Goal: Task Accomplishment & Management: Use online tool/utility

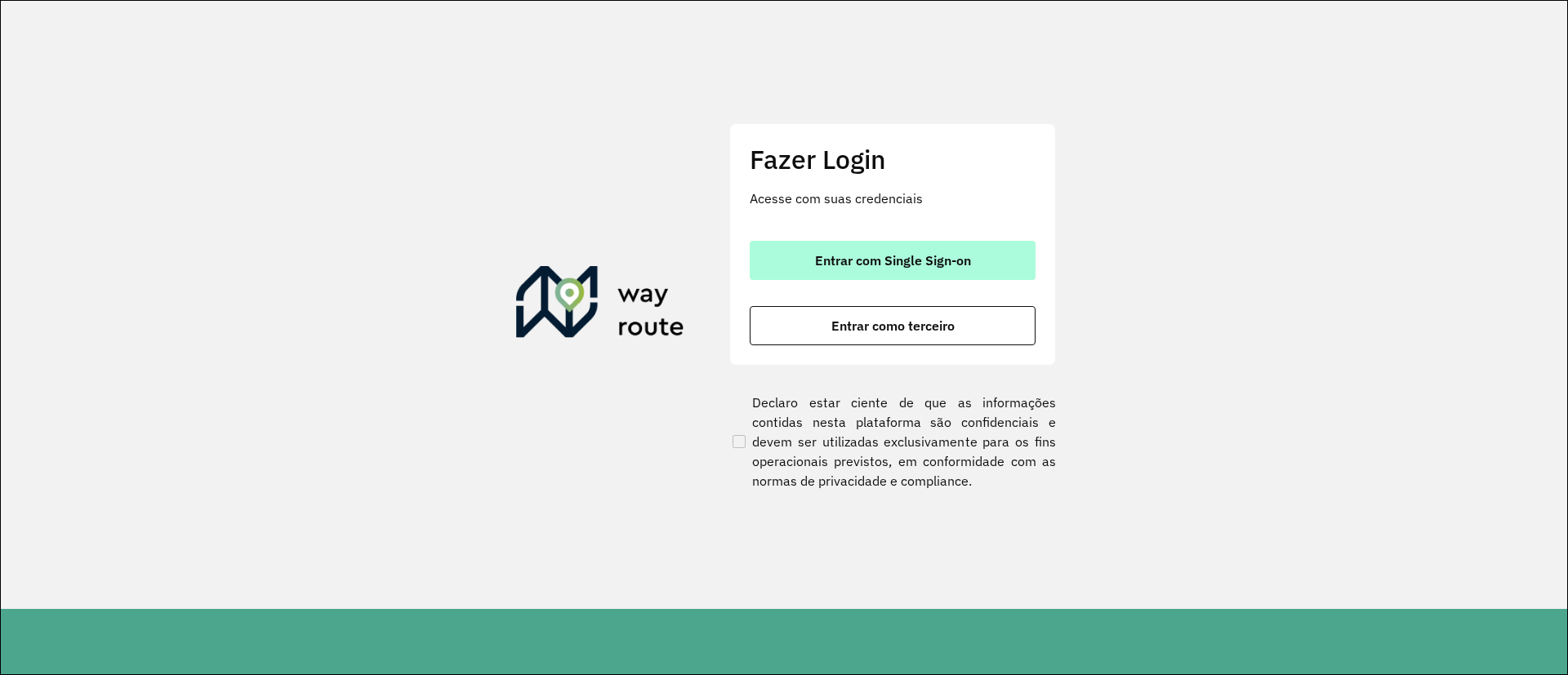
click at [931, 255] on span "Entrar com Single Sign-on" at bounding box center [893, 260] width 156 height 13
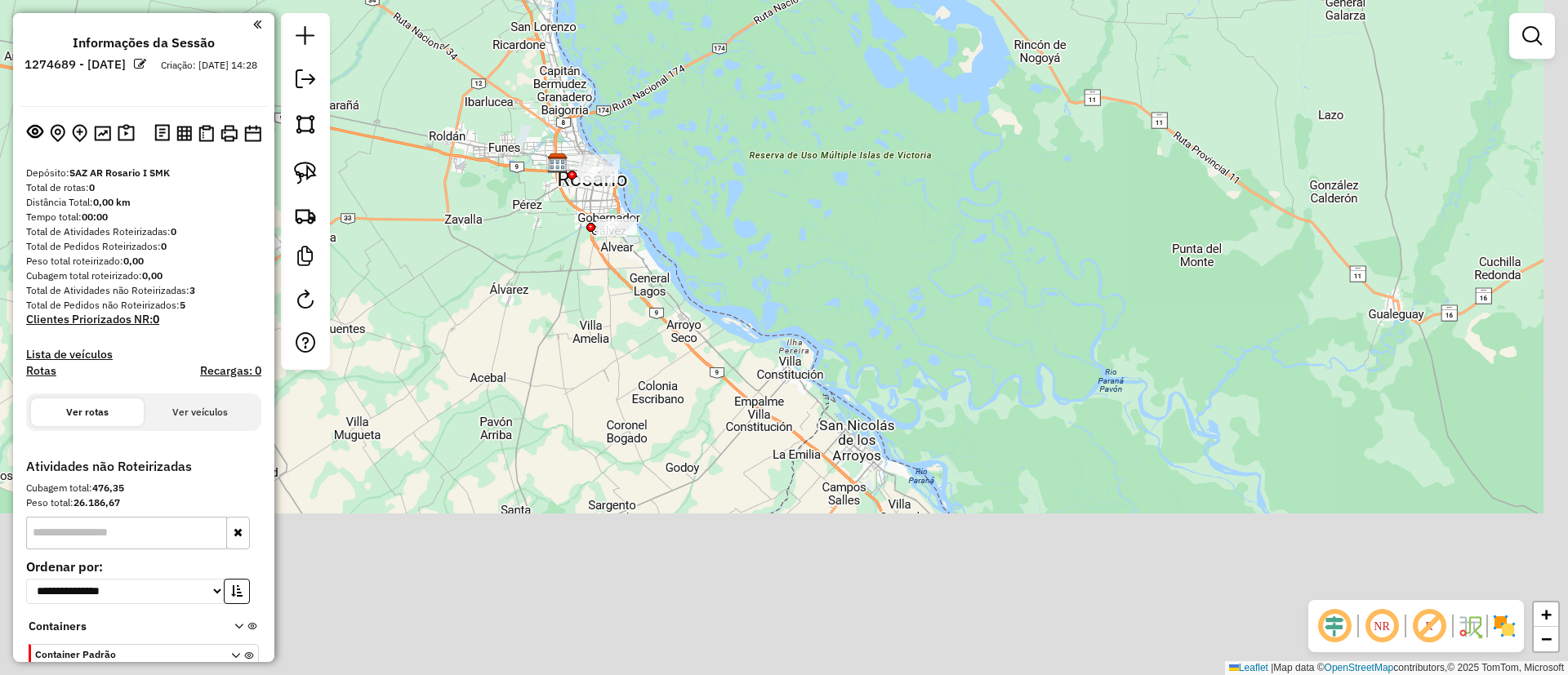
drag, startPoint x: 725, startPoint y: 415, endPoint x: 635, endPoint y: 314, distance: 135.3
click at [589, 294] on div "Janela de atendimento Grade de atendimento Capacidade Transportadoras Veículos …" at bounding box center [784, 337] width 1568 height 675
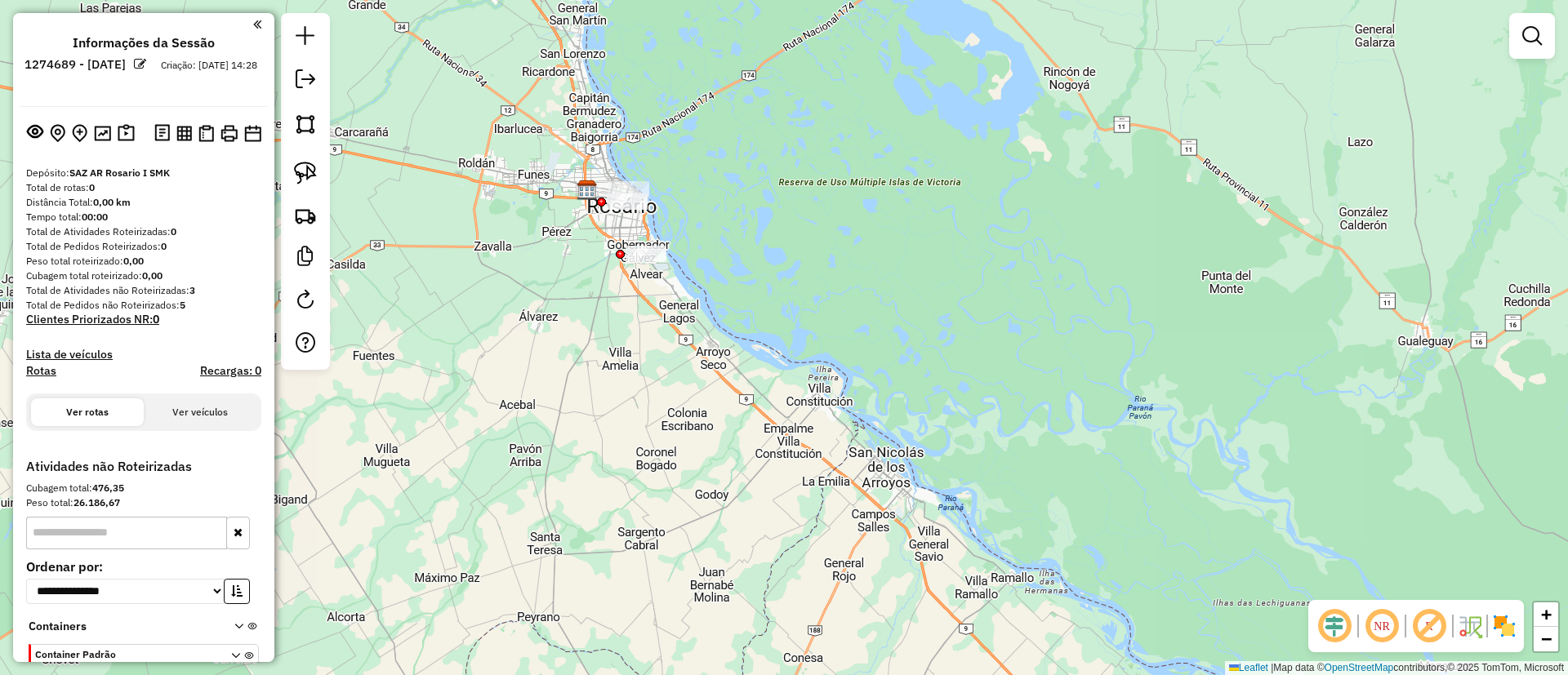
drag, startPoint x: 778, startPoint y: 385, endPoint x: 864, endPoint y: 526, distance: 165.2
click at [864, 526] on div "Janela de atendimento Grade de atendimento Capacidade Transportadoras Veículos …" at bounding box center [784, 337] width 1568 height 675
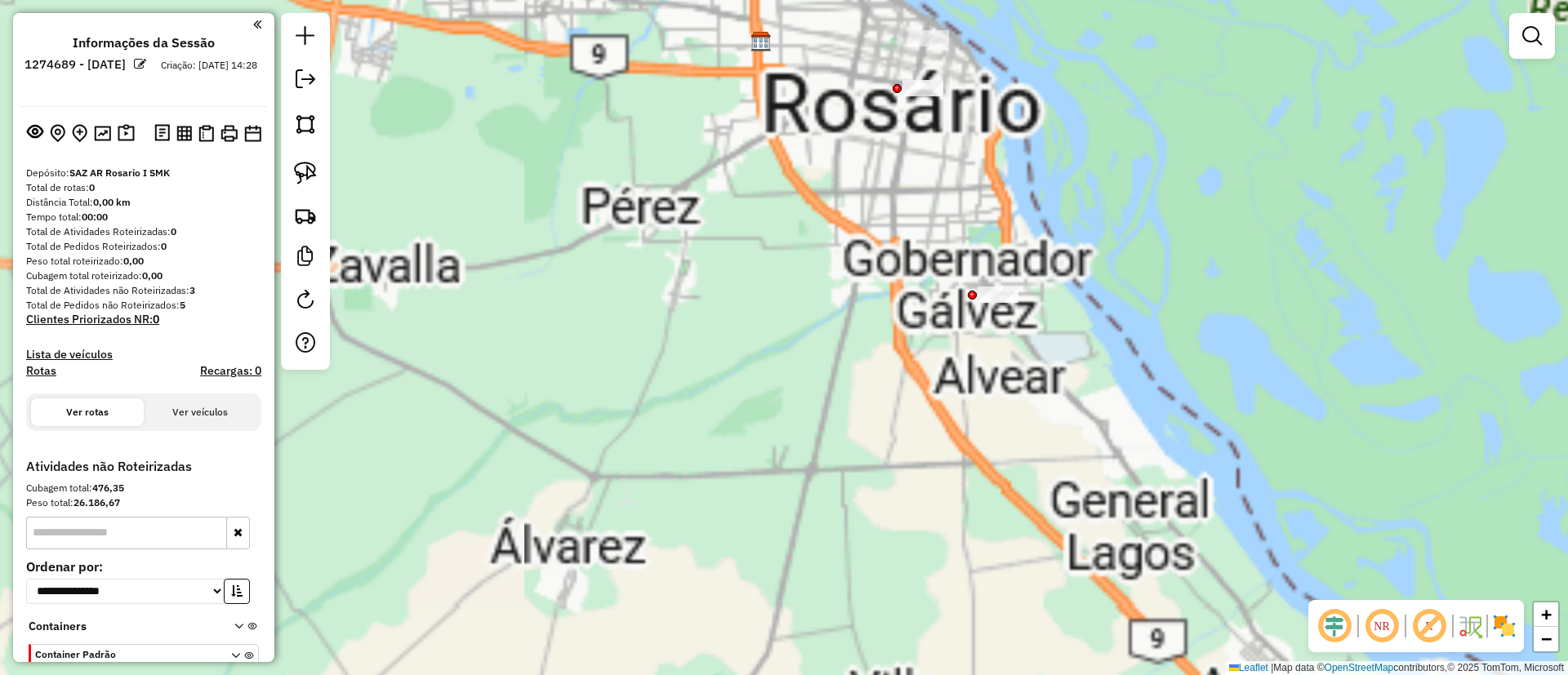
drag, startPoint x: 798, startPoint y: 252, endPoint x: 758, endPoint y: 410, distance: 163.0
click at [728, 381] on div "Janela de atendimento Grade de atendimento Capacidade Transportadoras Veículos …" at bounding box center [784, 337] width 1568 height 675
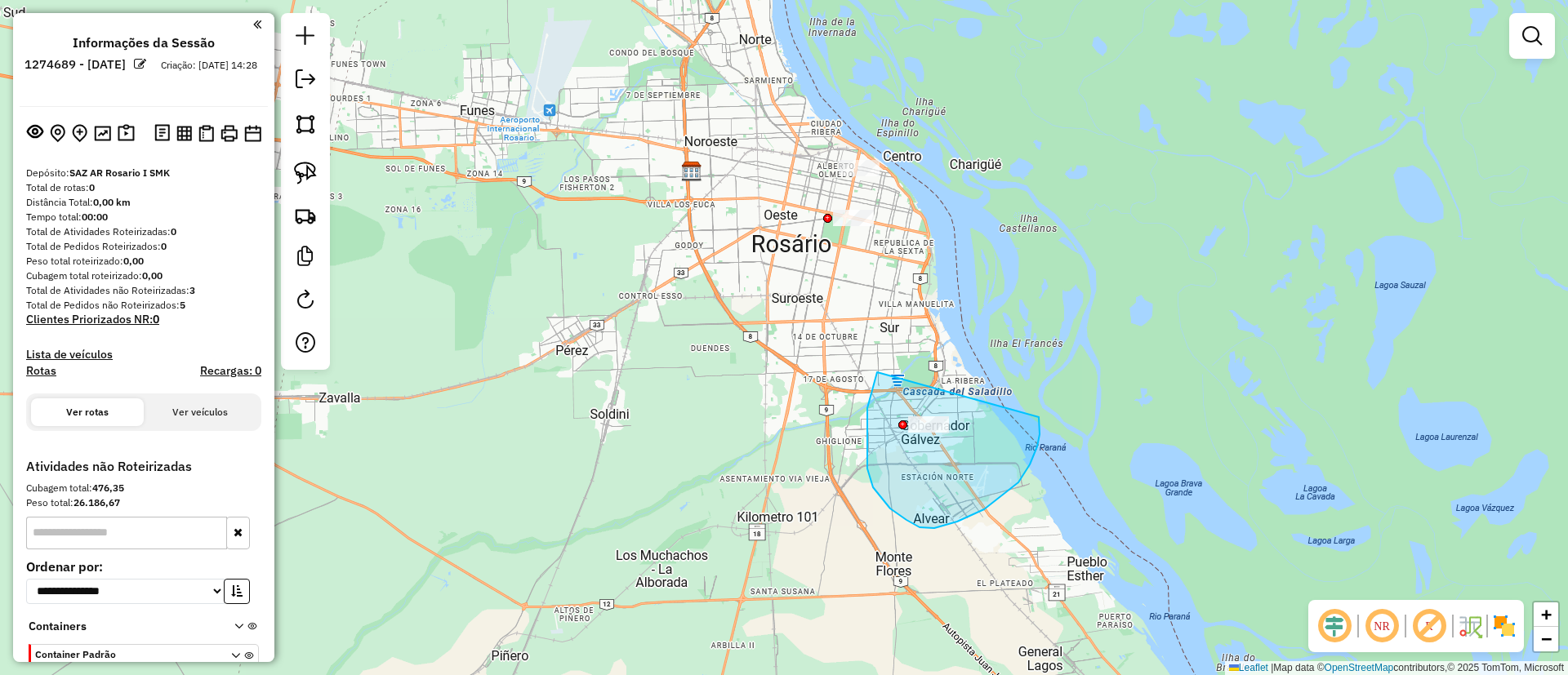
drag, startPoint x: 877, startPoint y: 373, endPoint x: 1039, endPoint y: 416, distance: 167.6
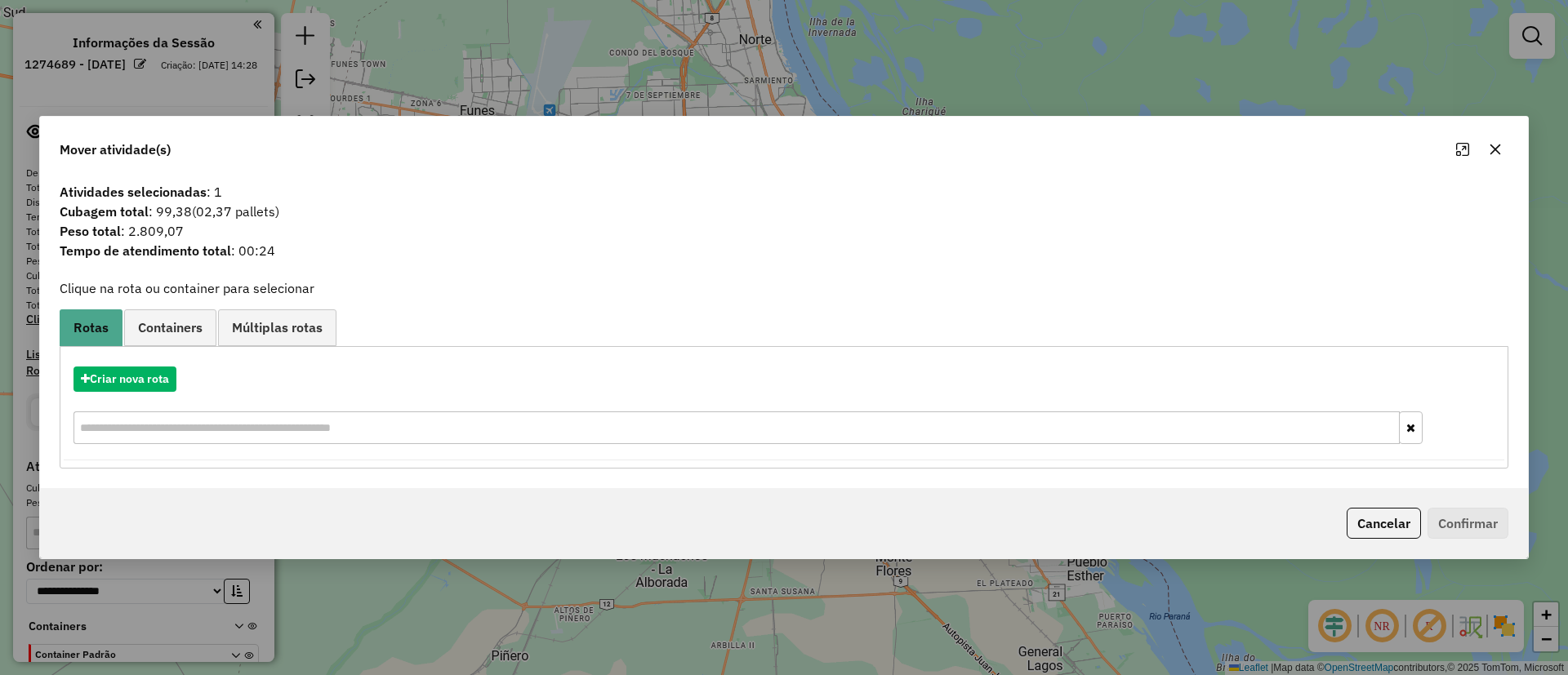
click at [1499, 144] on icon "button" at bounding box center [1495, 150] width 13 height 13
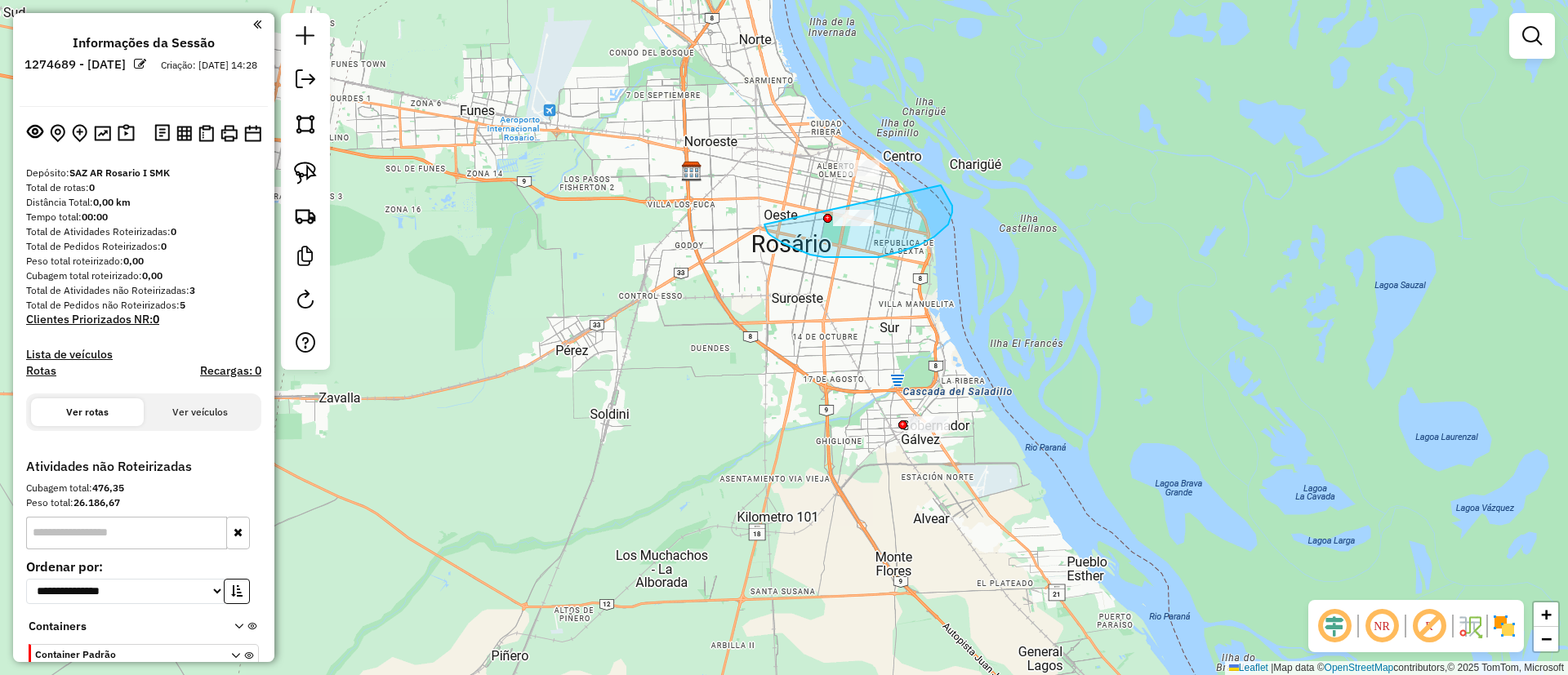
drag, startPoint x: 799, startPoint y: 250, endPoint x: 940, endPoint y: 184, distance: 155.7
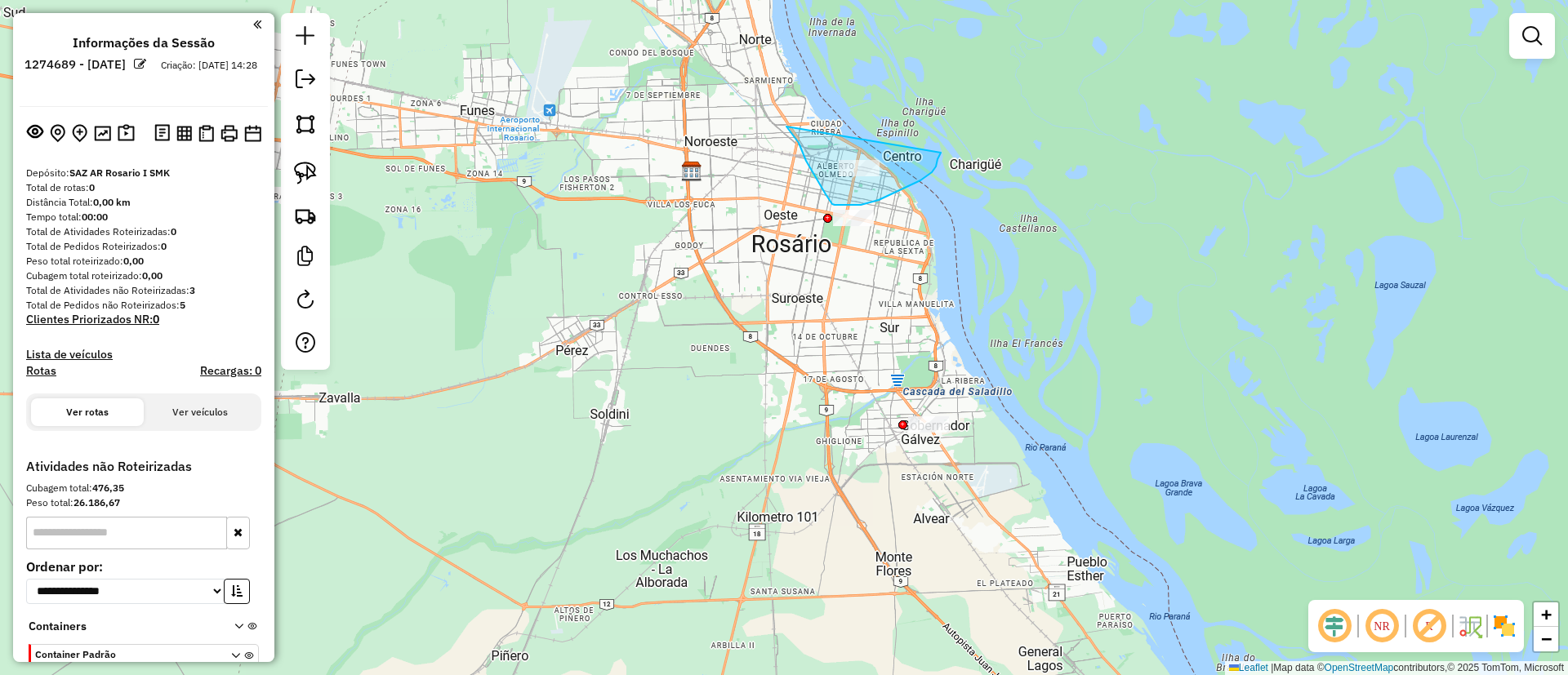
drag, startPoint x: 819, startPoint y: 183, endPoint x: 940, endPoint y: 140, distance: 128.4
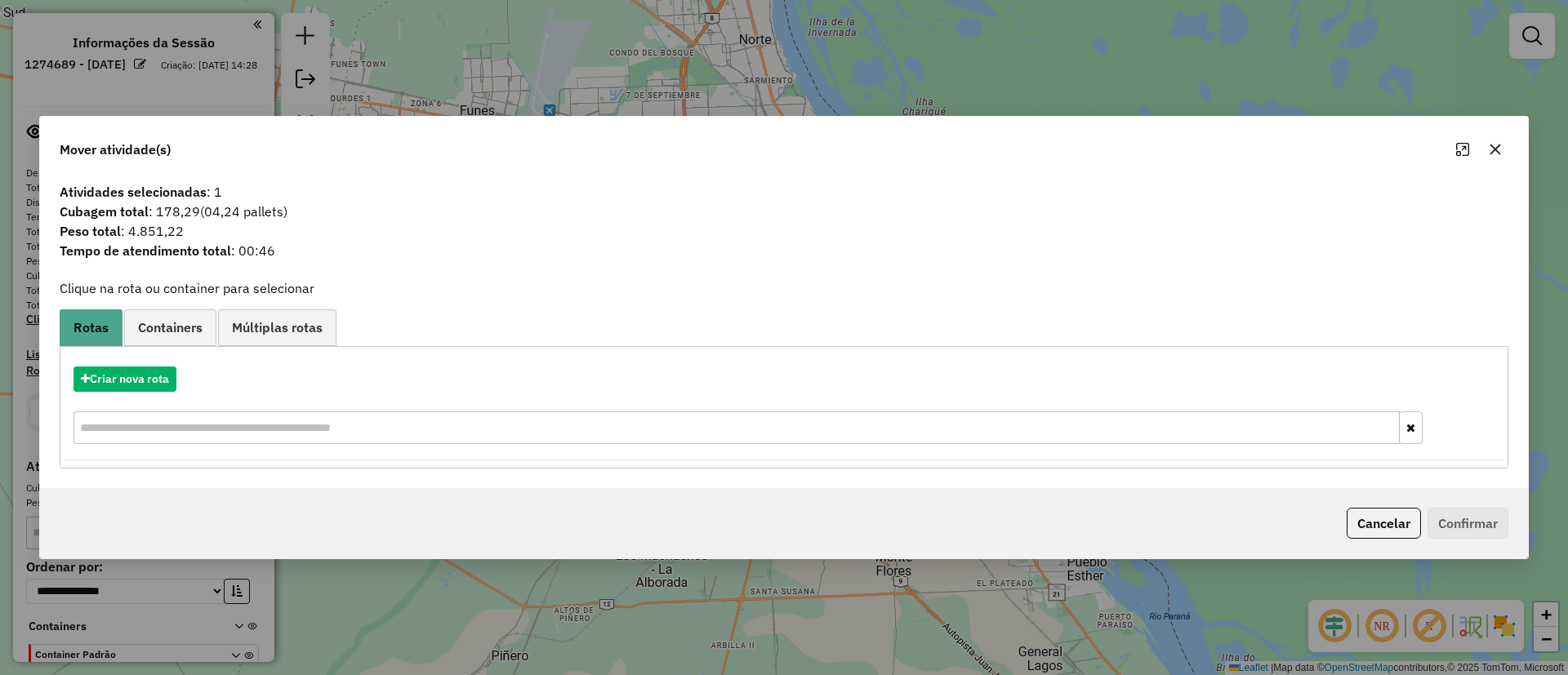
click at [1502, 143] on button "button" at bounding box center [1495, 150] width 26 height 26
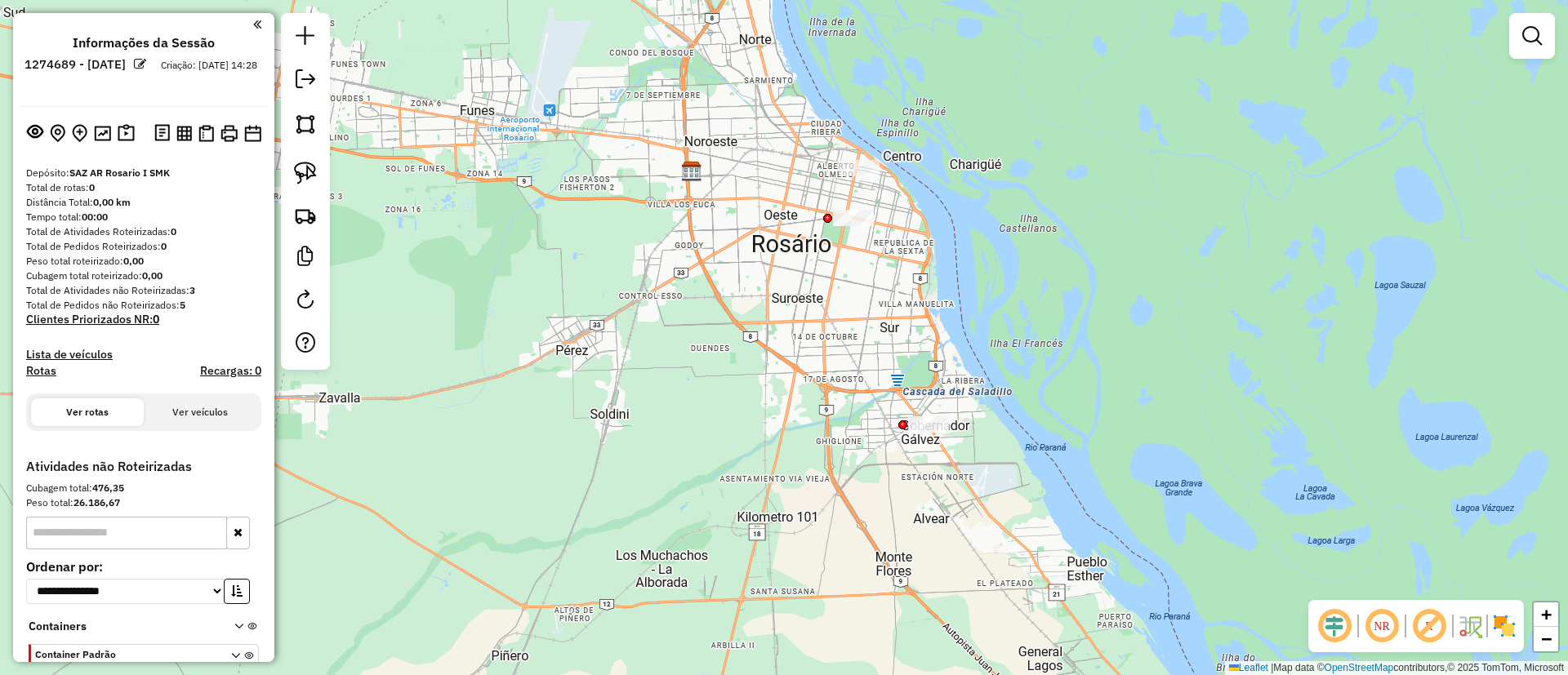
drag, startPoint x: 970, startPoint y: 350, endPoint x: 931, endPoint y: 298, distance: 65.0
click at [931, 298] on div "Janela de atendimento Grade de atendimento Capacidade Transportadoras Veículos …" at bounding box center [784, 337] width 1568 height 675
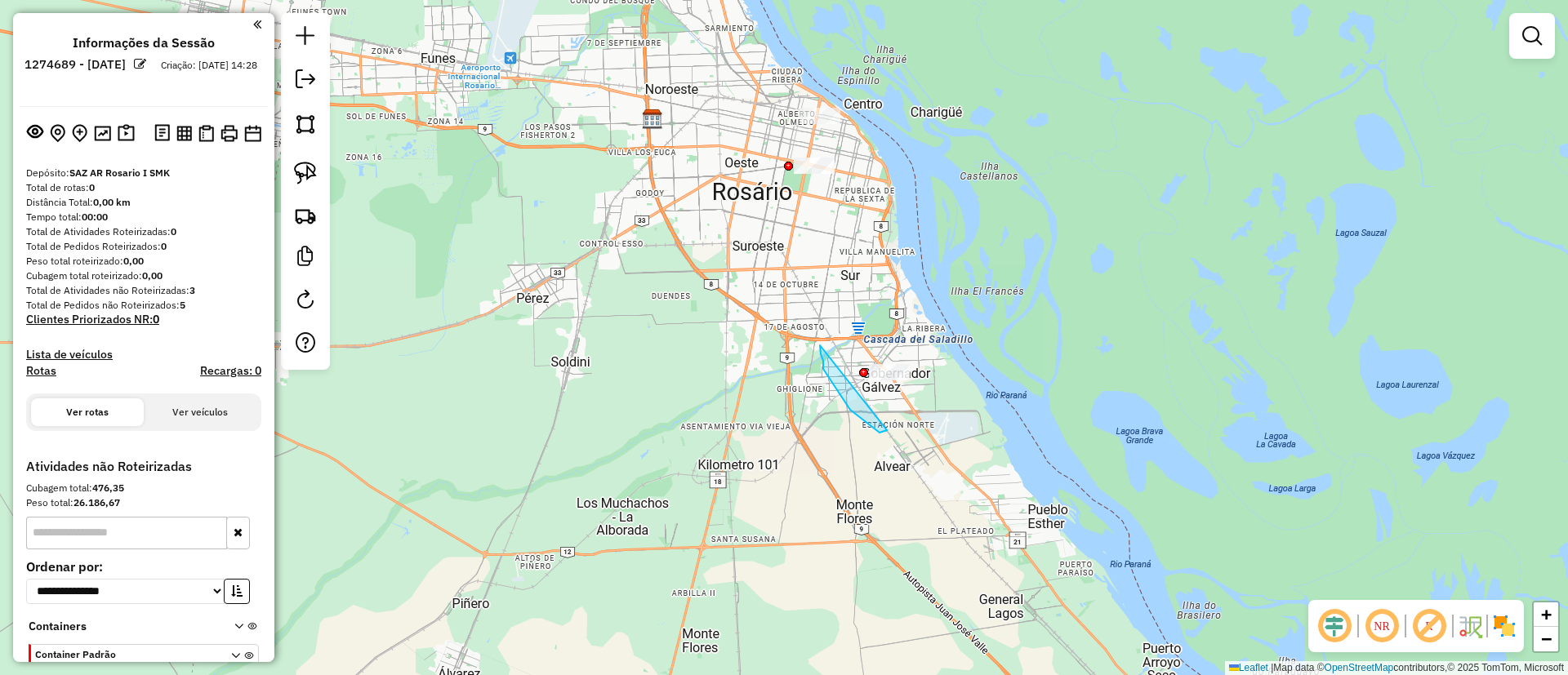
drag, startPoint x: 851, startPoint y: 410, endPoint x: 963, endPoint y: 275, distance: 175.4
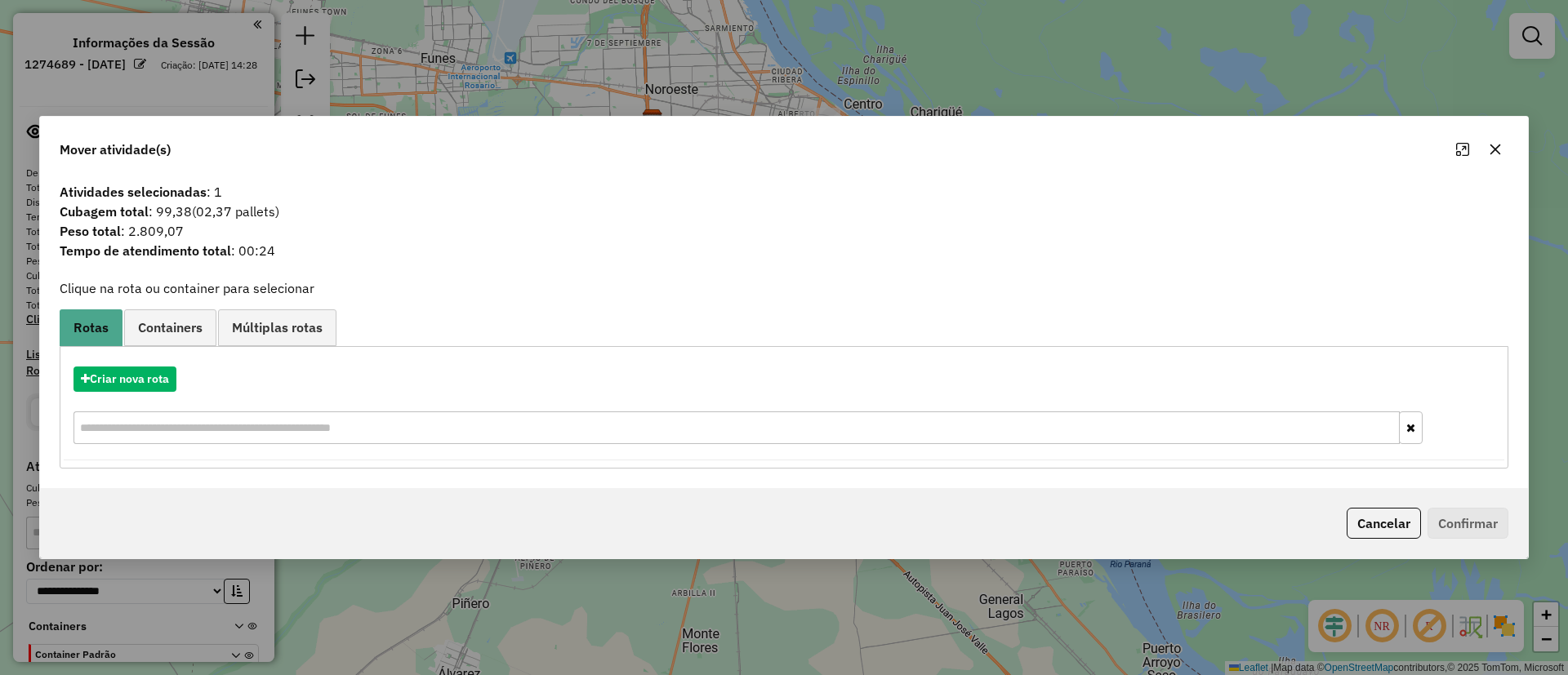
drag, startPoint x: 225, startPoint y: 149, endPoint x: 255, endPoint y: 148, distance: 30.0
click at [241, 150] on div "Mover atividade(s)" at bounding box center [784, 145] width 1488 height 59
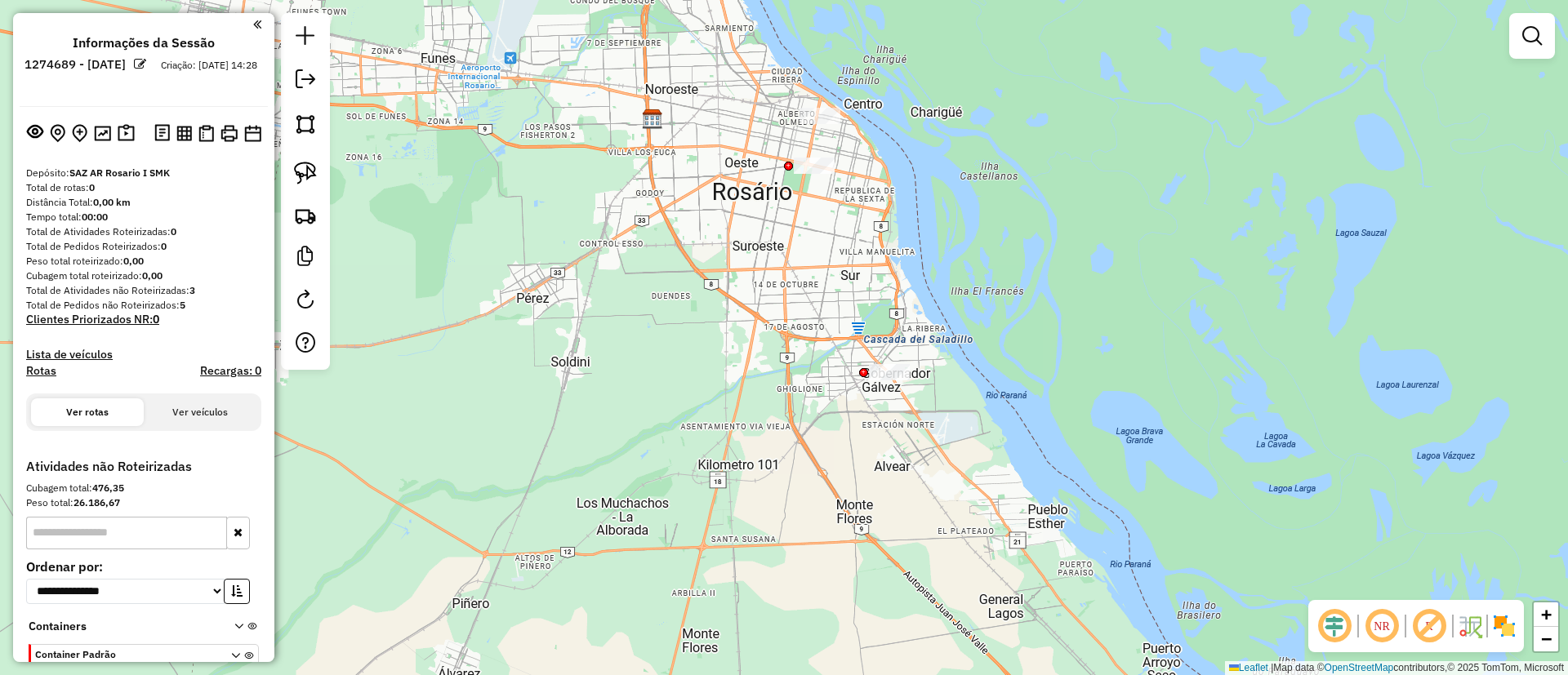
drag, startPoint x: 602, startPoint y: 151, endPoint x: 476, endPoint y: 307, distance: 200.5
click at [476, 307] on div "Janela de atendimento Grade de atendimento Capacidade Transportadoras Veículos …" at bounding box center [784, 337] width 1568 height 675
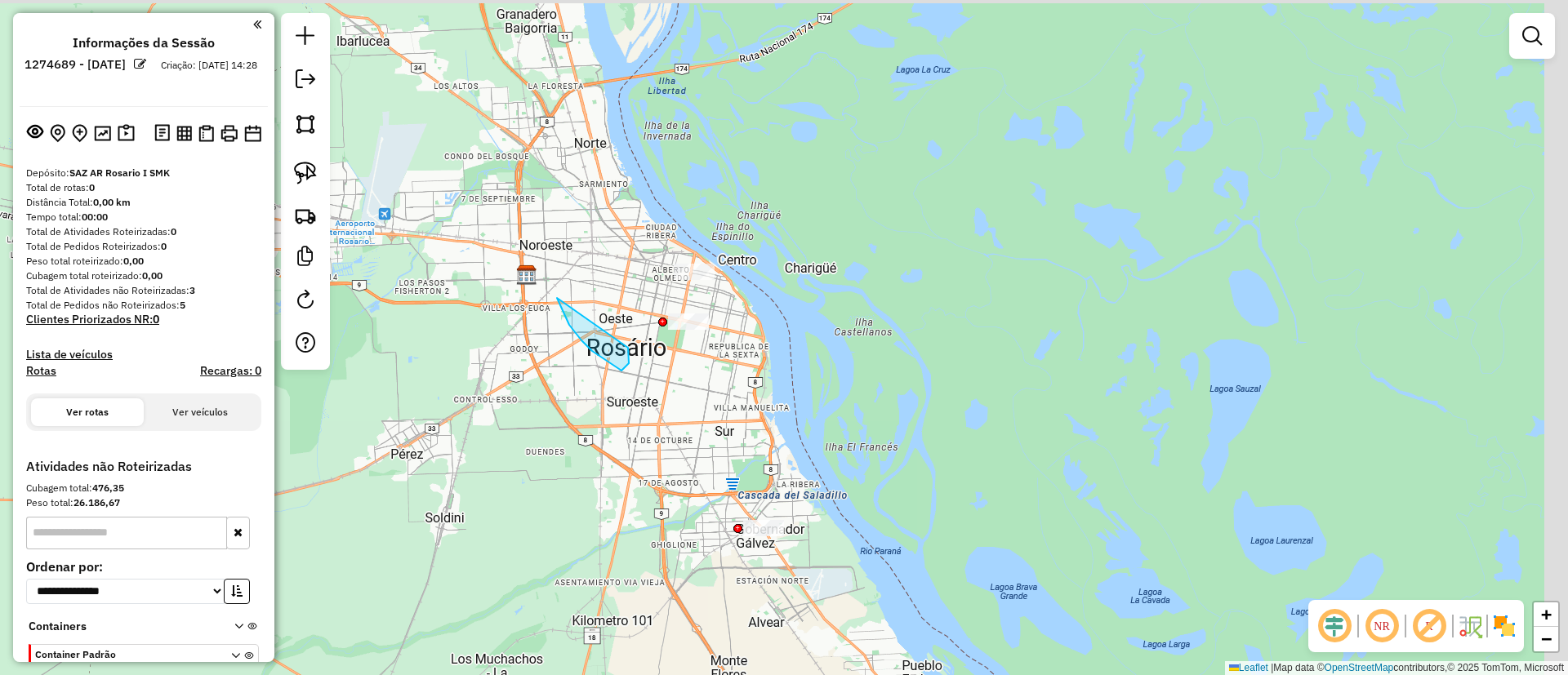
drag, startPoint x: 622, startPoint y: 371, endPoint x: 634, endPoint y: 349, distance: 25.1
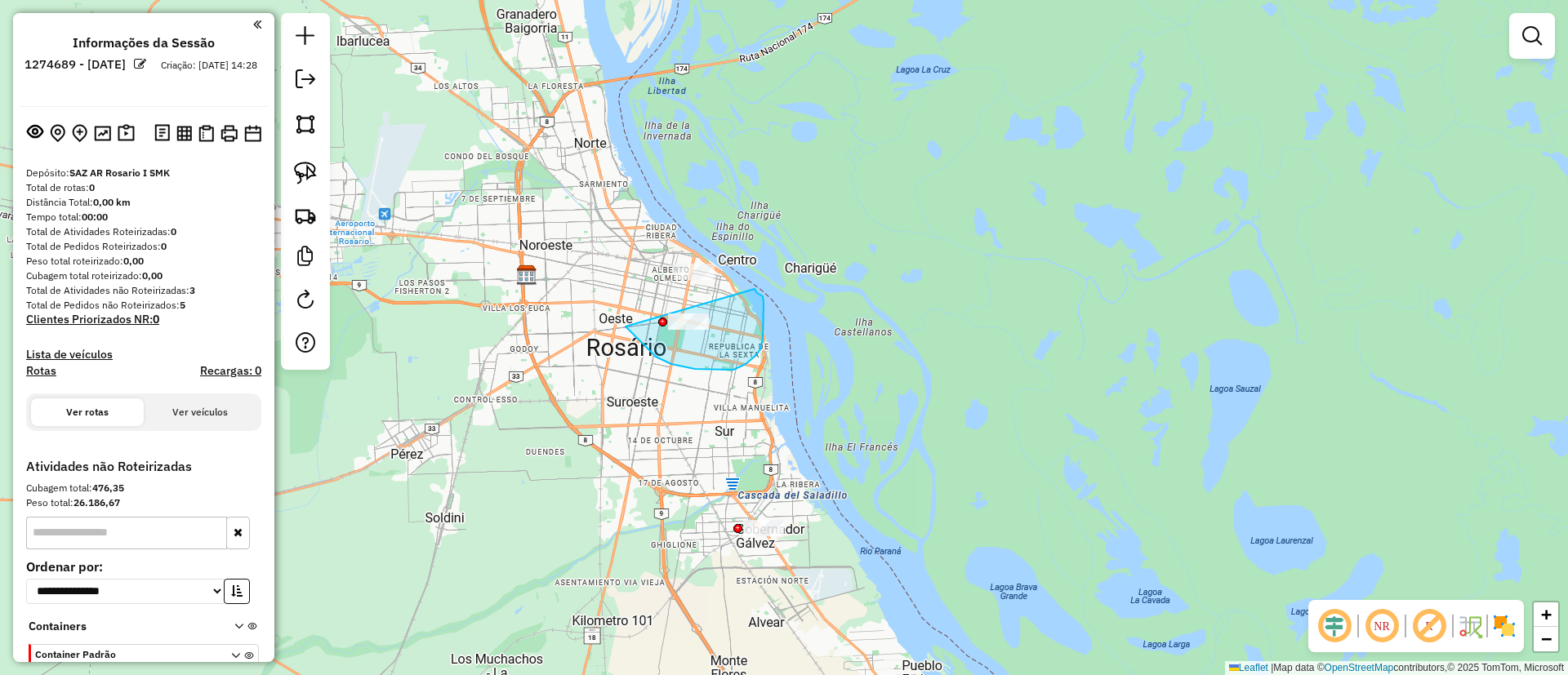
drag, startPoint x: 625, startPoint y: 326, endPoint x: 755, endPoint y: 289, distance: 135.2
drag, startPoint x: 614, startPoint y: 228, endPoint x: 760, endPoint y: 265, distance: 150.6
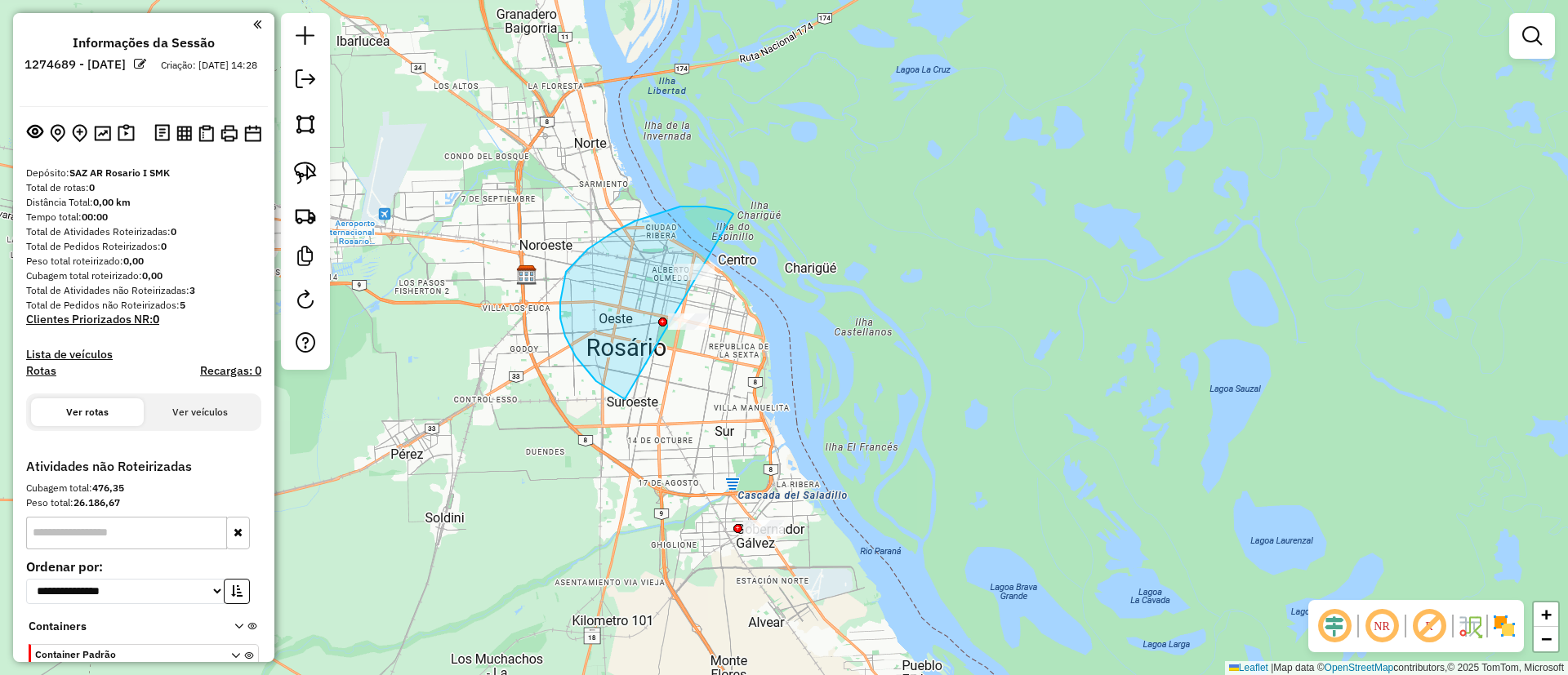
drag, startPoint x: 732, startPoint y: 215, endPoint x: 777, endPoint y: 296, distance: 92.7
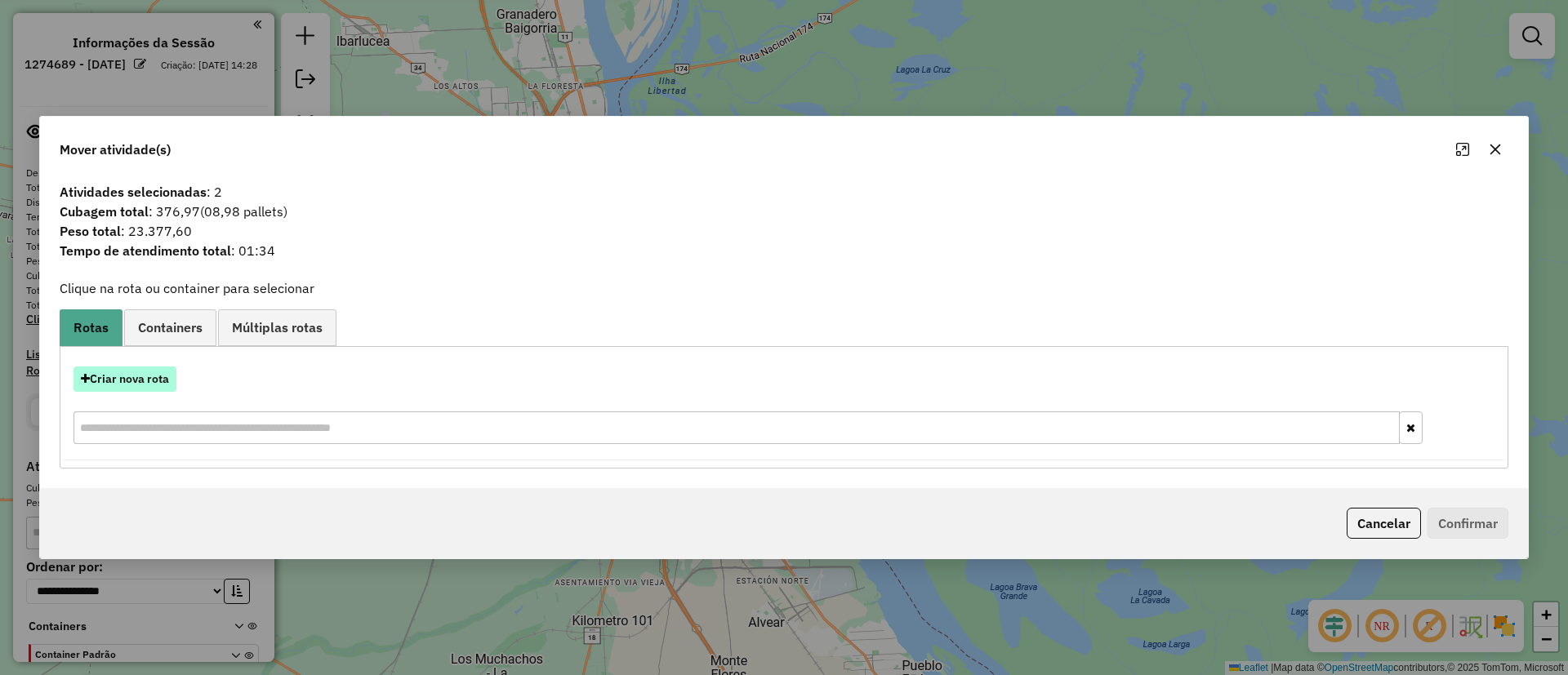
click at [140, 383] on button "Criar nova rota" at bounding box center [125, 379] width 103 height 26
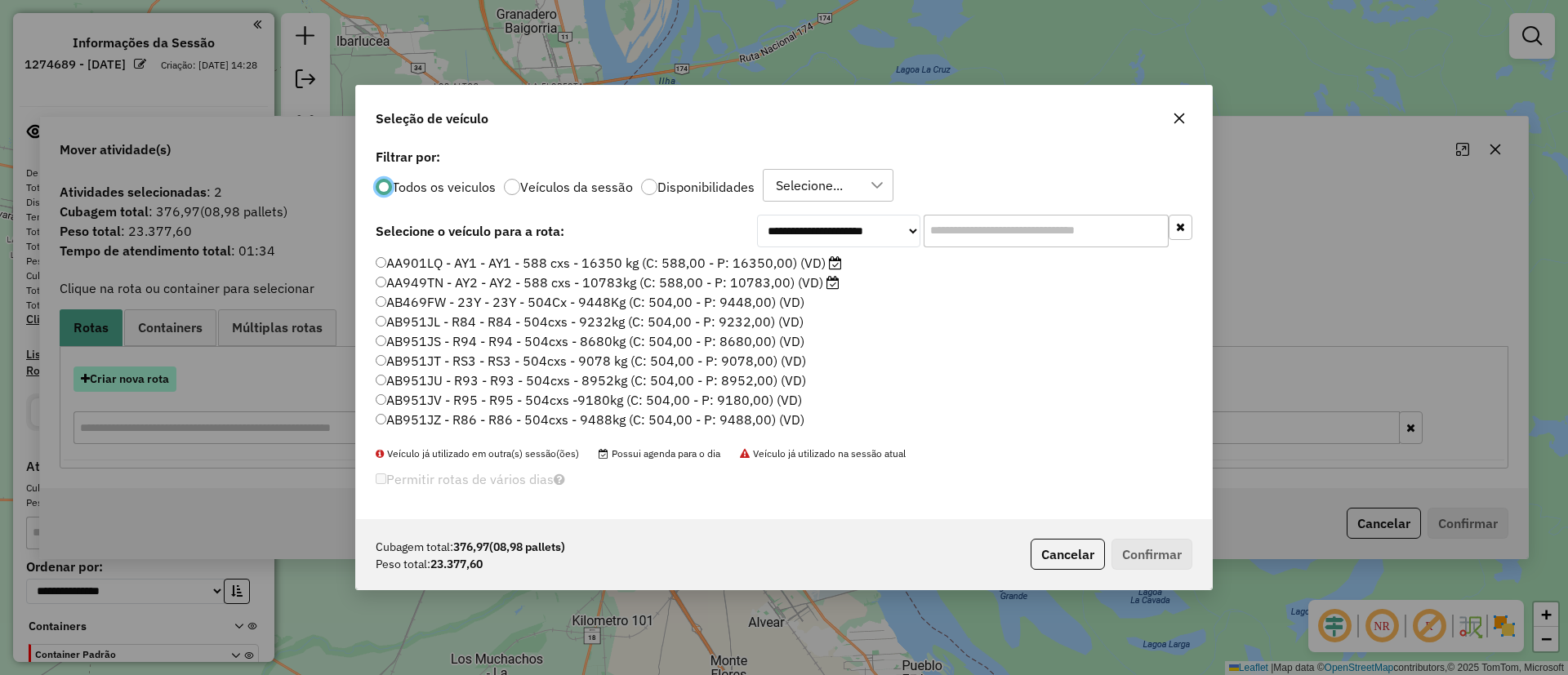
scroll to position [9, 5]
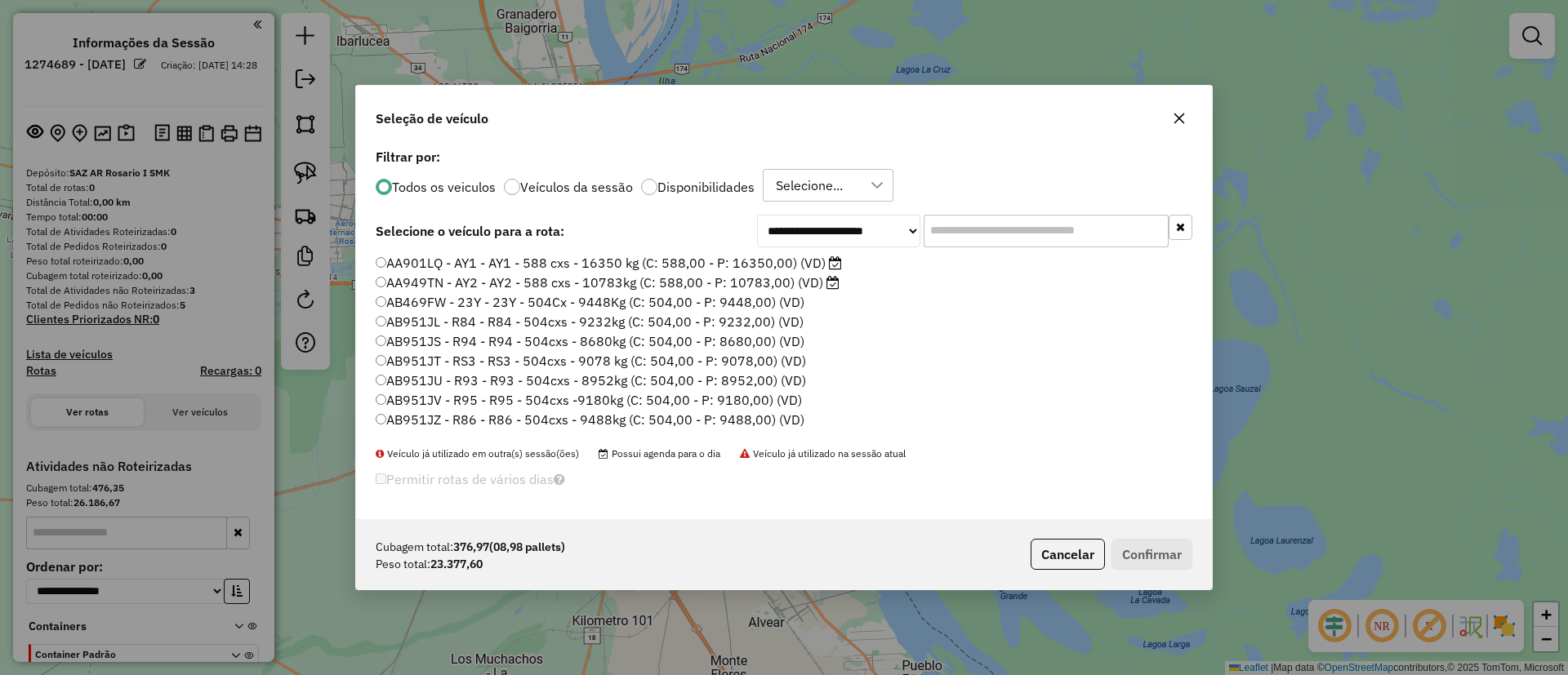
click at [539, 178] on p-radiobutton "Veículos da sessão" at bounding box center [569, 187] width 129 height 17
click at [541, 179] on p-radiobutton "Veículos da sessão" at bounding box center [569, 187] width 129 height 17
click at [554, 185] on label "Veículos da sessão" at bounding box center [576, 187] width 112 height 13
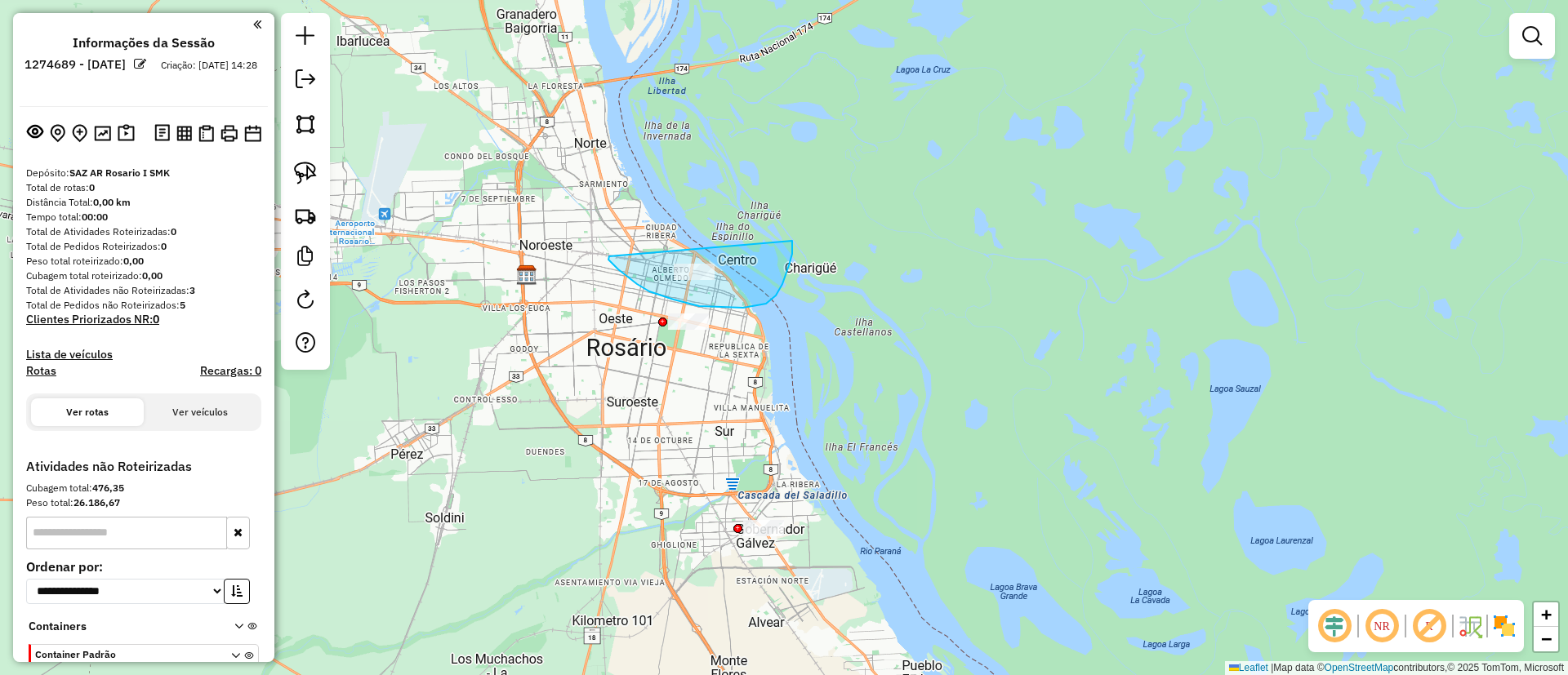
drag, startPoint x: 609, startPoint y: 256, endPoint x: 791, endPoint y: 237, distance: 183.0
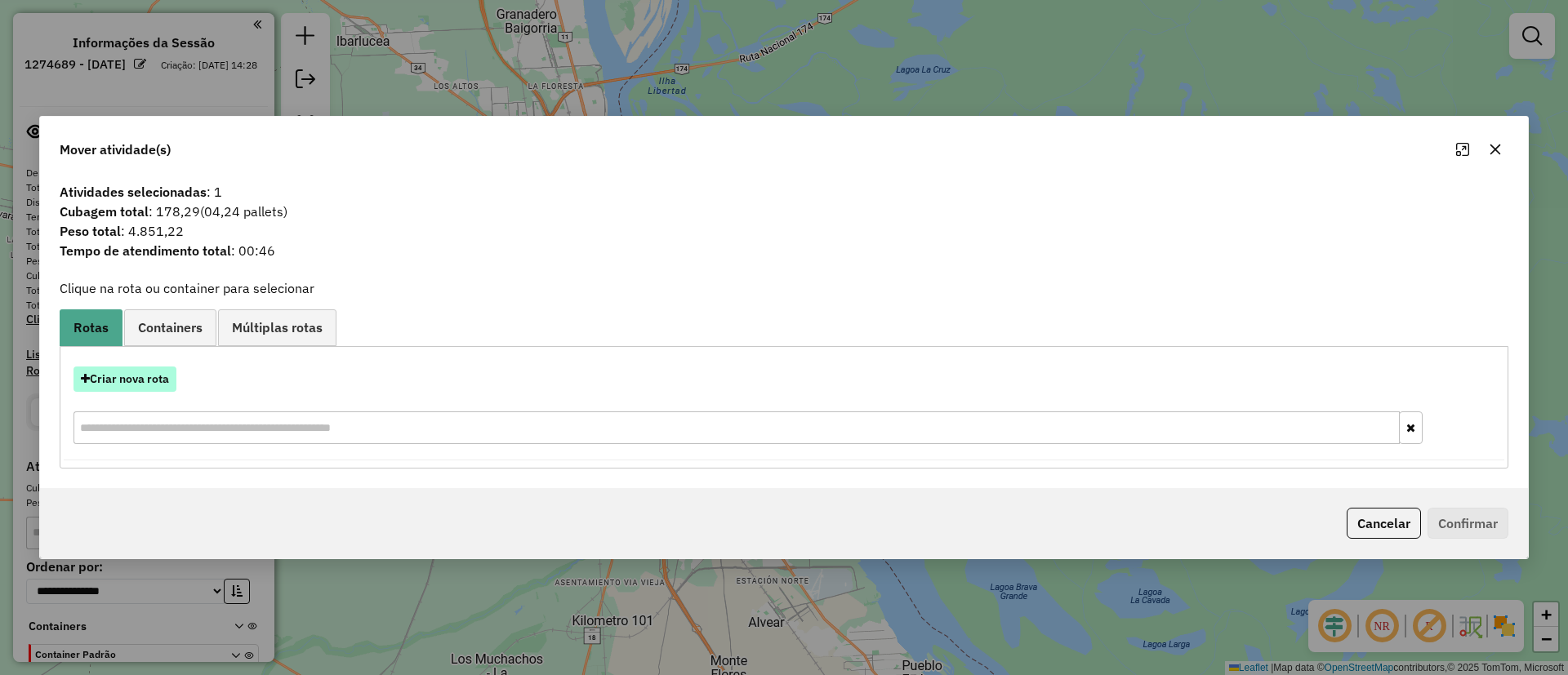
click at [124, 386] on button "Criar nova rota" at bounding box center [125, 379] width 103 height 26
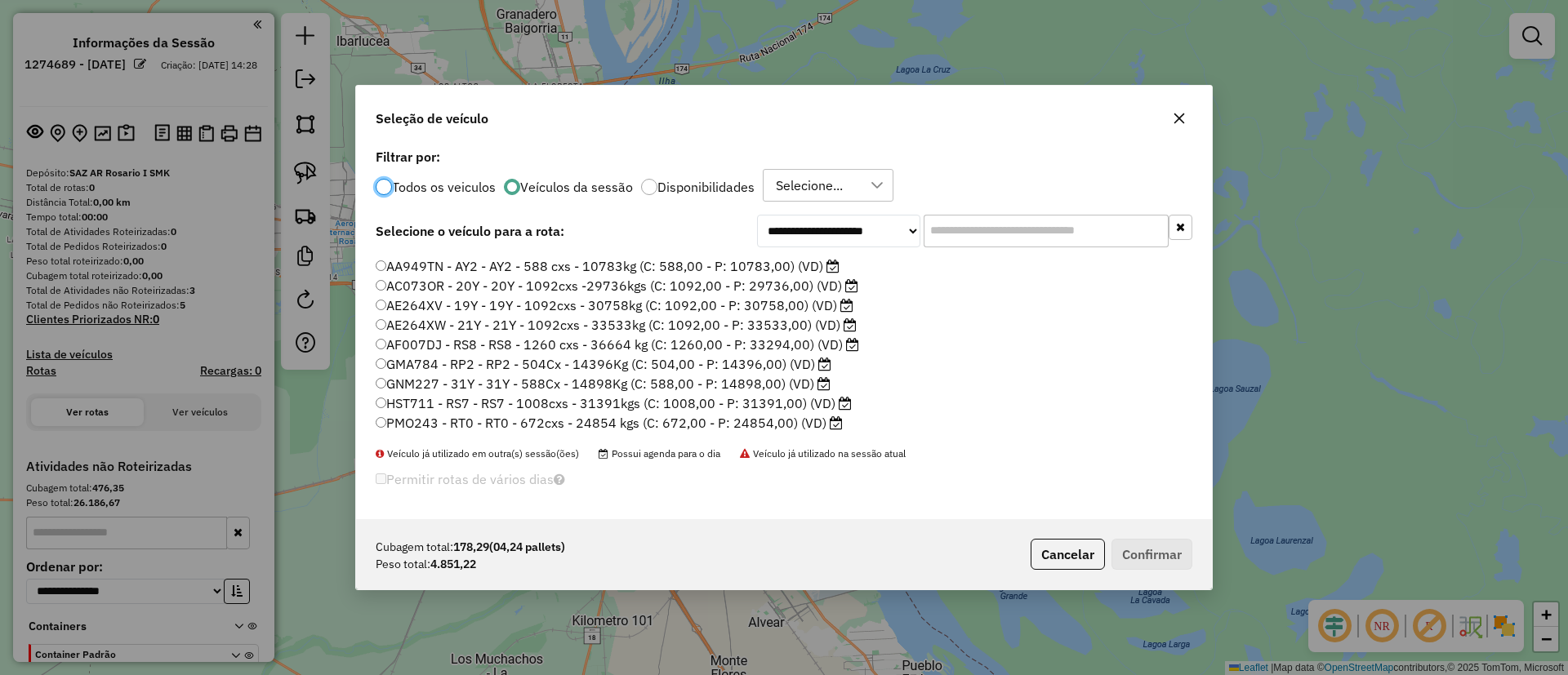
click at [716, 378] on label "GNM227 - 31Y - 31Y - 588Cx - 14898Kg (C: 588,00 - P: 14898,00) (VD)" at bounding box center [603, 384] width 455 height 20
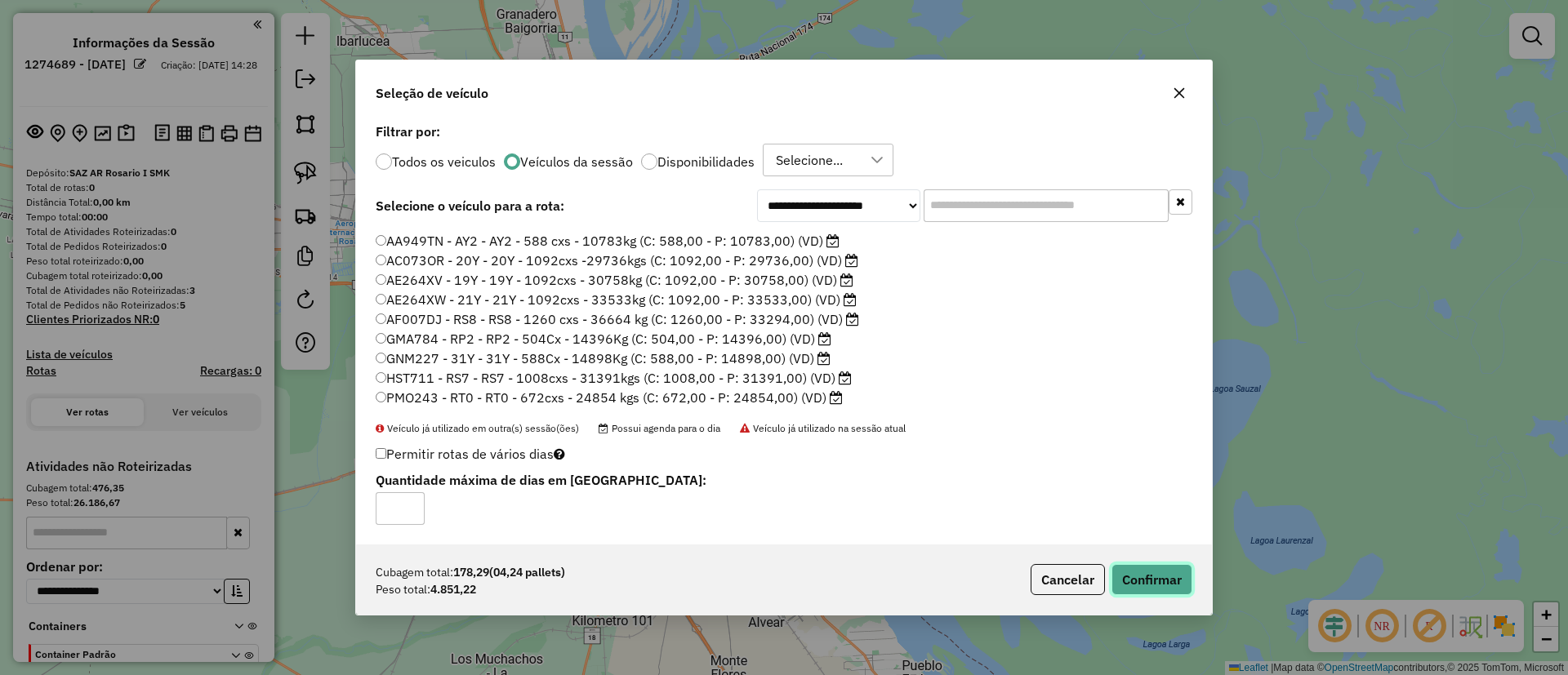
click at [1154, 567] on button "Confirmar" at bounding box center [1152, 580] width 81 height 31
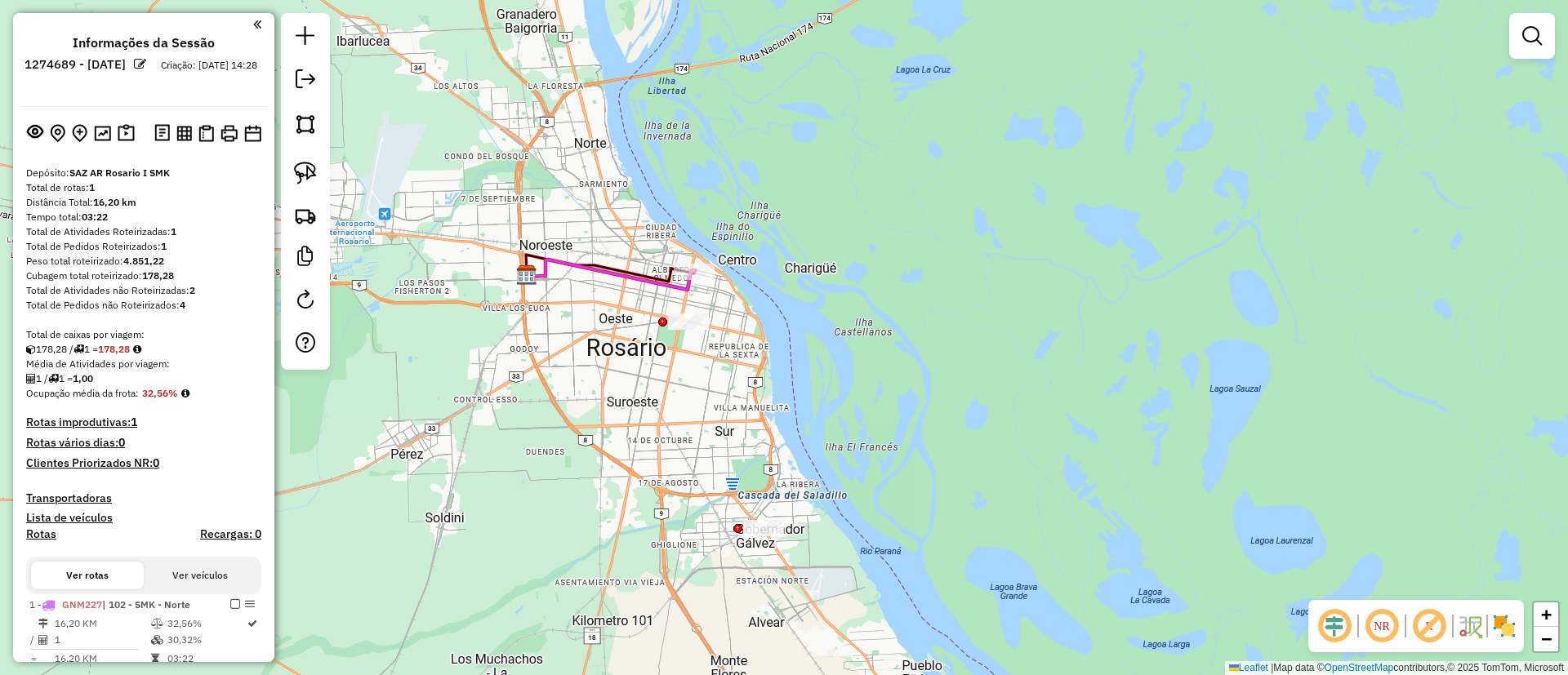
click at [610, 382] on div "Janela de atendimento Grade de atendimento Capacidade Transportadoras Veículos …" at bounding box center [784, 337] width 1568 height 675
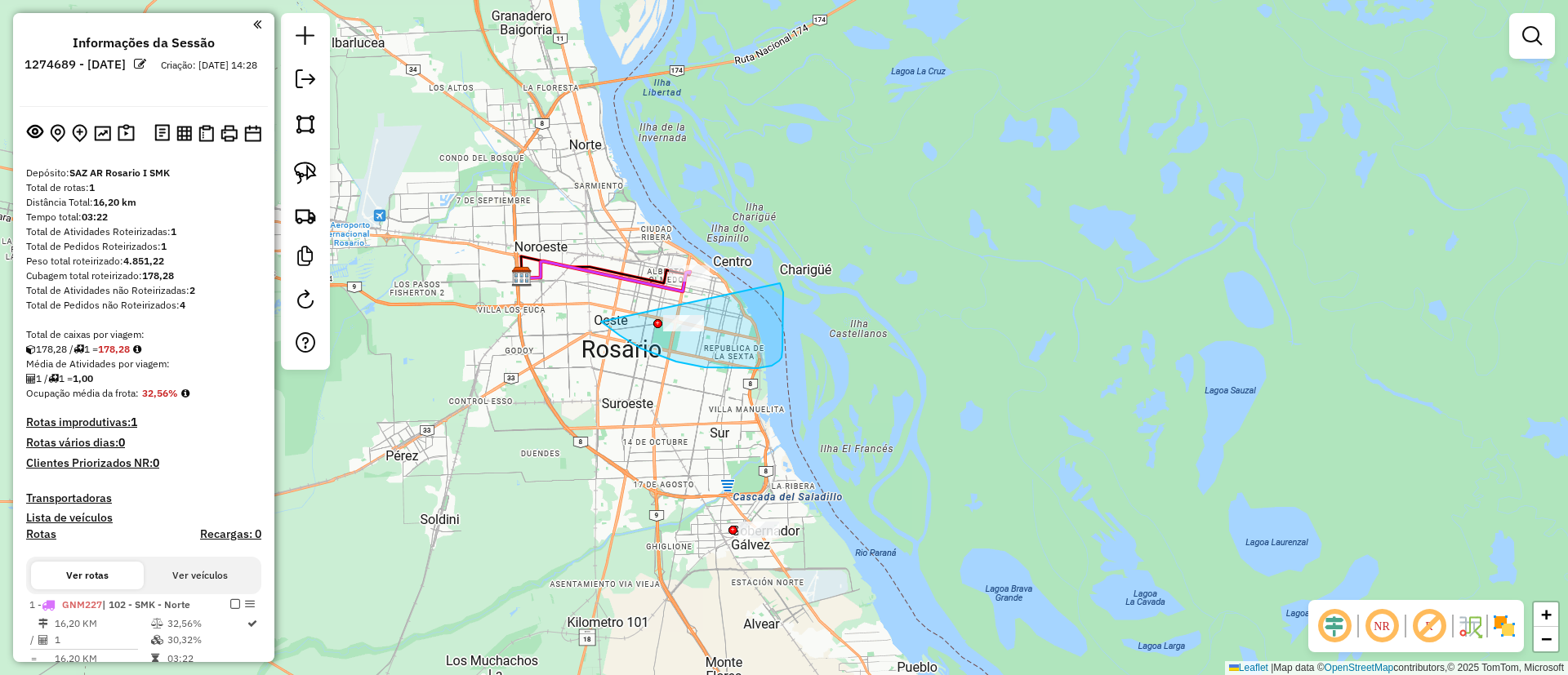
drag, startPoint x: 705, startPoint y: 368, endPoint x: 780, endPoint y: 283, distance: 113.4
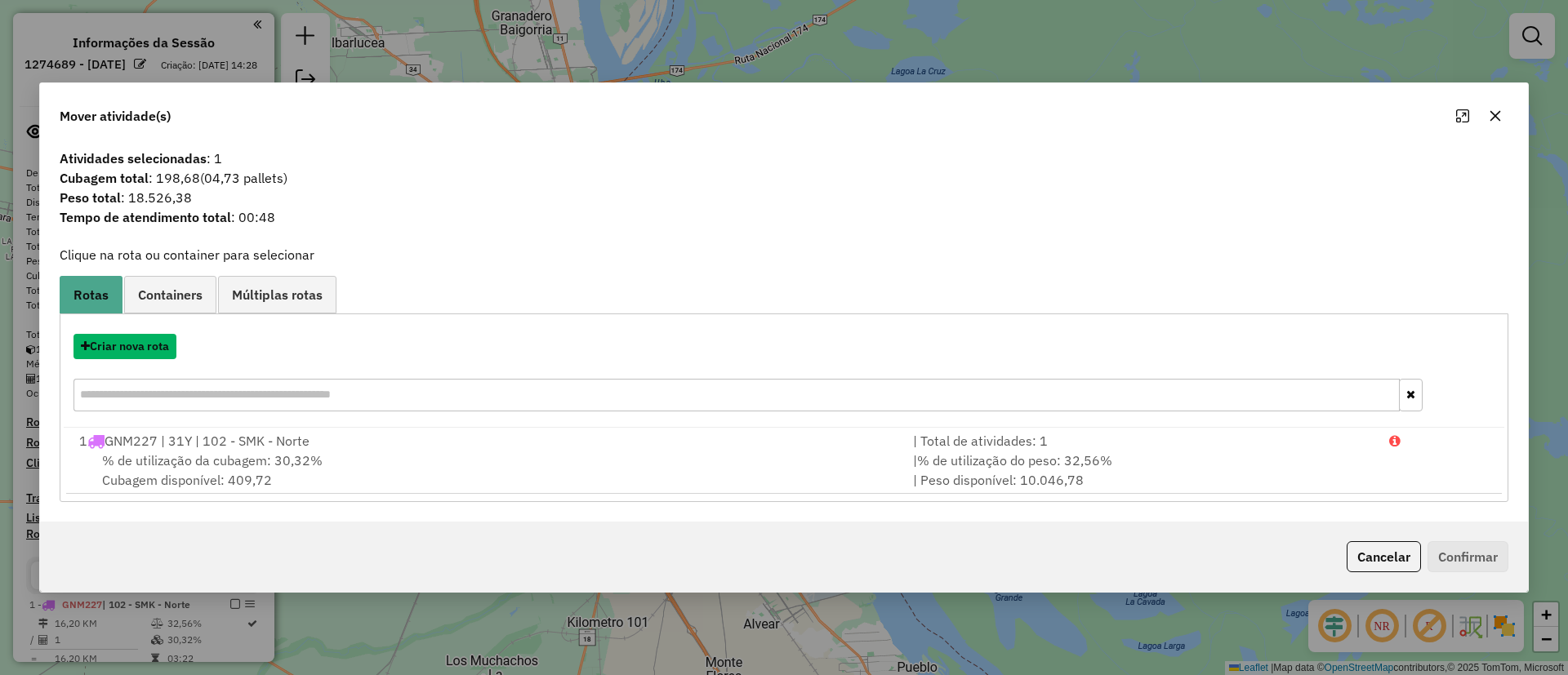
click at [145, 342] on button "Criar nova rota" at bounding box center [125, 346] width 103 height 26
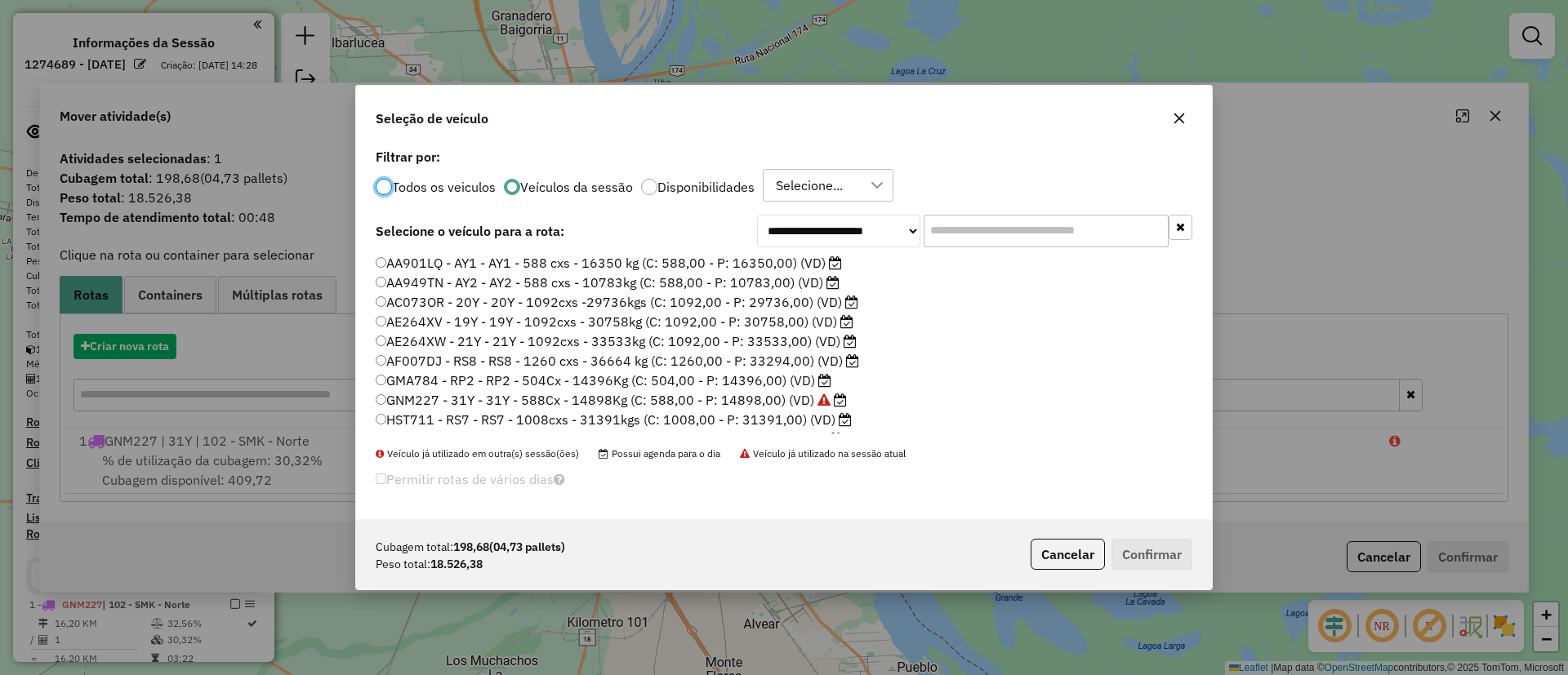
scroll to position [9, 5]
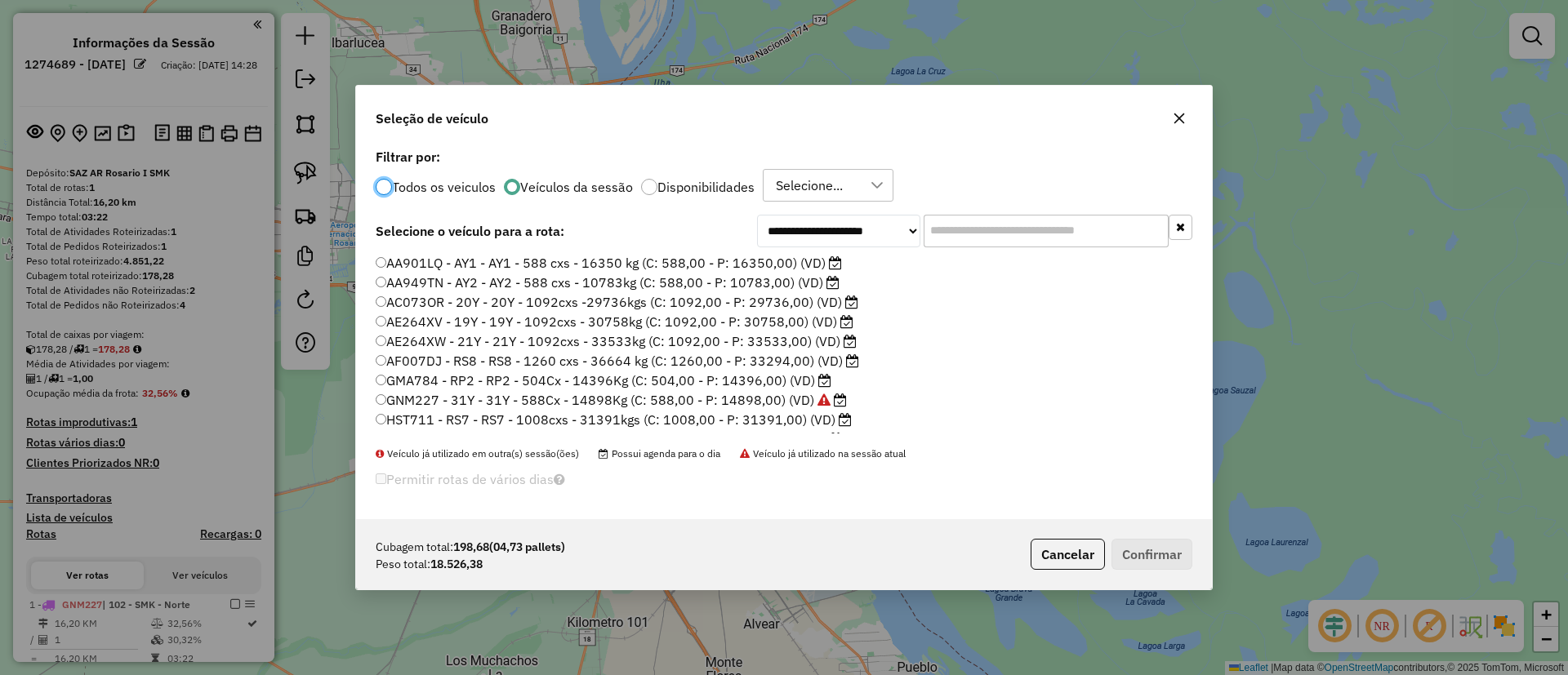
click at [691, 280] on label "AA949TN - AY2 - AY2 - 588 cxs - 10783kg (C: 588,00 - P: 10783,00) (VD)" at bounding box center [608, 283] width 464 height 20
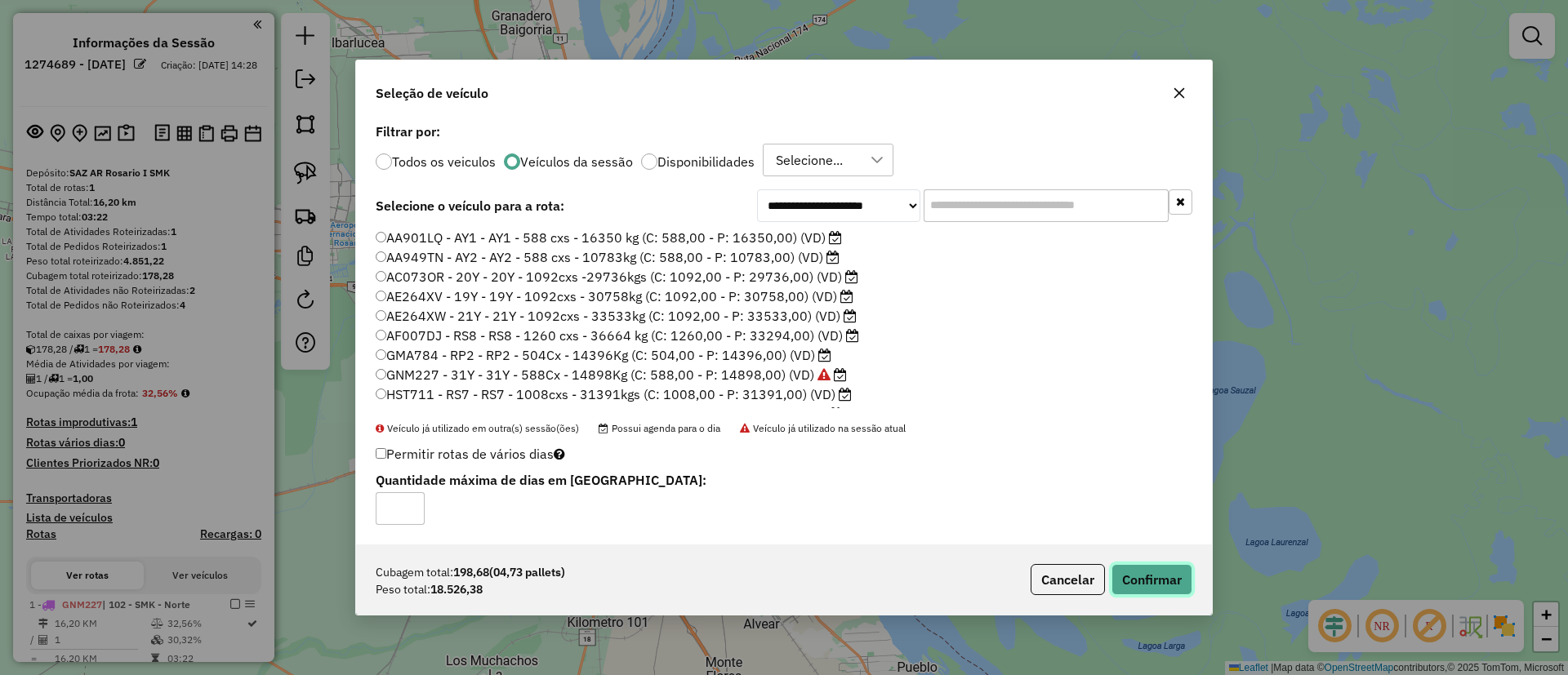
click at [1136, 570] on button "Confirmar" at bounding box center [1152, 580] width 81 height 31
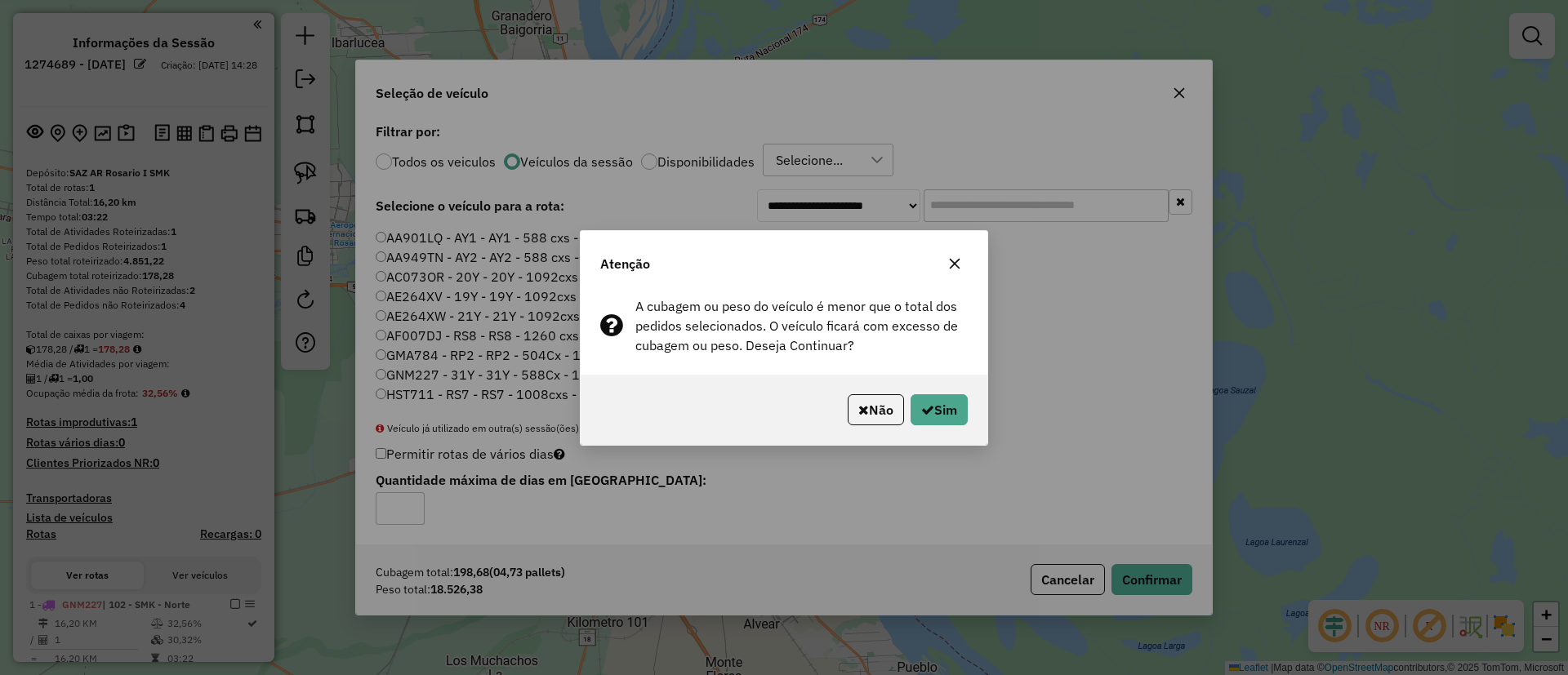
click at [946, 264] on button "button" at bounding box center [955, 264] width 26 height 26
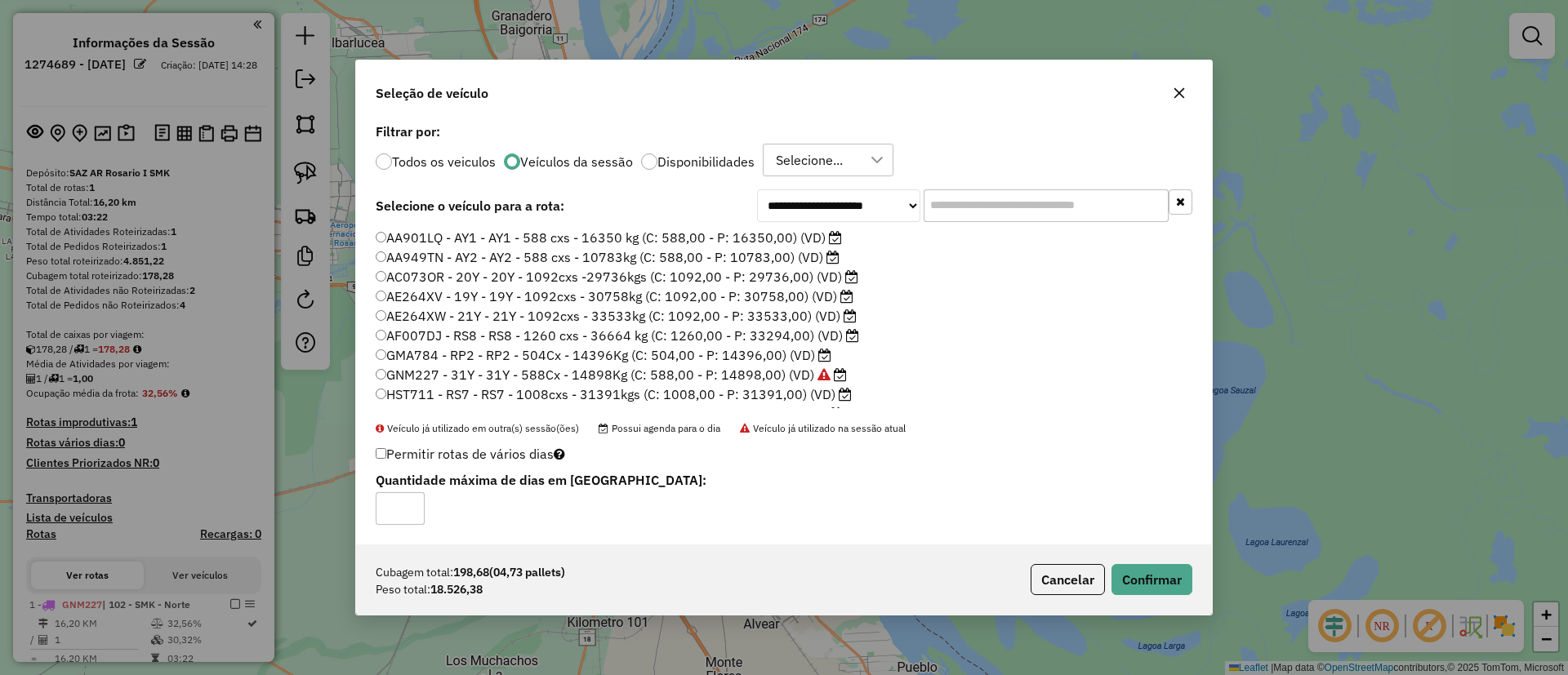
click at [1180, 90] on icon "button" at bounding box center [1180, 93] width 13 height 13
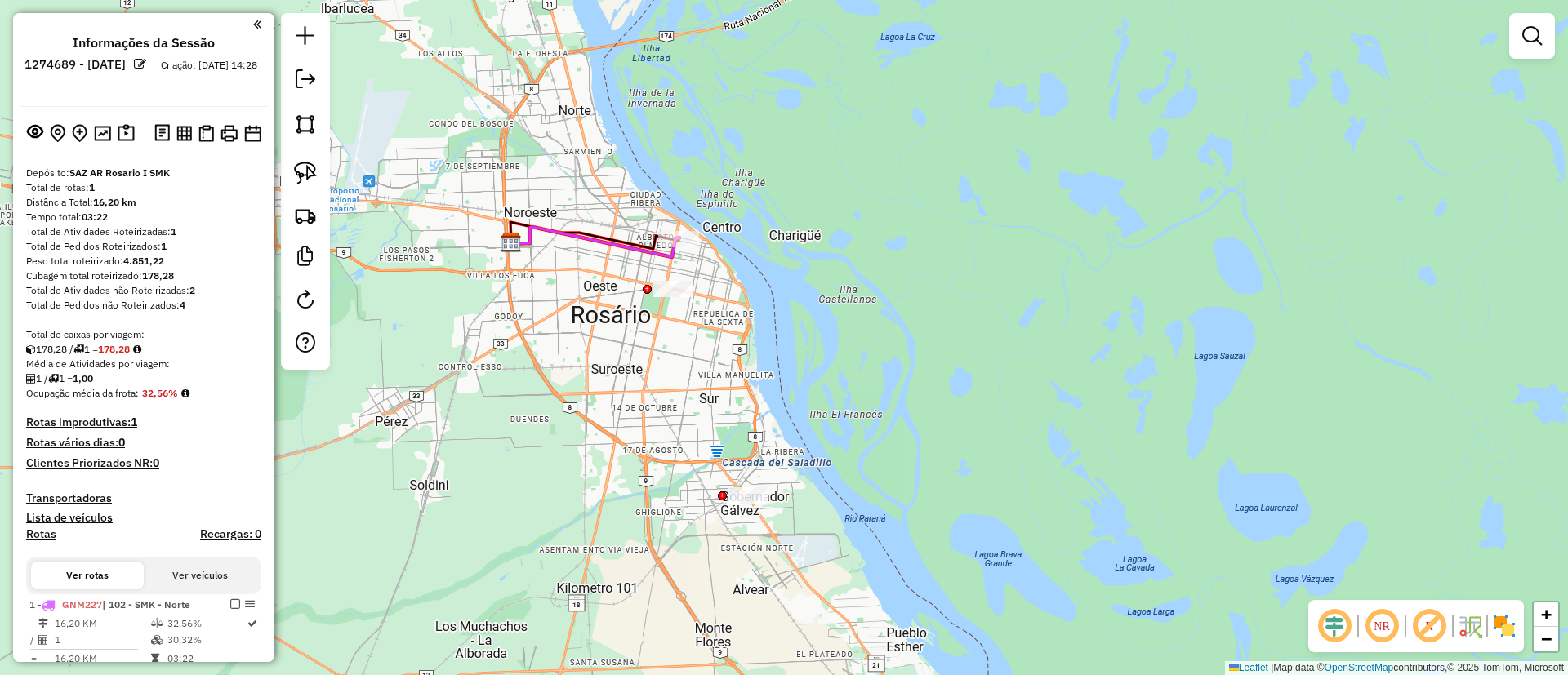
drag, startPoint x: 759, startPoint y: 370, endPoint x: 758, endPoint y: 356, distance: 14.0
click at [758, 356] on div "Janela de atendimento Grade de atendimento Capacidade Transportadoras Veículos …" at bounding box center [784, 337] width 1568 height 675
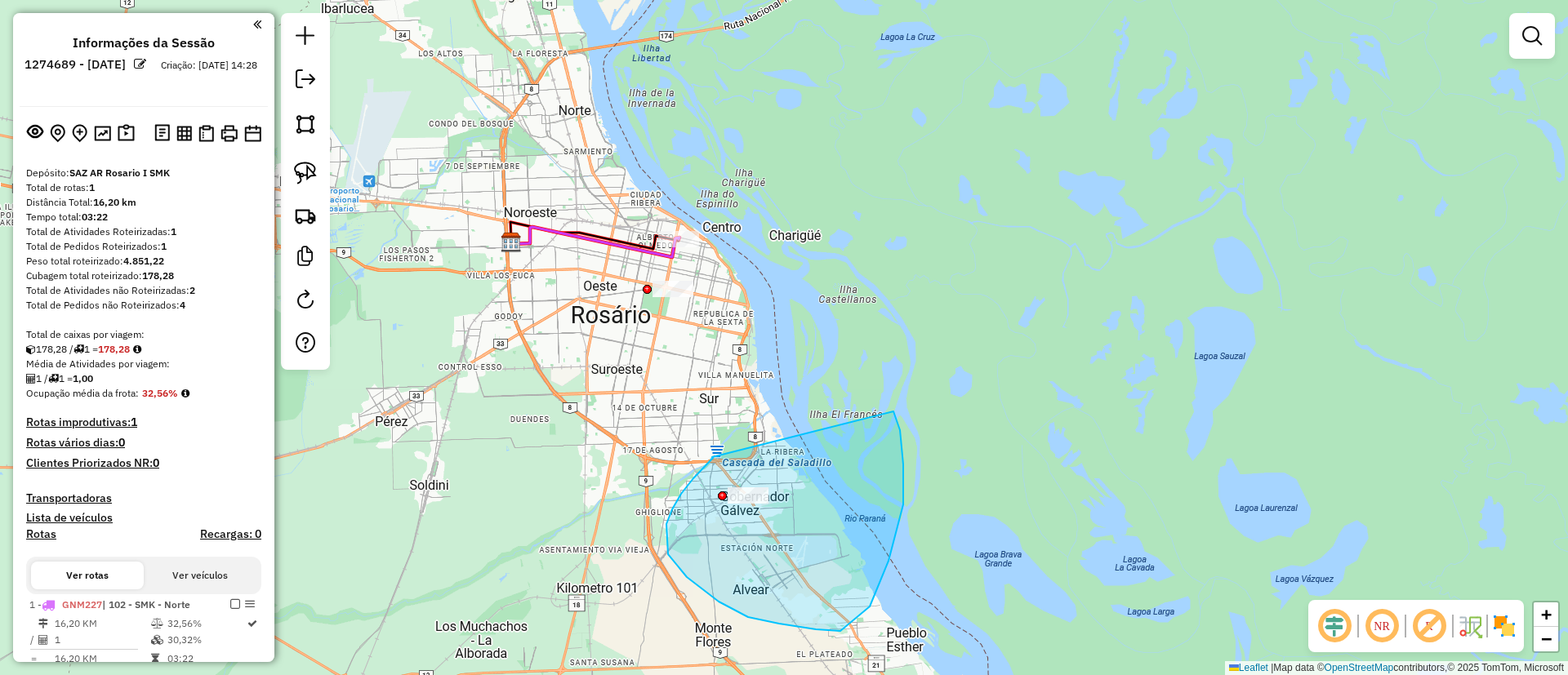
drag, startPoint x: 713, startPoint y: 457, endPoint x: 889, endPoint y: 399, distance: 185.3
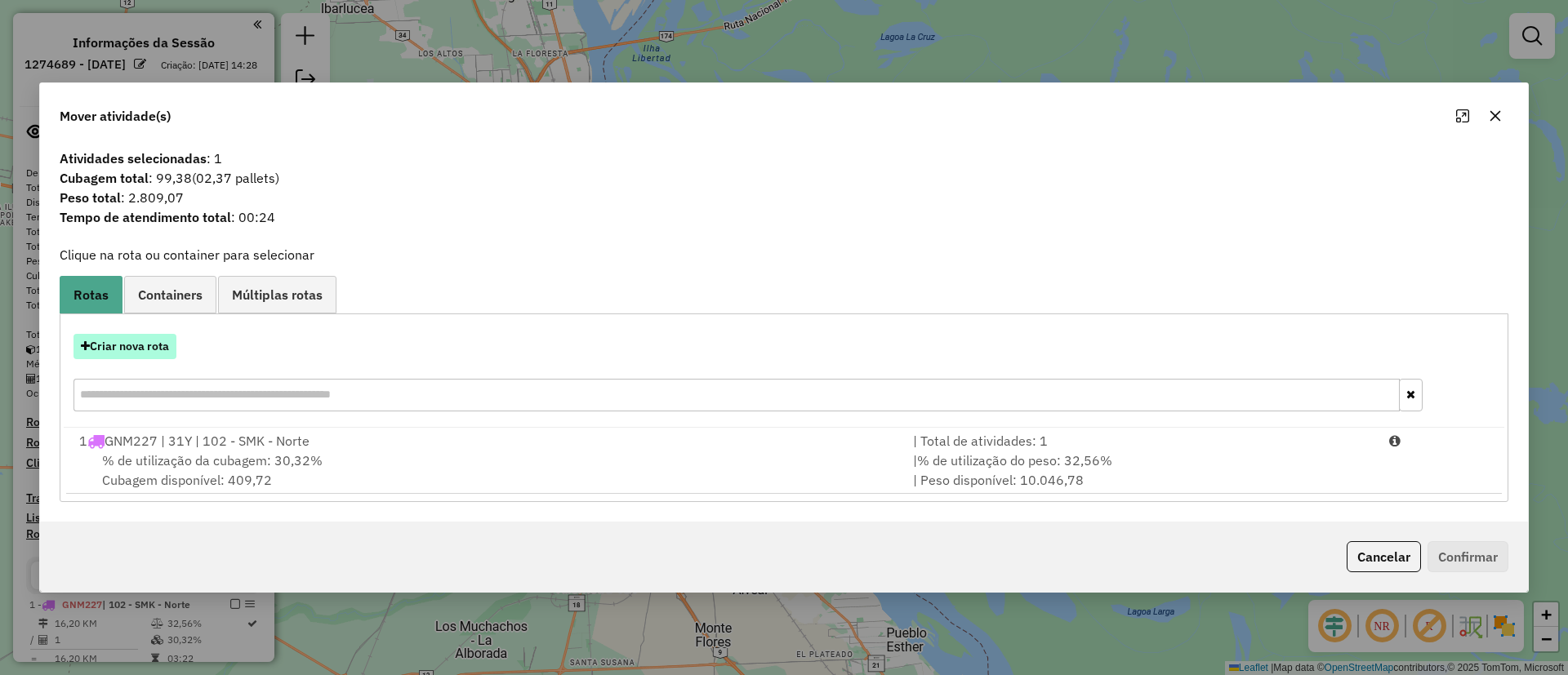
click at [133, 356] on button "Criar nova rota" at bounding box center [125, 346] width 103 height 26
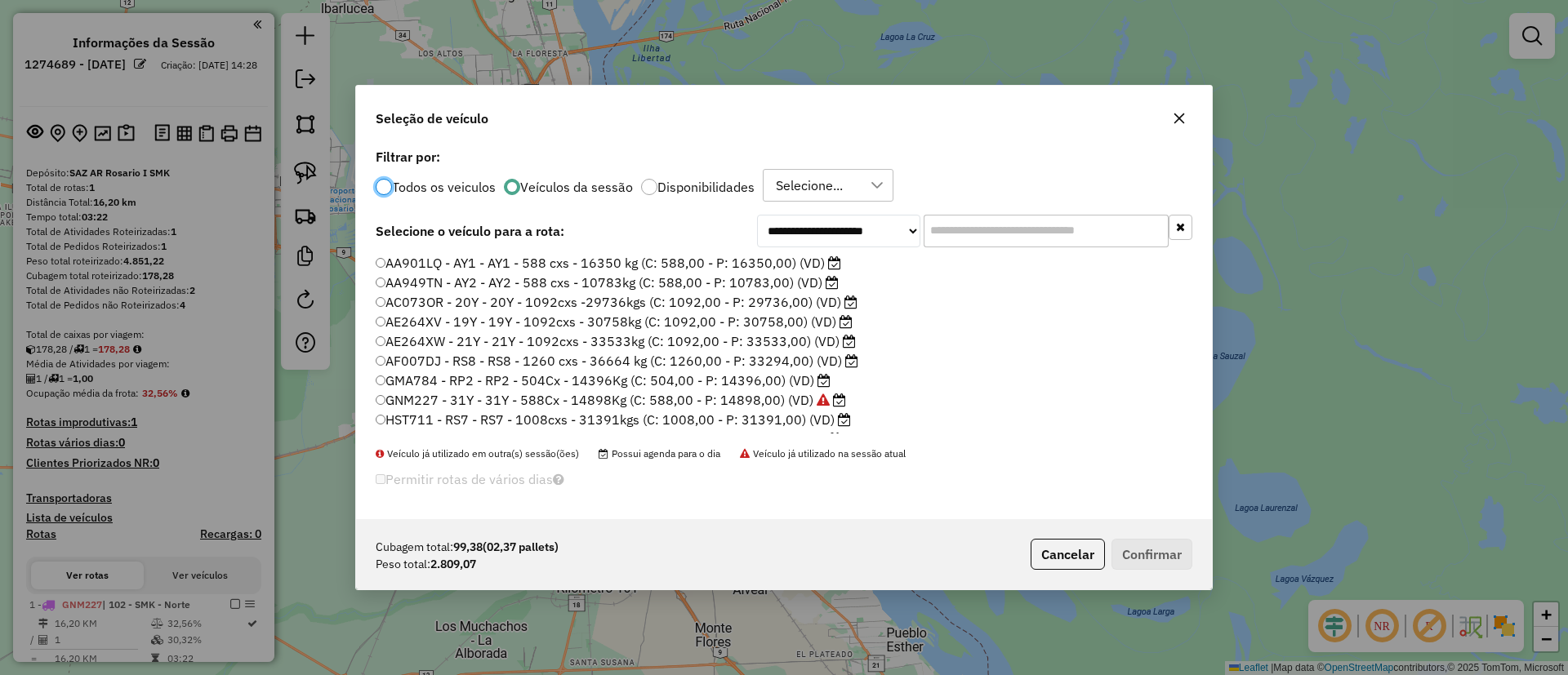
scroll to position [17, 0]
click at [691, 368] on label "GMA784 - RP2 - RP2 - 504Cx - 14396Kg (C: 504,00 - P: 14396,00) (VD)" at bounding box center [603, 364] width 455 height 20
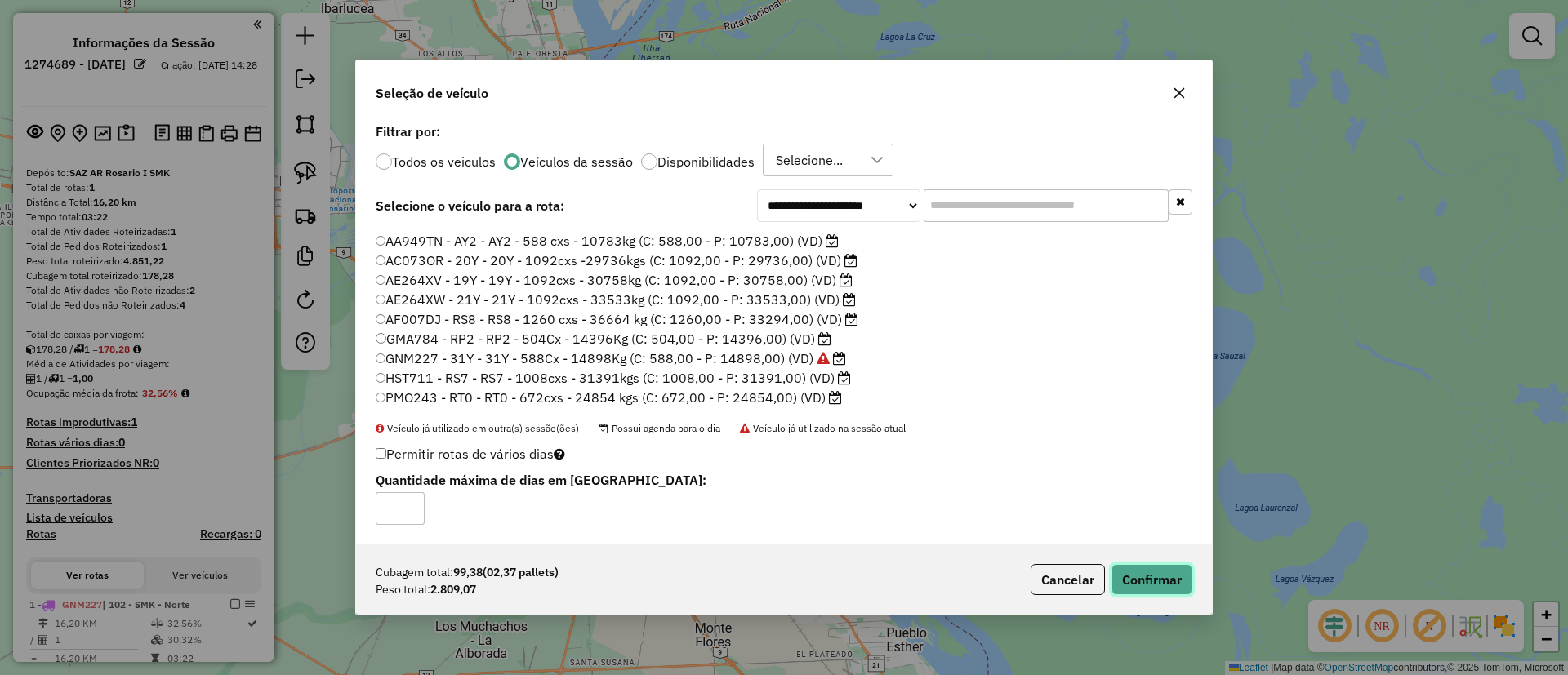
click at [1155, 576] on button "Confirmar" at bounding box center [1152, 580] width 81 height 31
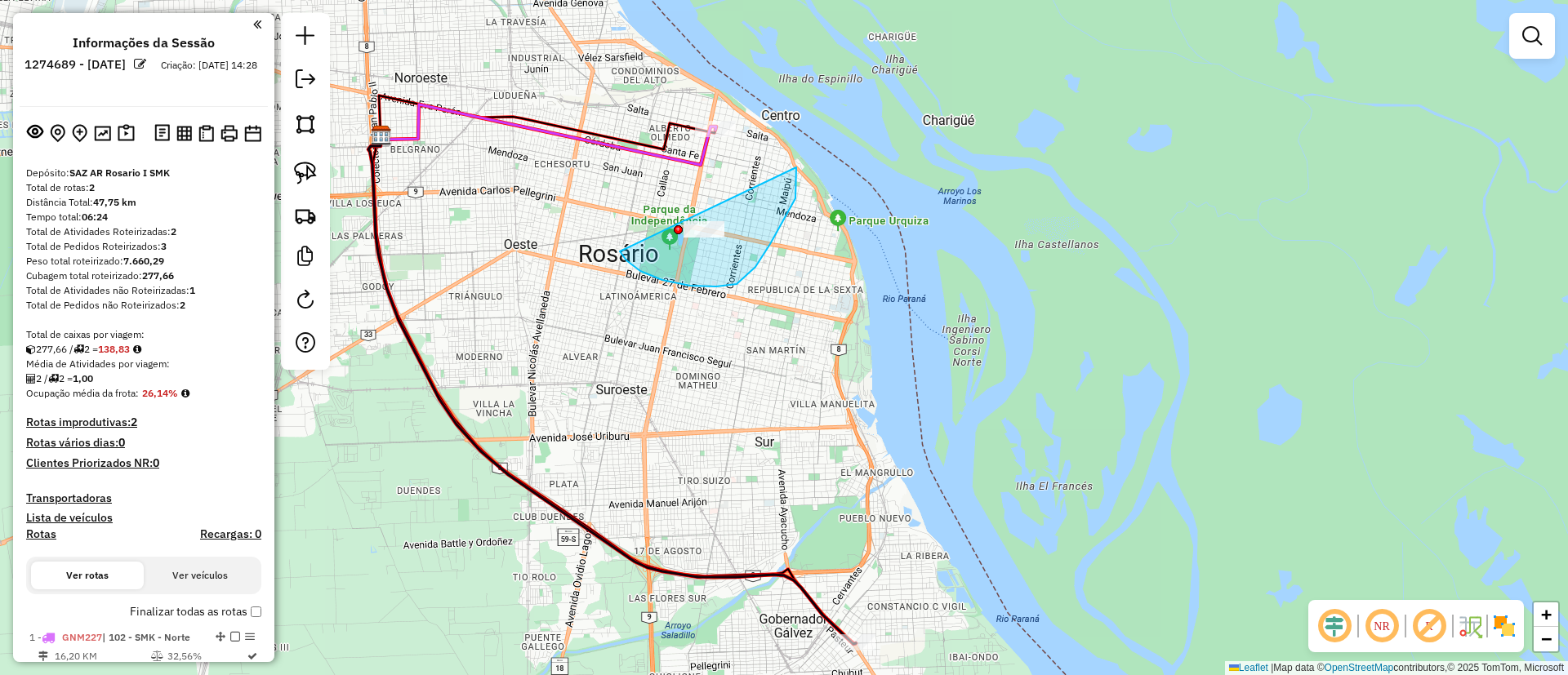
drag, startPoint x: 662, startPoint y: 280, endPoint x: 796, endPoint y: 168, distance: 174.6
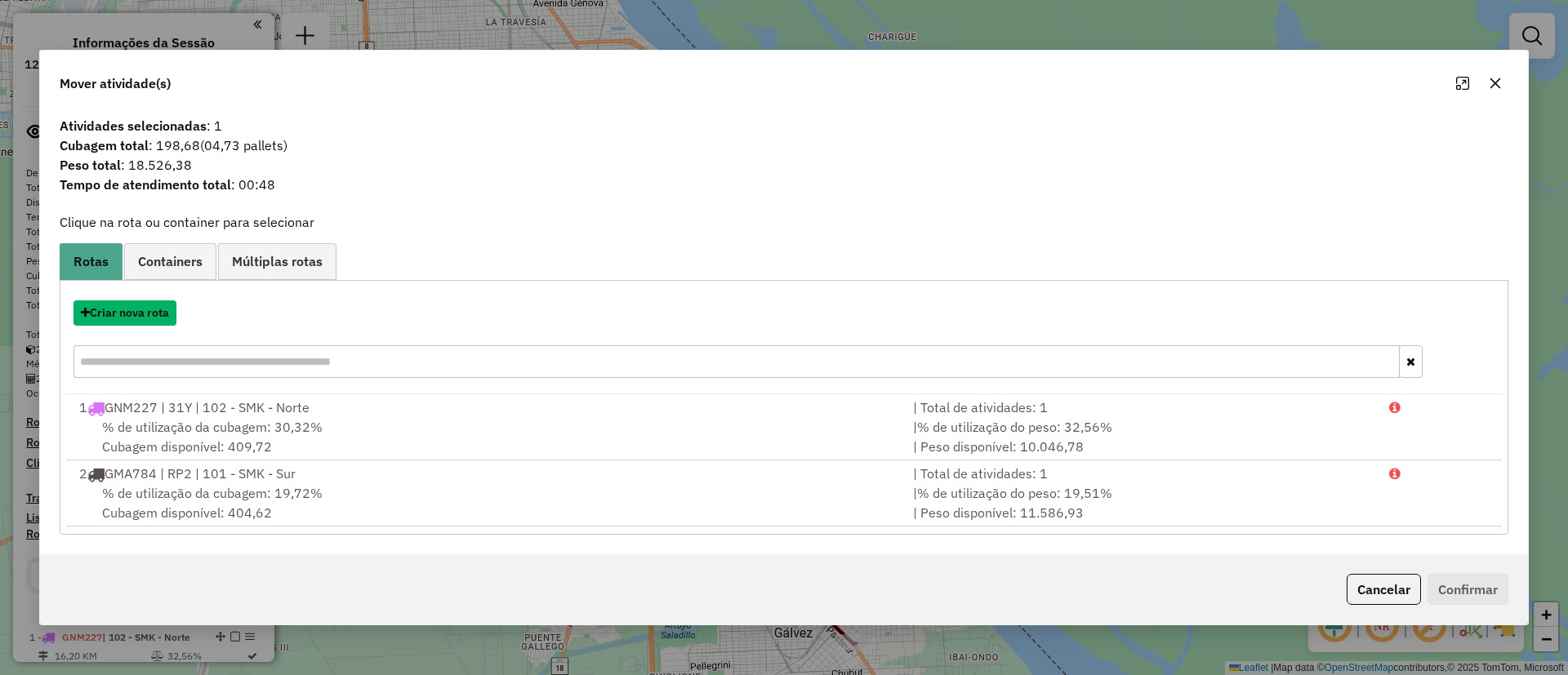
click at [152, 311] on button "Criar nova rota" at bounding box center [125, 313] width 103 height 26
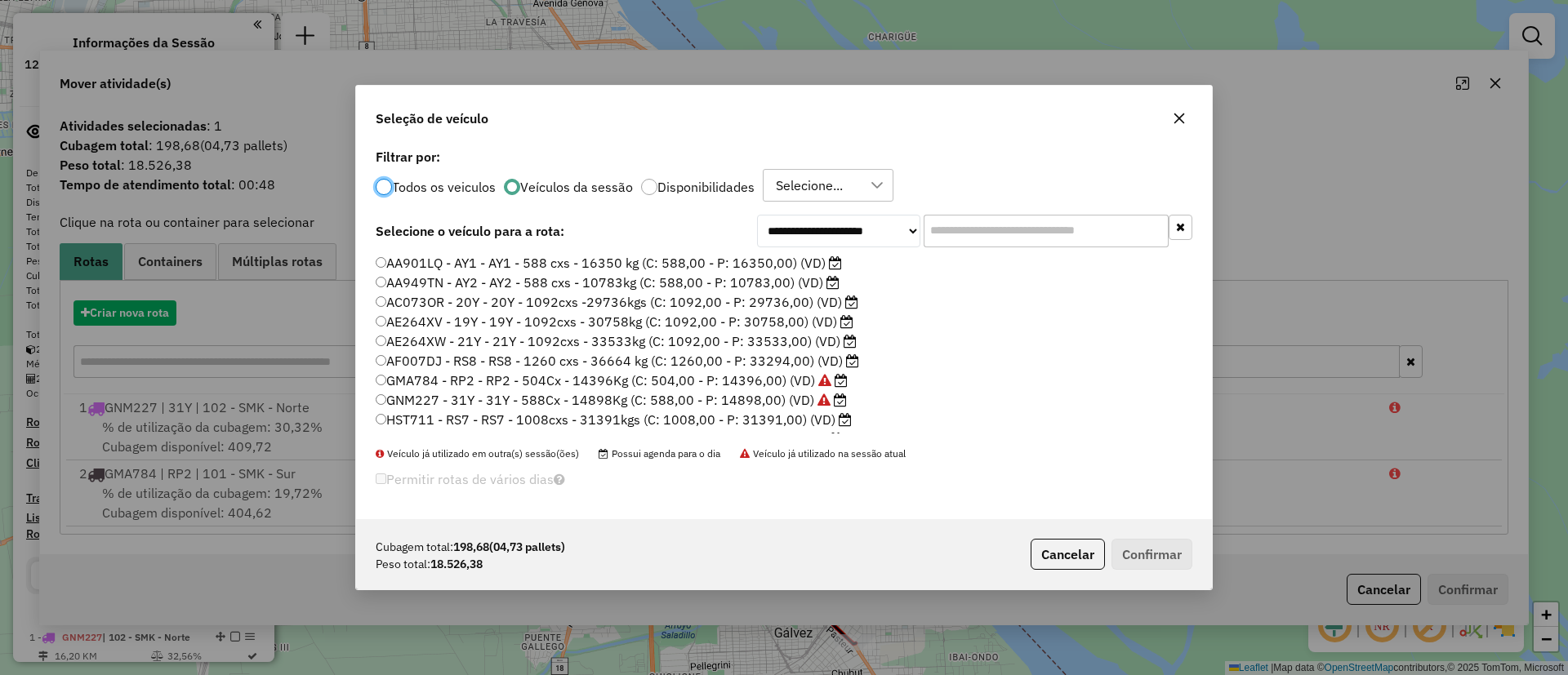
scroll to position [9, 5]
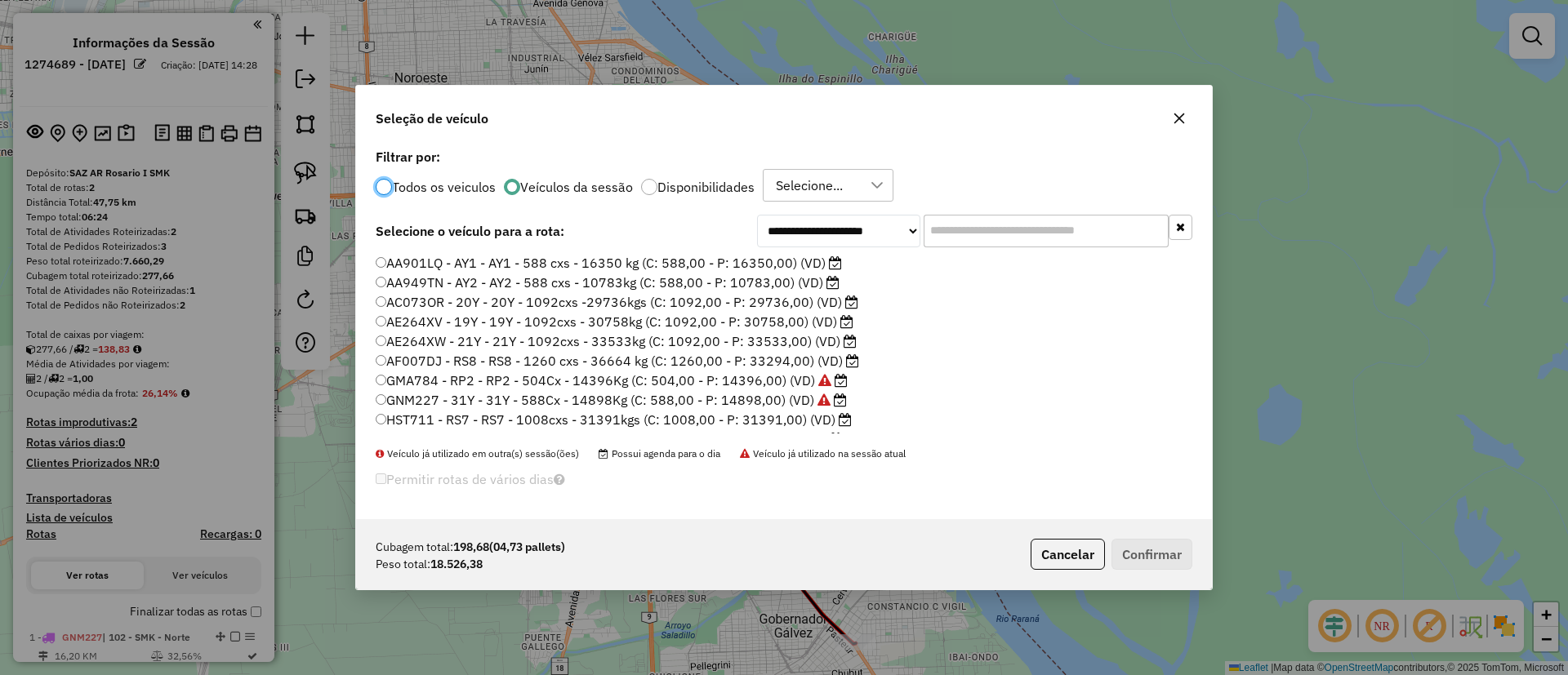
click at [690, 281] on label "AA949TN - AY2 - AY2 - 588 cxs - 10783kg (C: 588,00 - P: 10783,00) (VD)" at bounding box center [608, 283] width 464 height 20
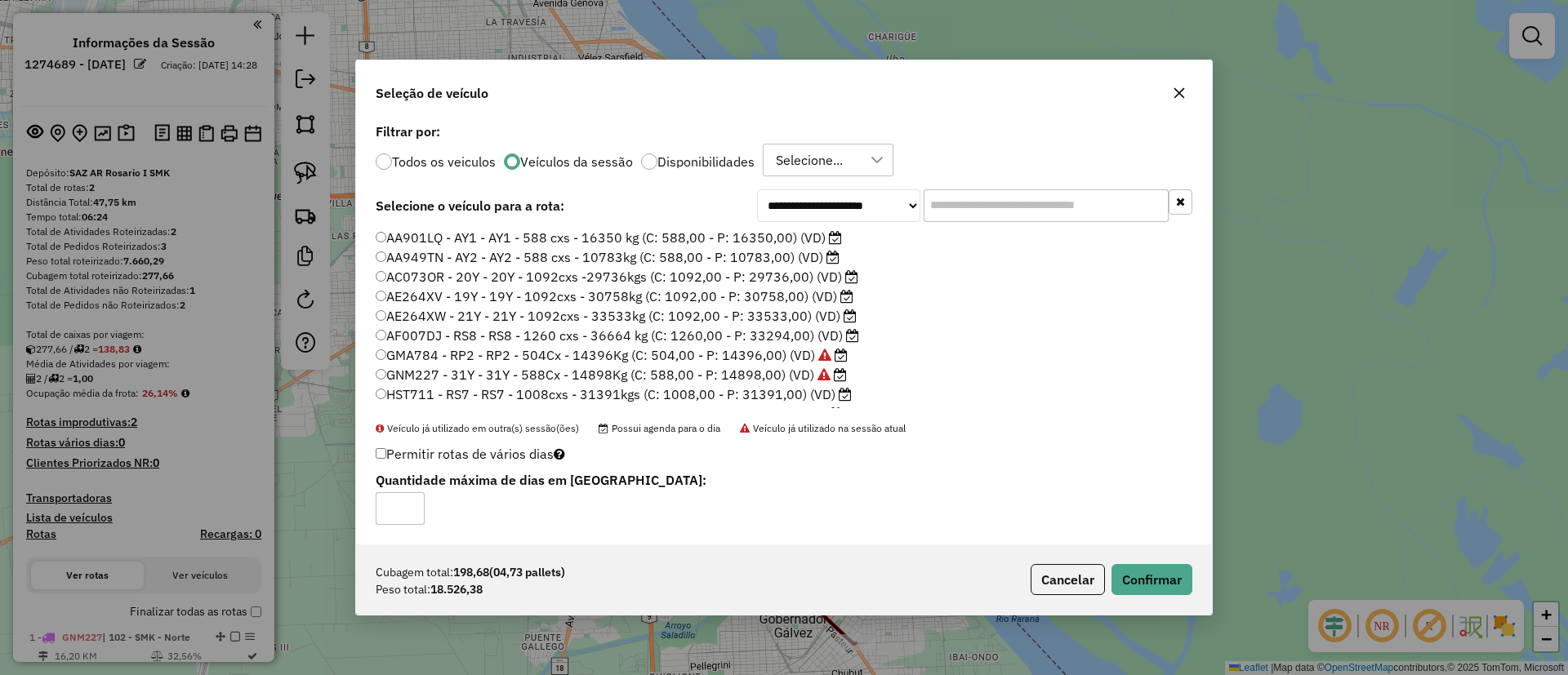
click at [1133, 541] on div "**********" at bounding box center [784, 331] width 856 height 425
click at [1148, 584] on button "Confirmar" at bounding box center [1152, 580] width 81 height 31
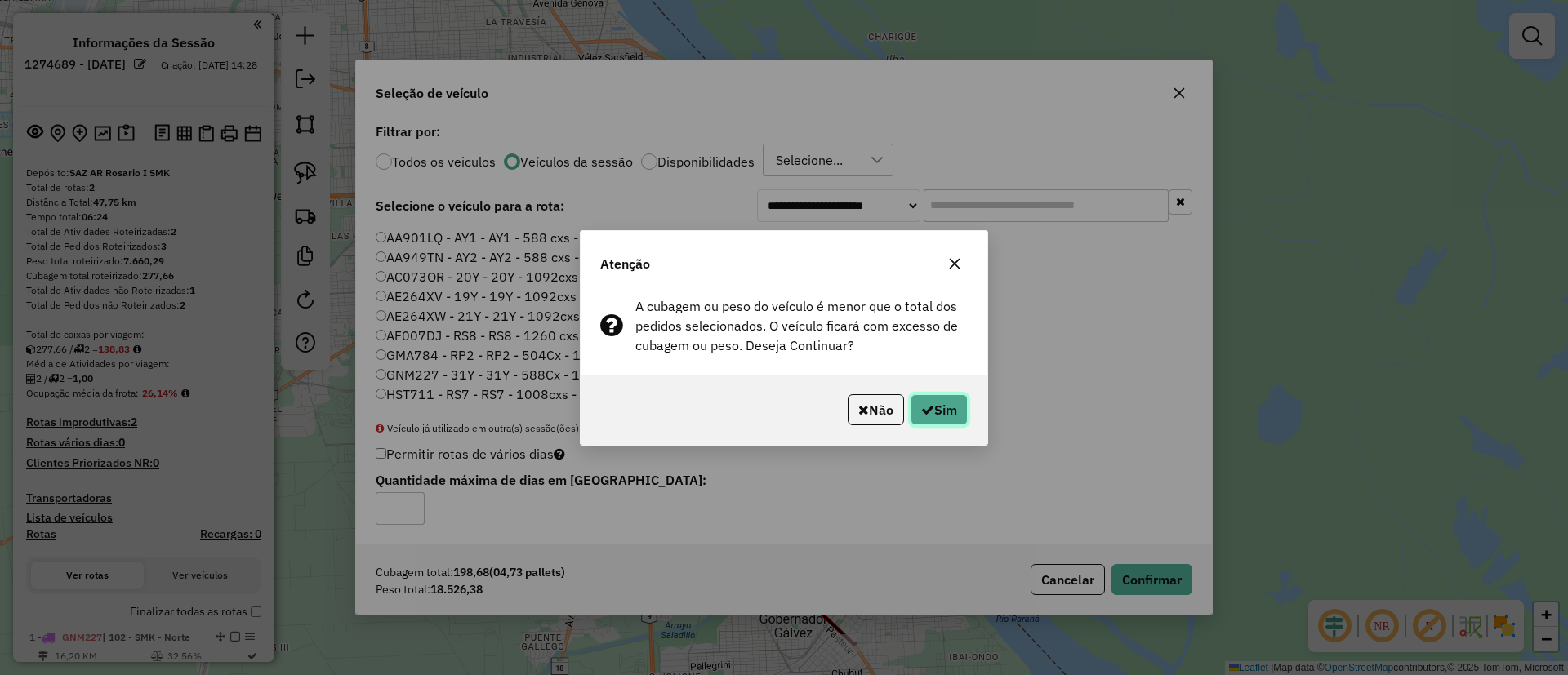
click at [954, 415] on button "Sim" at bounding box center [939, 410] width 57 height 31
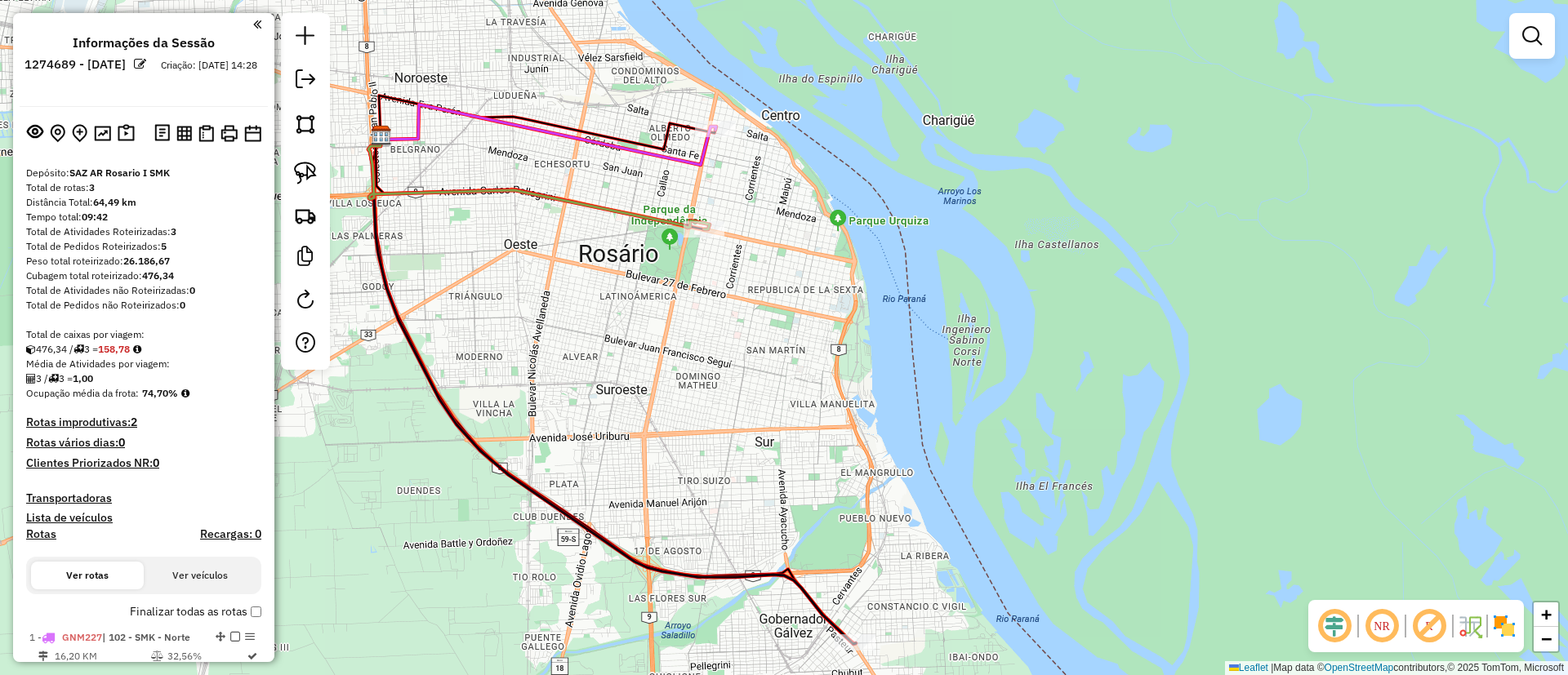
click at [658, 228] on icon at bounding box center [539, 183] width 341 height 94
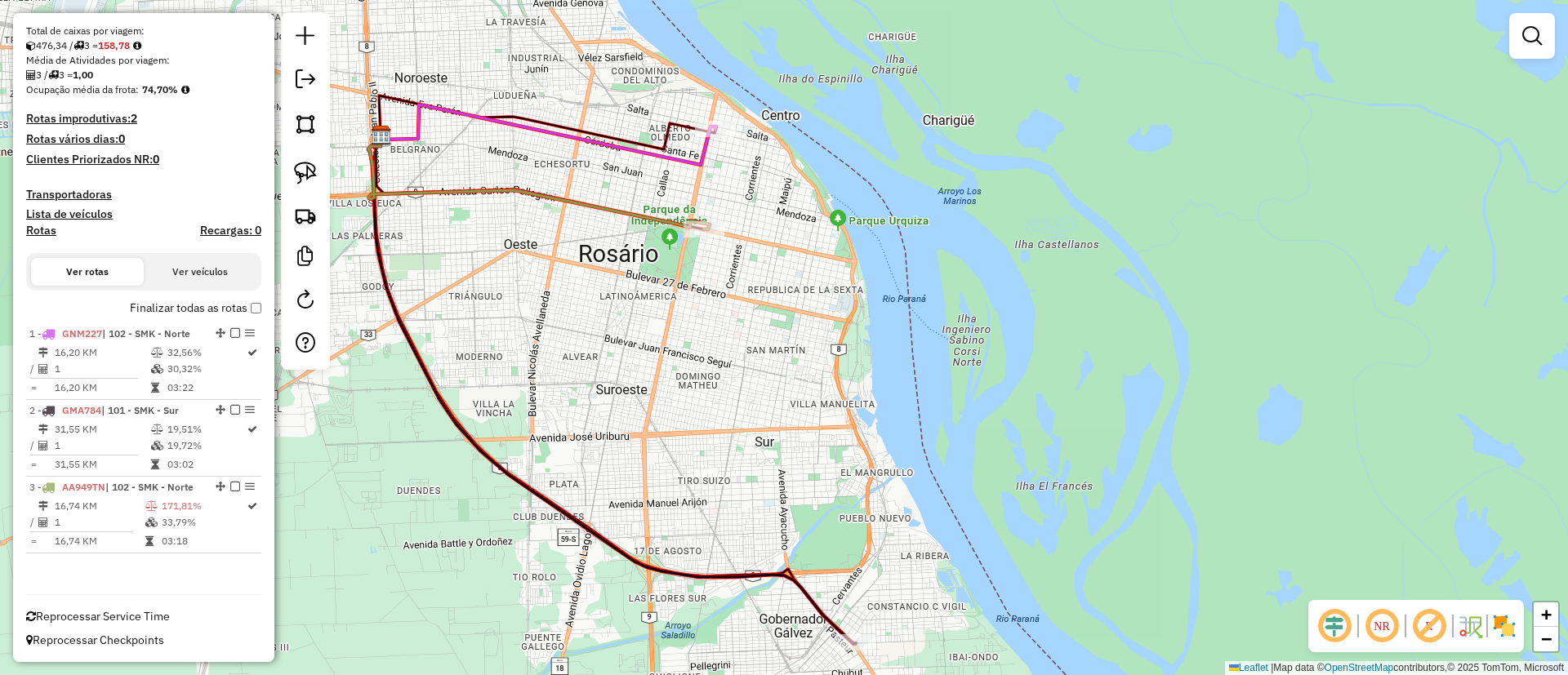
select select "**********"
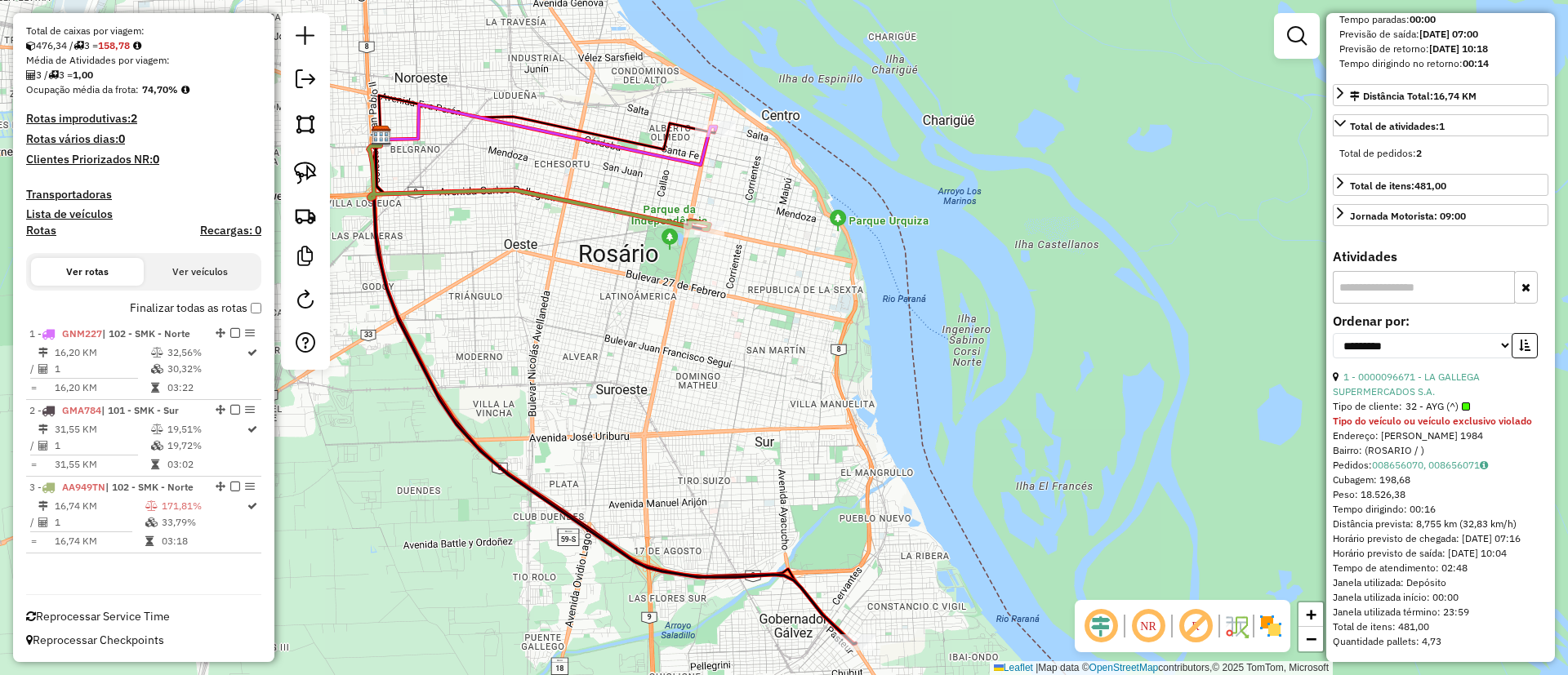
scroll to position [449, 0]
click at [1413, 459] on link "008656070, 008656071" at bounding box center [1430, 464] width 116 height 12
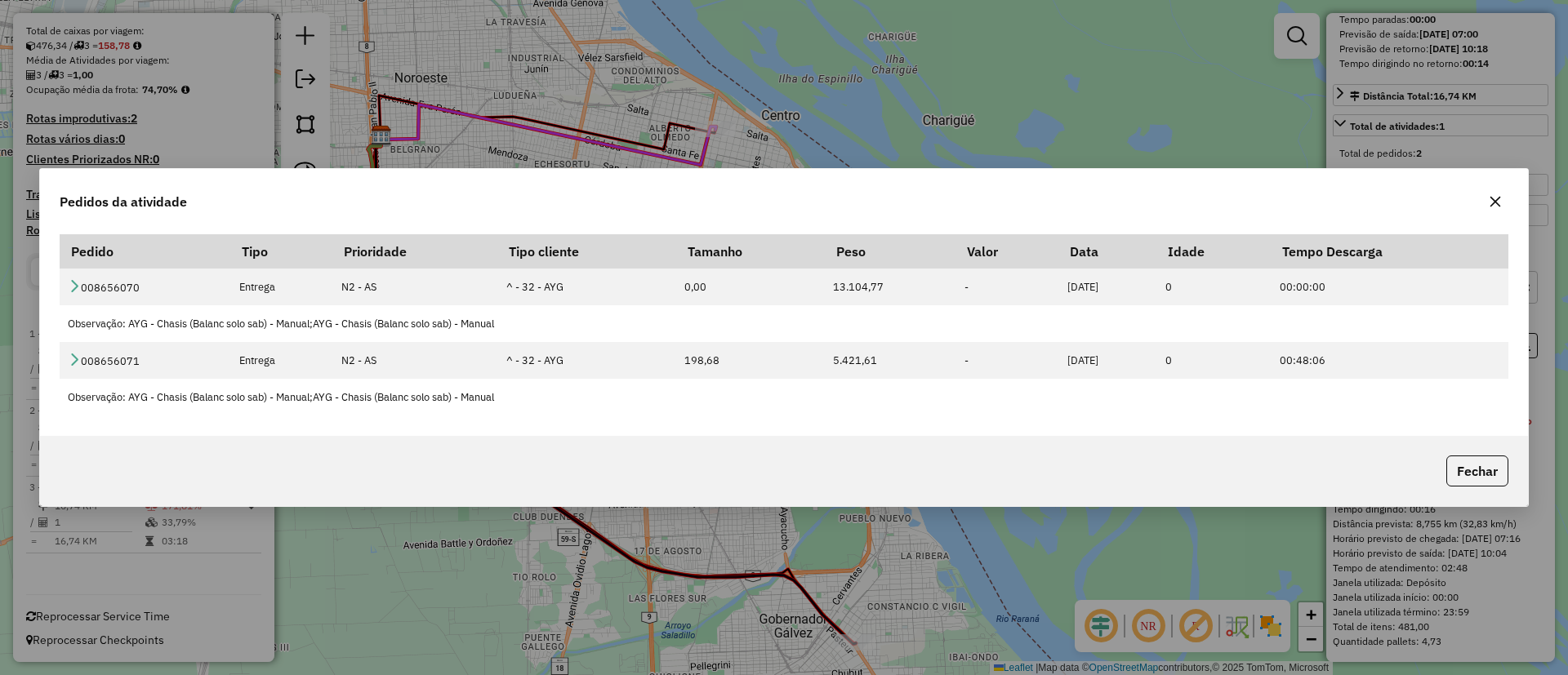
click at [1499, 196] on icon "button" at bounding box center [1495, 202] width 13 height 13
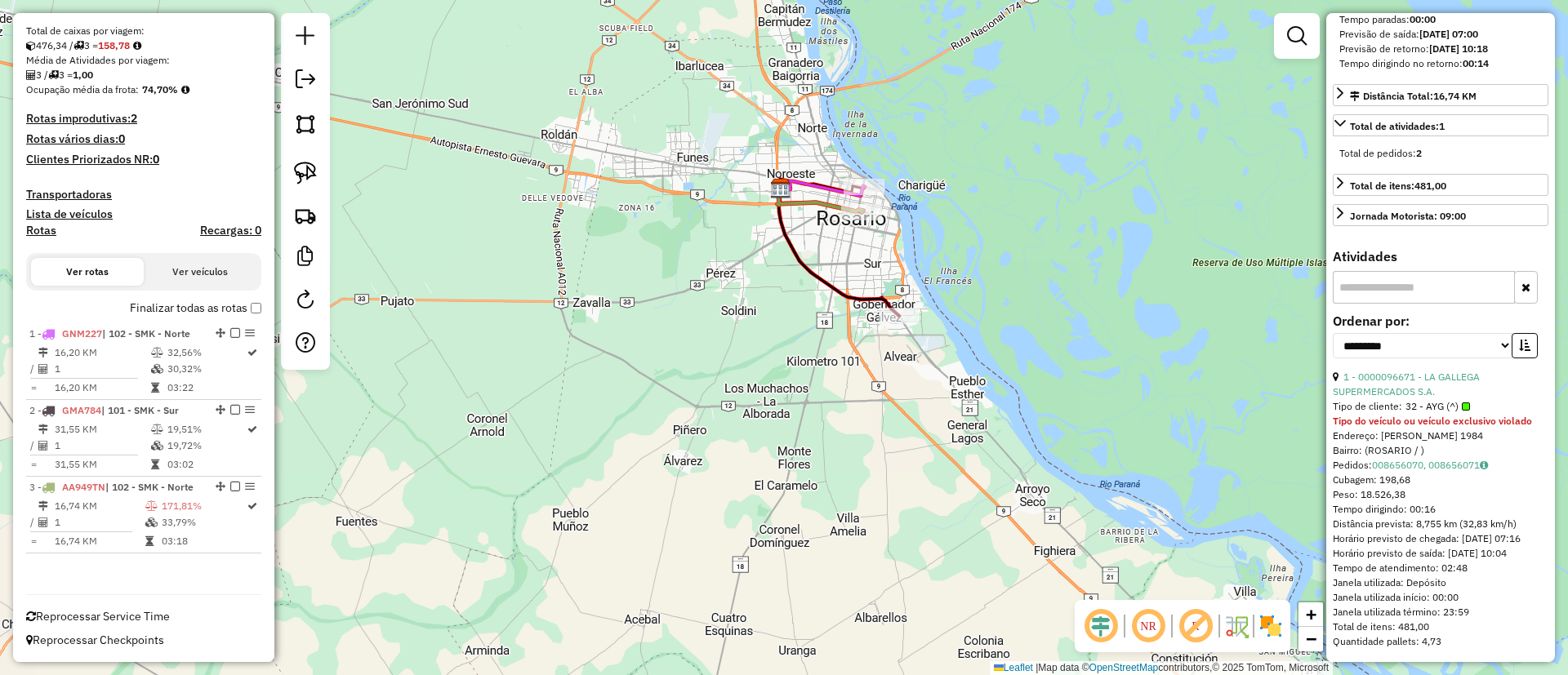
click at [204, 302] on label "Finalizar todas as rotas" at bounding box center [195, 308] width 131 height 17
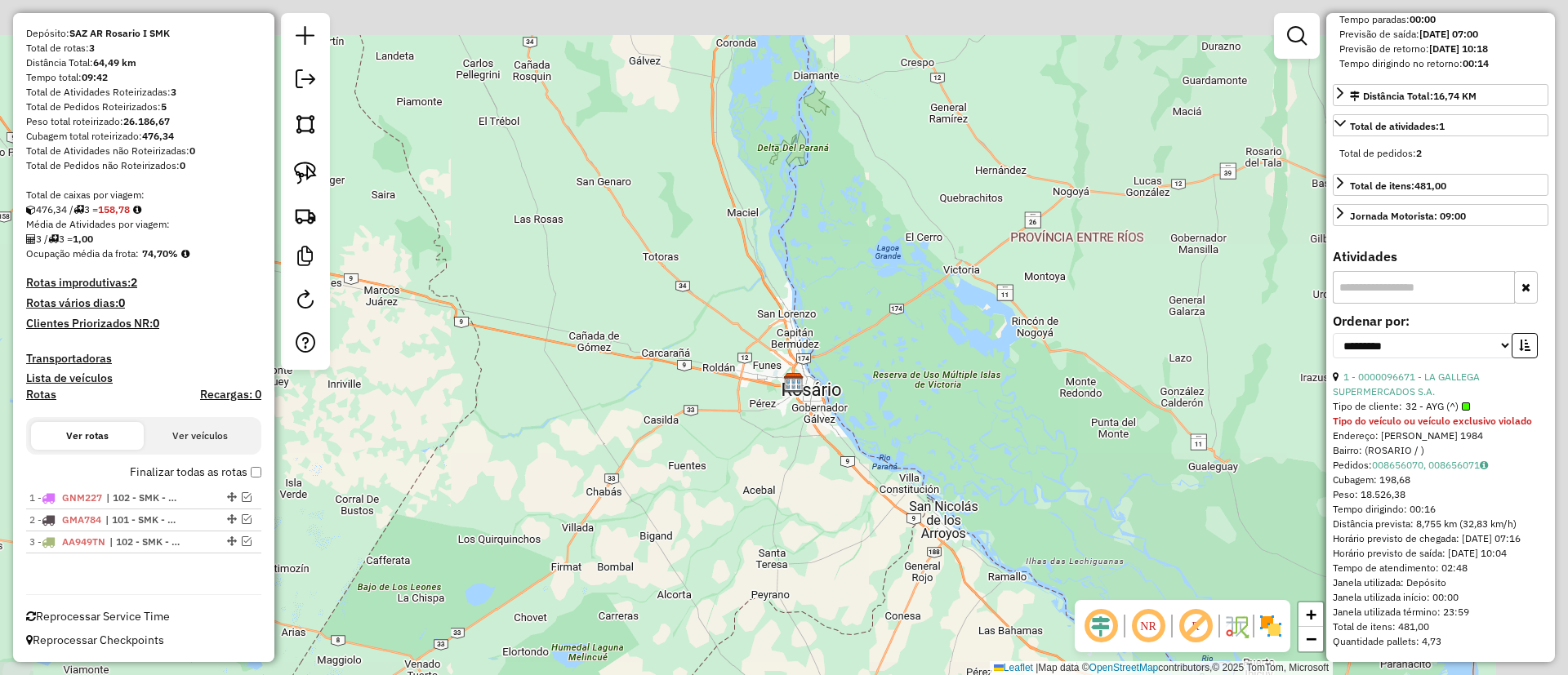
drag, startPoint x: 946, startPoint y: 269, endPoint x: 843, endPoint y: 345, distance: 128.0
click at [843, 345] on div "Janela de atendimento Grade de atendimento Capacidade Transportadoras Veículos …" at bounding box center [784, 337] width 1568 height 675
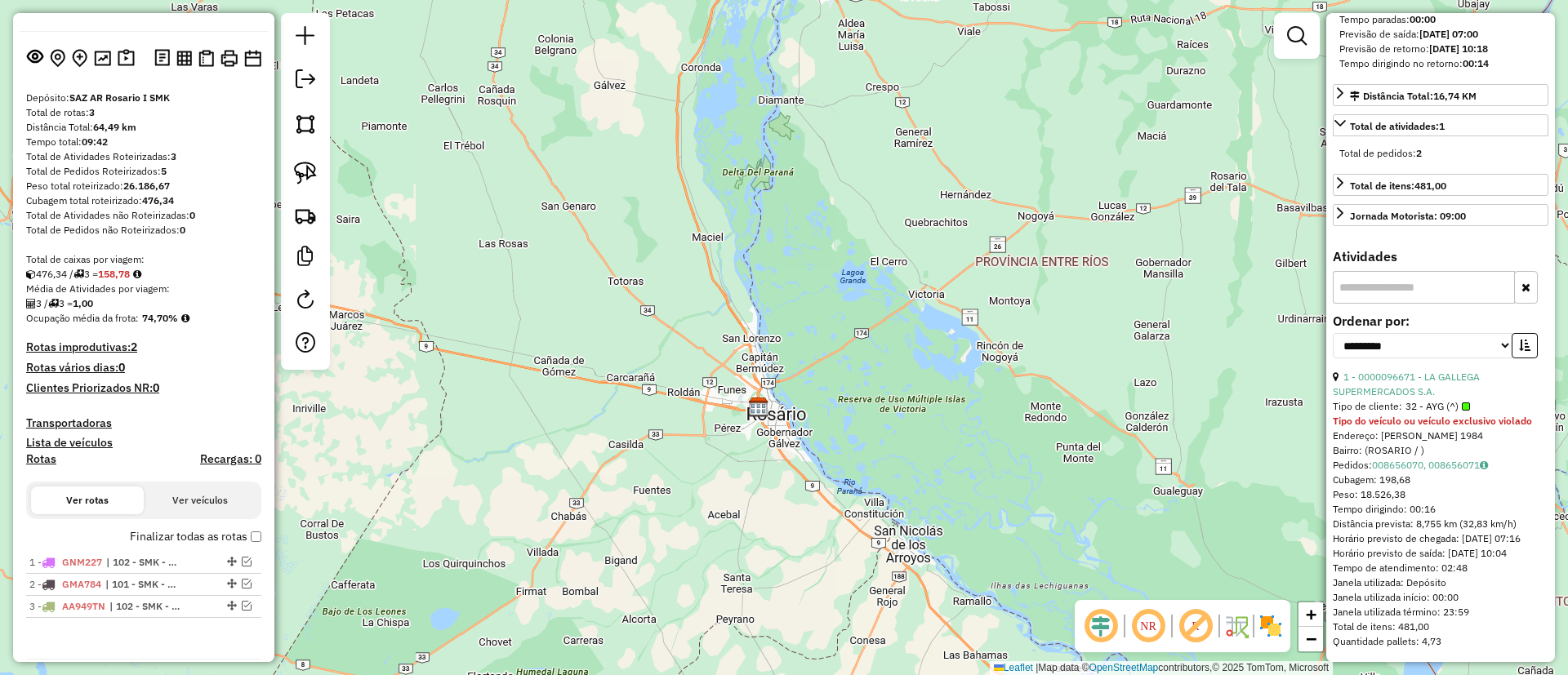
scroll to position [0, 0]
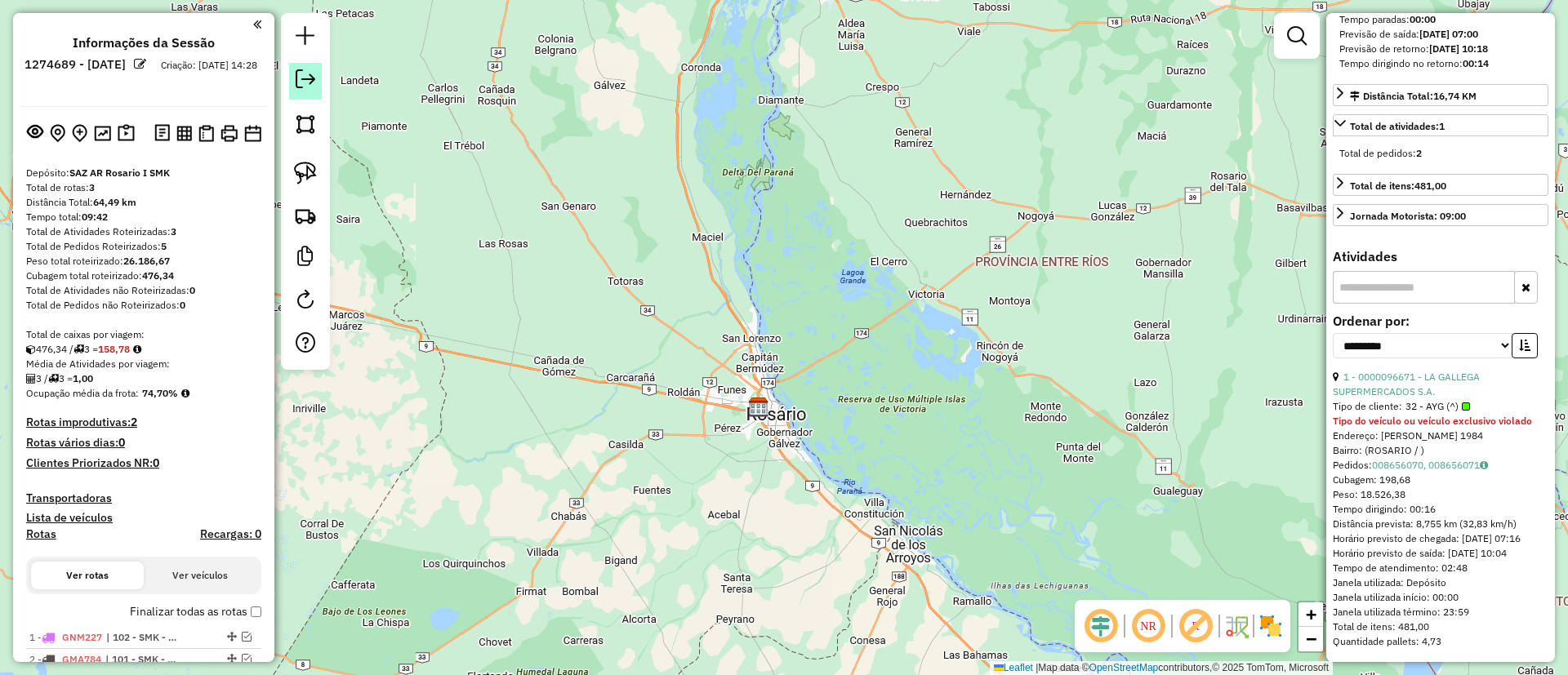
click at [314, 77] on em at bounding box center [306, 79] width 20 height 20
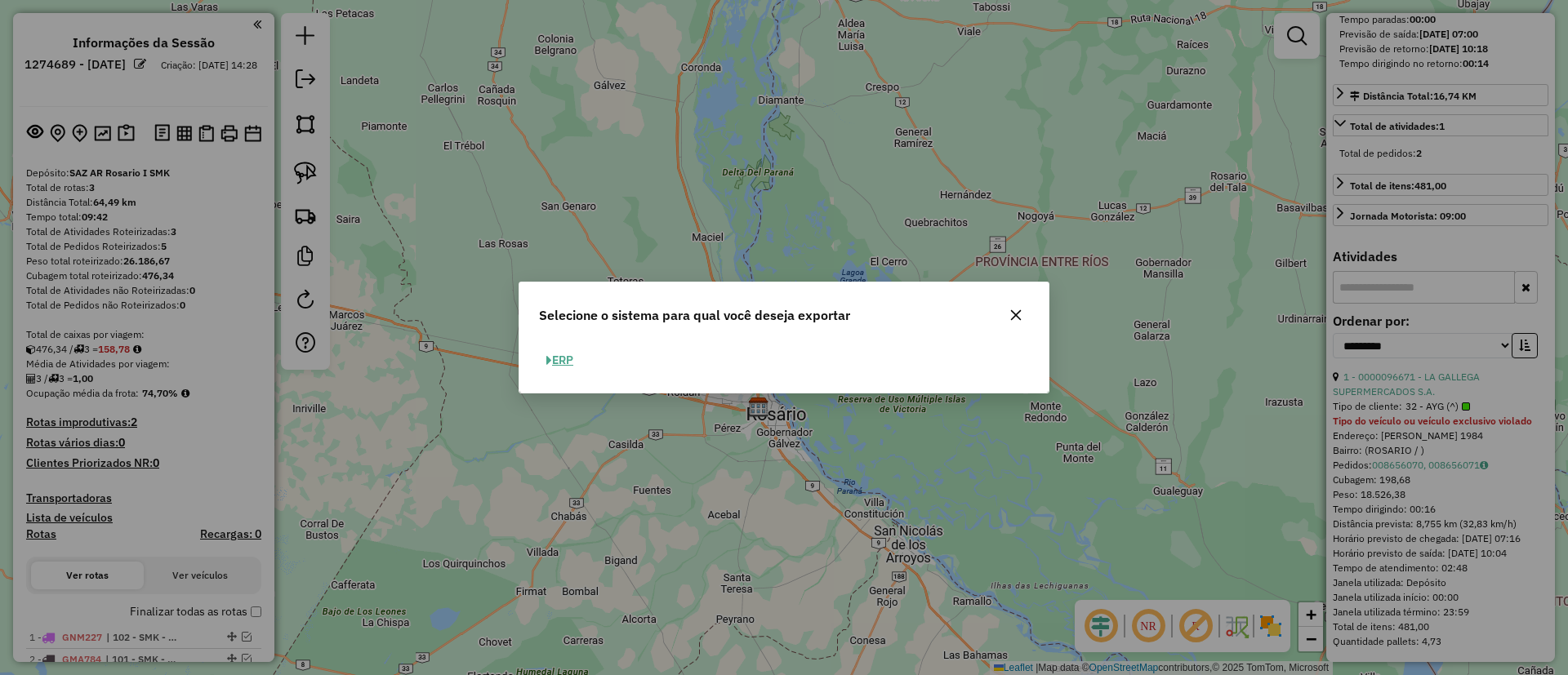
click at [565, 349] on button "ERP" at bounding box center [560, 360] width 41 height 26
select select "*********"
select select "**"
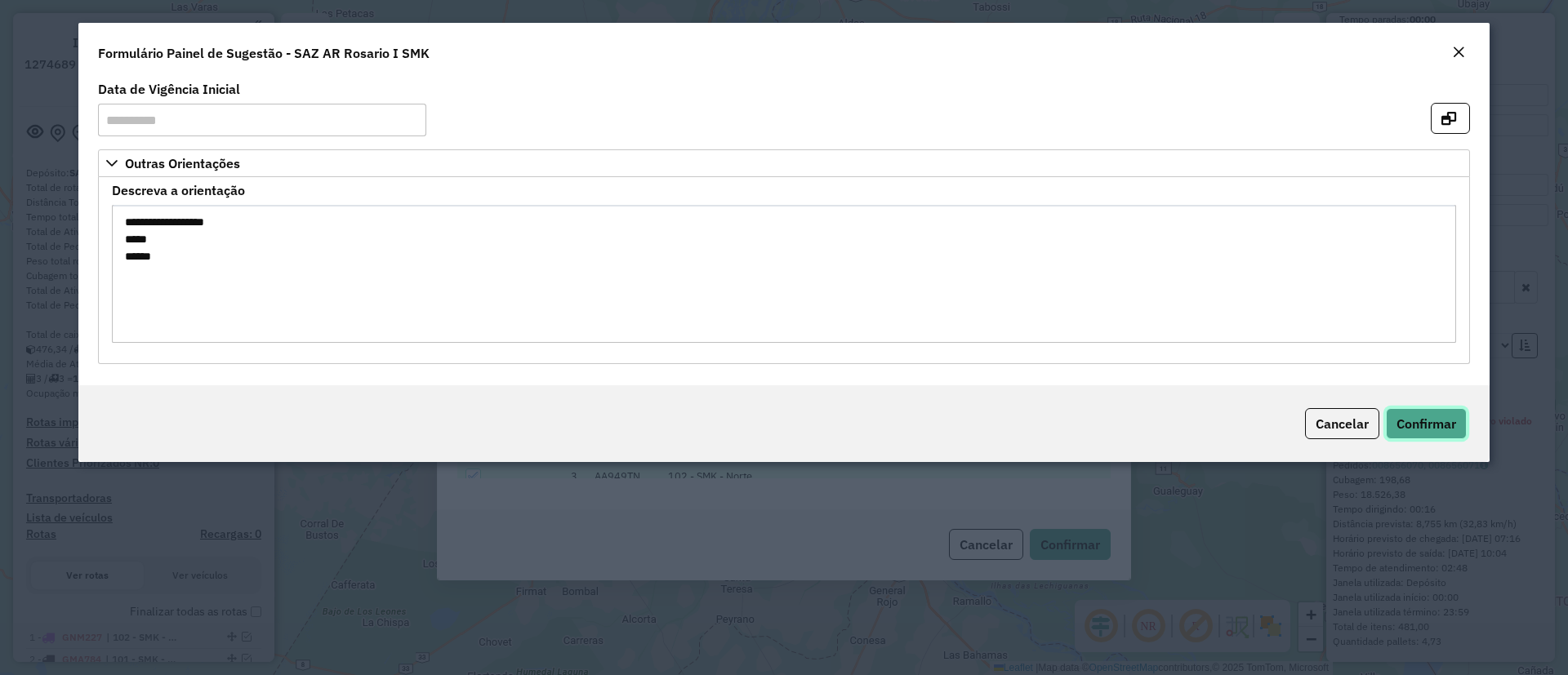
click at [1423, 421] on span "Confirmar" at bounding box center [1427, 424] width 60 height 17
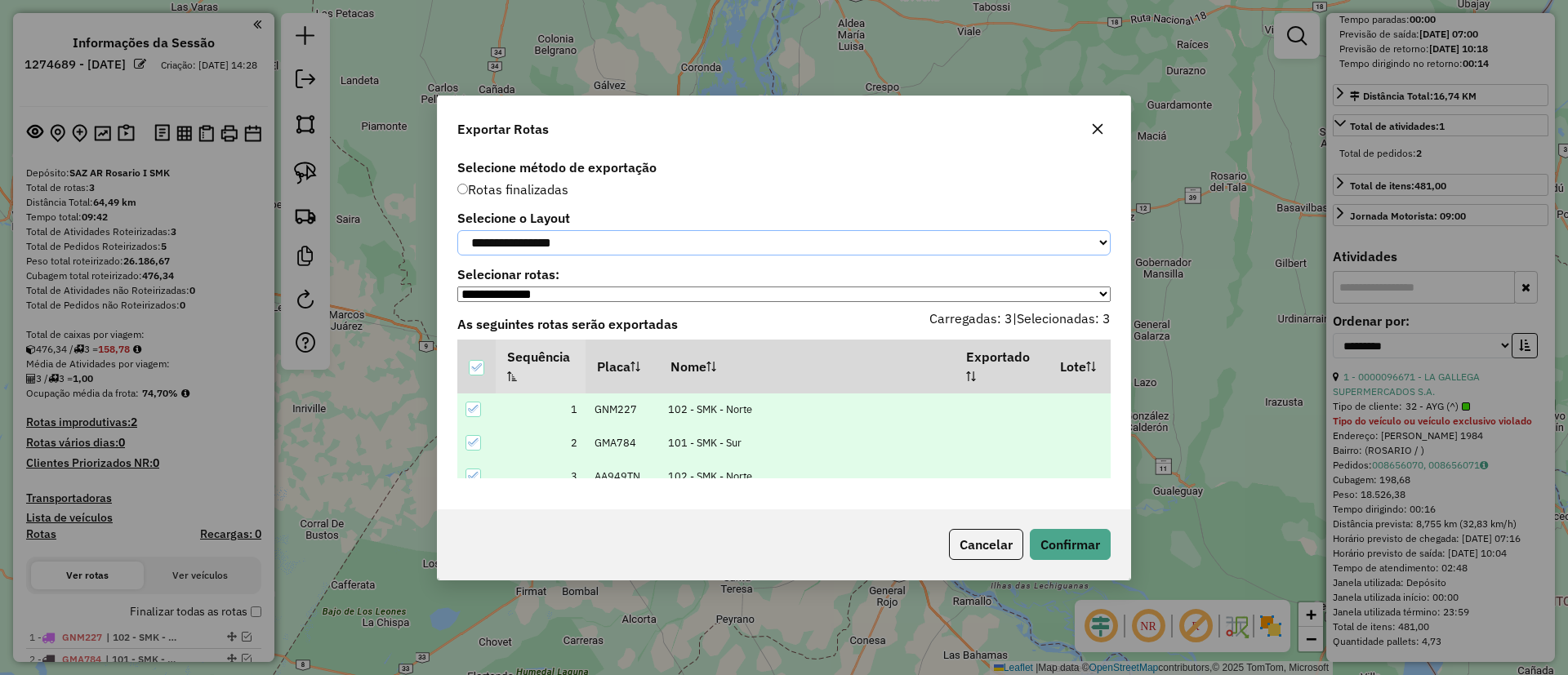
click at [584, 236] on select "**********" at bounding box center [784, 243] width 653 height 26
select select "*********"
click at [457, 231] on select "**********" at bounding box center [784, 243] width 653 height 26
click at [1064, 534] on button "Confirmar" at bounding box center [1070, 544] width 81 height 31
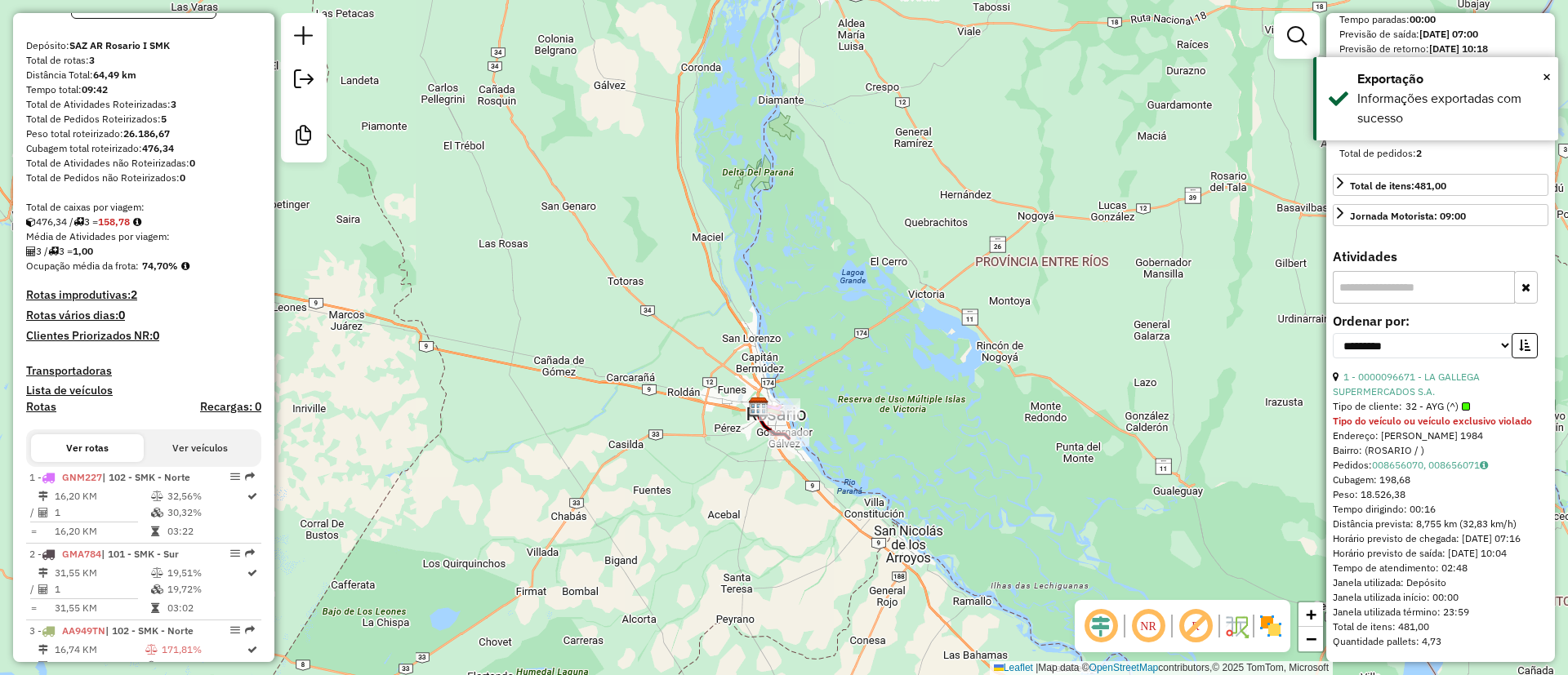
scroll to position [235, 0]
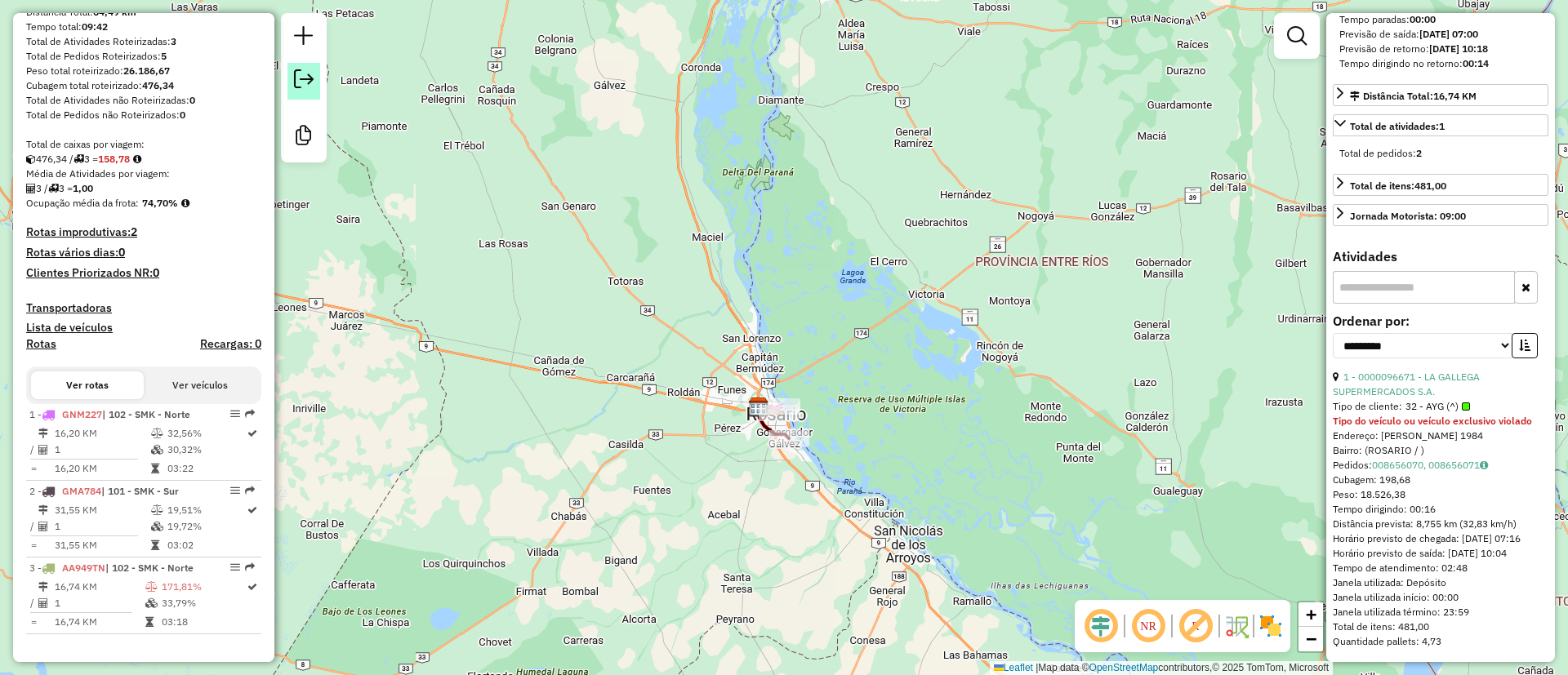
click at [306, 78] on em at bounding box center [304, 79] width 20 height 20
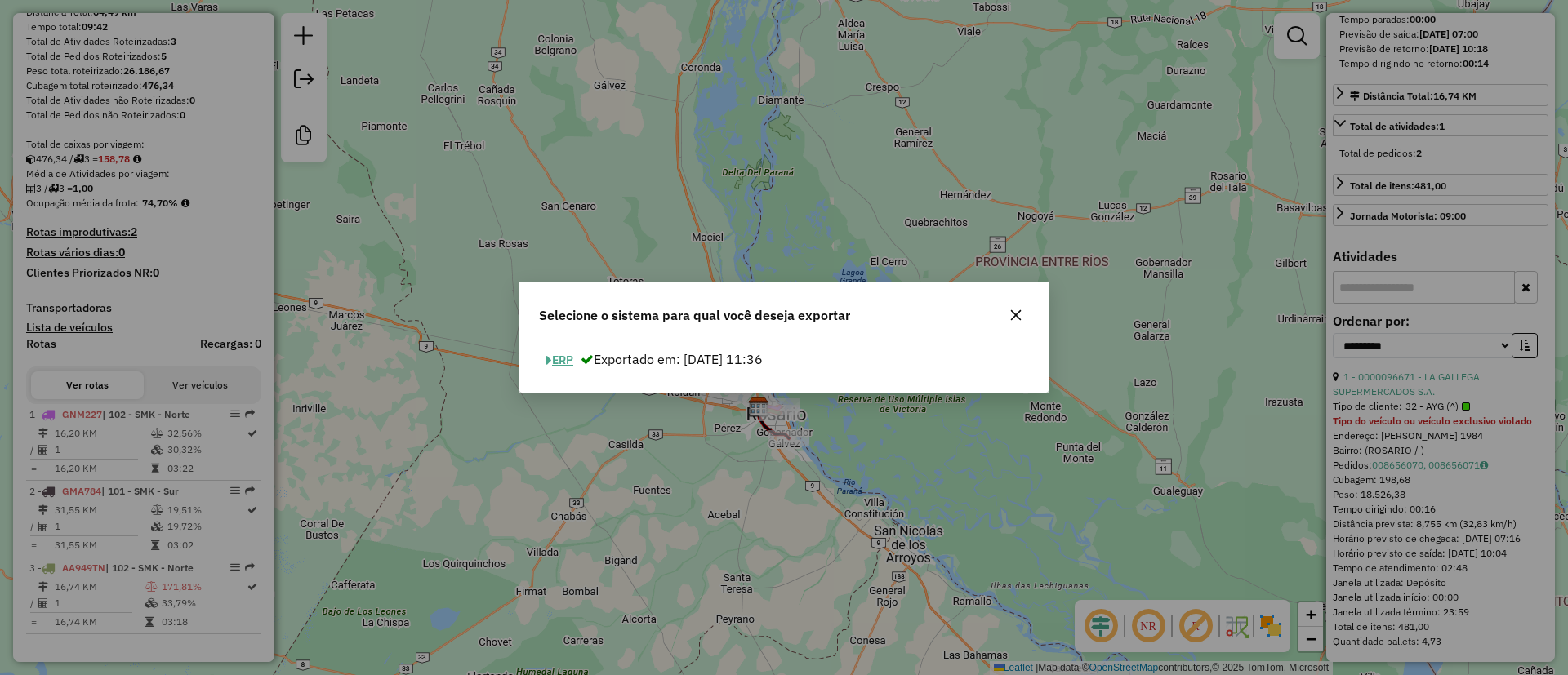
click at [584, 342] on div "ERP Exportado em: 12/09/2025 11:36" at bounding box center [784, 367] width 529 height 51
click at [570, 352] on button "ERP" at bounding box center [560, 360] width 41 height 26
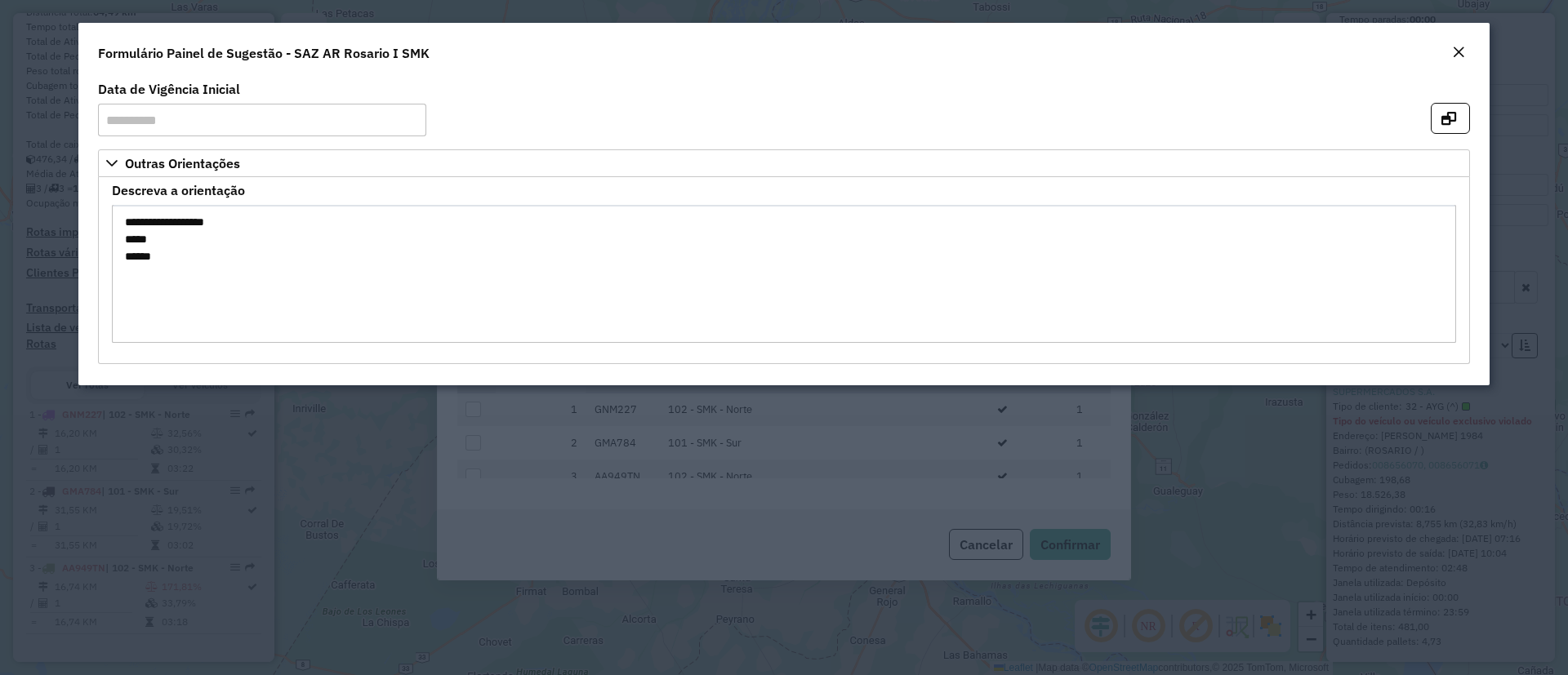
click at [1461, 49] on em "Close" at bounding box center [1459, 52] width 13 height 13
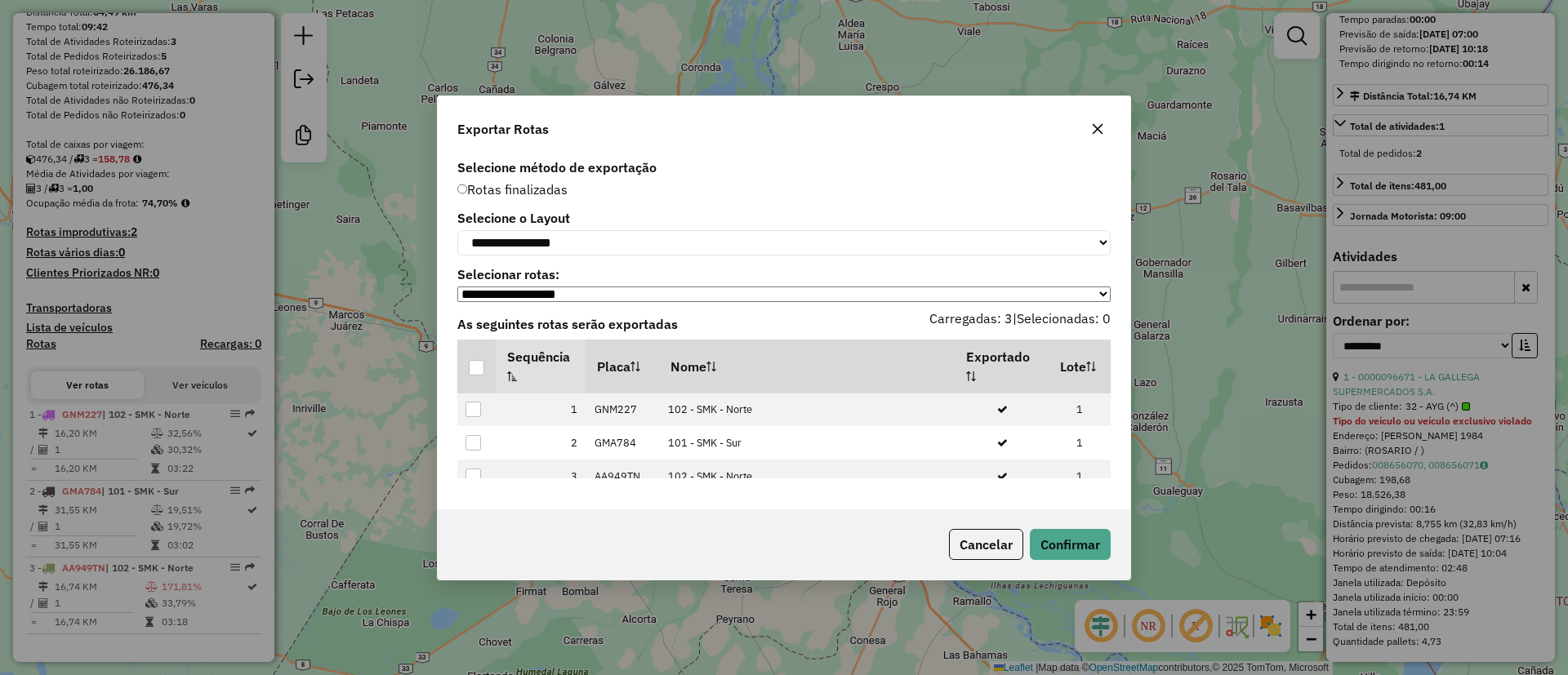
click at [541, 217] on label "Selecione o Layout" at bounding box center [784, 218] width 653 height 20
drag, startPoint x: 544, startPoint y: 236, endPoint x: 544, endPoint y: 250, distance: 14.0
click at [544, 237] on select "**********" at bounding box center [784, 243] width 653 height 26
select select "*********"
click at [457, 231] on select "**********" at bounding box center [784, 243] width 653 height 26
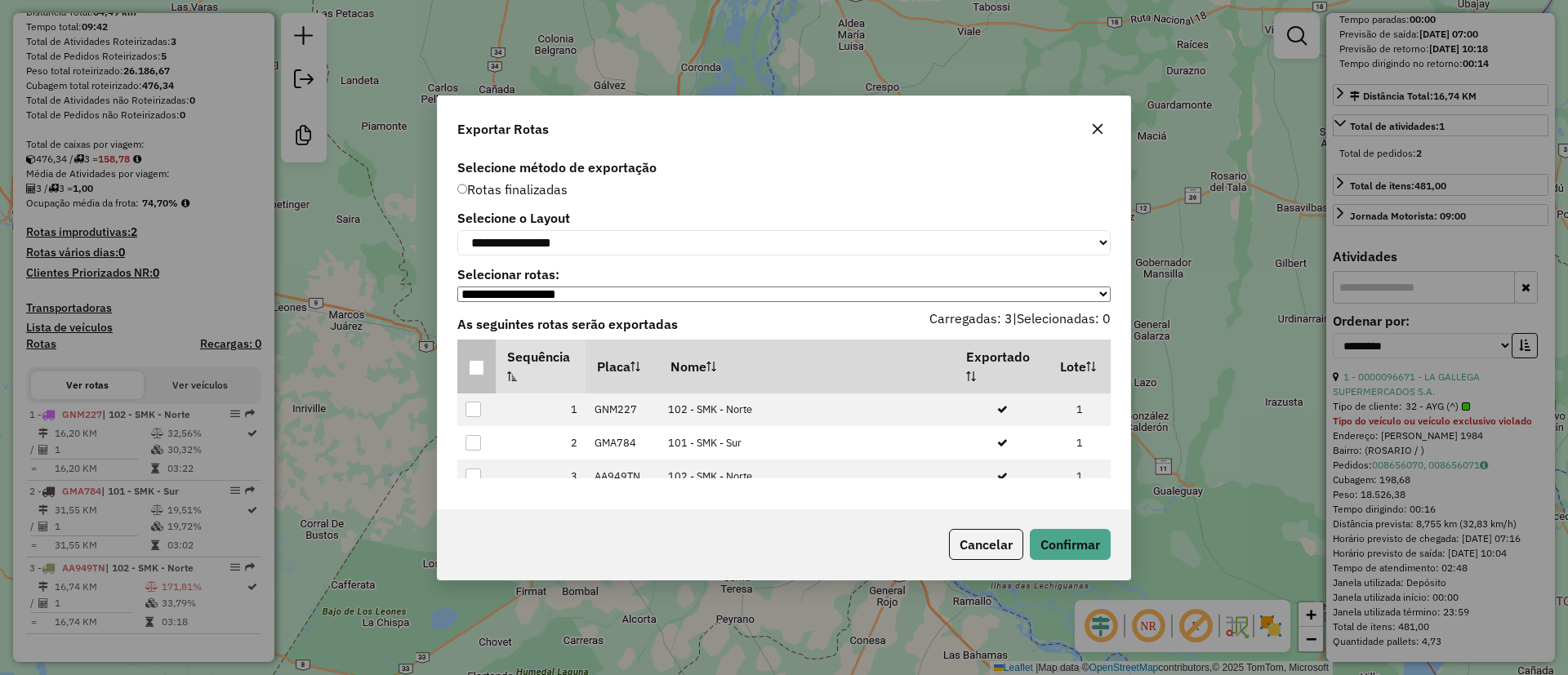
click at [481, 368] on div at bounding box center [476, 368] width 16 height 16
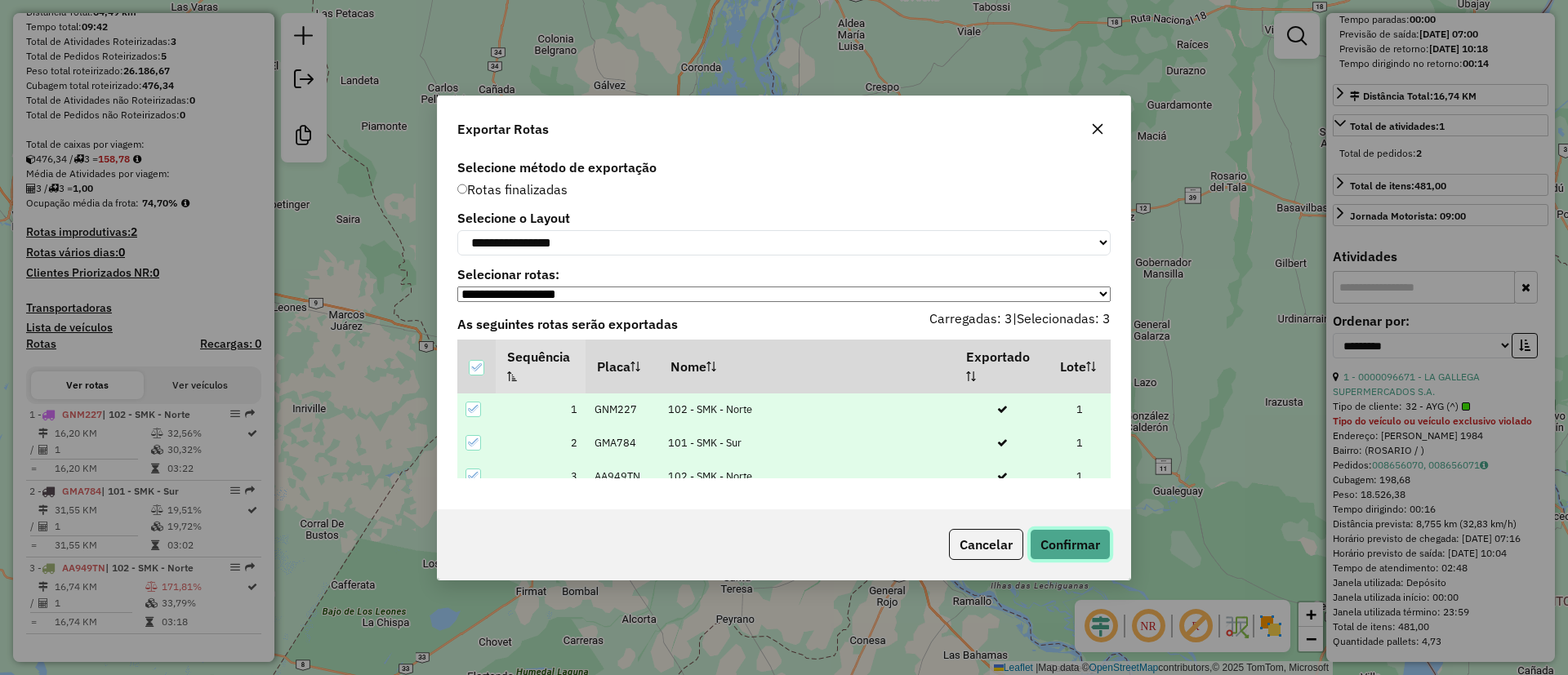
click at [1057, 541] on button "Confirmar" at bounding box center [1070, 544] width 81 height 31
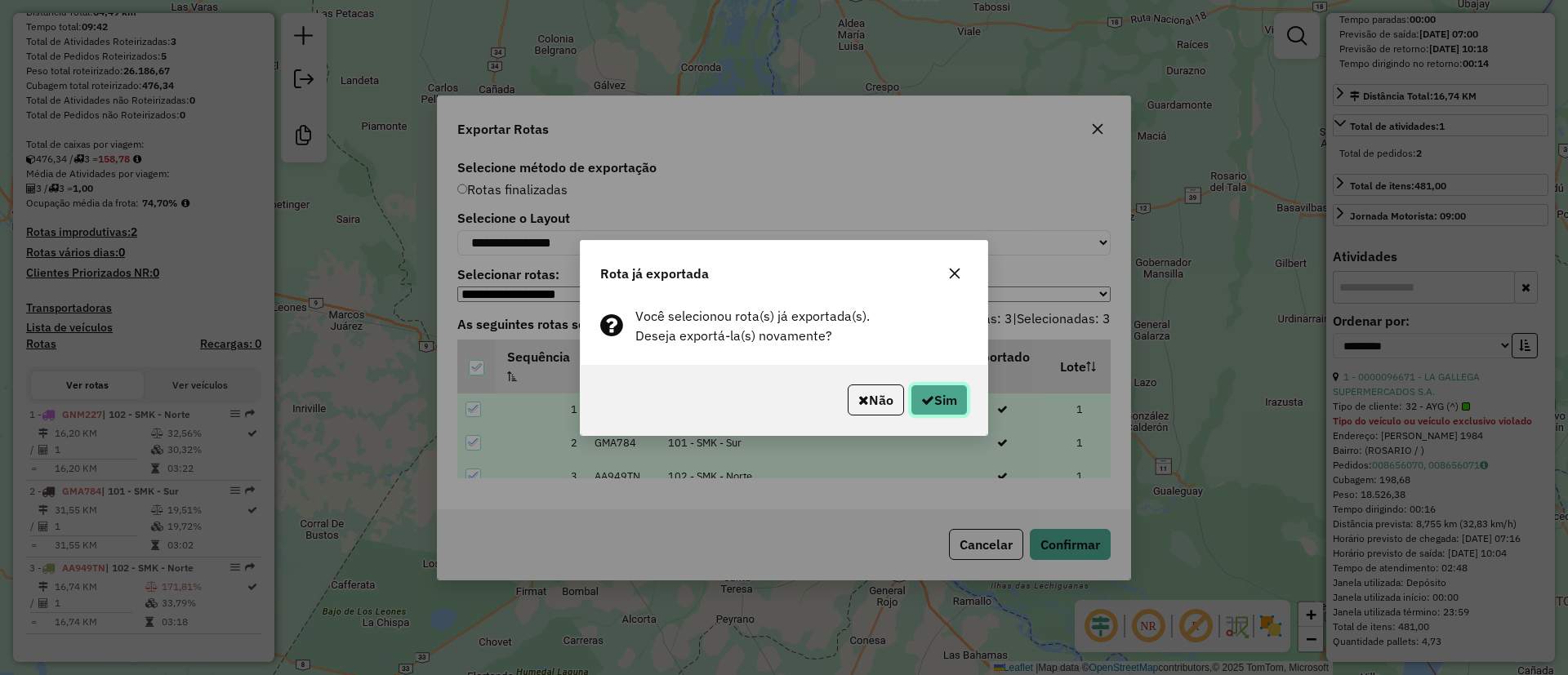
click at [947, 398] on button "Sim" at bounding box center [939, 400] width 57 height 31
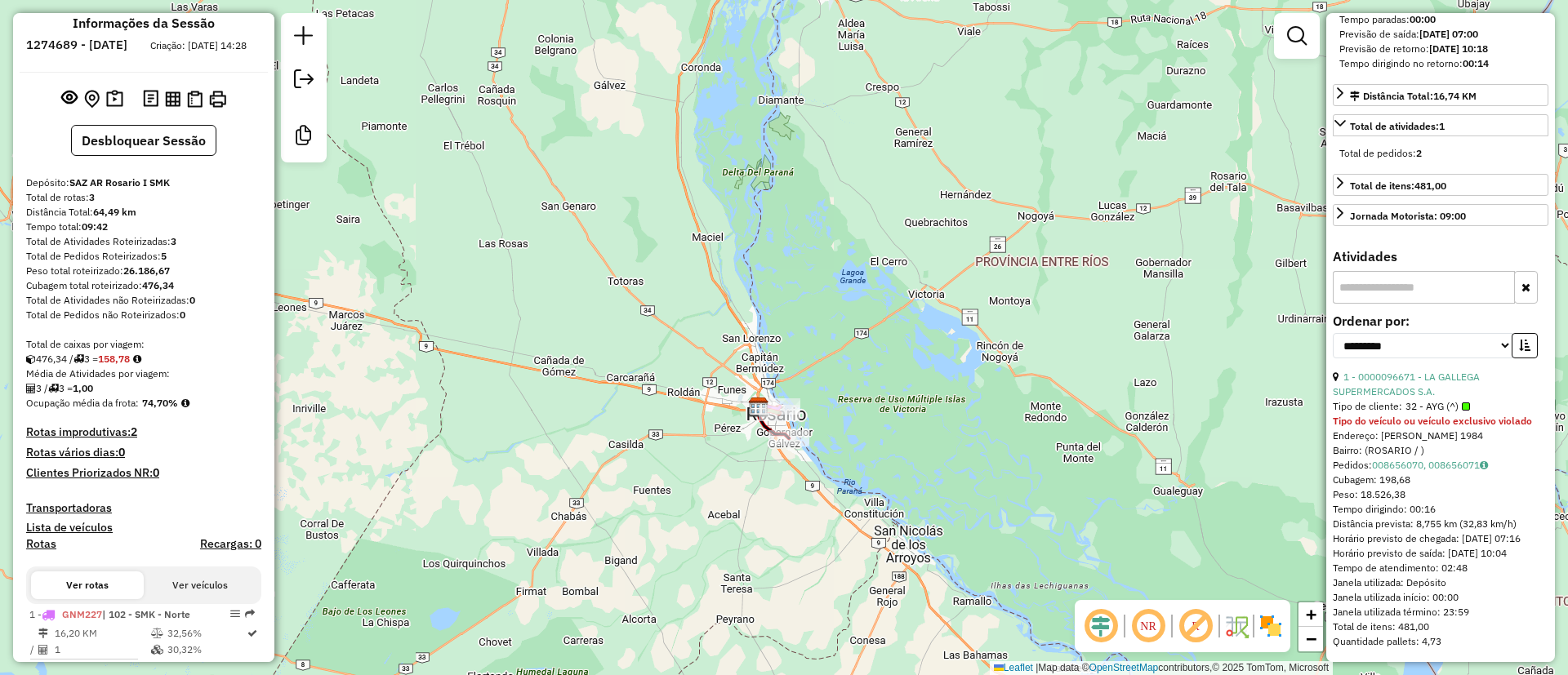
scroll to position [0, 0]
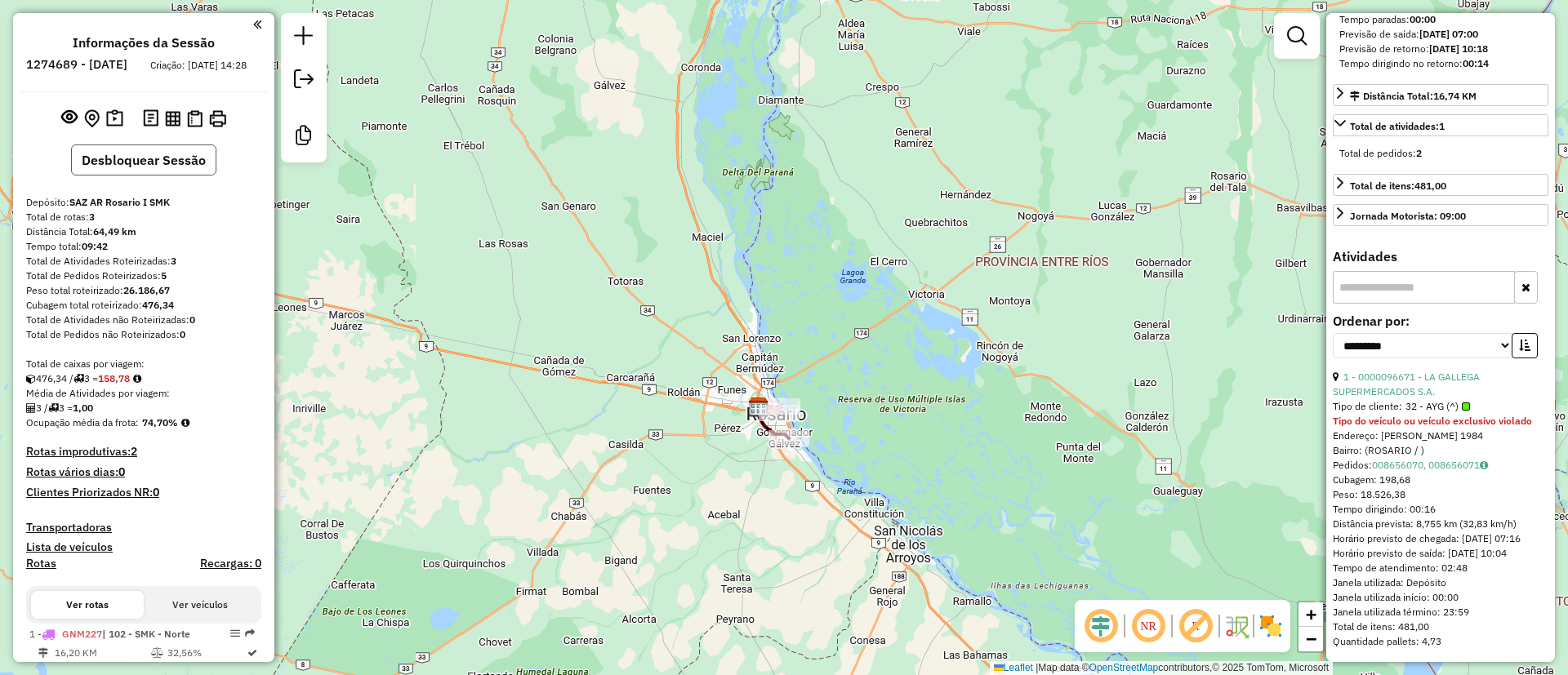
click at [200, 172] on button "Desbloquear Sessão" at bounding box center [144, 160] width 145 height 31
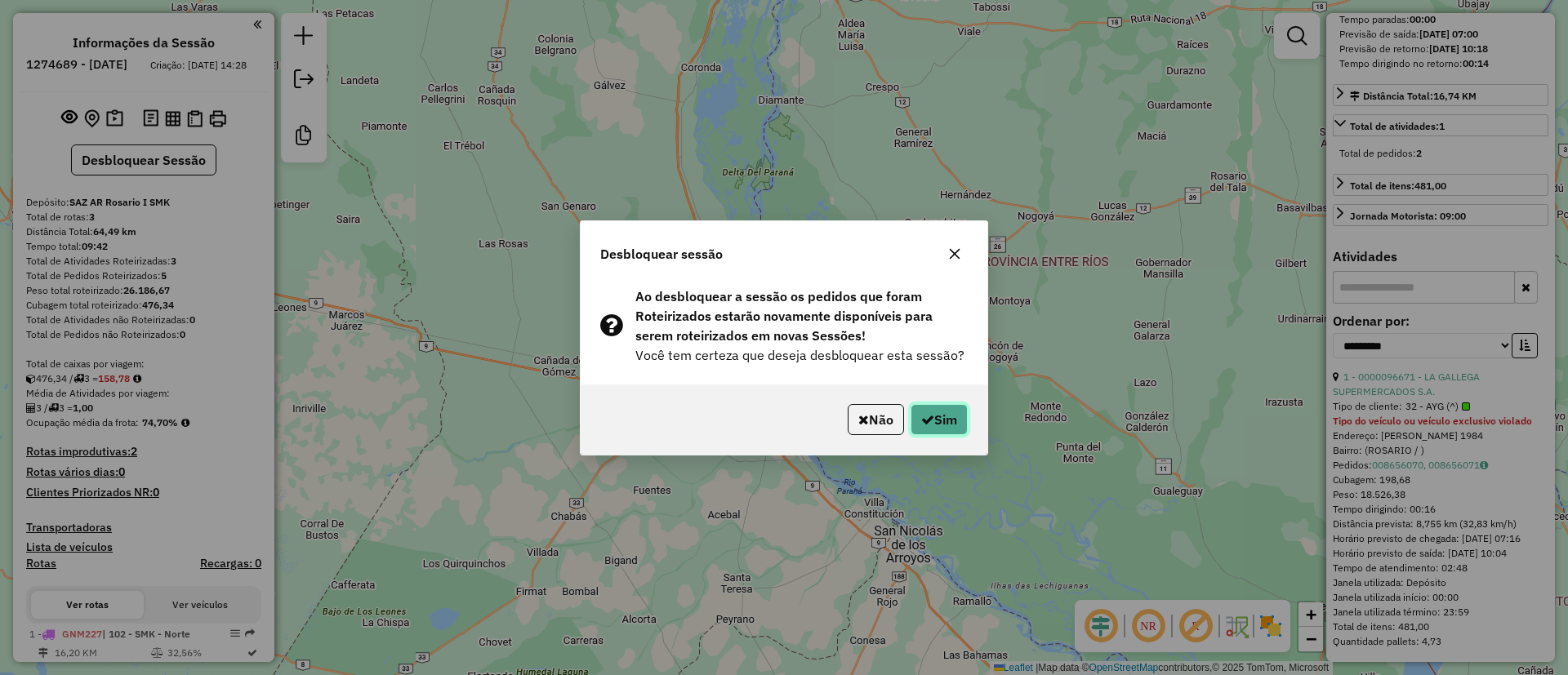
click at [939, 427] on button "Sim" at bounding box center [939, 420] width 57 height 31
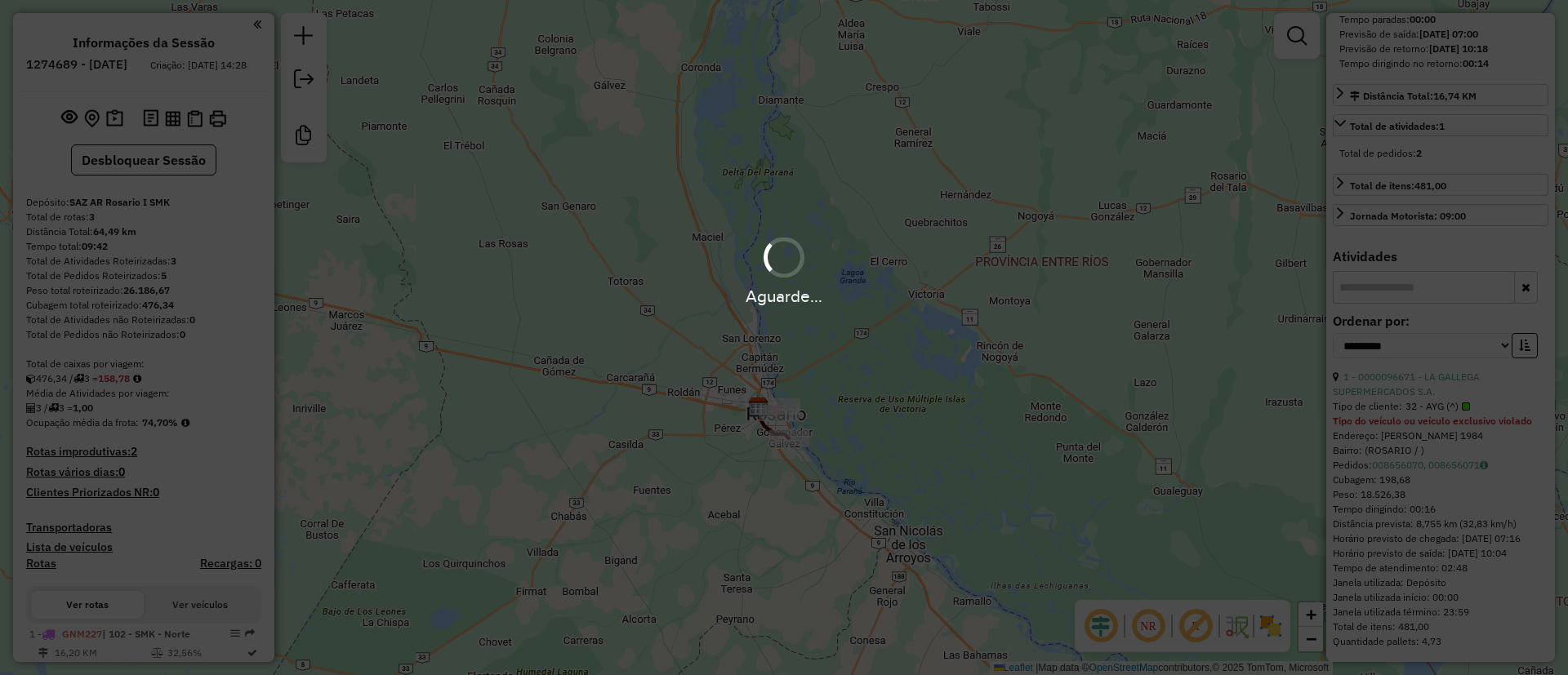
scroll to position [304, 0]
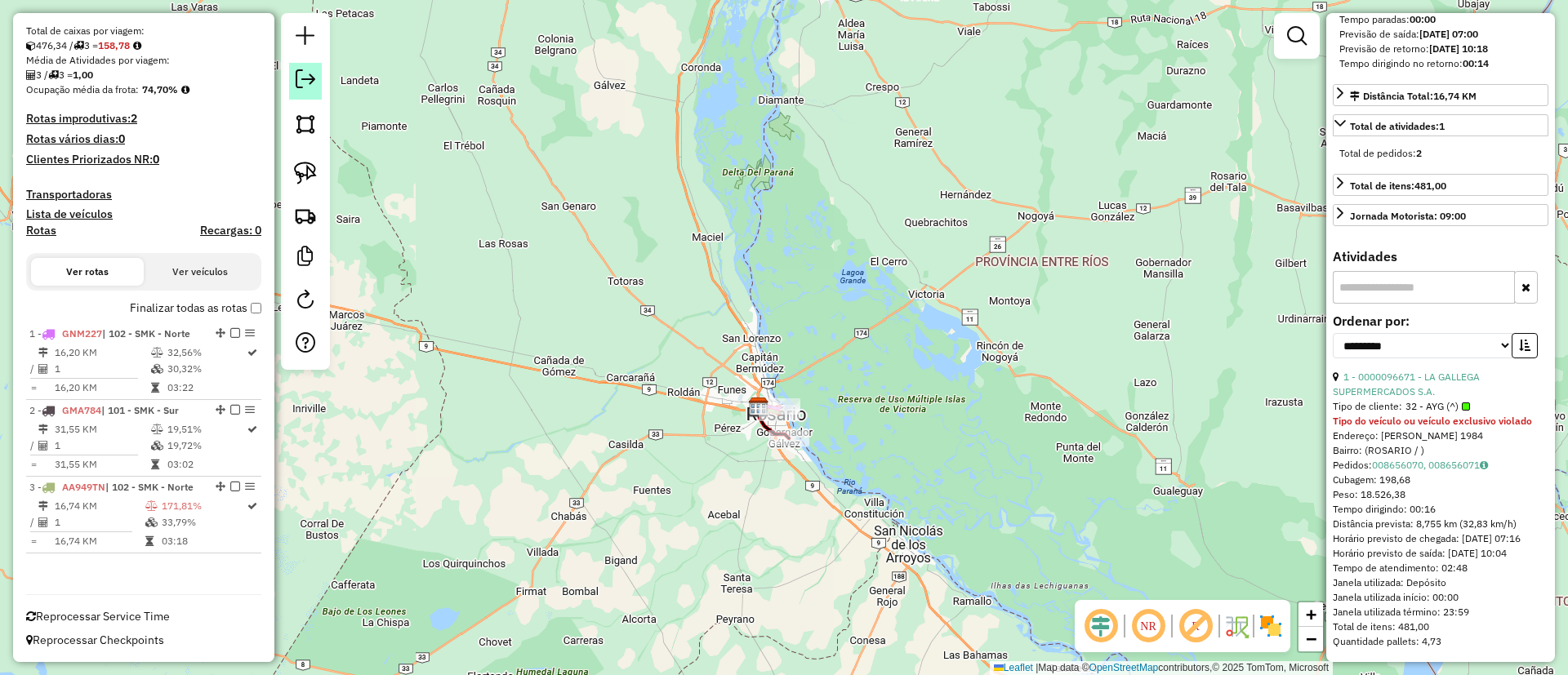
click at [314, 88] on em at bounding box center [306, 79] width 20 height 20
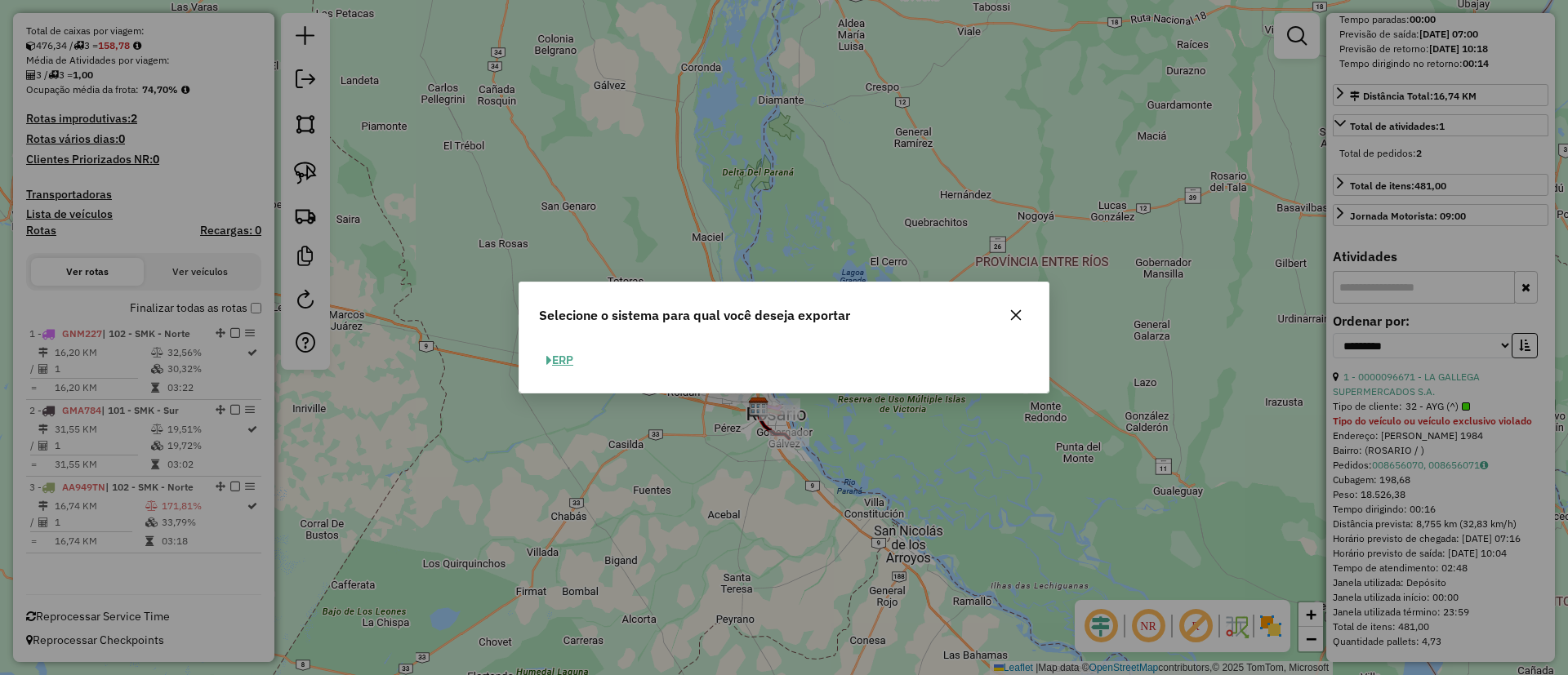
click at [568, 349] on button "ERP" at bounding box center [560, 360] width 41 height 26
select select "*********"
select select "**"
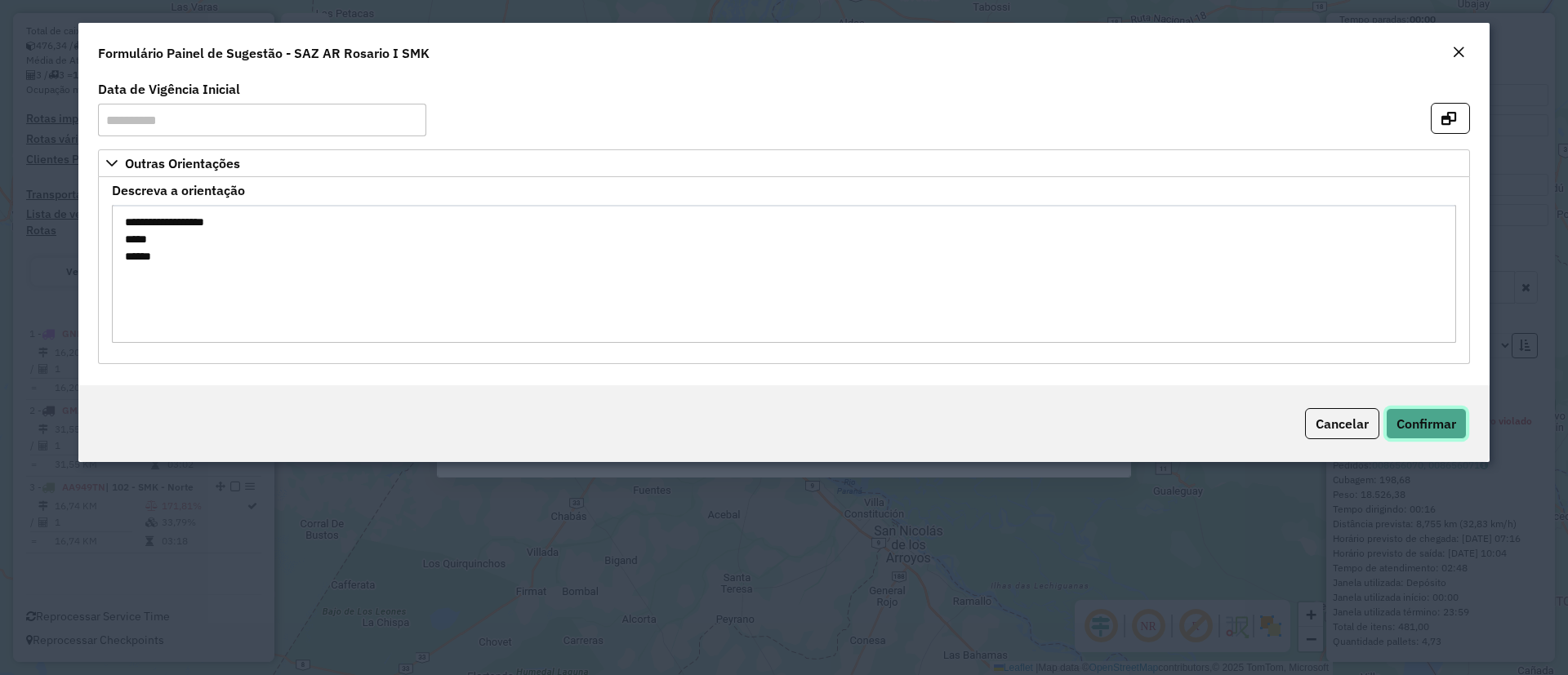
click at [1435, 416] on span "Confirmar" at bounding box center [1427, 424] width 60 height 17
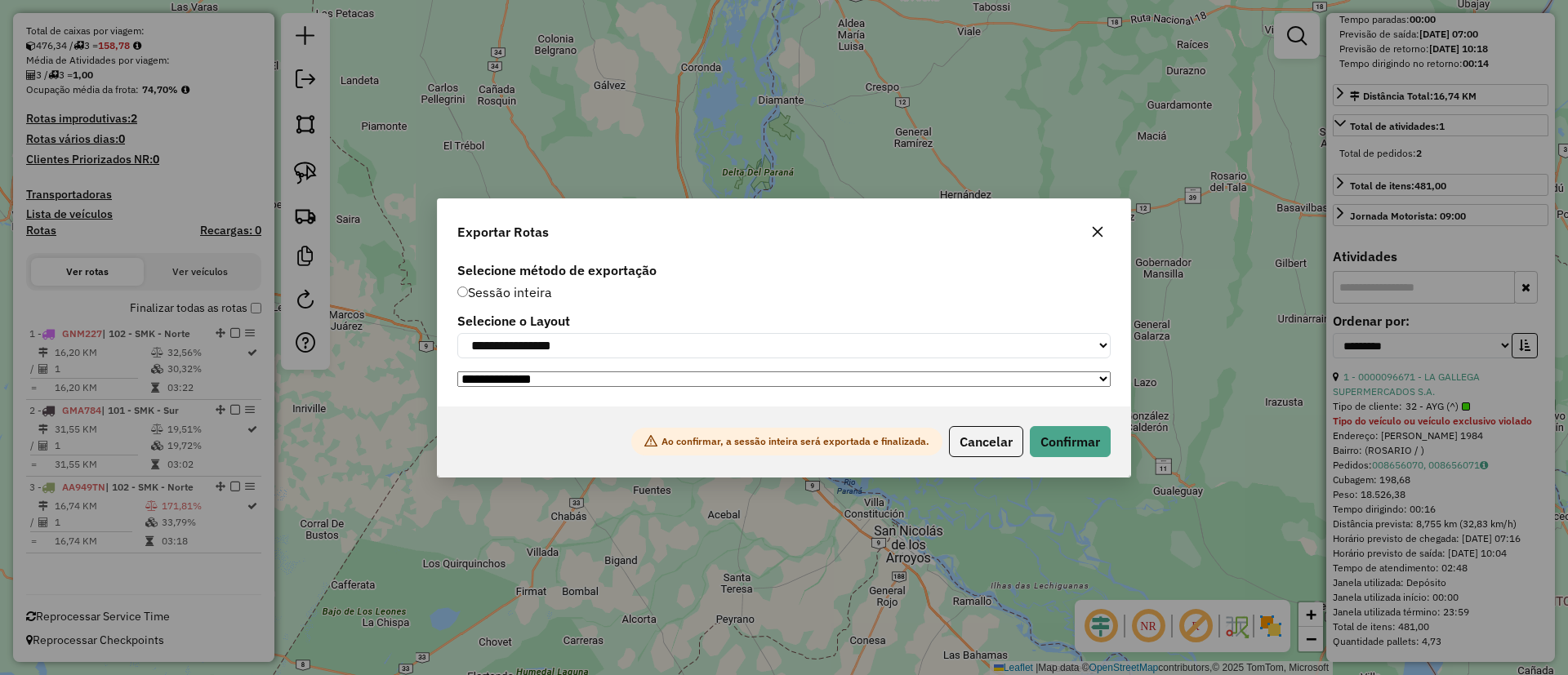
click at [1102, 232] on icon "button" at bounding box center [1098, 231] width 11 height 11
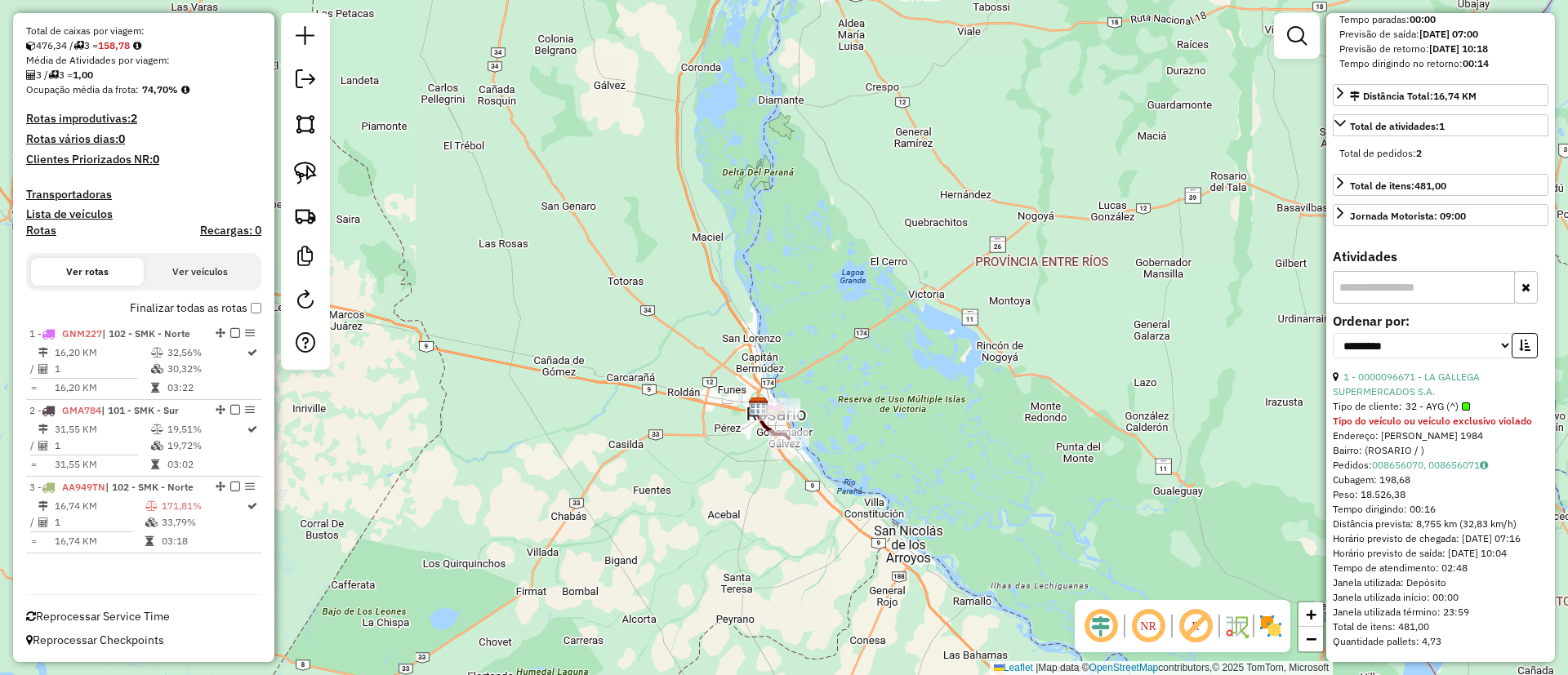
click at [233, 302] on label "Finalizar todas as rotas" at bounding box center [195, 308] width 131 height 17
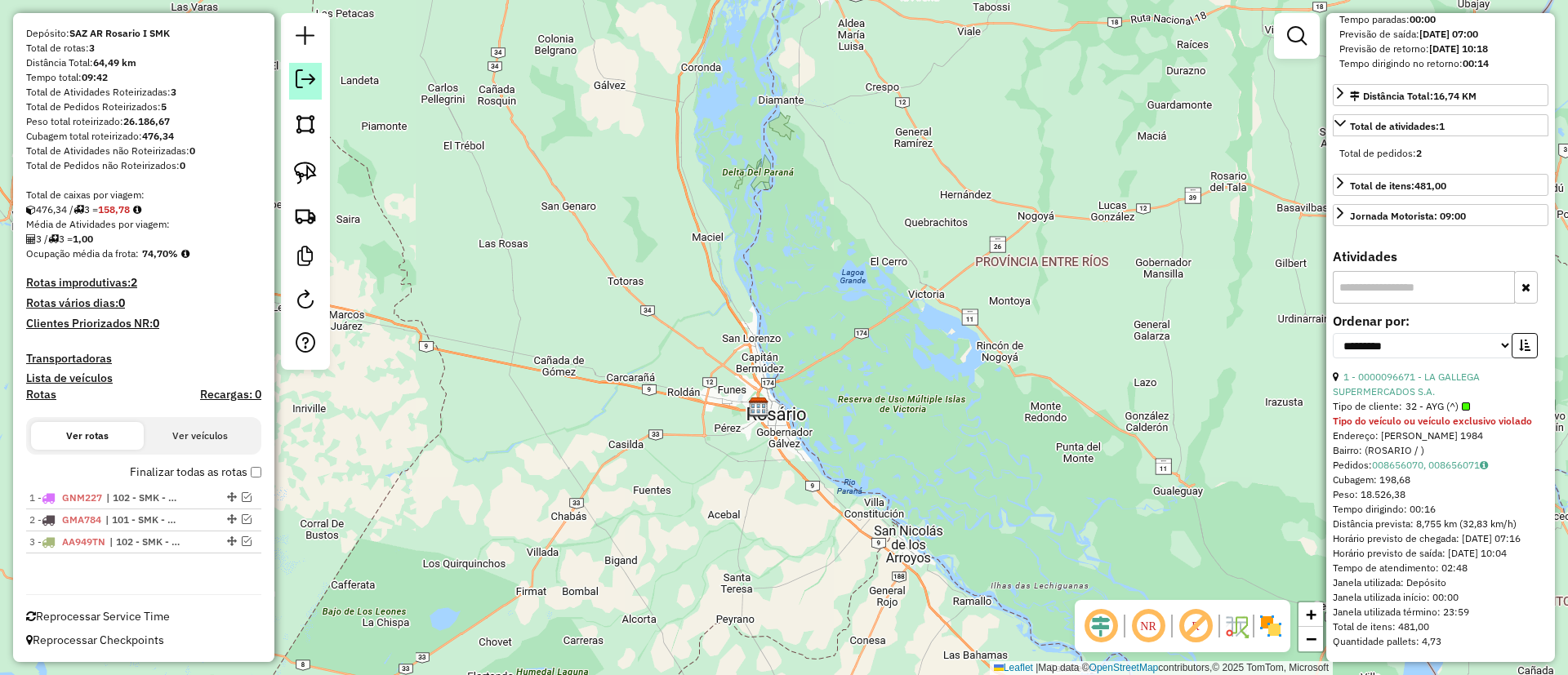
click at [311, 72] on em at bounding box center [306, 79] width 20 height 20
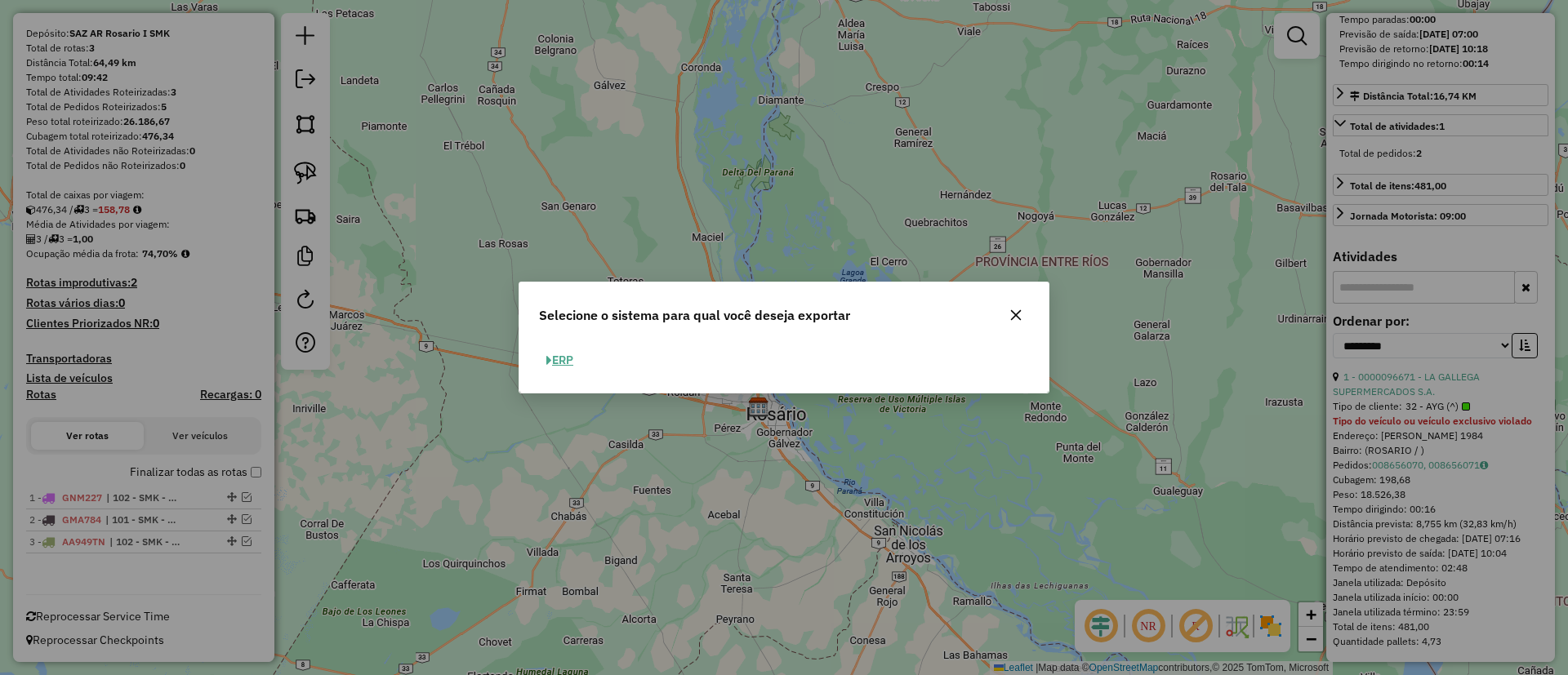
click at [553, 354] on button "ERP" at bounding box center [560, 360] width 41 height 26
select select "*********"
select select "**"
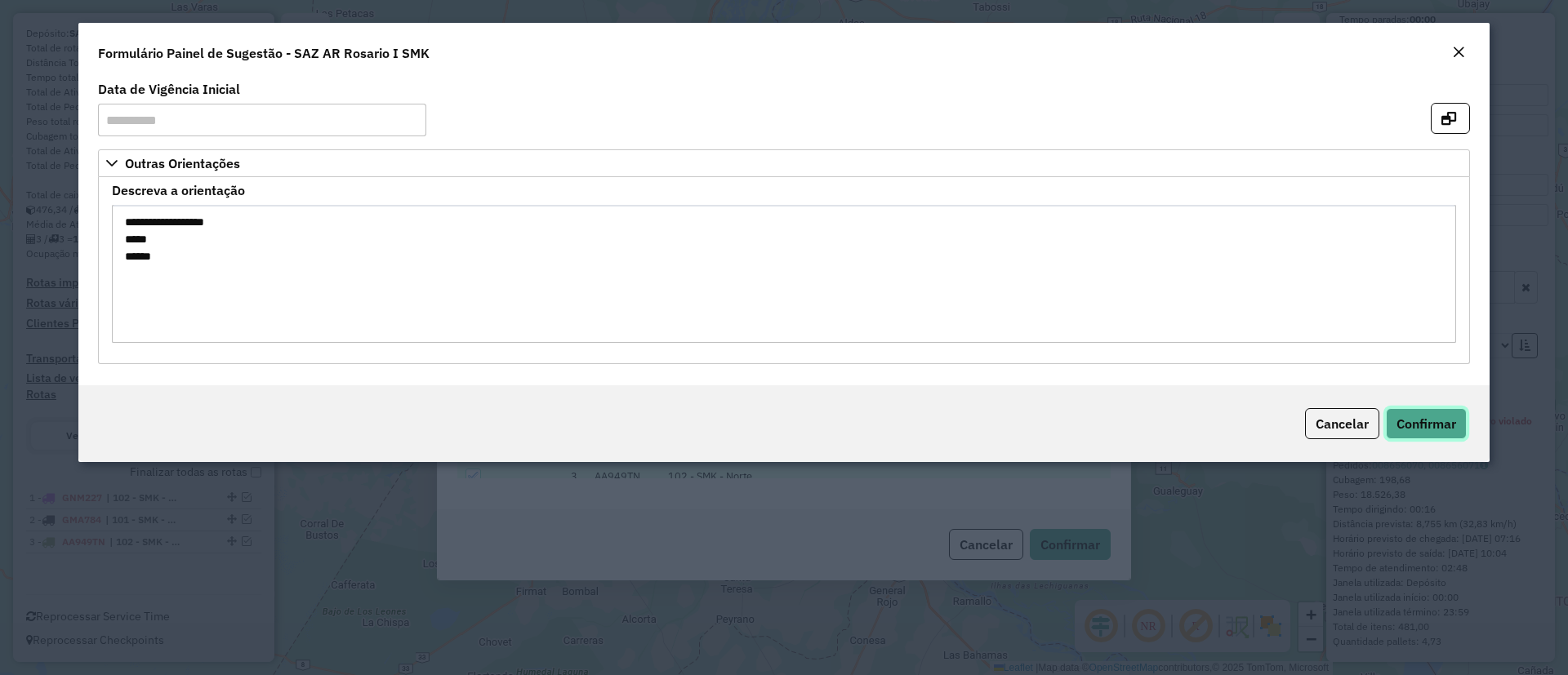
click at [1424, 420] on span "Confirmar" at bounding box center [1427, 424] width 60 height 17
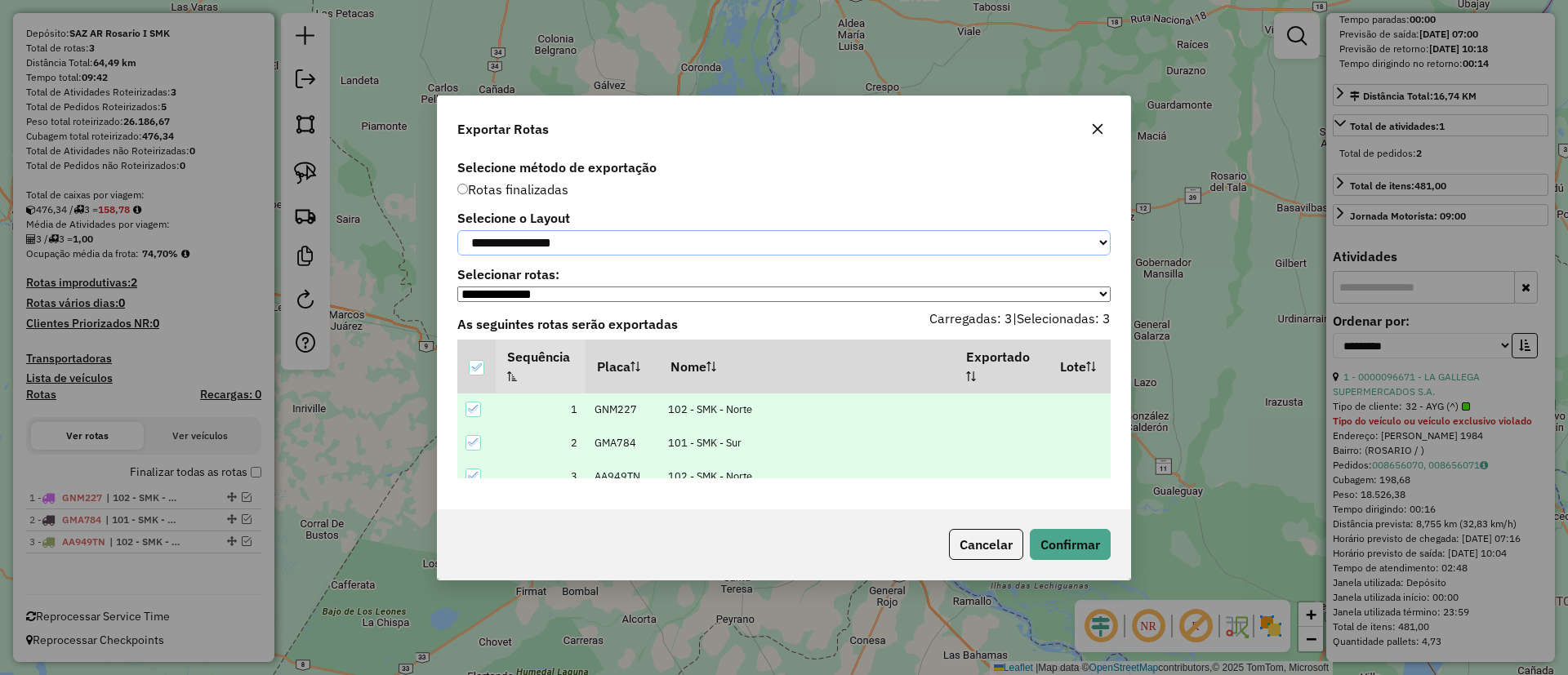
click at [624, 242] on select "**********" at bounding box center [784, 243] width 653 height 26
select select "*********"
click at [457, 231] on select "**********" at bounding box center [784, 243] width 653 height 26
click at [1084, 543] on button "Confirmar" at bounding box center [1070, 544] width 81 height 31
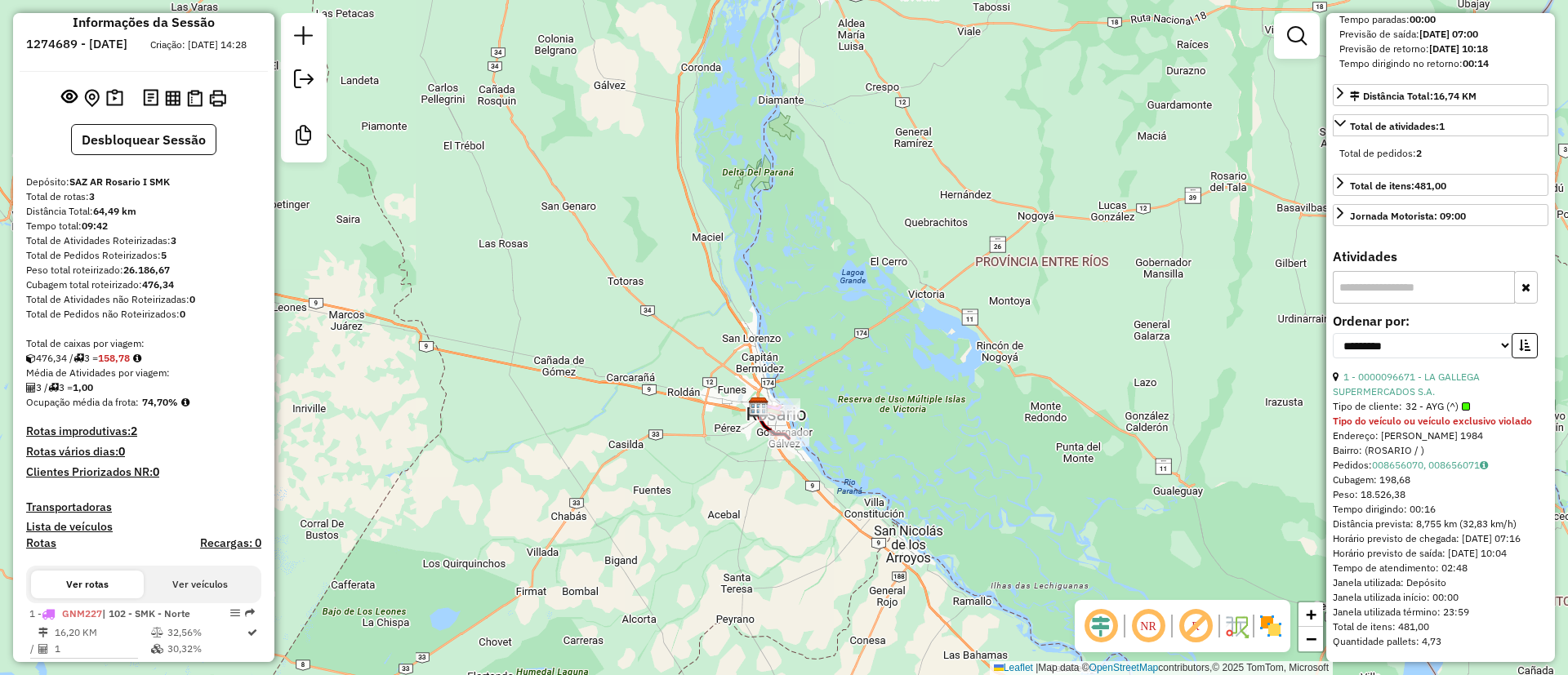
scroll to position [0, 0]
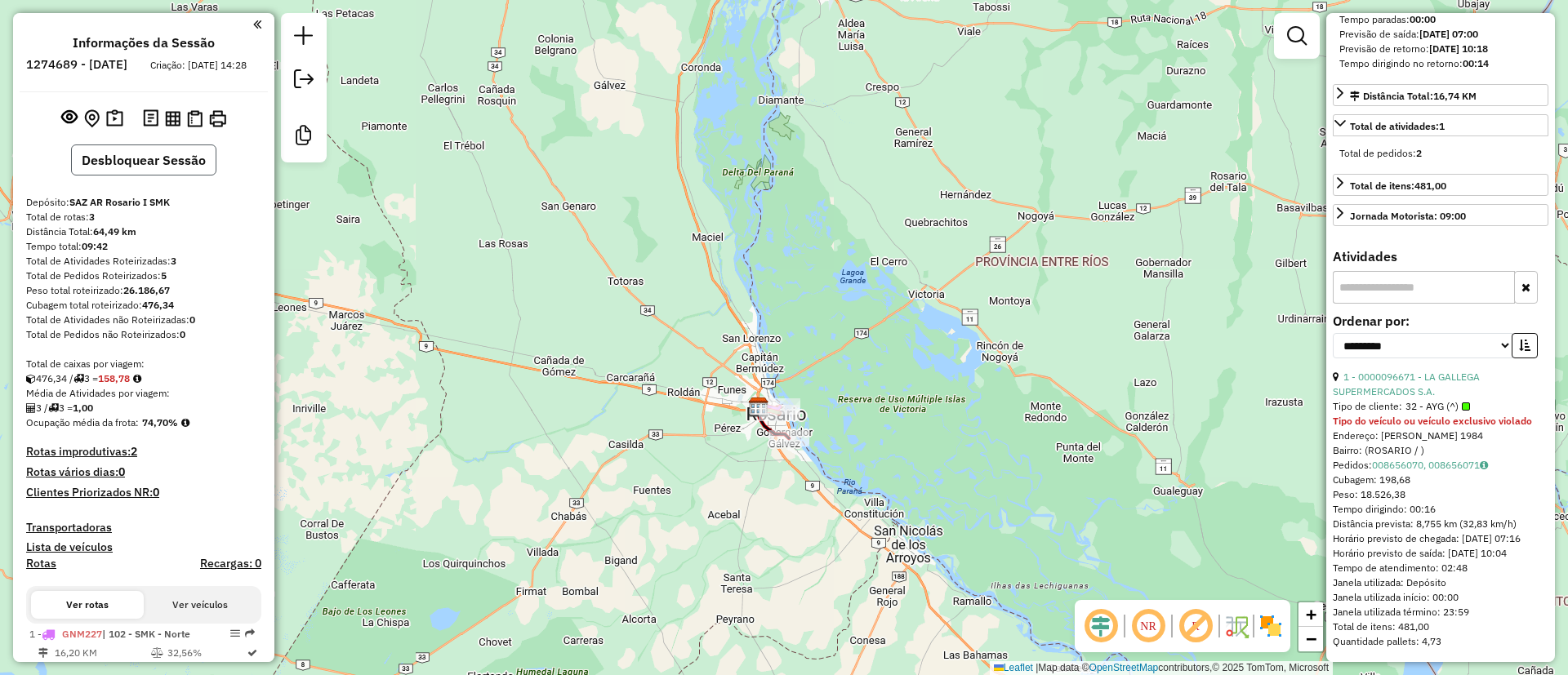
click at [170, 175] on button "Desbloquear Sessão" at bounding box center [144, 160] width 145 height 31
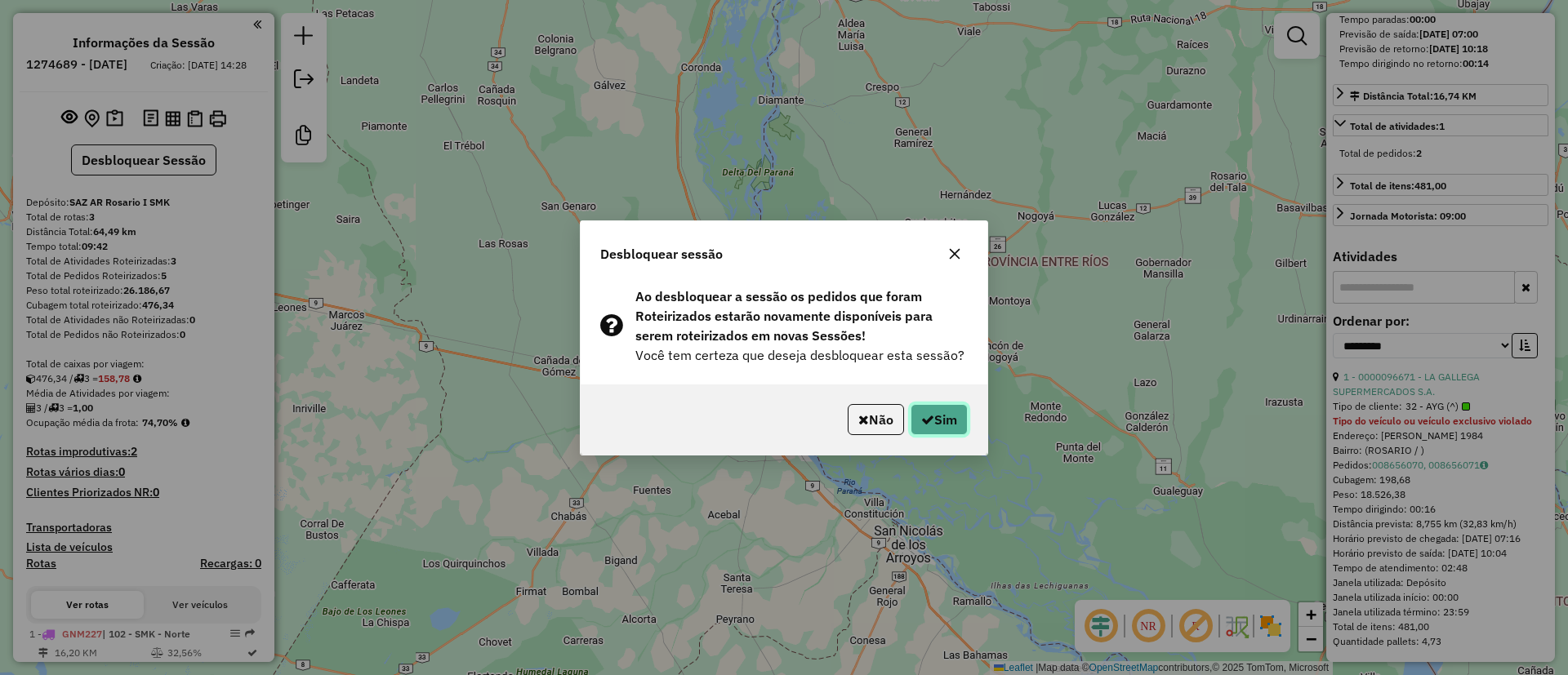
click at [952, 431] on button "Sim" at bounding box center [939, 420] width 57 height 31
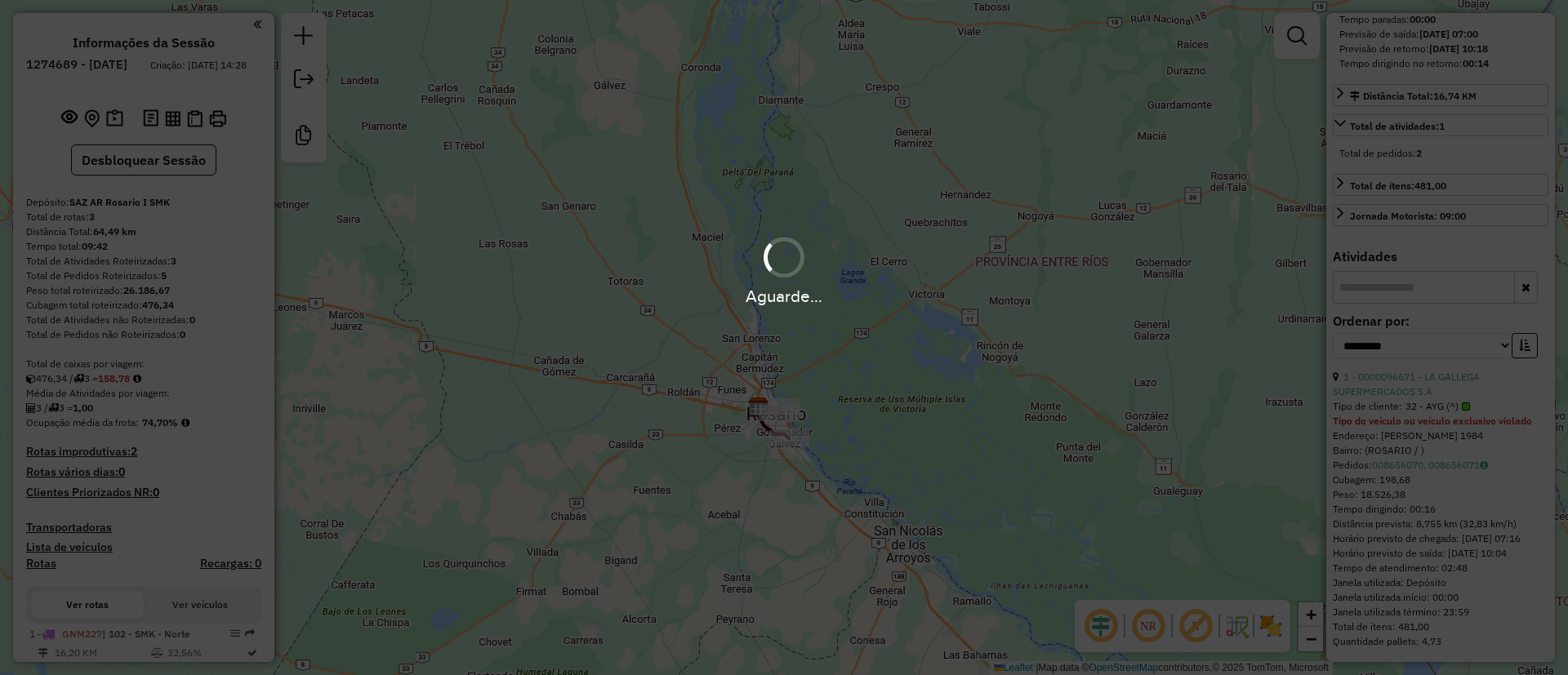
scroll to position [304, 0]
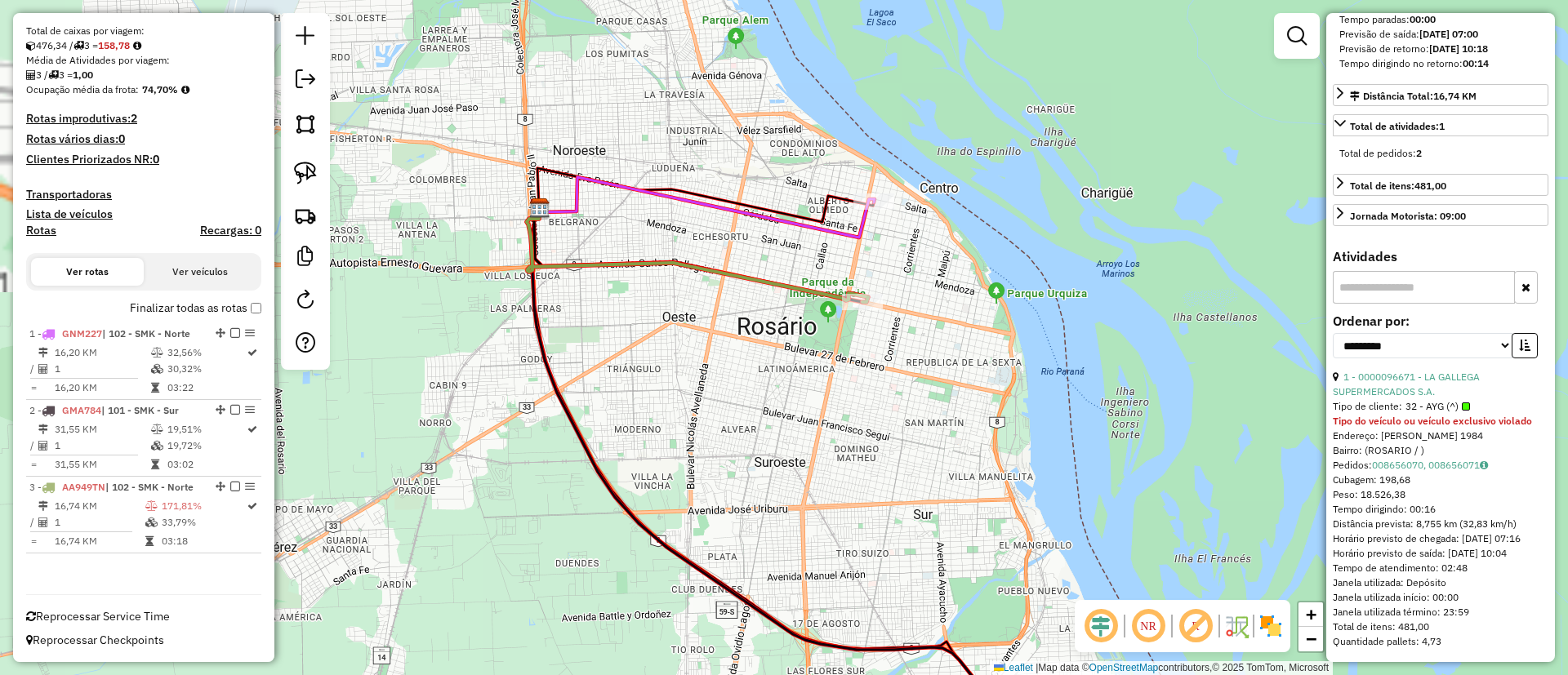
click at [746, 284] on icon at bounding box center [697, 255] width 341 height 94
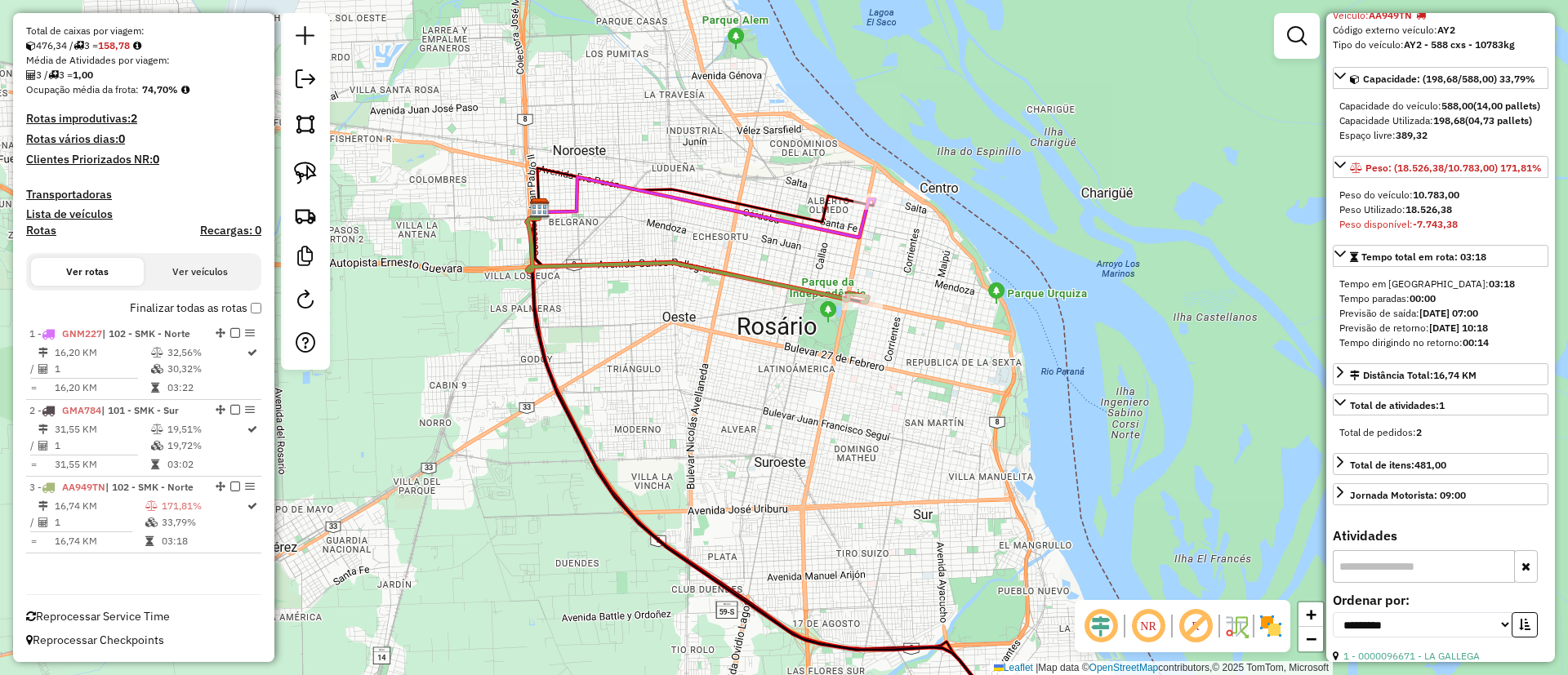
scroll to position [0, 0]
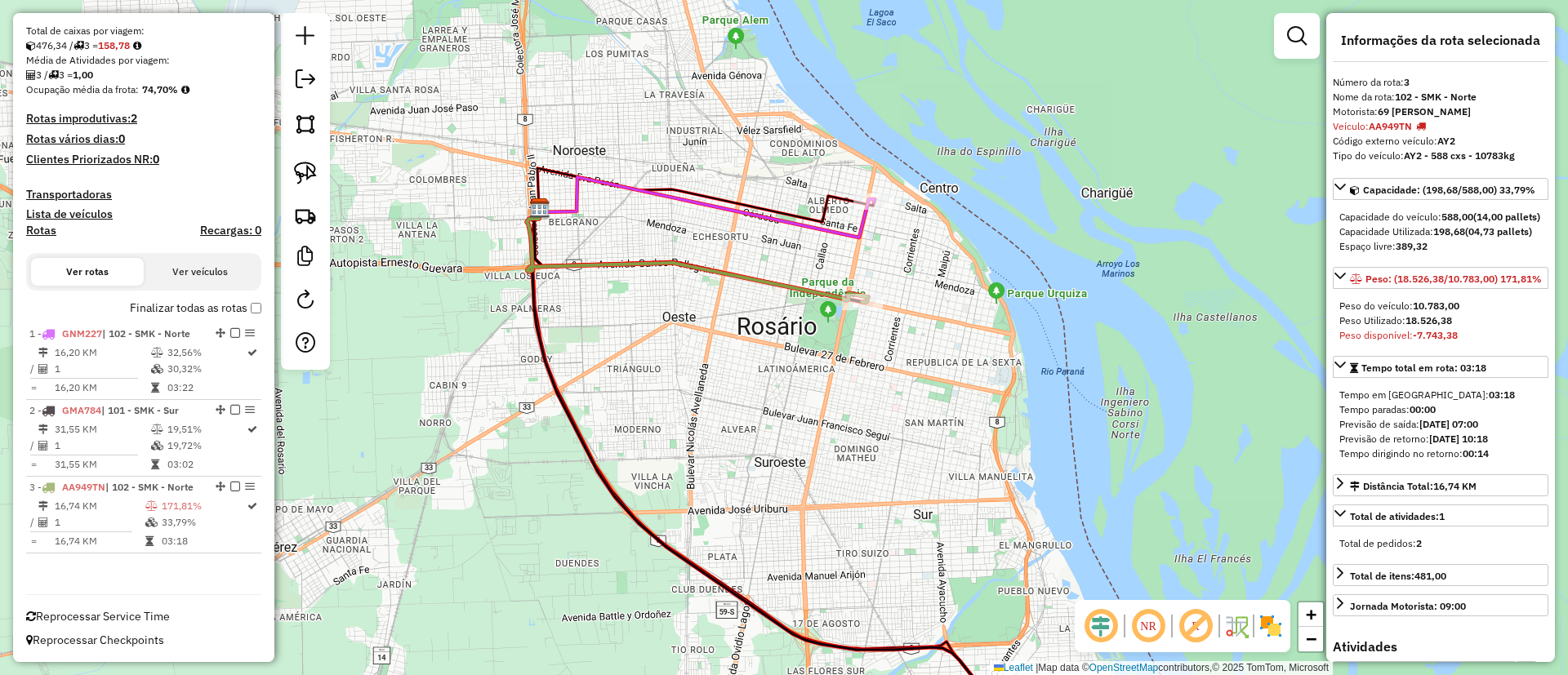
click at [708, 259] on icon at bounding box center [697, 251] width 330 height 102
click at [728, 207] on icon at bounding box center [707, 207] width 336 height 60
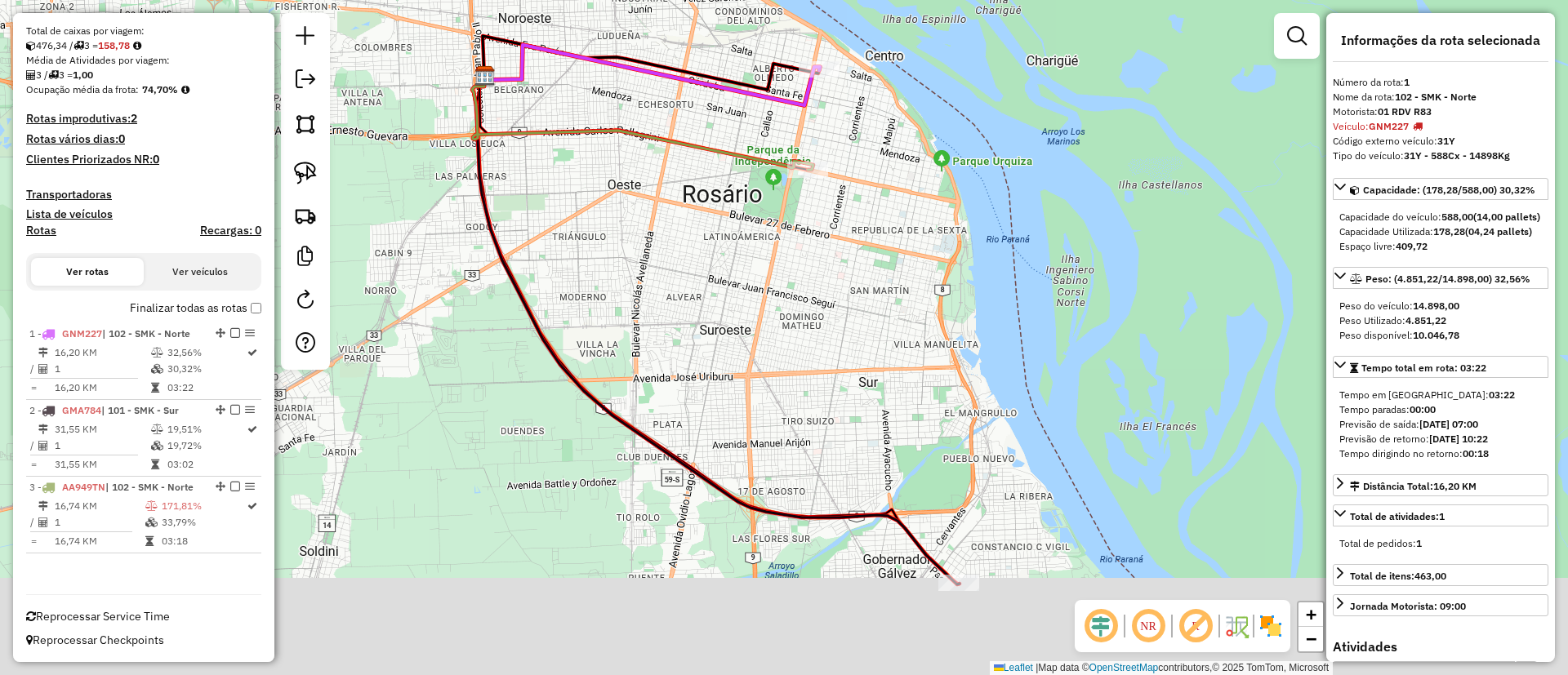
drag, startPoint x: 811, startPoint y: 501, endPoint x: 753, endPoint y: 357, distance: 155.2
click at [753, 357] on div "Janela de atendimento Grade de atendimento Capacidade Transportadoras Veículos …" at bounding box center [784, 337] width 1568 height 675
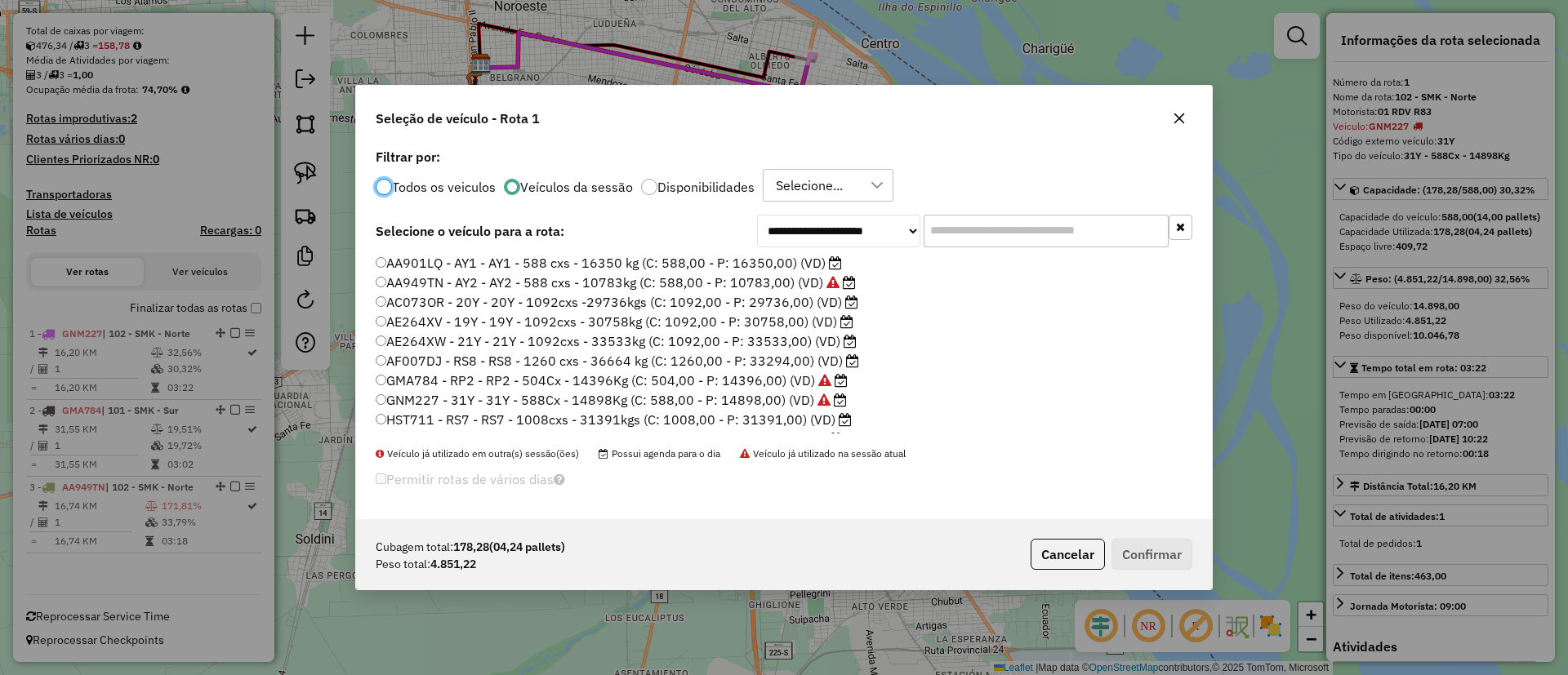
scroll to position [9, 5]
click at [975, 231] on input "text" at bounding box center [1046, 231] width 245 height 33
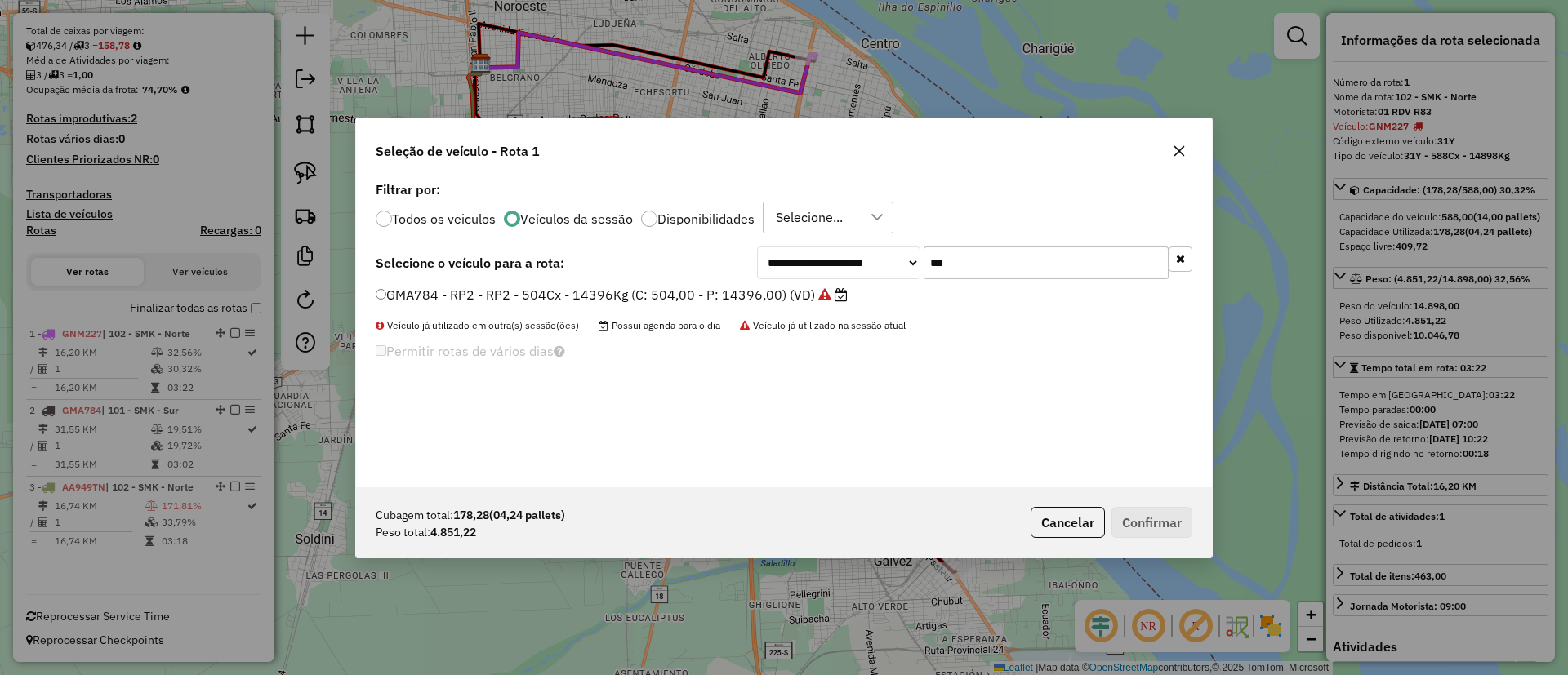
type input "***"
click at [806, 297] on label "GMA784 - RP2 - RP2 - 504Cx - 14396Kg (C: 504,00 - P: 14396,00) (VD)" at bounding box center [612, 295] width 472 height 20
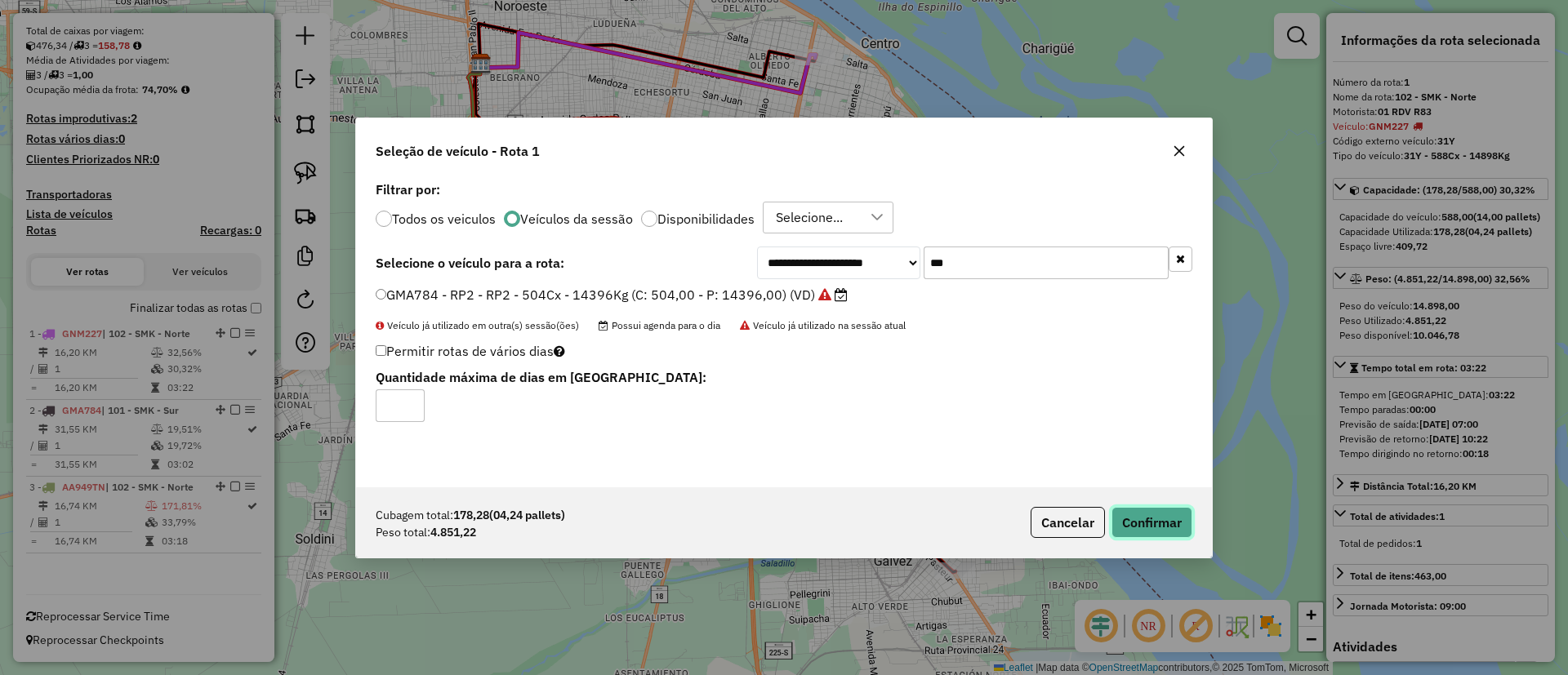
click at [1132, 522] on button "Confirmar" at bounding box center [1152, 523] width 81 height 31
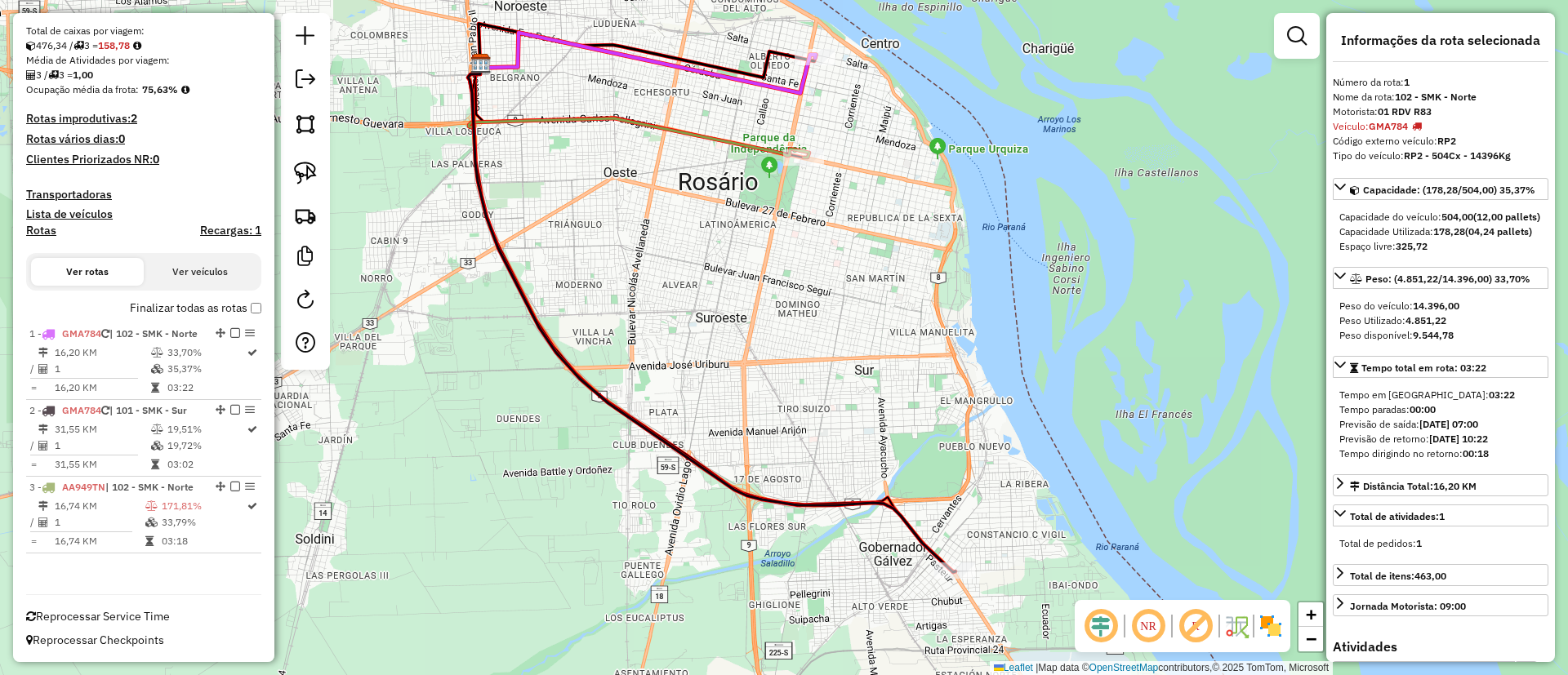
scroll to position [318, 0]
click at [820, 497] on icon at bounding box center [712, 318] width 488 height 509
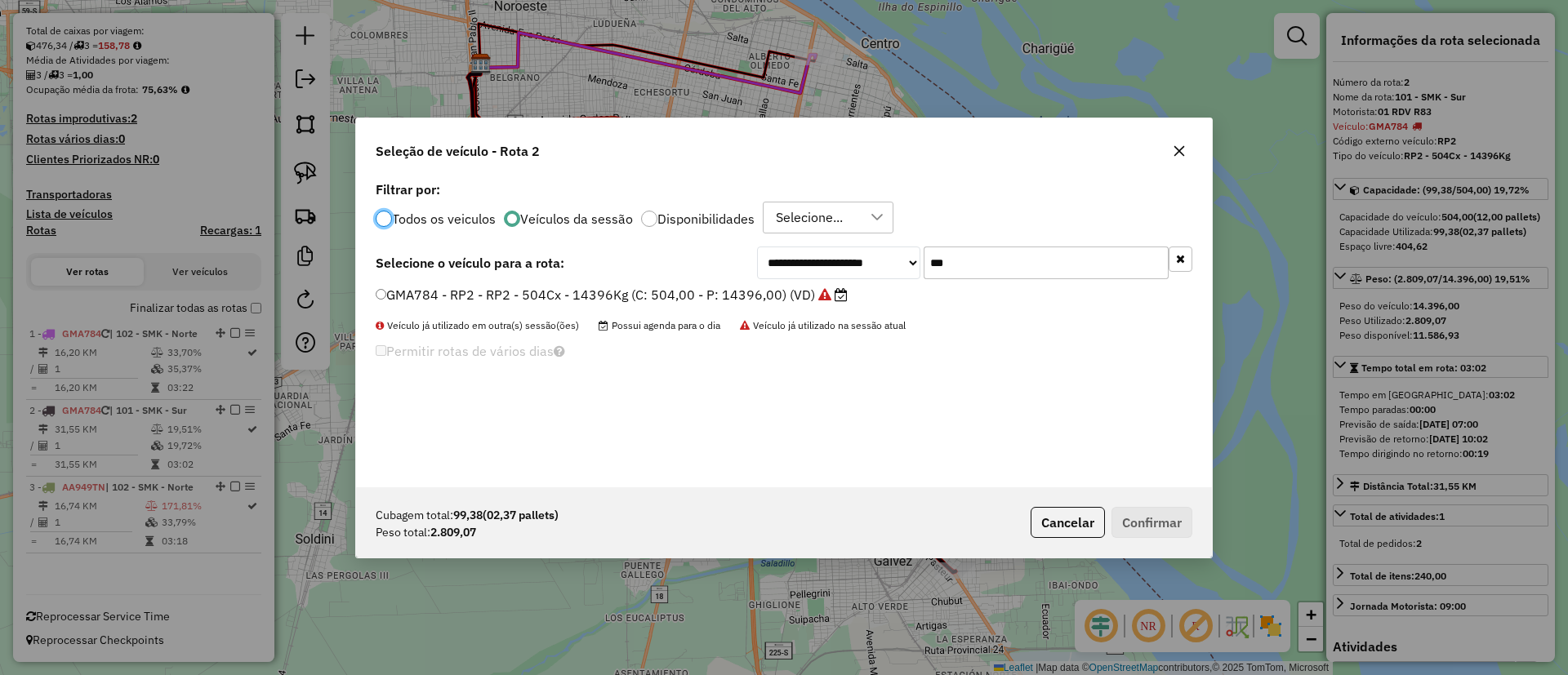
scroll to position [9, 5]
drag, startPoint x: 956, startPoint y: 272, endPoint x: 898, endPoint y: 279, distance: 58.4
click at [895, 268] on div "**********" at bounding box center [975, 263] width 436 height 33
type input "***"
click at [790, 302] on label "GNM227 - 31Y - 31Y - 588Cx - 14898Kg (C: 588,00 - P: 14898,00) (VD)" at bounding box center [603, 295] width 455 height 20
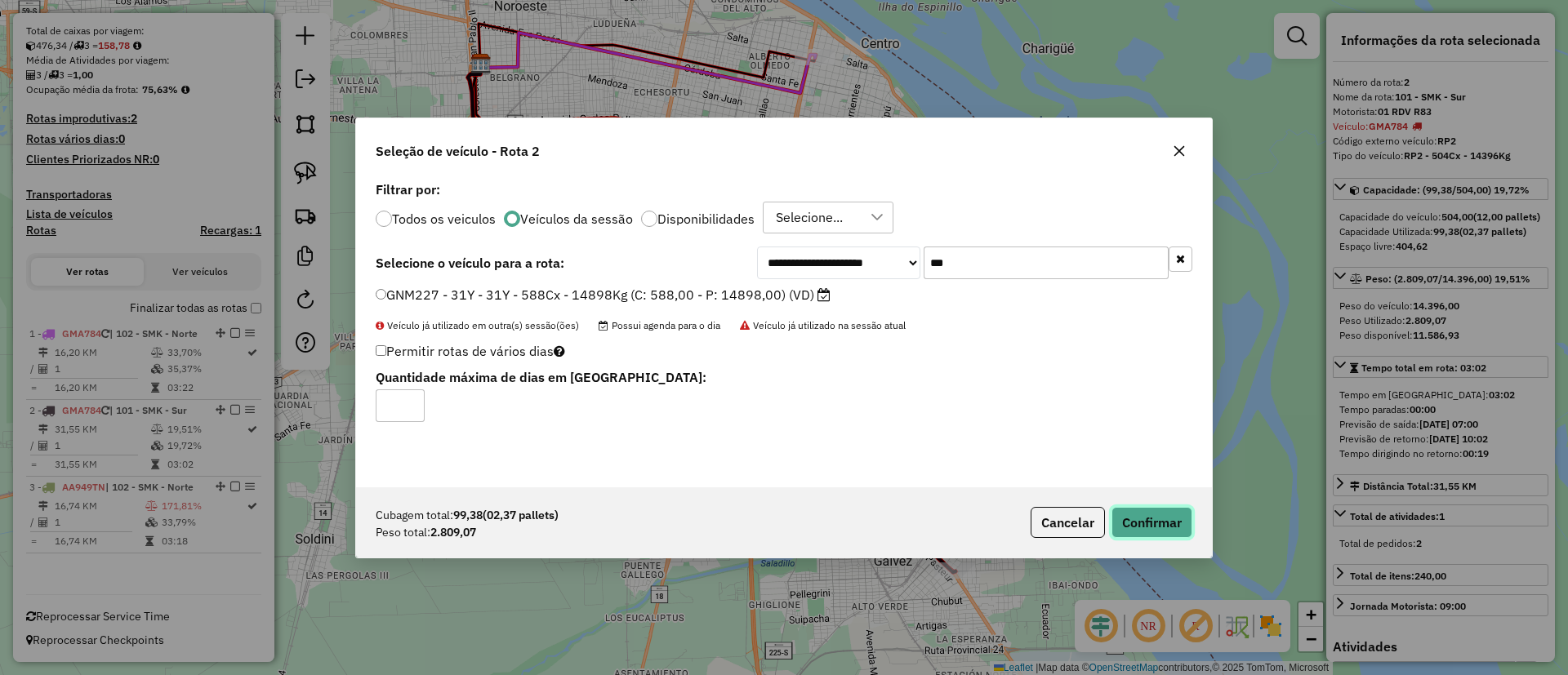
drag, startPoint x: 1122, startPoint y: 506, endPoint x: 1137, endPoint y: 514, distance: 17.0
click at [1123, 507] on button "Confirmar" at bounding box center [1152, 523] width 81 height 31
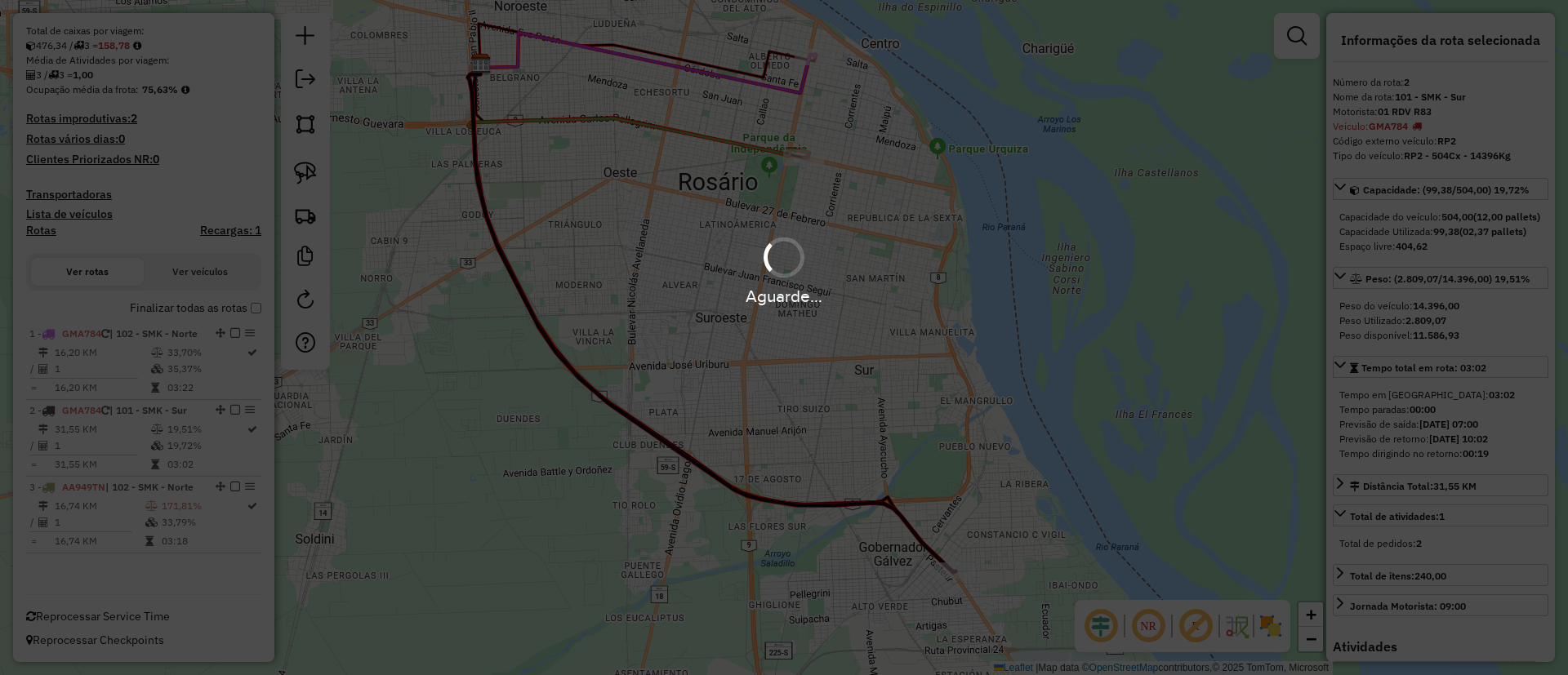
click at [1137, 514] on div "Aguarde..." at bounding box center [784, 337] width 1568 height 675
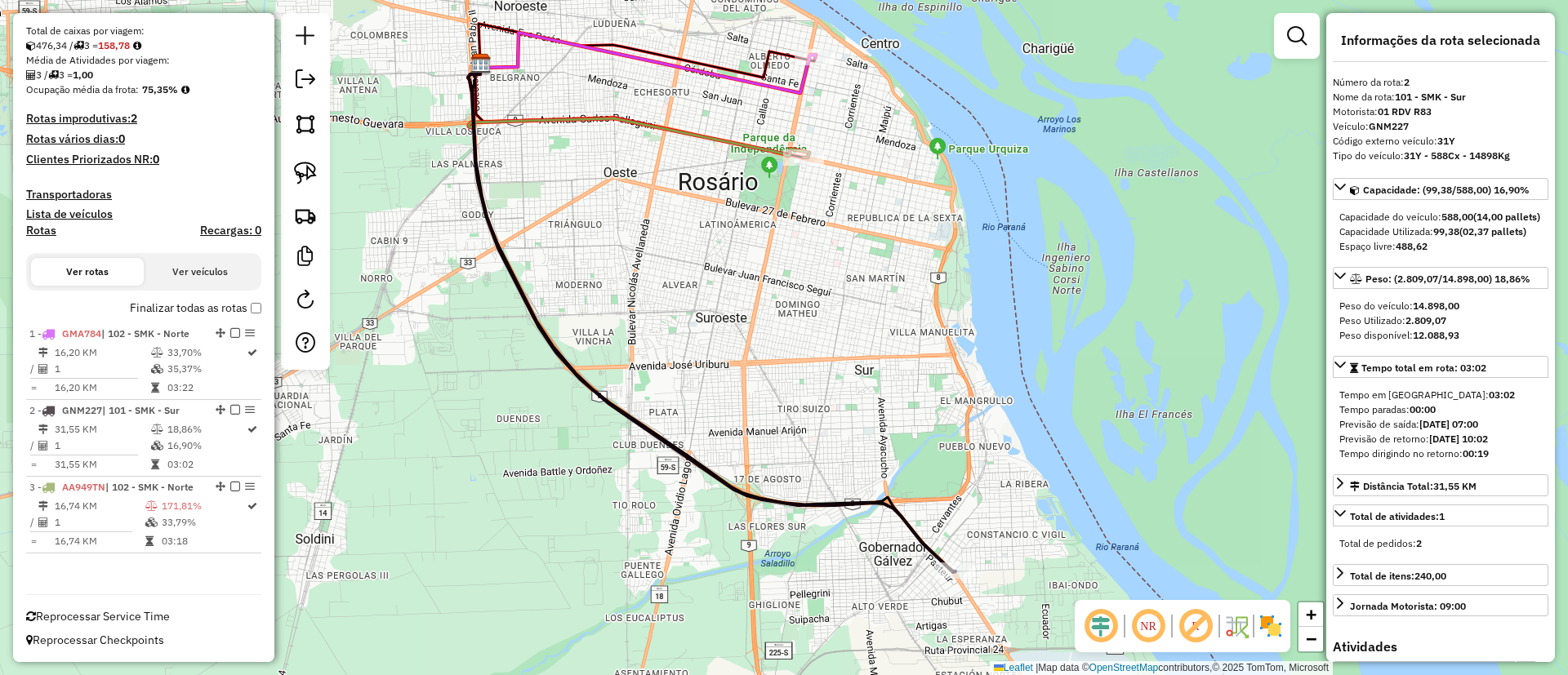
scroll to position [304, 0]
click at [138, 308] on label "Finalizar todas as rotas" at bounding box center [195, 308] width 131 height 17
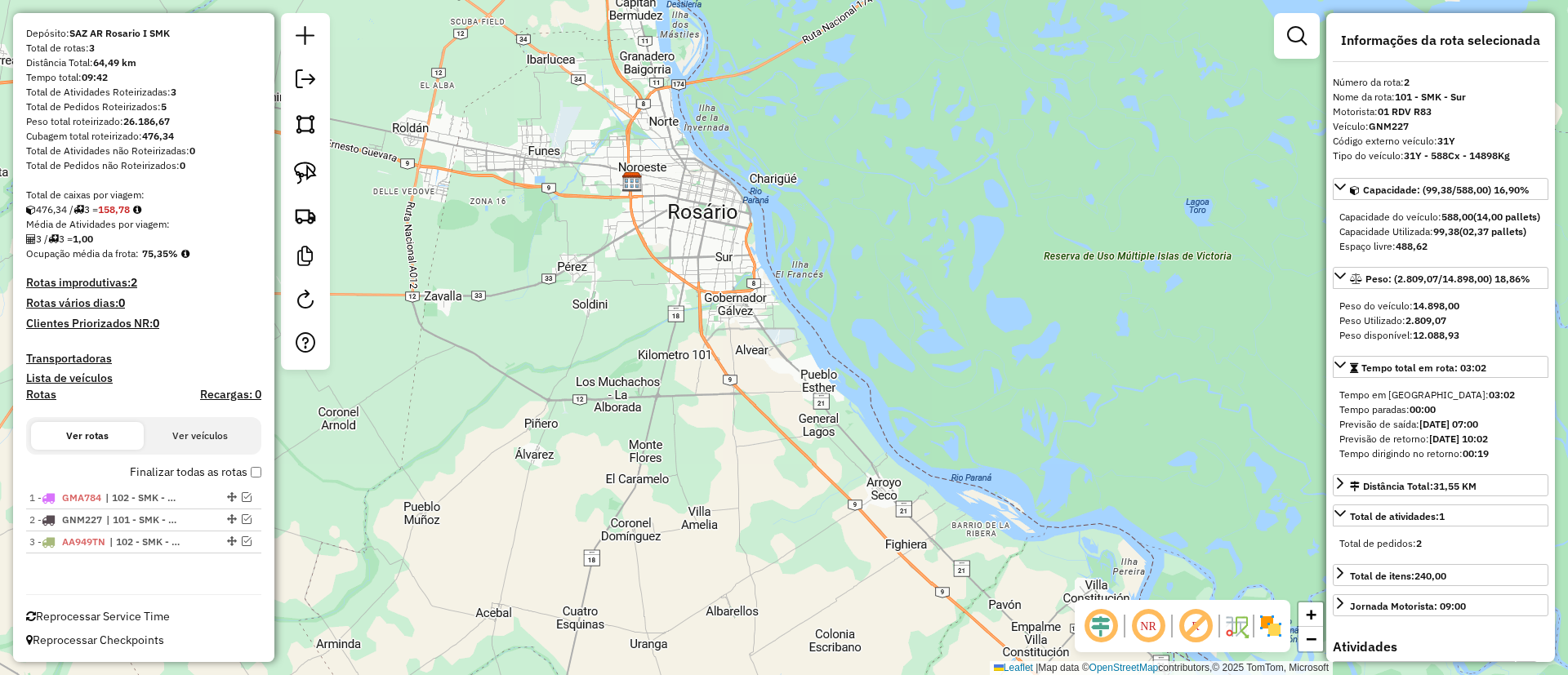
scroll to position [0, 0]
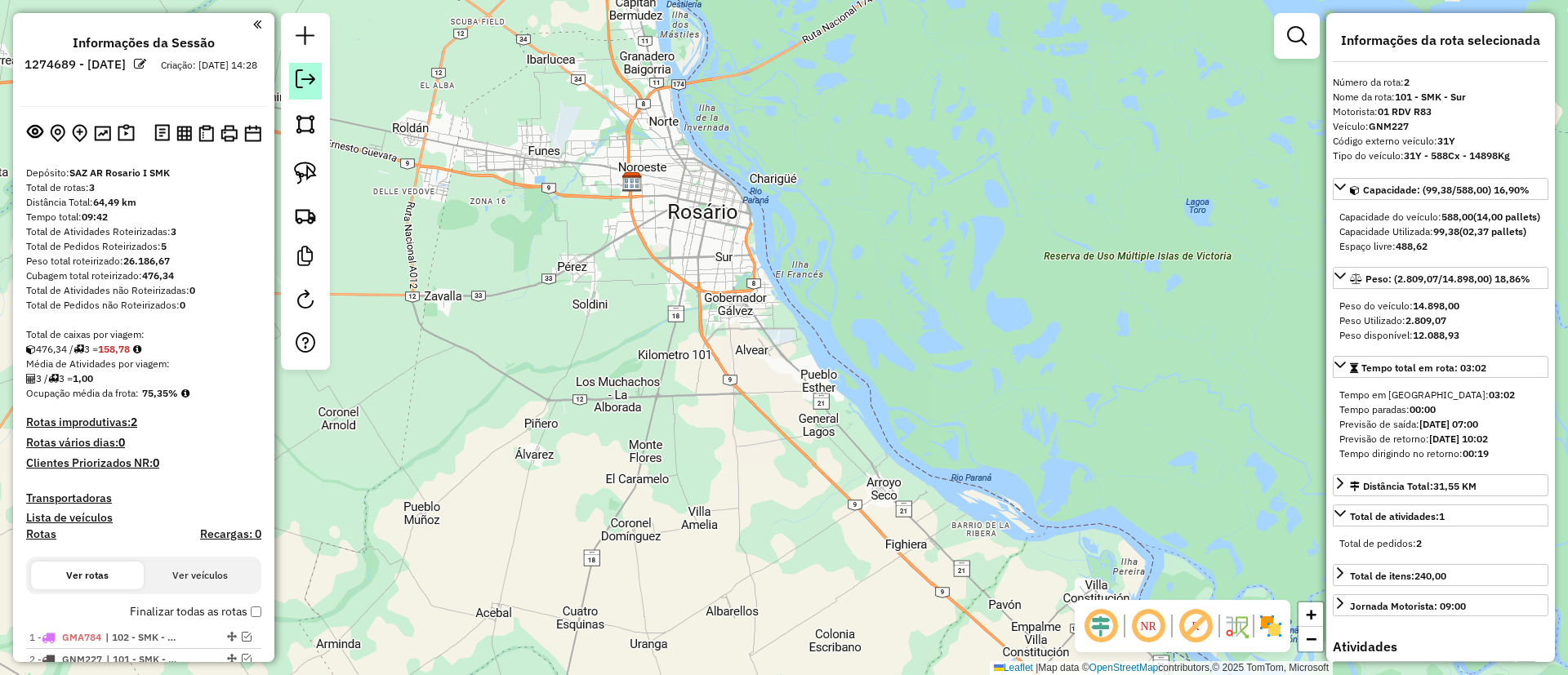
click at [303, 85] on em at bounding box center [306, 79] width 20 height 20
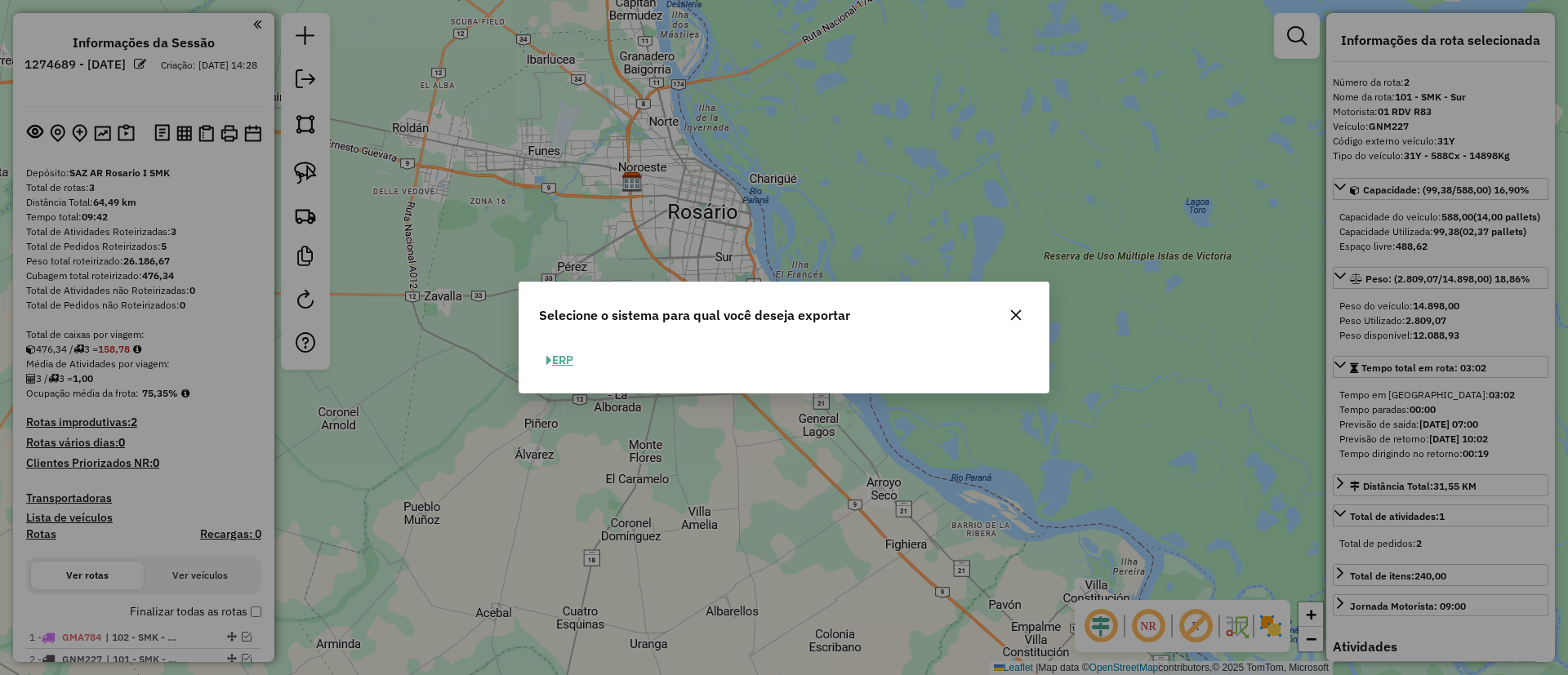
click at [574, 354] on button "ERP" at bounding box center [560, 360] width 41 height 26
select select "**"
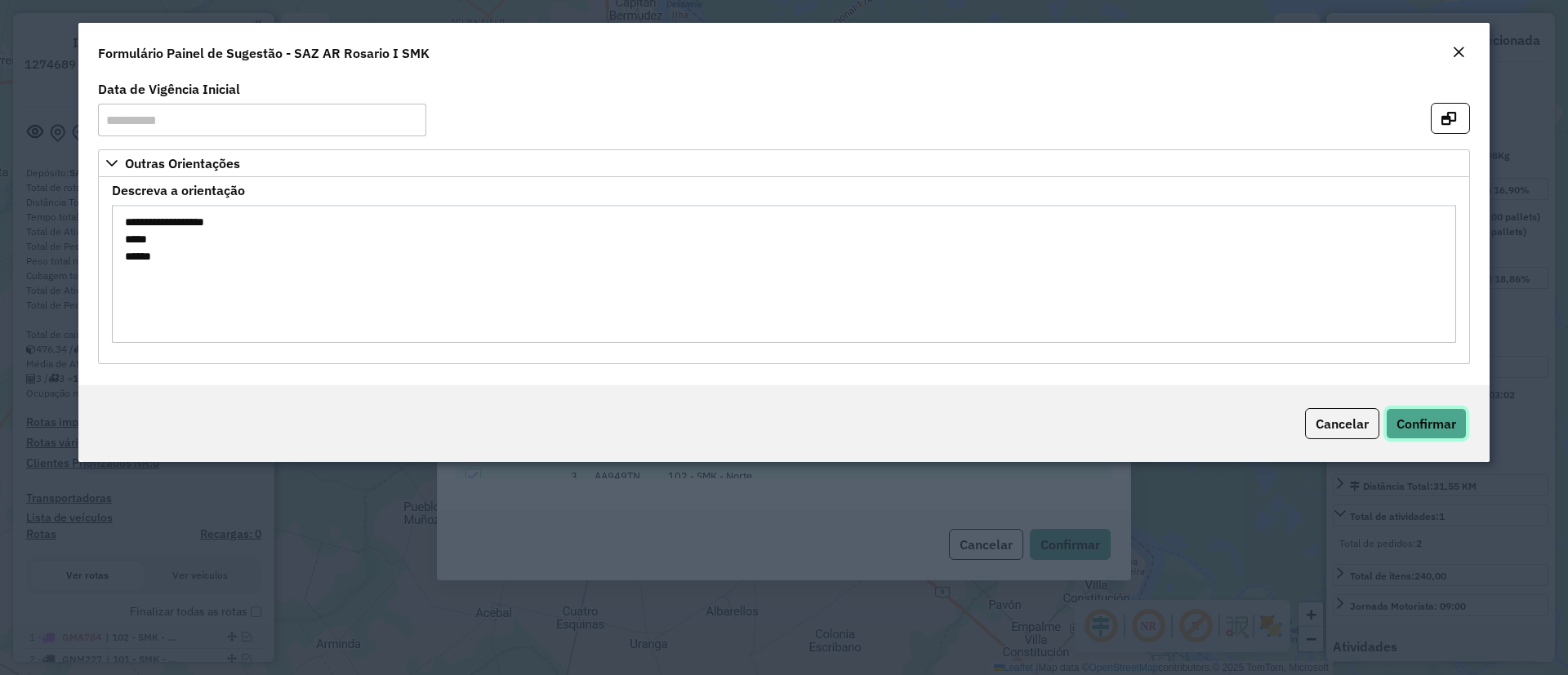
click at [1411, 421] on span "Confirmar" at bounding box center [1427, 424] width 60 height 17
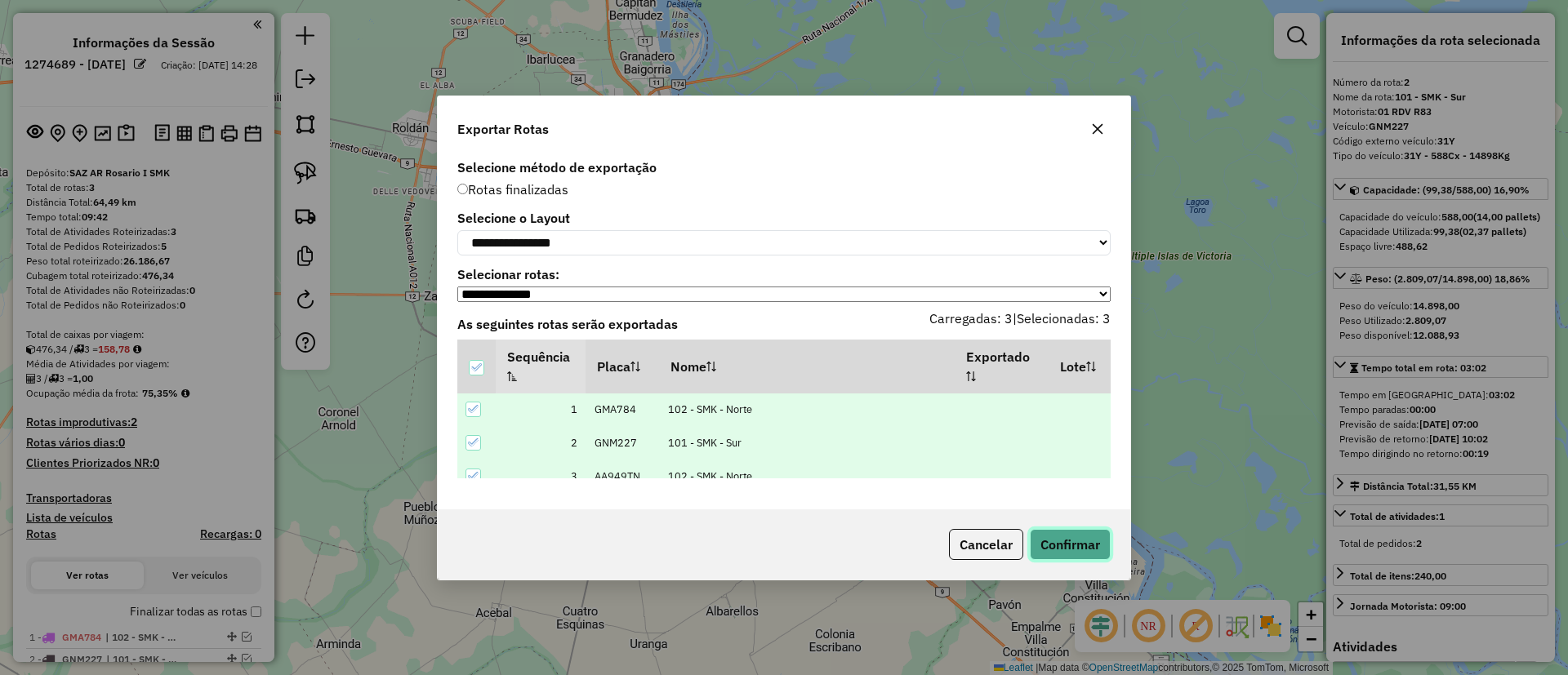
click at [1053, 555] on button "Confirmar" at bounding box center [1070, 544] width 81 height 31
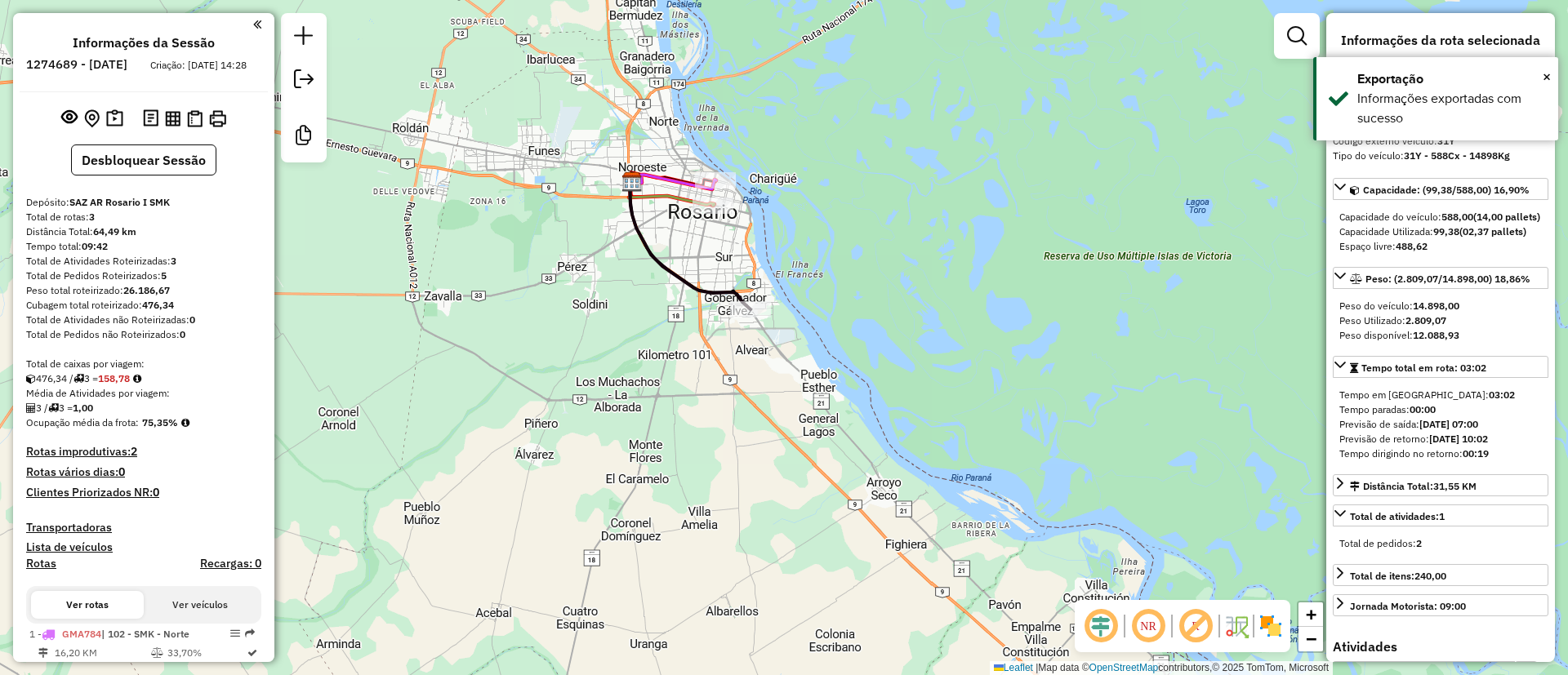
scroll to position [235, 0]
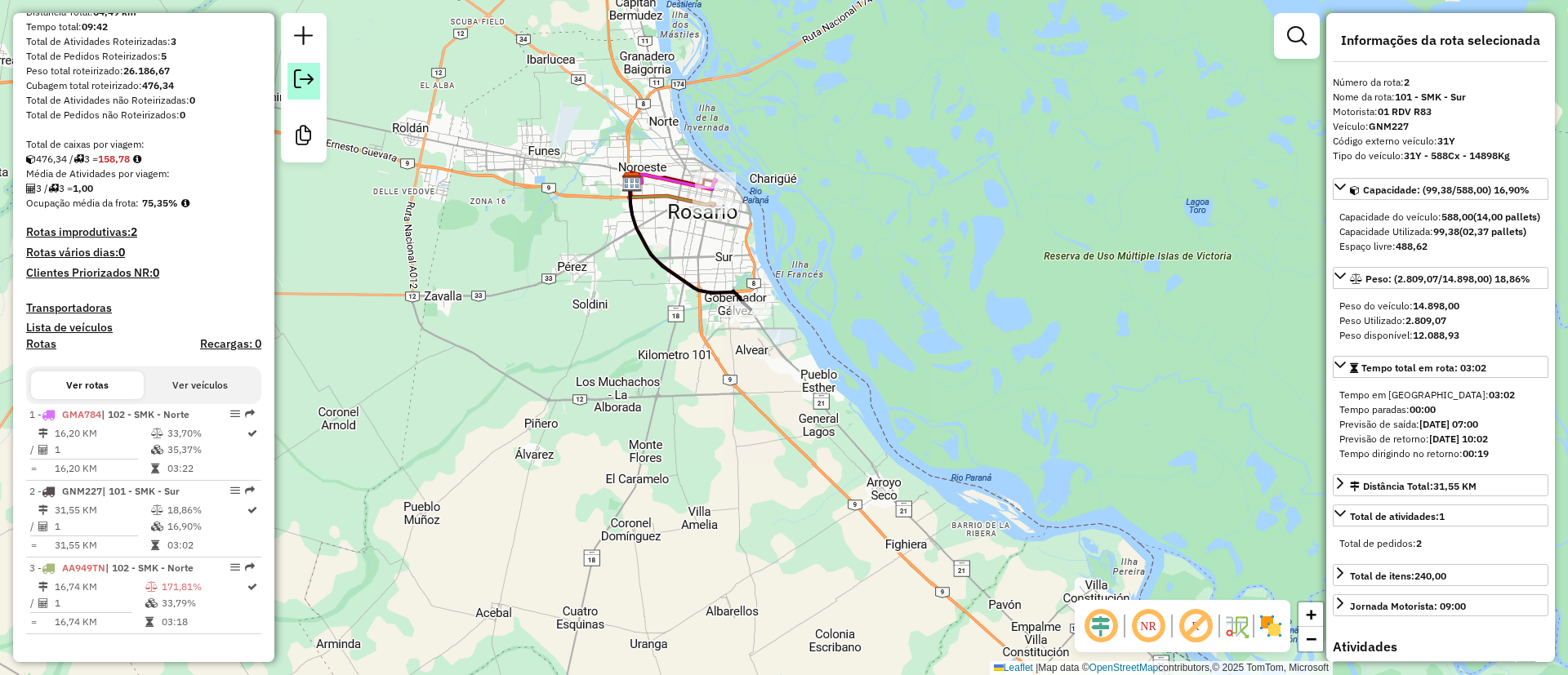
click at [316, 75] on link at bounding box center [304, 81] width 33 height 36
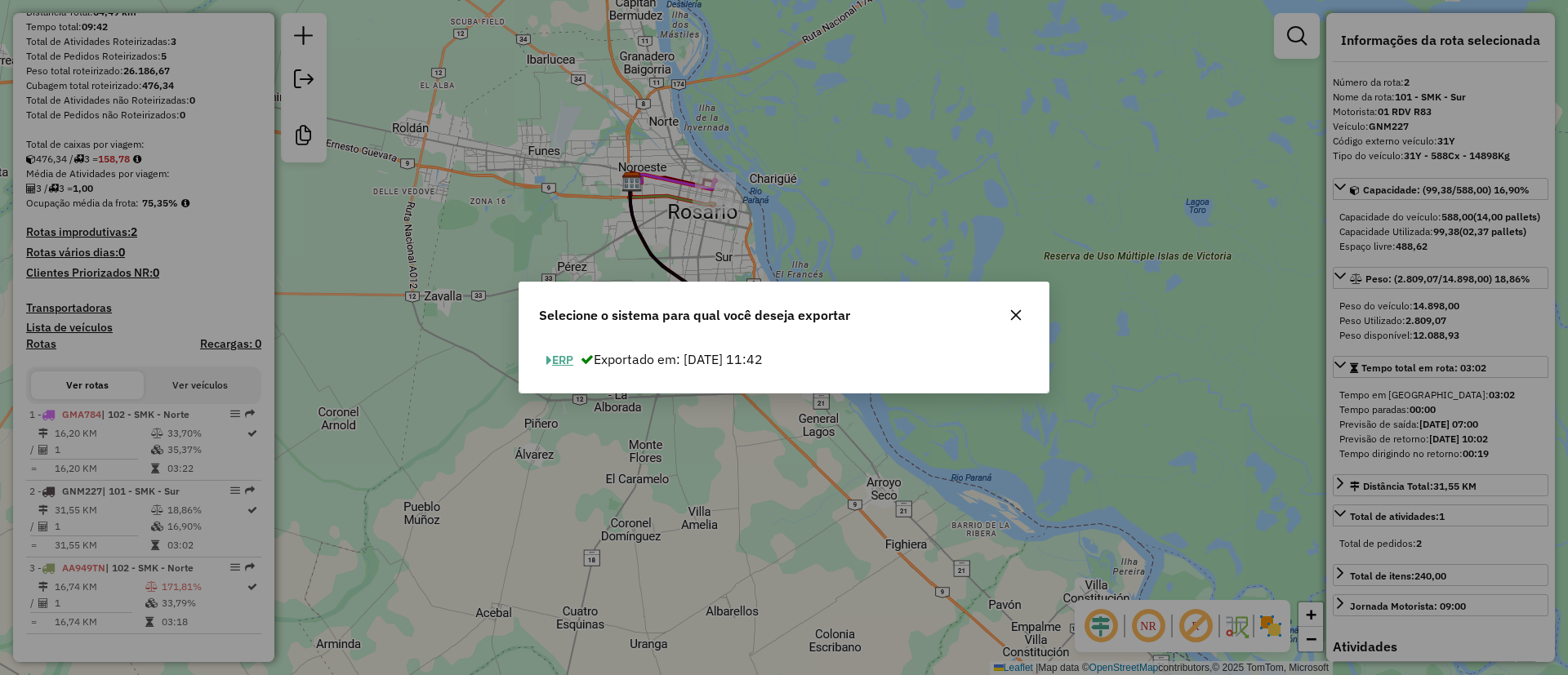
click at [568, 364] on button "ERP" at bounding box center [560, 360] width 41 height 26
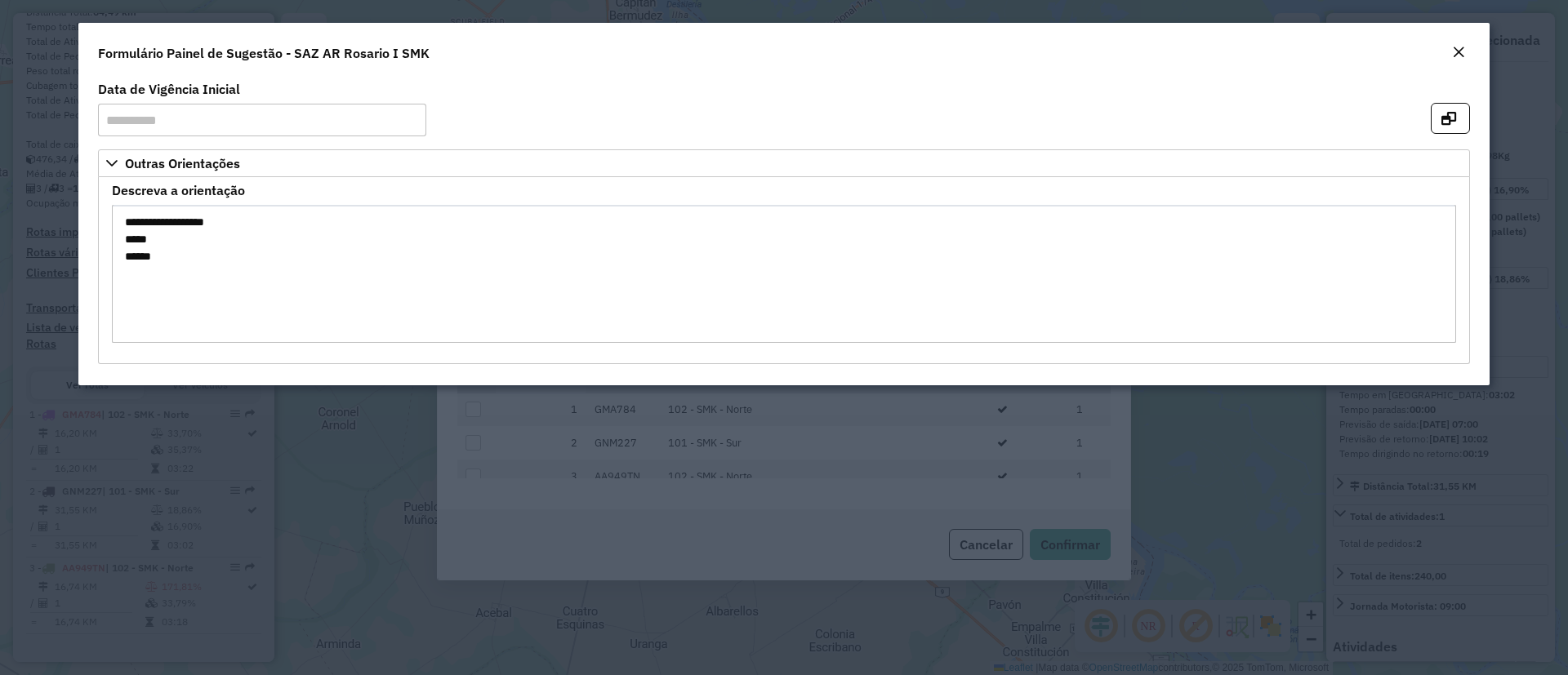
drag, startPoint x: 1459, startPoint y: 40, endPoint x: 1441, endPoint y: 50, distance: 20.6
click at [1461, 40] on div "Formulário Painel de Sugestão - SAZ AR Rosario I SMK" at bounding box center [784, 50] width 1411 height 54
click at [1462, 49] on em "Close" at bounding box center [1459, 52] width 13 height 13
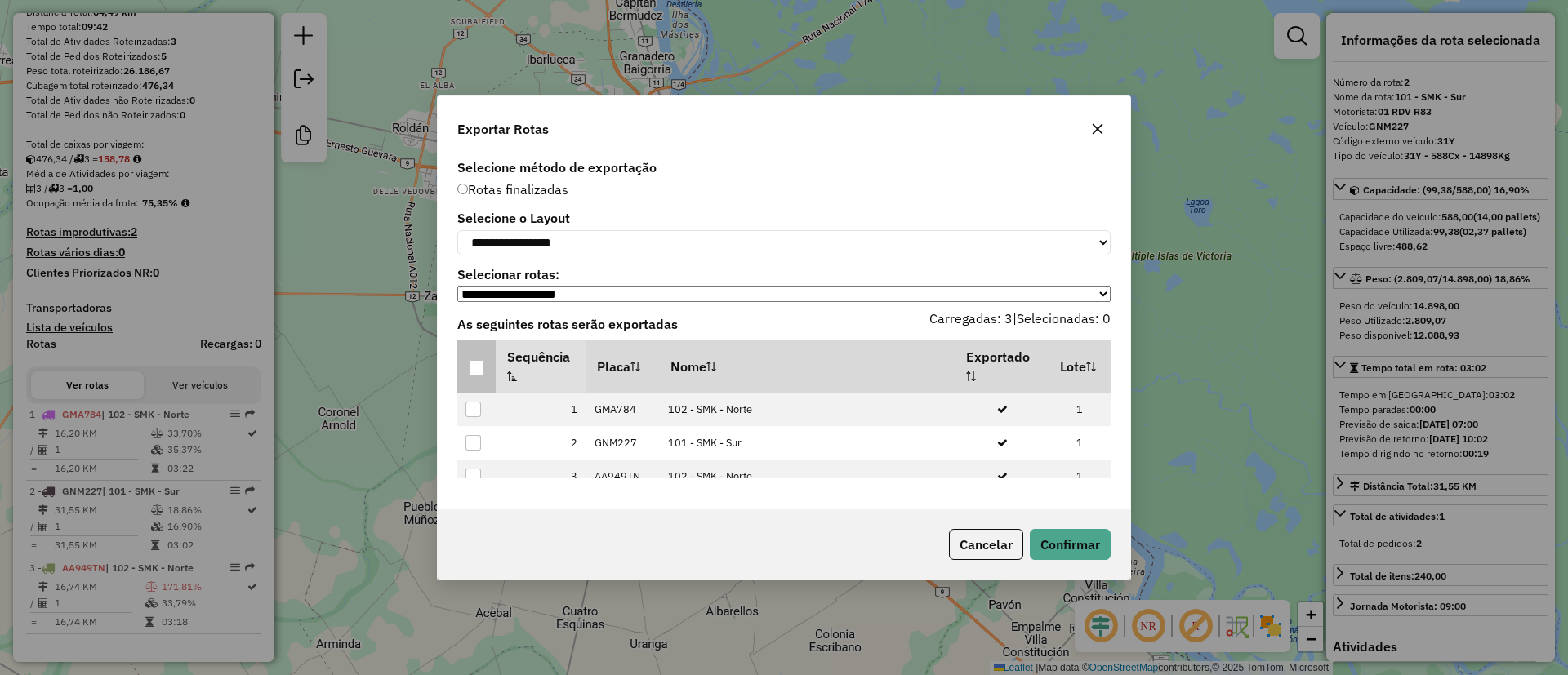
click at [482, 369] on div at bounding box center [476, 368] width 16 height 16
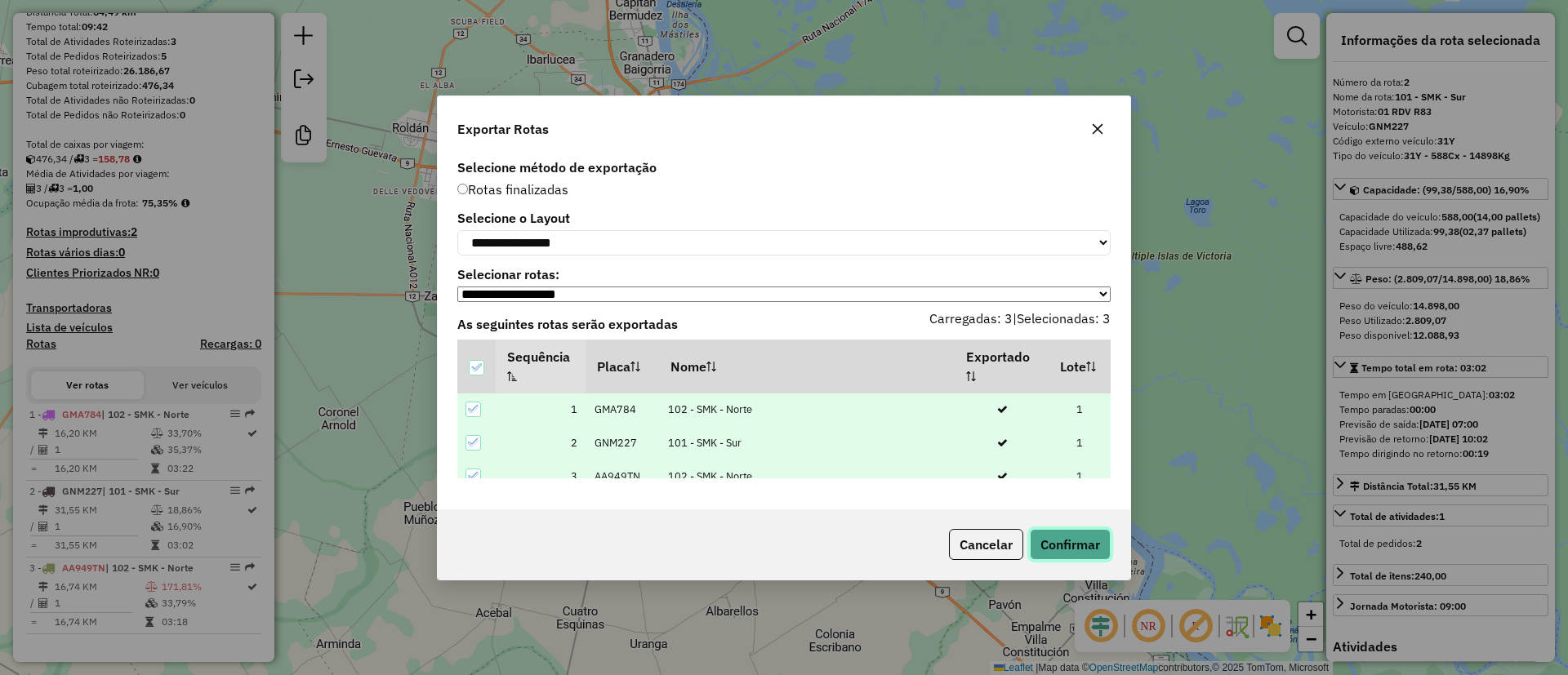
click at [1093, 543] on button "Confirmar" at bounding box center [1070, 544] width 81 height 31
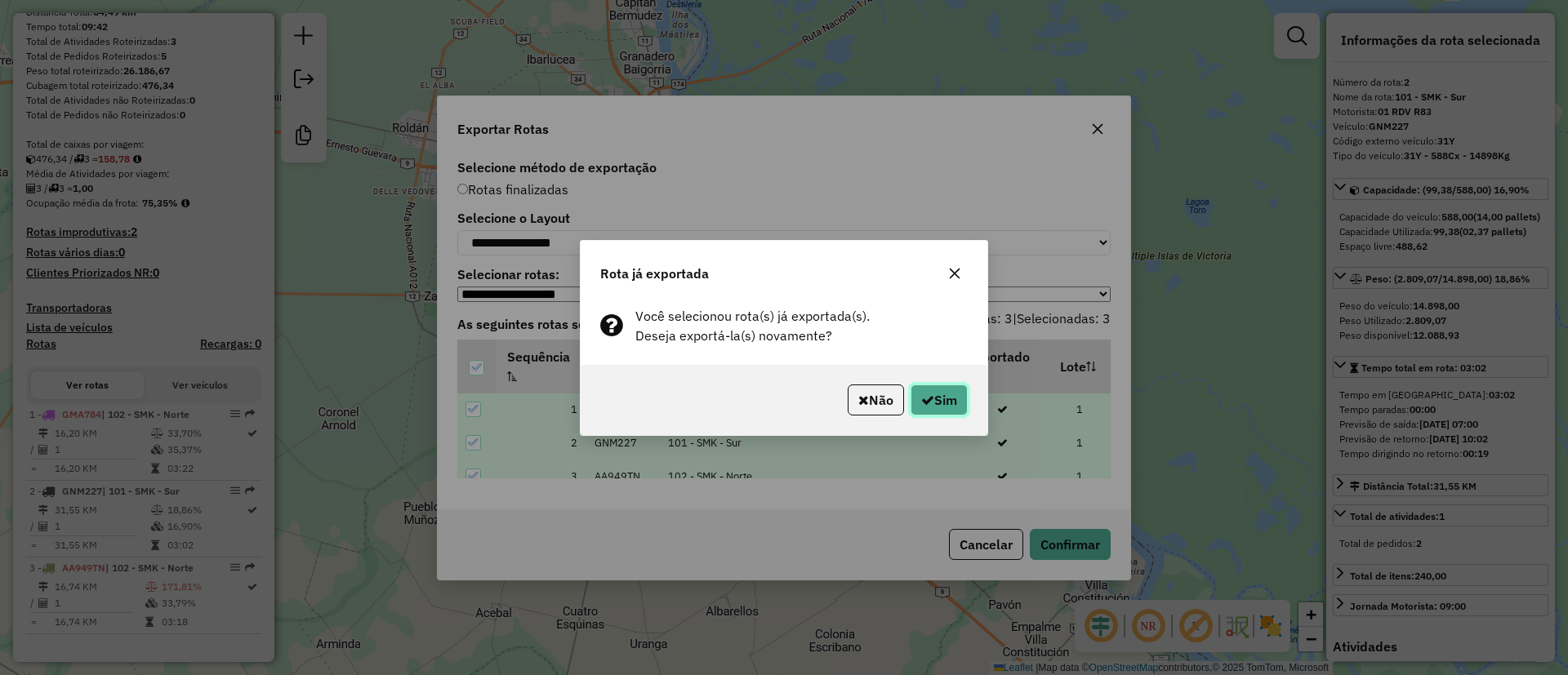
click at [922, 387] on button "Sim" at bounding box center [939, 400] width 57 height 31
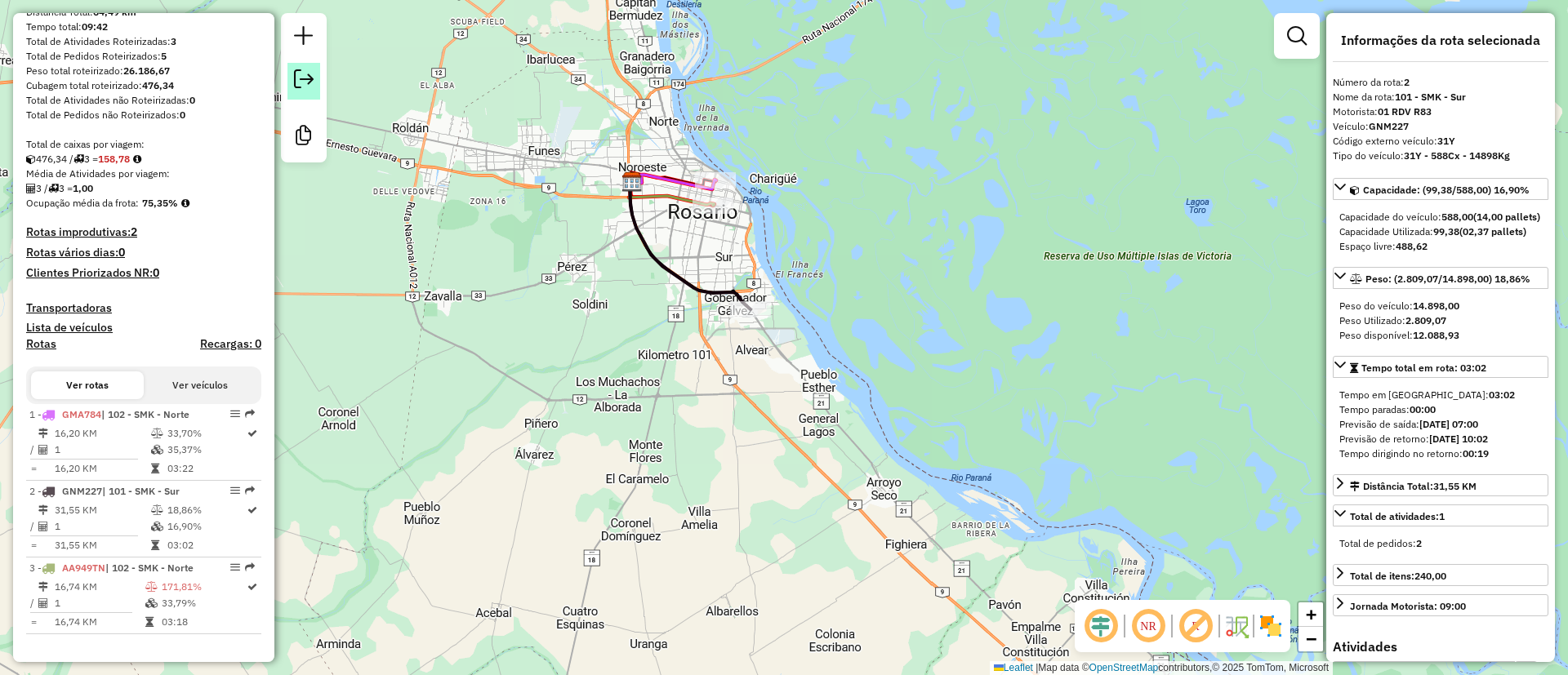
click at [299, 71] on em at bounding box center [304, 79] width 20 height 20
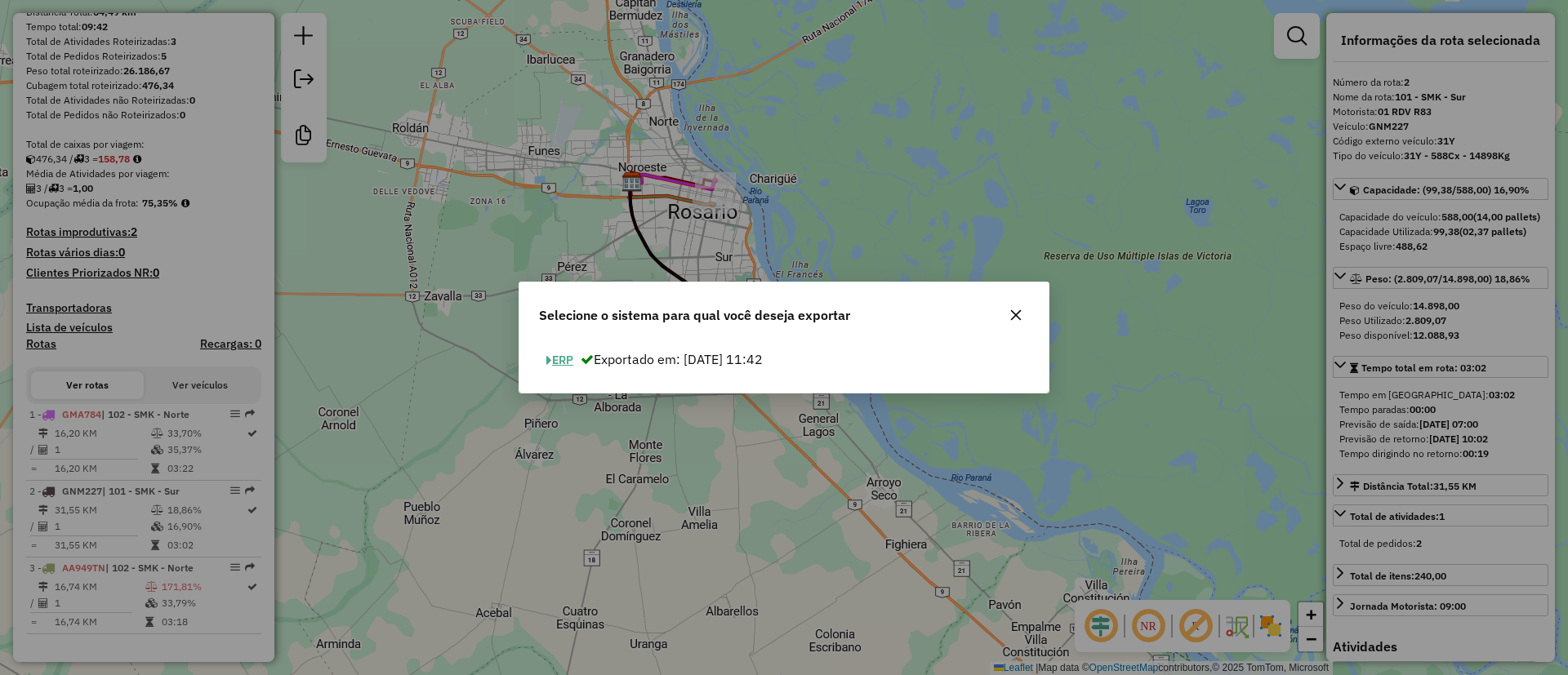
click at [1020, 318] on icon "button" at bounding box center [1016, 315] width 11 height 11
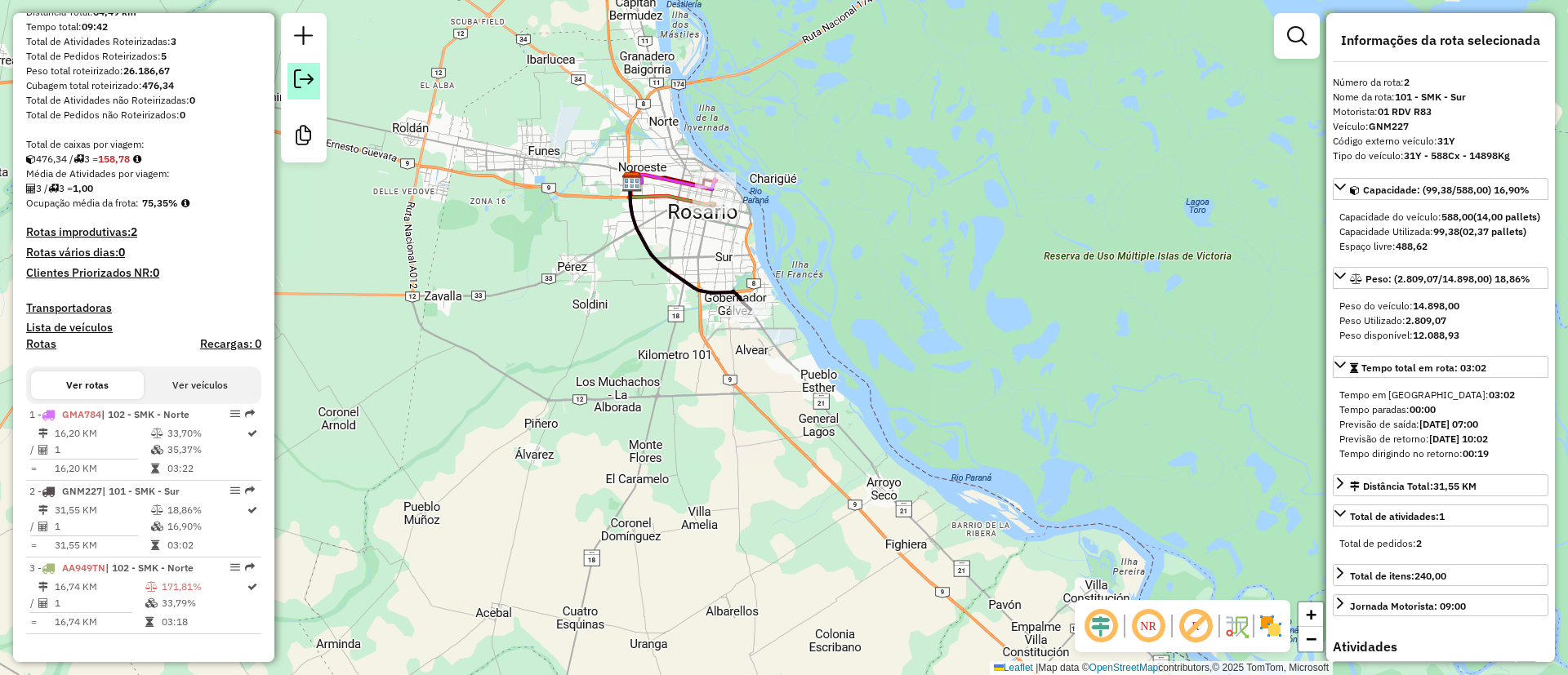
click at [311, 73] on em at bounding box center [304, 79] width 20 height 20
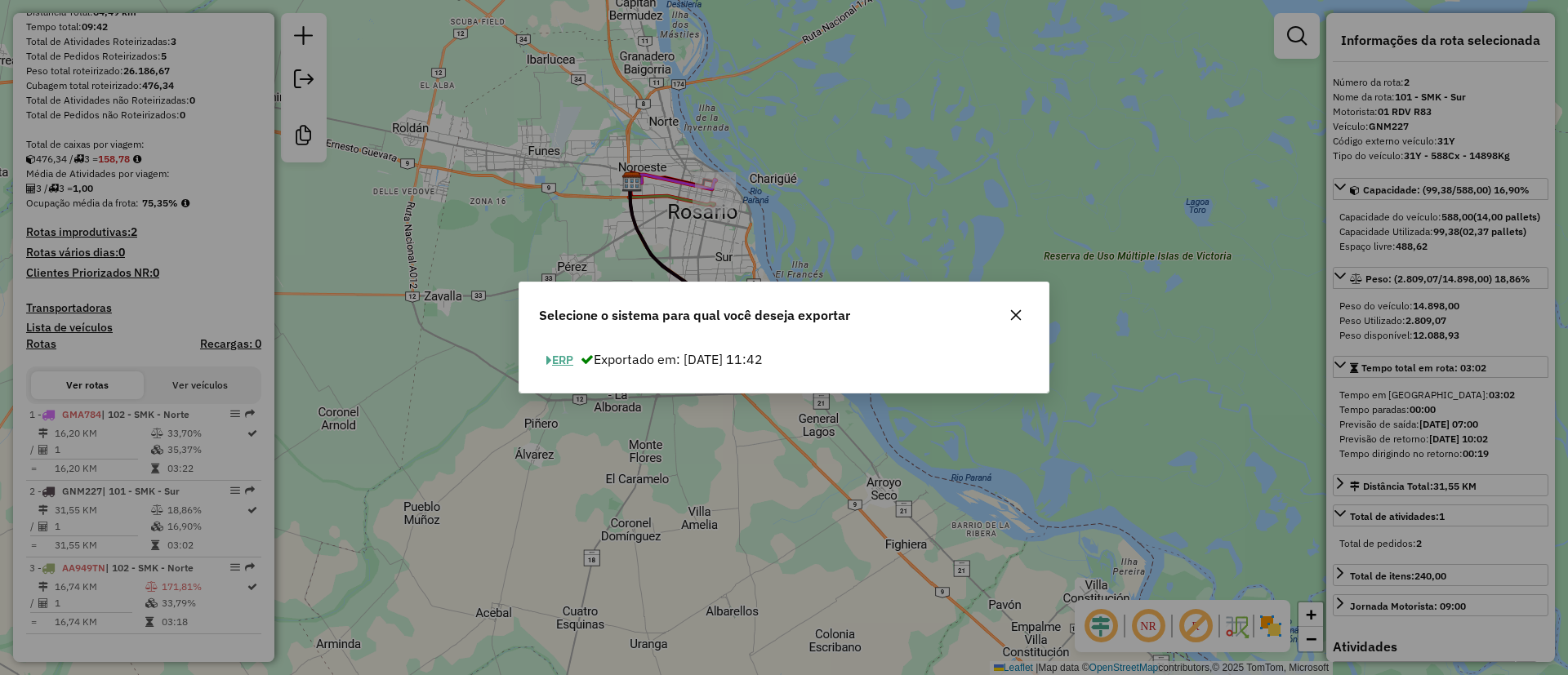
click at [570, 361] on button "ERP" at bounding box center [560, 360] width 41 height 26
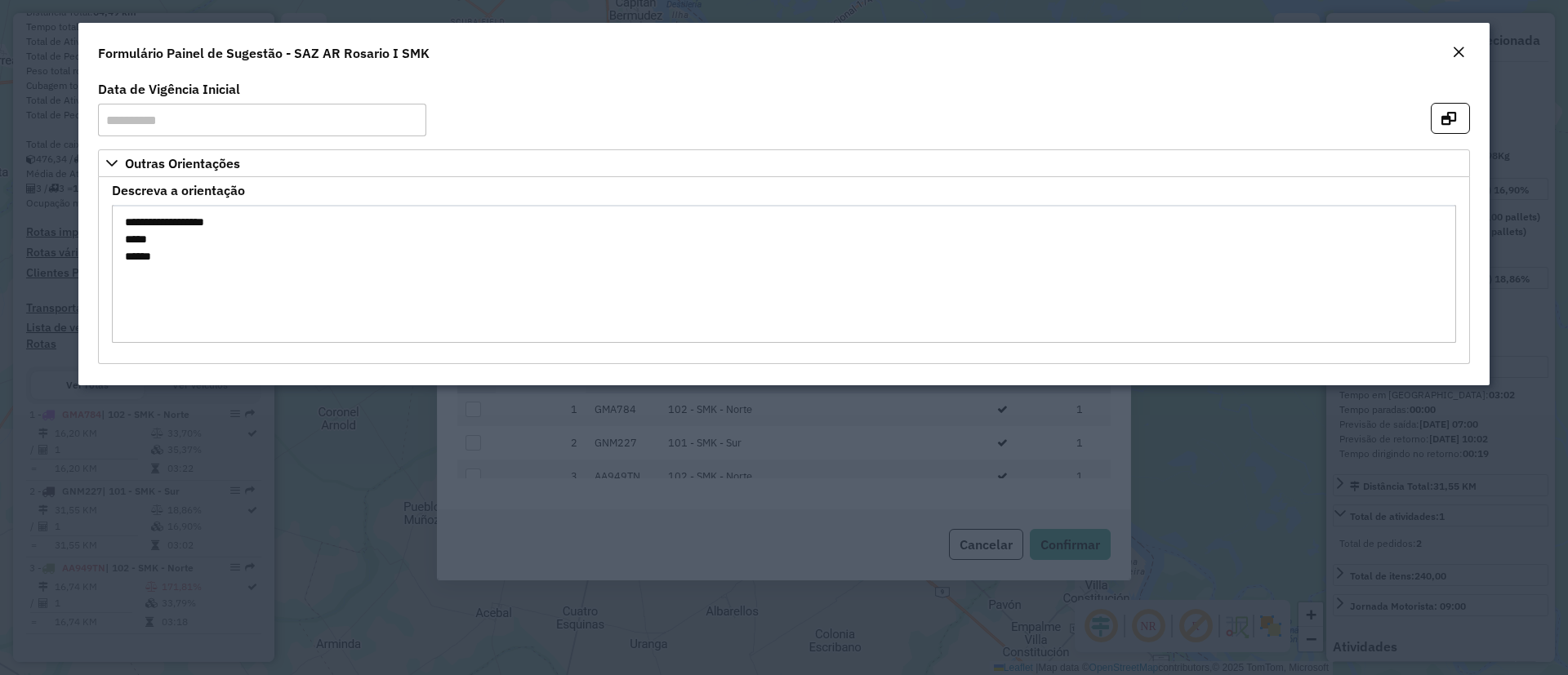
click at [1466, 45] on button "Close" at bounding box center [1459, 53] width 23 height 21
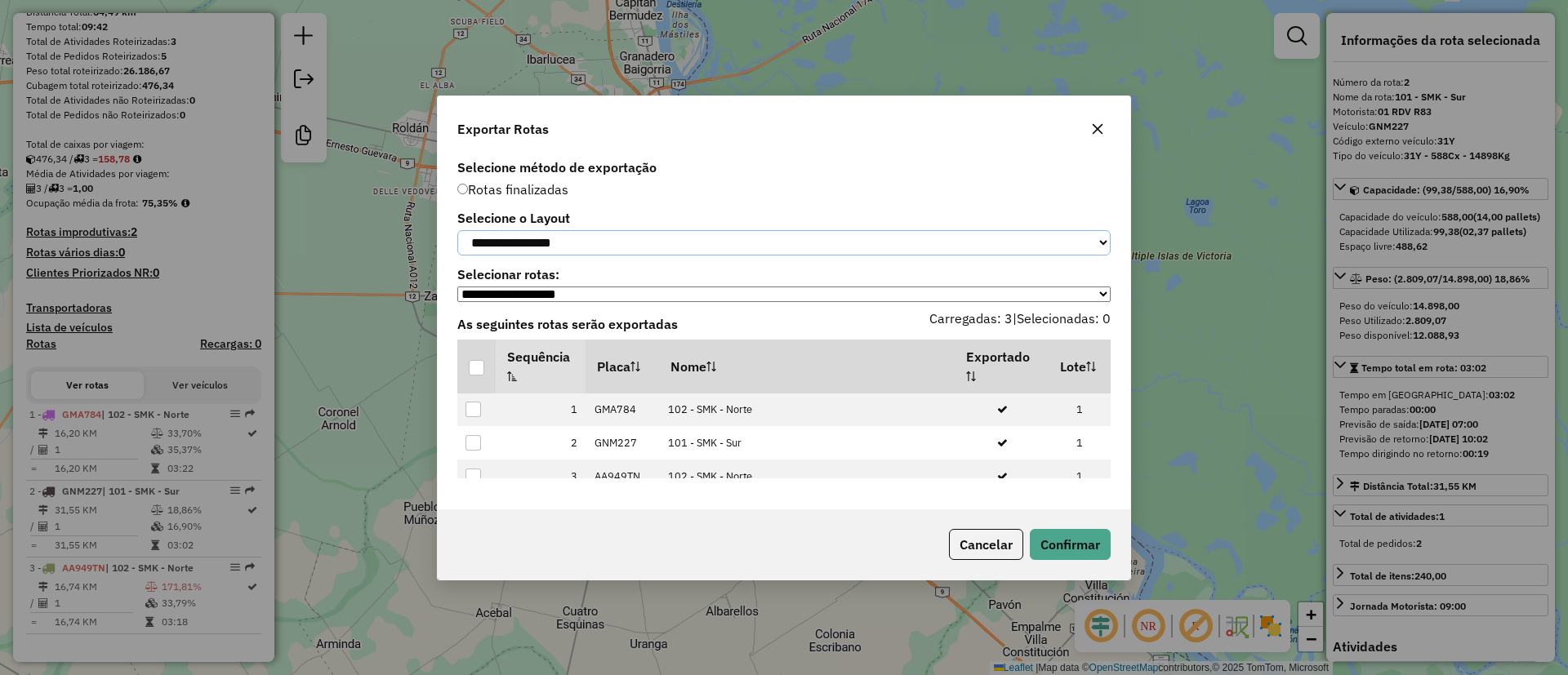
drag, startPoint x: 515, startPoint y: 239, endPoint x: 515, endPoint y: 252, distance: 13.0
click at [515, 239] on select "**********" at bounding box center [784, 243] width 653 height 26
click at [457, 231] on select "**********" at bounding box center [784, 243] width 653 height 26
click at [474, 372] on div at bounding box center [476, 368] width 16 height 16
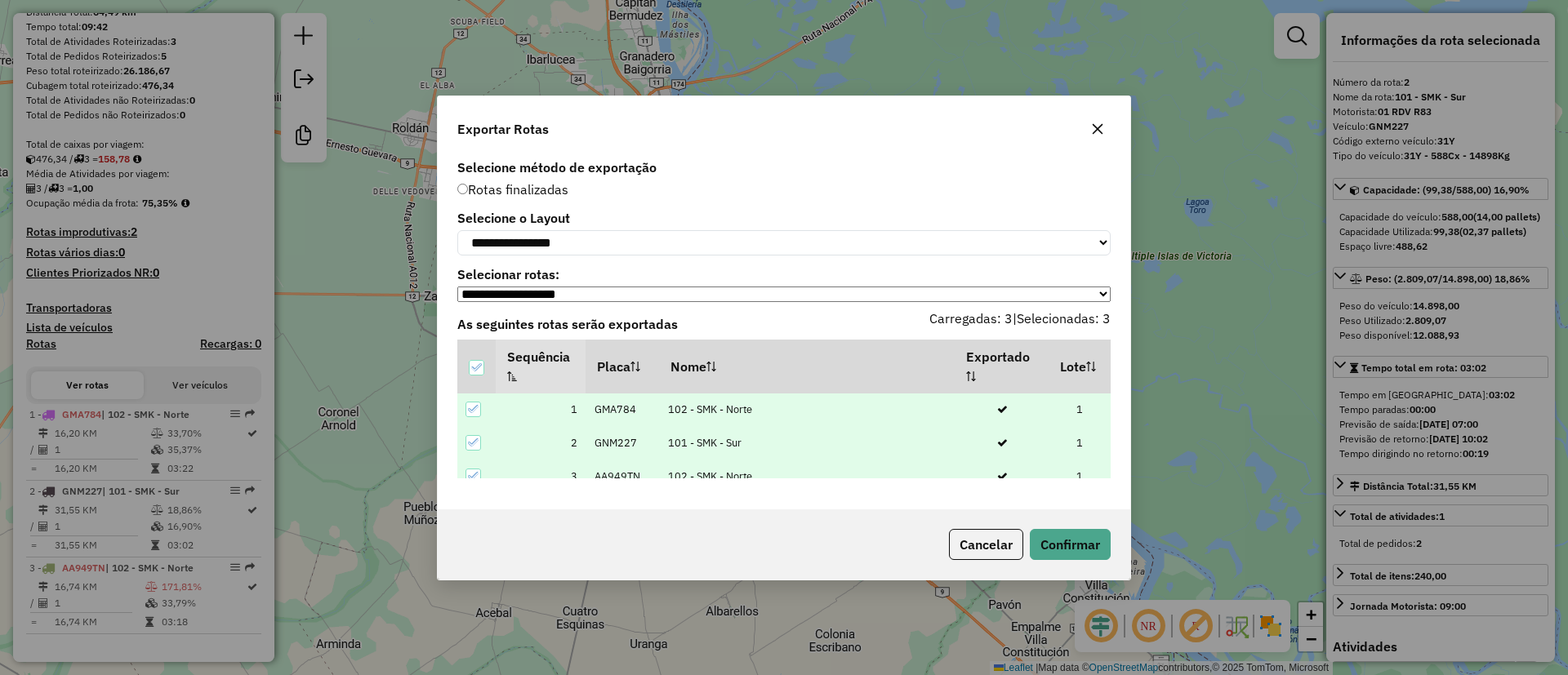
click at [1068, 568] on div "Cancelar Confirmar" at bounding box center [784, 544] width 693 height 70
click at [1065, 549] on button "Confirmar" at bounding box center [1070, 544] width 81 height 31
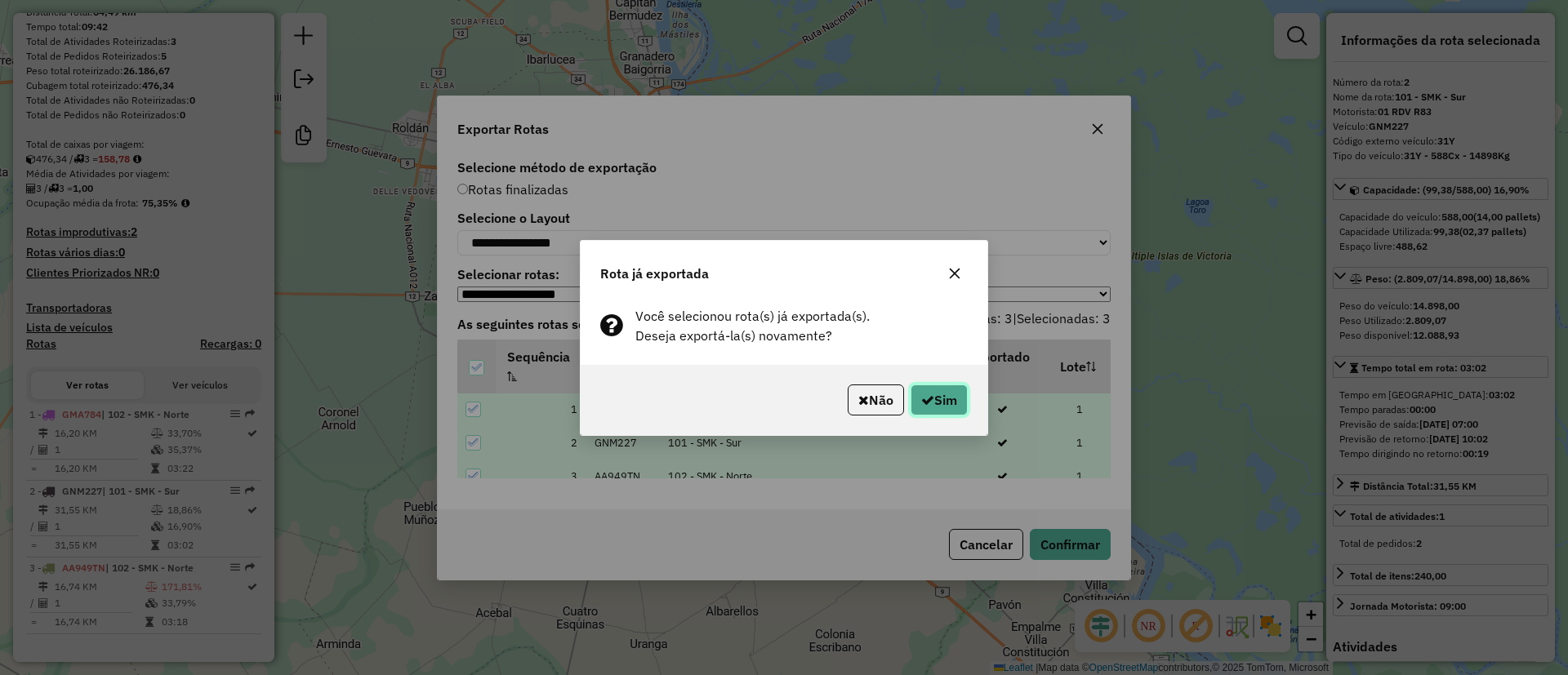
click at [940, 388] on button "Sim" at bounding box center [939, 400] width 57 height 31
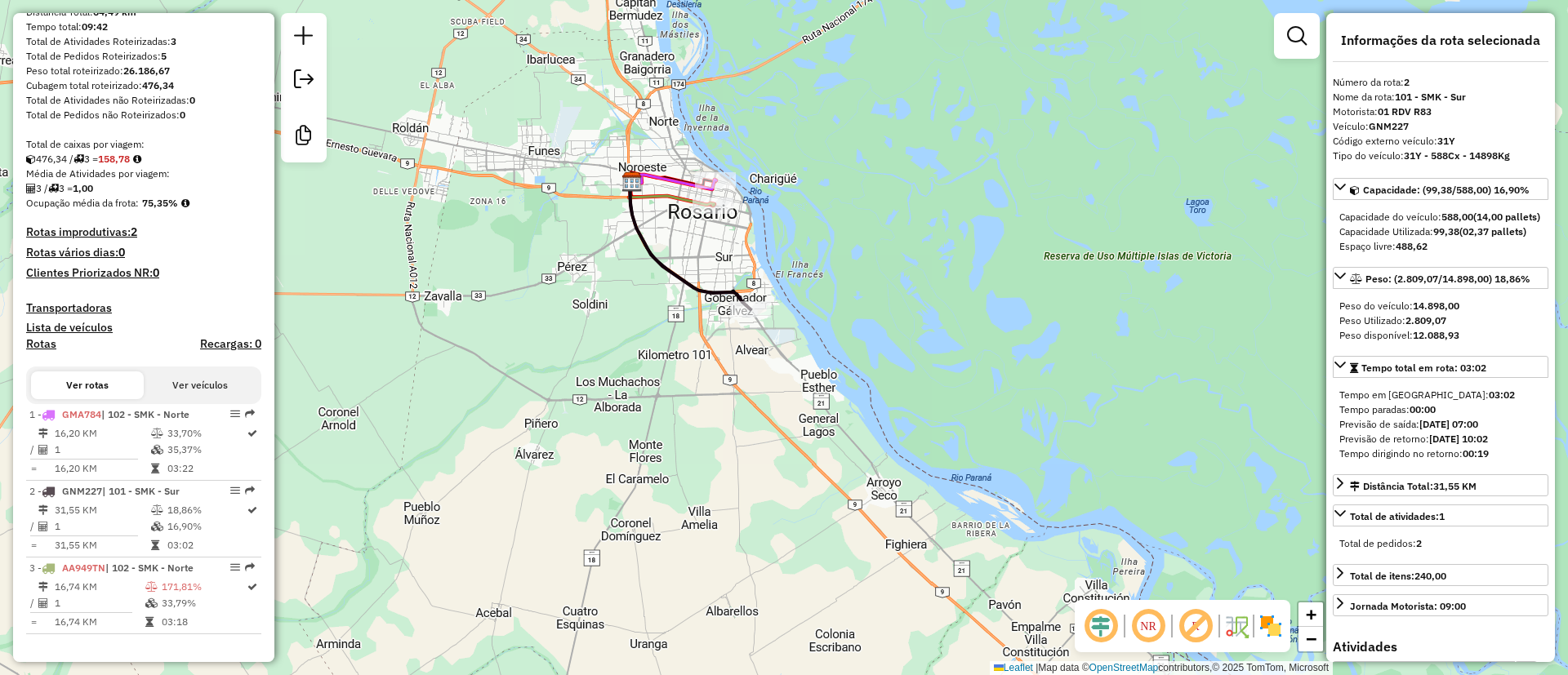
scroll to position [0, 0]
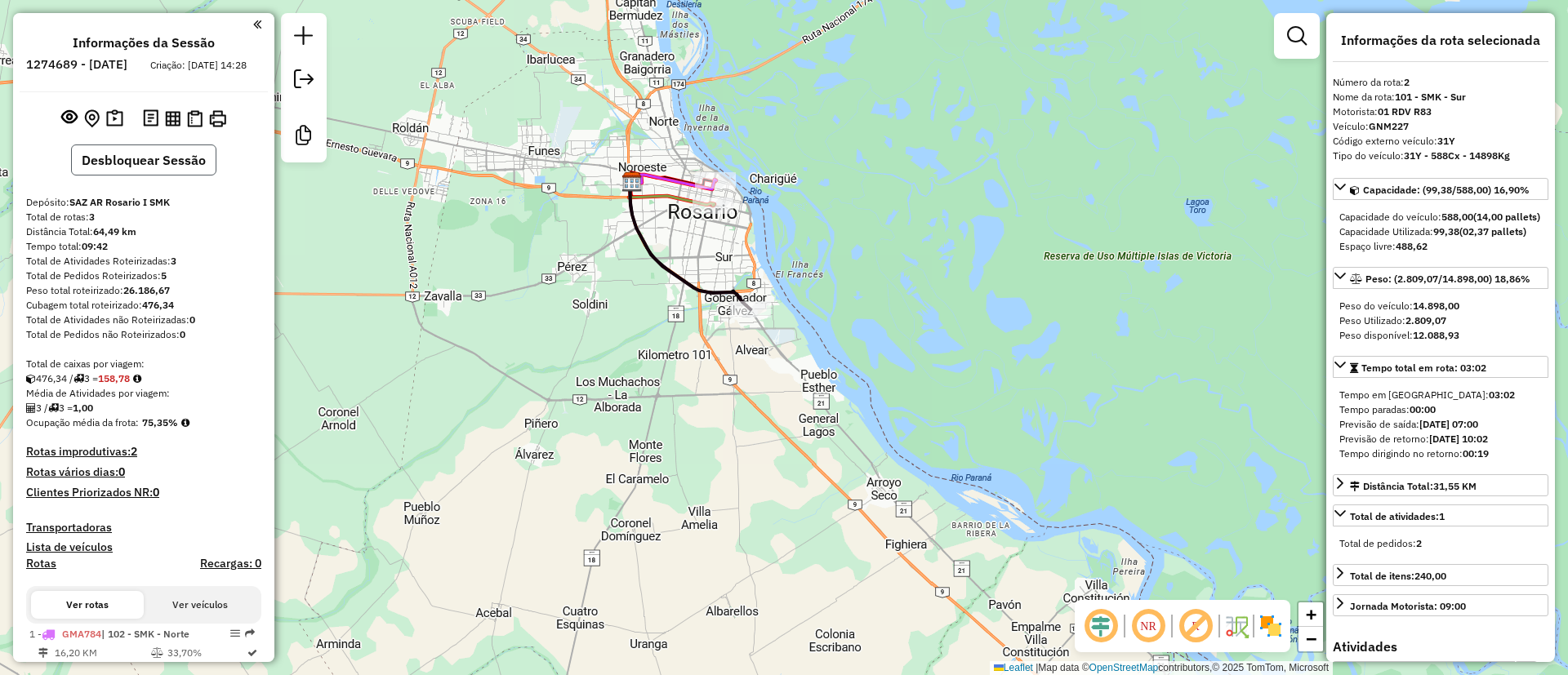
click at [128, 175] on button "Desbloquear Sessão" at bounding box center [144, 160] width 145 height 31
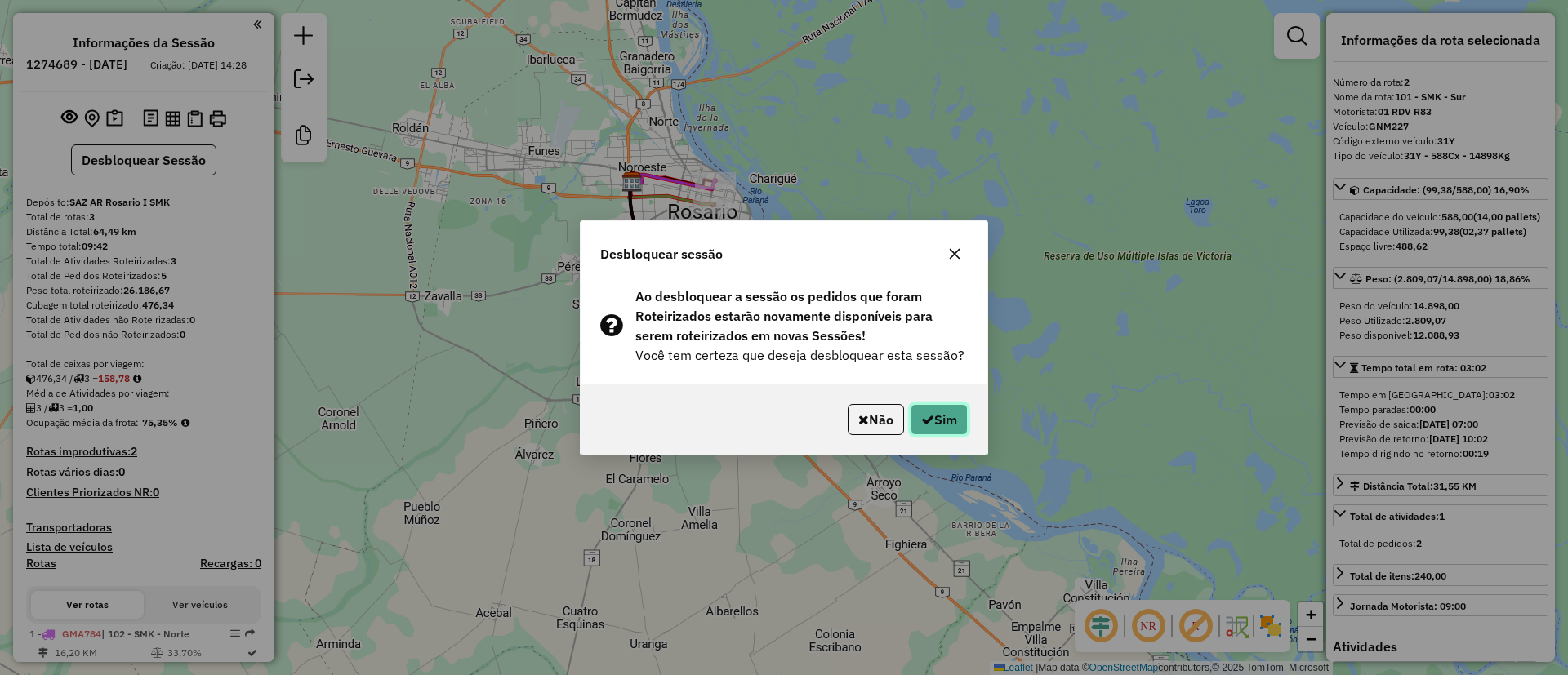
click at [951, 423] on button "Sim" at bounding box center [939, 420] width 57 height 31
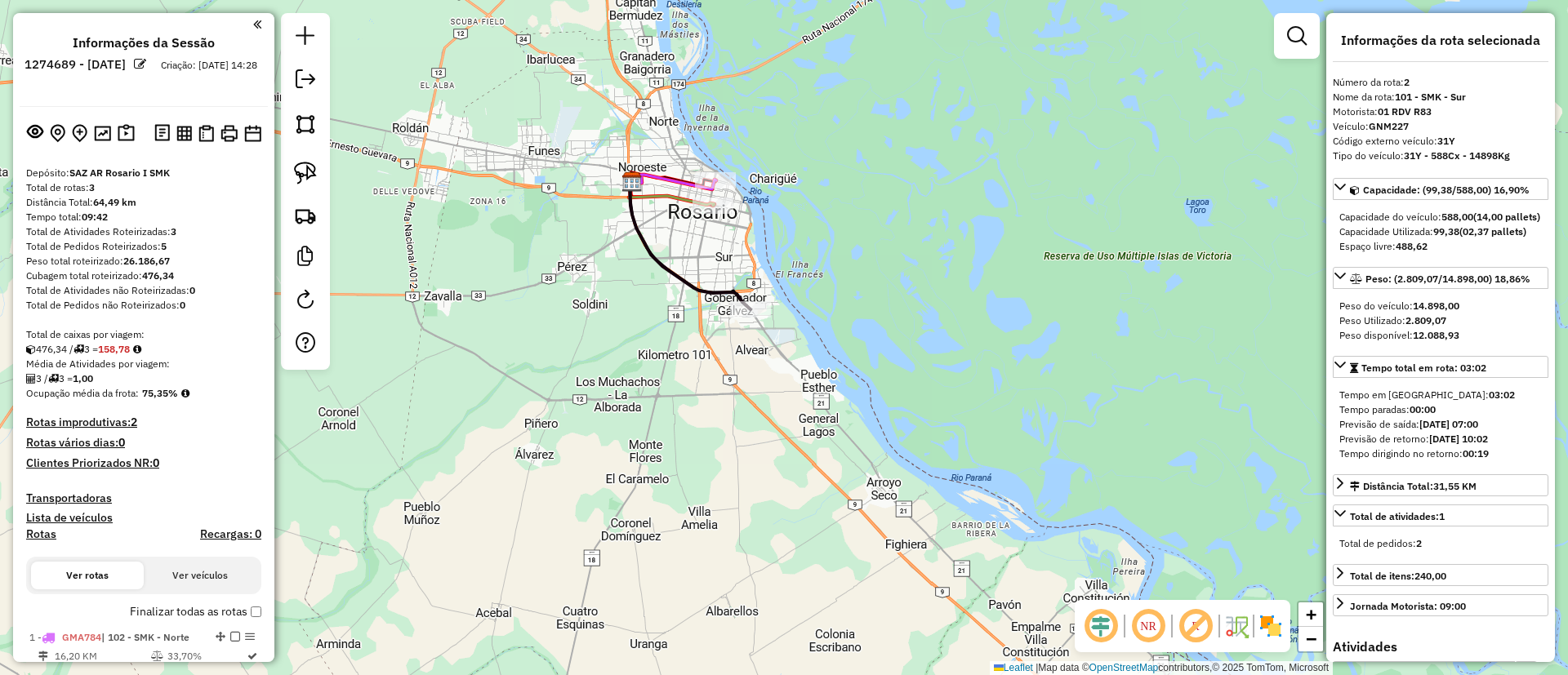
scroll to position [304, 0]
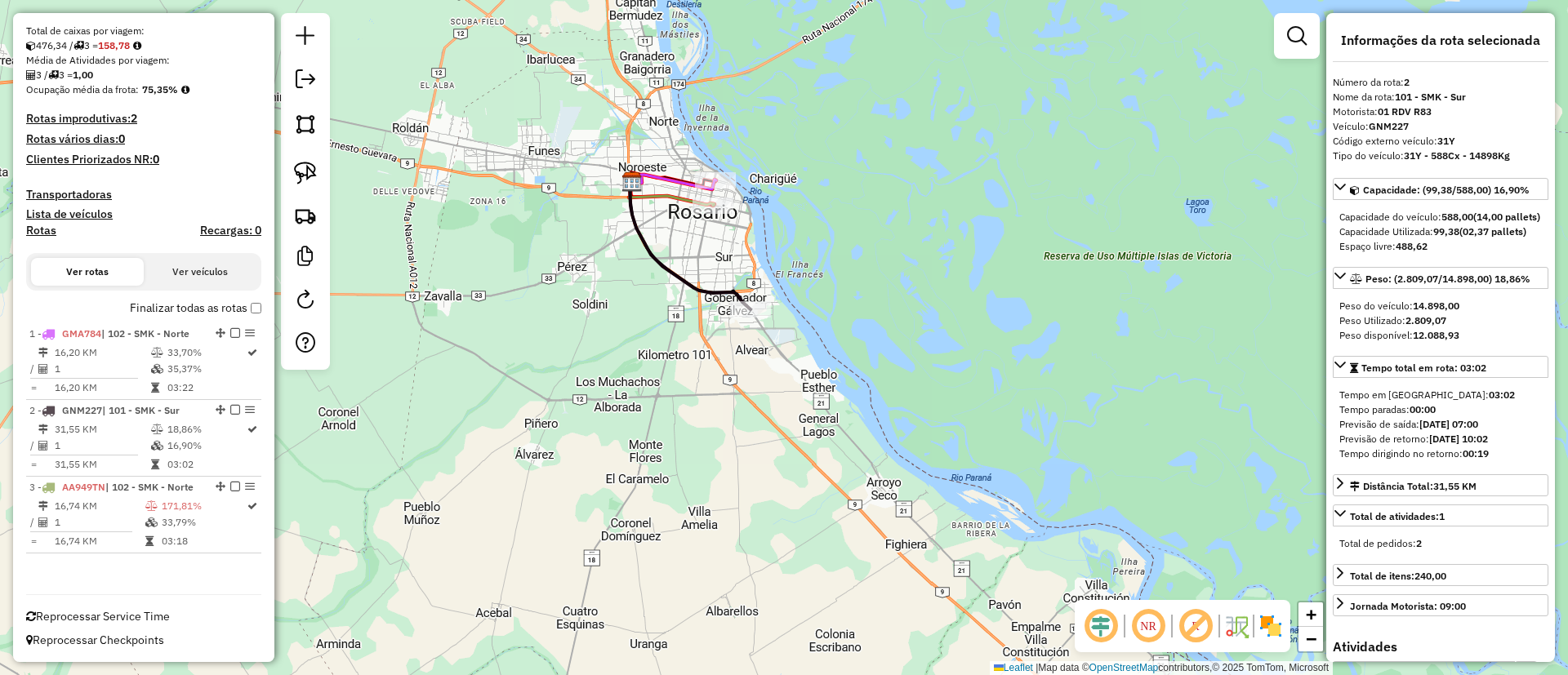
click at [690, 294] on icon at bounding box center [690, 245] width 121 height 127
click at [690, 289] on icon at bounding box center [690, 245] width 121 height 127
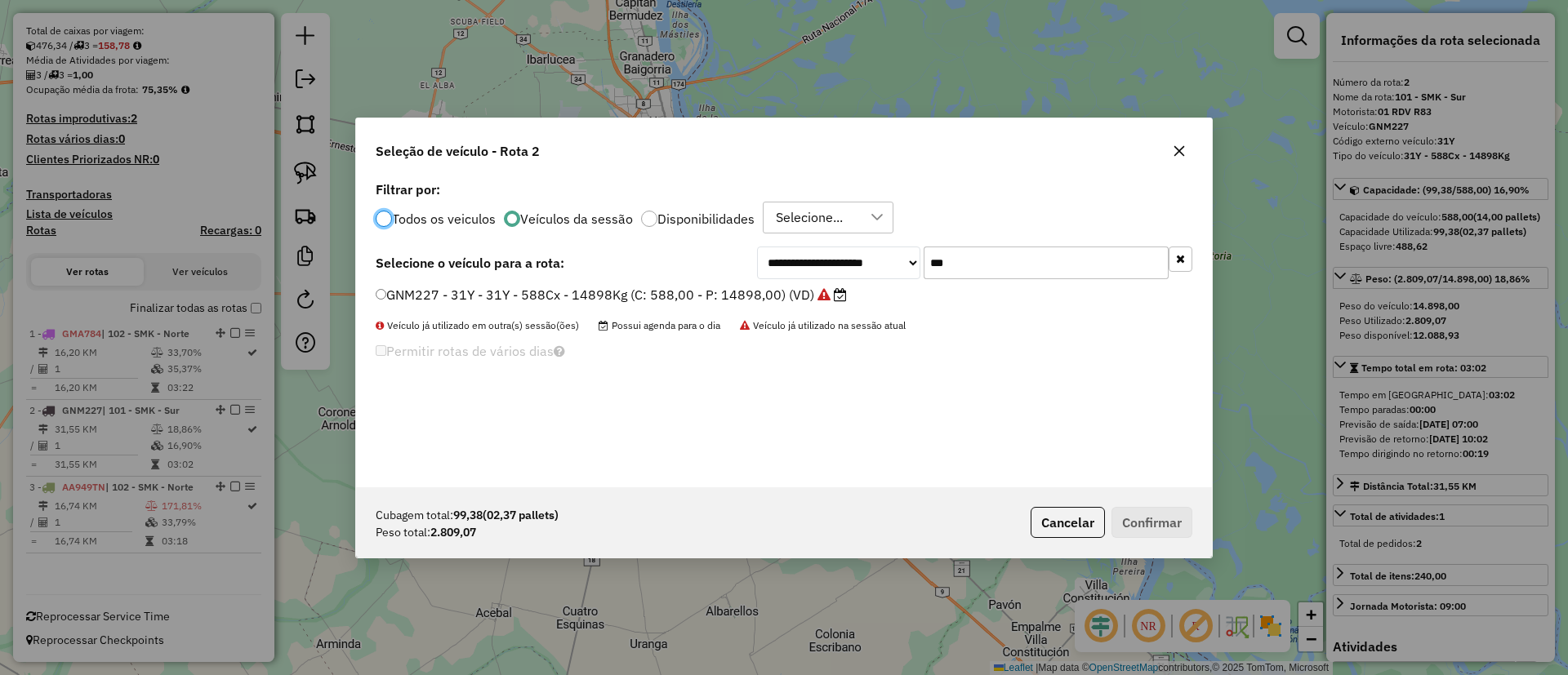
scroll to position [9, 5]
drag, startPoint x: 987, startPoint y: 263, endPoint x: 908, endPoint y: 266, distance: 79.1
click at [908, 266] on div "**********" at bounding box center [975, 263] width 436 height 33
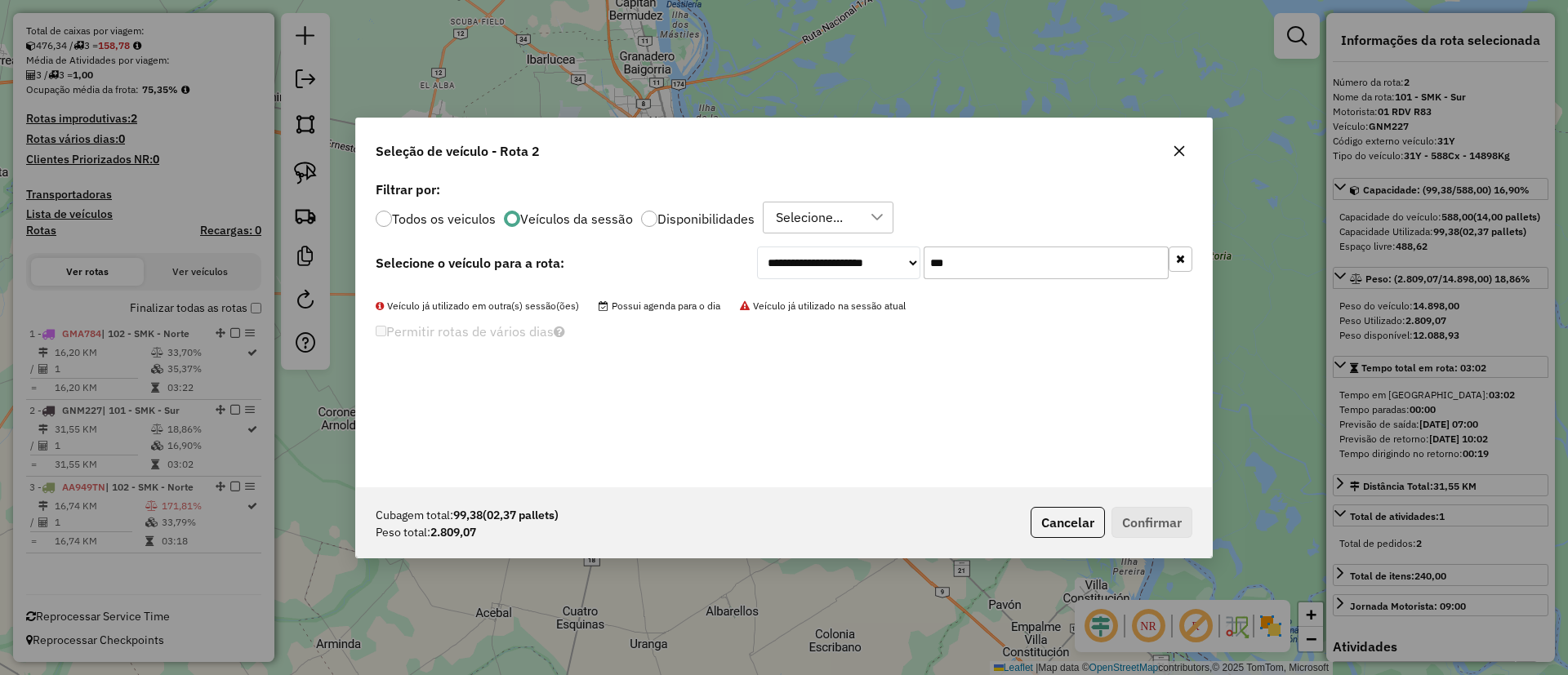
type input "***"
click at [482, 224] on label "Todos os veiculos" at bounding box center [443, 219] width 103 height 13
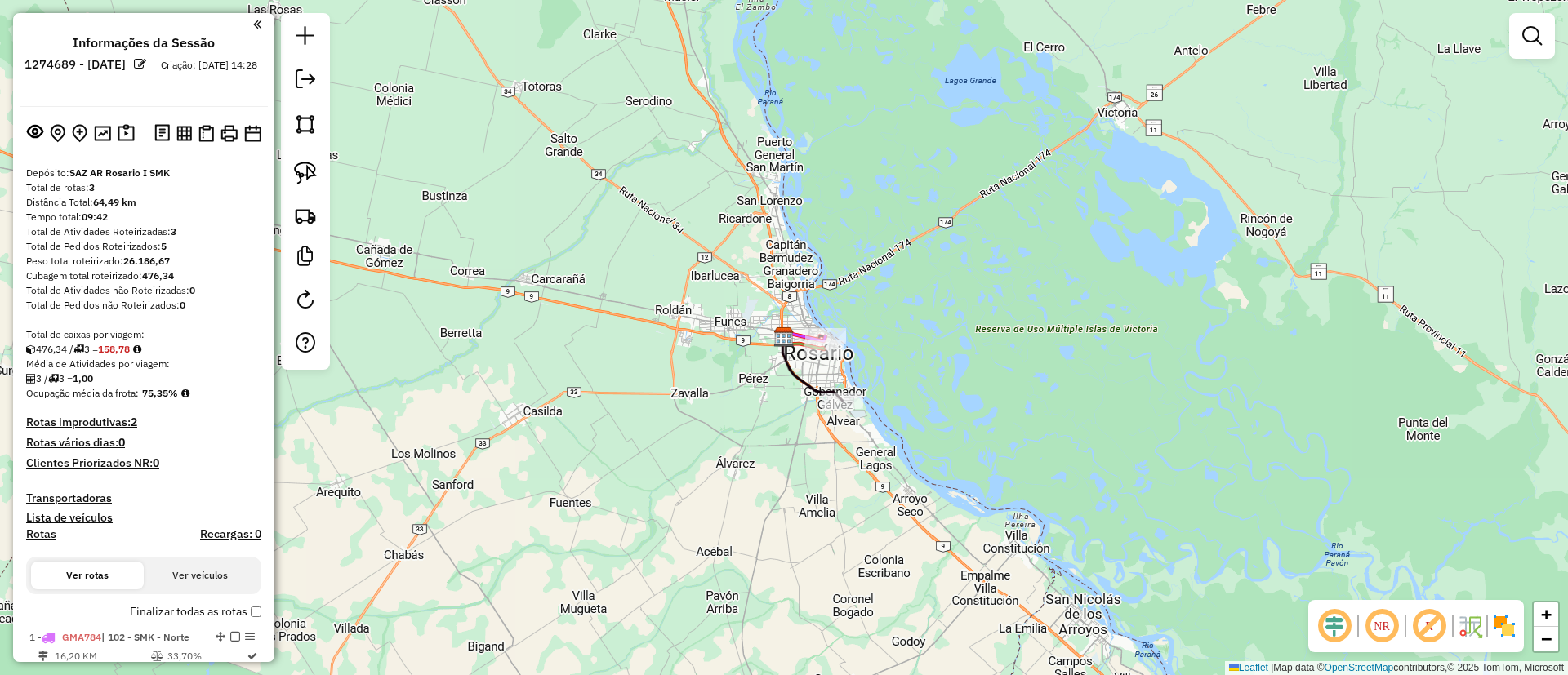
click at [792, 365] on icon at bounding box center [813, 368] width 60 height 64
select select "**********"
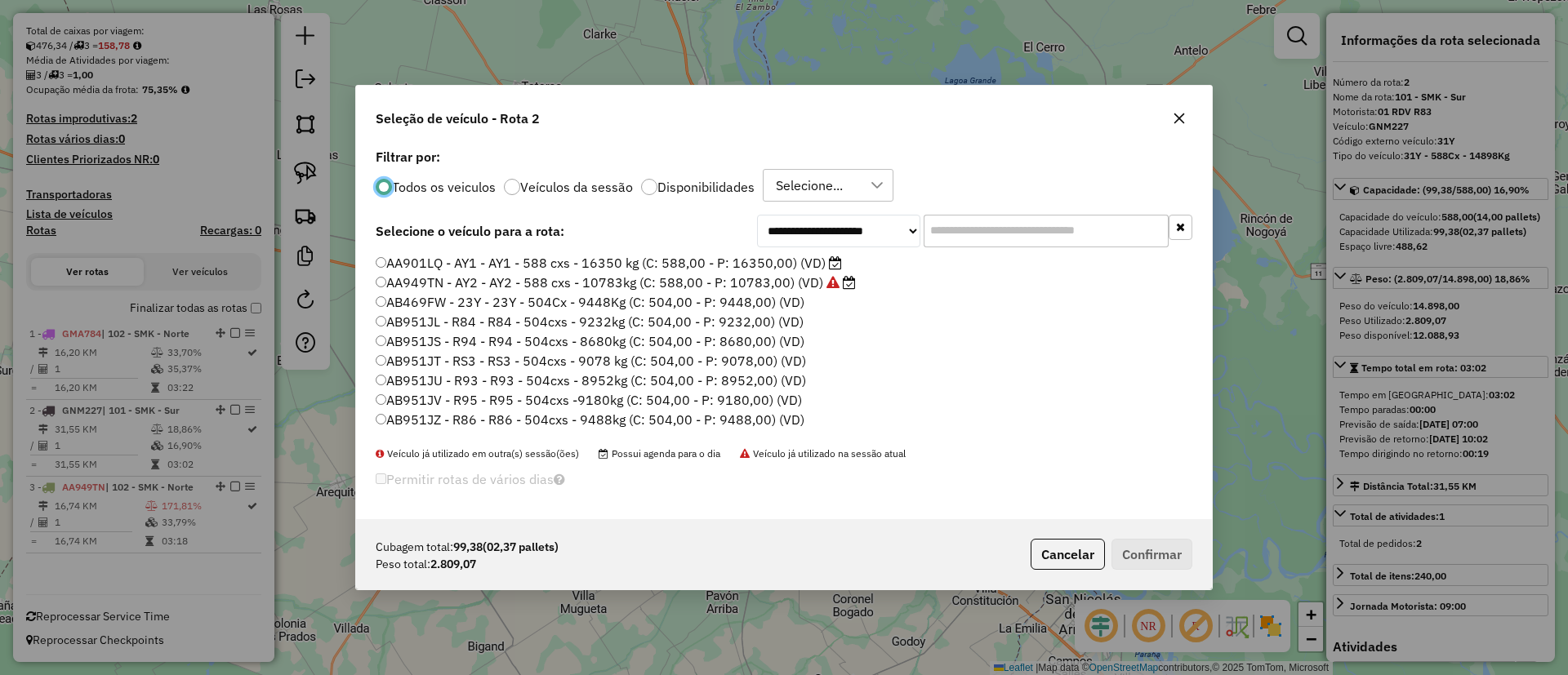
scroll to position [9, 5]
click at [979, 229] on input "text" at bounding box center [1046, 231] width 245 height 33
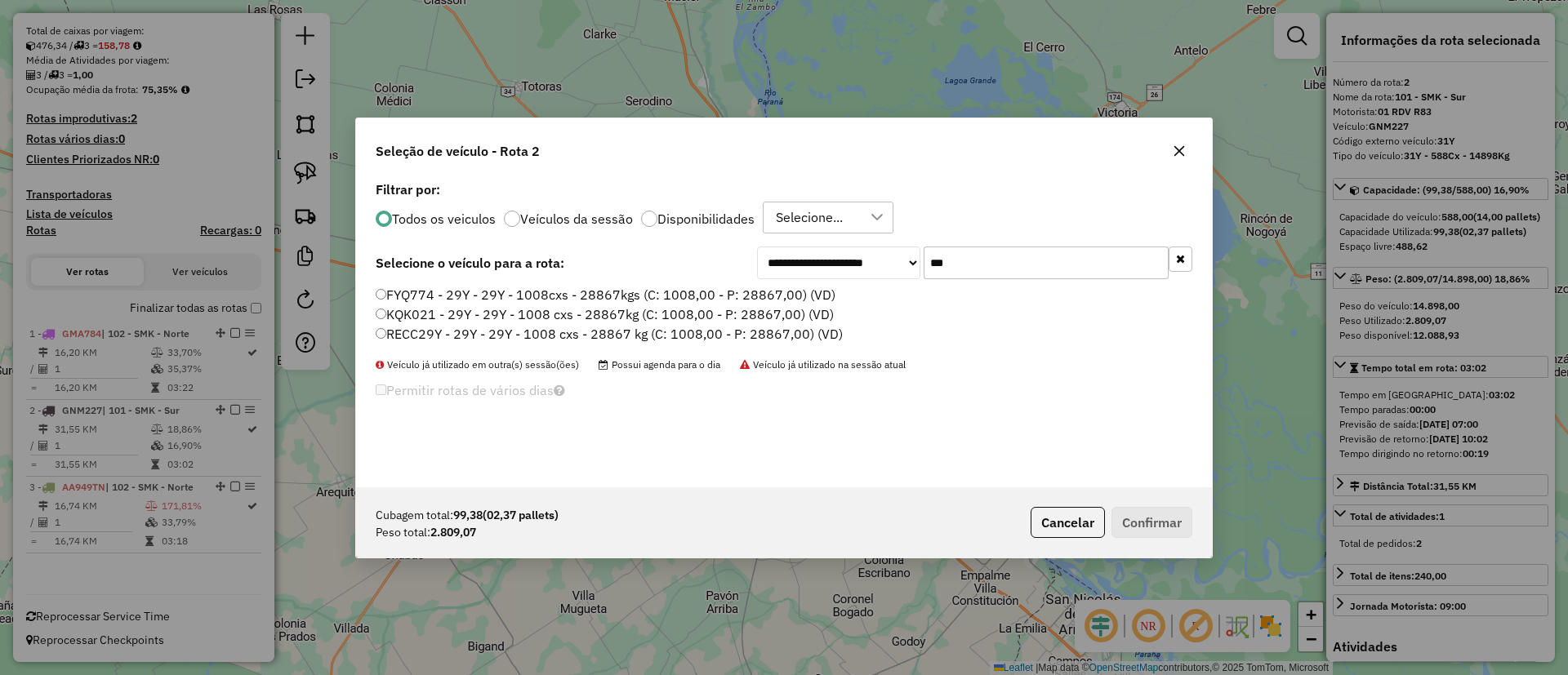
type input "***"
click at [484, 291] on label "FYQ774 - 29Y - 29Y - 1008cxs - 28867kgs (C: 1008,00 - P: 28867,00) (VD)" at bounding box center [606, 295] width 460 height 20
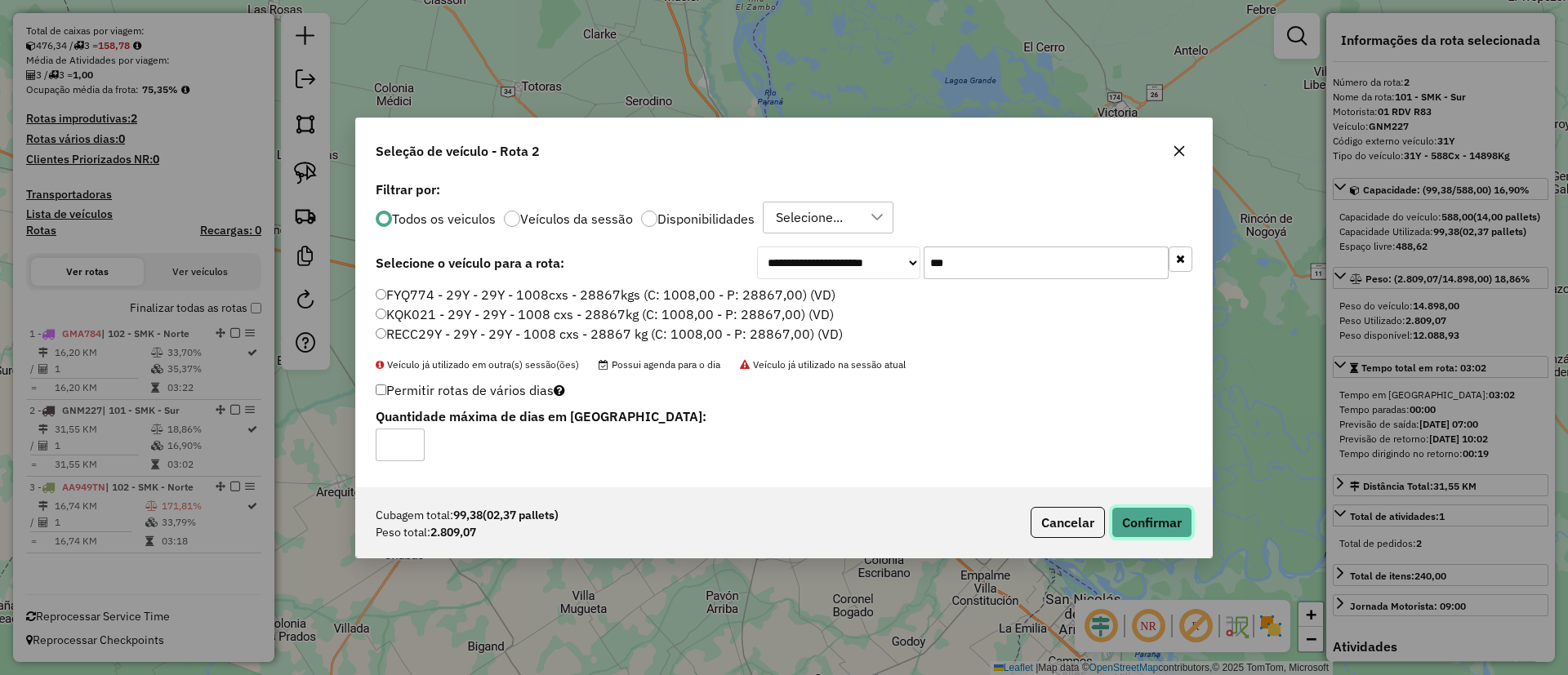
click at [1125, 520] on button "Confirmar" at bounding box center [1152, 523] width 81 height 31
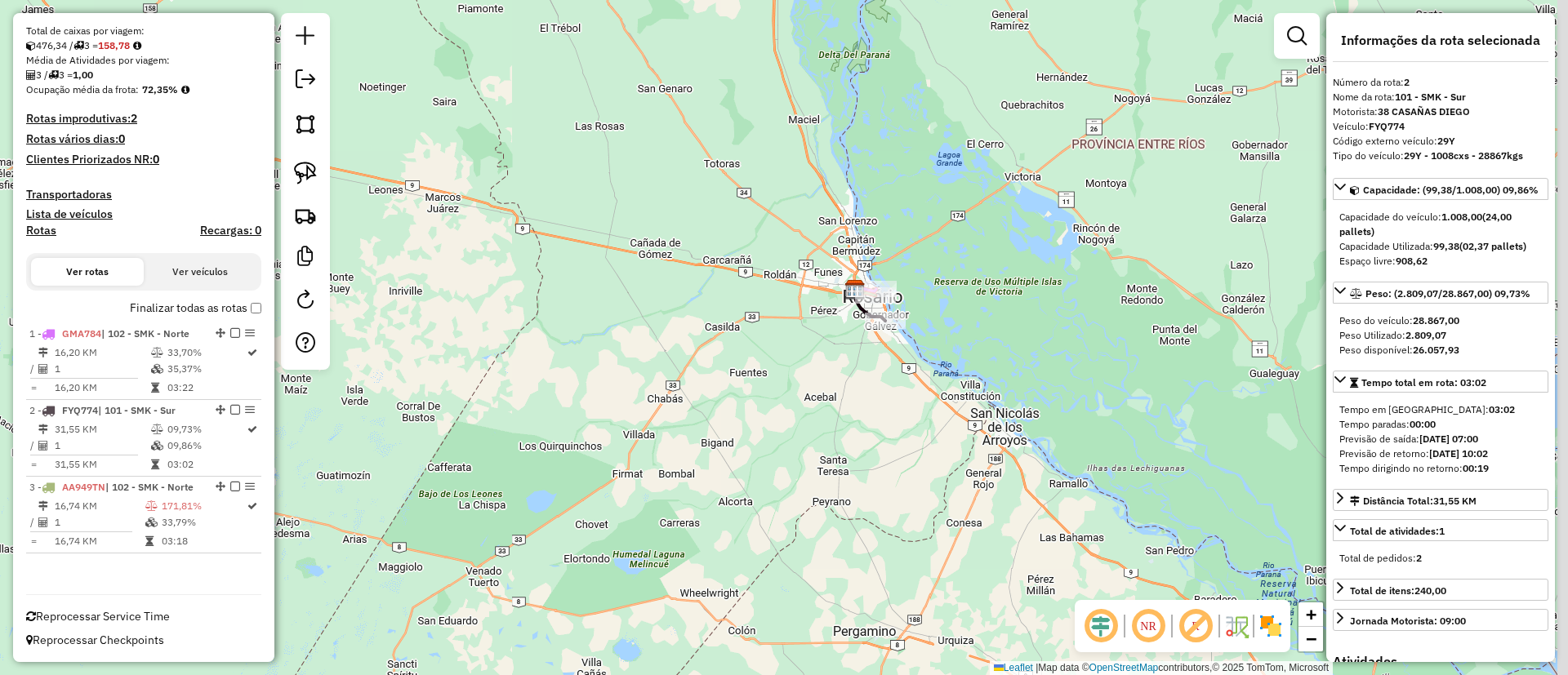
drag, startPoint x: 1078, startPoint y: 304, endPoint x: 944, endPoint y: 253, distance: 143.4
click at [944, 253] on div "Janela de atendimento Grade de atendimento Capacidade Transportadoras Veículos …" at bounding box center [784, 337] width 1568 height 675
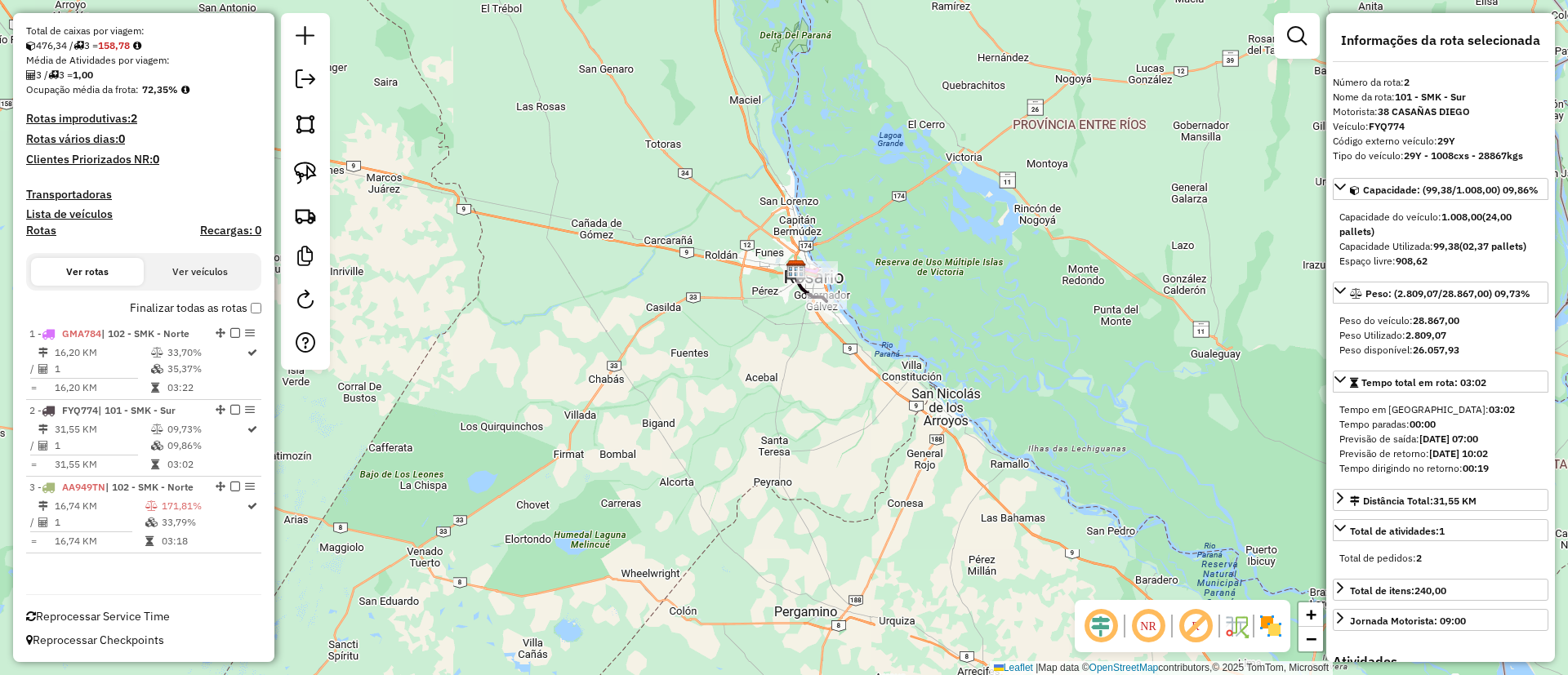
click at [188, 312] on label "Finalizar todas as rotas" at bounding box center [195, 308] width 131 height 17
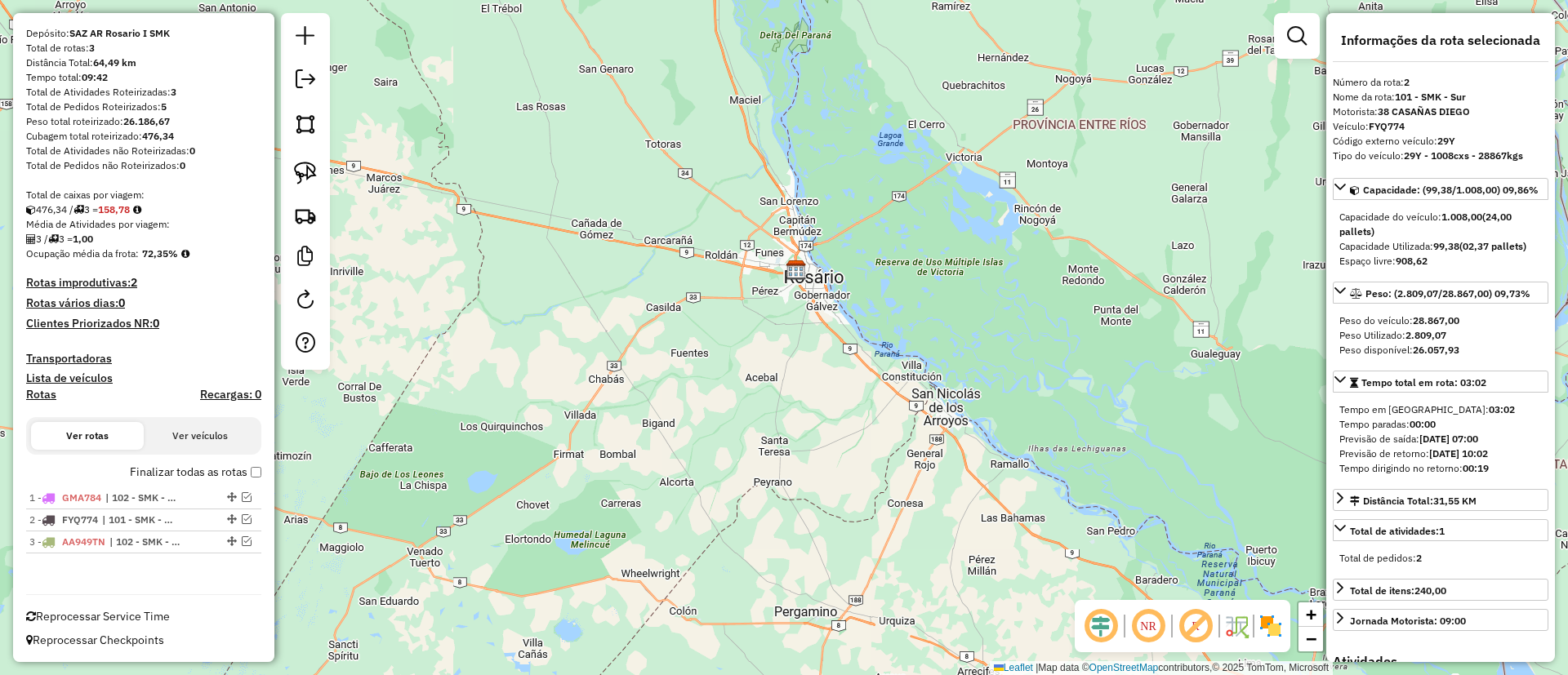
scroll to position [140, 0]
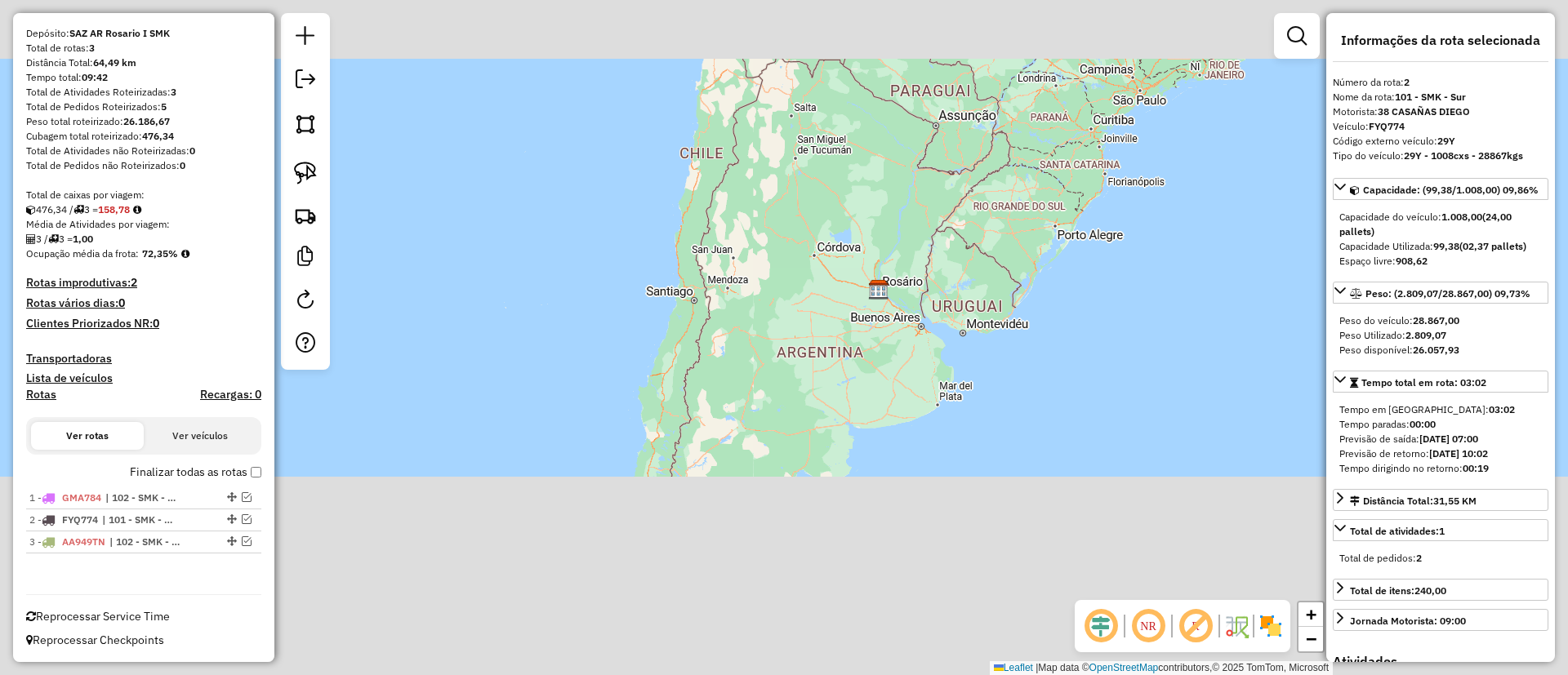
drag, startPoint x: 951, startPoint y: 218, endPoint x: 817, endPoint y: 168, distance: 143.0
click at [867, 313] on div "Janela de atendimento Grade de atendimento Capacidade Transportadoras Veículos …" at bounding box center [784, 337] width 1568 height 675
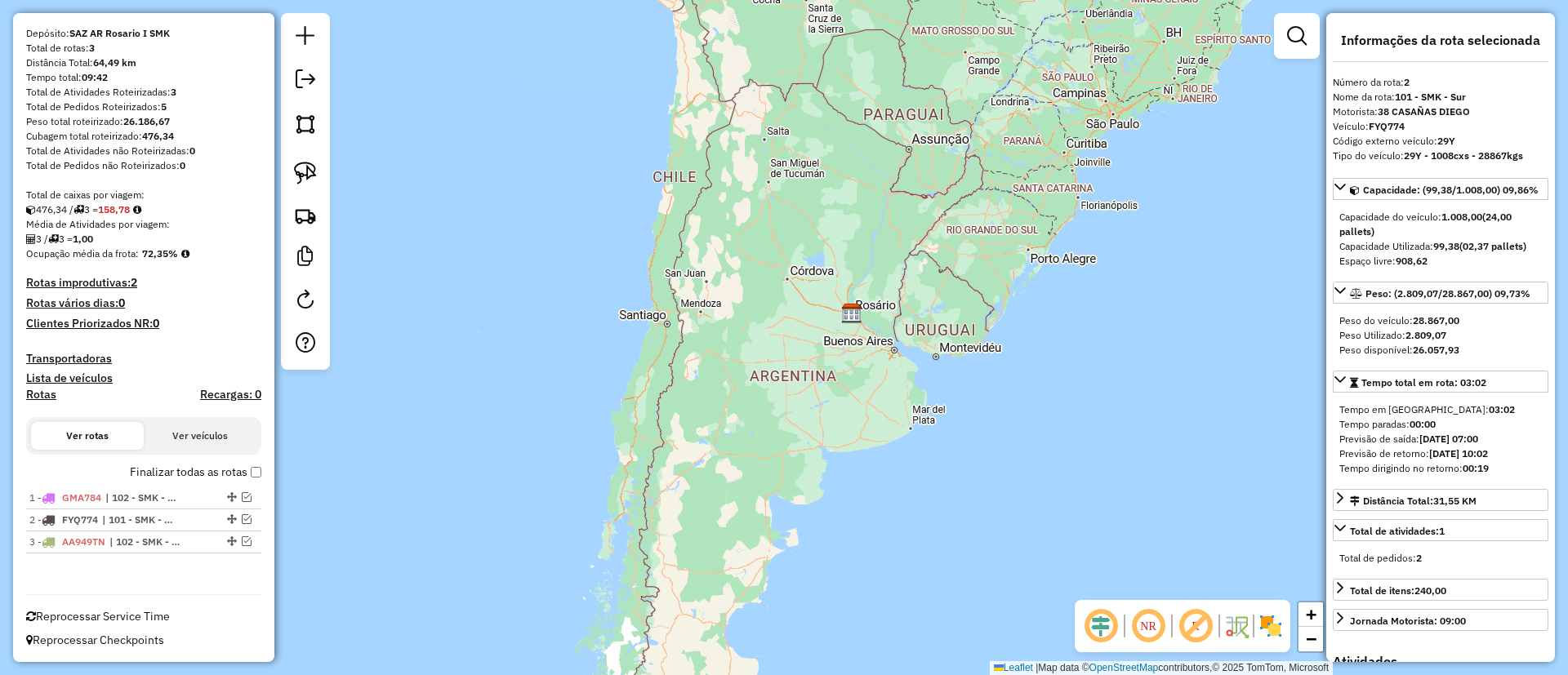
click at [907, 264] on div "Janela de atendimento Grade de atendimento Capacidade Transportadoras Veículos …" at bounding box center [784, 337] width 1568 height 675
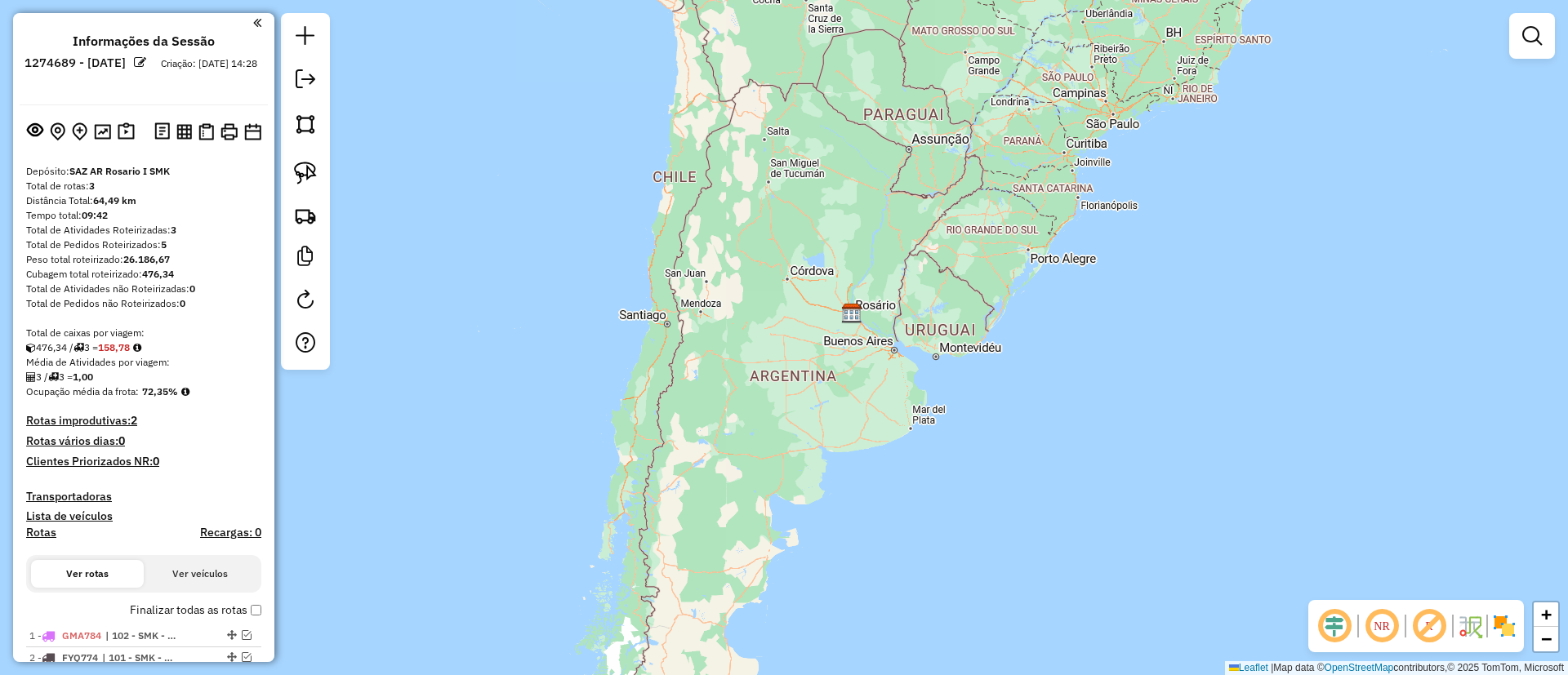
scroll to position [0, 0]
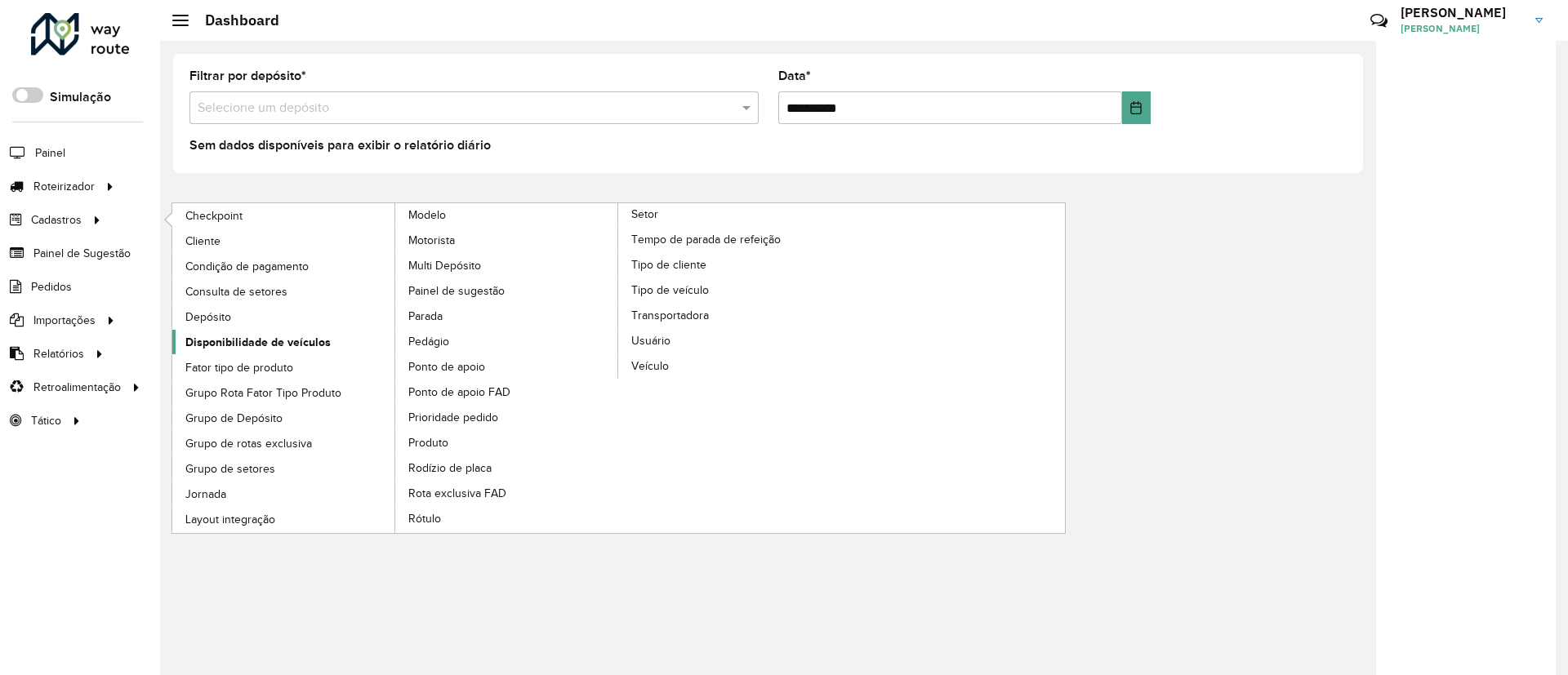
click at [342, 343] on link "Disponibilidade de veículos" at bounding box center [284, 342] width 224 height 25
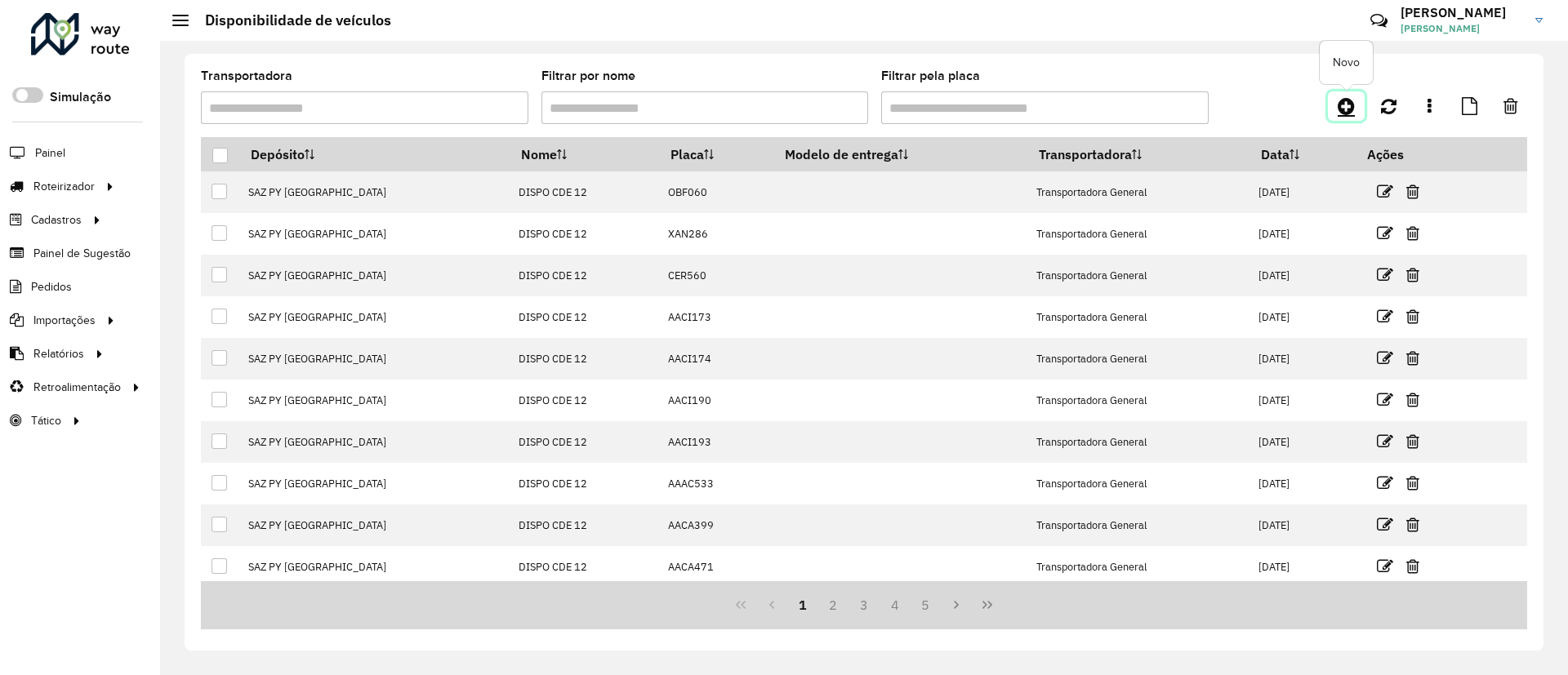
click at [1359, 99] on link at bounding box center [1346, 107] width 36 height 30
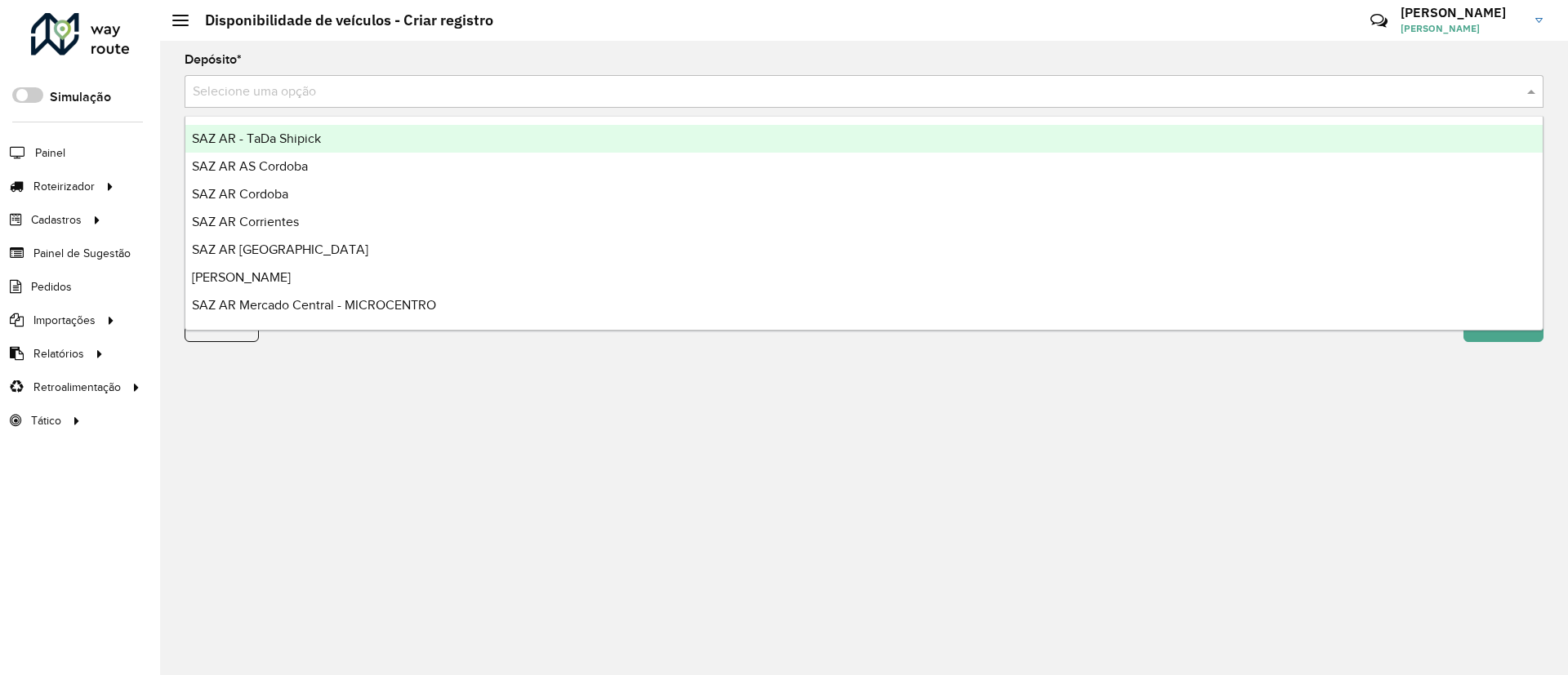
click at [774, 101] on input "text" at bounding box center [847, 93] width 1310 height 20
type input "***"
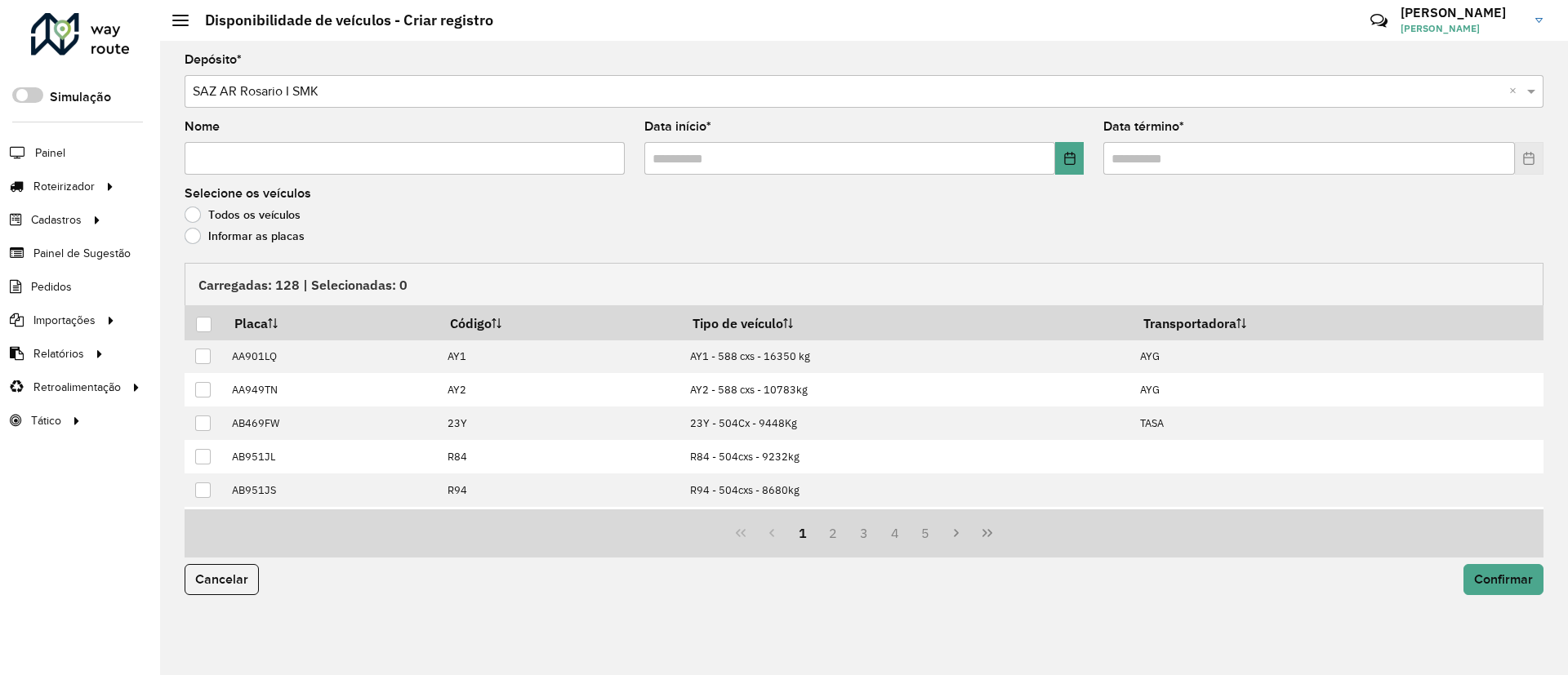
click at [348, 150] on input "Nome" at bounding box center [404, 159] width 441 height 33
click at [201, 153] on input "**********" at bounding box center [404, 159] width 441 height 33
type input "**********"
click at [1073, 160] on icon "Choose Date" at bounding box center [1070, 159] width 13 height 13
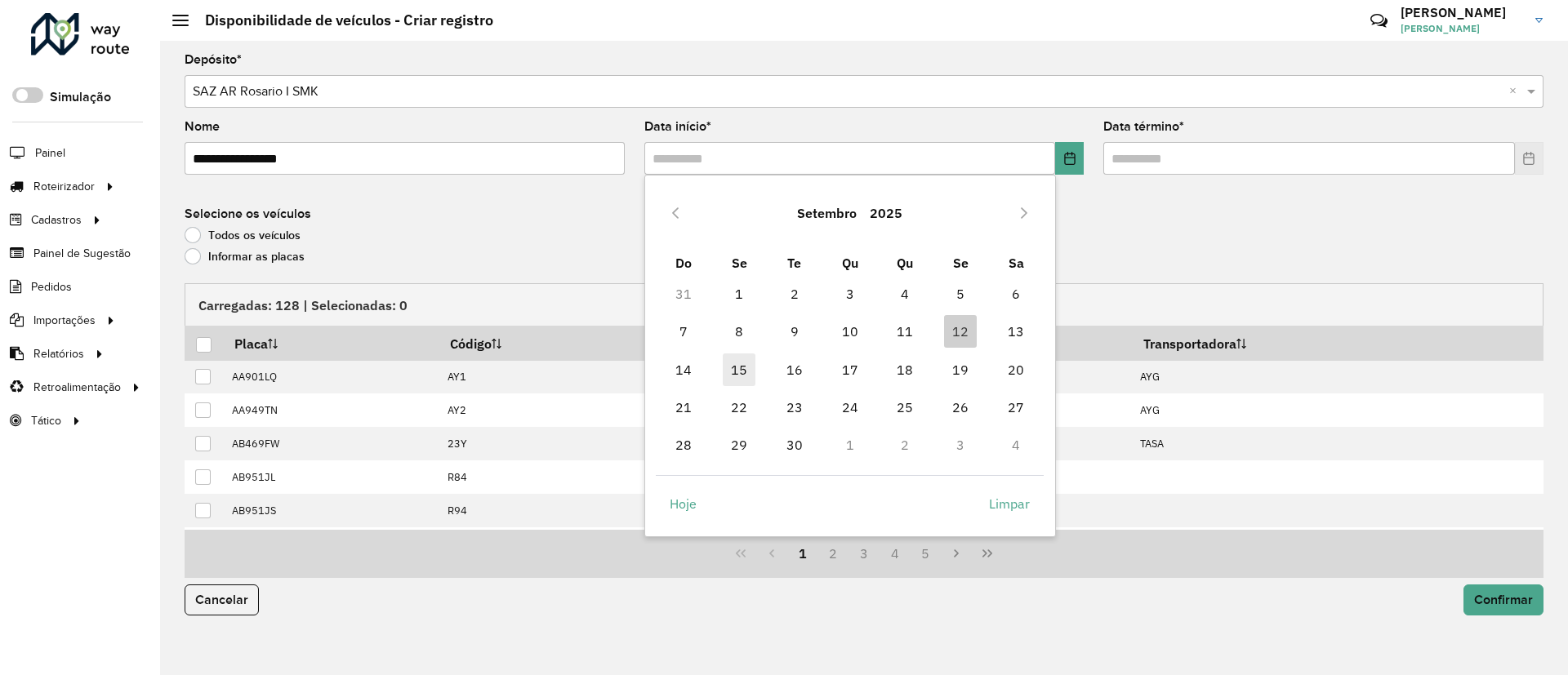
click at [736, 371] on span "15" at bounding box center [739, 370] width 33 height 33
type input "**********"
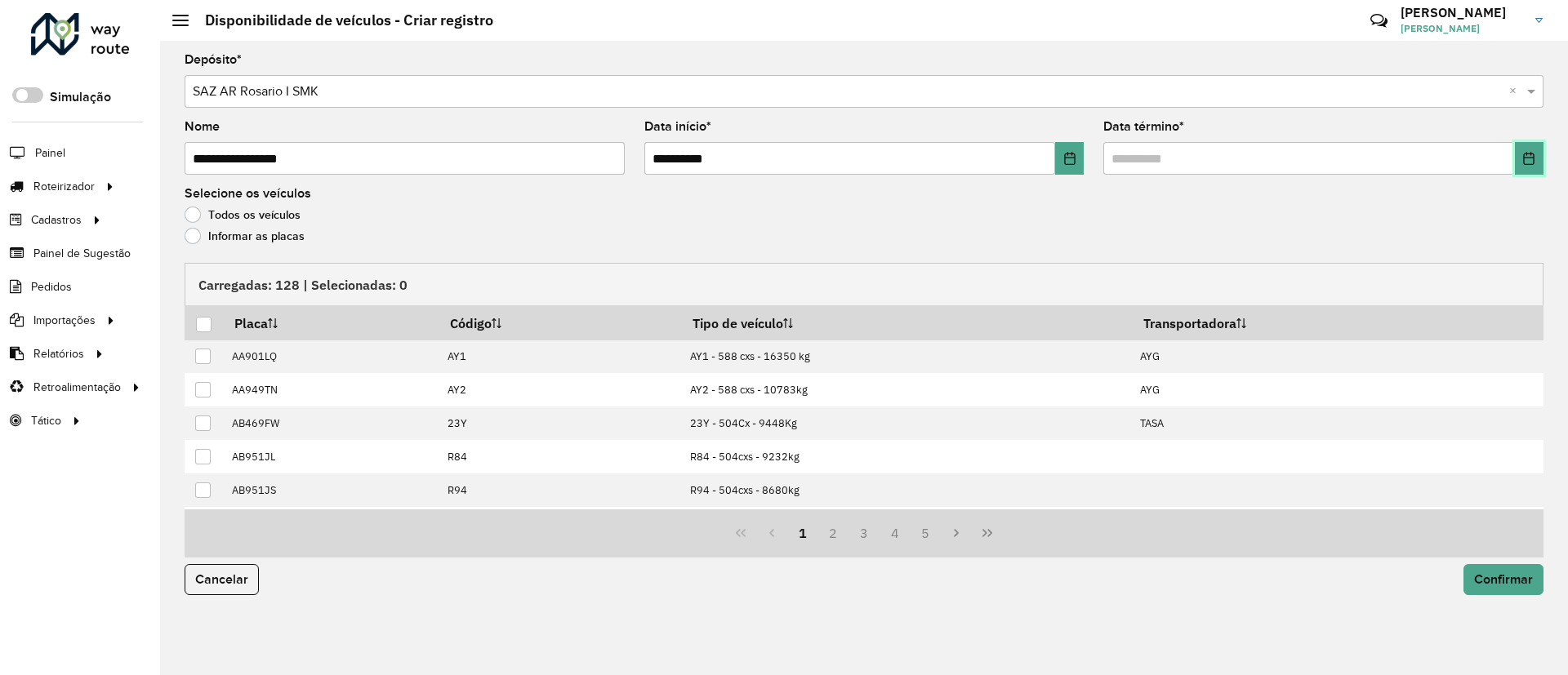
click at [1527, 157] on icon "Choose Date" at bounding box center [1529, 159] width 11 height 13
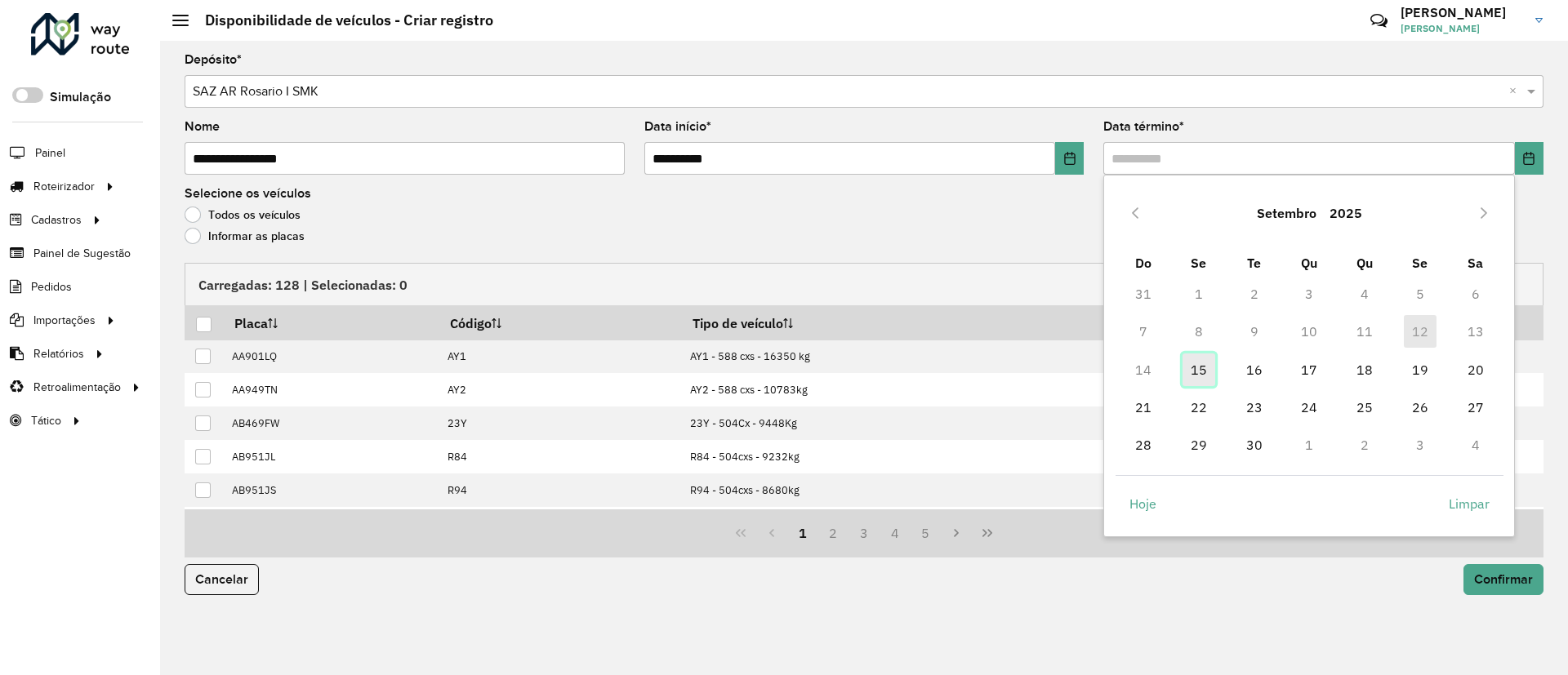
click at [1190, 370] on span "15" at bounding box center [1199, 370] width 33 height 33
type input "**********"
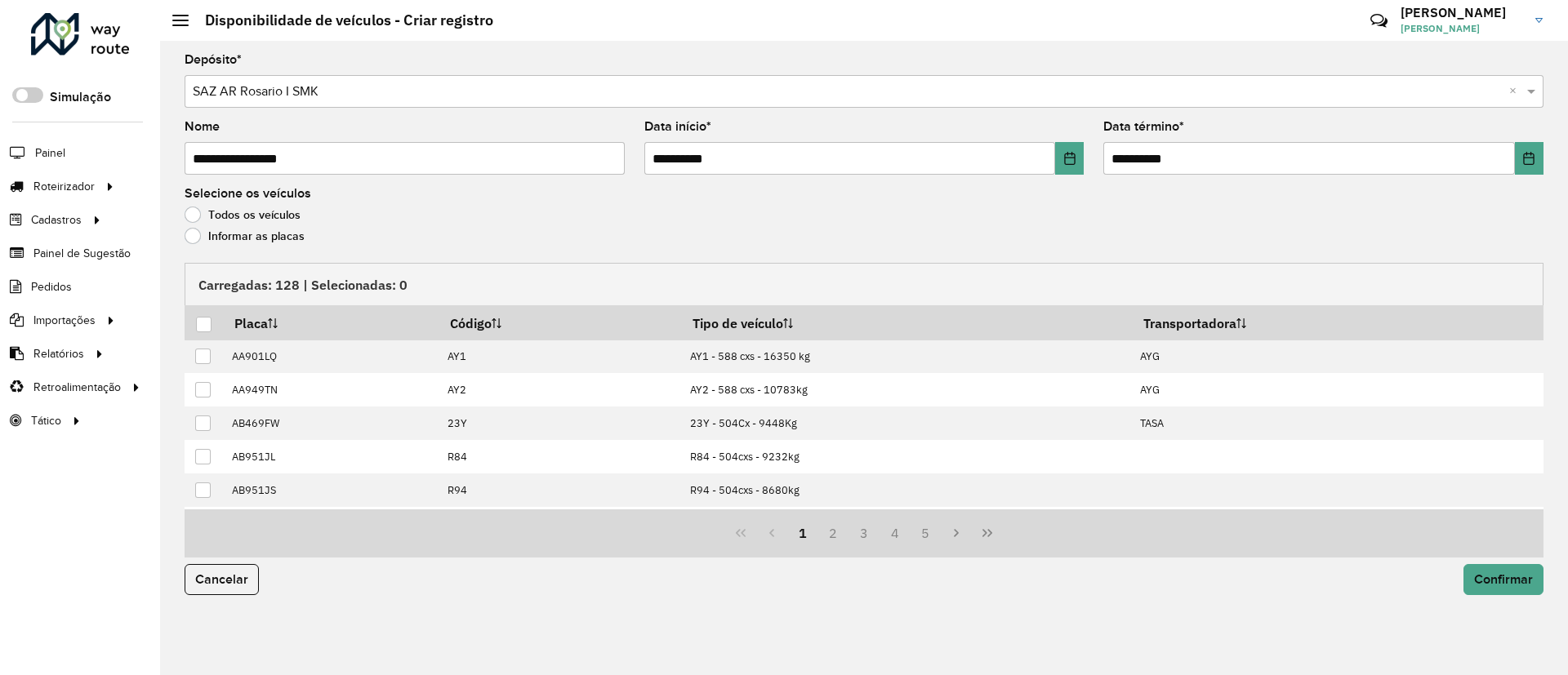
click at [262, 239] on label "Informar as placas" at bounding box center [244, 236] width 120 height 17
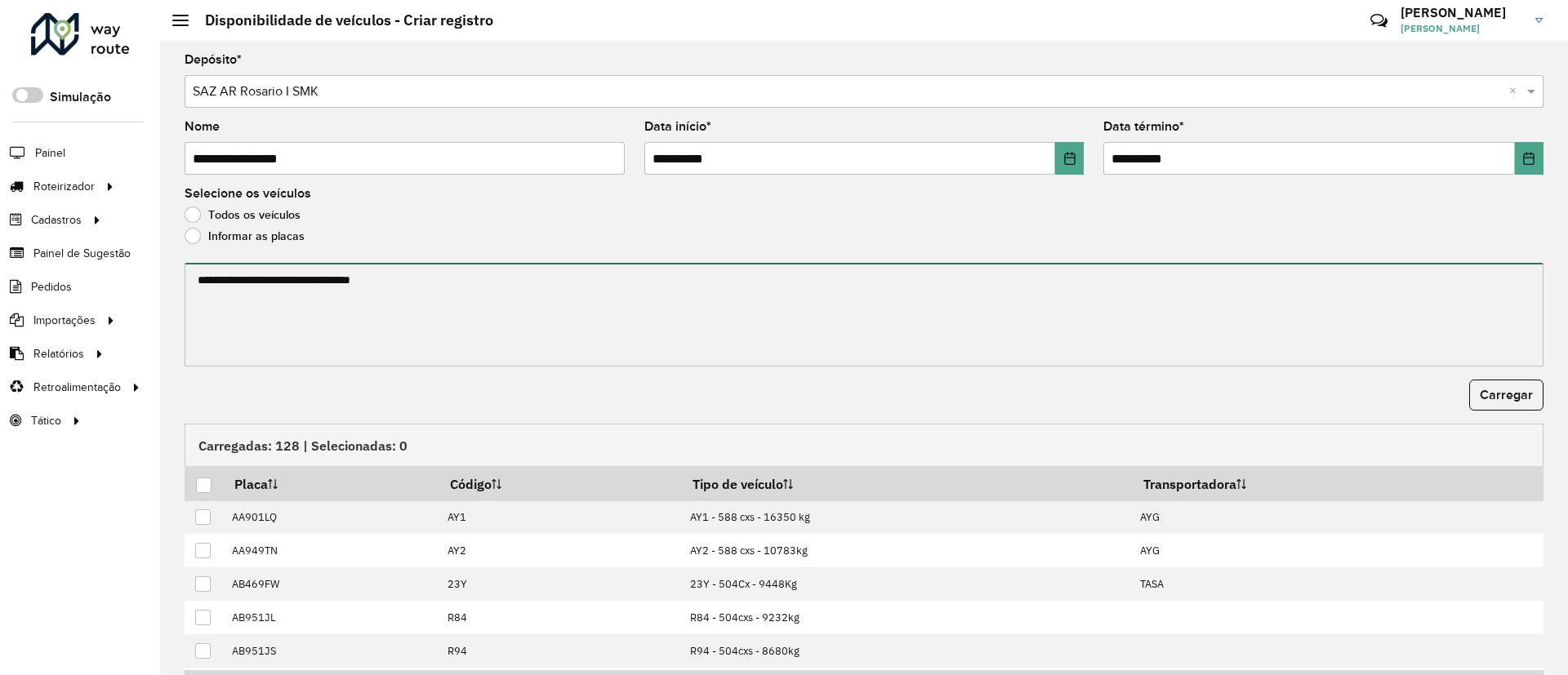
click at [273, 266] on textarea at bounding box center [864, 314] width 1359 height 103
paste textarea "******* ******* ******* ******* ******* ****** ****** ******* ****** ******"
type textarea "******* ******* ******* ******* ******* ****** ****** ******* ****** ******"
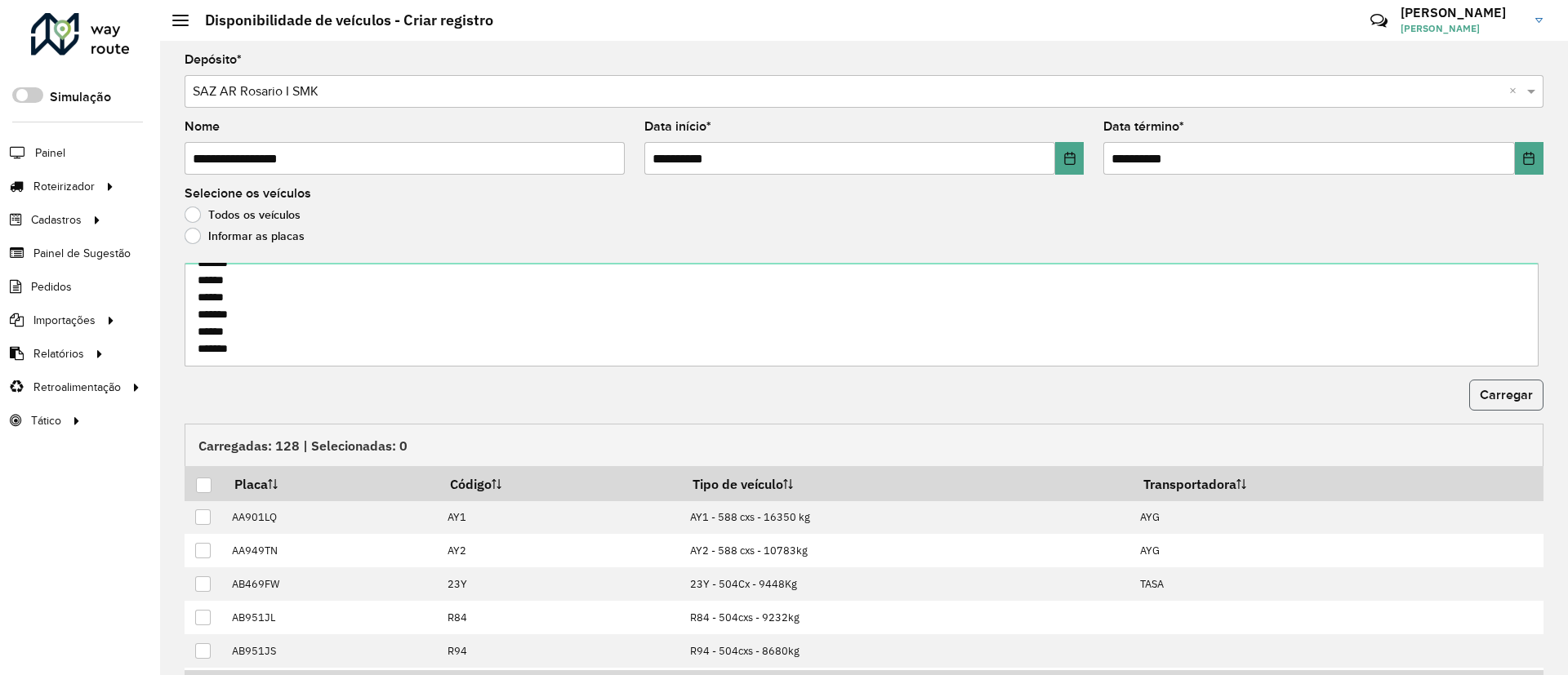
click at [1507, 392] on span "Carregar" at bounding box center [1506, 394] width 53 height 14
click at [193, 487] on th at bounding box center [203, 483] width 38 height 35
click at [197, 486] on div at bounding box center [203, 485] width 16 height 16
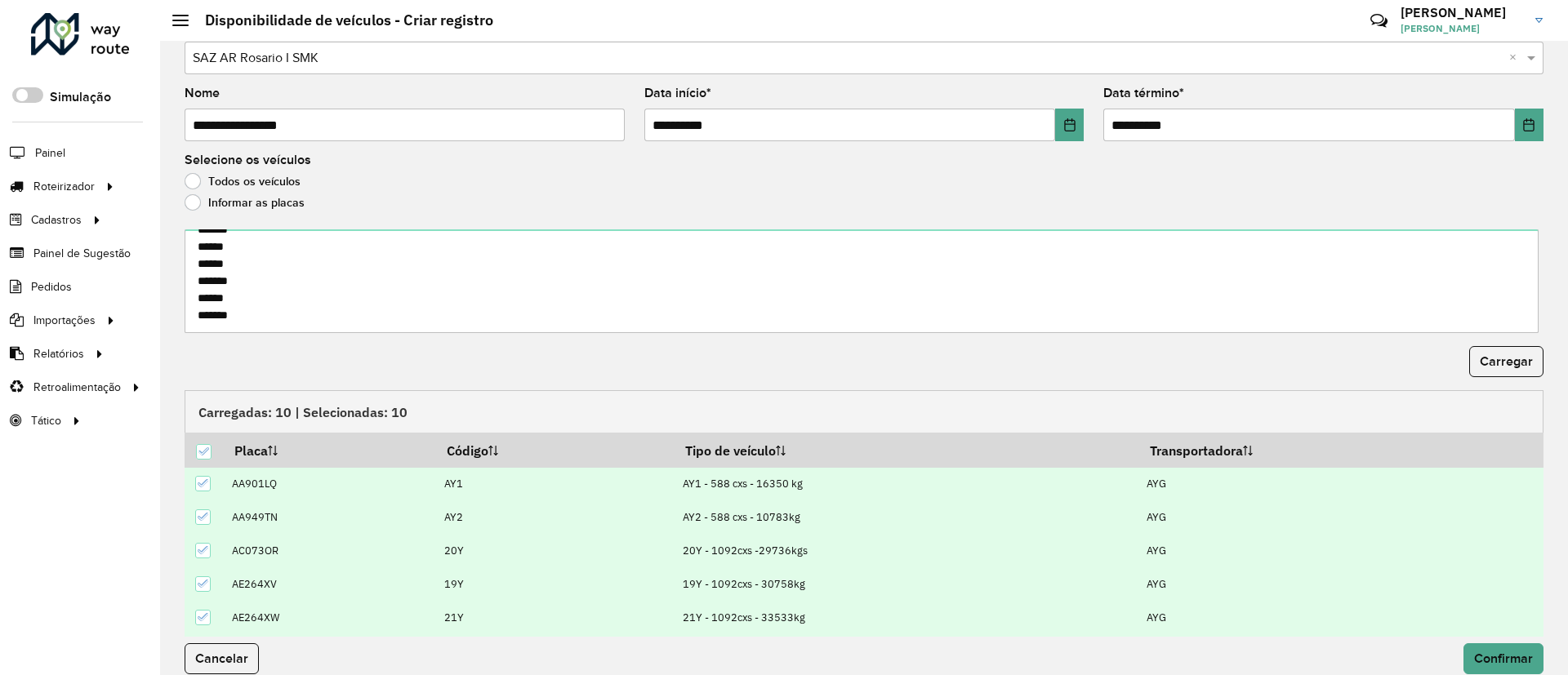
scroll to position [52, 0]
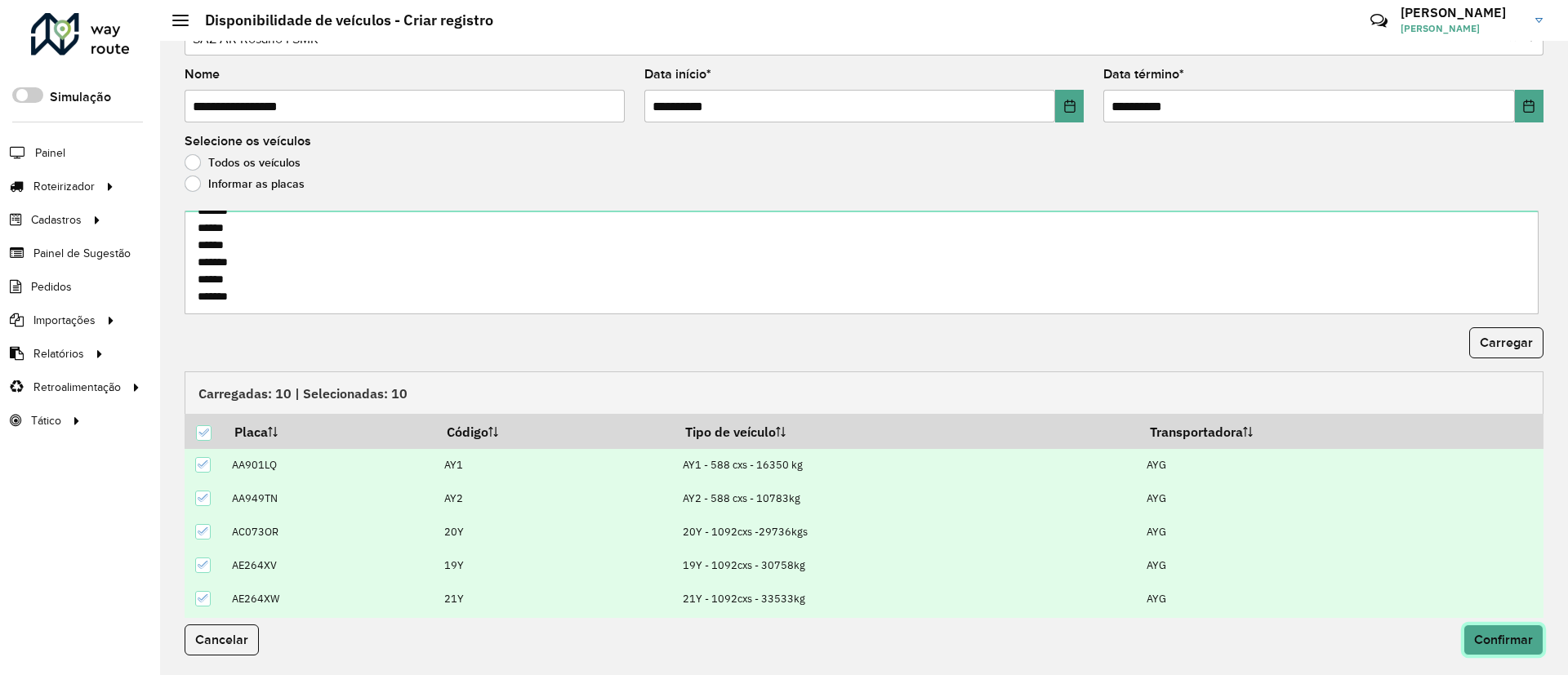
click at [1481, 633] on span "Confirmar" at bounding box center [1504, 639] width 59 height 14
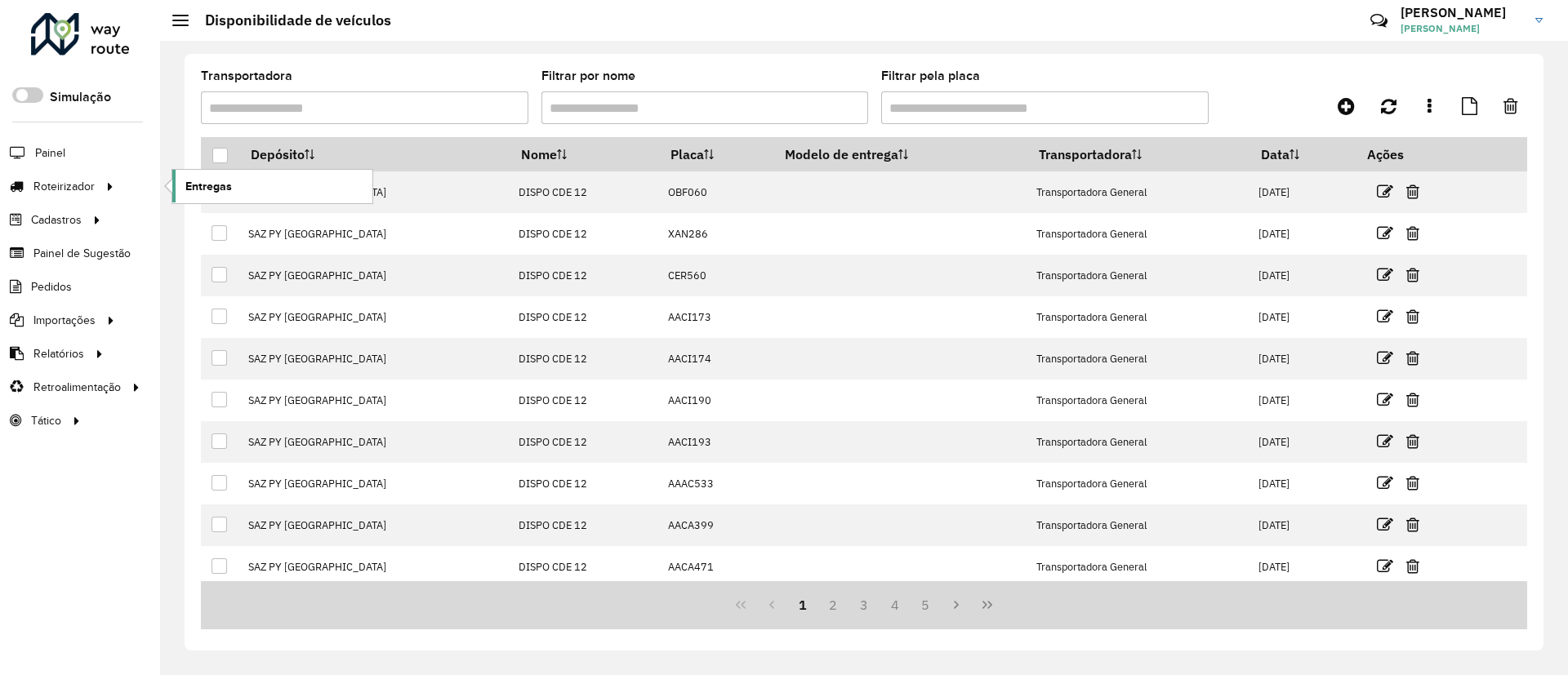
click at [174, 188] on link "Entregas" at bounding box center [272, 187] width 200 height 33
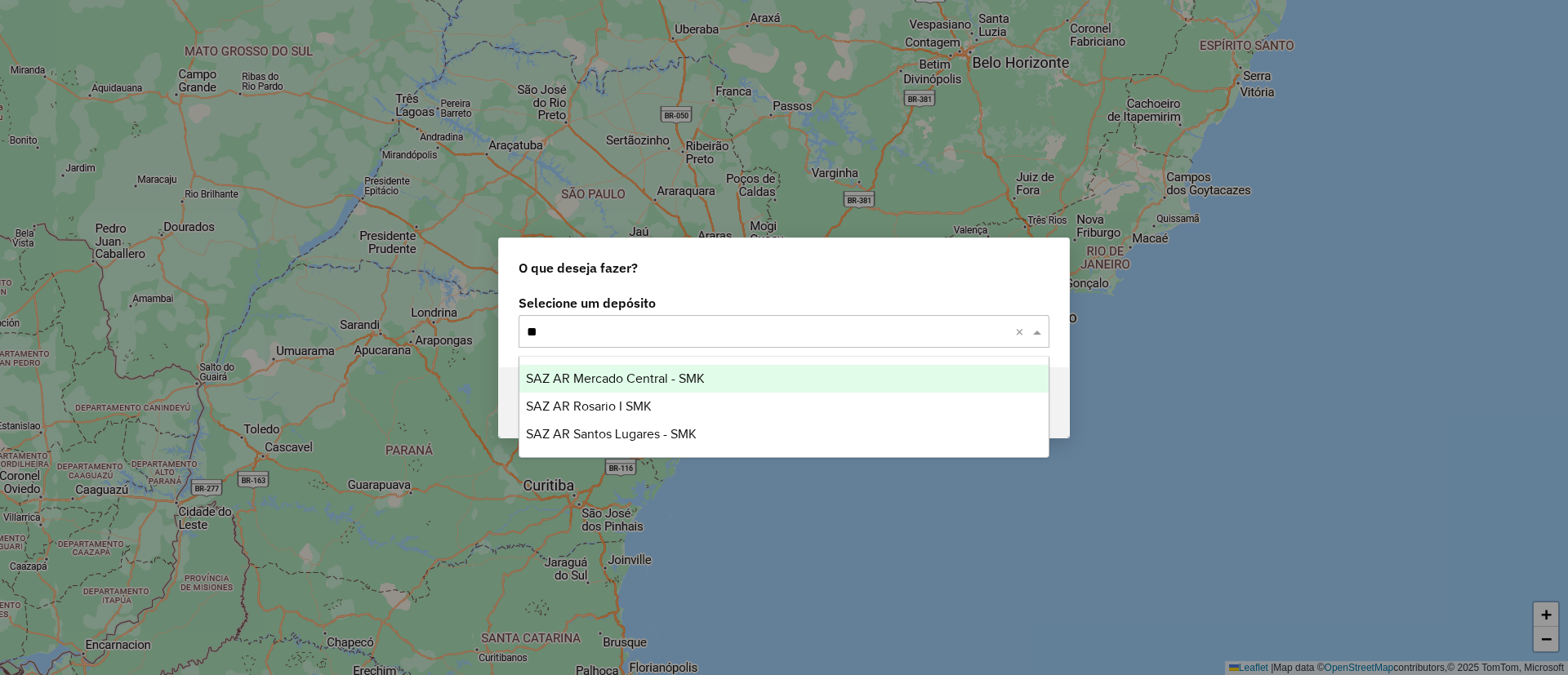
type input "***"
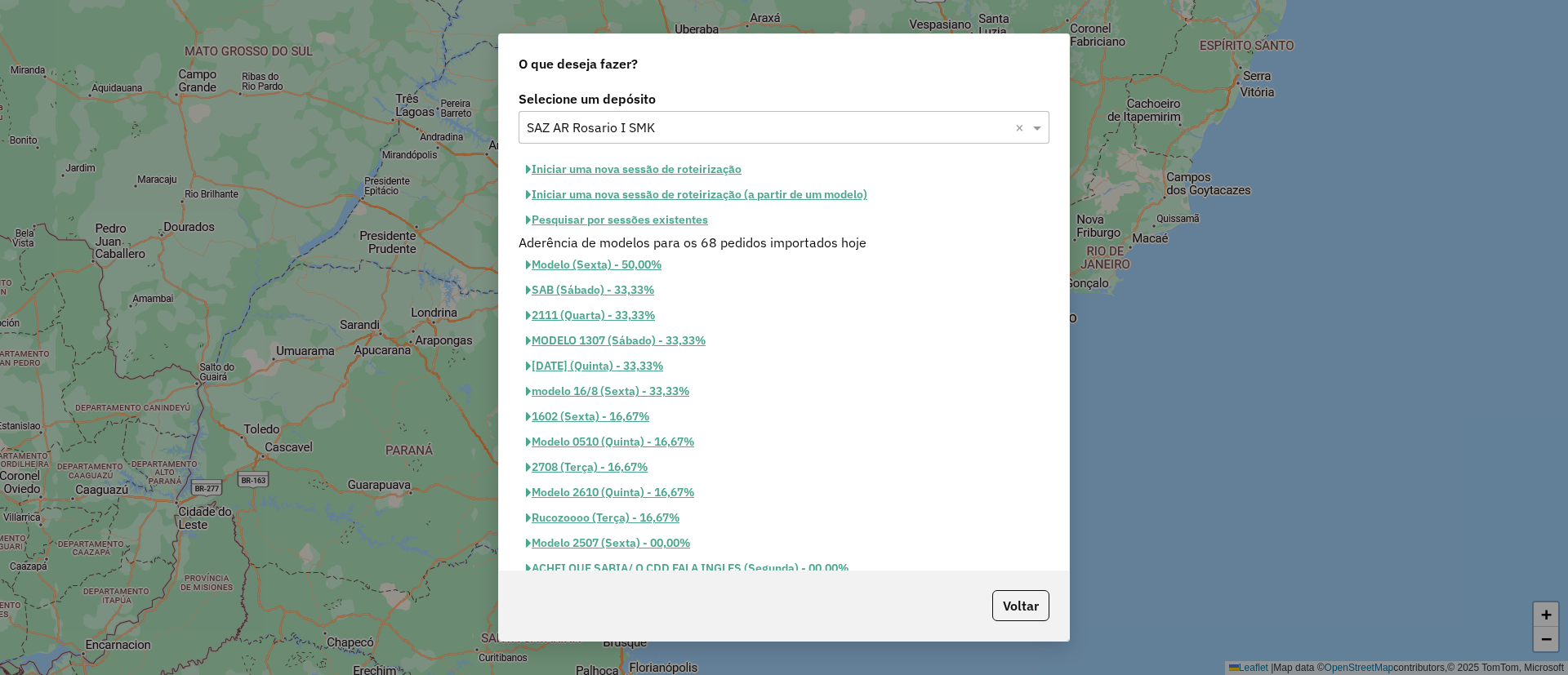
click at [556, 164] on button "Iniciar uma nova sessão de roteirização" at bounding box center [633, 169] width 231 height 26
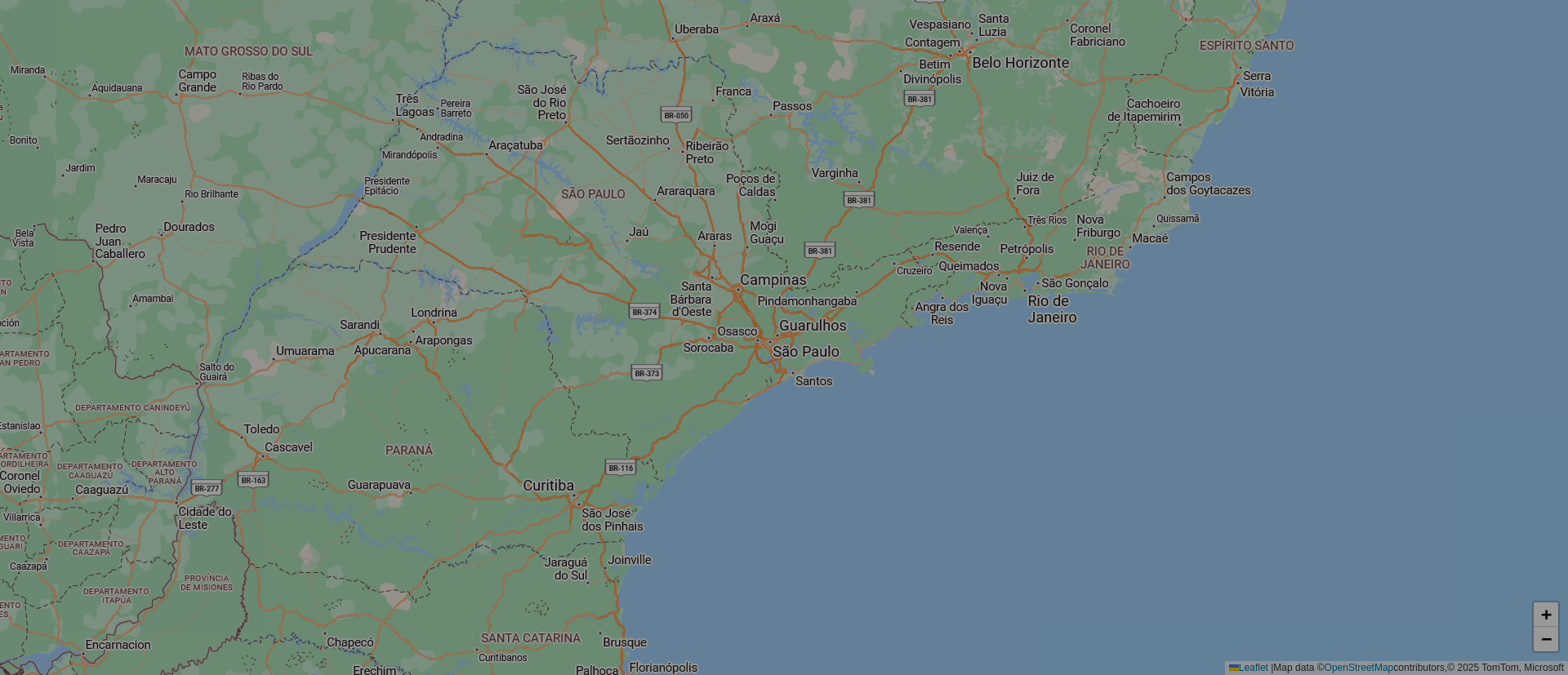
select select "*"
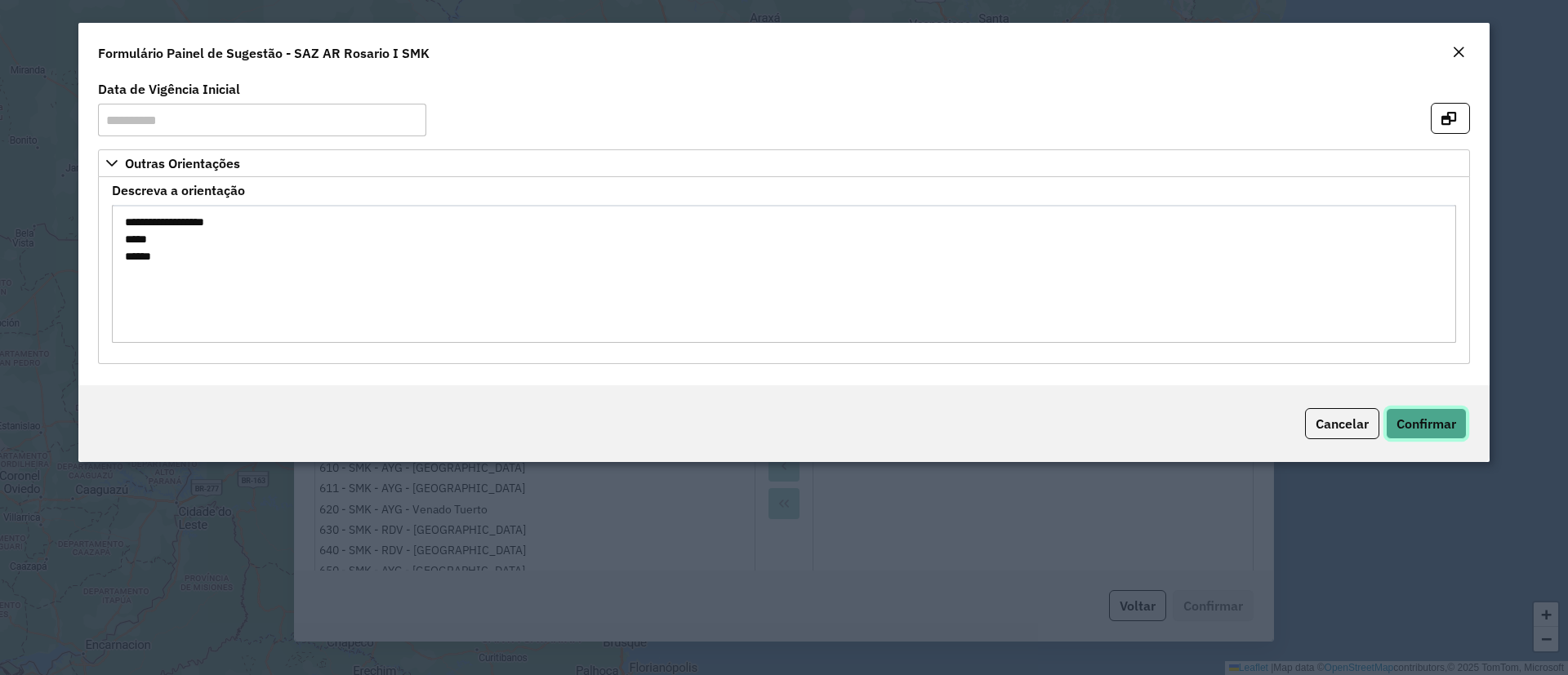
click at [1437, 430] on span "Confirmar" at bounding box center [1427, 424] width 60 height 17
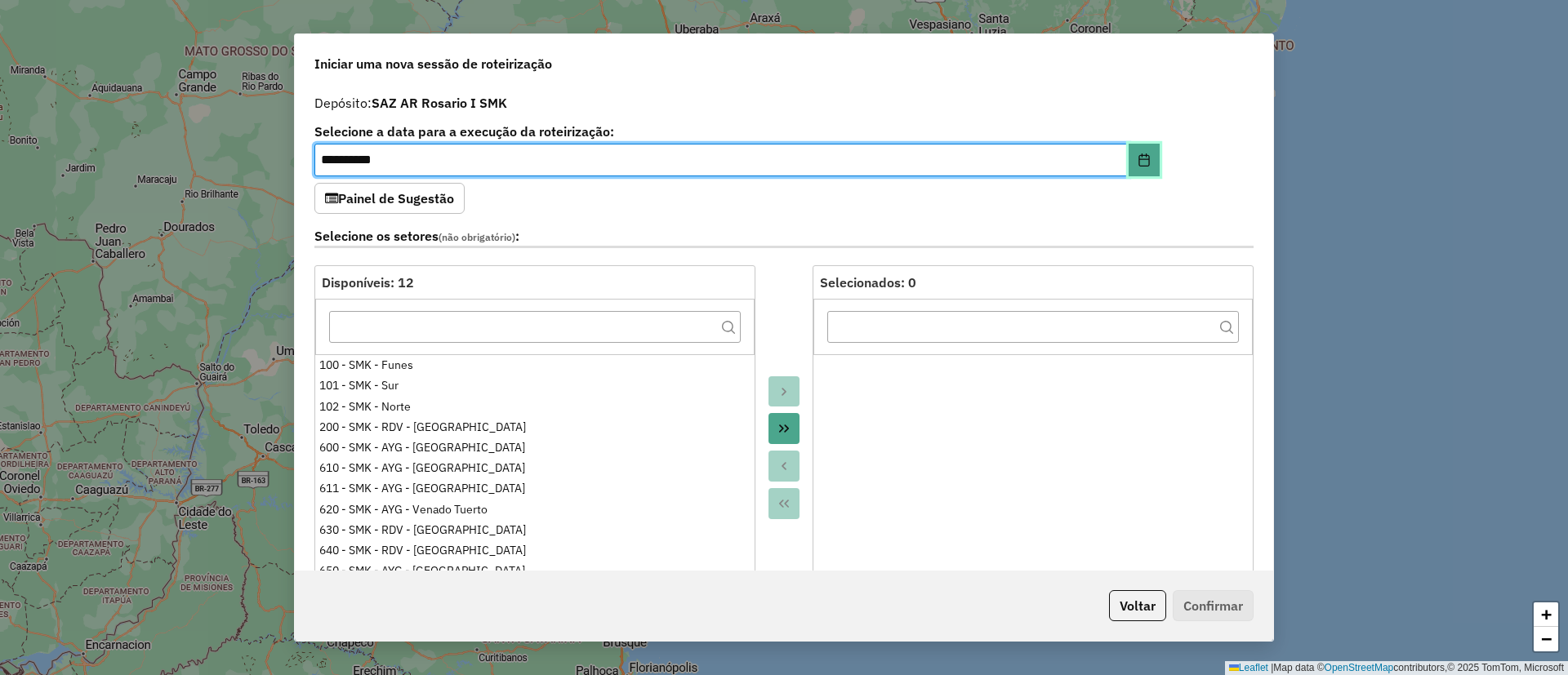
click at [1132, 161] on button "Choose Date" at bounding box center [1145, 160] width 31 height 33
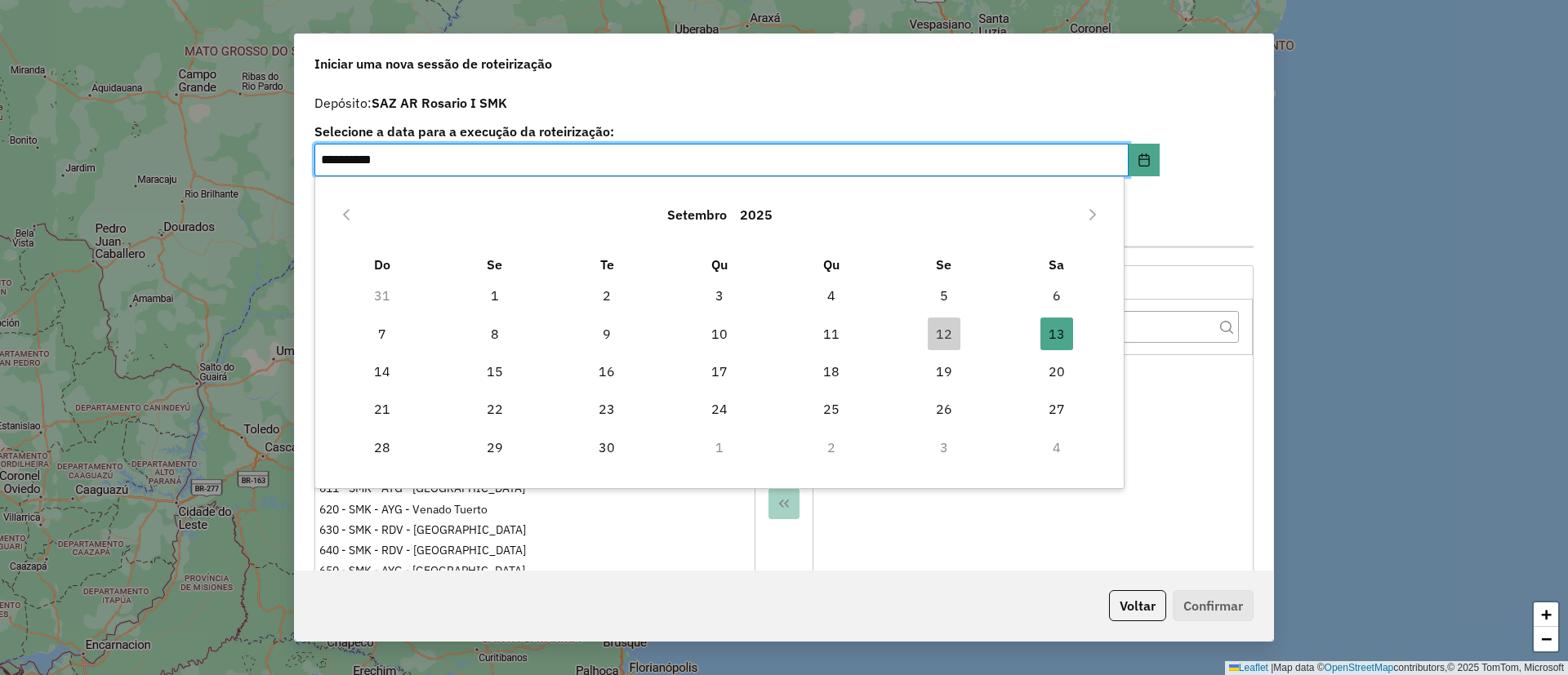
drag, startPoint x: 502, startPoint y: 374, endPoint x: 508, endPoint y: 365, distance: 10.8
click at [503, 374] on span "15" at bounding box center [495, 372] width 33 height 33
type input "**********"
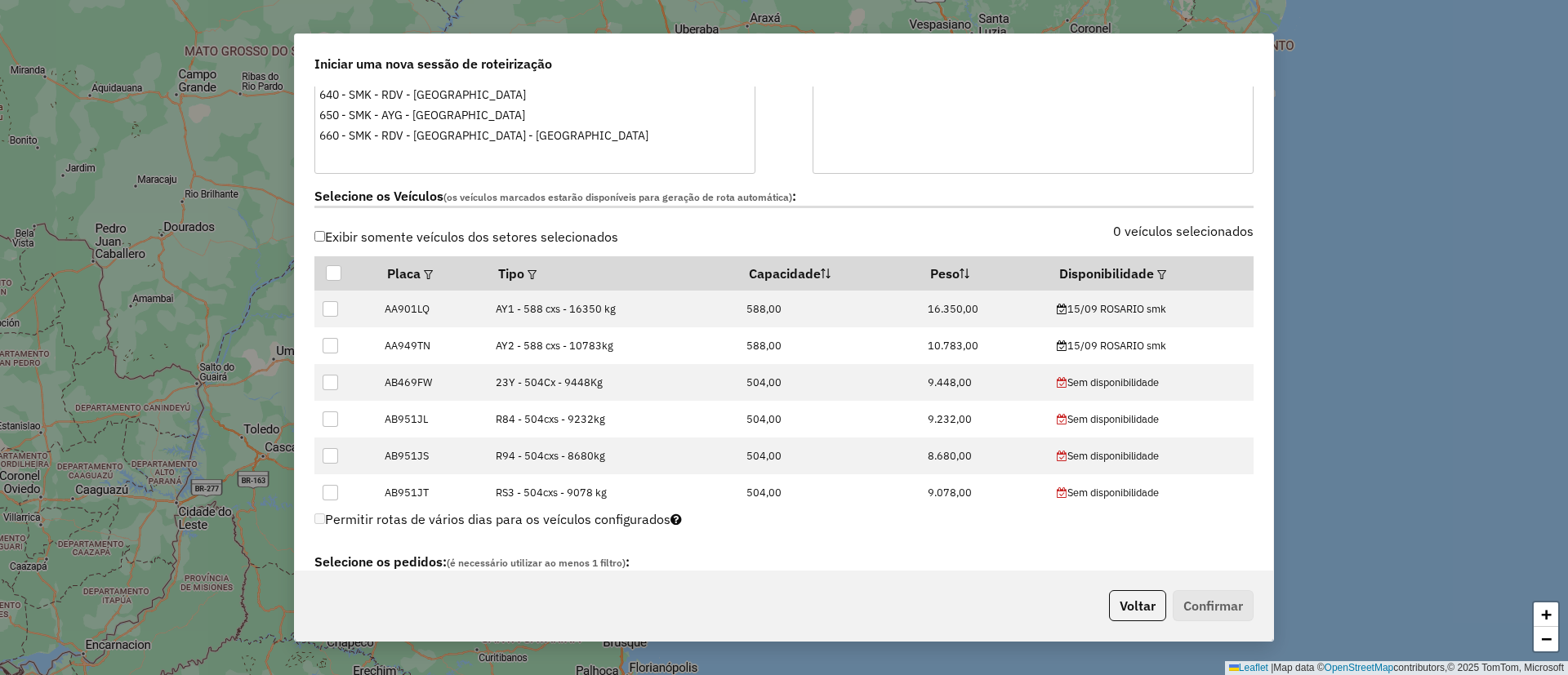
scroll to position [368, 0]
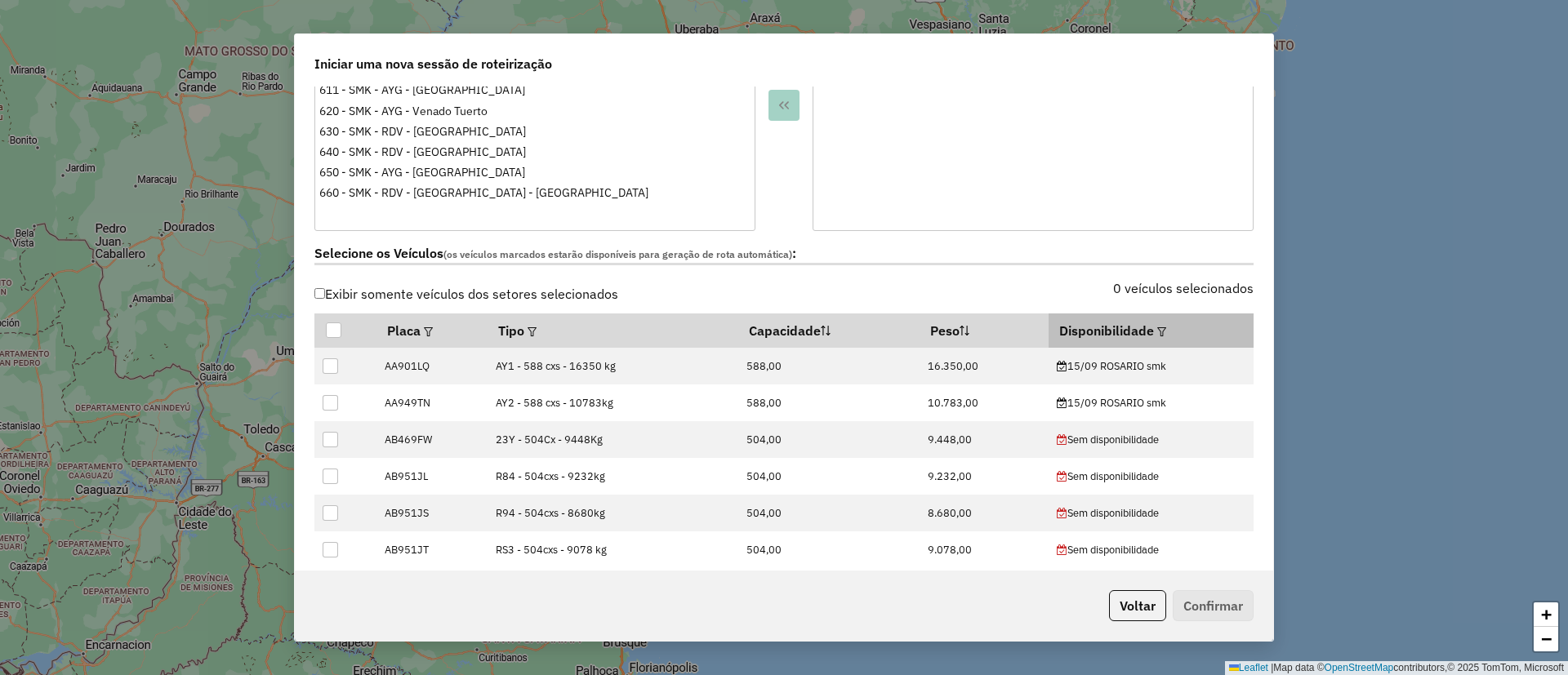
click at [1157, 328] on em at bounding box center [1161, 331] width 9 height 9
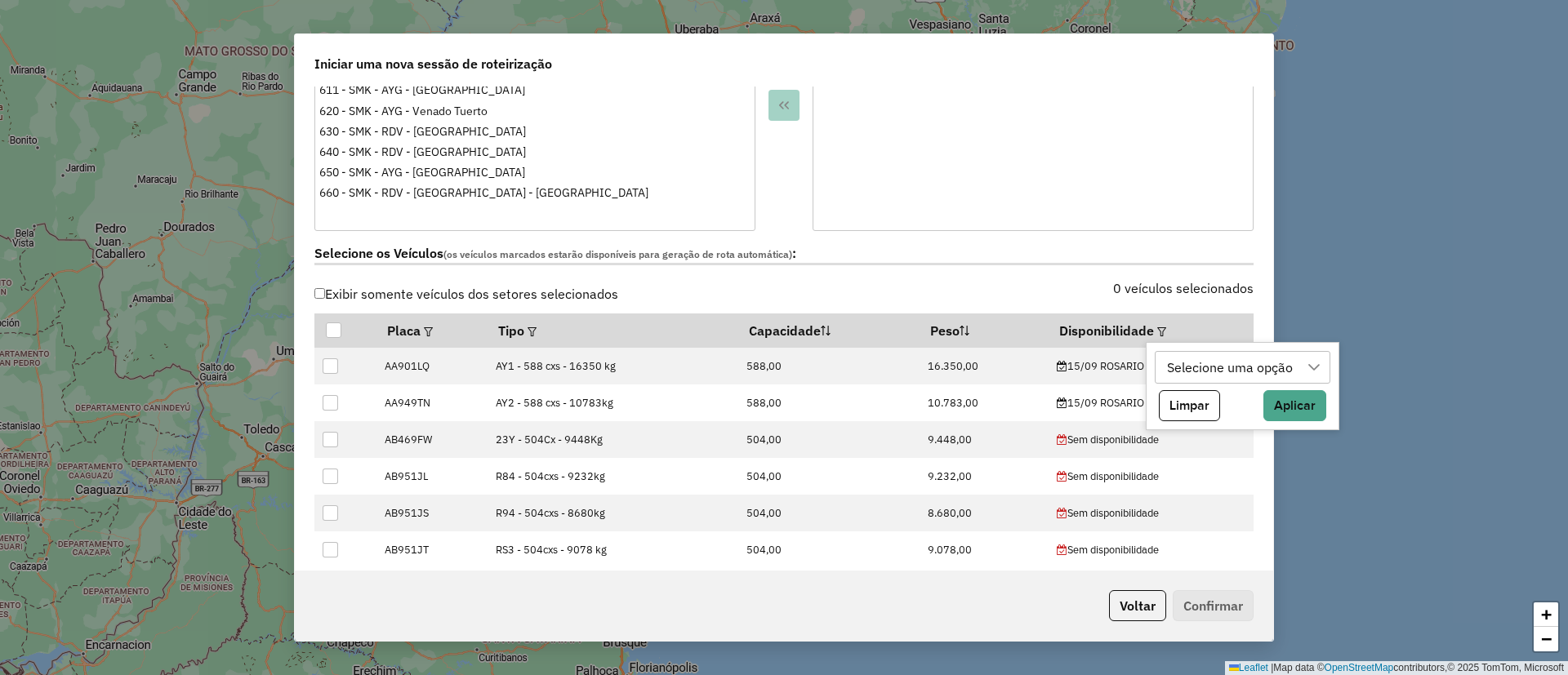
click at [1187, 364] on div "Selecione uma opção" at bounding box center [1231, 368] width 137 height 31
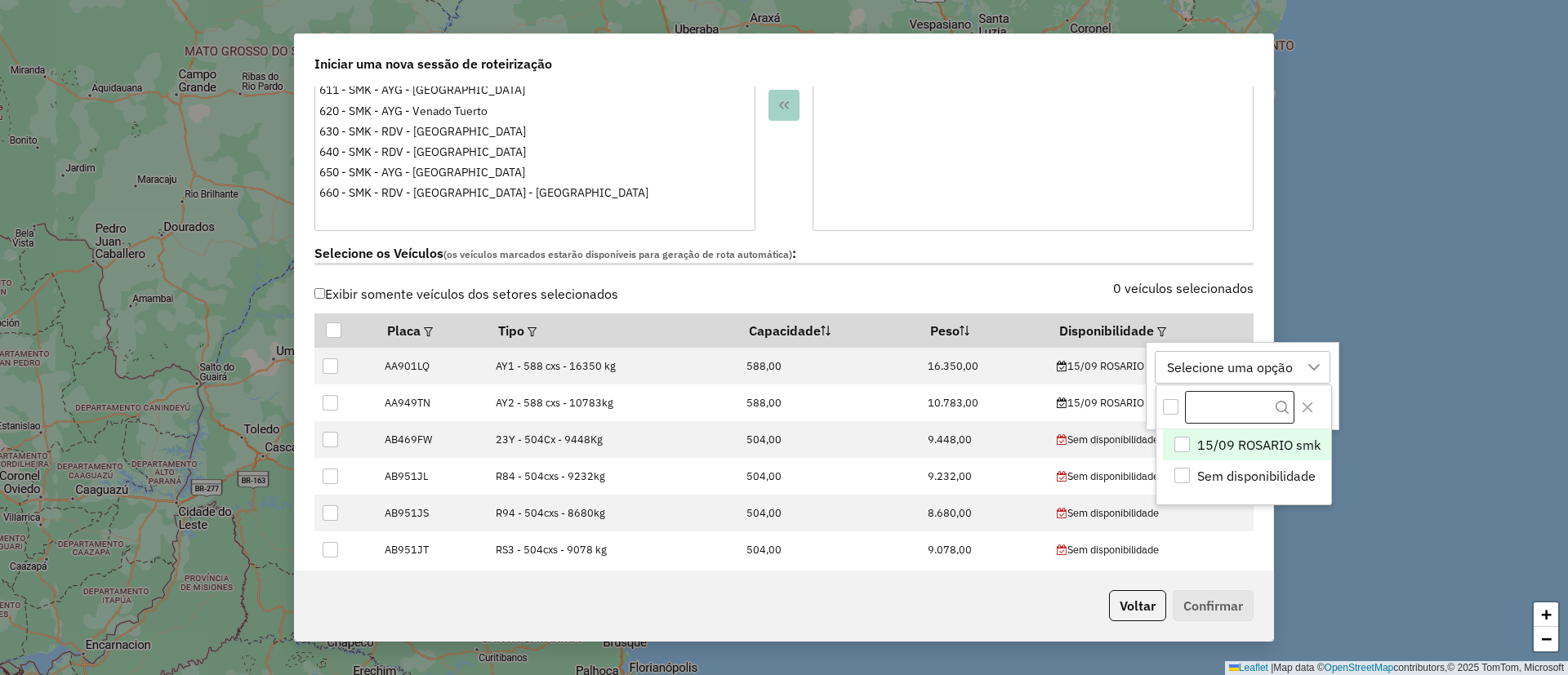
scroll to position [12, 74]
click at [1213, 441] on span "15/09 ROSARIO smk" at bounding box center [1258, 446] width 123 height 20
click at [1315, 398] on button "Close" at bounding box center [1307, 407] width 26 height 26
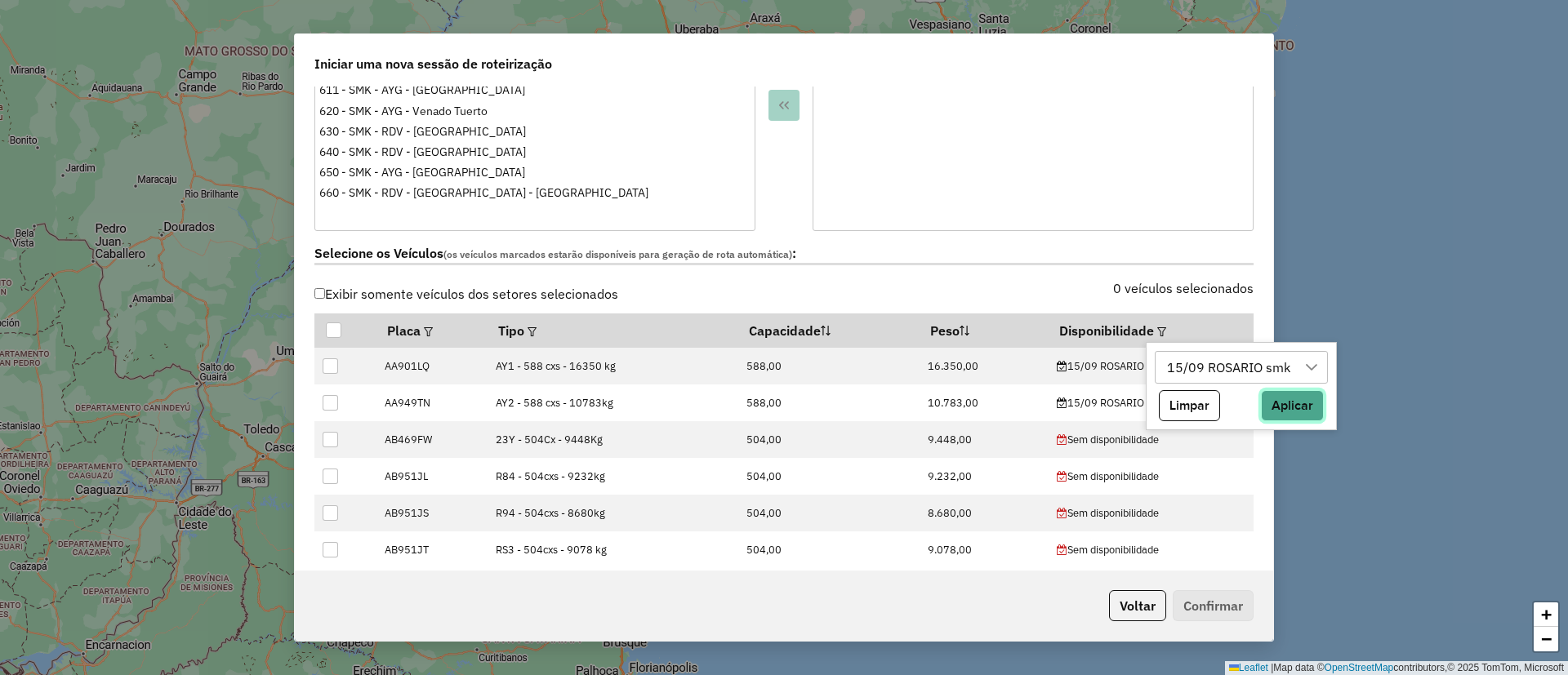
click at [1315, 398] on button "Aplicar" at bounding box center [1293, 406] width 63 height 31
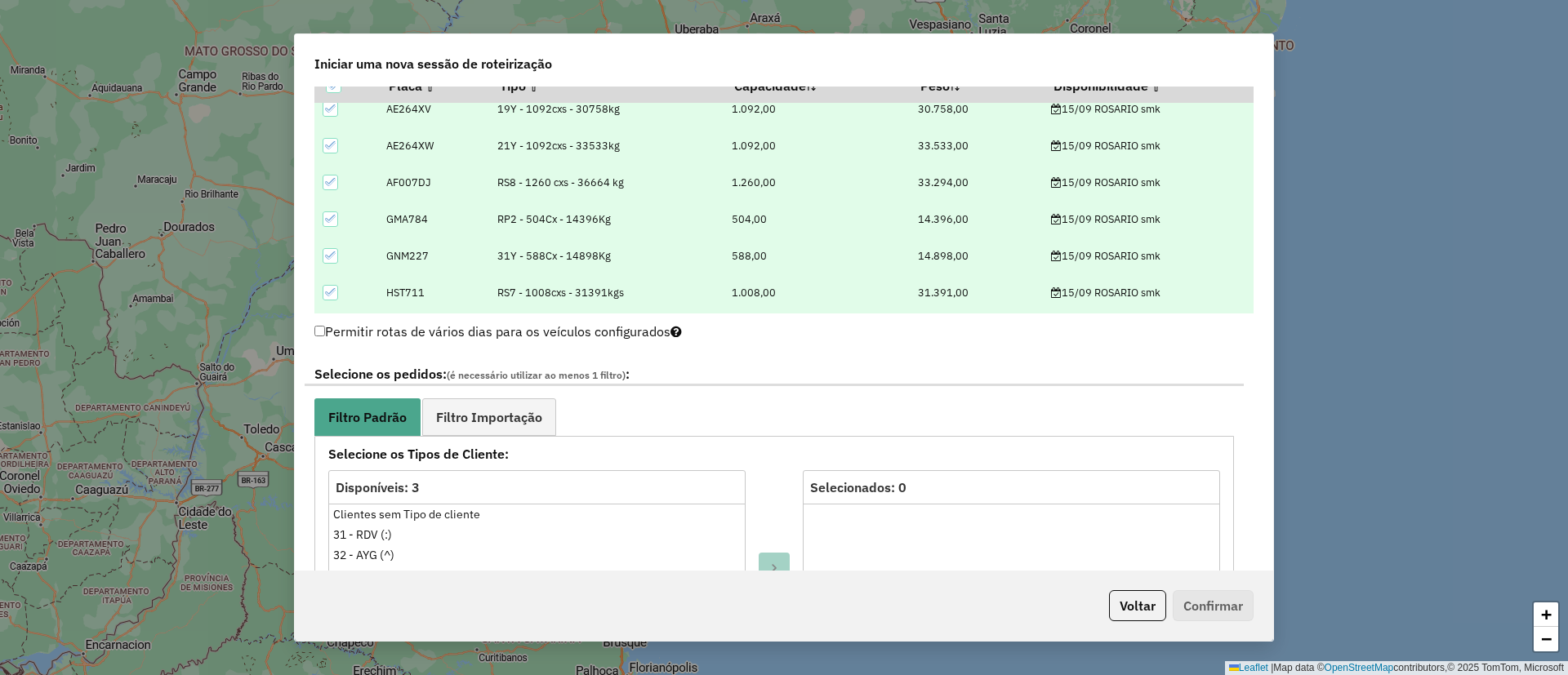
scroll to position [858, 0]
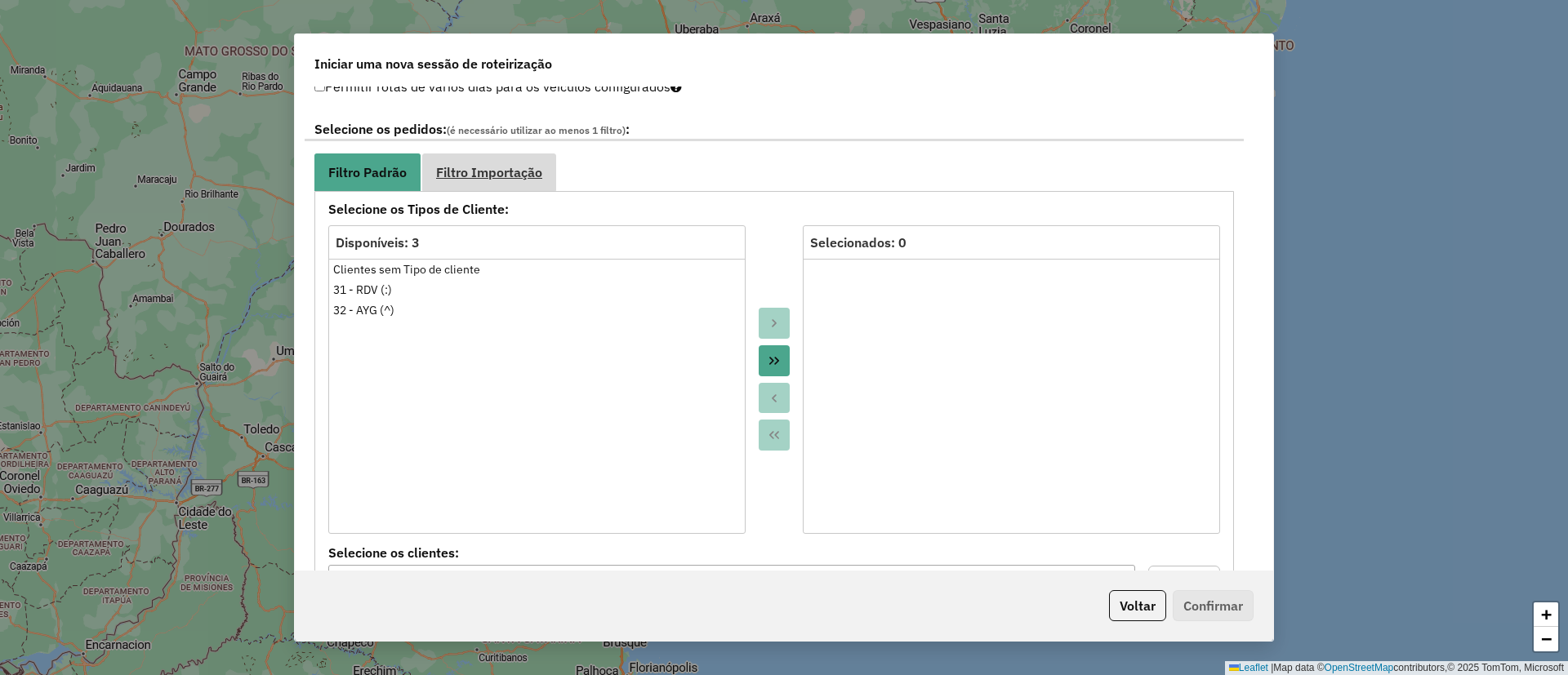
click at [519, 173] on span "Filtro Importação" at bounding box center [489, 173] width 106 height 13
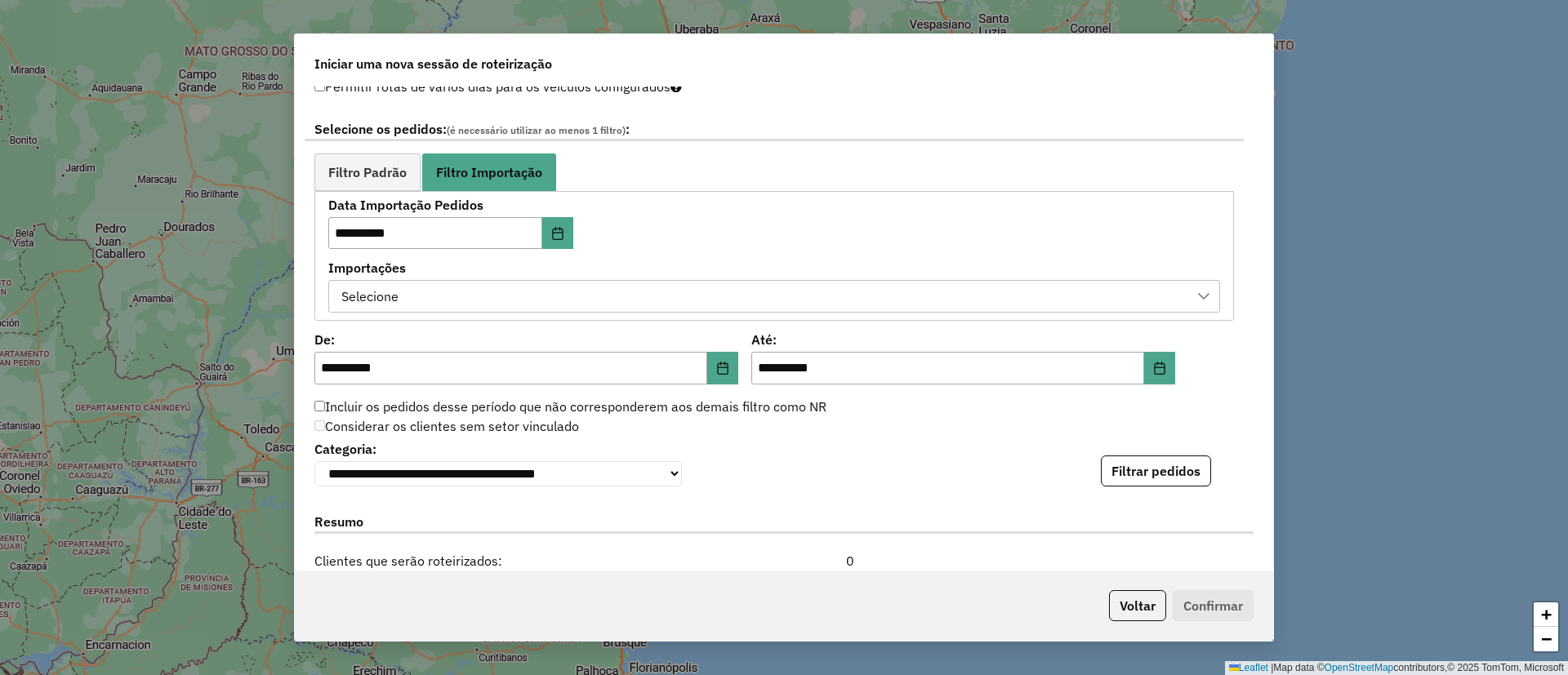
click at [424, 290] on div "Selecione" at bounding box center [762, 297] width 853 height 31
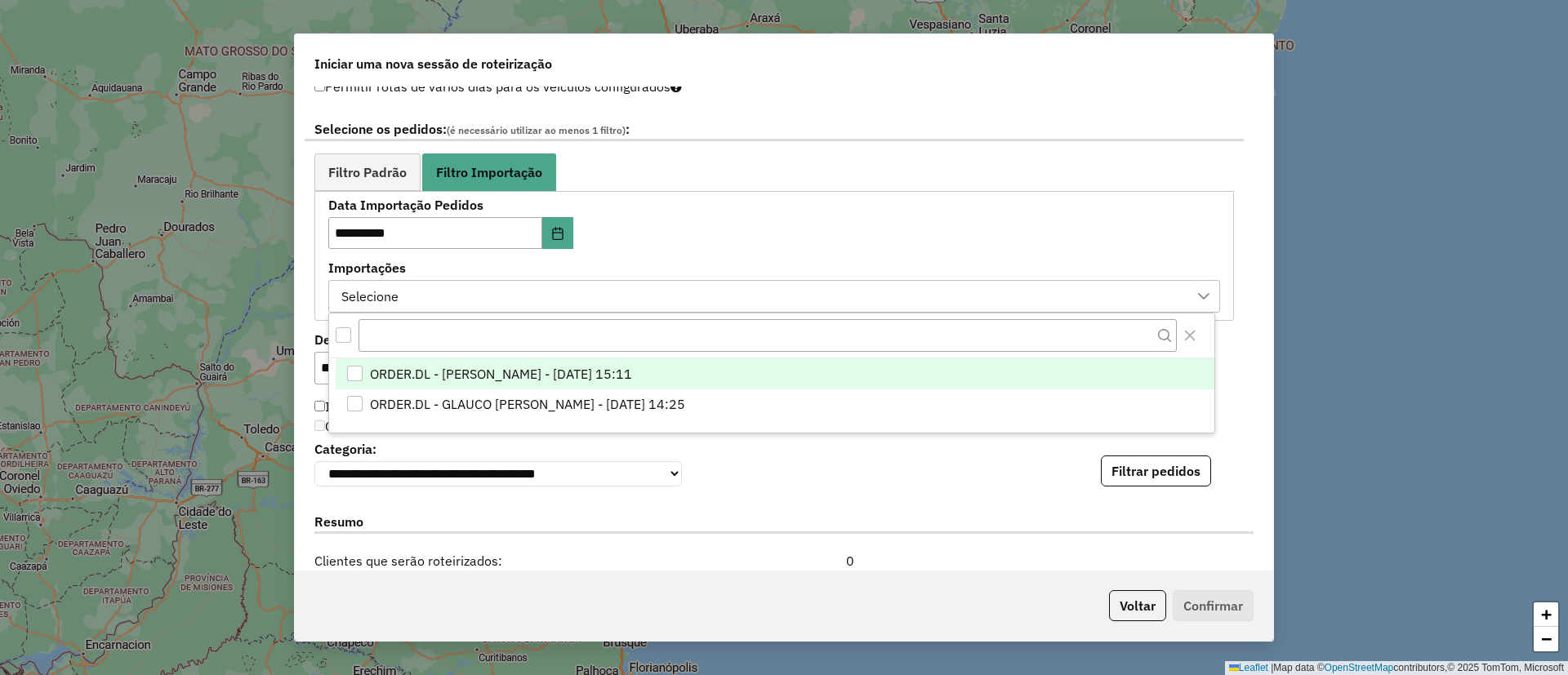
click at [469, 375] on span "ORDER.DL - BARBARA PAULOSSI BERTO - 12/09/2025 15:11" at bounding box center [501, 374] width 262 height 20
click at [909, 472] on div "**********" at bounding box center [784, 462] width 939 height 50
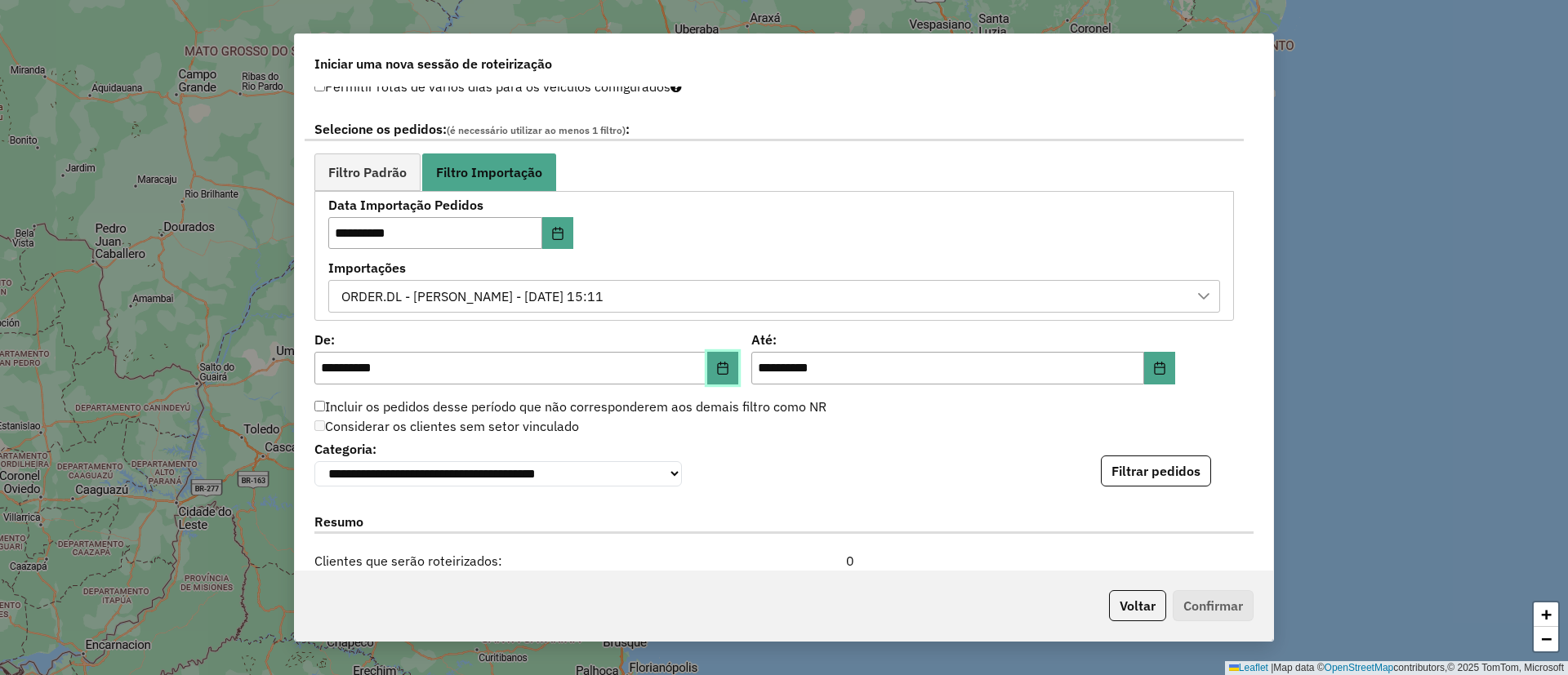
click at [731, 364] on button "Choose Date" at bounding box center [723, 368] width 31 height 33
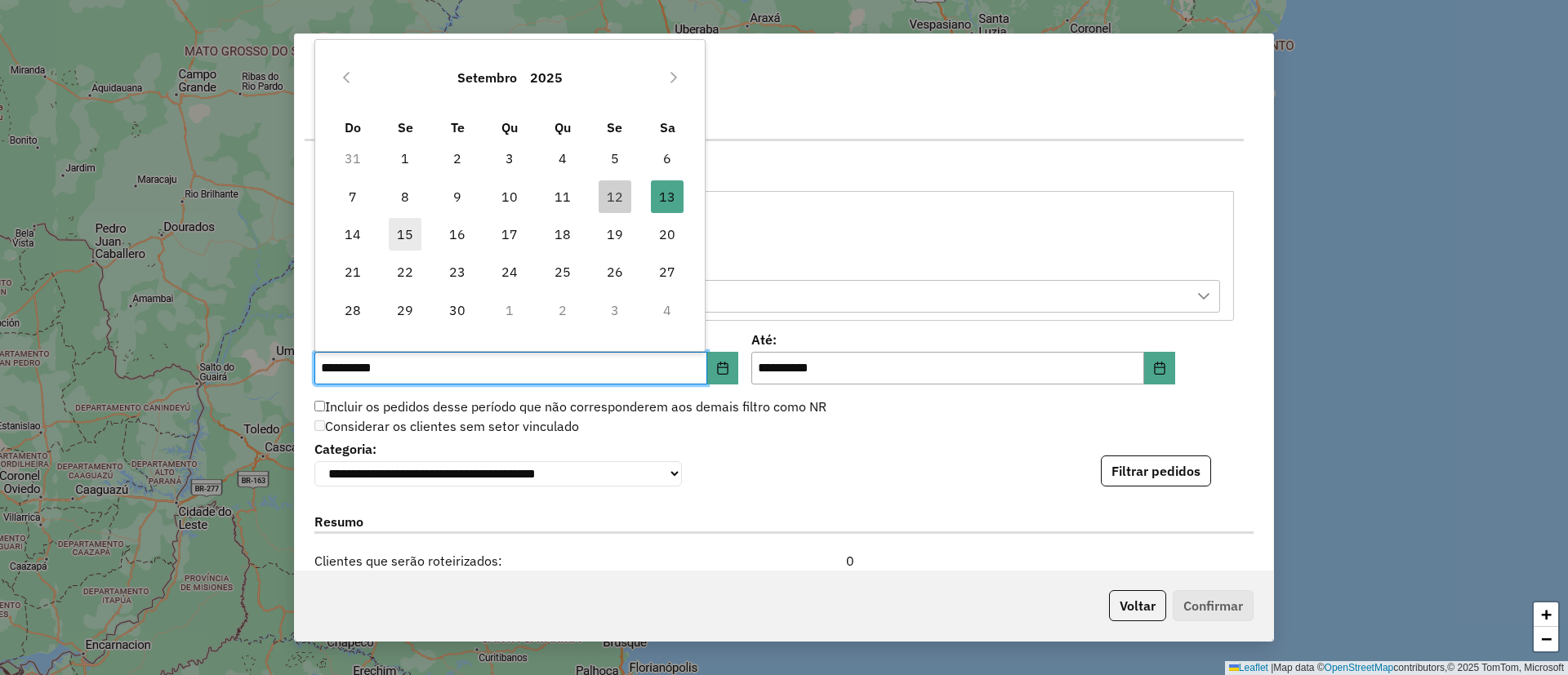
click at [399, 236] on span "15" at bounding box center [405, 235] width 33 height 33
type input "**********"
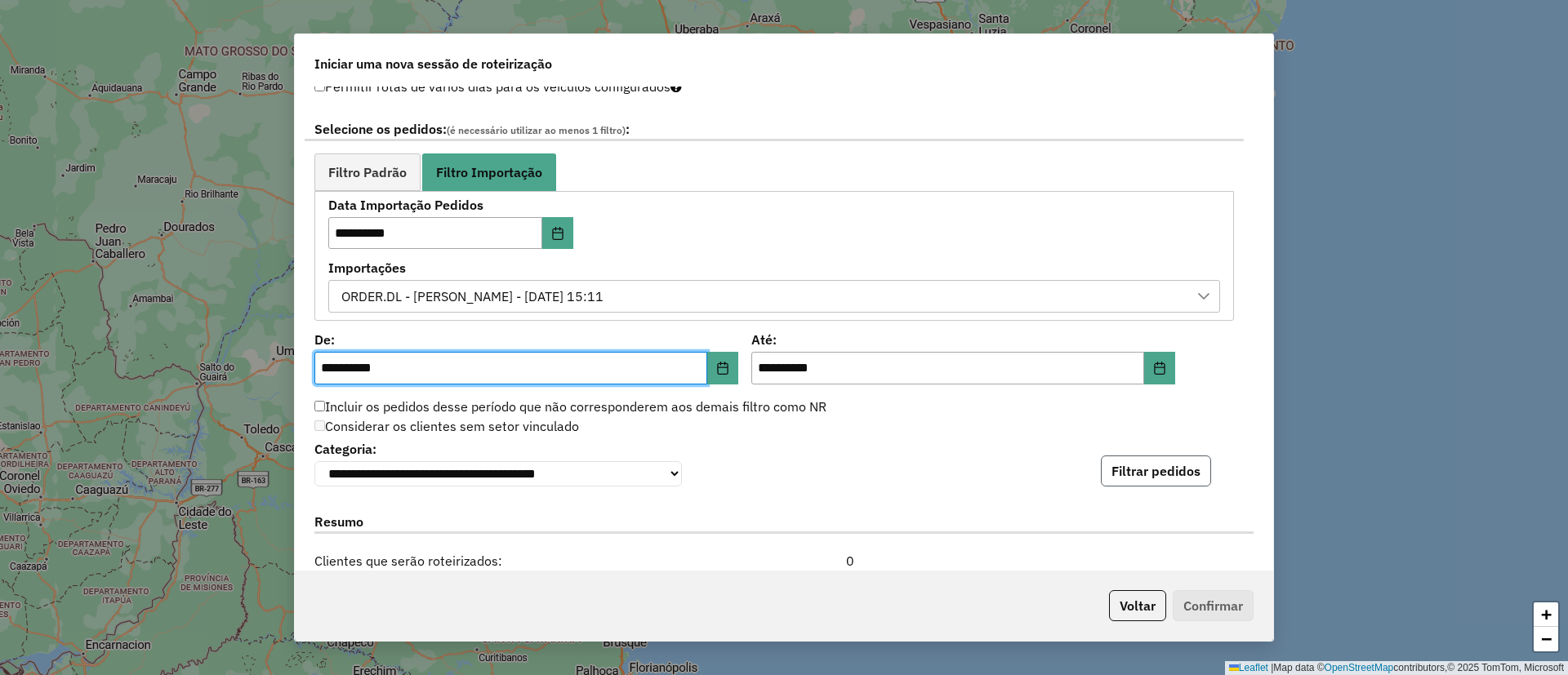
click at [1189, 475] on button "Filtrar pedidos" at bounding box center [1156, 471] width 110 height 31
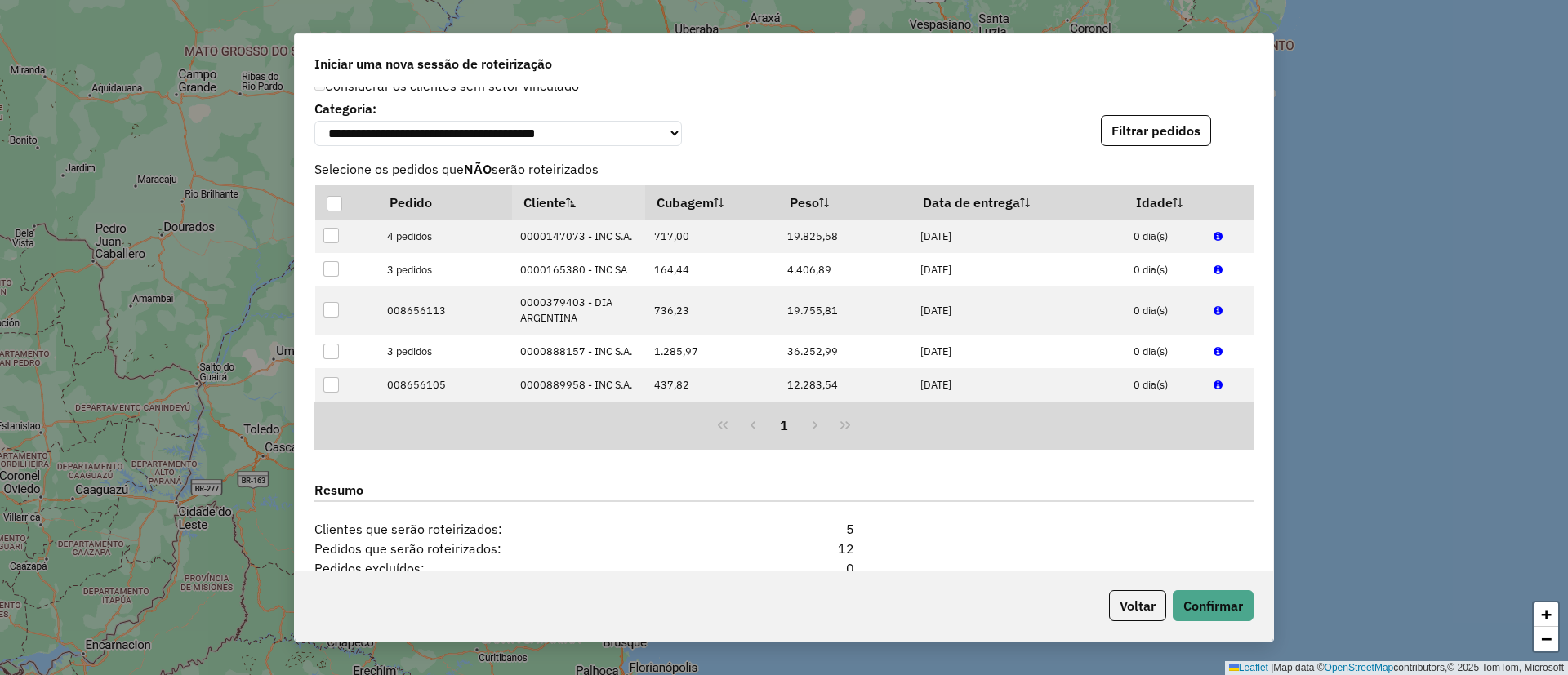
scroll to position [1456, 0]
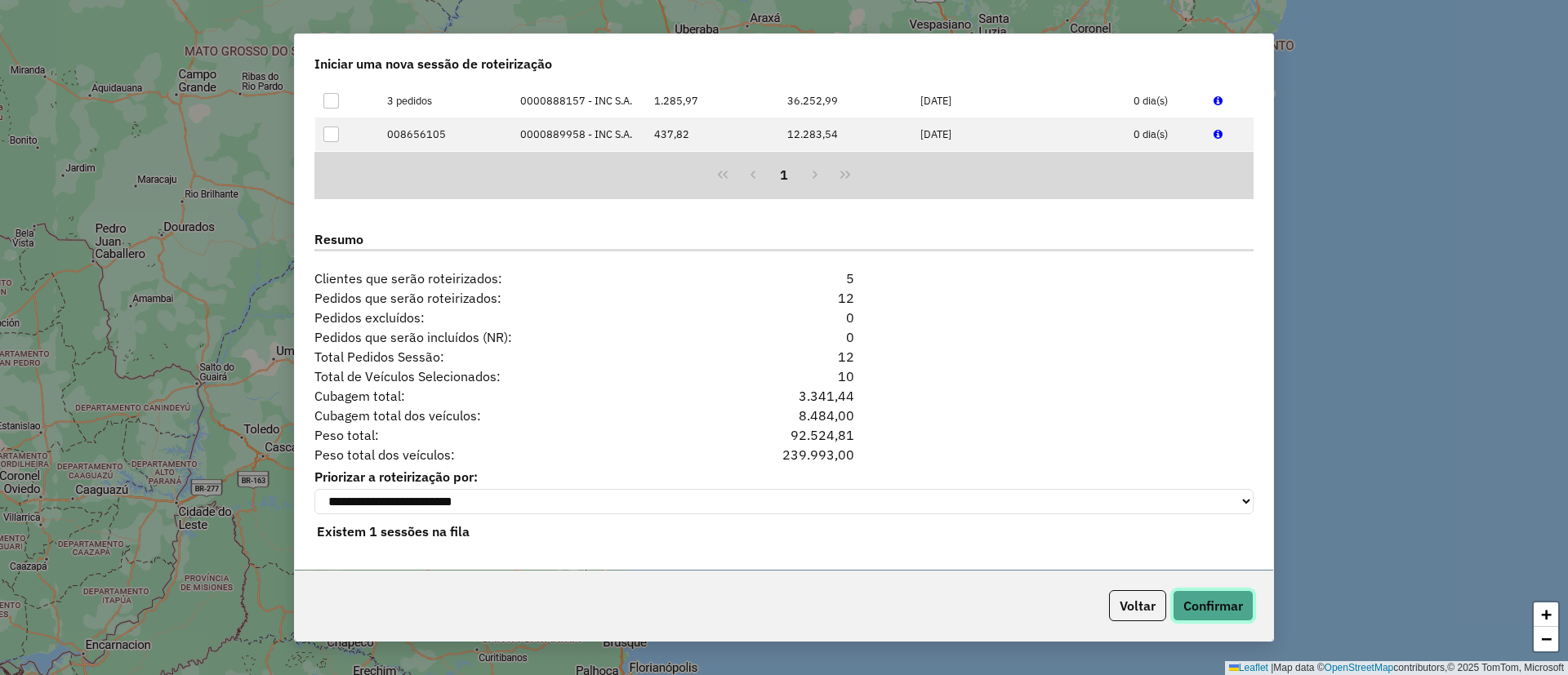
click at [1232, 592] on button "Confirmar" at bounding box center [1213, 606] width 81 height 31
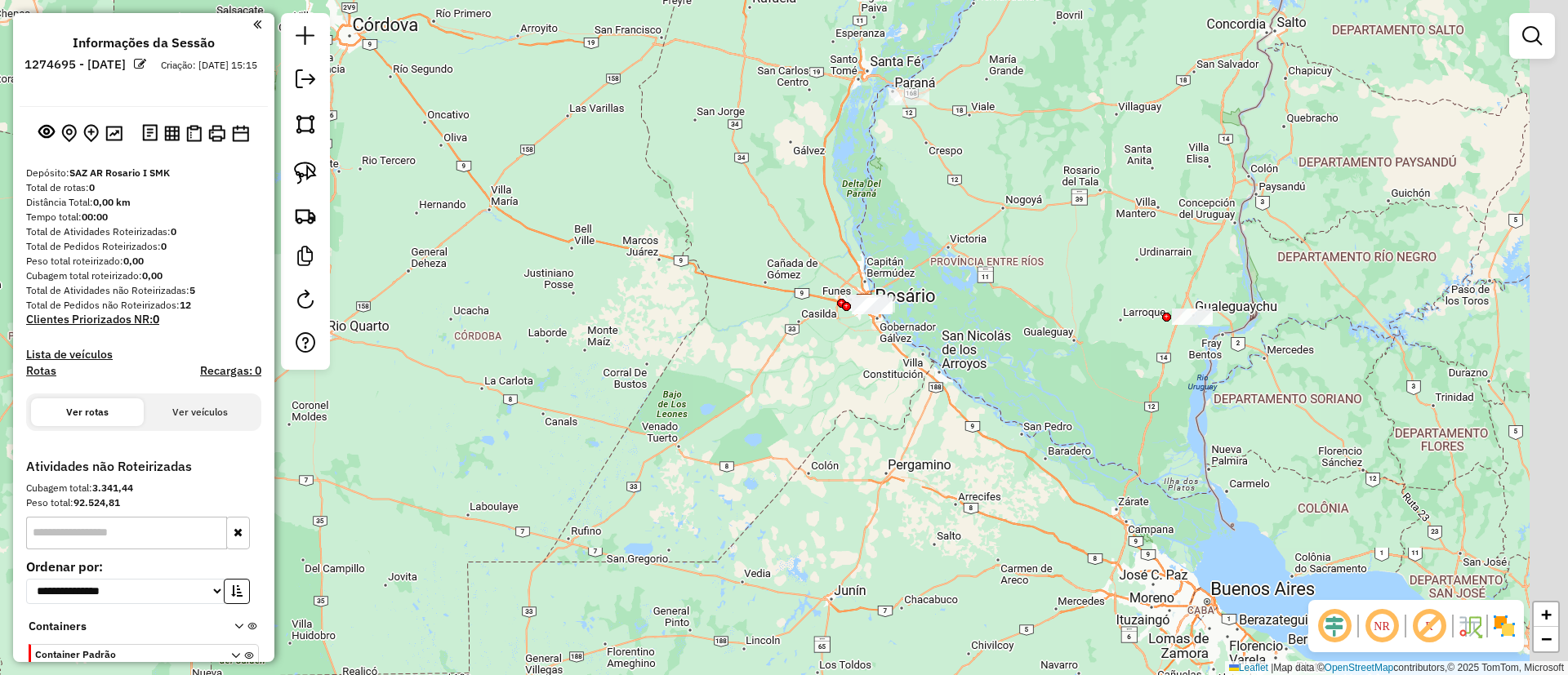
drag, startPoint x: 1102, startPoint y: 398, endPoint x: 943, endPoint y: 356, distance: 164.5
click at [943, 356] on div "Janela de atendimento Grade de atendimento Capacidade Transportadoras Veículos …" at bounding box center [784, 337] width 1568 height 675
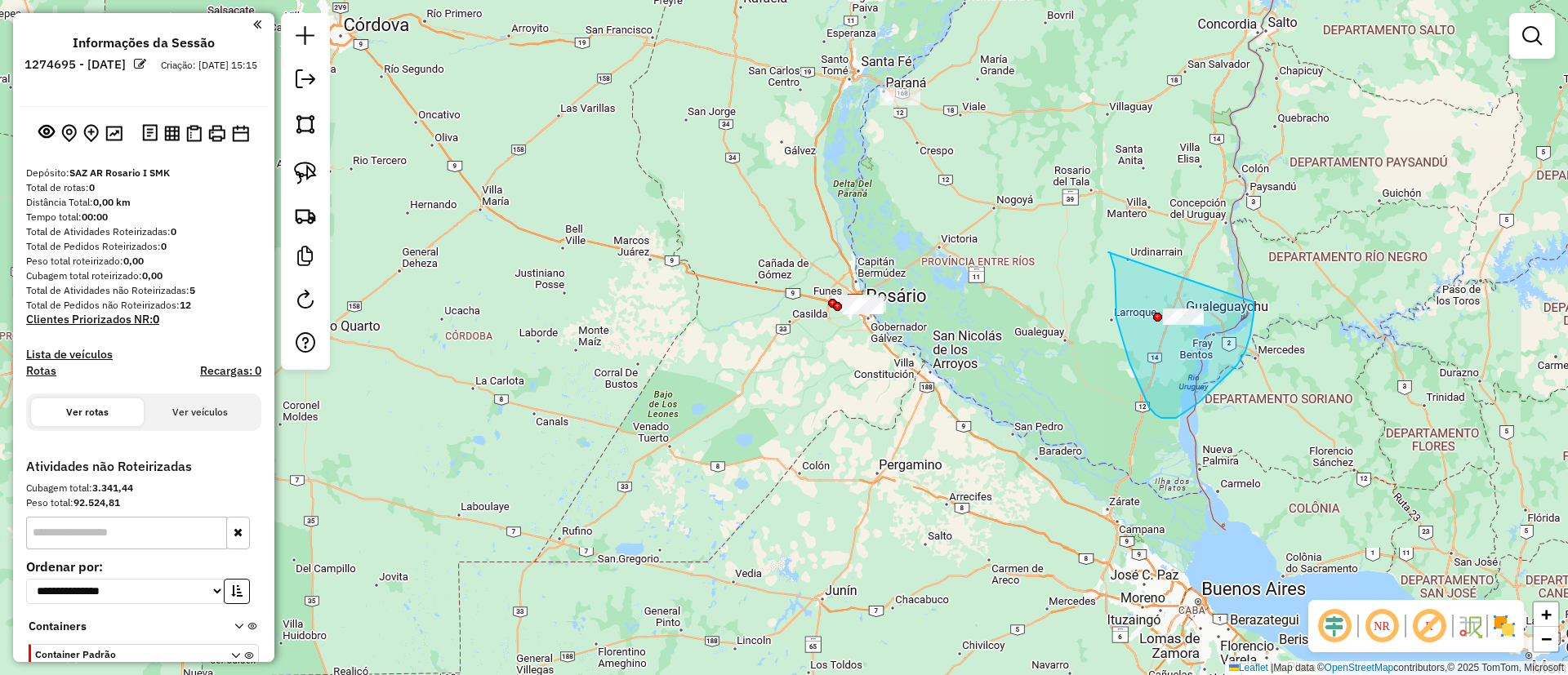
drag, startPoint x: 1108, startPoint y: 252, endPoint x: 1240, endPoint y: 252, distance: 132.0
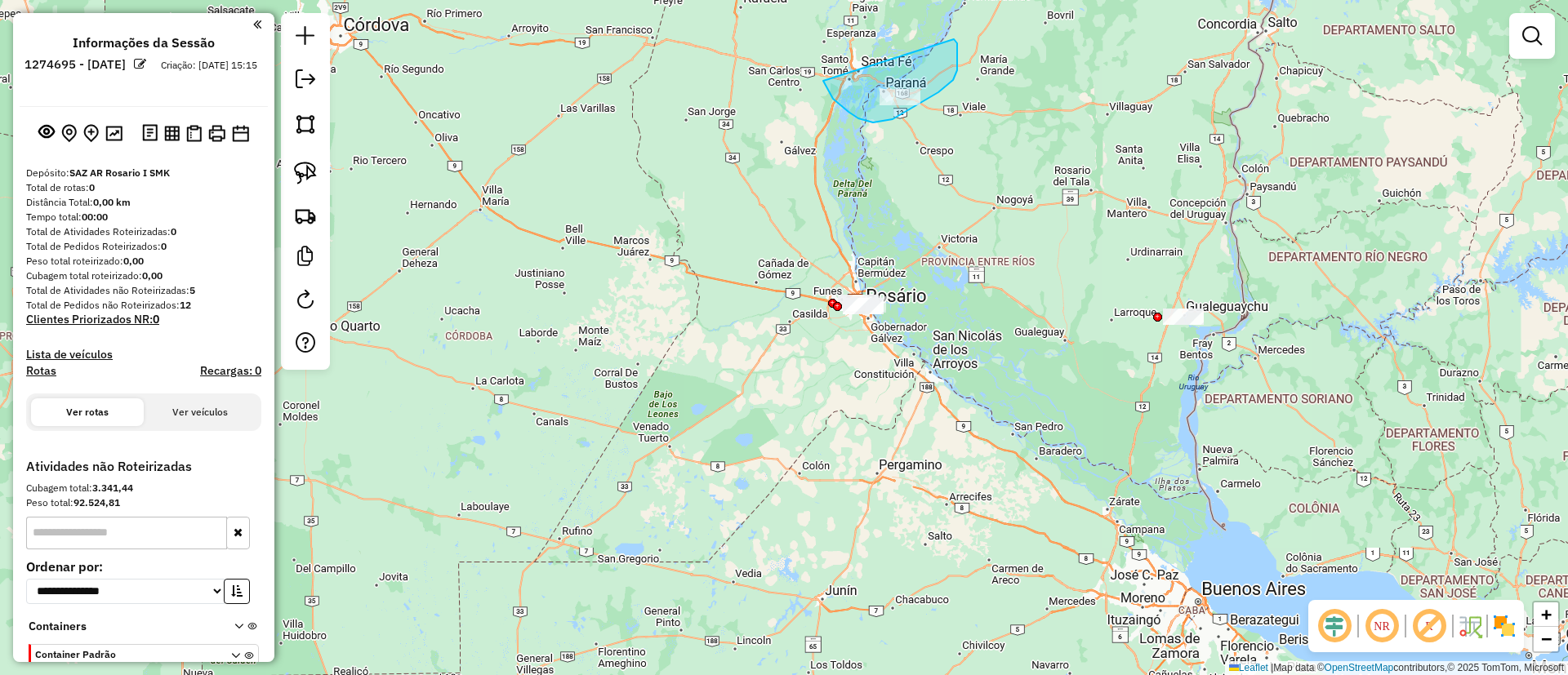
drag, startPoint x: 858, startPoint y: 118, endPoint x: 954, endPoint y: 39, distance: 124.3
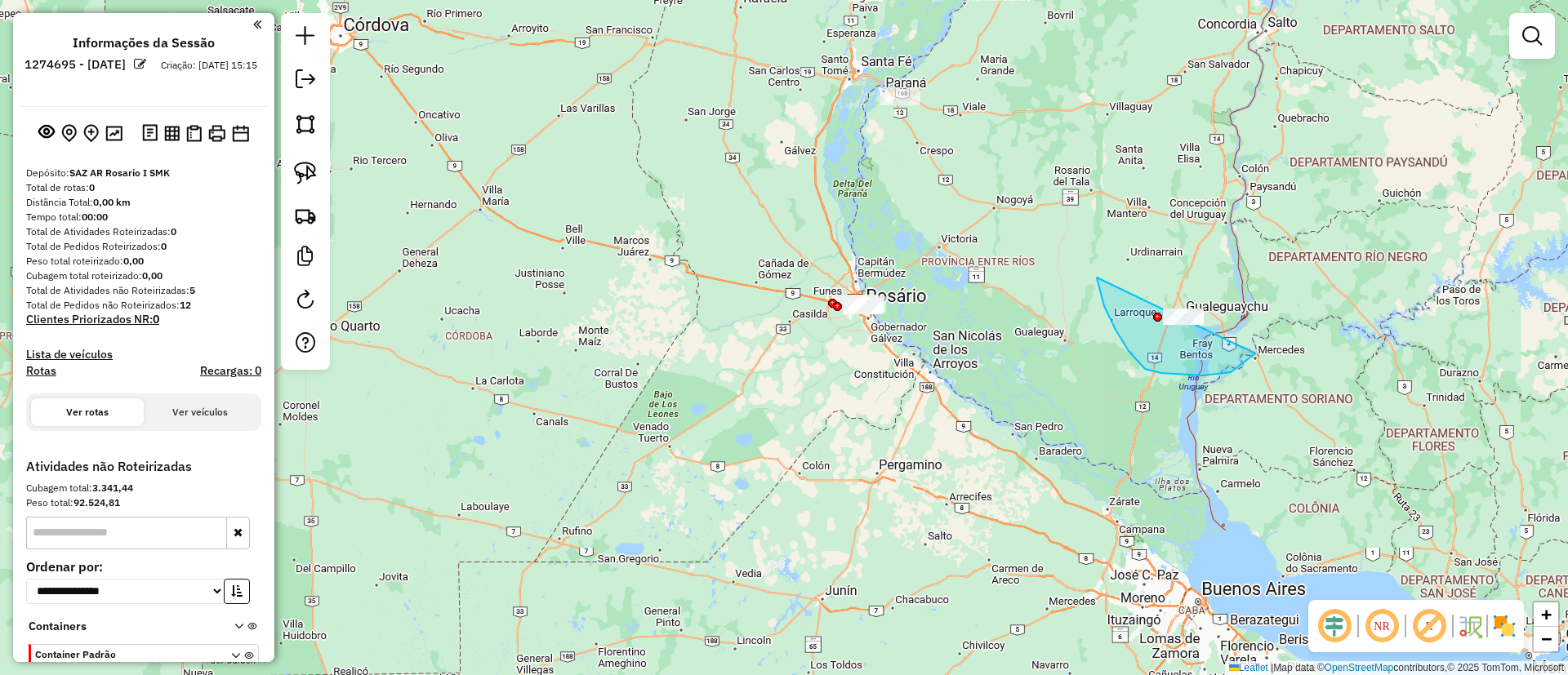
drag, startPoint x: 1231, startPoint y: 373, endPoint x: 1258, endPoint y: 222, distance: 153.4
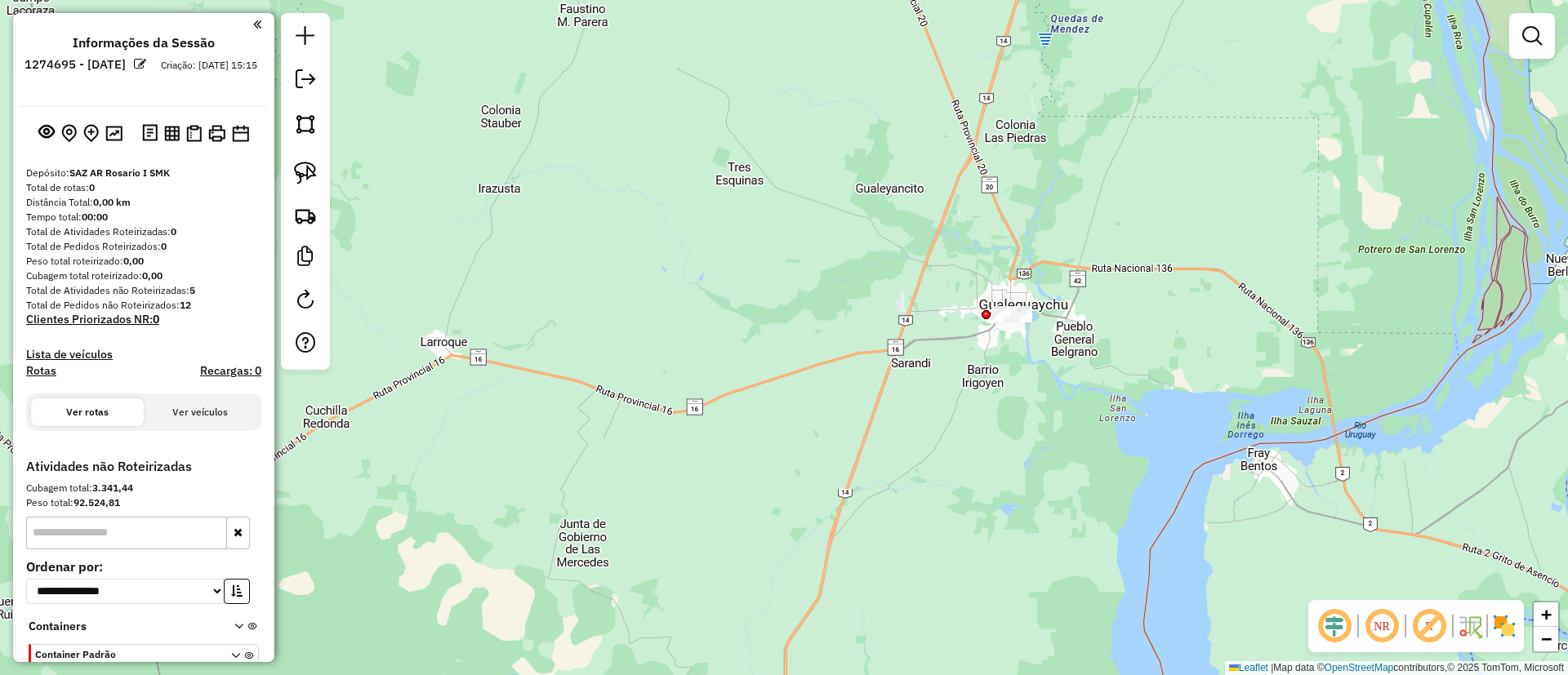
drag, startPoint x: 1135, startPoint y: 178, endPoint x: 983, endPoint y: 247, distance: 166.9
click at [983, 247] on div "Janela de atendimento Grade de atendimento Capacidade Transportadoras Veículos …" at bounding box center [784, 337] width 1568 height 675
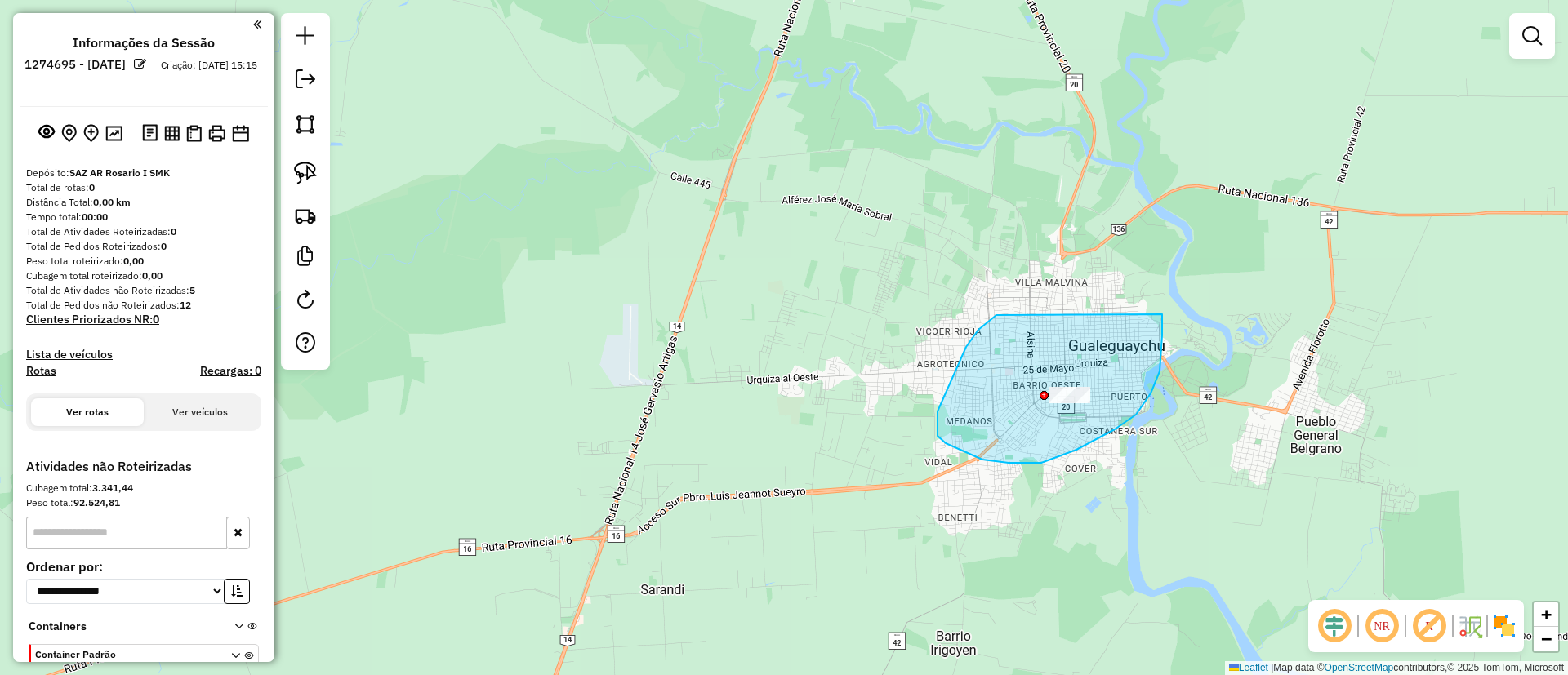
drag, startPoint x: 979, startPoint y: 330, endPoint x: 1161, endPoint y: 305, distance: 183.7
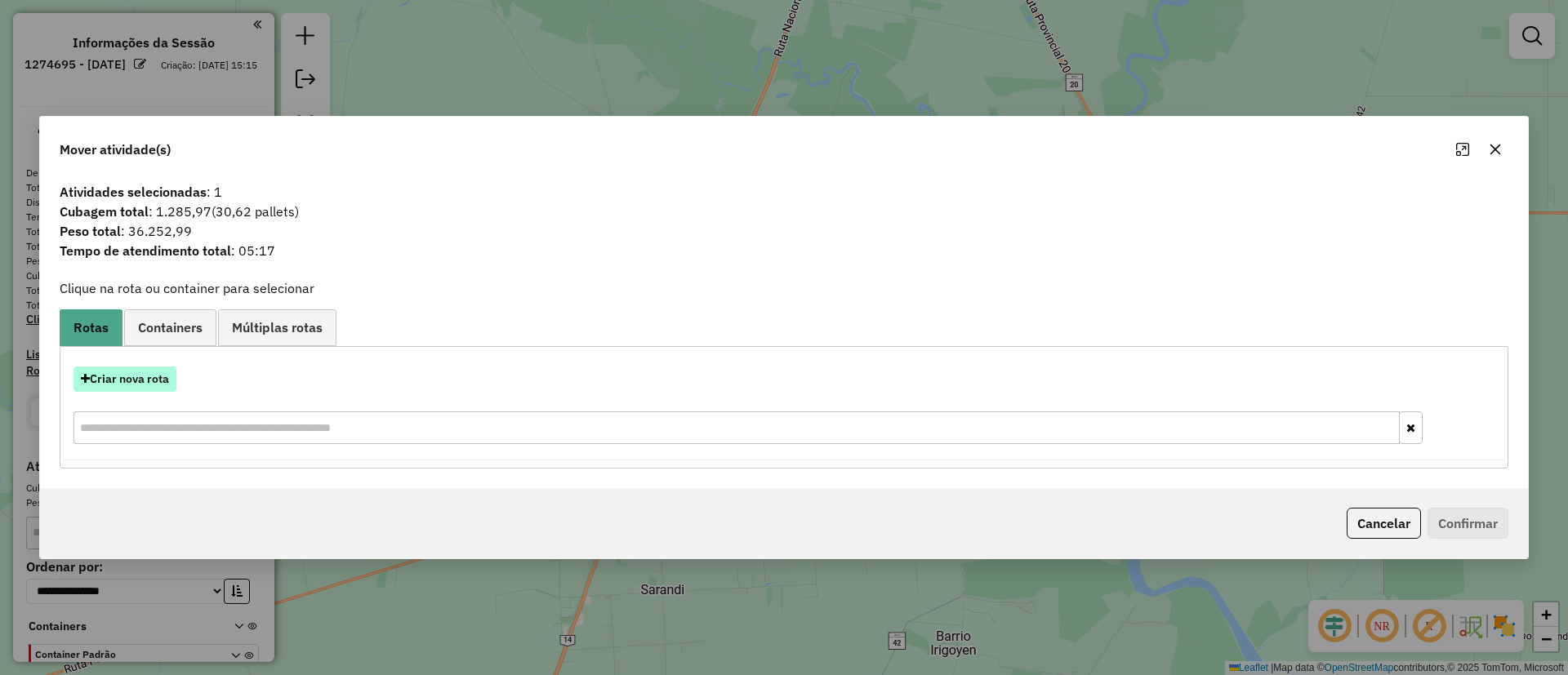
click at [144, 386] on button "Criar nova rota" at bounding box center [125, 379] width 103 height 26
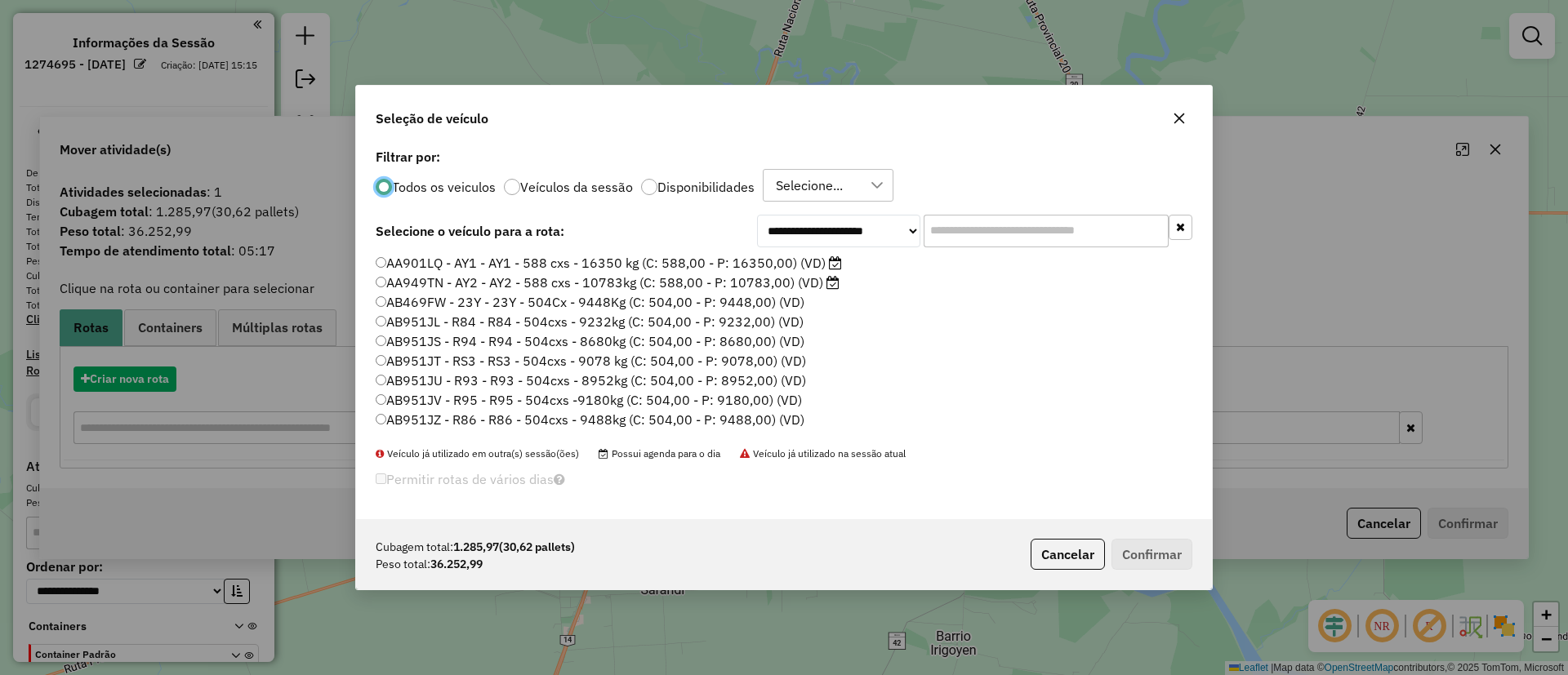
scroll to position [9, 5]
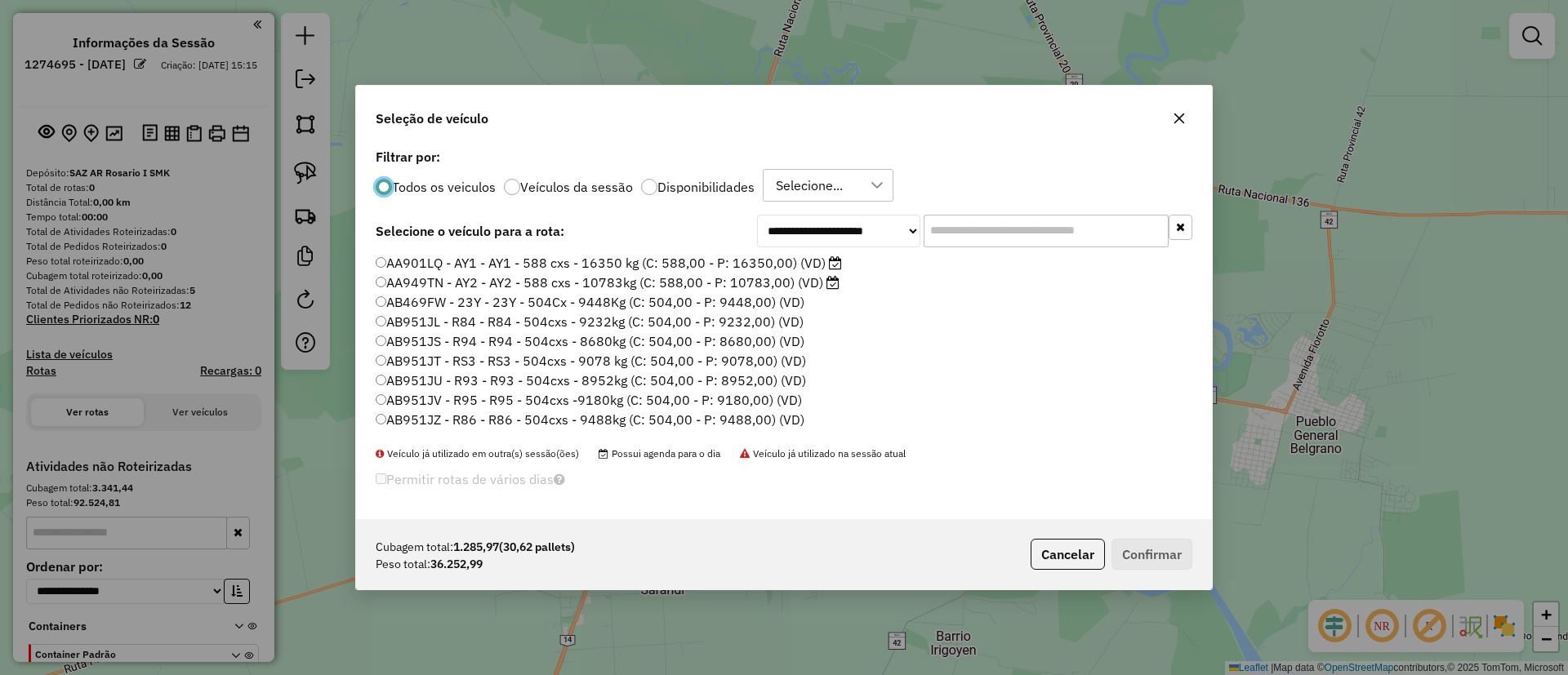
click at [576, 186] on label "Veículos da sessão" at bounding box center [576, 187] width 112 height 13
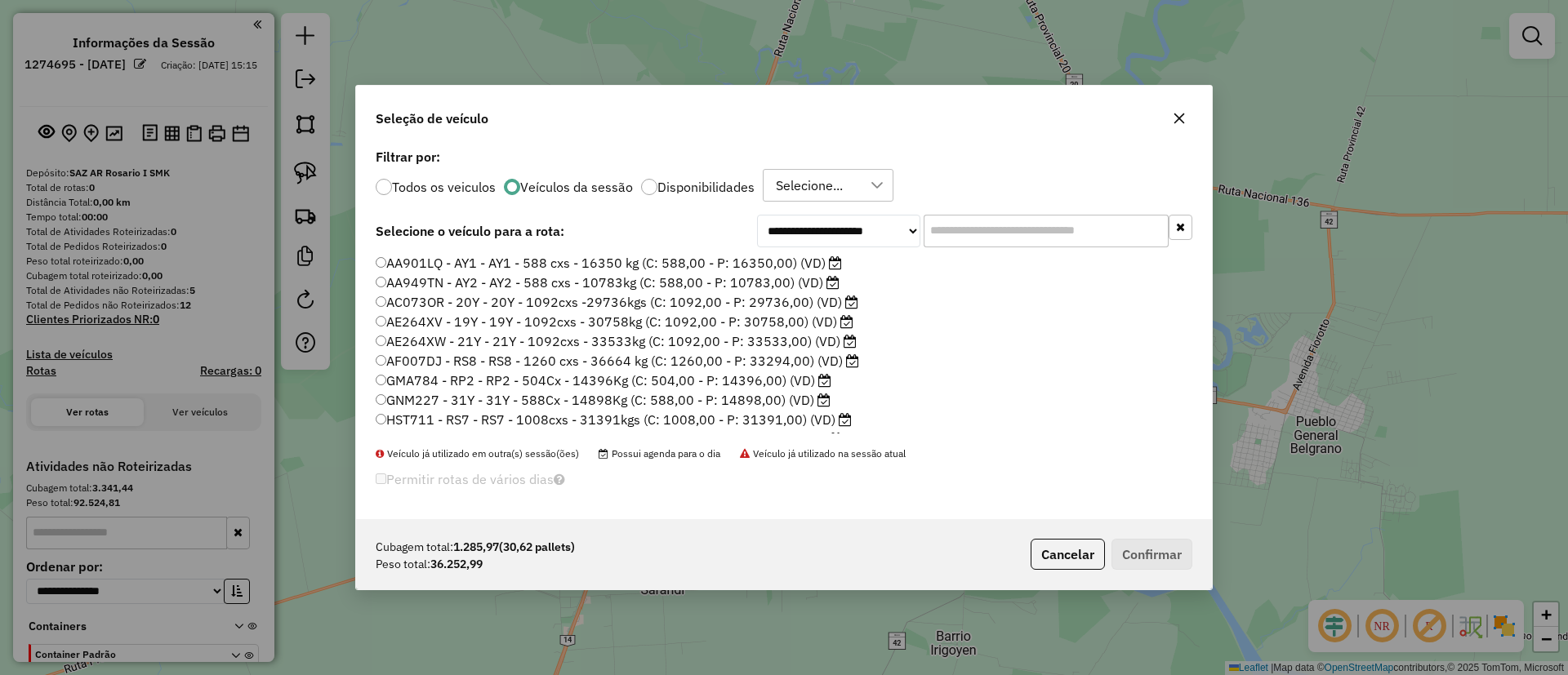
click at [765, 355] on label "AF007DJ - RS8 - RS8 - 1260 cxs - 36664 kg (C: 1260,00 - P: 33294,00) (VD)" at bounding box center [617, 361] width 484 height 20
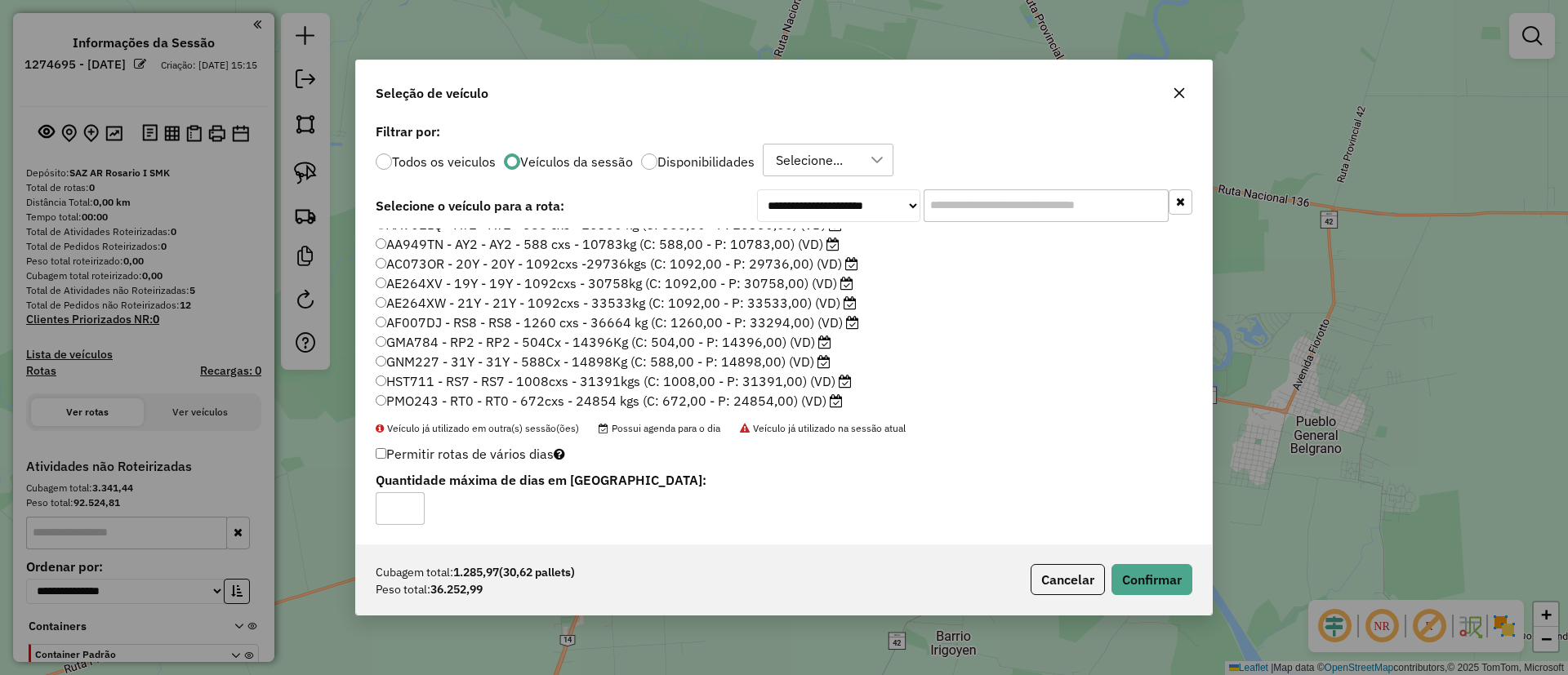
scroll to position [17, 0]
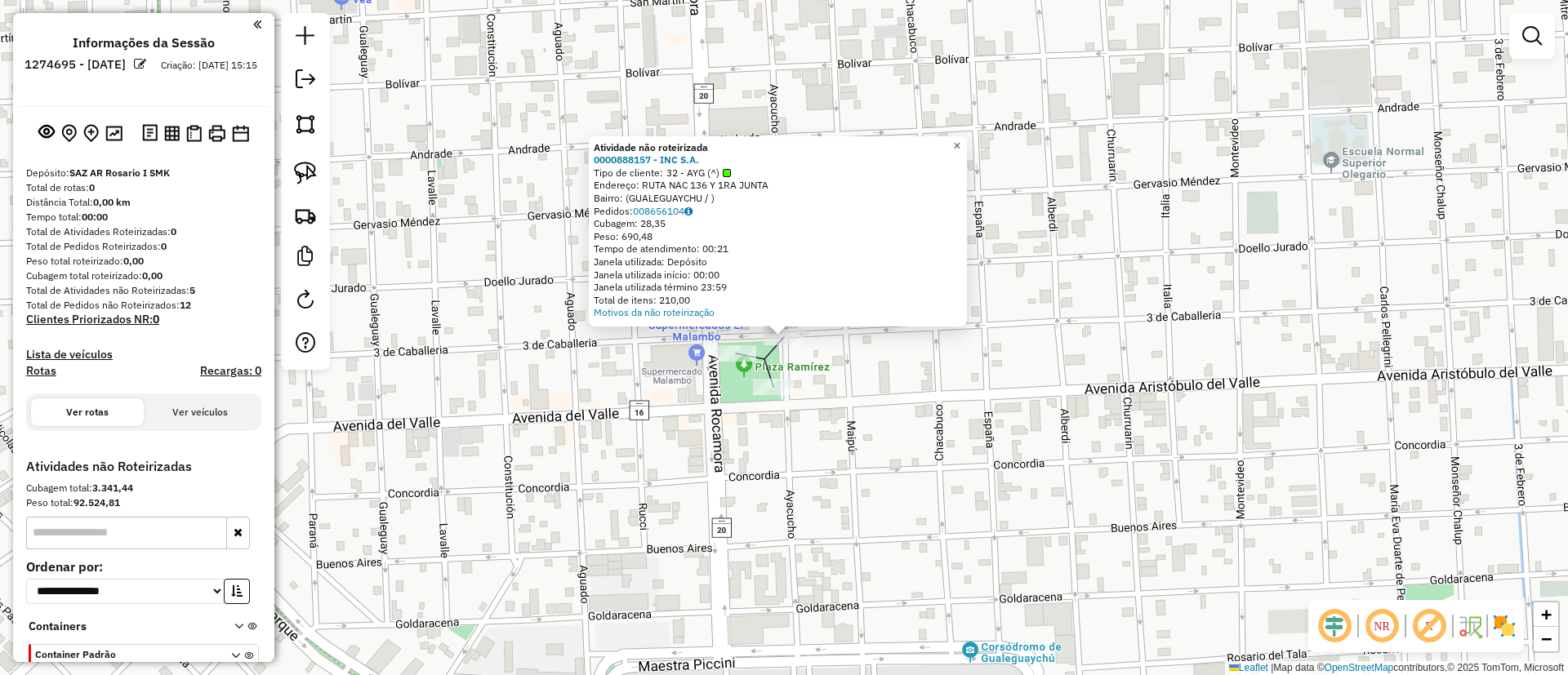
click at [967, 144] on link "×" at bounding box center [957, 146] width 20 height 20
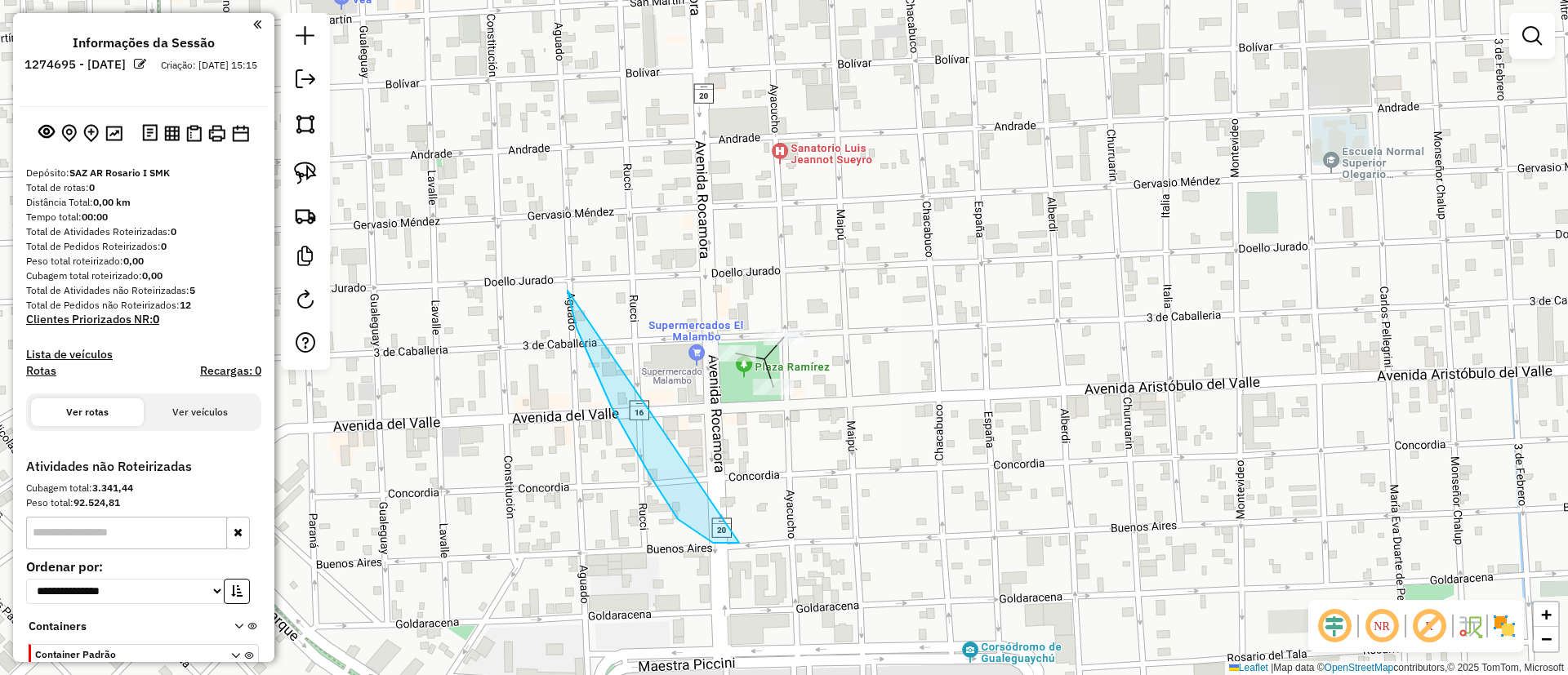
drag, startPoint x: 739, startPoint y: 543, endPoint x: 946, endPoint y: 265, distance: 346.6
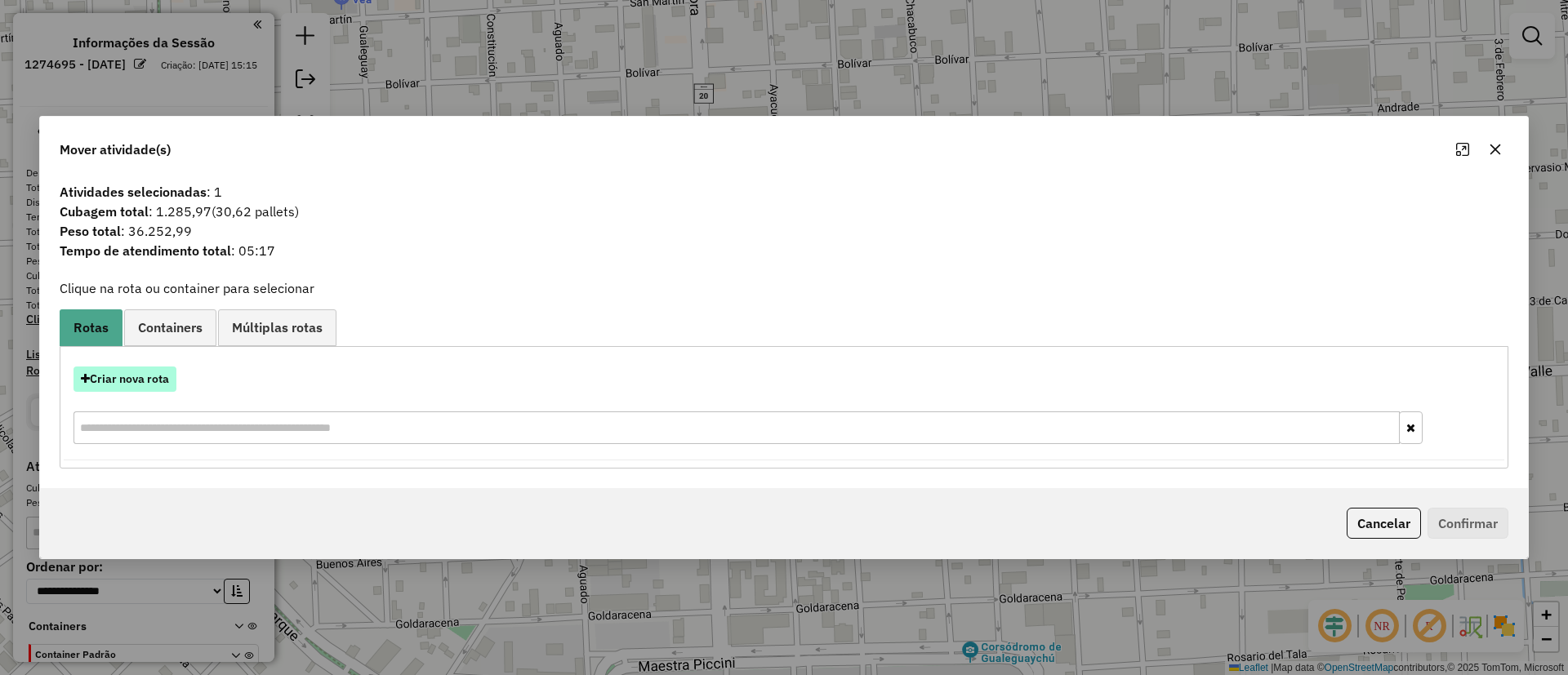
click at [146, 369] on button "Criar nova rota" at bounding box center [125, 379] width 103 height 26
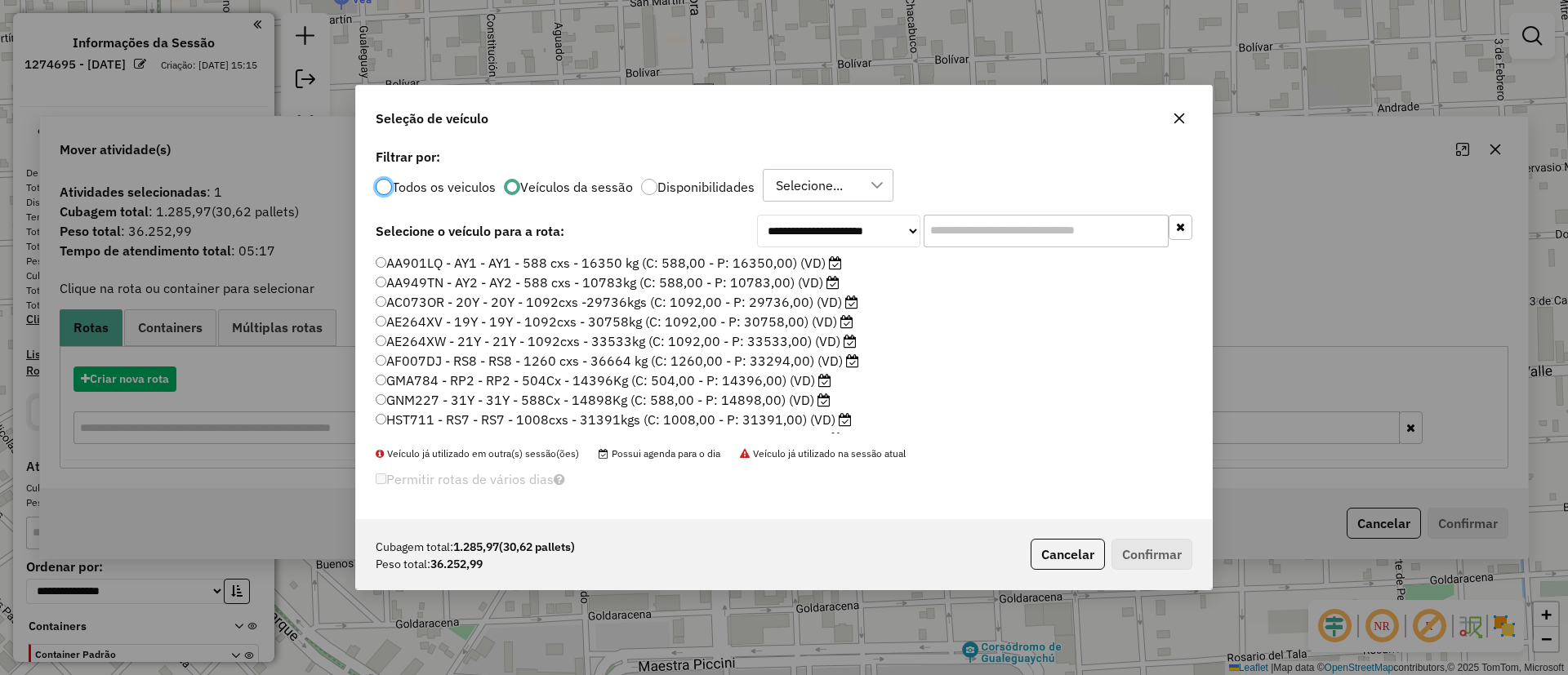
scroll to position [9, 5]
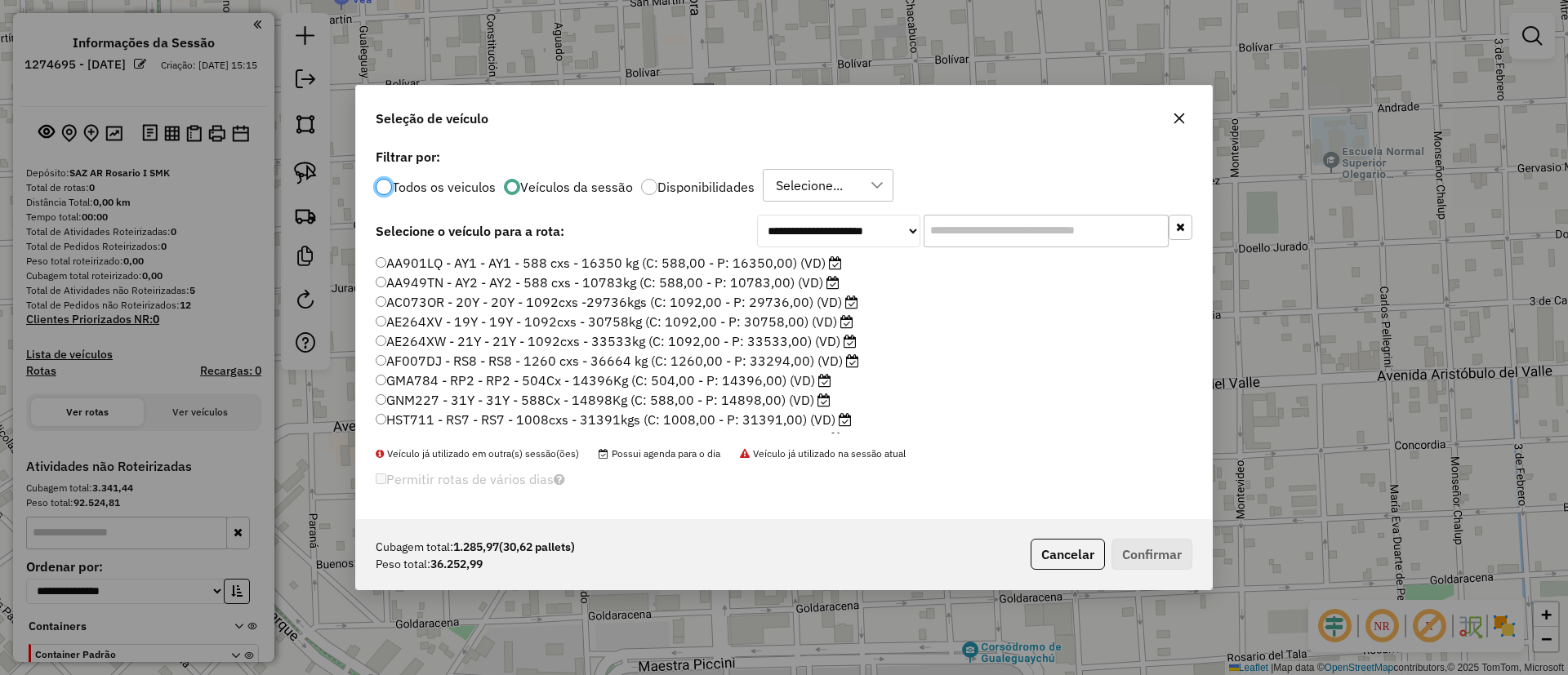
click at [718, 339] on label "AE264XW - 21Y - 21Y - 1092cxs - 33533kg (C: 1092,00 - P: 33533,00) (VD)" at bounding box center [617, 341] width 481 height 20
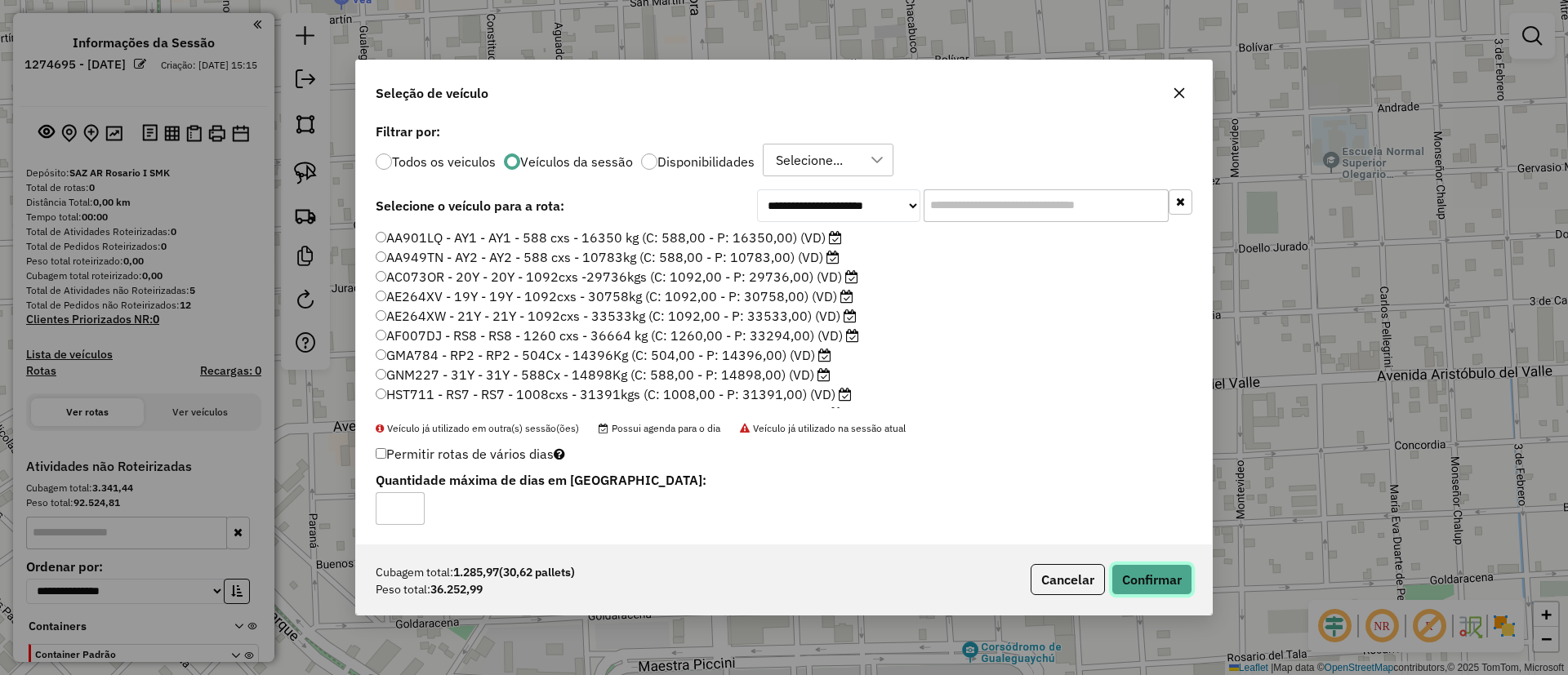
click at [1137, 578] on button "Confirmar" at bounding box center [1152, 580] width 81 height 31
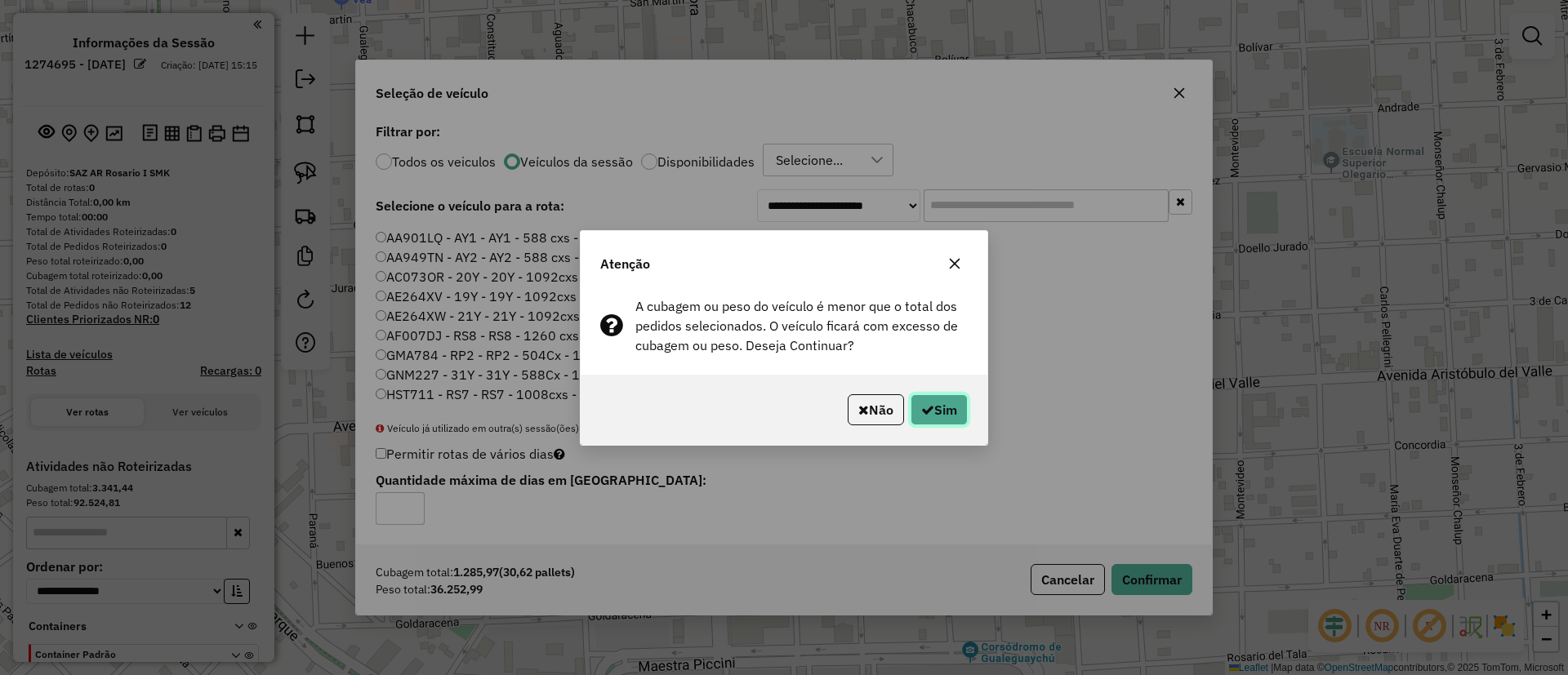
click at [941, 395] on button "Sim" at bounding box center [939, 410] width 57 height 31
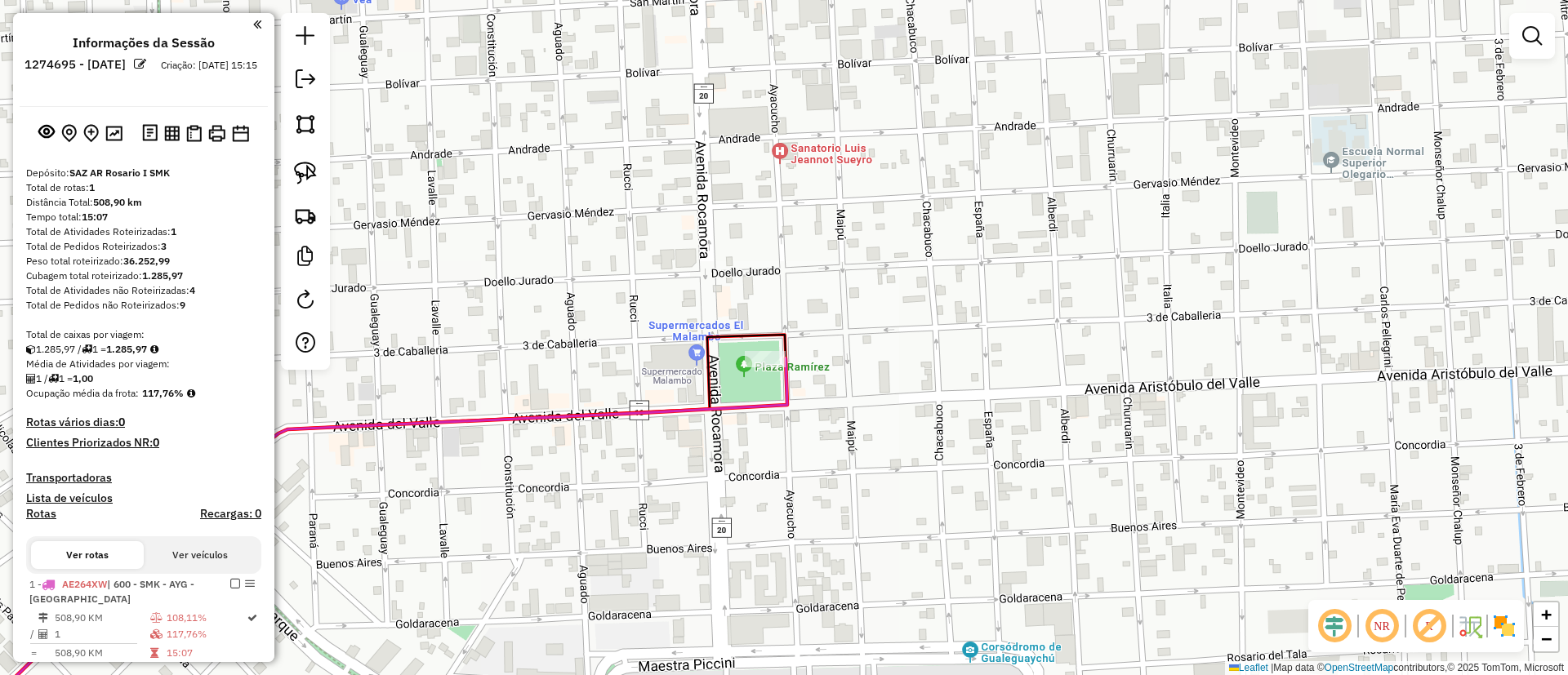
click at [776, 410] on icon at bounding box center [369, 550] width 838 height 383
select select "**********"
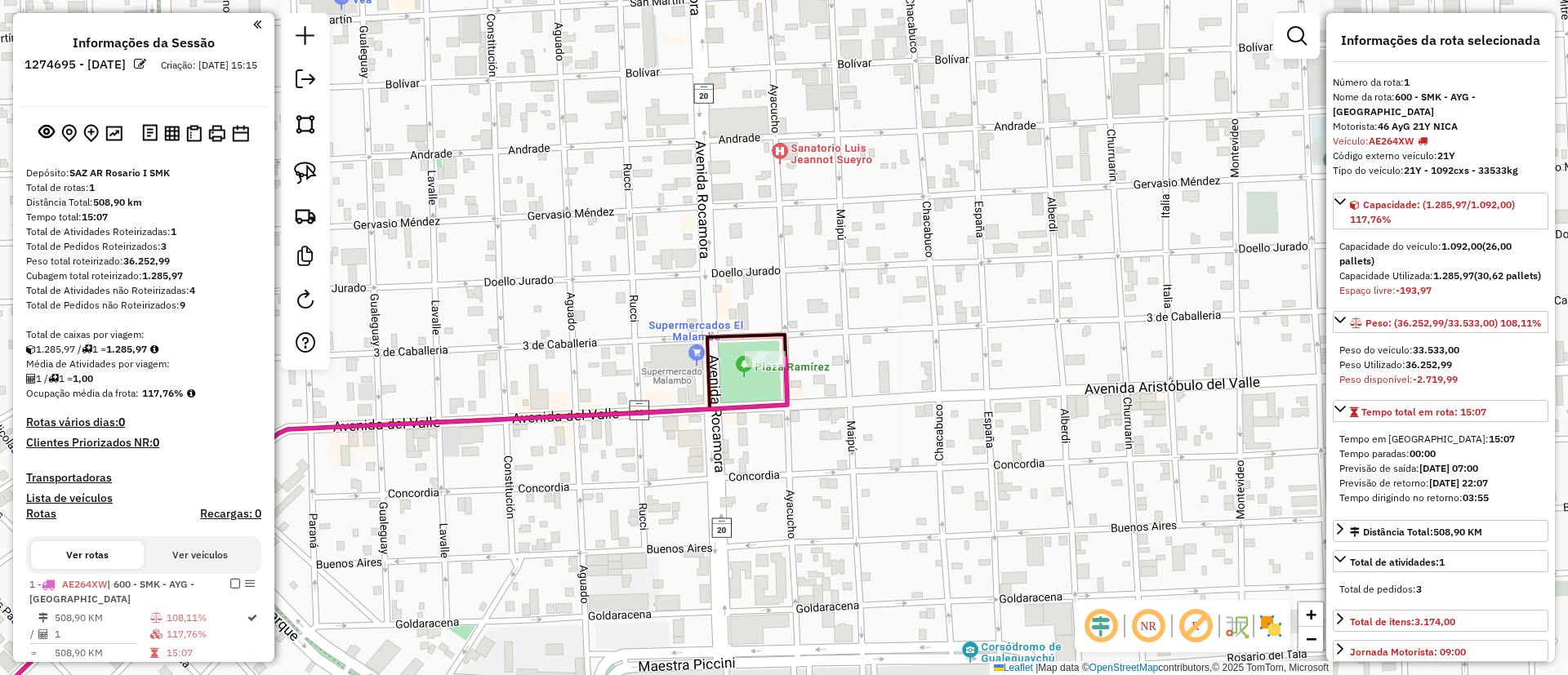
scroll to position [369, 0]
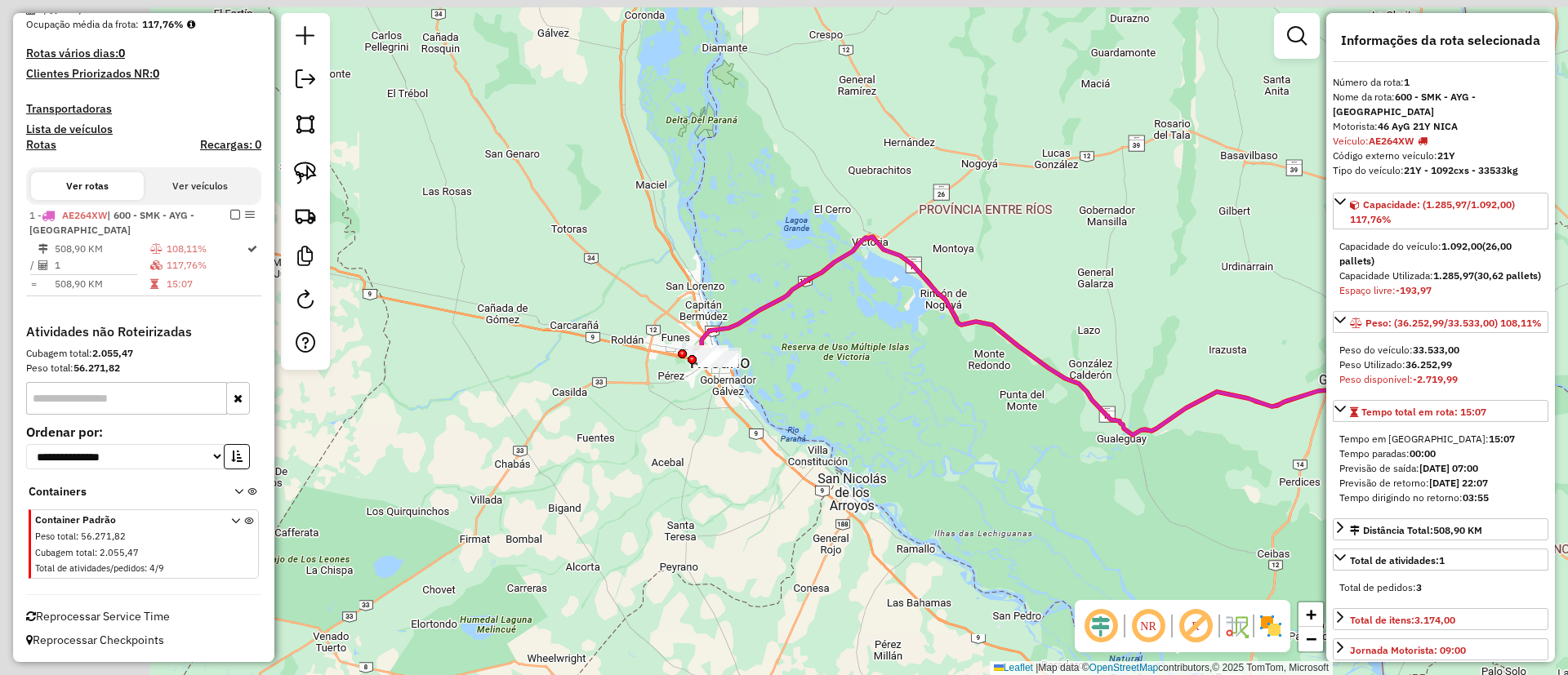
drag, startPoint x: 659, startPoint y: 288, endPoint x: 1060, endPoint y: 322, distance: 402.4
click at [1060, 322] on icon at bounding box center [1029, 336] width 655 height 198
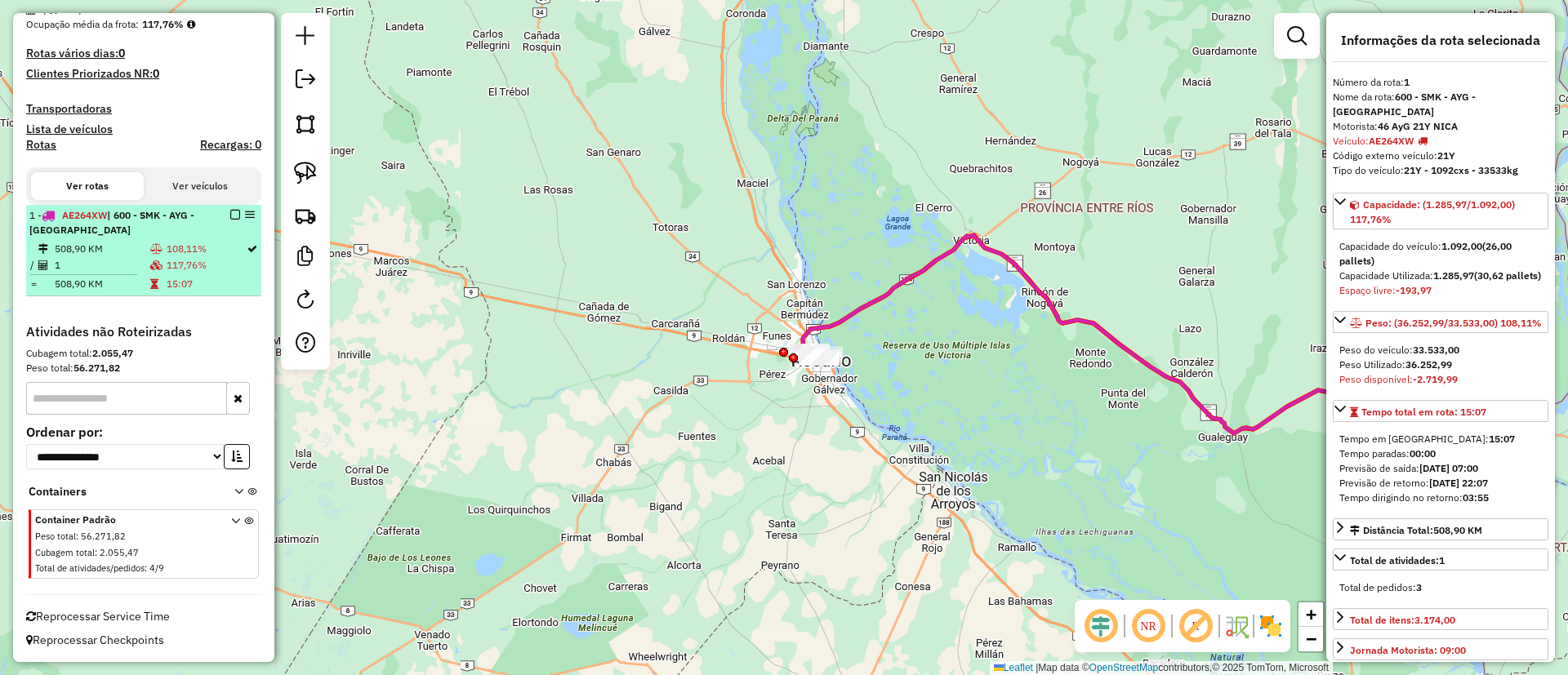
click at [233, 213] on em at bounding box center [236, 215] width 10 height 10
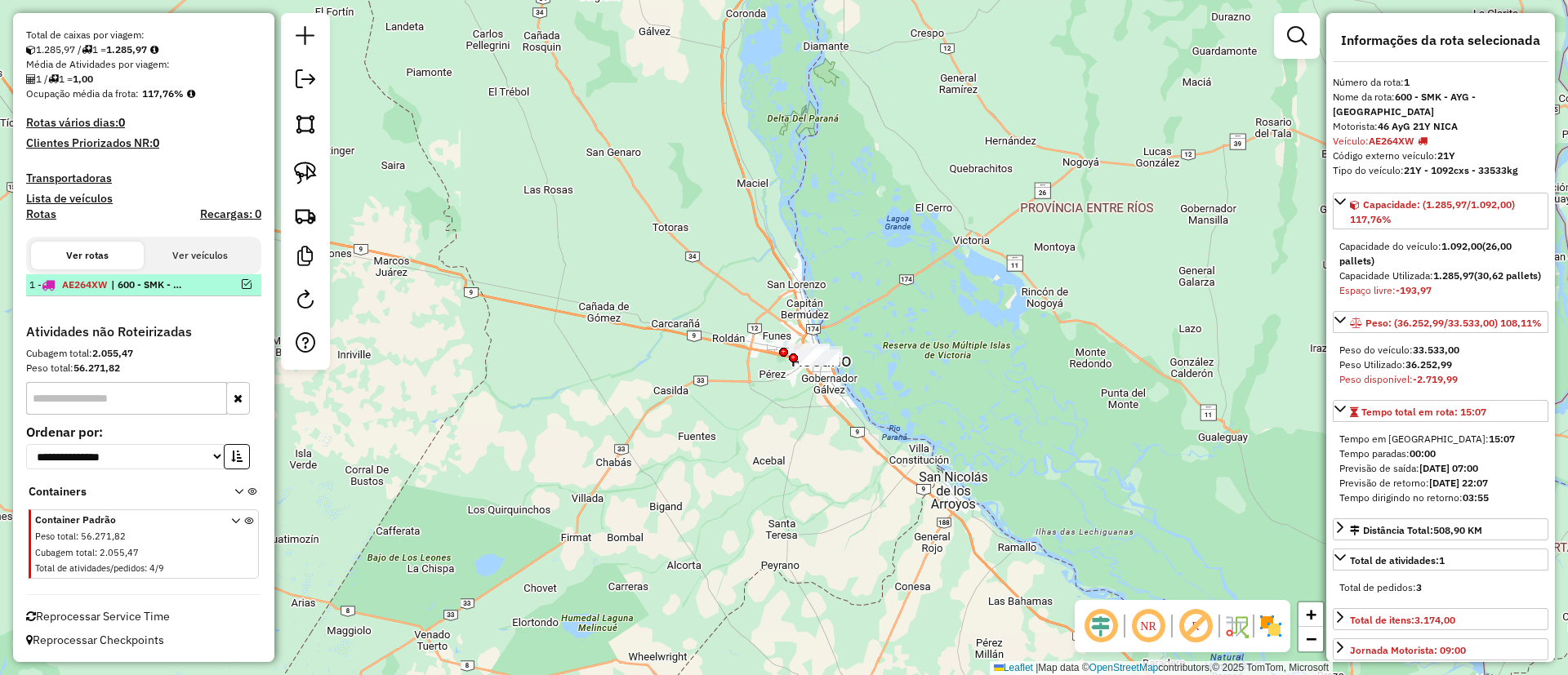
scroll to position [300, 0]
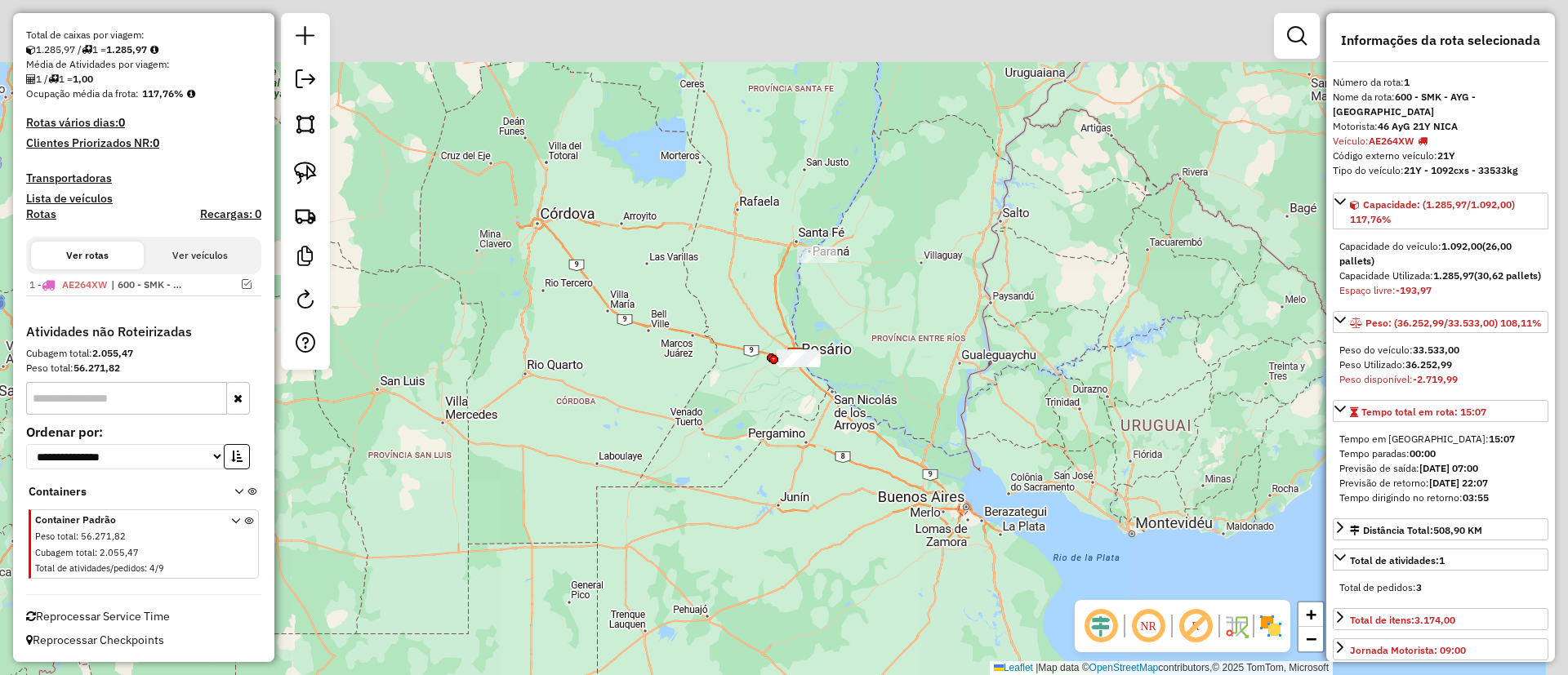
drag, startPoint x: 868, startPoint y: 169, endPoint x: 751, endPoint y: 354, distance: 218.9
click at [798, 386] on div "Janela de atendimento Grade de atendimento Capacidade Transportadoras Veículos …" at bounding box center [784, 337] width 1568 height 675
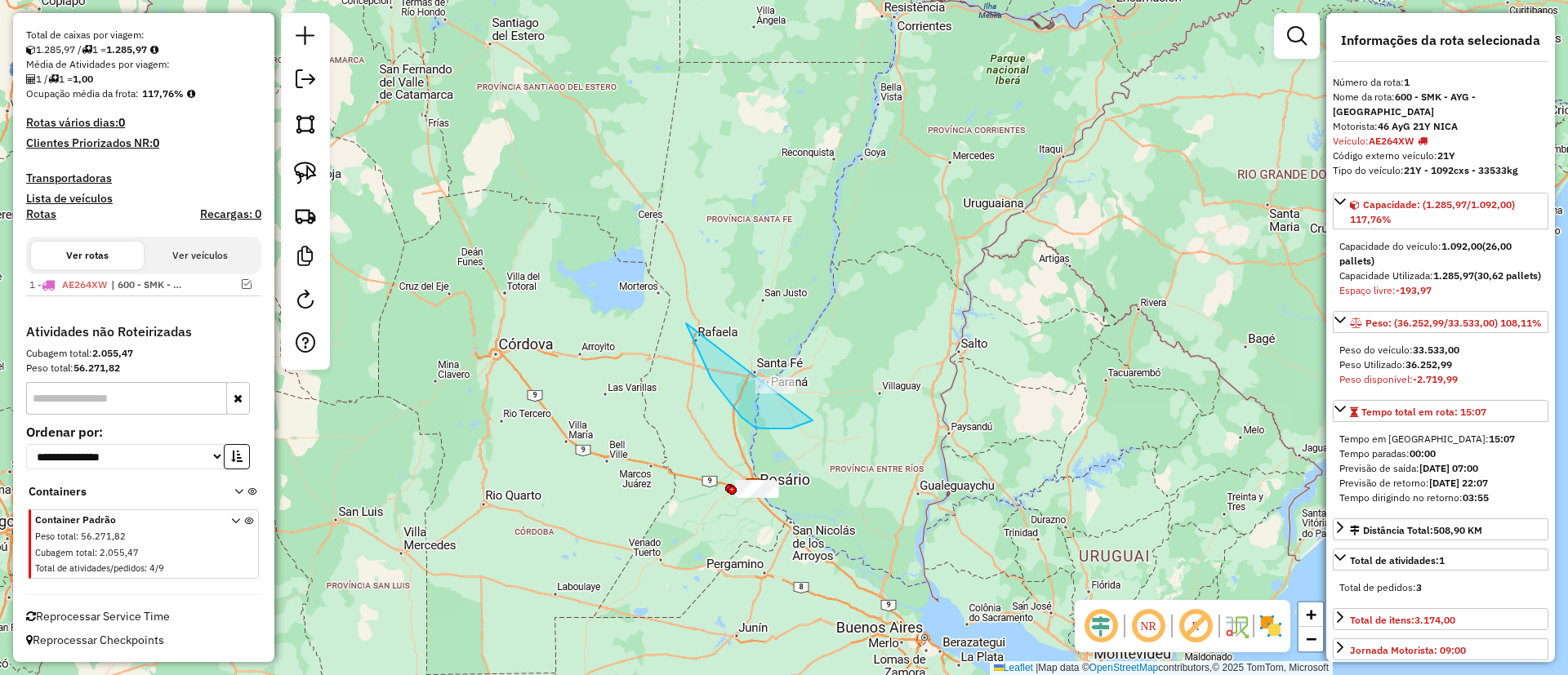
drag, startPoint x: 698, startPoint y: 350, endPoint x: 895, endPoint y: 290, distance: 205.9
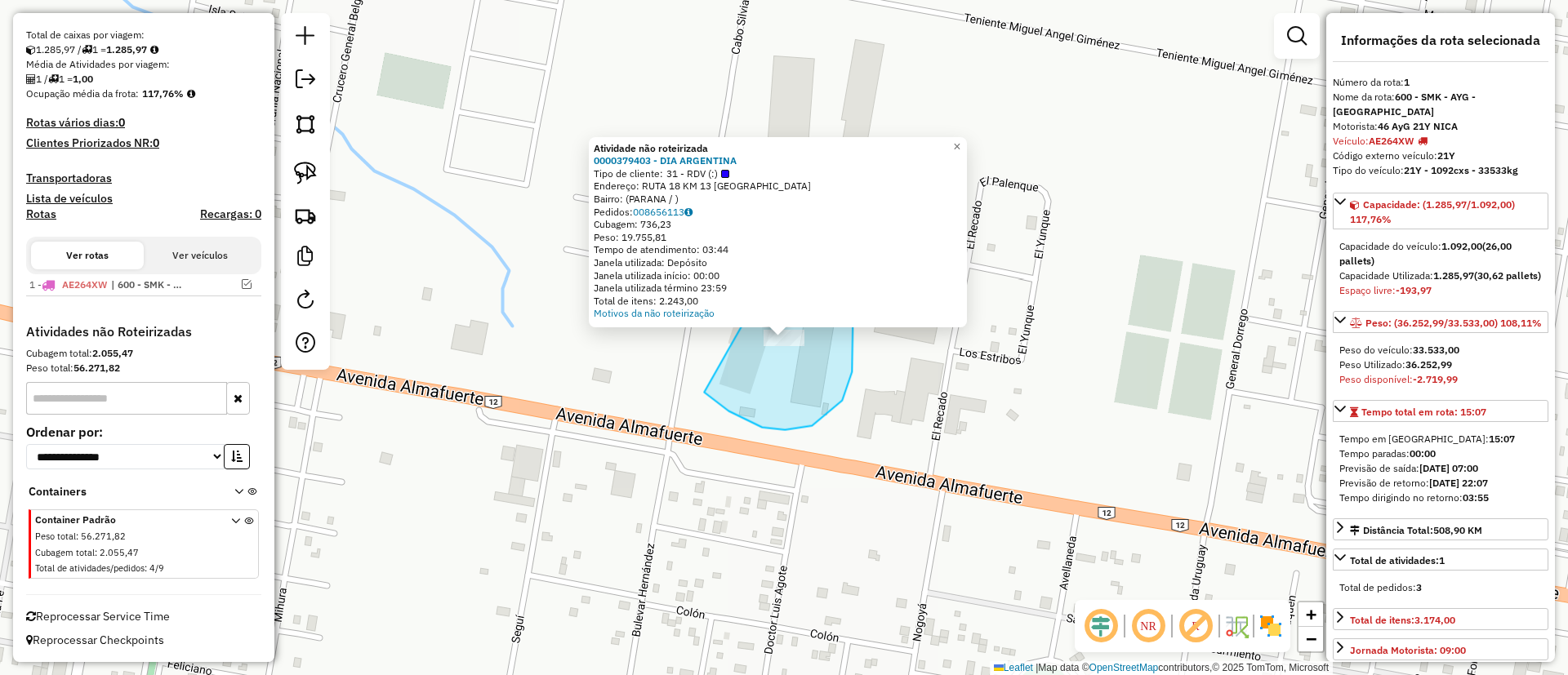
drag, startPoint x: 728, startPoint y: 411, endPoint x: 798, endPoint y: 226, distance: 197.8
click at [798, 226] on div "Atividade não roteirizada 0000379403 - DIA ARGENTINA Tipo de cliente: 31 - RDV …" at bounding box center [784, 337] width 1568 height 675
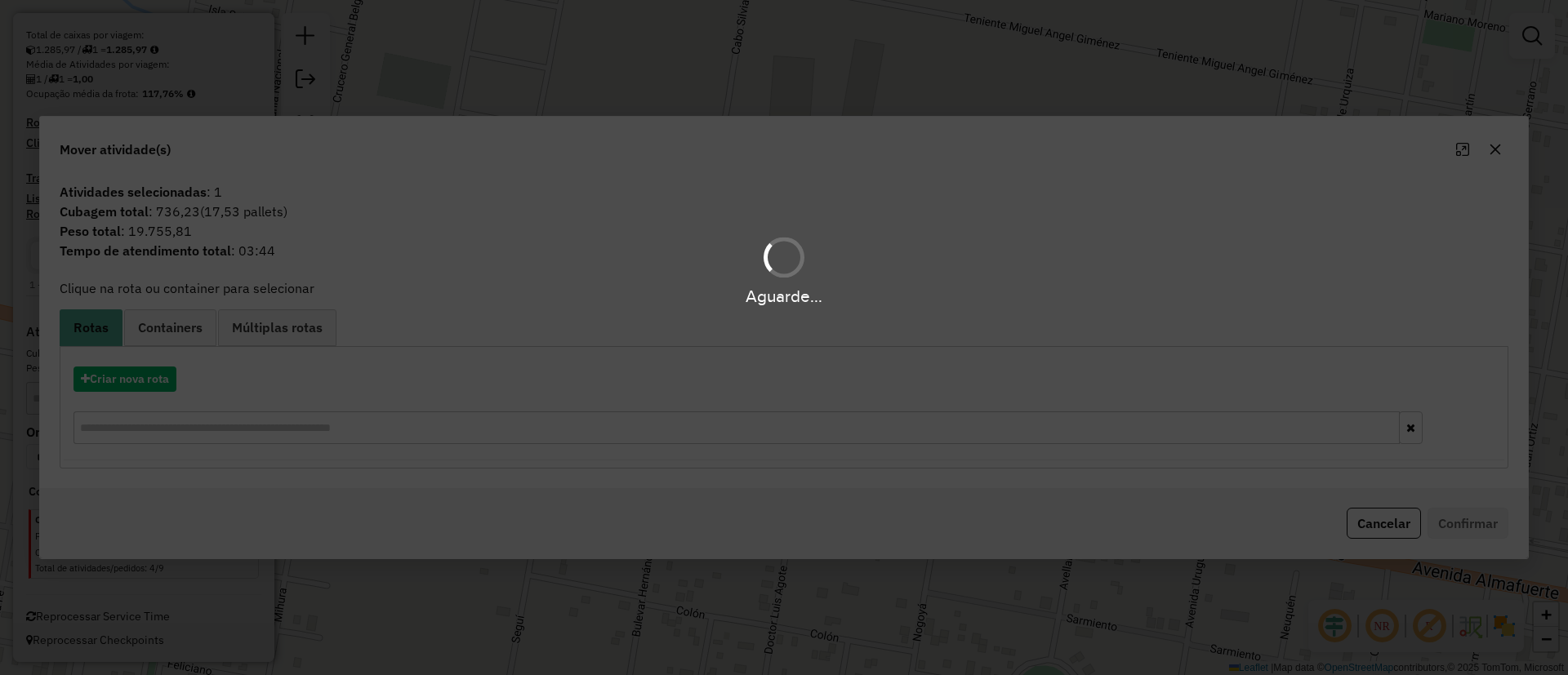
click at [123, 390] on hb-app "Aguarde... Pop-up bloqueado! Seu navegador bloqueou automáticamente a abertura …" at bounding box center [784, 337] width 1568 height 675
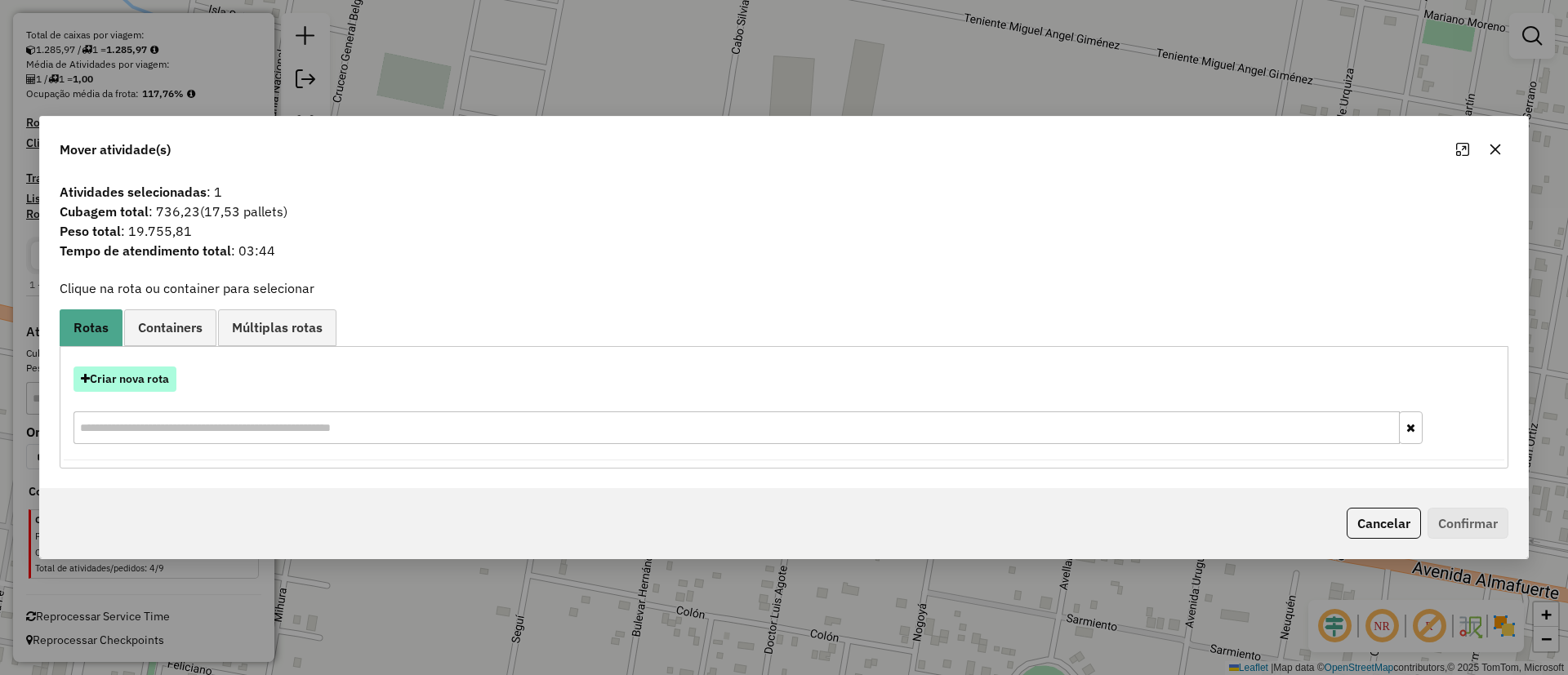
click at [118, 376] on button "Criar nova rota" at bounding box center [125, 379] width 103 height 26
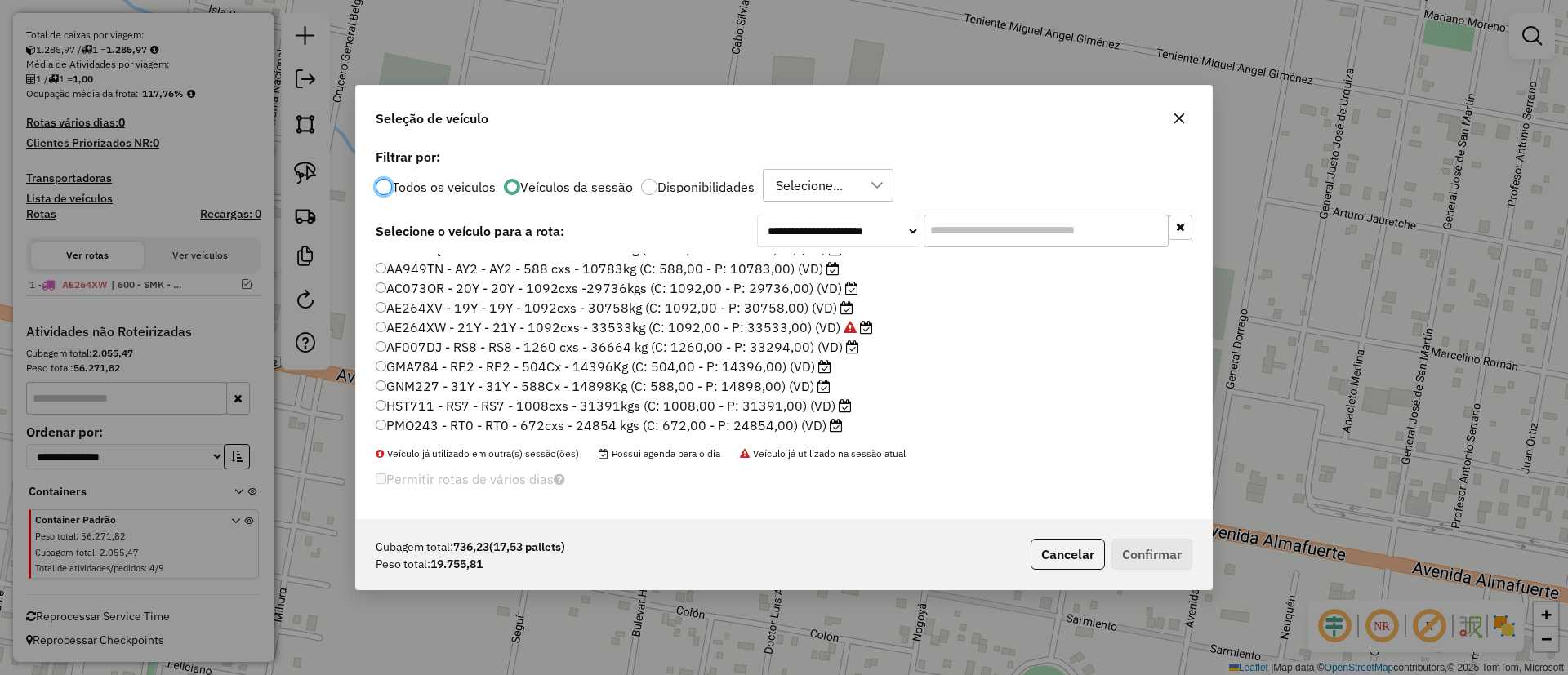
scroll to position [17, 0]
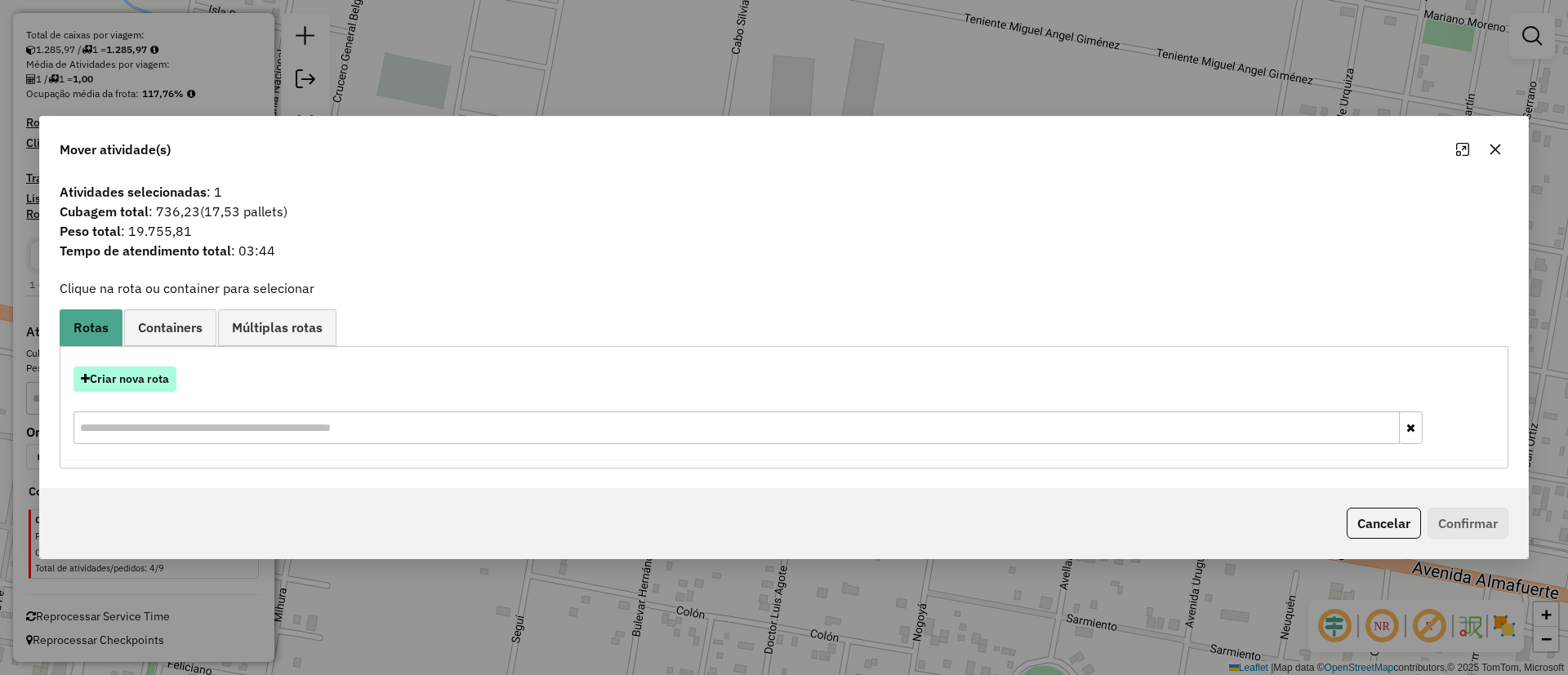
click at [138, 376] on button "Criar nova rota" at bounding box center [125, 379] width 103 height 26
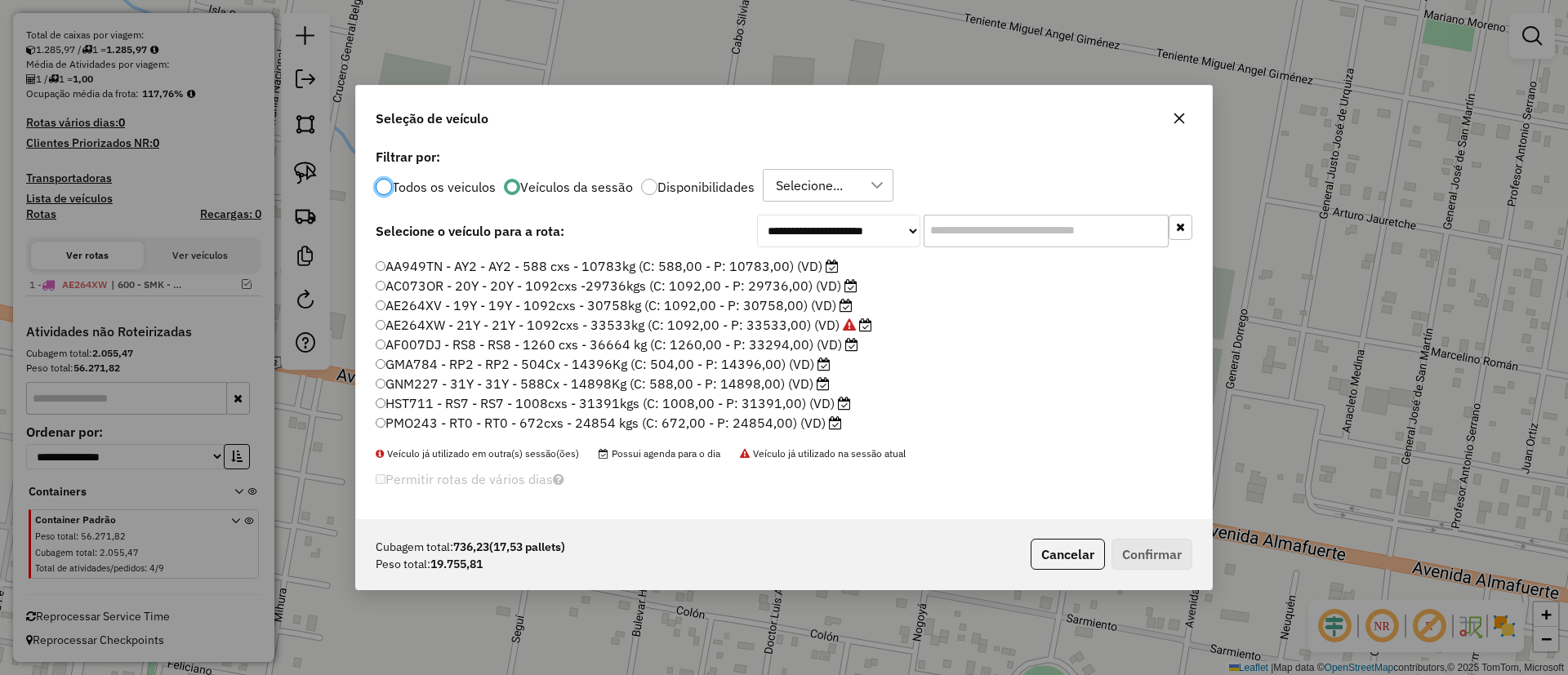
click at [748, 400] on label "HST711 - RS7 - RS7 - 1008cxs - 31391kgs (C: 1008,00 - P: 31391,00) (VD)" at bounding box center [613, 403] width 475 height 20
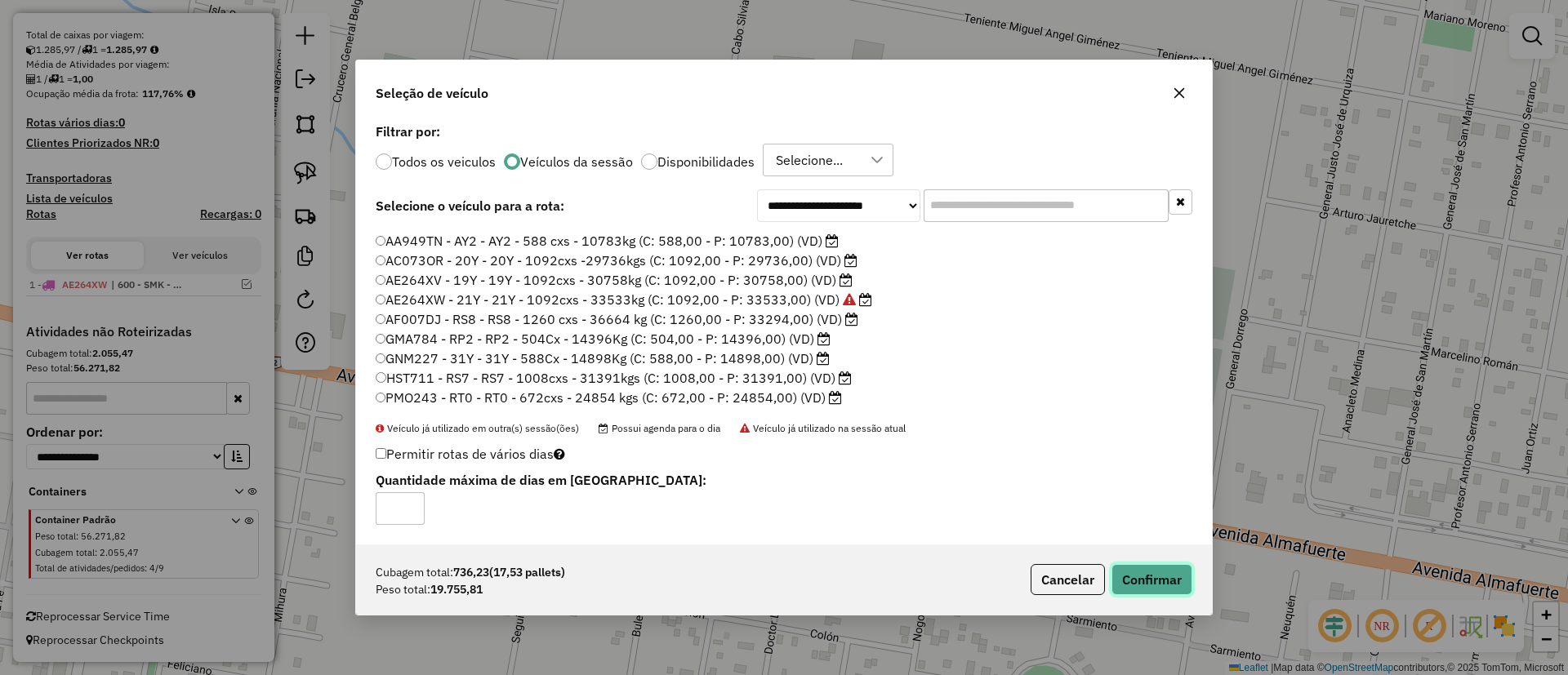
click at [1156, 570] on button "Confirmar" at bounding box center [1152, 580] width 81 height 31
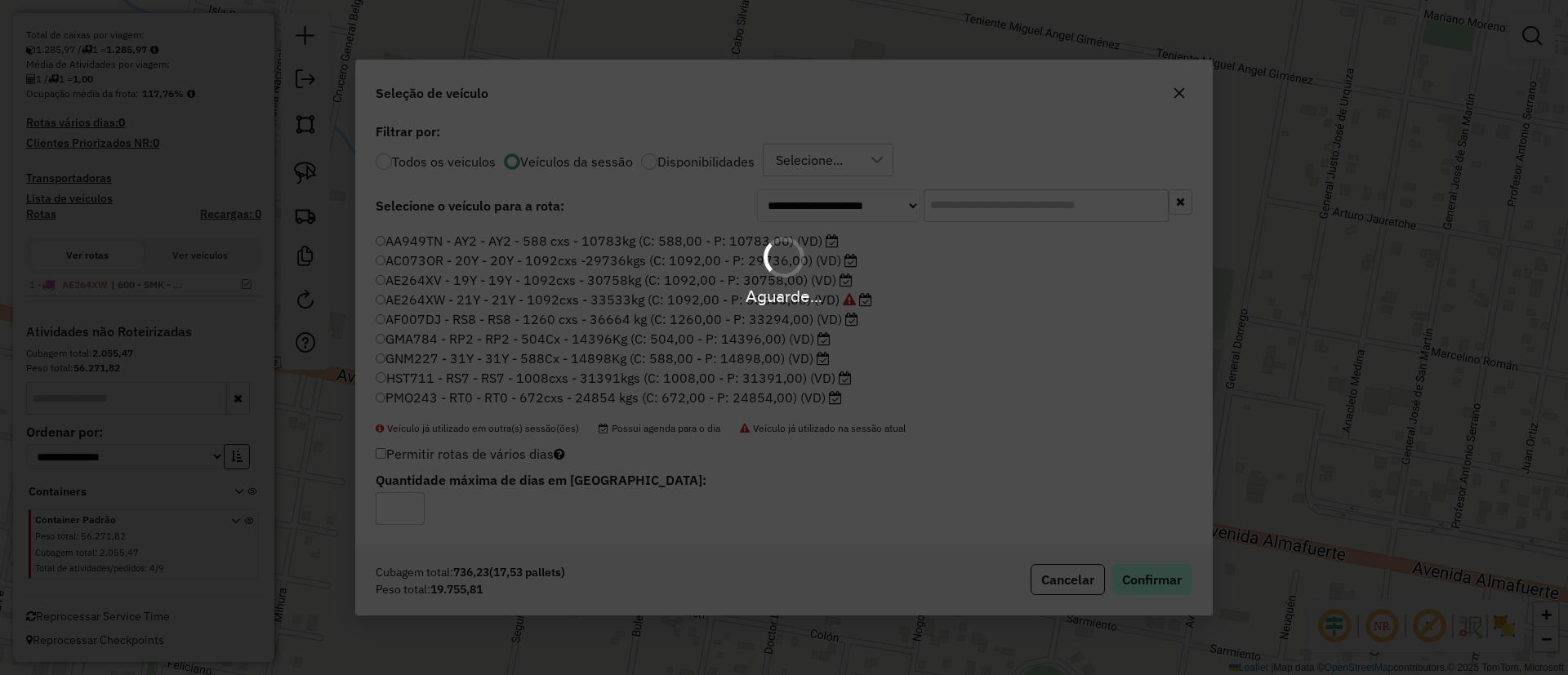
scroll to position [369, 0]
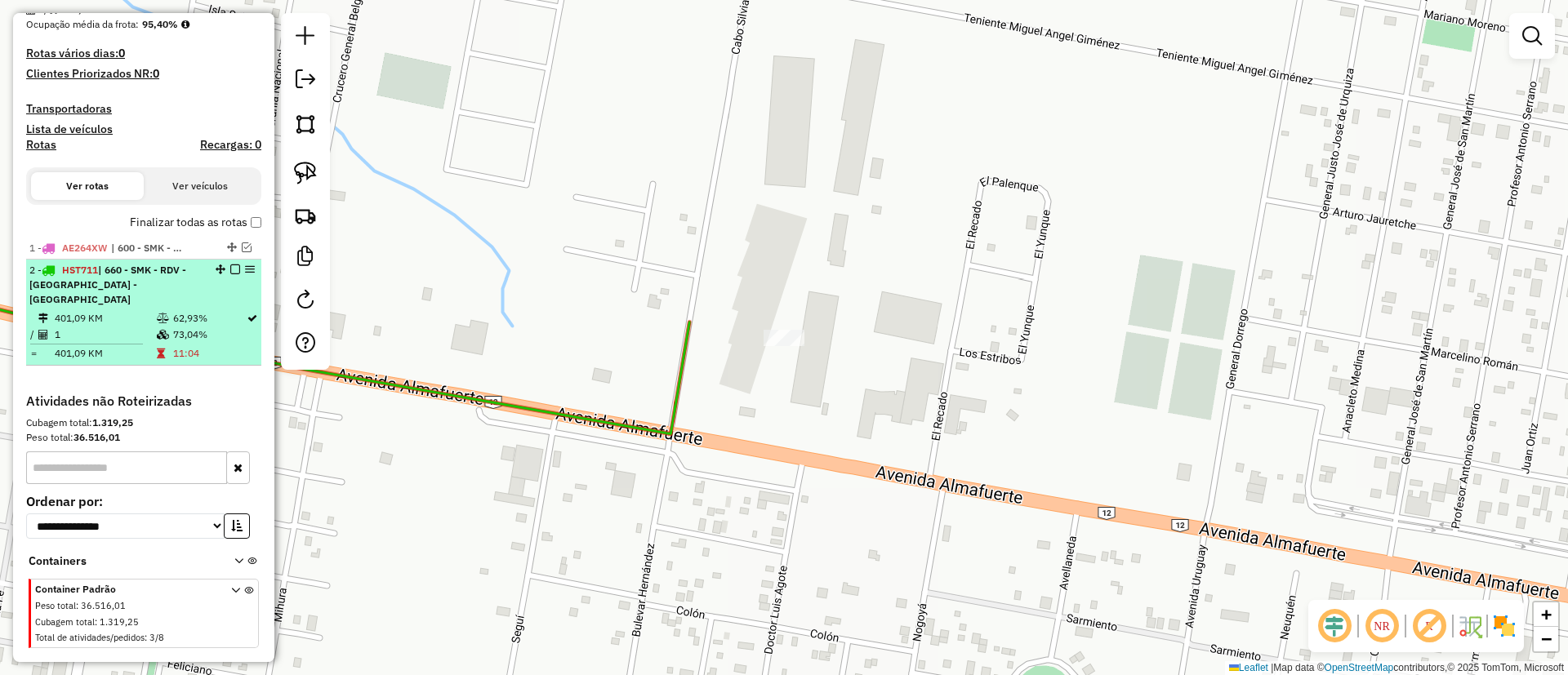
click at [232, 310] on td "62,93%" at bounding box center [208, 318] width 74 height 17
select select "**********"
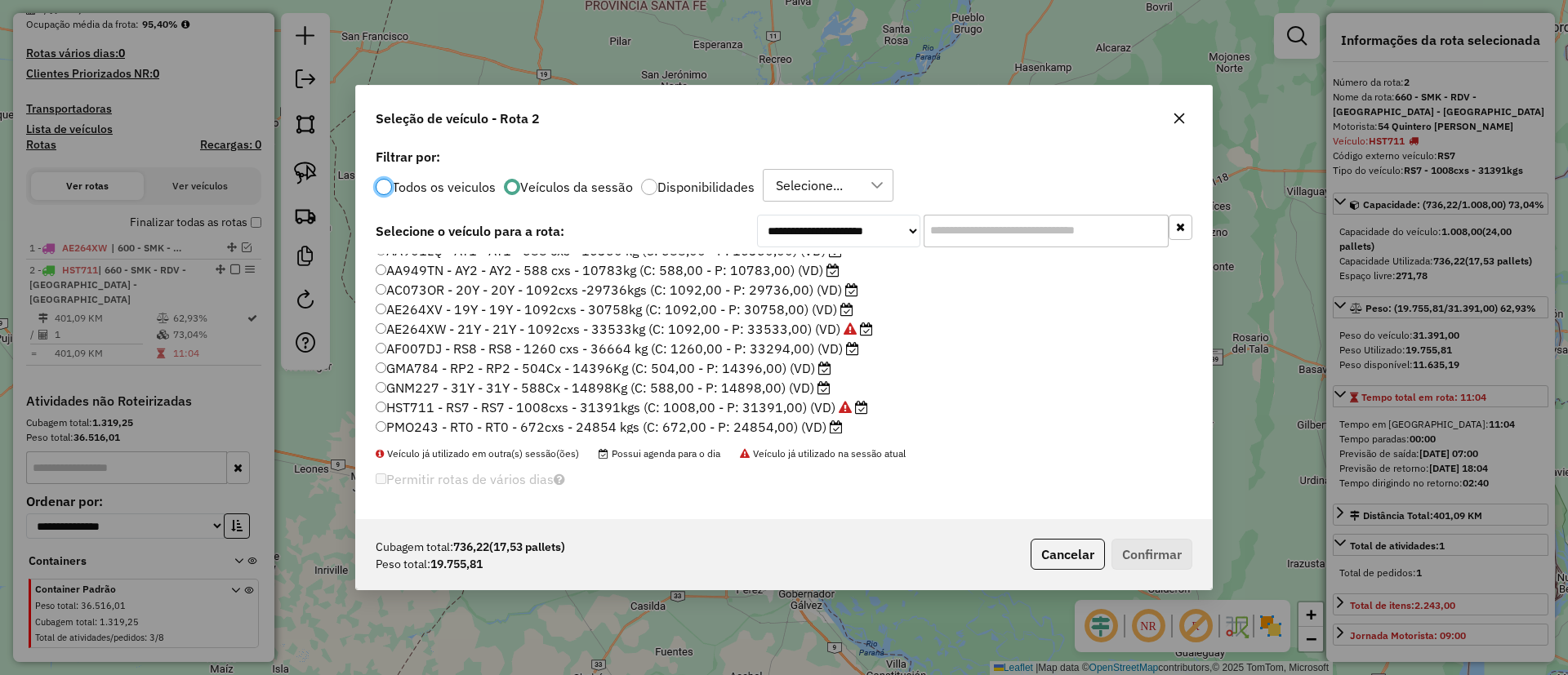
scroll to position [17, 0]
click at [681, 420] on label "PMO243 - RT0 - RT0 - 672cxs - 24854 kgs (C: 672,00 - P: 24854,00) (VD)" at bounding box center [609, 423] width 467 height 20
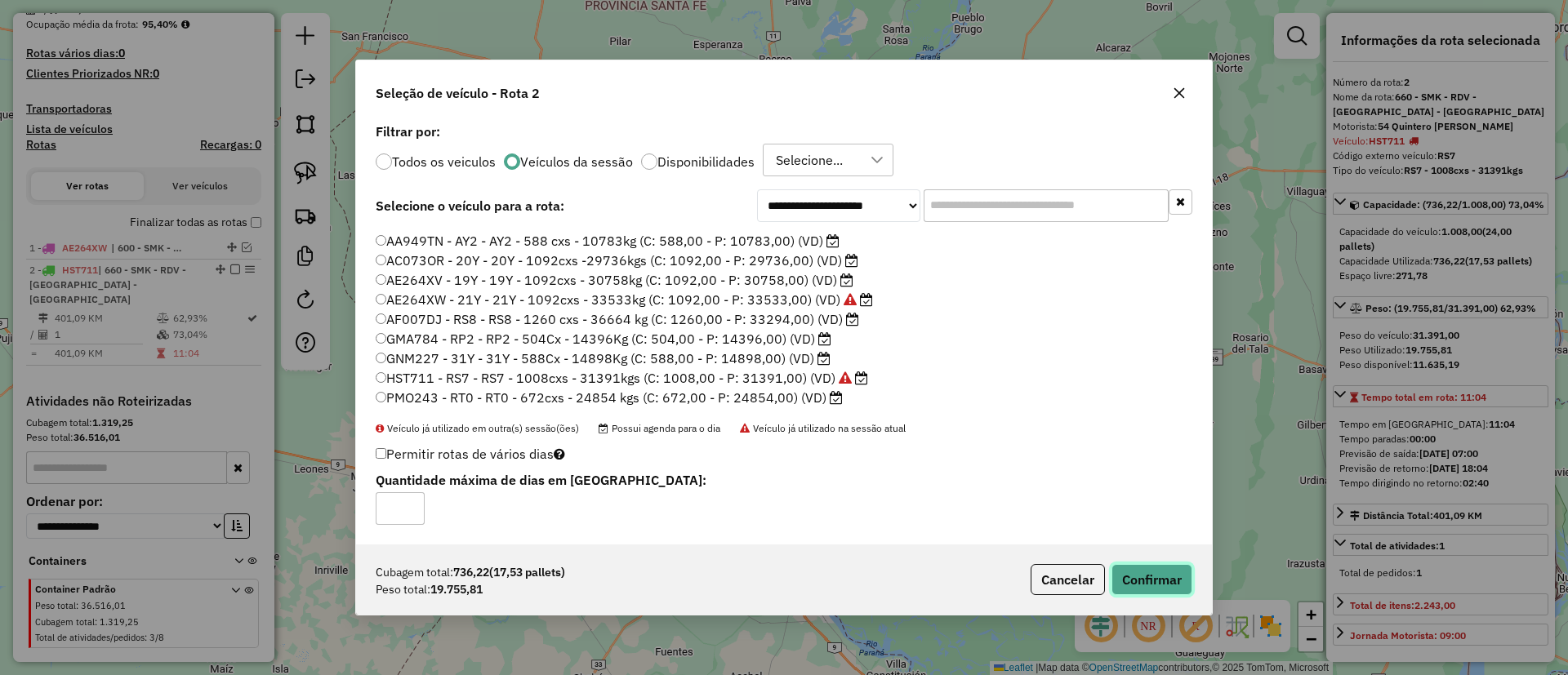
click at [1144, 577] on button "Confirmar" at bounding box center [1152, 580] width 81 height 31
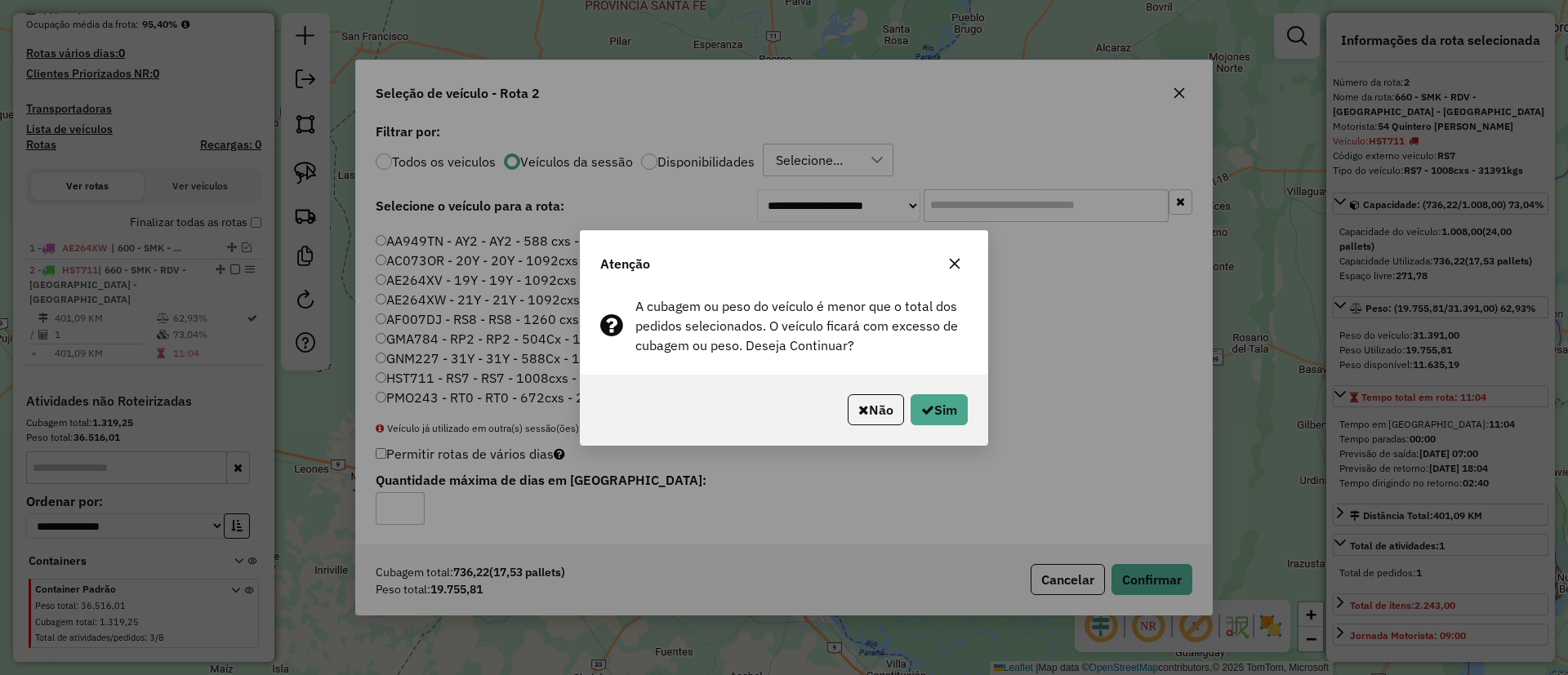
click at [959, 248] on div "Atenção" at bounding box center [784, 260] width 407 height 59
click at [955, 252] on button "button" at bounding box center [955, 264] width 26 height 26
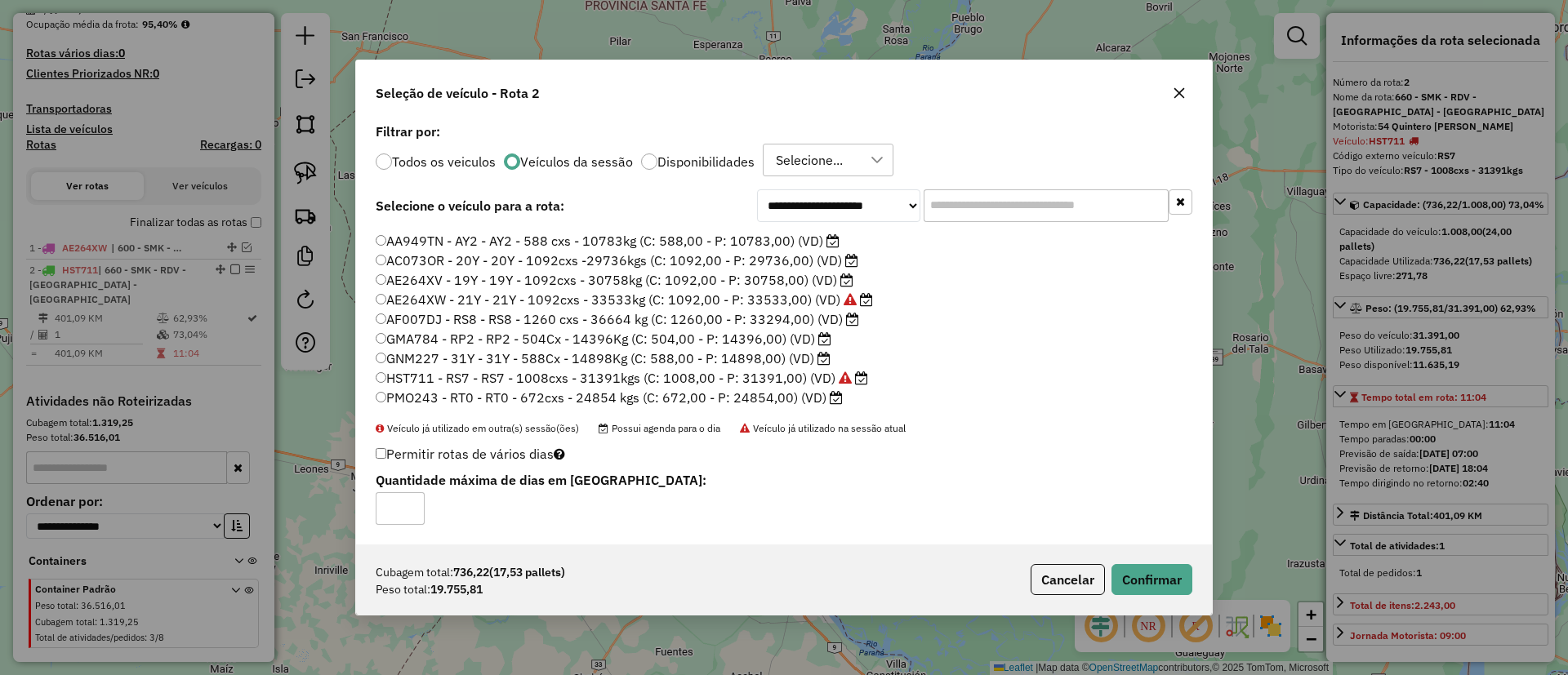
click at [224, 269] on div "**********" at bounding box center [784, 337] width 1568 height 675
click at [1185, 89] on icon "button" at bounding box center [1180, 93] width 13 height 13
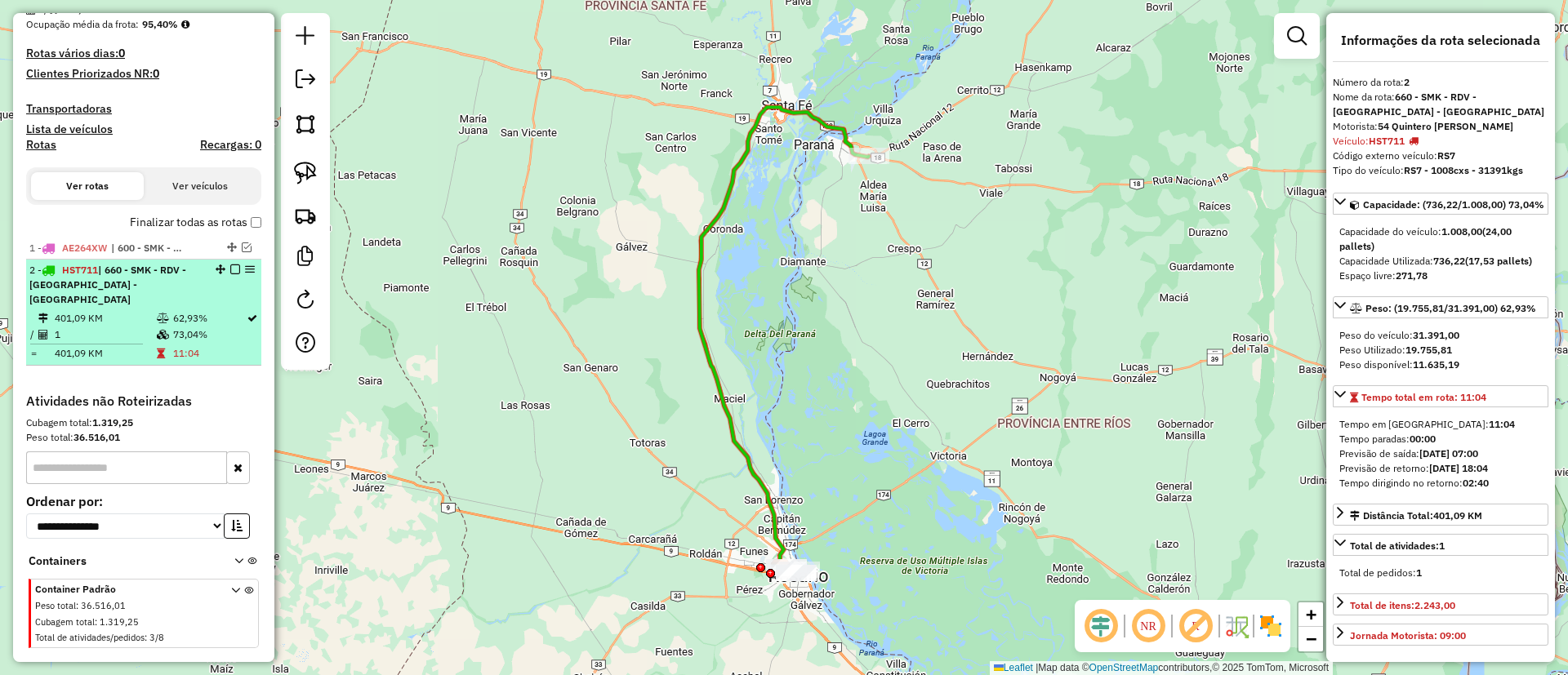
click at [233, 267] on em at bounding box center [236, 269] width 10 height 10
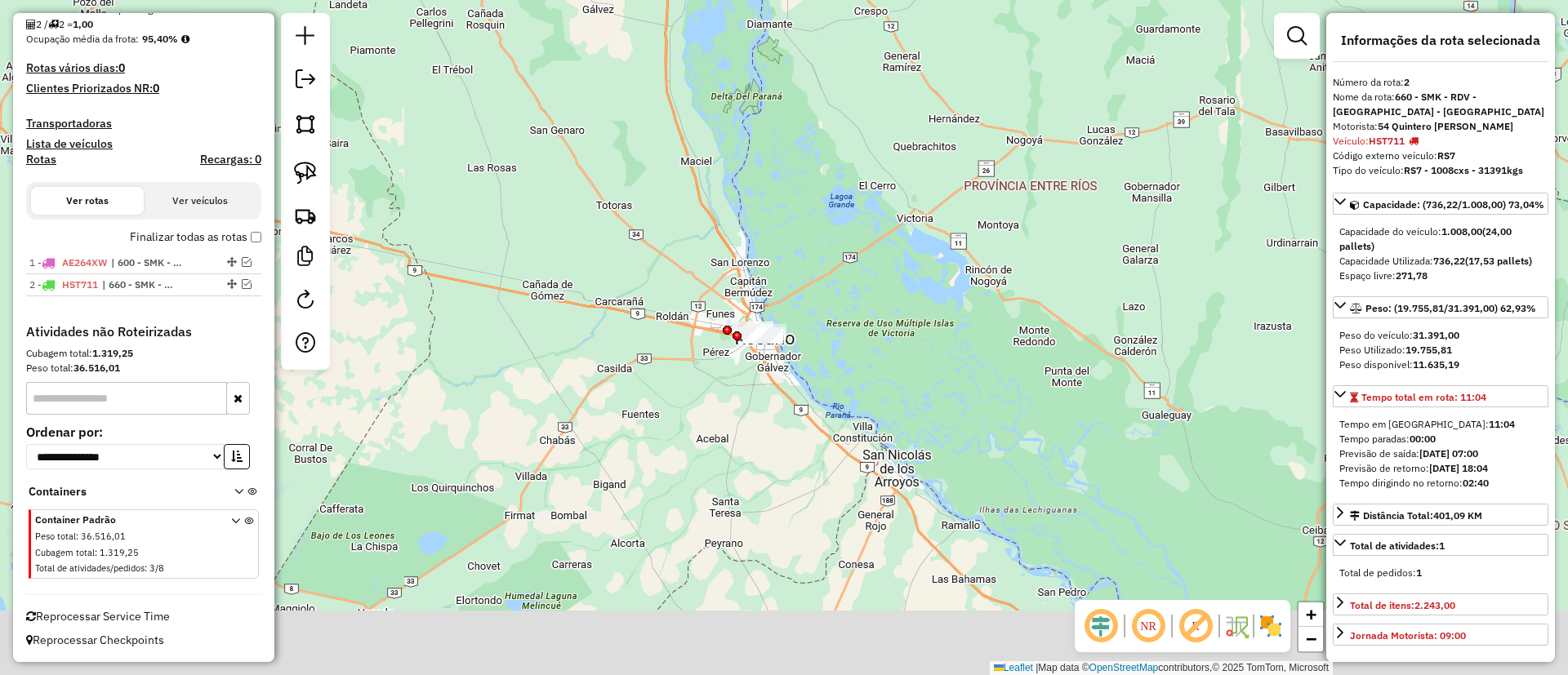
drag, startPoint x: 844, startPoint y: 581, endPoint x: 766, endPoint y: 288, distance: 303.2
click at [790, 268] on div "Janela de atendimento Grade de atendimento Capacidade Transportadoras Veículos …" at bounding box center [784, 337] width 1568 height 675
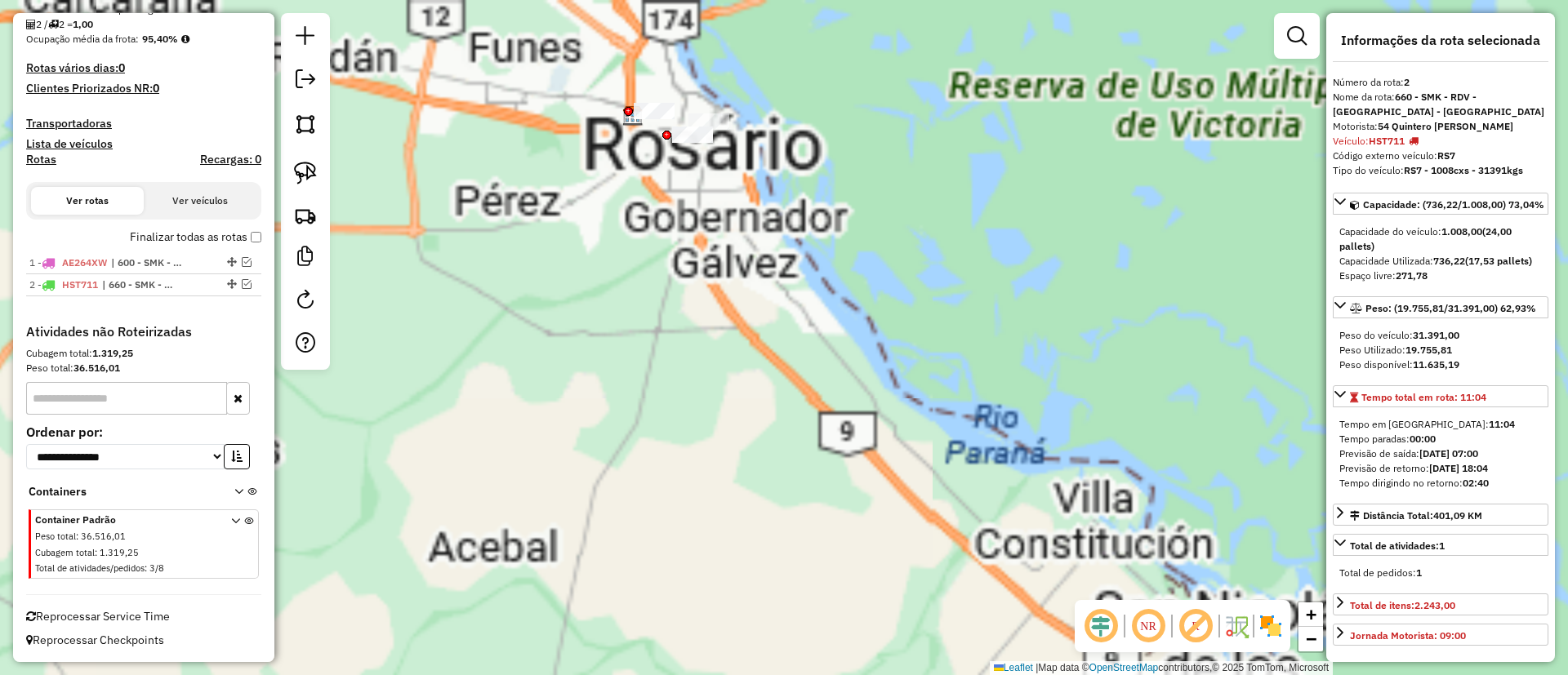
drag, startPoint x: 755, startPoint y: 243, endPoint x: 779, endPoint y: 349, distance: 108.7
click at [779, 349] on div "Janela de atendimento Grade de atendimento Capacidade Transportadoras Veículos …" at bounding box center [784, 337] width 1568 height 675
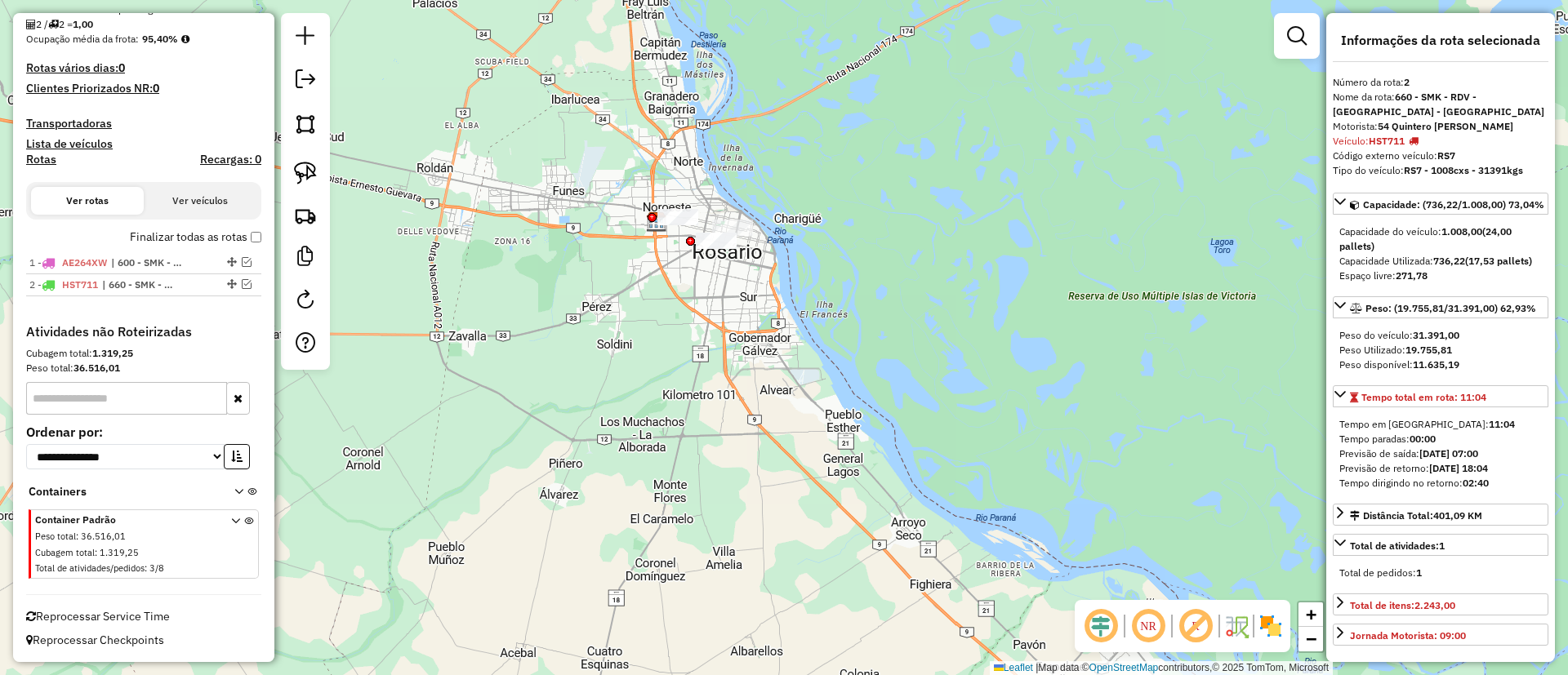
click at [1272, 613] on img at bounding box center [1271, 626] width 26 height 26
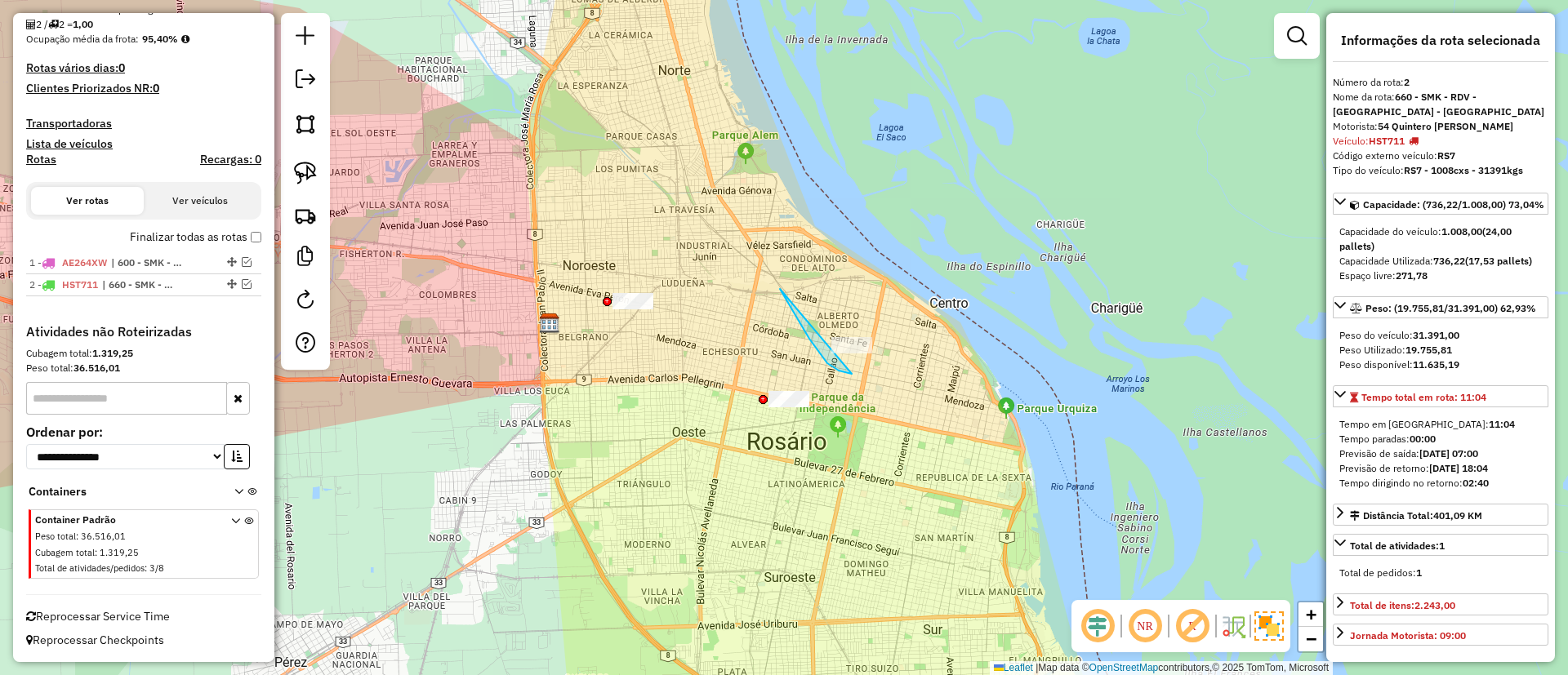
drag, startPoint x: 827, startPoint y: 364, endPoint x: 975, endPoint y: 283, distance: 168.7
drag, startPoint x: 575, startPoint y: 307, endPoint x: 675, endPoint y: 287, distance: 102.0
drag, startPoint x: 732, startPoint y: 374, endPoint x: 839, endPoint y: 403, distance: 110.9
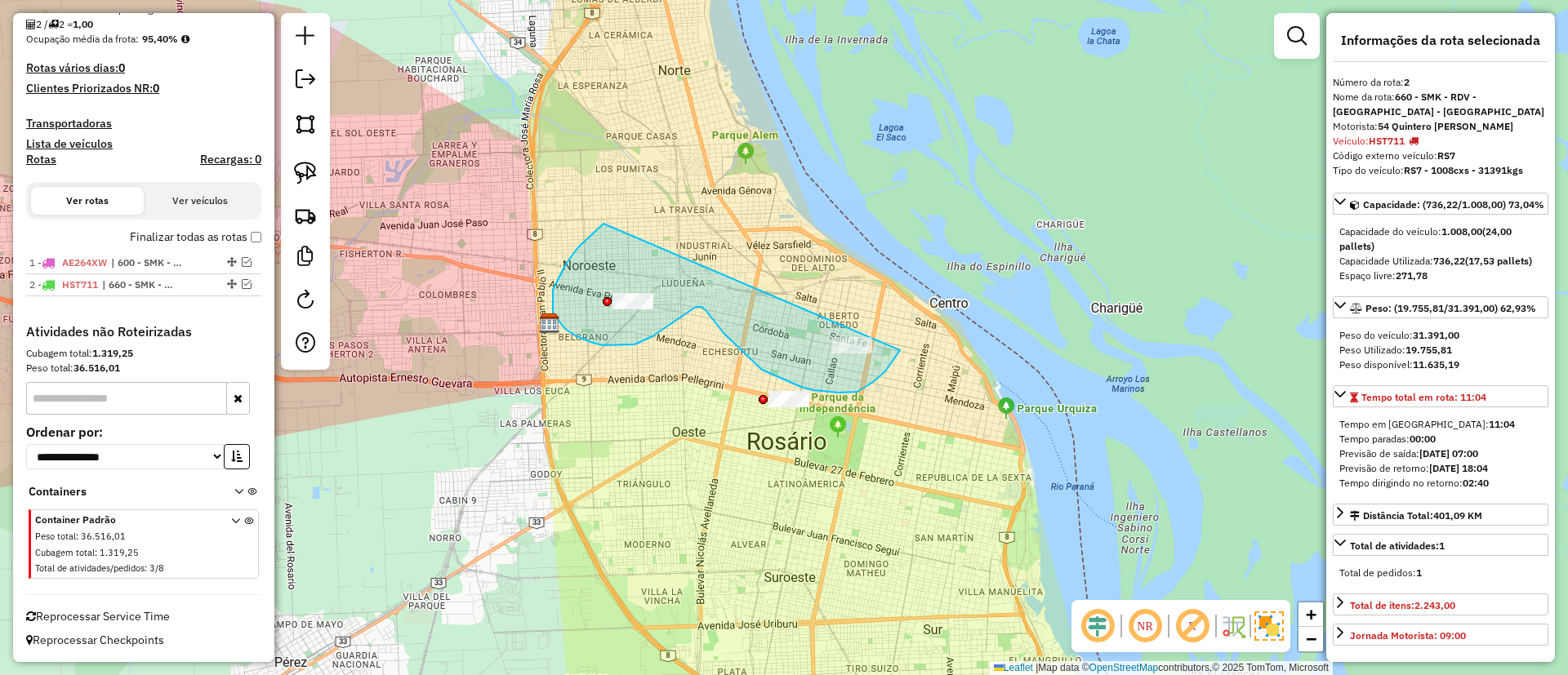
drag, startPoint x: 555, startPoint y: 316, endPoint x: 899, endPoint y: 279, distance: 346.0
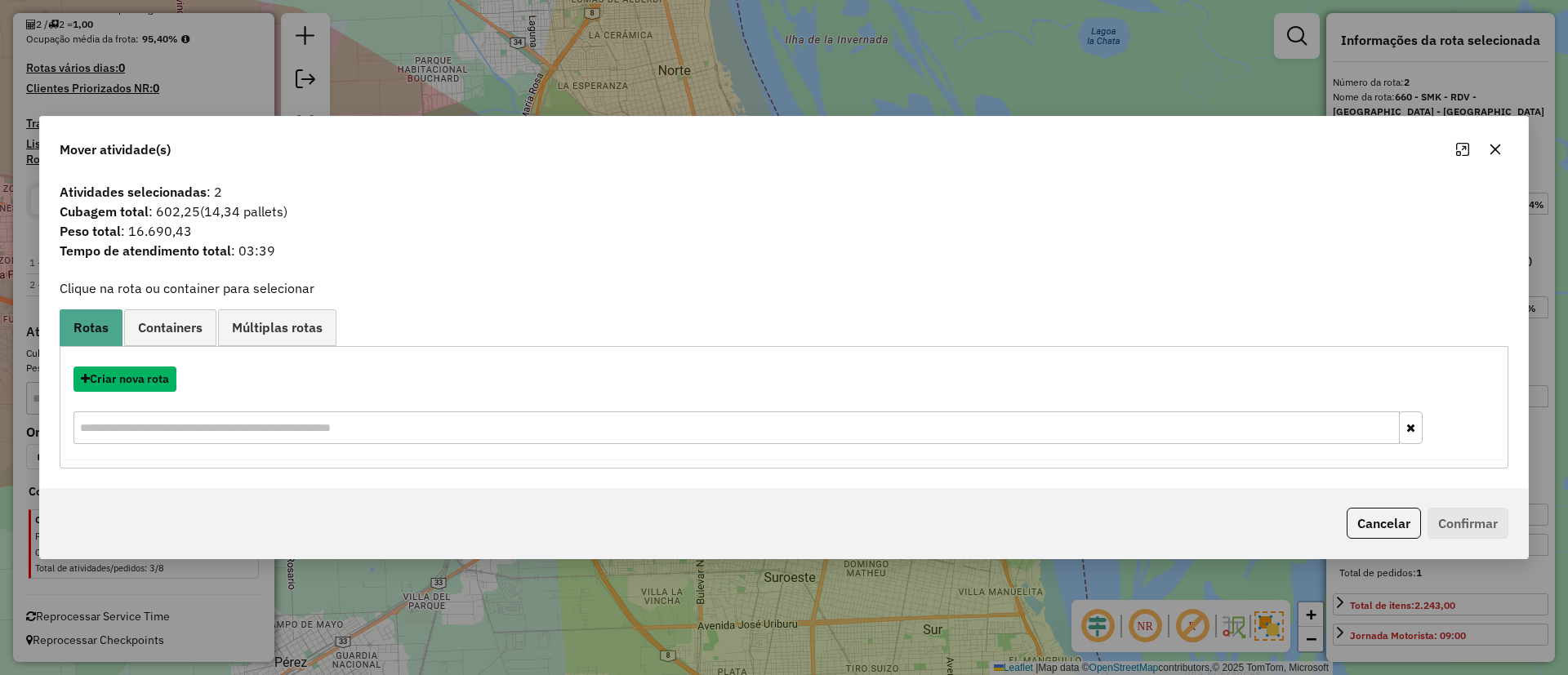
click at [160, 368] on button "Criar nova rota" at bounding box center [125, 379] width 103 height 26
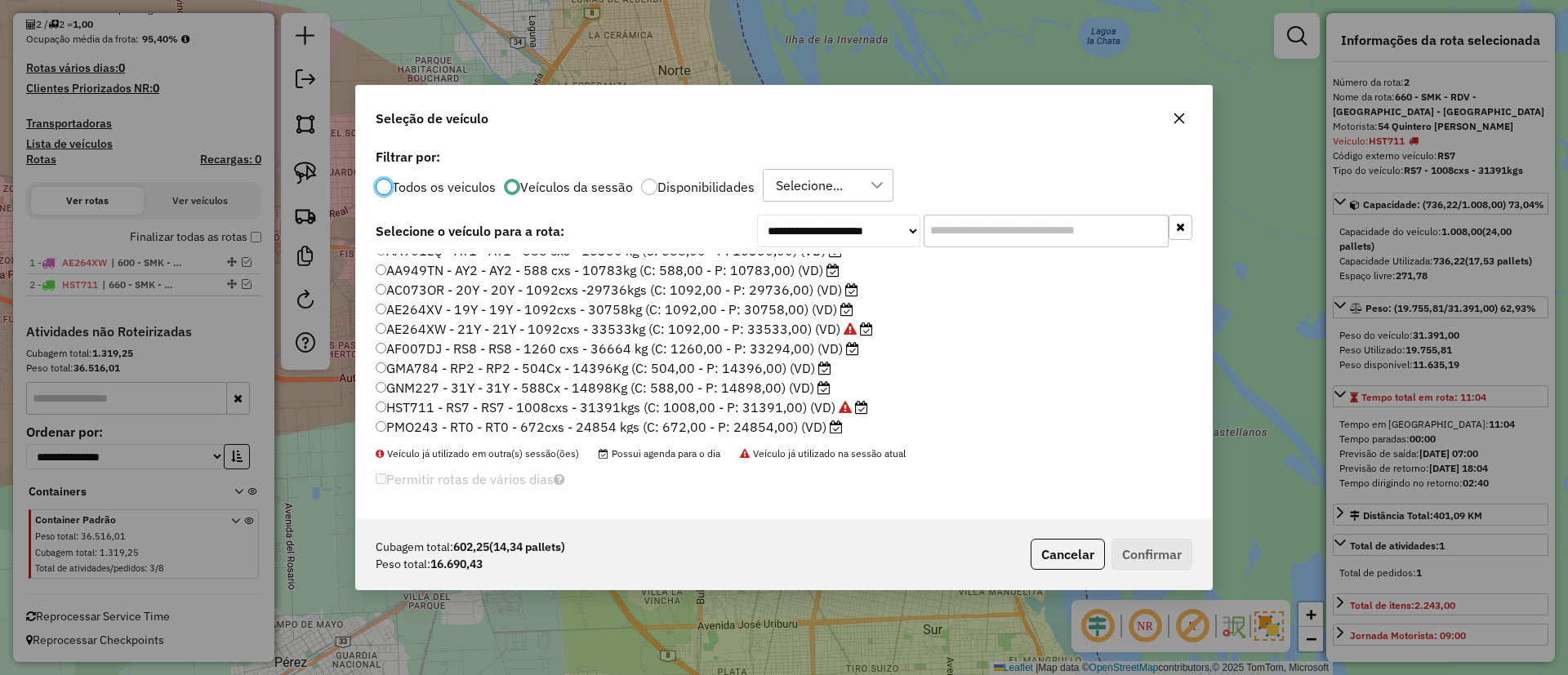
scroll to position [0, 0]
click at [630, 399] on label "GNM227 - 31Y - 31Y - 588Cx - 14898Kg (C: 588,00 - P: 14898,00) (VD)" at bounding box center [603, 400] width 455 height 20
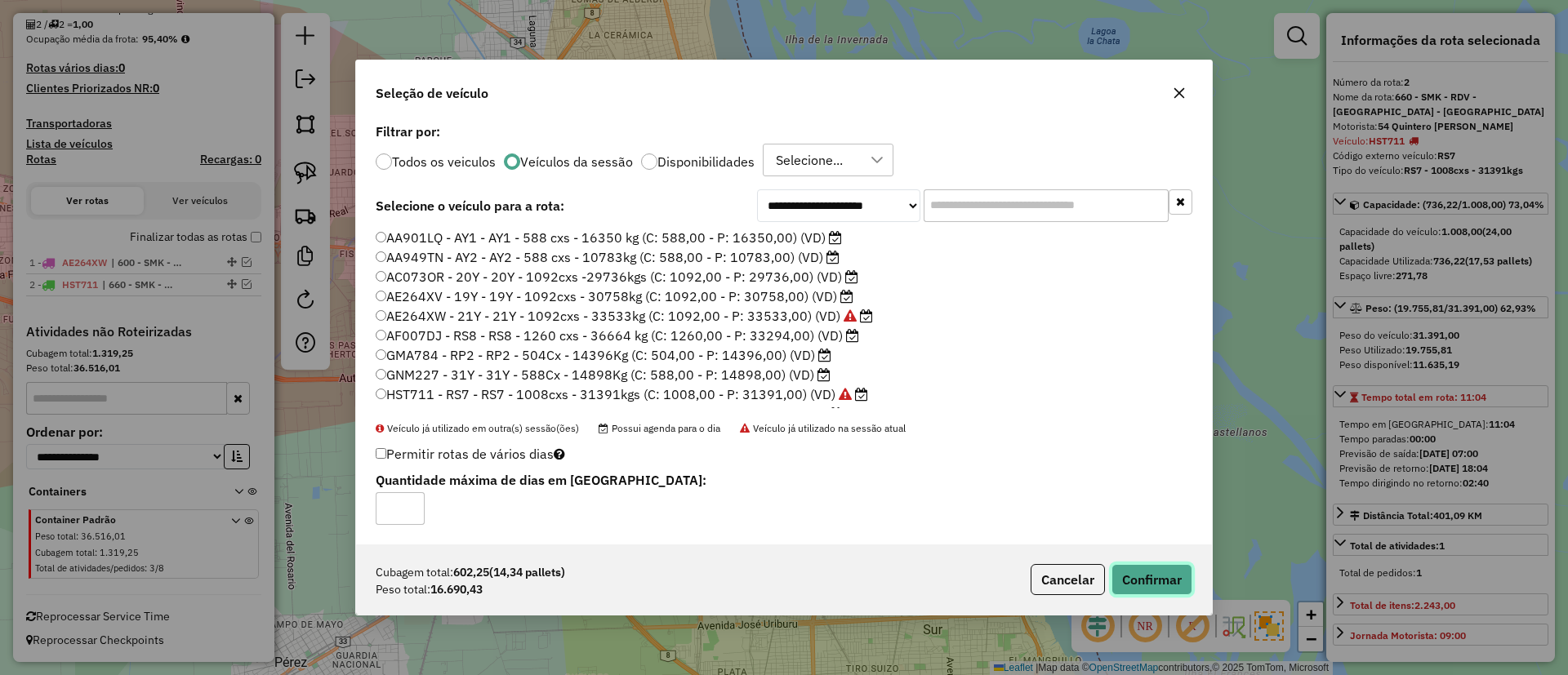
click at [1156, 575] on button "Confirmar" at bounding box center [1152, 580] width 81 height 31
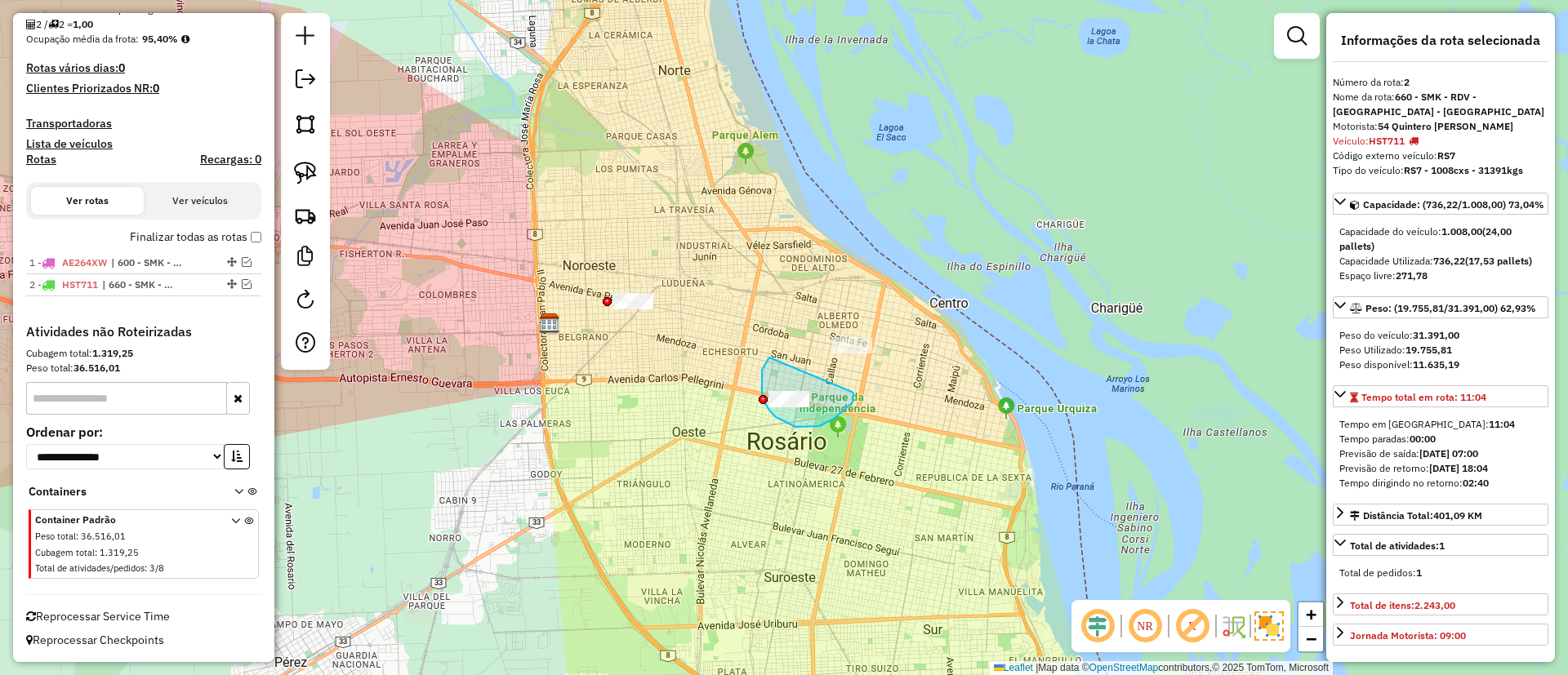
drag, startPoint x: 770, startPoint y: 411, endPoint x: 841, endPoint y: 387, distance: 74.9
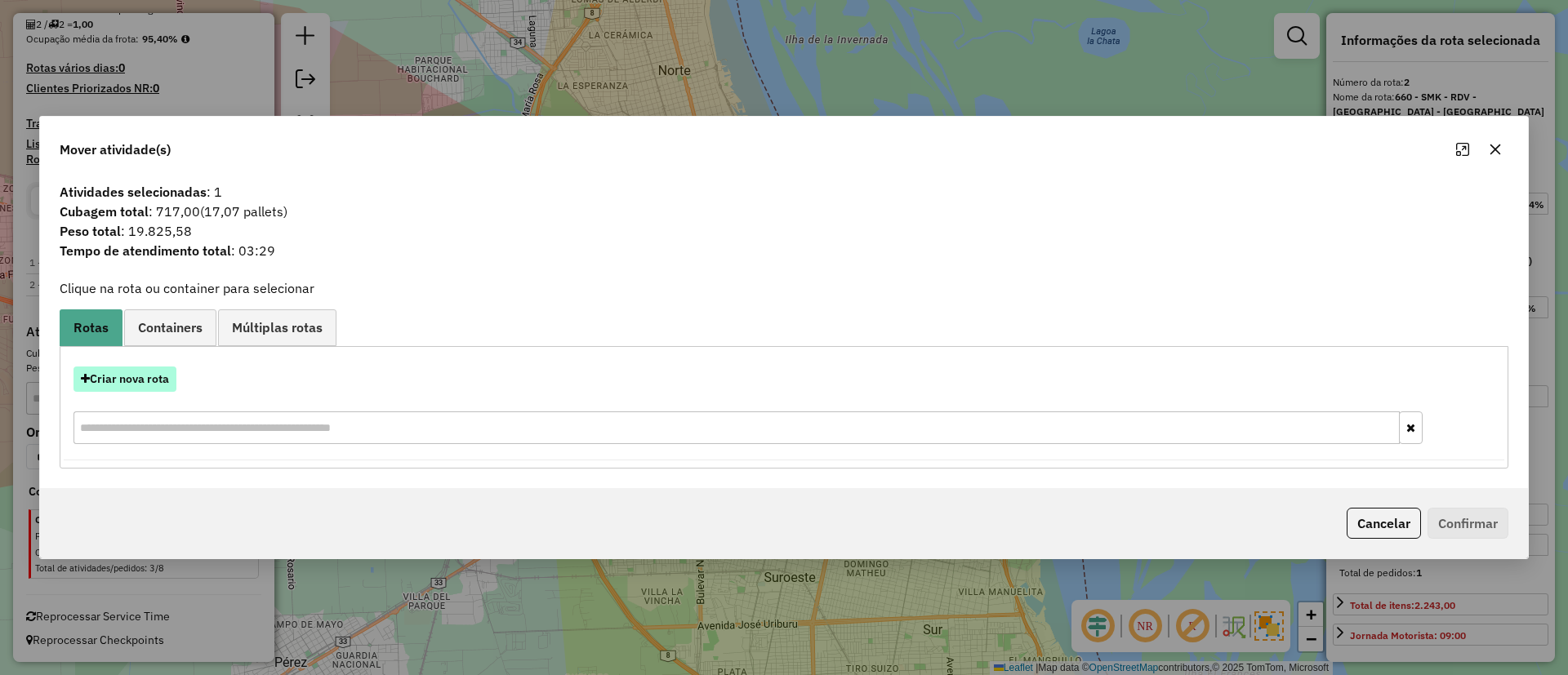
click at [133, 378] on button "Criar nova rota" at bounding box center [125, 379] width 103 height 26
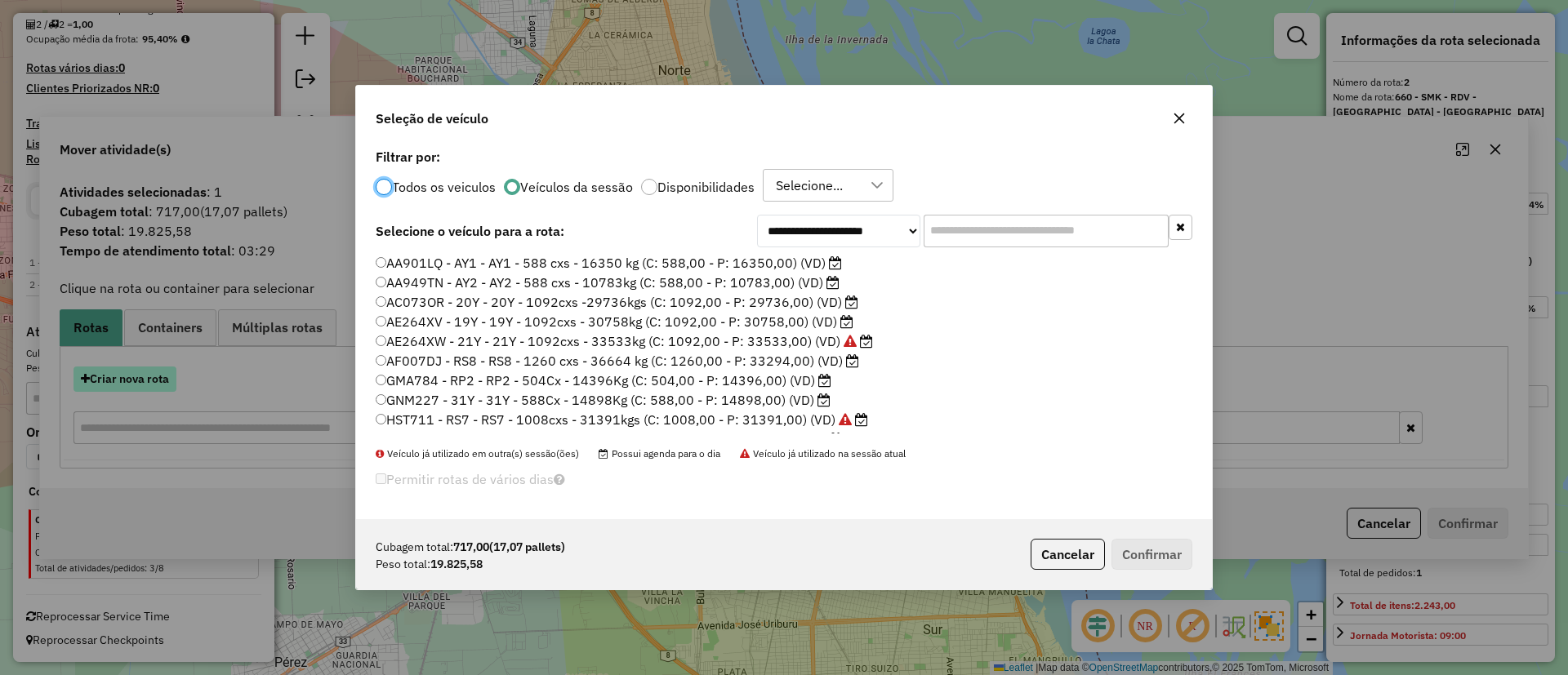
scroll to position [9, 5]
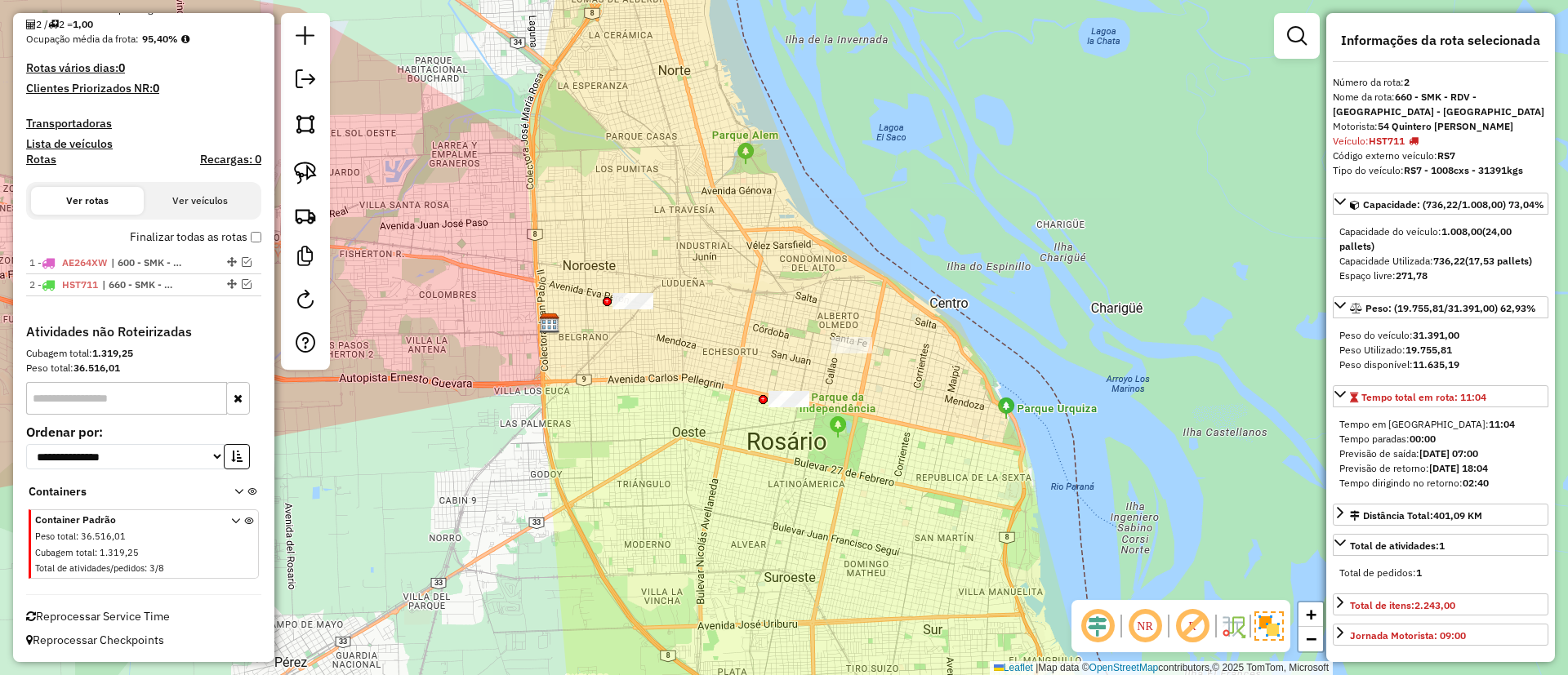
click at [794, 407] on div at bounding box center [789, 399] width 41 height 17
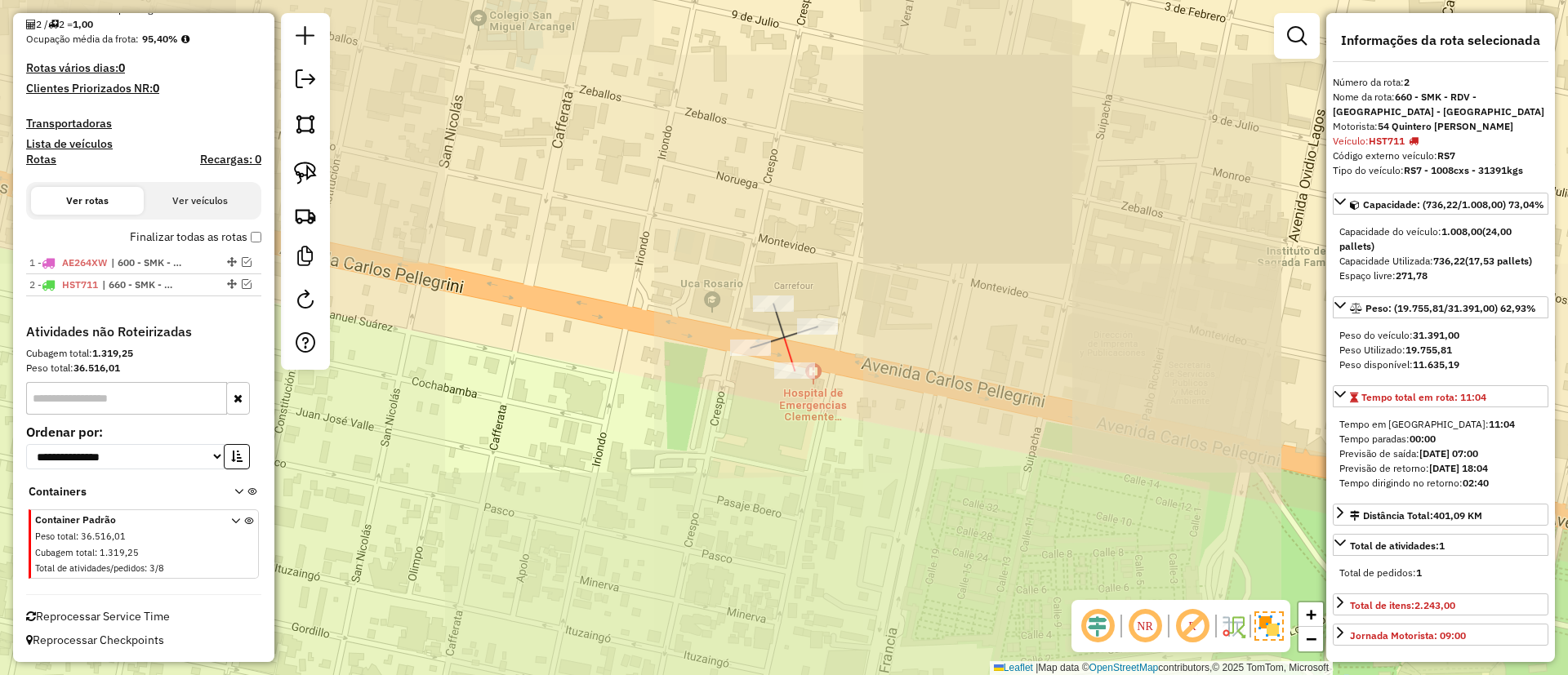
click at [792, 378] on div at bounding box center [794, 371] width 41 height 17
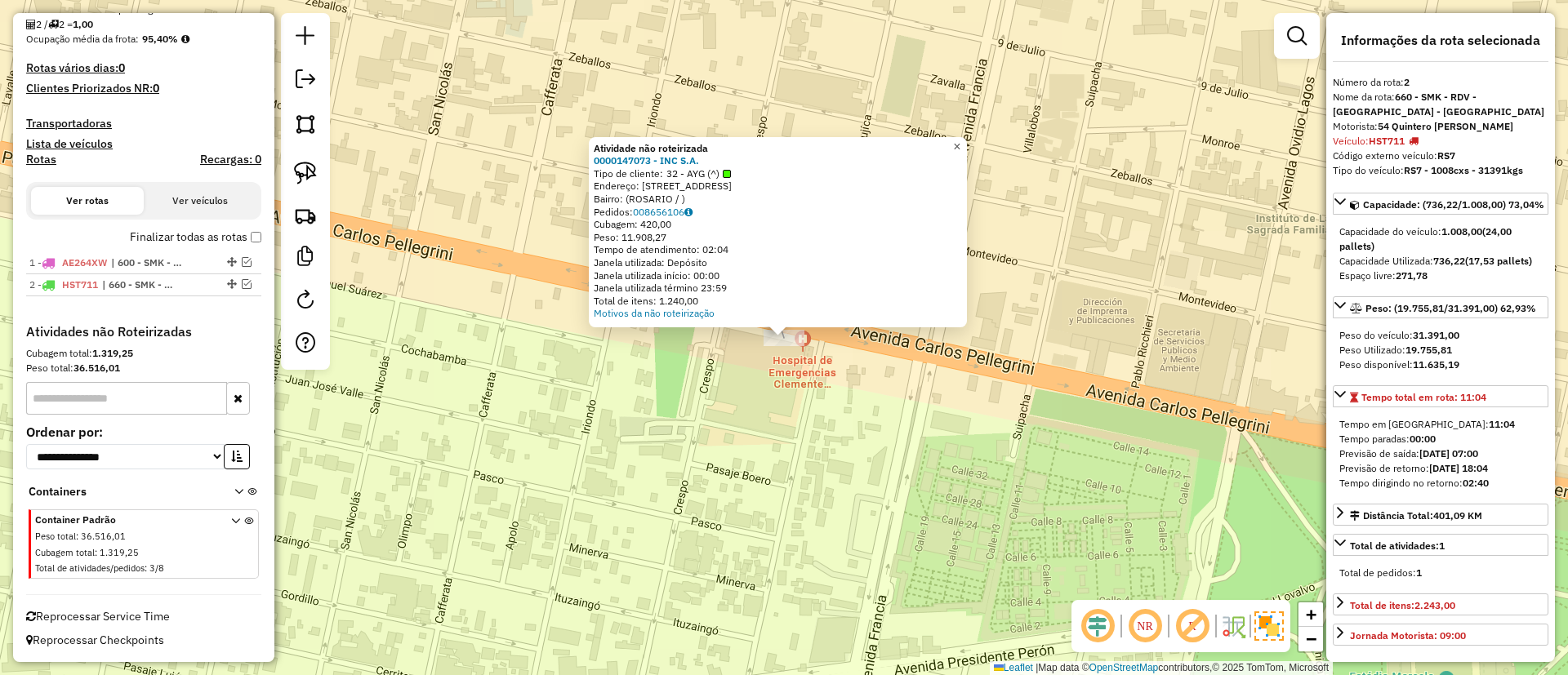
click at [967, 137] on link "×" at bounding box center [957, 147] width 20 height 20
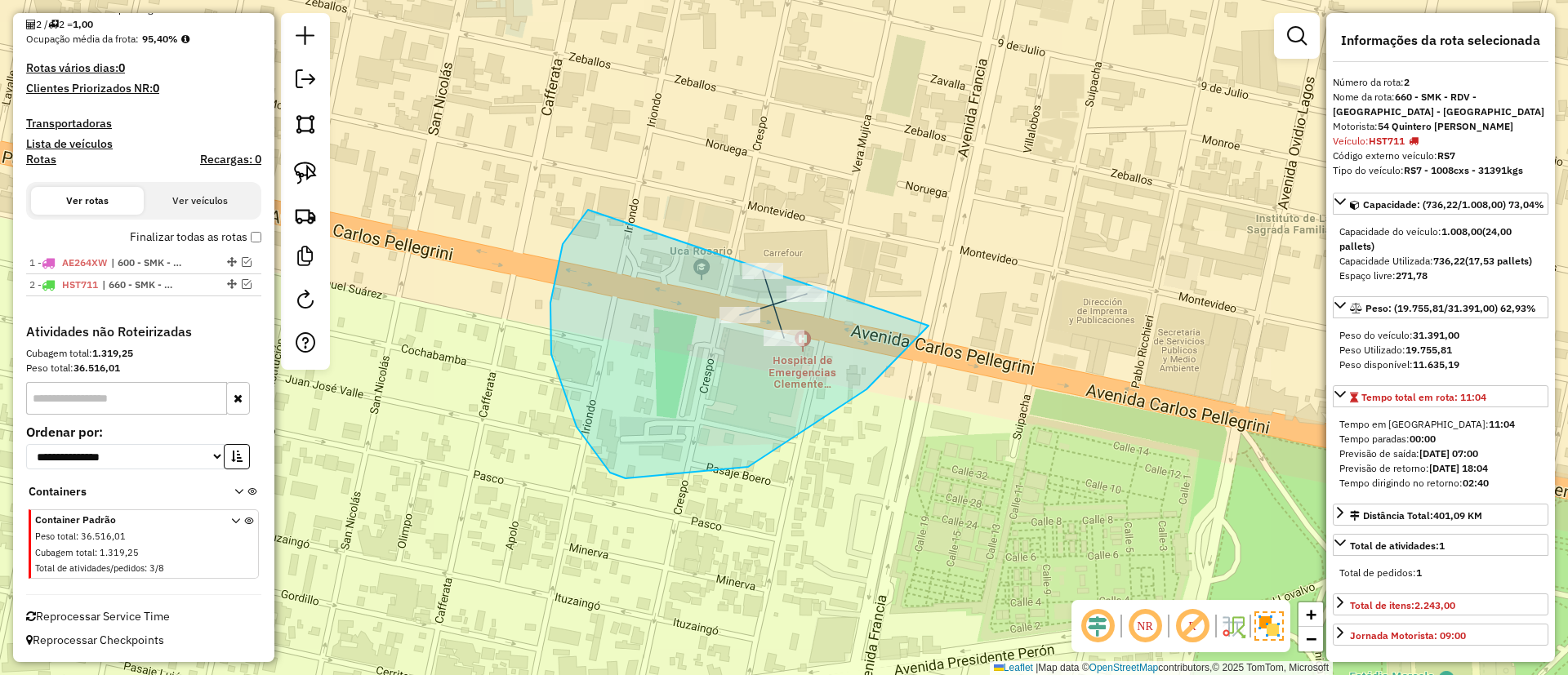
drag, startPoint x: 626, startPoint y: 478, endPoint x: 933, endPoint y: 148, distance: 450.7
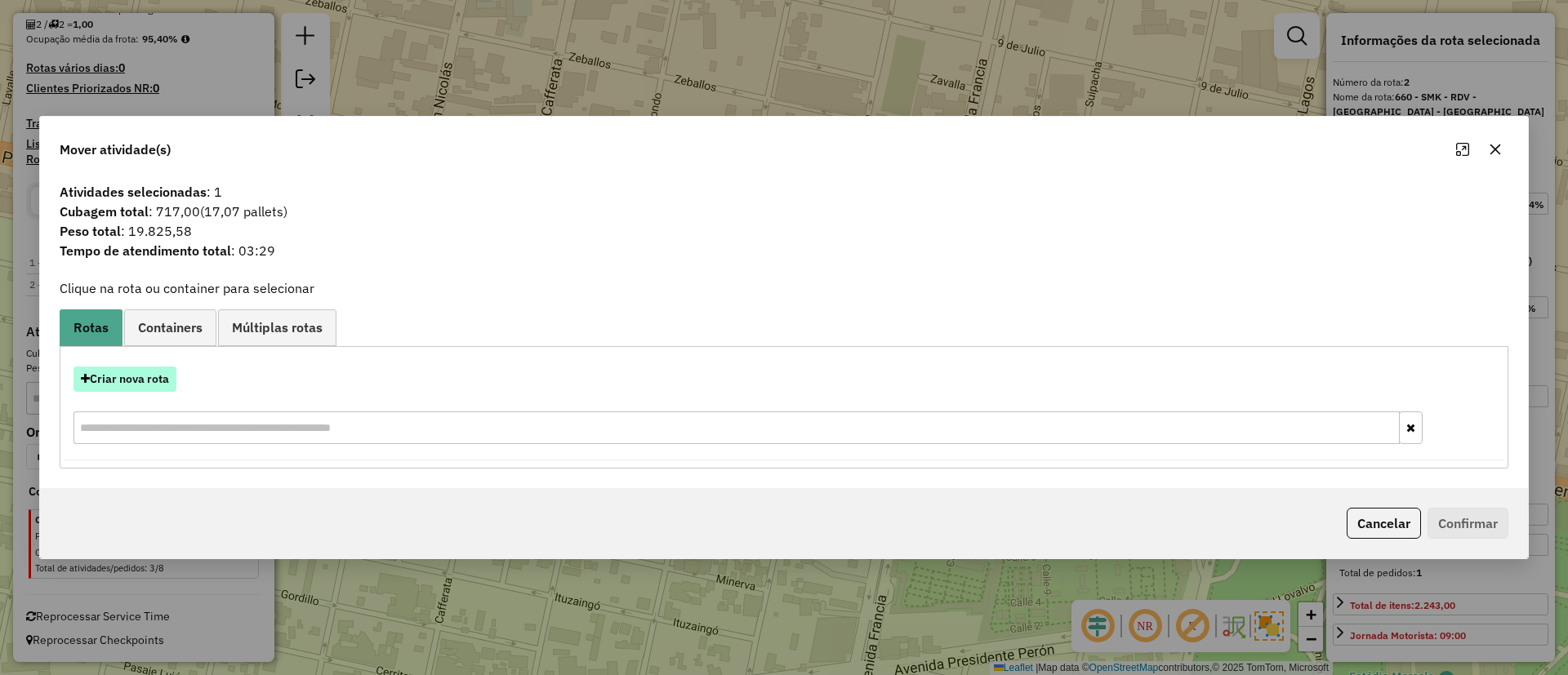
click at [143, 369] on button "Criar nova rota" at bounding box center [125, 379] width 103 height 26
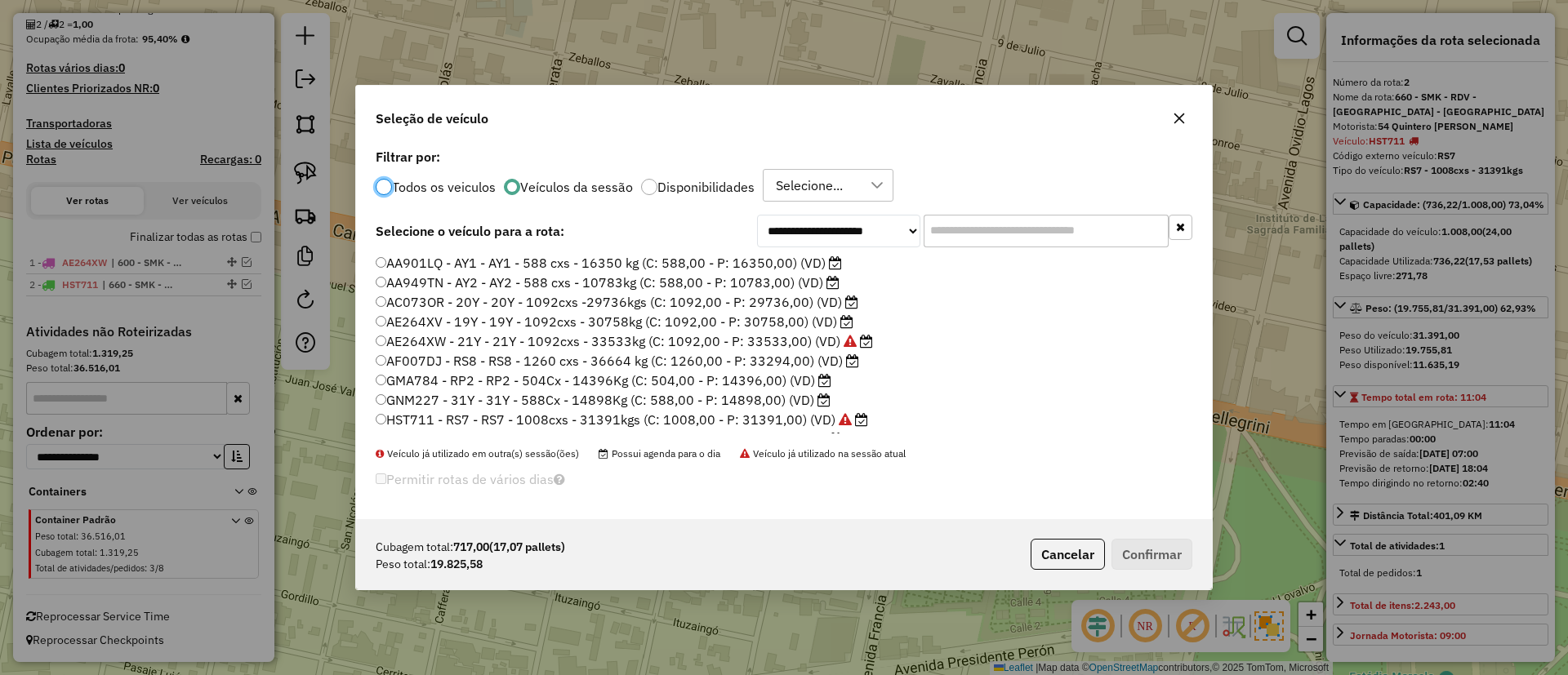
scroll to position [17, 0]
click at [698, 419] on label "PMO243 - RT0 - RT0 - 672cxs - 24854 kgs (C: 672,00 - P: 24854,00) (VD)" at bounding box center [609, 423] width 467 height 20
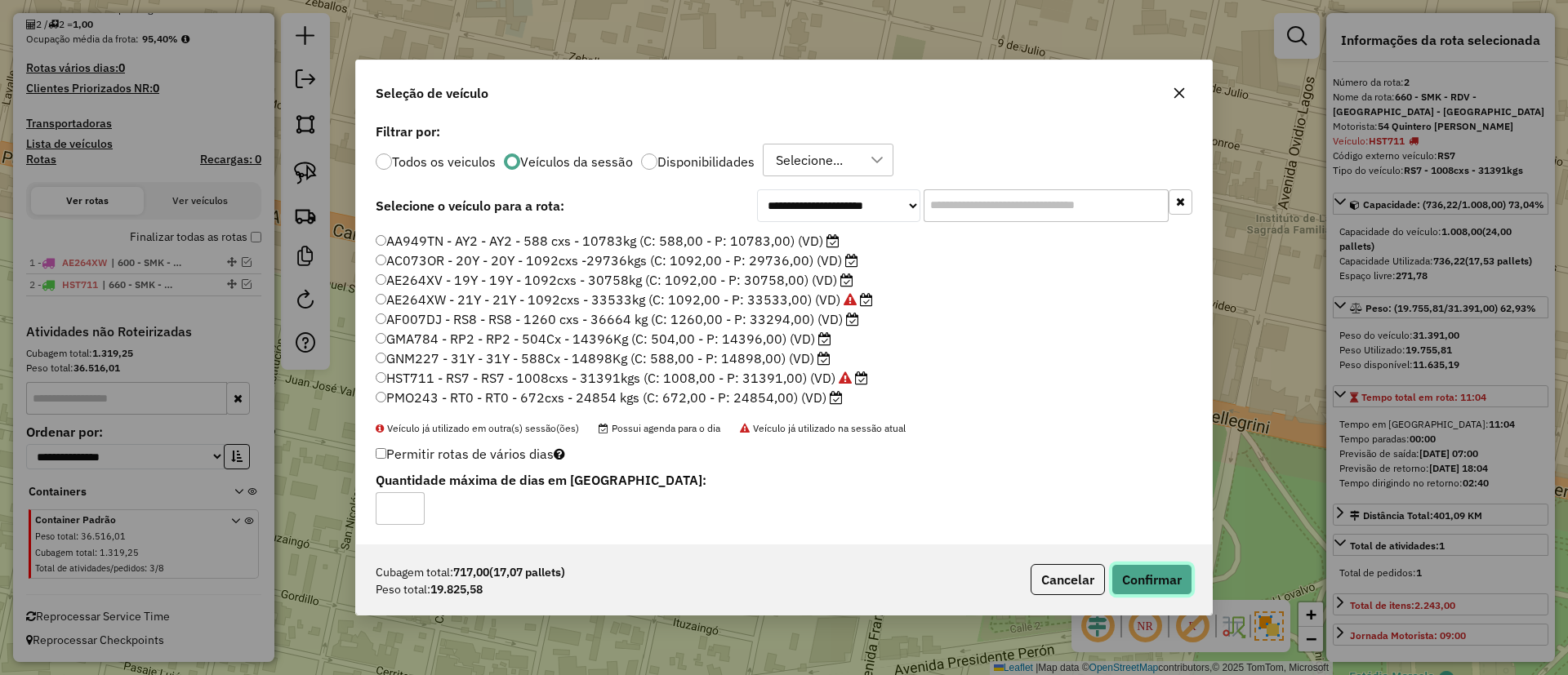
click at [1132, 566] on button "Confirmar" at bounding box center [1152, 580] width 81 height 31
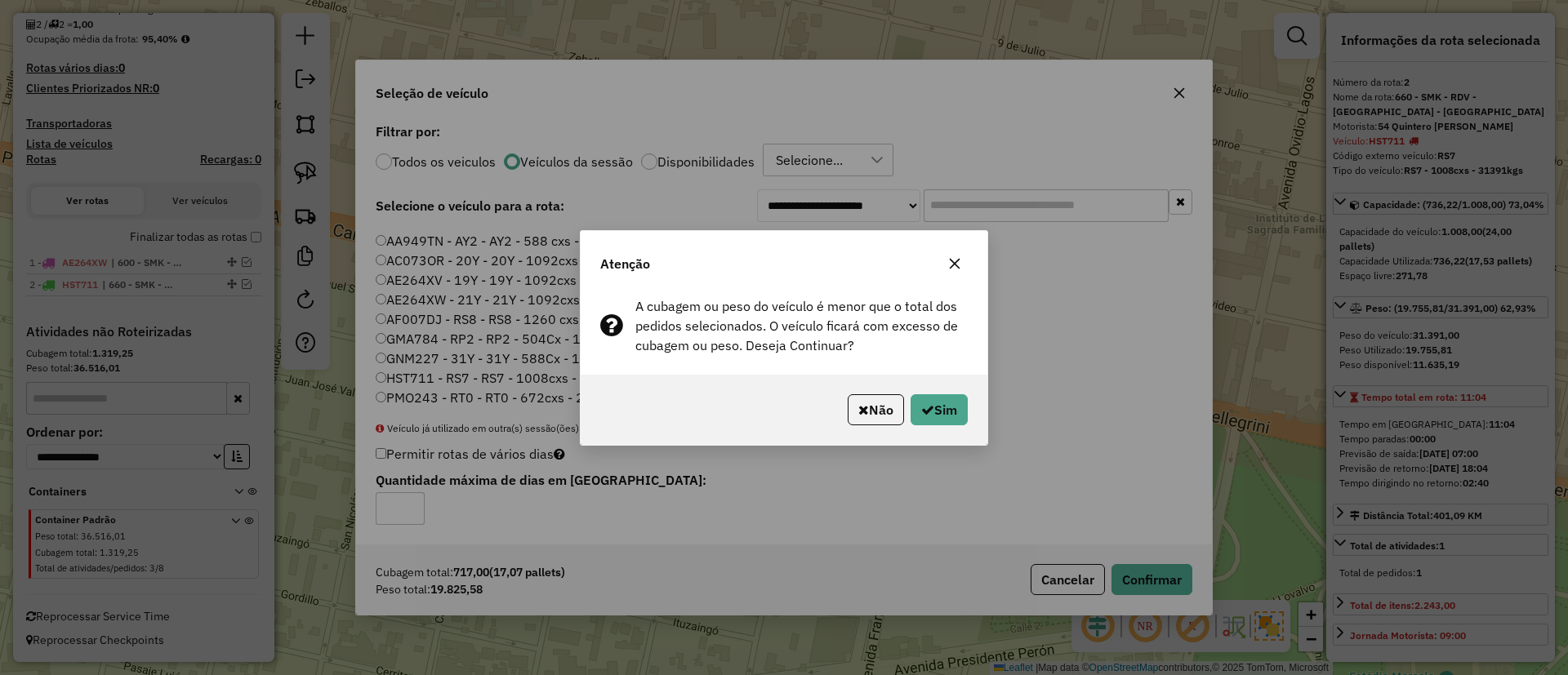
click at [954, 264] on icon "button" at bounding box center [955, 263] width 11 height 11
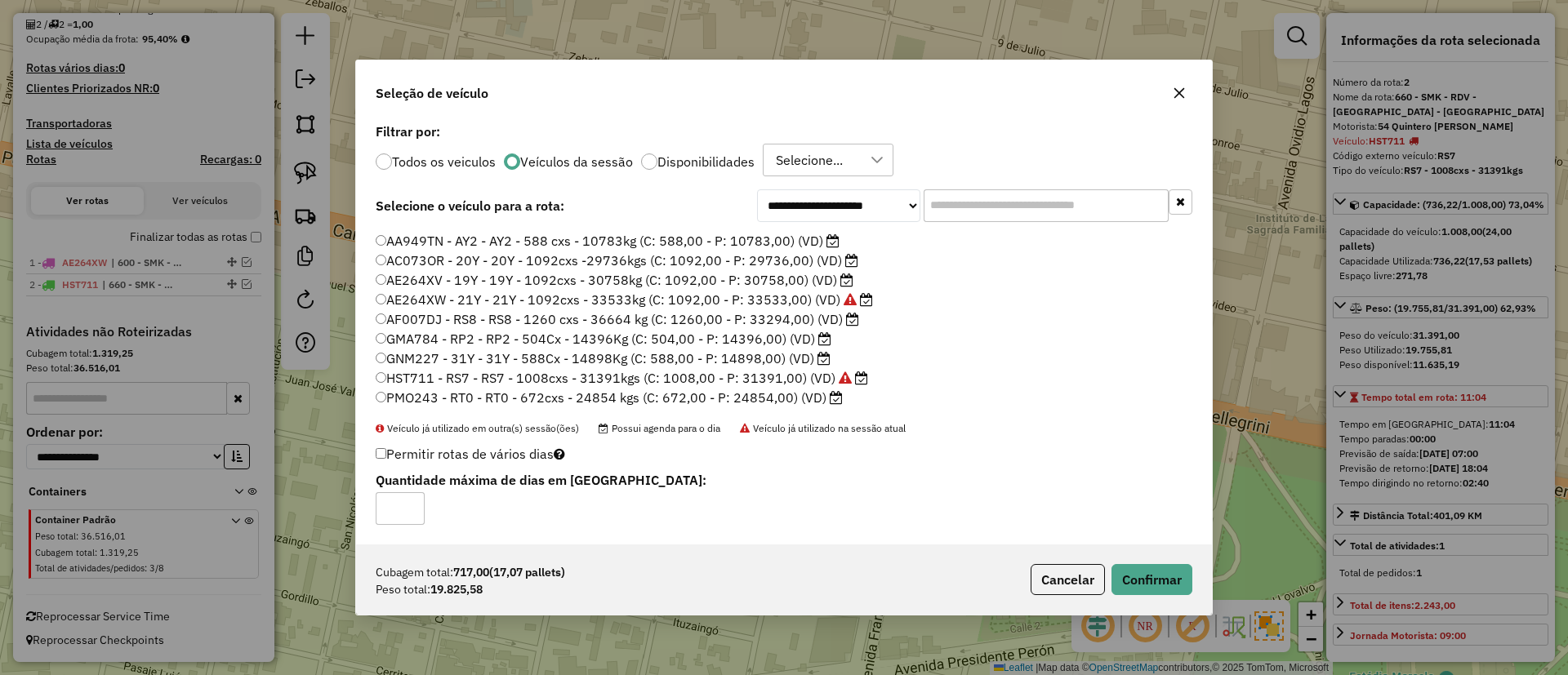
click at [612, 346] on label "GMA784 - RP2 - RP2 - 504Cx - 14396Kg (C: 504,00 - P: 14396,00) (VD)" at bounding box center [603, 339] width 455 height 20
click at [738, 407] on li "PMO243 - RT0 - RT0 - 672cxs - 24854 kgs (C: 672,00 - P: 24854,00) (VD)" at bounding box center [784, 398] width 817 height 20
click at [748, 393] on label "PMO243 - RT0 - RT0 - 672cxs - 24854 kgs (C: 672,00 - P: 24854,00) (VD)" at bounding box center [609, 397] width 467 height 20
click at [1116, 582] on button "Confirmar" at bounding box center [1152, 580] width 81 height 31
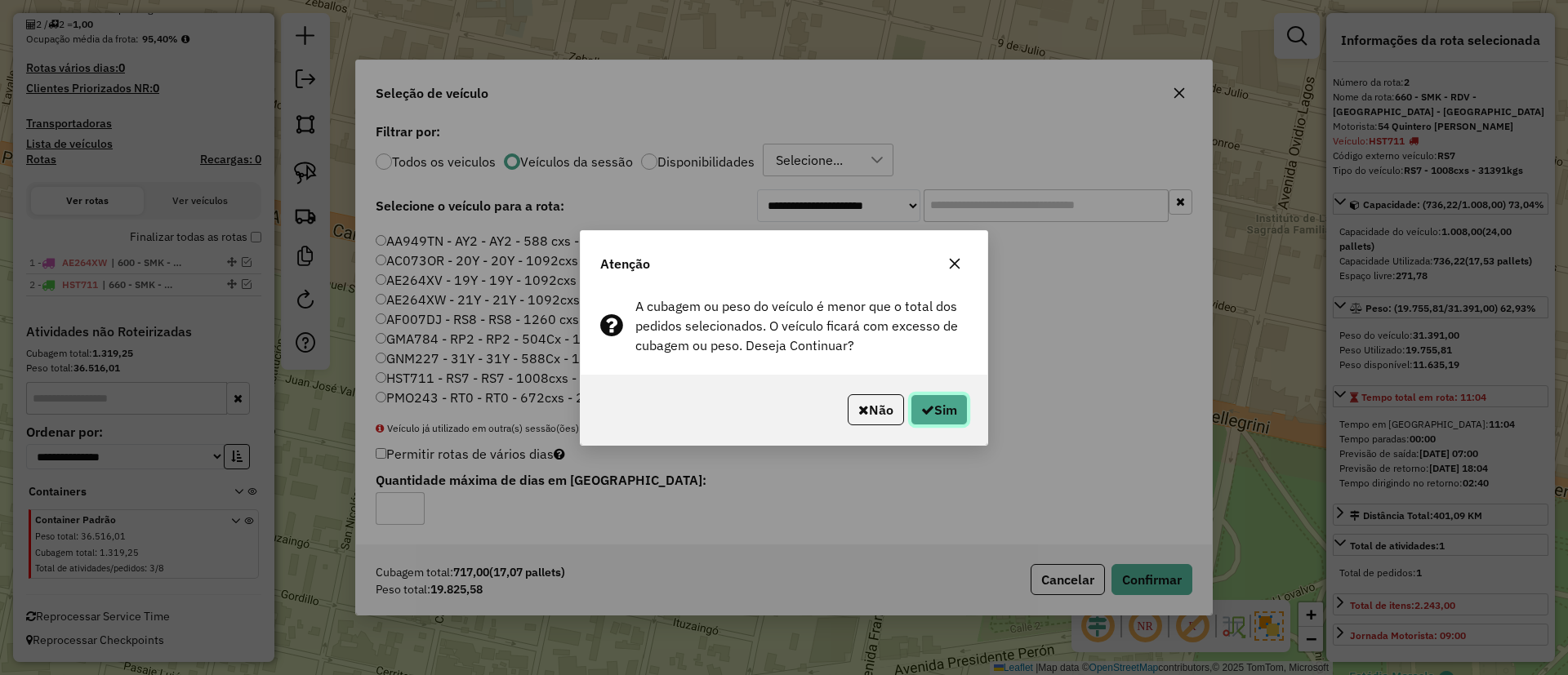
click at [926, 403] on icon "button" at bounding box center [928, 410] width 13 height 13
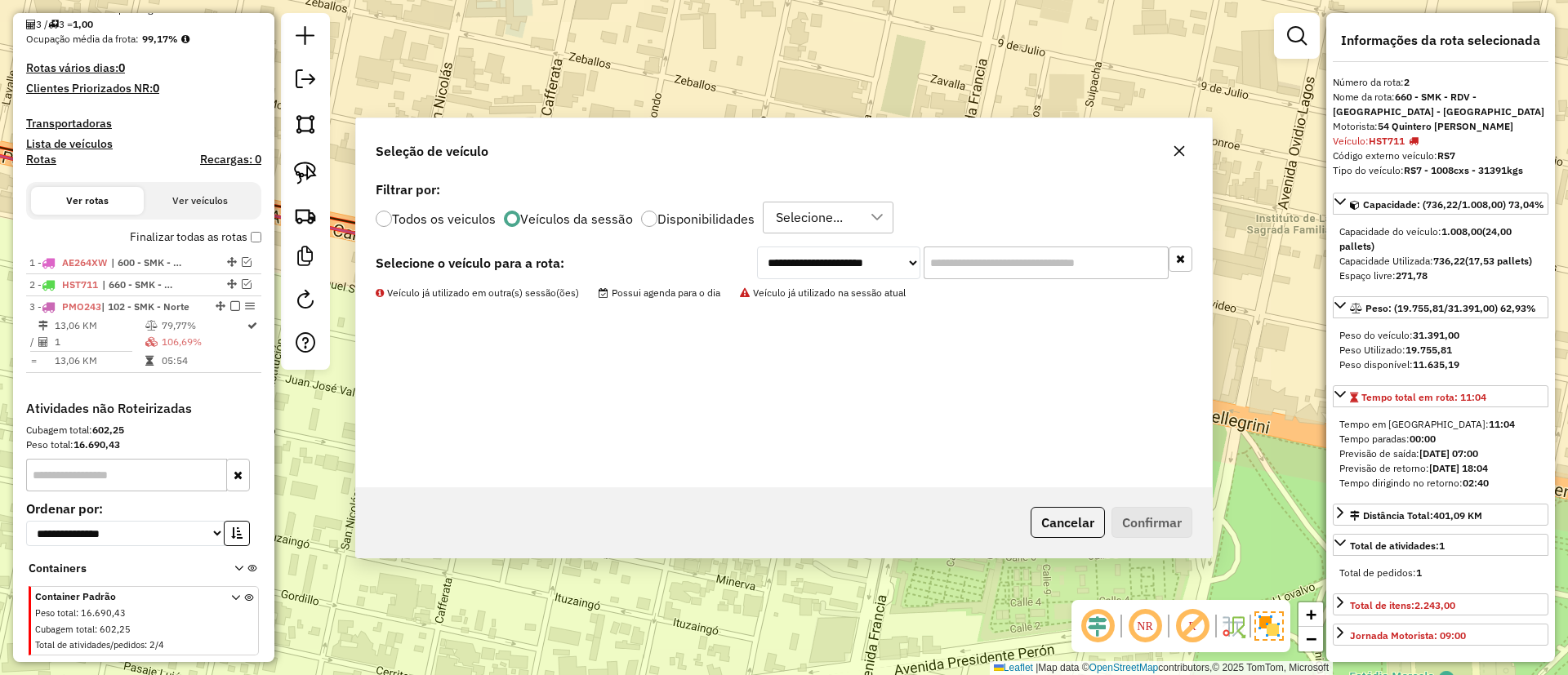
scroll to position [431, 0]
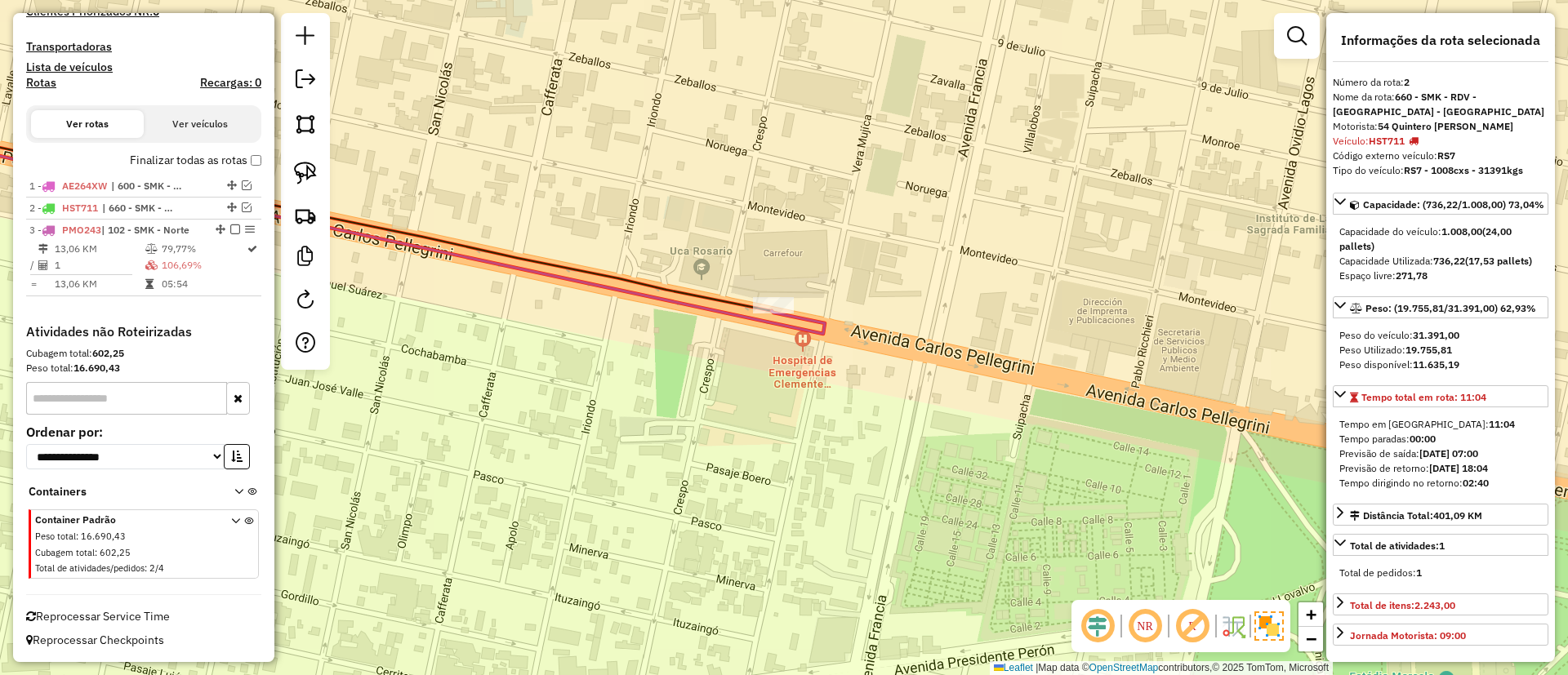
click at [811, 332] on icon at bounding box center [334, 229] width 982 height 210
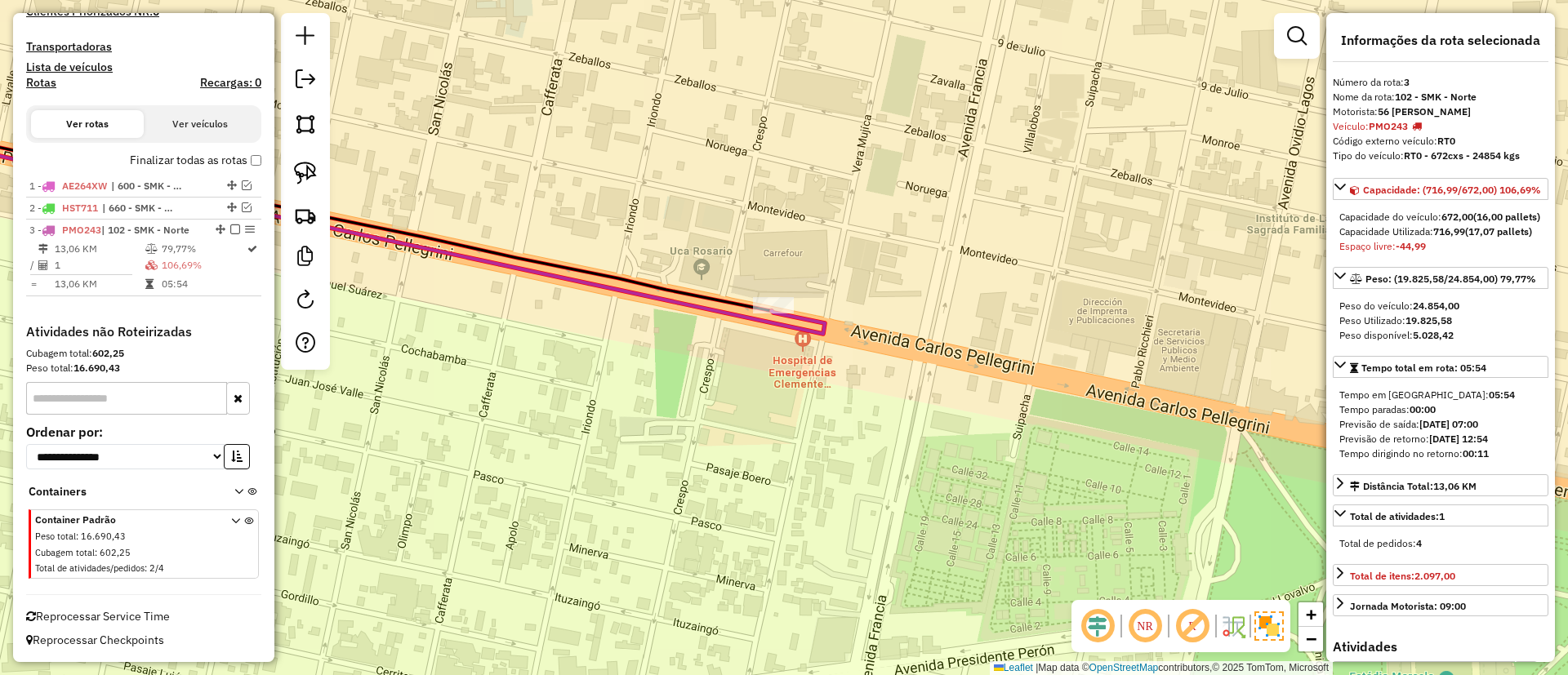
scroll to position [122, 0]
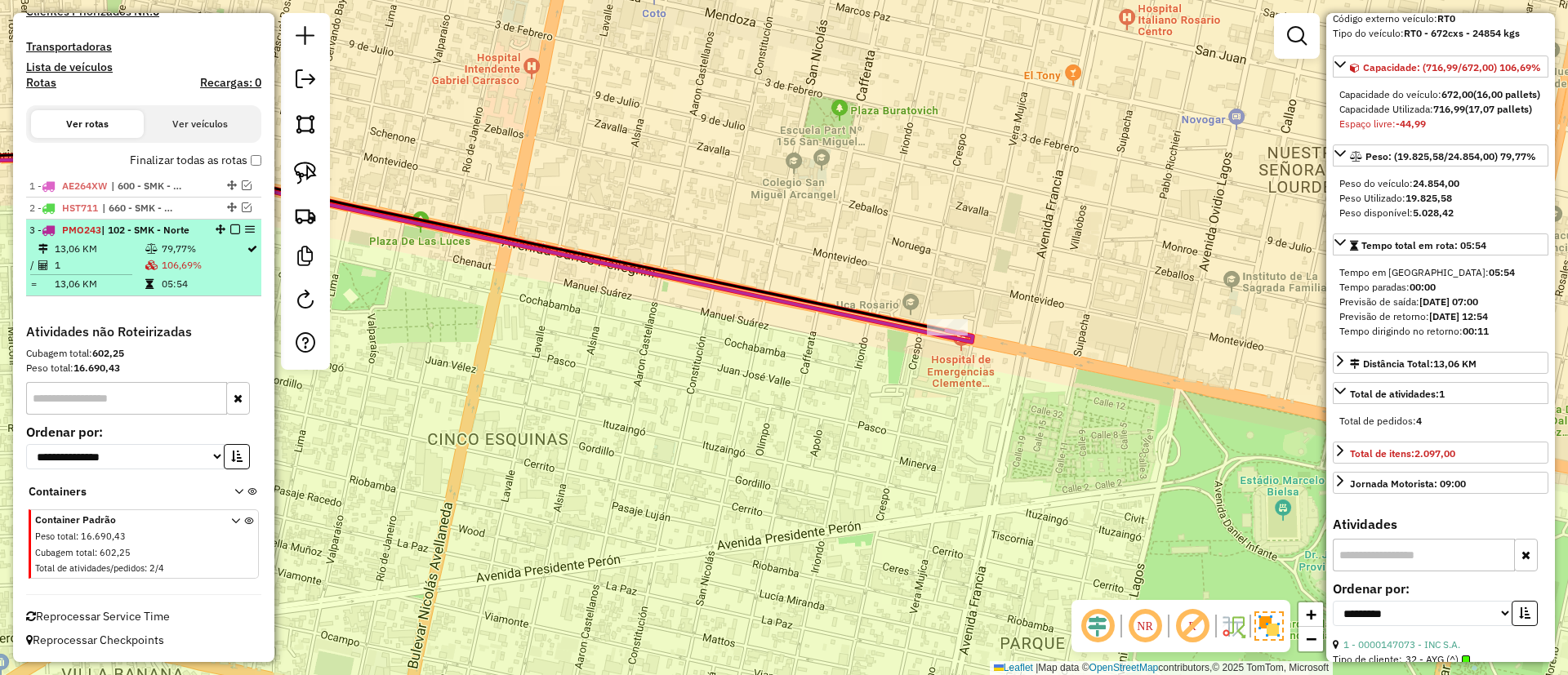
click at [236, 228] on div at bounding box center [230, 230] width 49 height 10
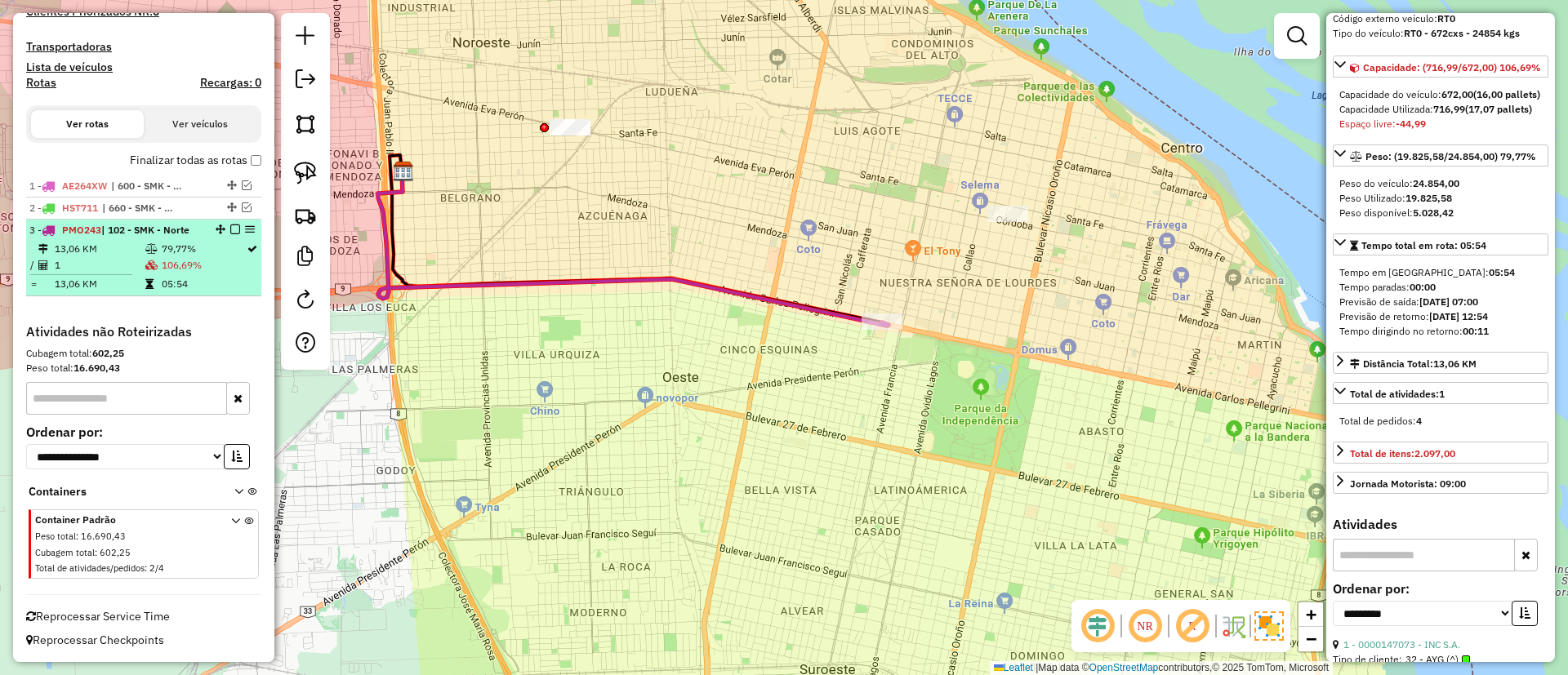
click at [231, 225] on em at bounding box center [236, 230] width 10 height 10
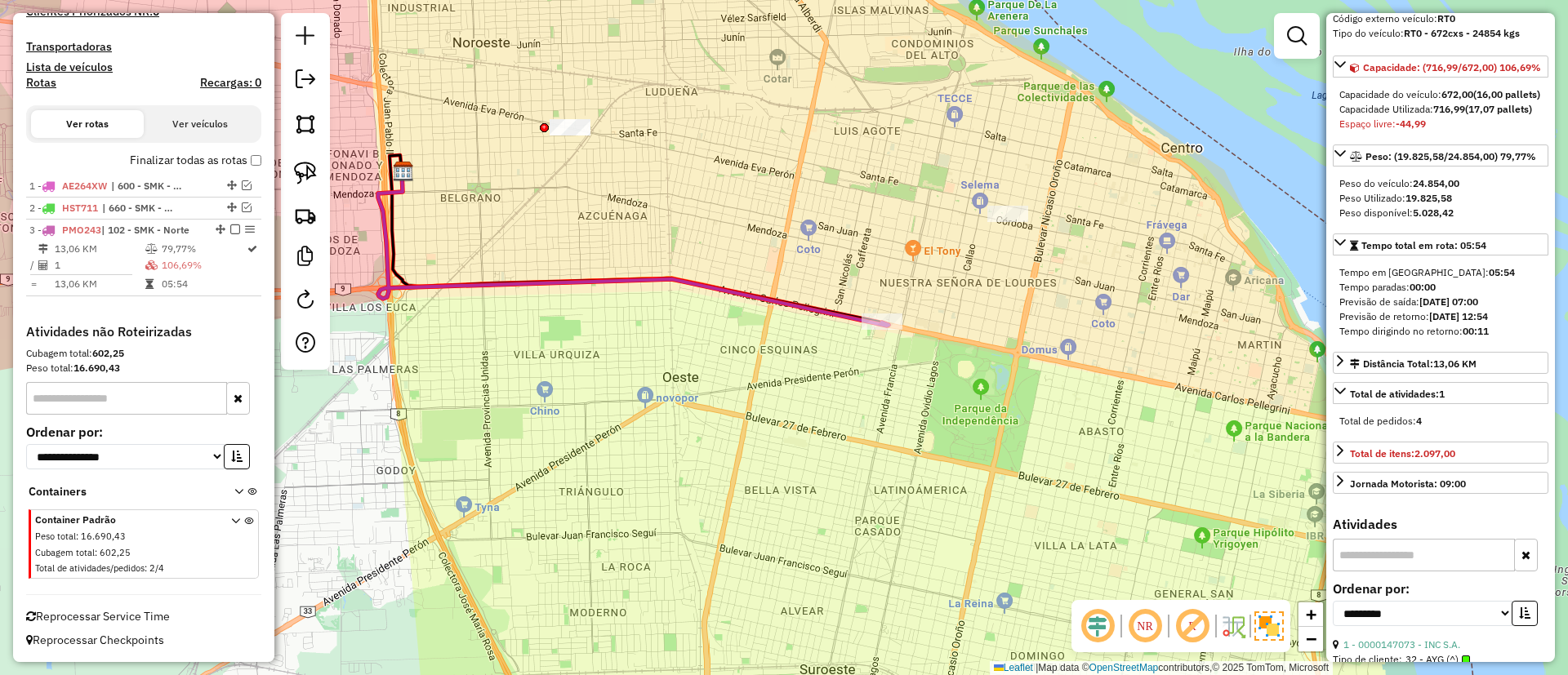
scroll to position [377, 0]
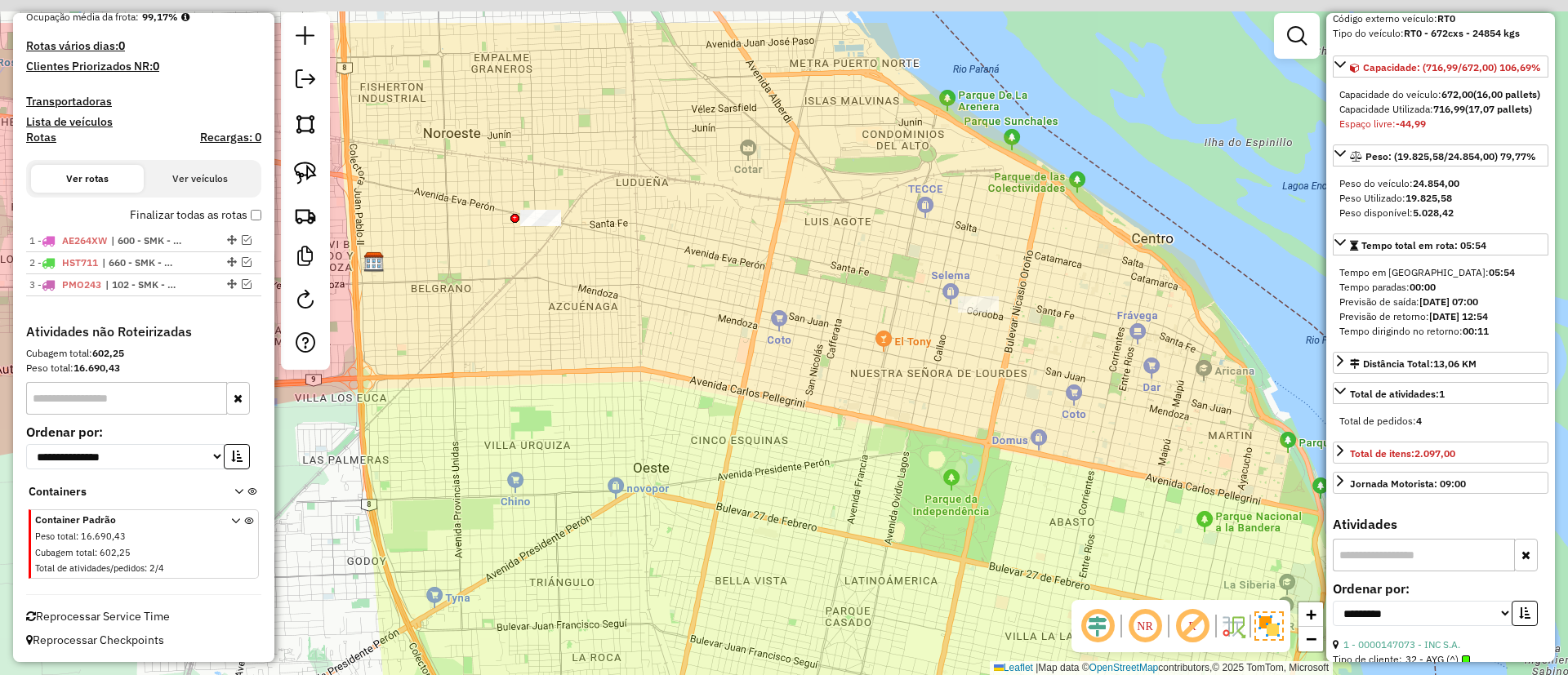
drag, startPoint x: 692, startPoint y: 268, endPoint x: 662, endPoint y: 359, distance: 95.8
click at [662, 359] on div "Janela de atendimento Grade de atendimento Capacidade Transportadoras Veículos …" at bounding box center [784, 337] width 1568 height 675
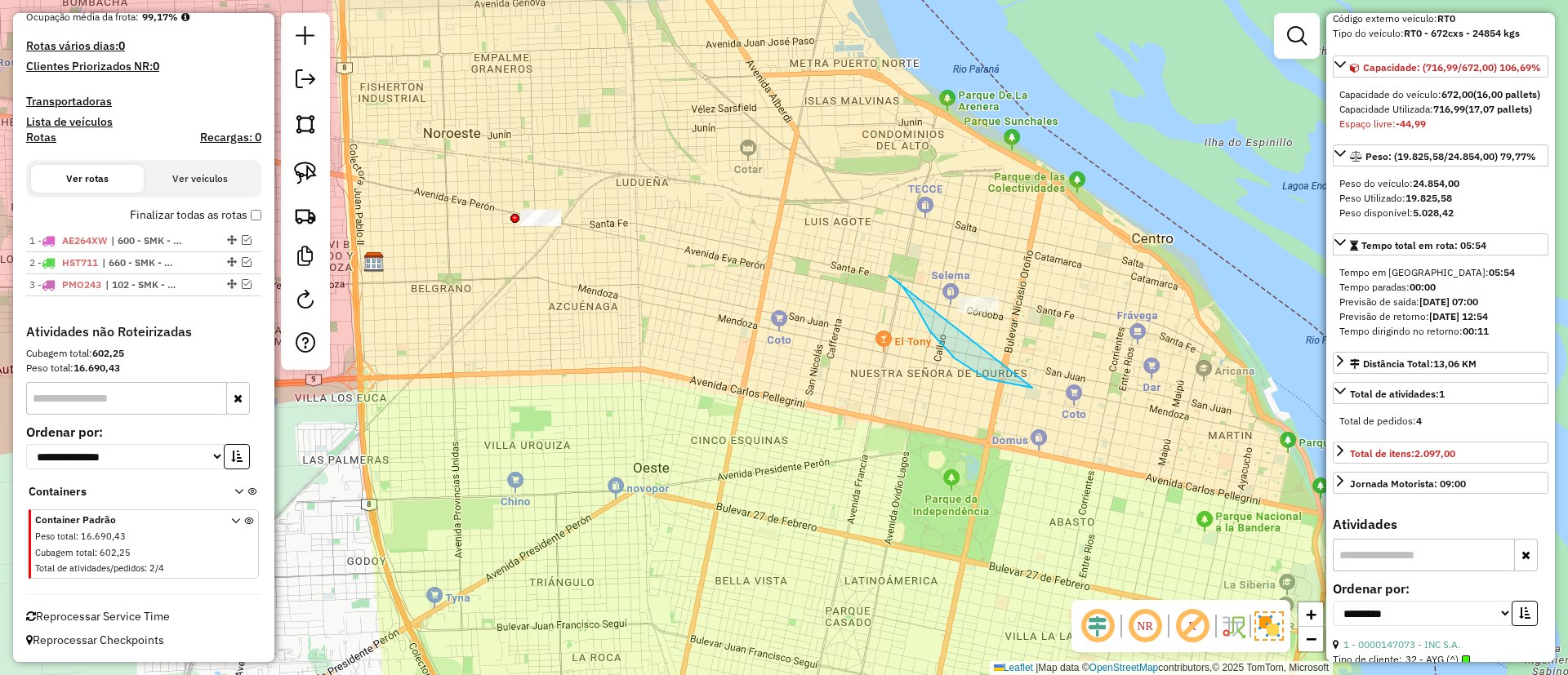
drag, startPoint x: 930, startPoint y: 331, endPoint x: 1107, endPoint y: 226, distance: 205.8
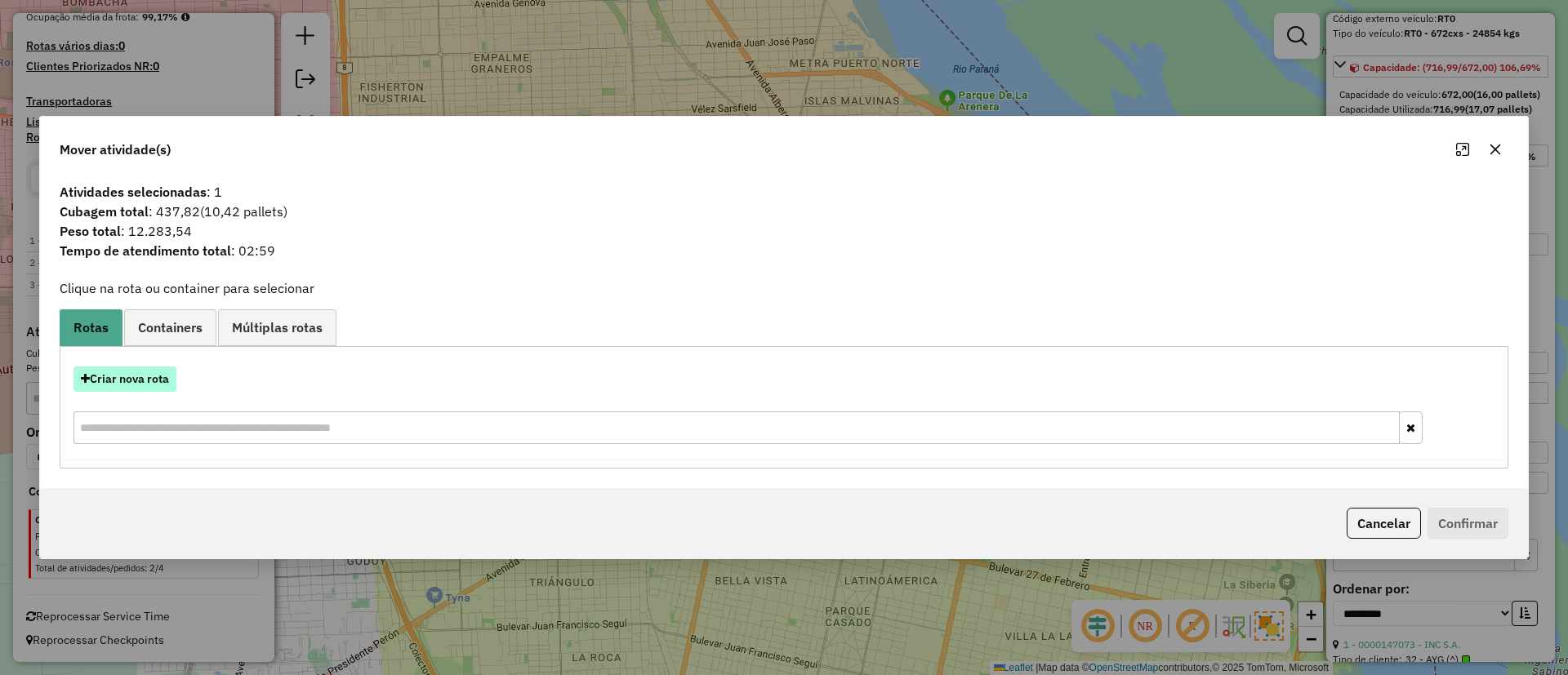
click at [147, 373] on button "Criar nova rota" at bounding box center [125, 379] width 103 height 26
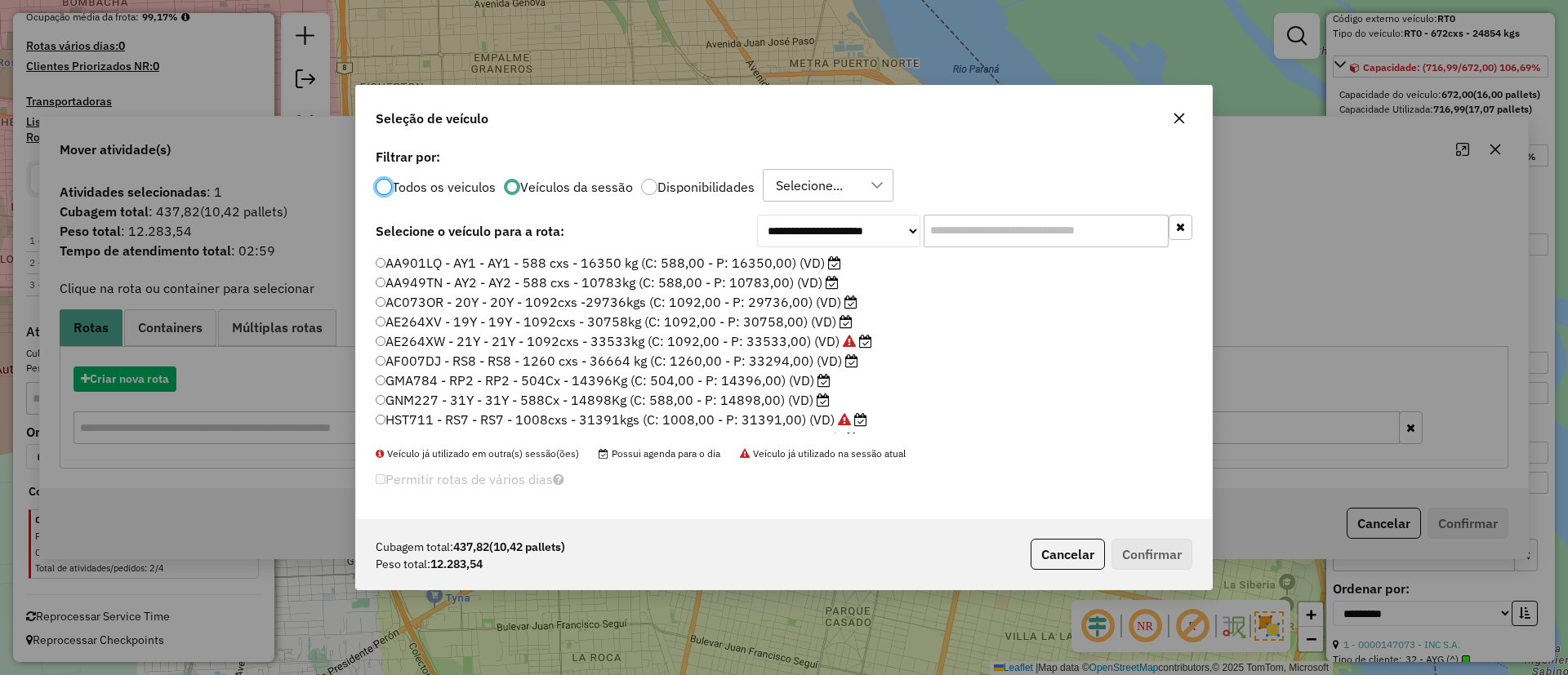
scroll to position [9, 5]
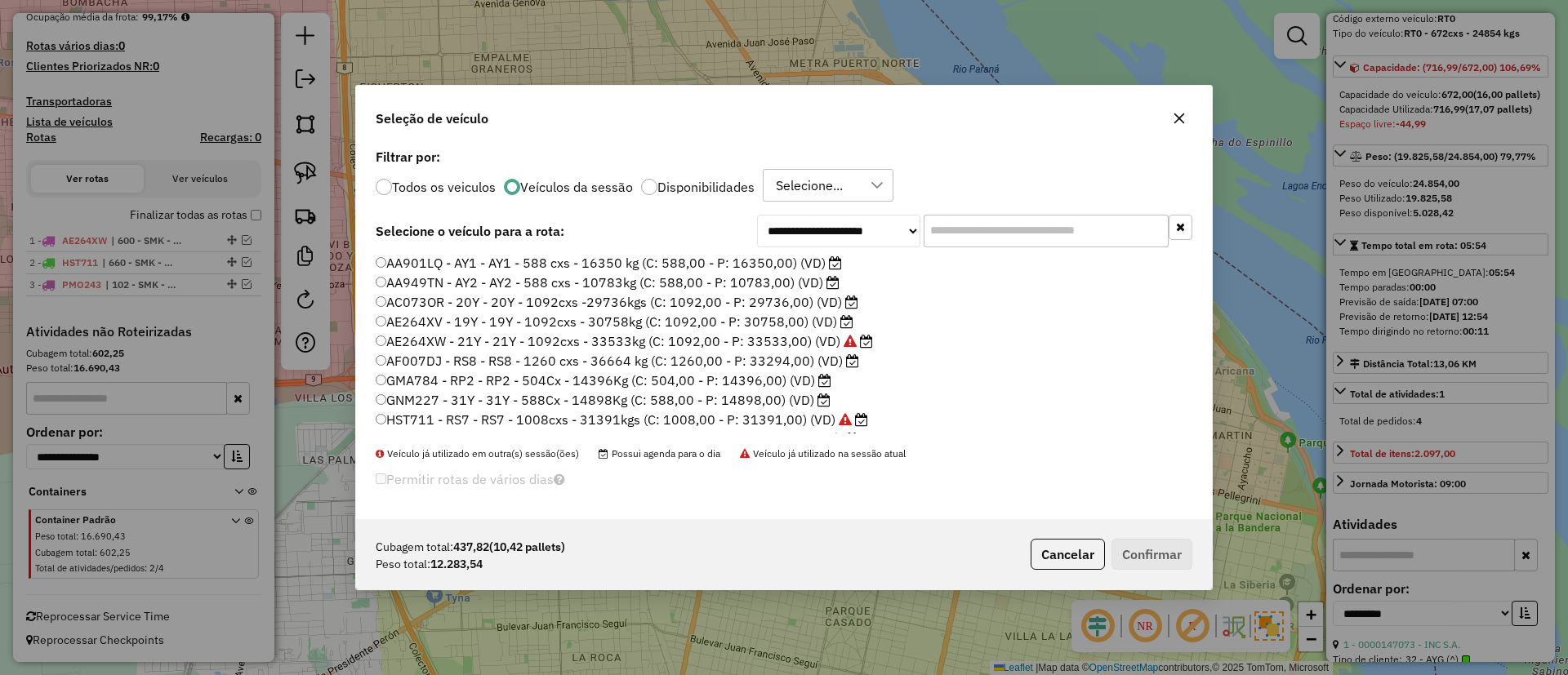
click at [723, 263] on label "AA901LQ - AY1 - AY1 - 588 cxs - 16350 kg (C: 588,00 - P: 16350,00) (VD)" at bounding box center [609, 263] width 466 height 20
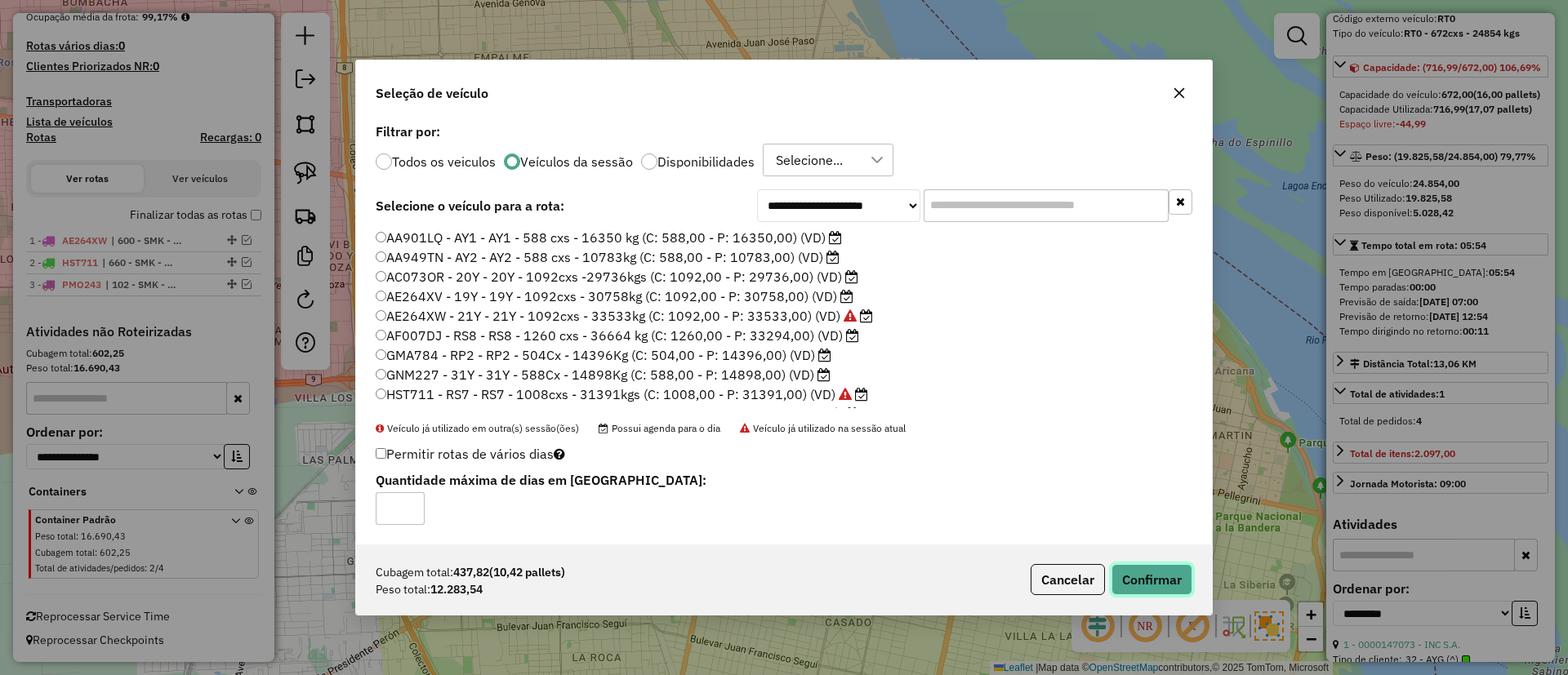
click at [1146, 578] on button "Confirmar" at bounding box center [1152, 580] width 81 height 31
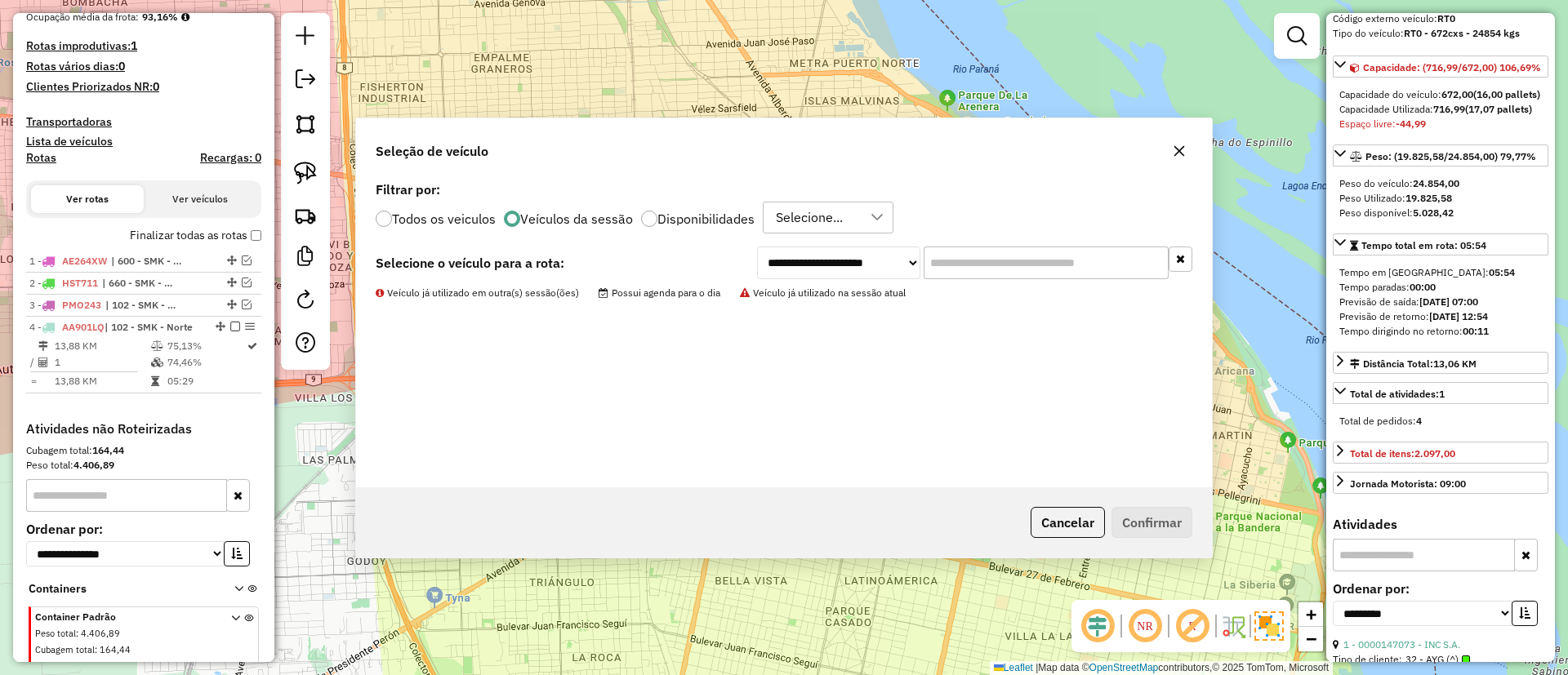
scroll to position [473, 0]
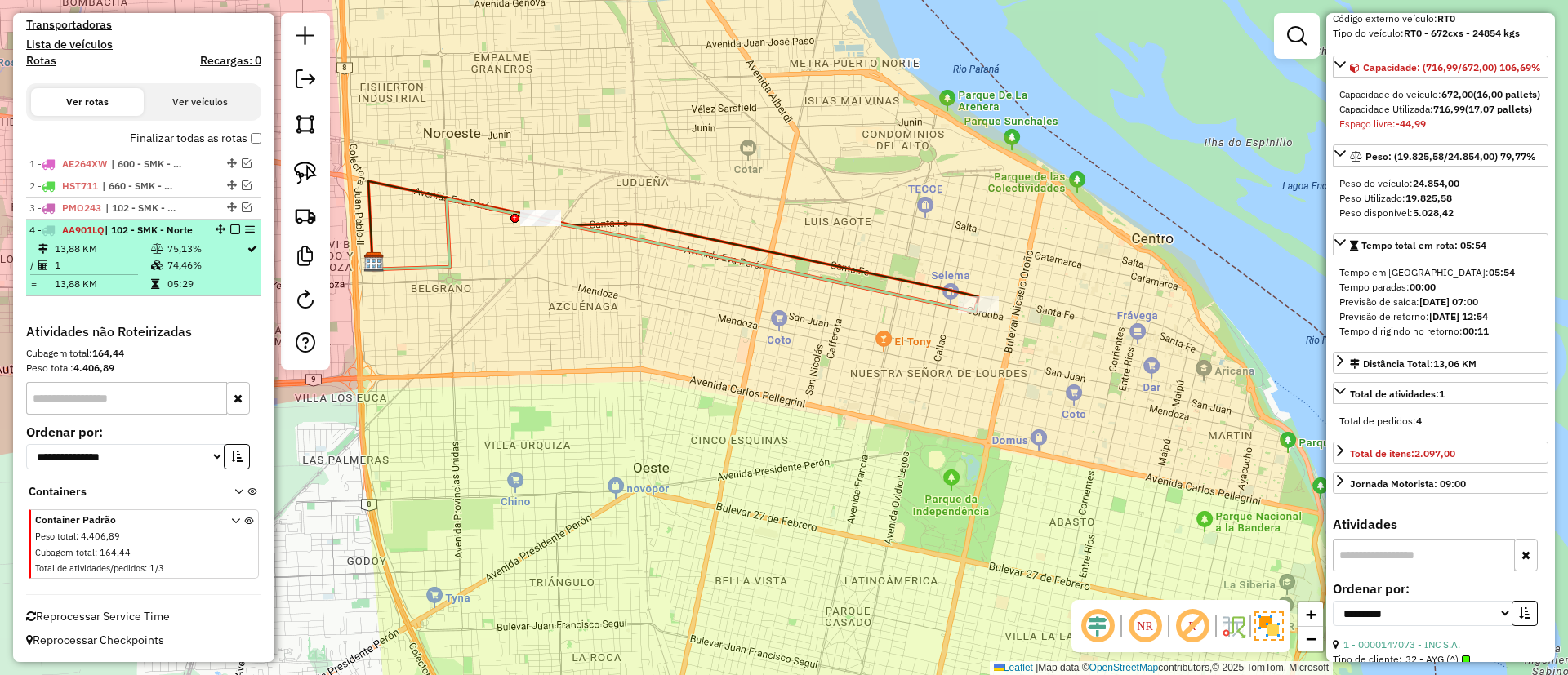
click at [233, 229] on div at bounding box center [230, 230] width 49 height 10
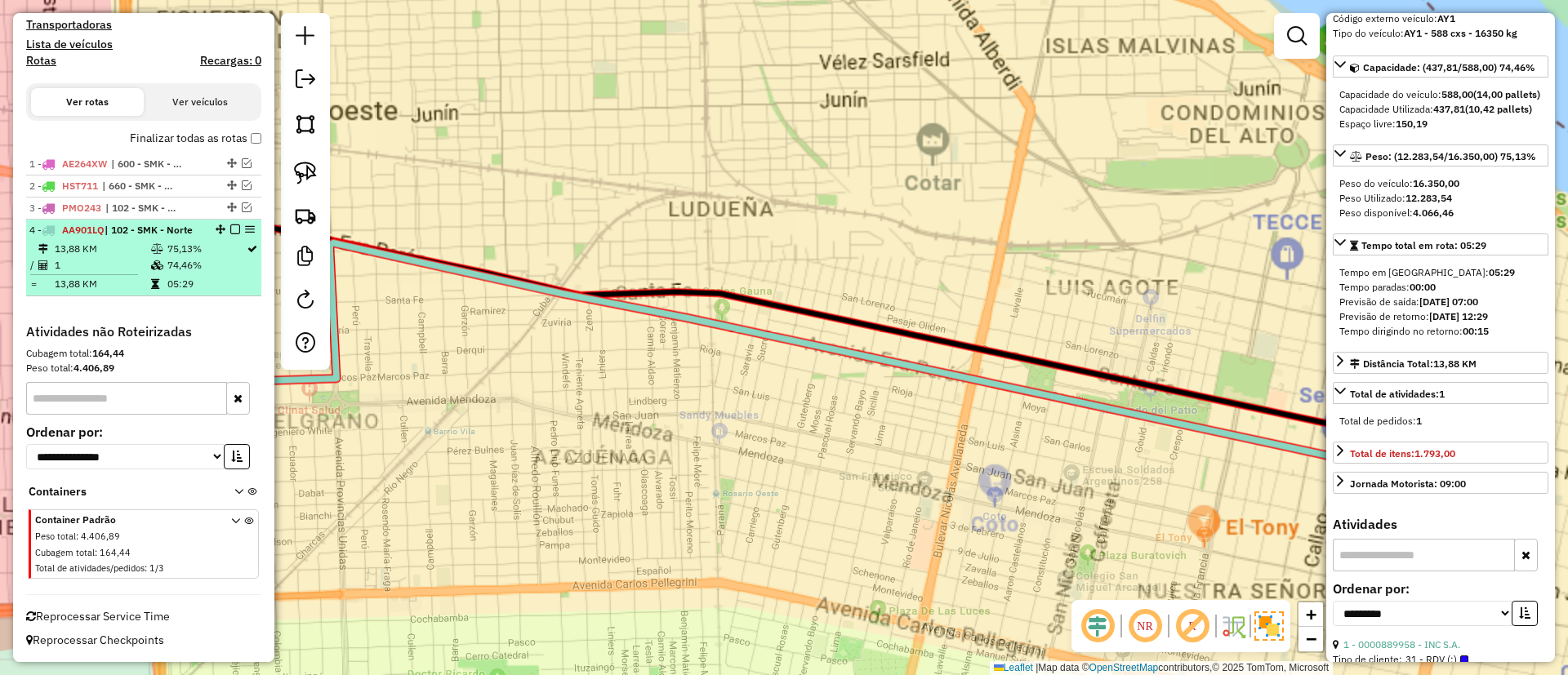
click at [231, 227] on em at bounding box center [236, 230] width 10 height 10
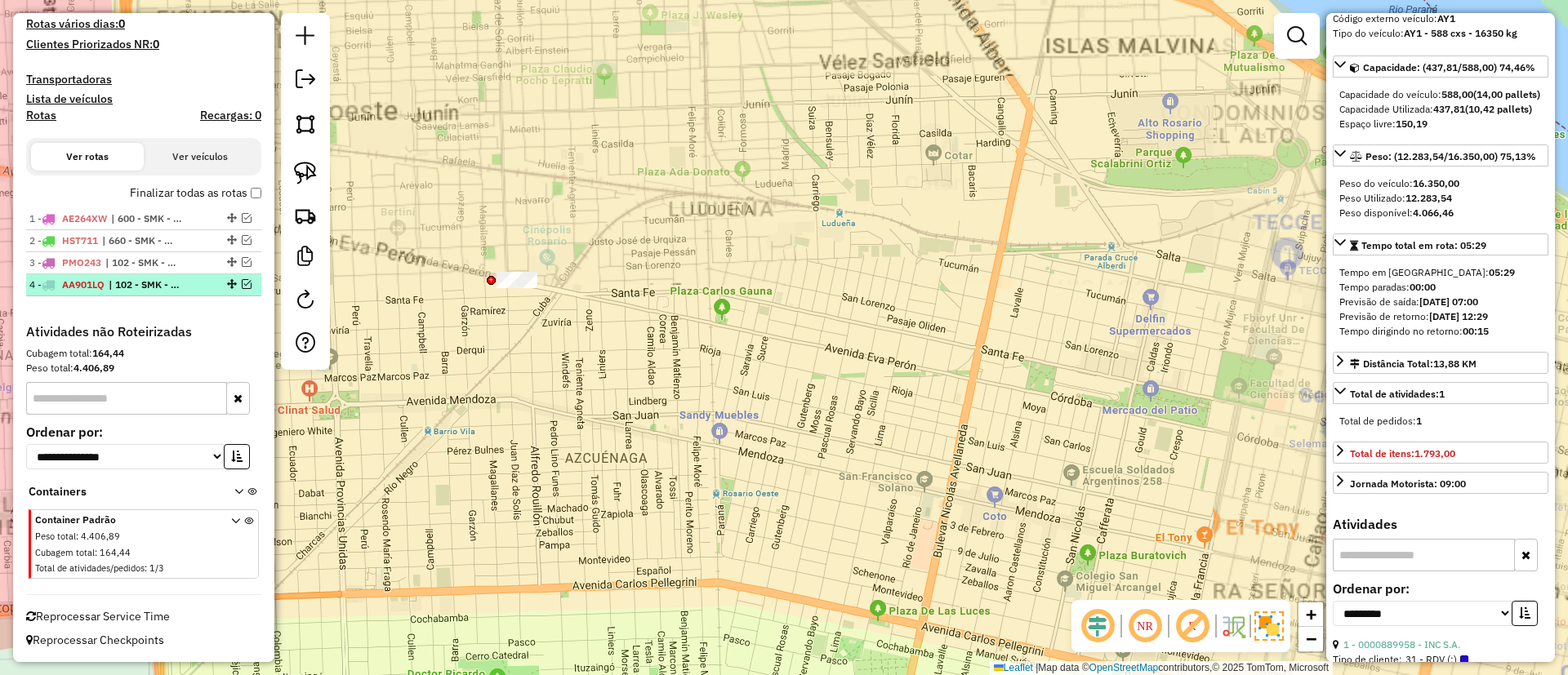
scroll to position [419, 0]
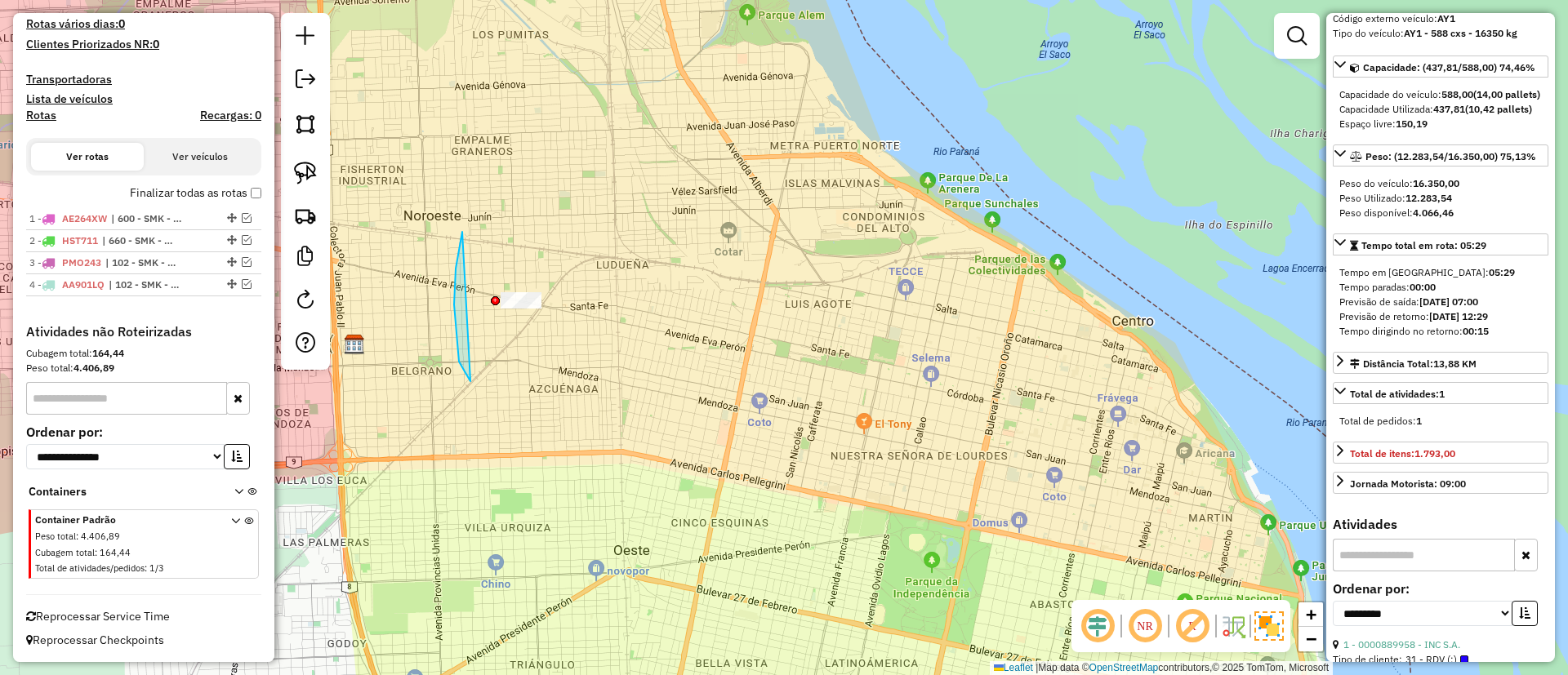
drag, startPoint x: 459, startPoint y: 362, endPoint x: 626, endPoint y: 226, distance: 215.4
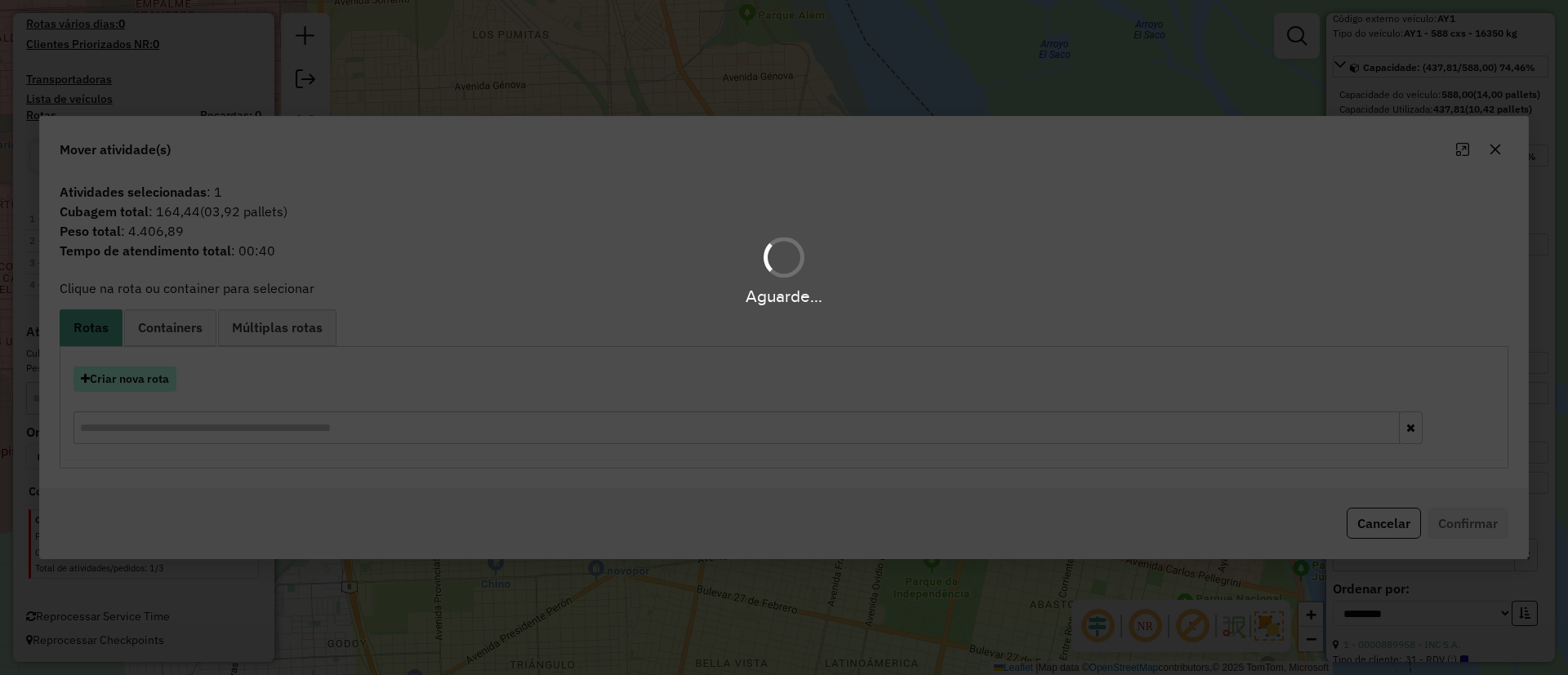
click at [147, 380] on button "Criar nova rota" at bounding box center [125, 379] width 103 height 26
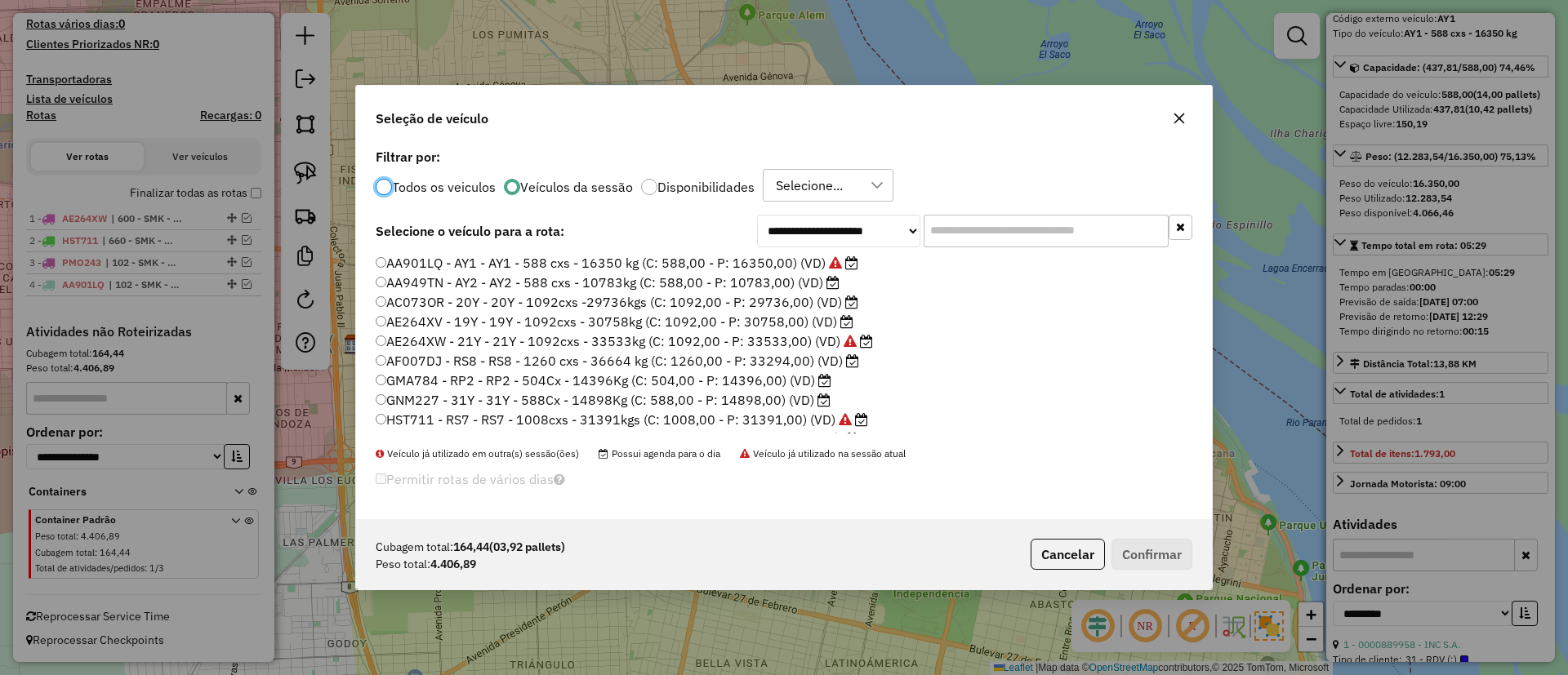
scroll to position [17, 0]
click at [718, 383] on label "GNM227 - 31Y - 31Y - 588Cx - 14898Kg (C: 588,00 - P: 14898,00) (VD)" at bounding box center [603, 384] width 455 height 20
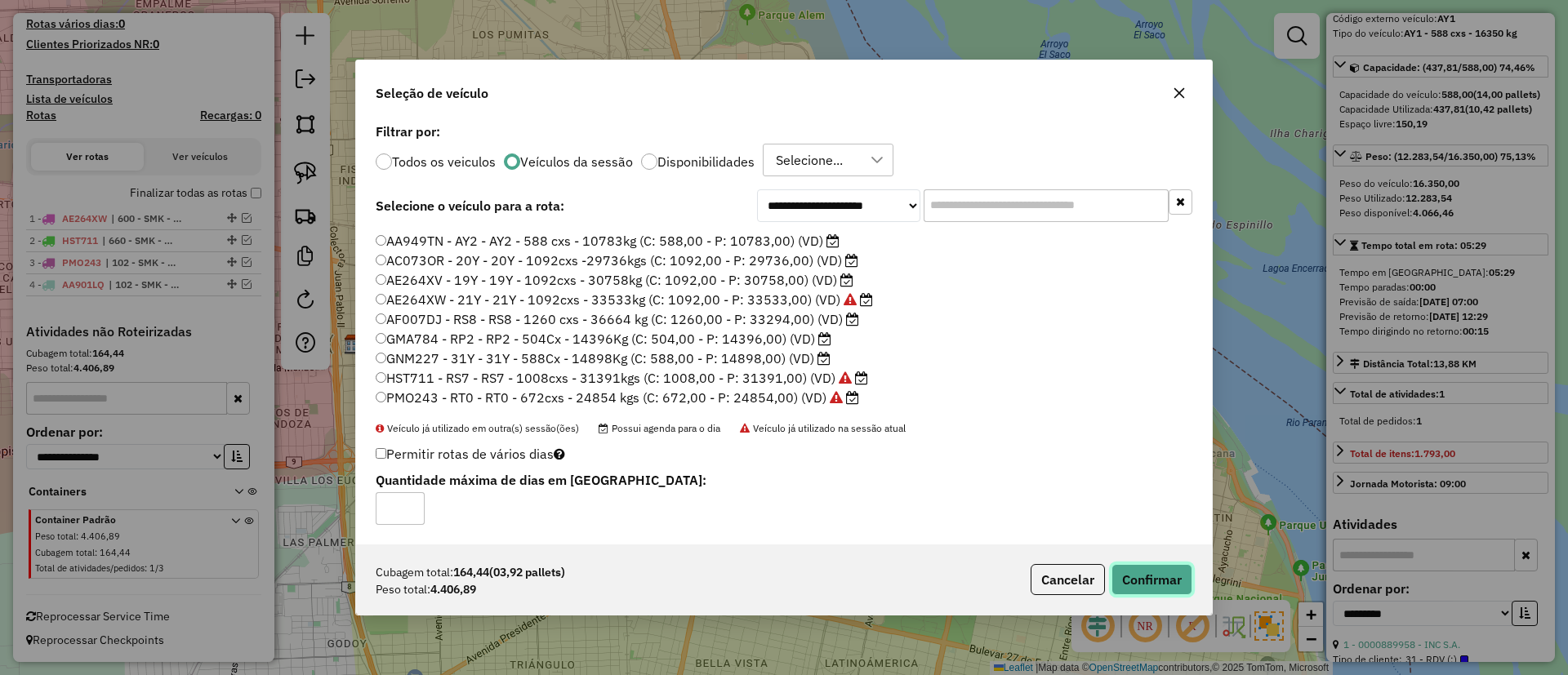
click at [1171, 568] on button "Confirmar" at bounding box center [1152, 580] width 81 height 31
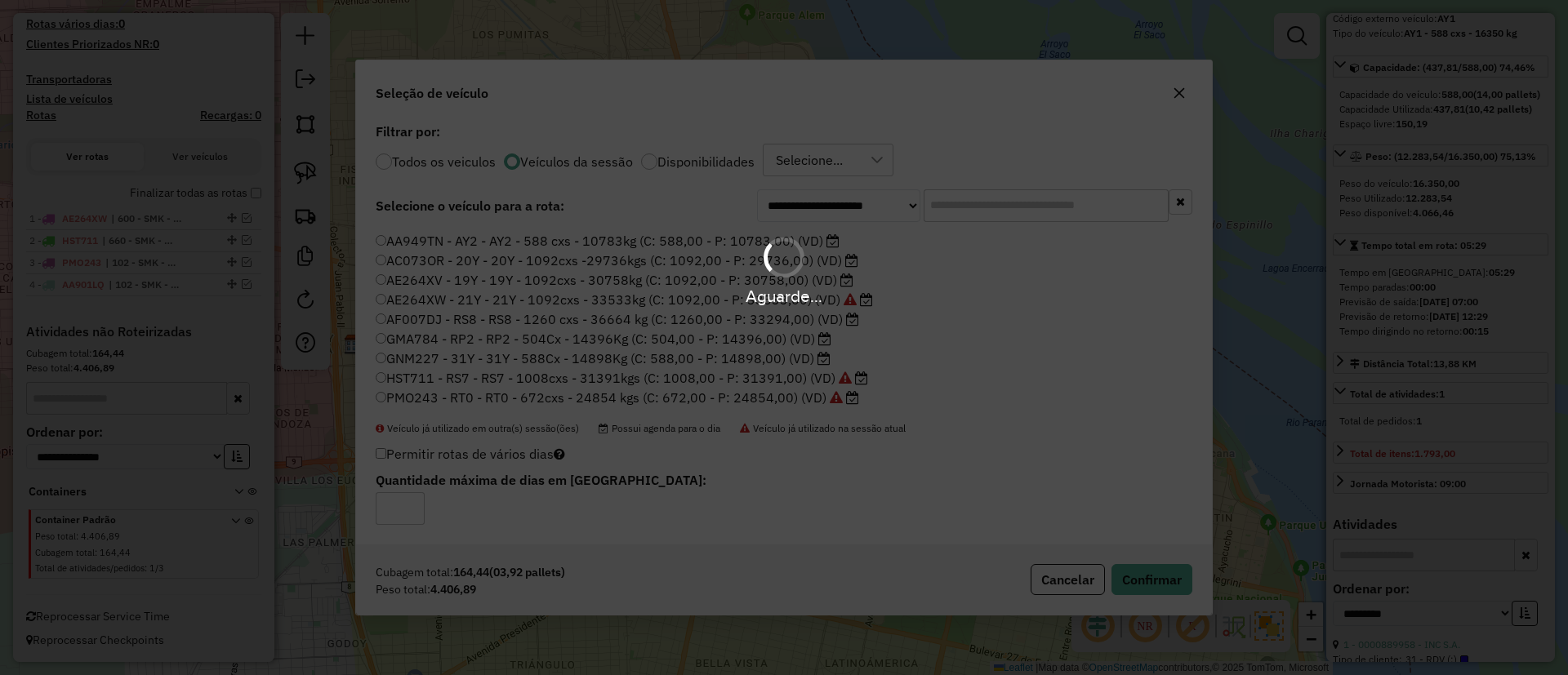
scroll to position [239, 0]
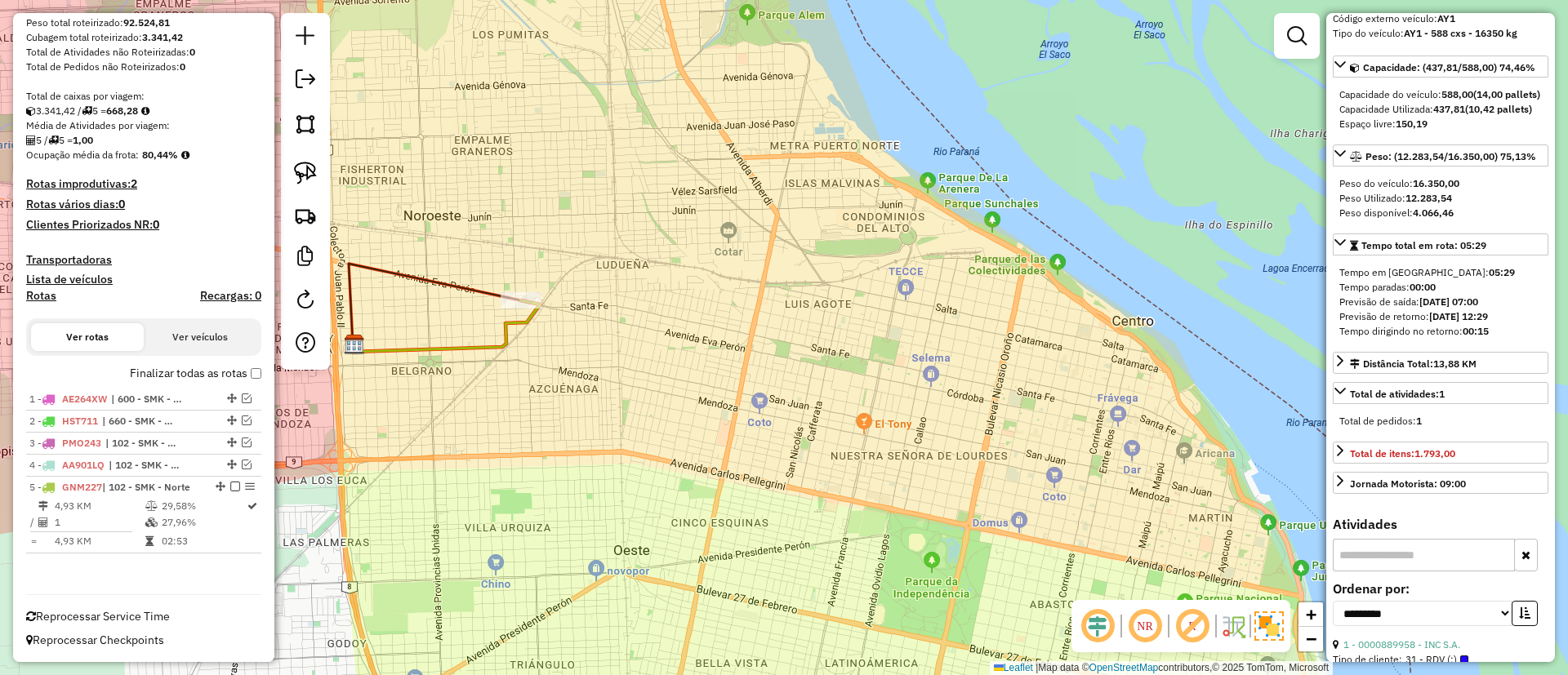
click at [201, 370] on label "Finalizar todas as rotas" at bounding box center [195, 373] width 131 height 17
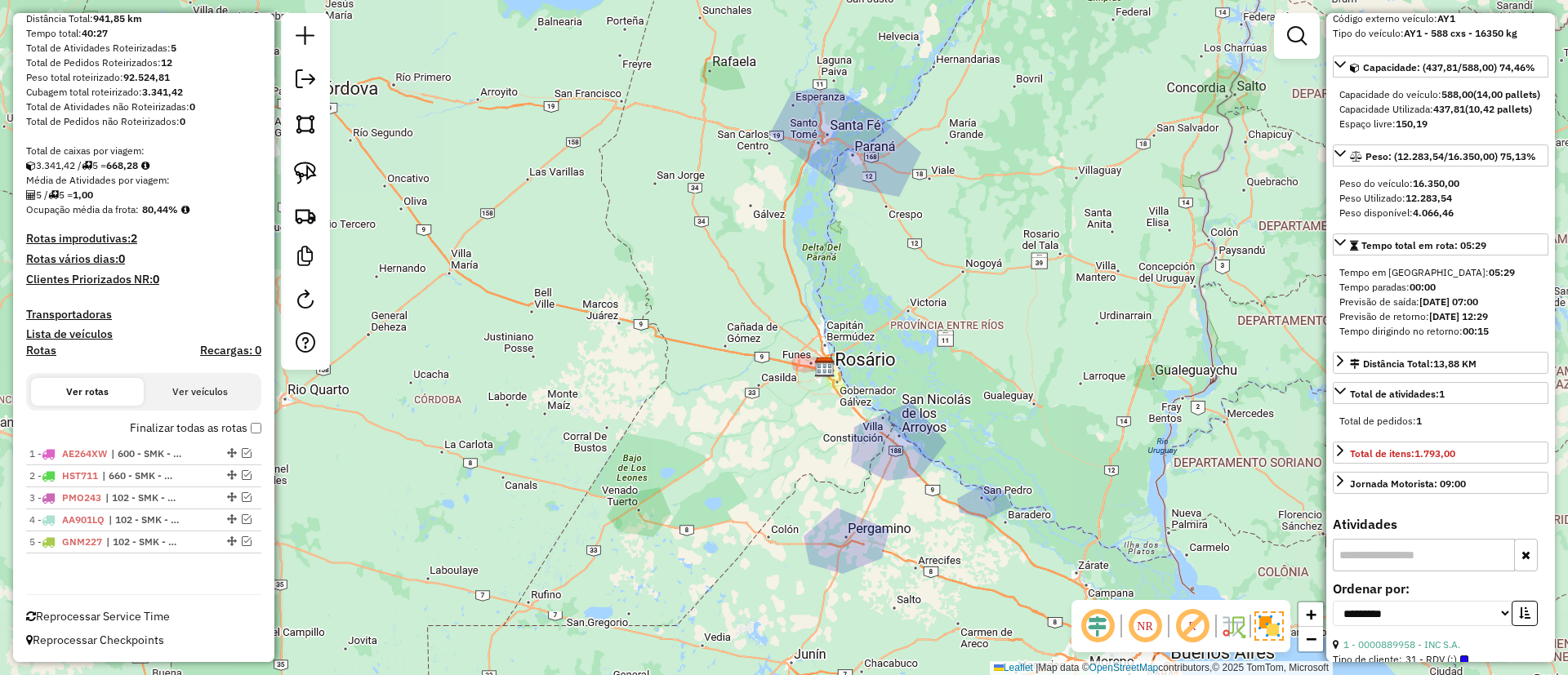
drag, startPoint x: 618, startPoint y: 310, endPoint x: 577, endPoint y: 384, distance: 84.6
click at [578, 384] on div "Janela de atendimento Grade de atendimento Capacidade Transportadoras Veículos …" at bounding box center [784, 337] width 1568 height 675
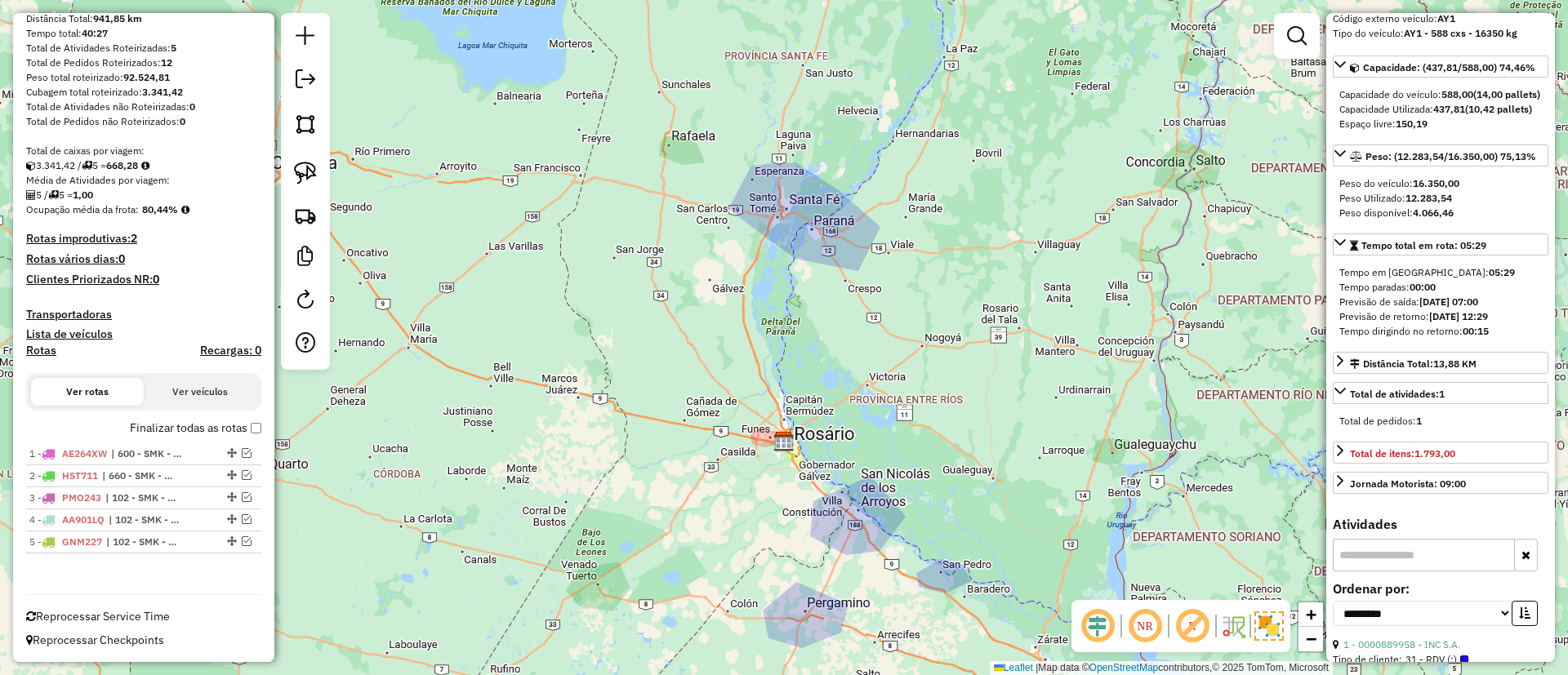
click at [207, 425] on label "Finalizar todas as rotas" at bounding box center [195, 428] width 131 height 17
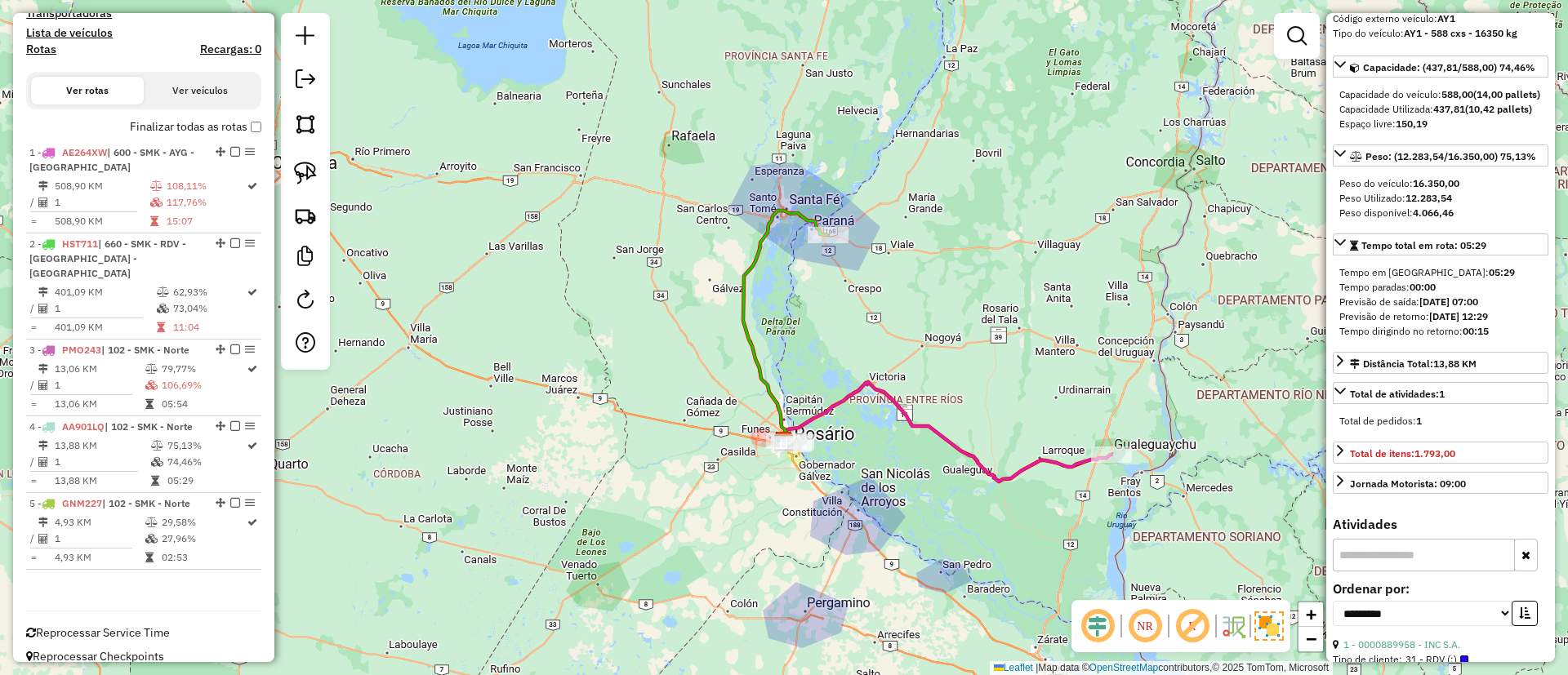
scroll to position [487, 0]
click at [188, 121] on label "Finalizar todas as rotas" at bounding box center [195, 125] width 131 height 17
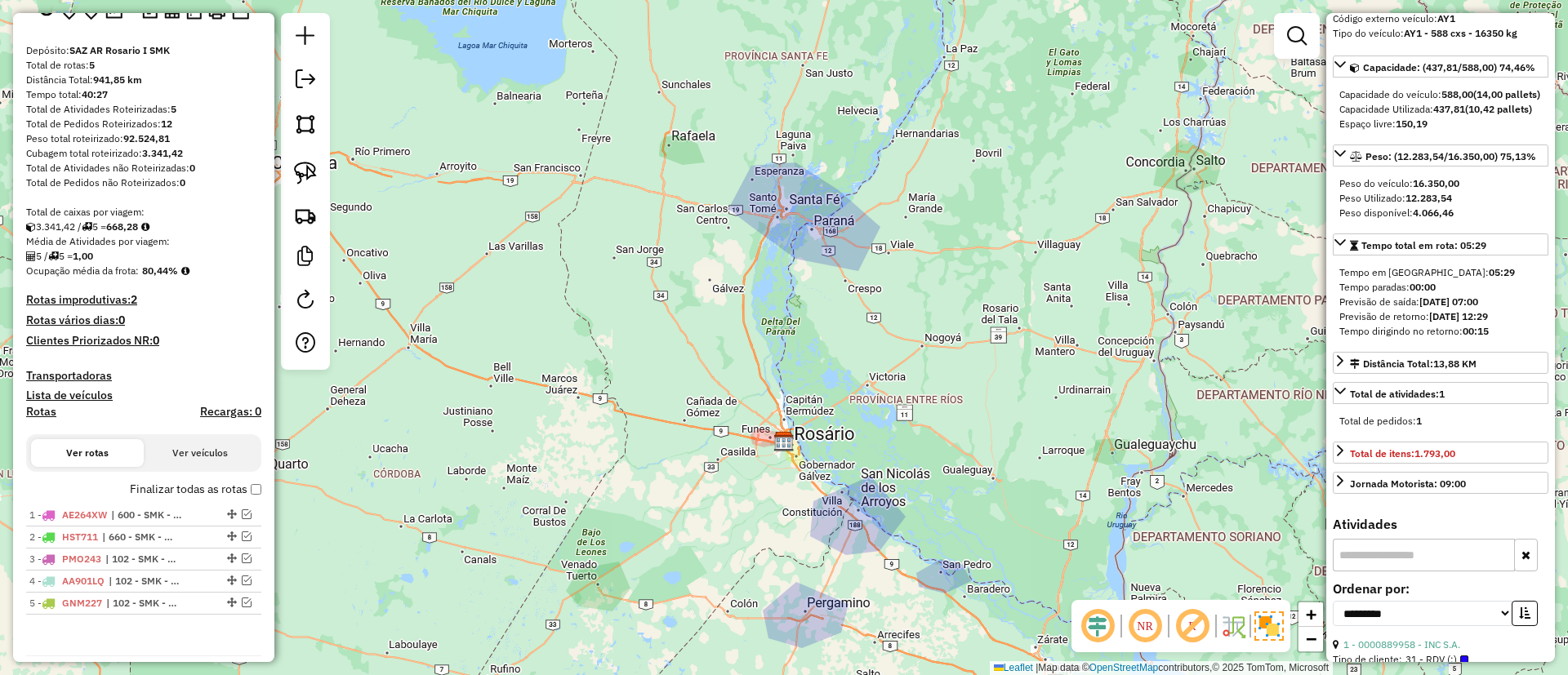
scroll to position [0, 0]
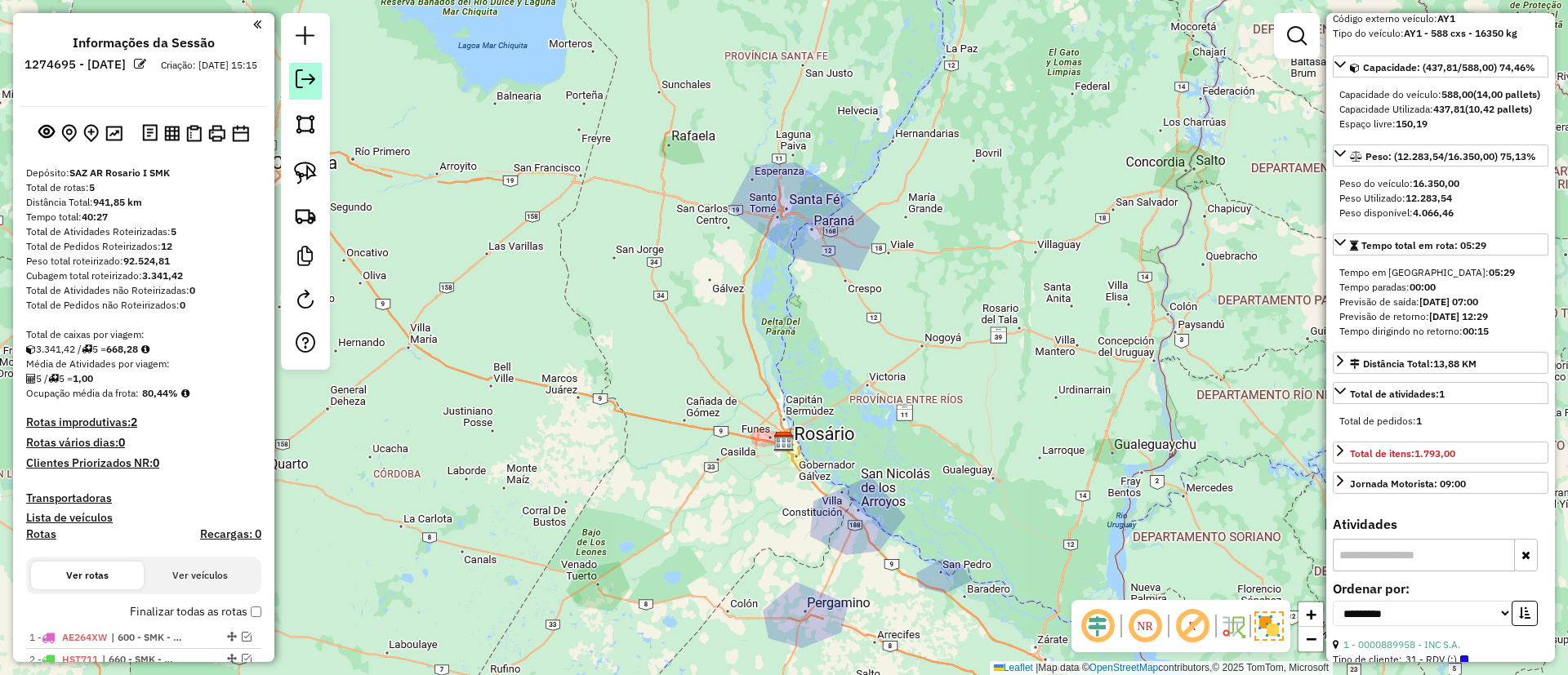
click at [317, 83] on link at bounding box center [306, 81] width 33 height 36
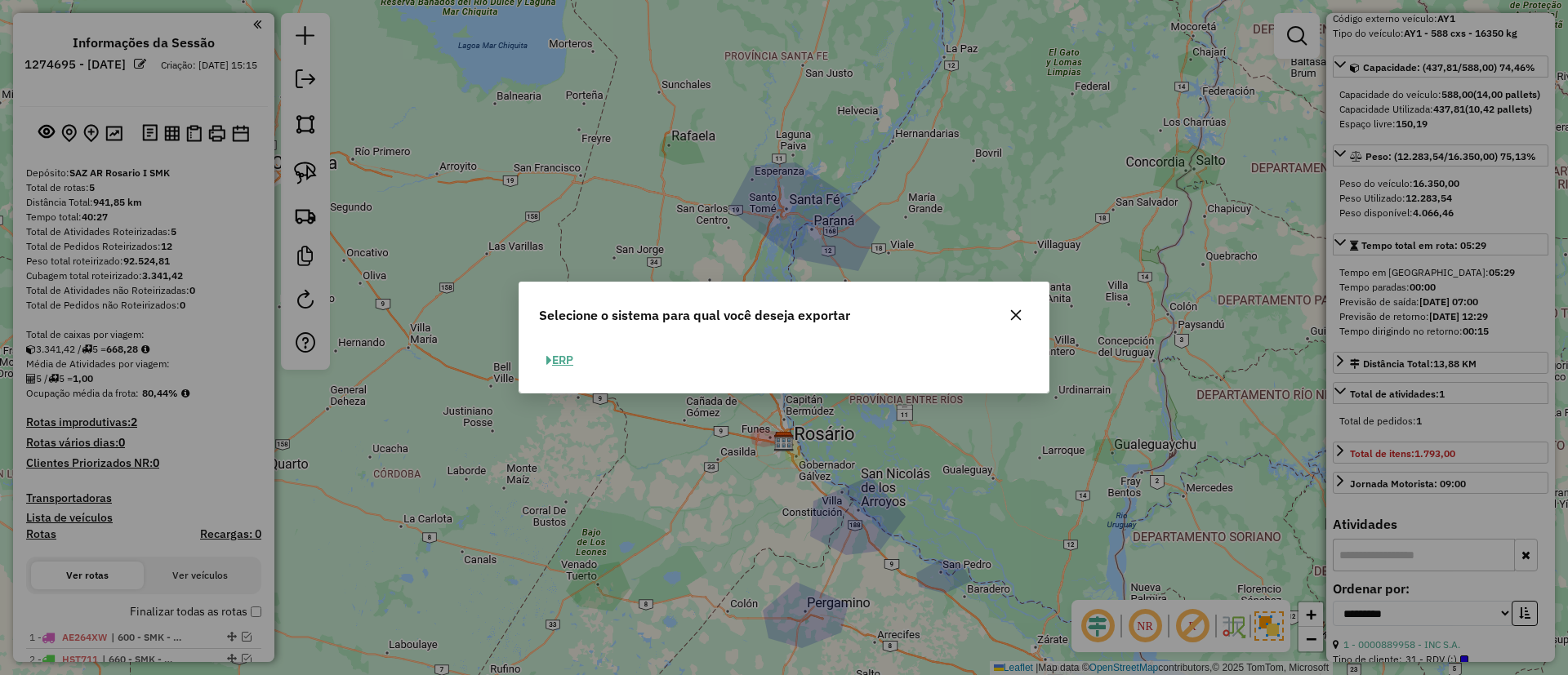
click at [569, 359] on button "ERP" at bounding box center [560, 360] width 41 height 26
select select "*********"
select select "**"
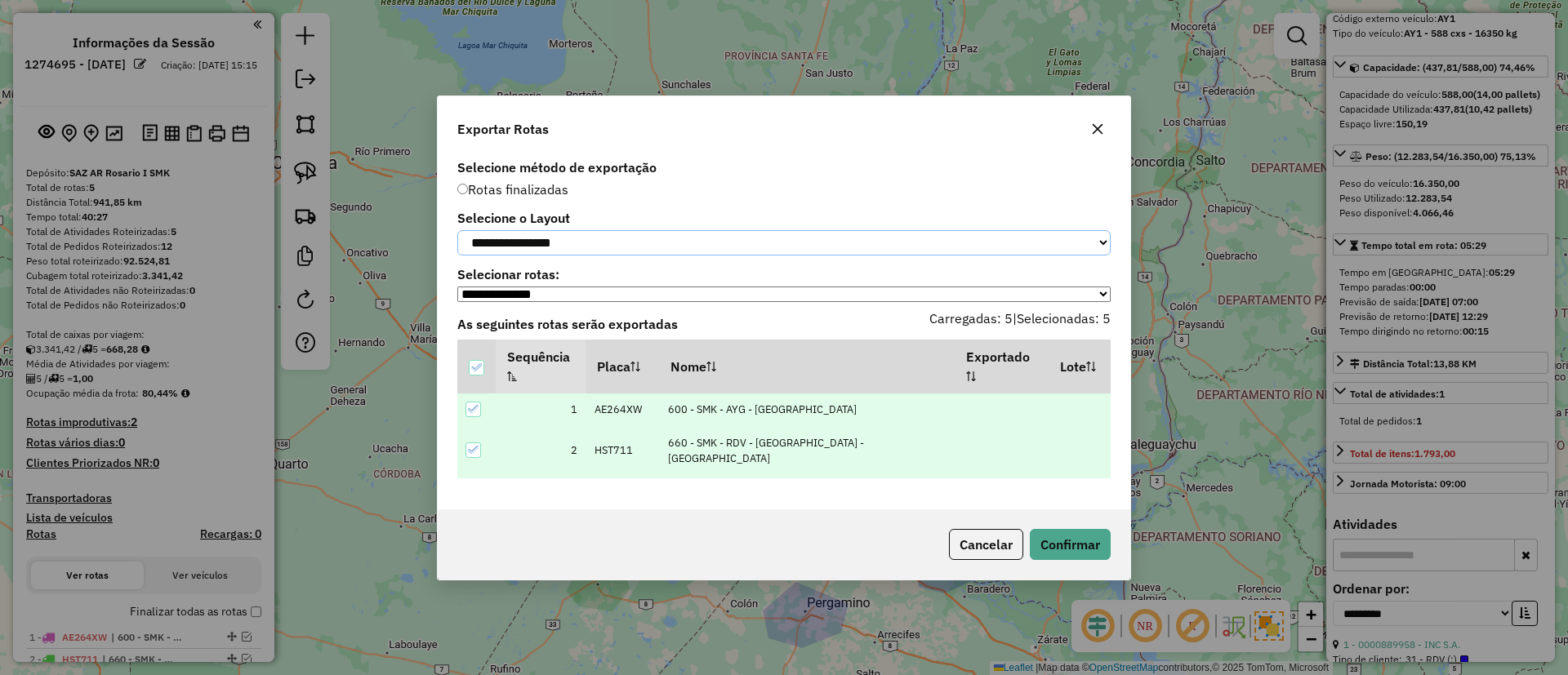
click at [670, 235] on select "**********" at bounding box center [784, 243] width 653 height 26
select select "*********"
click at [457, 231] on select "**********" at bounding box center [784, 243] width 653 height 26
click at [1051, 553] on button "Confirmar" at bounding box center [1070, 544] width 81 height 31
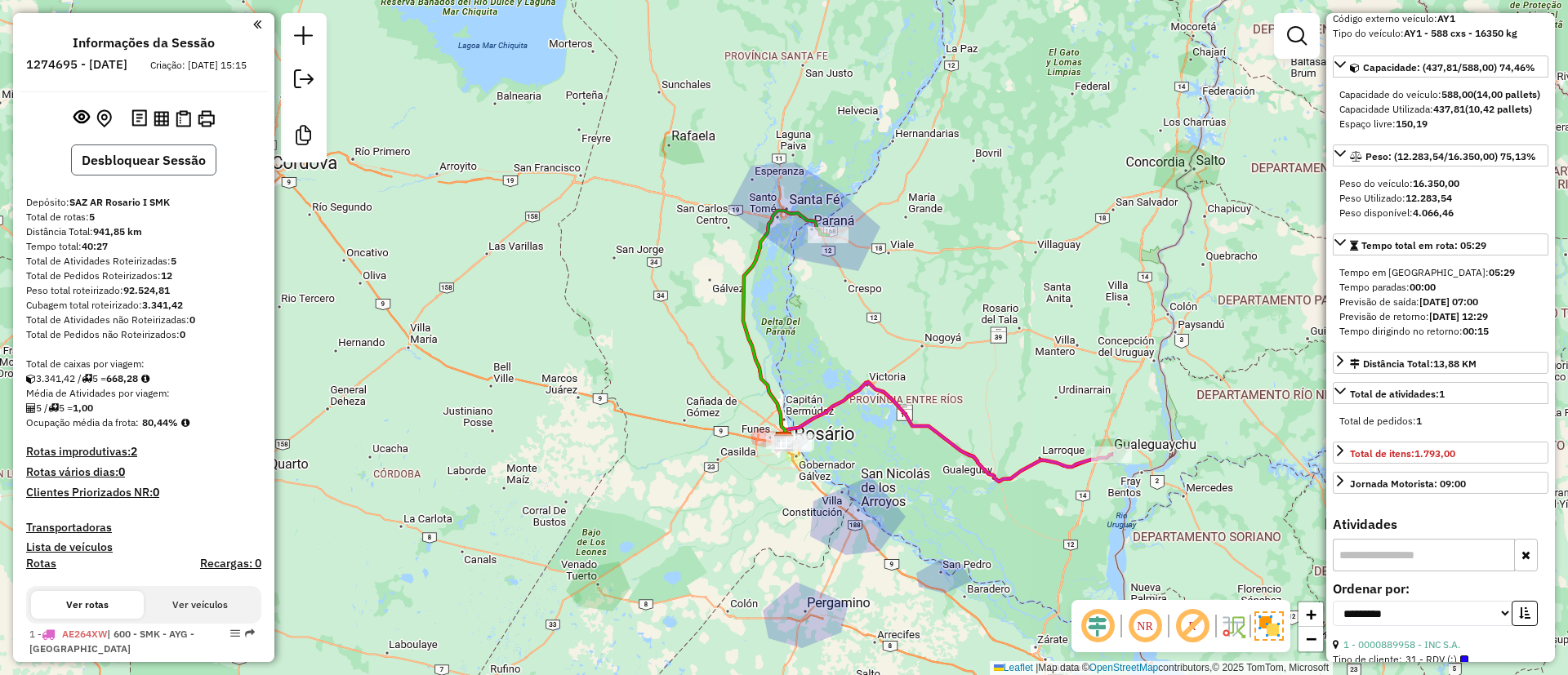
click at [176, 175] on button "Desbloquear Sessão" at bounding box center [144, 160] width 145 height 31
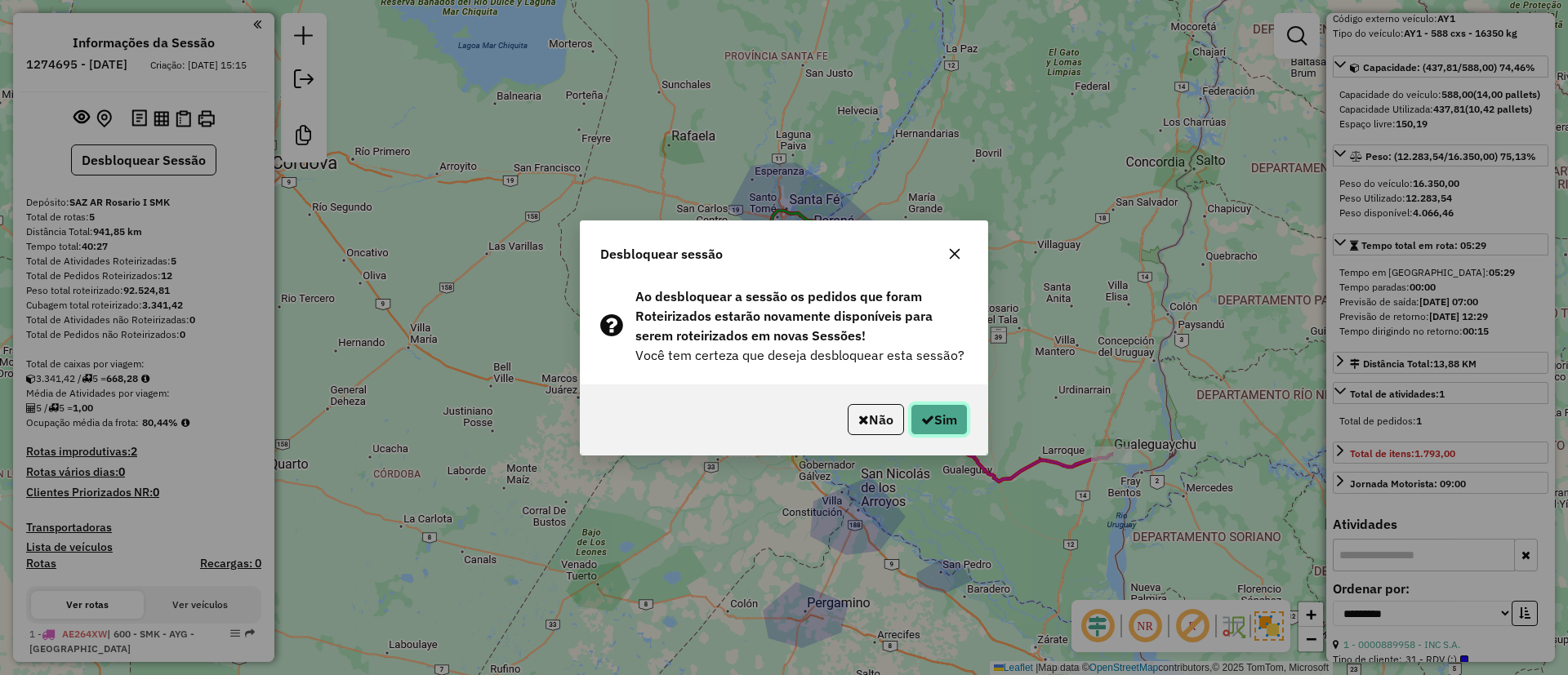
click at [942, 416] on button "Sim" at bounding box center [939, 420] width 57 height 31
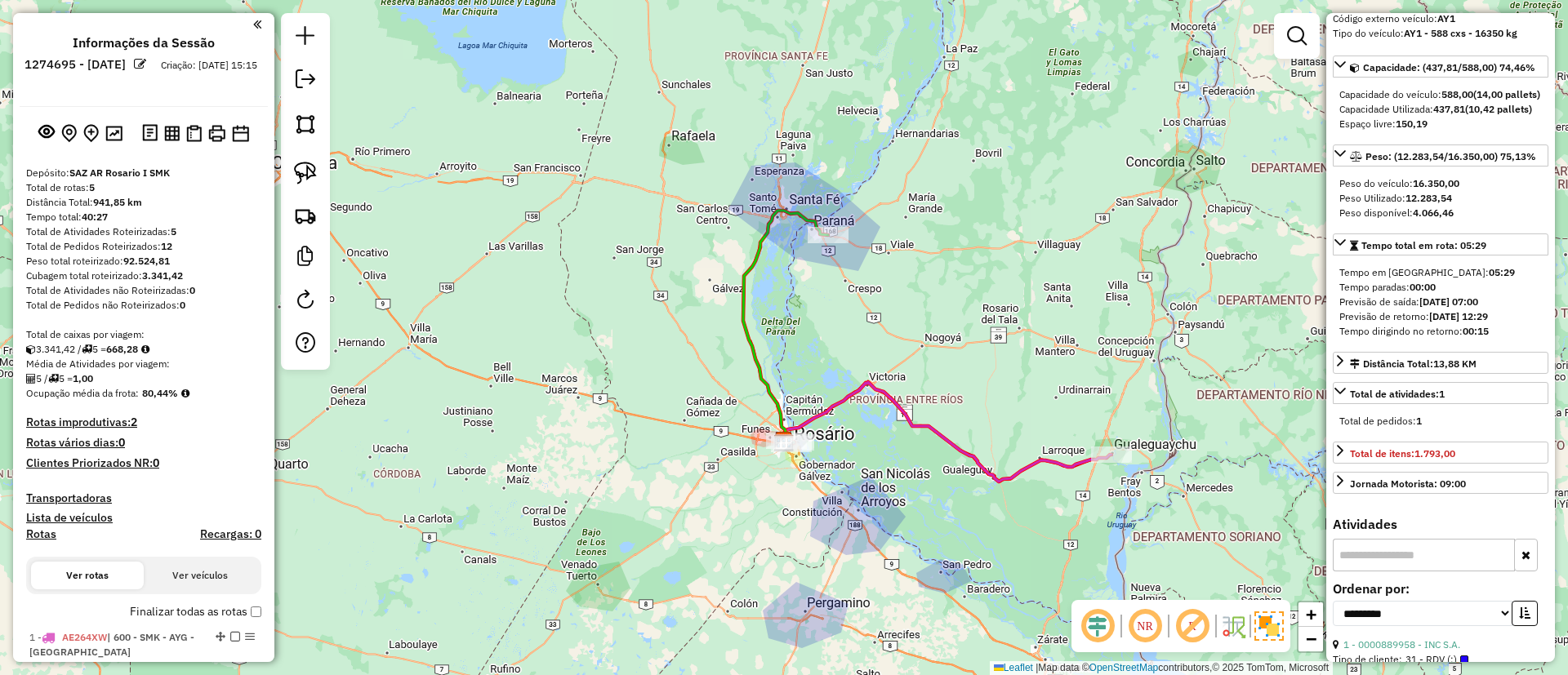
scroll to position [487, 0]
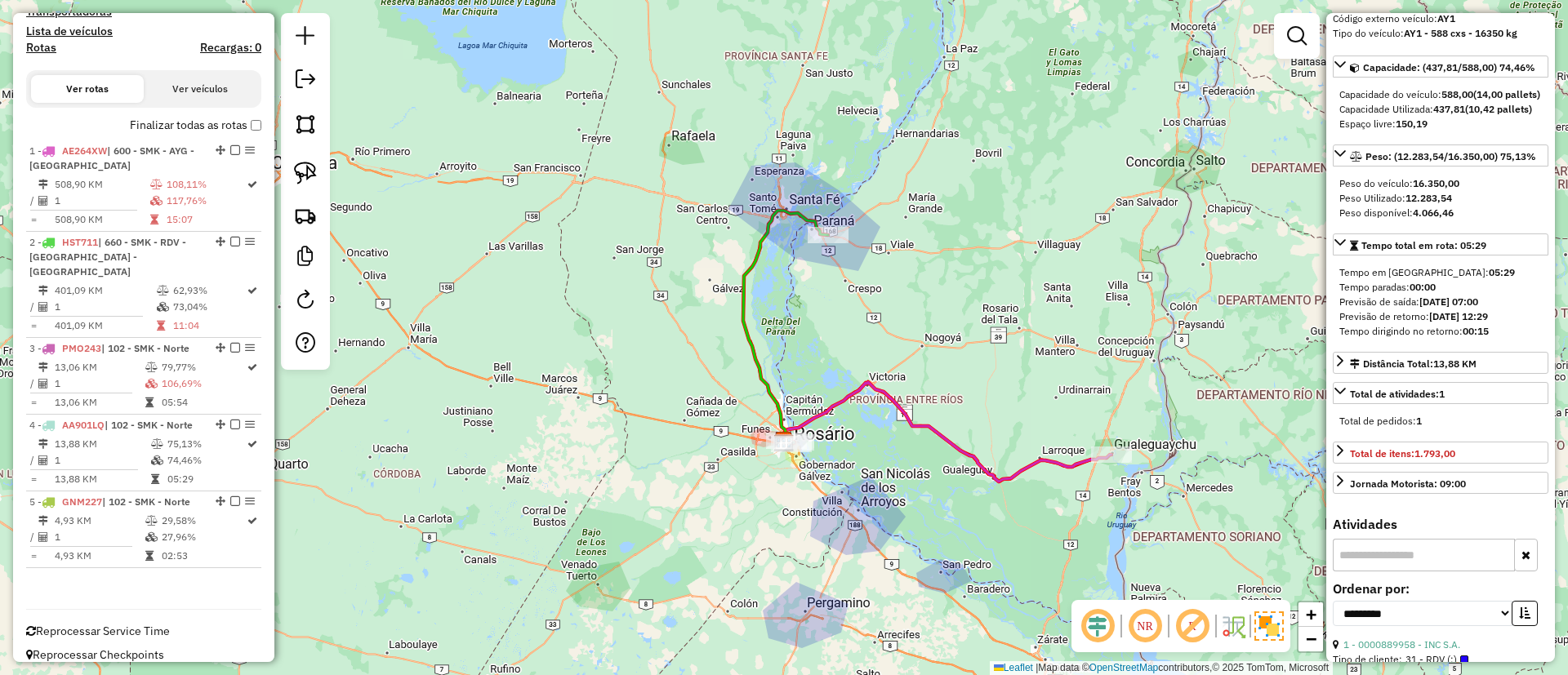
click at [924, 428] on icon at bounding box center [948, 431] width 327 height 100
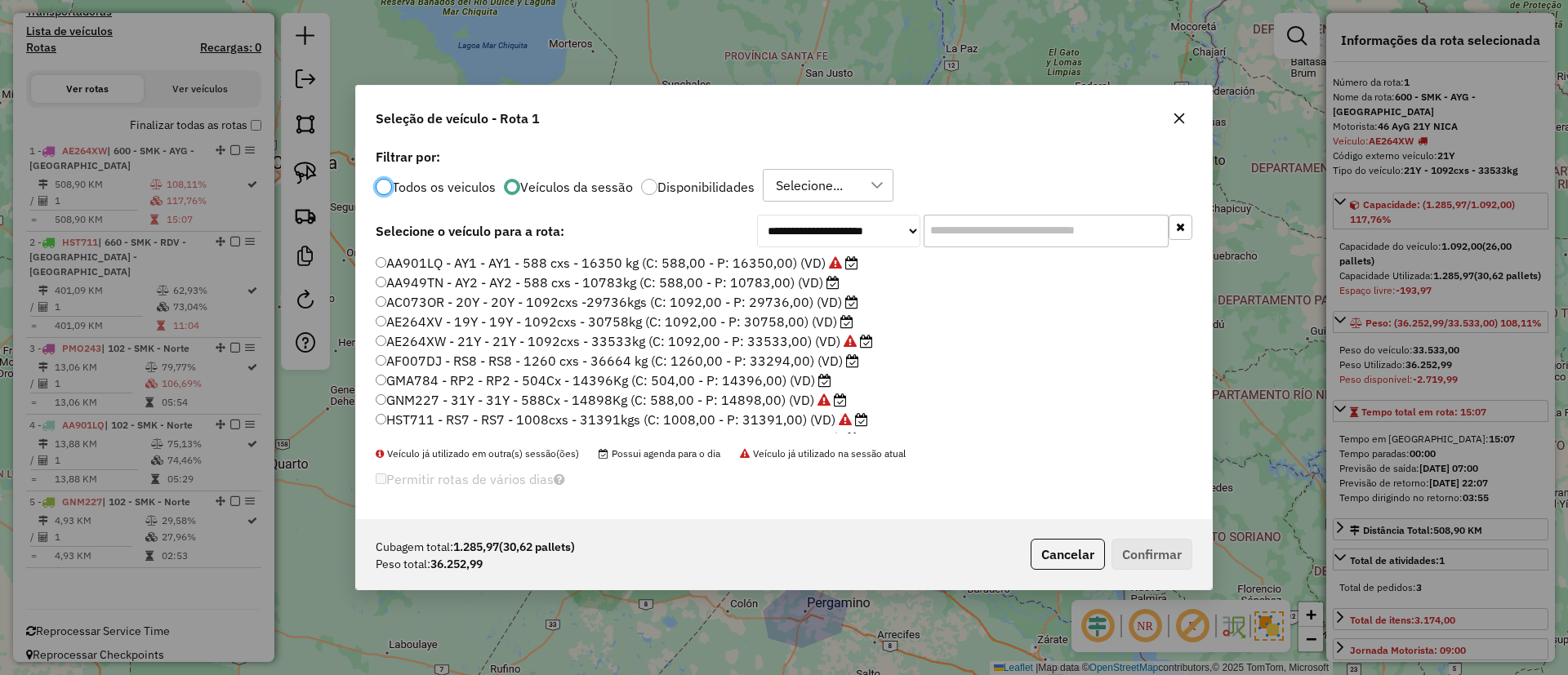
scroll to position [9, 5]
click at [993, 239] on input "text" at bounding box center [1046, 231] width 245 height 33
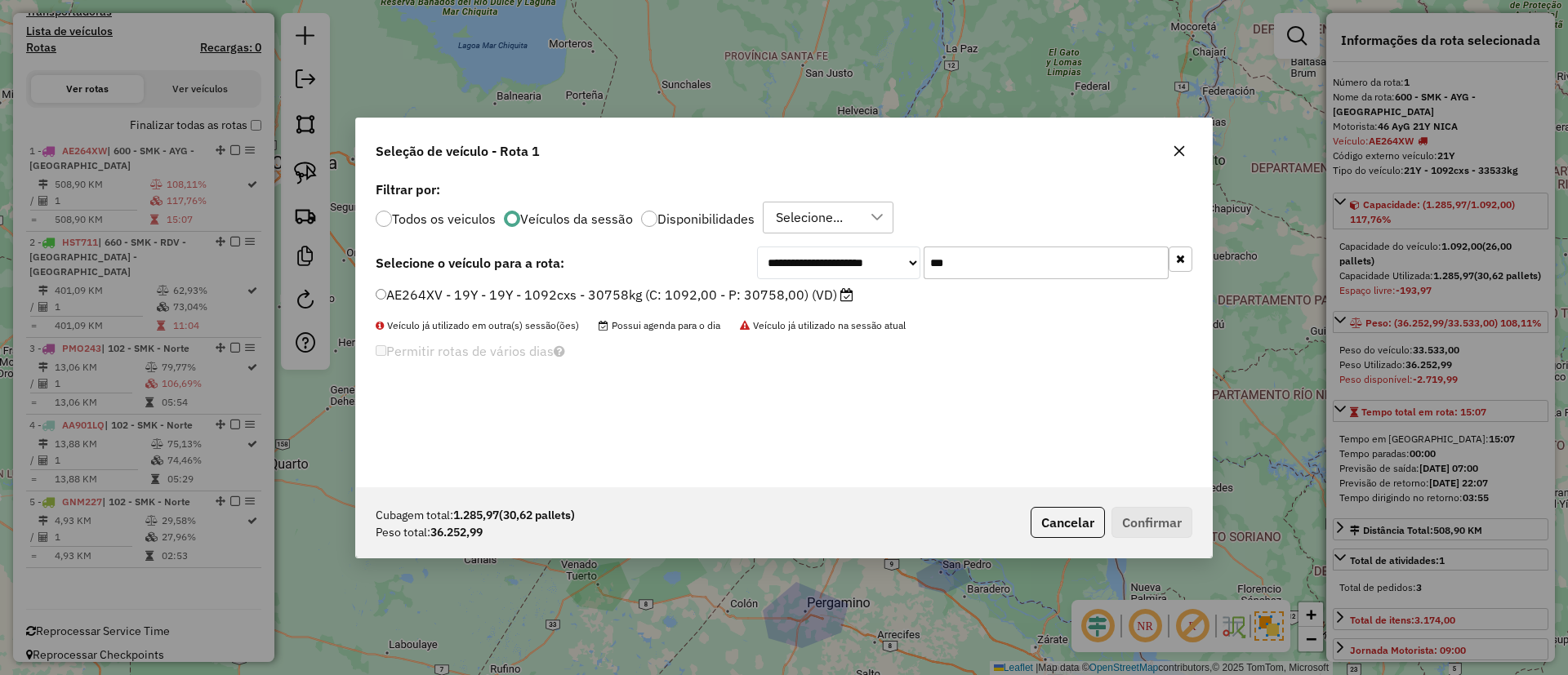
type input "***"
click at [784, 290] on label "AE264XV - 19Y - 19Y - 1092cxs - 30758kg (C: 1092,00 - P: 30758,00) (VD)" at bounding box center [615, 295] width 478 height 20
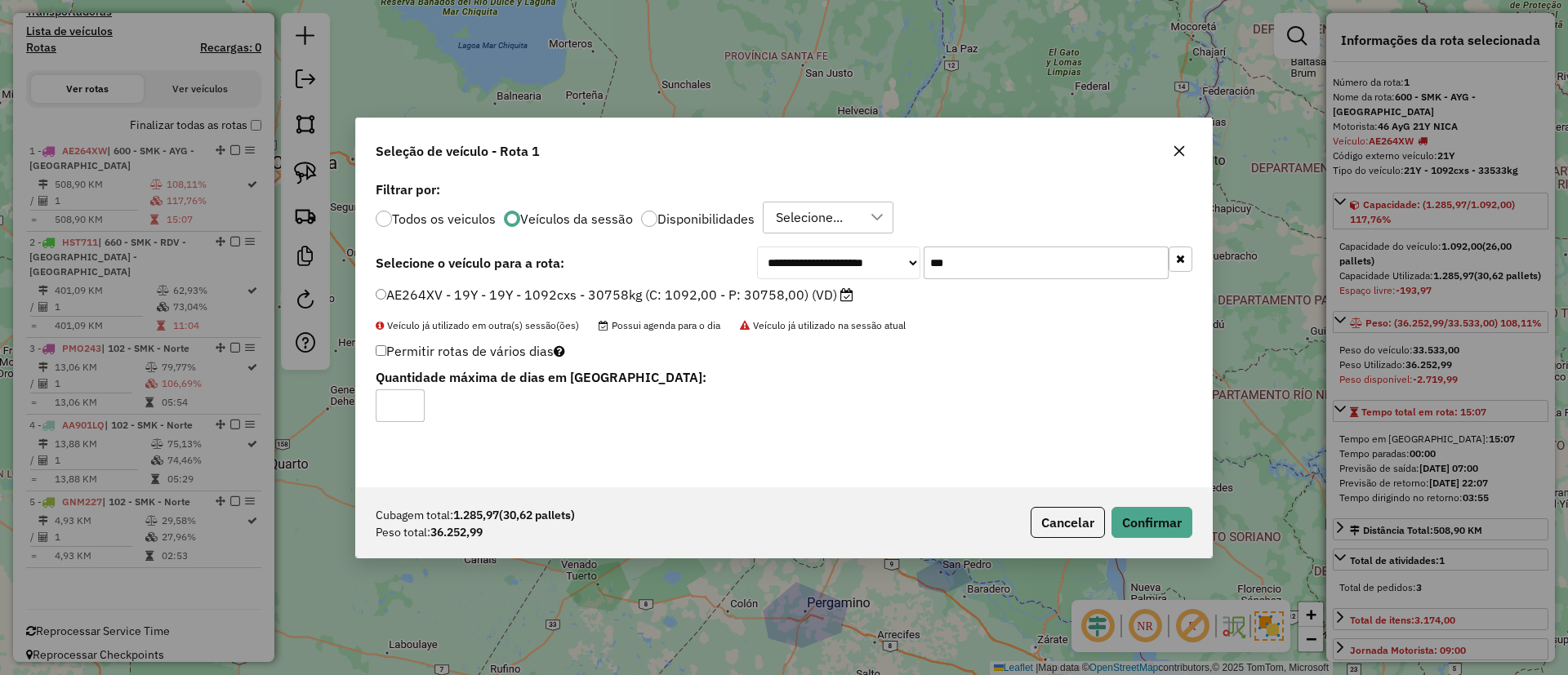
click at [1165, 502] on div "Cubagem total: 1.285,97 (30,62 pallets) Peso total: 36.252,99 Cancelar Confirmar" at bounding box center [784, 522] width 856 height 70
click at [1166, 518] on button "Confirmar" at bounding box center [1152, 523] width 81 height 31
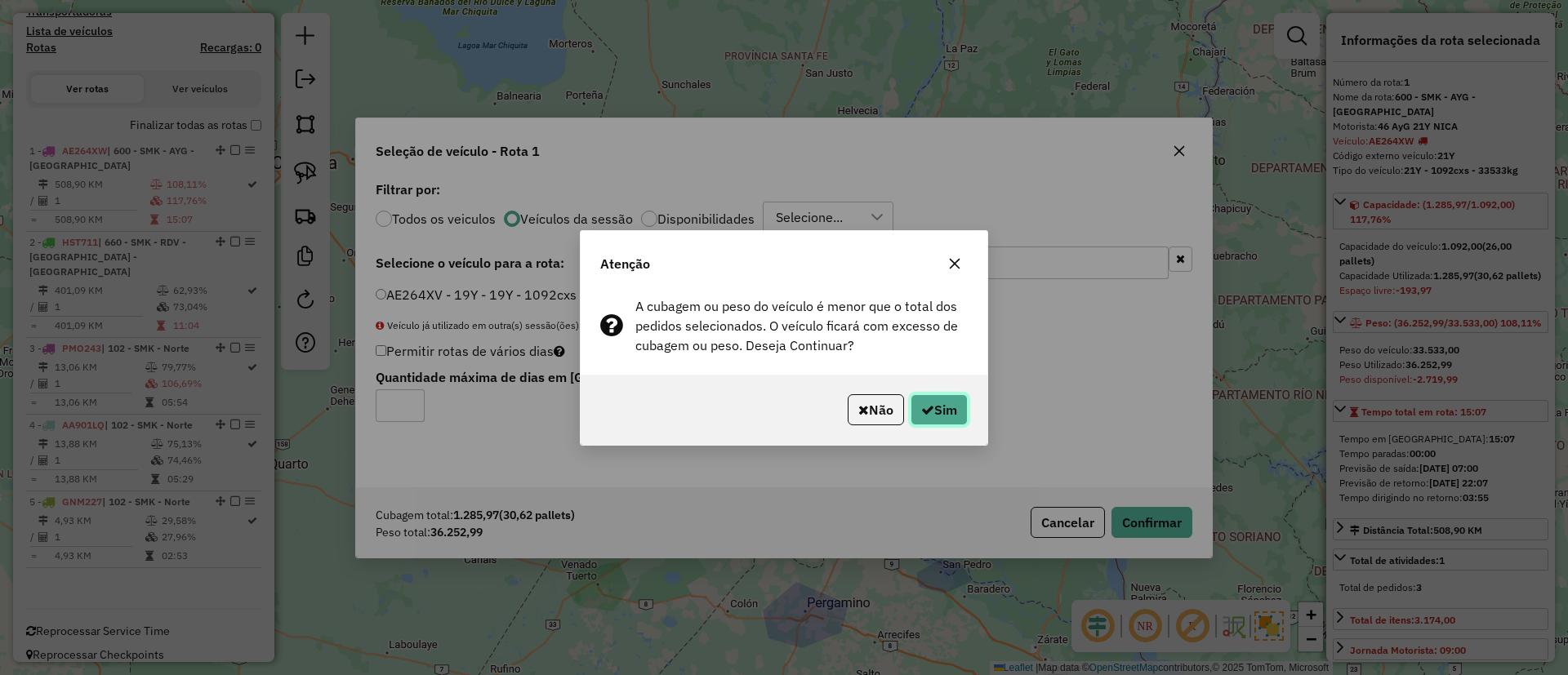
click at [947, 397] on button "Sim" at bounding box center [939, 410] width 57 height 31
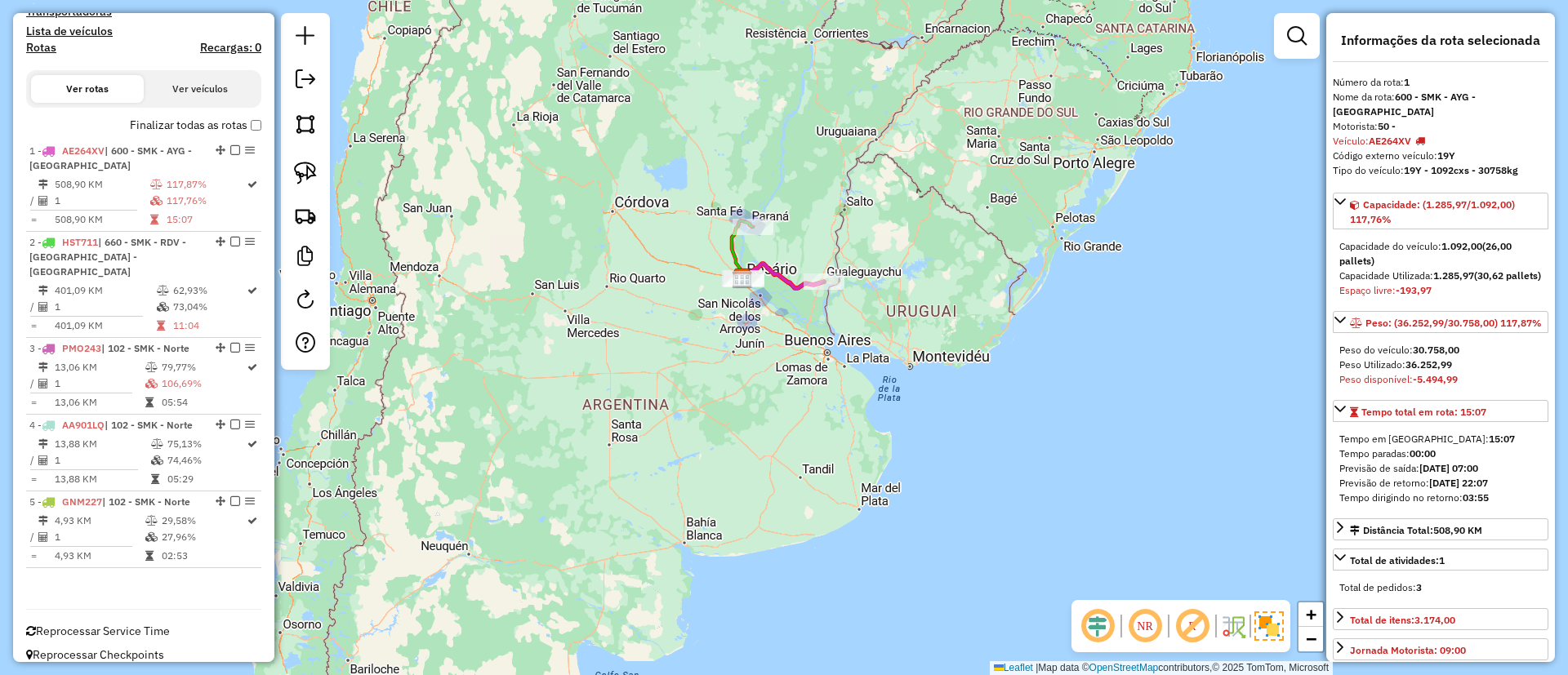
click at [130, 128] on label "Finalizar todas as rotas" at bounding box center [195, 125] width 131 height 17
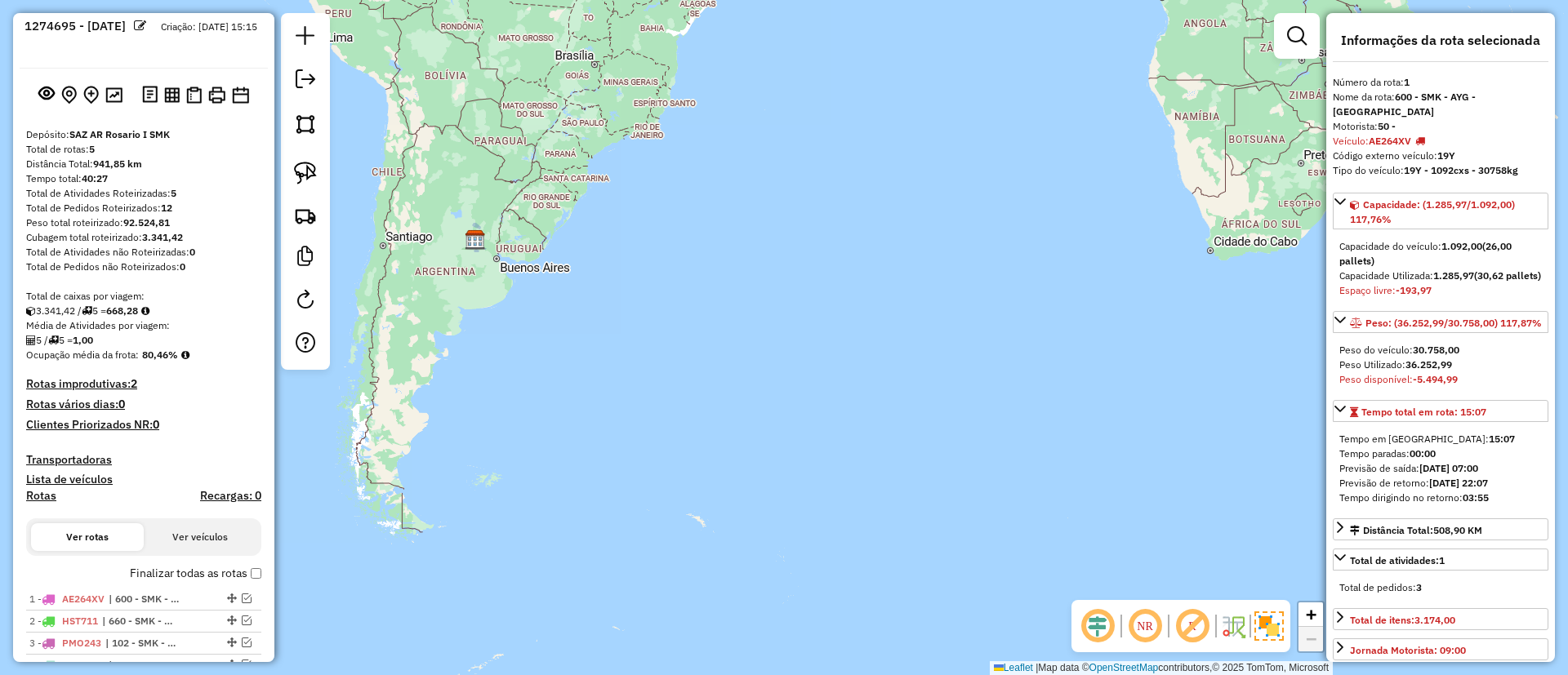
scroll to position [0, 0]
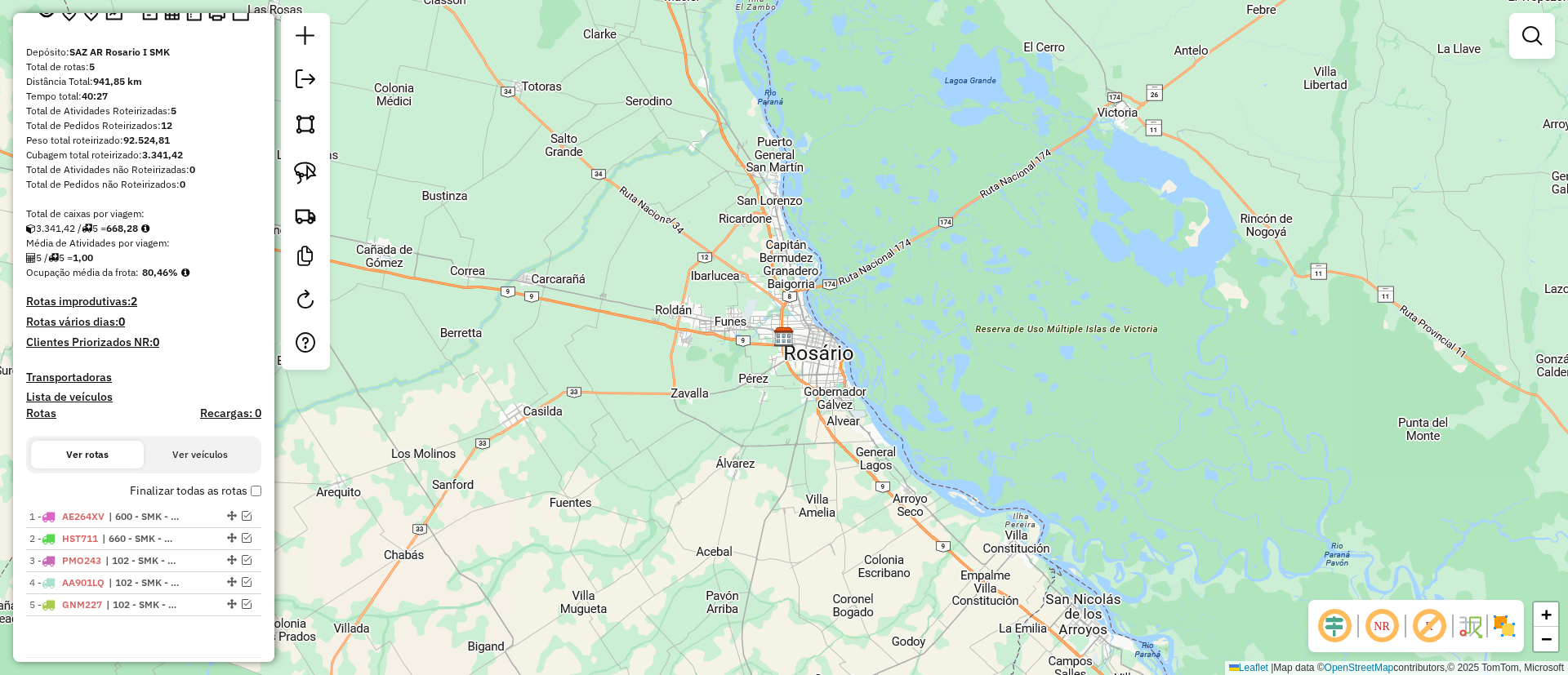
scroll to position [183, 0]
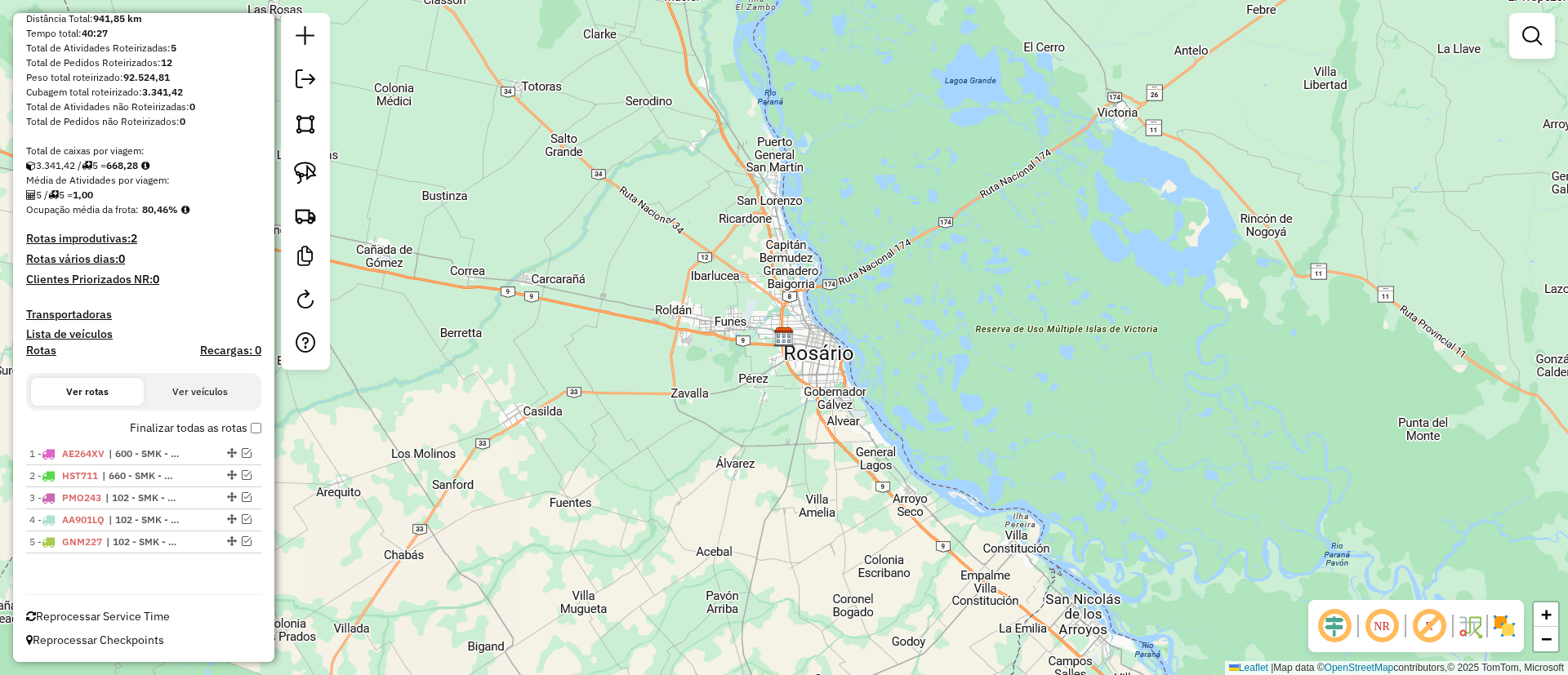
click at [174, 425] on label "Finalizar todas as rotas" at bounding box center [195, 428] width 131 height 17
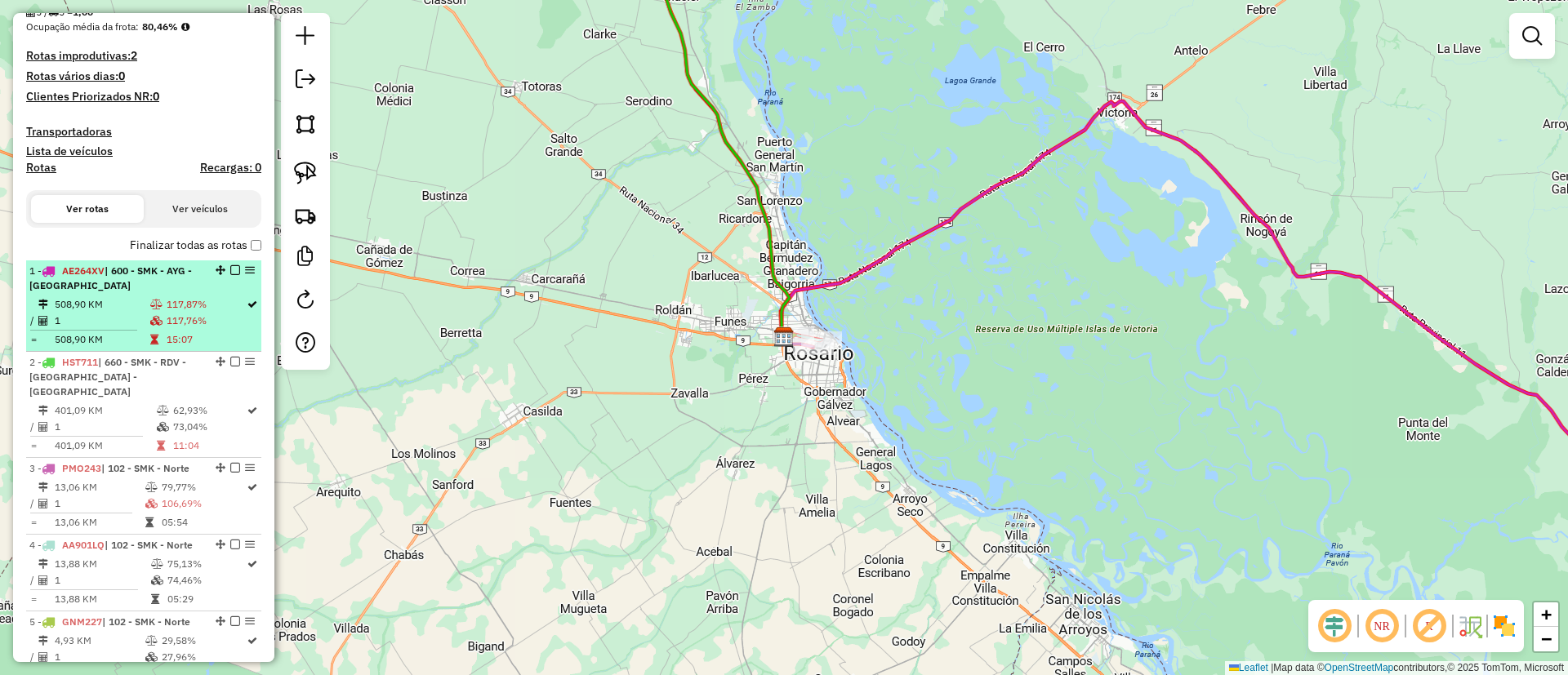
scroll to position [487, 0]
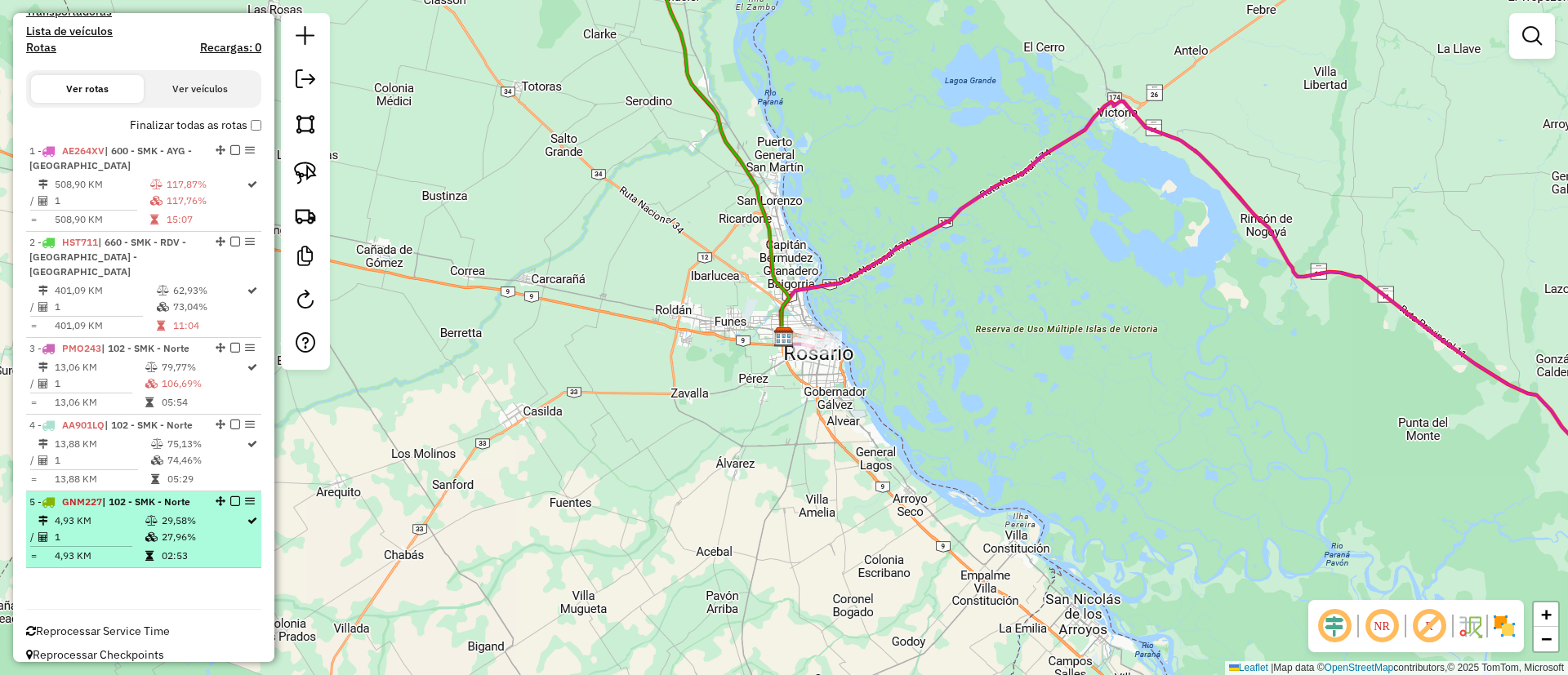
click at [167, 513] on td "29,58%" at bounding box center [203, 521] width 85 height 17
select select "**********"
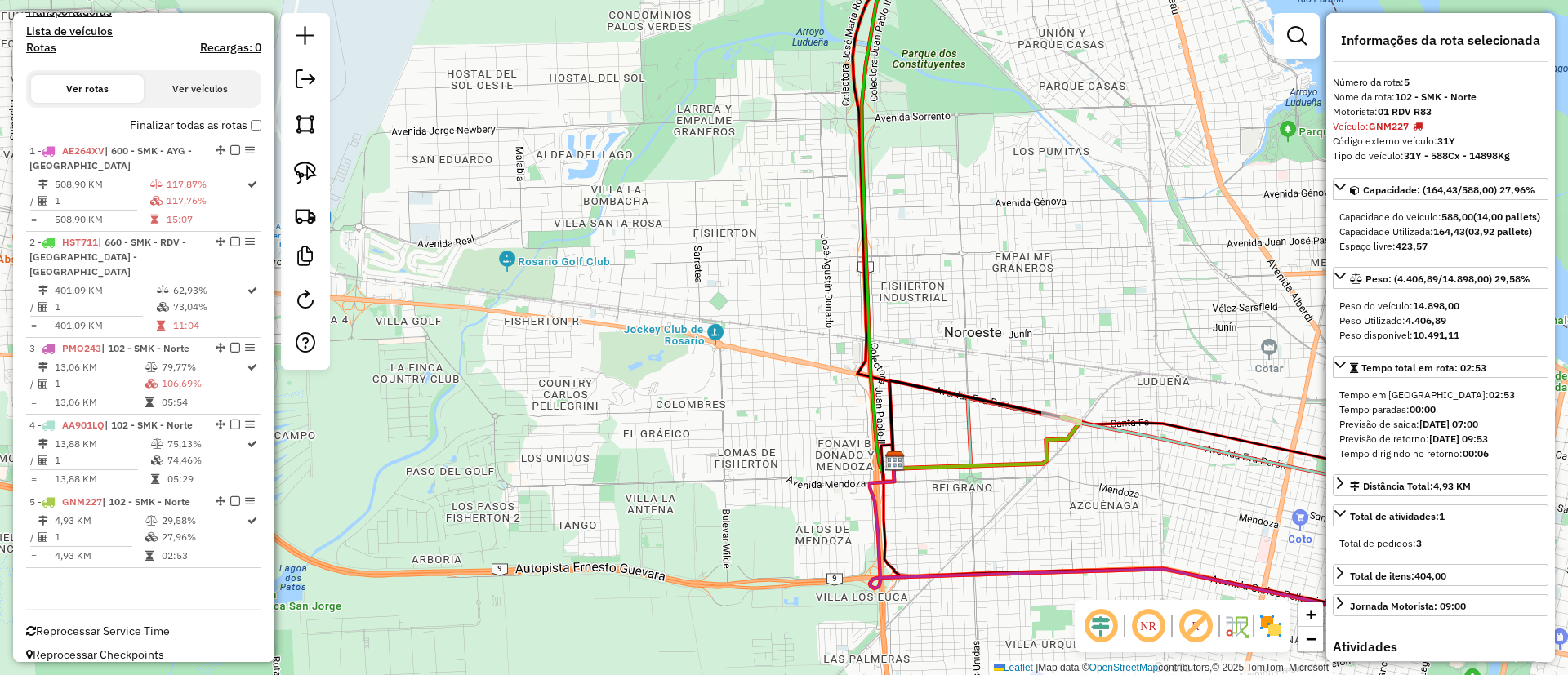
click at [1019, 463] on icon at bounding box center [987, 443] width 187 height 51
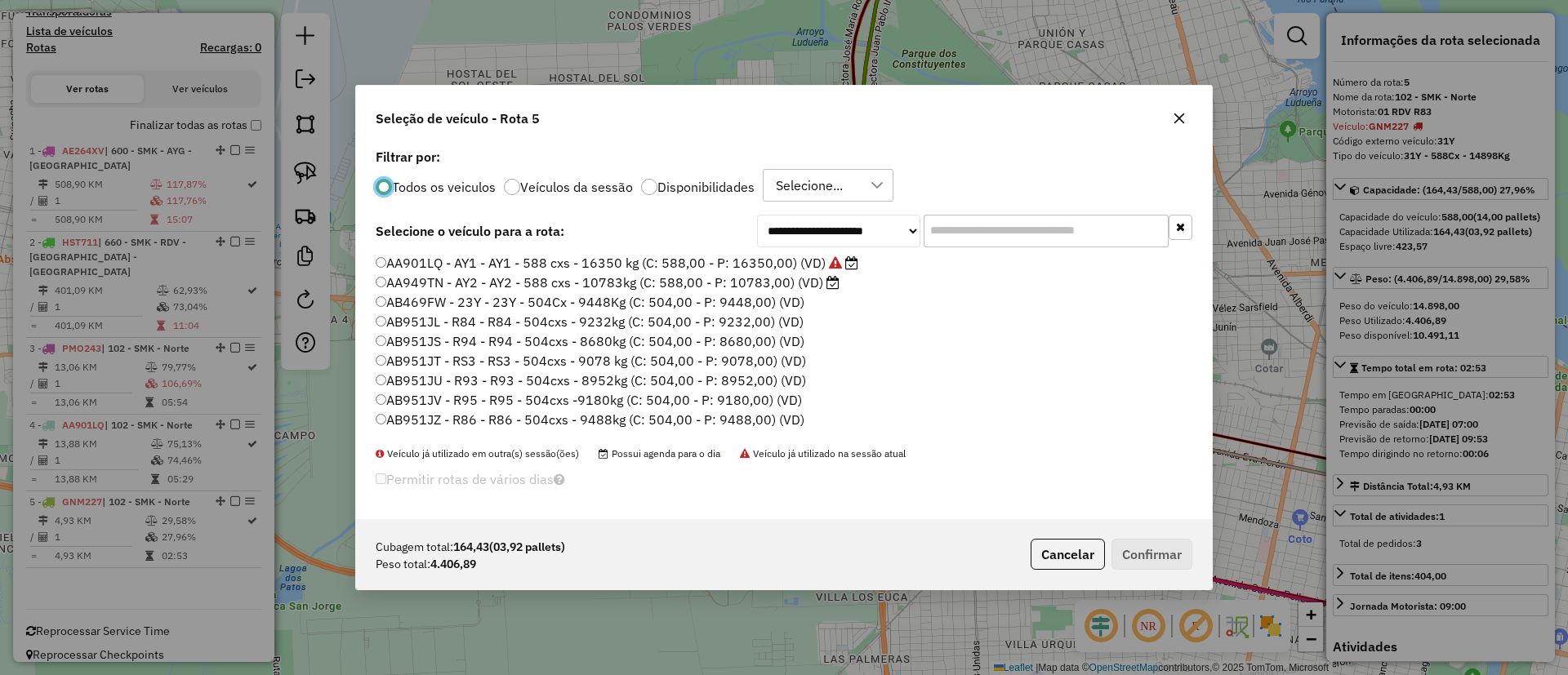
scroll to position [9, 5]
click at [1021, 229] on input "text" at bounding box center [1046, 231] width 245 height 33
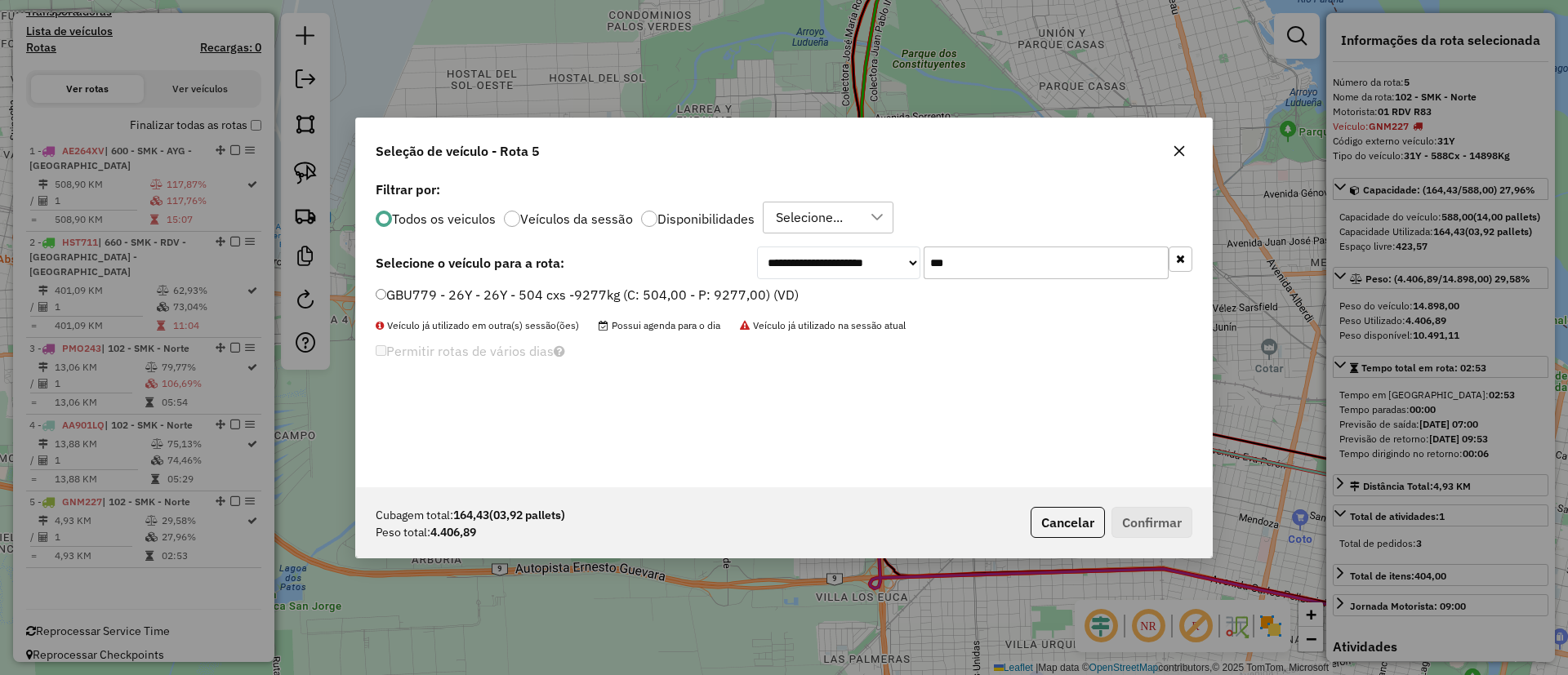
type input "***"
click at [746, 288] on label "GBU779 - 26Y - 26Y - 504 cxs -9277kg (C: 504,00 - P: 9277,00) (VD)" at bounding box center [588, 295] width 423 height 20
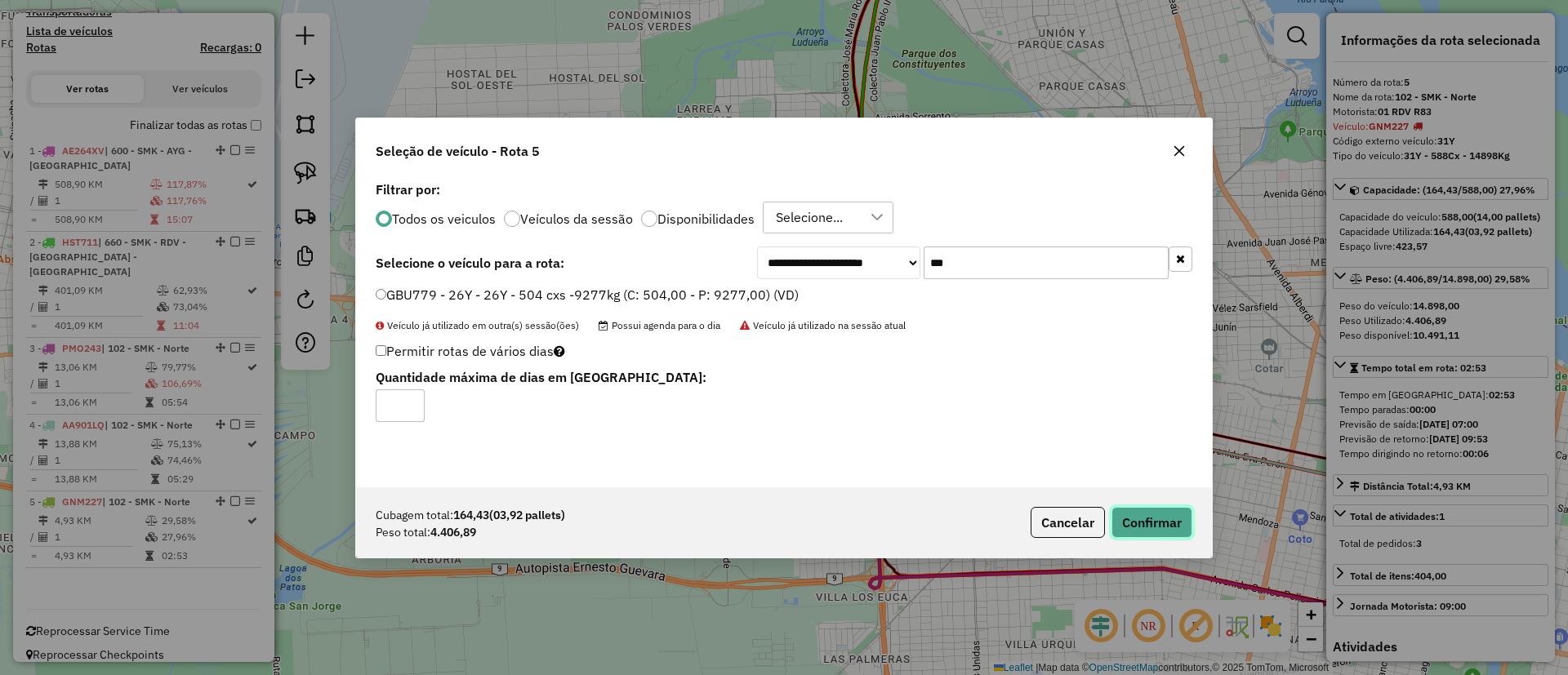
click at [1159, 507] on button "Confirmar" at bounding box center [1152, 523] width 81 height 31
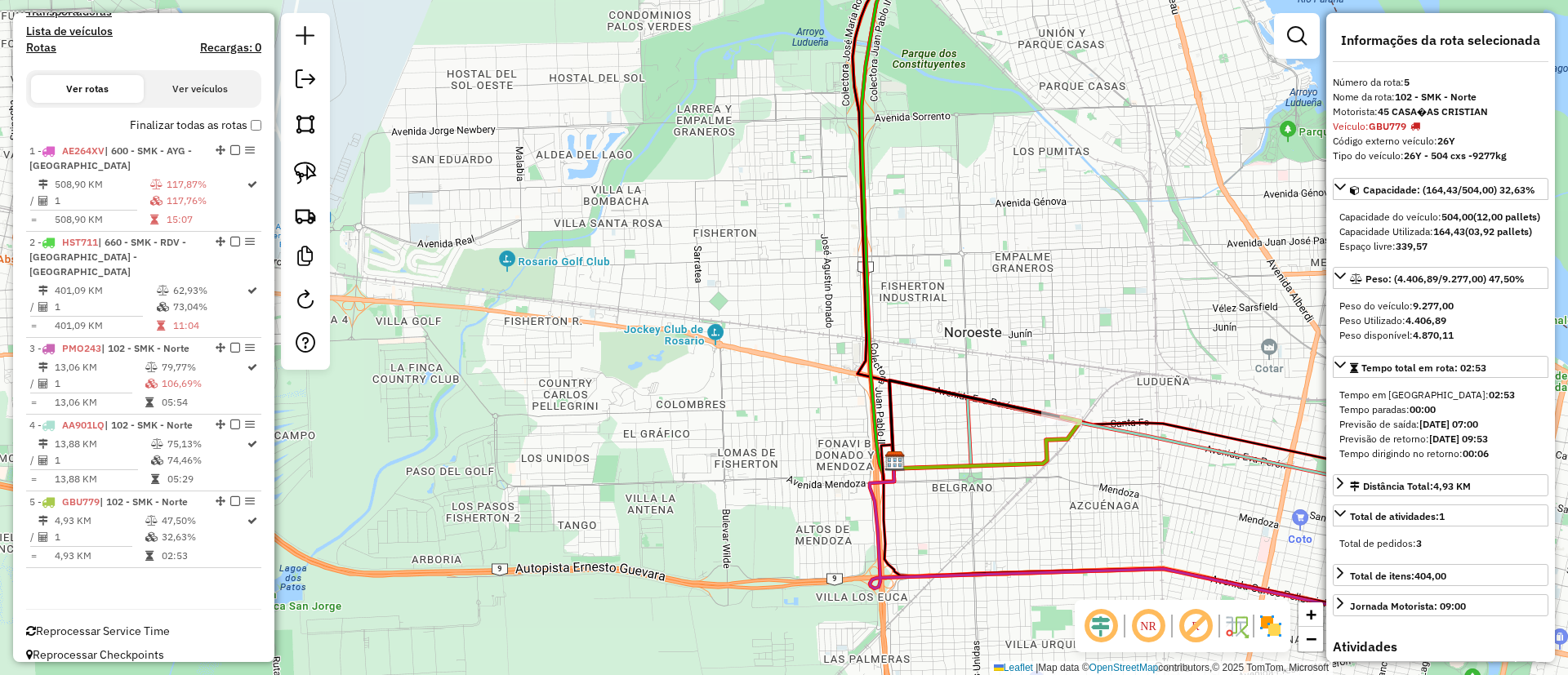
click at [214, 118] on label "Finalizar todas as rotas" at bounding box center [195, 125] width 131 height 17
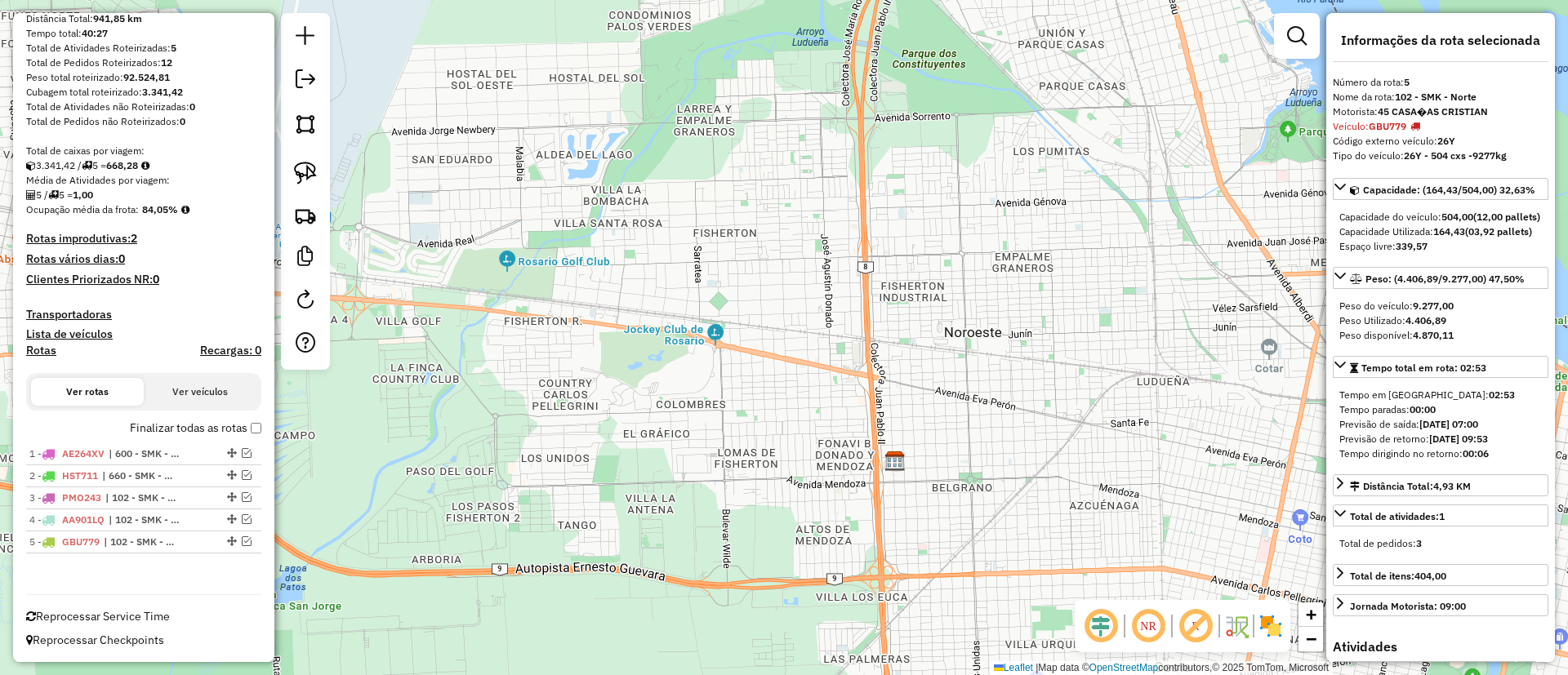
scroll to position [183, 0]
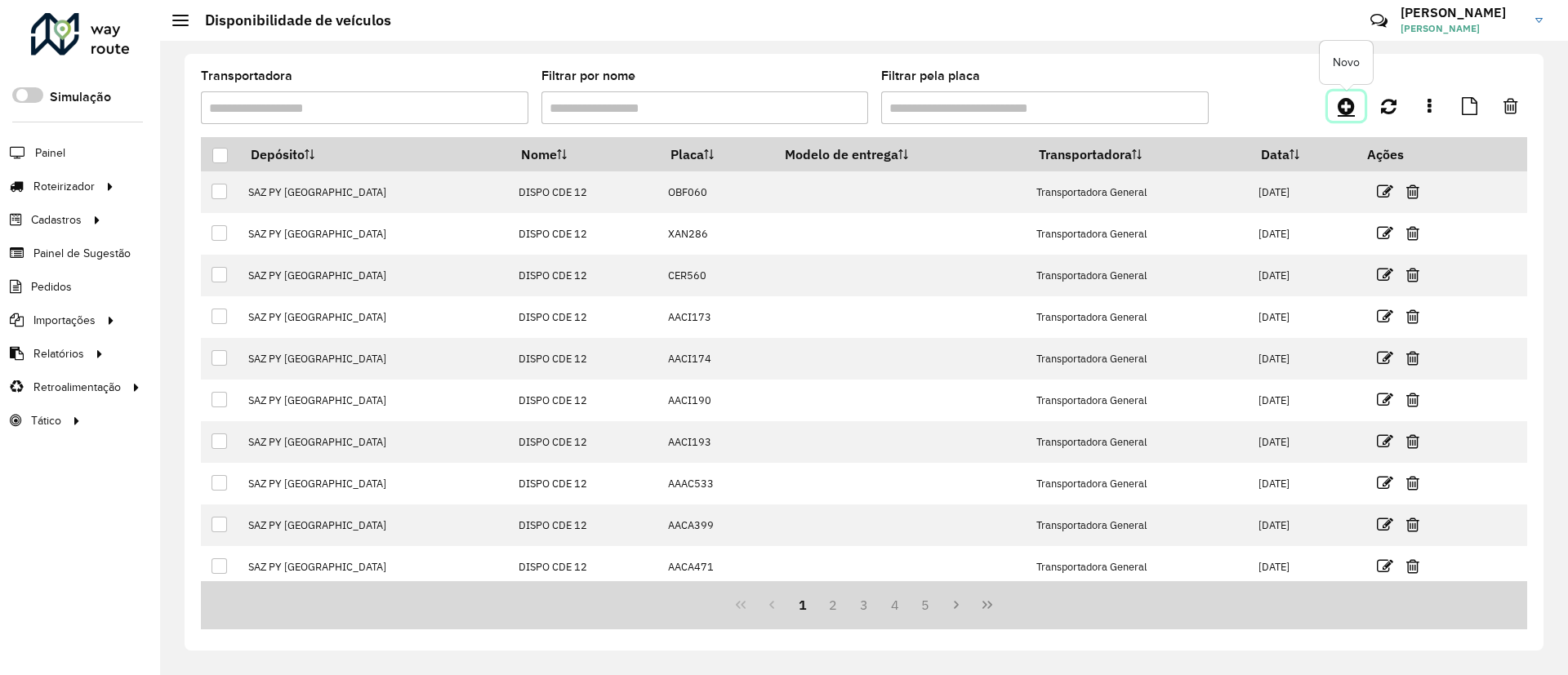
click at [1338, 107] on icon at bounding box center [1346, 107] width 17 height 20
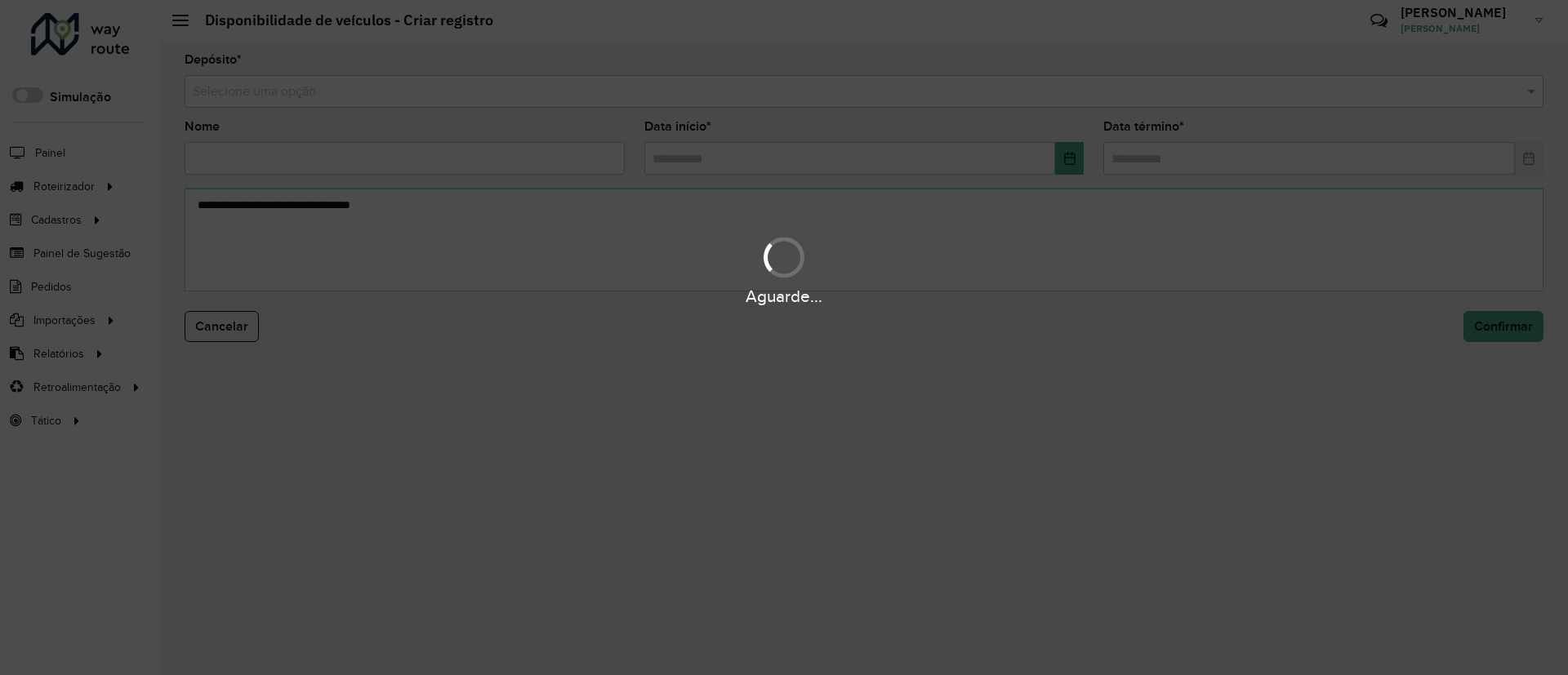
click at [381, 95] on div "Aguarde..." at bounding box center [784, 337] width 1568 height 675
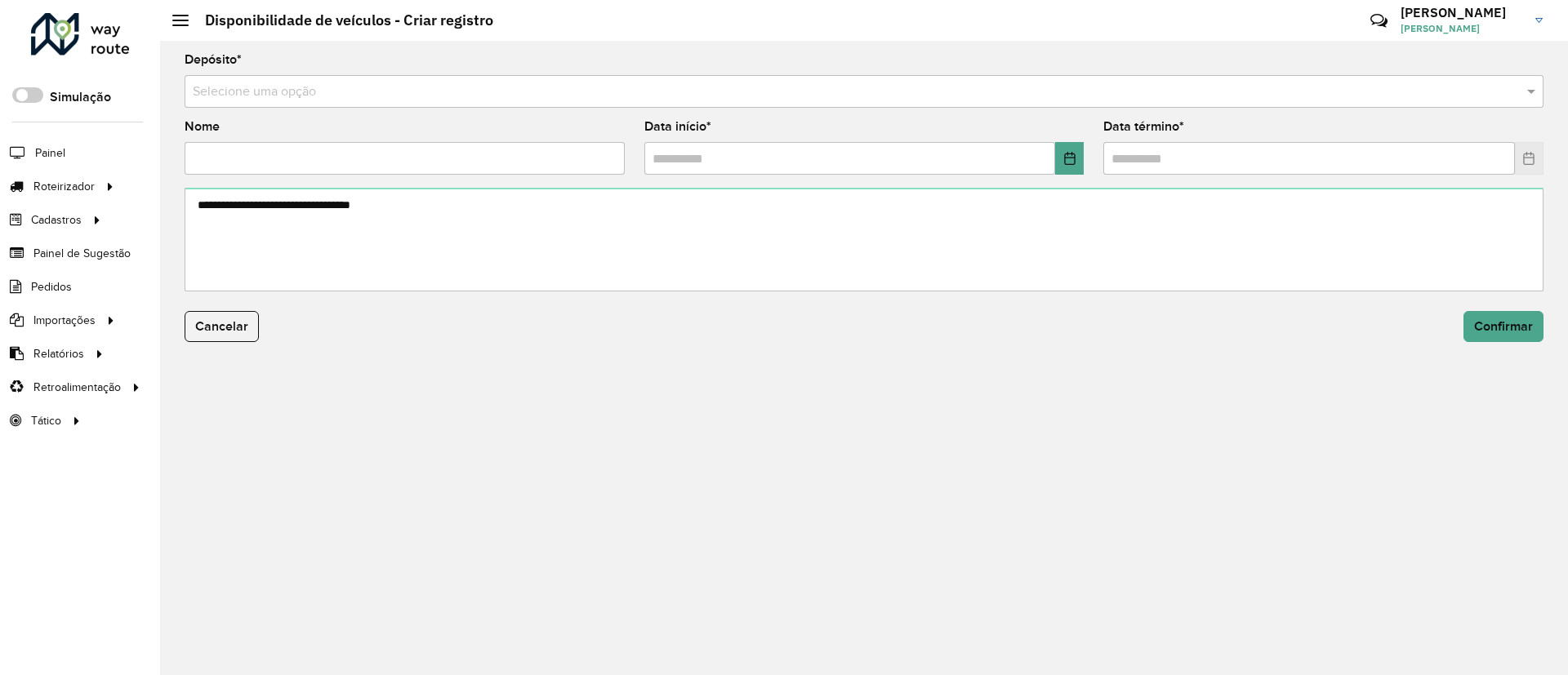
click at [381, 95] on input "text" at bounding box center [847, 93] width 1310 height 20
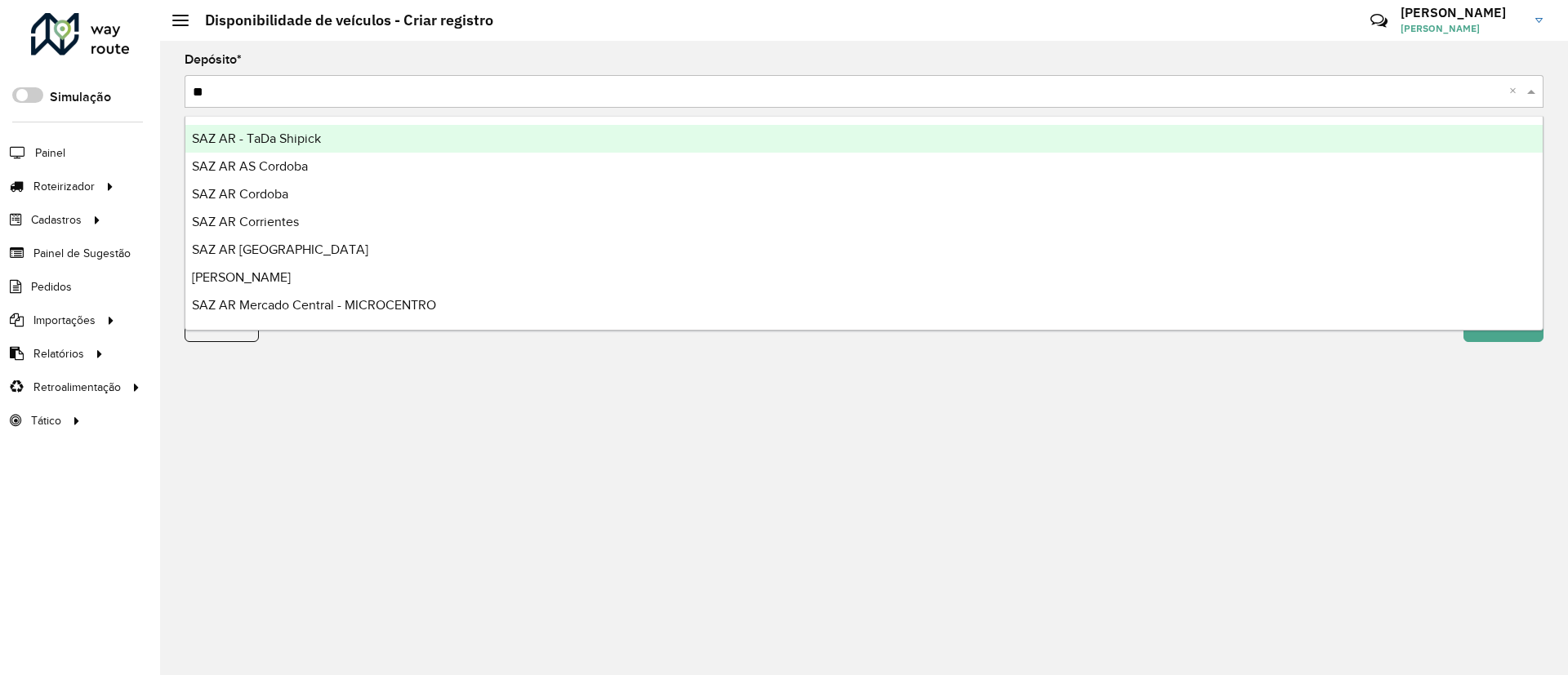
type input "***"
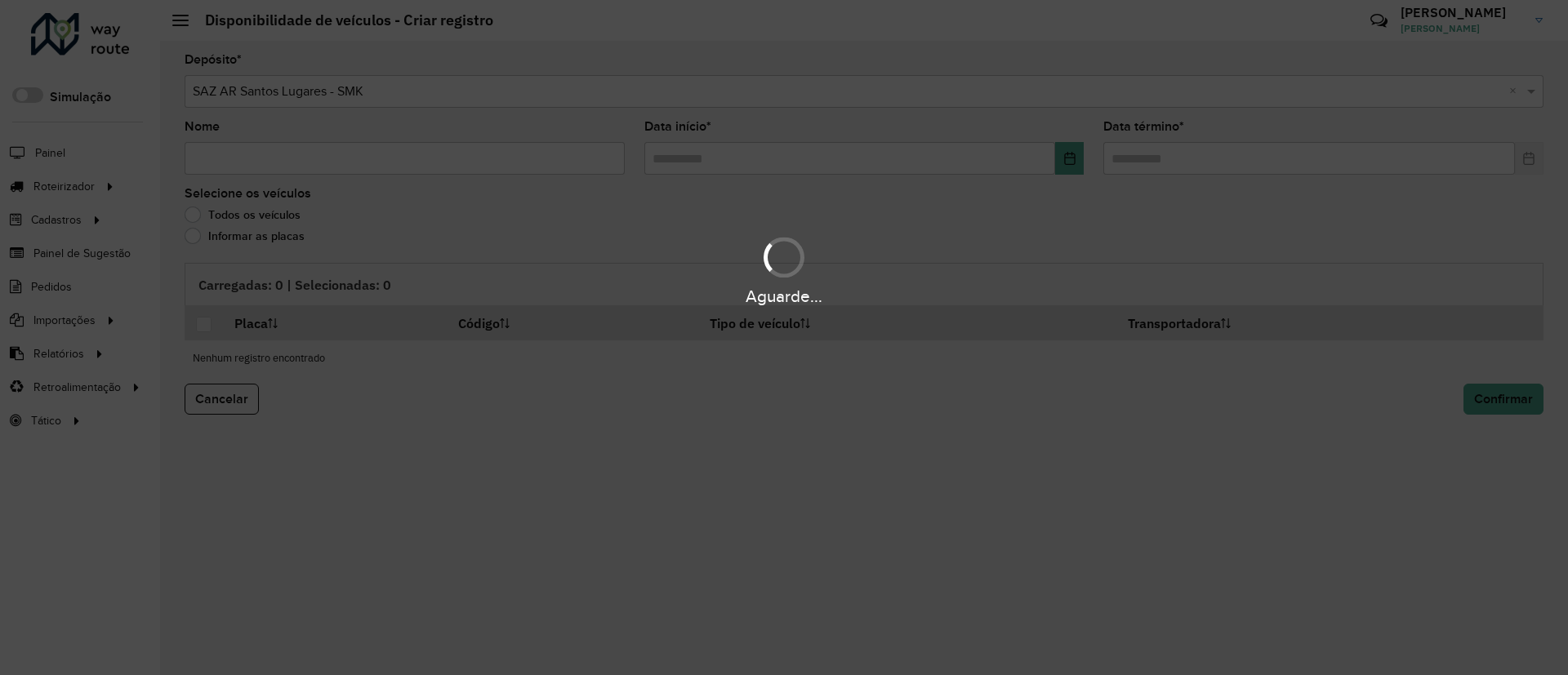
click at [457, 161] on div "Aguarde..." at bounding box center [784, 337] width 1568 height 675
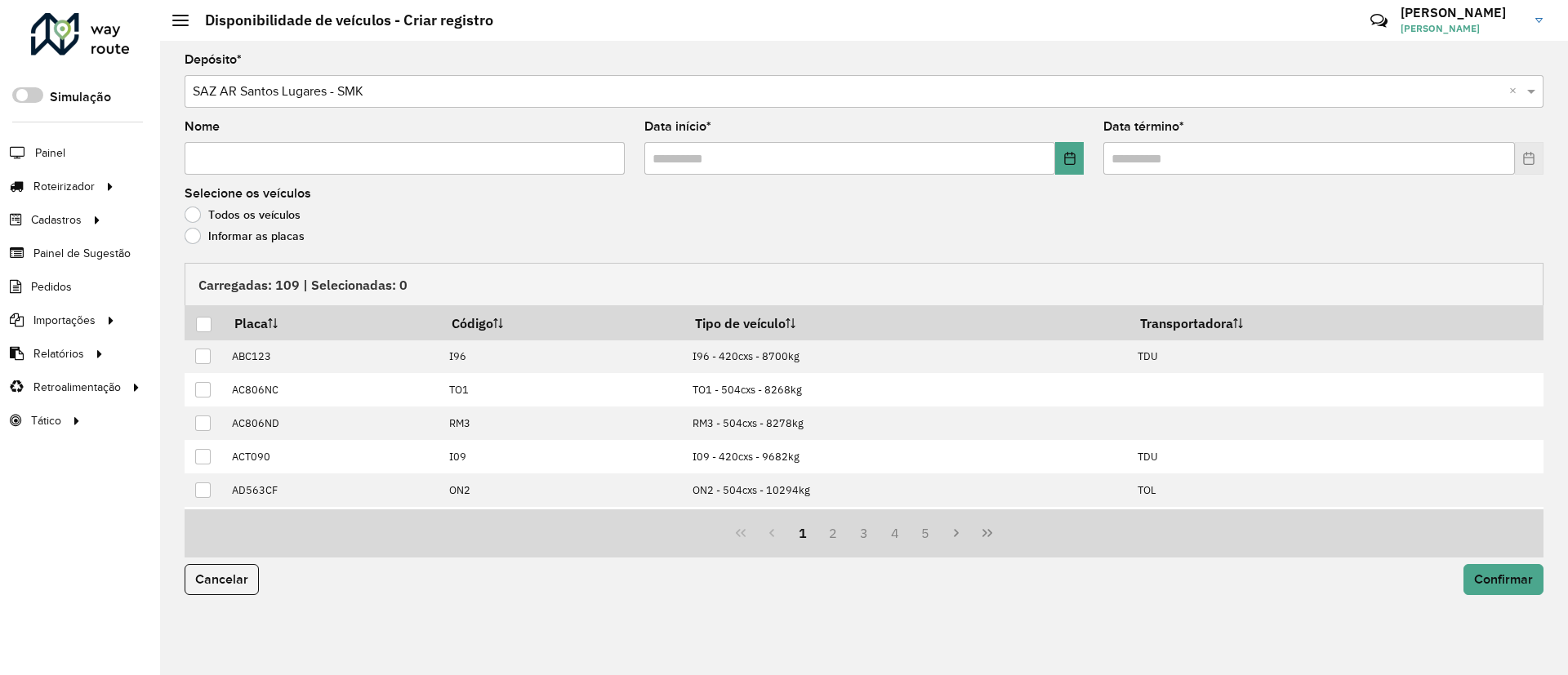
click at [454, 164] on input "Nome" at bounding box center [404, 159] width 441 height 33
type input "**********"
click at [1085, 156] on formly-field "Data início *" at bounding box center [865, 154] width 460 height 67
click at [1065, 156] on icon "Choose Date" at bounding box center [1070, 159] width 13 height 13
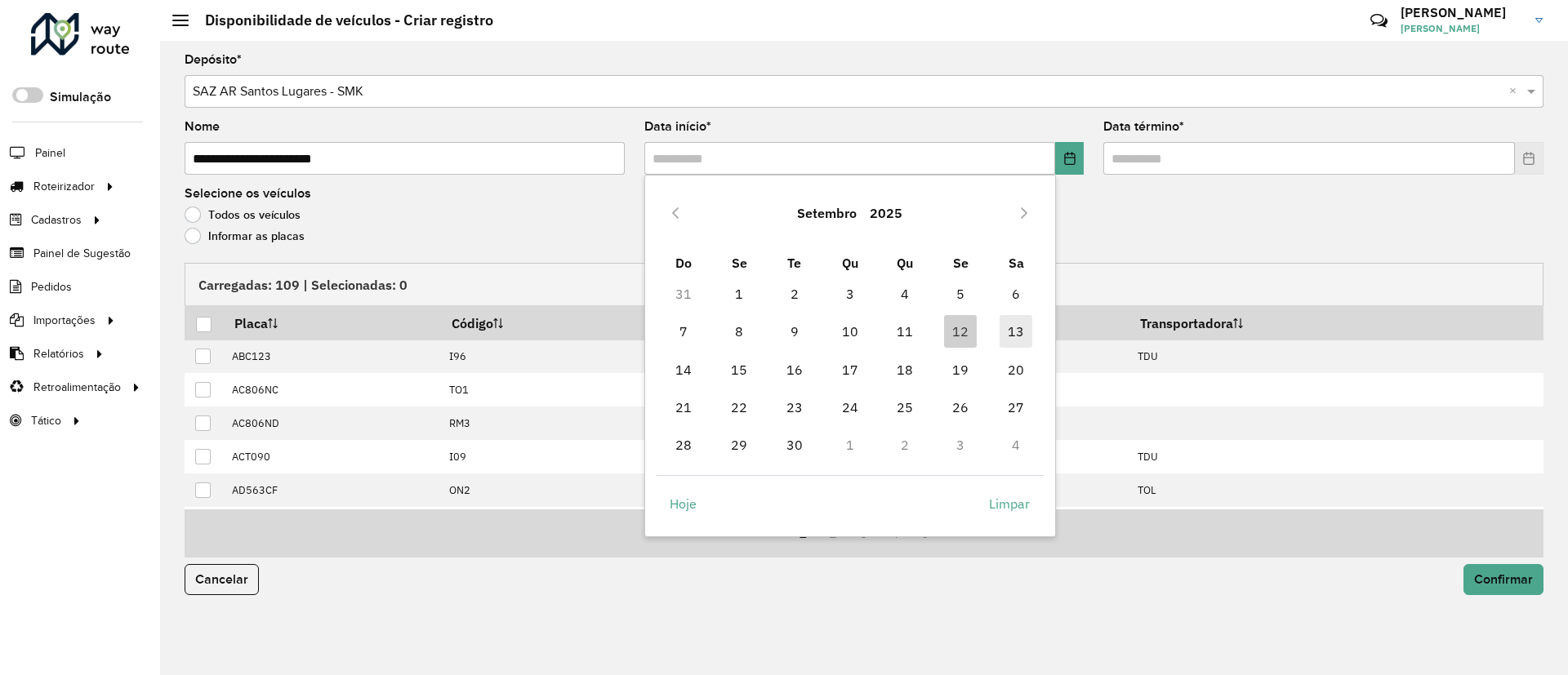
click at [1003, 338] on span "13" at bounding box center [1016, 331] width 33 height 33
type input "**********"
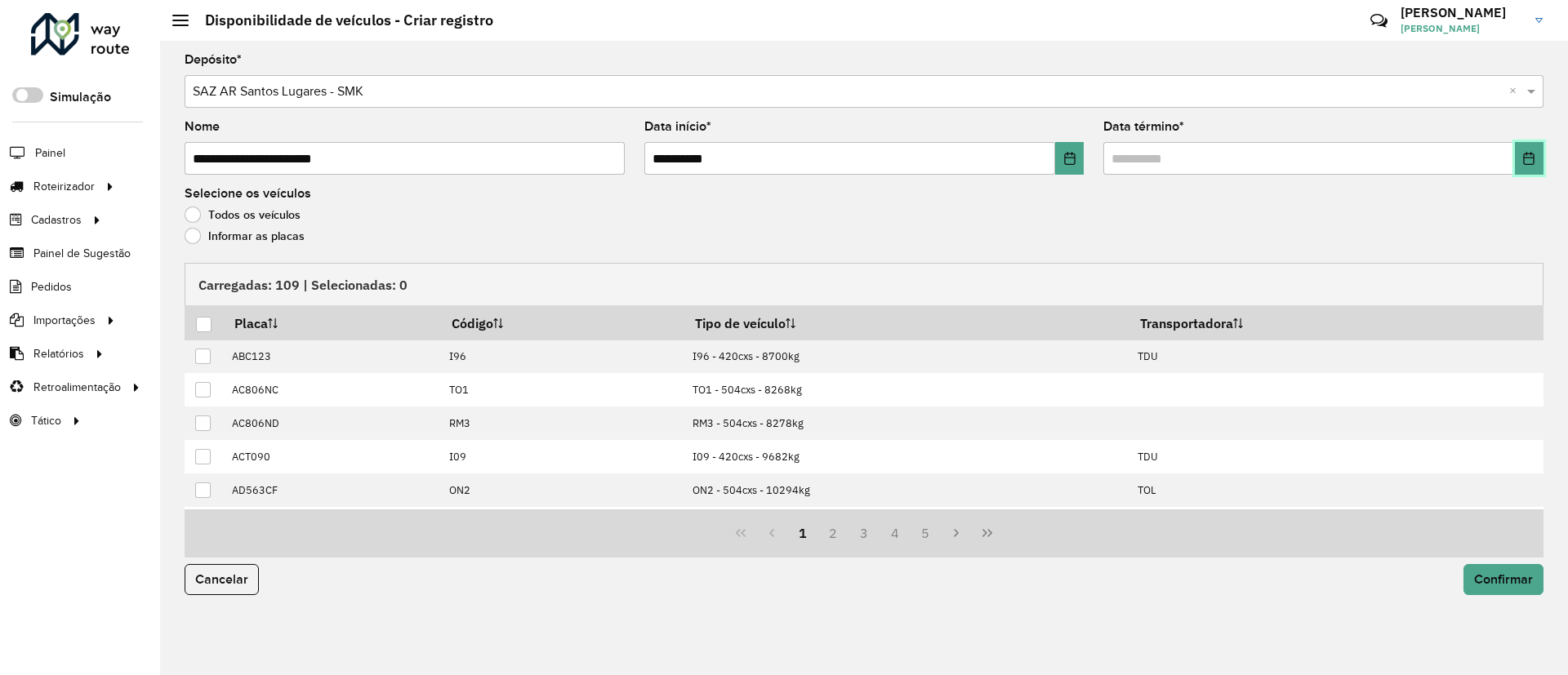
click at [1519, 164] on button "Choose Date" at bounding box center [1529, 159] width 29 height 33
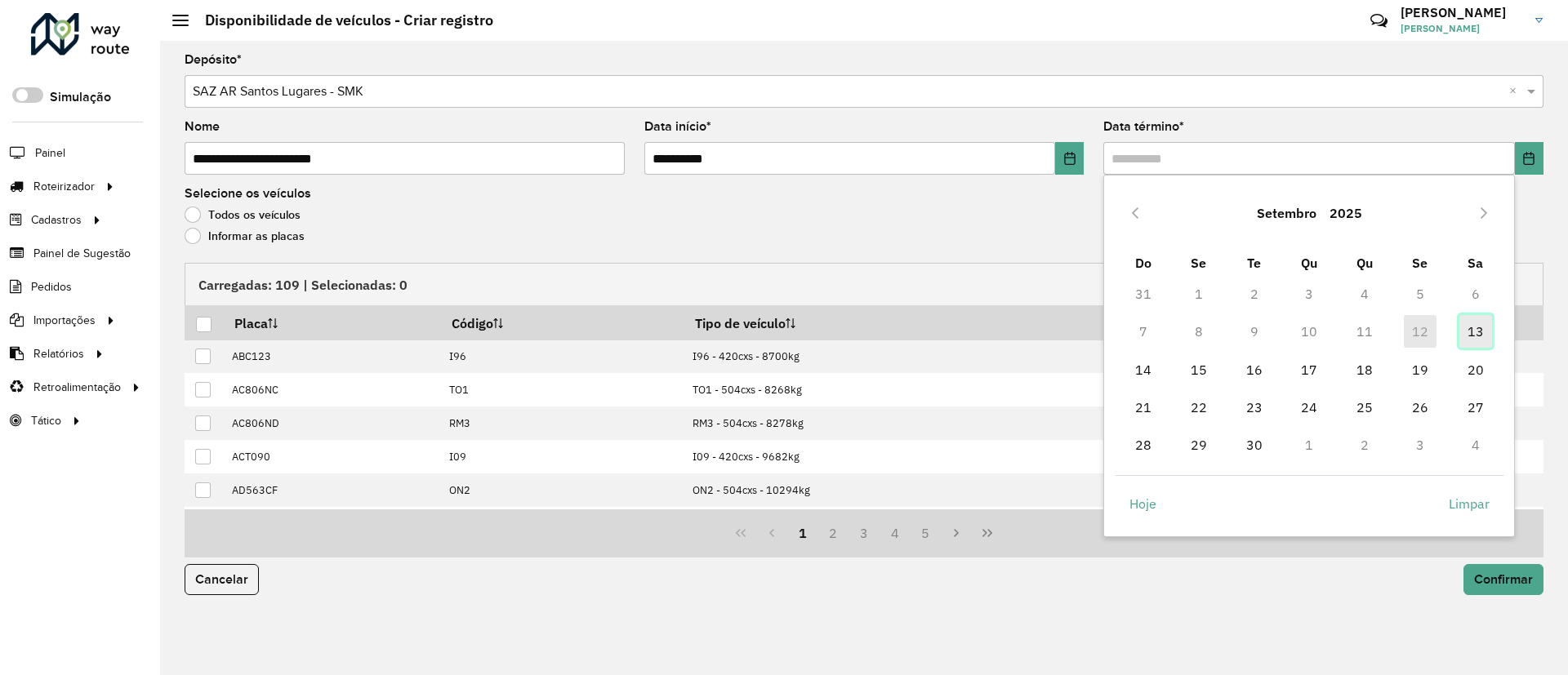
click at [1480, 330] on span "13" at bounding box center [1476, 331] width 33 height 33
type input "**********"
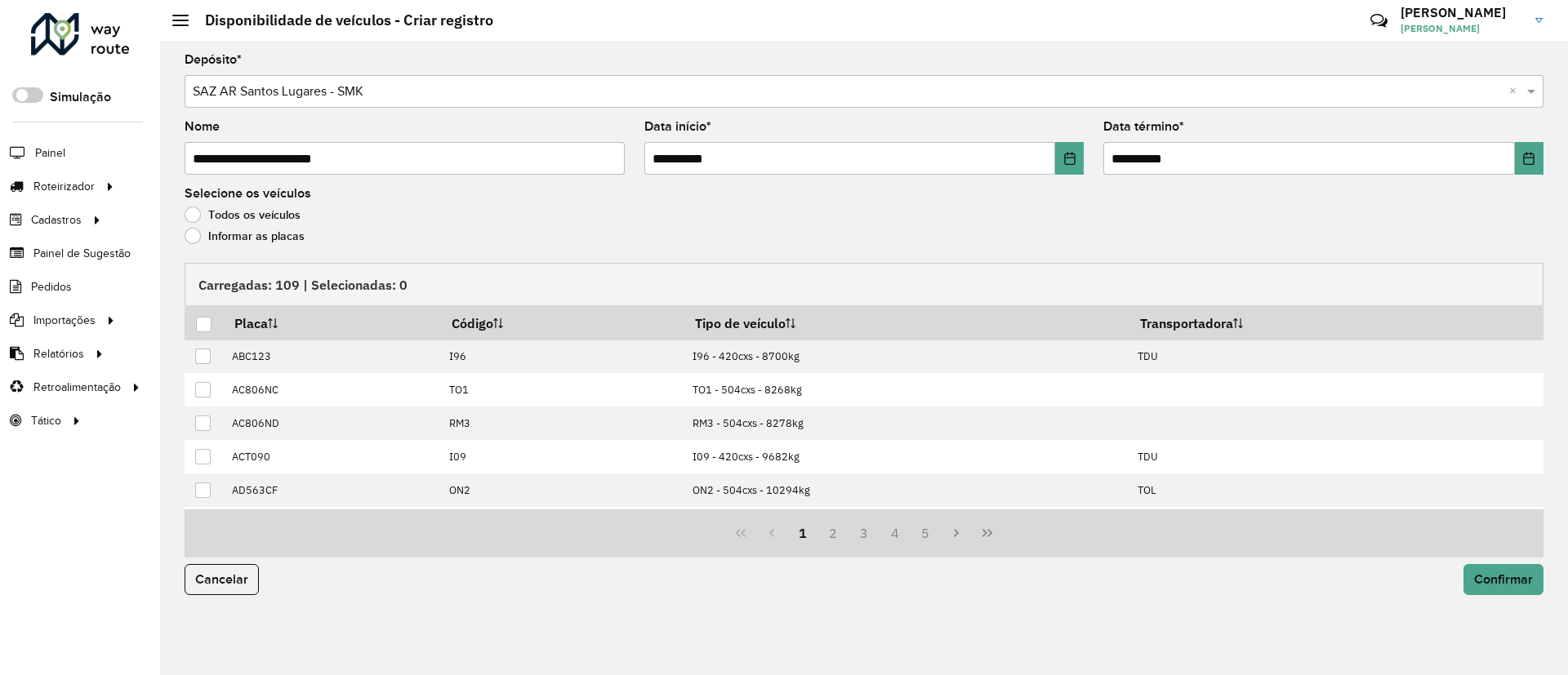
click at [279, 247] on div "Informar as placas" at bounding box center [864, 240] width 1359 height 20
click at [264, 219] on label "Todos os veículos" at bounding box center [242, 215] width 116 height 17
click at [260, 242] on label "Informar as placas" at bounding box center [244, 236] width 120 height 17
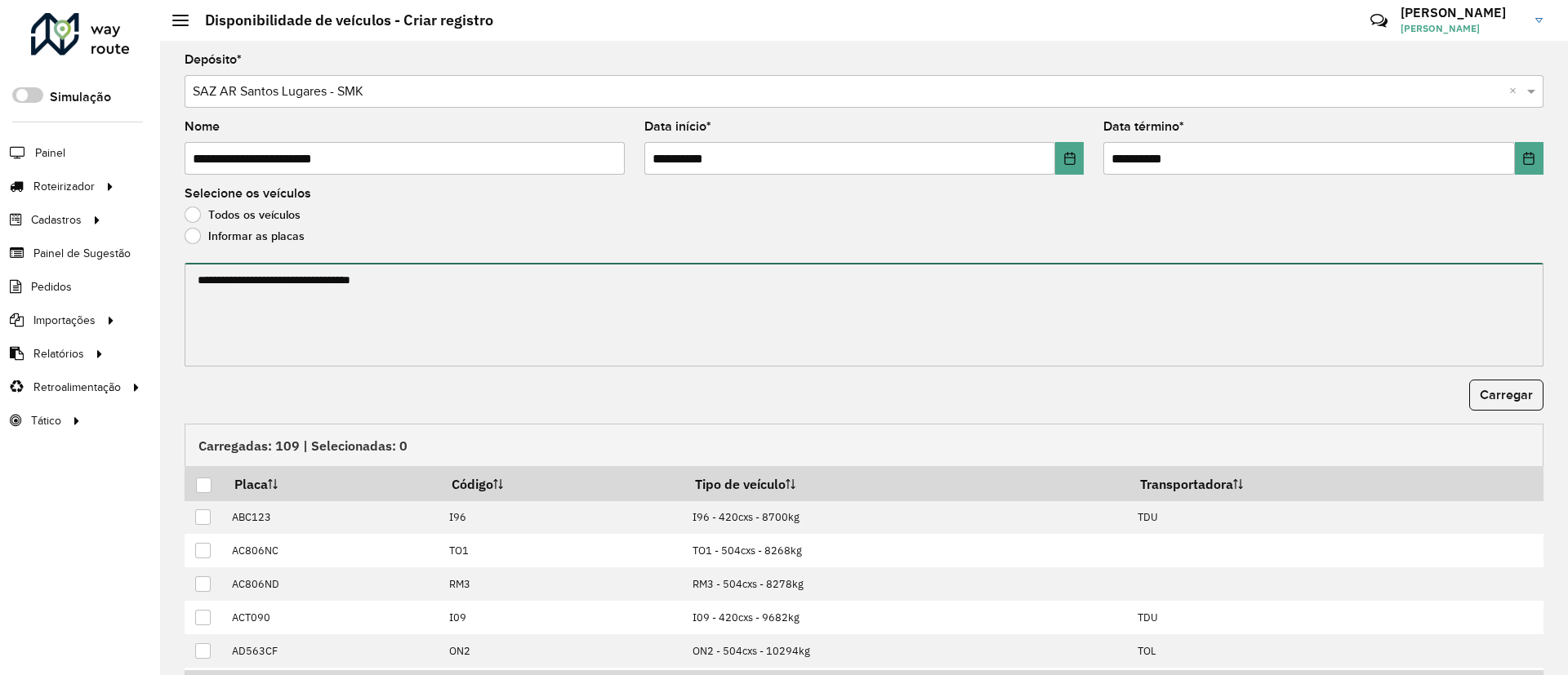
click at [285, 299] on textarea at bounding box center [864, 314] width 1359 height 103
paste textarea "****** ****** ****** ****** ******* ******* ******* ****** ****** ****** ******…"
type textarea "****** ****** ****** ****** ******* ******* ******* ****** ****** ****** ******…"
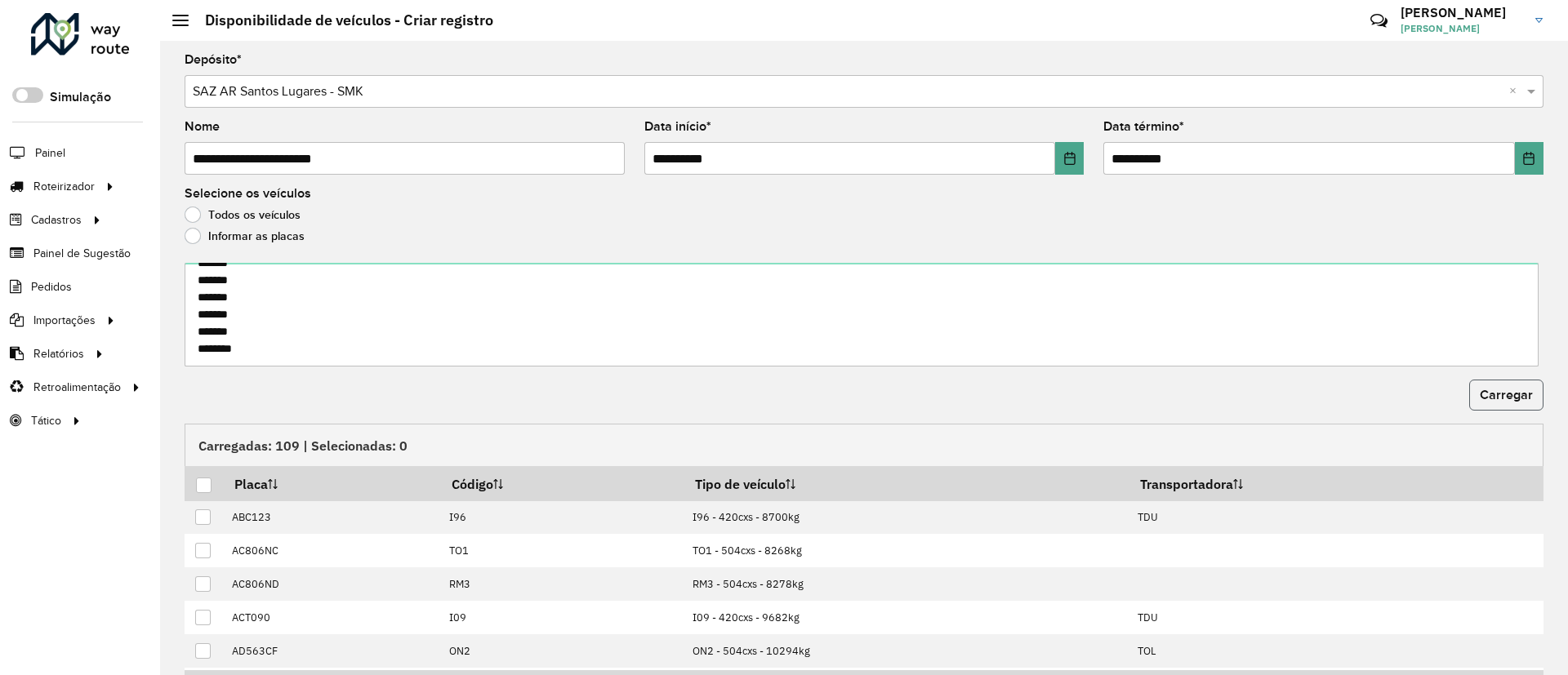
click at [1508, 395] on span "Carregar" at bounding box center [1506, 394] width 53 height 14
click at [203, 479] on div at bounding box center [203, 485] width 16 height 16
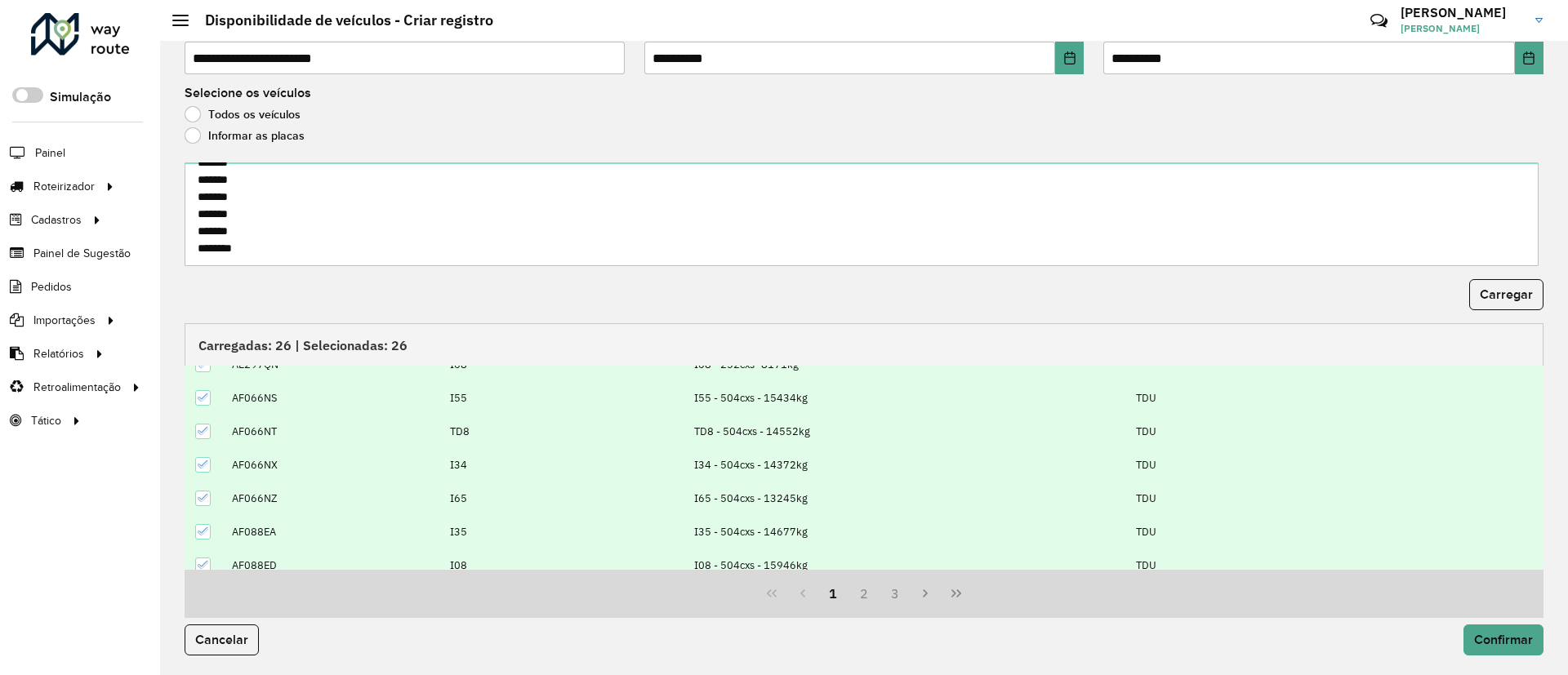
scroll to position [122, 0]
click at [1481, 639] on span "Confirmar" at bounding box center [1504, 639] width 59 height 14
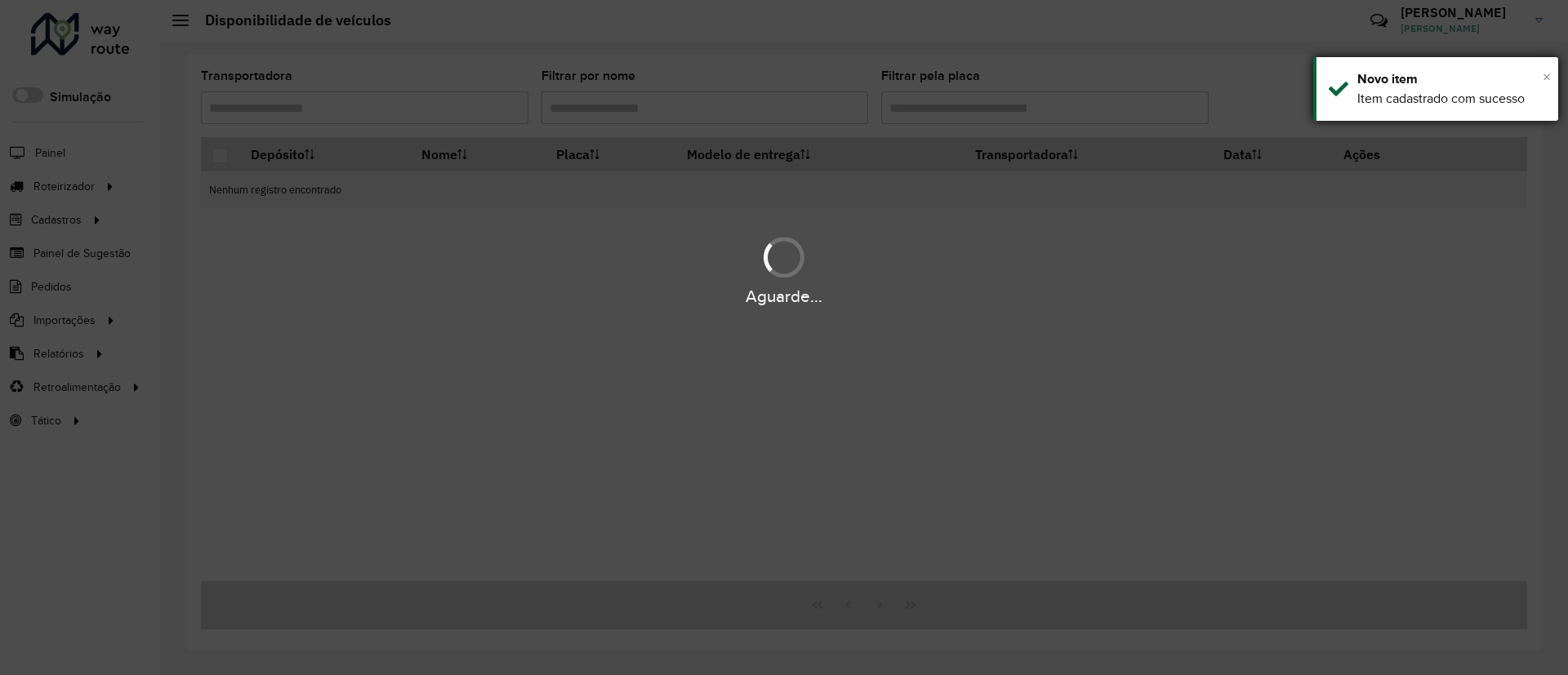
click at [1549, 75] on span "×" at bounding box center [1547, 77] width 8 height 18
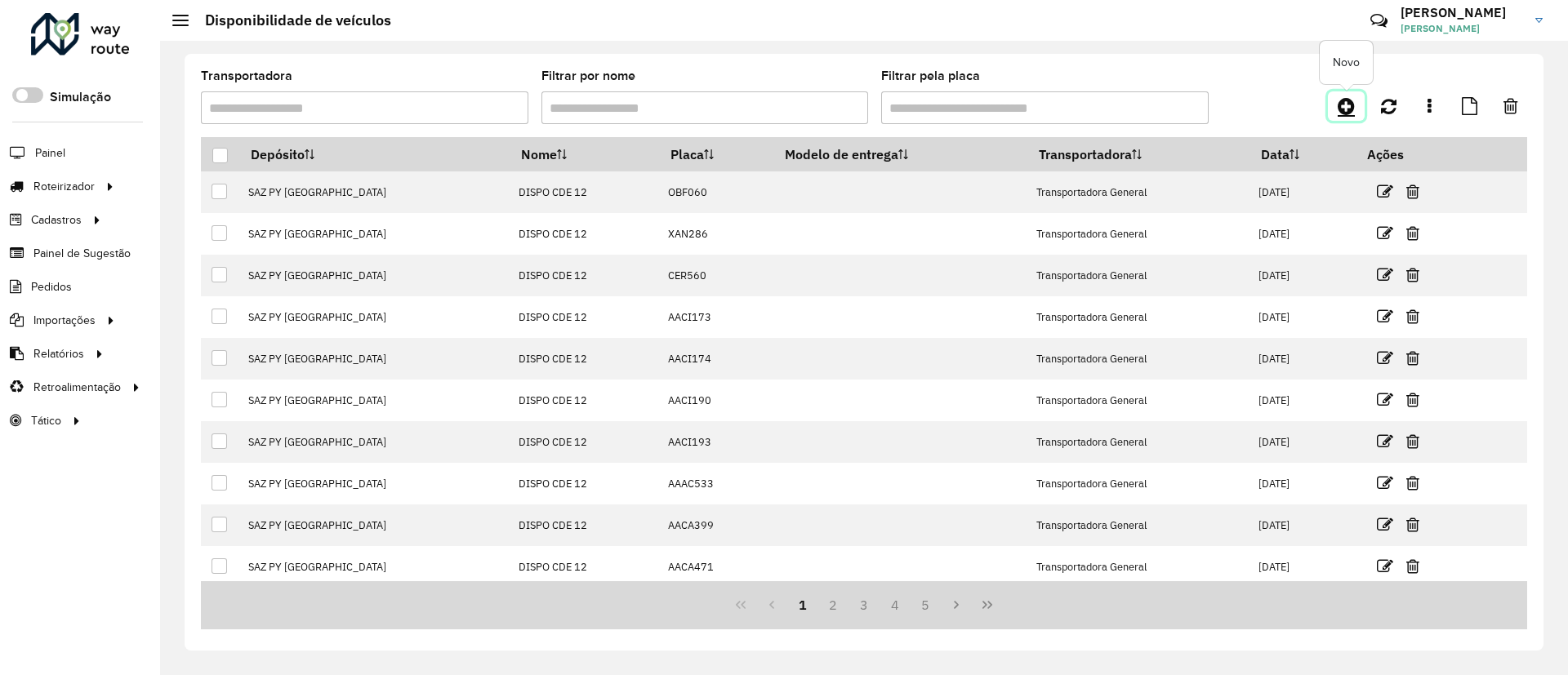
click at [1344, 93] on link at bounding box center [1346, 107] width 36 height 30
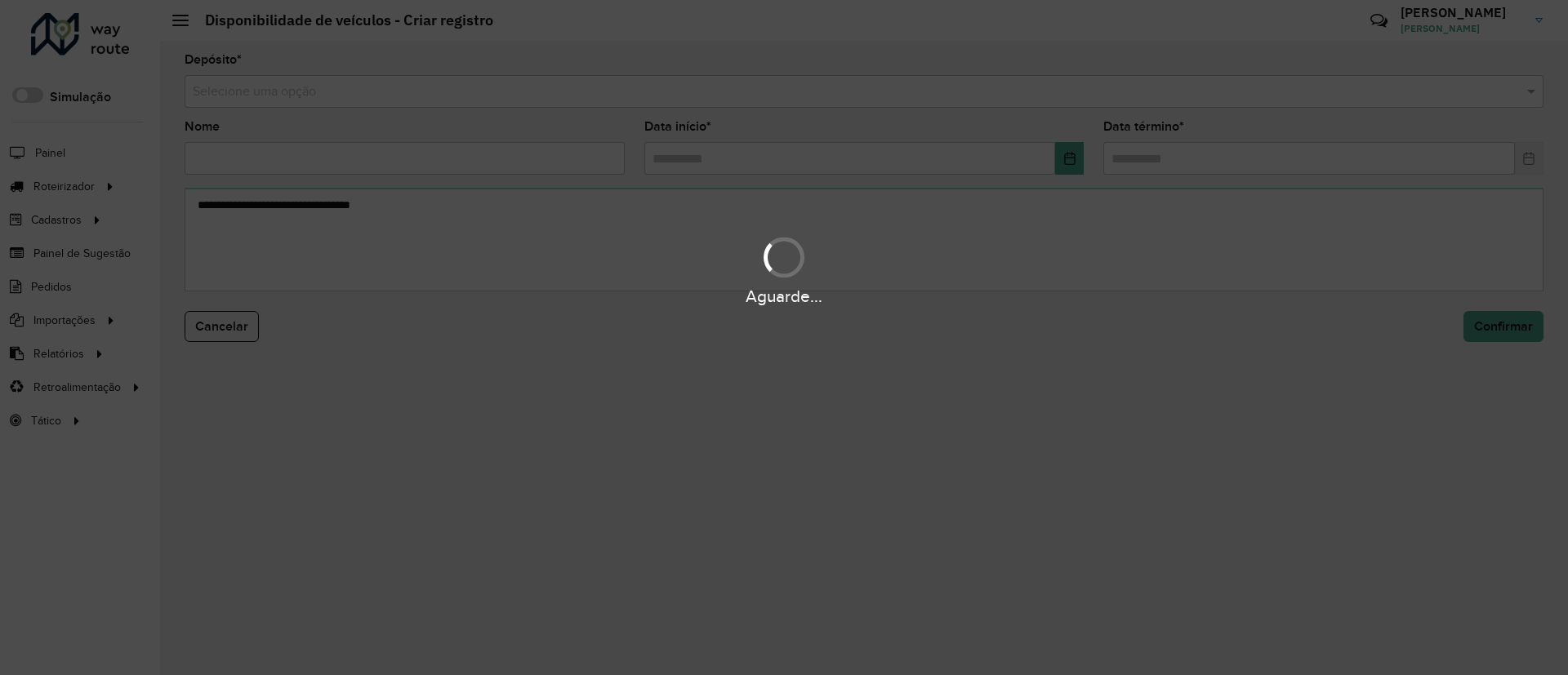
click at [281, 81] on div "Aguarde..." at bounding box center [784, 337] width 1568 height 675
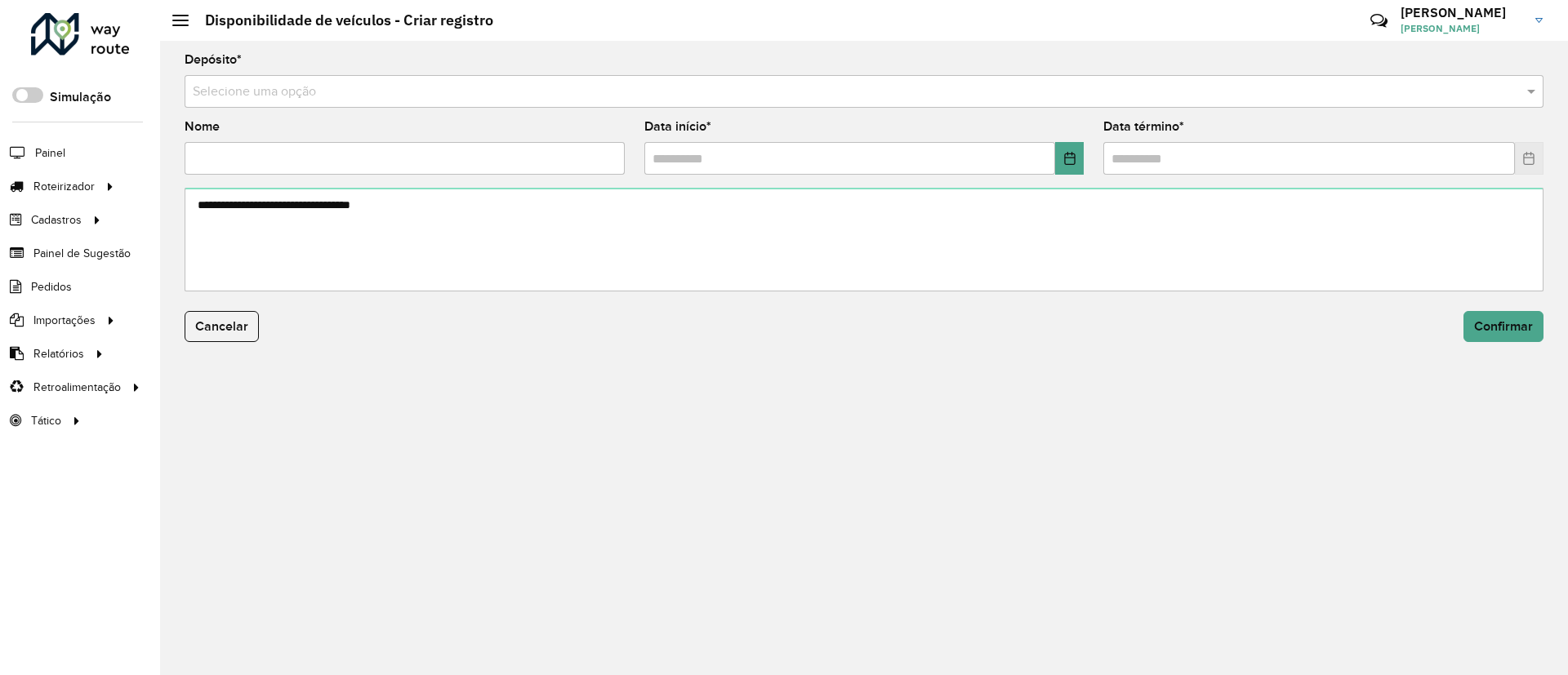
click at [296, 90] on input "text" at bounding box center [847, 93] width 1310 height 20
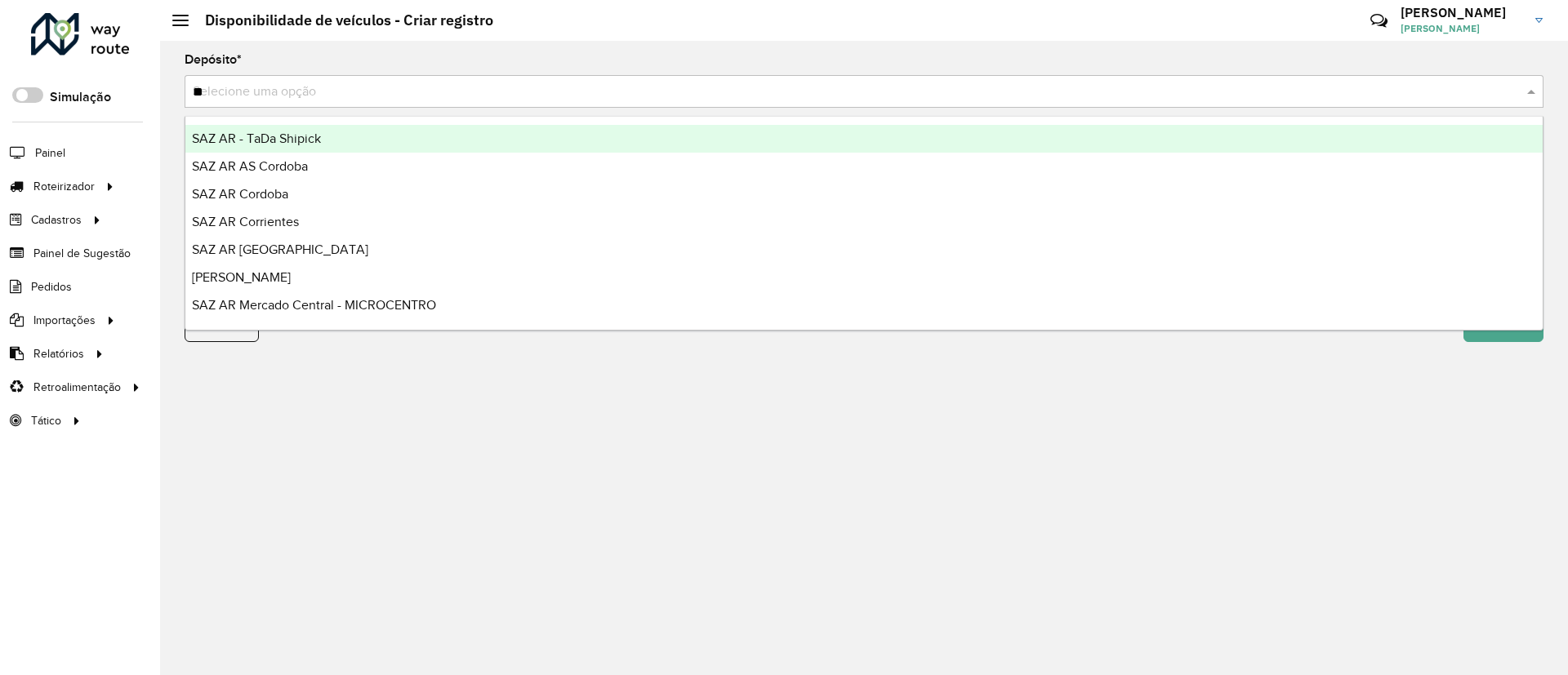
type input "***"
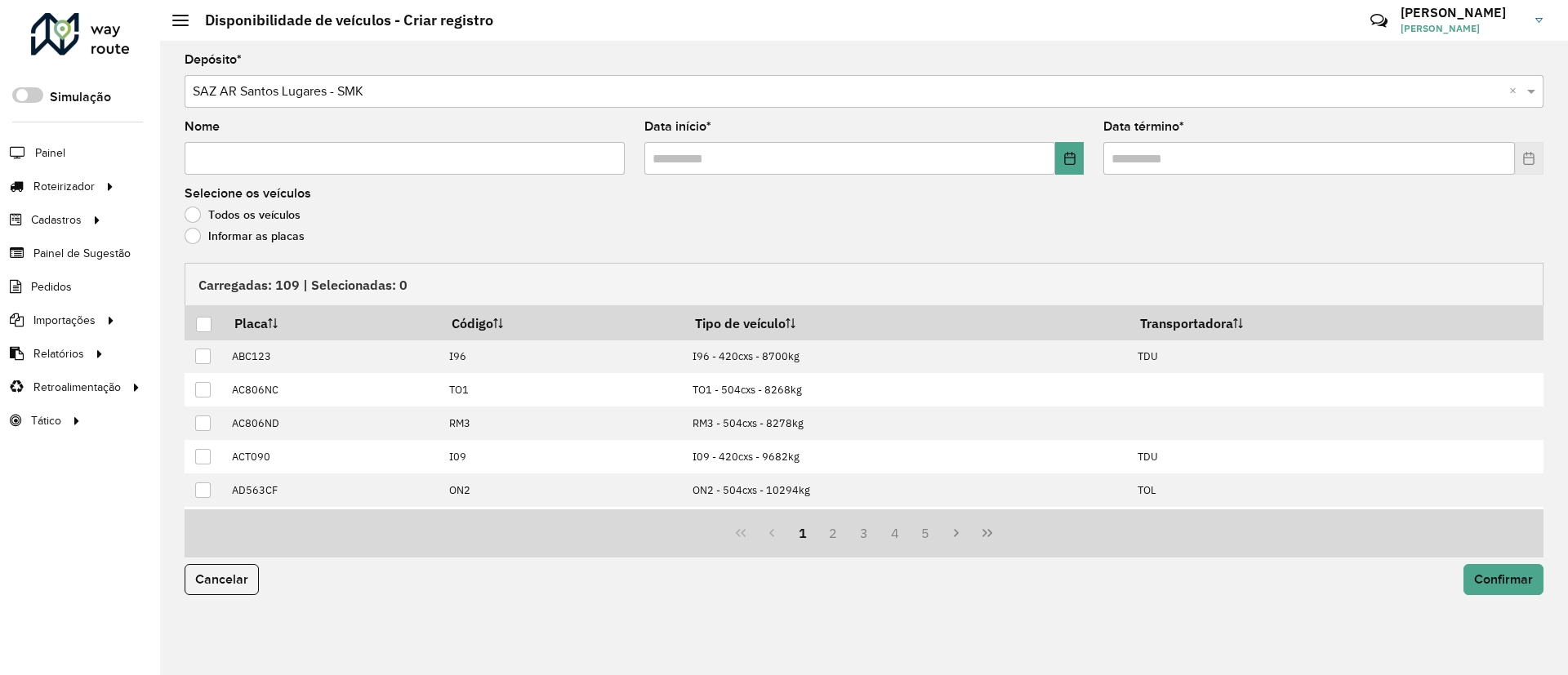
click at [312, 150] on input "Nome" at bounding box center [404, 159] width 441 height 33
type input "**********"
click at [1073, 162] on icon "Choose Date" at bounding box center [1070, 159] width 13 height 13
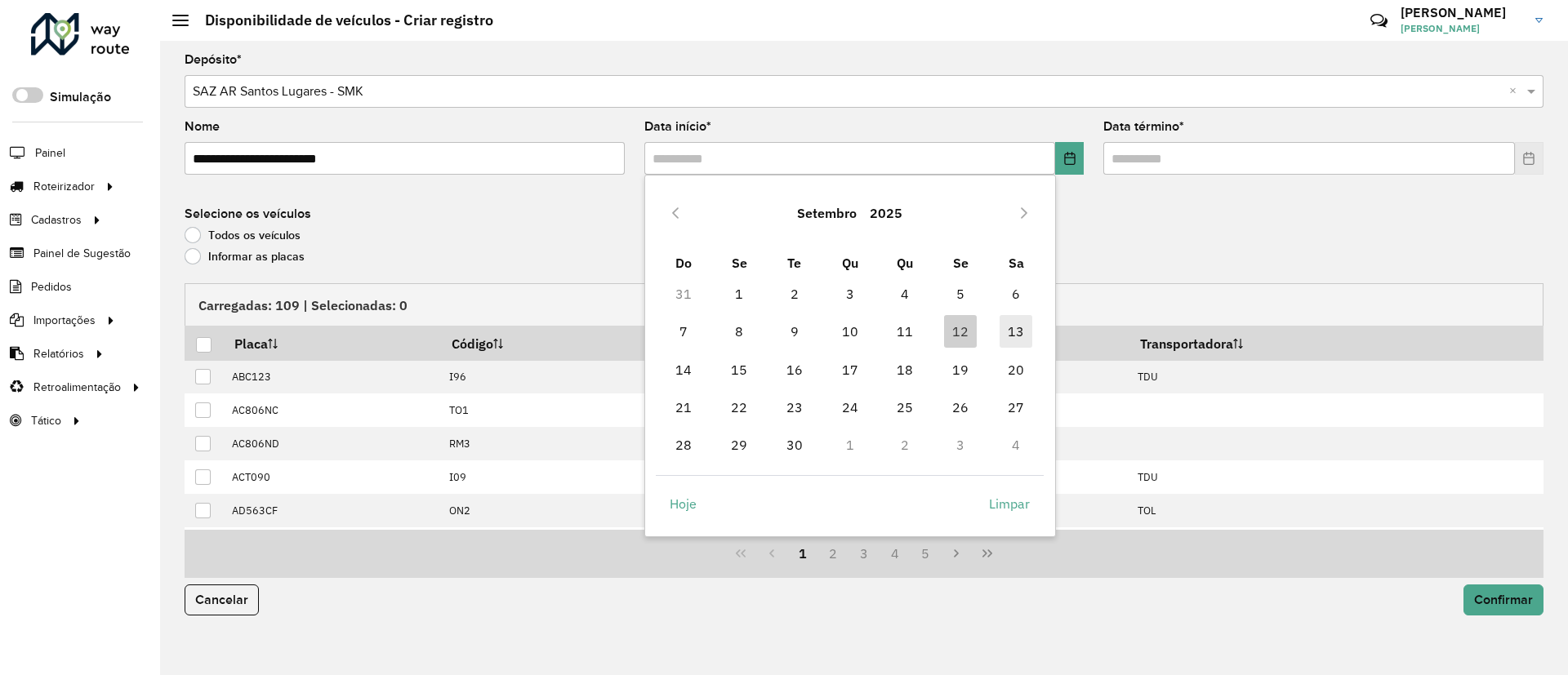
click at [1013, 326] on span "13" at bounding box center [1016, 331] width 33 height 33
type input "**********"
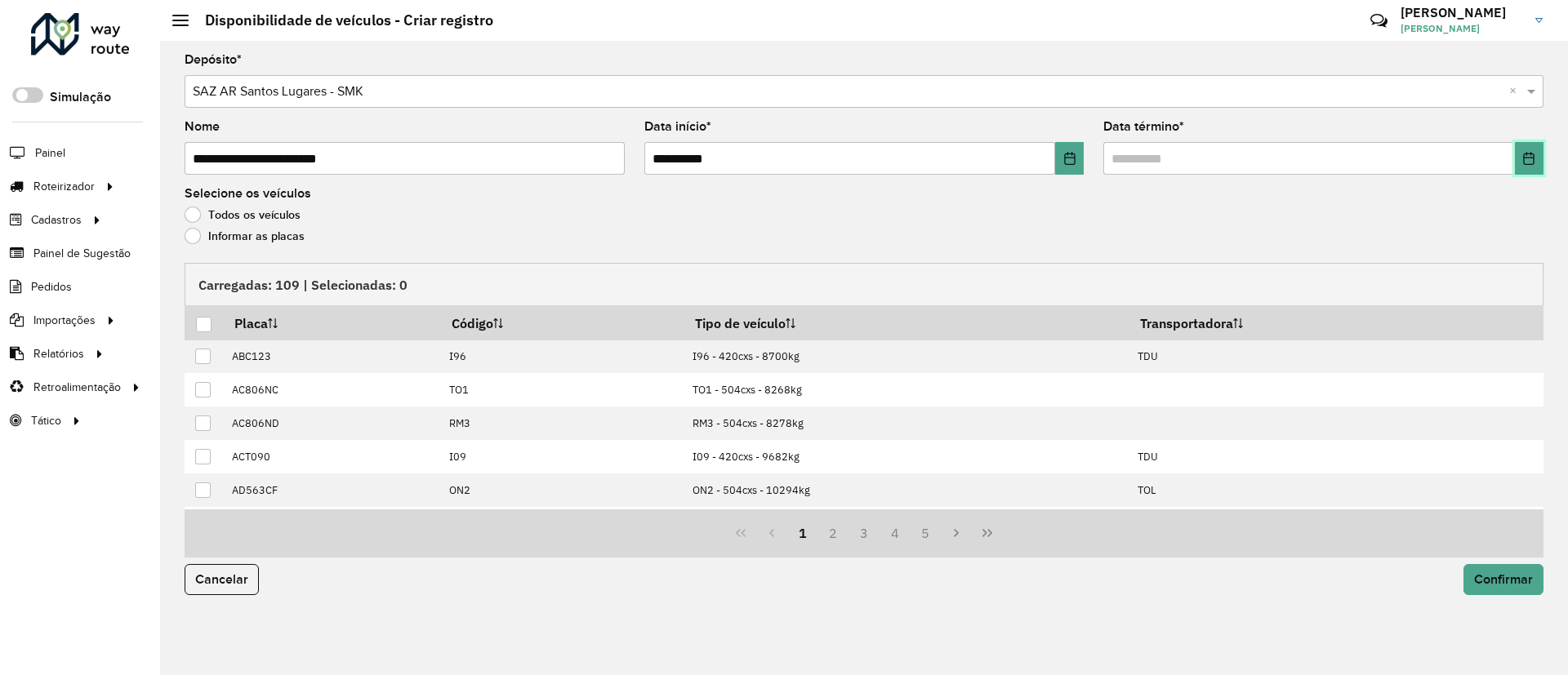
click at [1525, 168] on button "Choose Date" at bounding box center [1529, 159] width 29 height 33
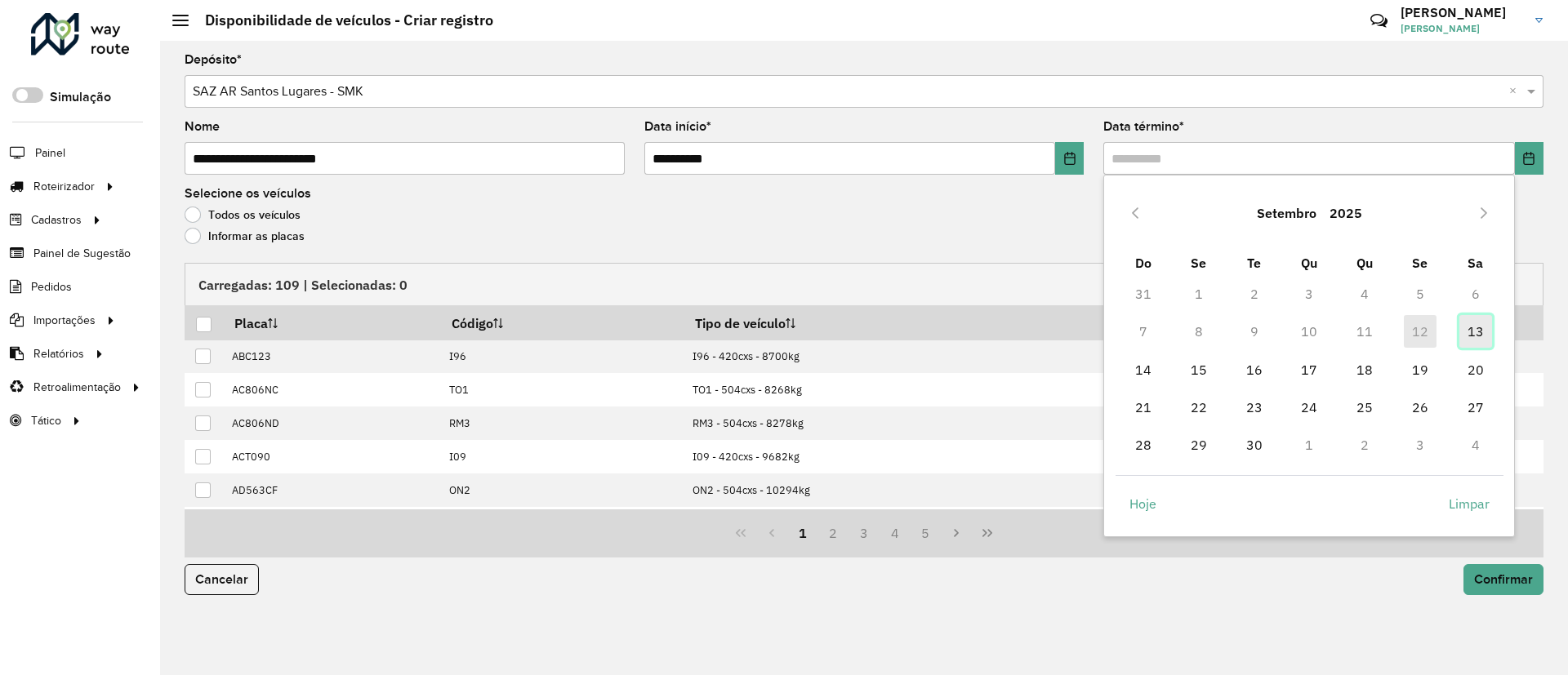
click at [1460, 329] on span "13" at bounding box center [1476, 331] width 33 height 33
type input "**********"
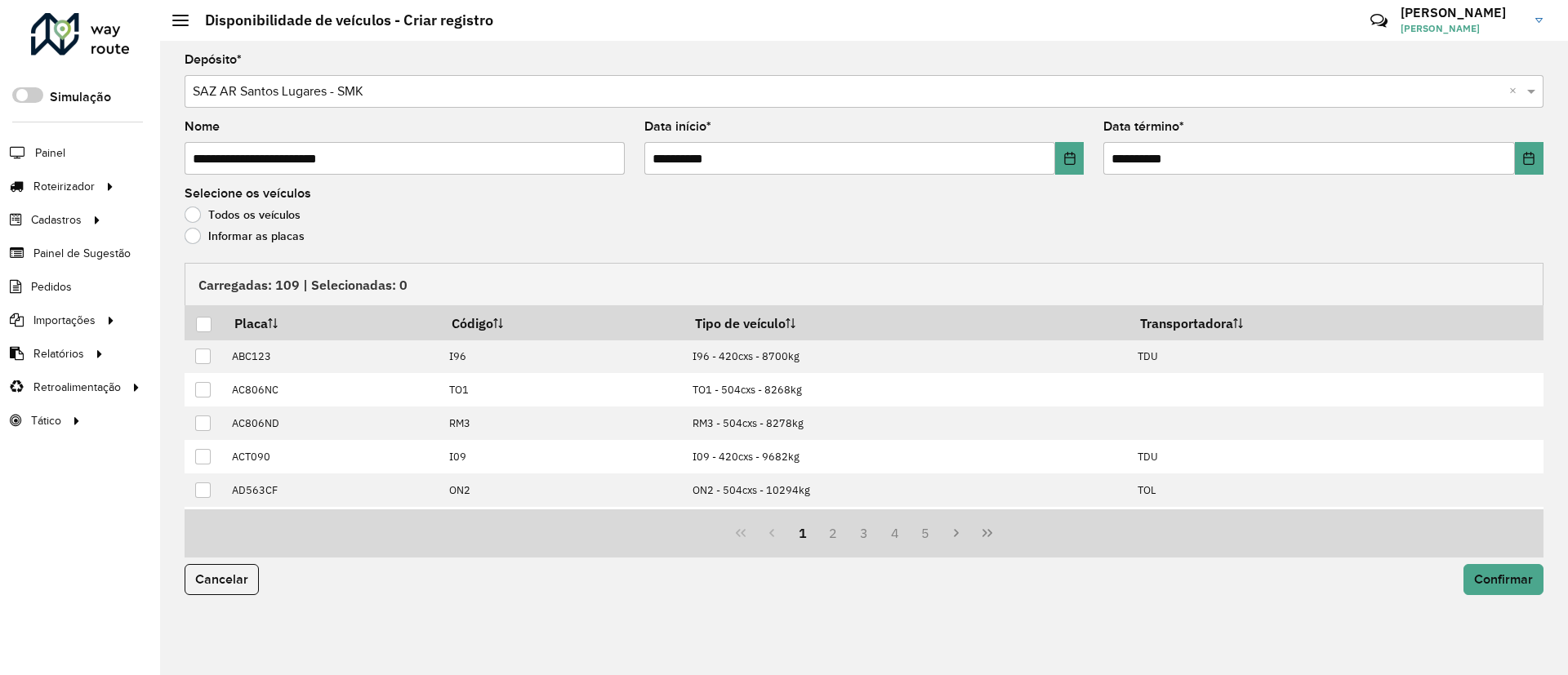
click at [267, 233] on label "Informar as placas" at bounding box center [244, 236] width 120 height 17
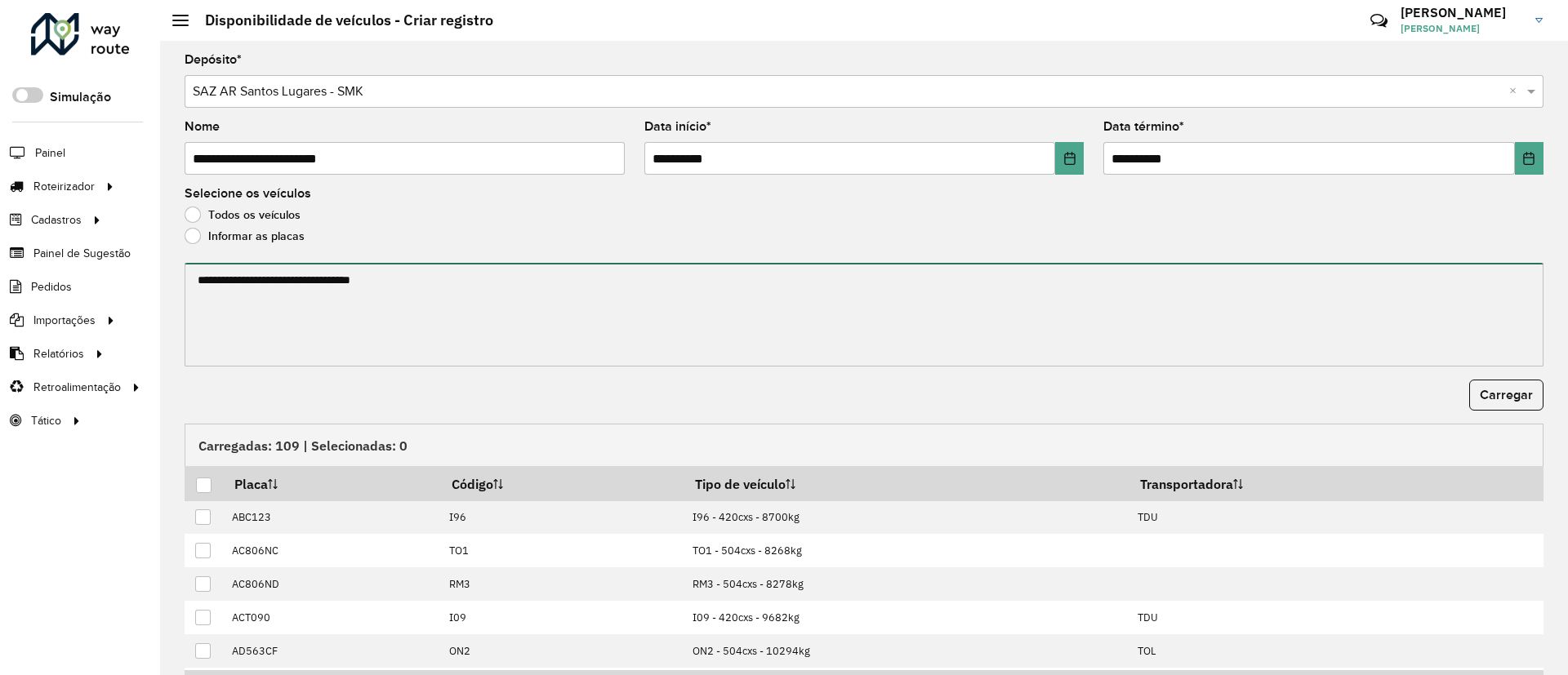
click at [282, 263] on textarea at bounding box center [864, 314] width 1359 height 103
paste textarea "****** ****** ****** ****** ******* ******* ******* ****** ****** ****** ******…"
paste textarea "**********"
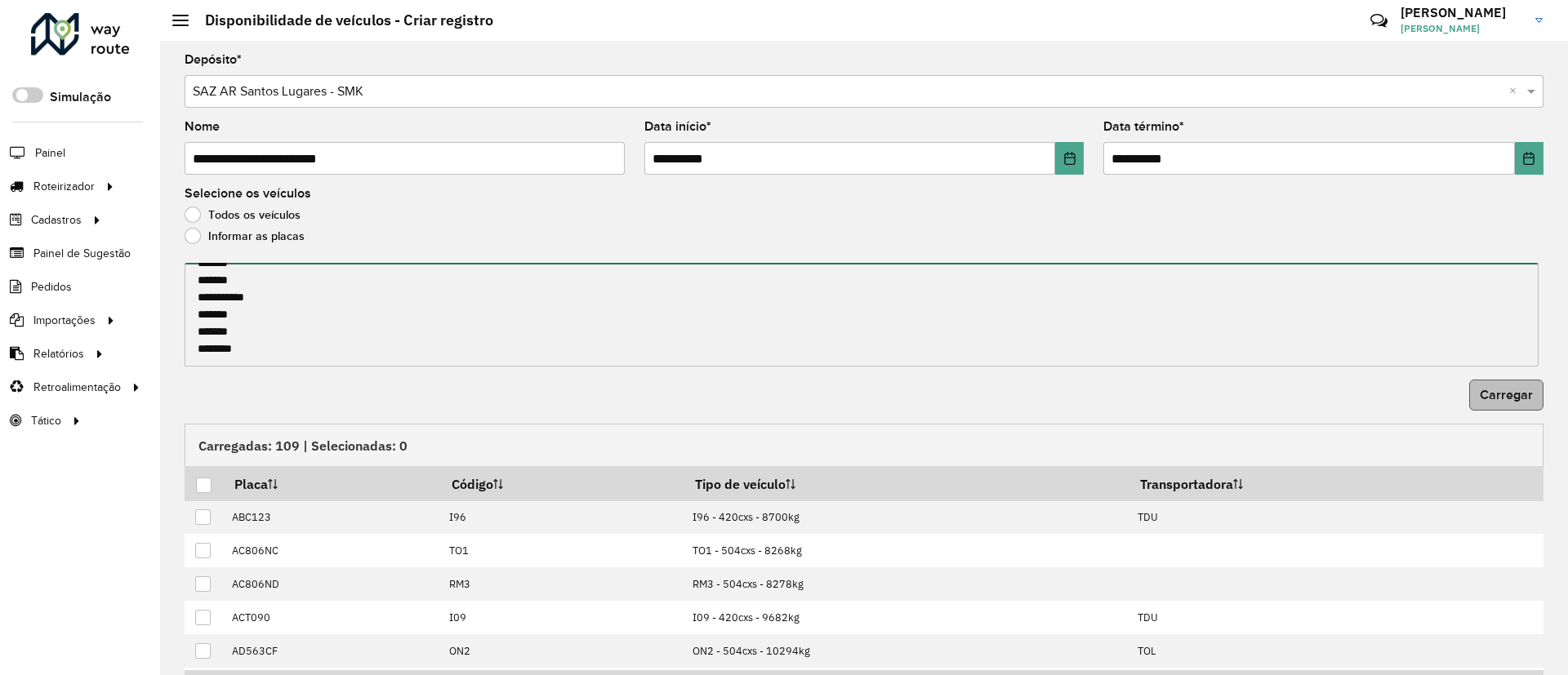
type textarea "**********"
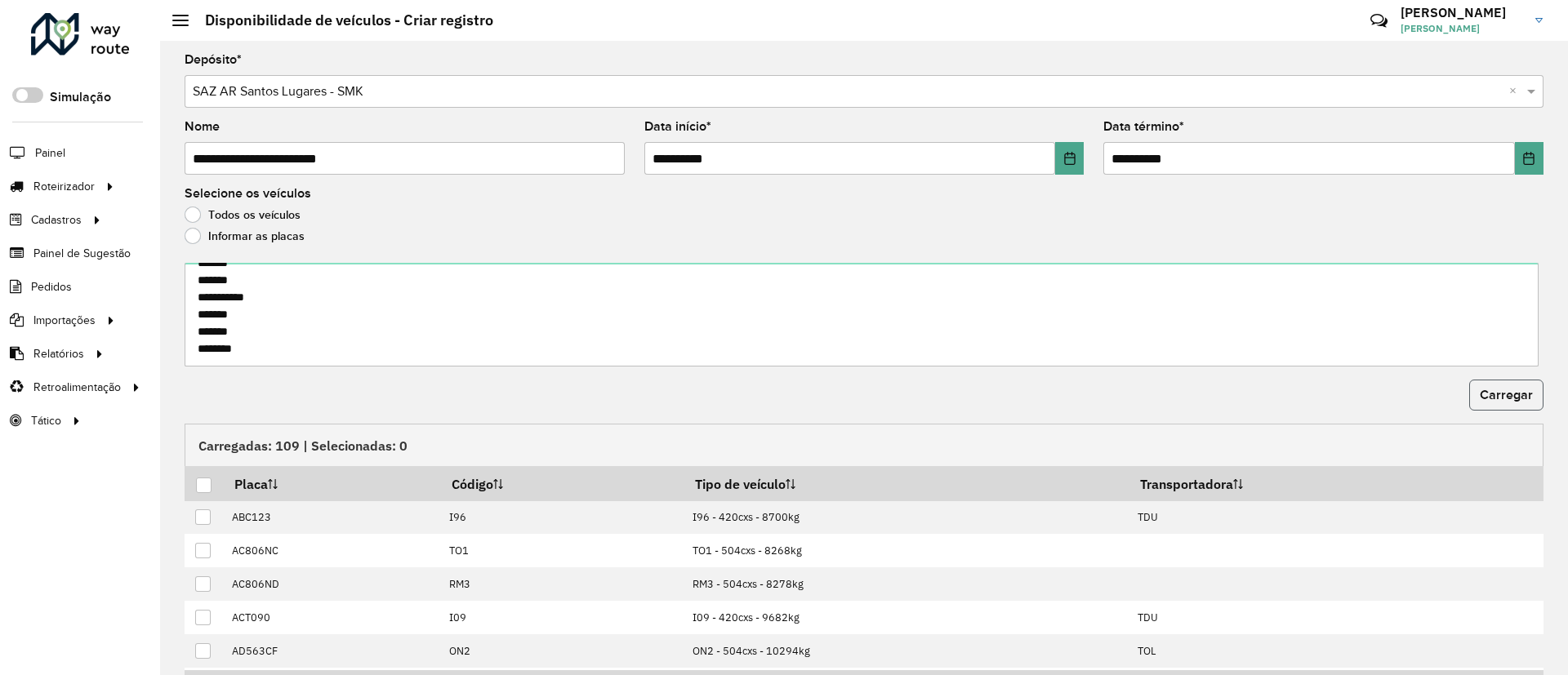
click at [1480, 401] on span "Carregar" at bounding box center [1506, 394] width 53 height 14
click at [200, 483] on div at bounding box center [203, 485] width 16 height 16
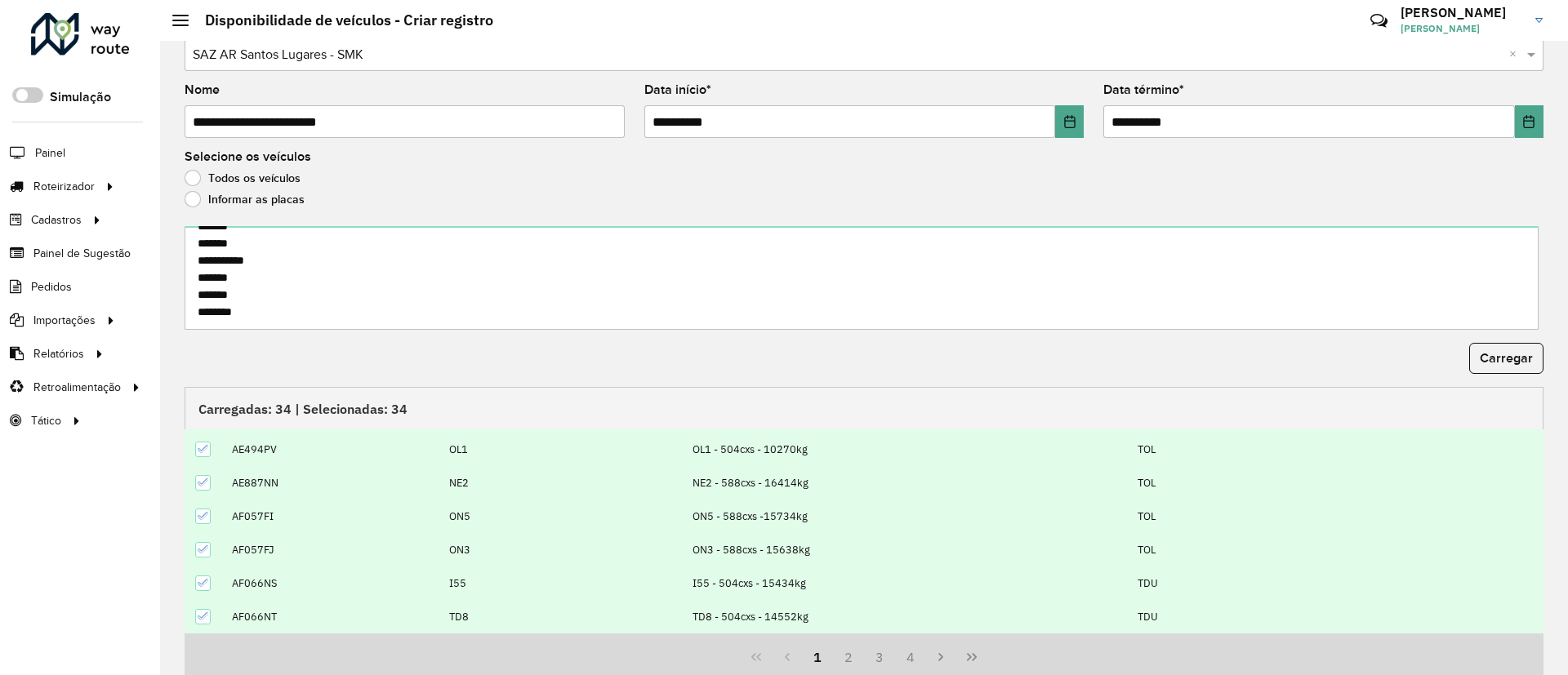
scroll to position [101, 0]
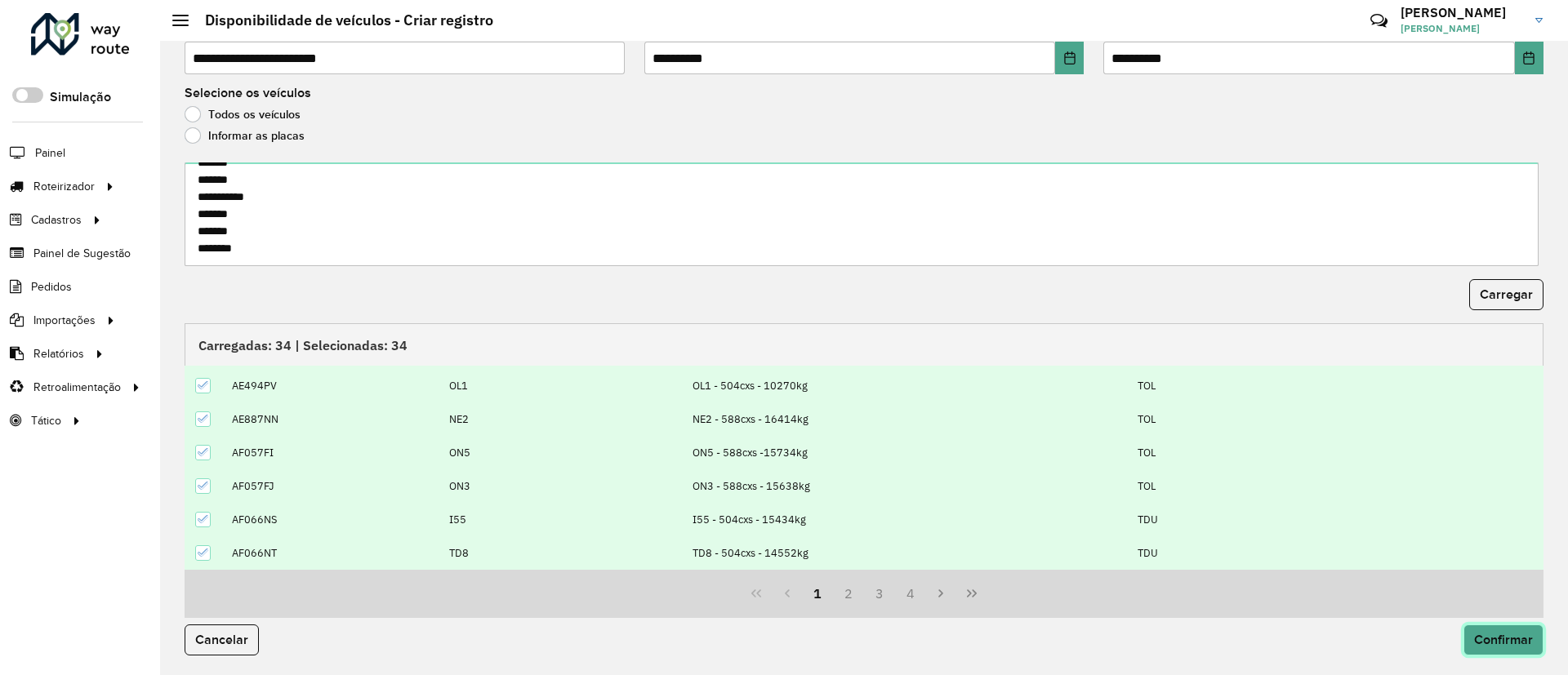
click at [1510, 633] on span "Confirmar" at bounding box center [1504, 639] width 59 height 14
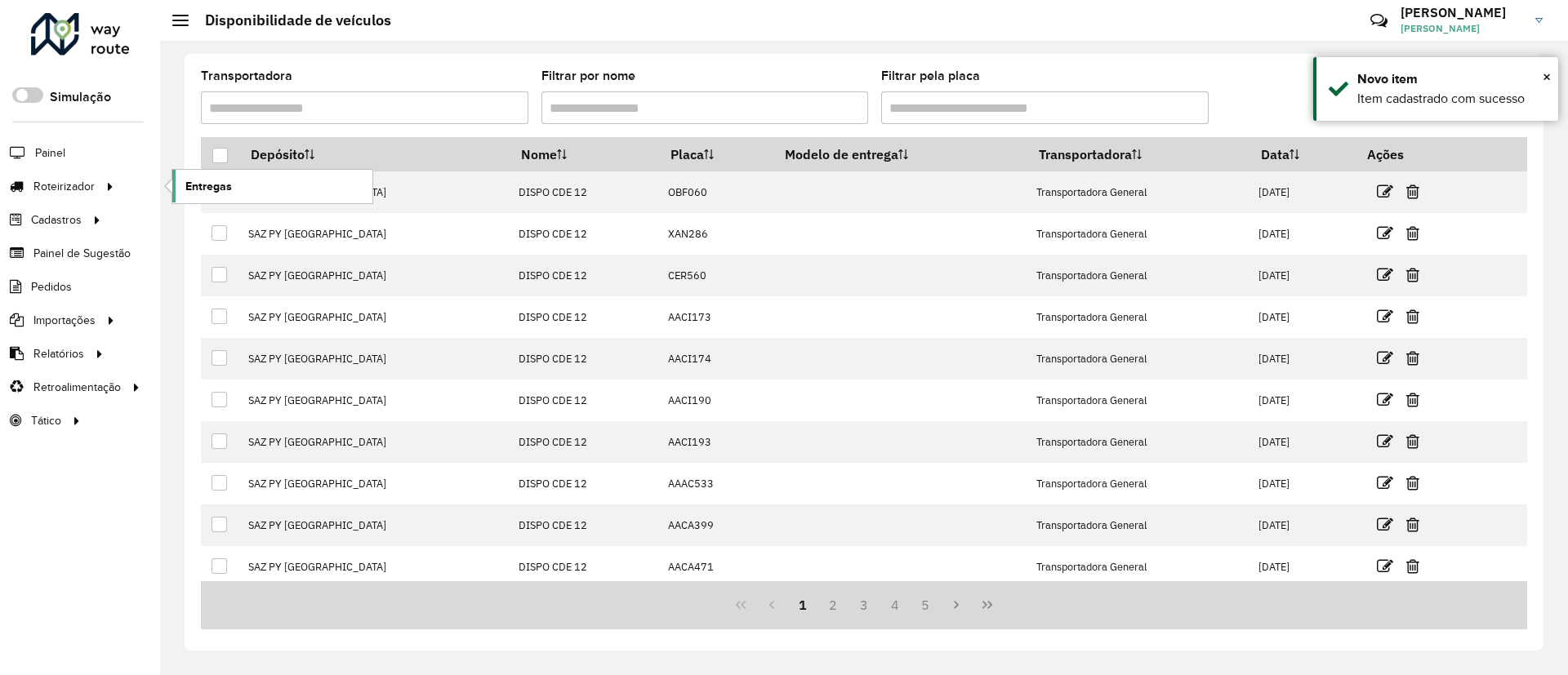
click at [241, 188] on link "Entregas" at bounding box center [272, 187] width 200 height 33
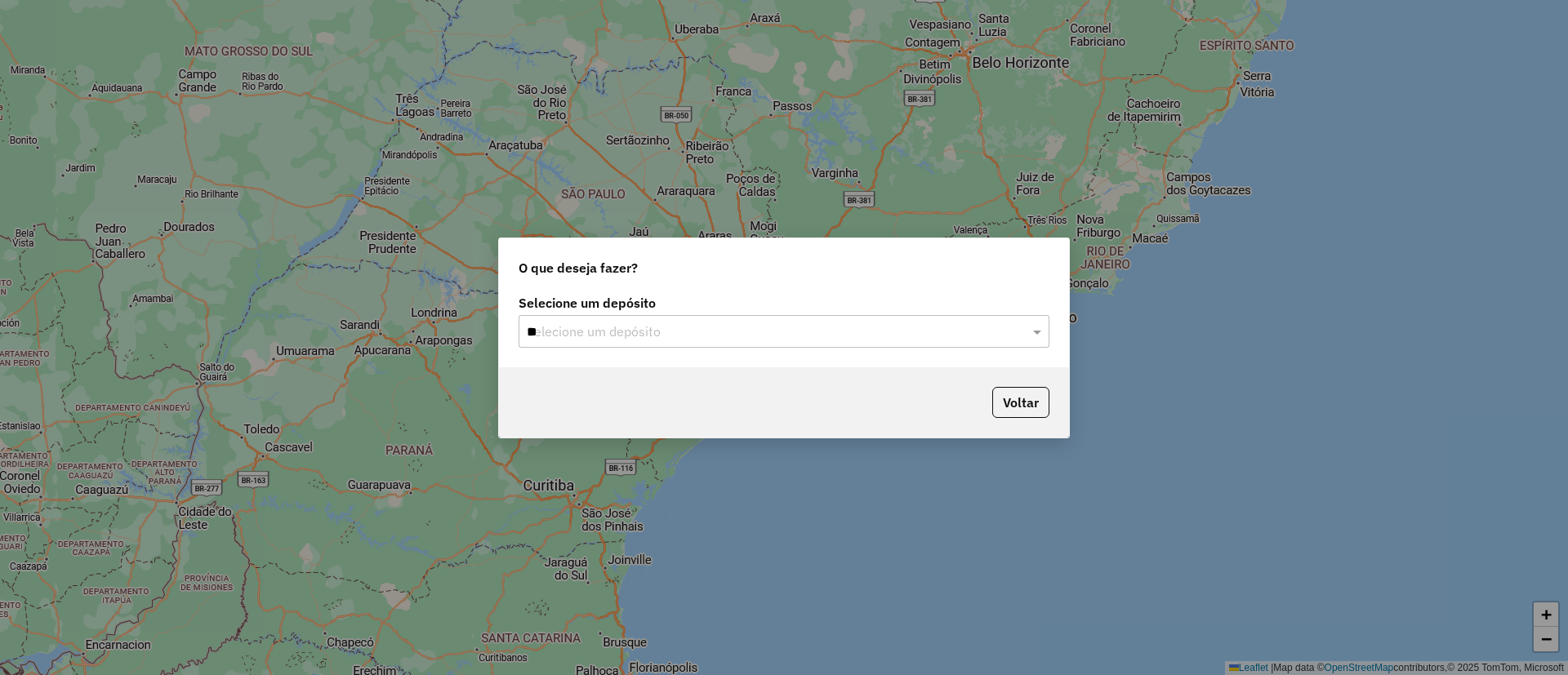
type input "***"
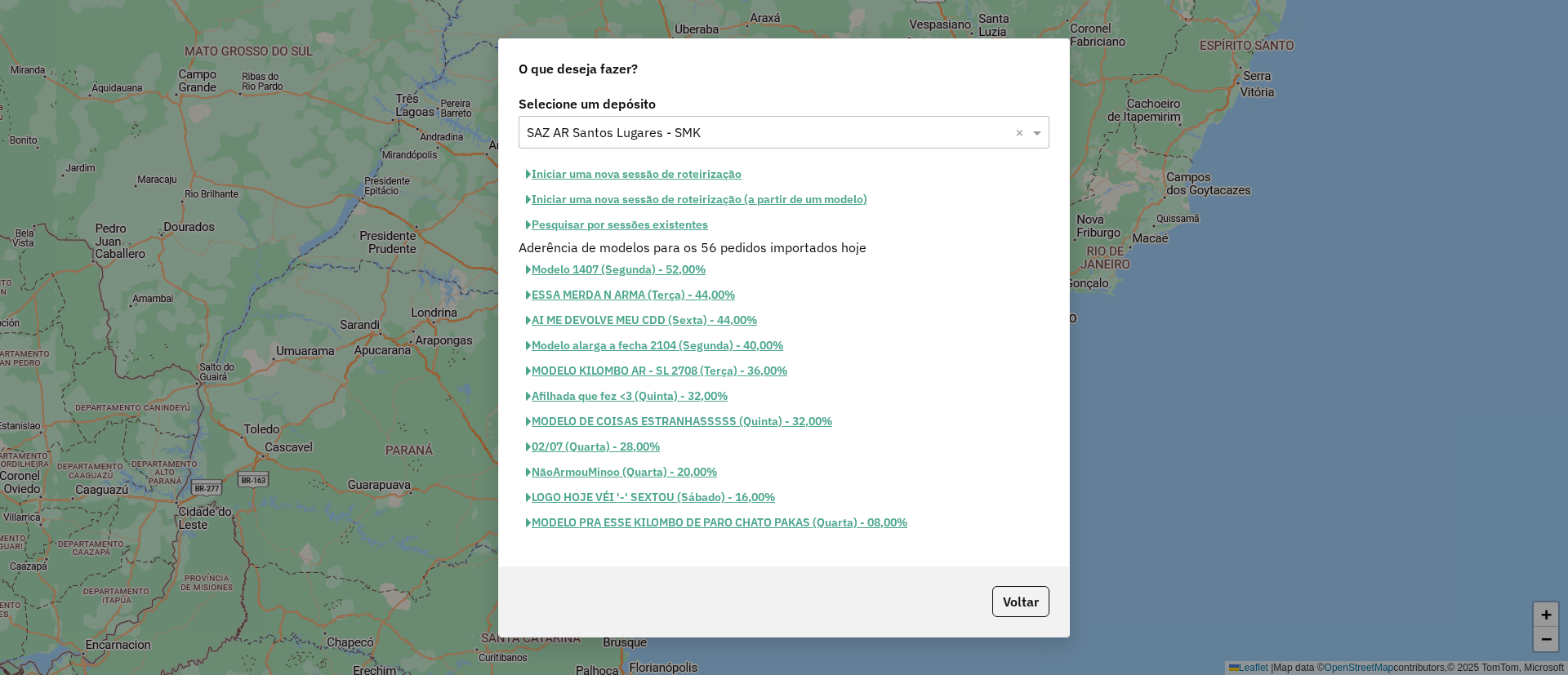
click at [609, 176] on button "Iniciar uma nova sessão de roteirização" at bounding box center [633, 174] width 231 height 26
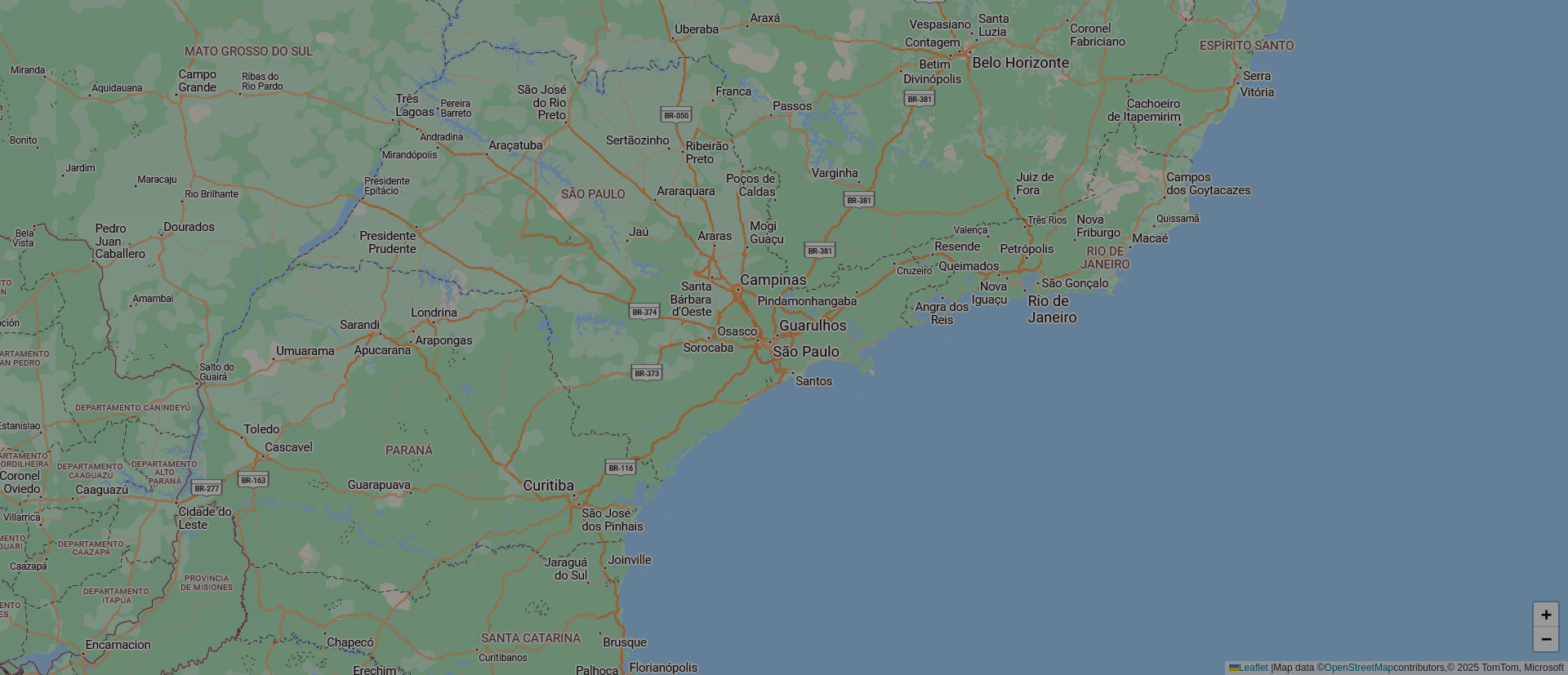
select select "*"
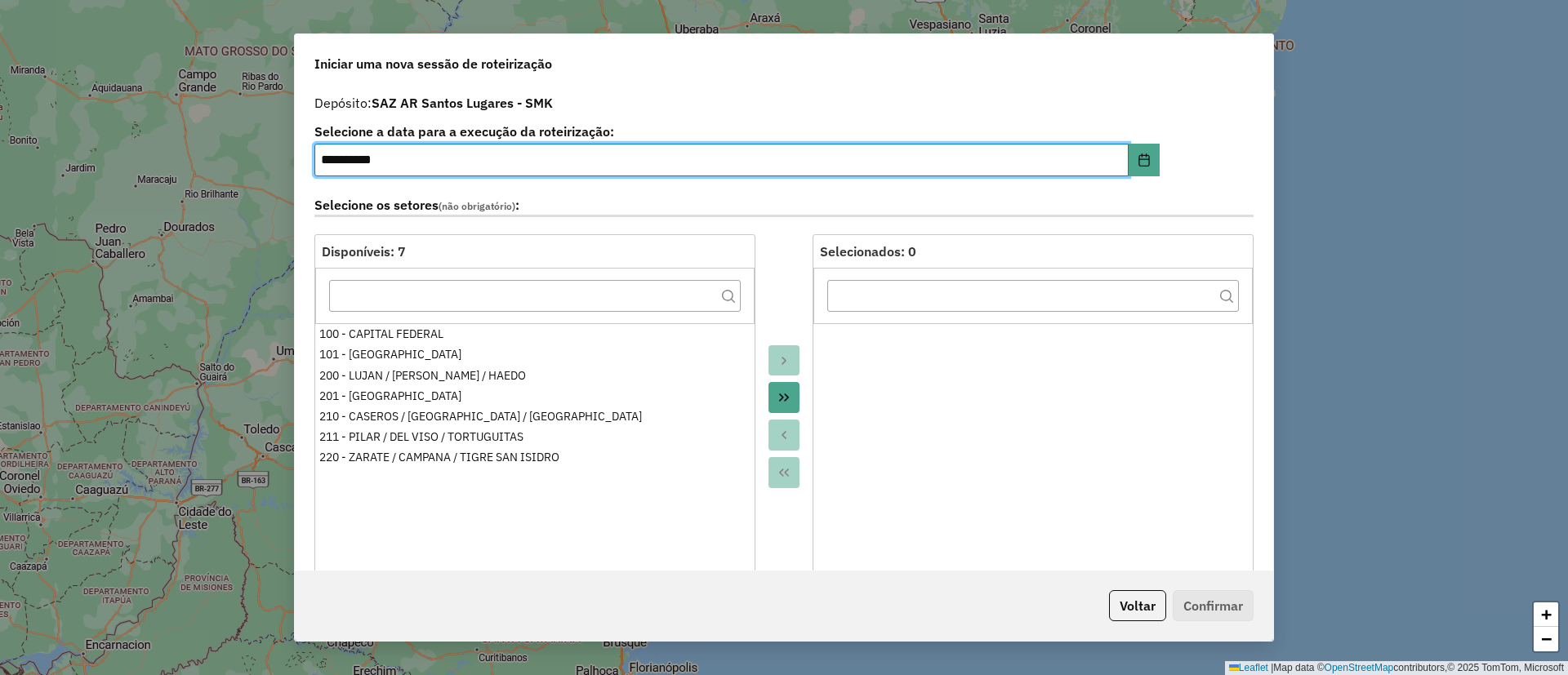
scroll to position [490, 0]
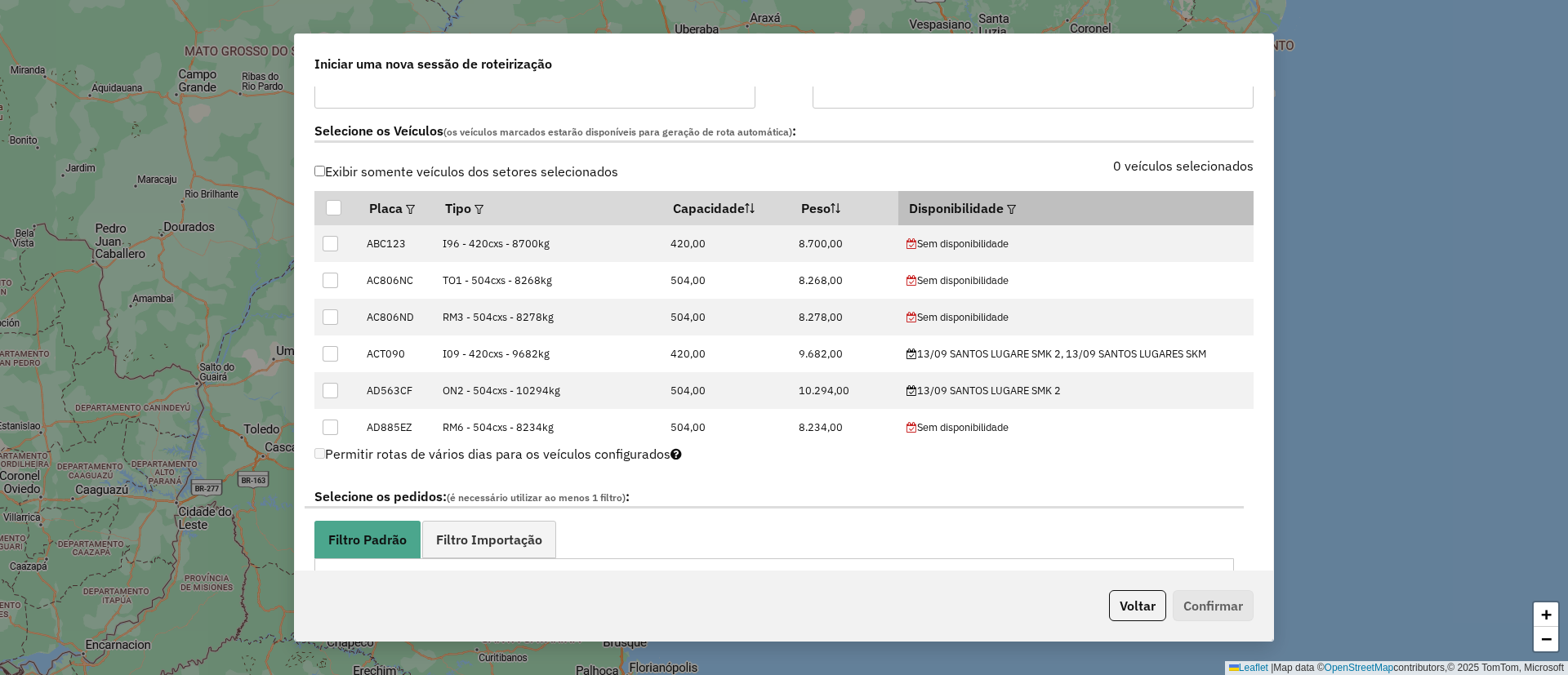
click at [1007, 211] on em at bounding box center [1011, 209] width 9 height 9
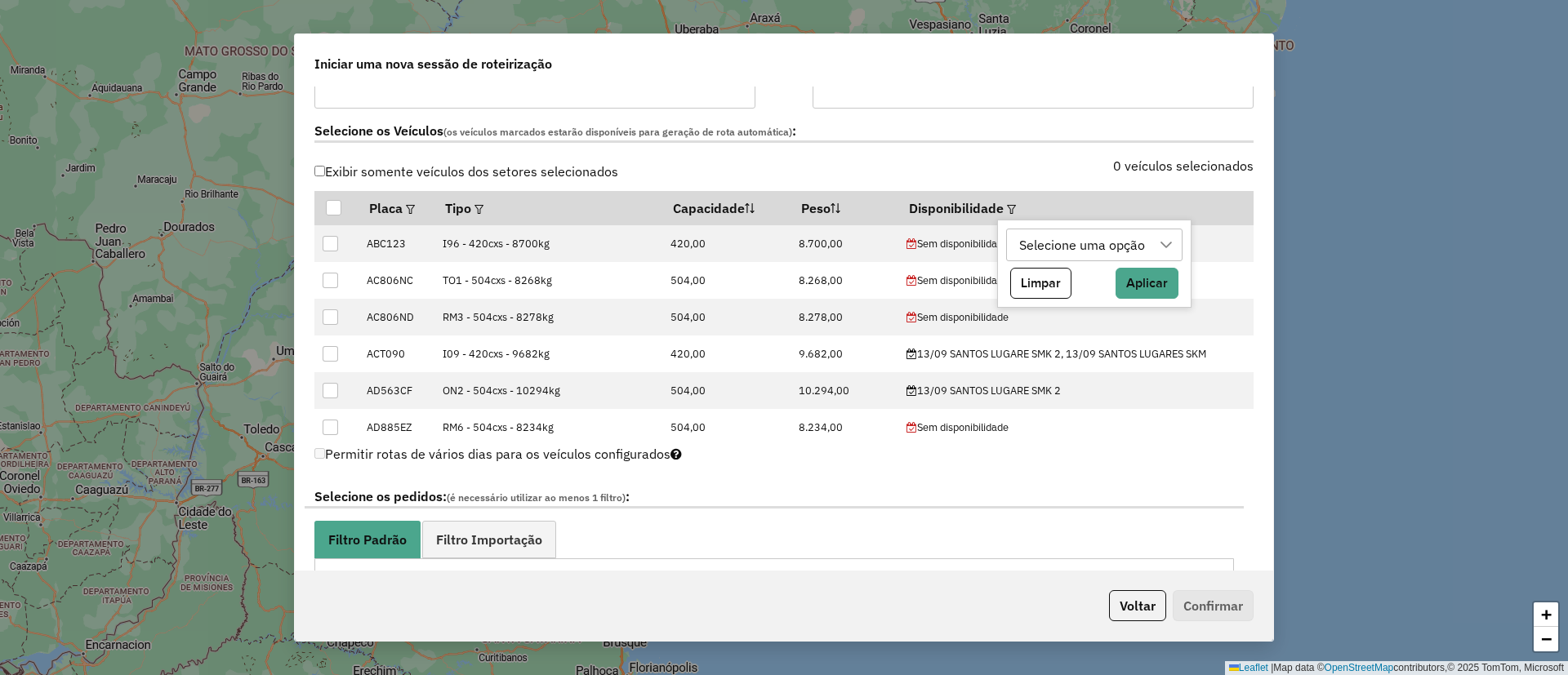
click at [1032, 245] on div "Selecione uma opção" at bounding box center [1082, 245] width 137 height 31
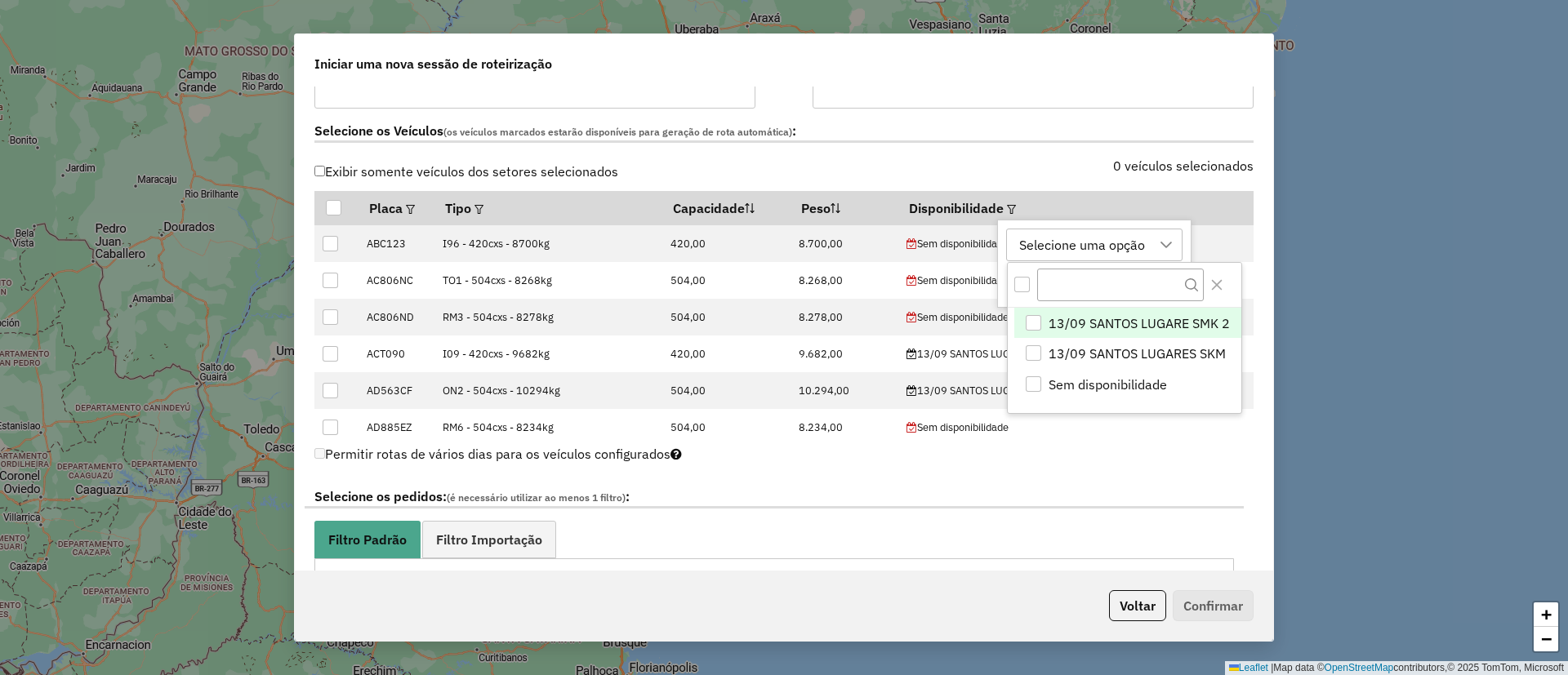
click at [1064, 324] on span "13/09 SANTOS LUGARE SMK 2" at bounding box center [1139, 323] width 181 height 20
click at [1213, 288] on icon "Close" at bounding box center [1217, 285] width 11 height 11
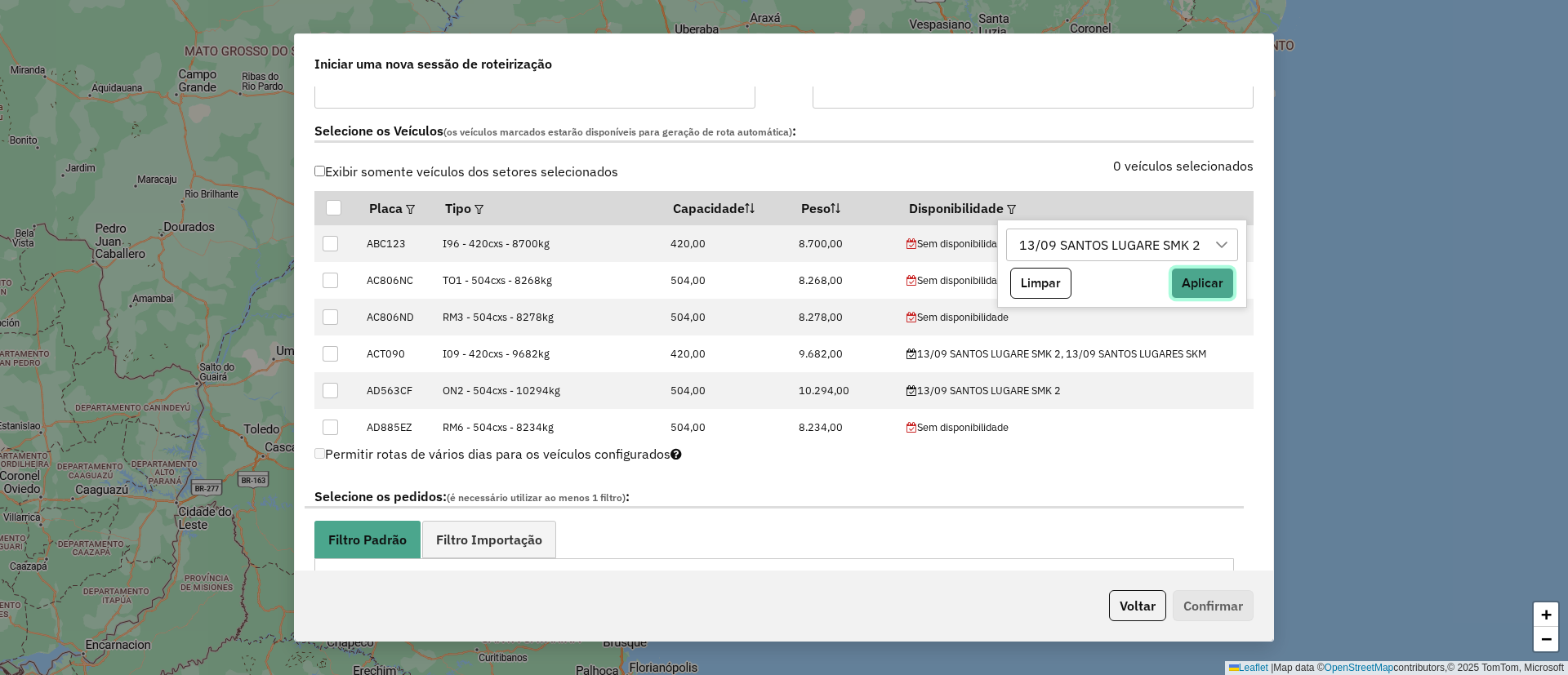
click at [1198, 292] on button "Aplicar" at bounding box center [1203, 283] width 63 height 31
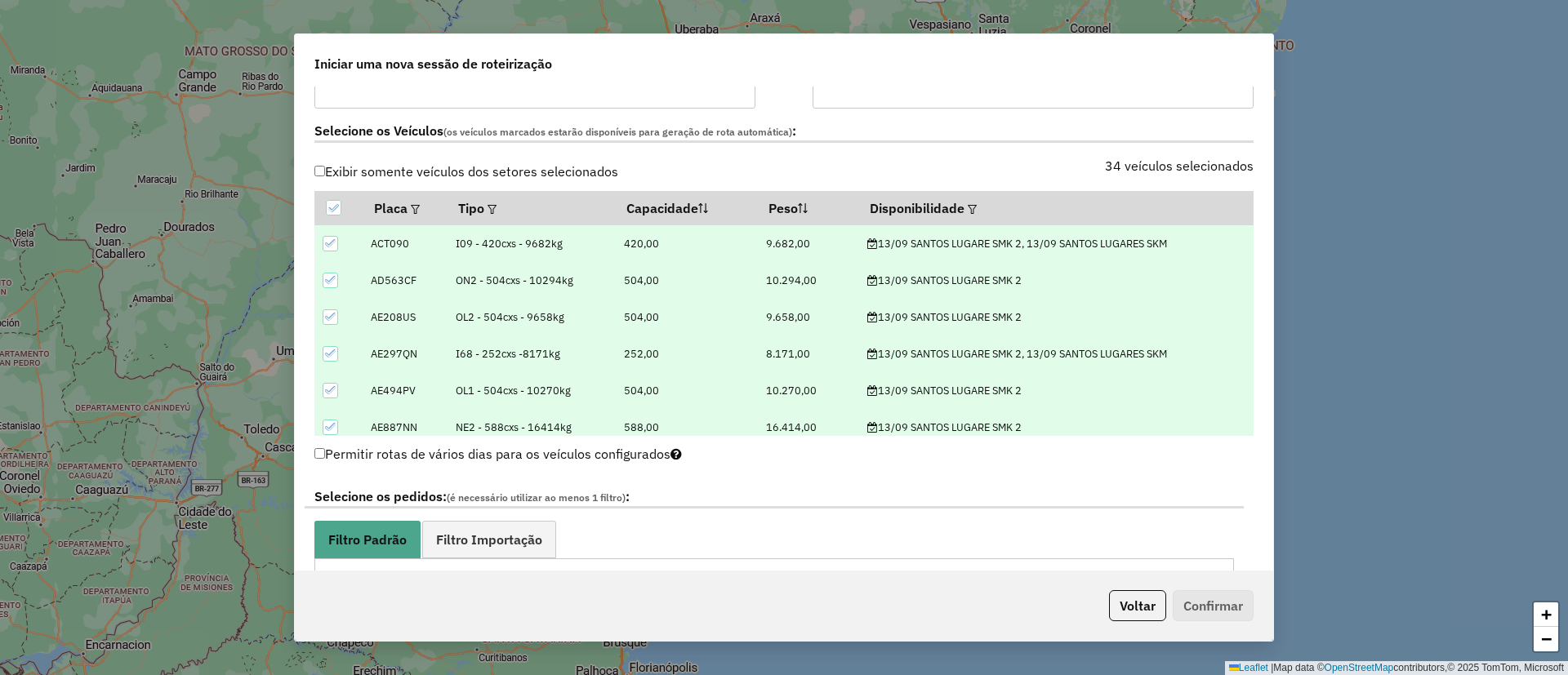
scroll to position [858, 0]
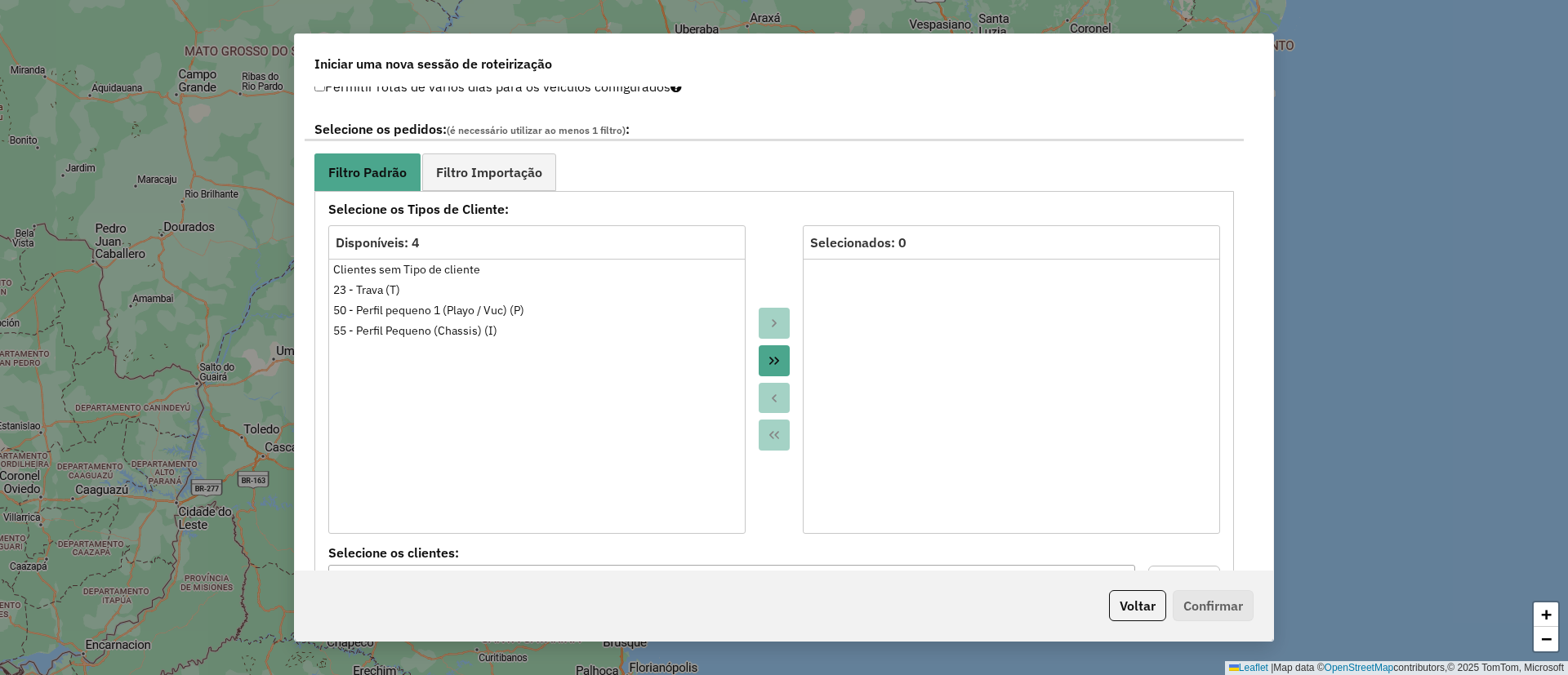
click at [528, 151] on div "**********" at bounding box center [774, 451] width 939 height 689
click at [518, 178] on span "Filtro Importação" at bounding box center [489, 173] width 106 height 13
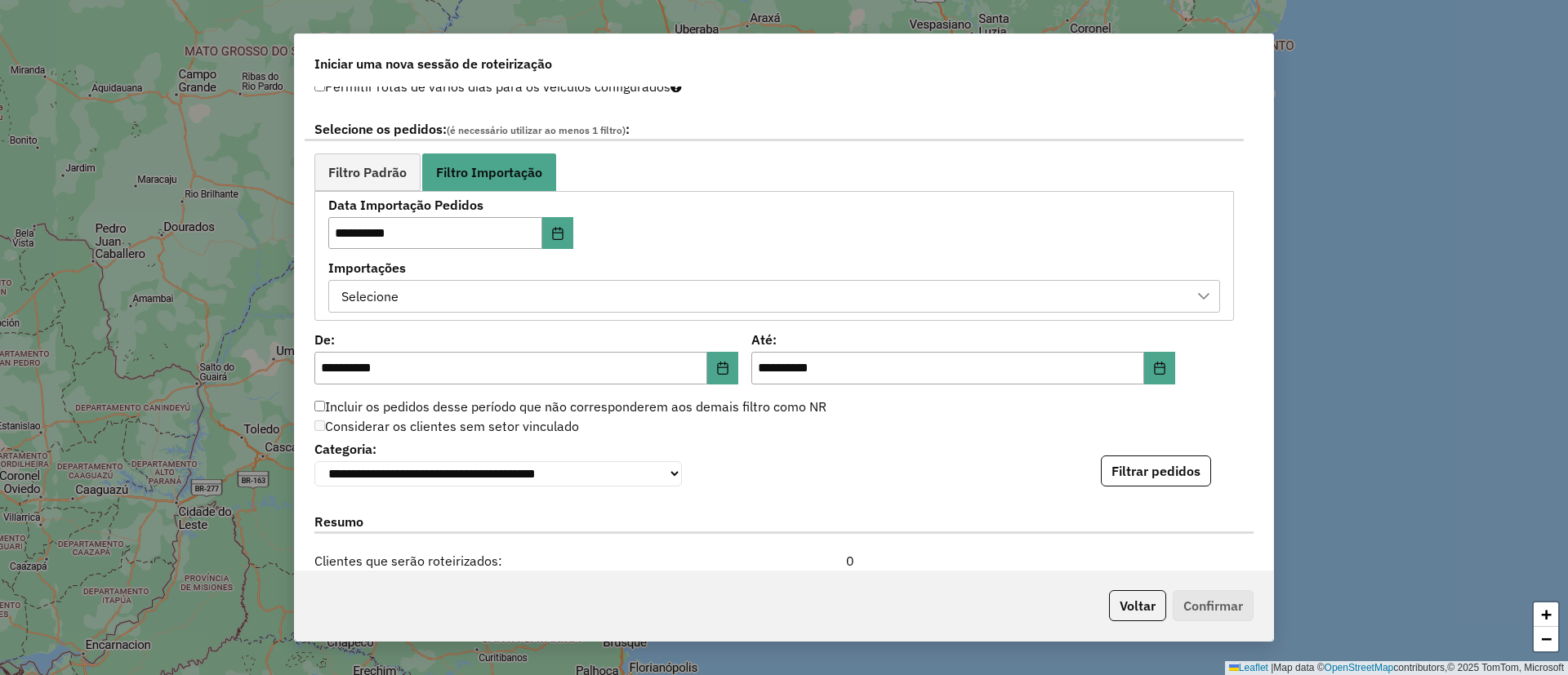
click at [465, 294] on div "Selecione" at bounding box center [762, 297] width 853 height 31
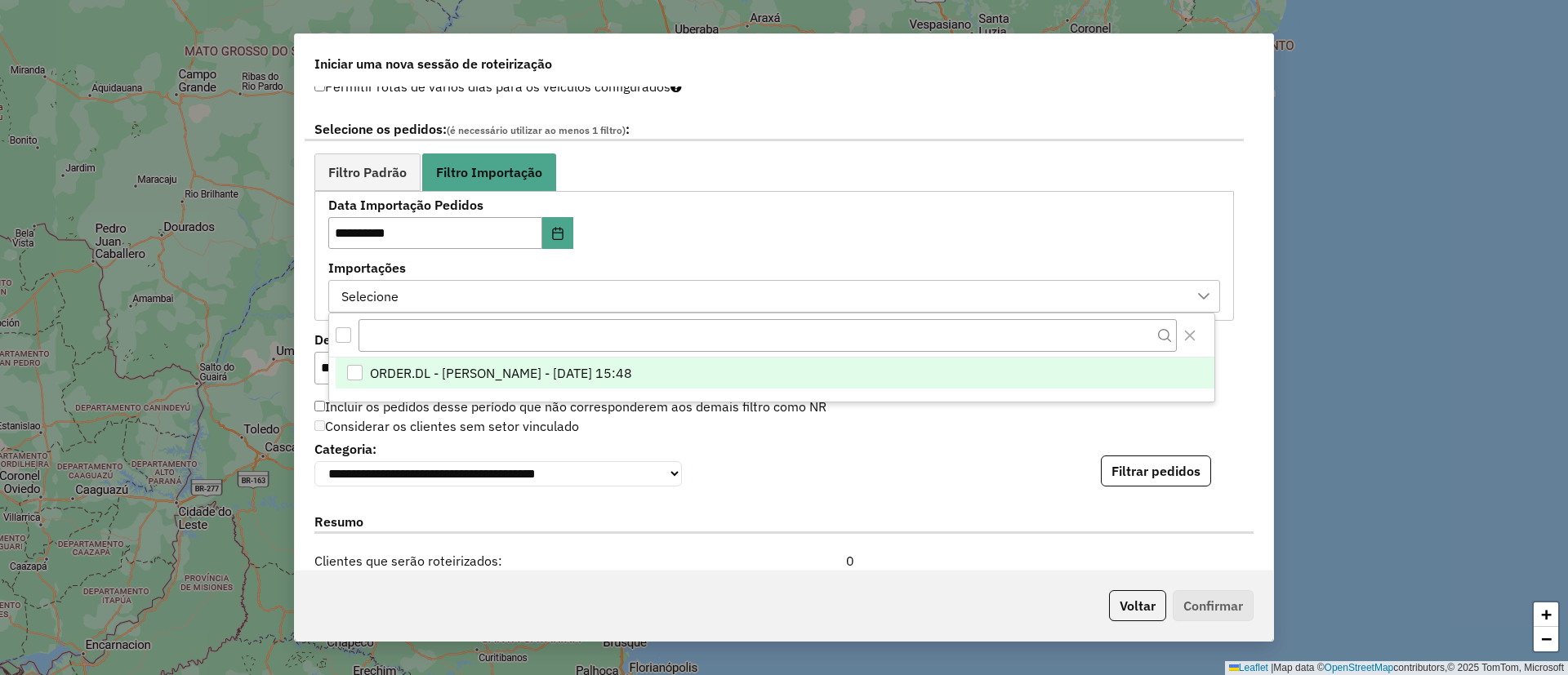
scroll to position [12, 74]
click at [476, 374] on span "ORDER.DL - [PERSON_NAME] - [DATE] 15:48" at bounding box center [501, 374] width 262 height 20
click at [1156, 475] on button "Filtrar pedidos" at bounding box center [1156, 471] width 110 height 31
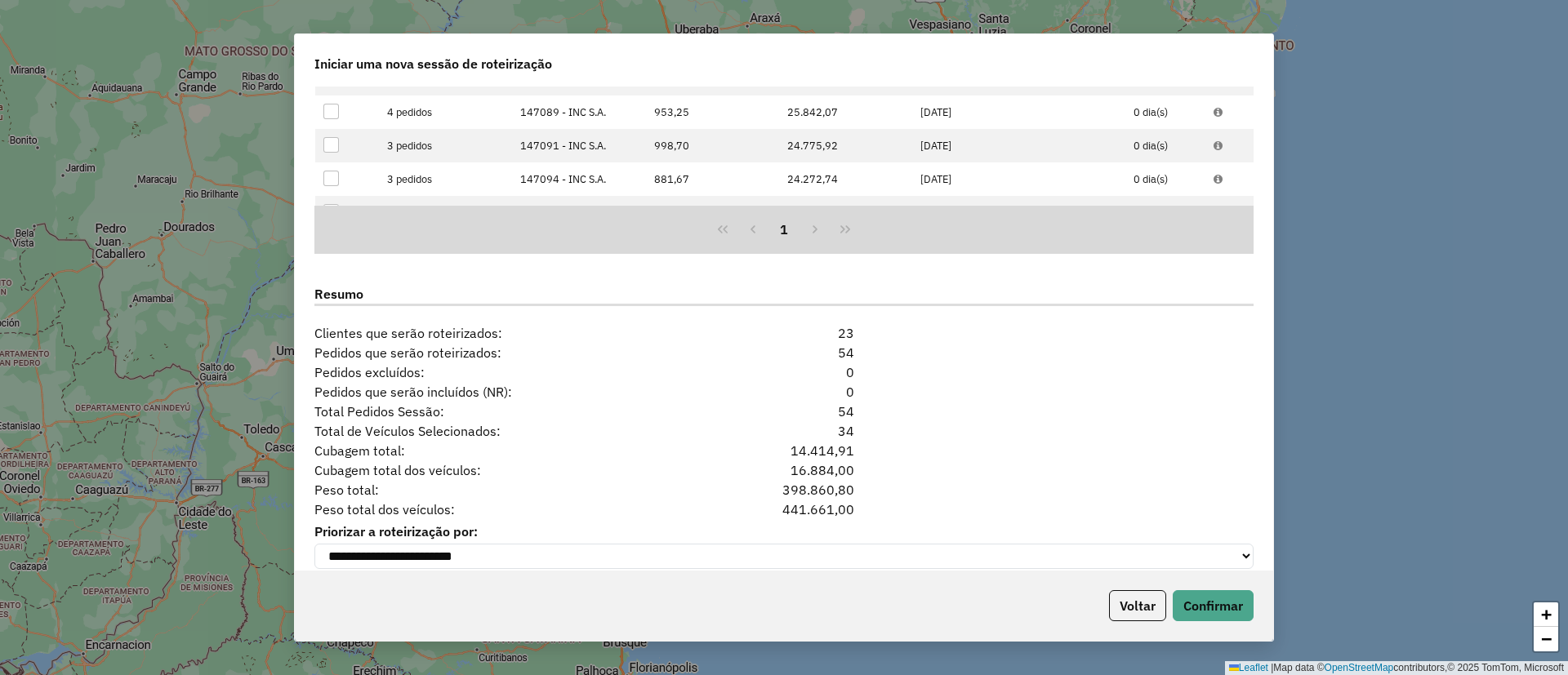
scroll to position [1448, 0]
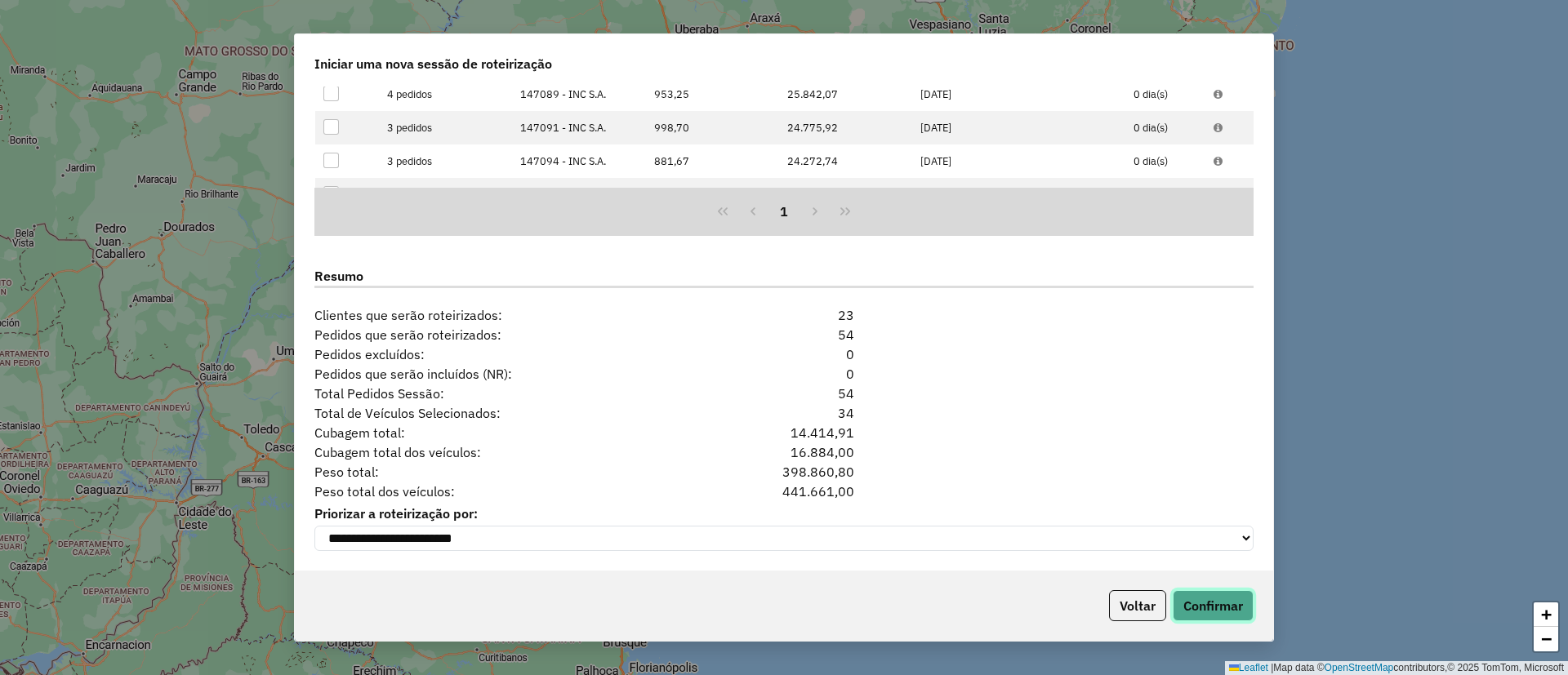
click at [1220, 617] on button "Confirmar" at bounding box center [1213, 606] width 81 height 31
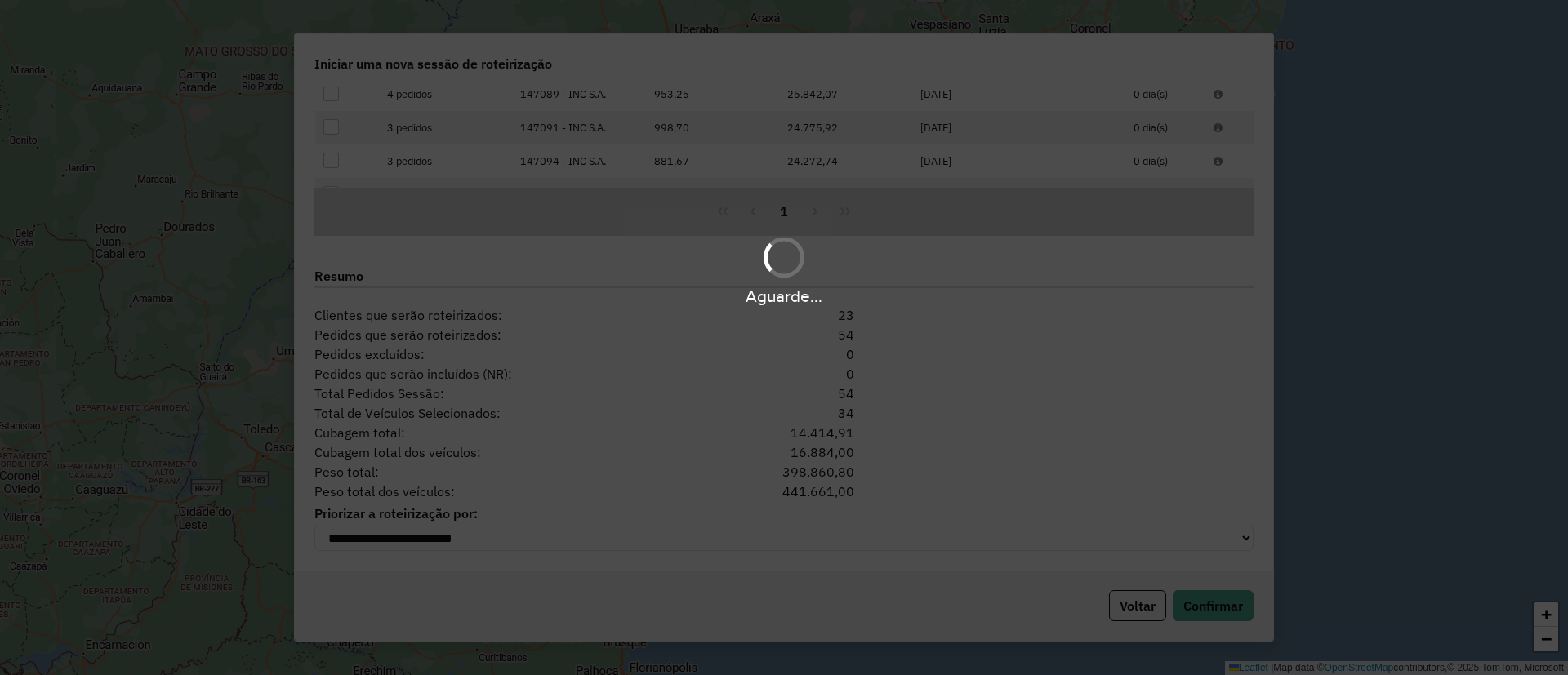
click at [1221, 610] on hb-app "**********" at bounding box center [784, 337] width 1568 height 675
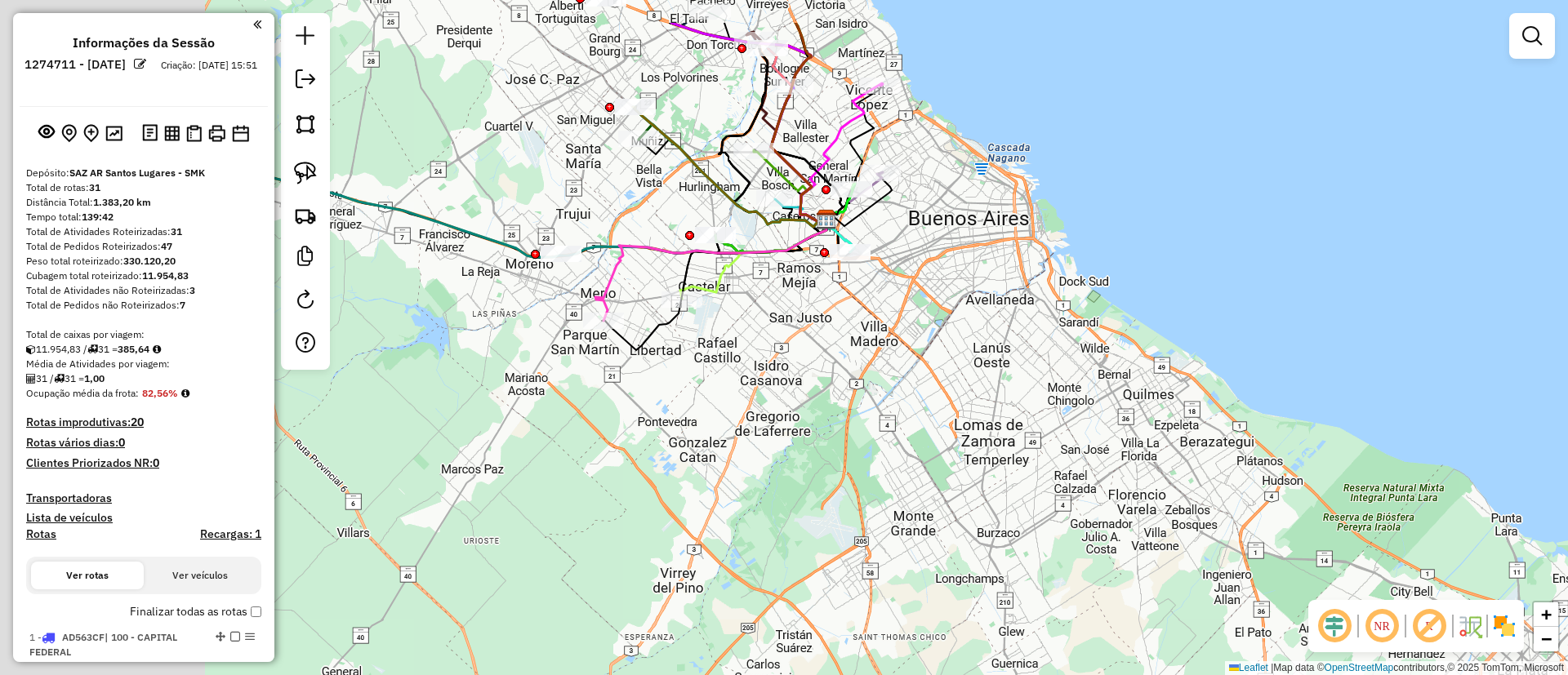
drag, startPoint x: 569, startPoint y: 327, endPoint x: 951, endPoint y: 418, distance: 392.7
click at [951, 418] on div "Janela de atendimento Grade de atendimento Capacidade Transportadoras Veículos …" at bounding box center [784, 337] width 1568 height 675
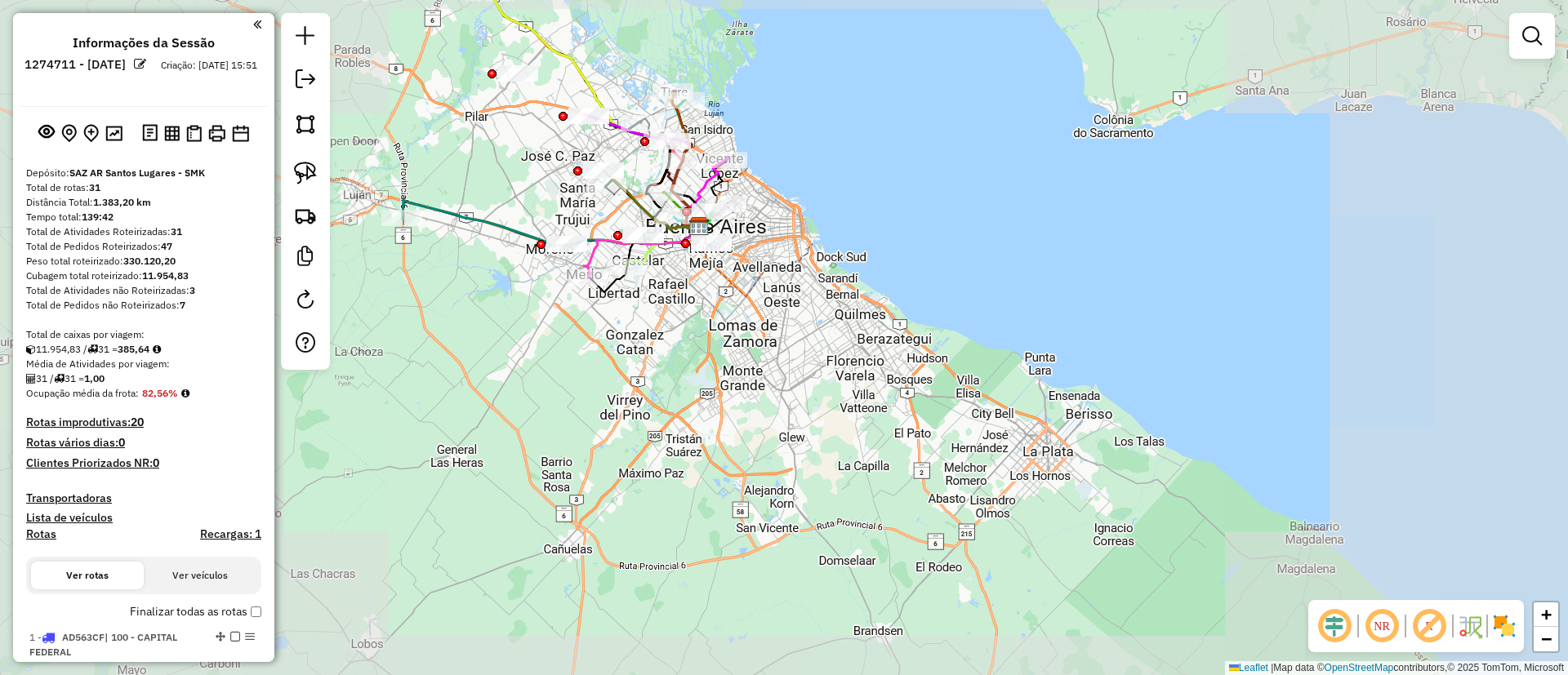
drag, startPoint x: 643, startPoint y: 281, endPoint x: 675, endPoint y: 290, distance: 33.2
click at [674, 291] on div "Janela de atendimento Grade de atendimento Capacidade Transportadoras Veículos …" at bounding box center [784, 337] width 1568 height 675
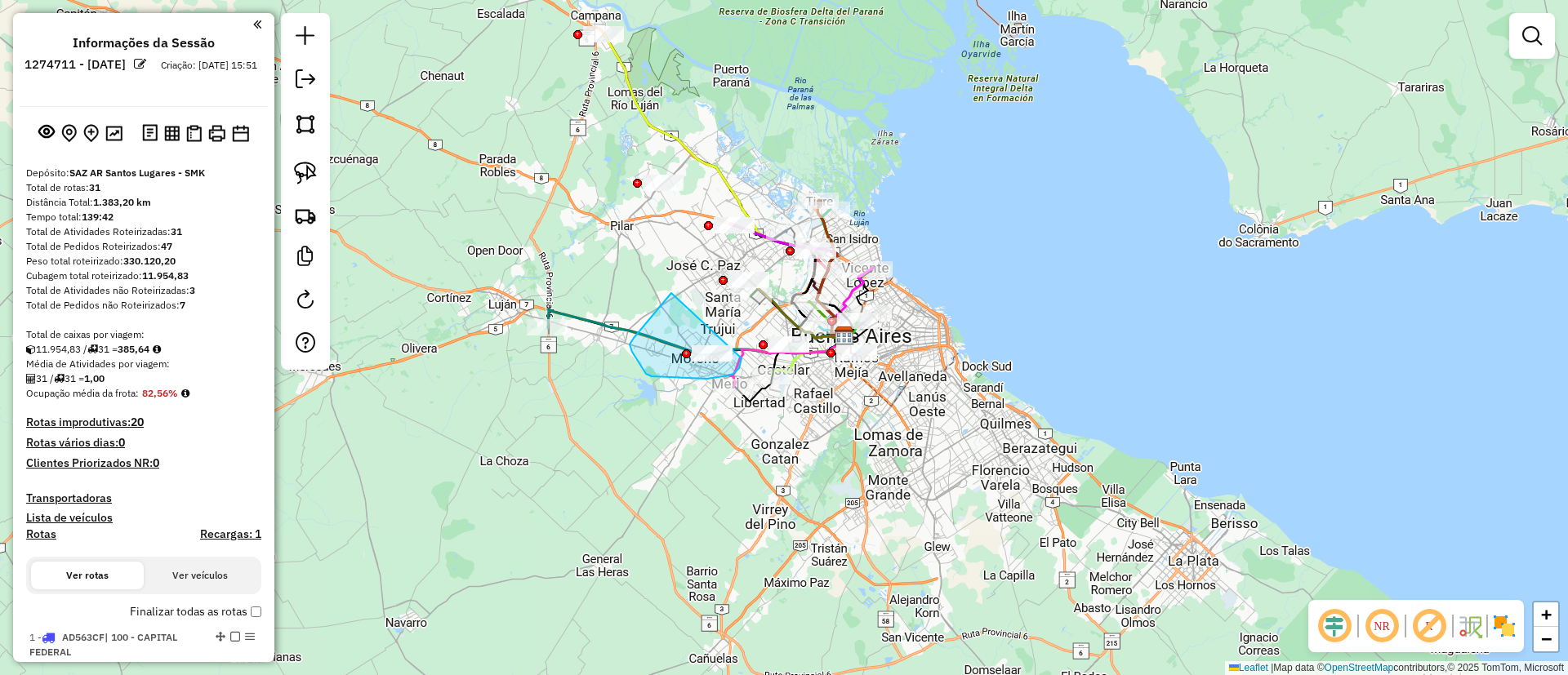
drag, startPoint x: 671, startPoint y: 293, endPoint x: 741, endPoint y: 359, distance: 96.2
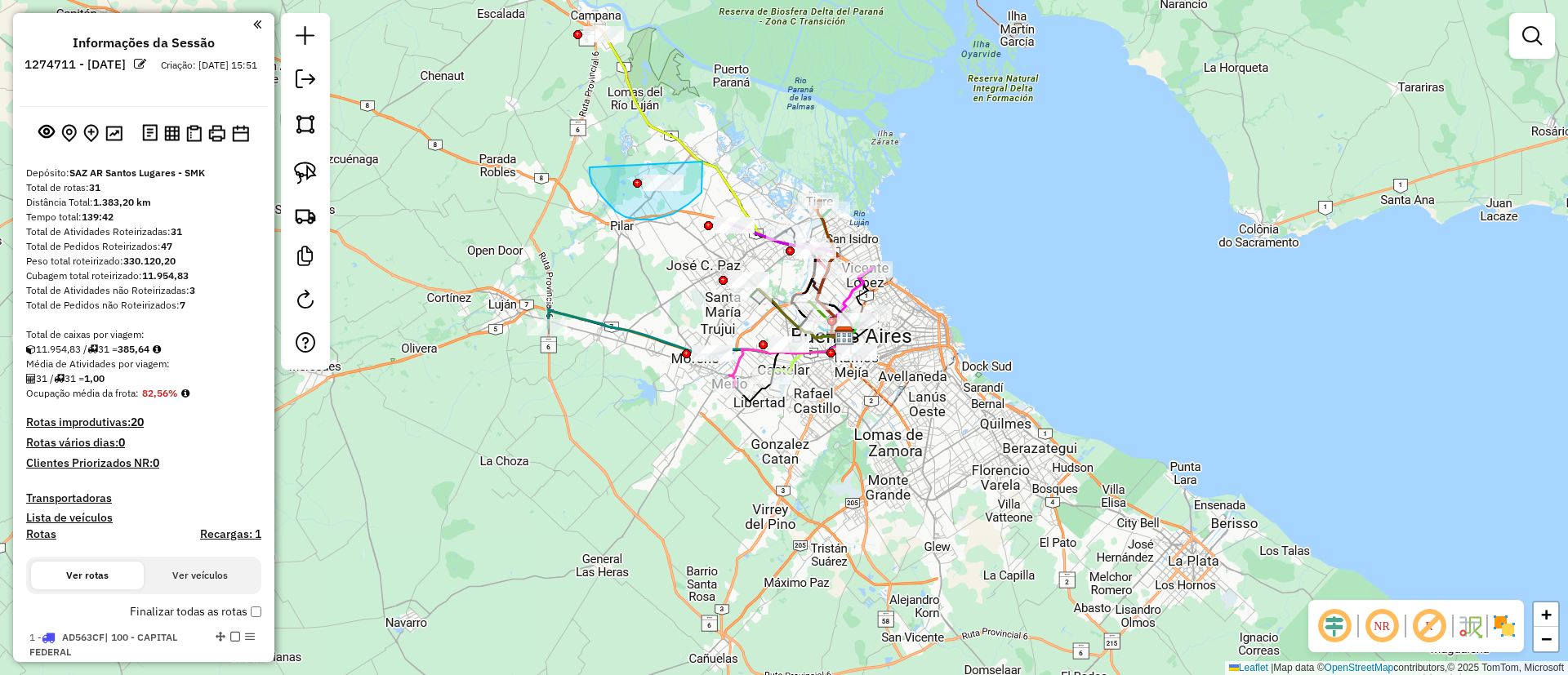
drag, startPoint x: 589, startPoint y: 174, endPoint x: 703, endPoint y: 153, distance: 115.9
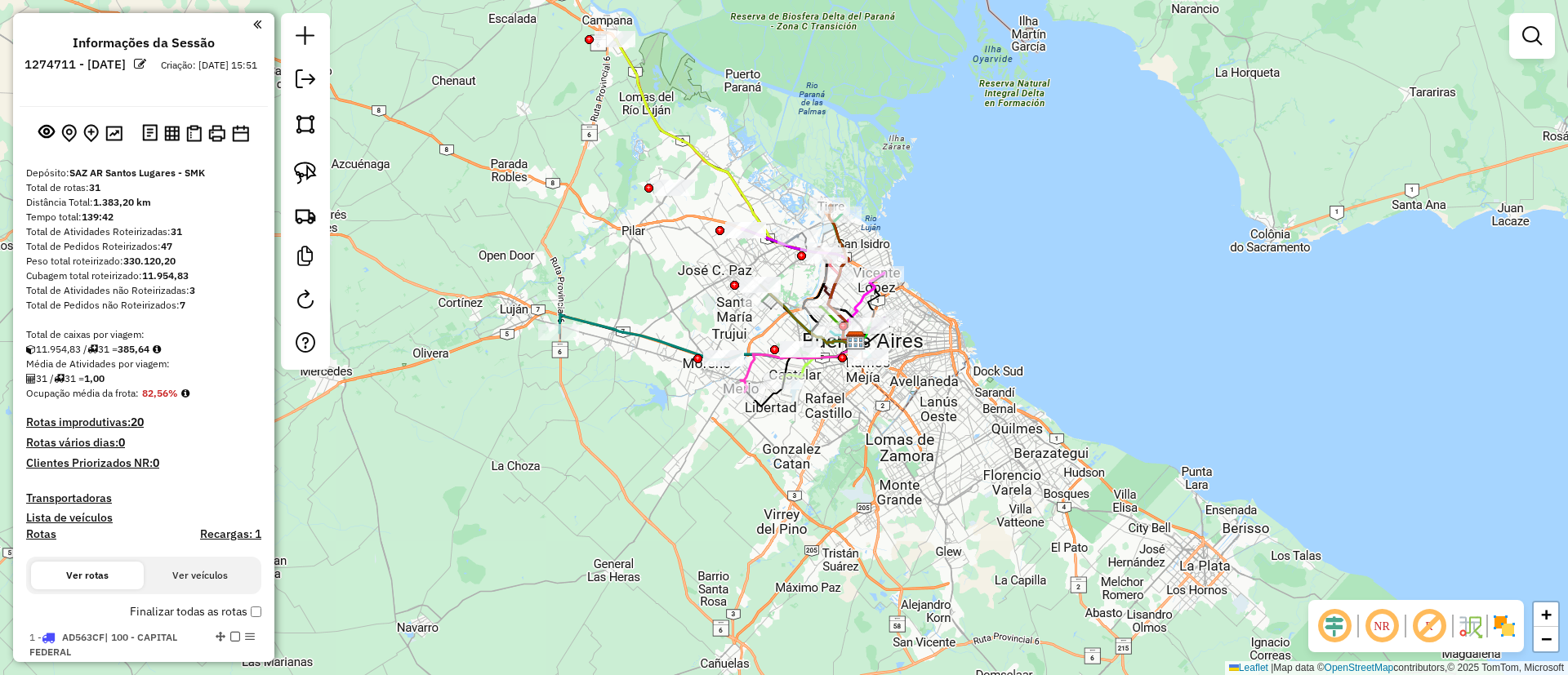
drag, startPoint x: 507, startPoint y: 105, endPoint x: 574, endPoint y: 220, distance: 133.1
click at [560, 232] on div "Janela de atendimento Grade de atendimento Capacidade Transportadoras Veículos …" at bounding box center [784, 337] width 1568 height 675
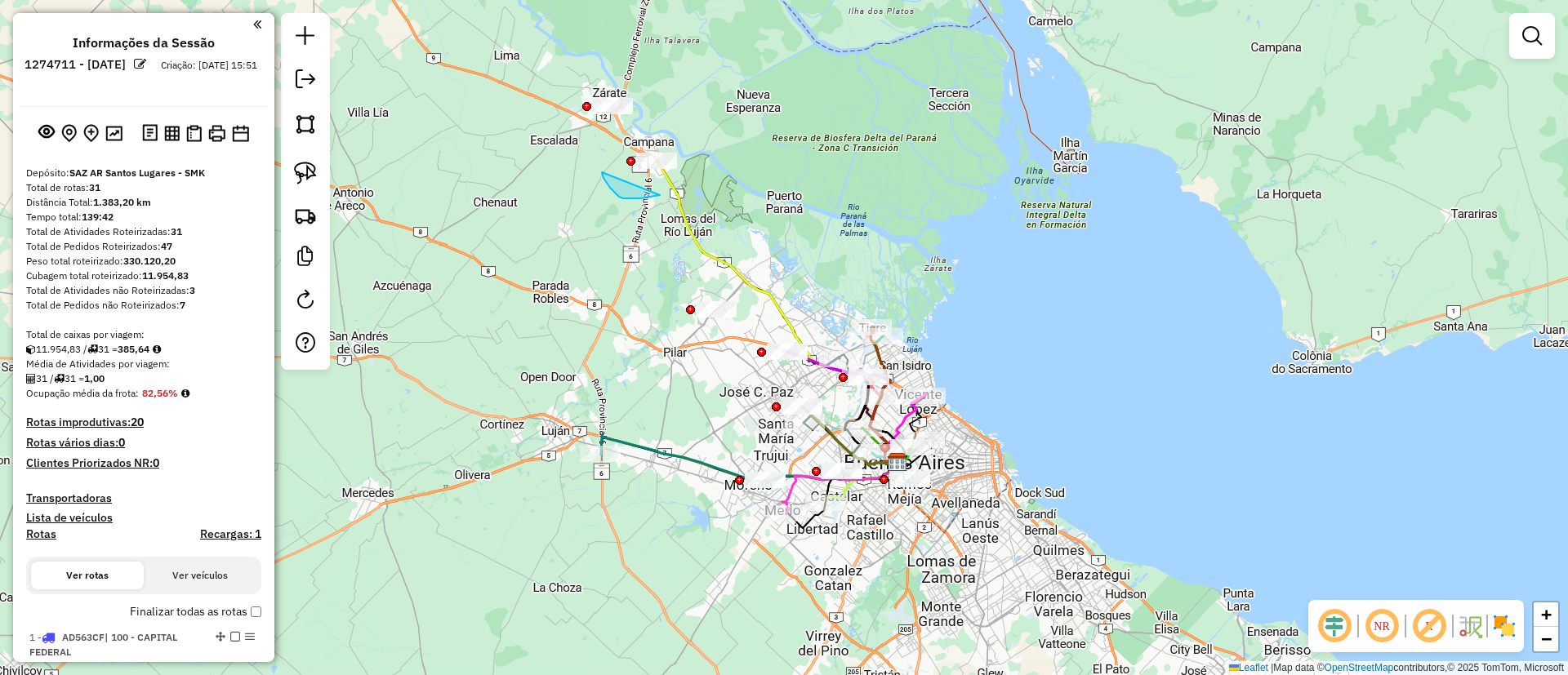
drag, startPoint x: 641, startPoint y: 198, endPoint x: 684, endPoint y: 122, distance: 87.3
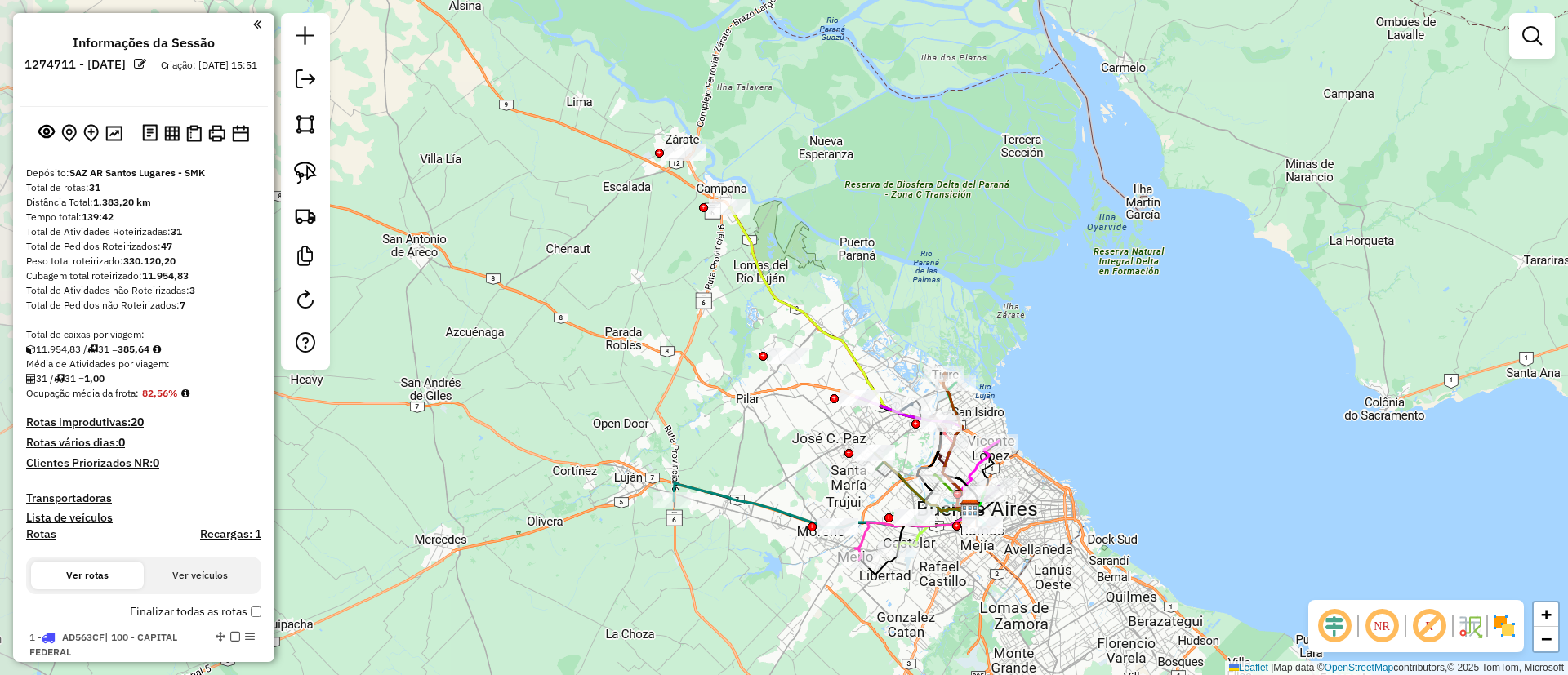
drag, startPoint x: 540, startPoint y: 107, endPoint x: 585, endPoint y: 135, distance: 53.0
click at [585, 135] on div "Janela de atendimento Grade de atendimento Capacidade Transportadoras Veículos …" at bounding box center [784, 337] width 1568 height 675
drag, startPoint x: 659, startPoint y: 194, endPoint x: 736, endPoint y: 113, distance: 111.8
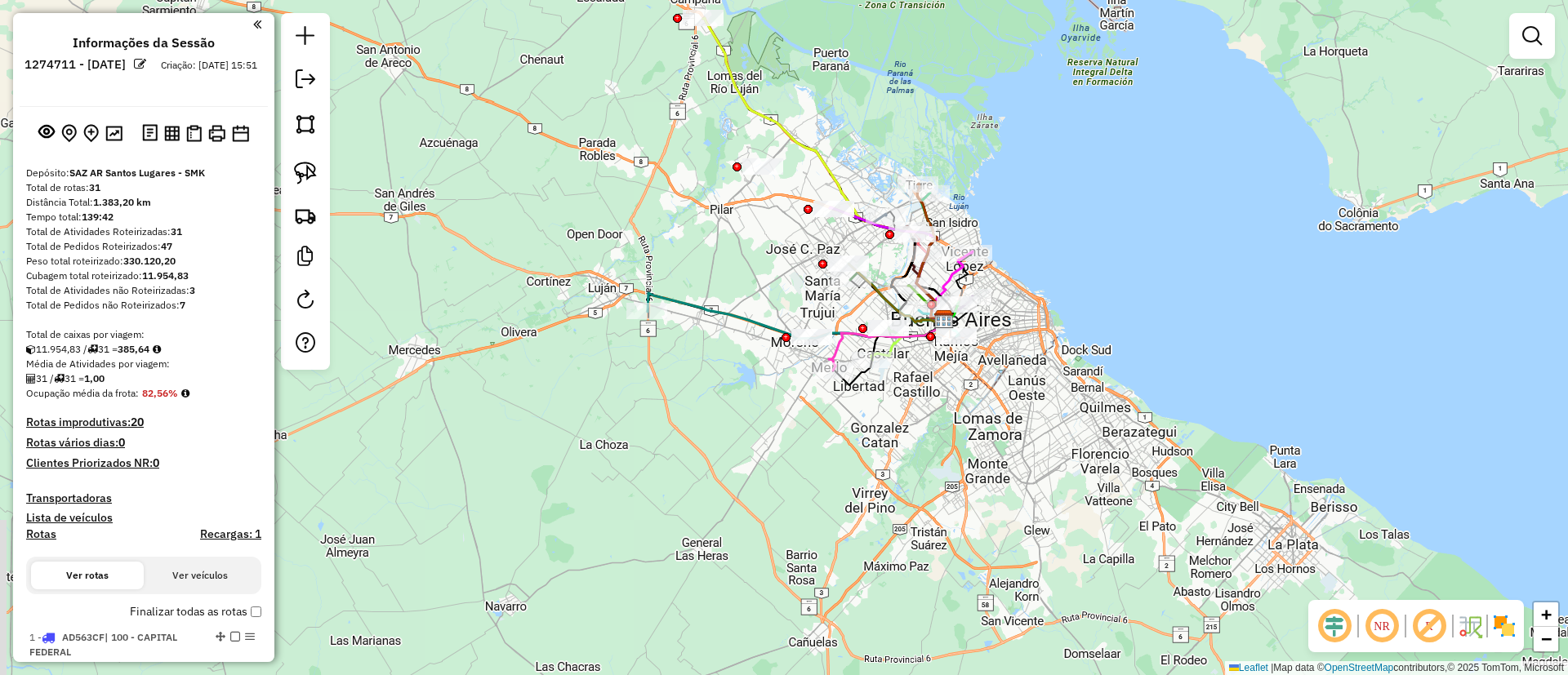
drag, startPoint x: 668, startPoint y: 420, endPoint x: 644, endPoint y: 230, distance: 191.5
click at [644, 230] on div "Janela de atendimento Grade de atendimento Capacidade Transportadoras Veículos …" at bounding box center [784, 337] width 1568 height 675
click at [1534, 38] on em at bounding box center [1532, 36] width 20 height 20
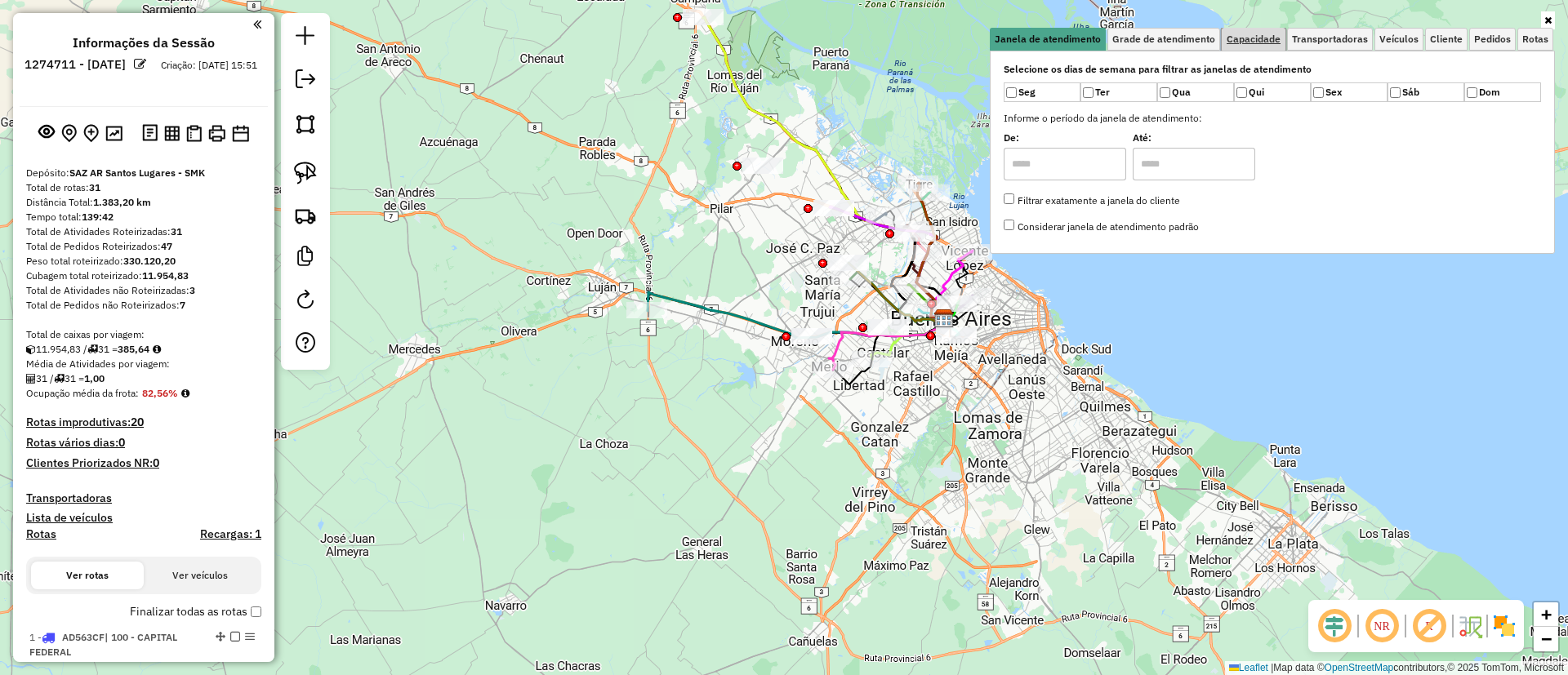
click at [1261, 37] on span "Capacidade" at bounding box center [1253, 40] width 54 height 10
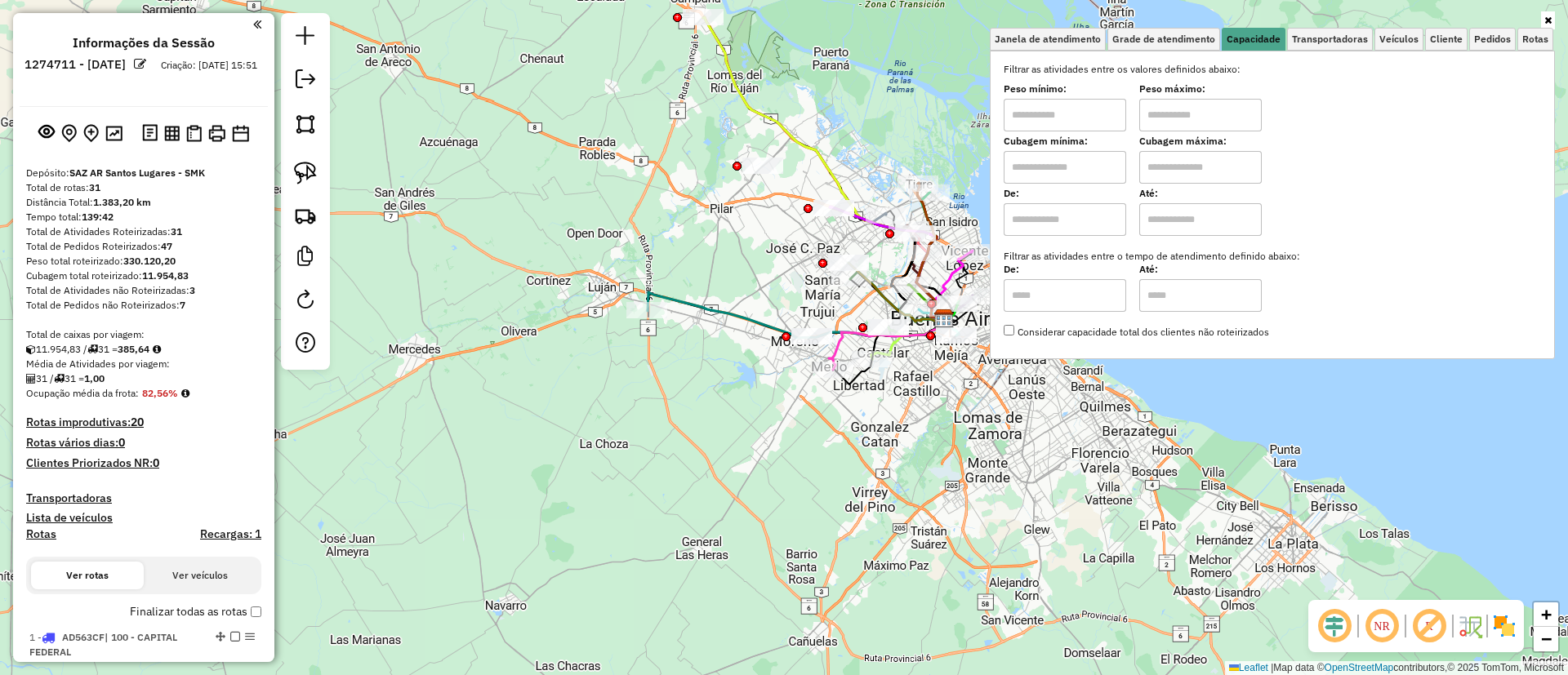
click at [1051, 214] on input "text" at bounding box center [1065, 220] width 122 height 33
click at [1051, 178] on input "text" at bounding box center [1065, 168] width 122 height 33
type input "****"
click at [1217, 161] on input "text" at bounding box center [1200, 168] width 122 height 33
type input "*****"
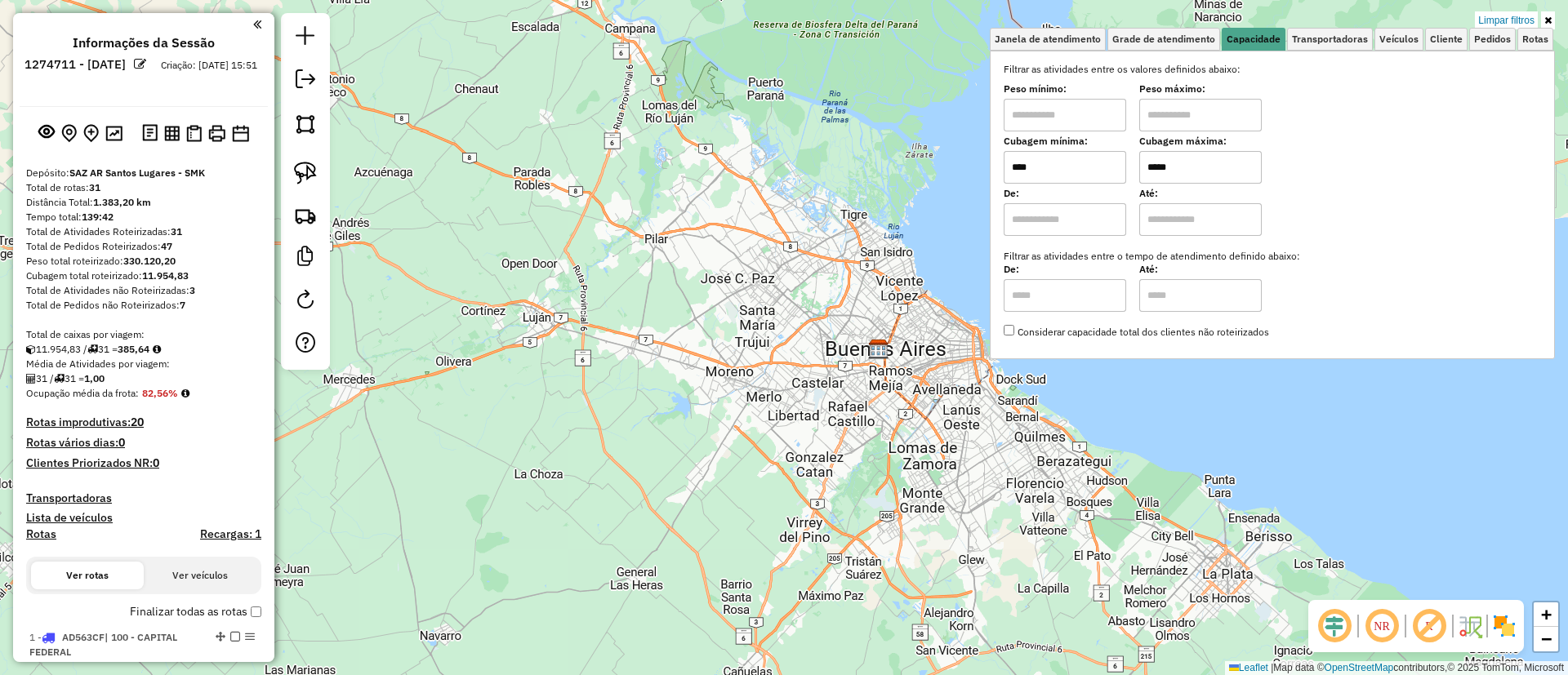
drag, startPoint x: 797, startPoint y: 374, endPoint x: 712, endPoint y: 406, distance: 90.8
click at [712, 406] on div "Limpar filtros Janela de atendimento Grade de atendimento Capacidade Transporta…" at bounding box center [784, 337] width 1568 height 675
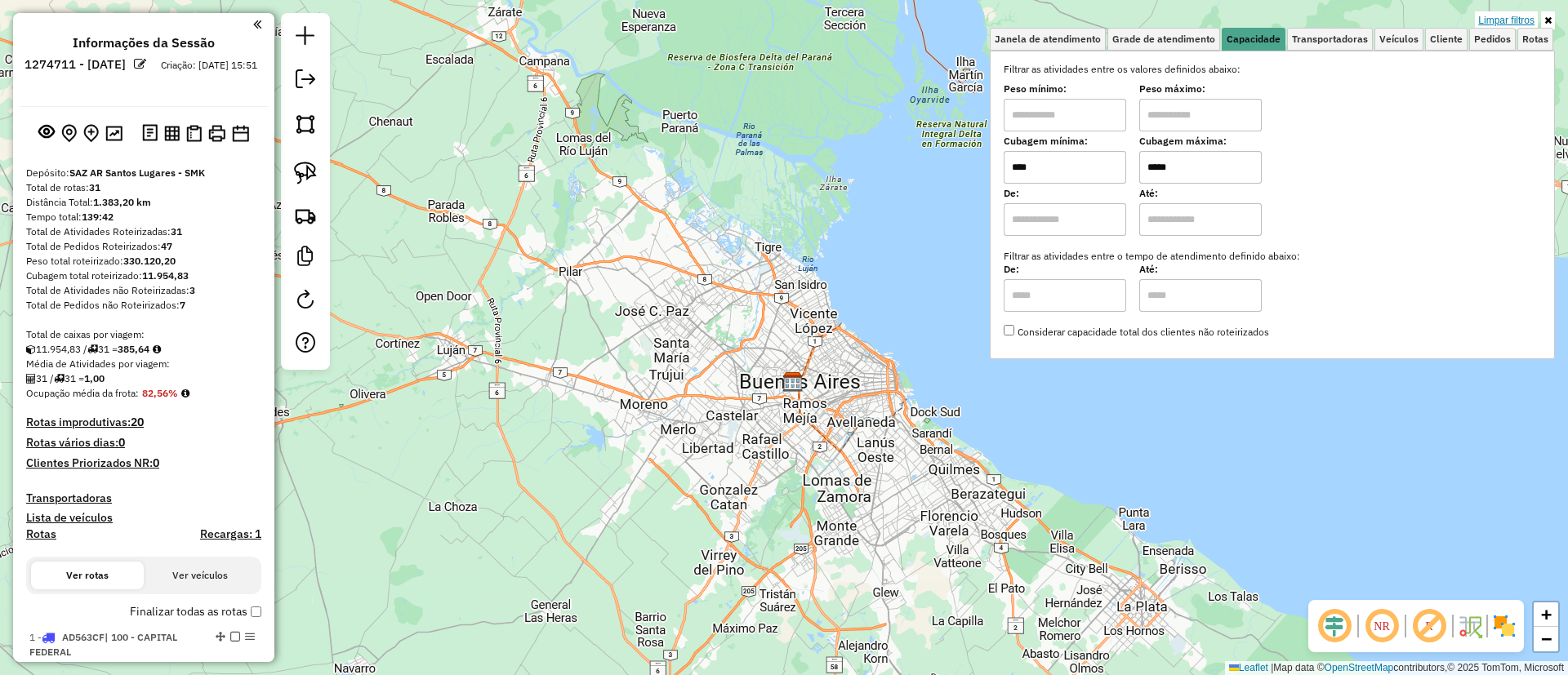
click at [1500, 21] on link "Limpar filtros" at bounding box center [1507, 21] width 63 height 18
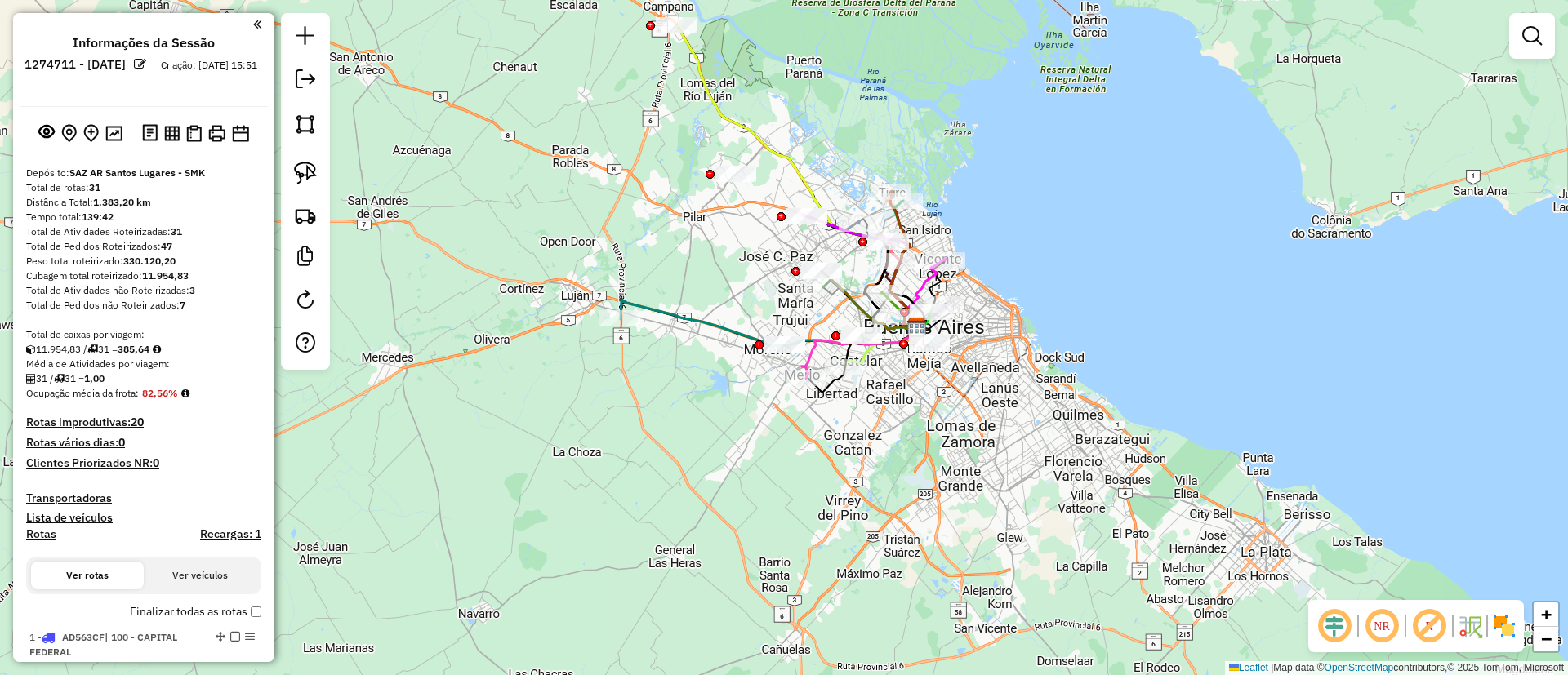
drag, startPoint x: 784, startPoint y: 463, endPoint x: 908, endPoint y: 408, distance: 135.7
click at [908, 408] on div "Janela de atendimento Grade de atendimento Capacidade Transportadoras Veículos …" at bounding box center [784, 337] width 1568 height 675
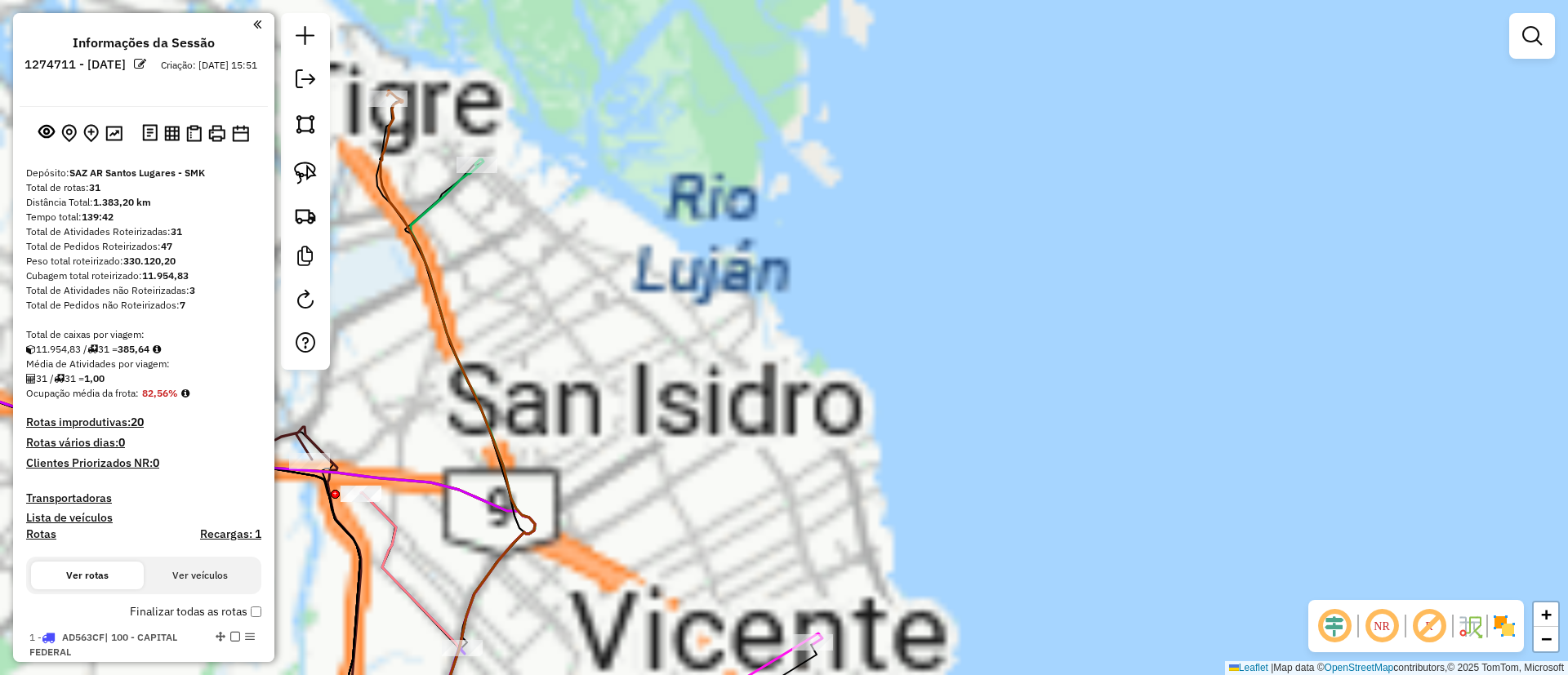
drag, startPoint x: 846, startPoint y: 536, endPoint x: 940, endPoint y: 272, distance: 280.2
click at [940, 272] on div "Janela de atendimento Grade de atendimento Capacidade Transportadoras Veículos …" at bounding box center [784, 337] width 1568 height 675
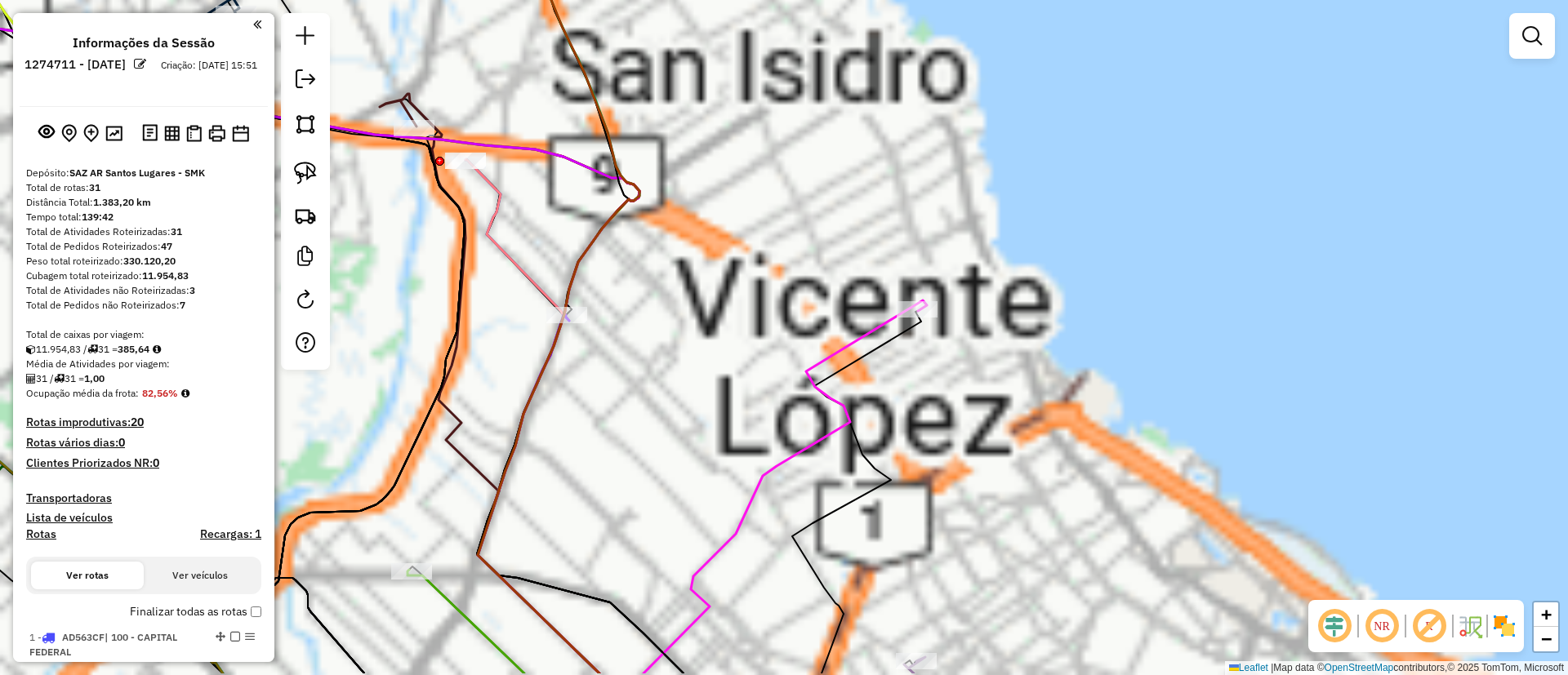
drag, startPoint x: 855, startPoint y: 481, endPoint x: 900, endPoint y: 297, distance: 189.4
click at [899, 298] on div "Janela de atendimento Grade de atendimento Capacidade Transportadoras Veículos …" at bounding box center [784, 337] width 1568 height 675
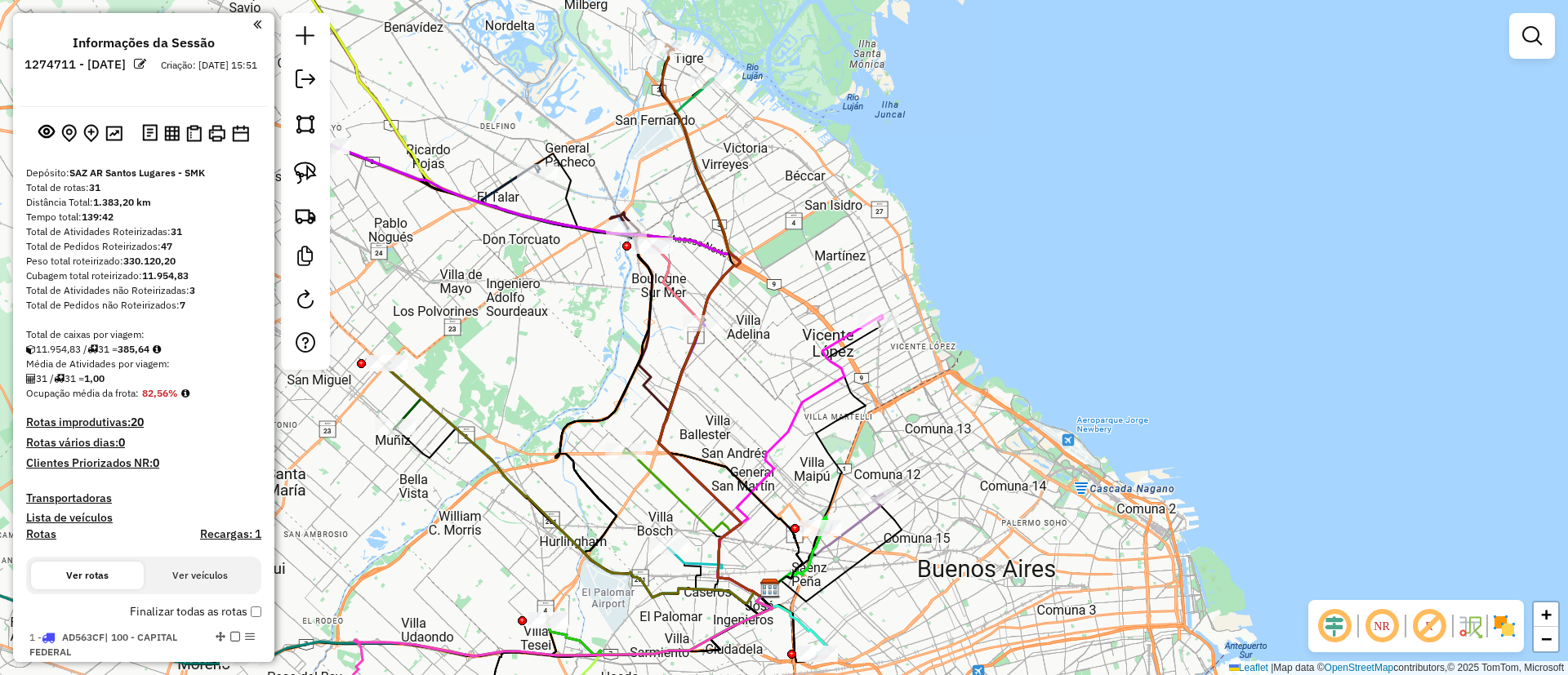
click at [870, 510] on icon at bounding box center [827, 541] width 112 height 95
select select "**********"
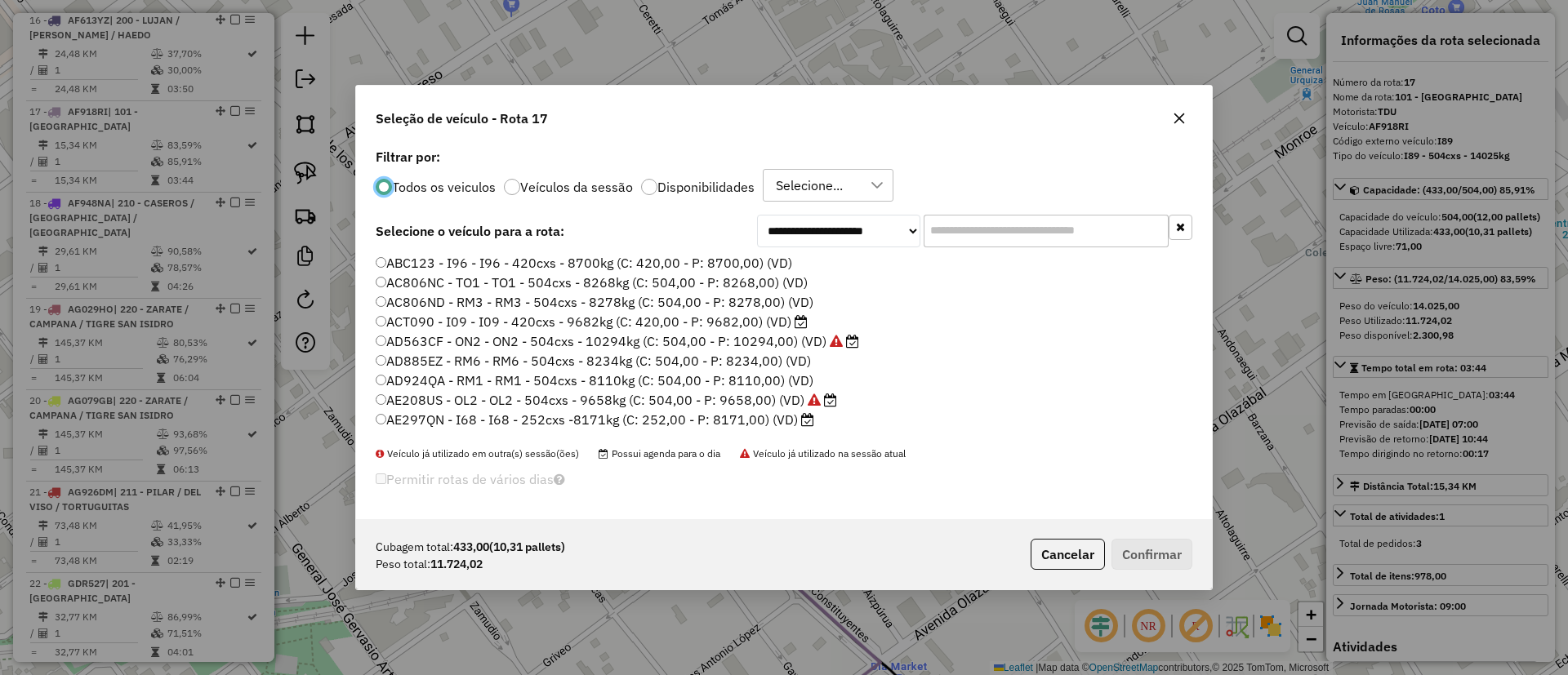
scroll to position [9, 5]
click at [571, 188] on label "Veículos da sessão" at bounding box center [576, 187] width 112 height 13
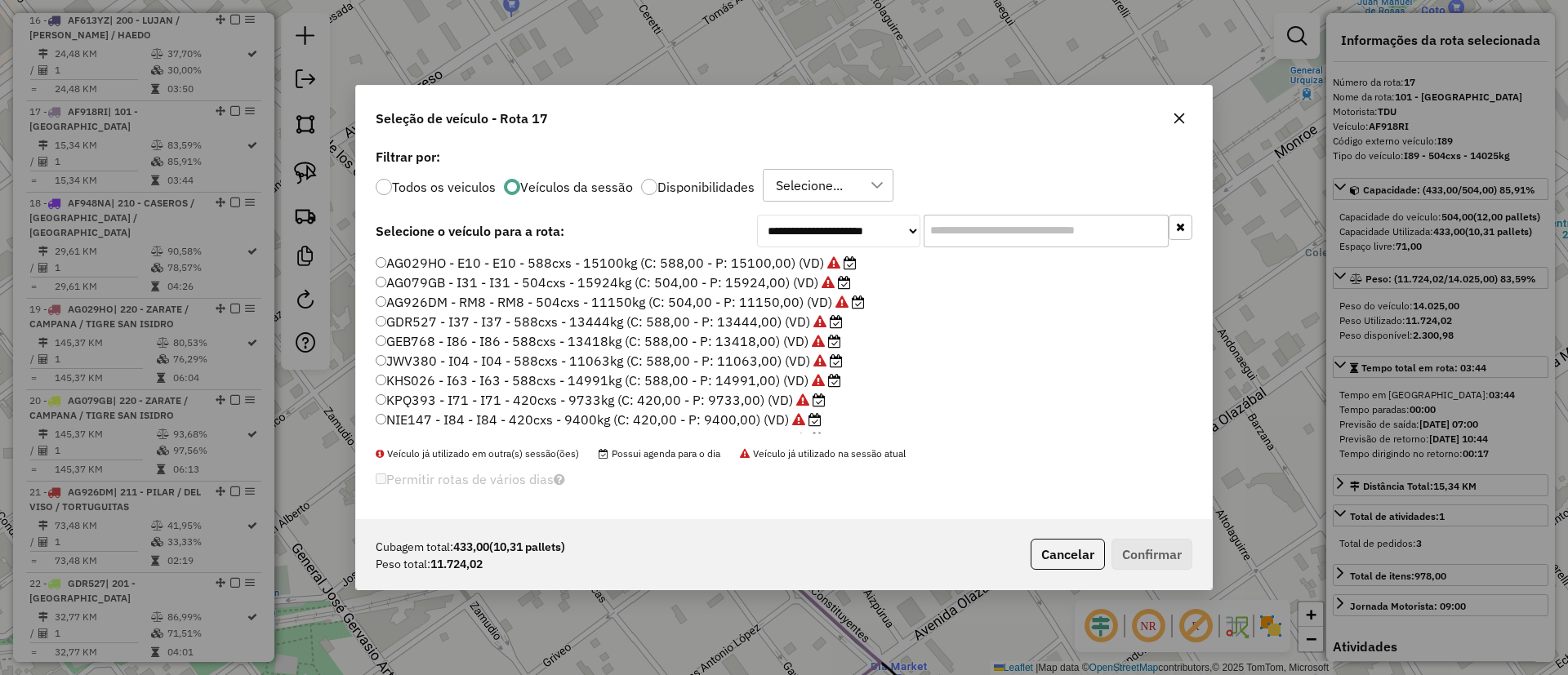
scroll to position [487, 0]
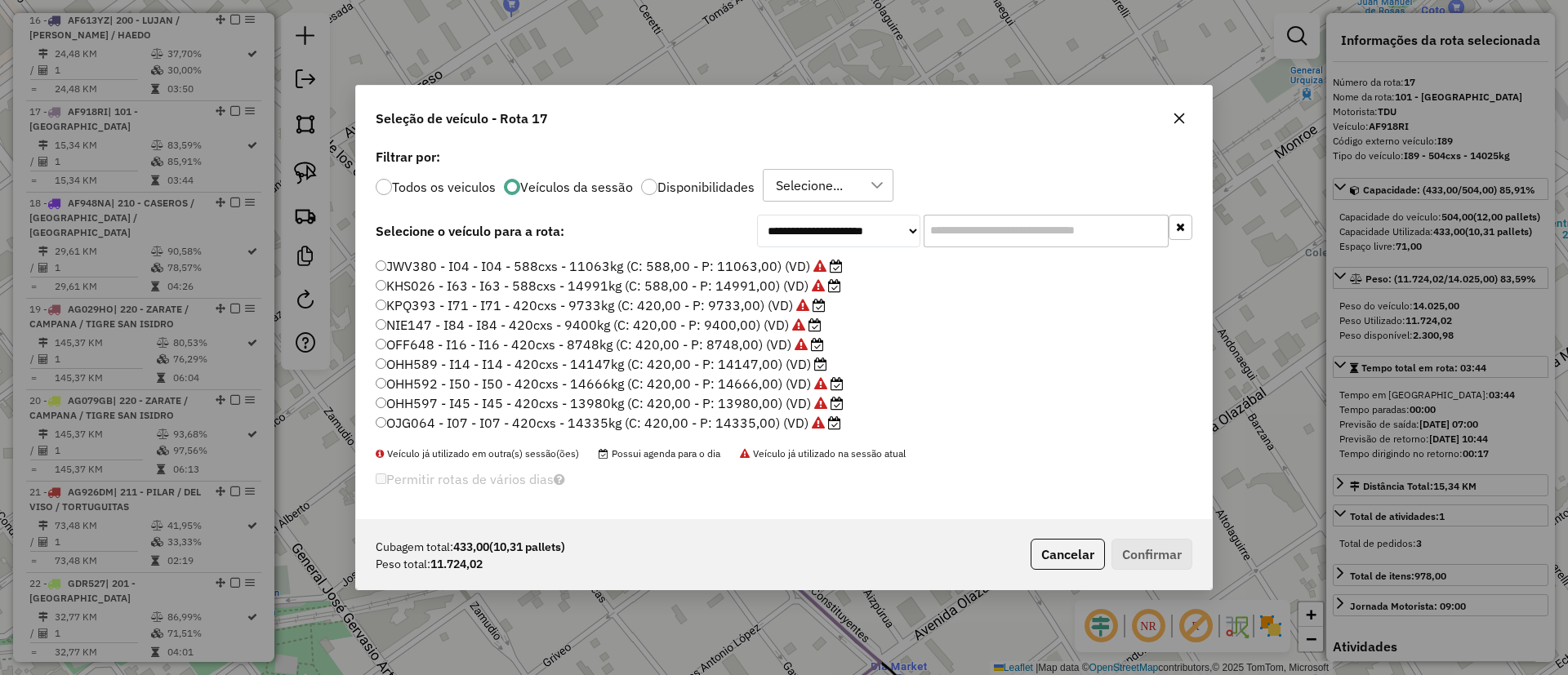
click at [747, 364] on label "OHH589 - I14 - I14 - 420cxs - 14147kg (C: 420,00 - P: 14147,00) (VD)" at bounding box center [602, 364] width 451 height 20
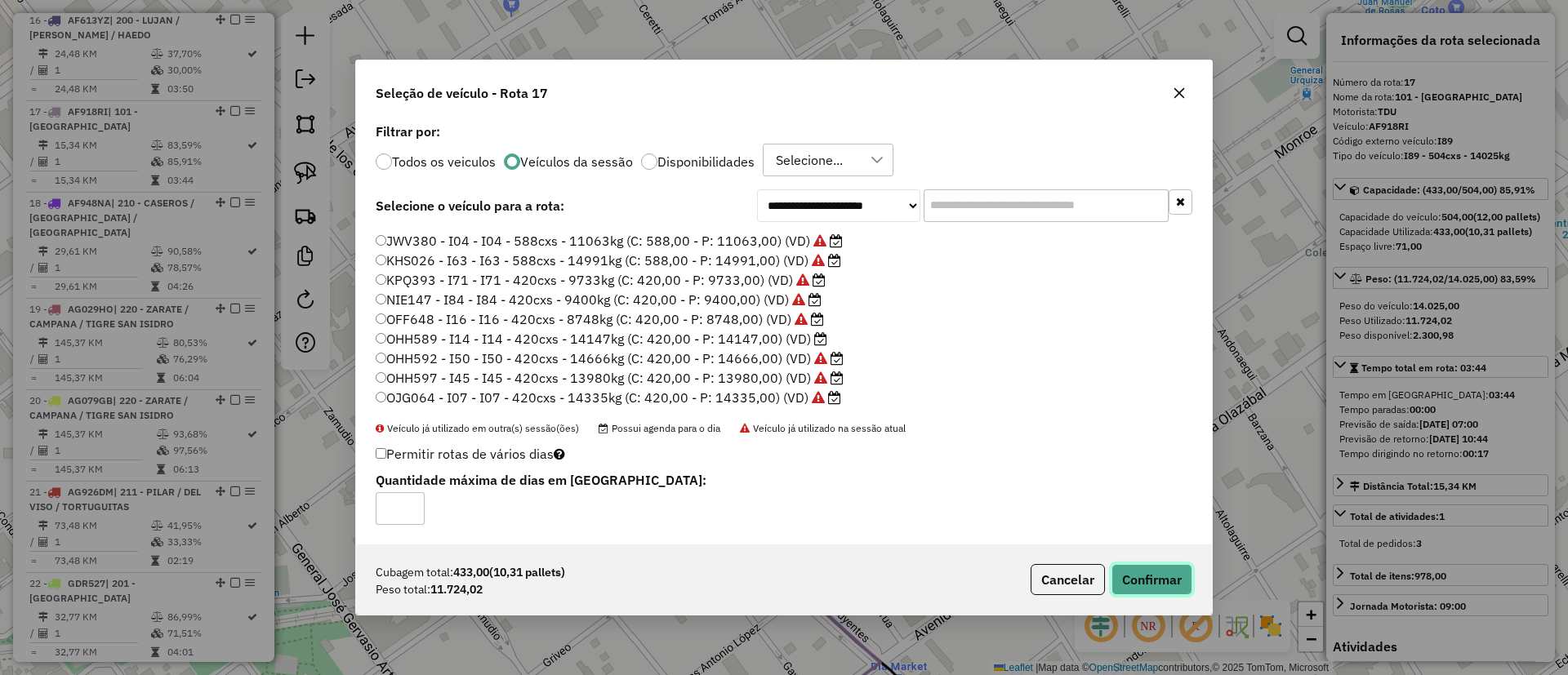
click at [1158, 577] on button "Confirmar" at bounding box center [1152, 580] width 81 height 31
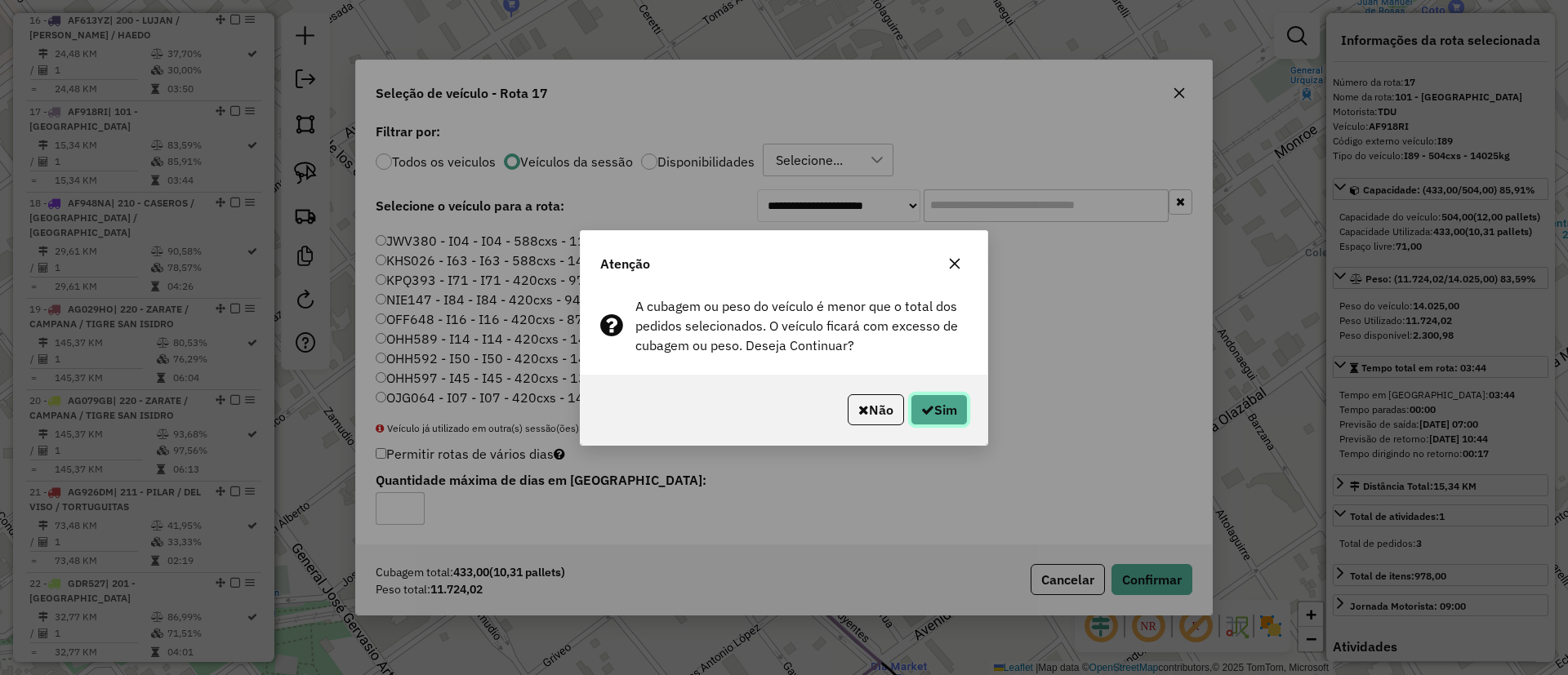
click at [952, 407] on button "Sim" at bounding box center [939, 410] width 57 height 31
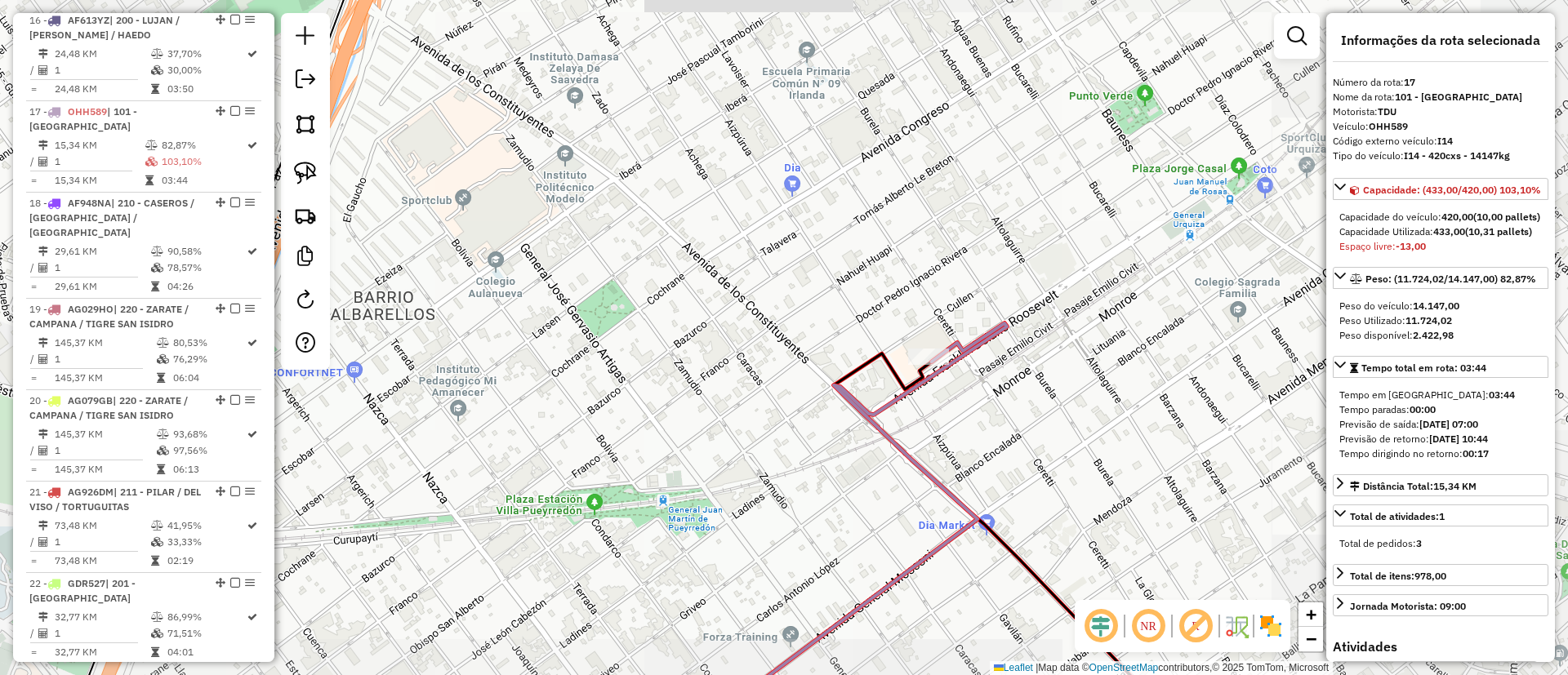
click at [899, 396] on icon at bounding box center [843, 532] width 326 height 419
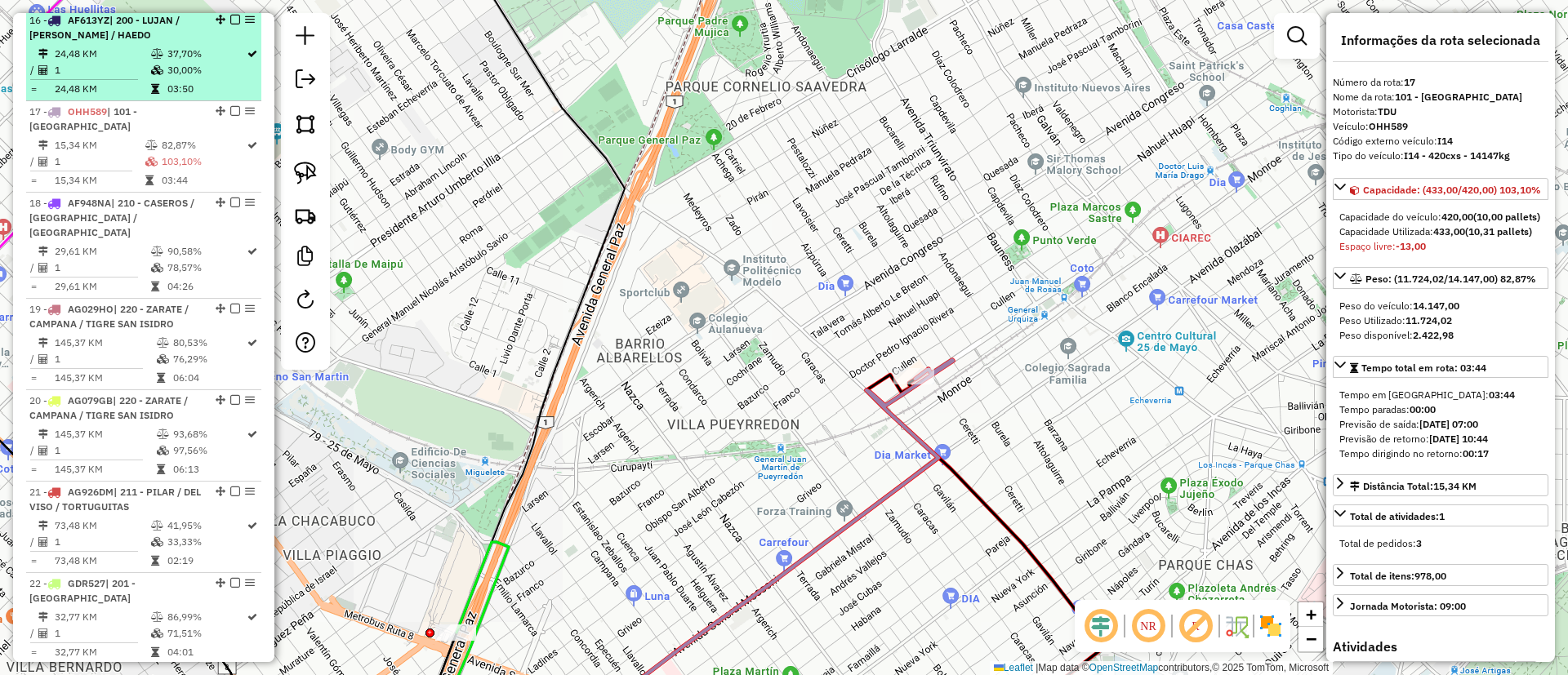
click at [231, 106] on em at bounding box center [236, 111] width 10 height 10
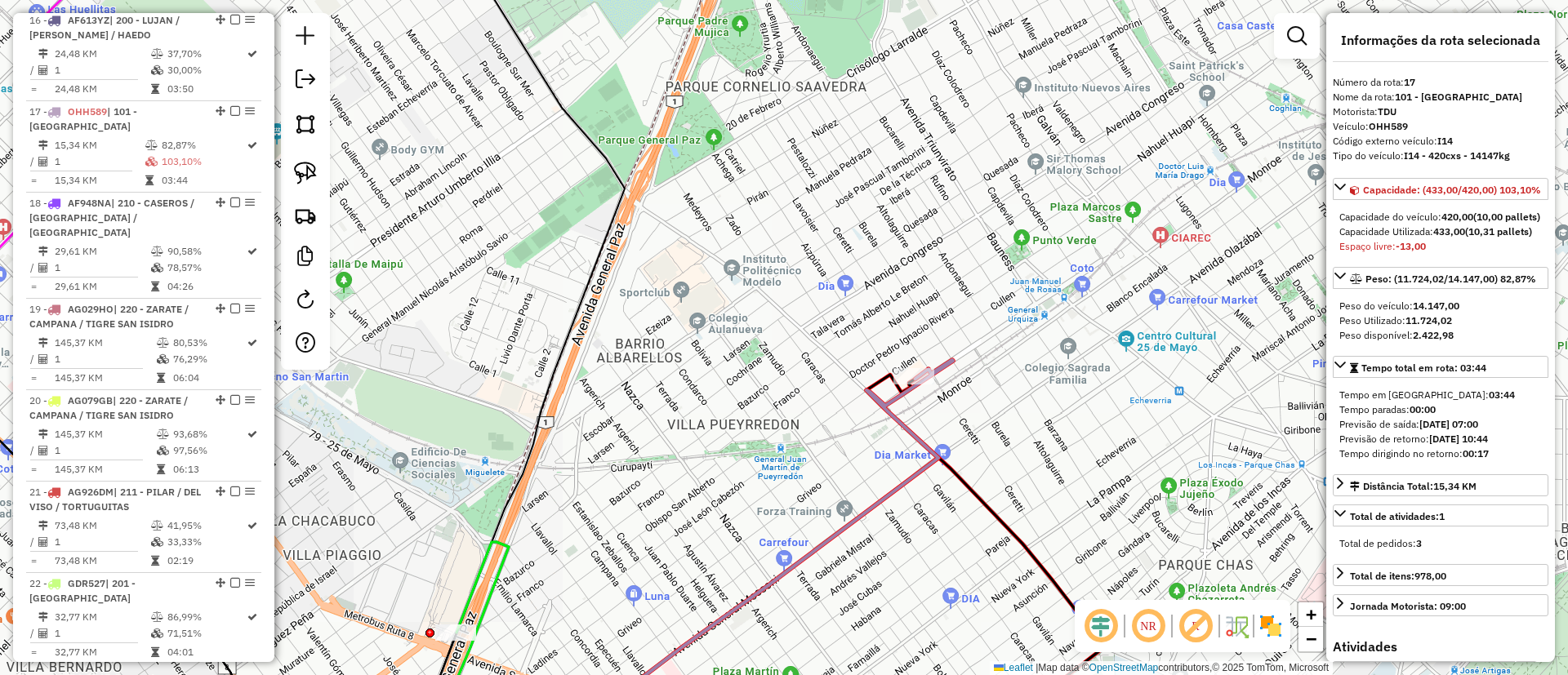
scroll to position [2008, 0]
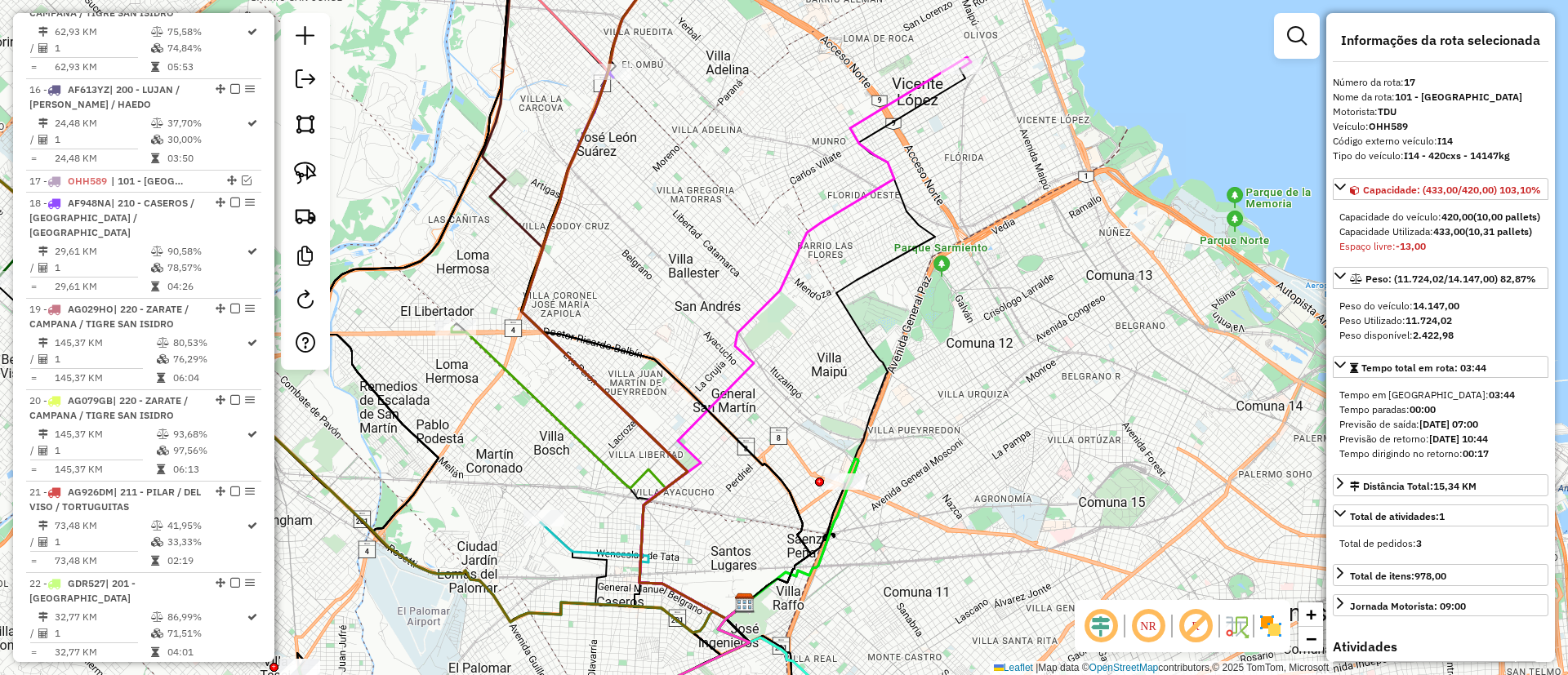
drag, startPoint x: 743, startPoint y: 279, endPoint x: 647, endPoint y: 525, distance: 264.1
click at [647, 525] on div "Janela de atendimento Grade de atendimento Capacidade Transportadoras Veículos …" at bounding box center [784, 337] width 1568 height 675
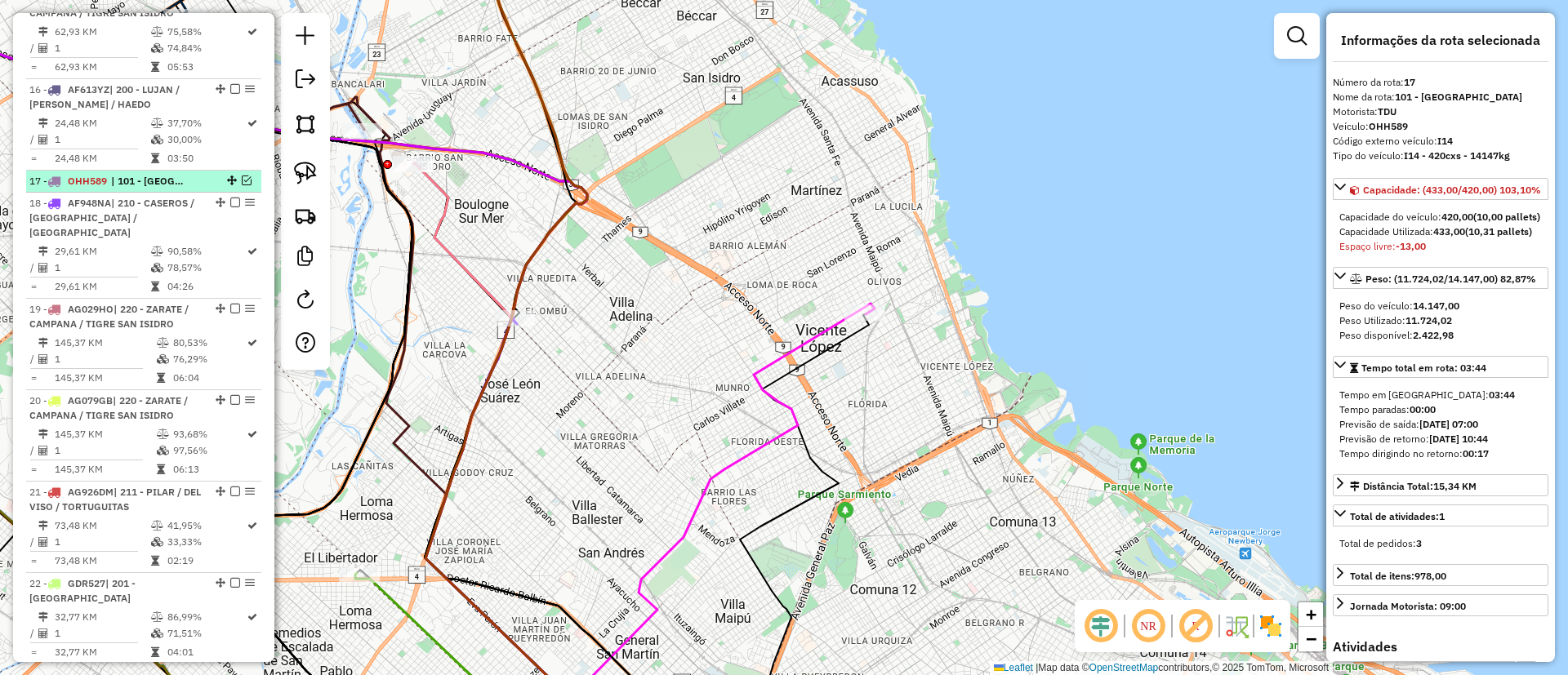
click at [180, 174] on span "| 101 - [GEOGRAPHIC_DATA]" at bounding box center [148, 181] width 75 height 15
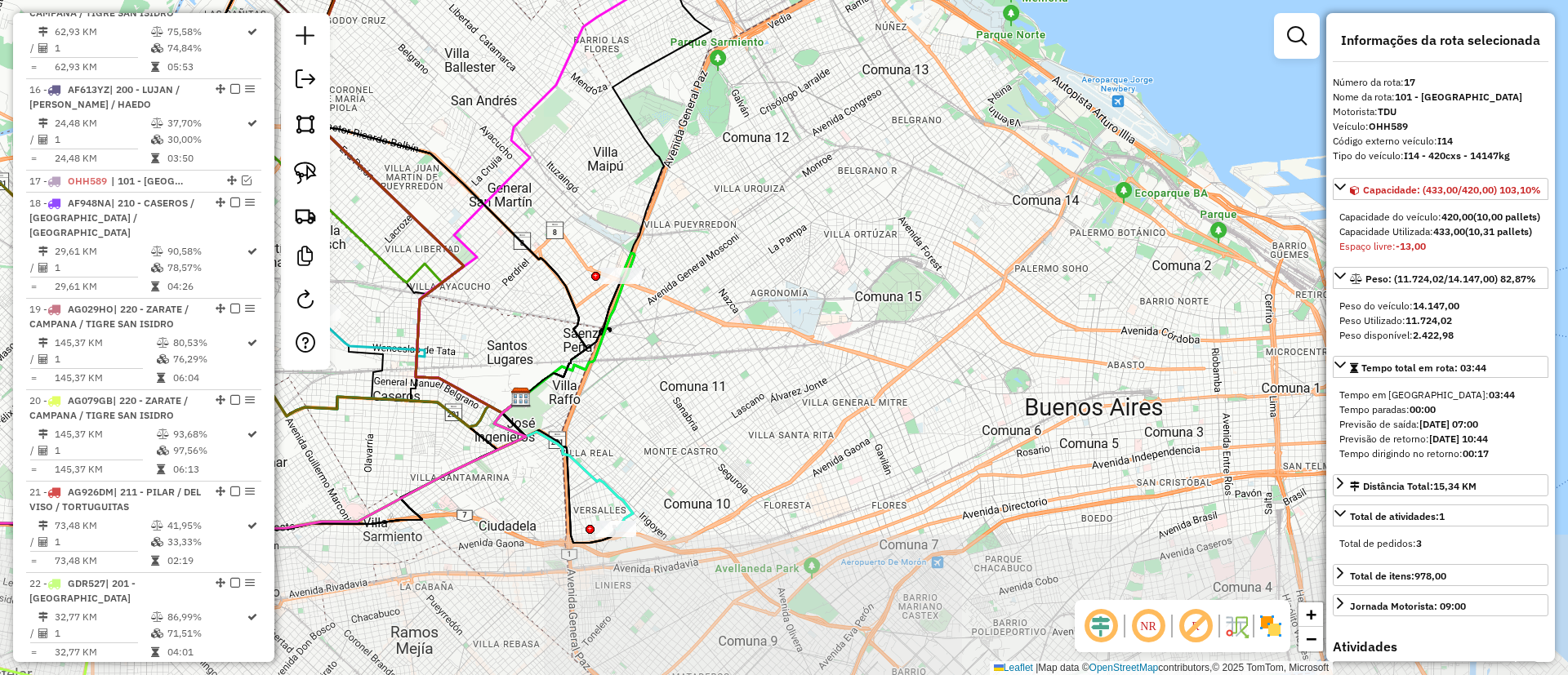
click at [613, 305] on icon at bounding box center [577, 326] width 113 height 145
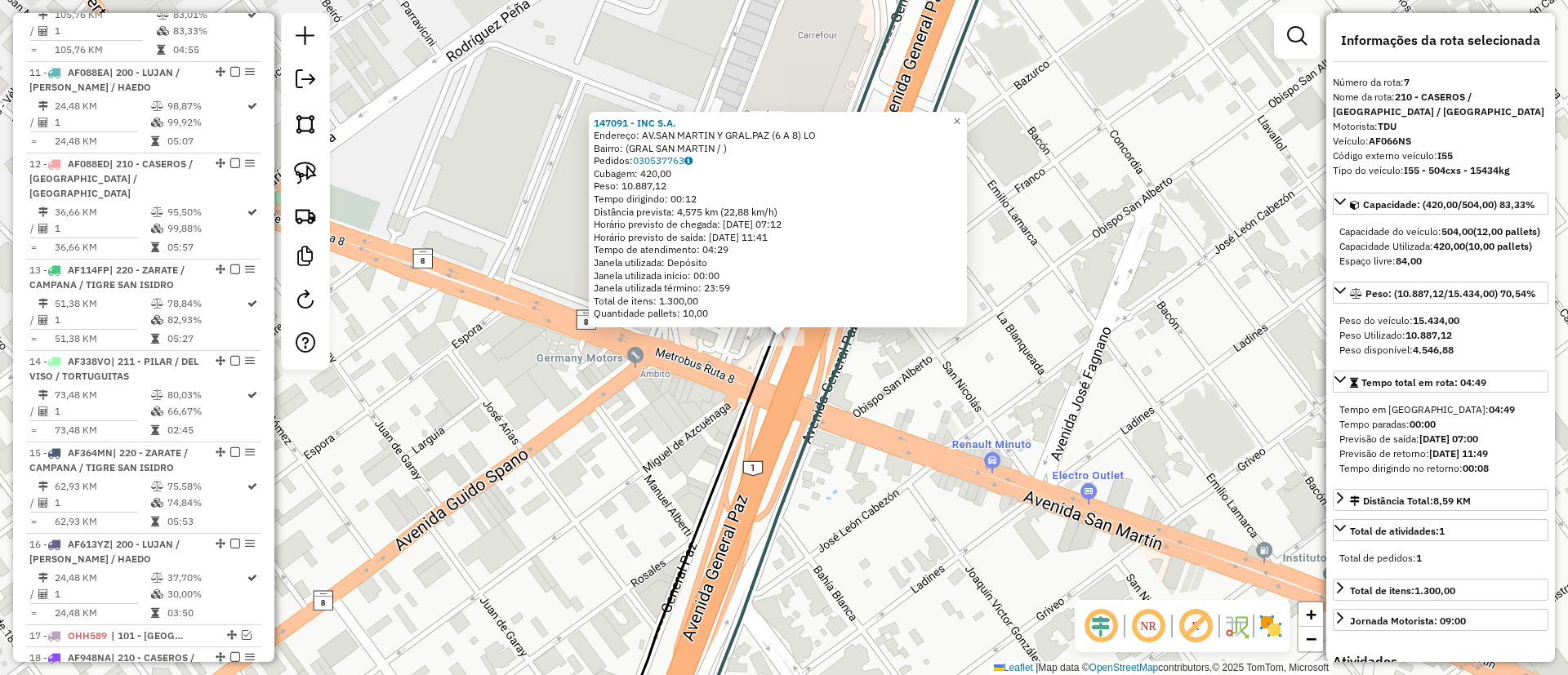
scroll to position [1162, 0]
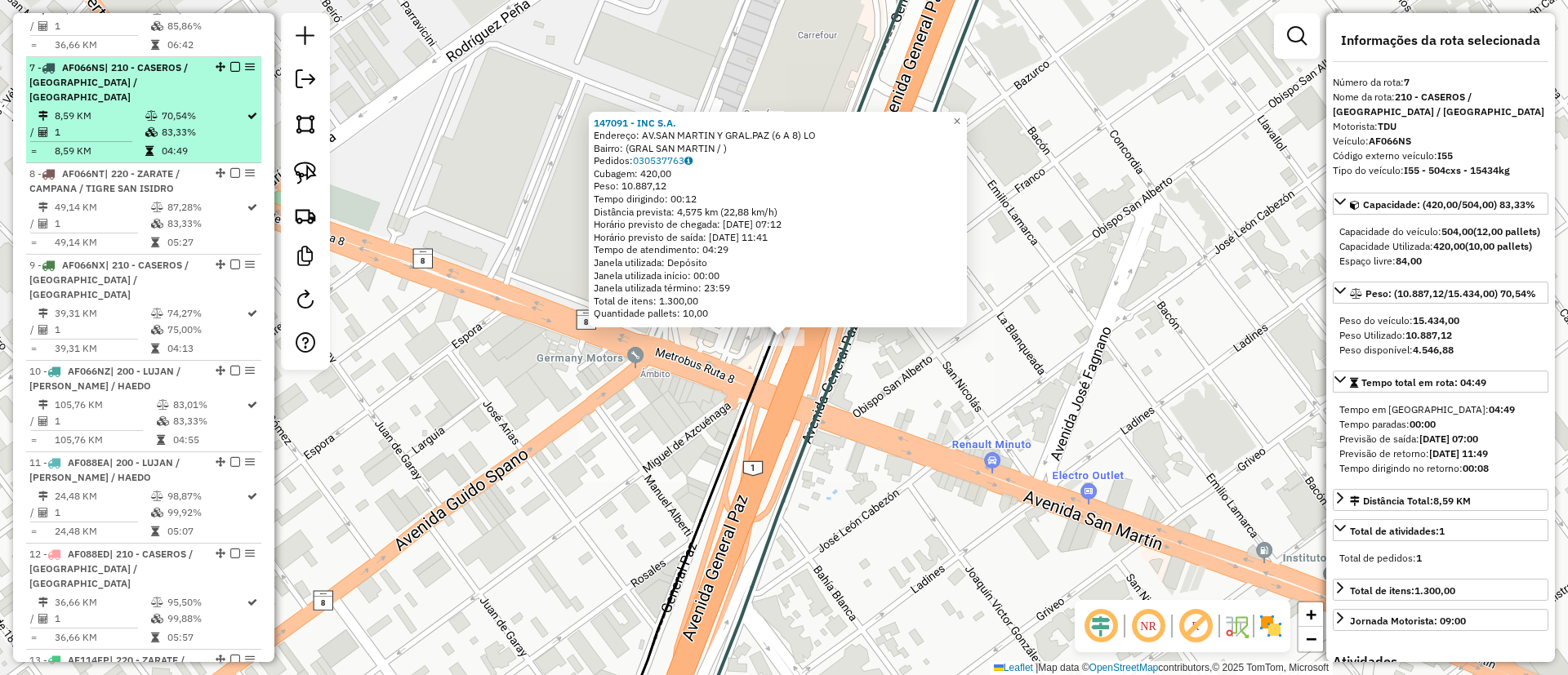
click at [231, 62] on em at bounding box center [236, 67] width 10 height 10
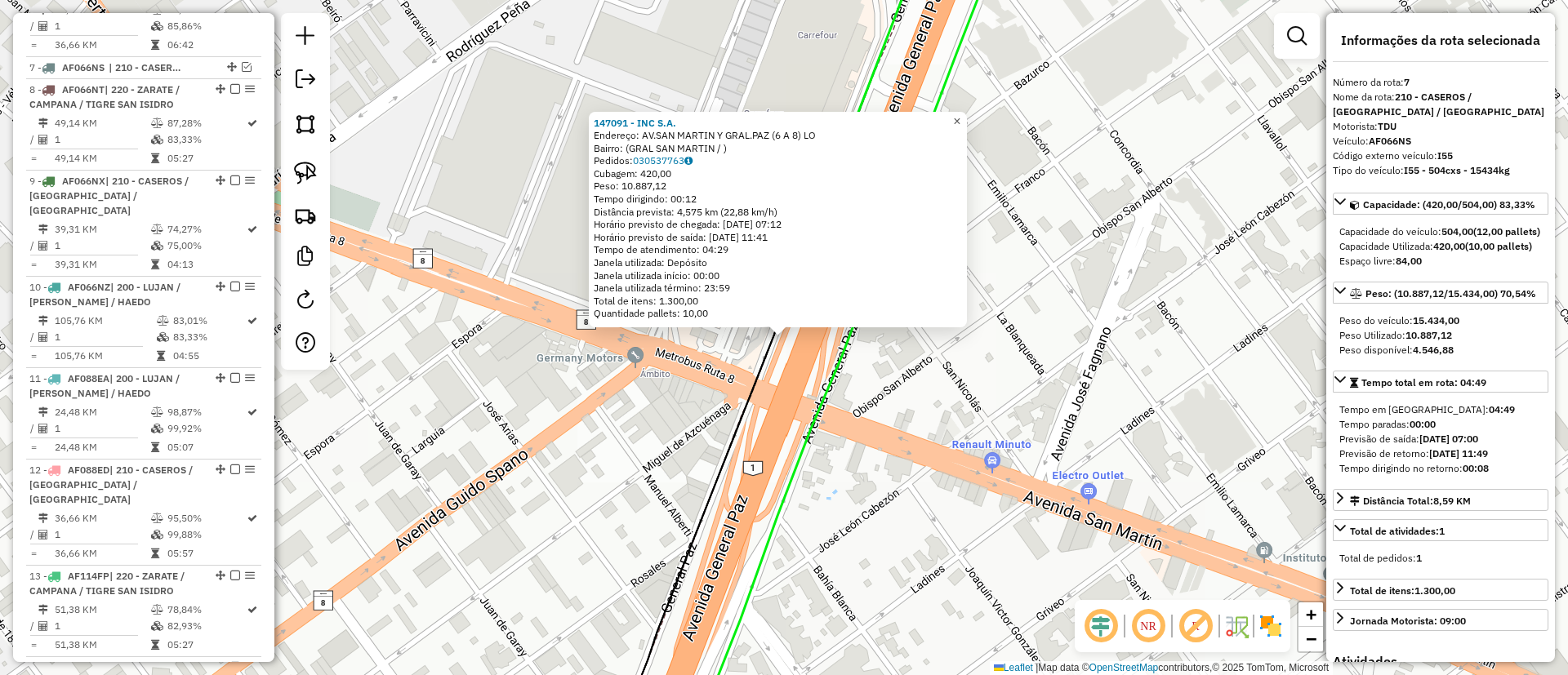
click at [960, 114] on span "×" at bounding box center [956, 121] width 7 height 14
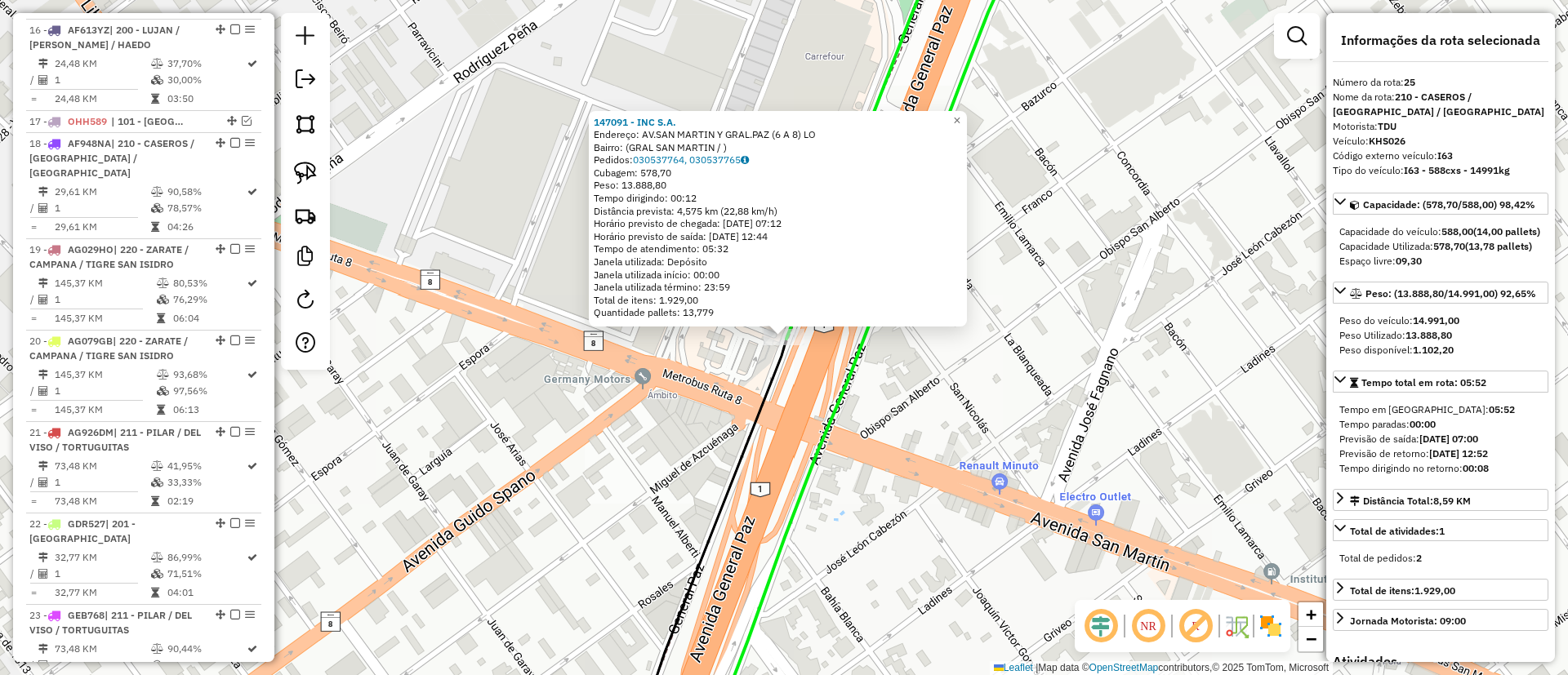
scroll to position [2655, 0]
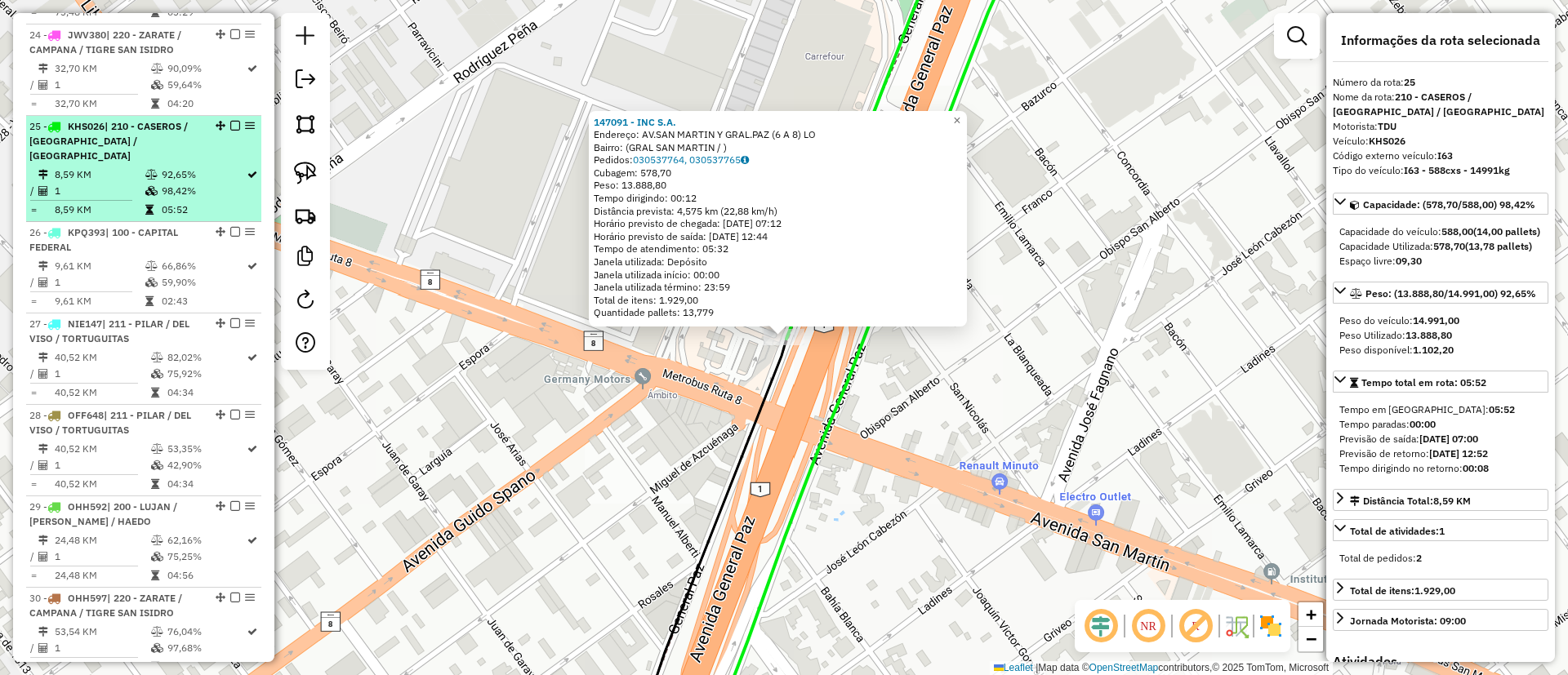
click at [232, 121] on em at bounding box center [236, 126] width 10 height 10
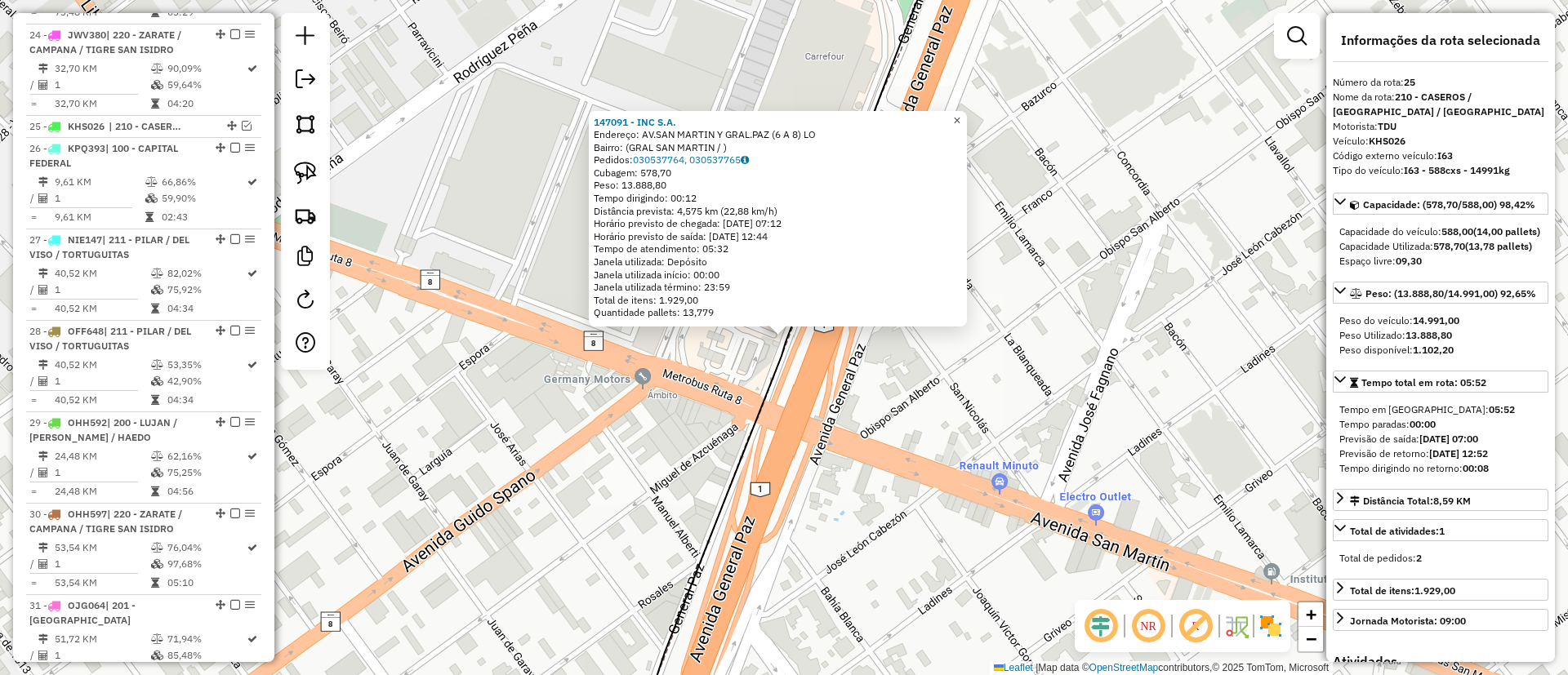
click at [960, 113] on span "×" at bounding box center [956, 120] width 7 height 14
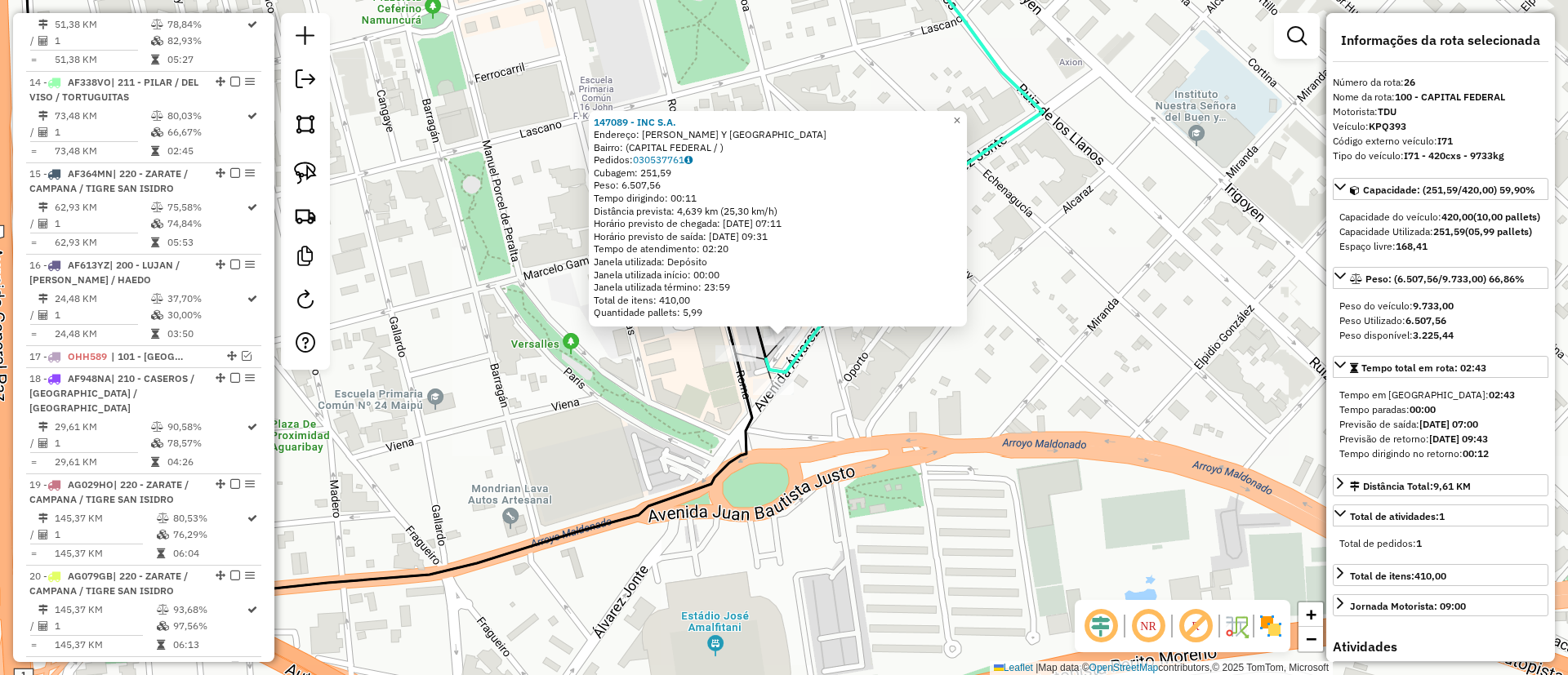
scroll to position [2677, 0]
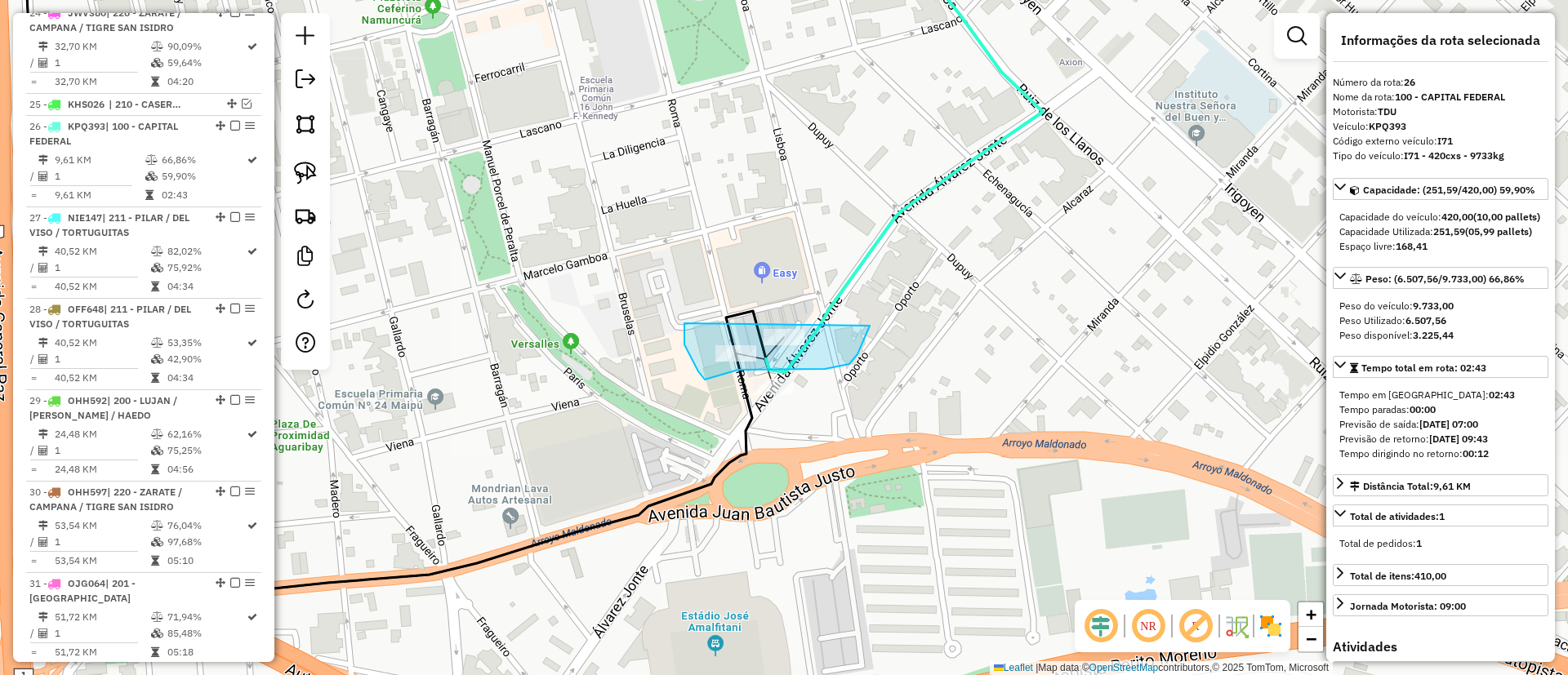
drag, startPoint x: 684, startPoint y: 326, endPoint x: 861, endPoint y: 285, distance: 181.7
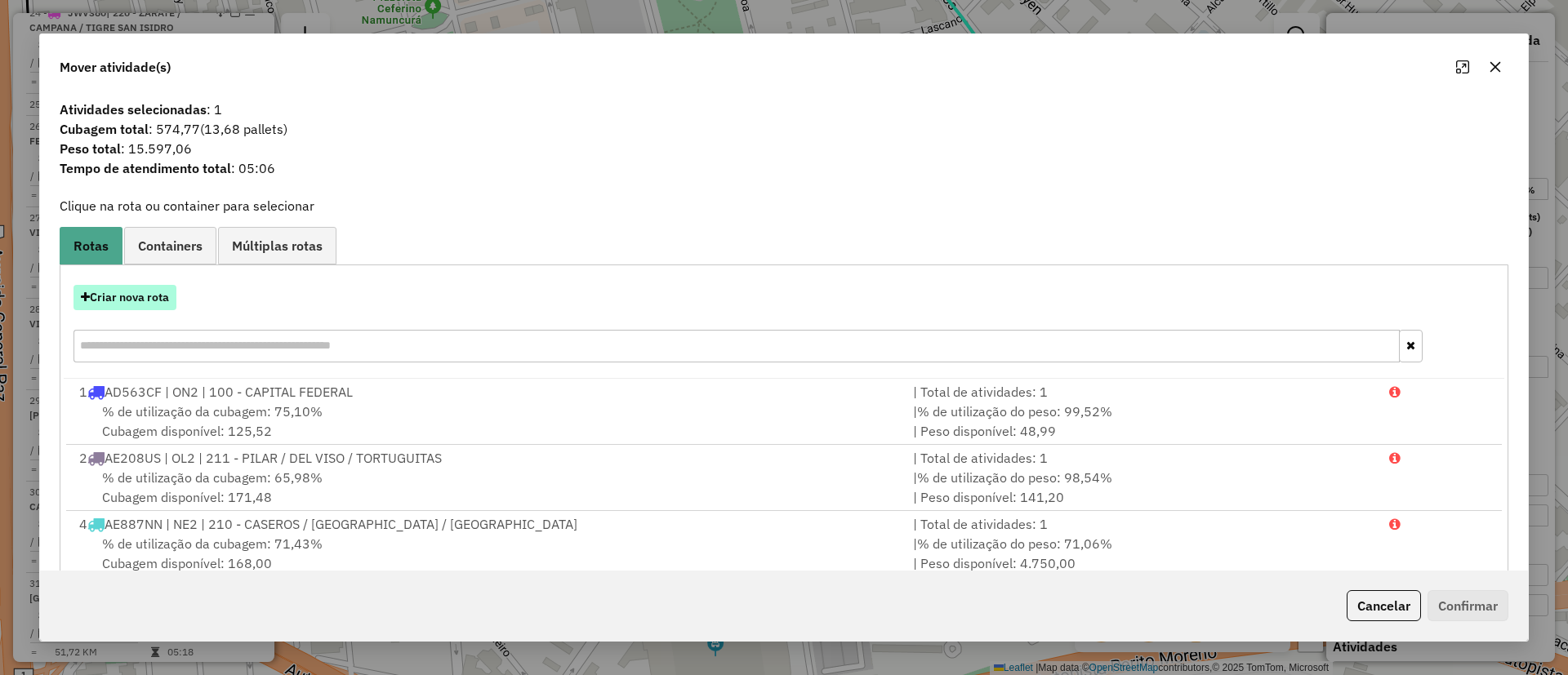
click at [142, 297] on button "Criar nova rota" at bounding box center [125, 297] width 103 height 26
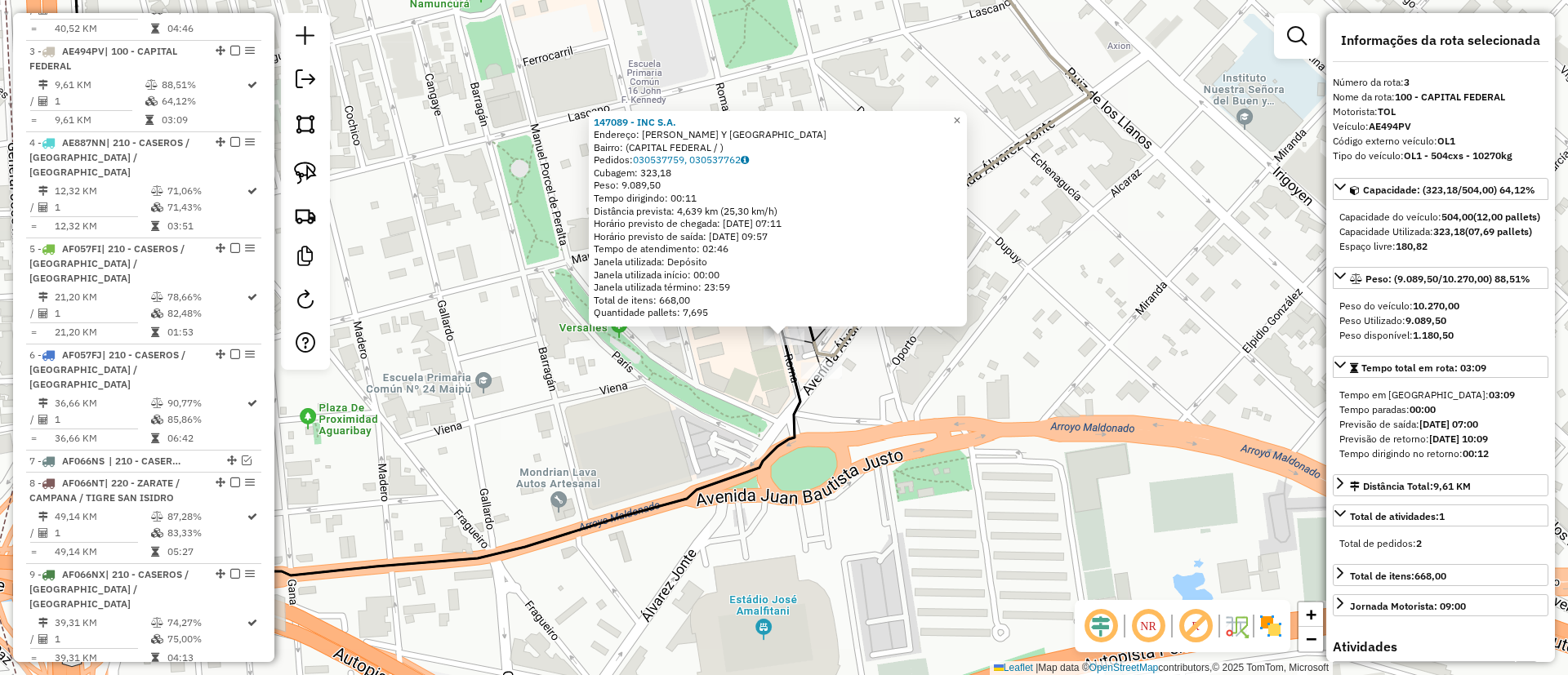
scroll to position [796, 0]
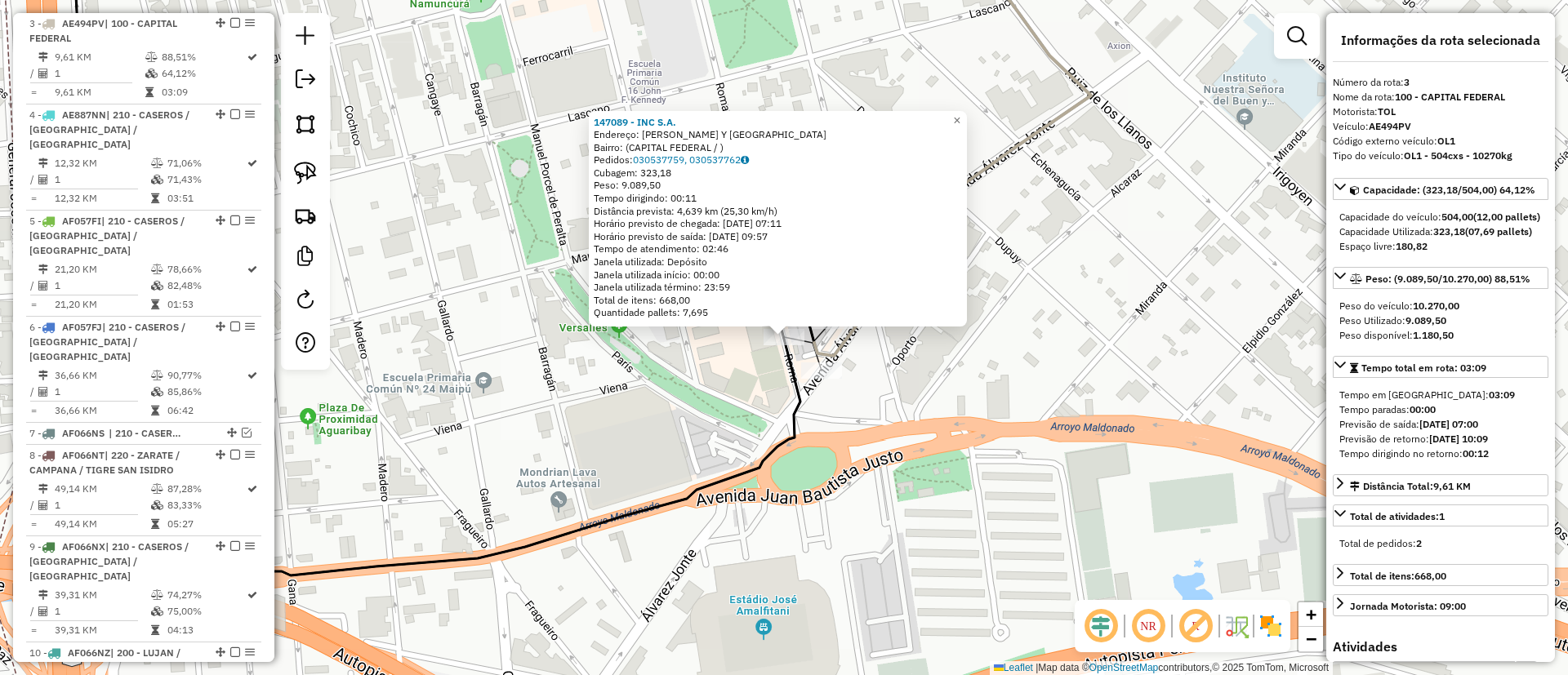
click at [910, 414] on div "147089 - INC S.A. Endereço: JUAN B JUSTO Y ROMA Bairro: (CAPITAL FEDERAL / ) Pe…" at bounding box center [784, 337] width 1568 height 675
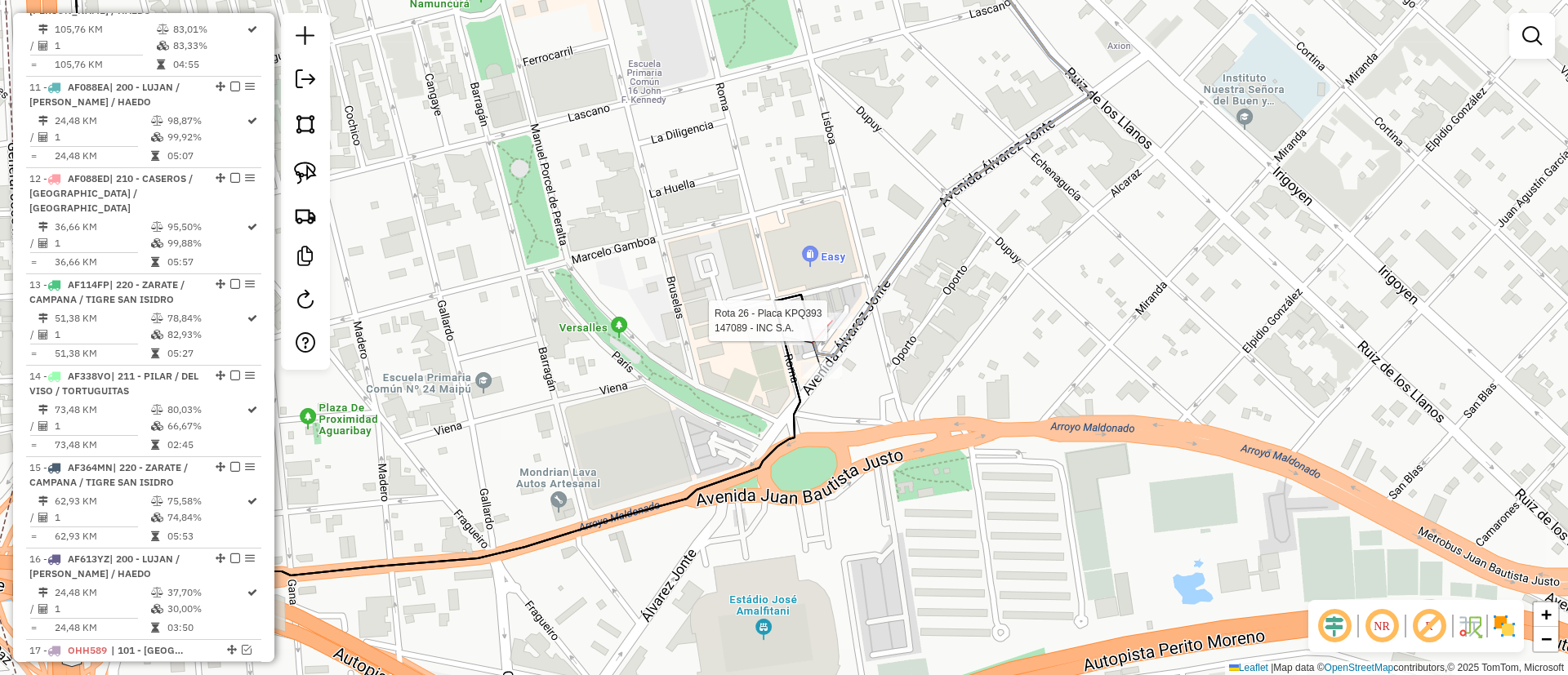
select select "**********"
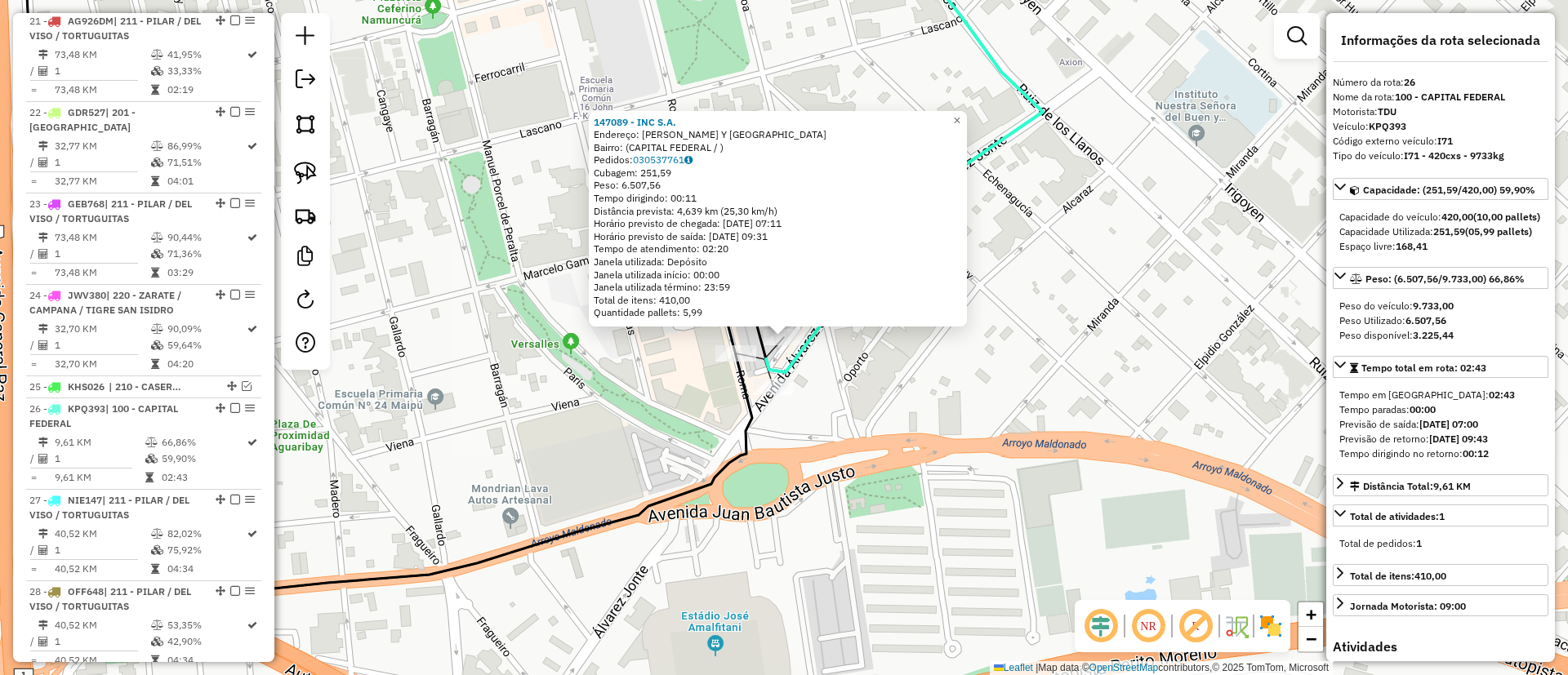
scroll to position [2677, 0]
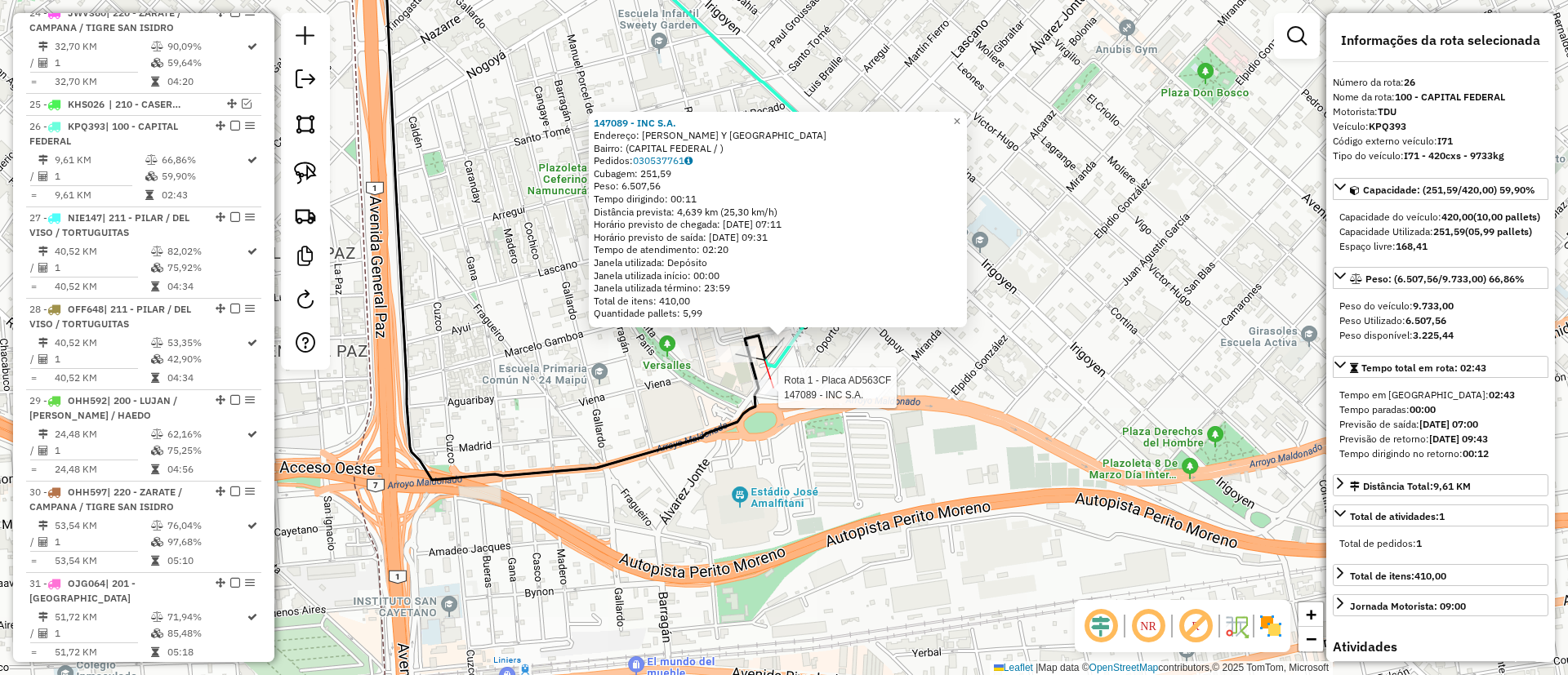
click at [759, 396] on div at bounding box center [773, 387] width 41 height 17
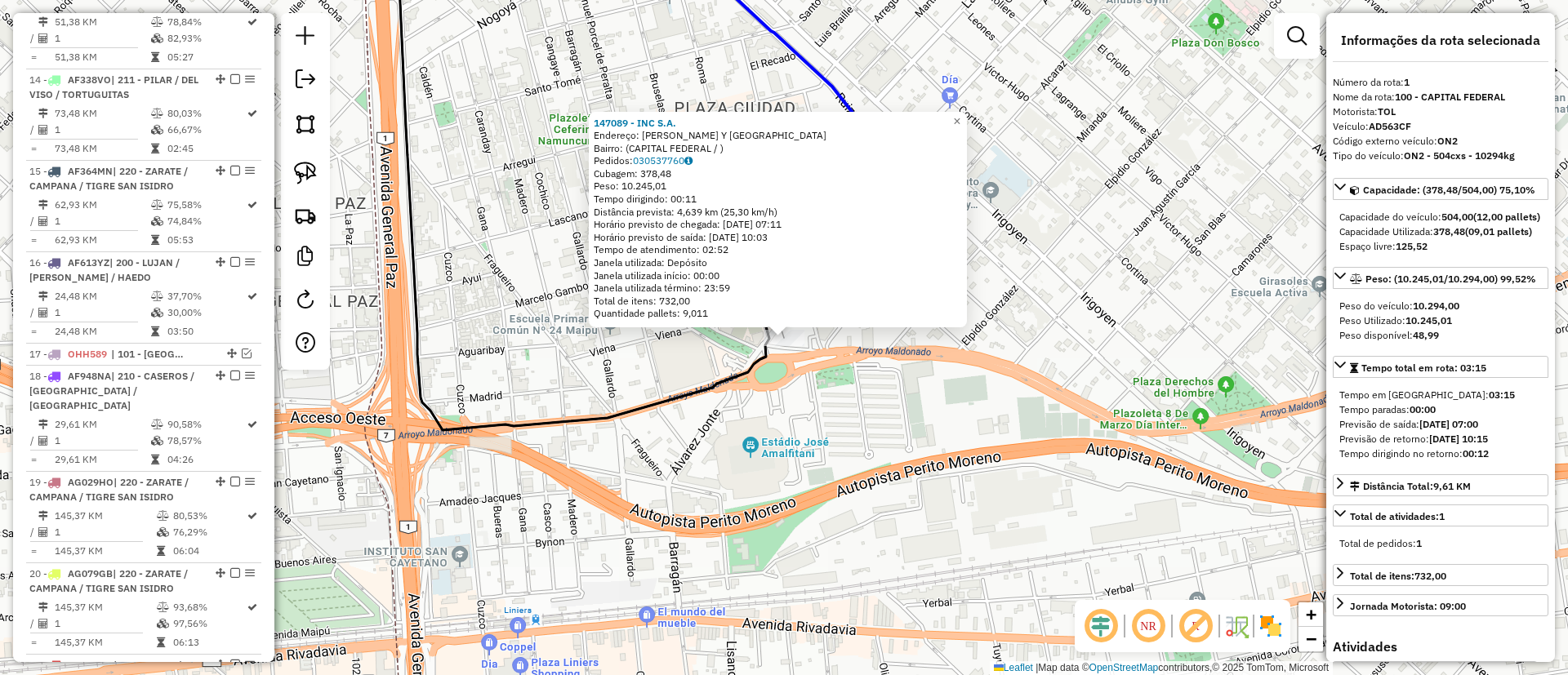
scroll to position [614, 0]
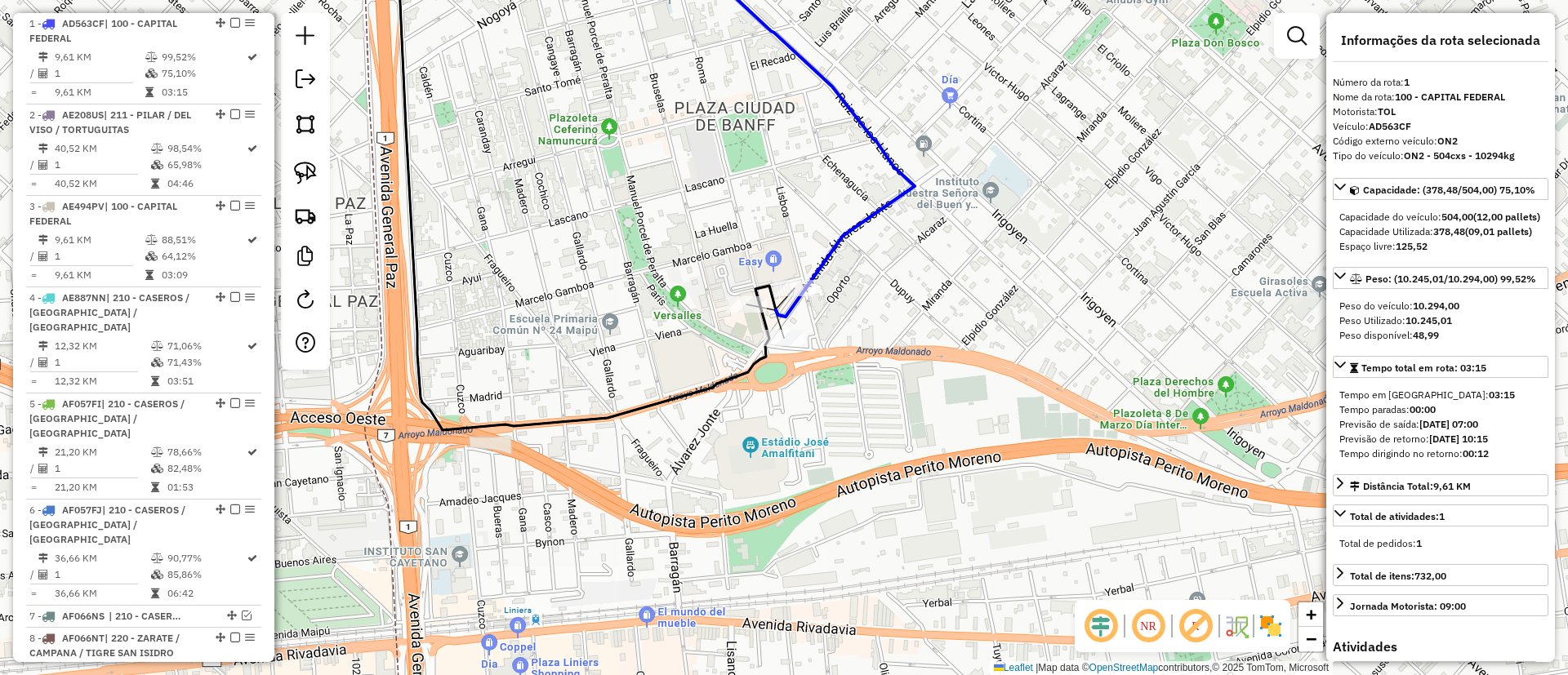
click at [747, 294] on icon at bounding box center [586, 181] width 379 height 498
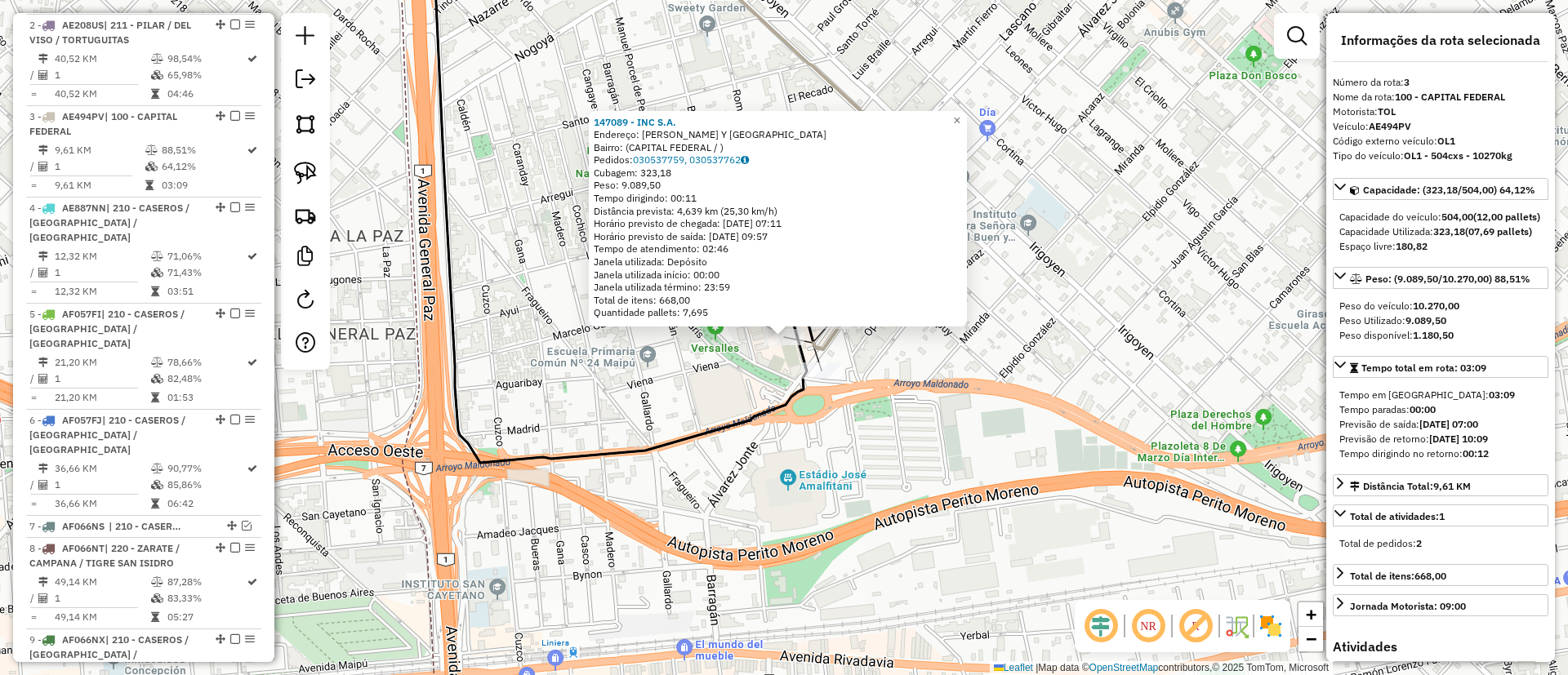
scroll to position [796, 0]
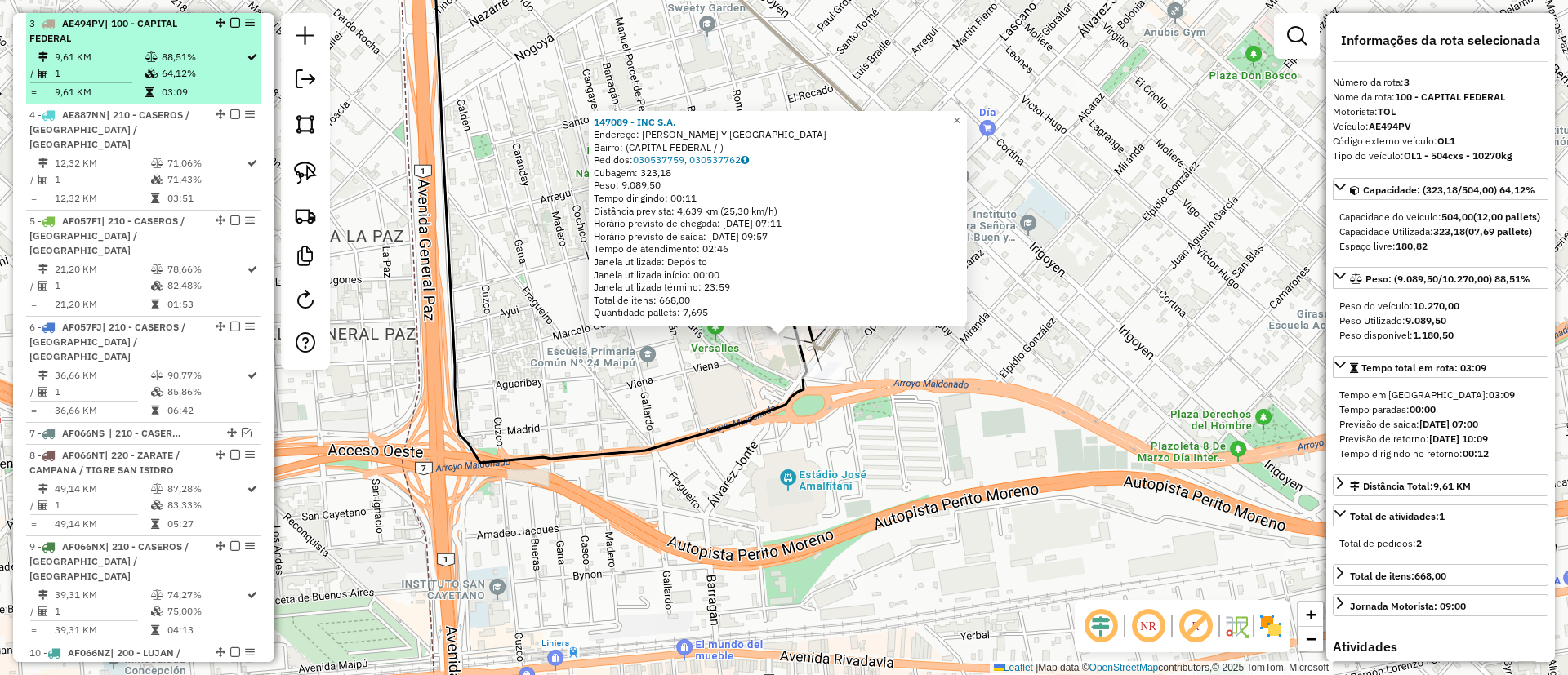
click at [236, 22] on div at bounding box center [230, 23] width 49 height 10
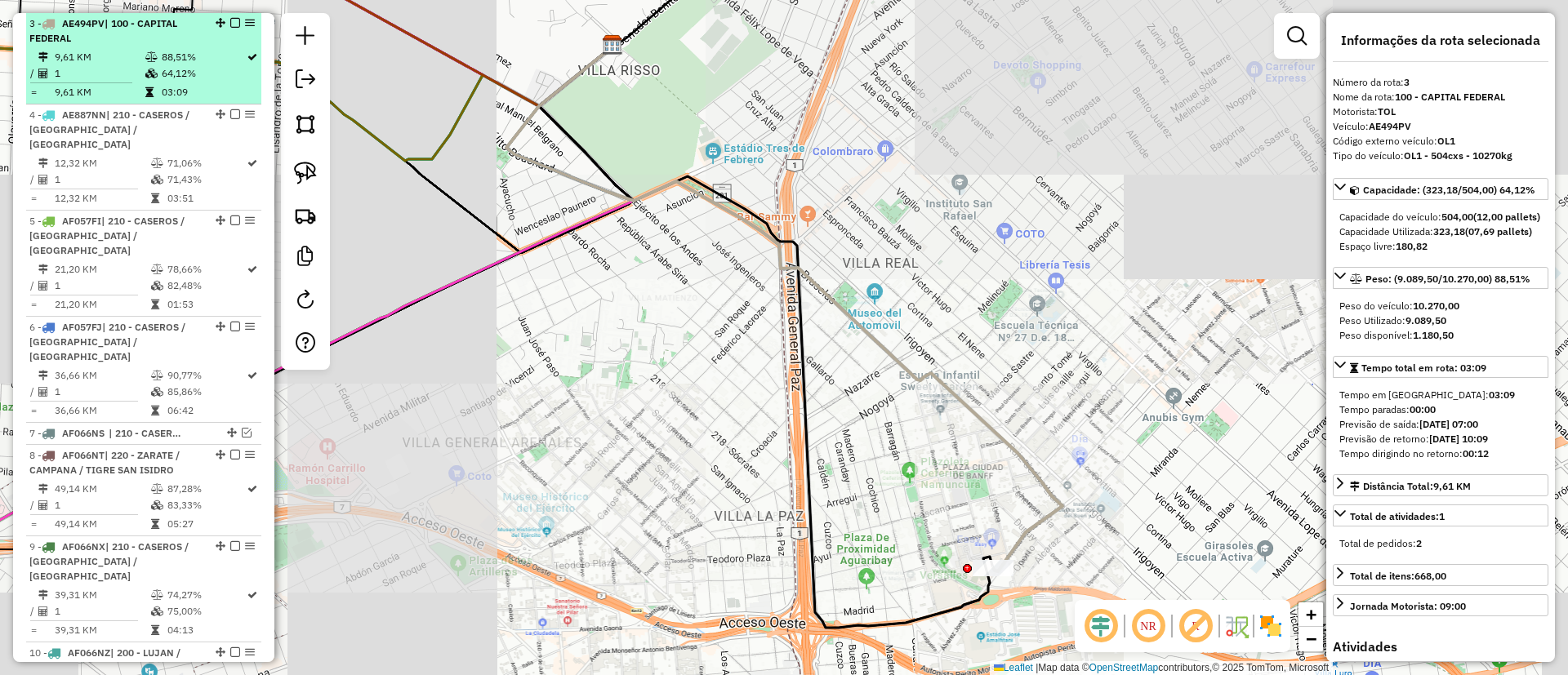
click at [231, 17] on div "3 - AE494PV | 100 - CAPITAL FEDERAL" at bounding box center [144, 31] width 229 height 30
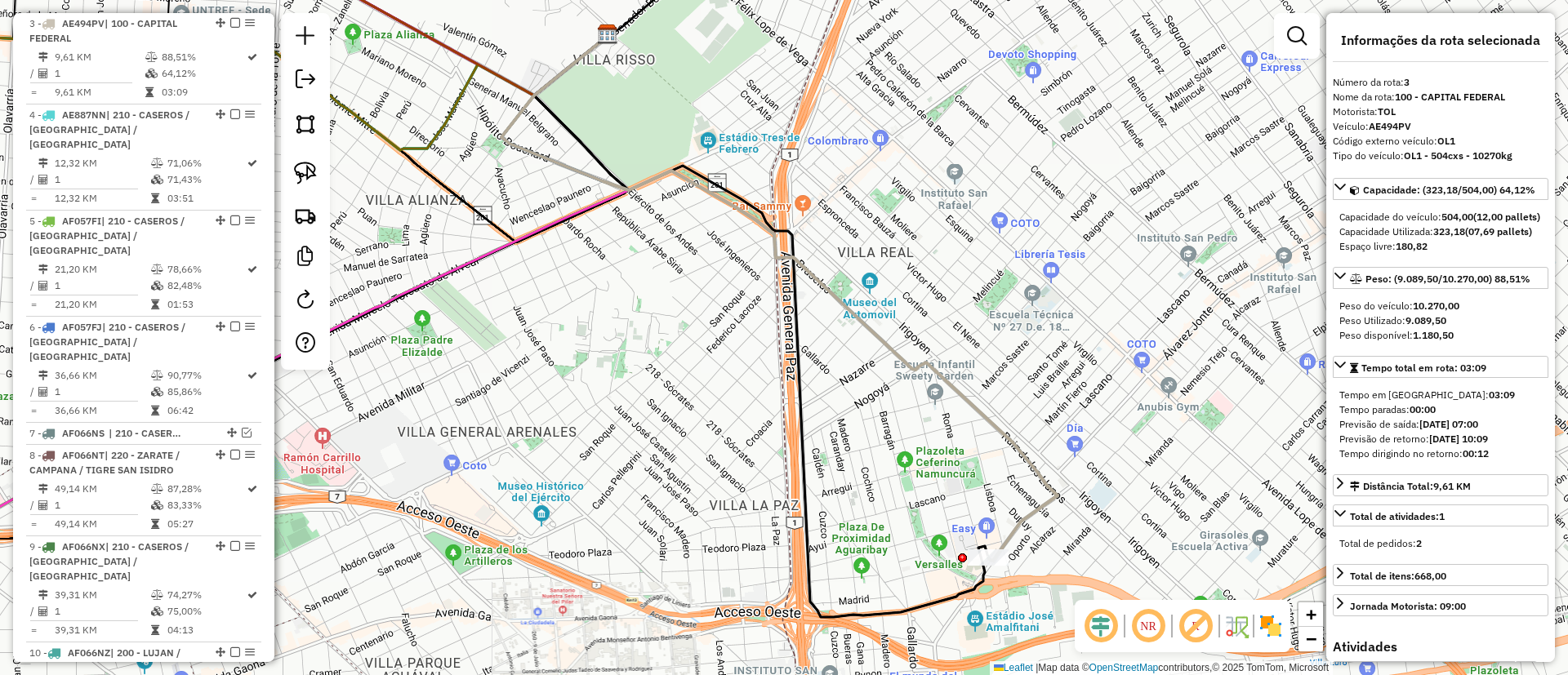
drag, startPoint x: 833, startPoint y: 490, endPoint x: 677, endPoint y: 309, distance: 238.9
click at [677, 309] on div "Janela de atendimento Grade de atendimento Capacidade Transportadoras Veículos …" at bounding box center [784, 337] width 1568 height 675
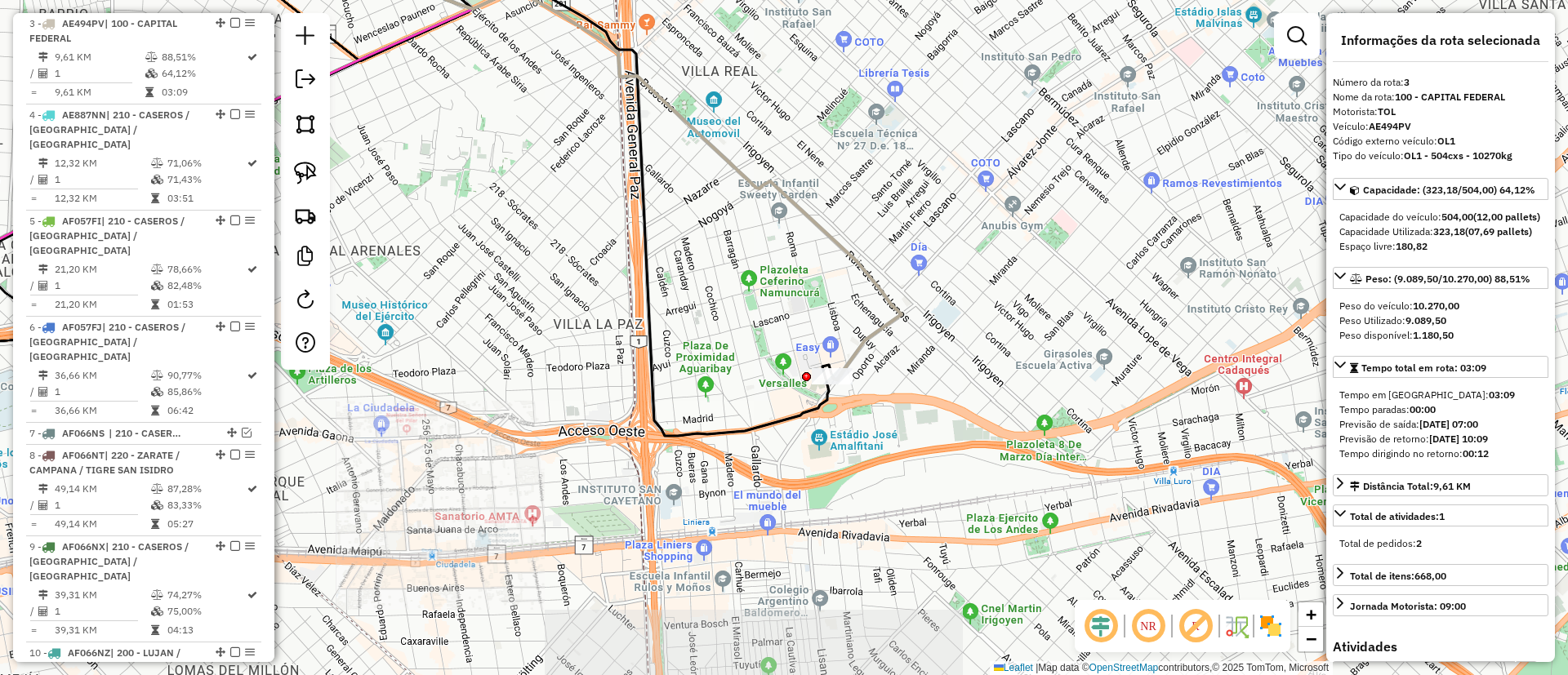
click at [853, 378] on div "Rota 26 - Placa KPQ393 147089 - INC S.A. Janela de atendimento Grade de atendim…" at bounding box center [784, 337] width 1568 height 675
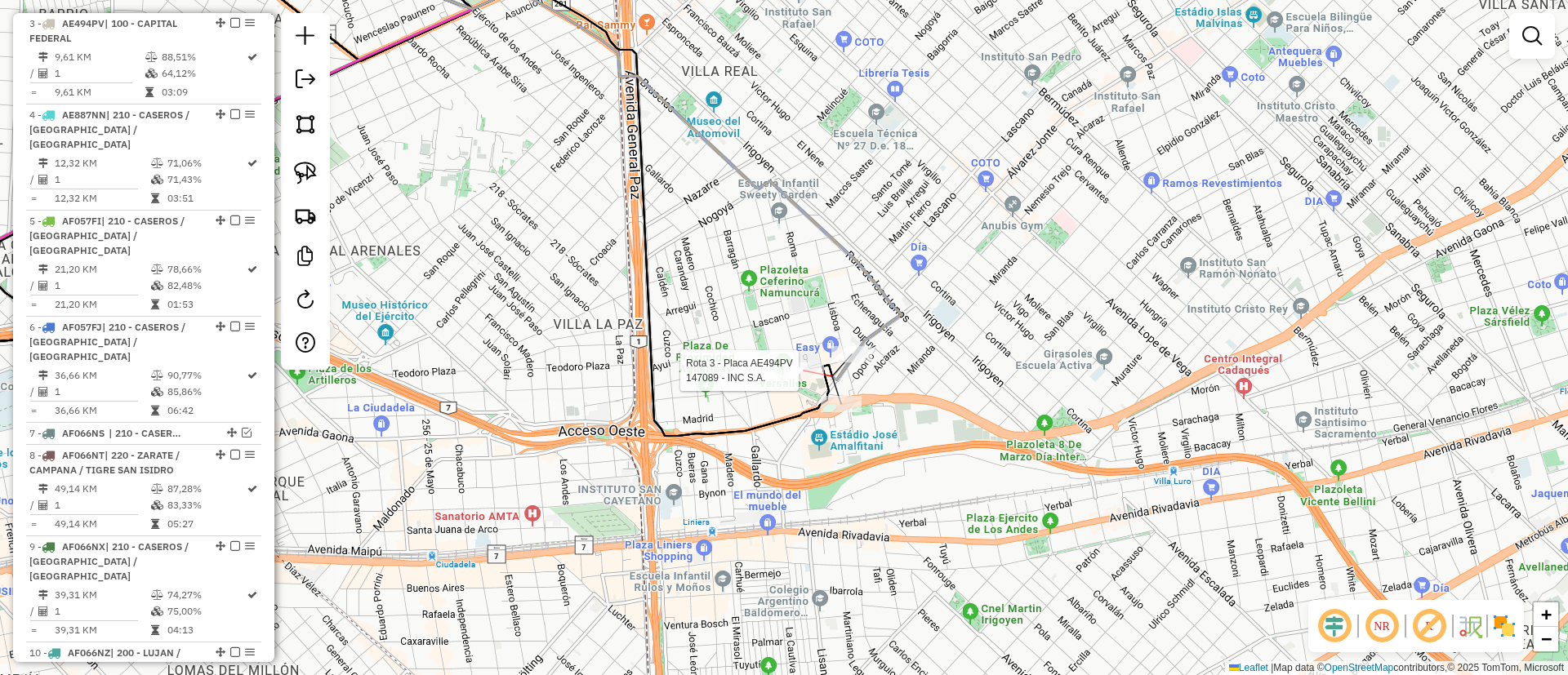
select select "**********"
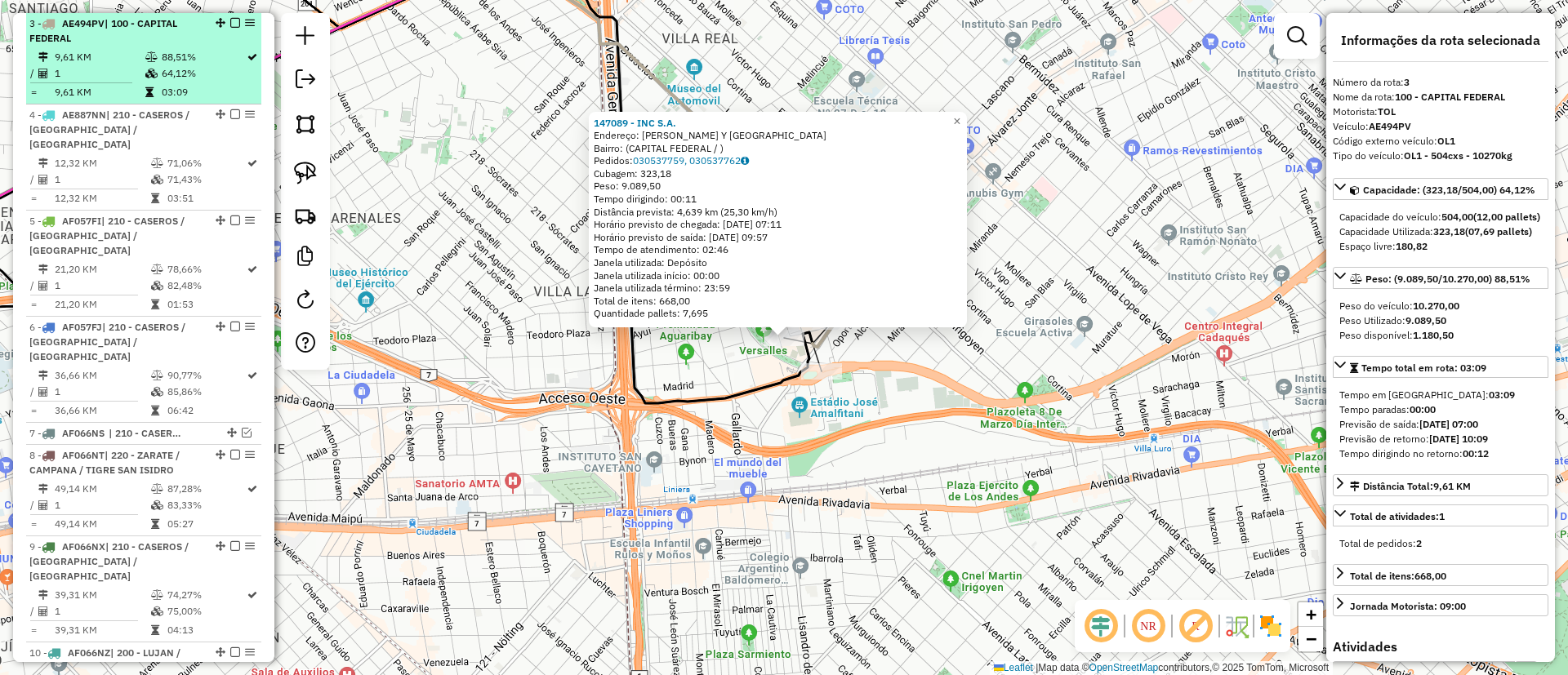
click at [232, 24] on em at bounding box center [236, 23] width 10 height 10
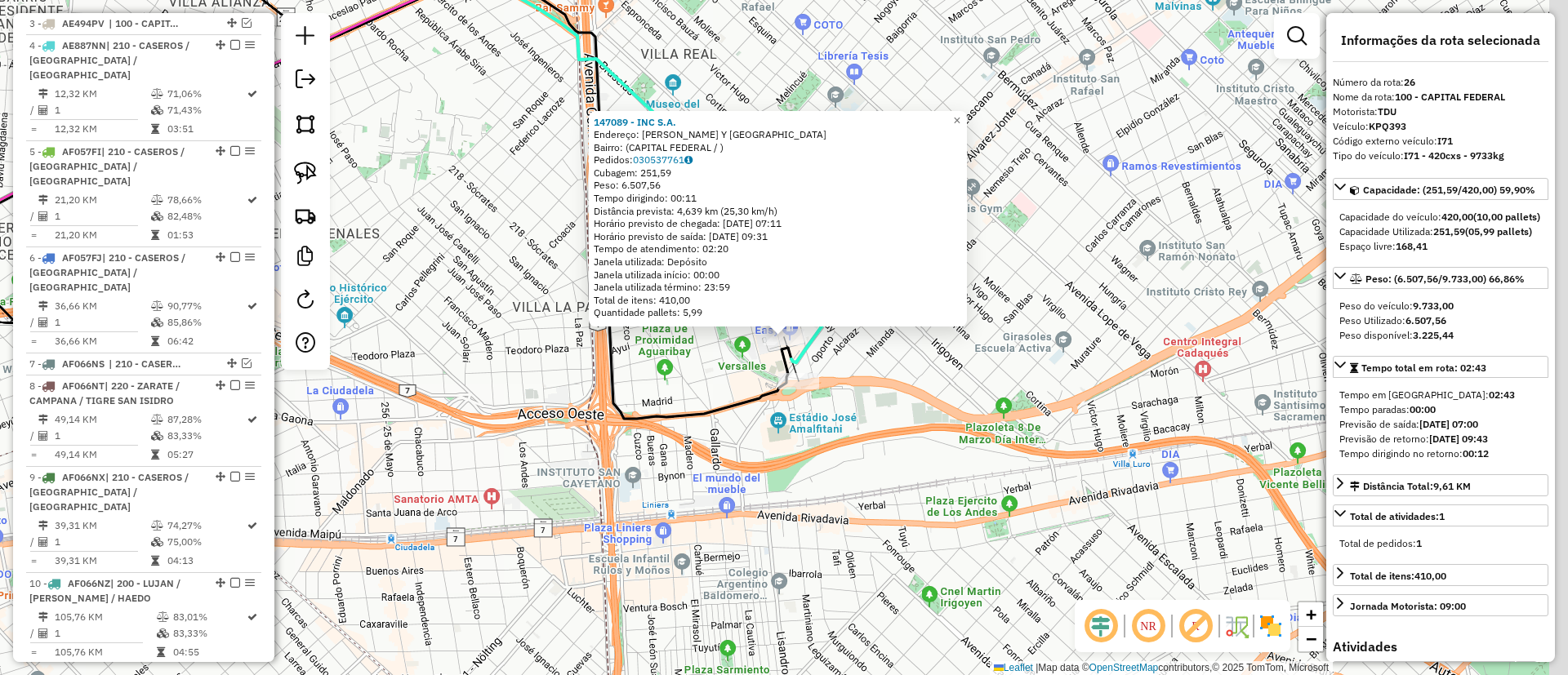
scroll to position [2607, 0]
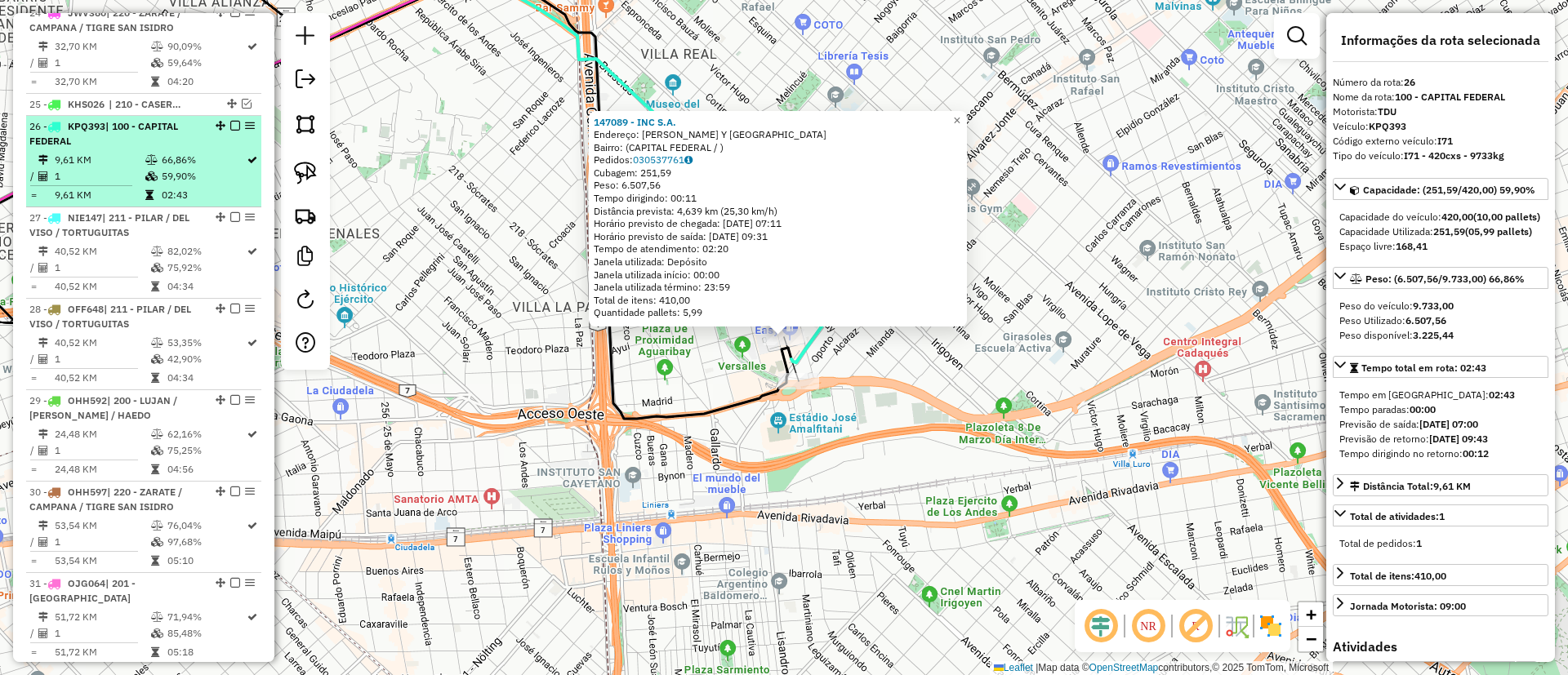
drag, startPoint x: 230, startPoint y: 21, endPoint x: 241, endPoint y: 28, distance: 13.0
click at [231, 121] on em at bounding box center [236, 126] width 10 height 10
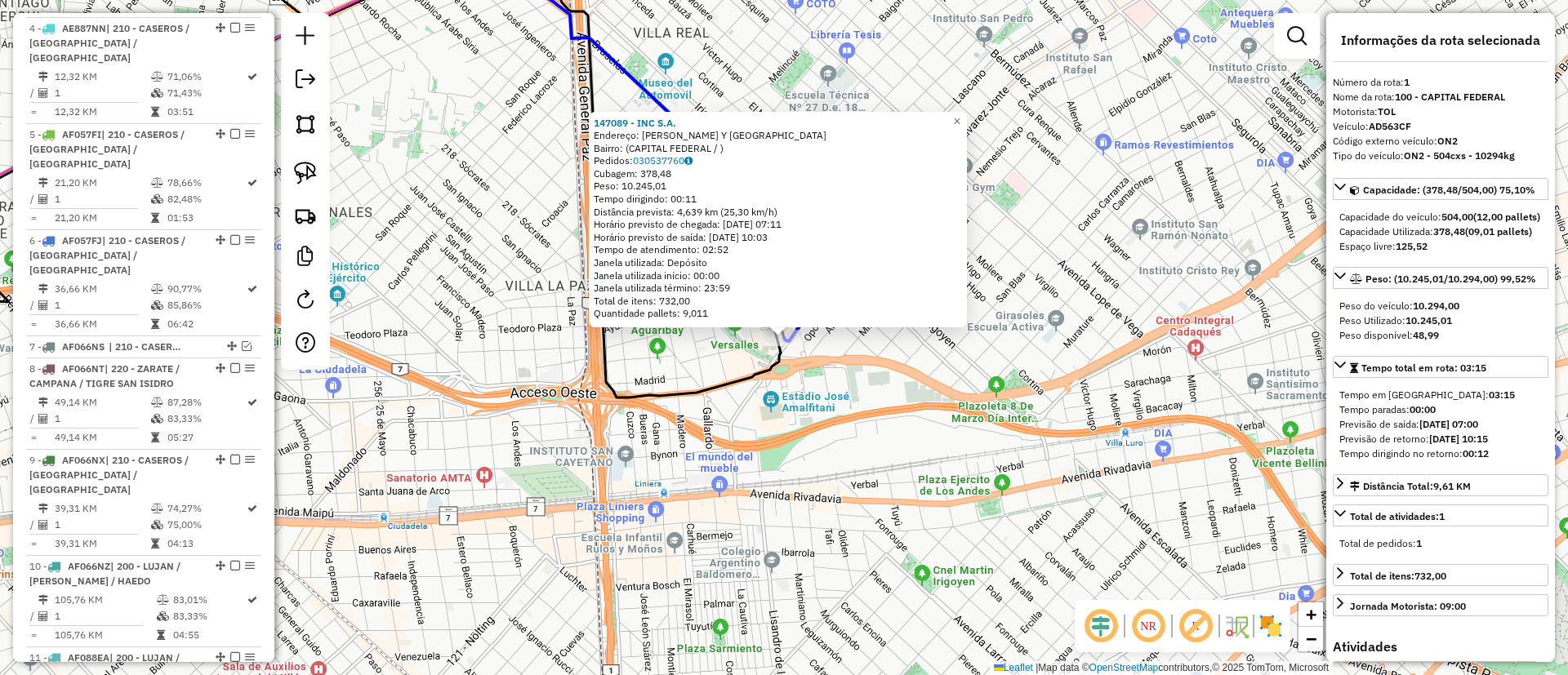
scroll to position [614, 0]
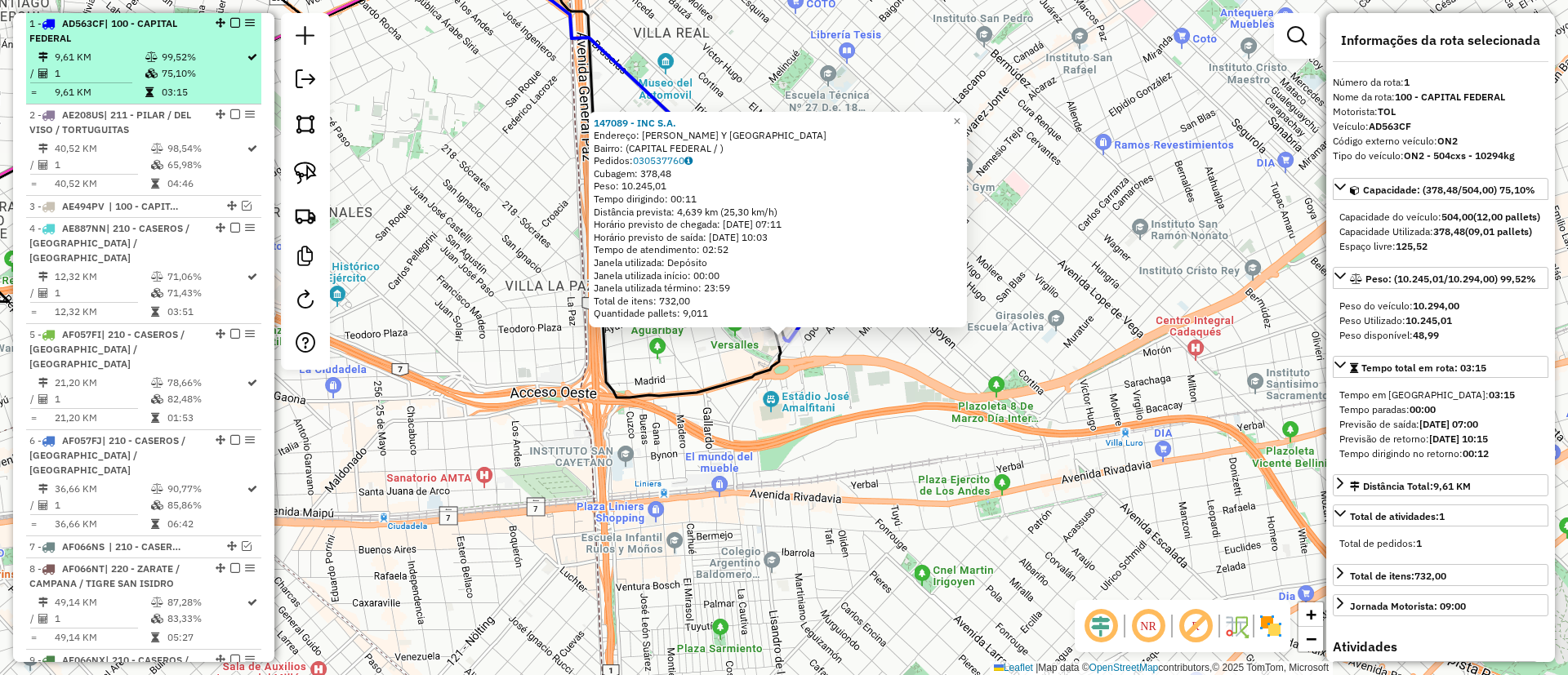
click at [231, 20] on em at bounding box center [236, 23] width 10 height 10
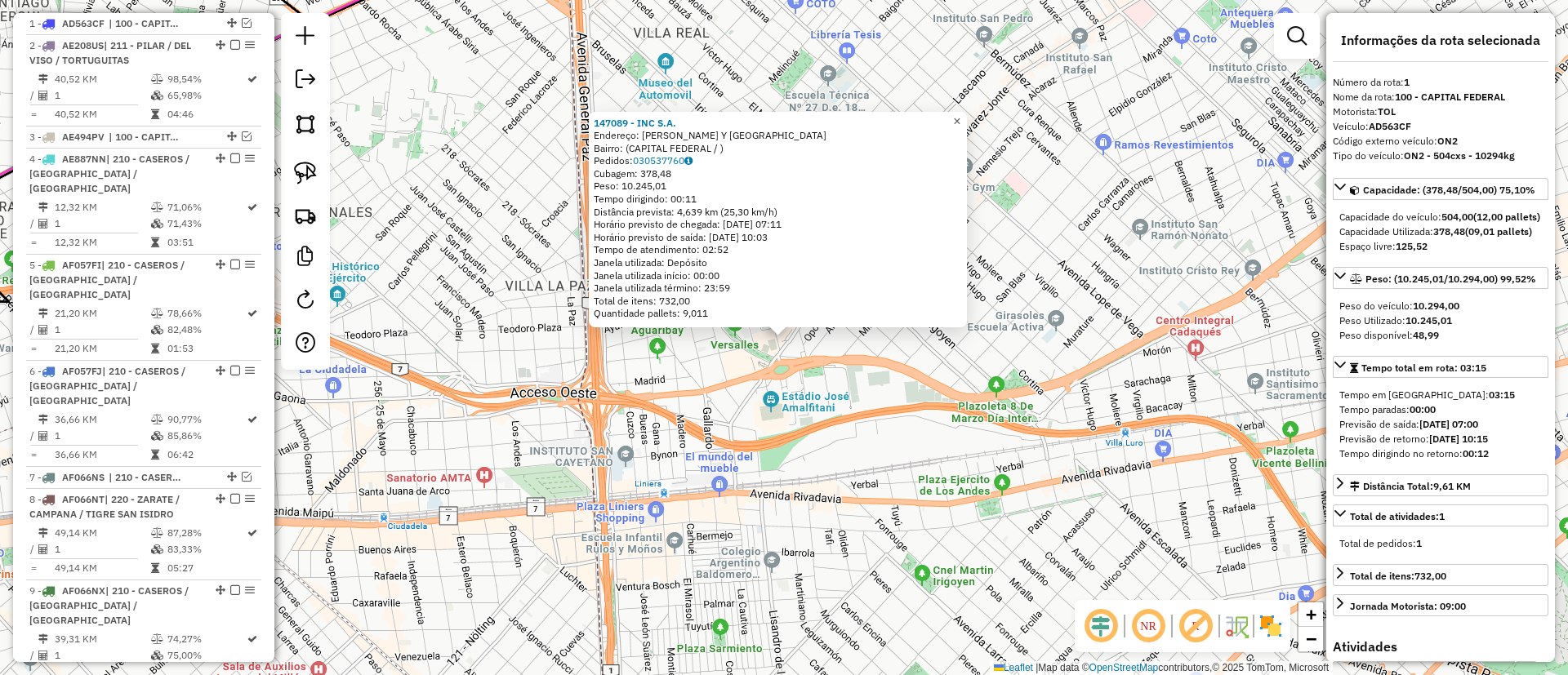
click at [960, 114] on span "×" at bounding box center [956, 121] width 7 height 14
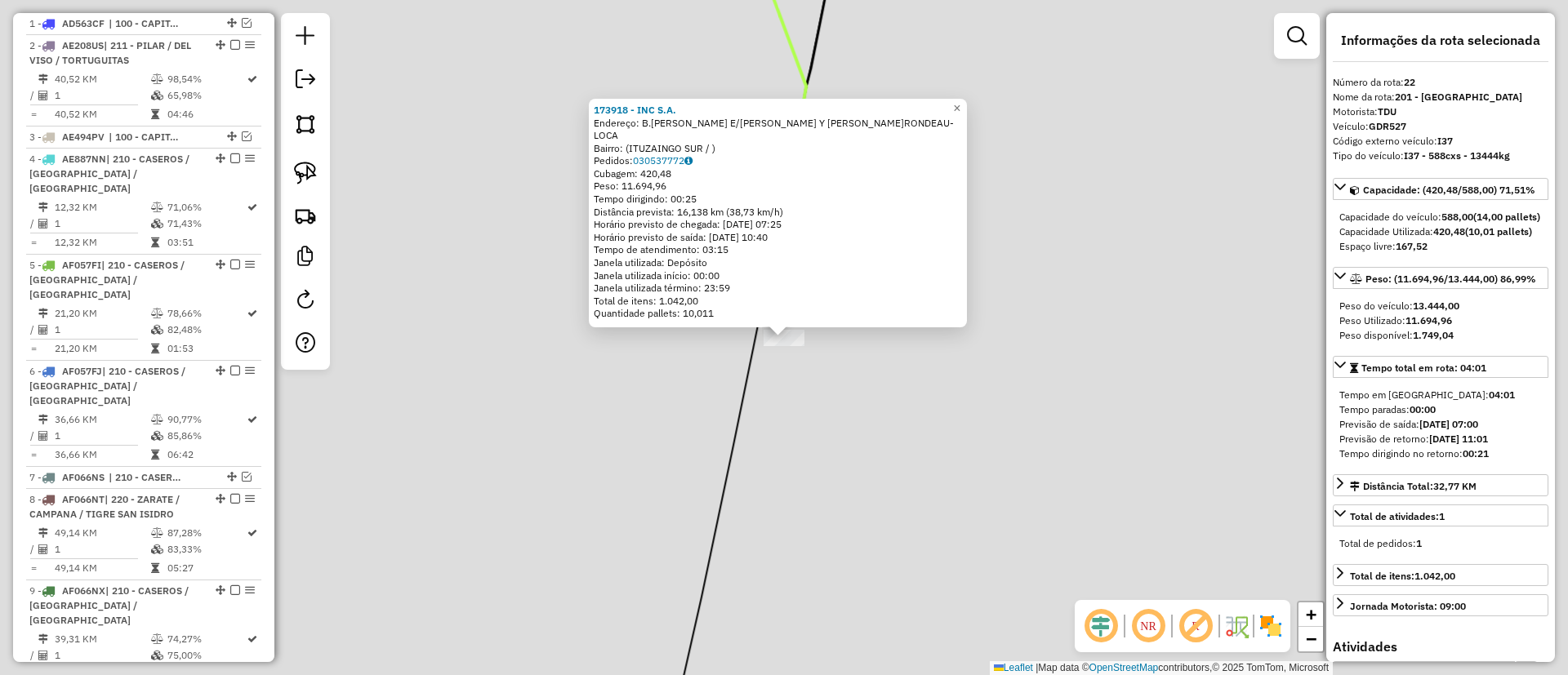
scroll to position [2256, 0]
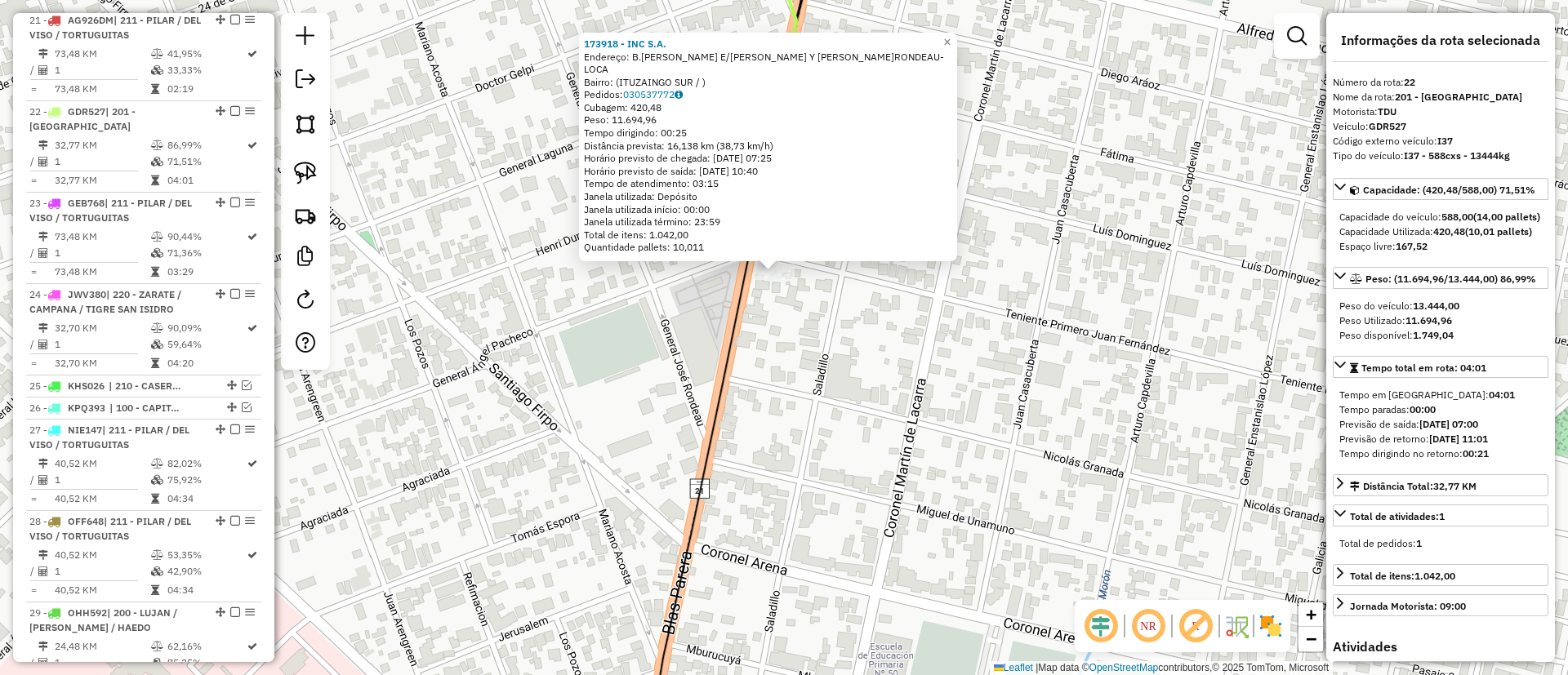
drag, startPoint x: 784, startPoint y: 417, endPoint x: 774, endPoint y: 351, distance: 66.8
click at [774, 351] on div "173918 - INC S.A. Endereço: B.PARERA E/PACHECO Y G.RONDEAU-LOCA Bairro: (ITUZAI…" at bounding box center [784, 337] width 1568 height 675
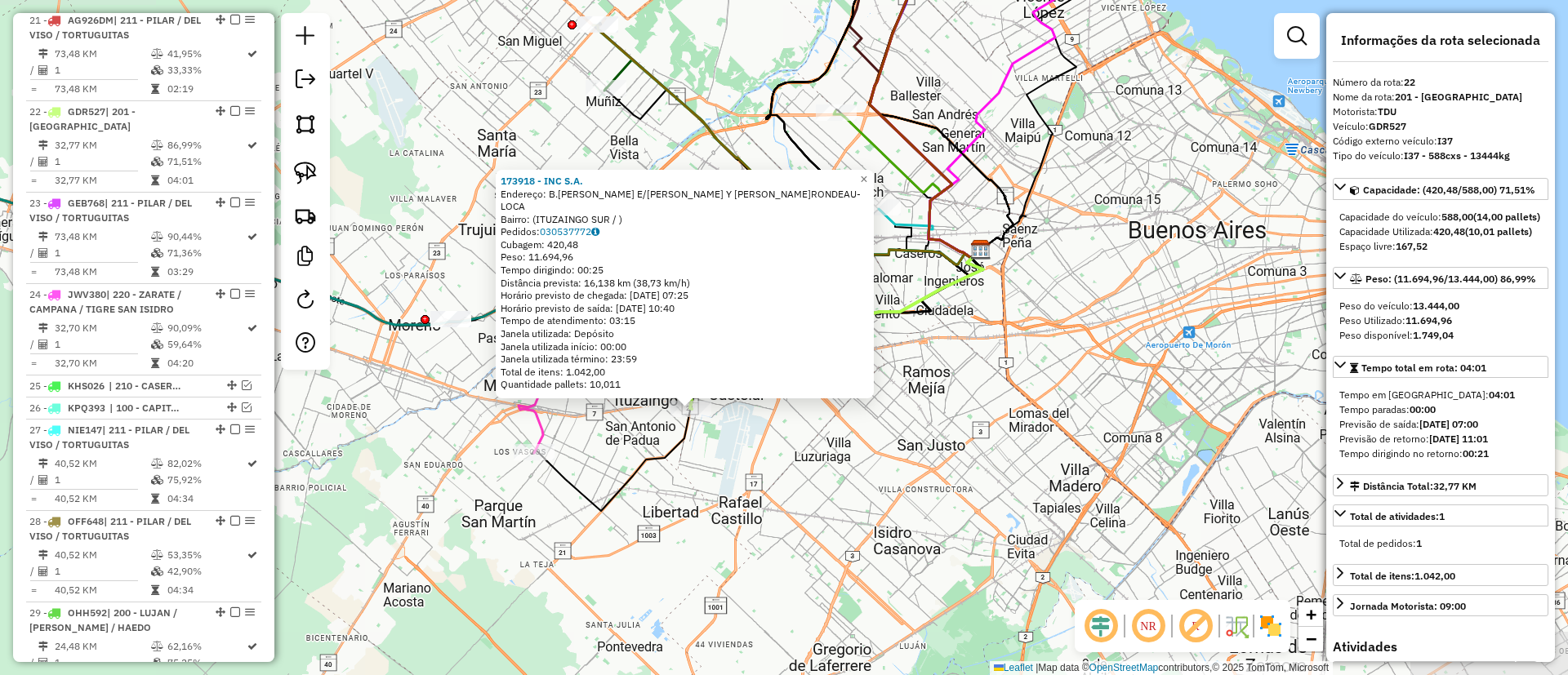
drag, startPoint x: 683, startPoint y: 458, endPoint x: 713, endPoint y: 416, distance: 51.6
click at [713, 416] on div "173918 - INC S.A. Endereço: B.PARERA E/PACHECO Y G.RONDEAU-LOCA Bairro: (ITUZAI…" at bounding box center [784, 337] width 1568 height 675
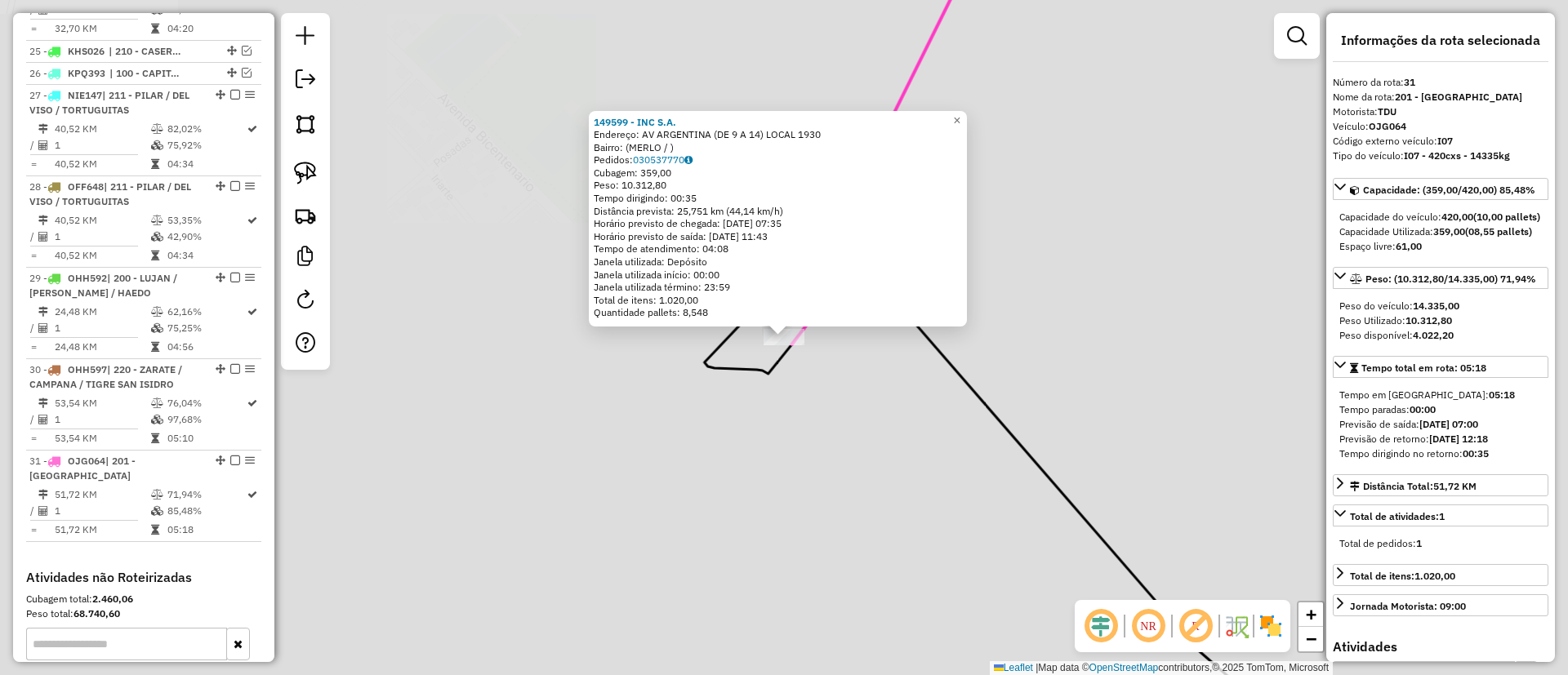
scroll to position [2719, 0]
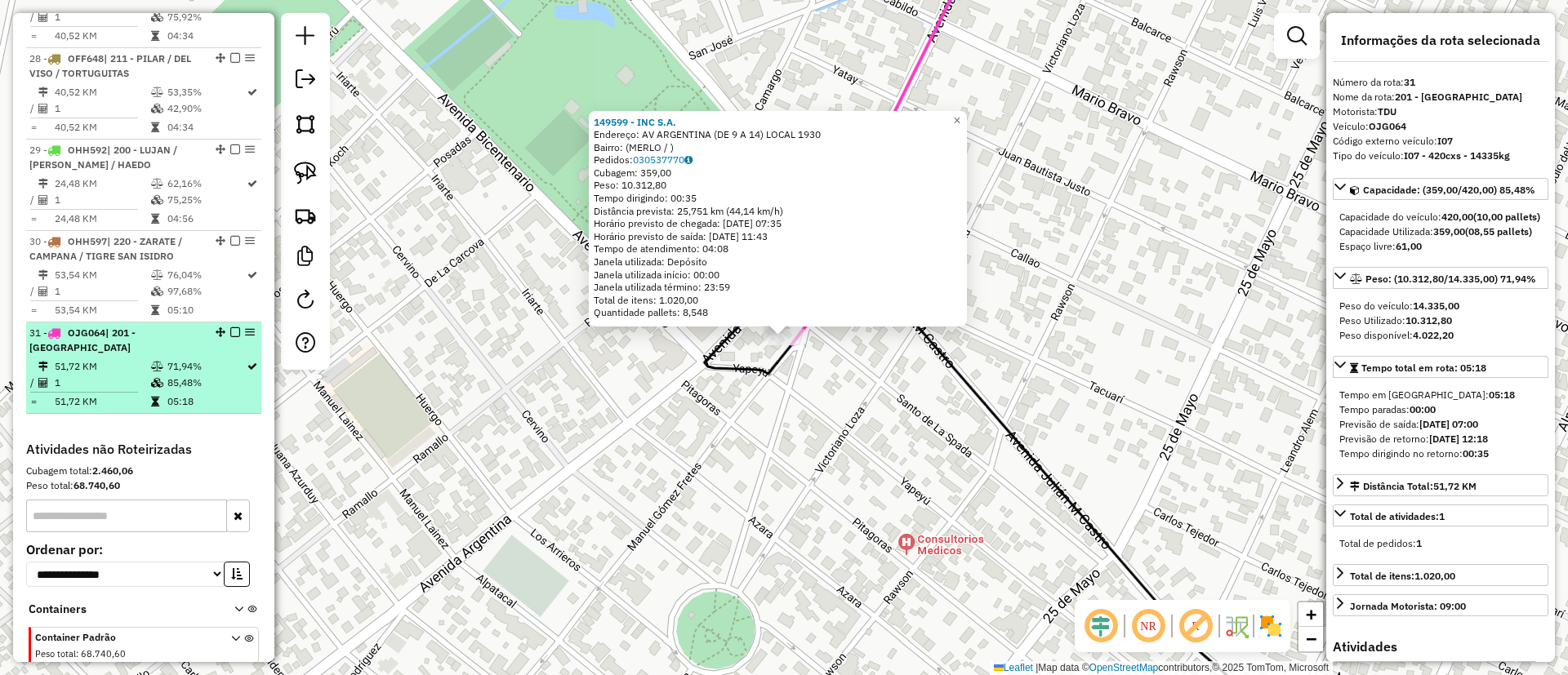
click at [231, 327] on em at bounding box center [236, 332] width 10 height 10
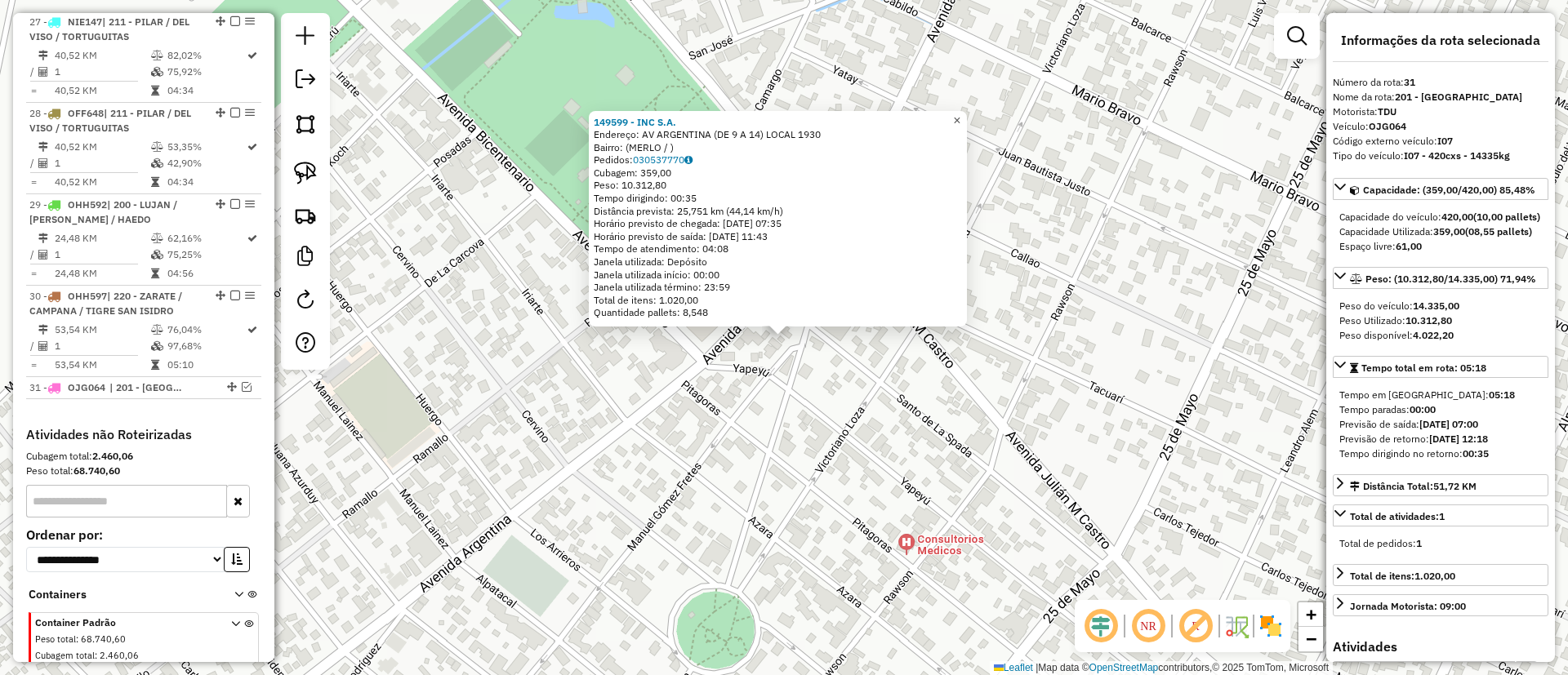
click at [960, 113] on span "×" at bounding box center [956, 120] width 7 height 14
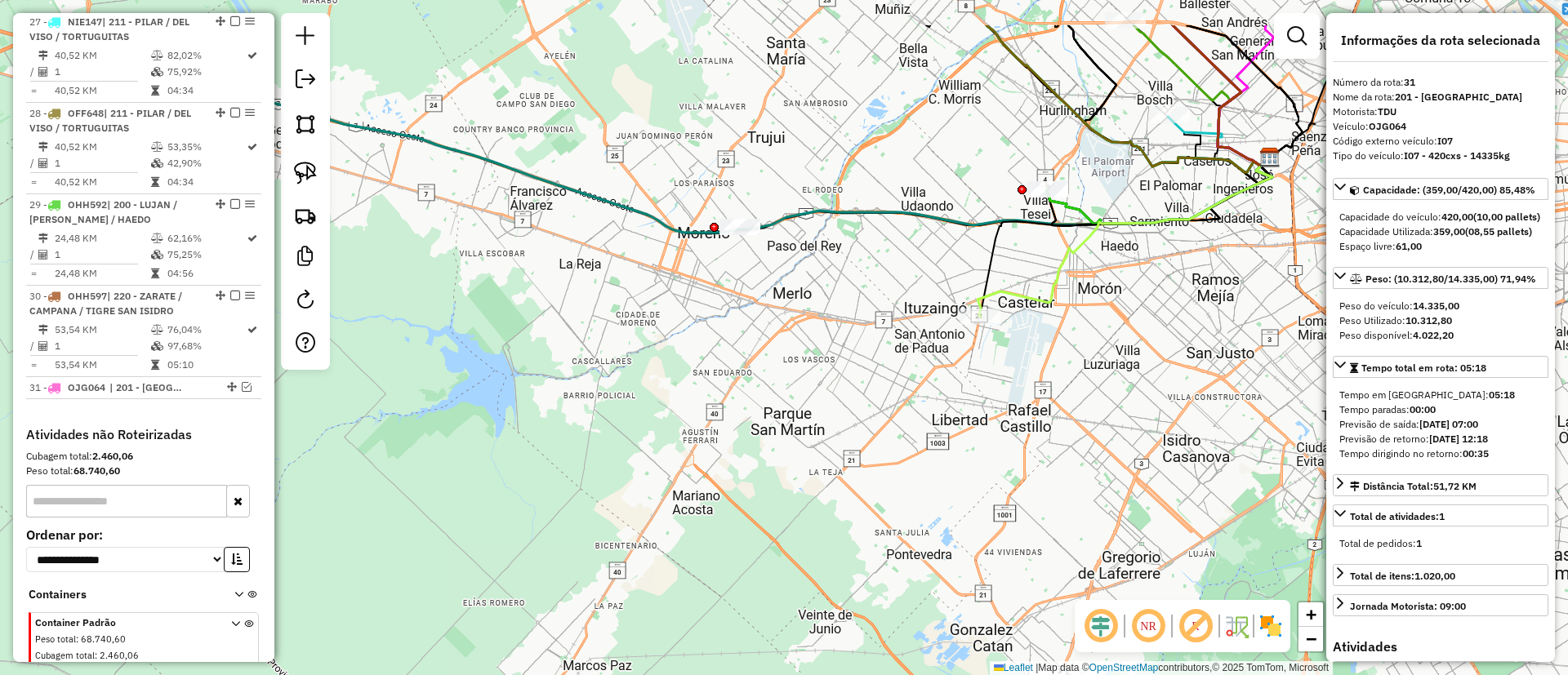
drag, startPoint x: 825, startPoint y: 270, endPoint x: 722, endPoint y: 406, distance: 170.6
click at [722, 406] on div "Janela de atendimento Grade de atendimento Capacidade Transportadoras Veículos …" at bounding box center [784, 337] width 1568 height 675
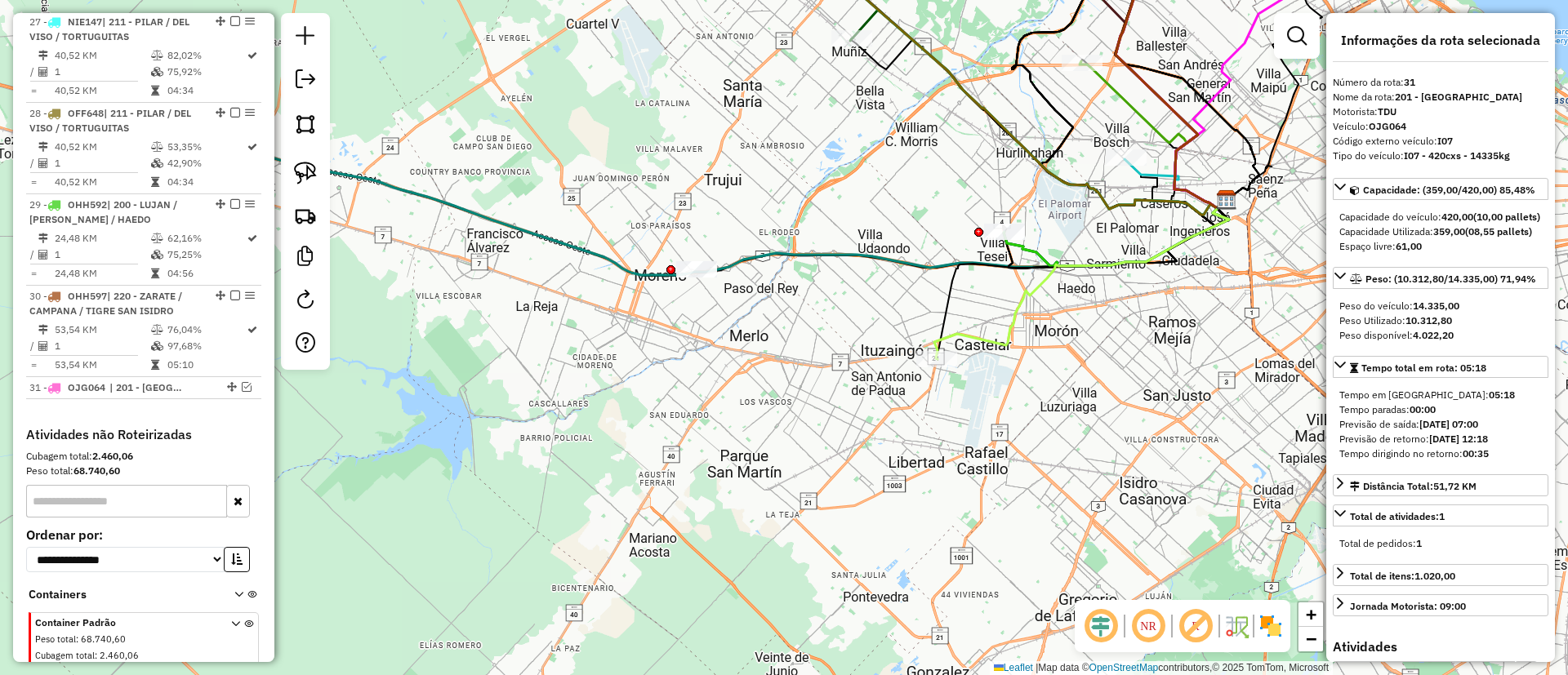
click at [934, 349] on icon at bounding box center [1081, 279] width 295 height 159
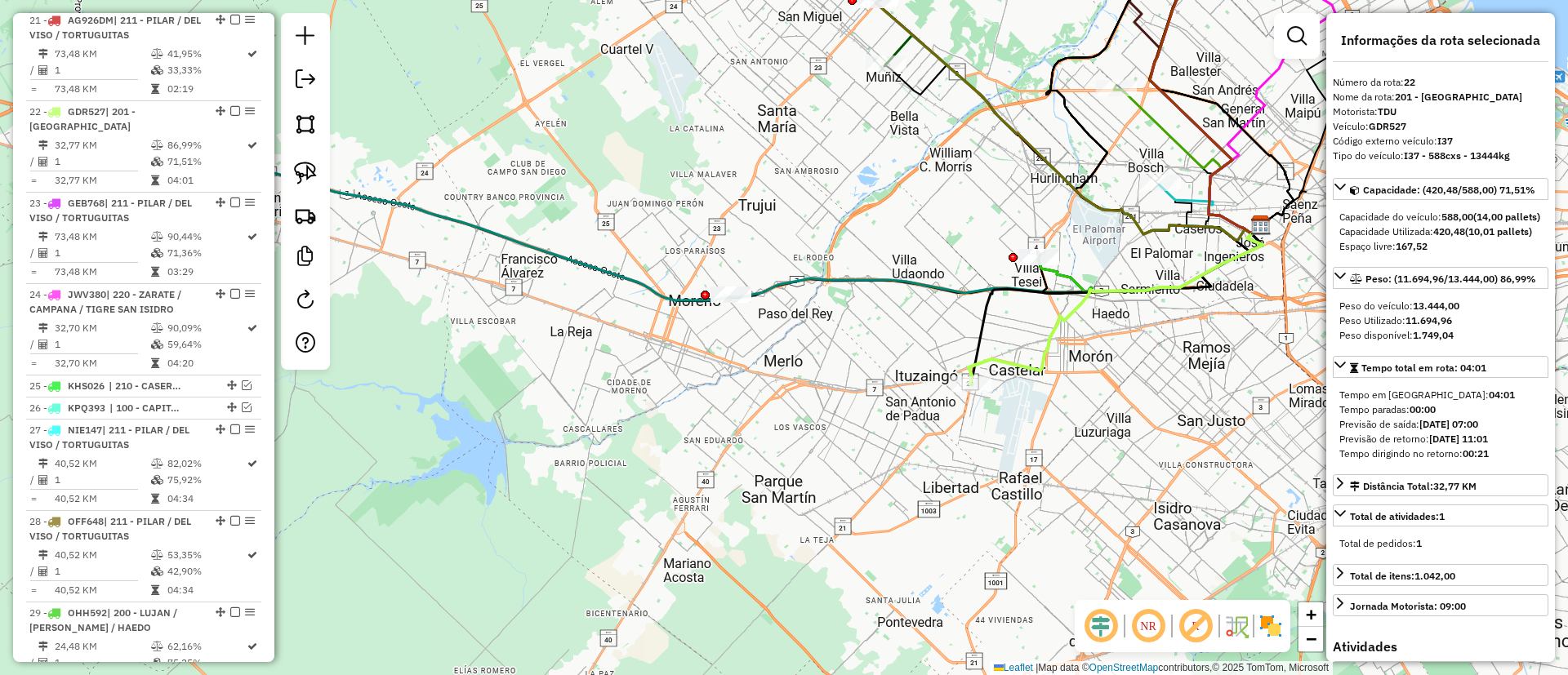
drag, startPoint x: 540, startPoint y: 301, endPoint x: 560, endPoint y: 313, distance: 23.3
click at [560, 313] on div "Janela de atendimento Grade de atendimento Capacidade Transportadoras Veículos …" at bounding box center [784, 337] width 1568 height 675
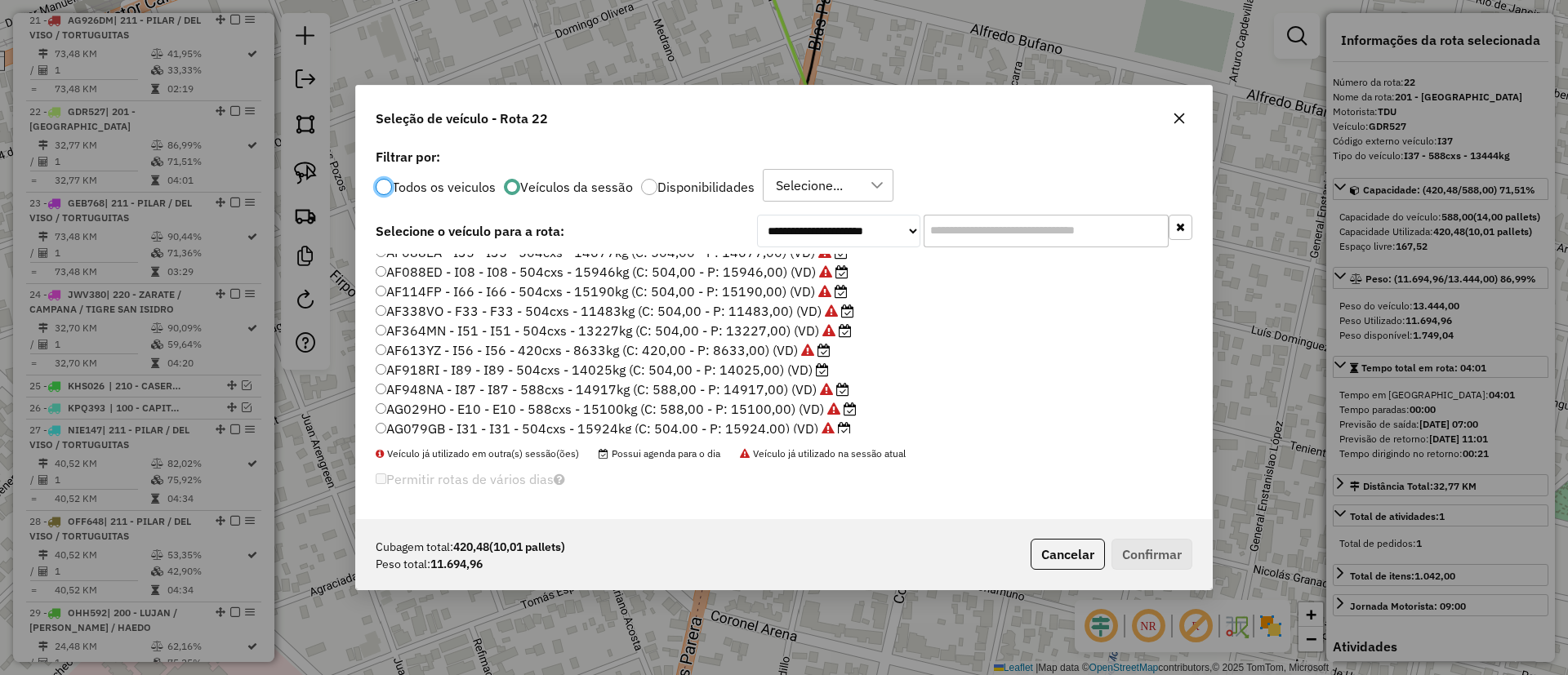
scroll to position [241, 0]
click at [697, 378] on label "AF918RI - I89 - I89 - 504cxs - 14025kg (C: 504,00 - P: 14025,00) (VD)" at bounding box center [603, 374] width 453 height 20
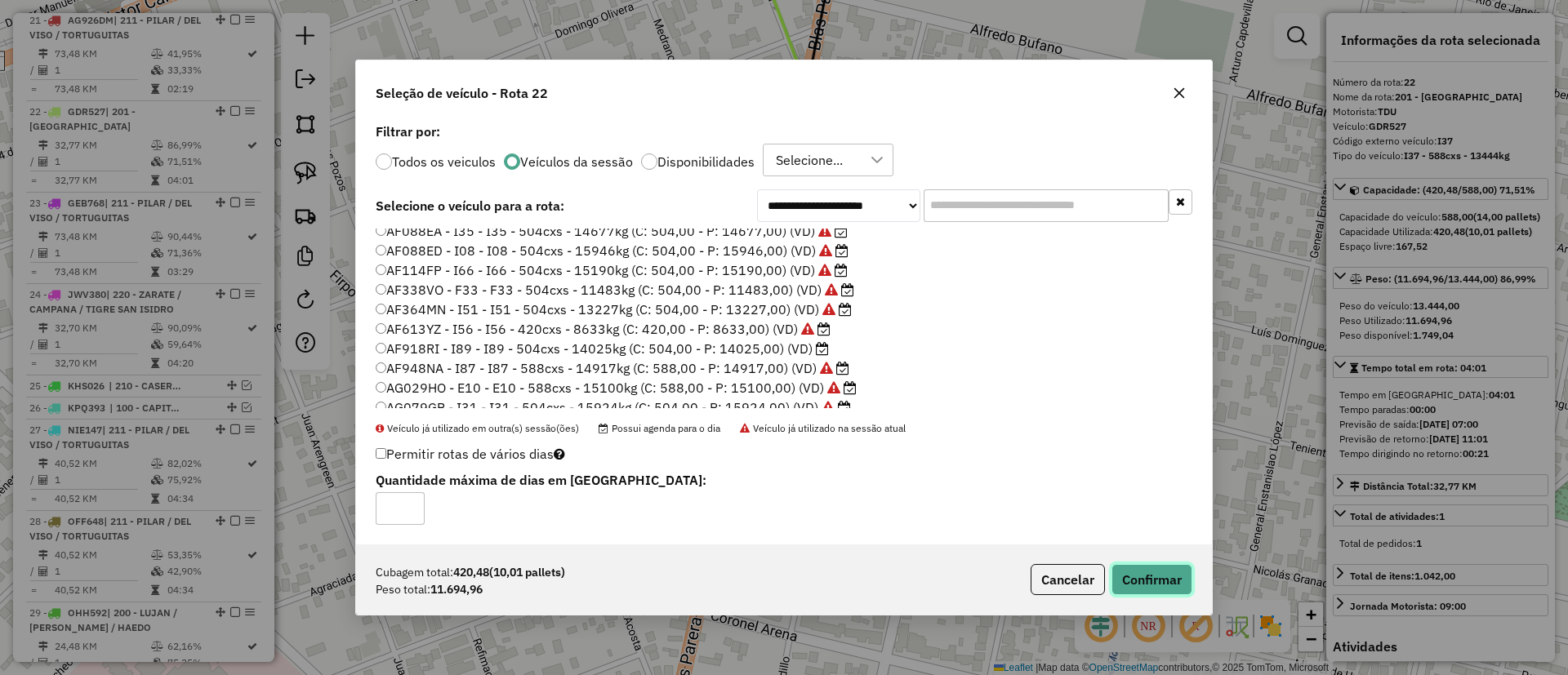
click at [1139, 579] on button "Confirmar" at bounding box center [1152, 580] width 81 height 31
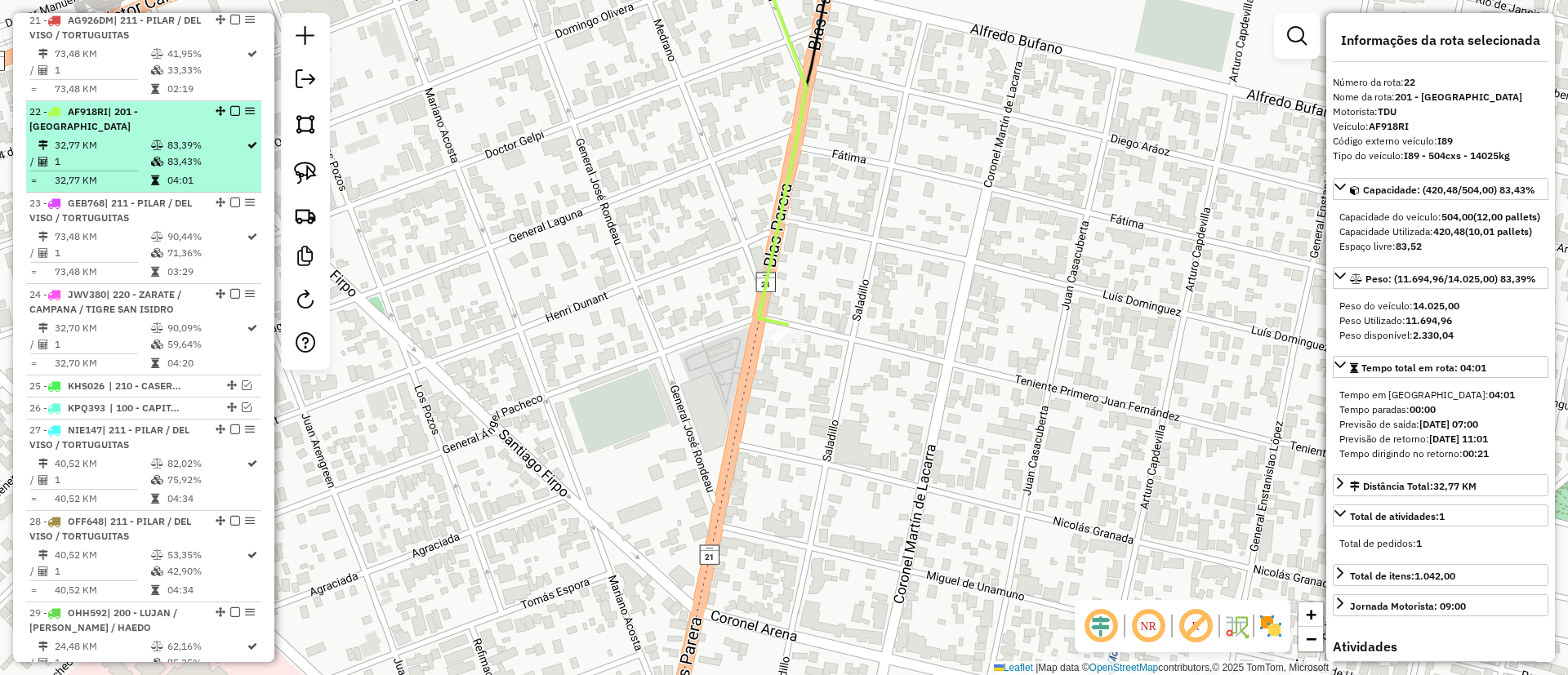
click at [231, 106] on em at bounding box center [236, 111] width 10 height 10
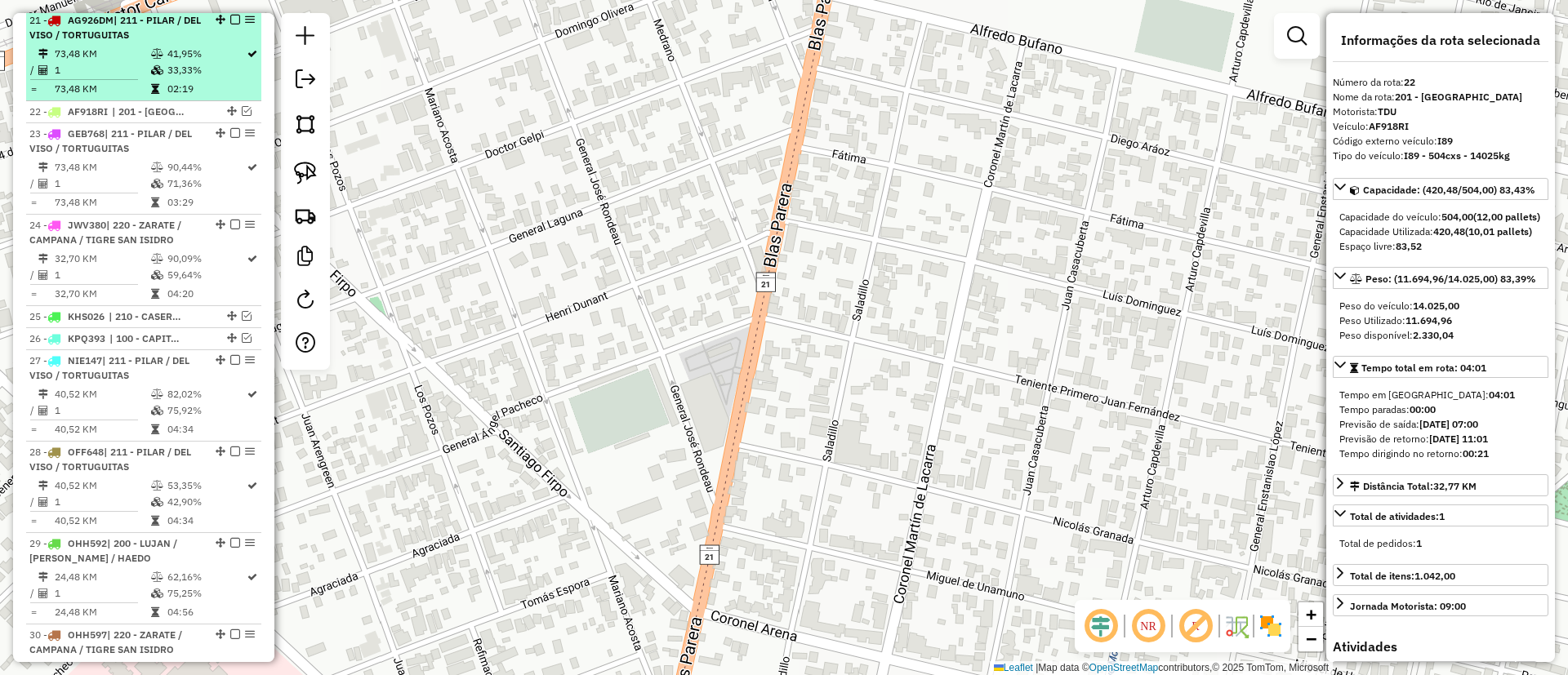
scroll to position [2202, 0]
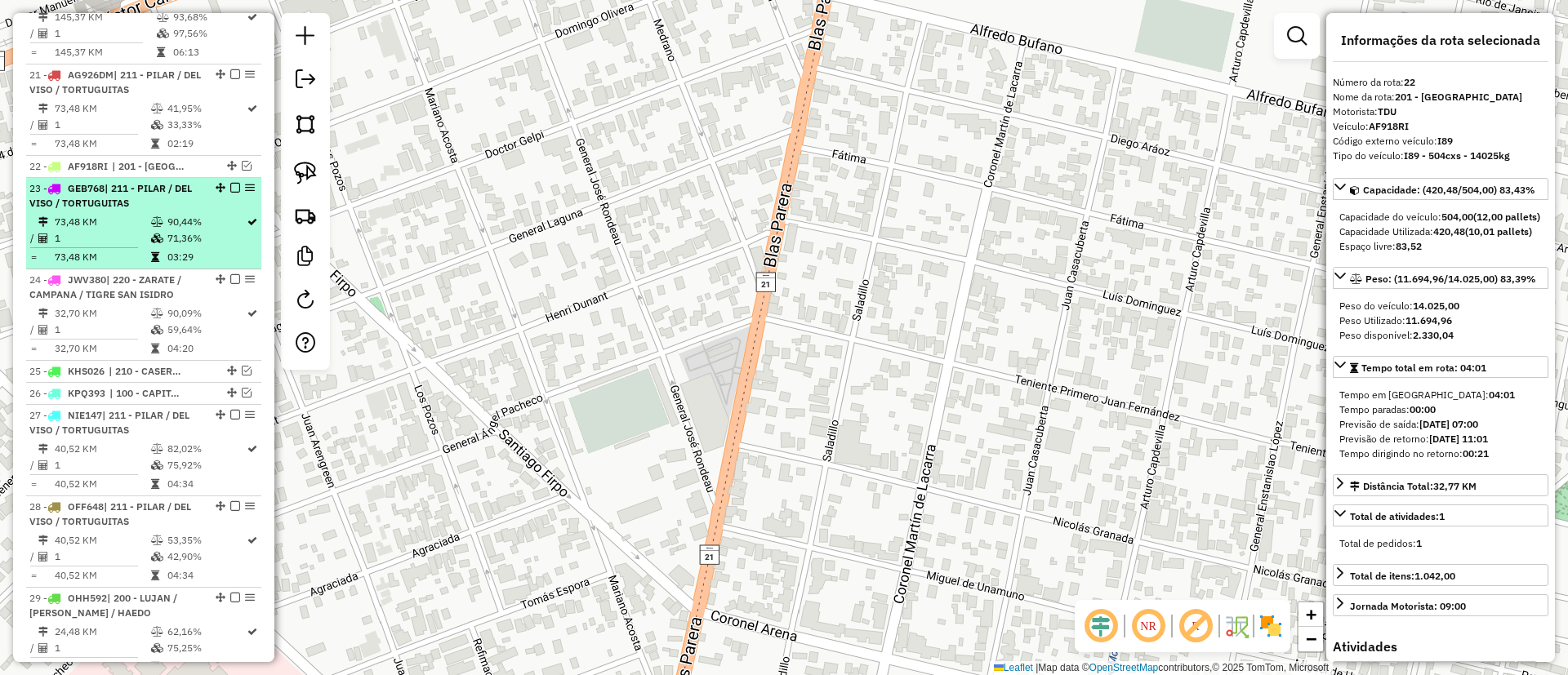
click at [217, 214] on td "90,44%" at bounding box center [207, 222] width 79 height 17
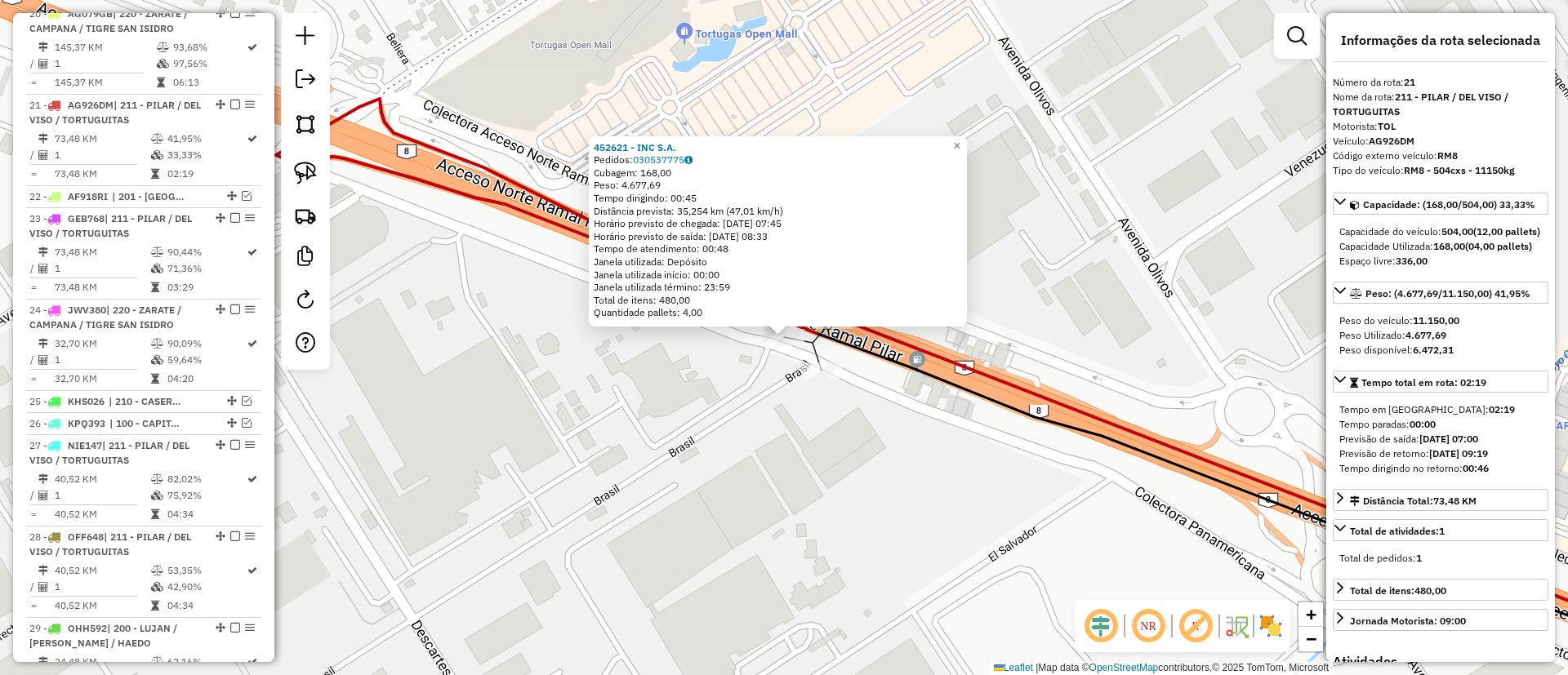
scroll to position [2165, 0]
click at [832, 384] on div "452621 - INC S.A. Pedidos: 030537775 Cubagem: 168,00 Peso: 4.677,69 Tempo dirig…" at bounding box center [784, 337] width 1568 height 675
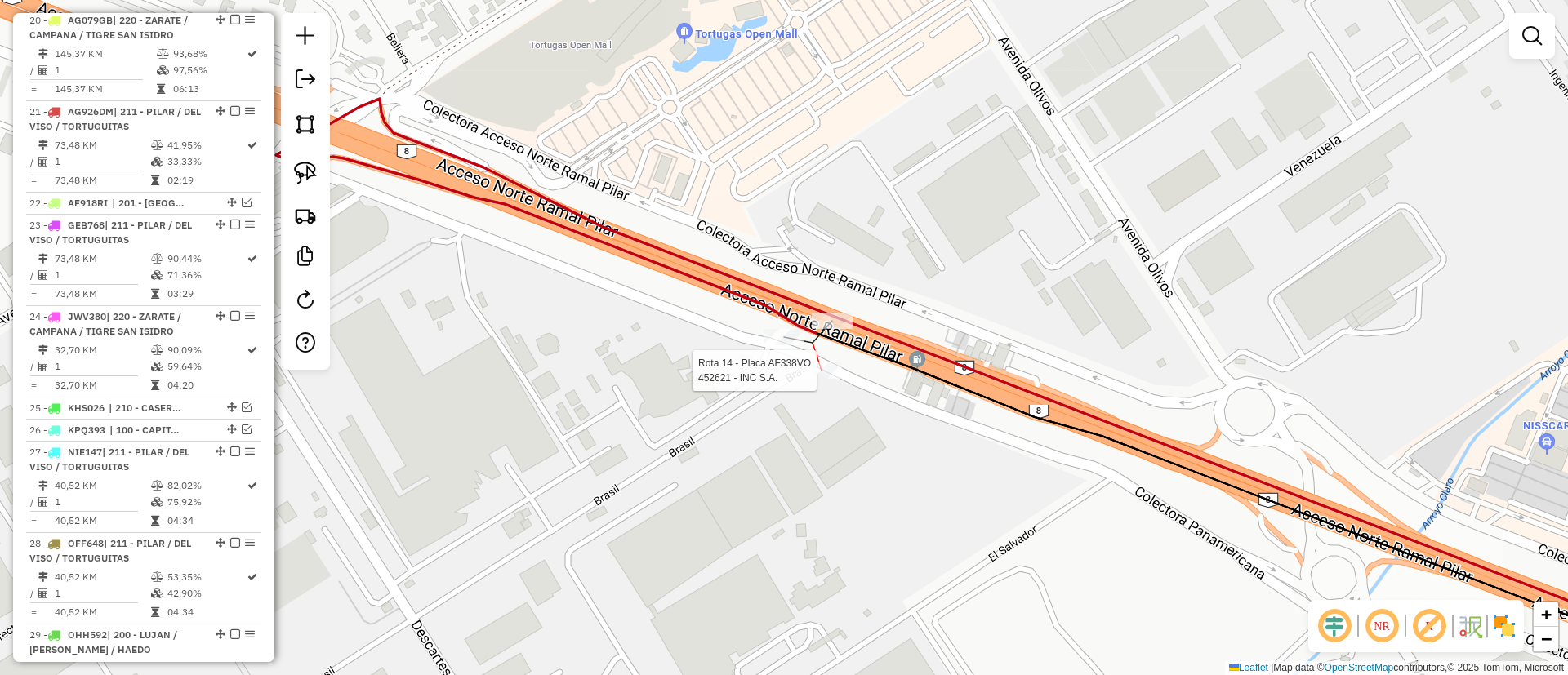
click at [825, 378] on div at bounding box center [821, 371] width 41 height 17
select select "**********"
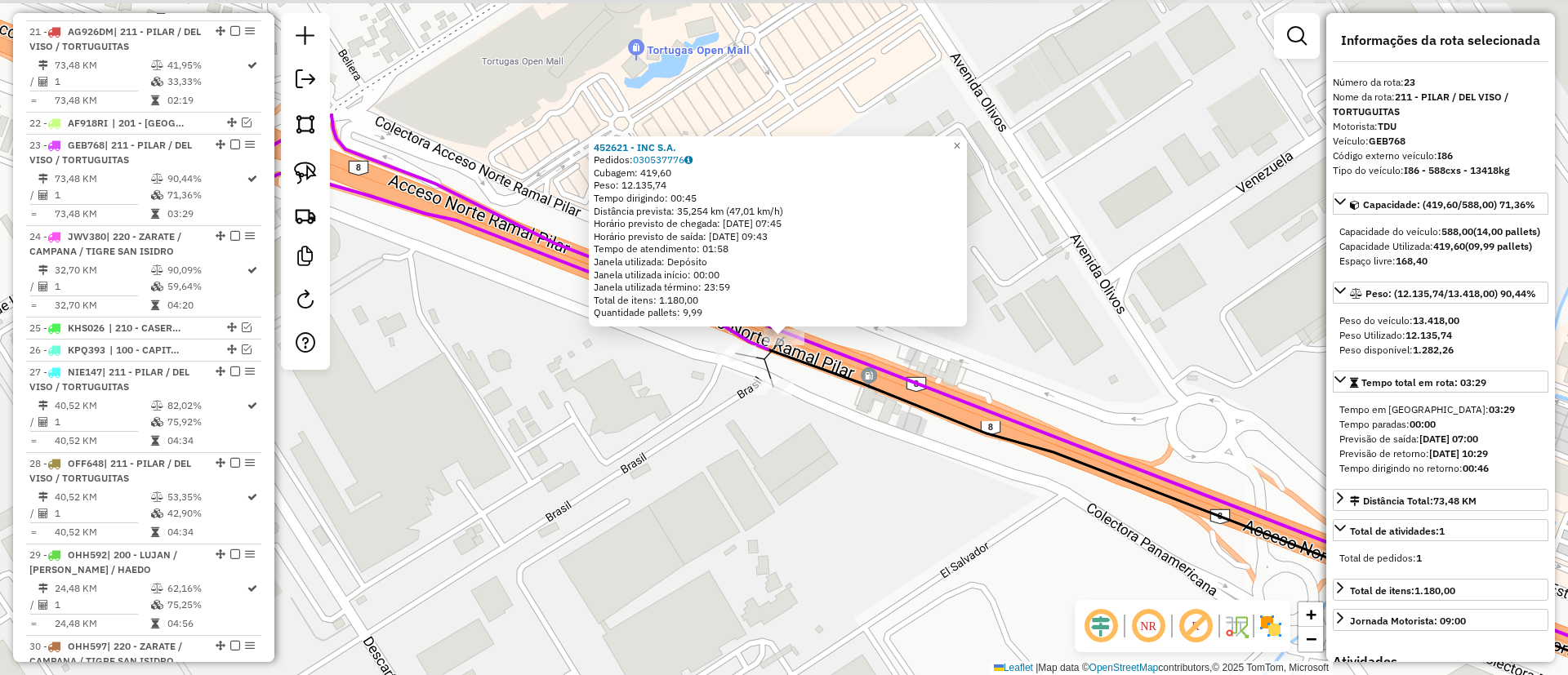
scroll to position [2279, 0]
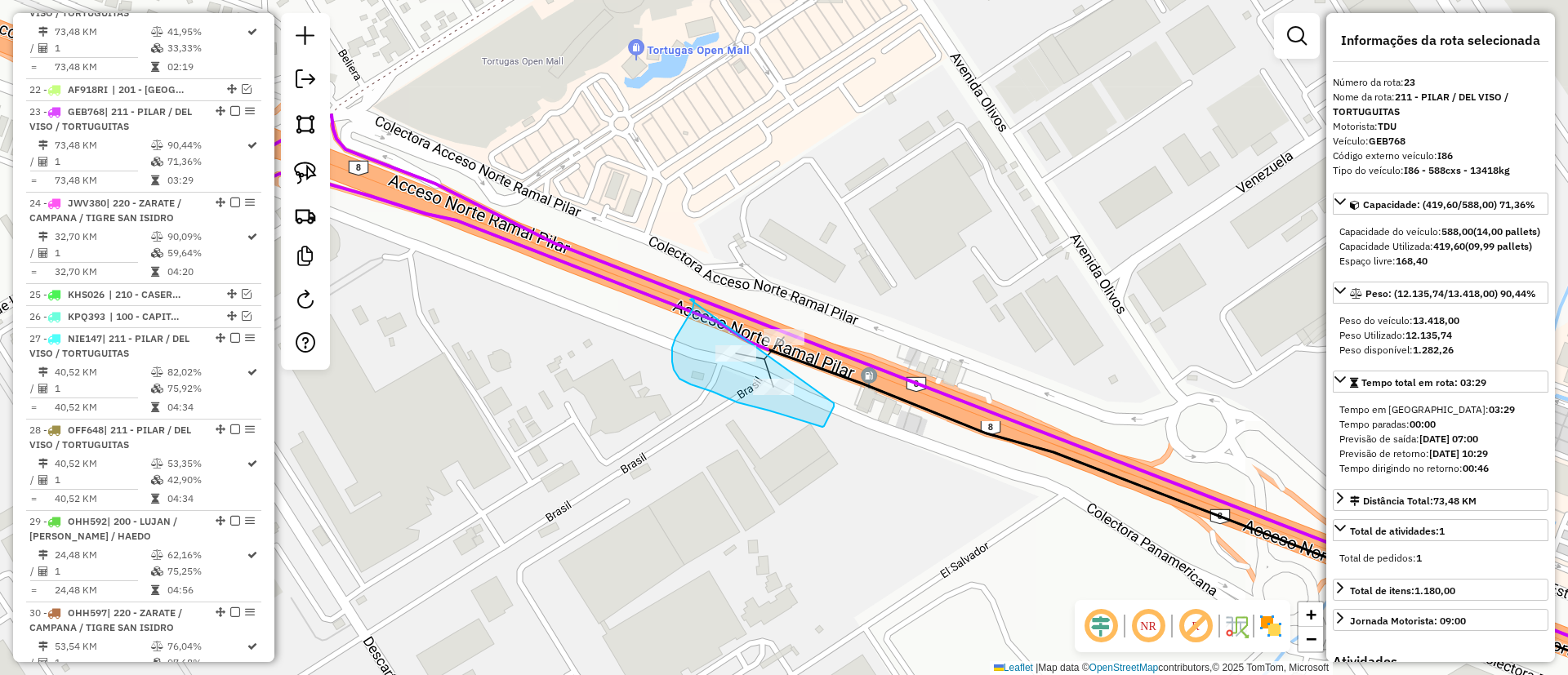
drag, startPoint x: 690, startPoint y: 300, endPoint x: 833, endPoint y: 398, distance: 173.4
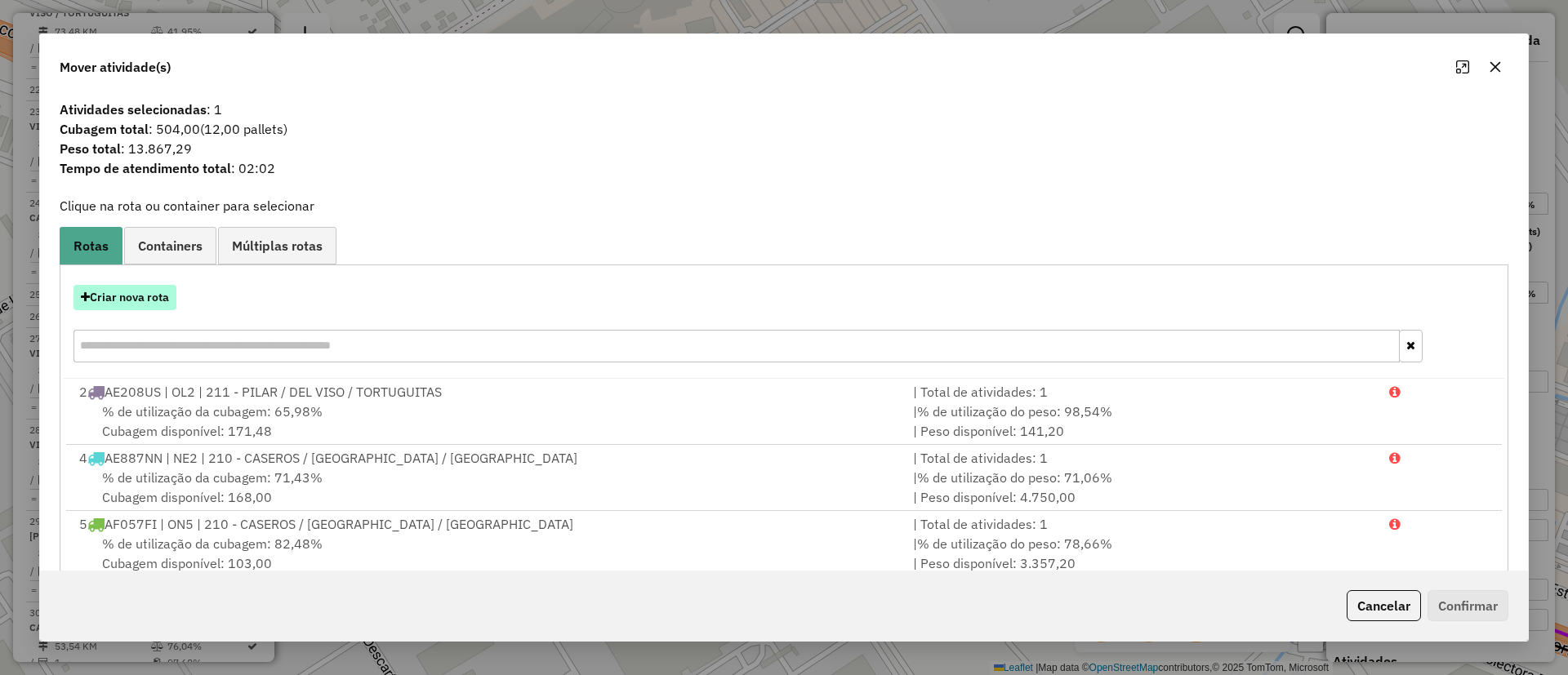
click at [112, 291] on button "Criar nova rota" at bounding box center [125, 297] width 103 height 26
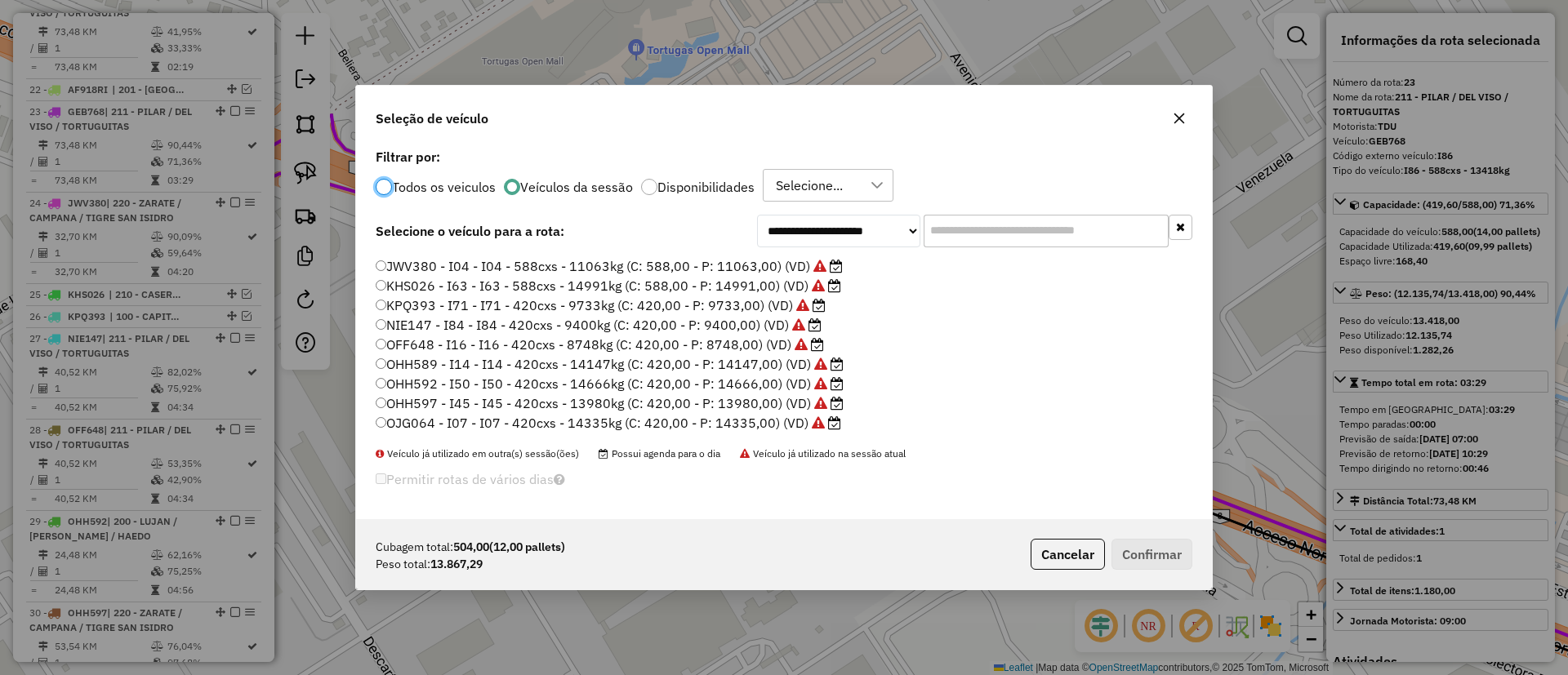
scroll to position [364, 0]
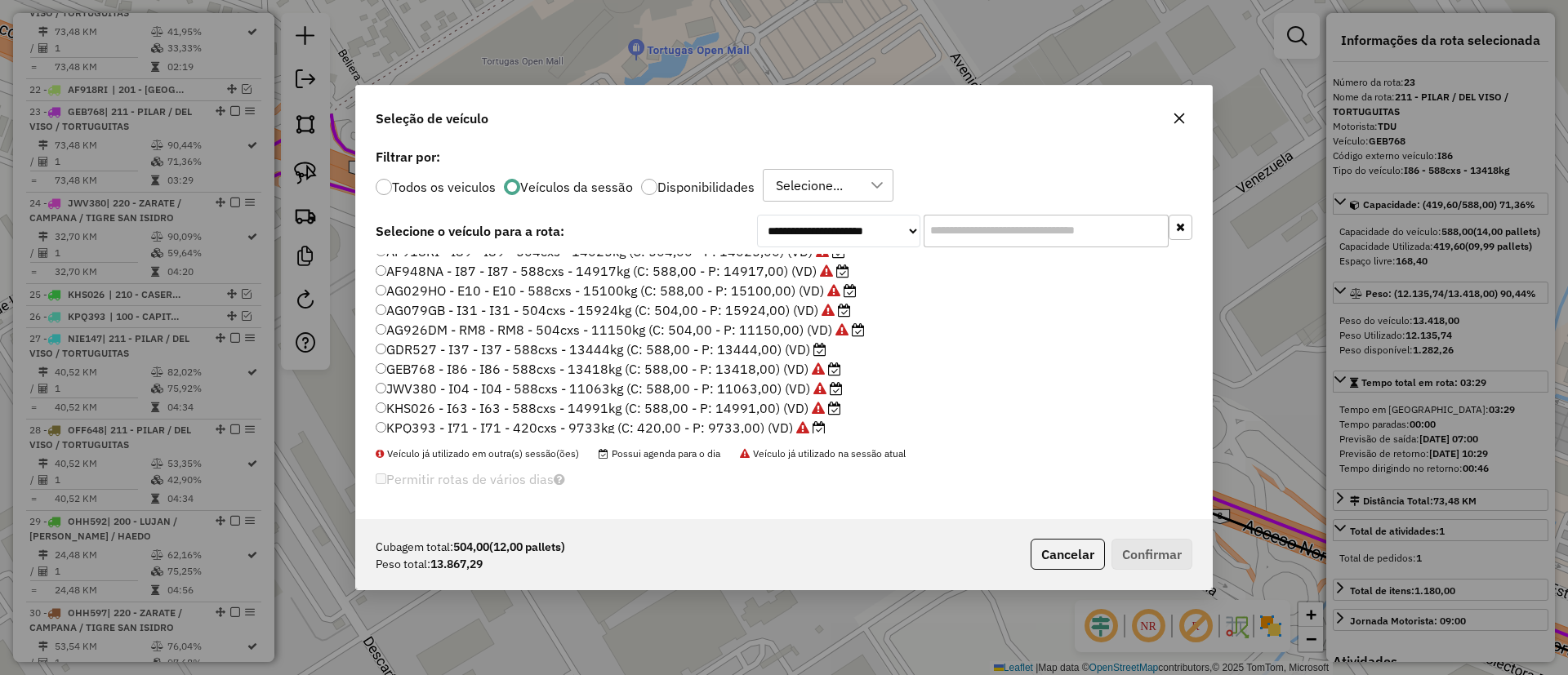
click at [740, 349] on label "GDR527 - I37 - I37 - 588cxs - 13444kg (C: 588,00 - P: 13444,00) (VD)" at bounding box center [601, 349] width 450 height 20
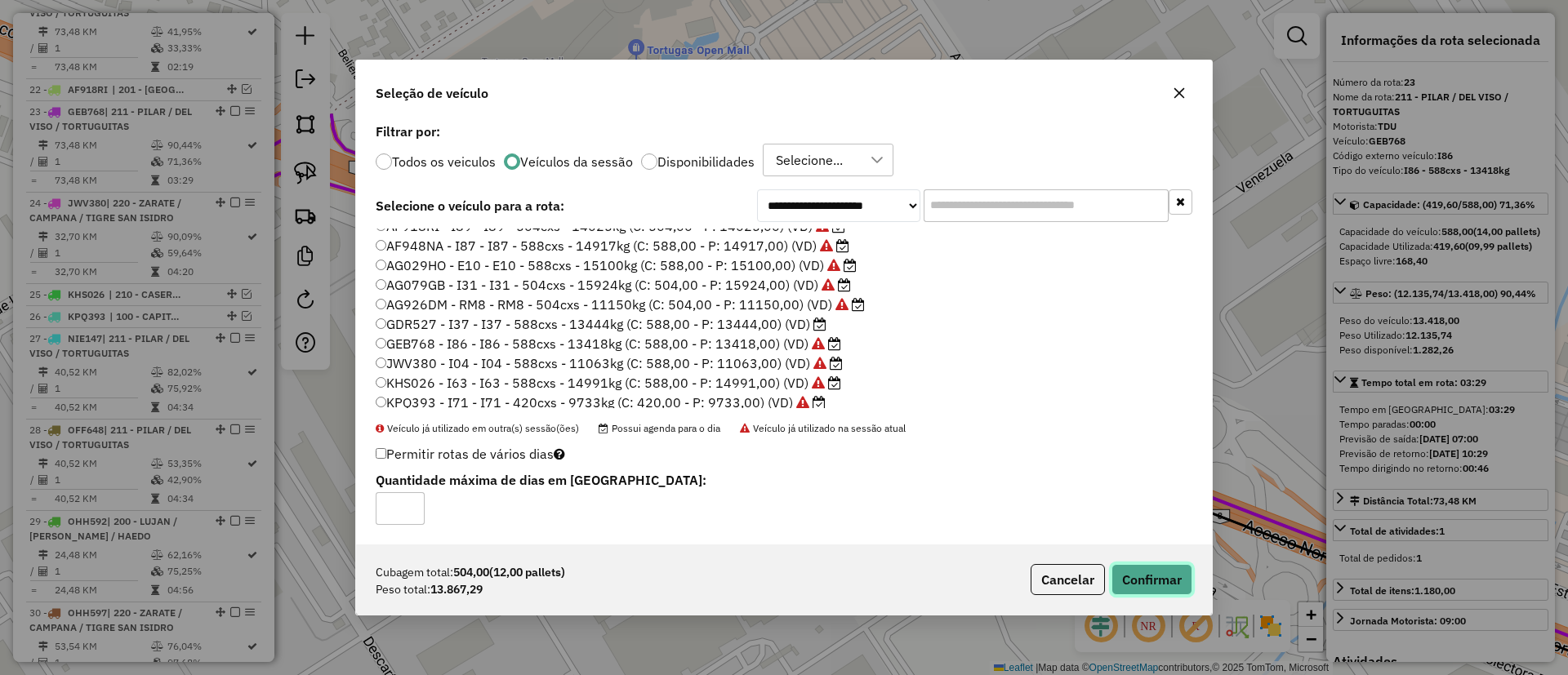
click at [1146, 571] on button "Confirmar" at bounding box center [1152, 580] width 81 height 31
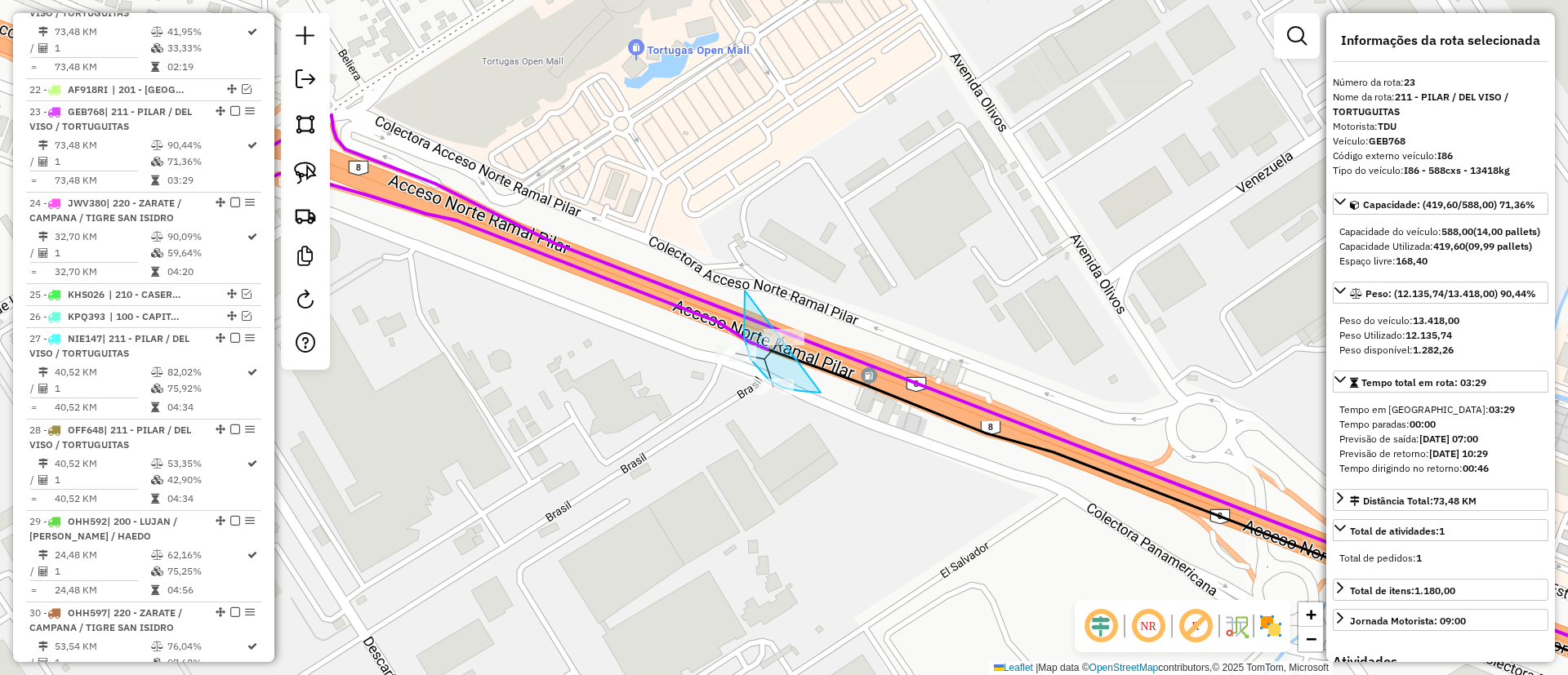
drag, startPoint x: 744, startPoint y: 313, endPoint x: 856, endPoint y: 343, distance: 115.9
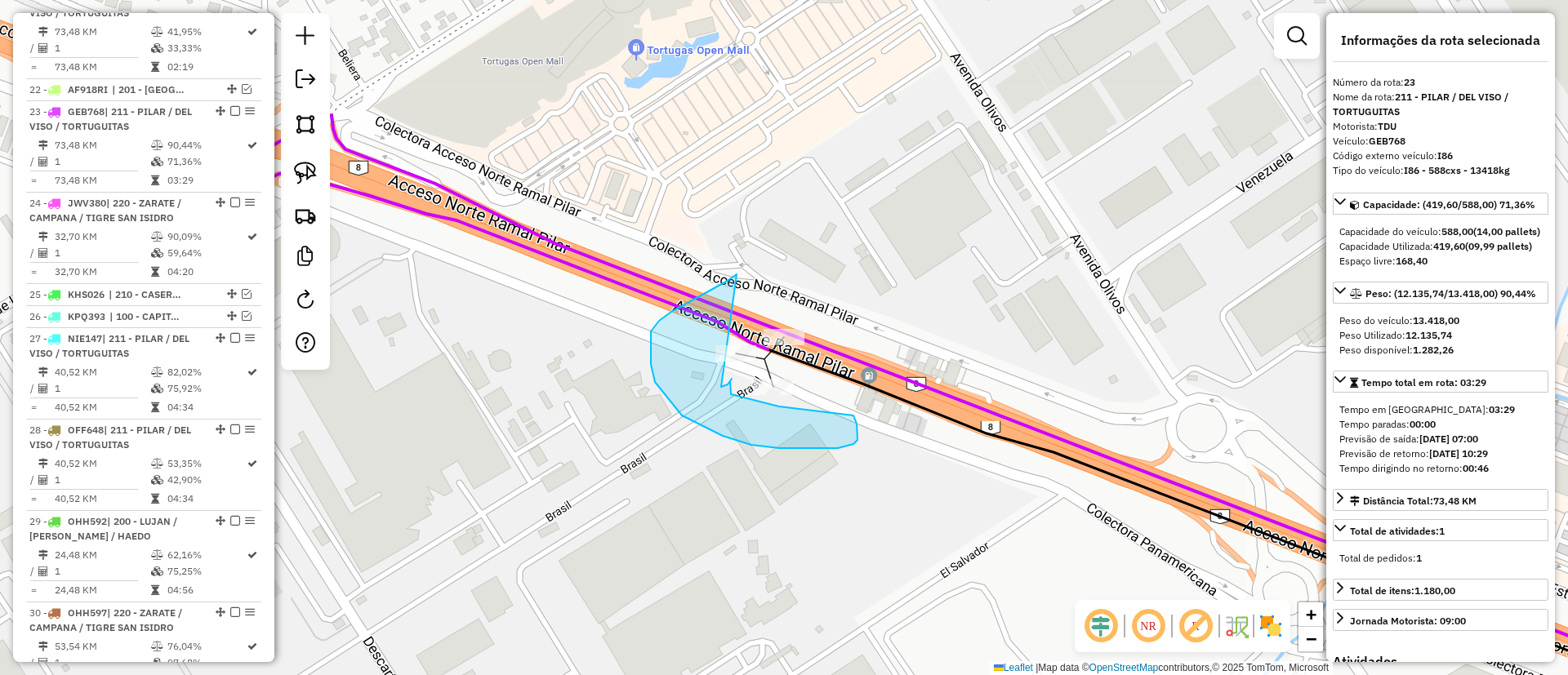
drag, startPoint x: 651, startPoint y: 331, endPoint x: 635, endPoint y: 397, distance: 67.9
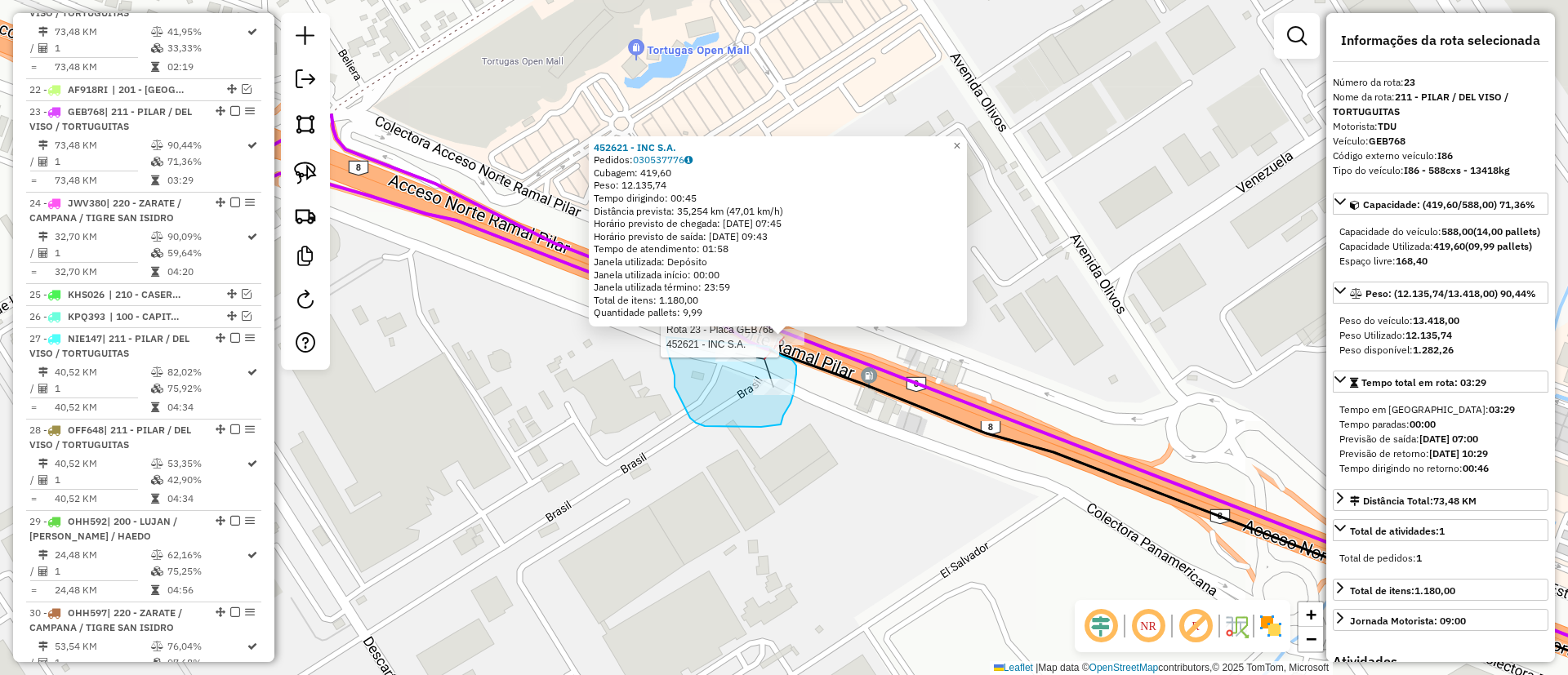
drag, startPoint x: 674, startPoint y: 376, endPoint x: 770, endPoint y: 347, distance: 100.3
click at [770, 347] on div "Rota 23 - Placa GEB768 452621 - INC S.A. 452621 - INC S.A. Pedidos: 030537776 C…" at bounding box center [784, 337] width 1568 height 675
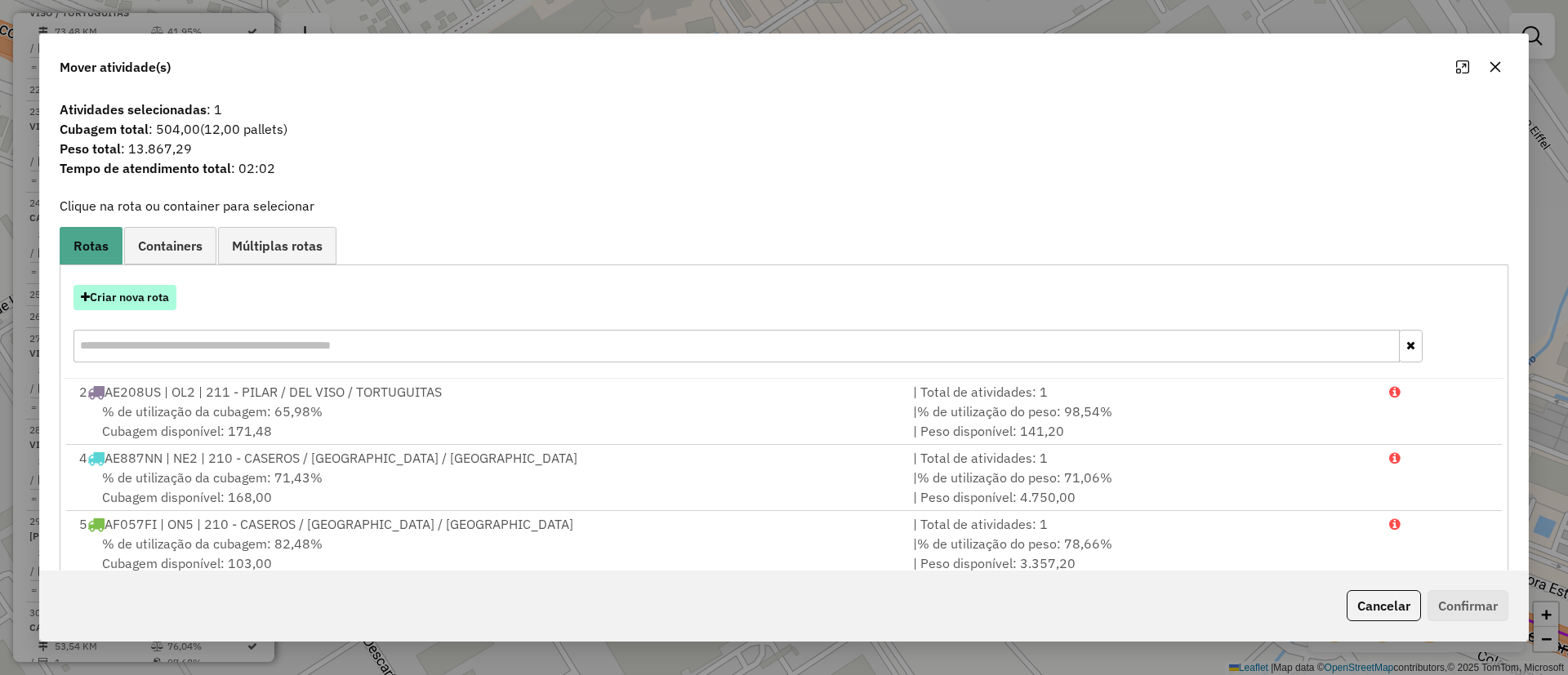
click at [138, 292] on button "Criar nova rota" at bounding box center [125, 297] width 103 height 26
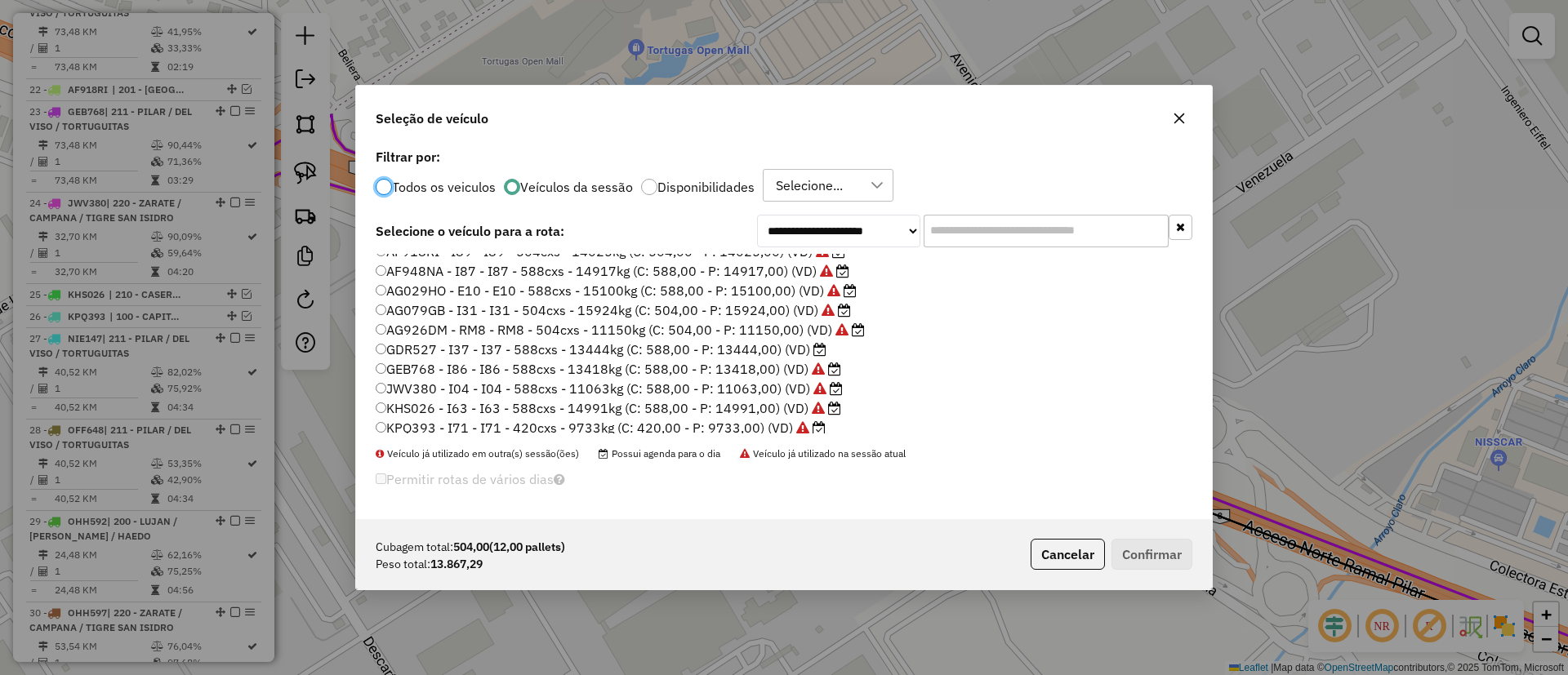
click at [763, 351] on label "GDR527 - I37 - I37 - 588cxs - 13444kg (C: 588,00 - P: 13444,00) (VD)" at bounding box center [601, 349] width 450 height 20
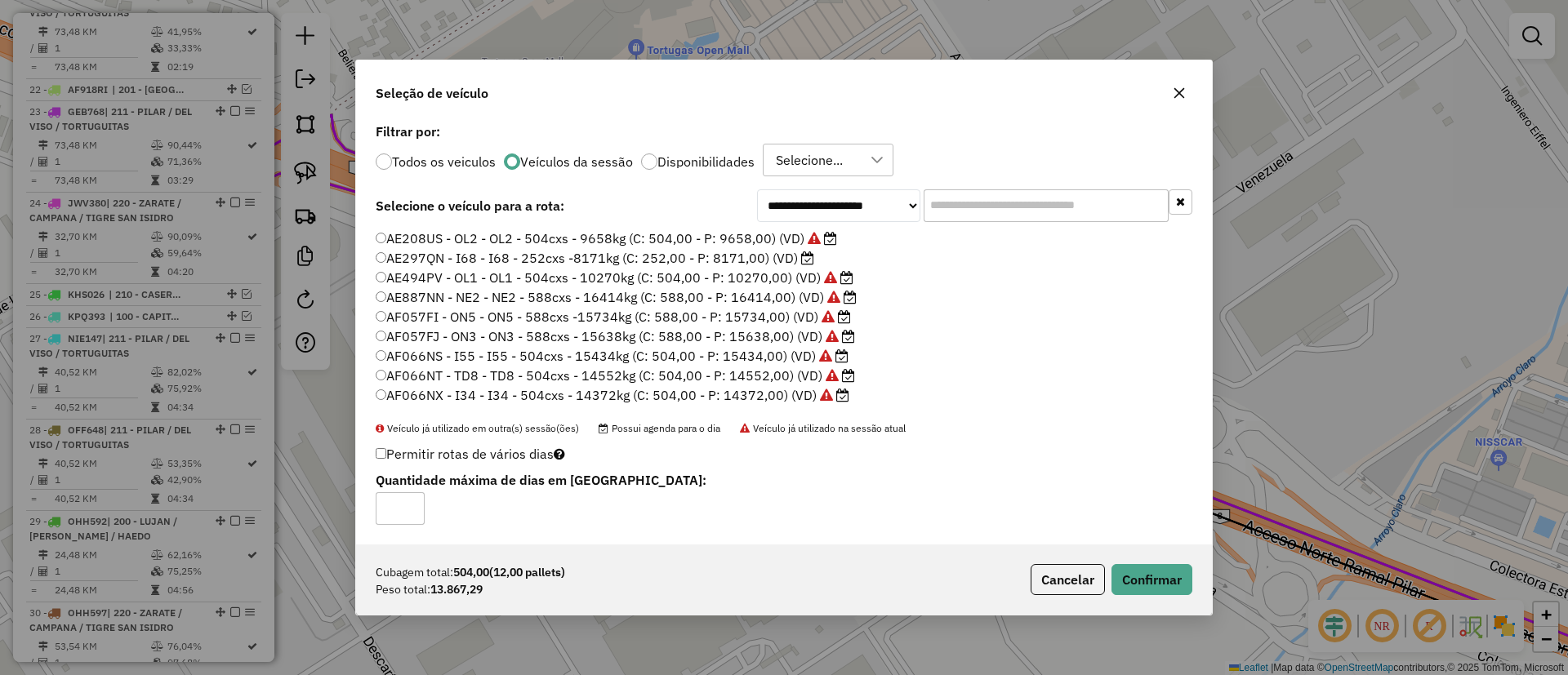
scroll to position [0, 0]
click at [1144, 575] on button "Confirmar" at bounding box center [1152, 580] width 81 height 31
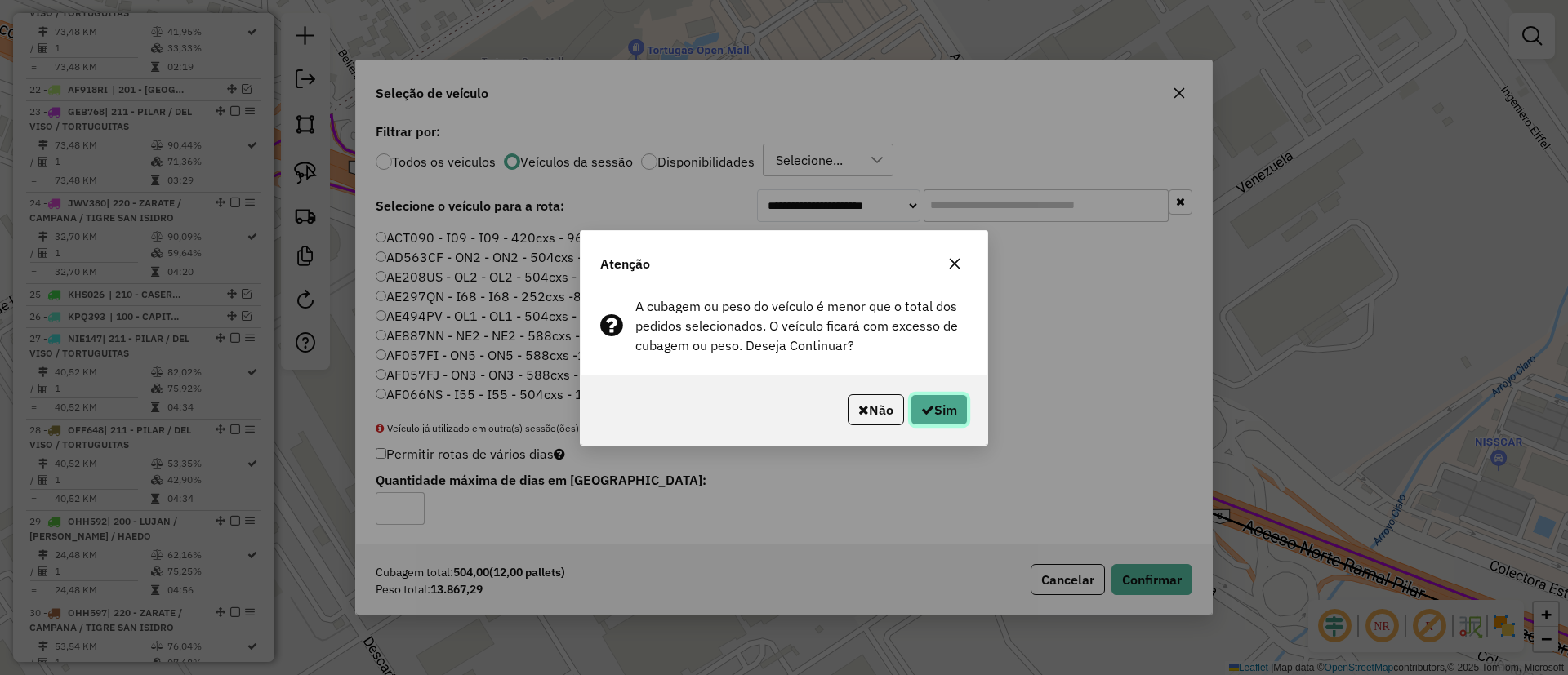
click at [939, 396] on button "Sim" at bounding box center [939, 410] width 57 height 31
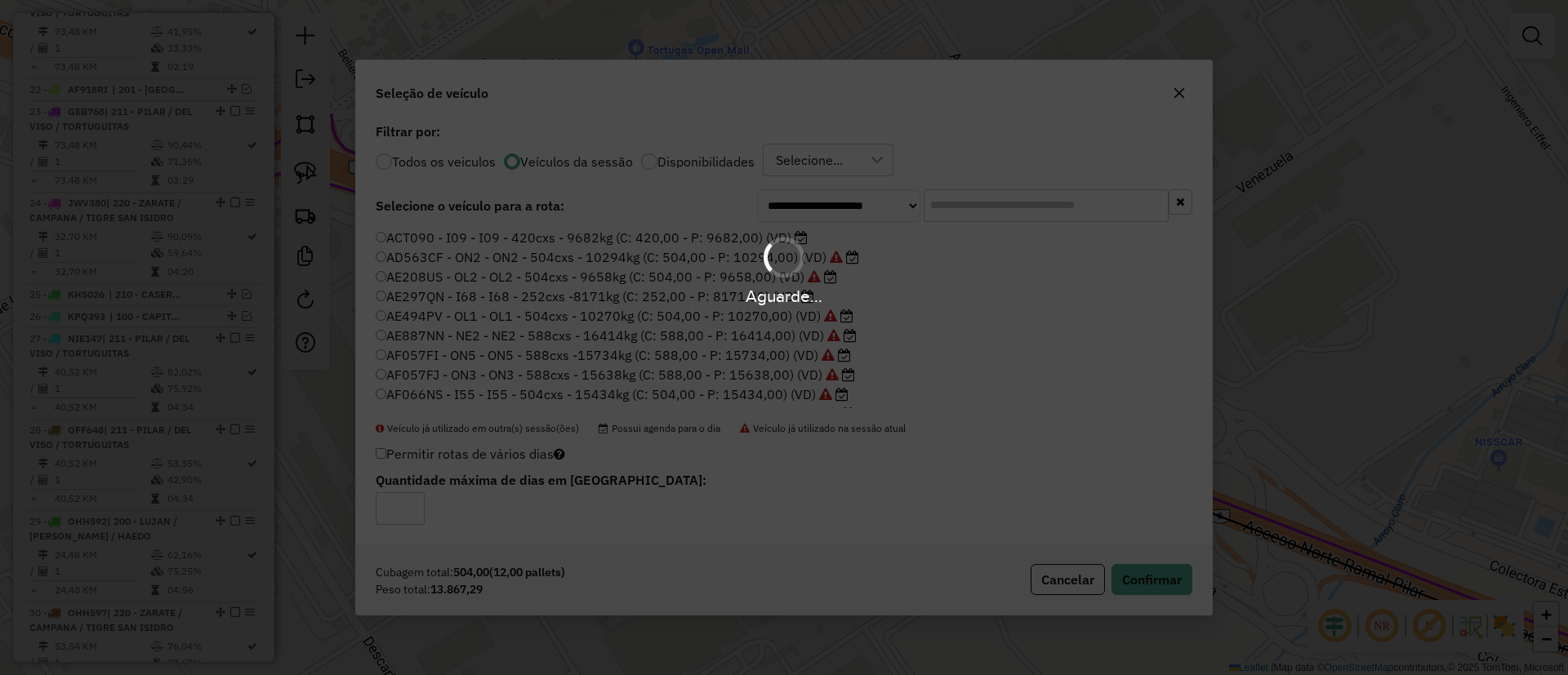
scroll to position [2095, 0]
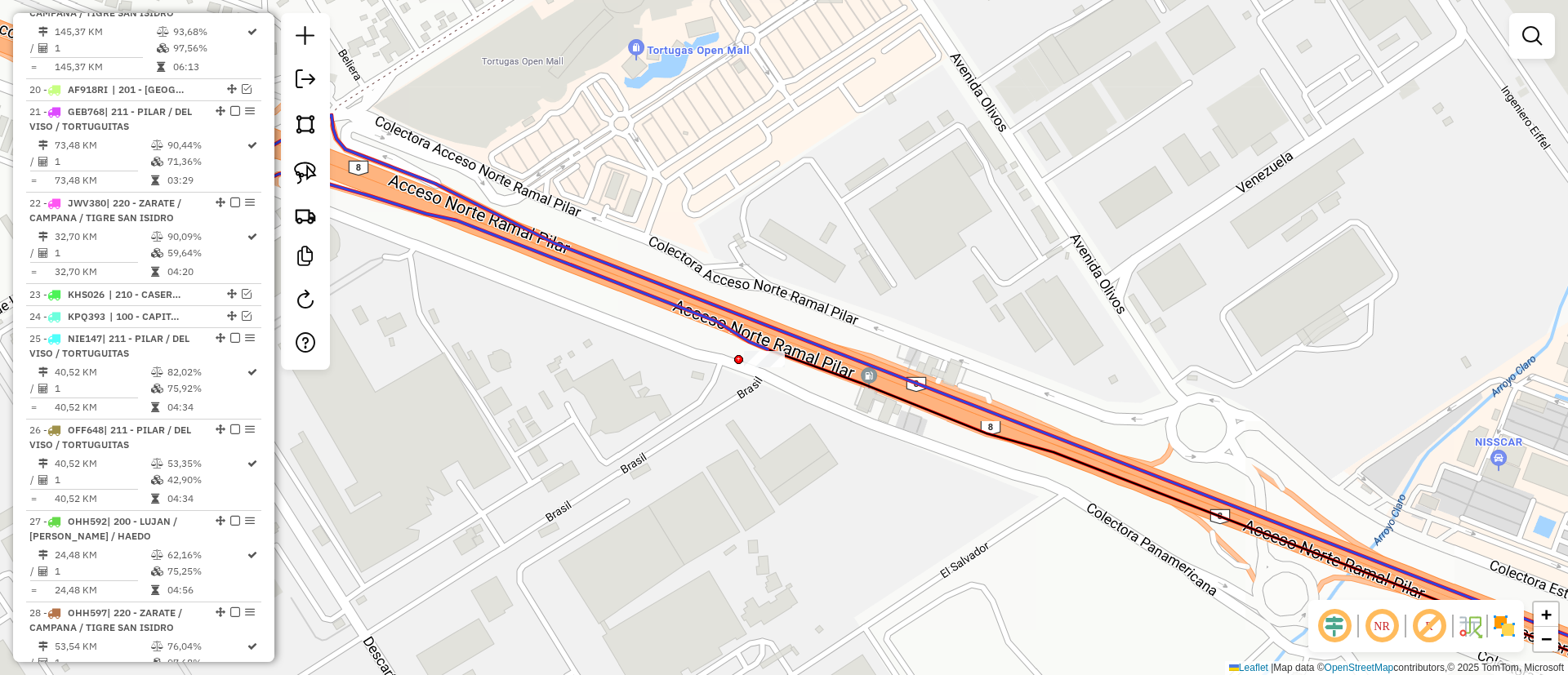
click at [768, 348] on icon at bounding box center [976, 406] width 1497 height 582
select select "**********"
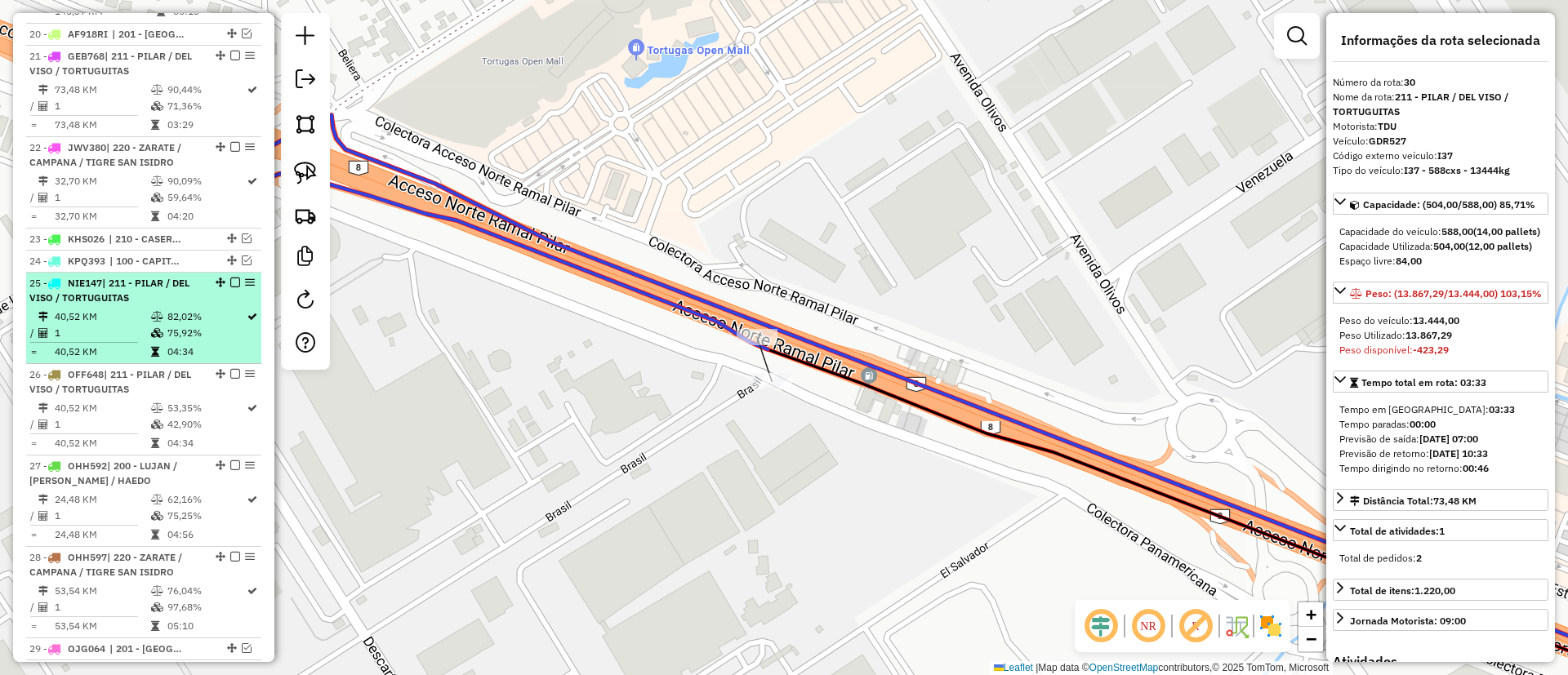
scroll to position [2028, 0]
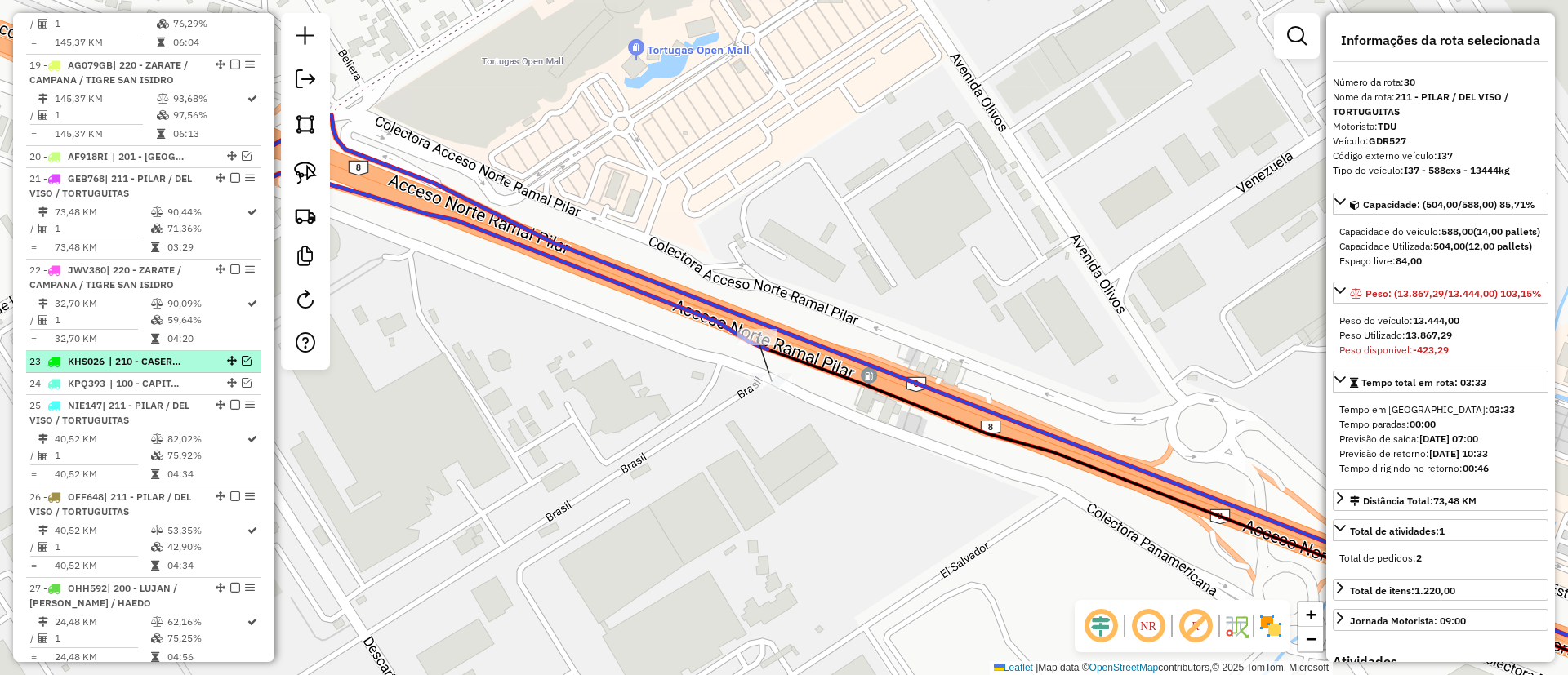
click at [241, 356] on em at bounding box center [246, 361] width 10 height 10
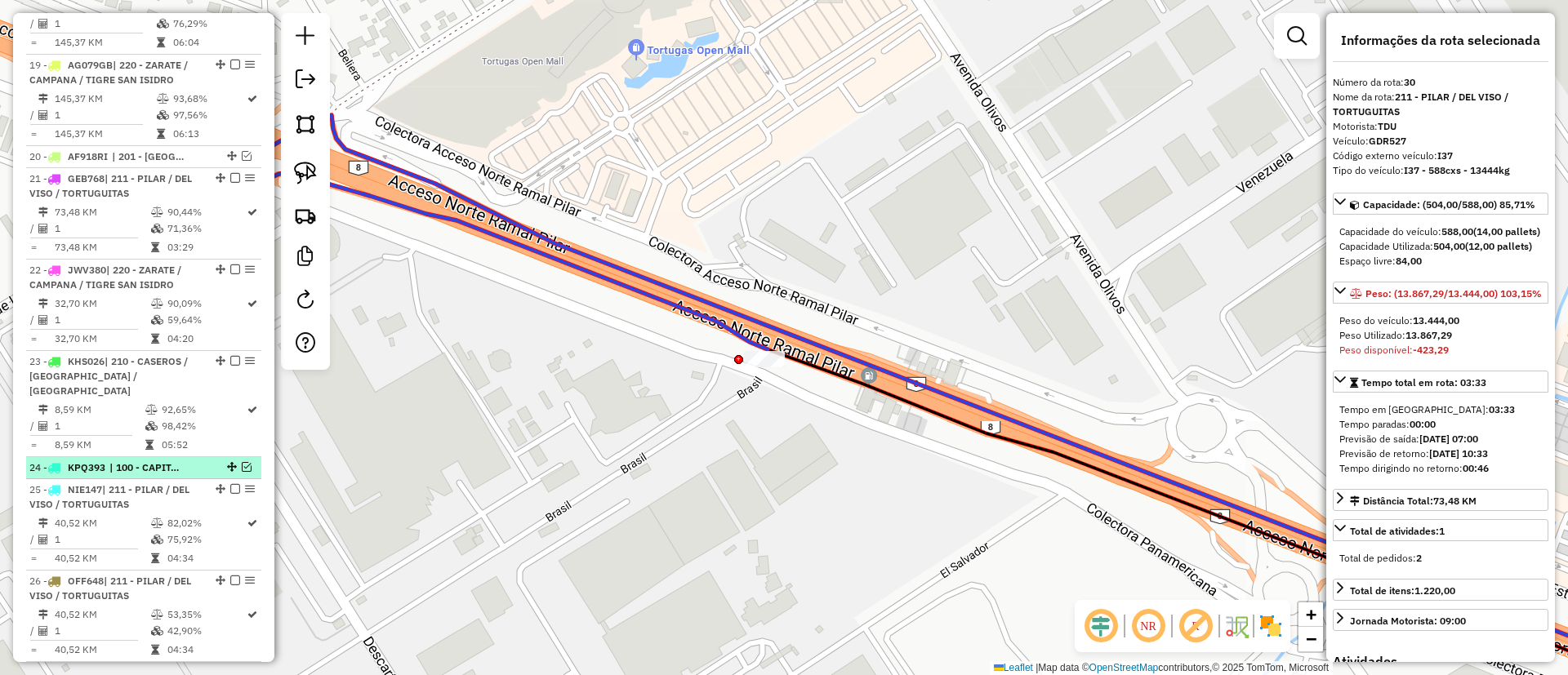
click at [236, 462] on div at bounding box center [230, 467] width 49 height 10
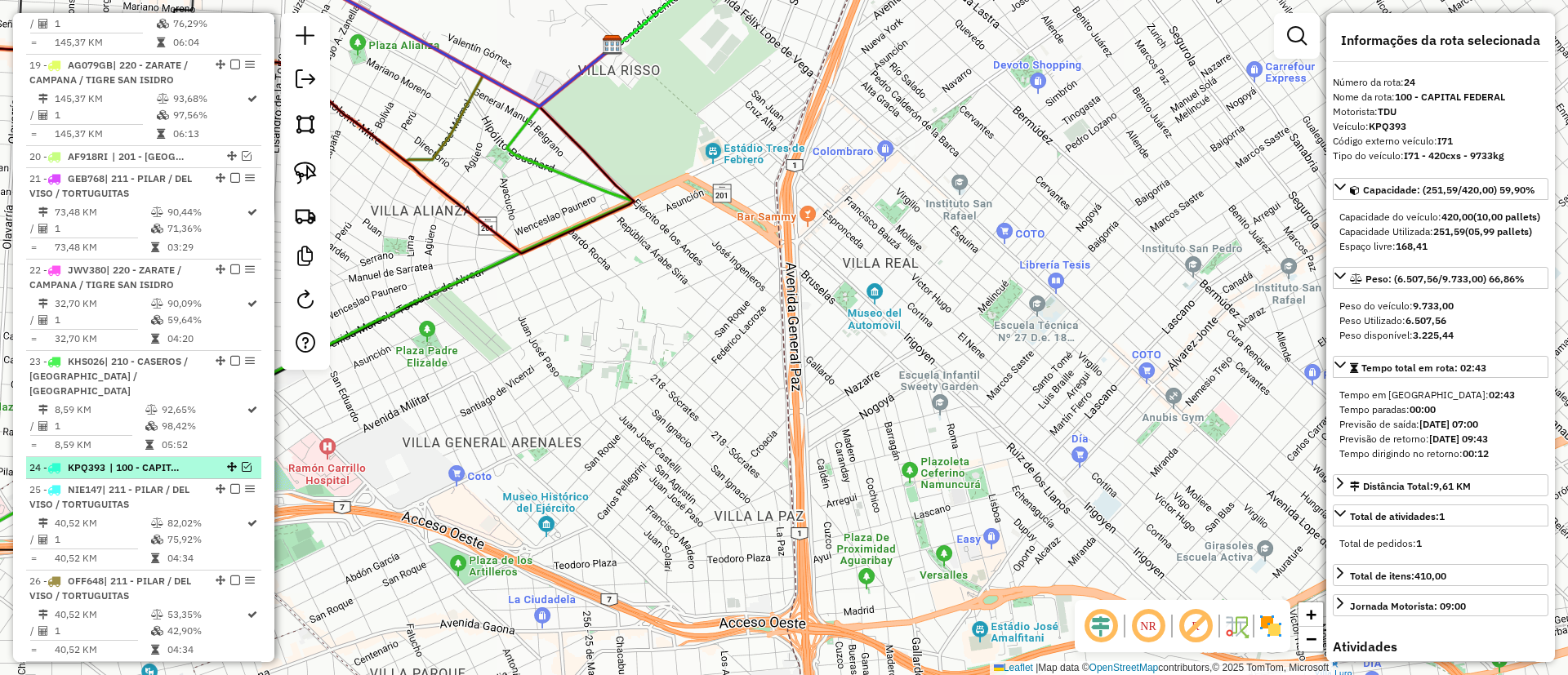
click at [241, 462] on em at bounding box center [246, 467] width 10 height 10
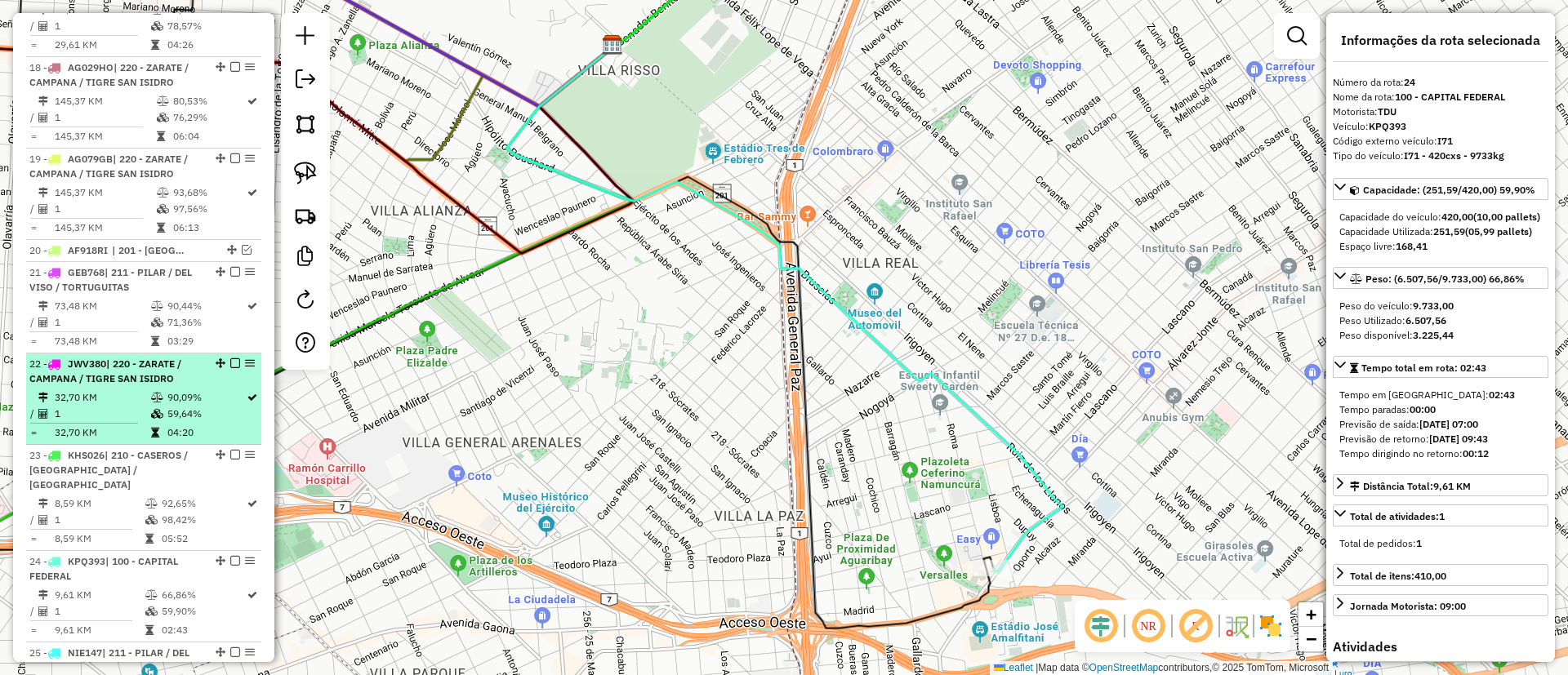
scroll to position [1906, 0]
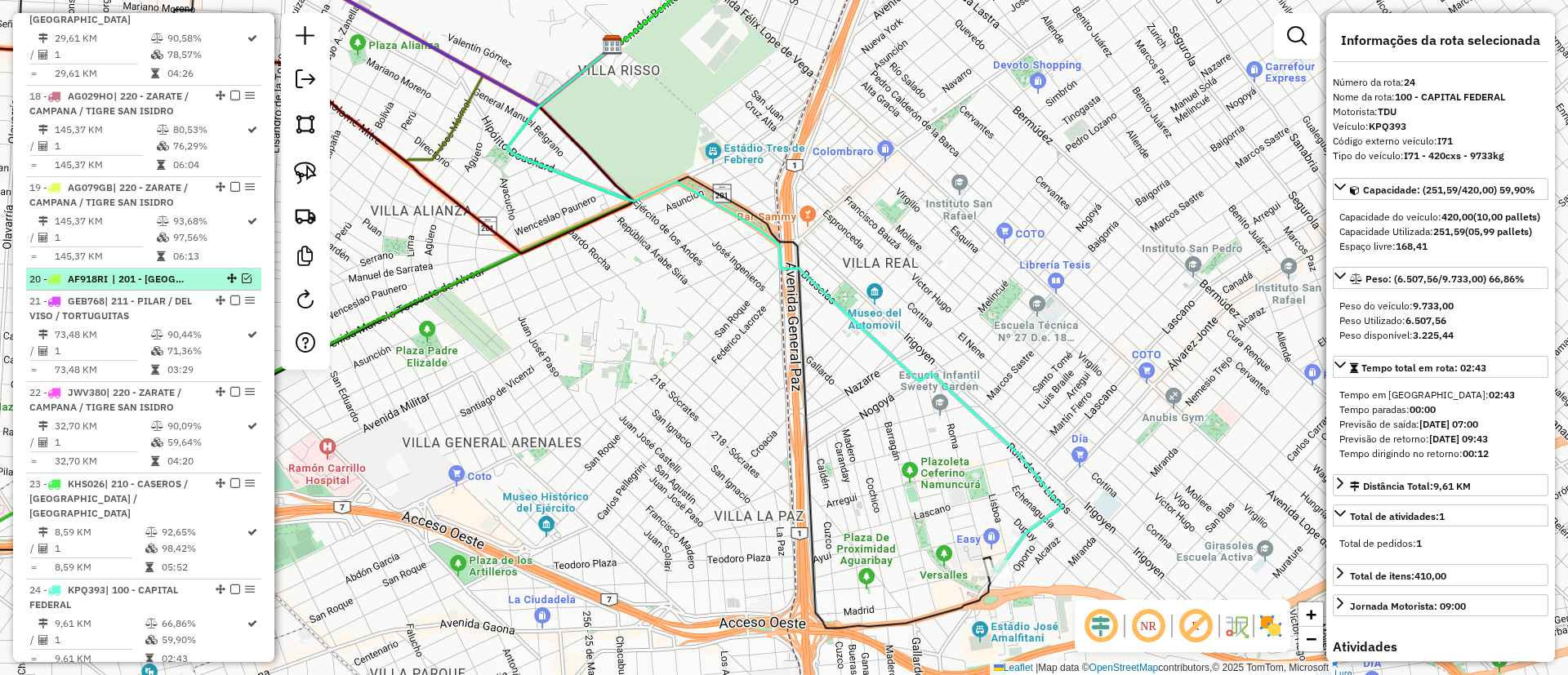
click at [241, 273] on em at bounding box center [246, 278] width 10 height 10
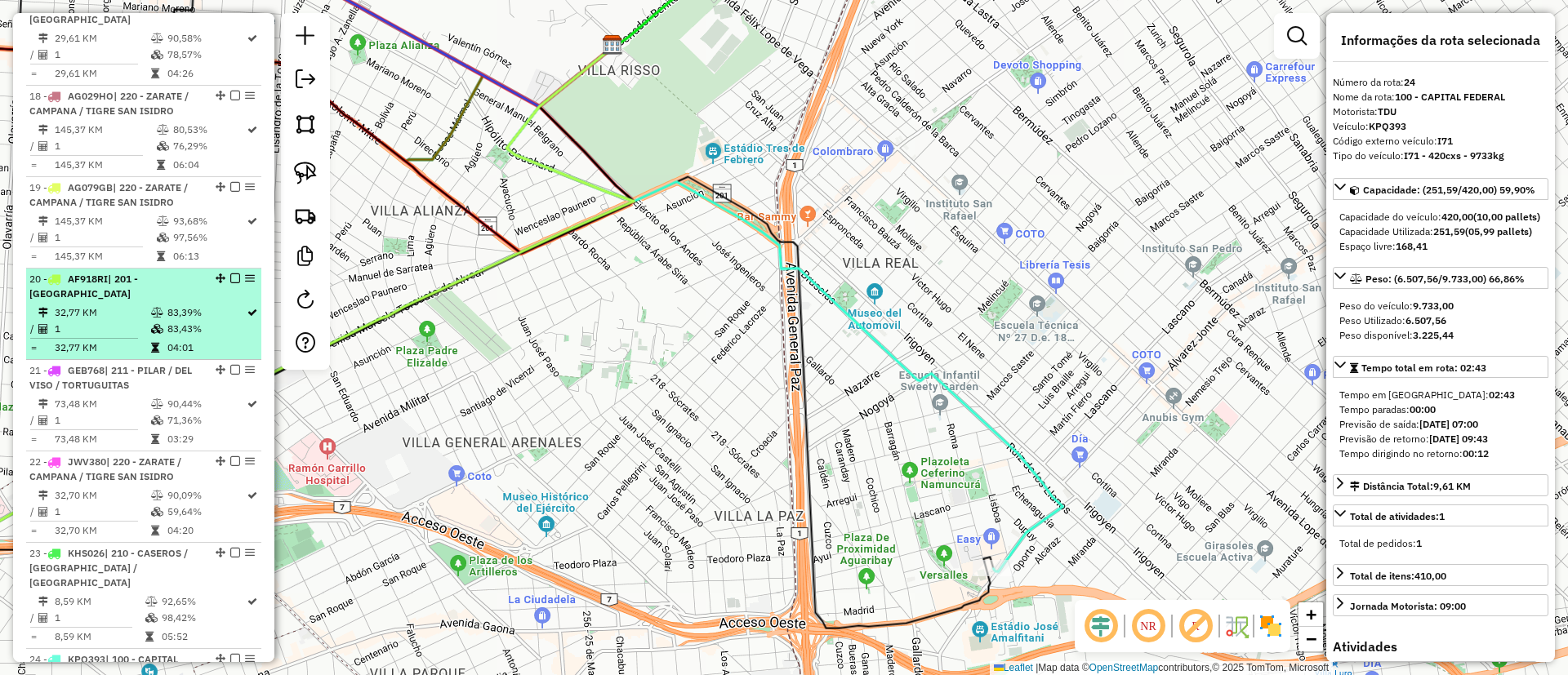
click at [236, 321] on td "83,43%" at bounding box center [207, 329] width 79 height 17
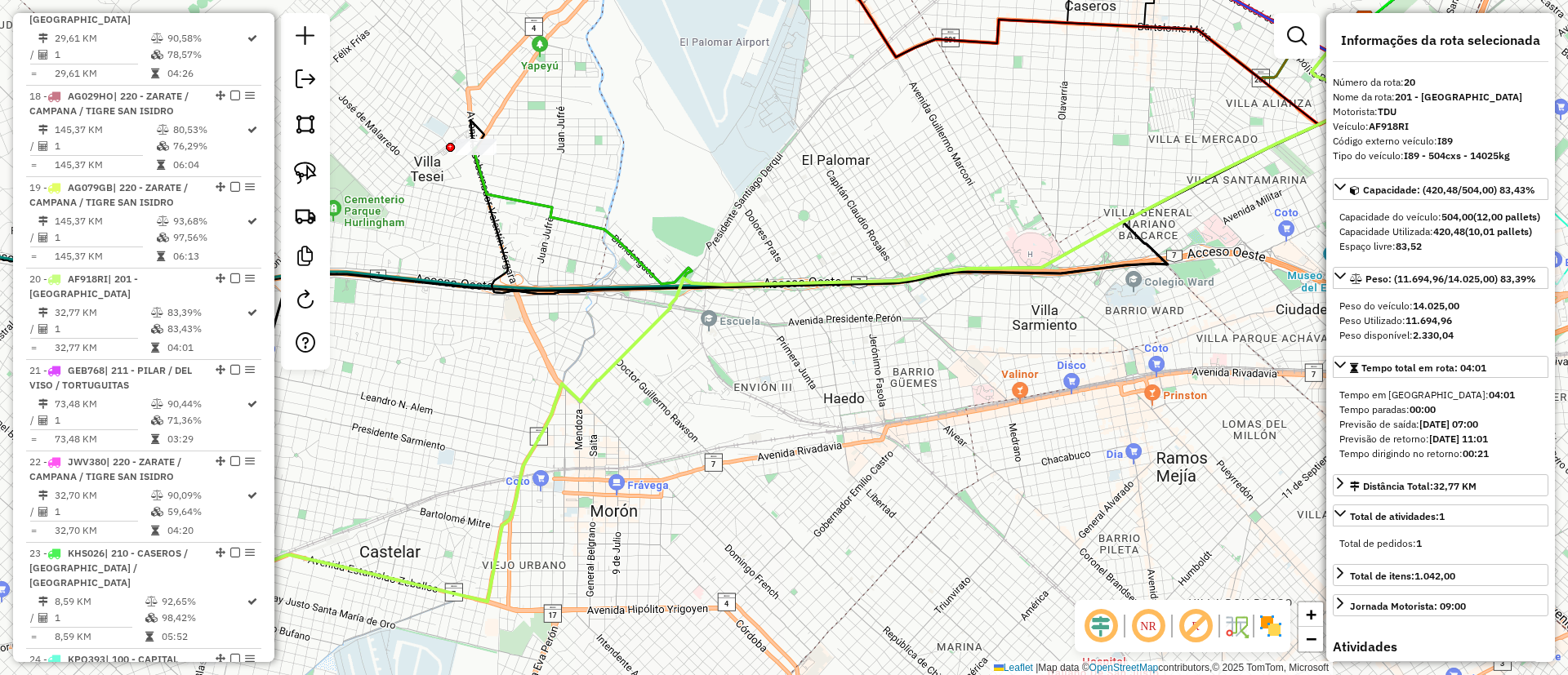
drag, startPoint x: 460, startPoint y: 323, endPoint x: 874, endPoint y: 347, distance: 414.7
click at [846, 336] on div "Janela de atendimento Grade de atendimento Capacidade Transportadoras Veículos …" at bounding box center [784, 337] width 1568 height 675
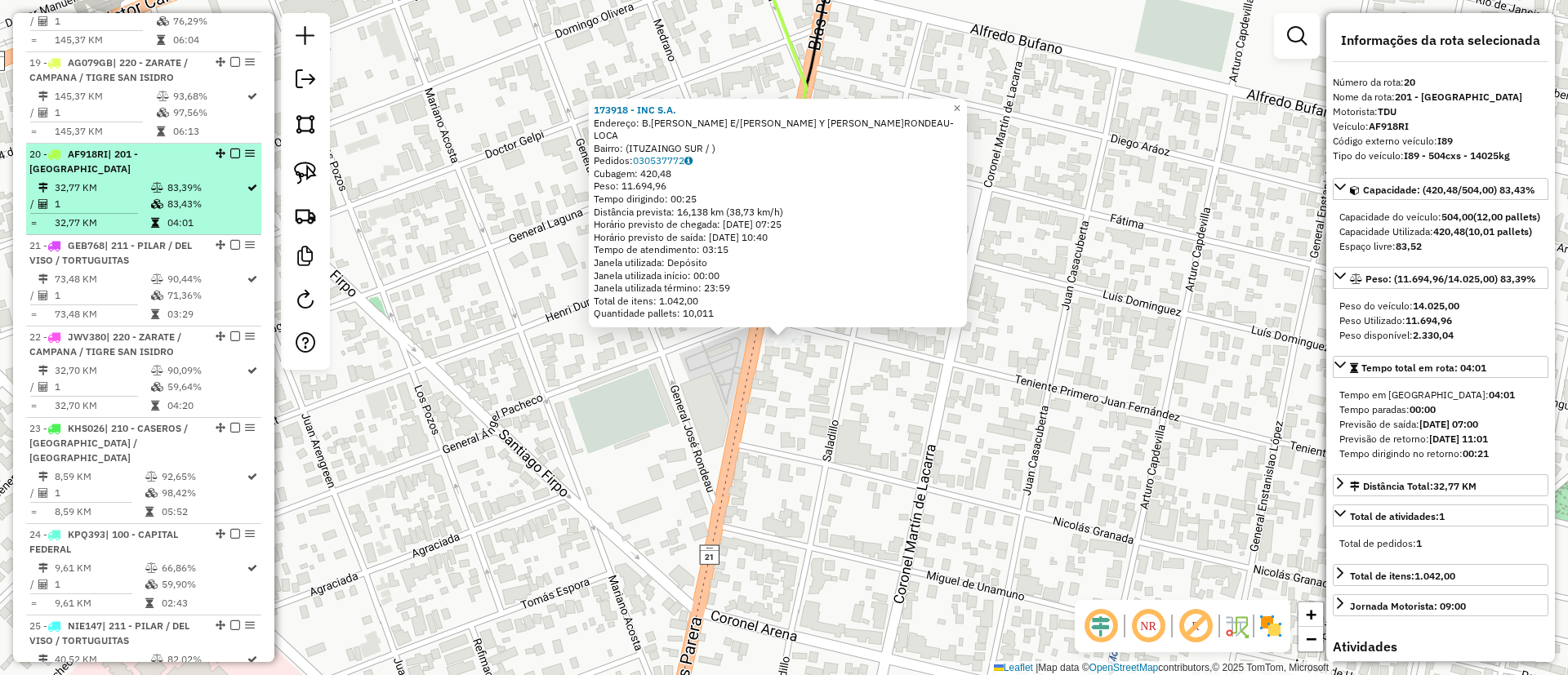
scroll to position [2074, 0]
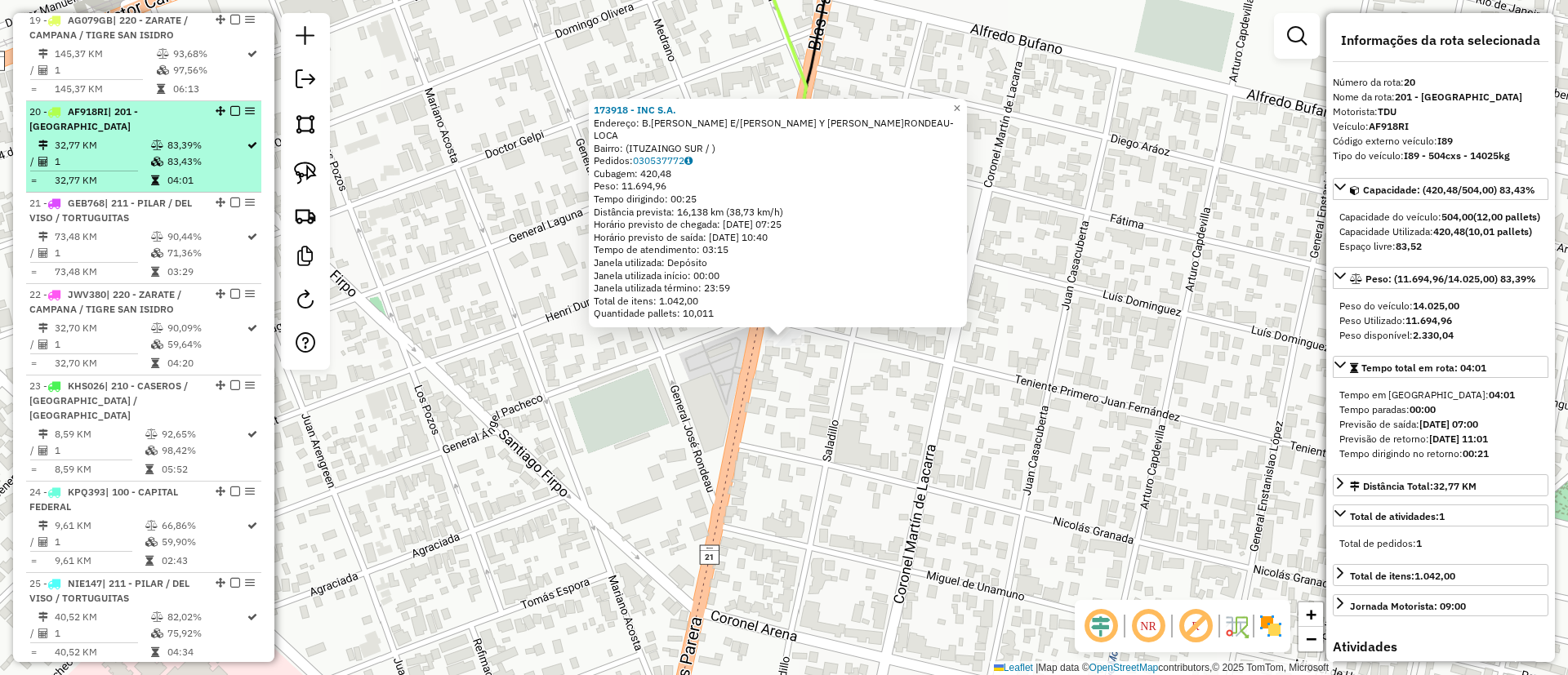
click at [234, 106] on em at bounding box center [236, 111] width 10 height 10
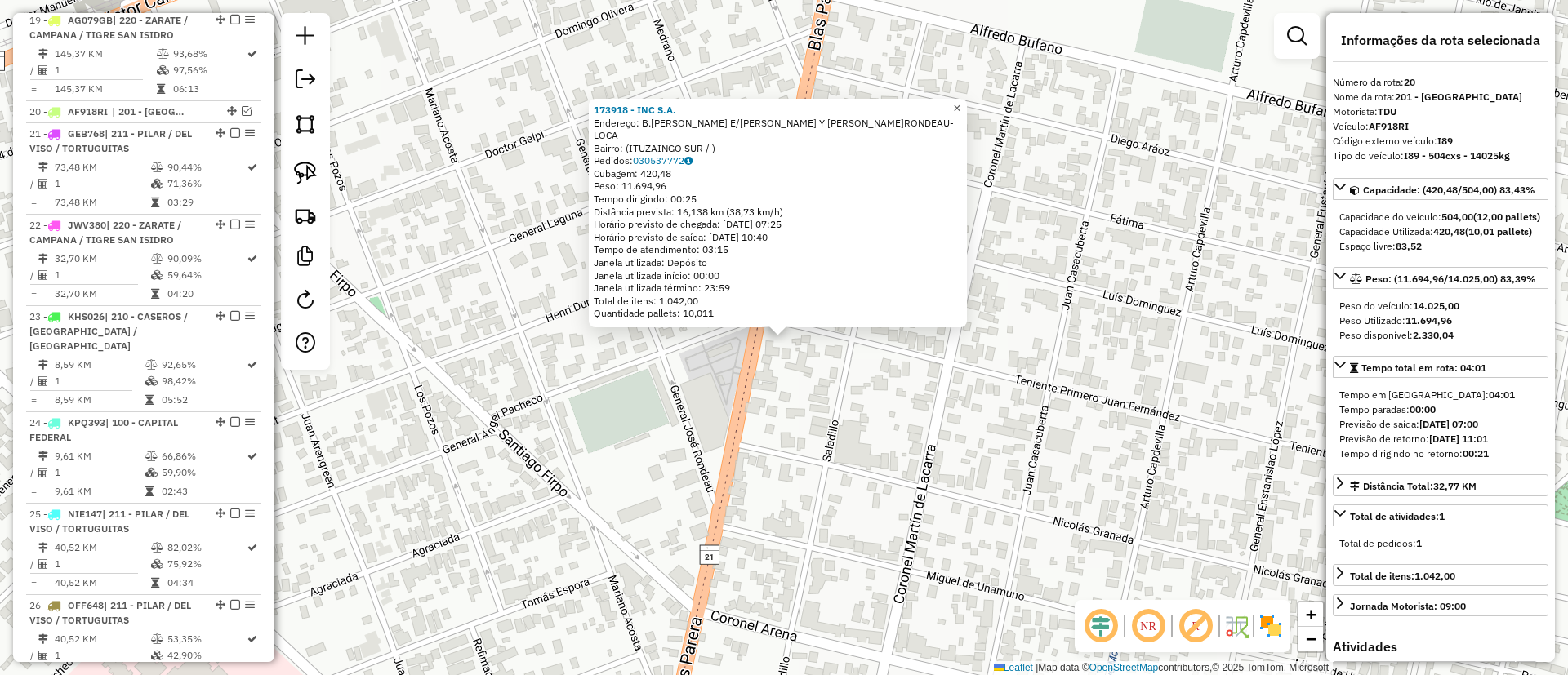
click at [960, 113] on span "×" at bounding box center [956, 108] width 7 height 14
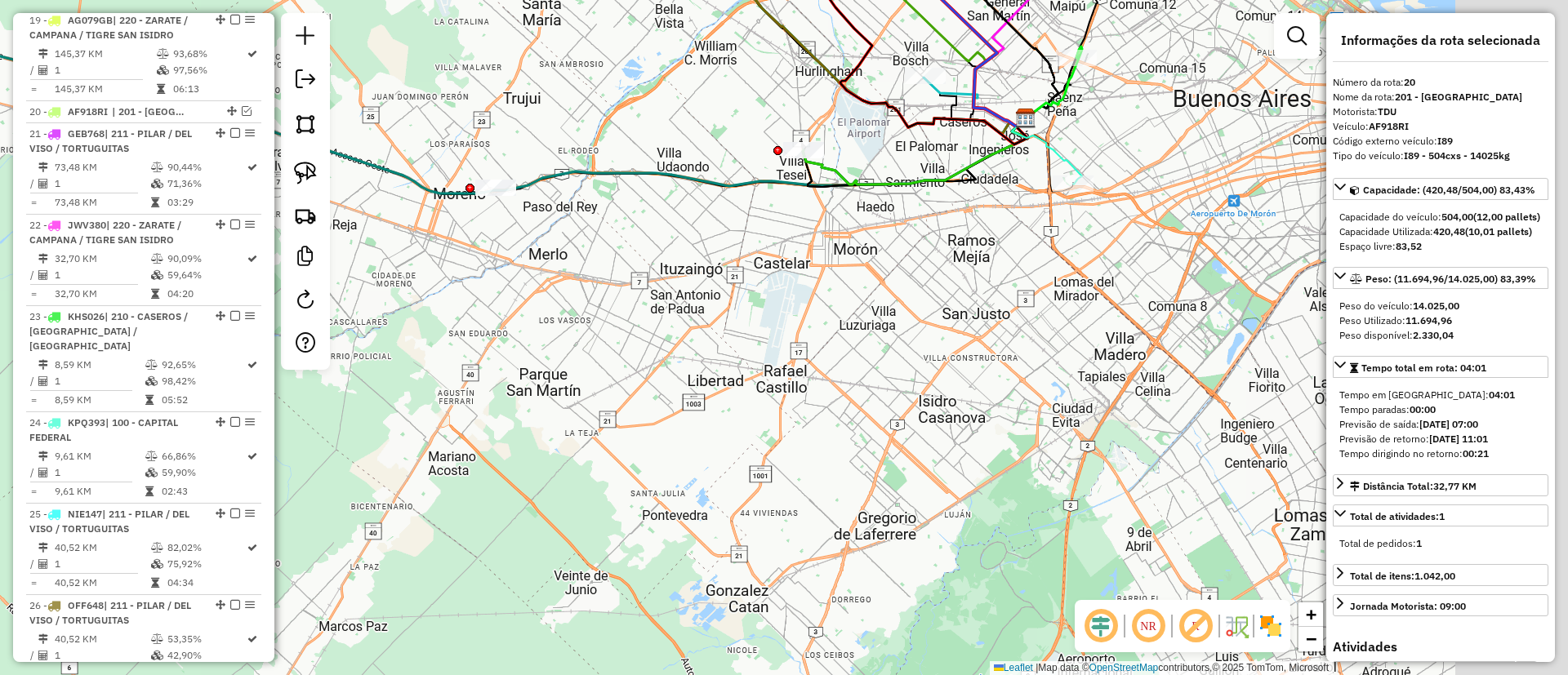
drag, startPoint x: 938, startPoint y: 355, endPoint x: 741, endPoint y: 326, distance: 199.1
click at [740, 349] on div "Janela de atendimento Grade de atendimento Capacidade Transportadoras Veículos …" at bounding box center [784, 337] width 1568 height 675
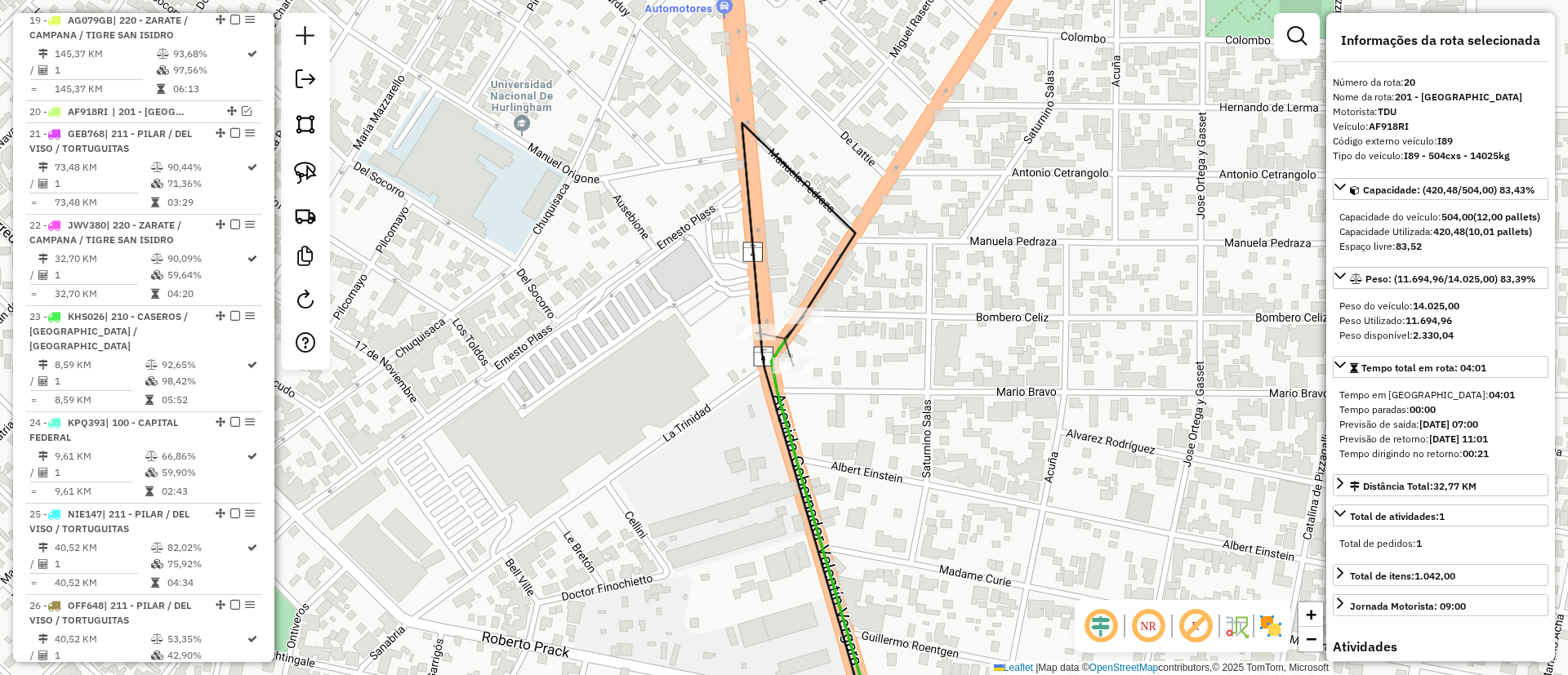
click at [813, 307] on icon at bounding box center [808, 433] width 132 height 620
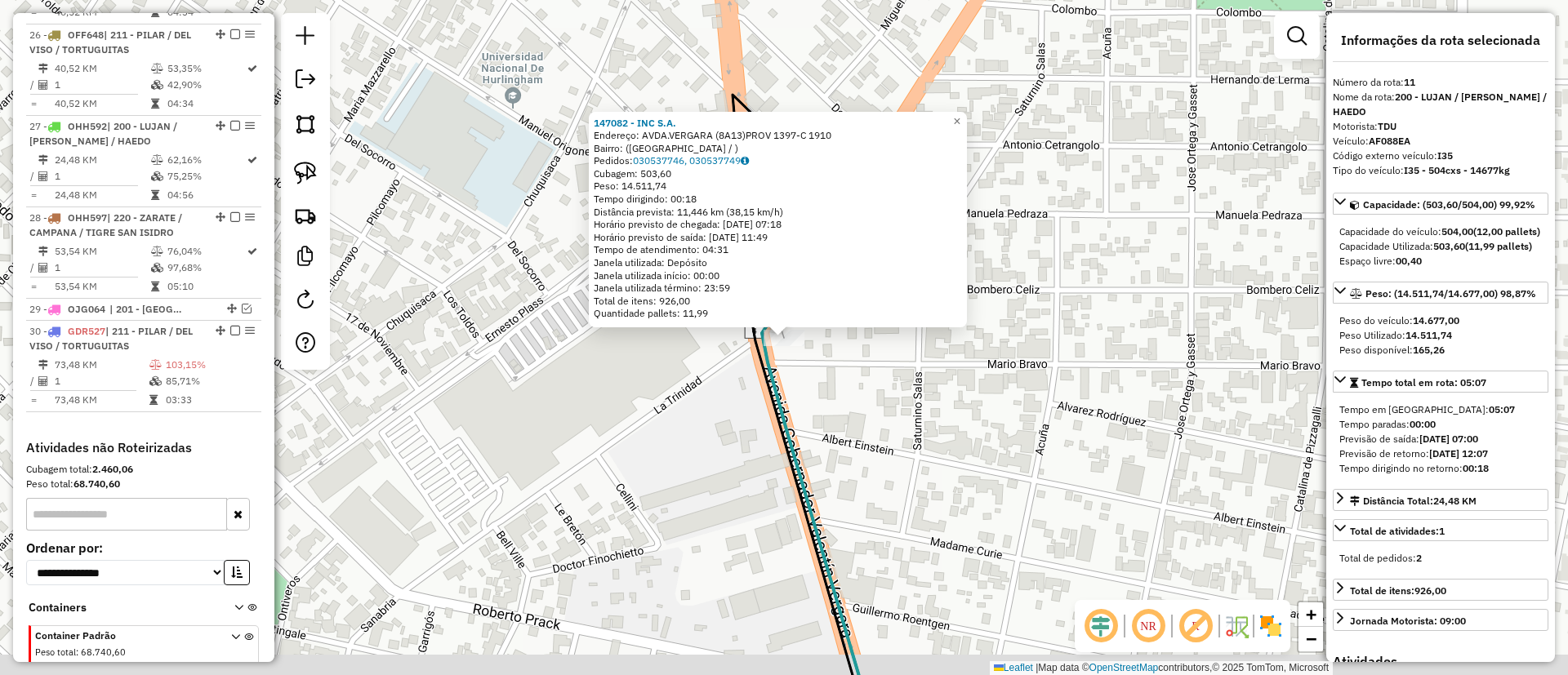
scroll to position [1320, 0]
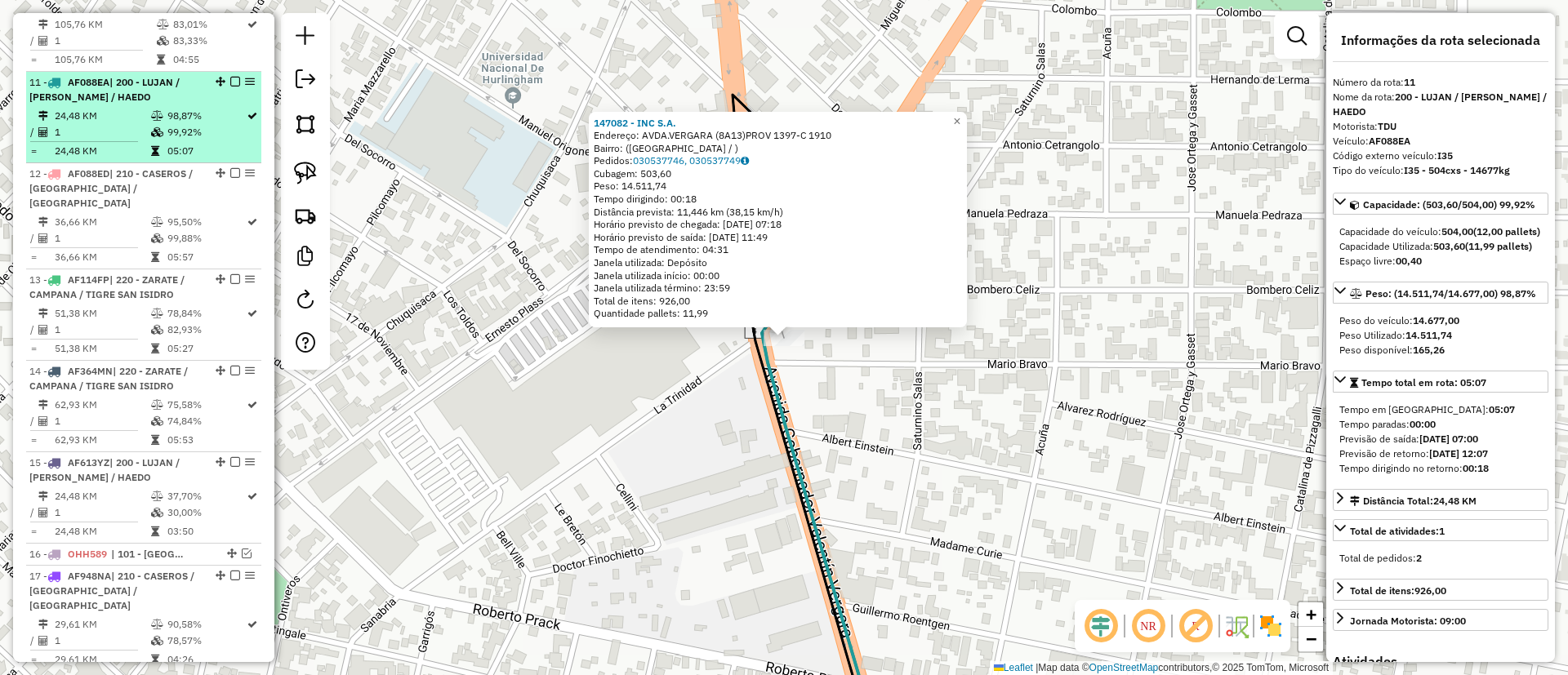
click at [231, 77] on em at bounding box center [236, 82] width 10 height 10
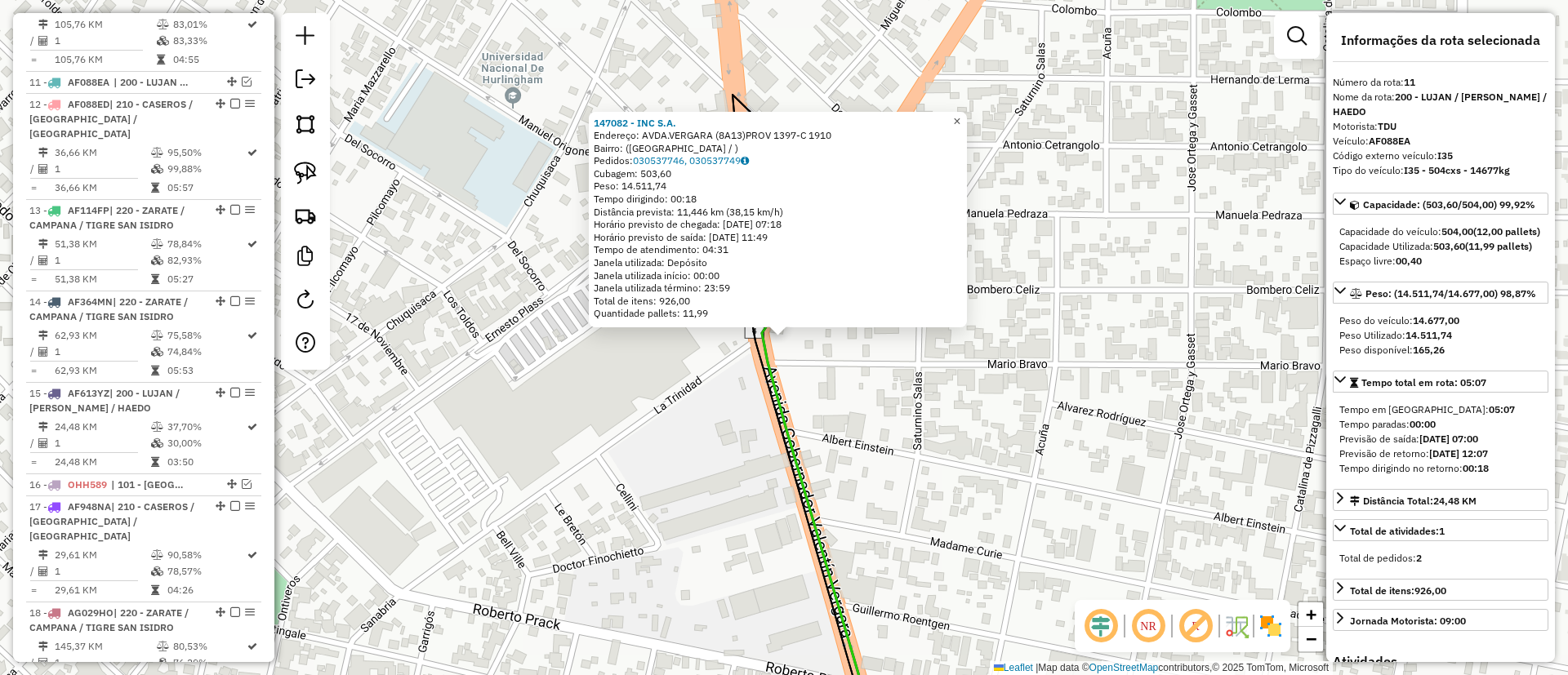
click at [967, 118] on link "×" at bounding box center [957, 121] width 20 height 20
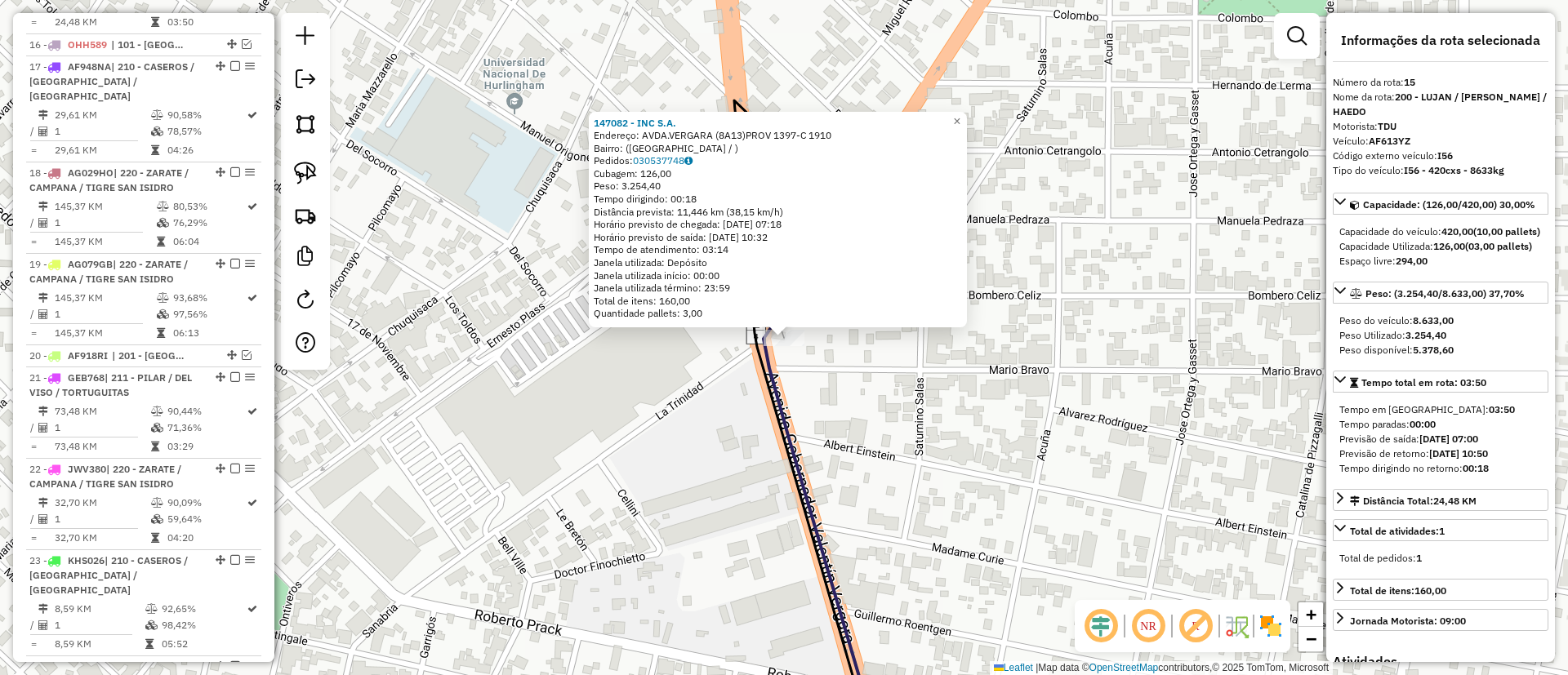
scroll to position [1616, 0]
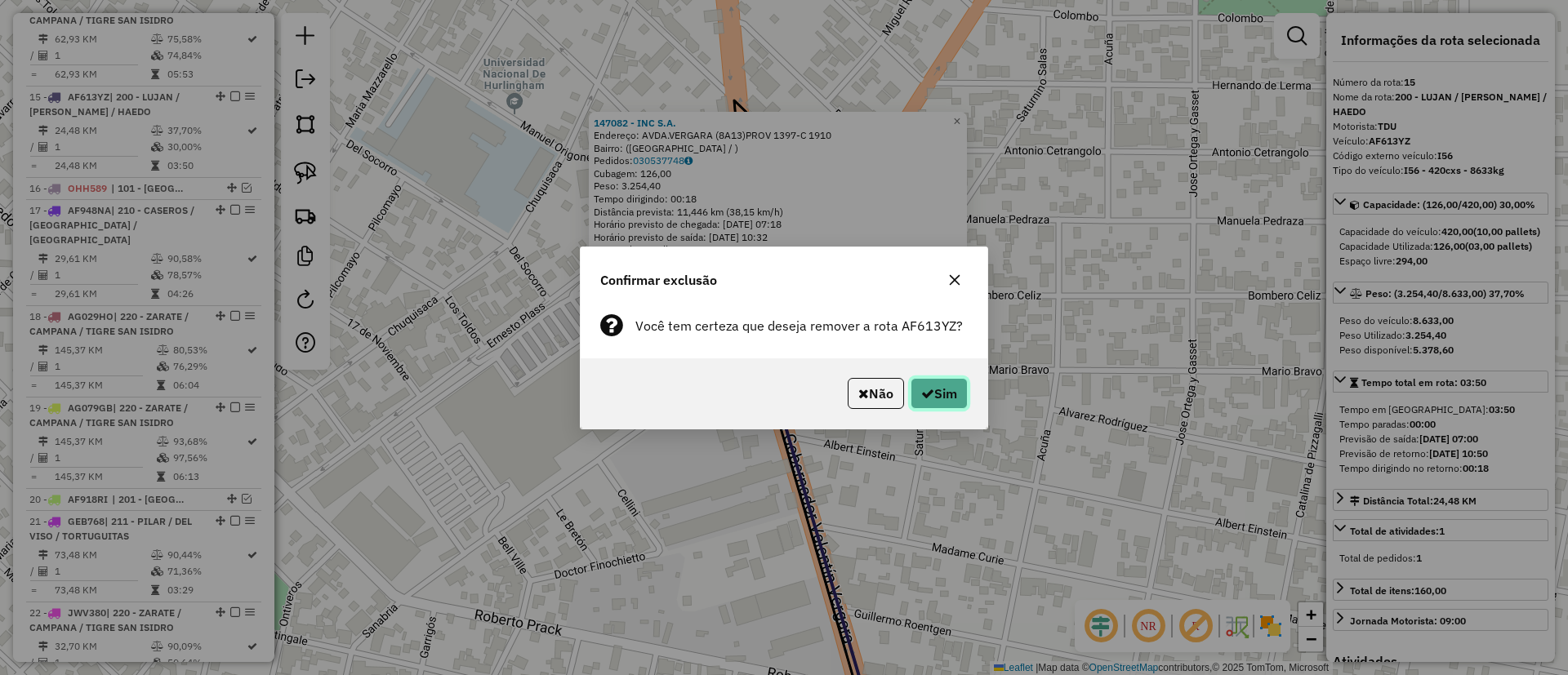
click at [929, 391] on icon "button" at bounding box center [928, 393] width 13 height 13
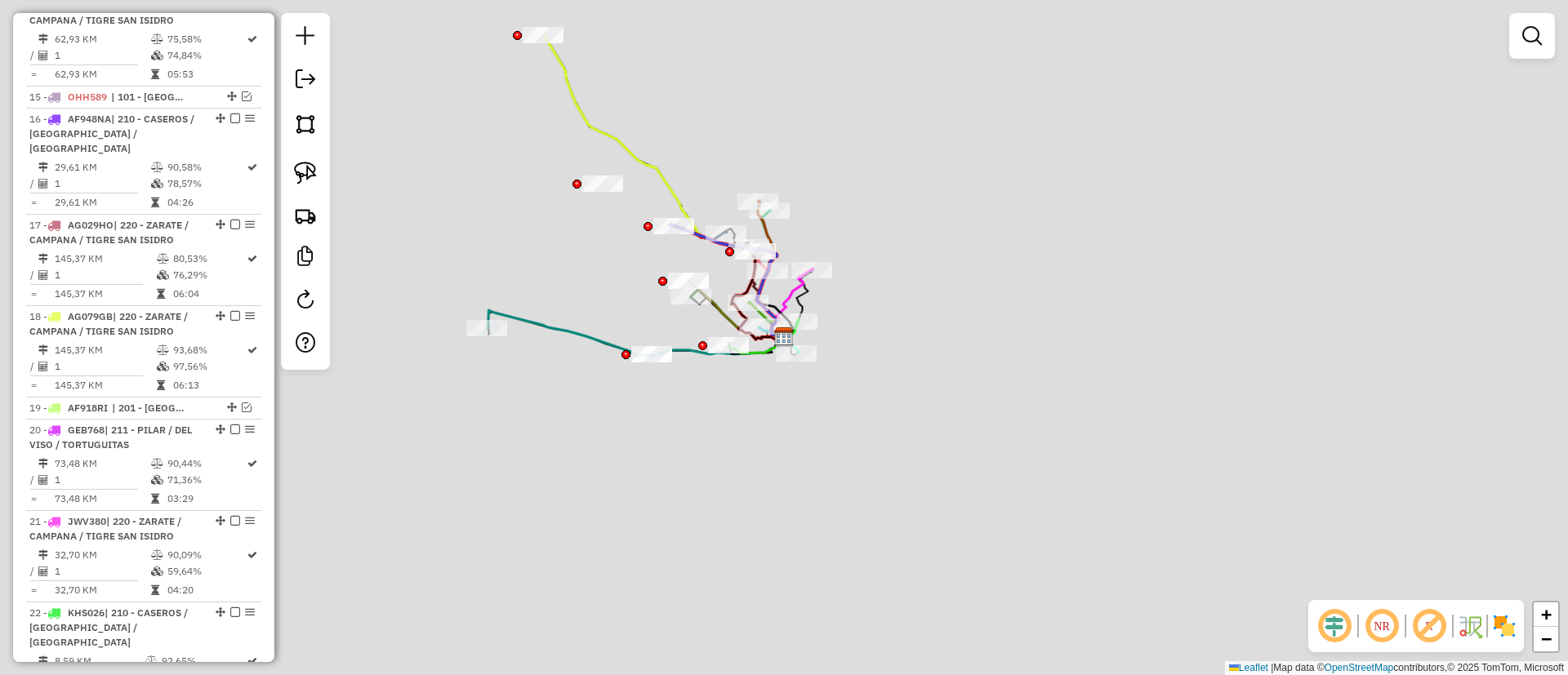
scroll to position [1525, 0]
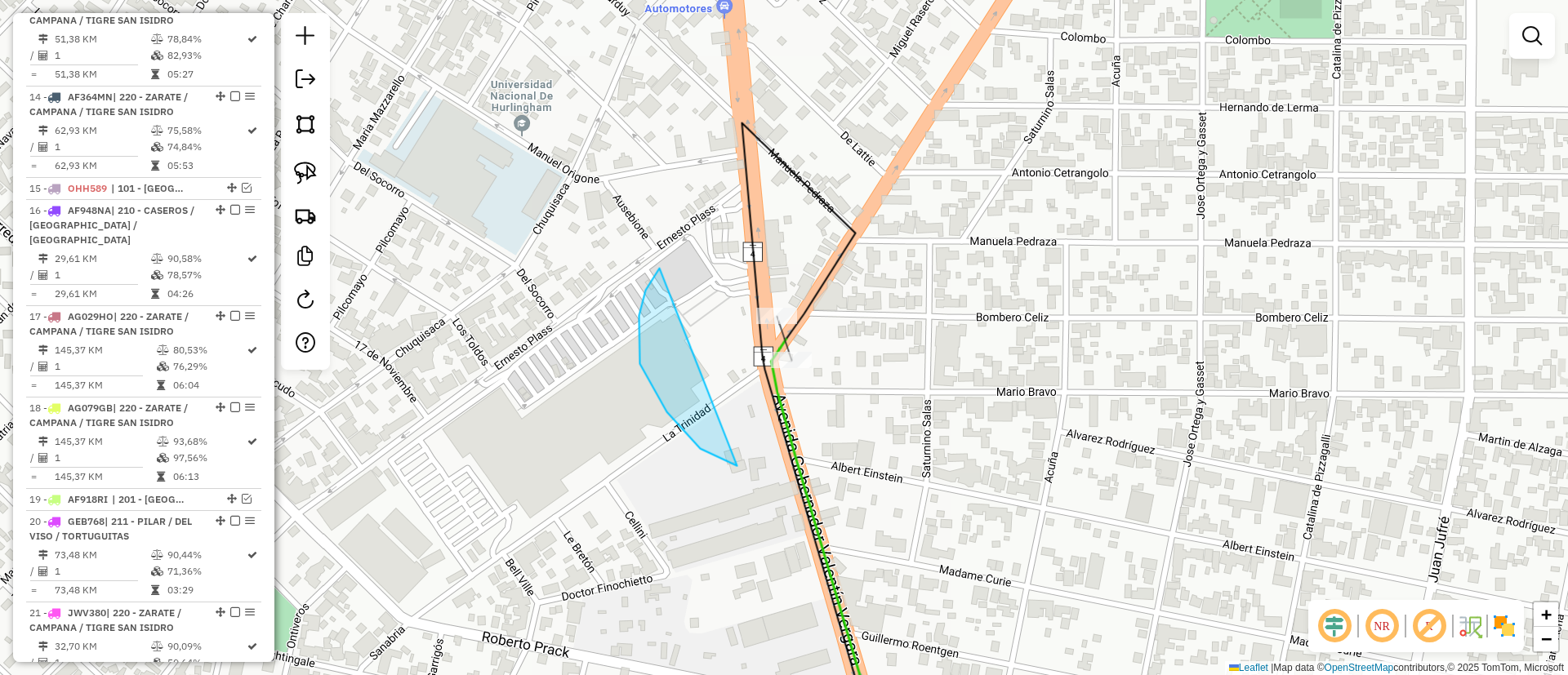
drag, startPoint x: 666, startPoint y: 411, endPoint x: 928, endPoint y: 267, distance: 299.0
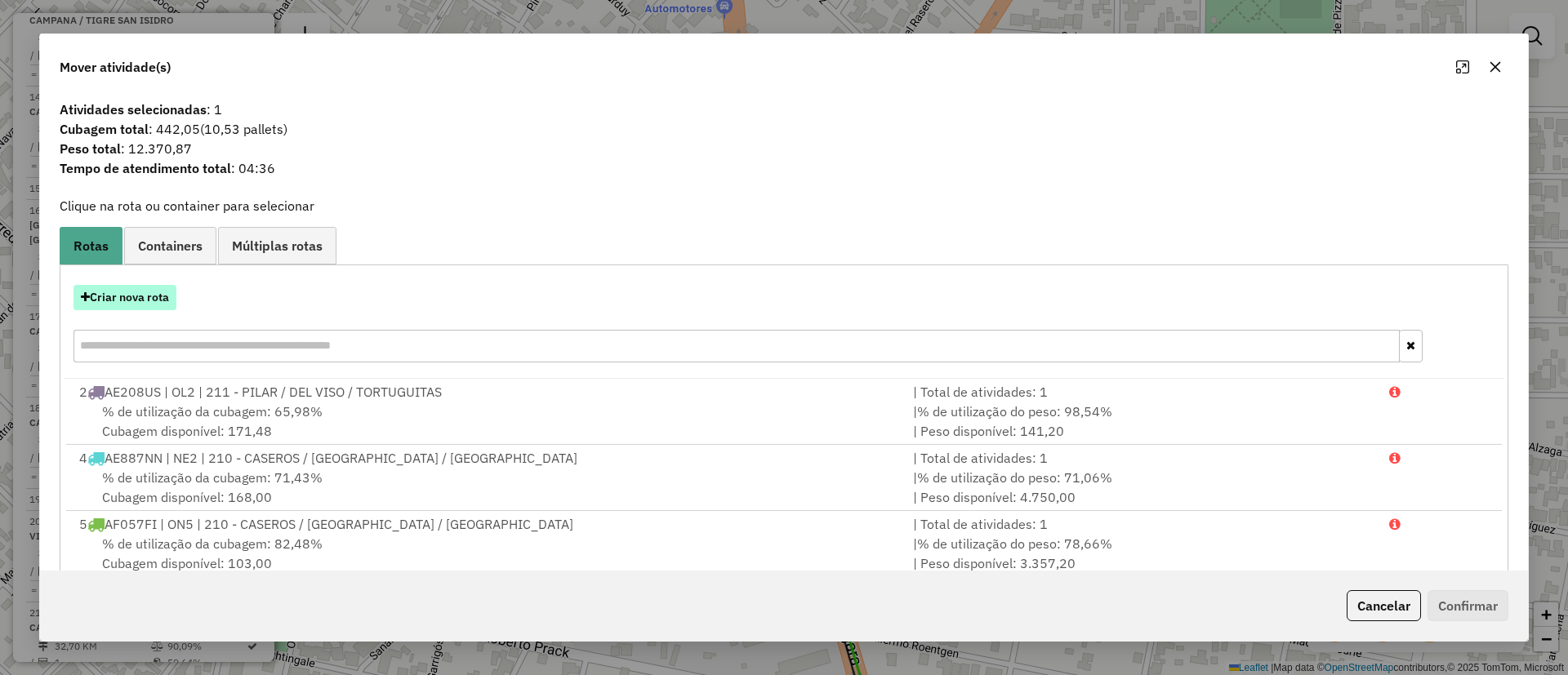
click at [131, 297] on button "Criar nova rota" at bounding box center [125, 297] width 103 height 26
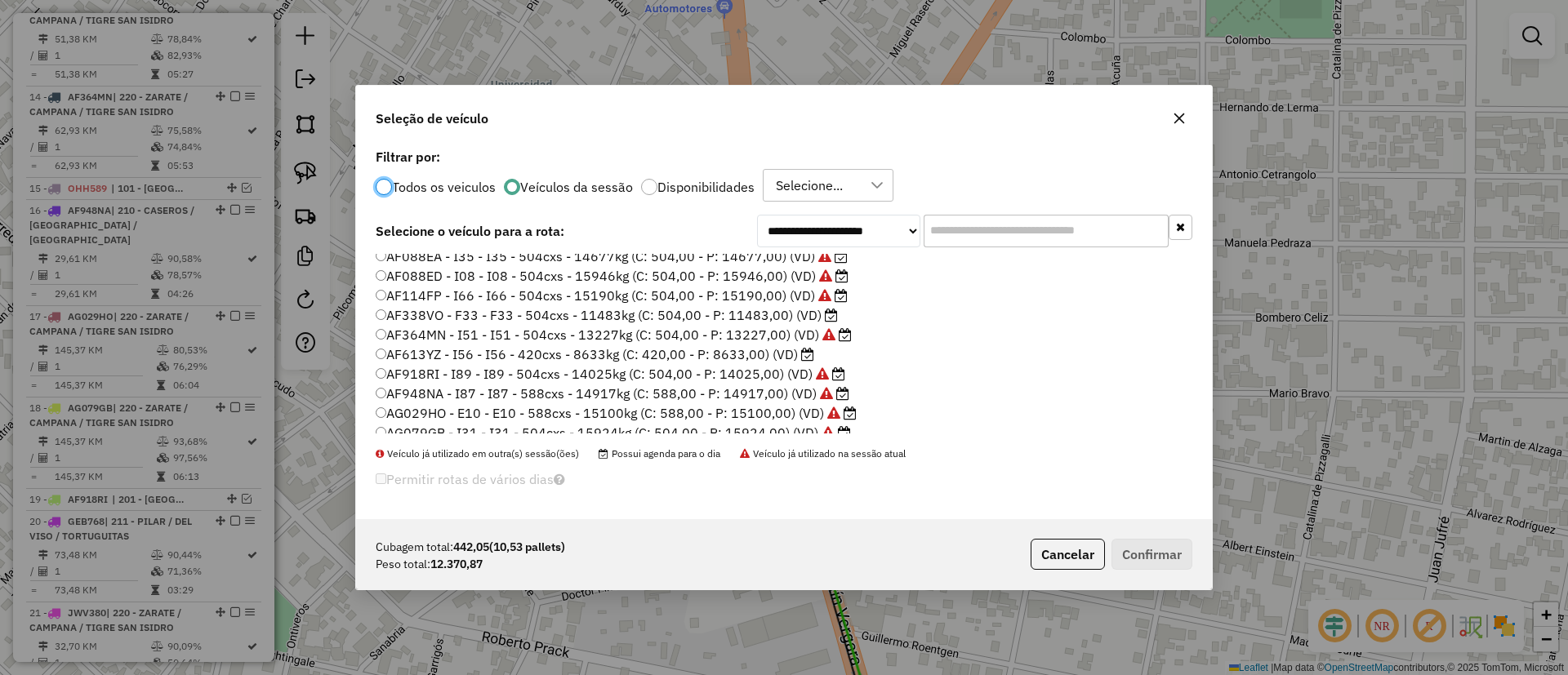
scroll to position [364, 0]
click at [774, 329] on label "AG926DM - RM8 - RM8 - 504cxs - 11150kg (C: 504,00 - P: 11150,00) (VD)" at bounding box center [612, 330] width 473 height 20
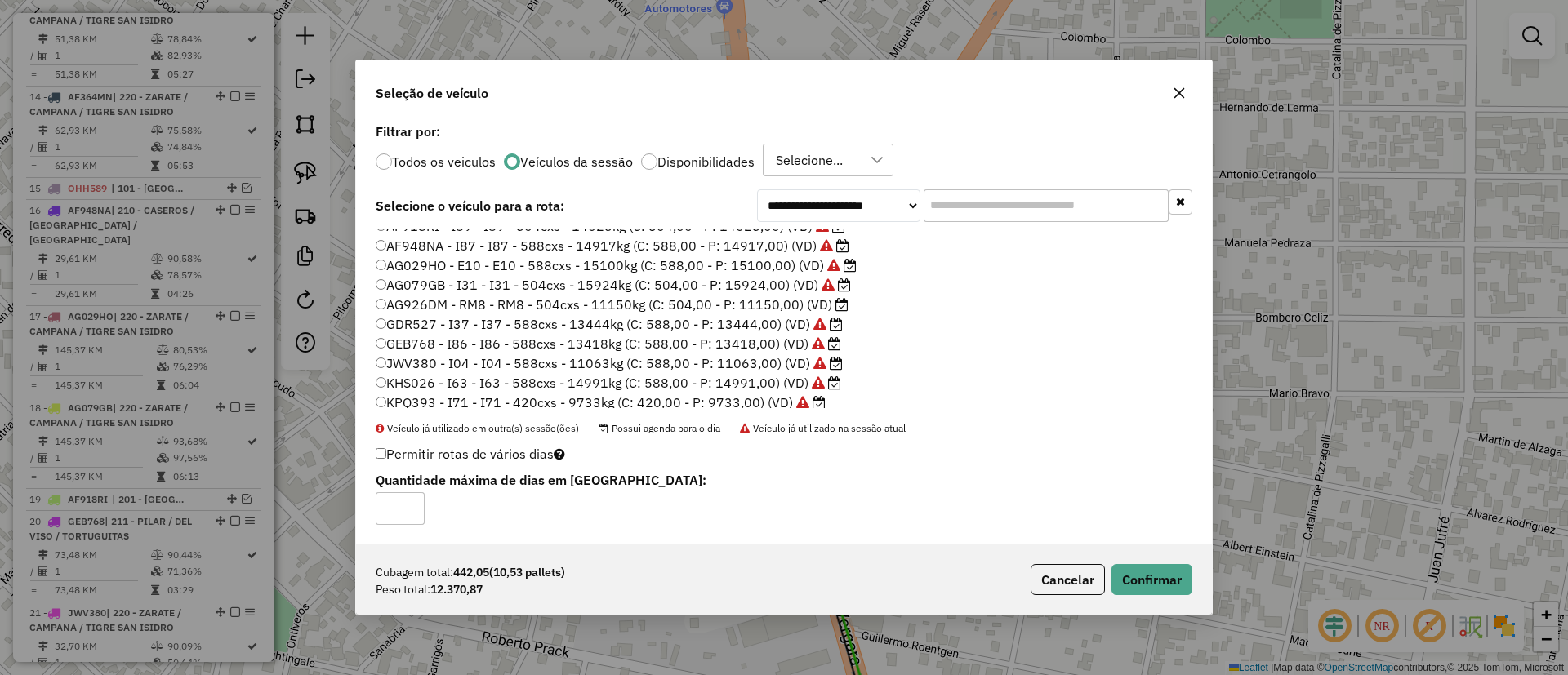
click at [1149, 601] on div "Cubagem total: 442,05 (10,53 pallets) Peso total: 12.370,87 Cancelar Confirmar" at bounding box center [784, 579] width 856 height 70
click at [1146, 581] on button "Confirmar" at bounding box center [1152, 580] width 81 height 31
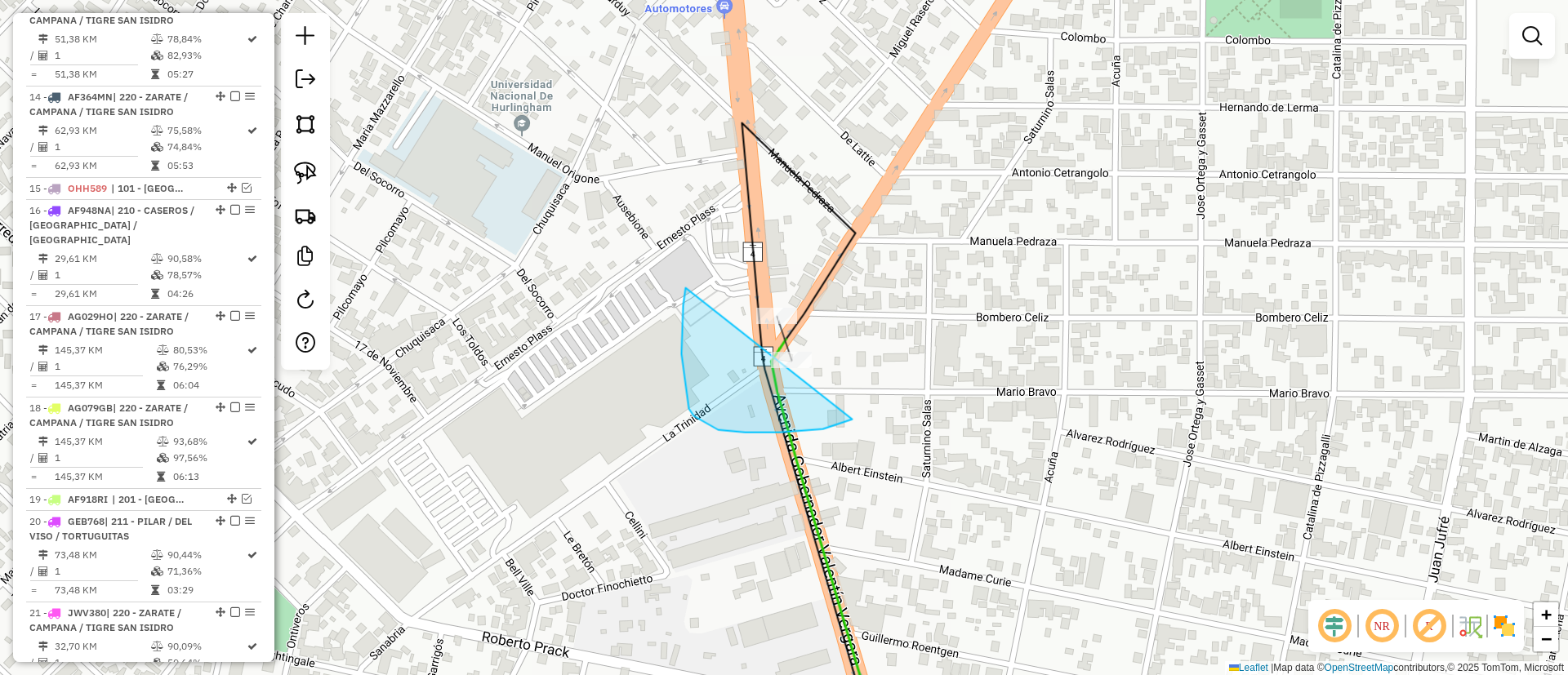
drag, startPoint x: 822, startPoint y: 429, endPoint x: 896, endPoint y: 233, distance: 209.5
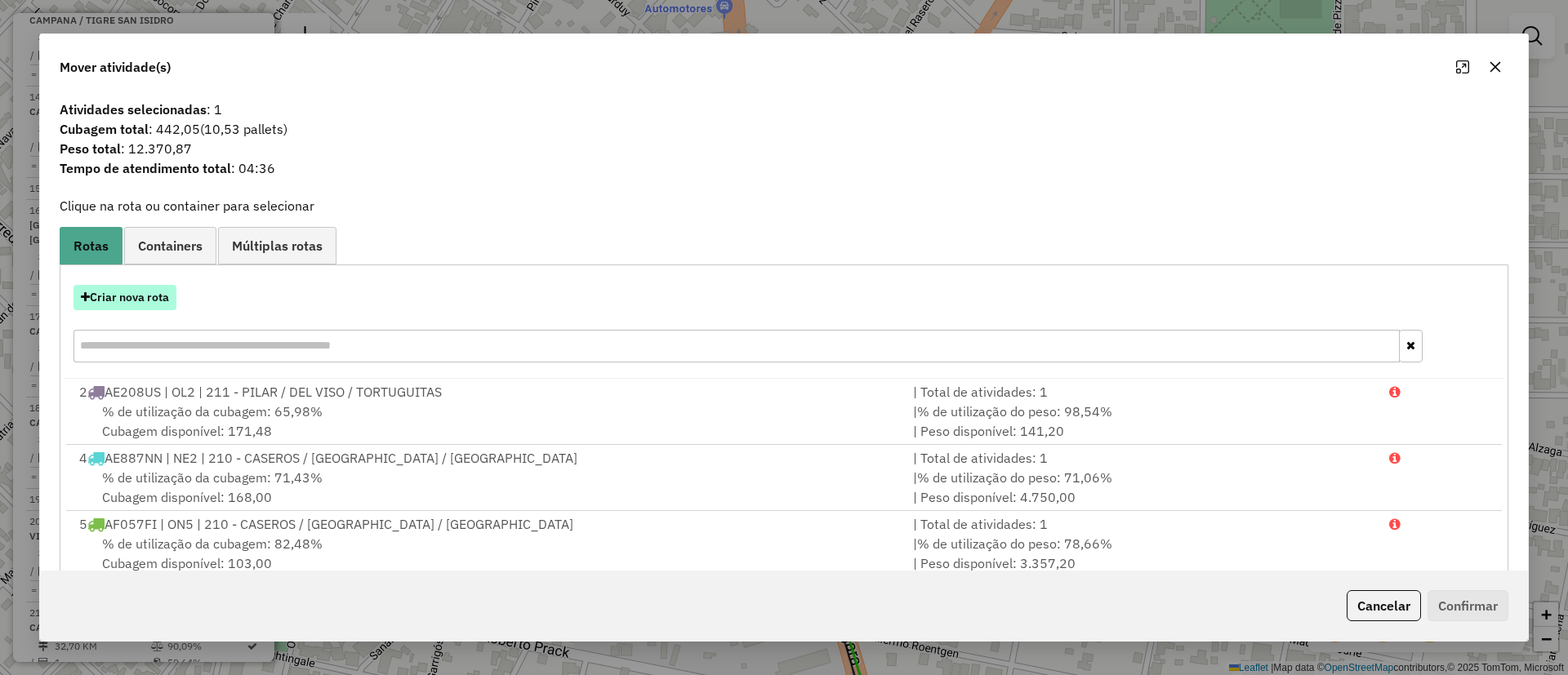
click at [149, 294] on button "Criar nova rota" at bounding box center [125, 297] width 103 height 26
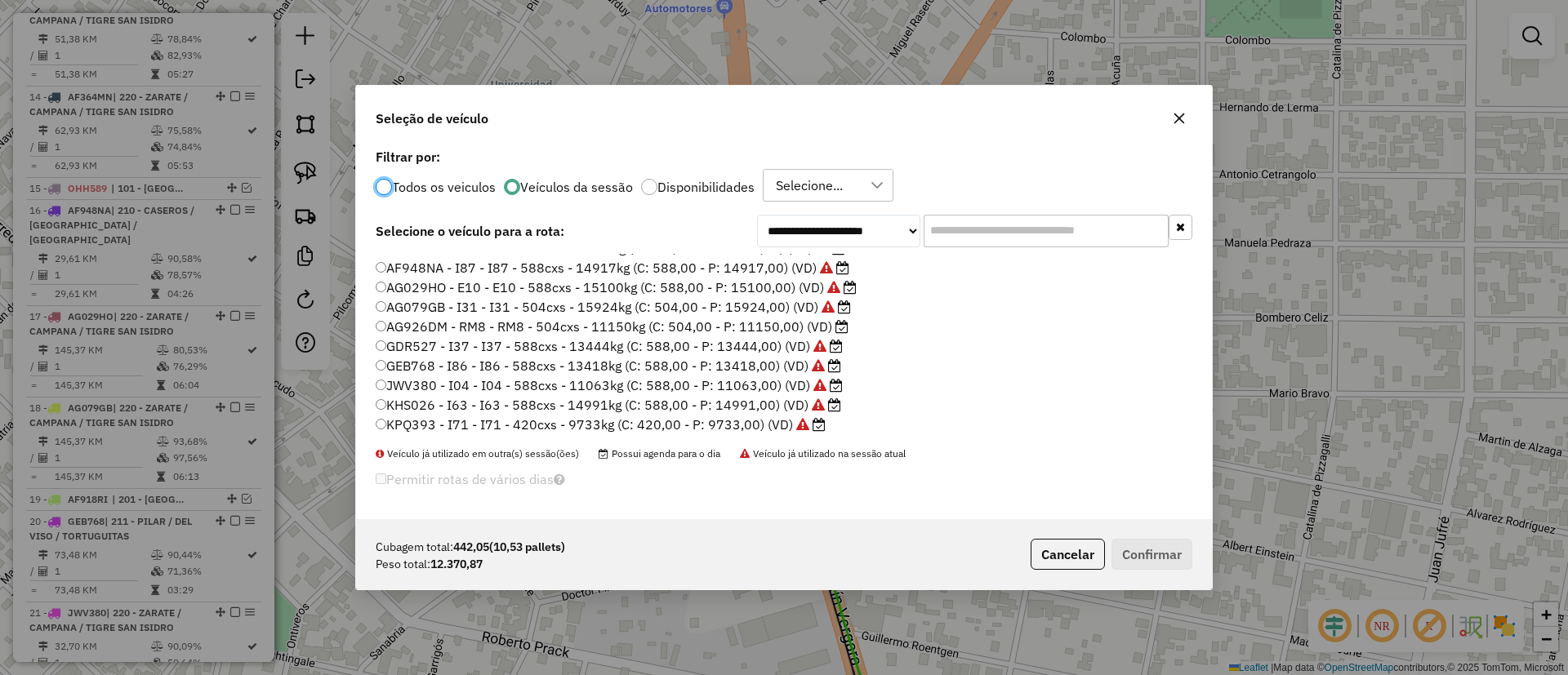
scroll to position [487, 0]
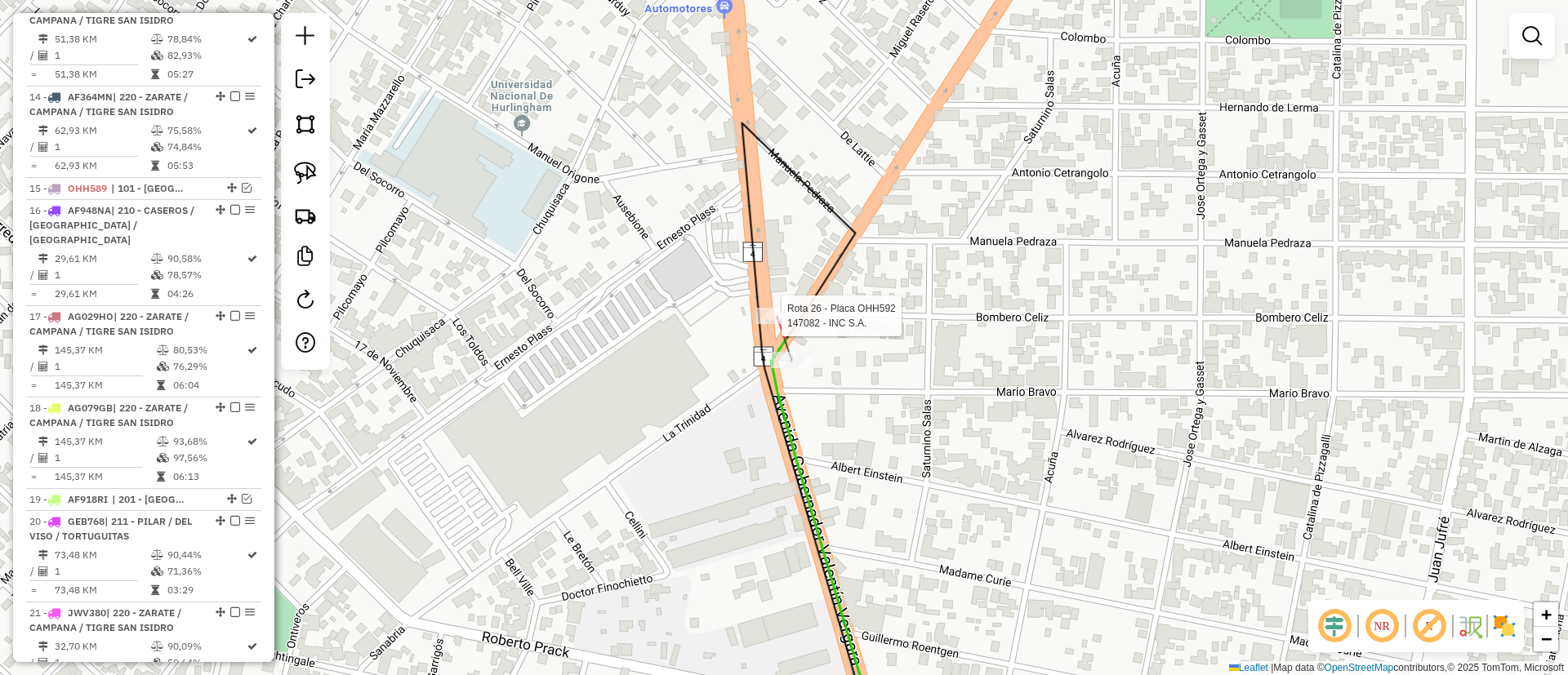
select select "**********"
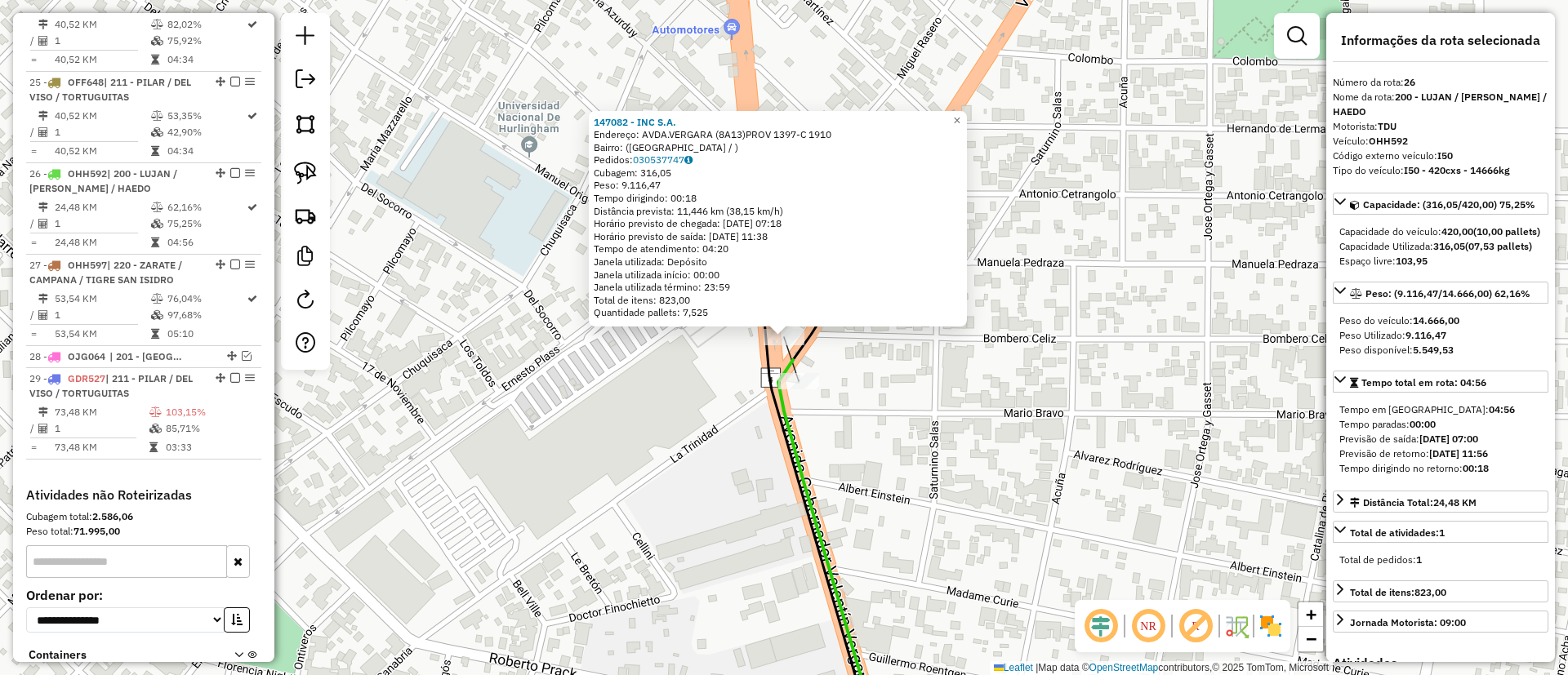
scroll to position [2484, 0]
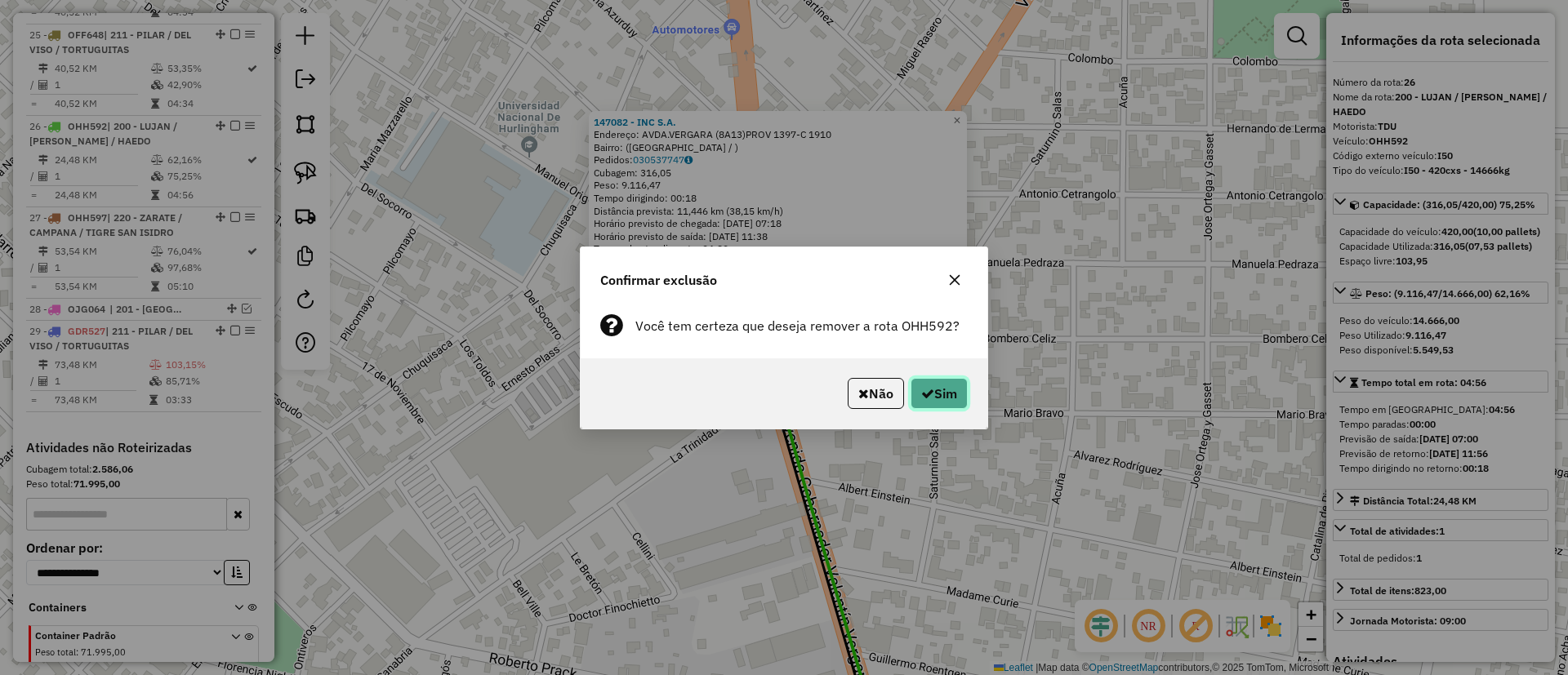
click at [937, 387] on button "Sim" at bounding box center [939, 393] width 57 height 31
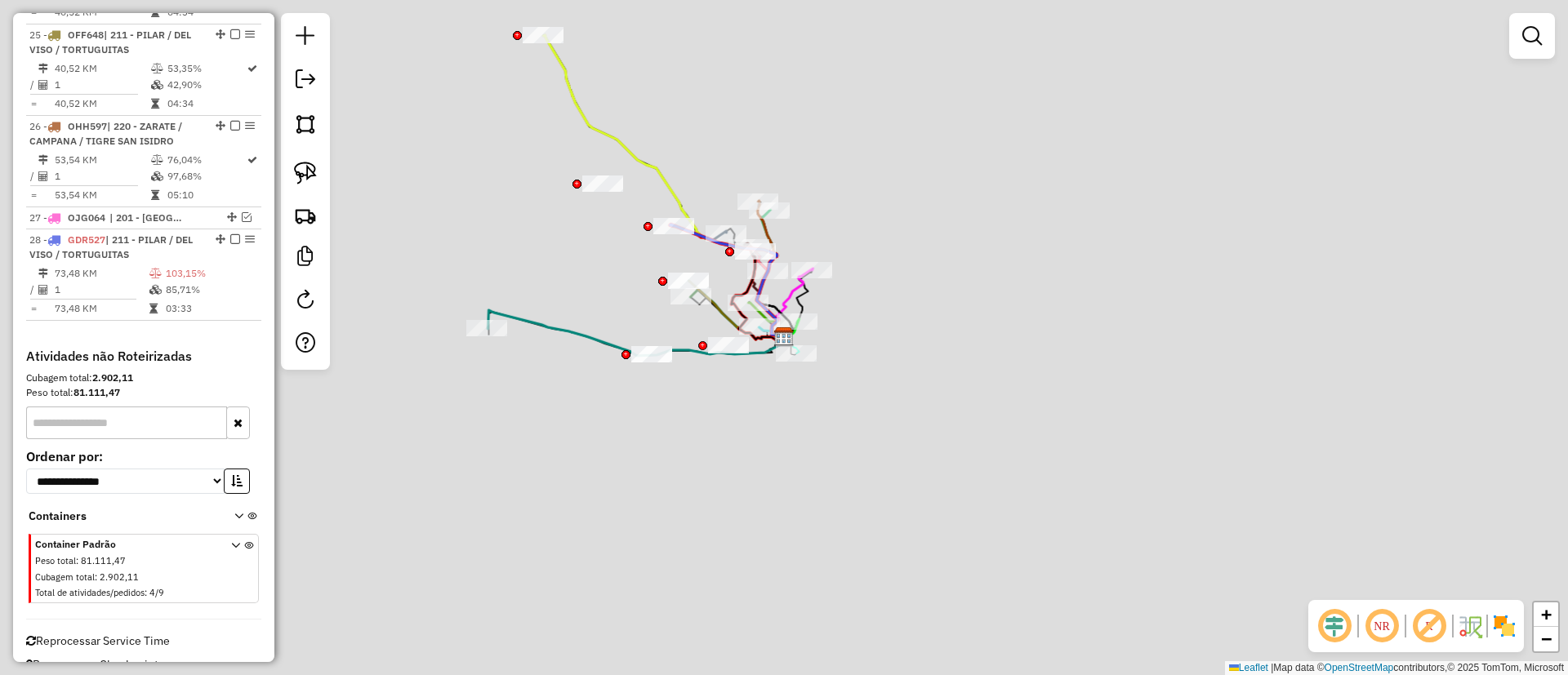
scroll to position [2392, 0]
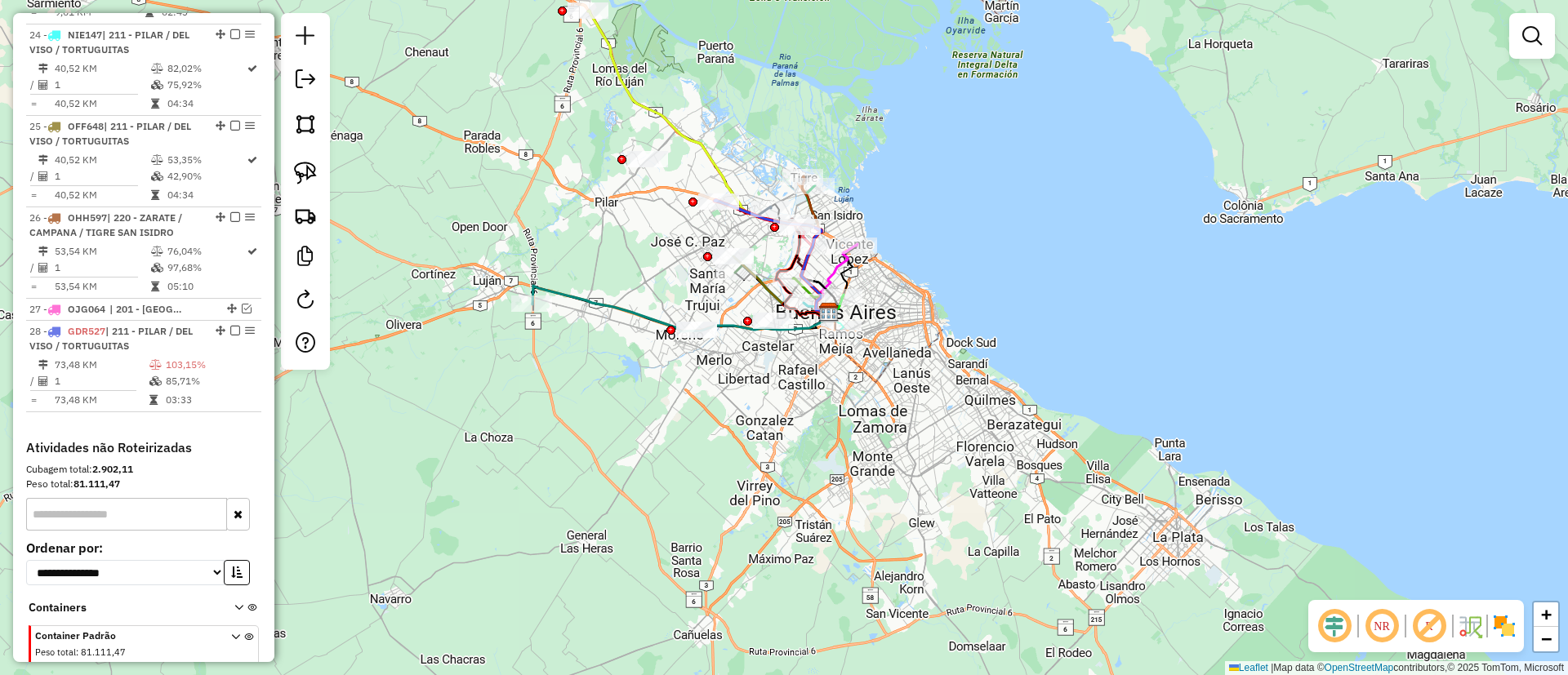
click at [493, 292] on div "Janela de atendimento Grade de atendimento Capacidade Transportadoras Veículos …" at bounding box center [784, 337] width 1568 height 675
select select "**********"
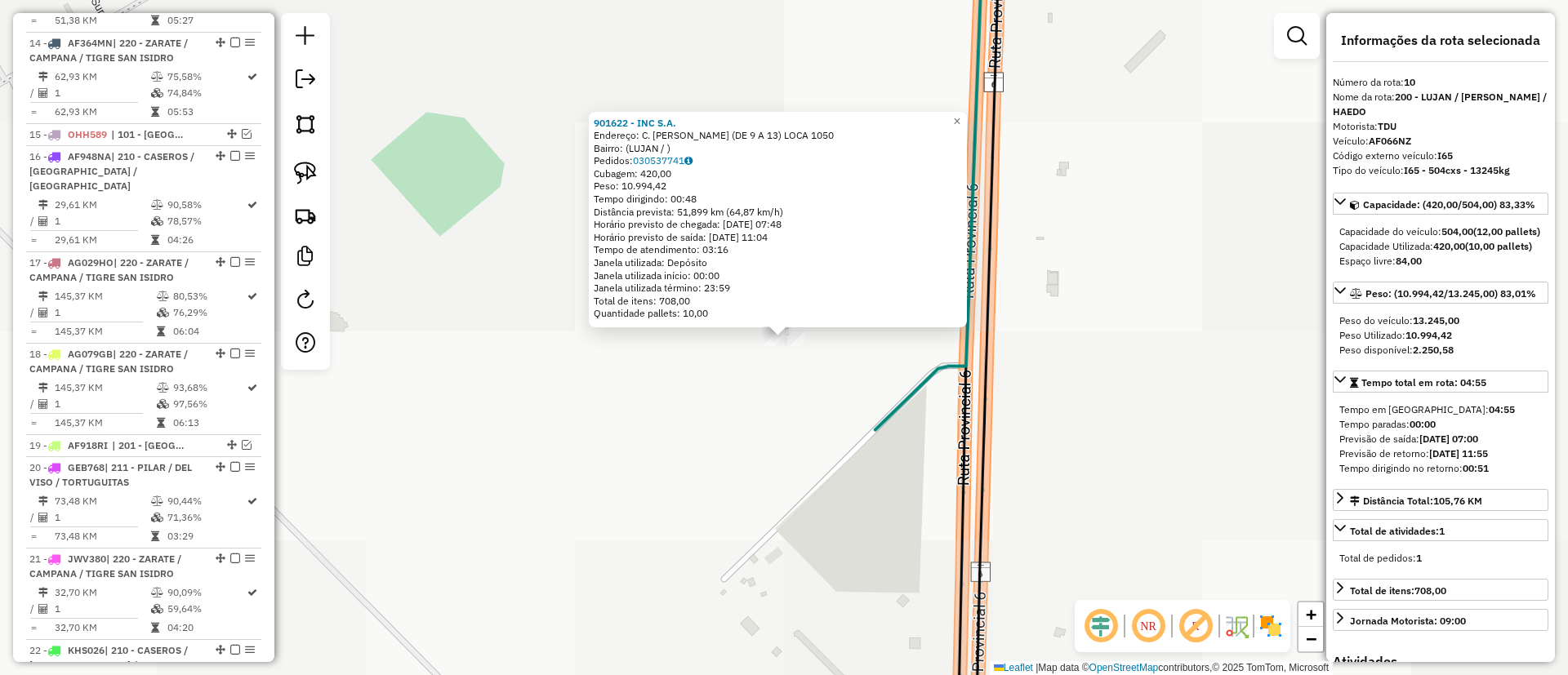
scroll to position [1229, 0]
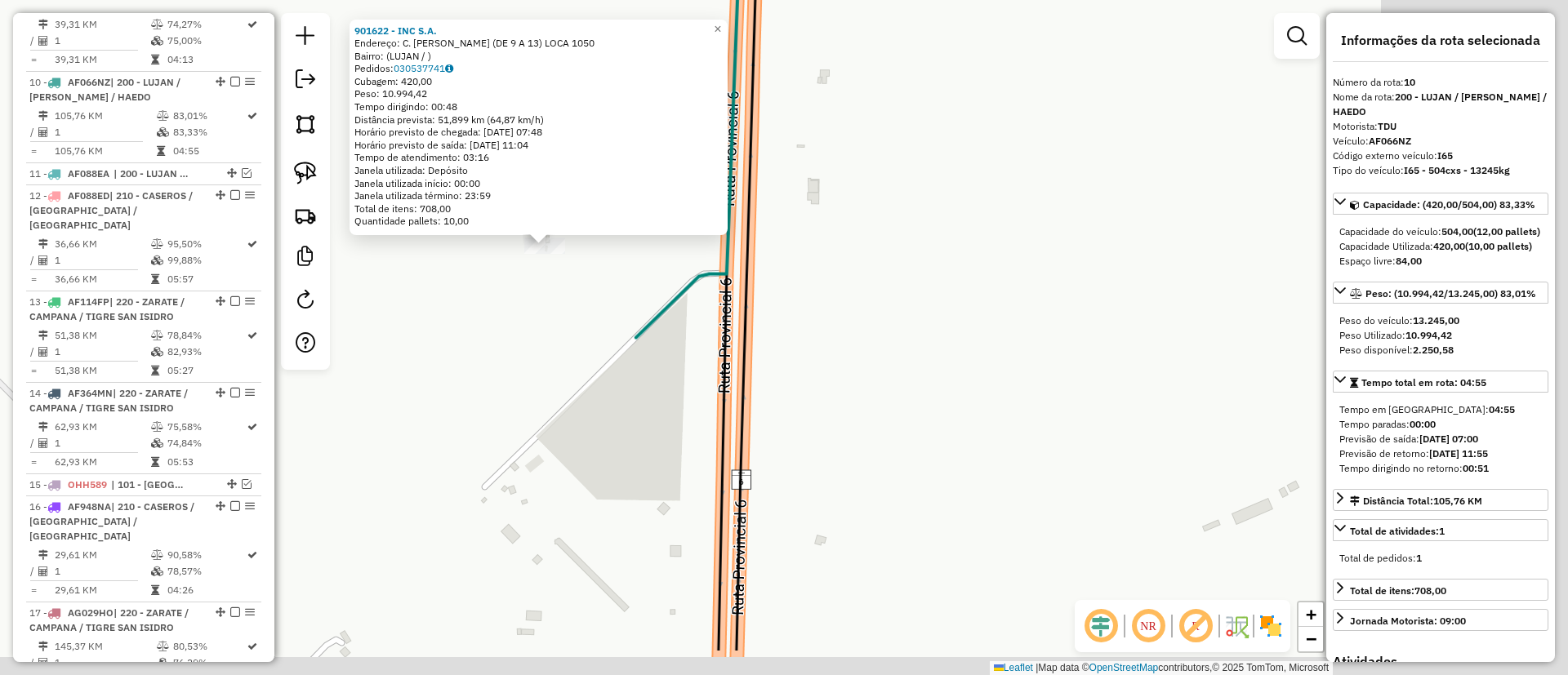
drag, startPoint x: 931, startPoint y: 418, endPoint x: 617, endPoint y: 313, distance: 331.1
click at [617, 313] on div "901622 - INC S.A. Endereço: C. PELLEGRINI (DE 9 A 13) LOCA 1050 Bairro: (LUJAN …" at bounding box center [784, 337] width 1568 height 675
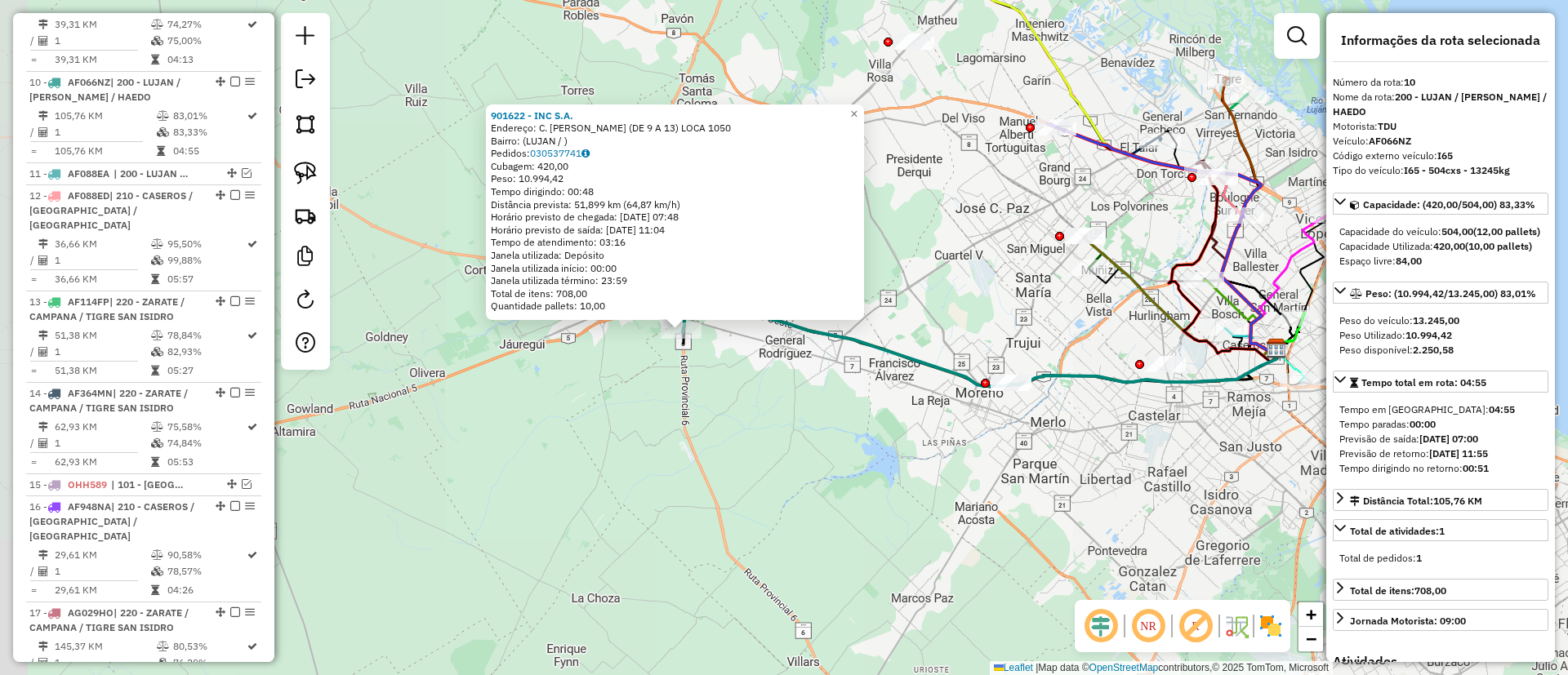
drag, startPoint x: 852, startPoint y: 451, endPoint x: 439, endPoint y: 323, distance: 432.4
click at [439, 323] on div "901622 - INC S.A. Endereço: C. PELLEGRINI (DE 9 A 13) LOCA 1050 Bairro: (LUJAN …" at bounding box center [784, 337] width 1568 height 675
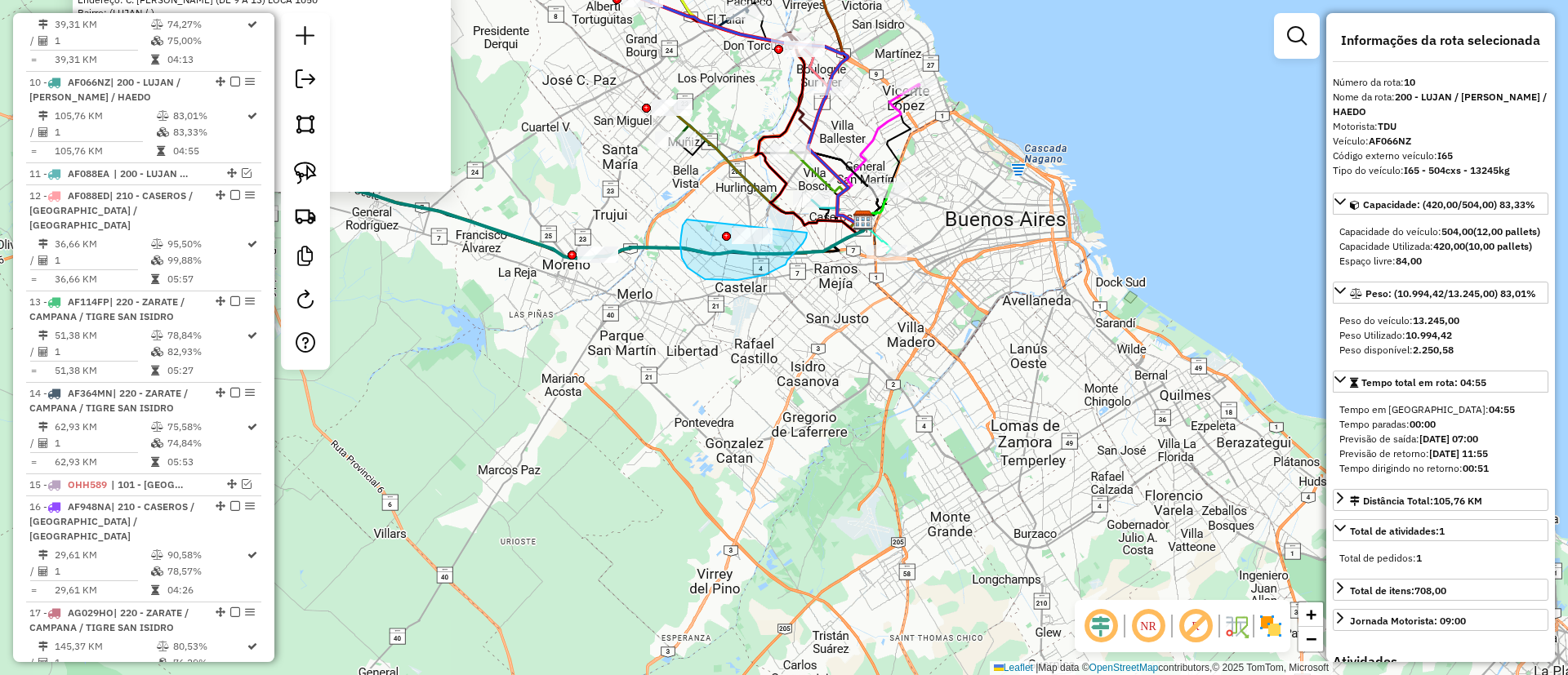
drag, startPoint x: 688, startPoint y: 268, endPoint x: 800, endPoint y: 218, distance: 122.7
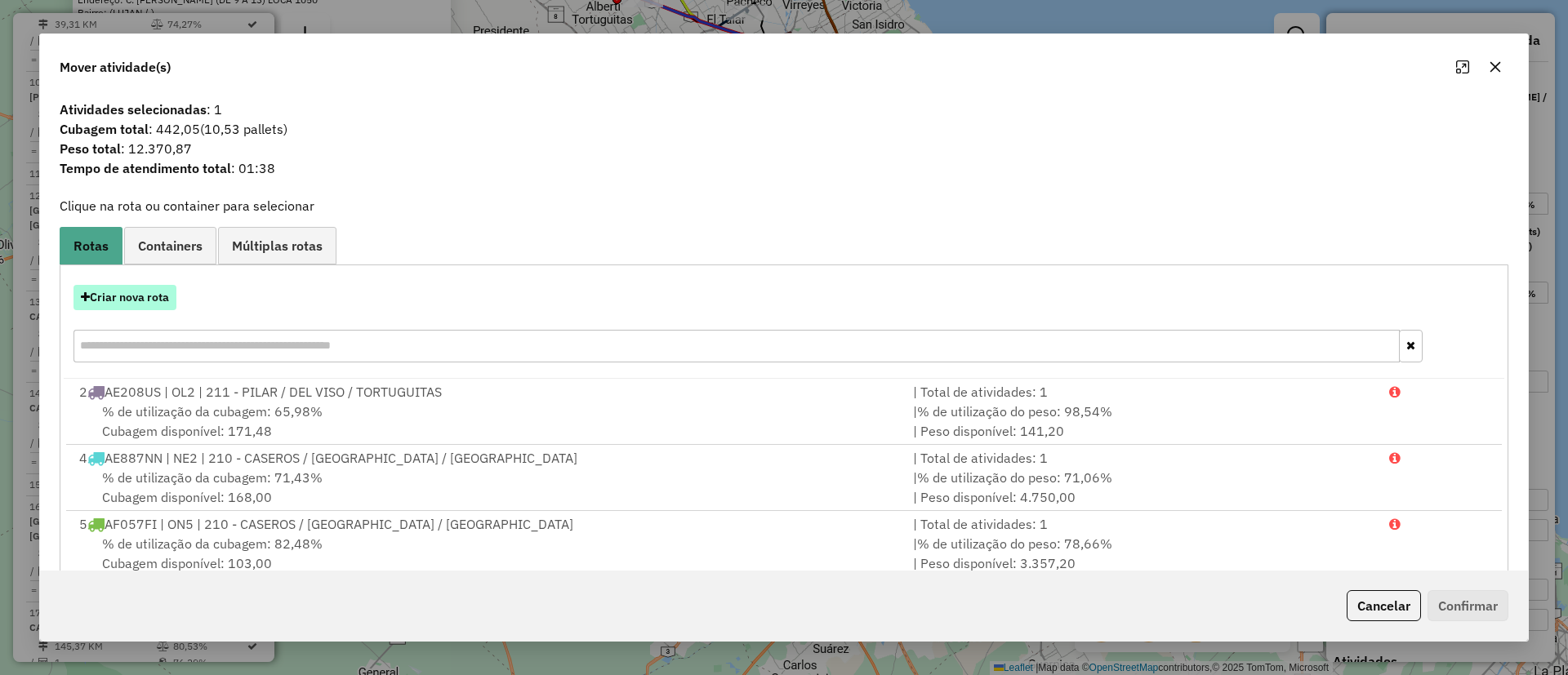
click at [147, 288] on button "Criar nova rota" at bounding box center [125, 297] width 103 height 26
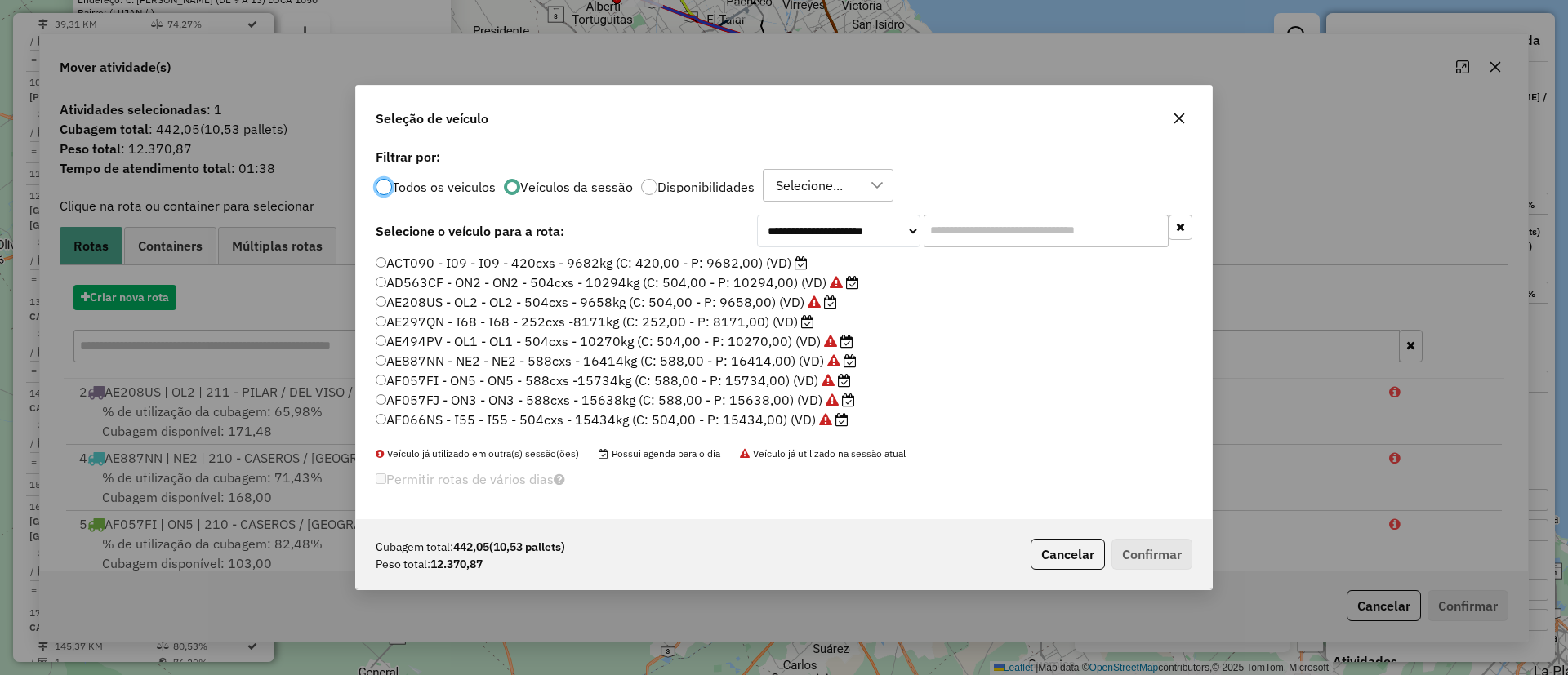
scroll to position [9, 5]
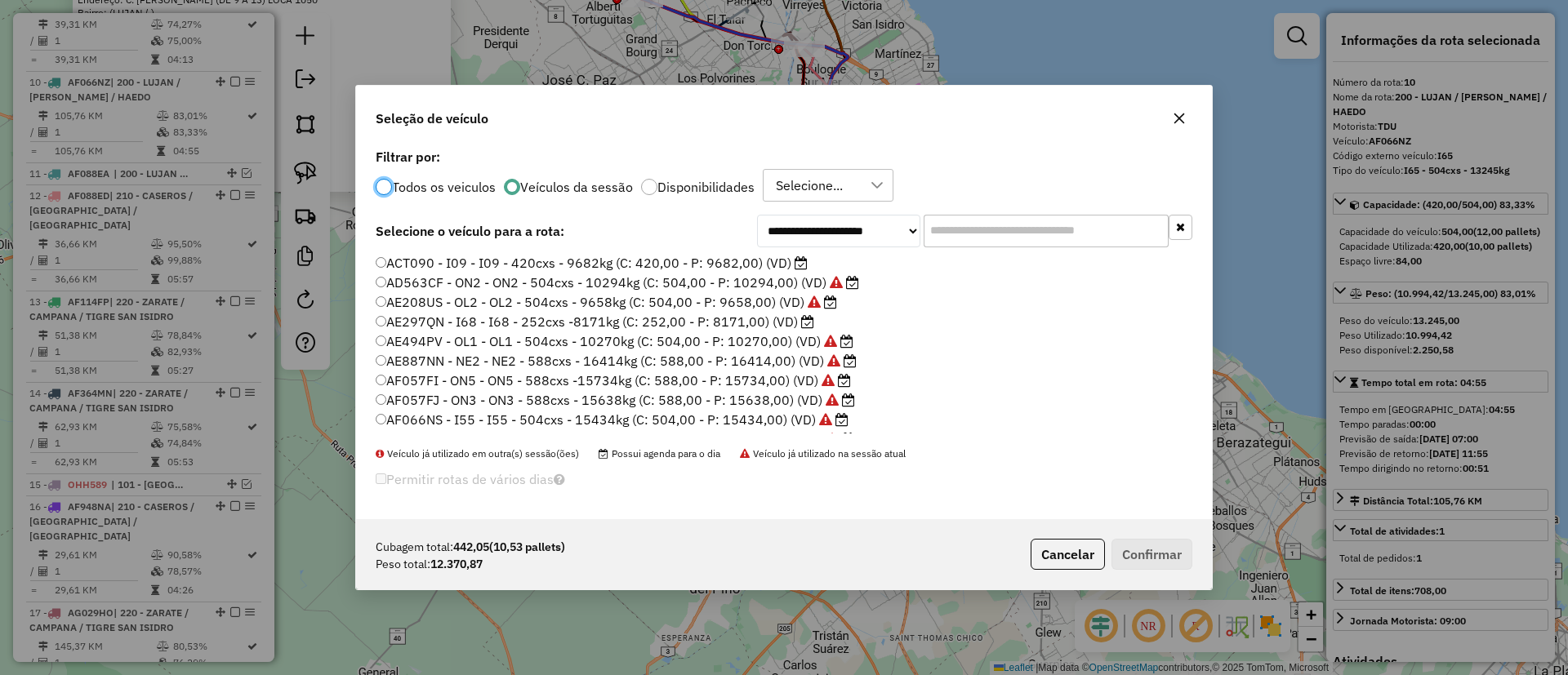
click at [982, 222] on input "text" at bounding box center [1046, 231] width 245 height 33
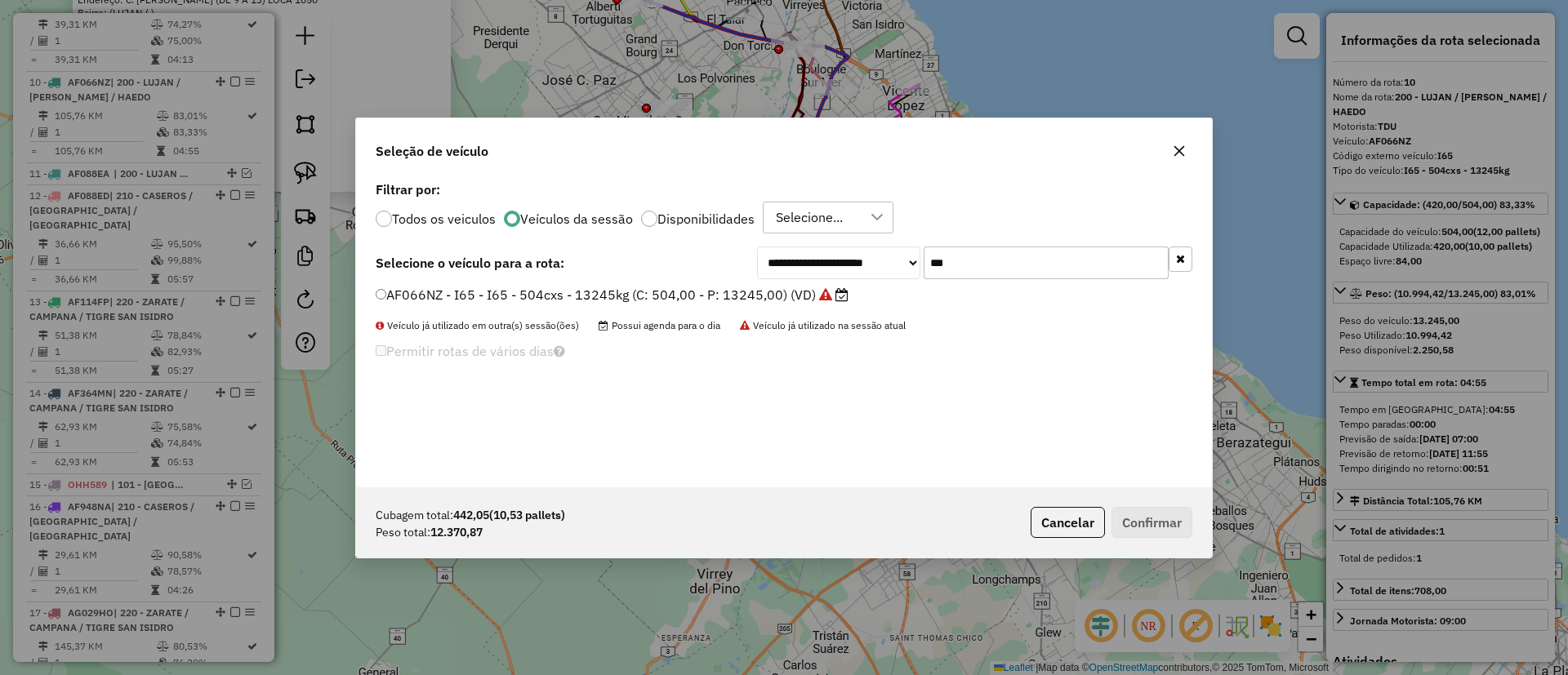
type input "***"
click at [789, 305] on li "AF066NZ - I65 - I65 - 504cxs - 13245kg (C: 504,00 - P: 13245,00) (VD)" at bounding box center [784, 296] width 817 height 20
click at [785, 292] on label "AF066NZ - I65 - I65 - 504cxs - 13245kg (C: 504,00 - P: 13245,00) (VD)" at bounding box center [612, 295] width 473 height 20
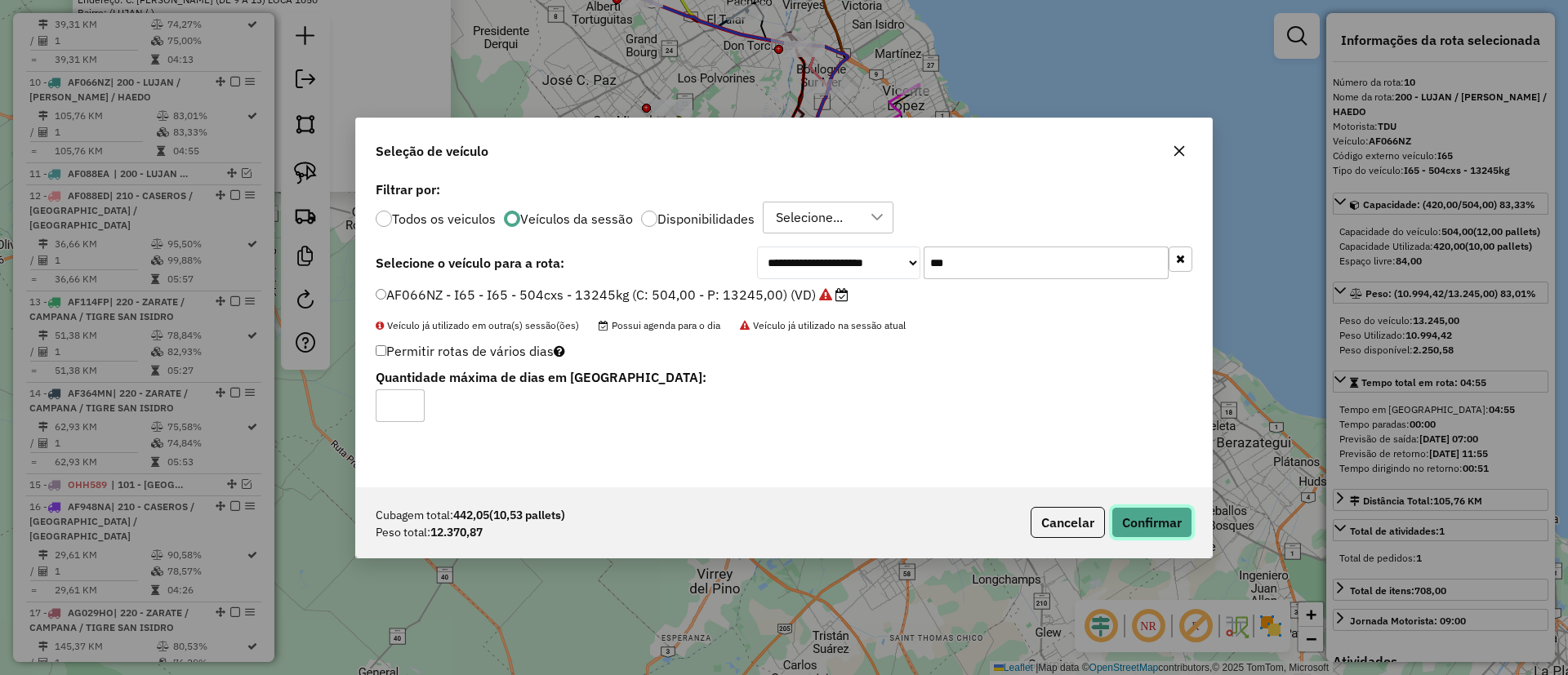
click at [1131, 512] on button "Confirmar" at bounding box center [1152, 523] width 81 height 31
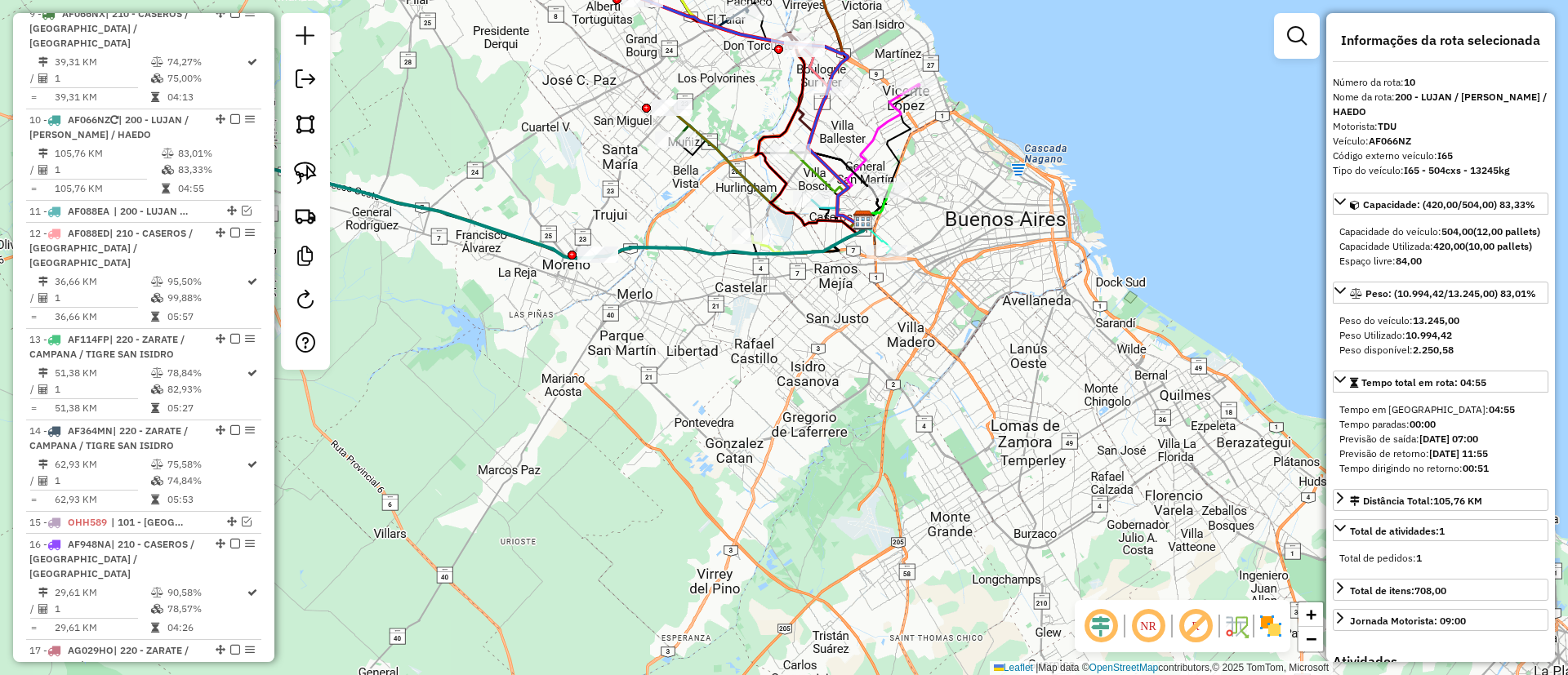
scroll to position [1229, 0]
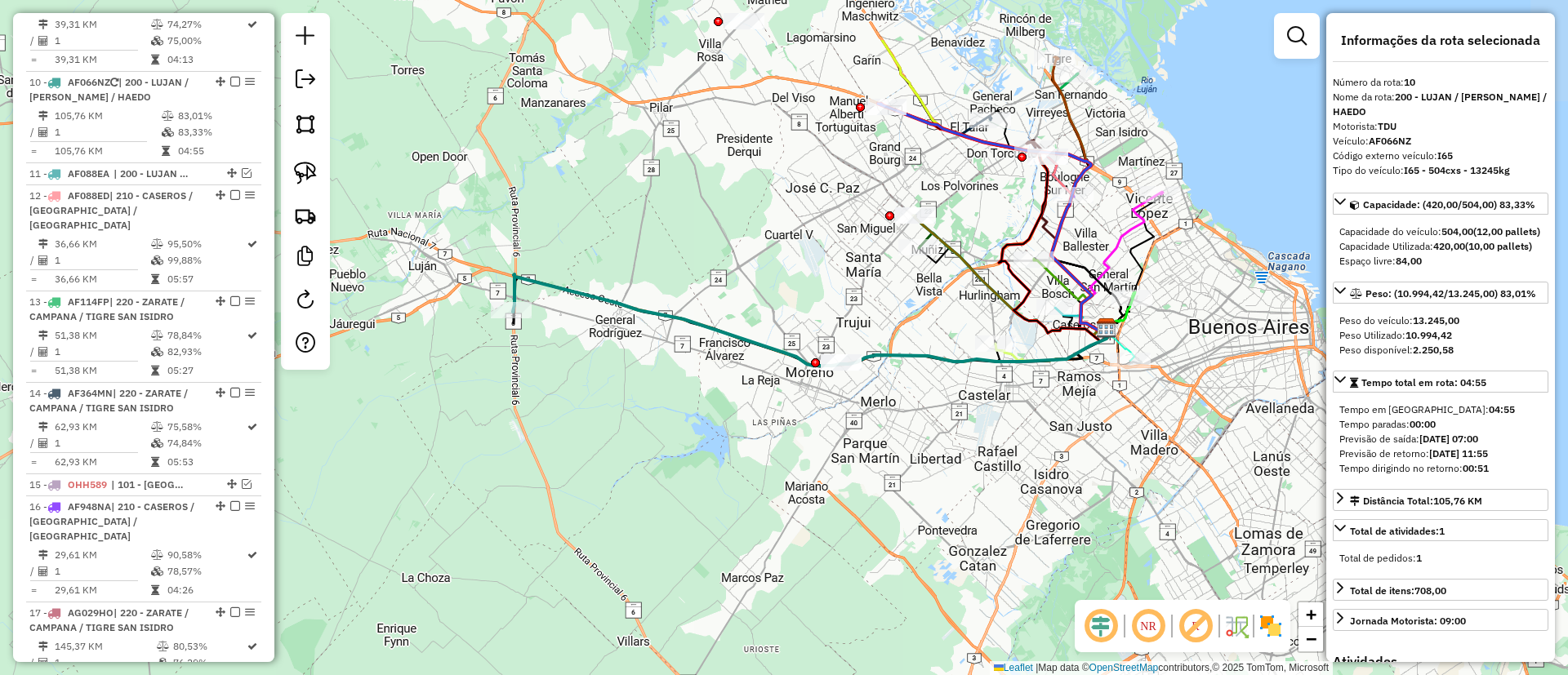
click at [813, 304] on div "Janela de atendimento Grade de atendimento Capacidade Transportadoras Veículos …" at bounding box center [784, 337] width 1568 height 675
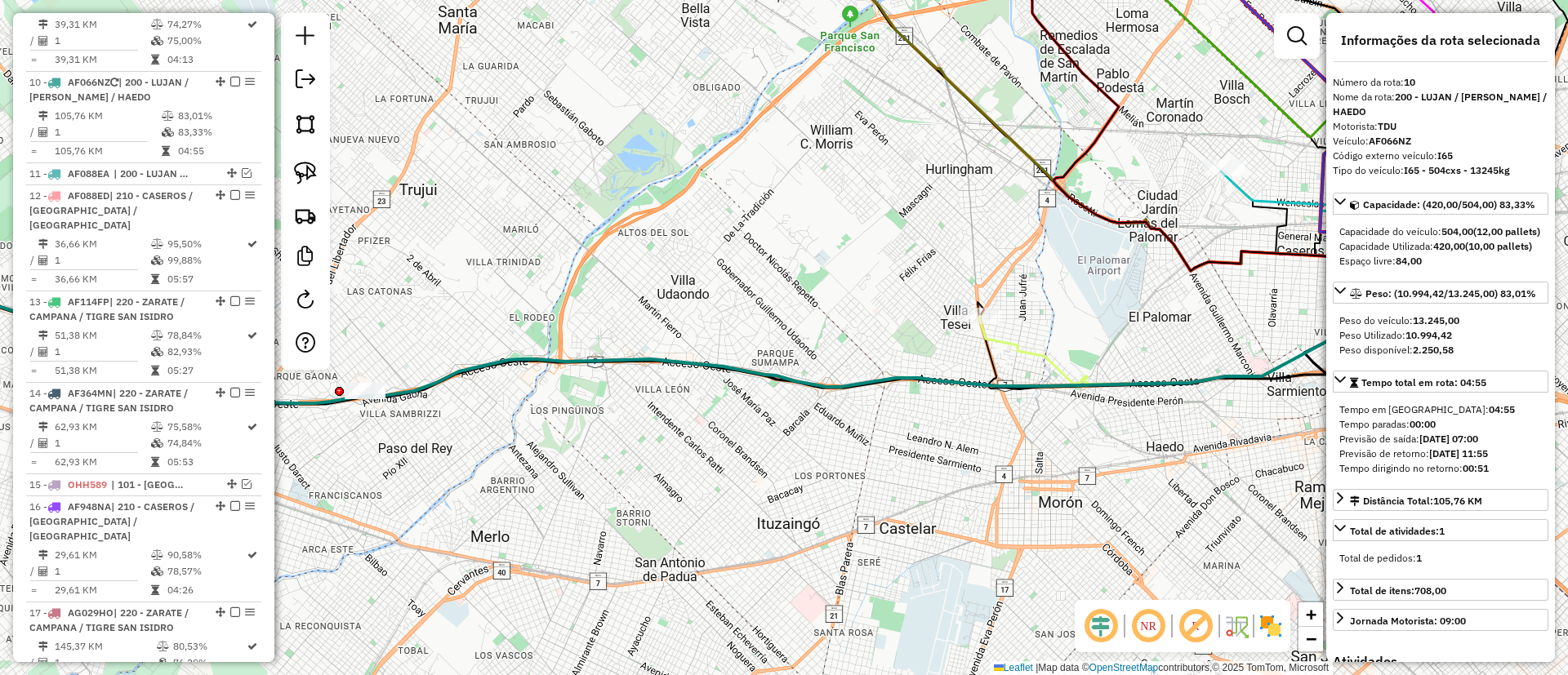
click at [1003, 345] on icon at bounding box center [1204, 318] width 450 height 131
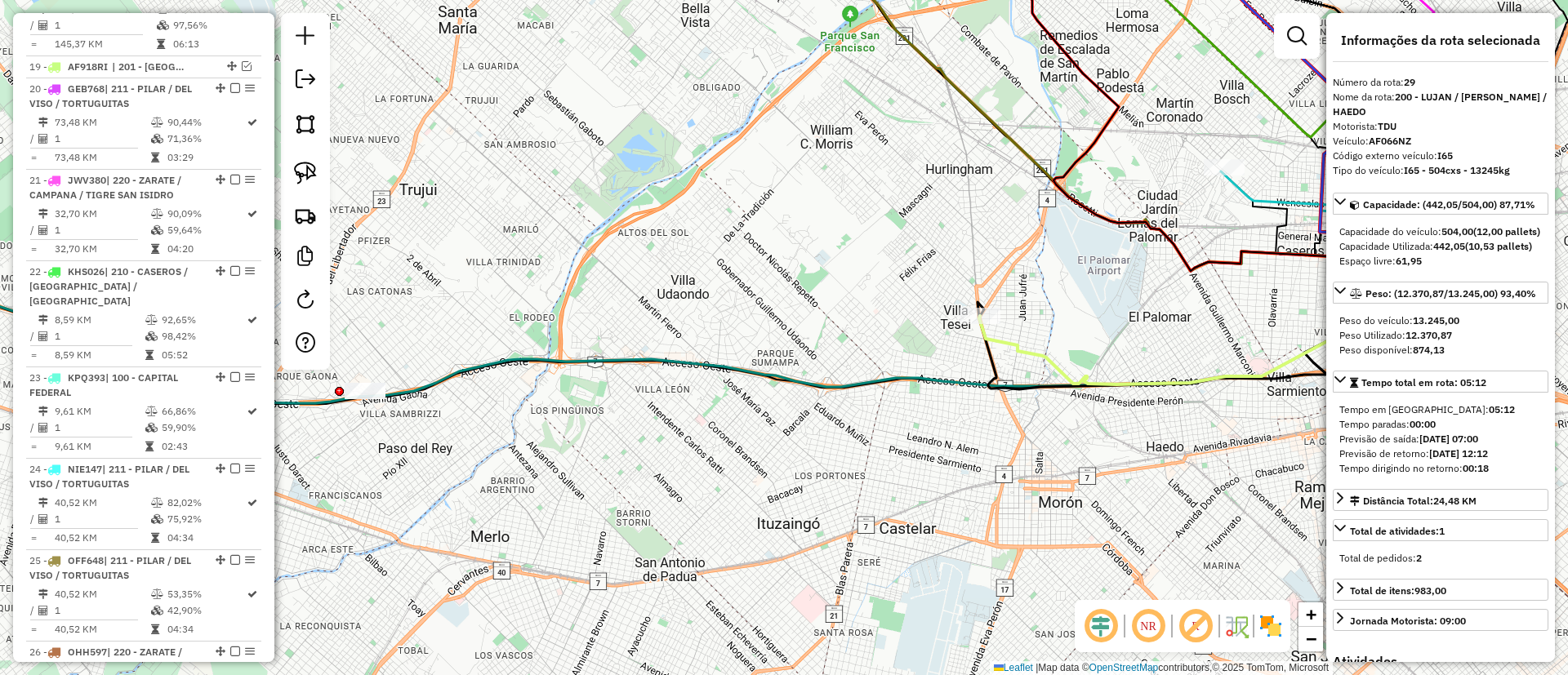
scroll to position [2497, 0]
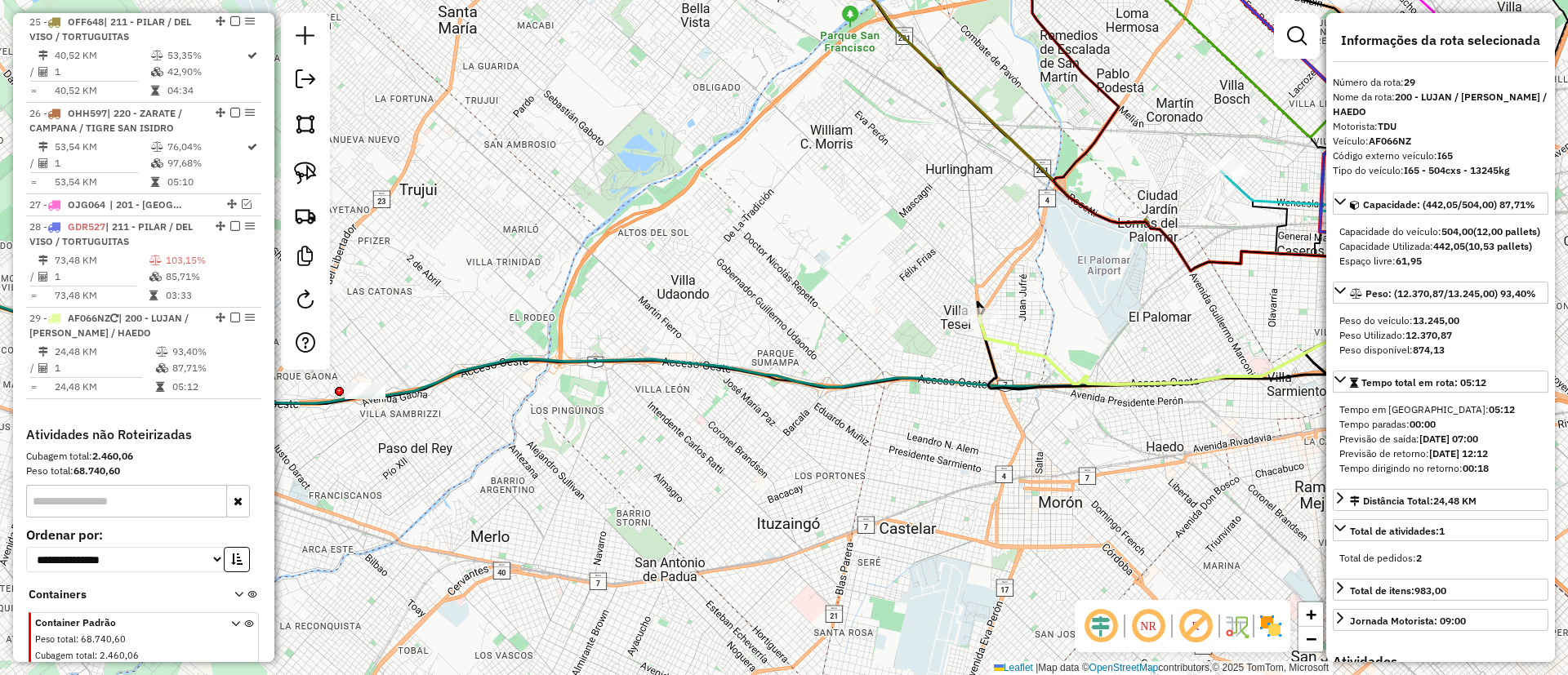
click at [1003, 345] on icon at bounding box center [1204, 318] width 450 height 131
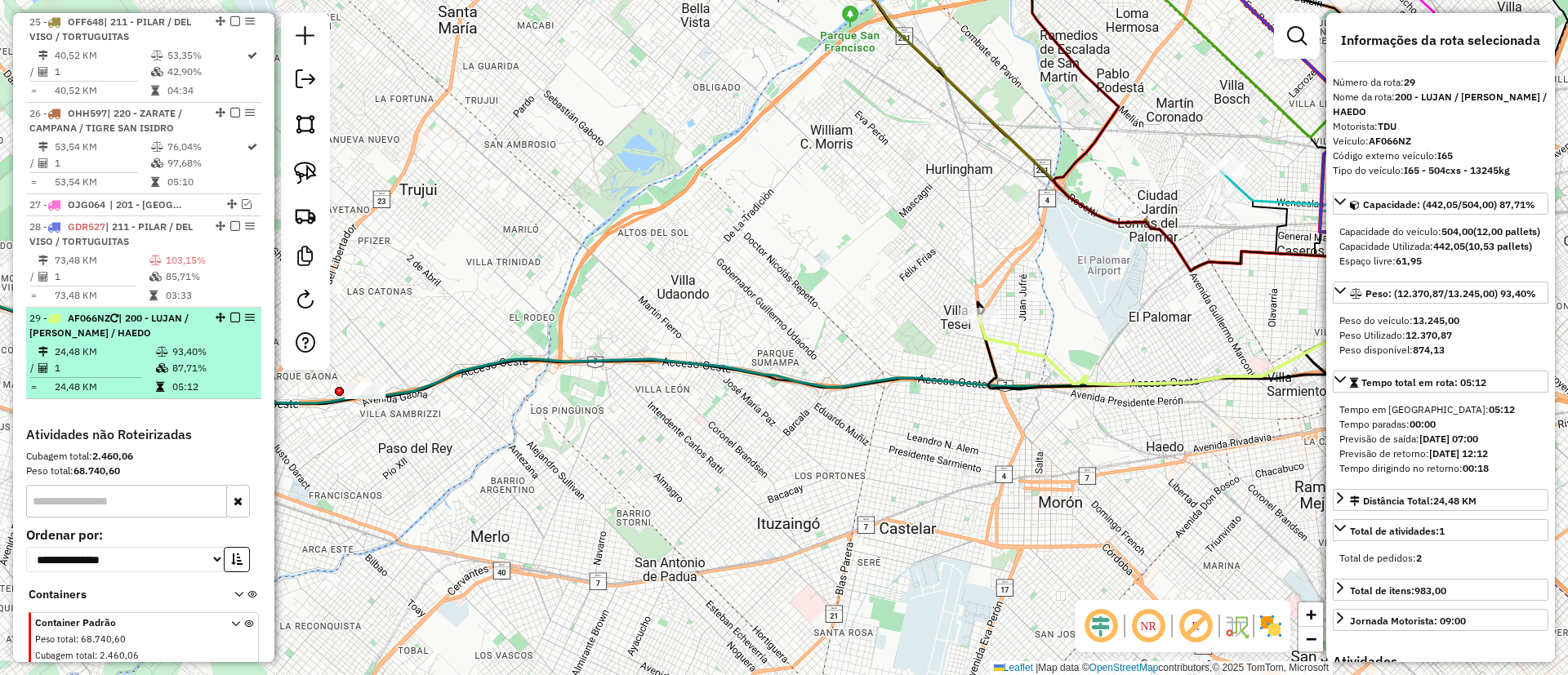
click at [231, 312] on em at bounding box center [236, 317] width 10 height 10
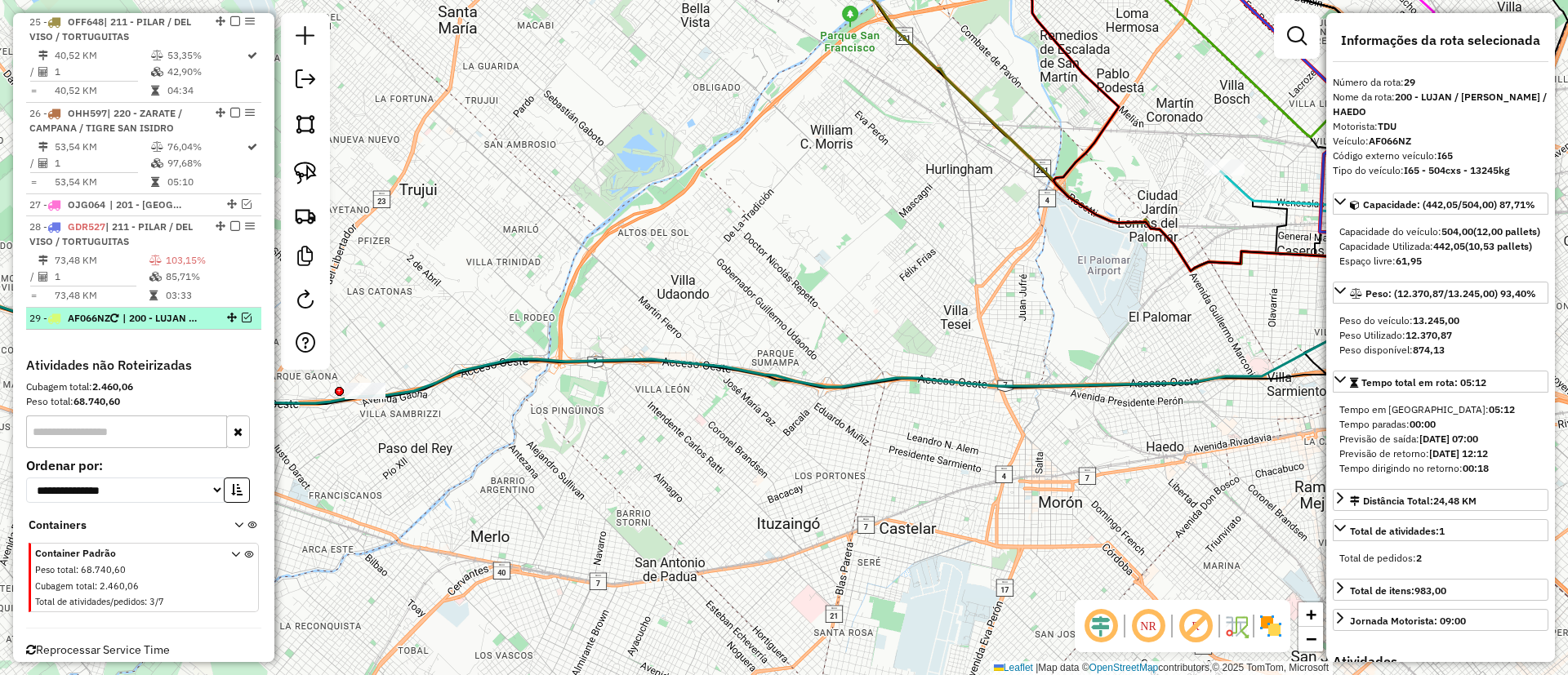
scroll to position [2427, 0]
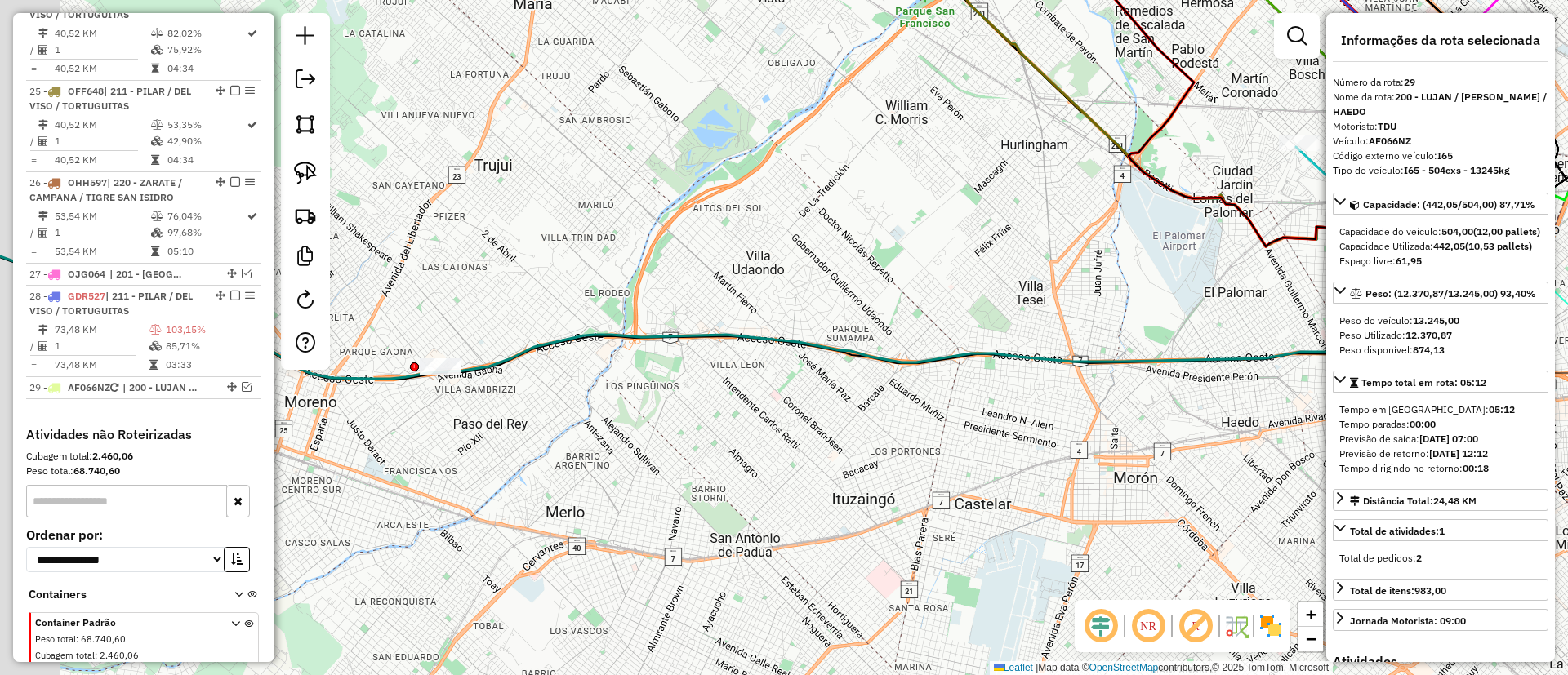
drag, startPoint x: 646, startPoint y: 340, endPoint x: 721, endPoint y: 331, distance: 75.5
click at [721, 330] on div "Janela de atendimento Grade de atendimento Capacidade Transportadoras Veículos …" at bounding box center [784, 337] width 1568 height 675
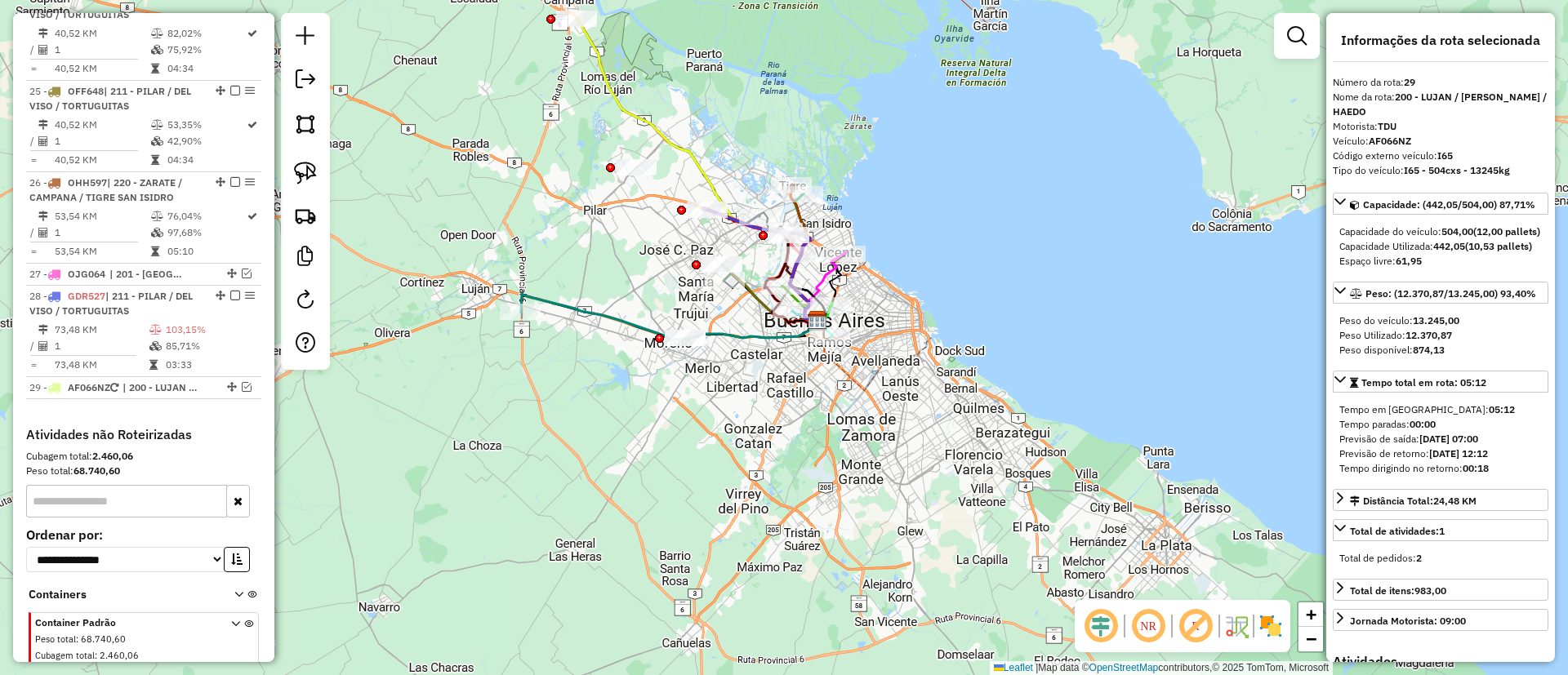
click at [593, 307] on icon at bounding box center [670, 316] width 298 height 45
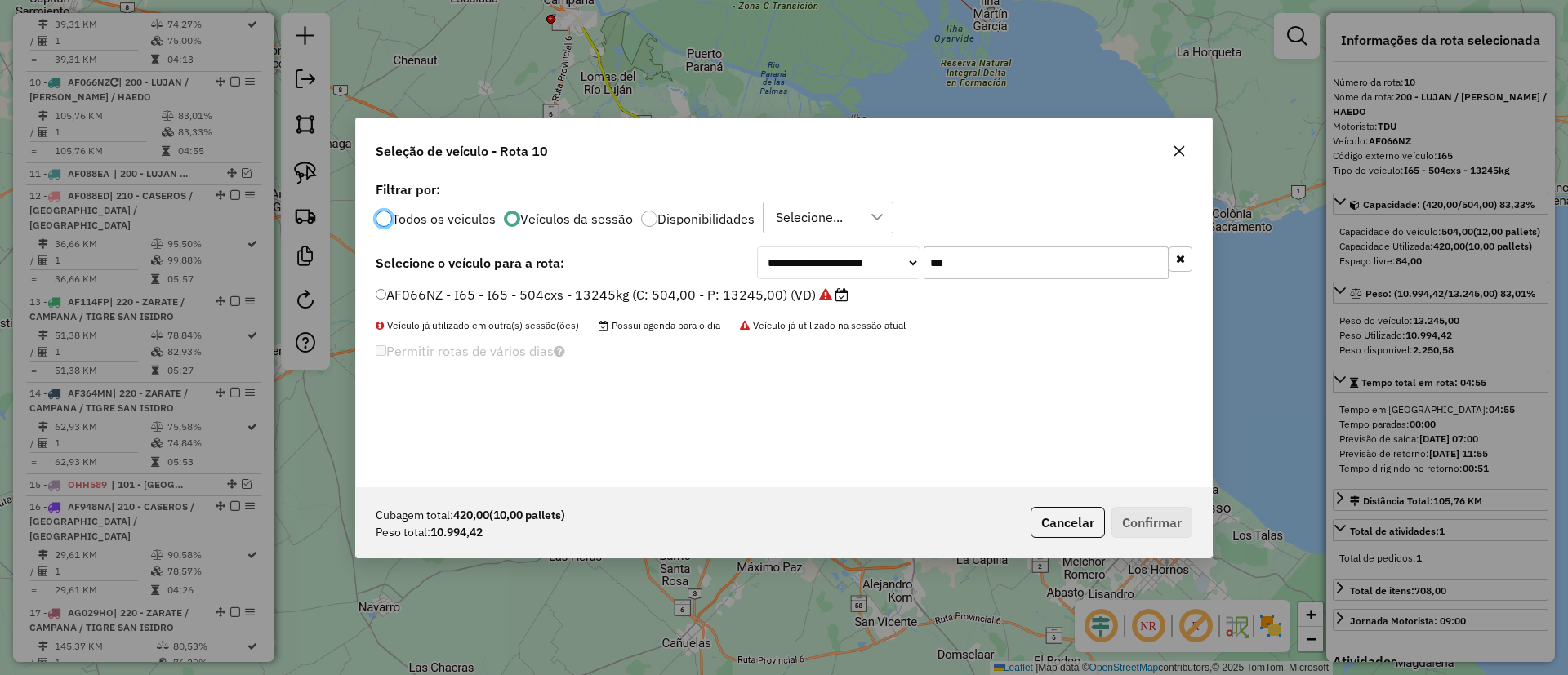
scroll to position [9, 5]
click at [527, 212] on label "Veículos da sessão" at bounding box center [576, 219] width 112 height 13
click at [1175, 265] on button "button" at bounding box center [1180, 259] width 24 height 26
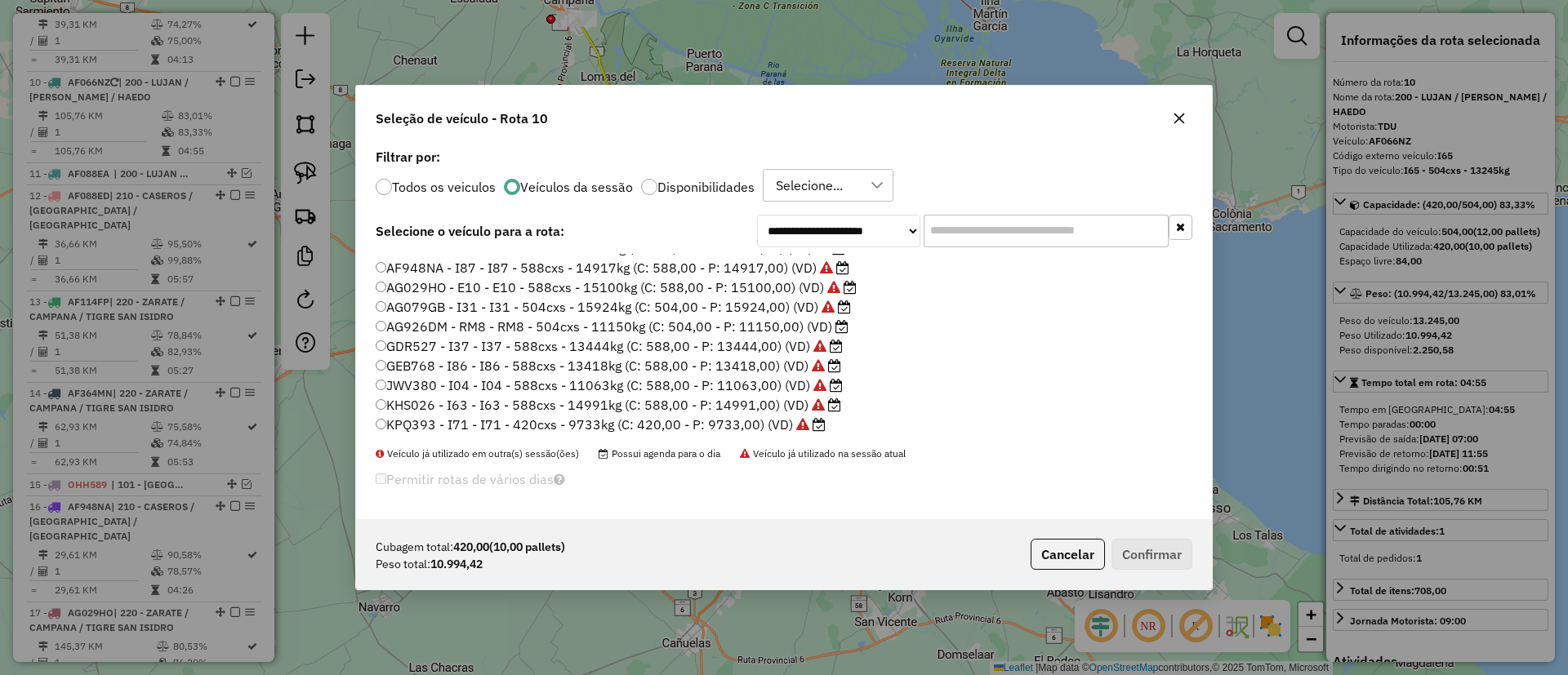
scroll to position [487, 0]
click at [749, 383] on label "OHH592 - I50 - I50 - 420cxs - 14666kg (C: 420,00 - P: 14666,00) (VD)" at bounding box center [602, 384] width 451 height 20
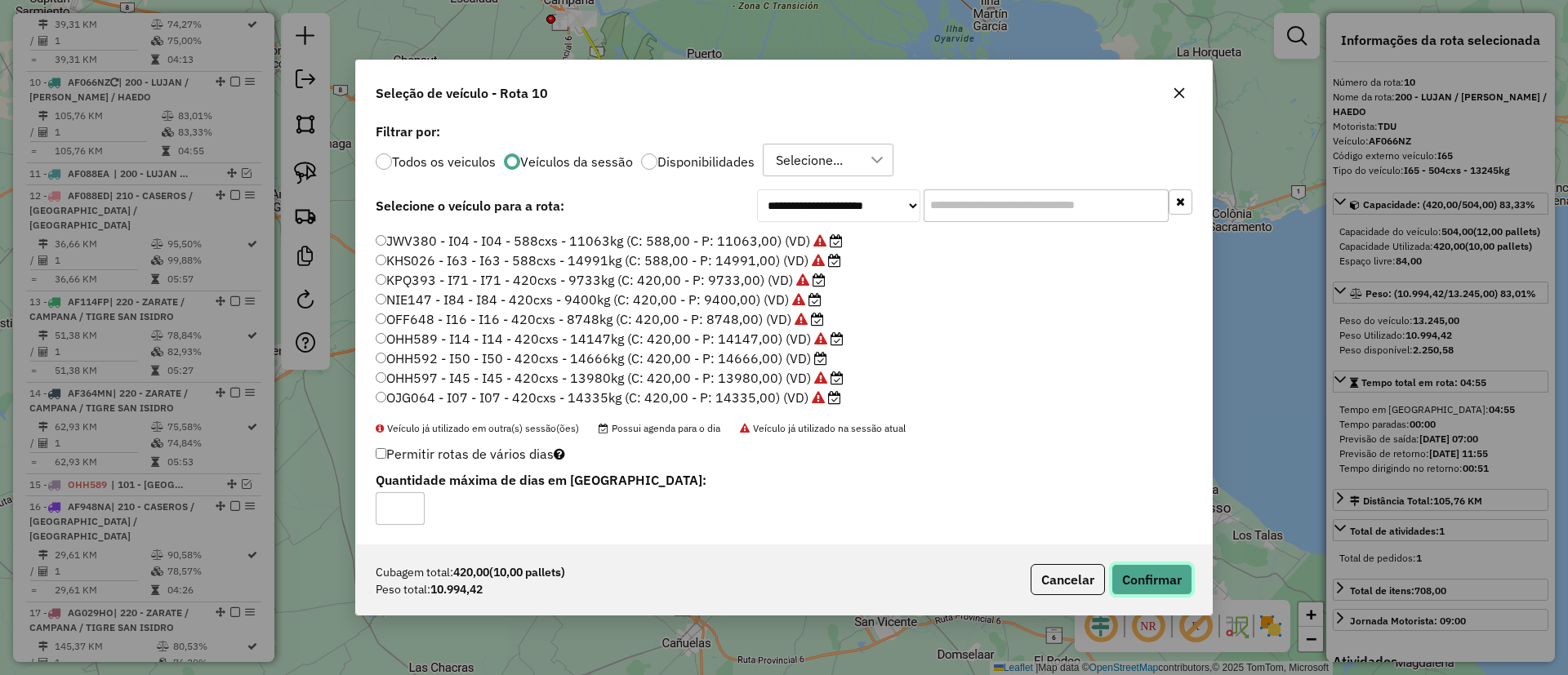
click at [1148, 582] on button "Confirmar" at bounding box center [1152, 580] width 81 height 31
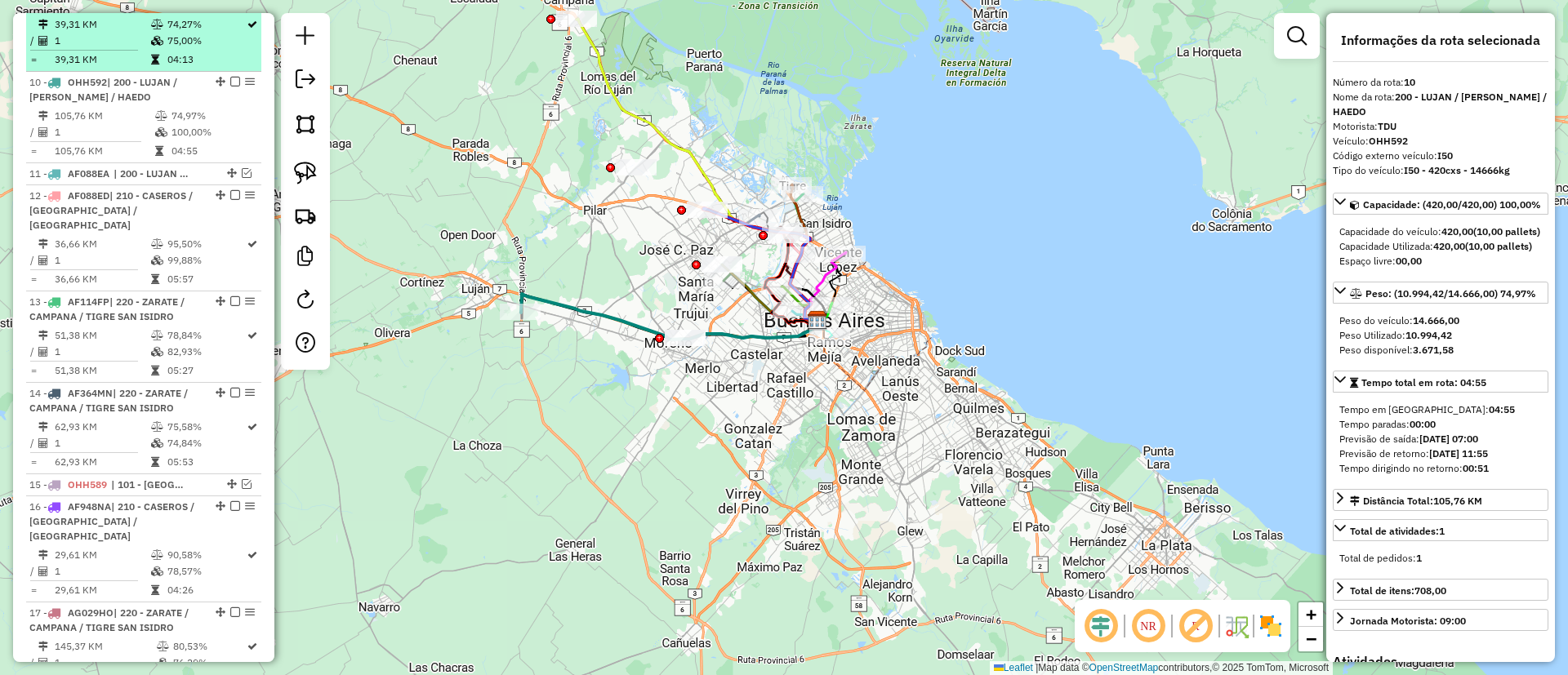
click at [231, 77] on em at bounding box center [236, 82] width 10 height 10
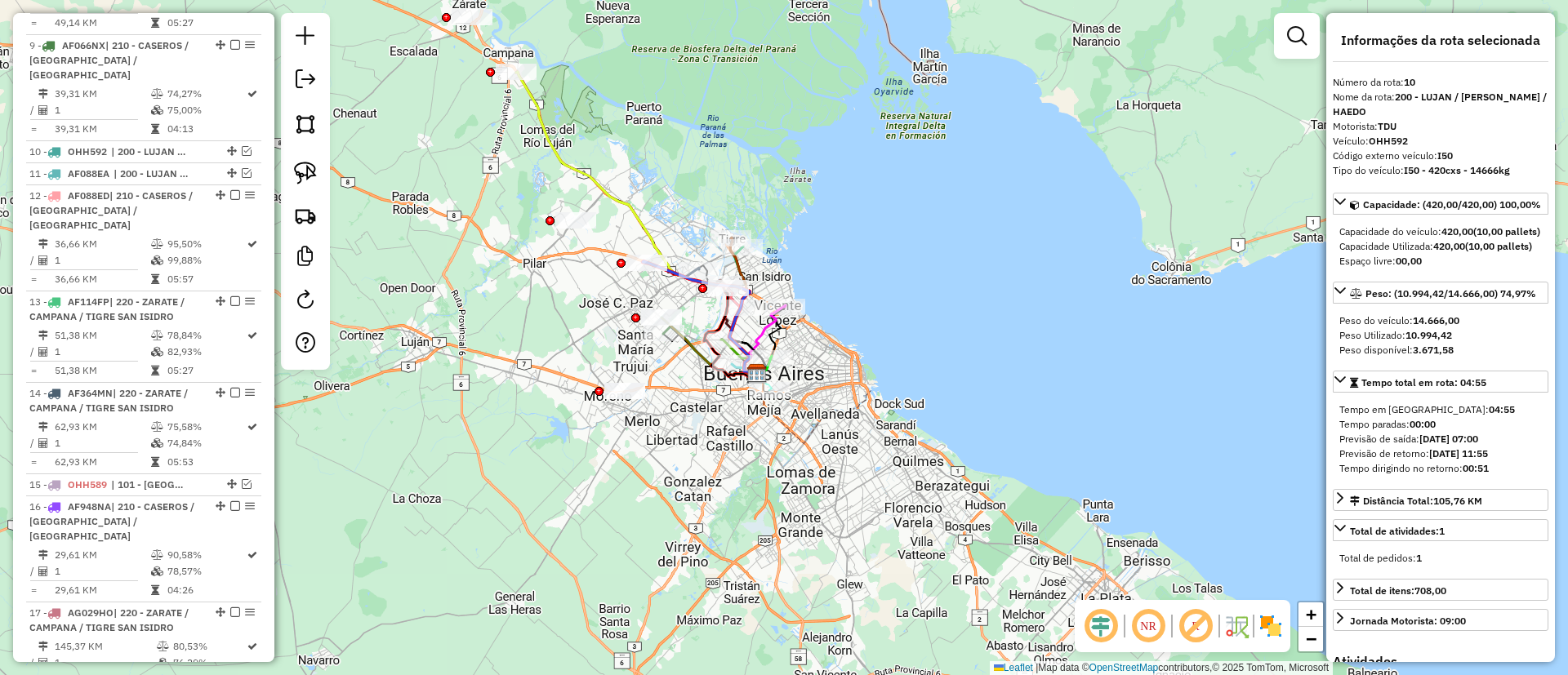
drag, startPoint x: 717, startPoint y: 381, endPoint x: 698, endPoint y: 392, distance: 22.0
click at [698, 392] on div "Janela de atendimento Grade de atendimento Capacidade Transportadoras Veículos …" at bounding box center [784, 337] width 1568 height 675
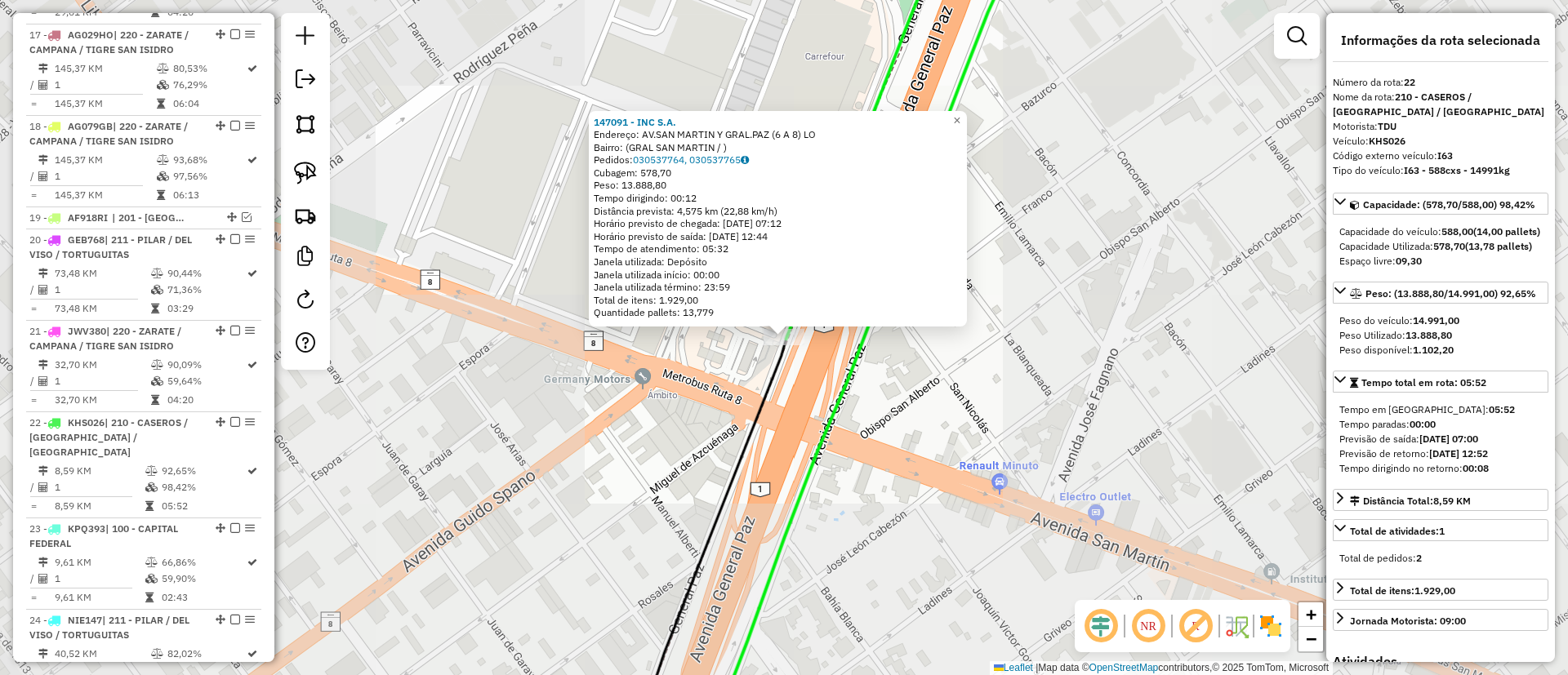
scroll to position [2048, 0]
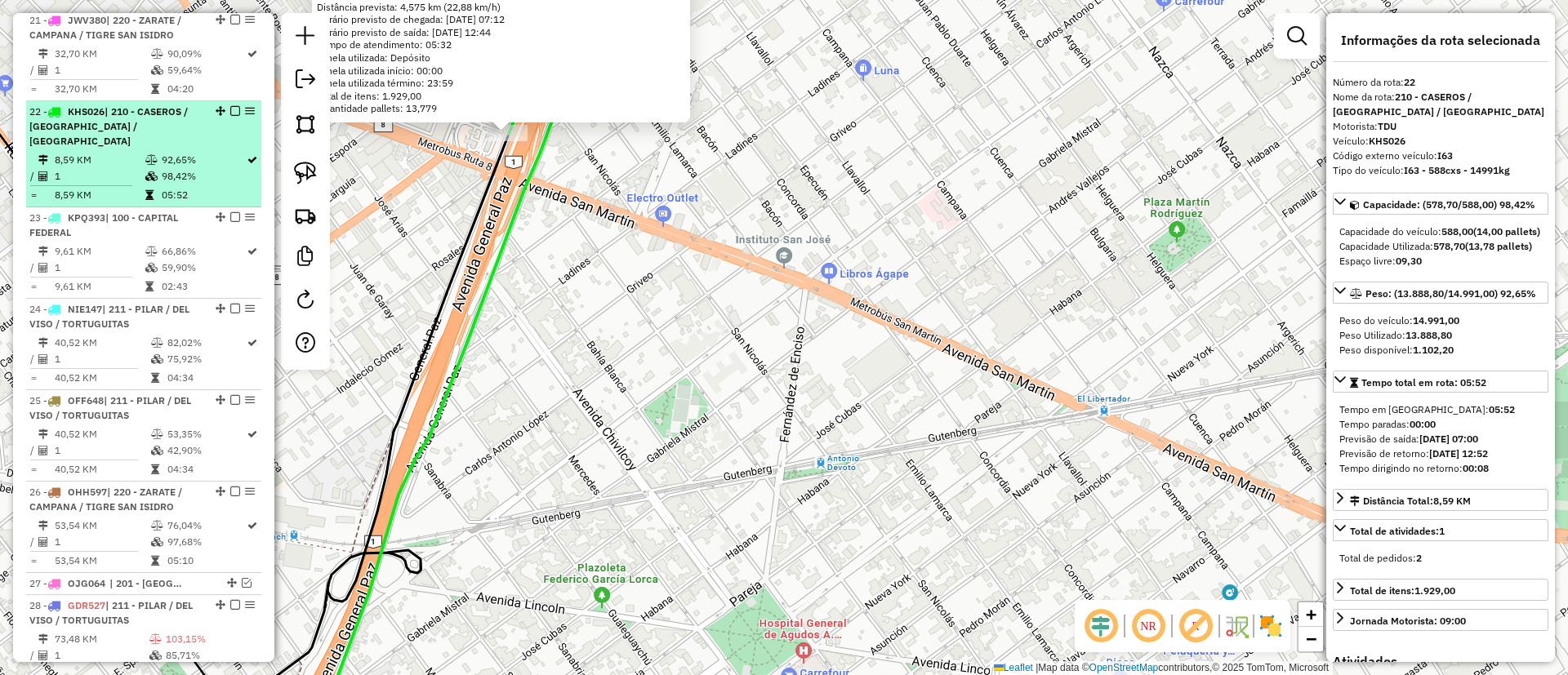
click at [233, 106] on em at bounding box center [236, 111] width 10 height 10
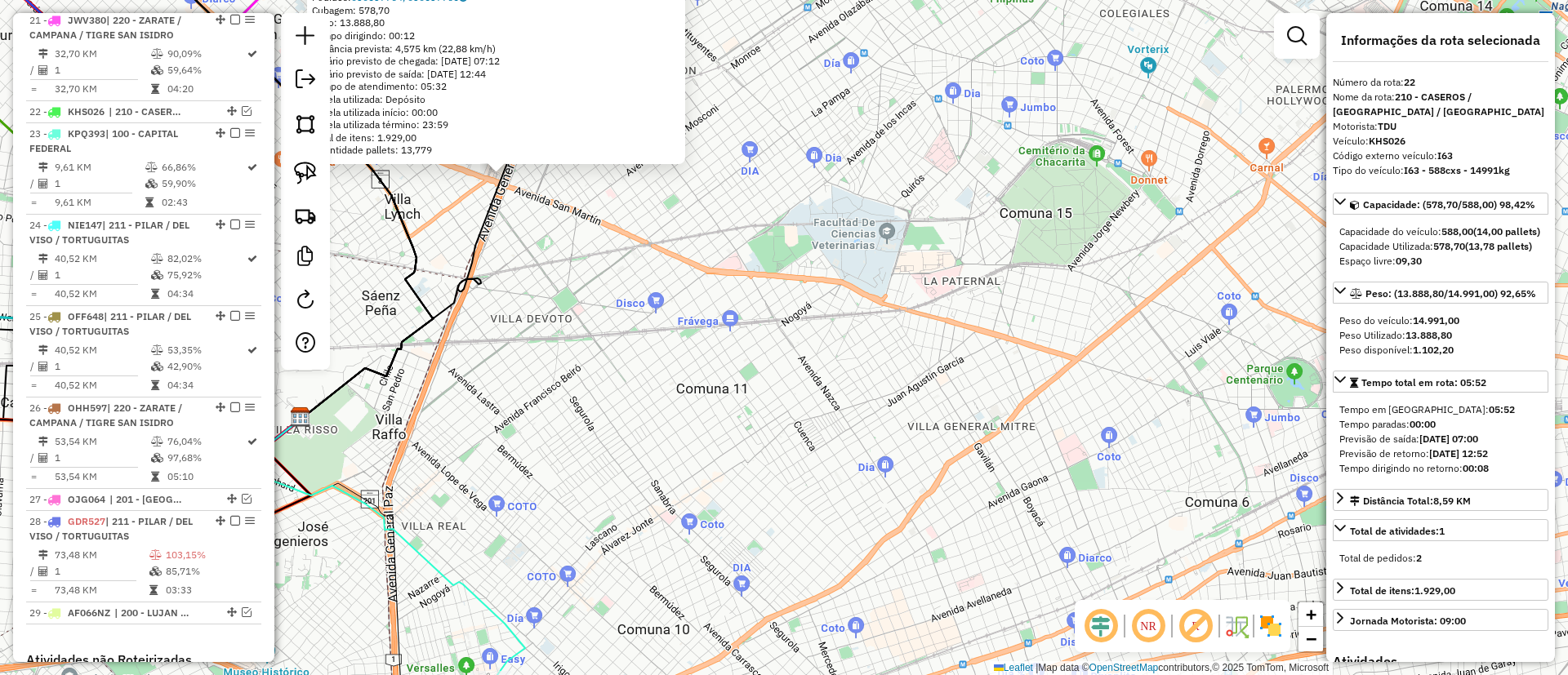
drag, startPoint x: 682, startPoint y: 334, endPoint x: 682, endPoint y: 318, distance: 16.0
click at [682, 320] on div "147091 - INC S.A. Endereço: AV.SAN MARTIN Y GRAL.PAZ (6 A 8) LO Bairro: (GRAL S…" at bounding box center [784, 337] width 1568 height 675
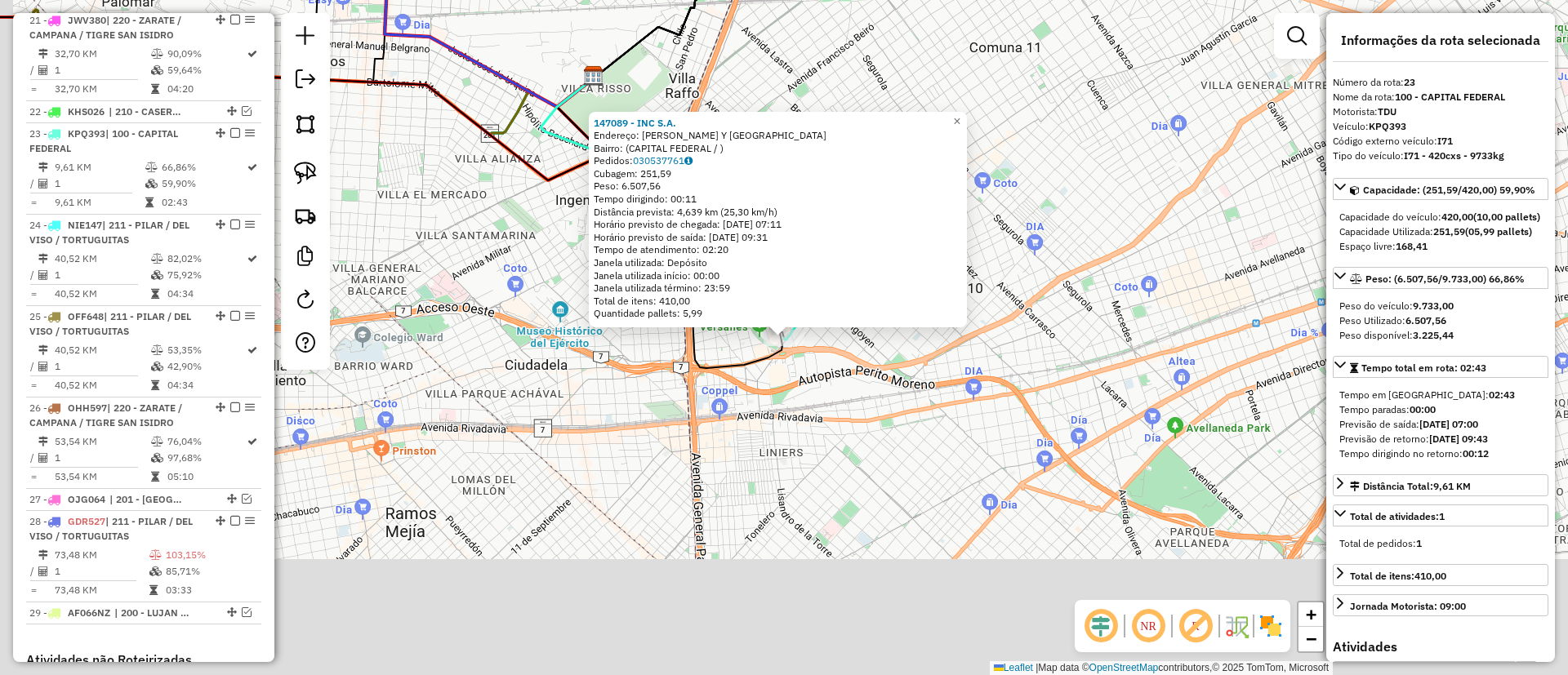
scroll to position [2070, 0]
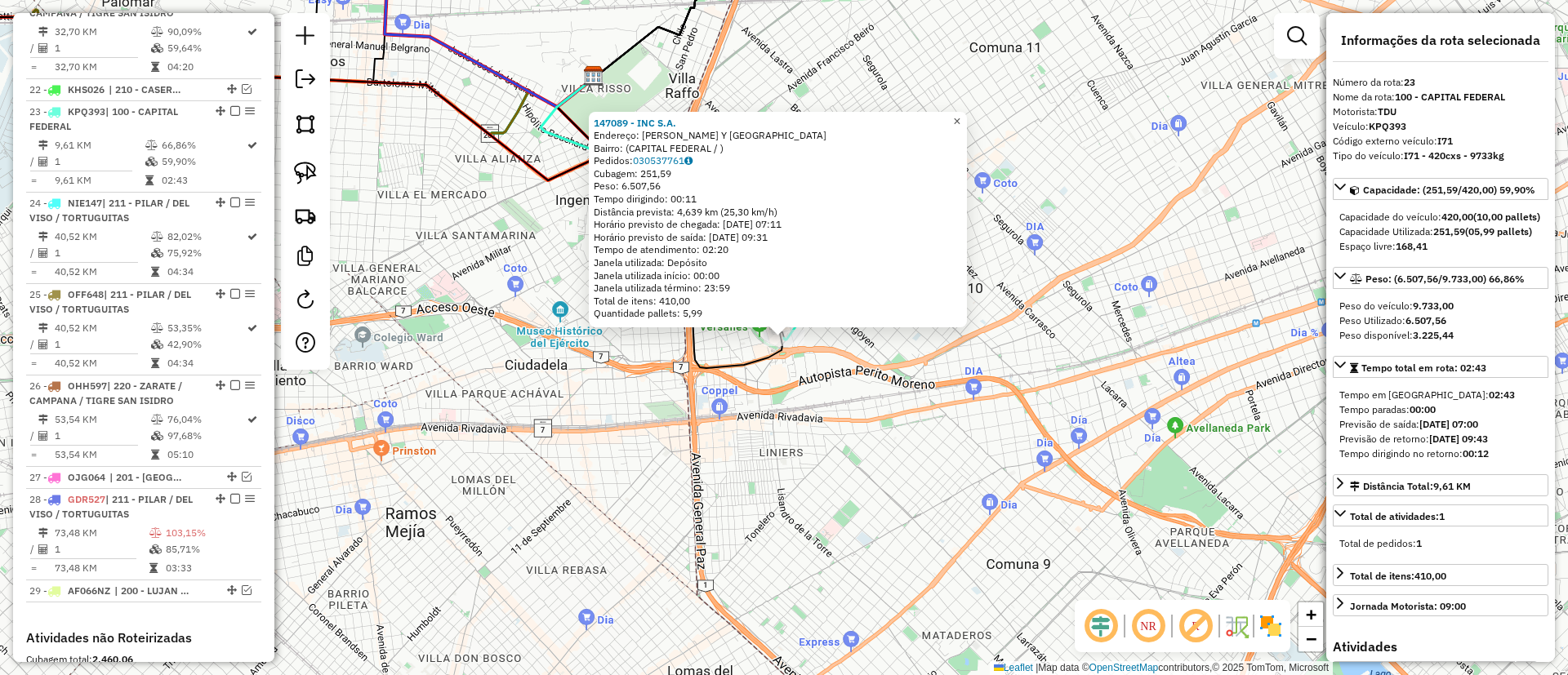
click at [967, 122] on link "×" at bounding box center [957, 121] width 20 height 20
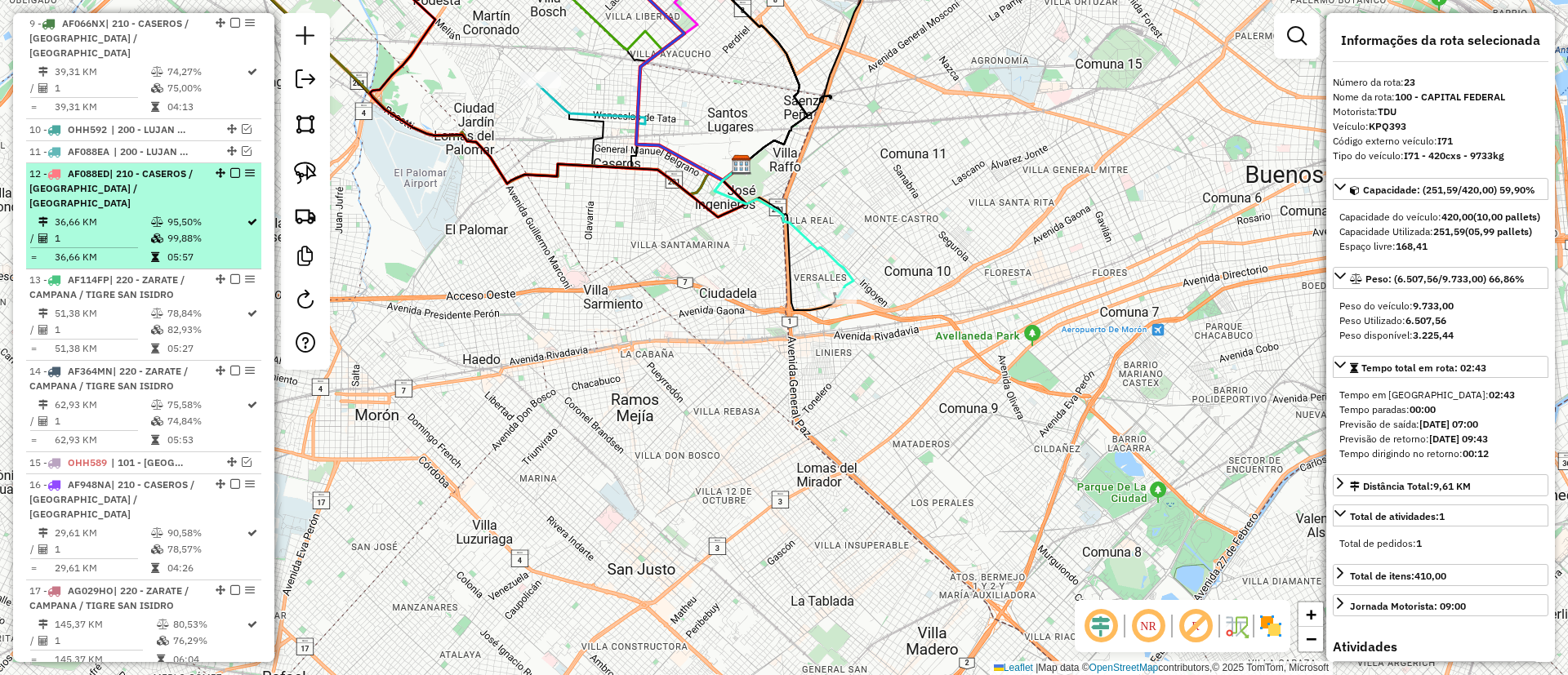
scroll to position [1213, 0]
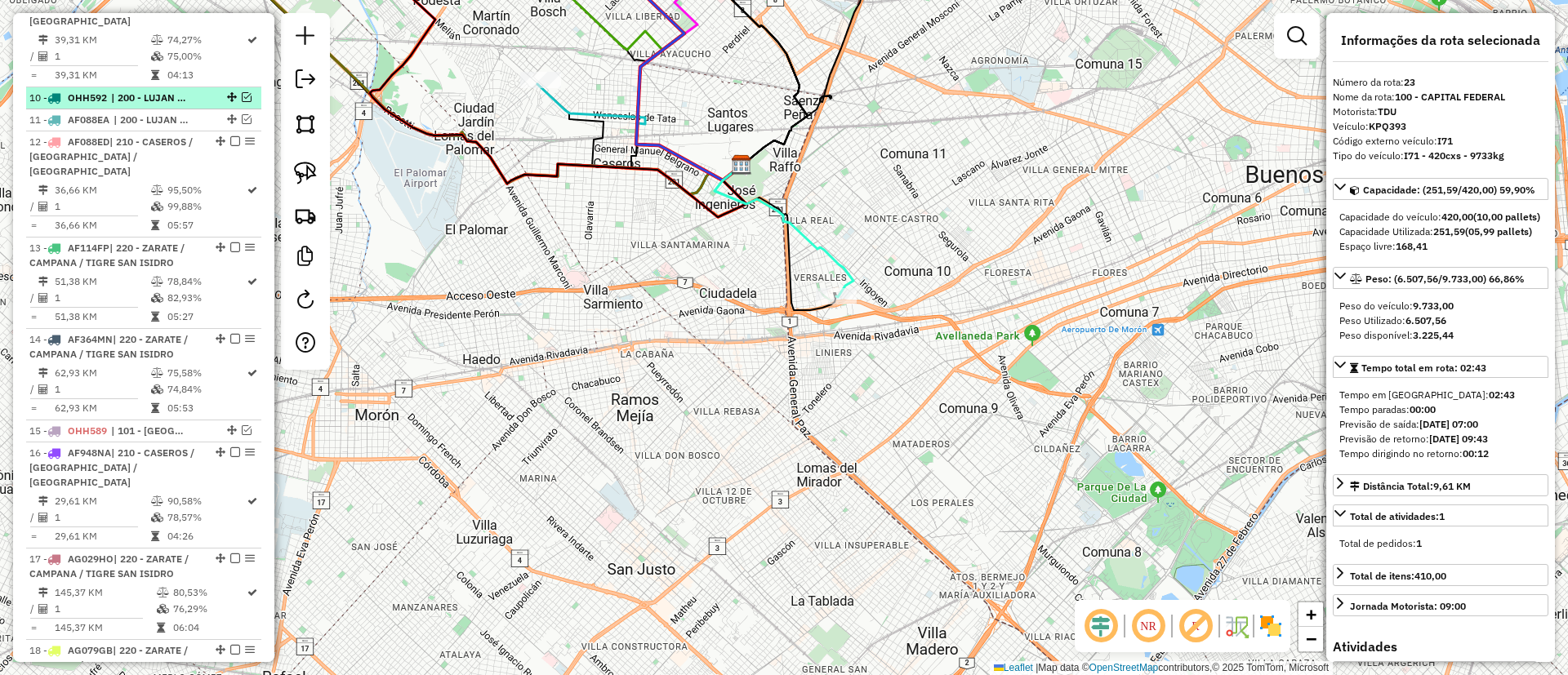
click at [161, 88] on li "10 - OHH592 | 200 - LUJAN / RAMOS / HAEDO" at bounding box center [144, 98] width 236 height 22
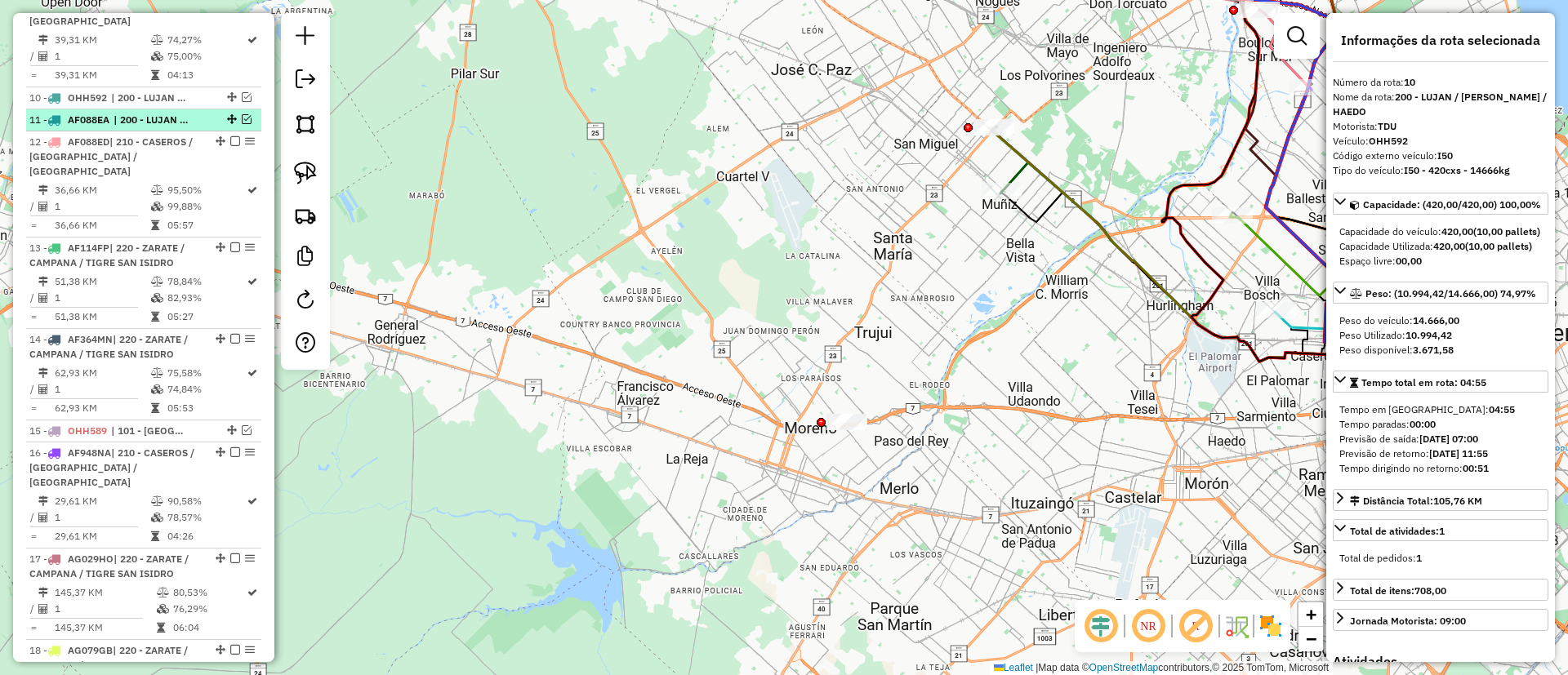
click at [178, 112] on span "| 200 - LUJAN / [PERSON_NAME] / HAEDO" at bounding box center [150, 120] width 75 height 15
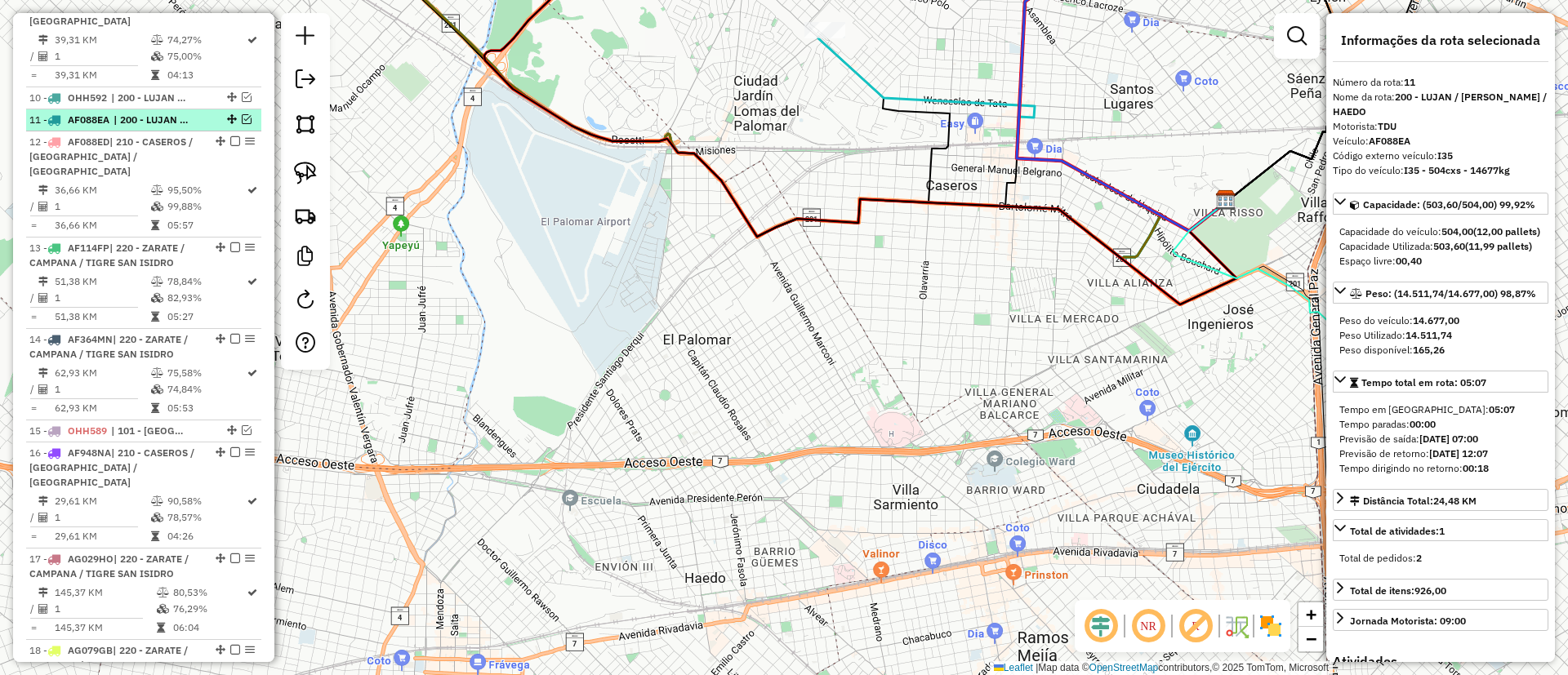
click at [241, 112] on div "11 - AF088EA | 200 - LUJAN / RAMOS / HAEDO" at bounding box center [144, 120] width 229 height 15
click at [241, 114] on em at bounding box center [246, 119] width 10 height 10
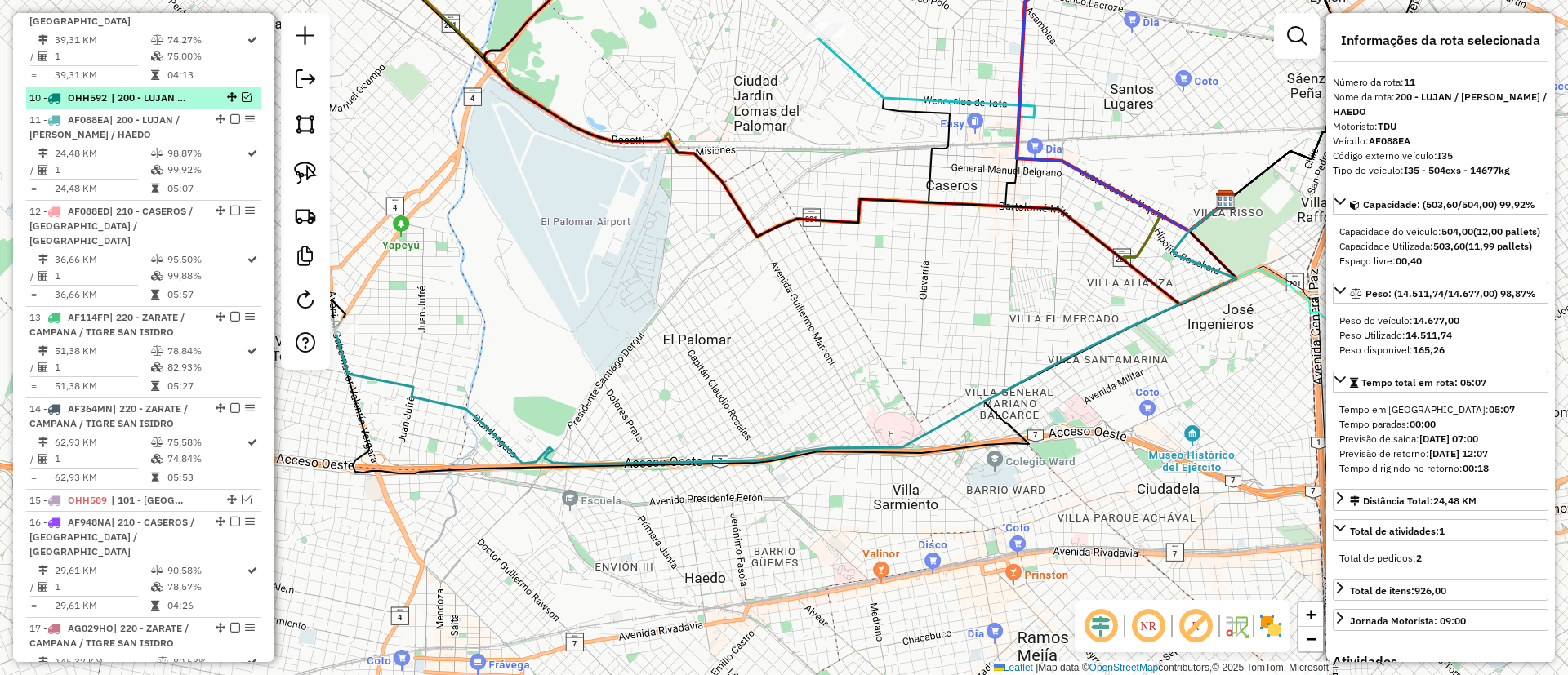
click at [243, 93] on em at bounding box center [246, 97] width 10 height 10
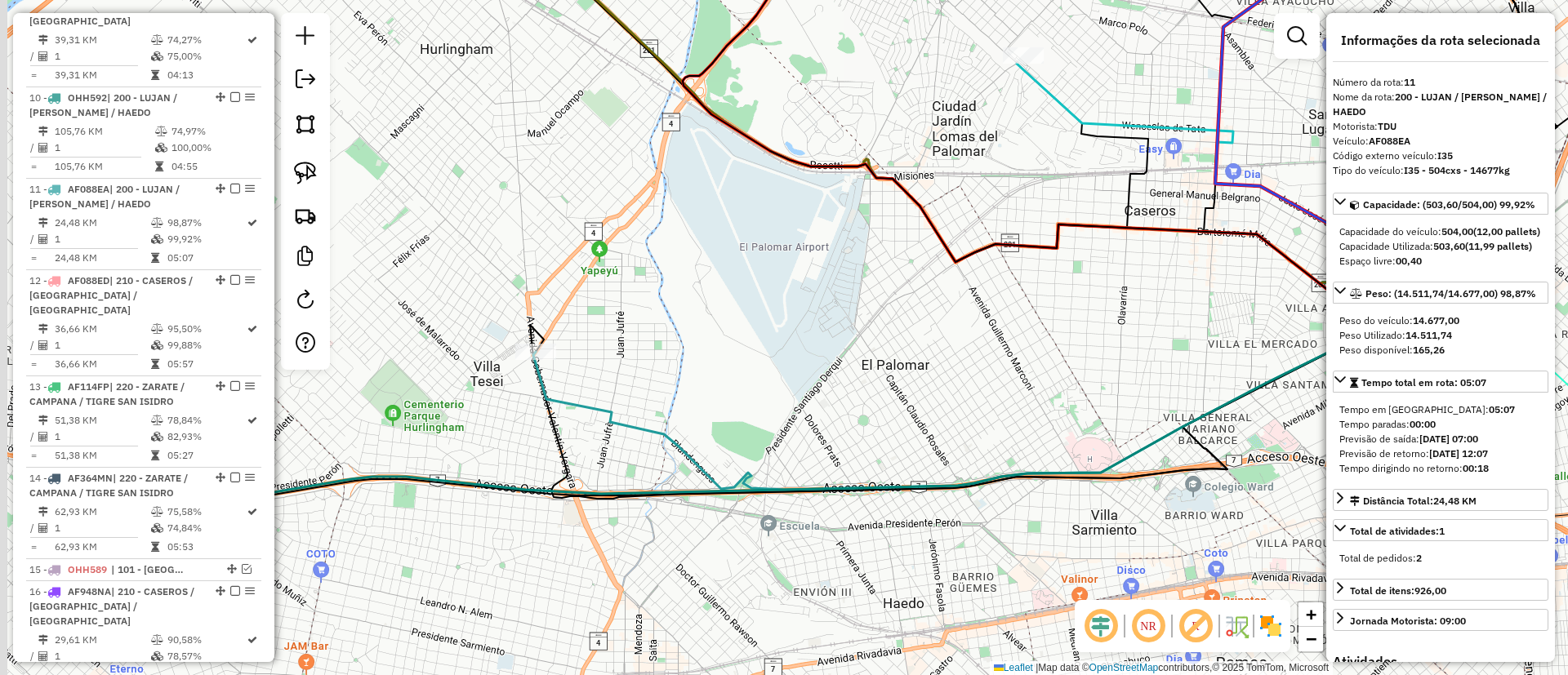
drag, startPoint x: 585, startPoint y: 238, endPoint x: 683, endPoint y: 242, distance: 98.1
click at [683, 242] on div "Janela de atendimento Grade de atendimento Capacidade Transportadoras Veículos …" at bounding box center [784, 337] width 1568 height 675
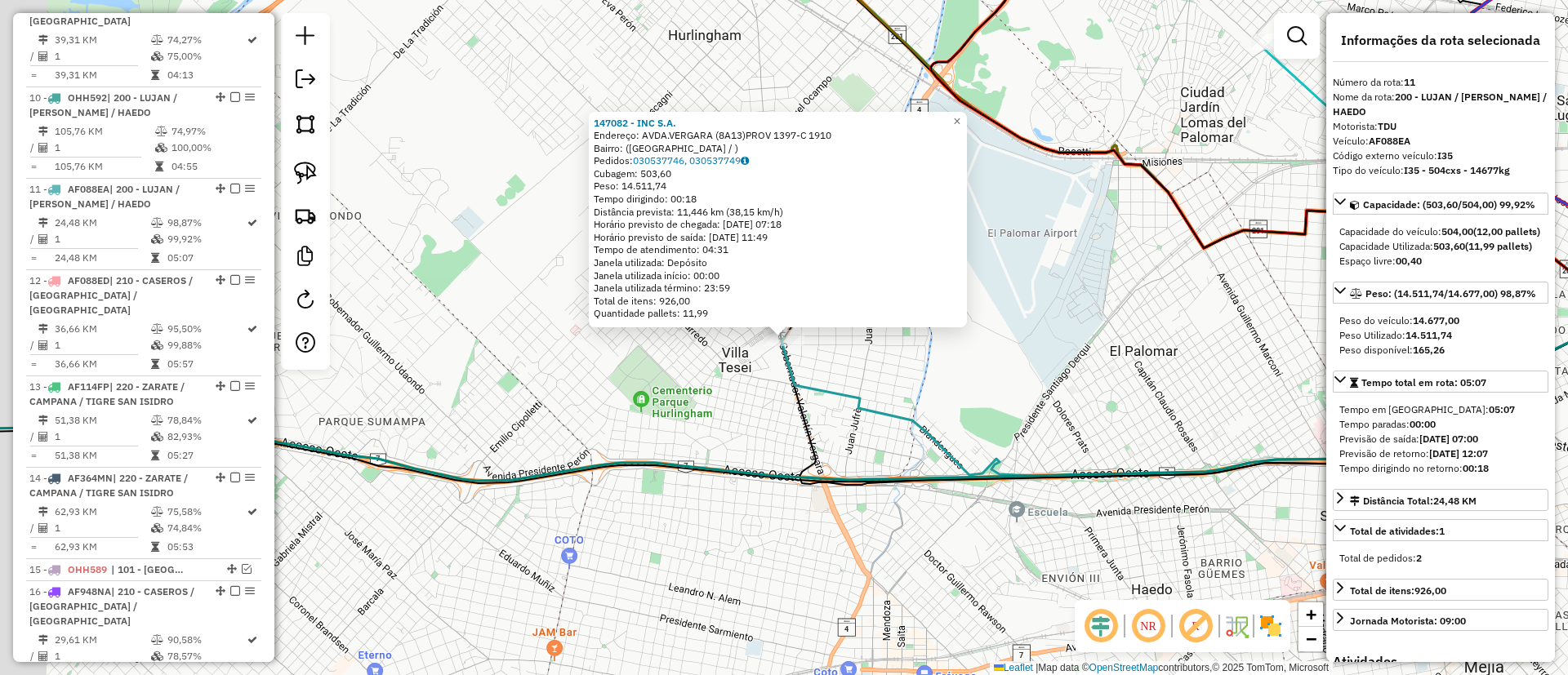
scroll to position [1320, 0]
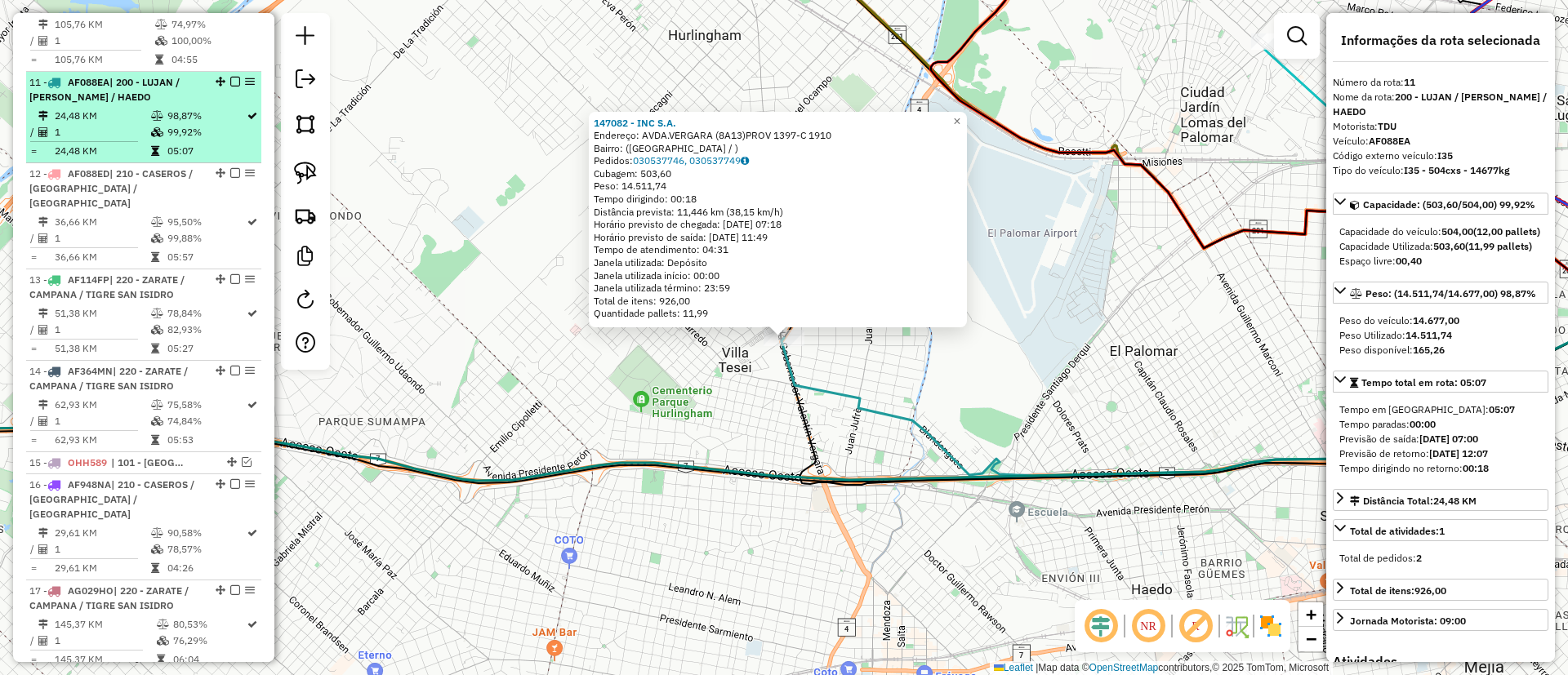
click at [231, 77] on em at bounding box center [236, 82] width 10 height 10
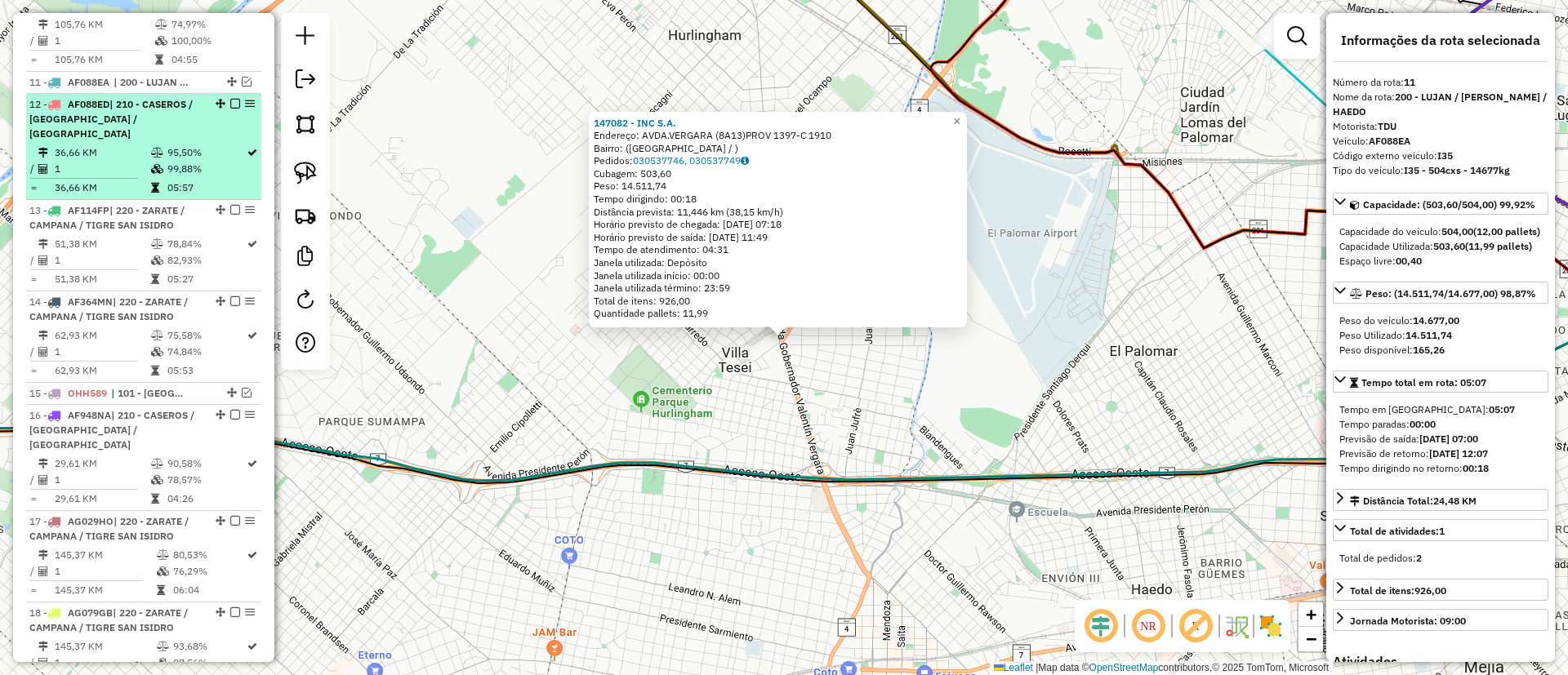
click at [225, 97] on div "12 - AF088ED | 210 - CASEROS / SAN MARTIN / BELLA VISTA" at bounding box center [144, 119] width 229 height 44
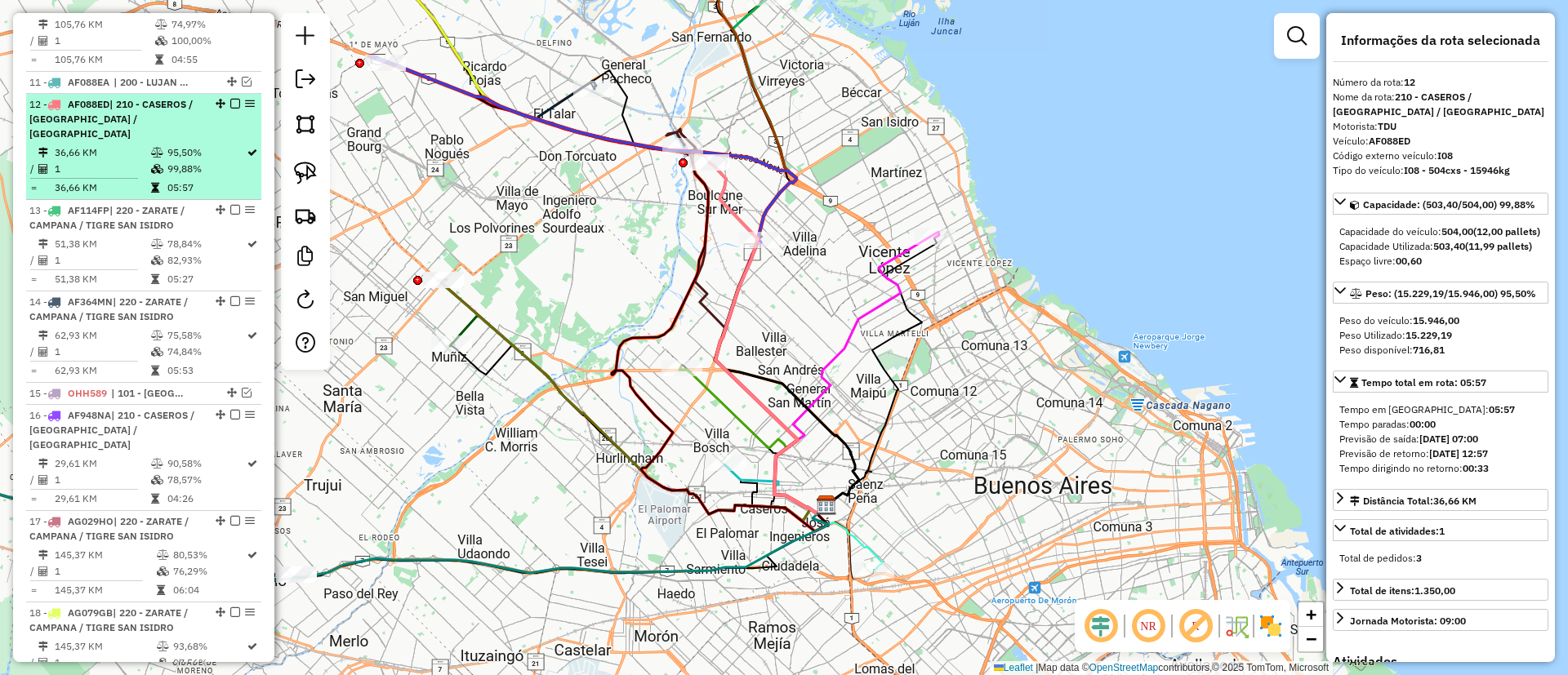
click at [235, 99] on em at bounding box center [236, 104] width 10 height 10
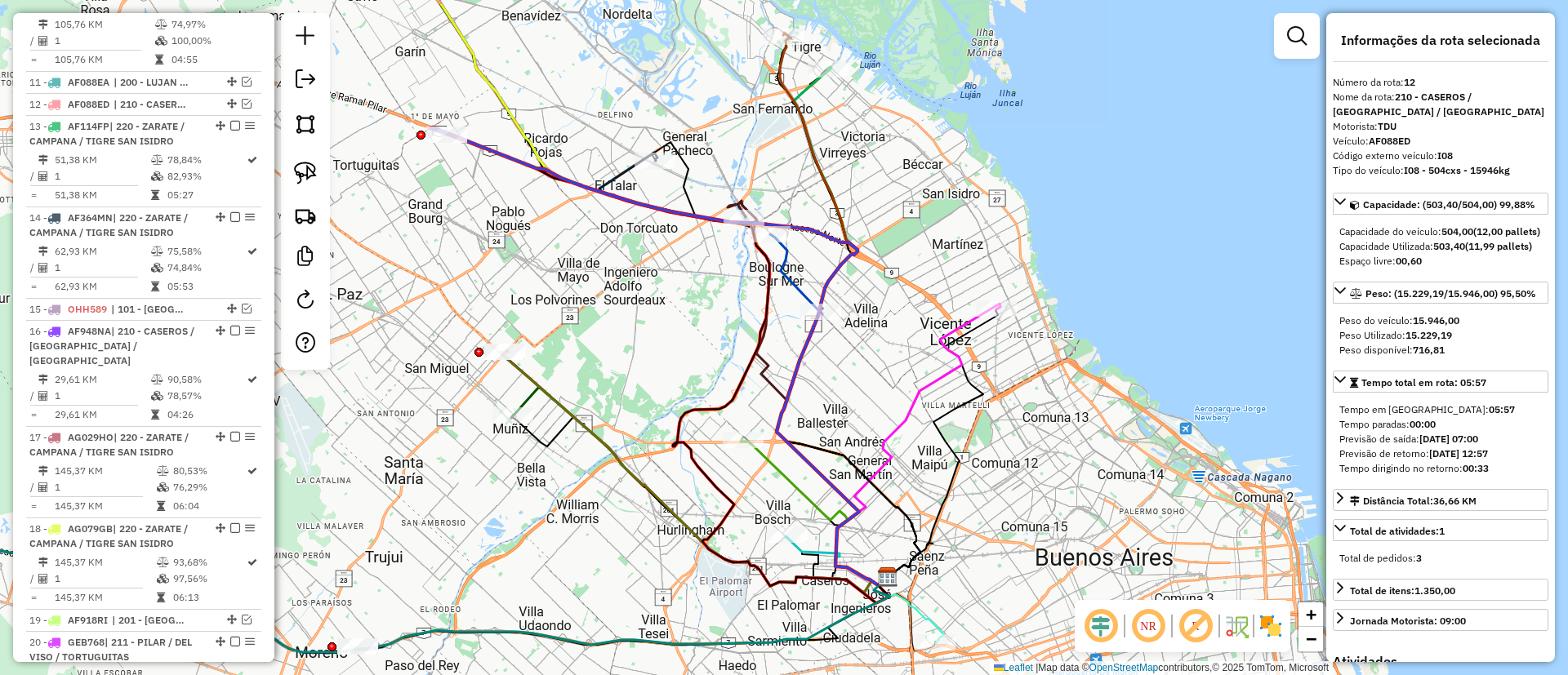
drag, startPoint x: 488, startPoint y: 218, endPoint x: 518, endPoint y: 266, distance: 56.6
click at [518, 266] on div "Janela de atendimento Grade de atendimento Capacidade Transportadoras Veículos …" at bounding box center [784, 337] width 1568 height 675
click at [246, 99] on div at bounding box center [230, 104] width 49 height 10
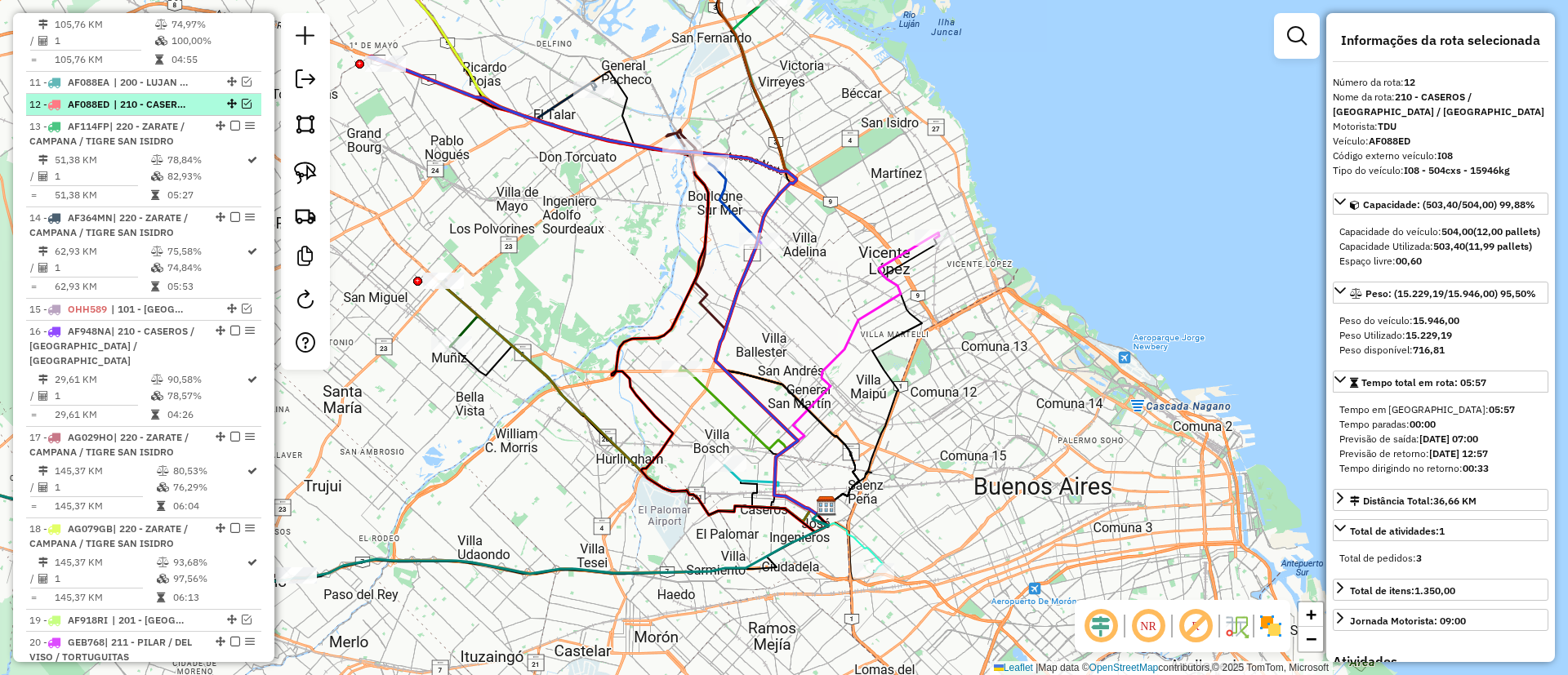
click at [244, 99] on em at bounding box center [246, 104] width 10 height 10
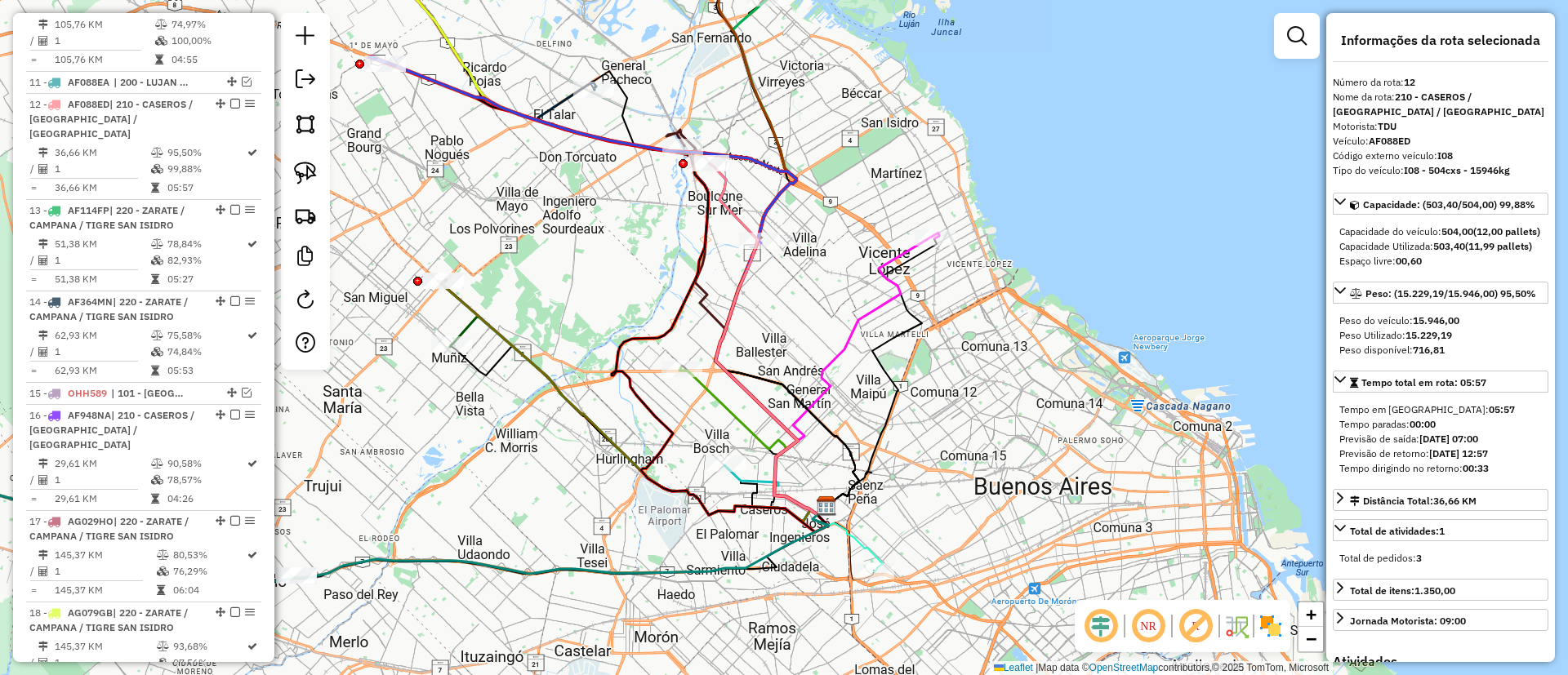
click at [704, 151] on icon at bounding box center [598, 285] width 457 height 458
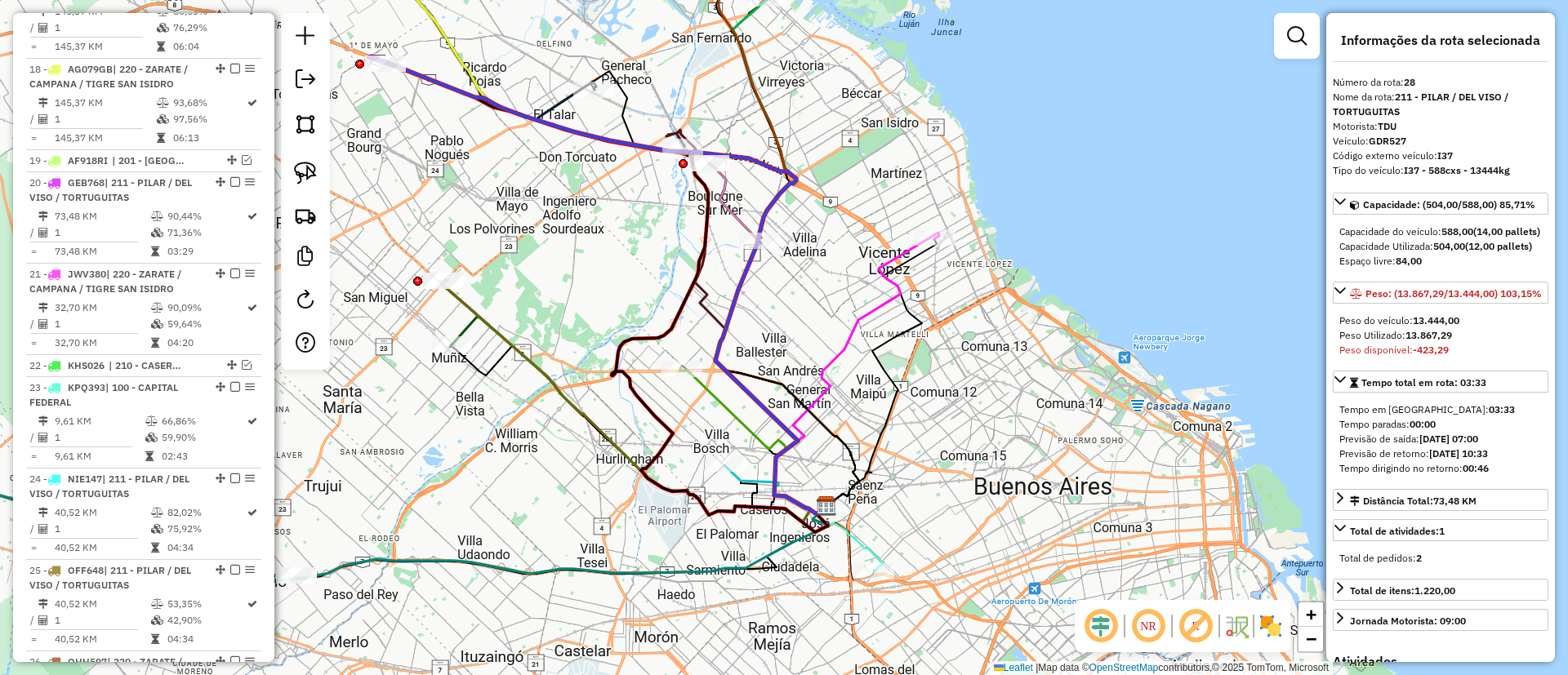
scroll to position [2358, 0]
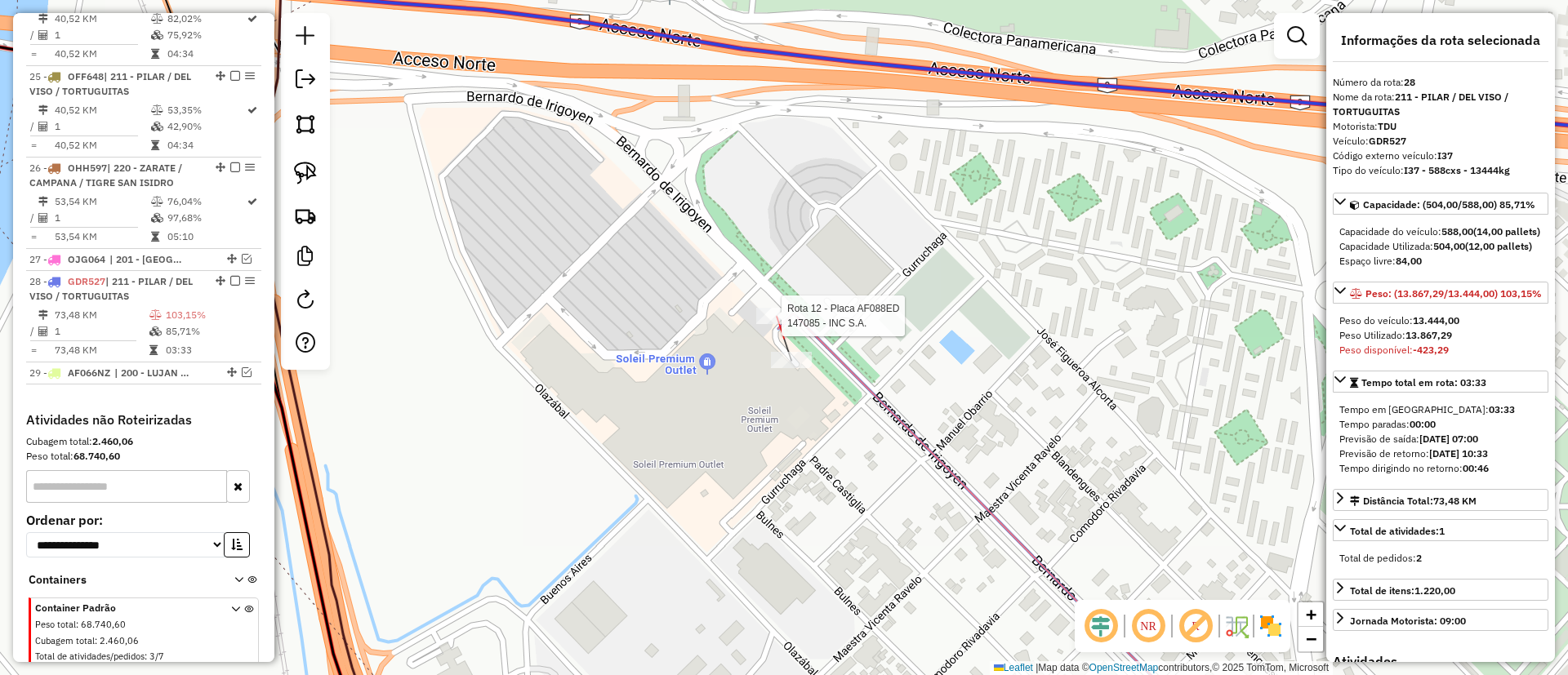
click at [773, 324] on div at bounding box center [776, 316] width 41 height 17
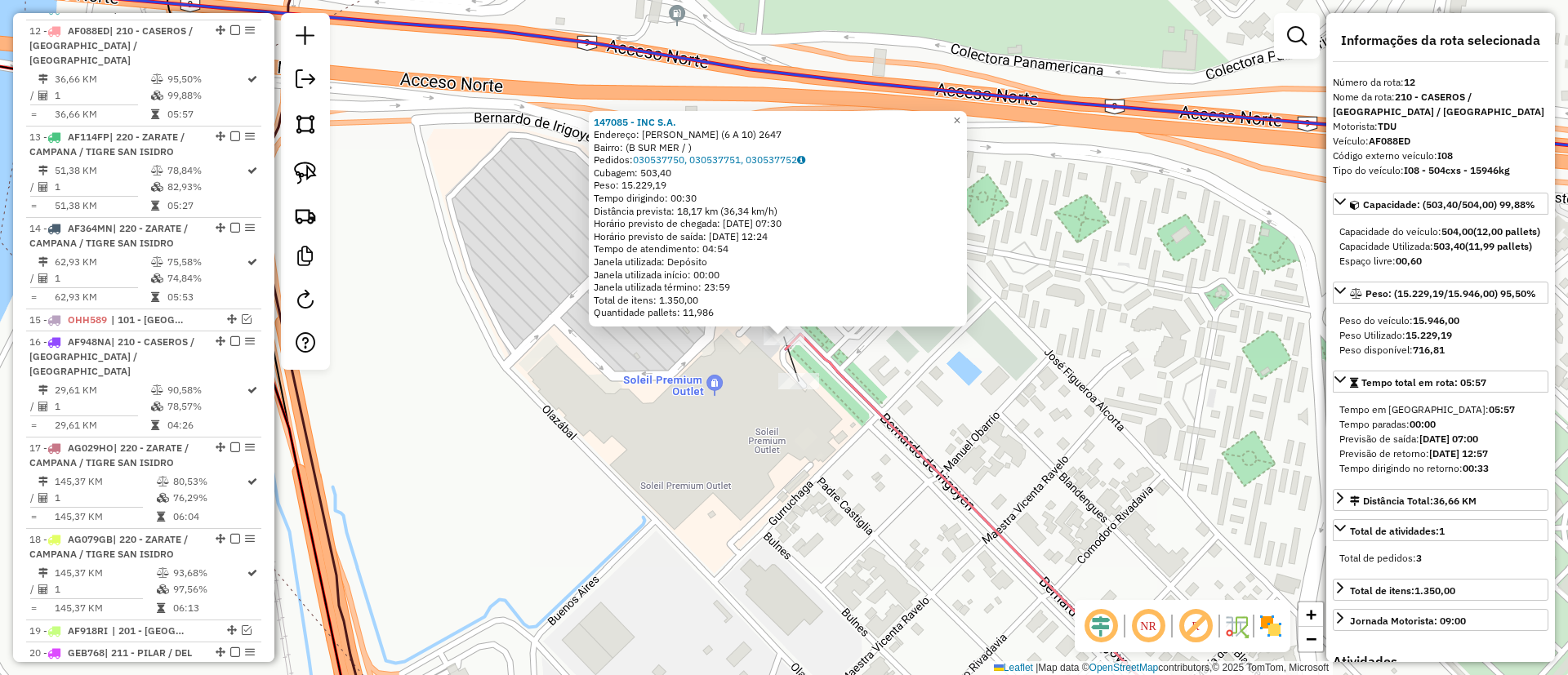
scroll to position [1342, 0]
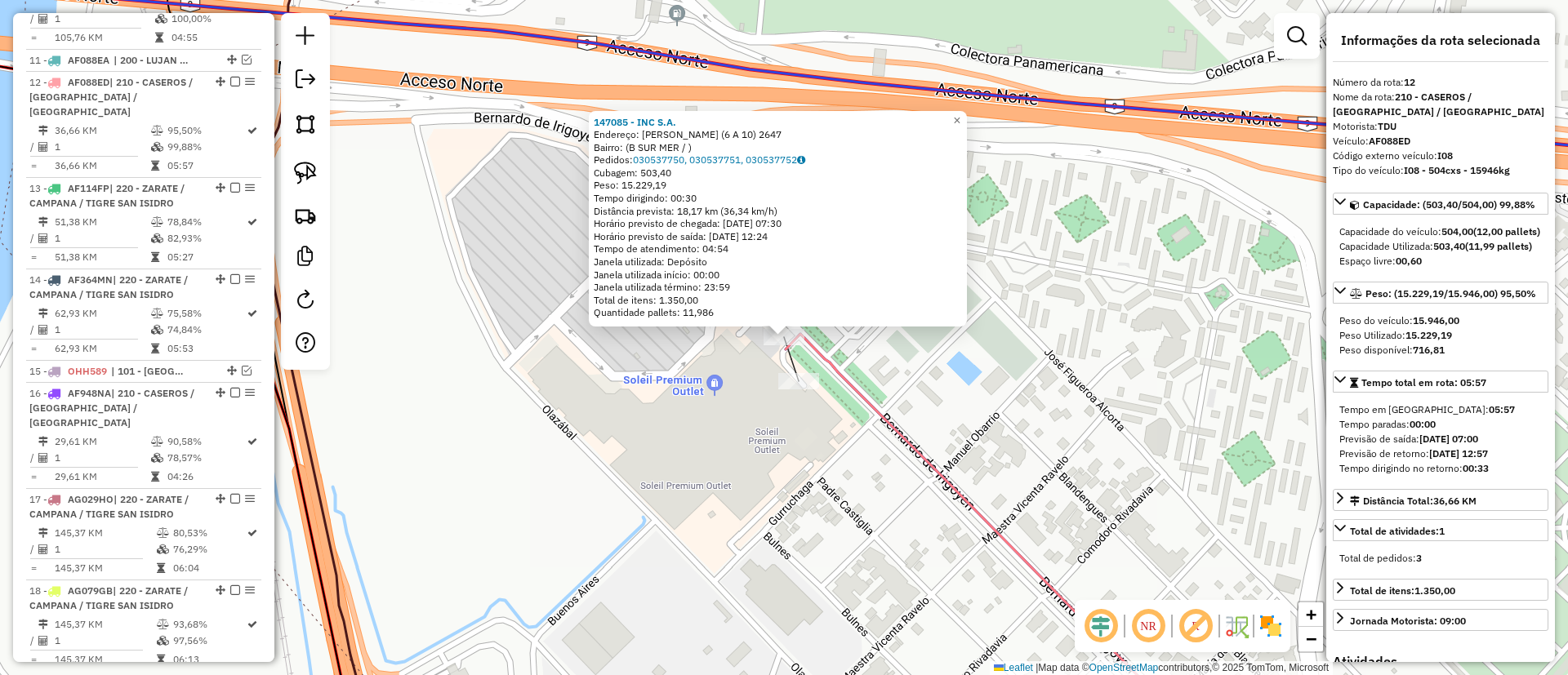
click at [794, 397] on div "147085 - INC S.A. Endereço: BERNARDO DE IRIGOYEN (6 A 10) 2647 Bairro: (B SUR M…" at bounding box center [784, 337] width 1568 height 675
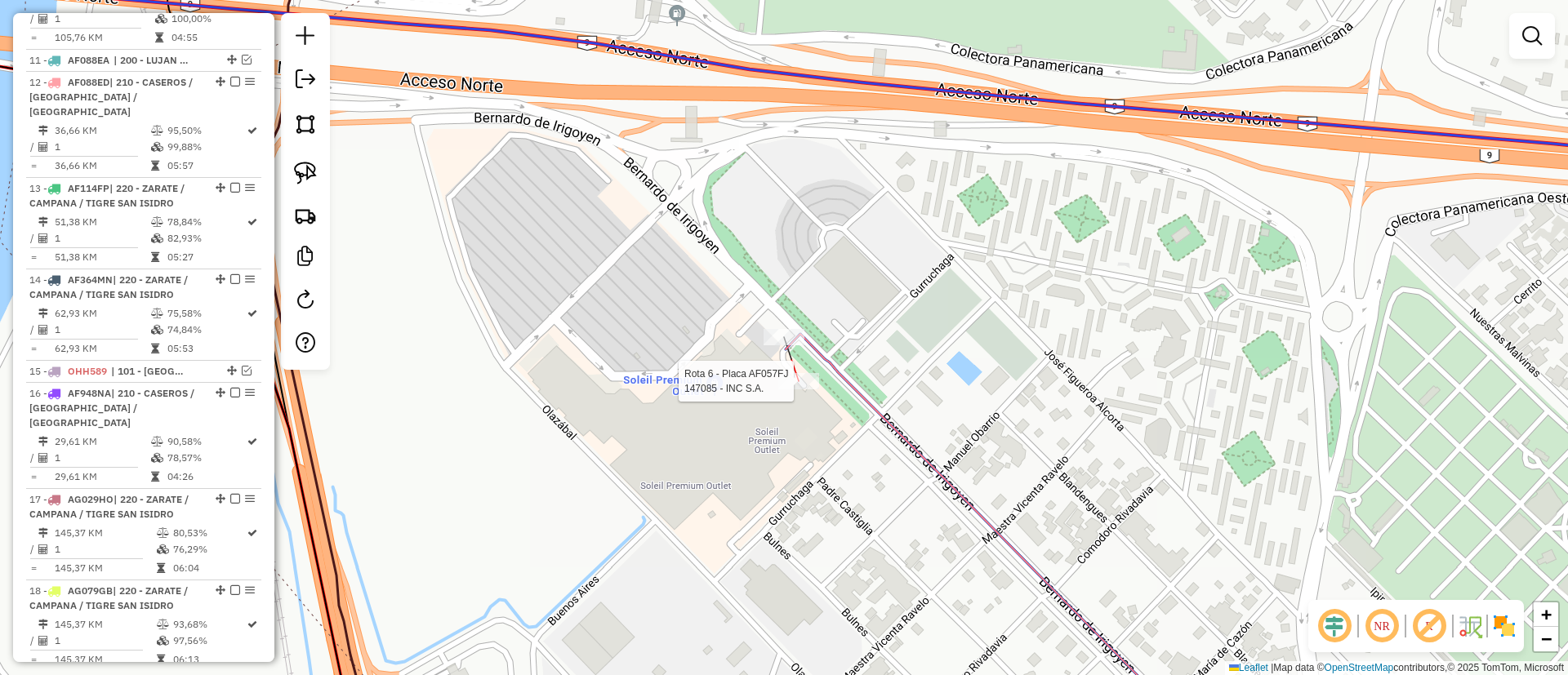
select select "**********"
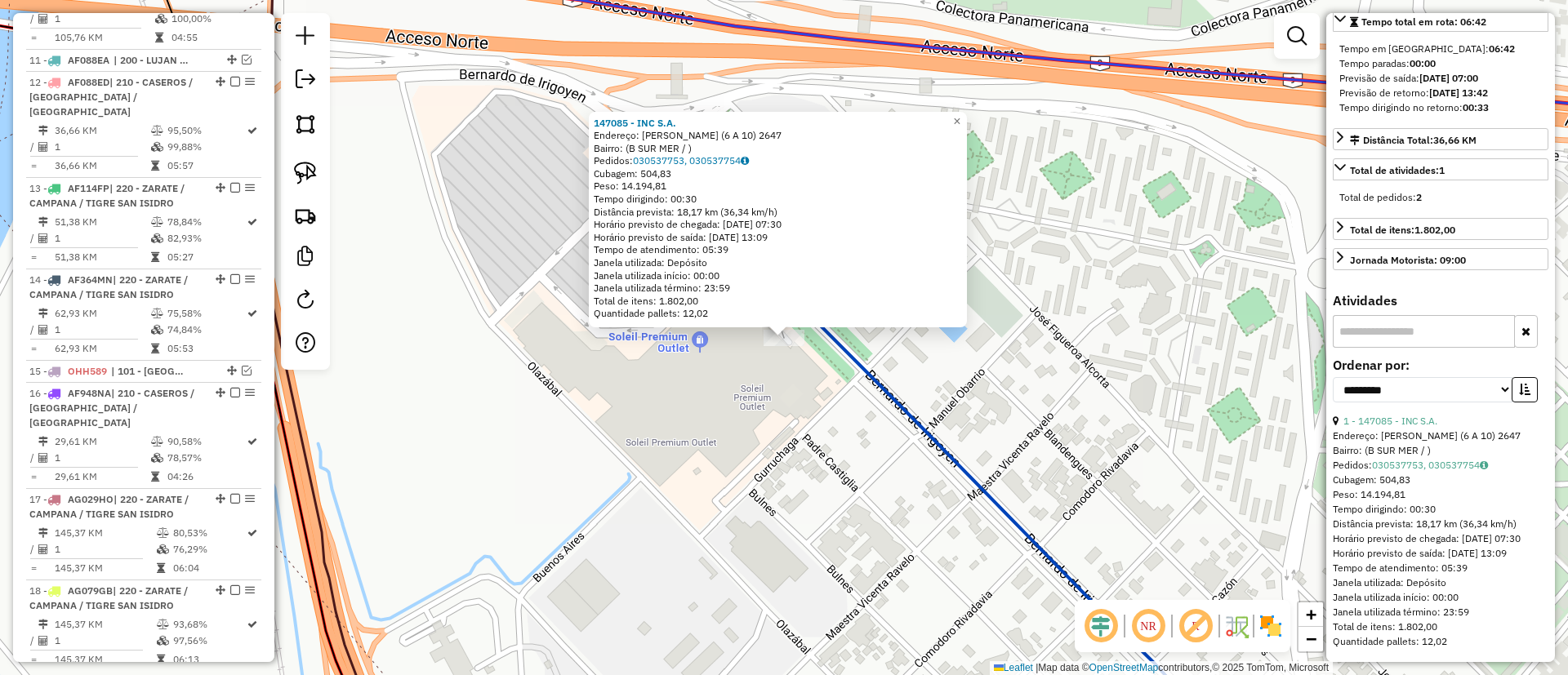
scroll to position [932, 0]
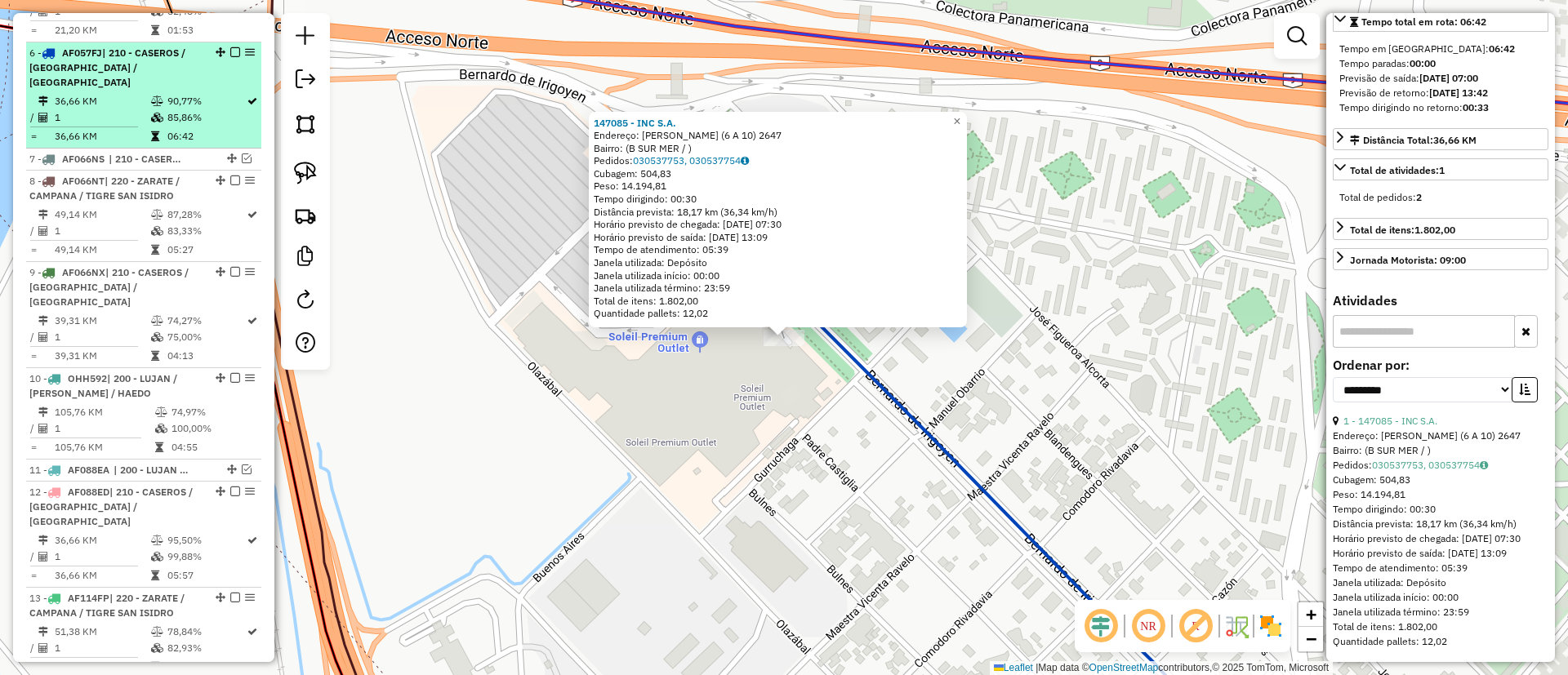
click at [231, 47] on em at bounding box center [236, 52] width 10 height 10
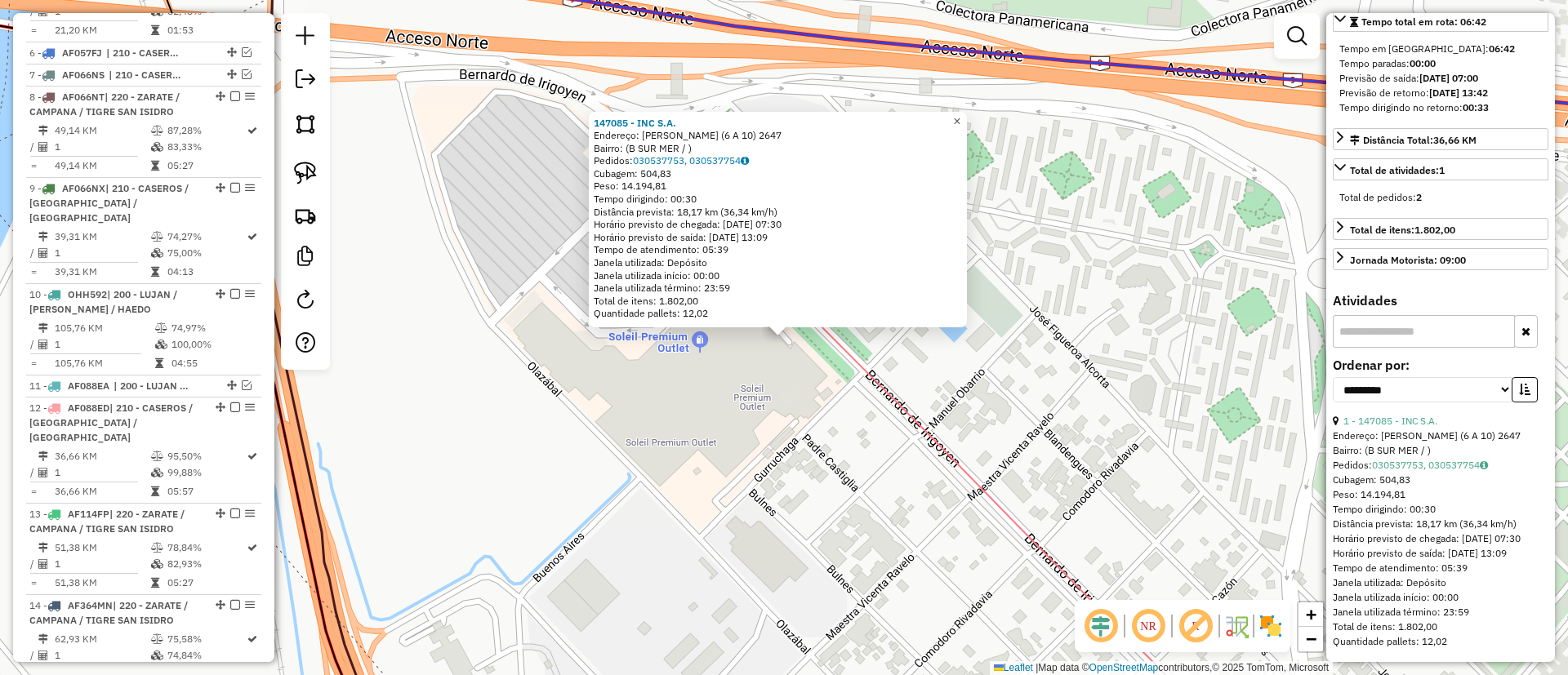
click at [979, 115] on div "147085 - INC S.A. Endereço: BERNARDO DE IRIGOYEN (6 A 10) 2647 Bairro: (B SUR M…" at bounding box center [784, 337] width 1568 height 675
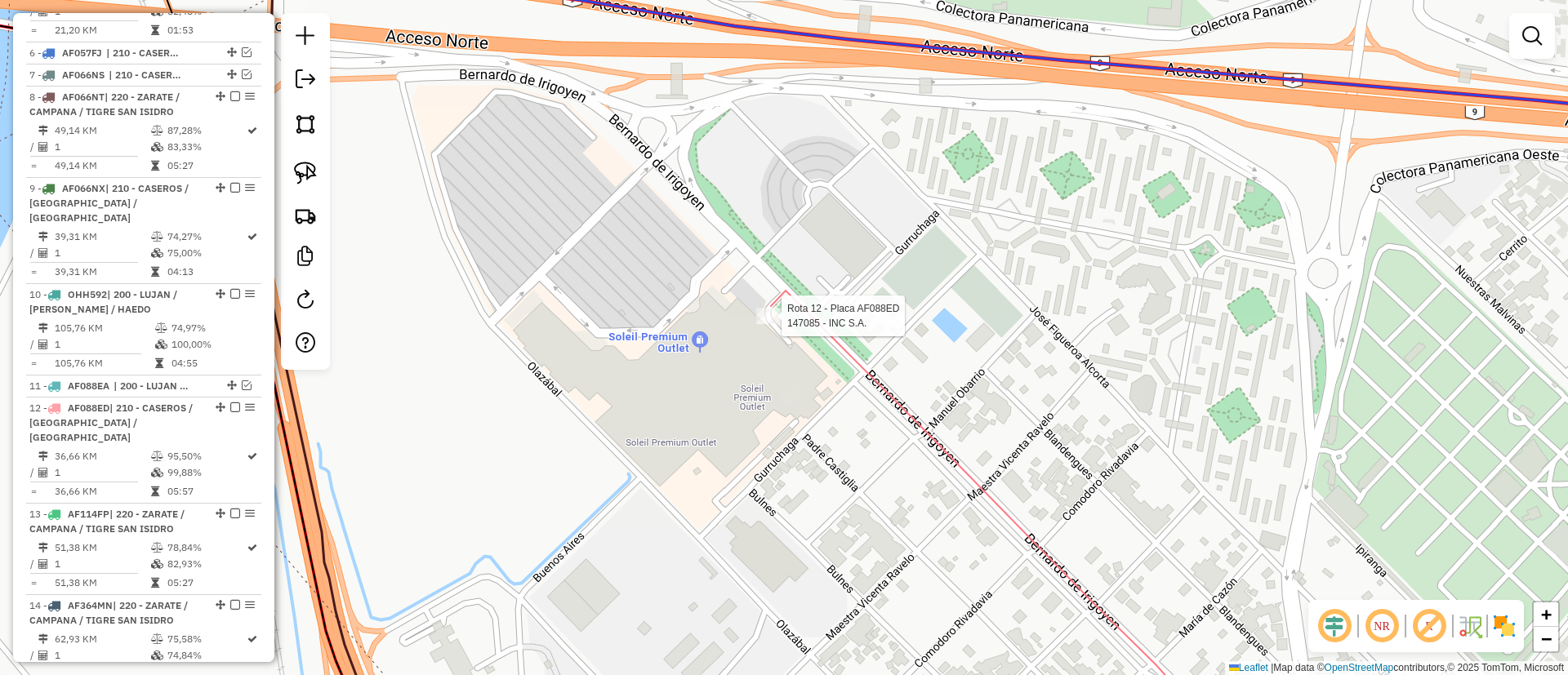
select select "**********"
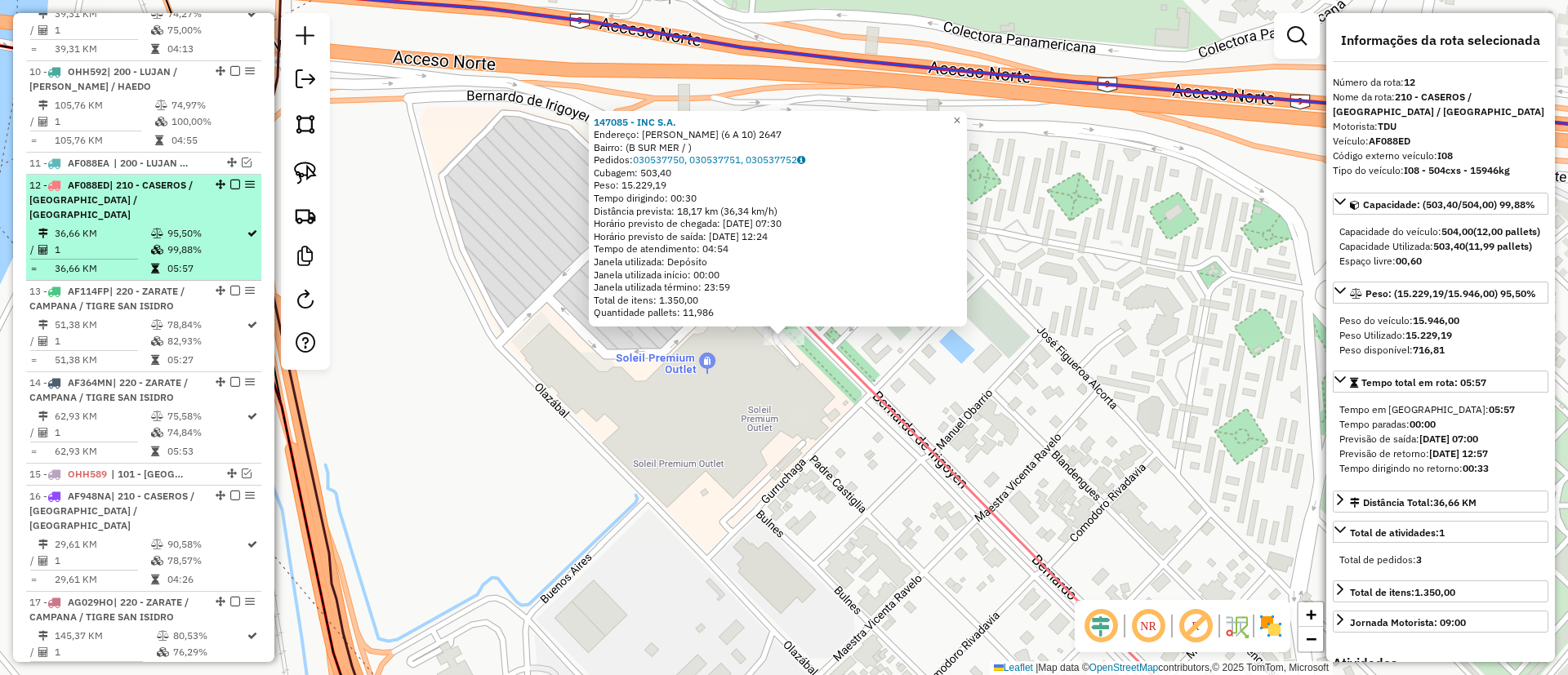
scroll to position [1272, 0]
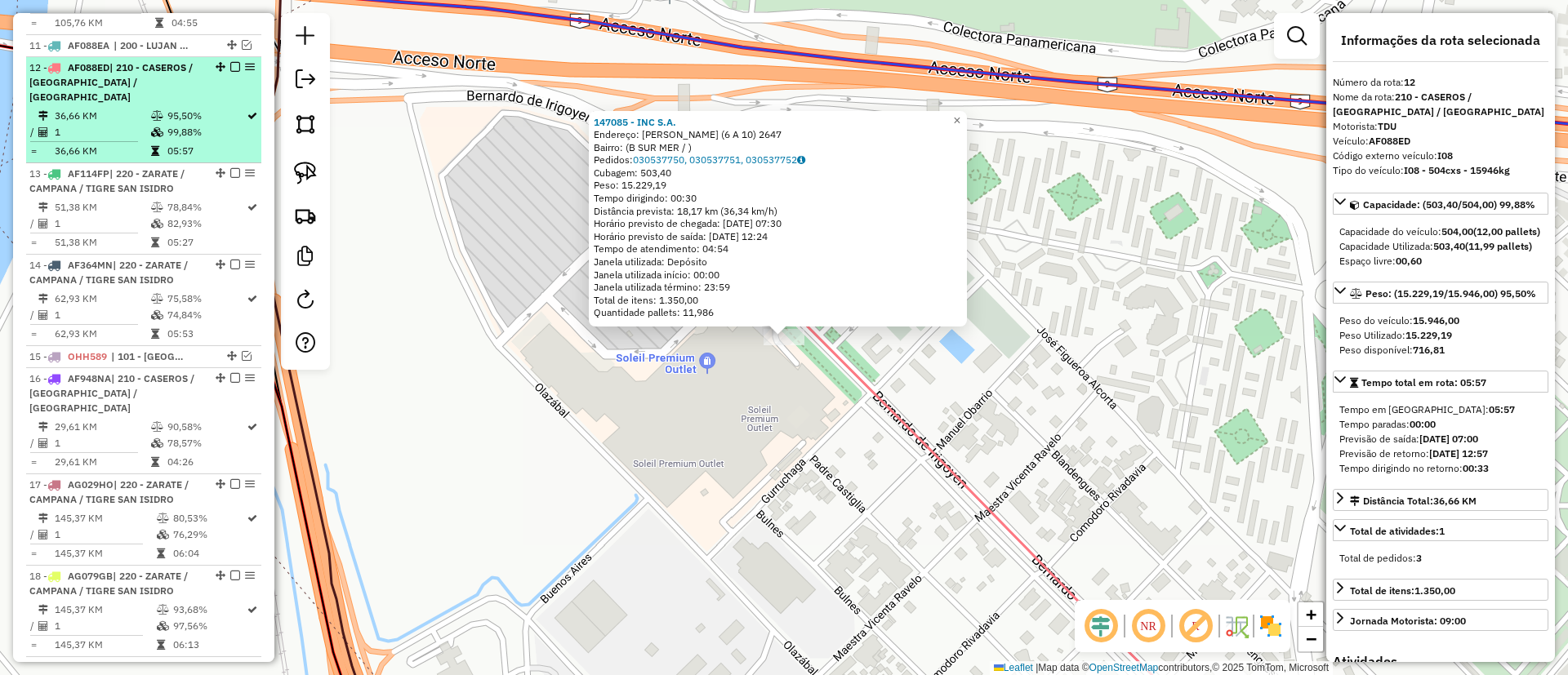
click at [231, 62] on em at bounding box center [236, 67] width 10 height 10
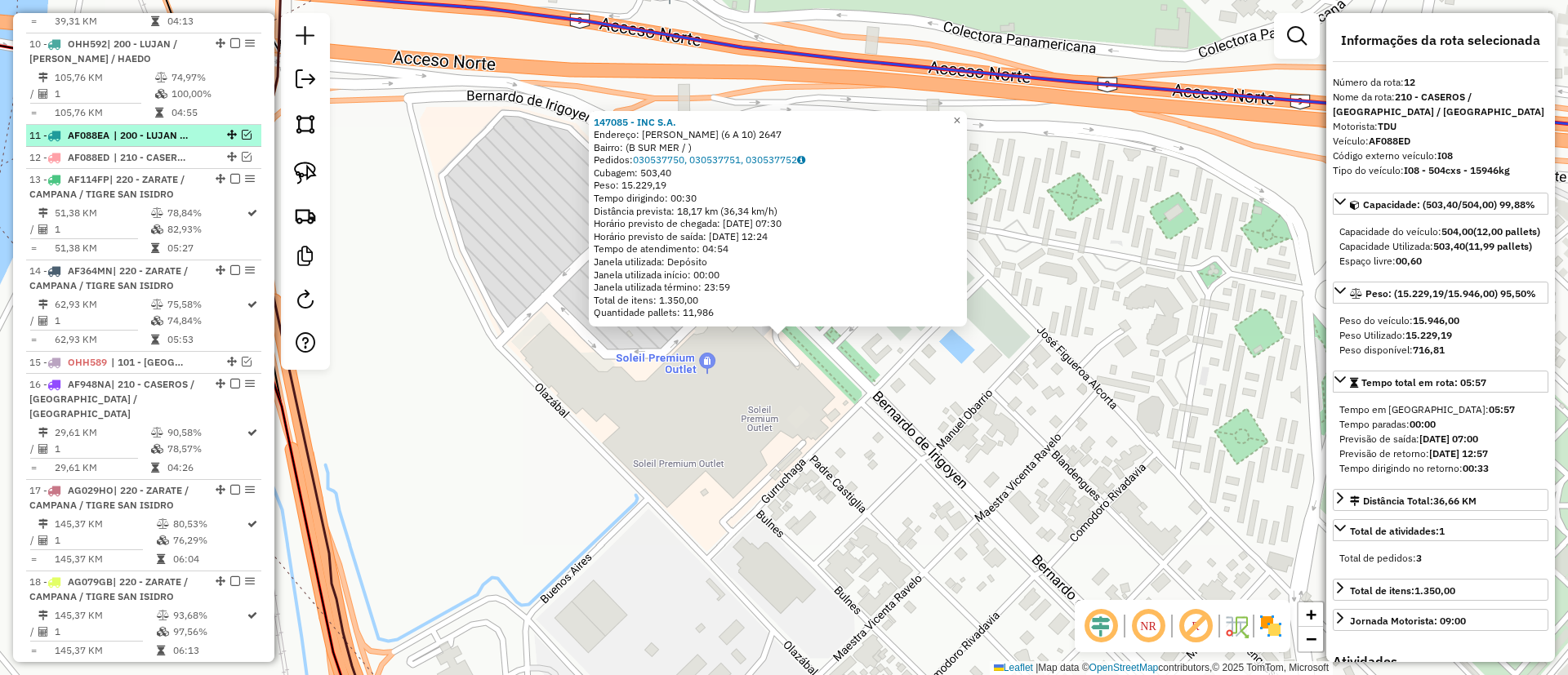
scroll to position [1150, 0]
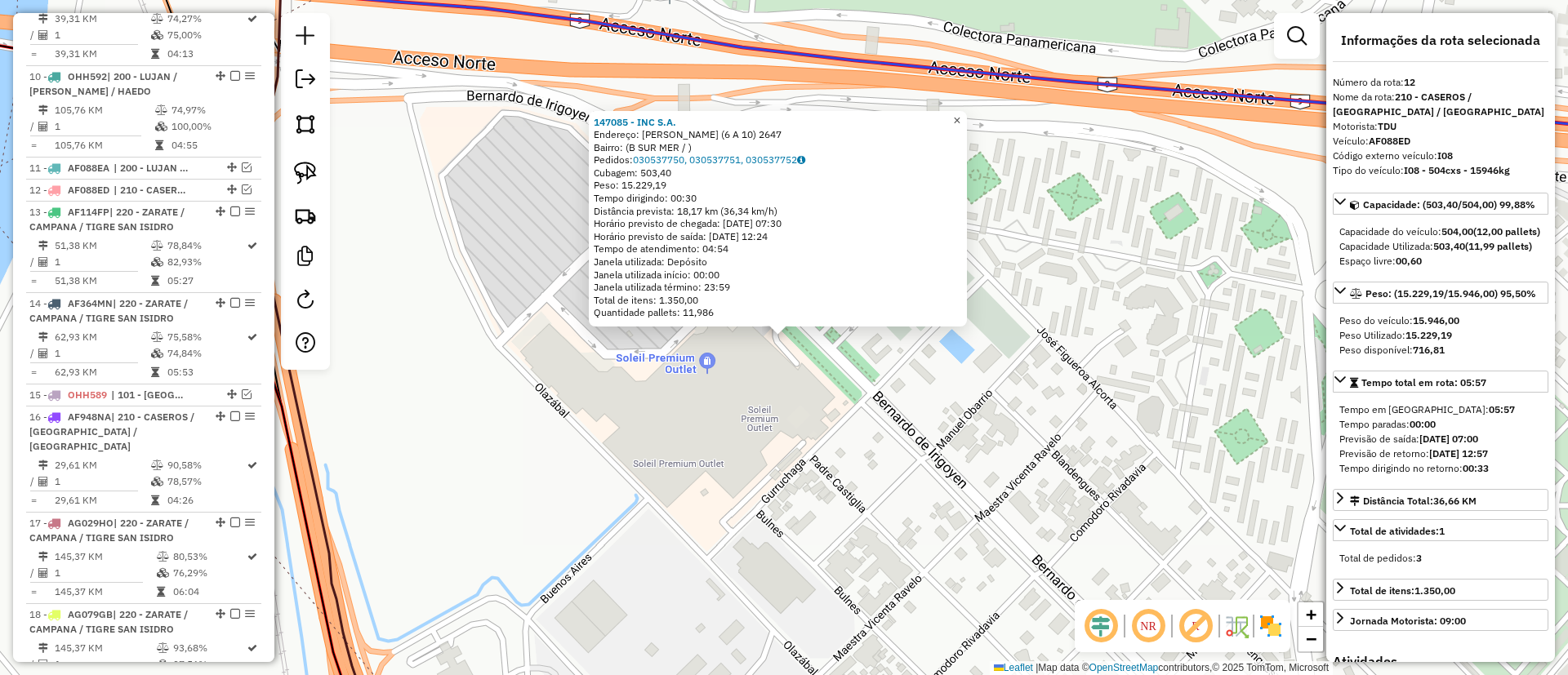
click at [960, 113] on span "×" at bounding box center [956, 120] width 7 height 14
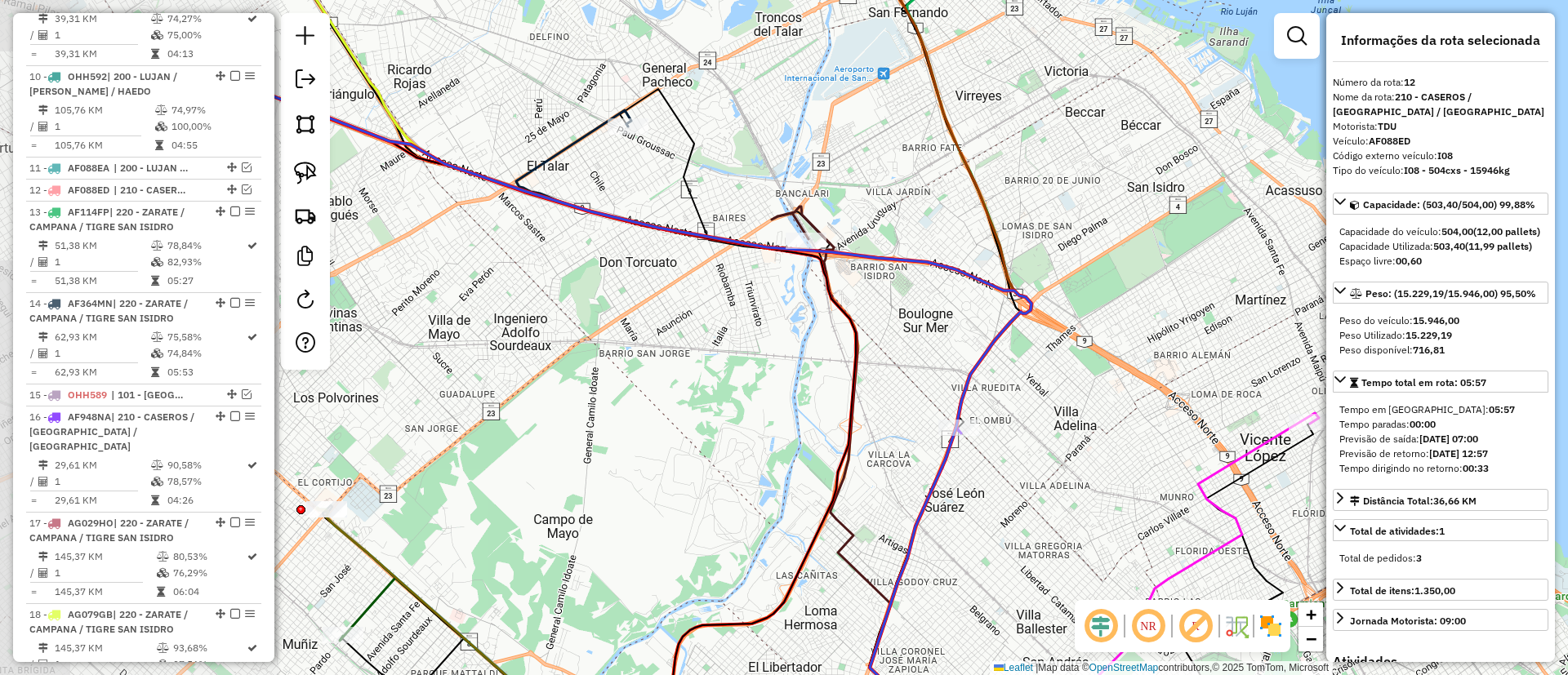
drag, startPoint x: 727, startPoint y: 263, endPoint x: 864, endPoint y: 271, distance: 137.2
click at [864, 271] on div "Janela de atendimento Grade de atendimento Capacidade Transportadoras Veículos …" at bounding box center [784, 337] width 1568 height 675
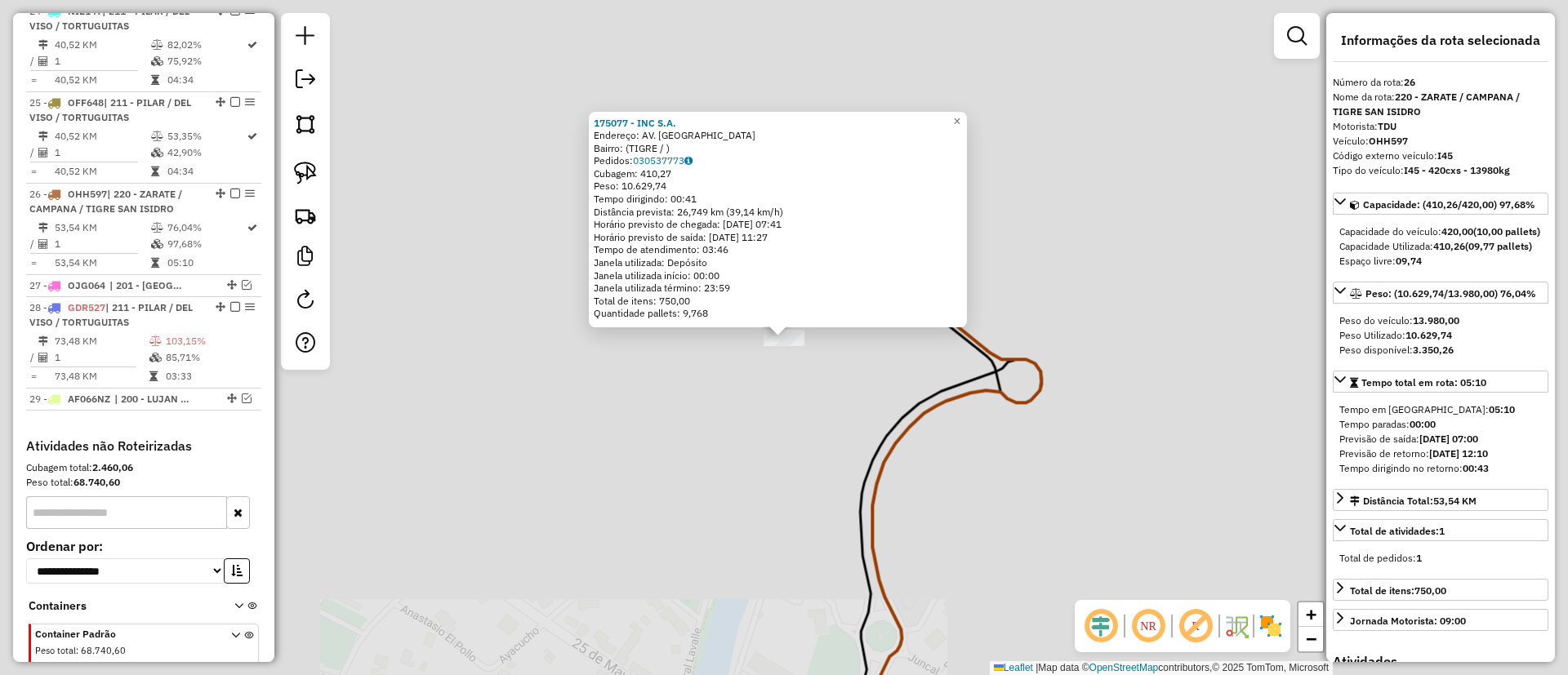
scroll to position [2219, 0]
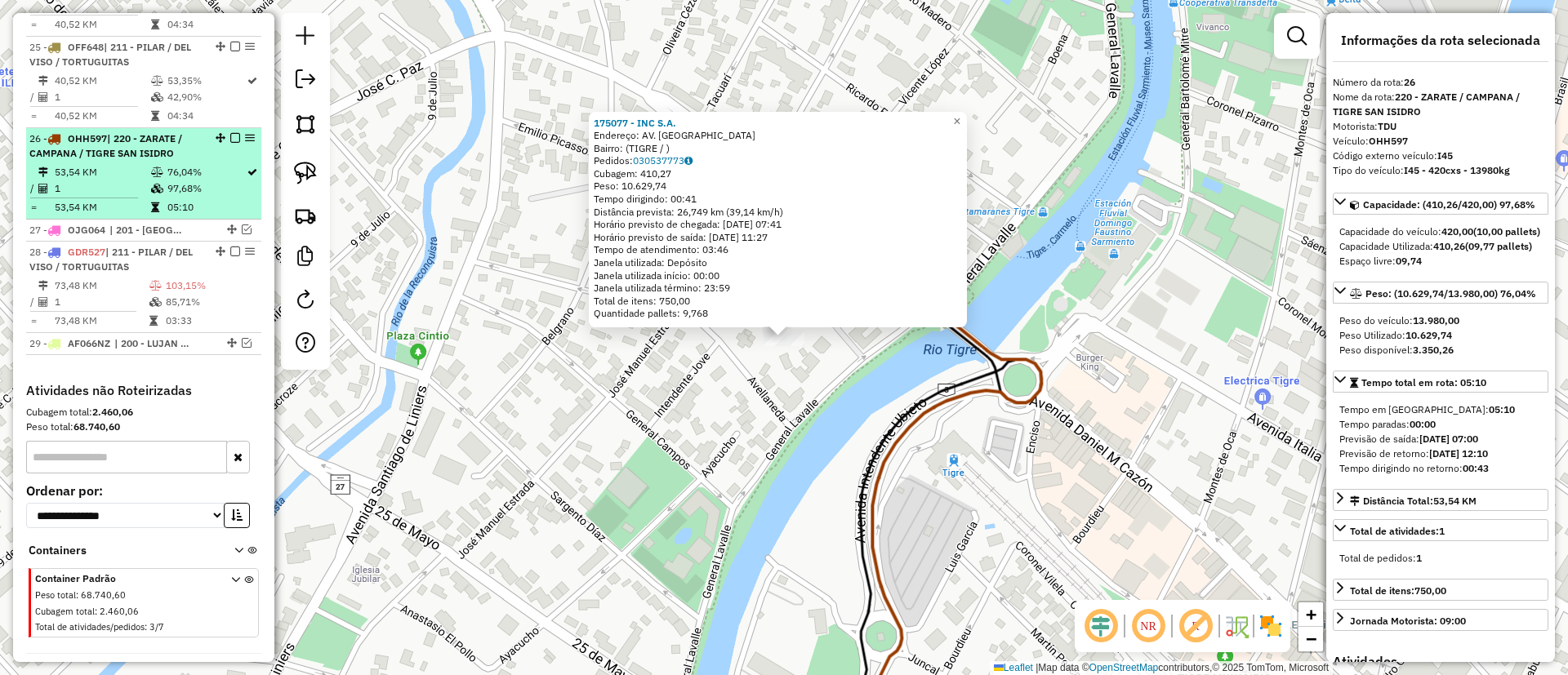
click at [231, 131] on div "26 - OHH597 | 220 - ZARATE / CAMPANA / TIGRE SAN ISIDRO" at bounding box center [144, 146] width 229 height 30
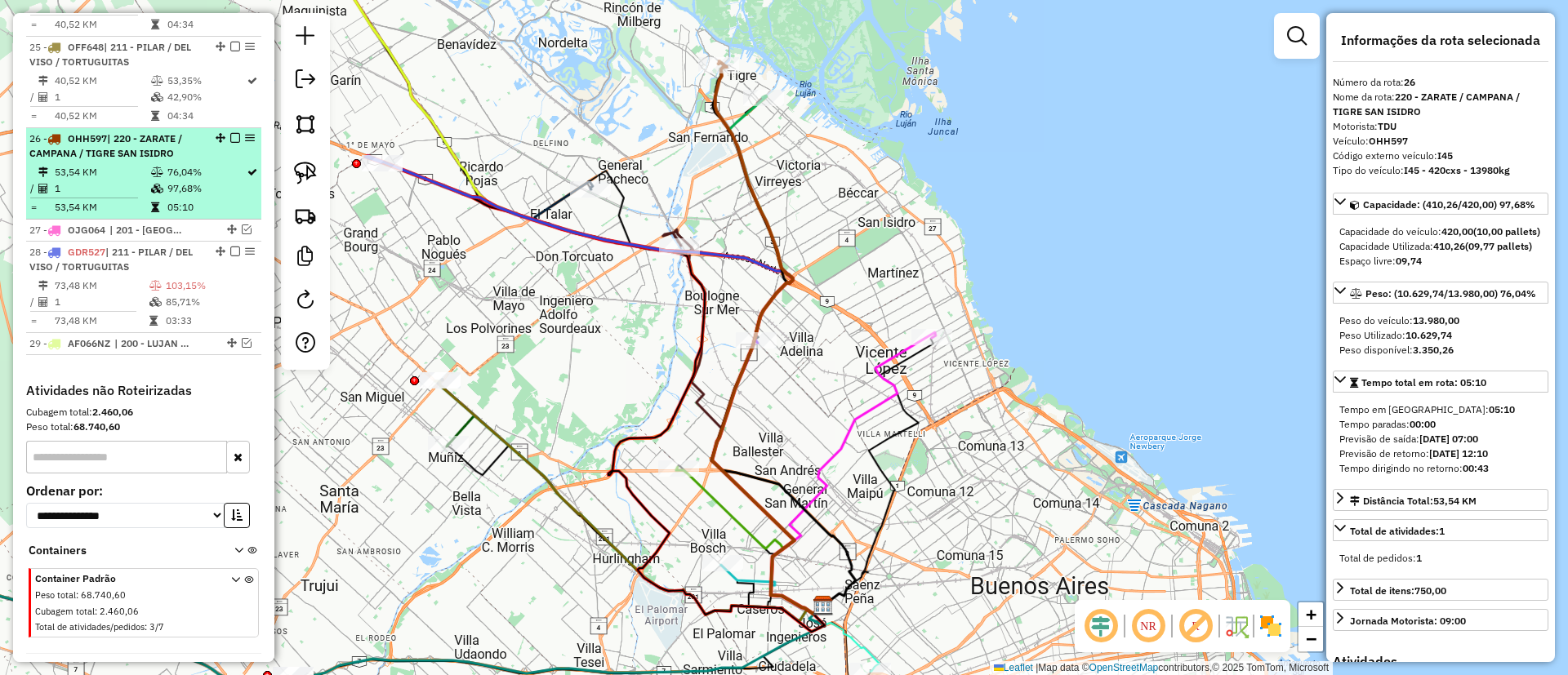
click at [231, 133] on em at bounding box center [236, 138] width 10 height 10
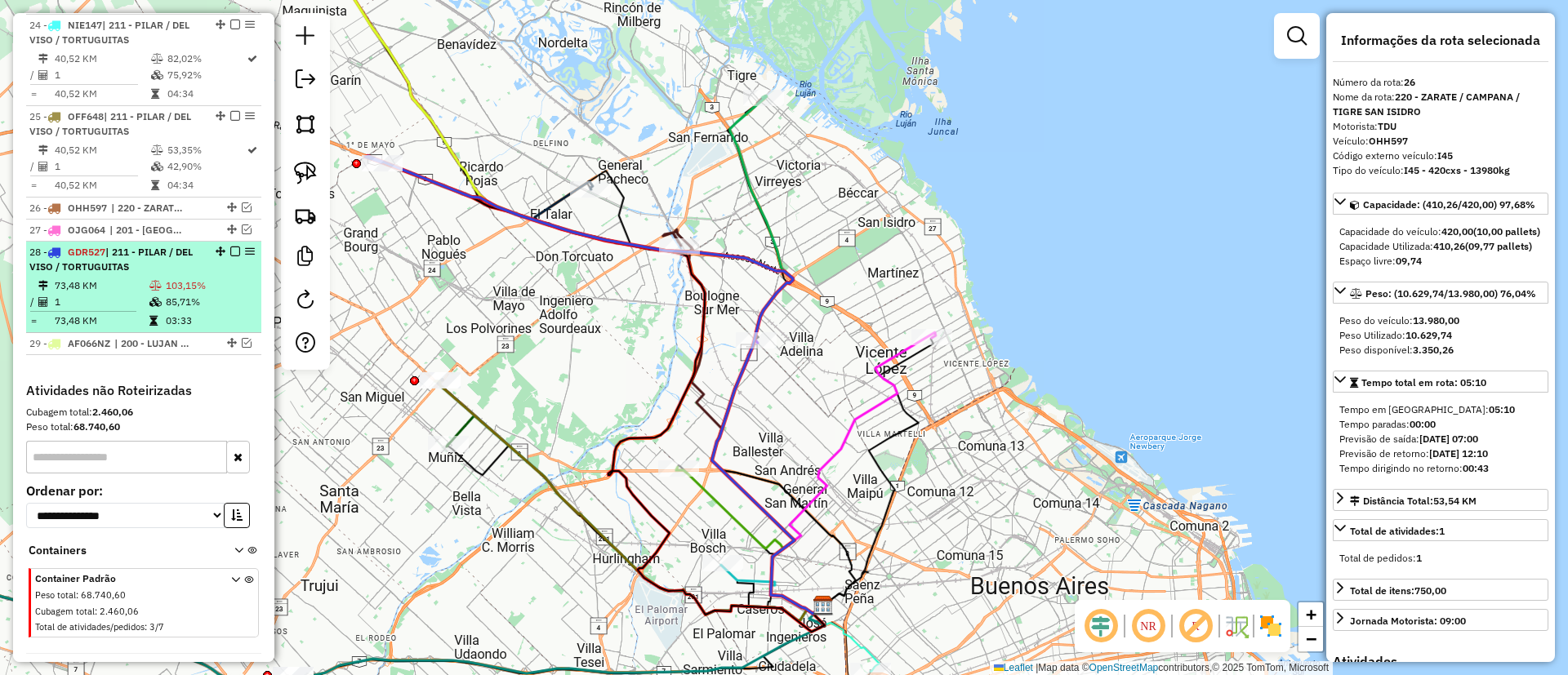
click at [224, 278] on td "103,15%" at bounding box center [210, 286] width 90 height 17
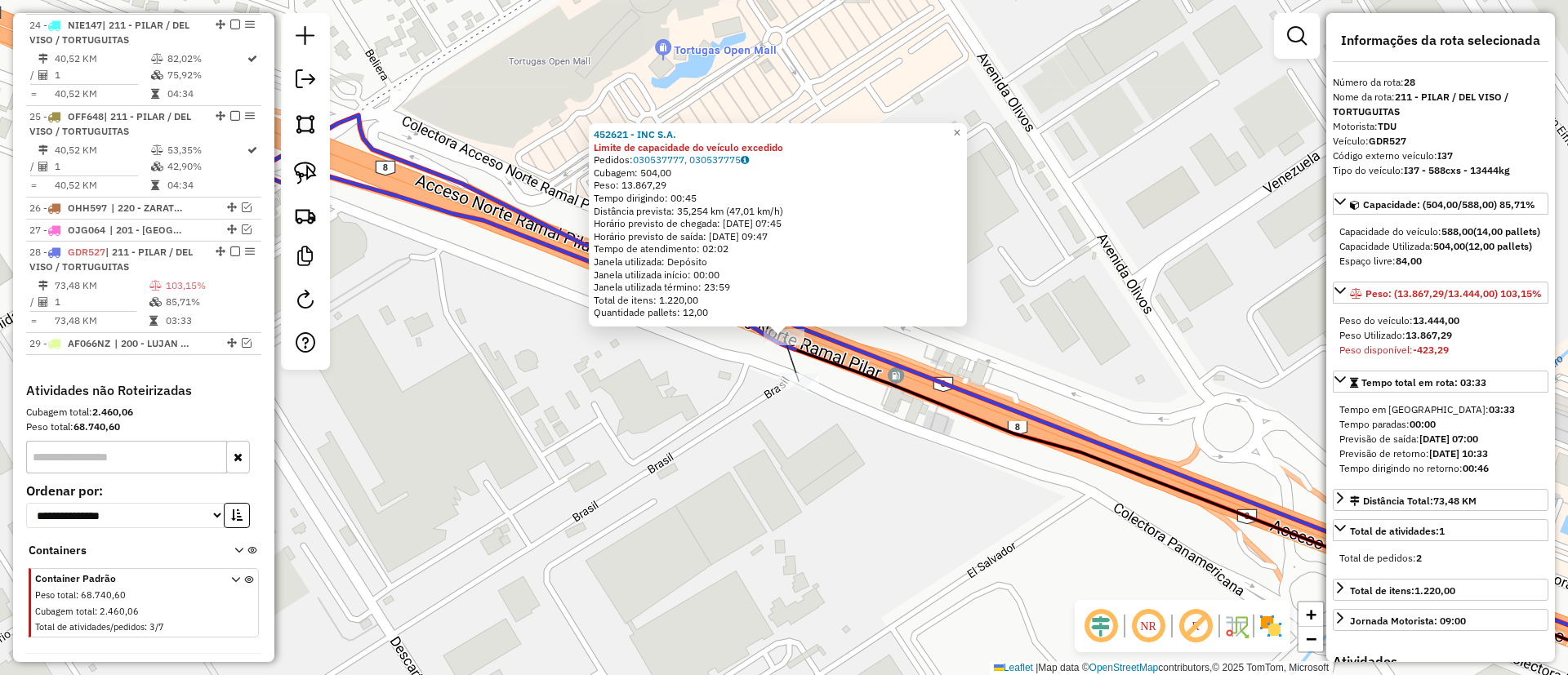
click at [798, 394] on div "452621 - INC S.A. Limite de capacidade do veículo excedido Pedidos: 030537777, …" at bounding box center [784, 337] width 1568 height 675
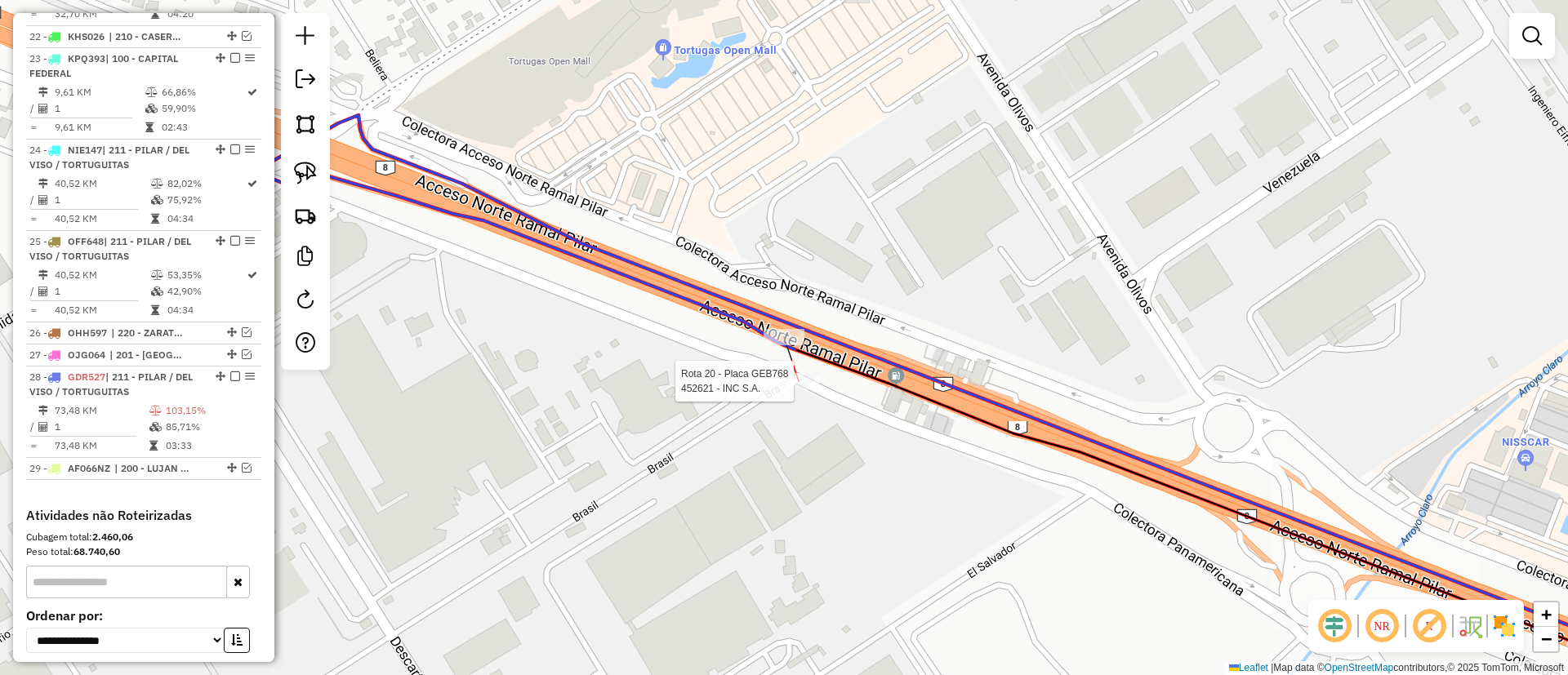
select select "**********"
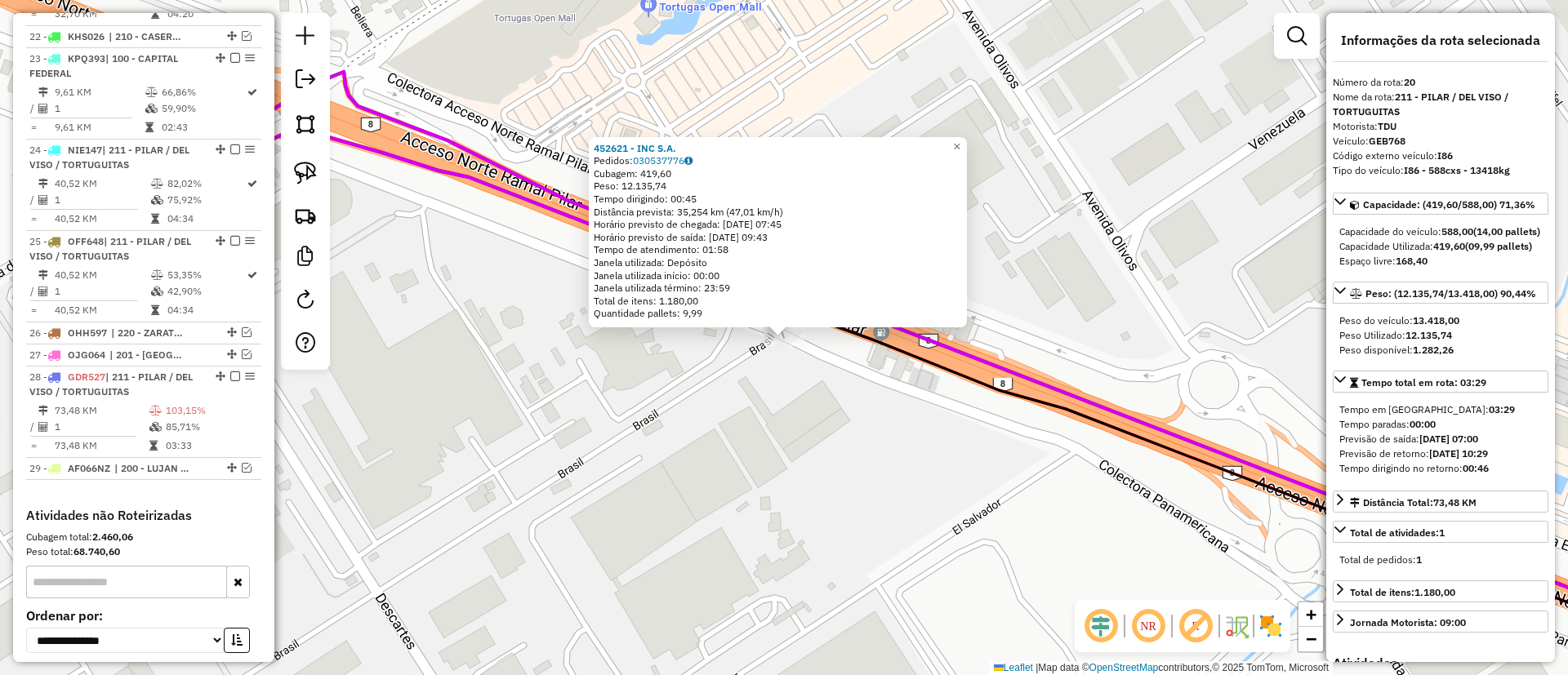
scroll to position [1796, 0]
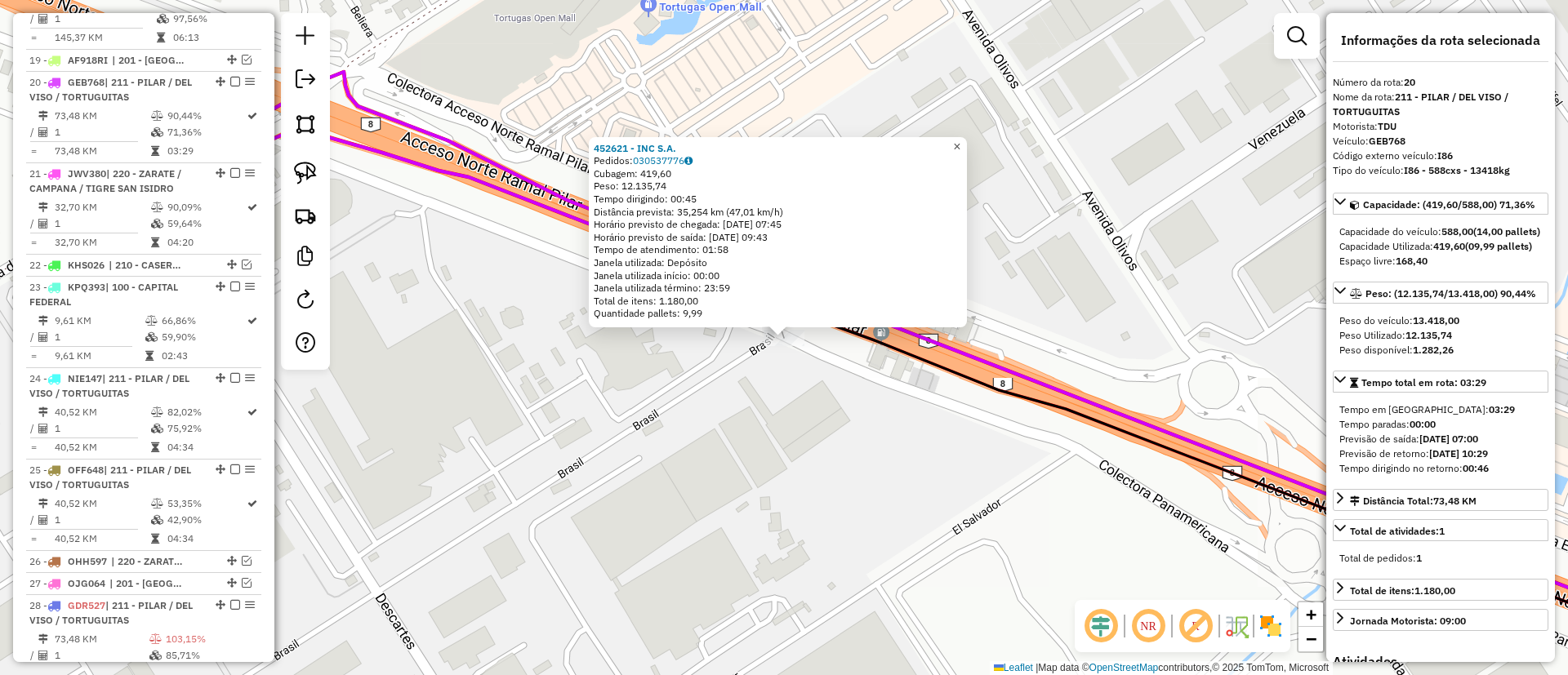
click at [960, 143] on span "×" at bounding box center [956, 146] width 7 height 14
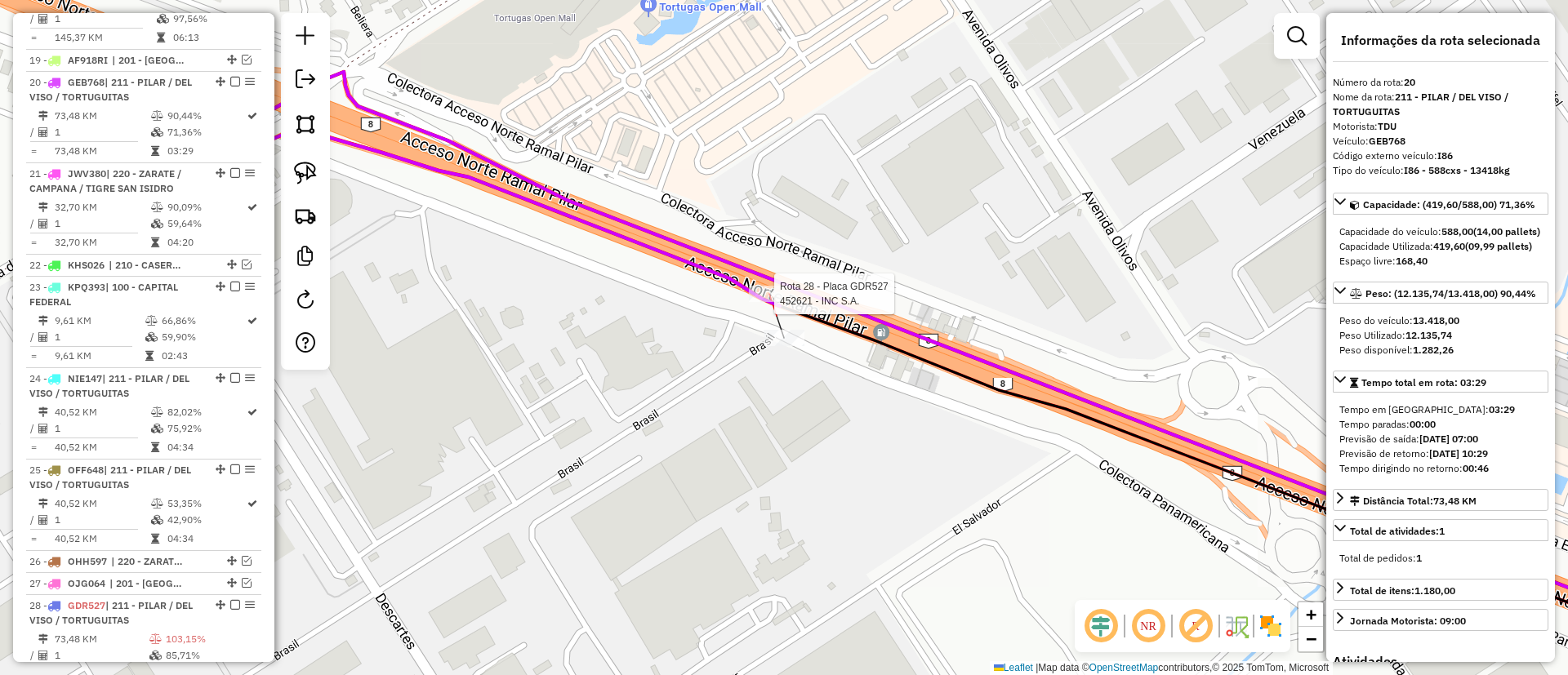
click at [764, 302] on div at bounding box center [769, 294] width 41 height 17
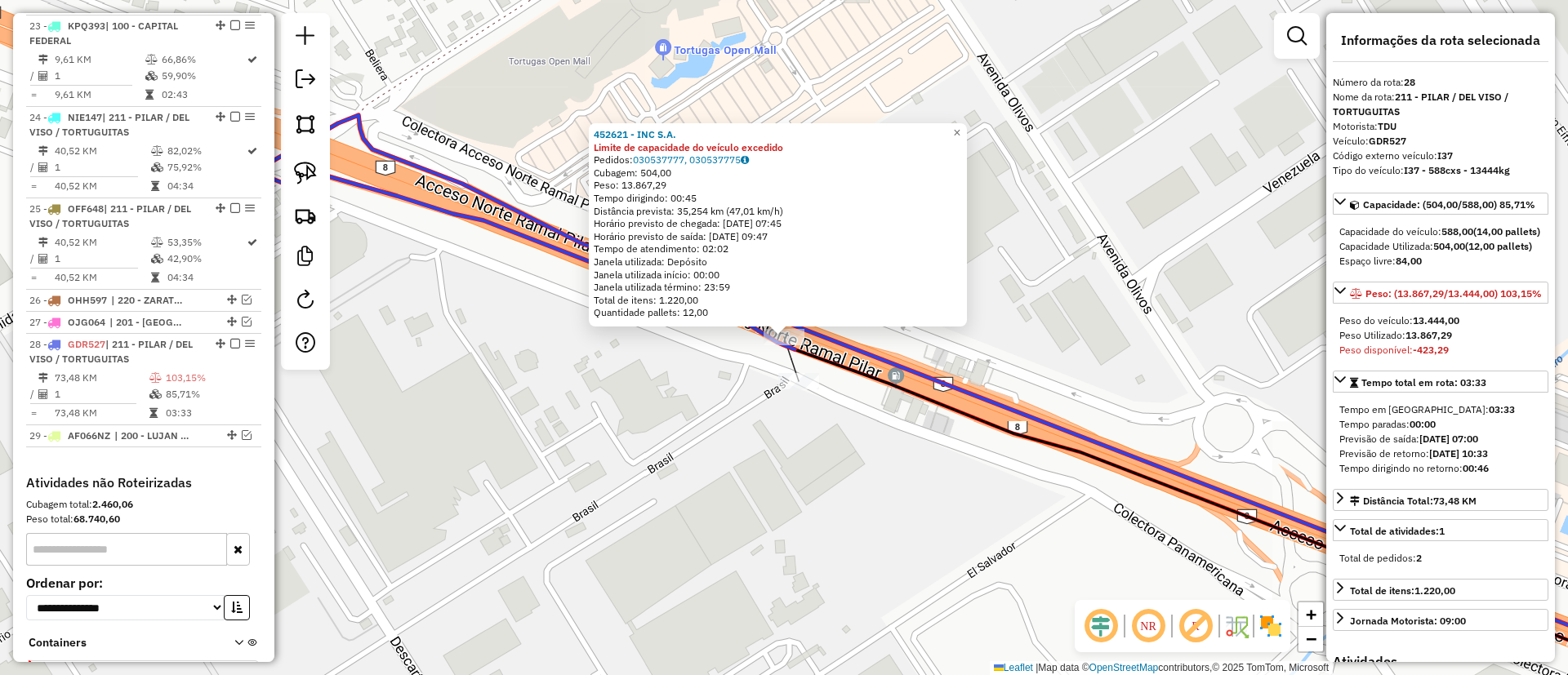
scroll to position [2150, 0]
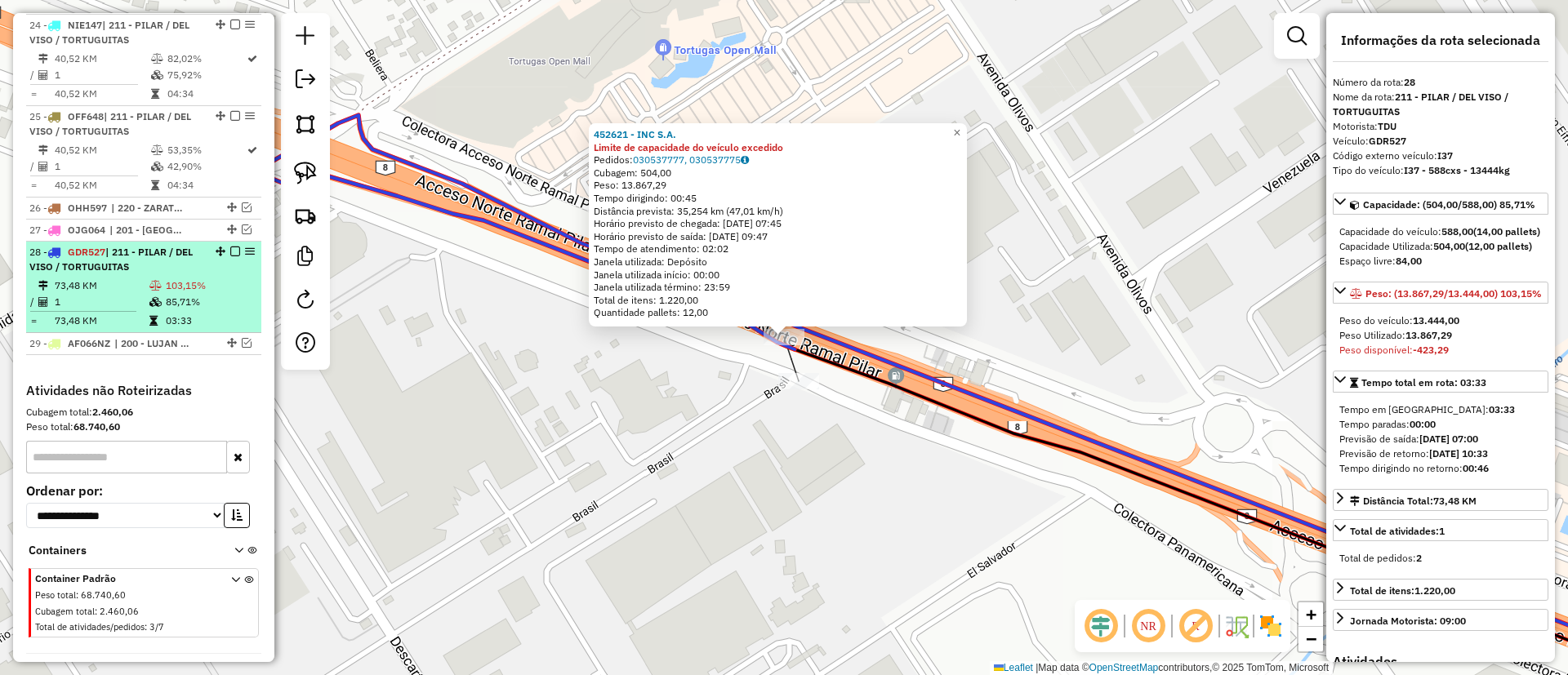
click at [234, 246] on em at bounding box center [236, 251] width 10 height 10
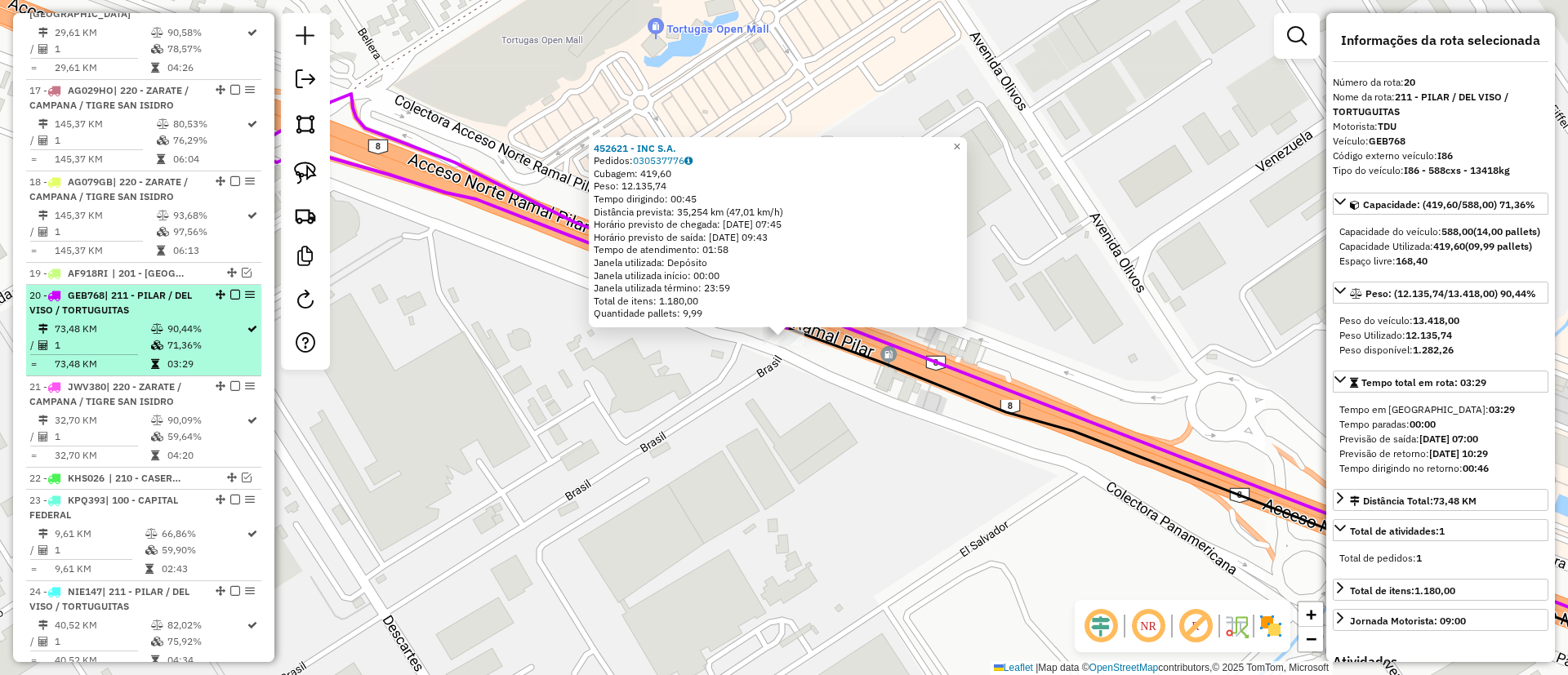
scroll to position [1551, 0]
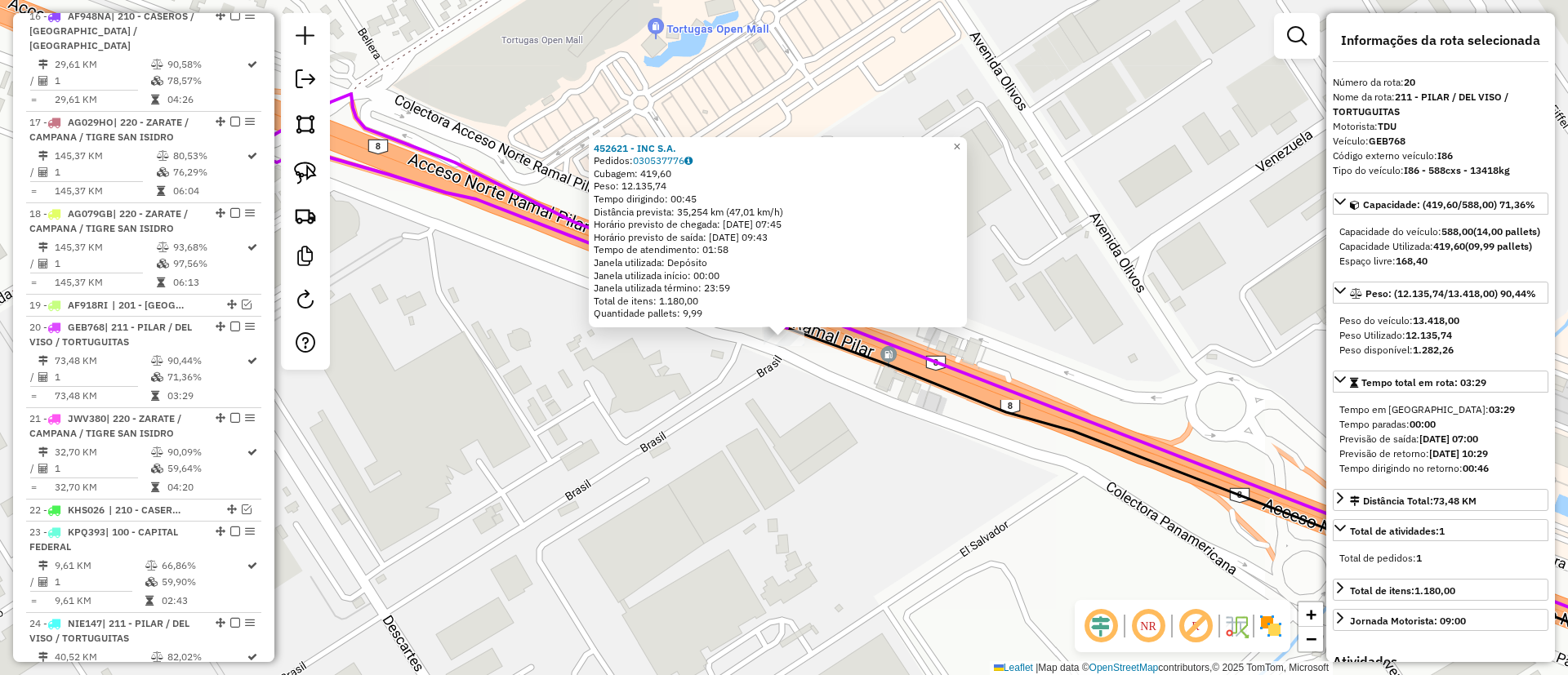
click at [782, 350] on div "452621 - INC S.A. Pedidos: 030537776 Cubagem: 419,60 Peso: 12.135,74 Tempo diri…" at bounding box center [784, 337] width 1568 height 675
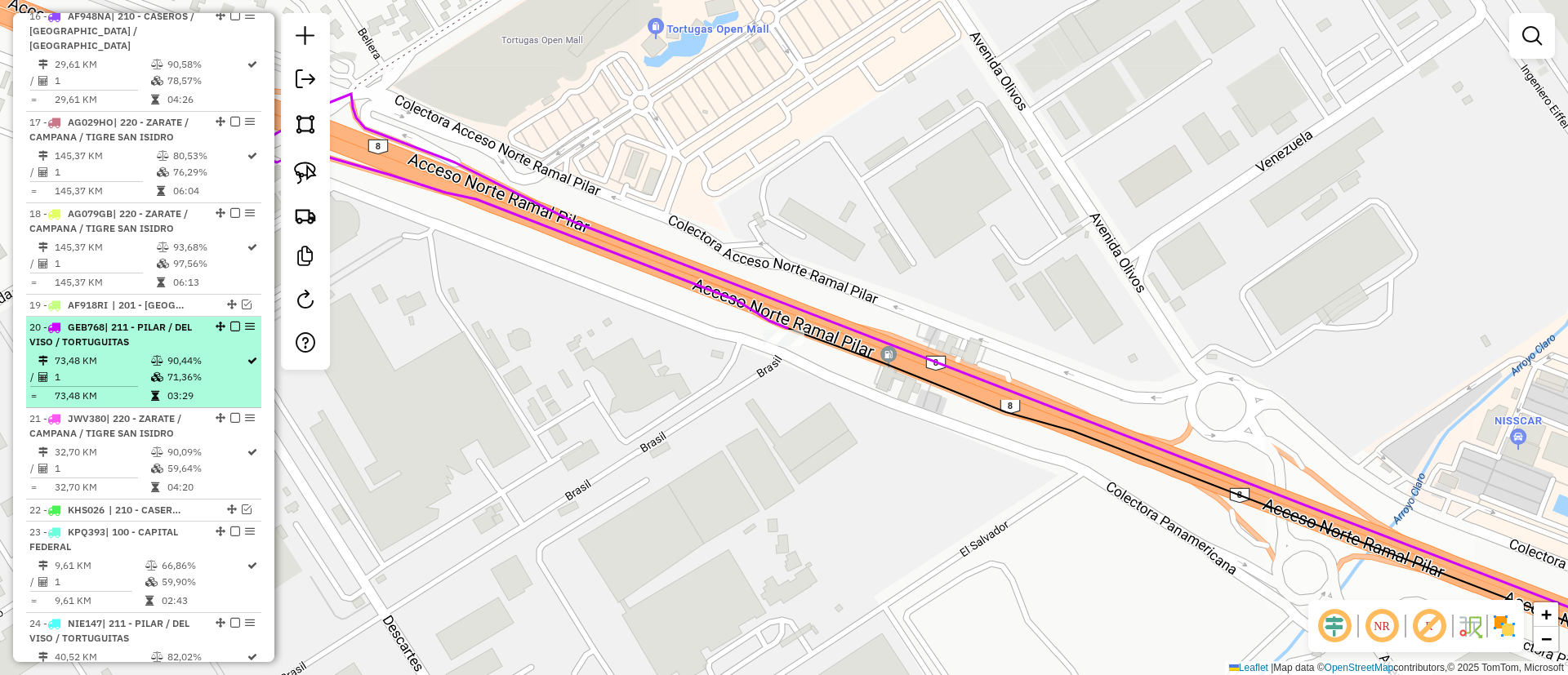
click at [222, 353] on td "90,44%" at bounding box center [207, 361] width 79 height 17
select select "**********"
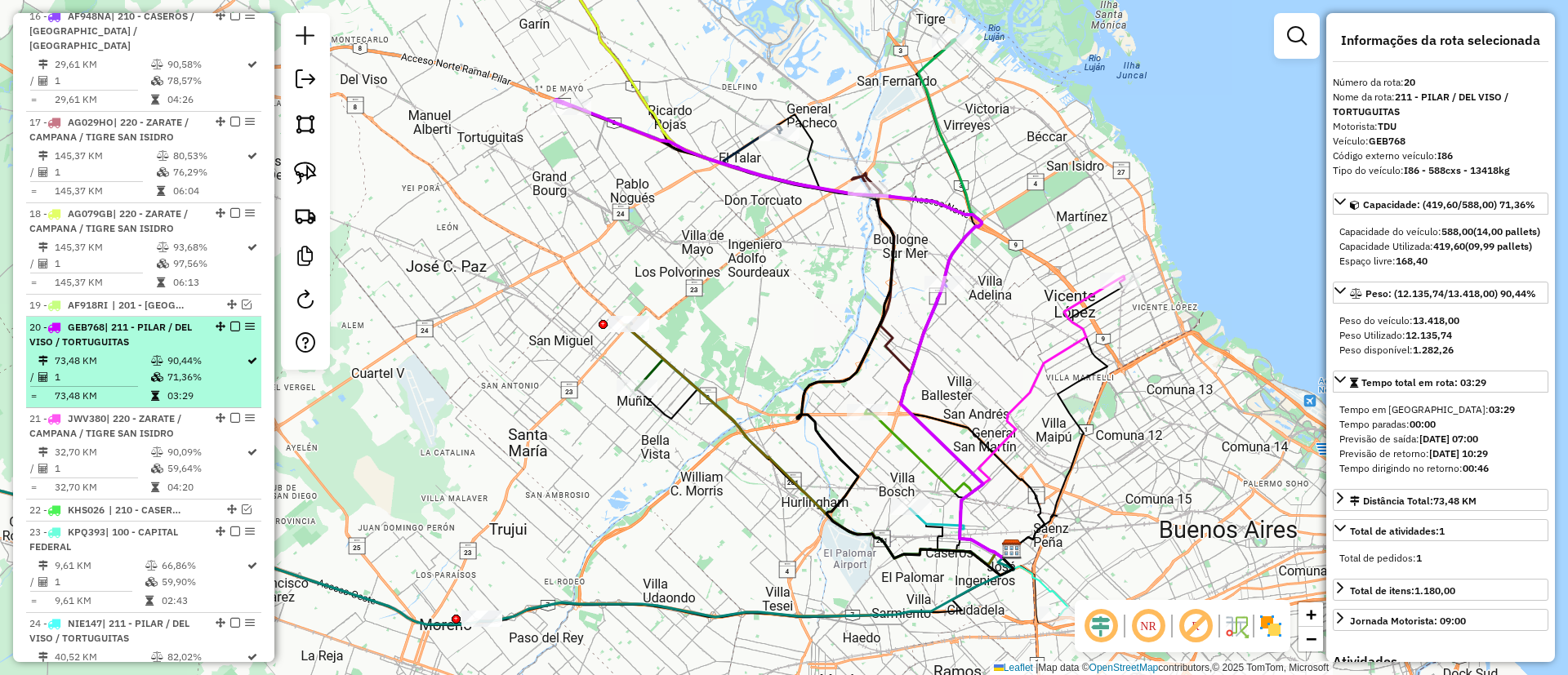
click at [231, 321] on em at bounding box center [236, 326] width 10 height 10
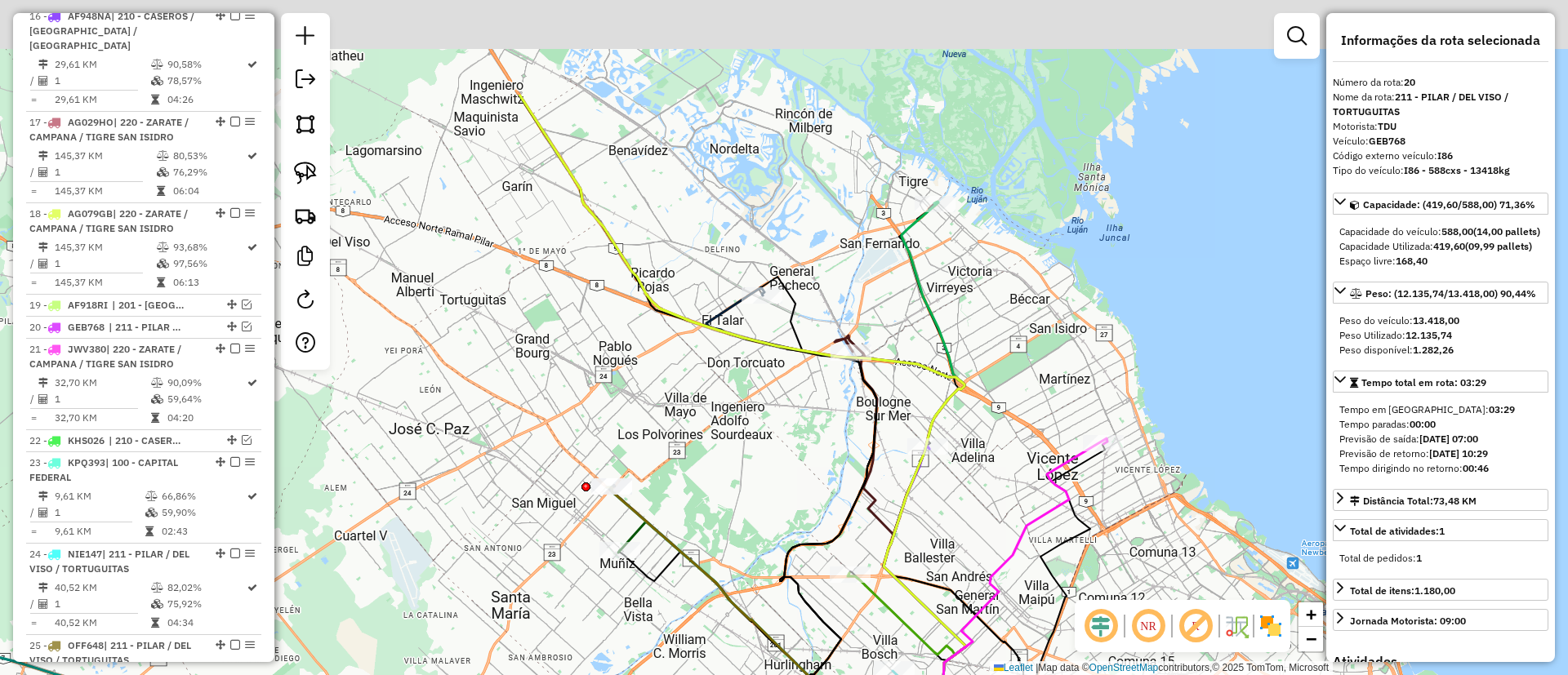
drag, startPoint x: 522, startPoint y: 168, endPoint x: 505, endPoint y: 346, distance: 178.8
click at [505, 346] on div "Janela de atendimento Grade de atendimento Capacidade Transportadoras Veículos …" at bounding box center [784, 337] width 1568 height 675
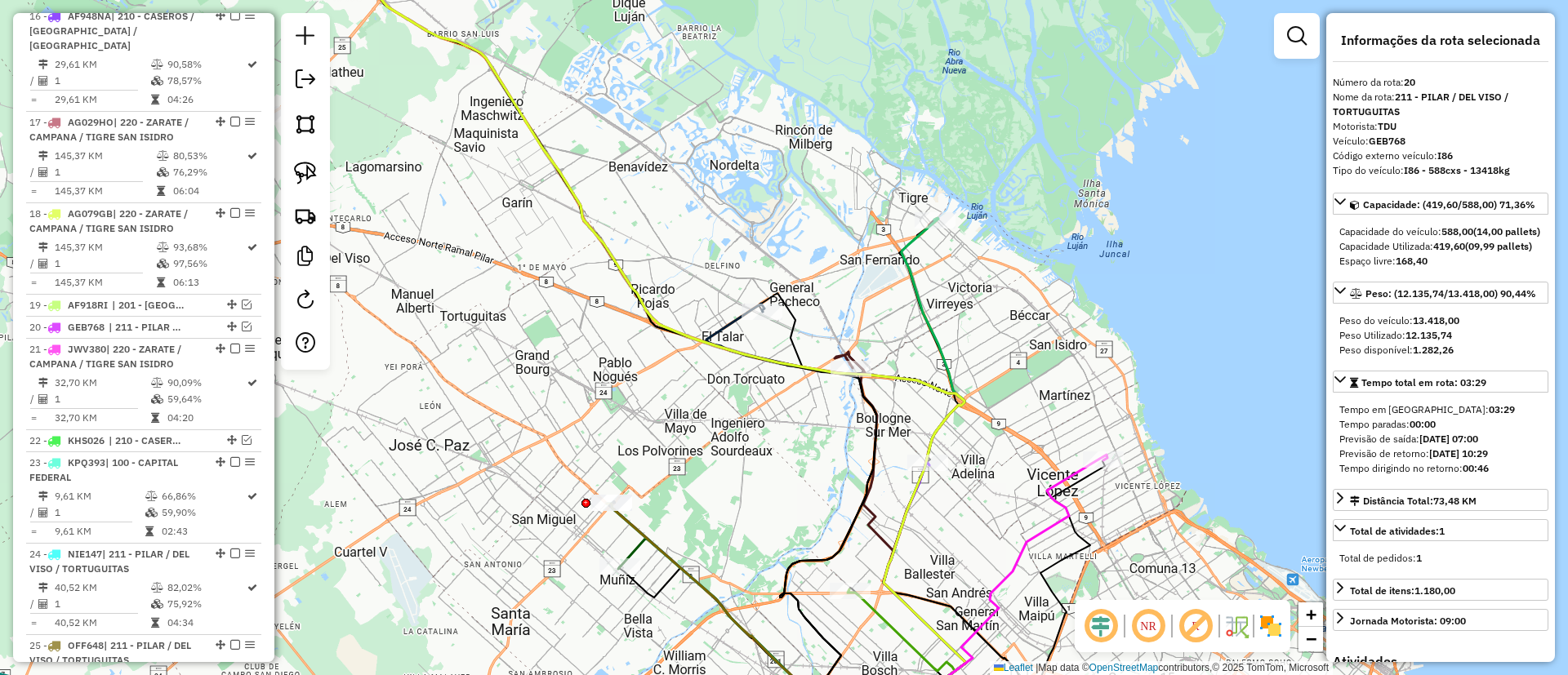
click at [550, 165] on icon at bounding box center [652, 334] width 684 height 804
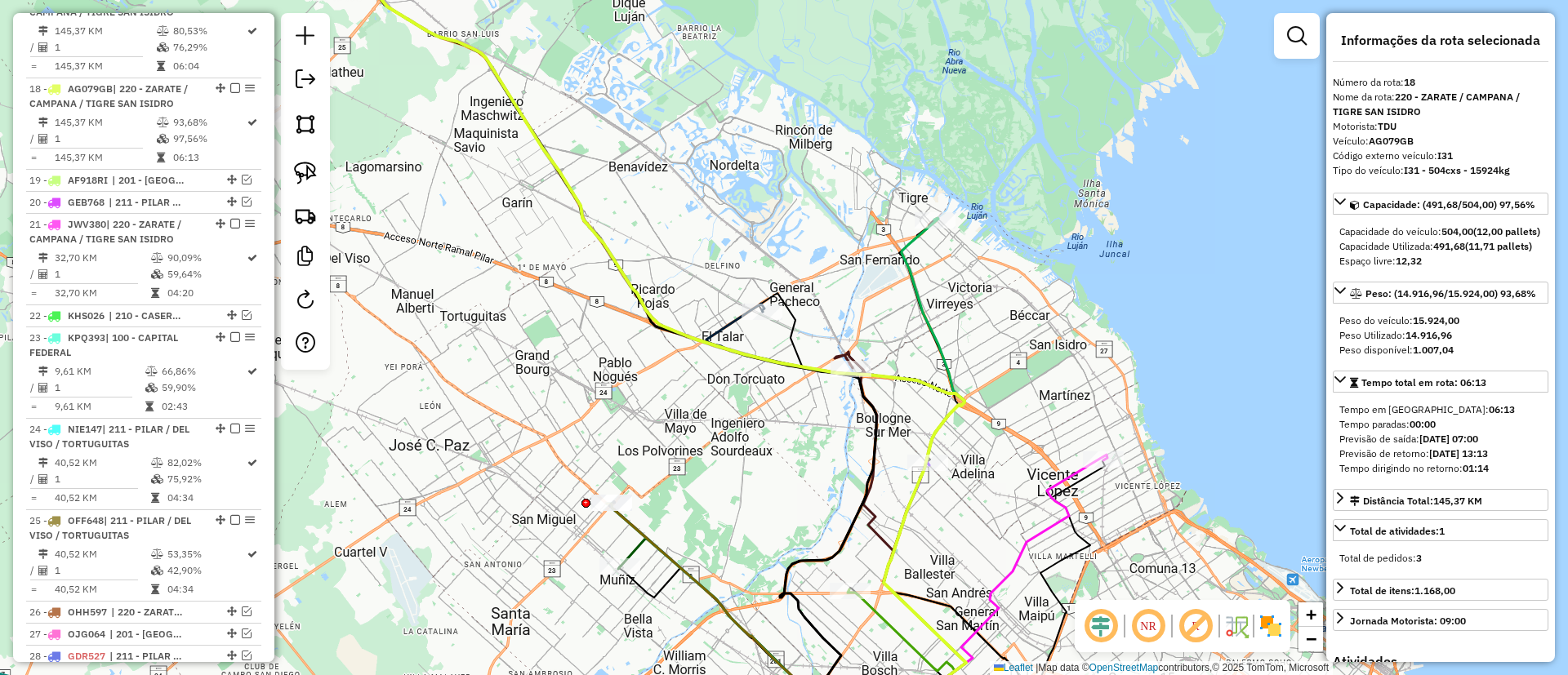
scroll to position [1682, 0]
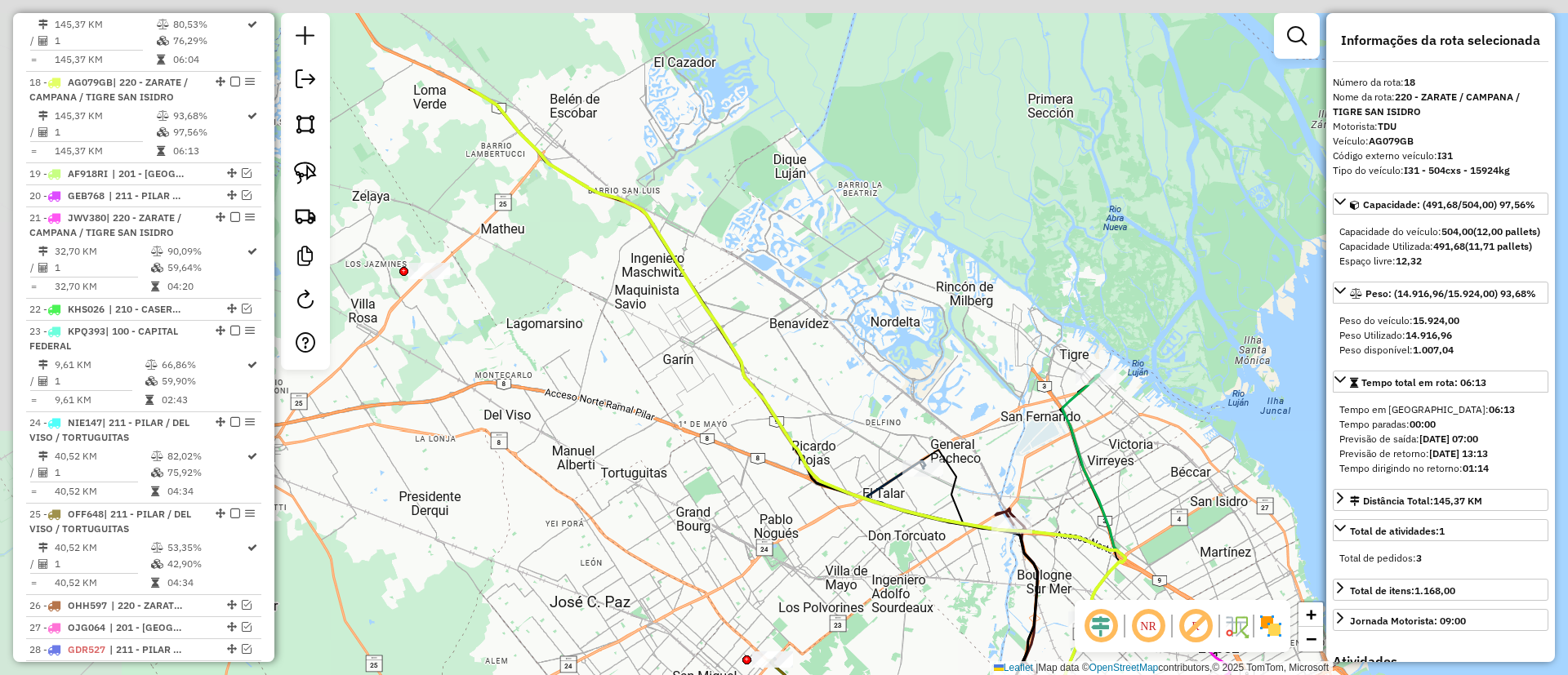
drag, startPoint x: 600, startPoint y: 351, endPoint x: 695, endPoint y: 373, distance: 97.5
click at [695, 373] on div "Janela de atendimento Grade de atendimento Capacidade Transportadoras Veículos …" at bounding box center [784, 337] width 1568 height 675
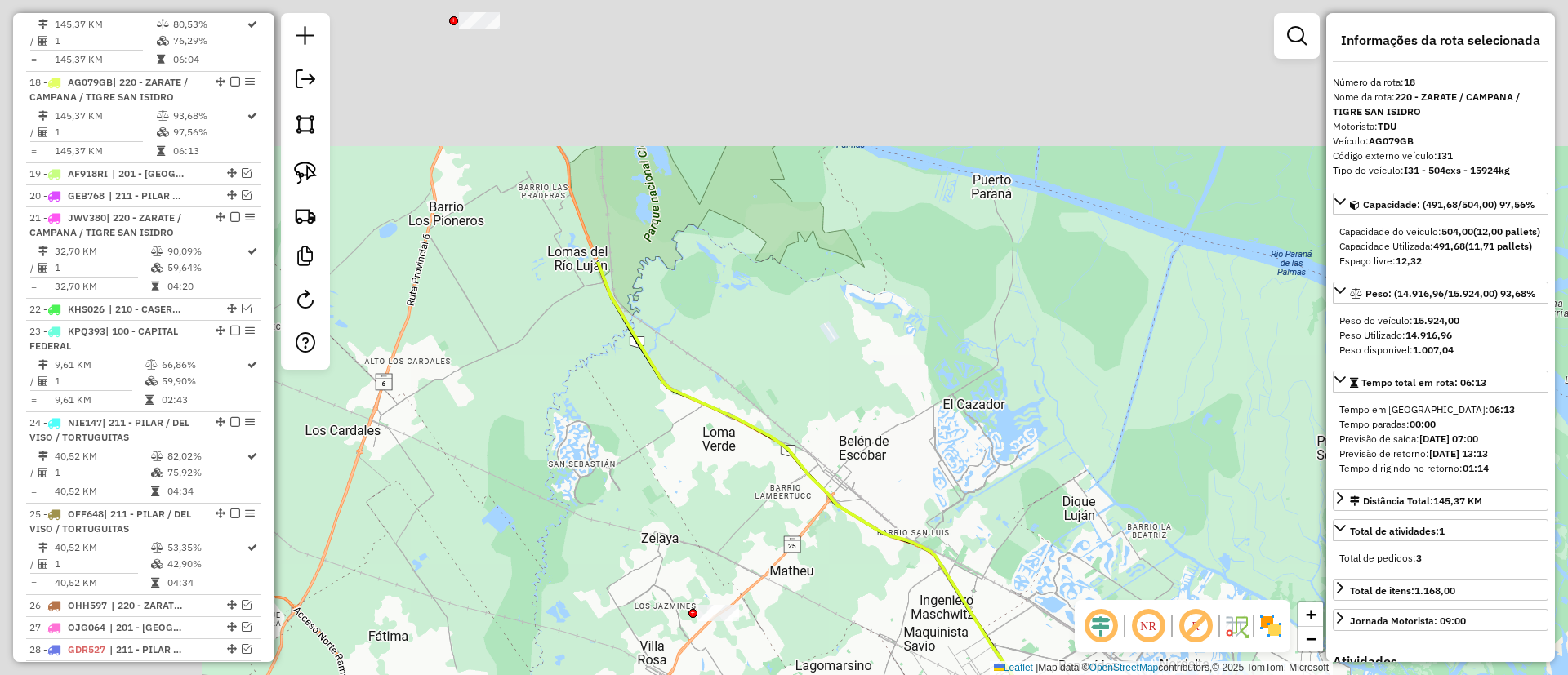
drag, startPoint x: 584, startPoint y: 221, endPoint x: 788, endPoint y: 550, distance: 387.1
click at [788, 550] on div "Janela de atendimento Grade de atendimento Capacidade Transportadoras Veículos …" at bounding box center [784, 337] width 1568 height 675
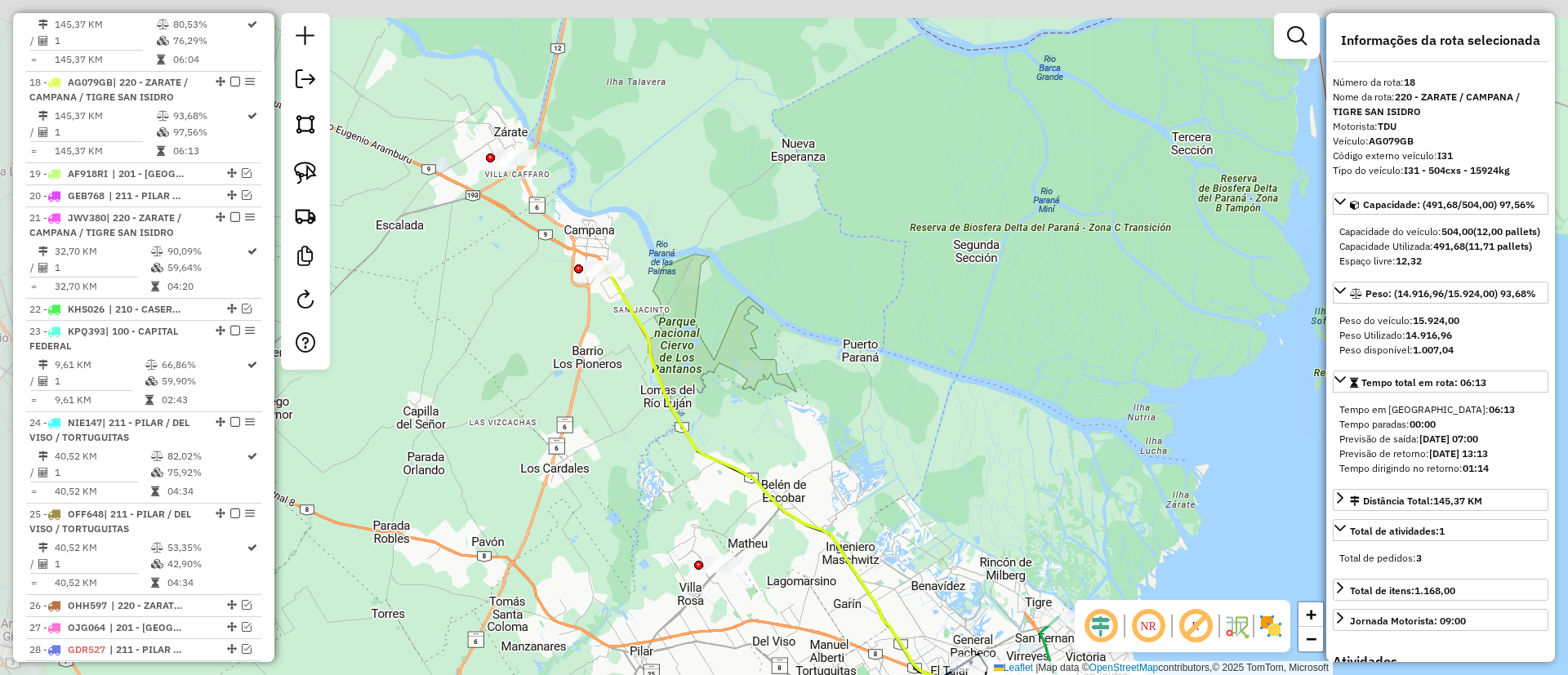
drag, startPoint x: 541, startPoint y: 197, endPoint x: 582, endPoint y: 272, distance: 85.5
click at [591, 291] on div "Janela de atendimento Grade de atendimento Capacidade Transportadoras Veículos …" at bounding box center [784, 337] width 1568 height 675
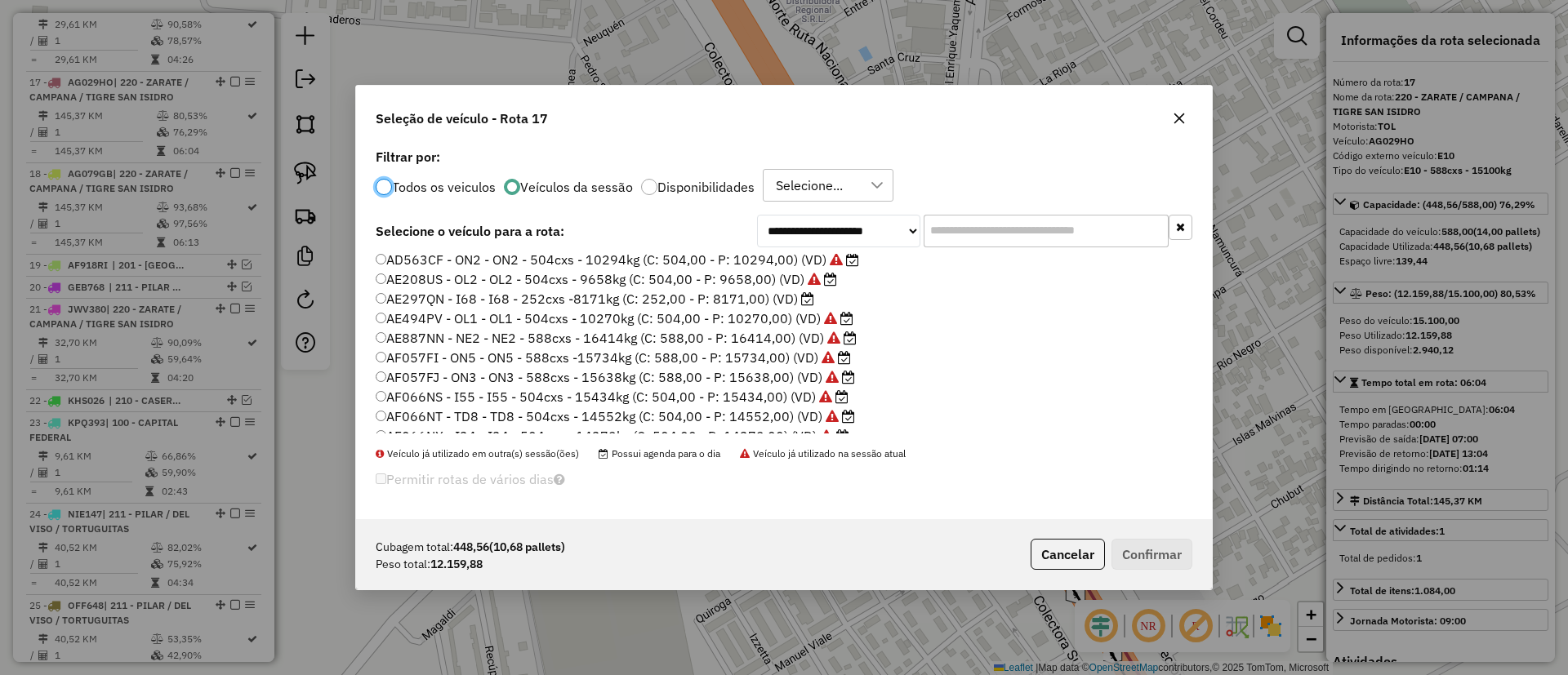
scroll to position [0, 0]
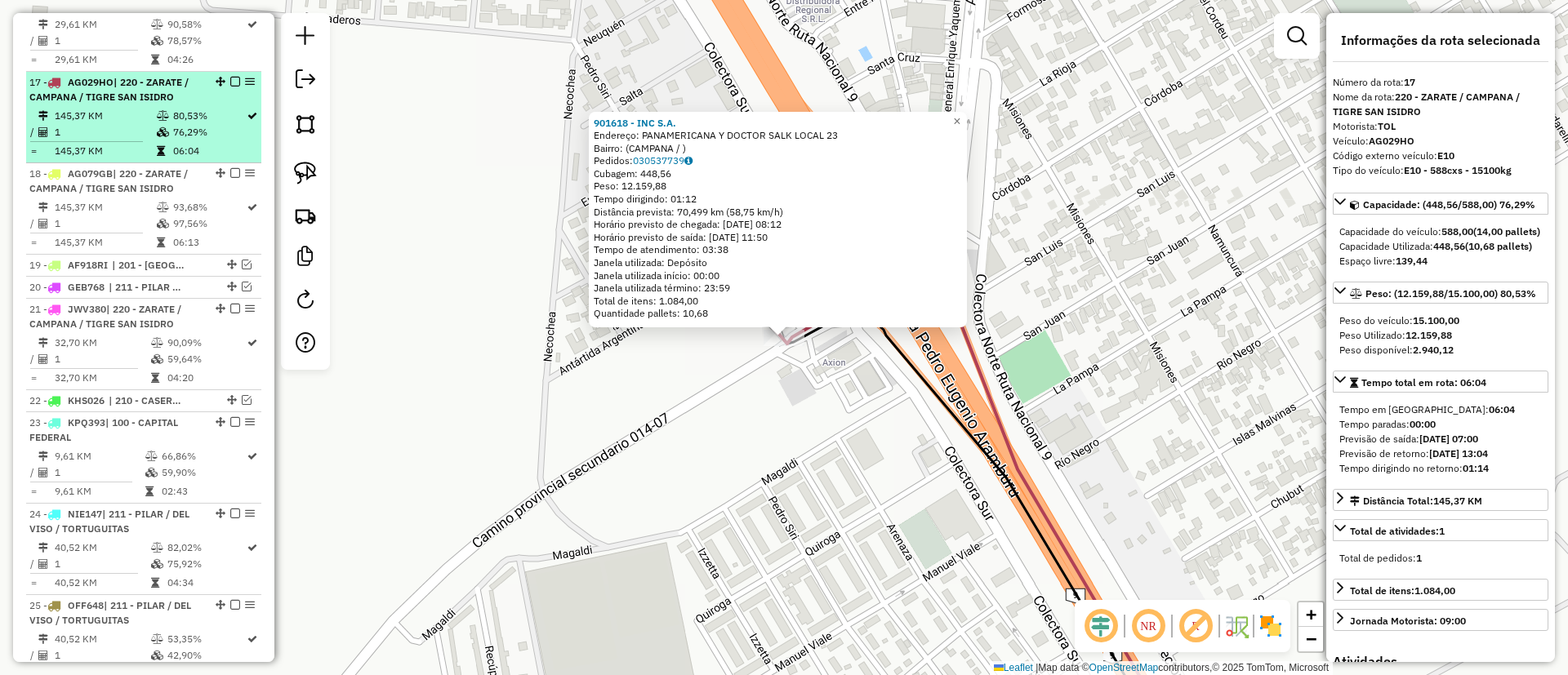
click at [231, 77] on em at bounding box center [236, 82] width 10 height 10
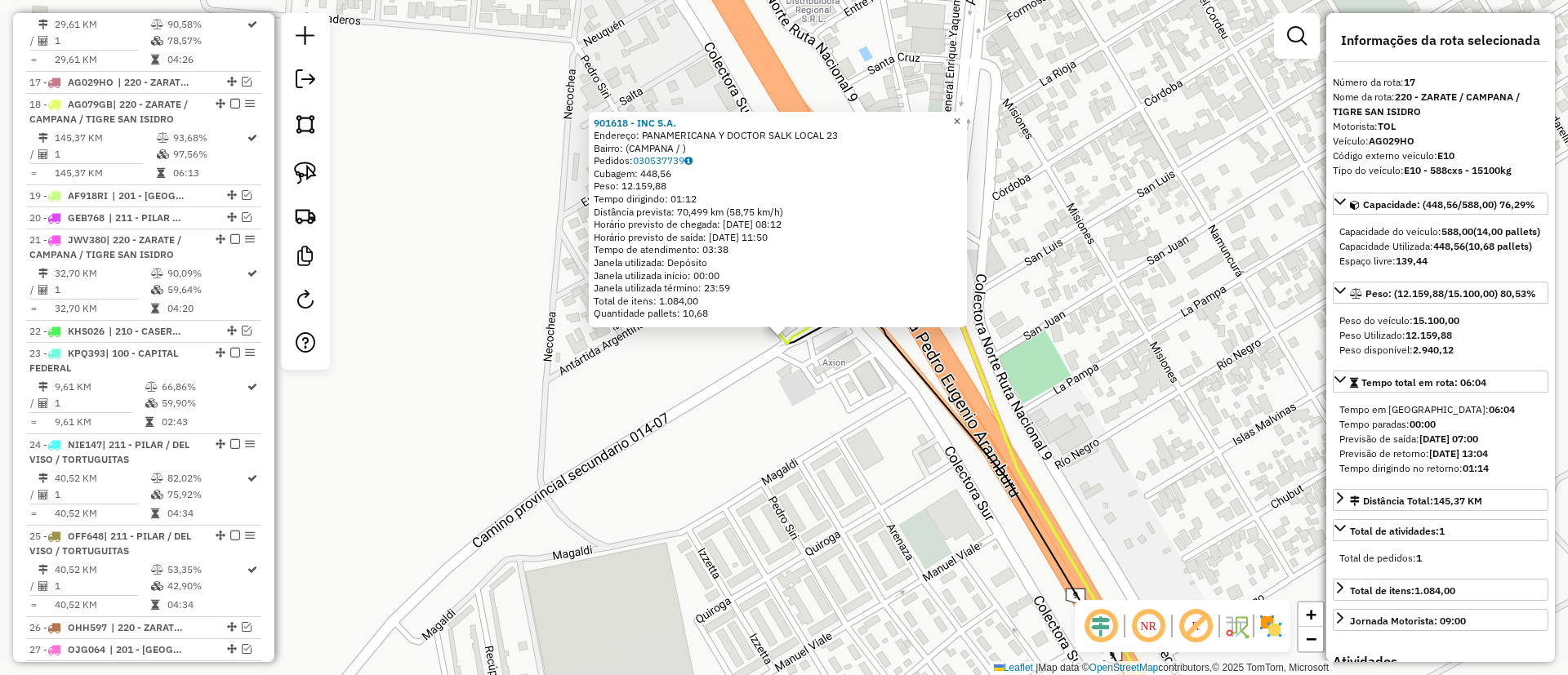
click at [967, 116] on link "×" at bounding box center [957, 121] width 20 height 20
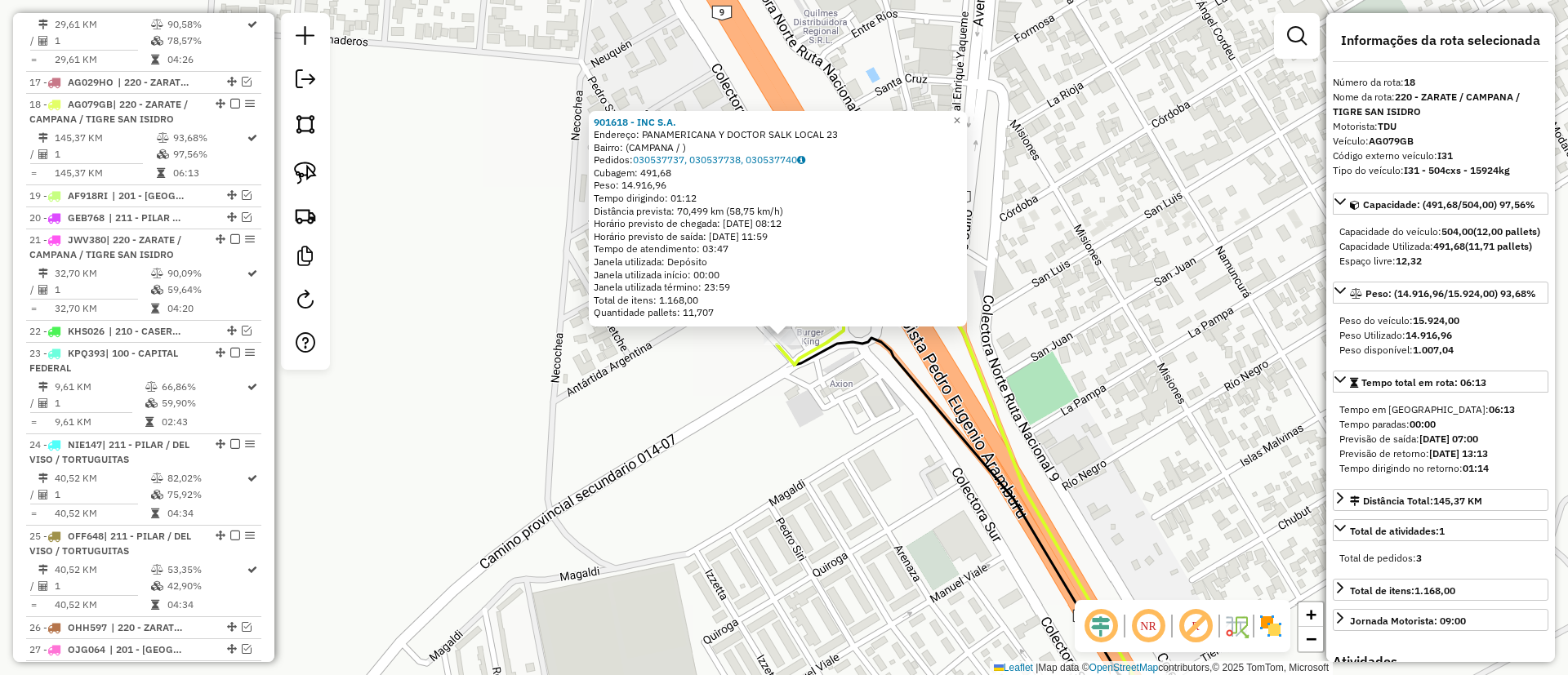
scroll to position [1613, 0]
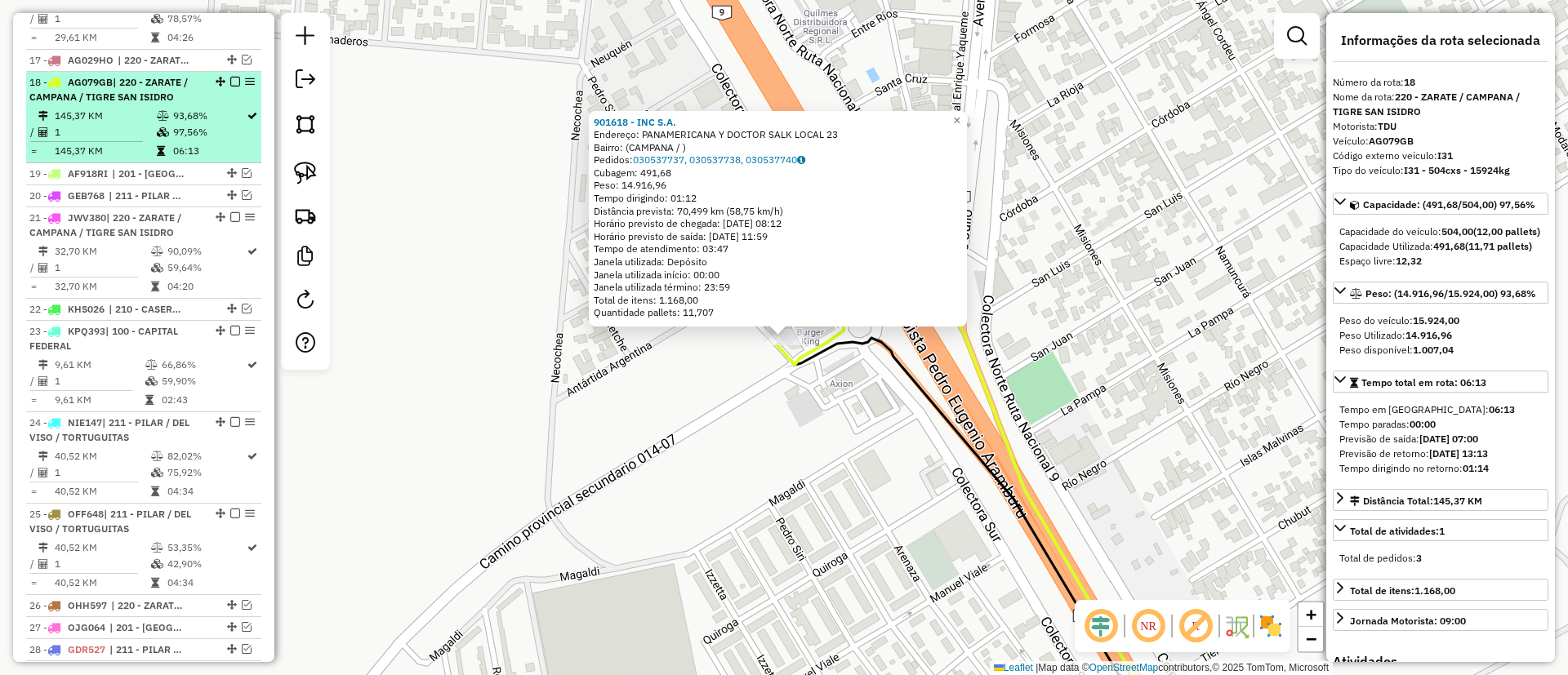
click at [231, 77] on em at bounding box center [236, 82] width 10 height 10
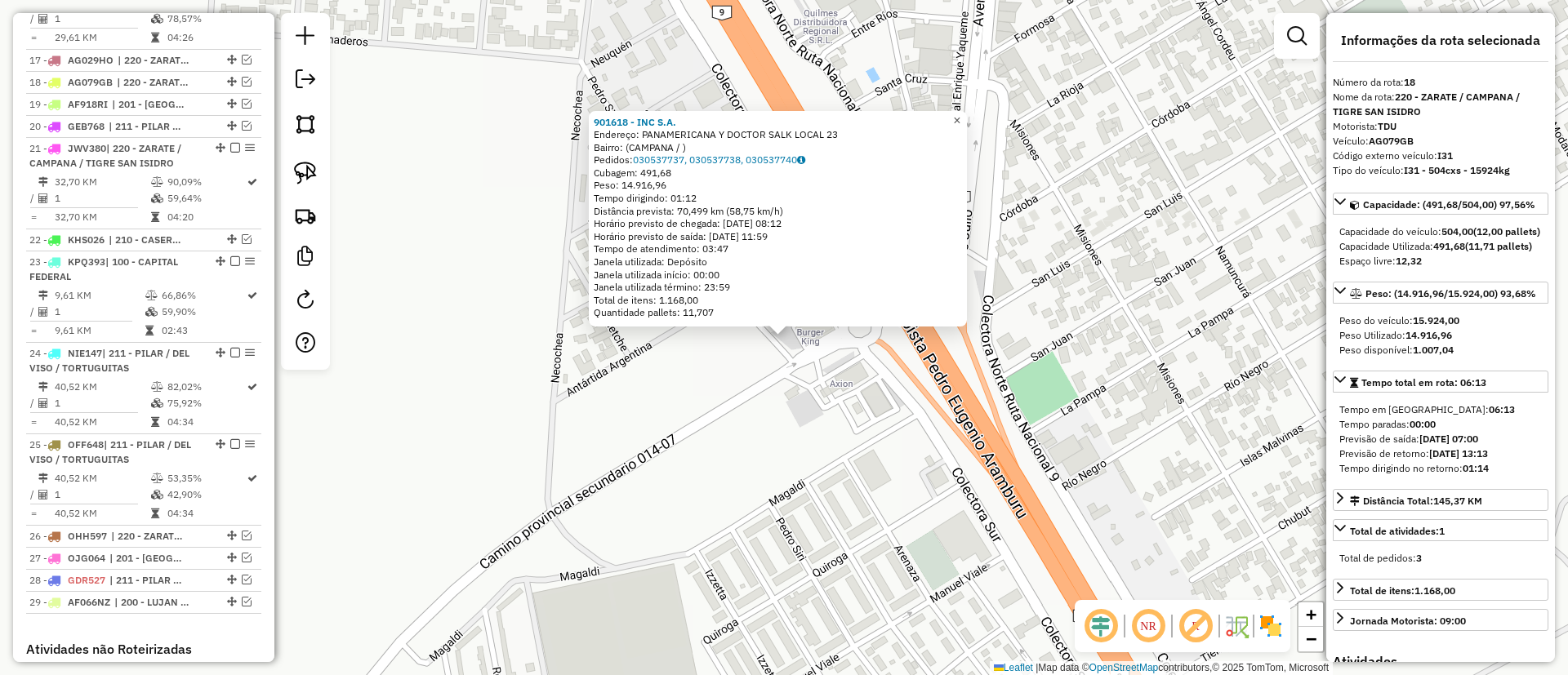
click at [963, 113] on link "×" at bounding box center [957, 121] width 20 height 20
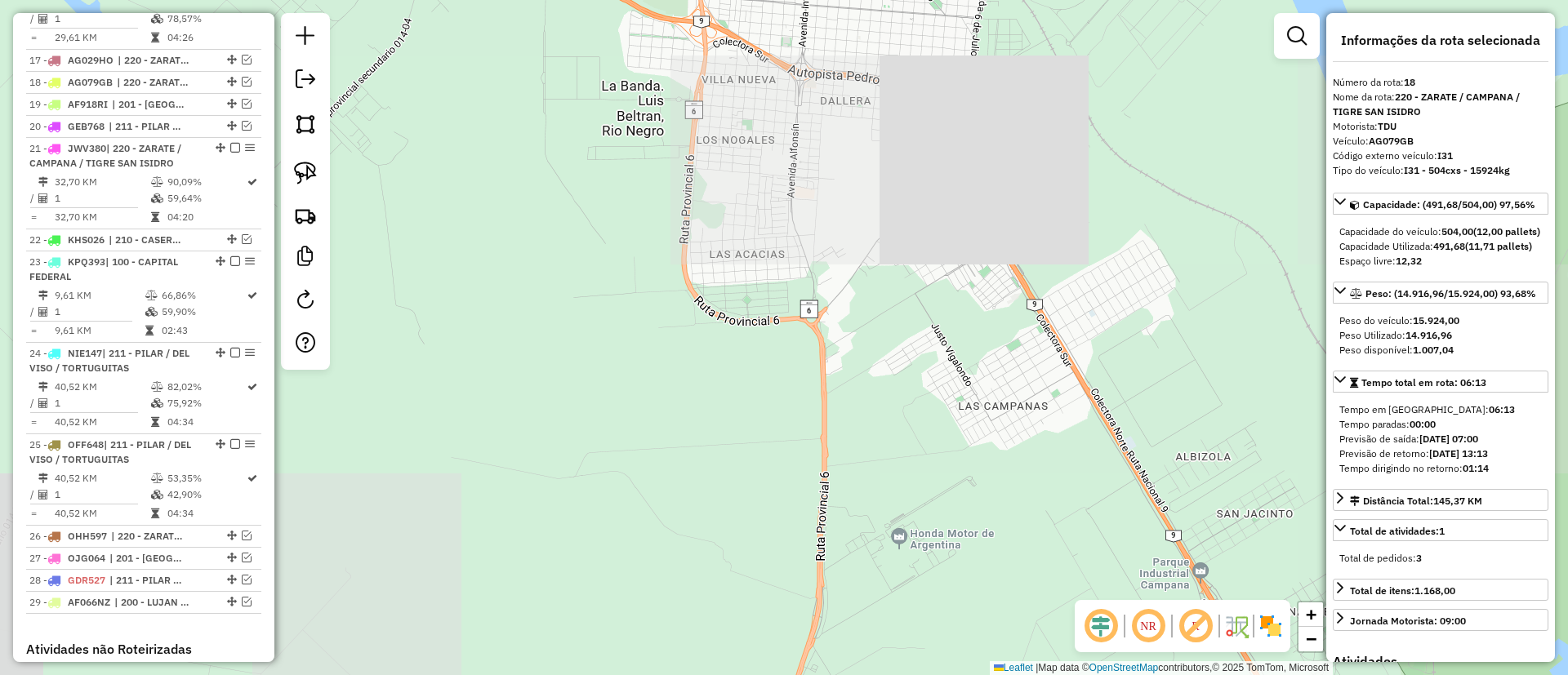
drag, startPoint x: 573, startPoint y: 259, endPoint x: 464, endPoint y: 213, distance: 118.3
click at [465, 216] on div "Janela de atendimento Grade de atendimento Capacidade Transportadoras Veículos …" at bounding box center [784, 337] width 1568 height 675
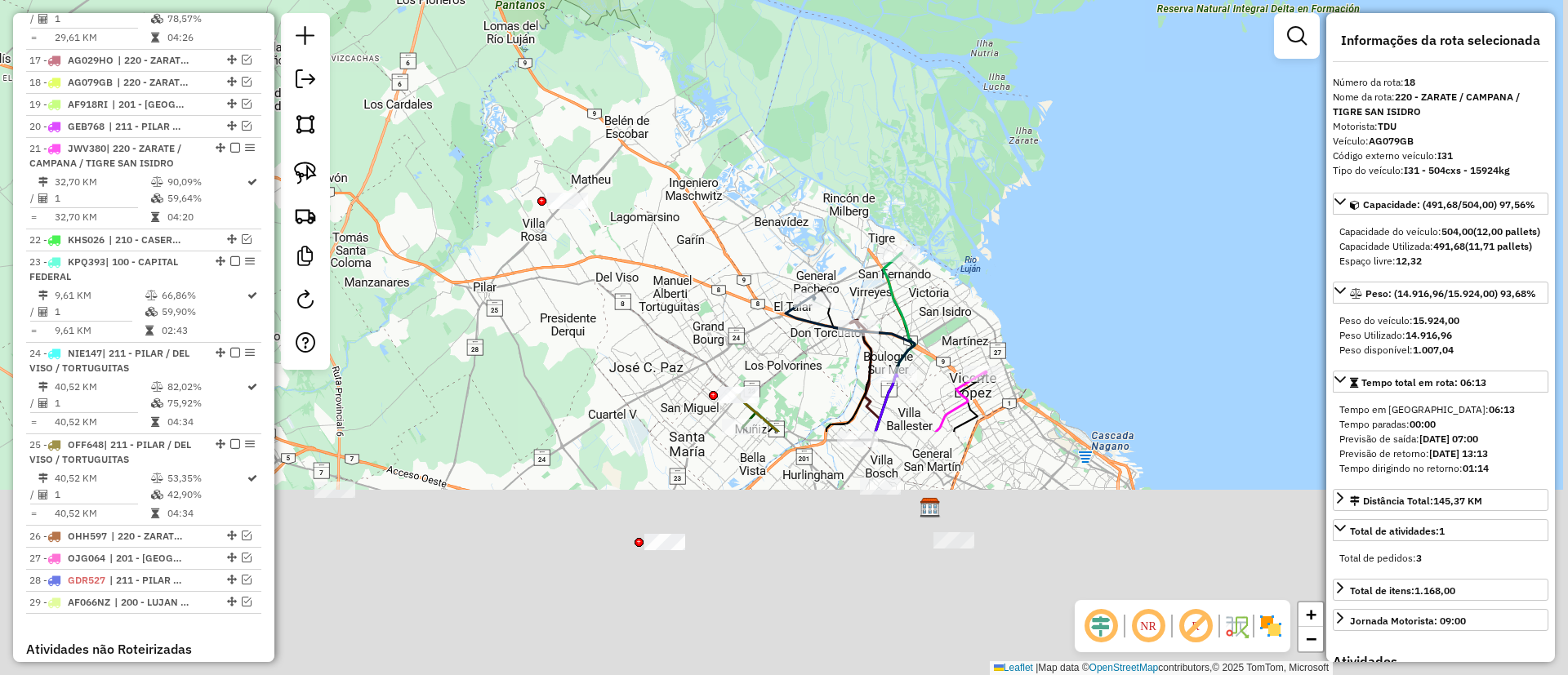
drag, startPoint x: 641, startPoint y: 405, endPoint x: 577, endPoint y: 118, distance: 294.0
click at [527, 91] on div "Janela de atendimento Grade de atendimento Capacidade Transportadoras Veículos …" at bounding box center [784, 337] width 1568 height 675
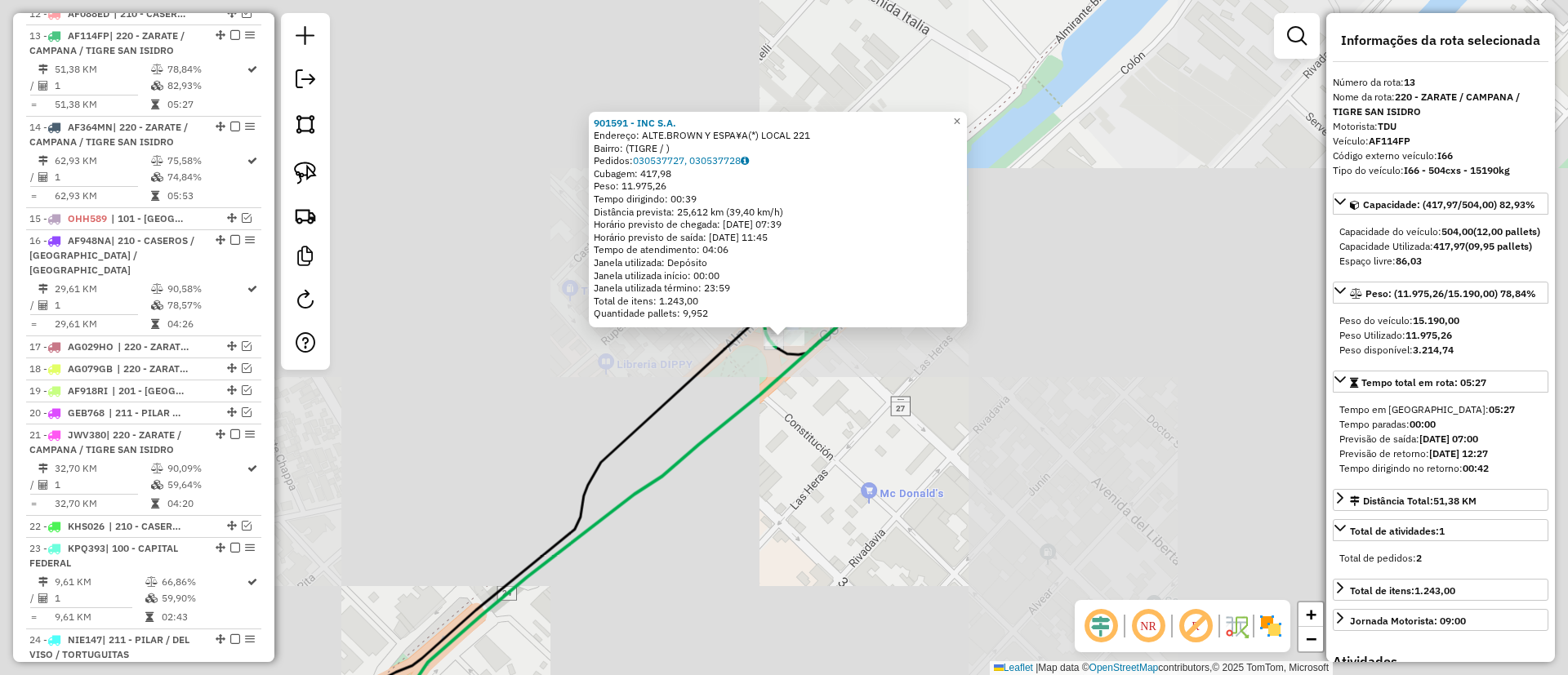
scroll to position [1295, 0]
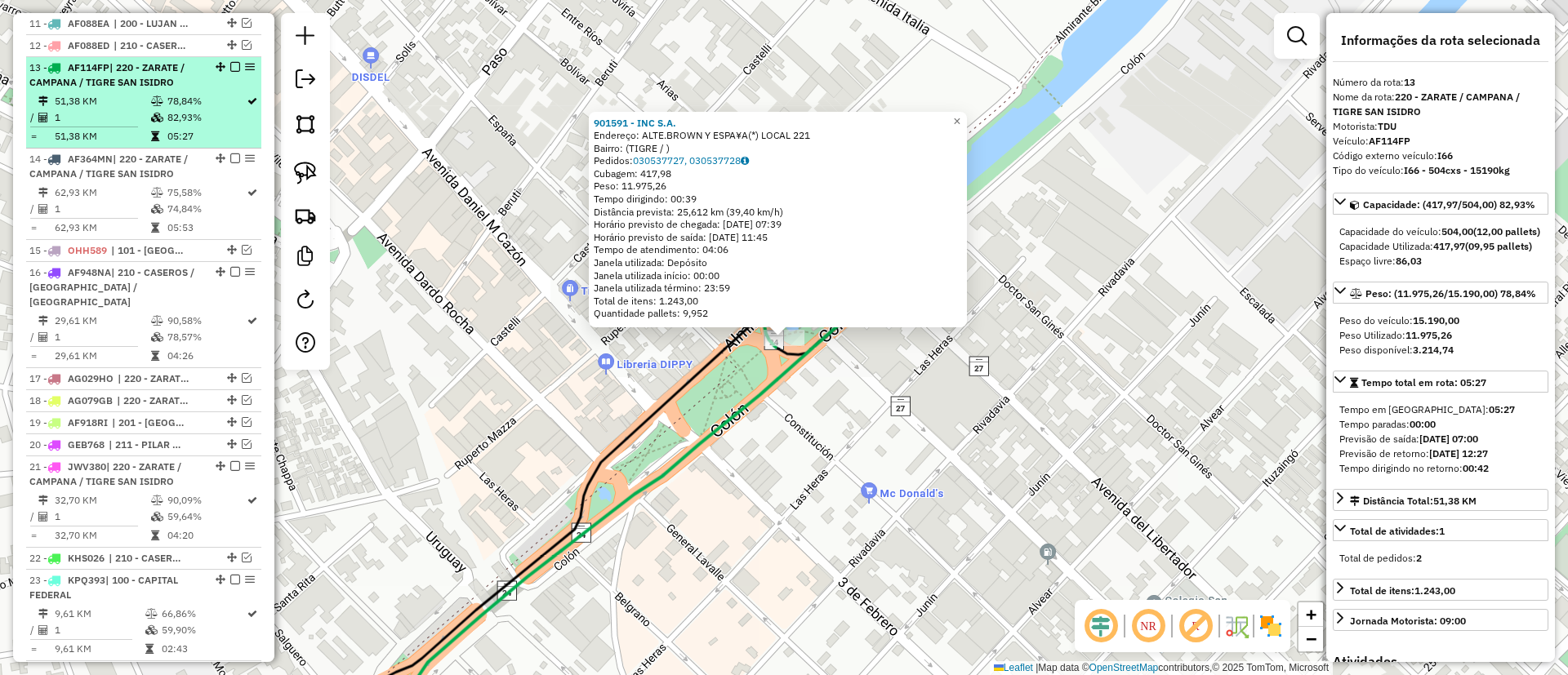
click at [232, 62] on em at bounding box center [236, 67] width 10 height 10
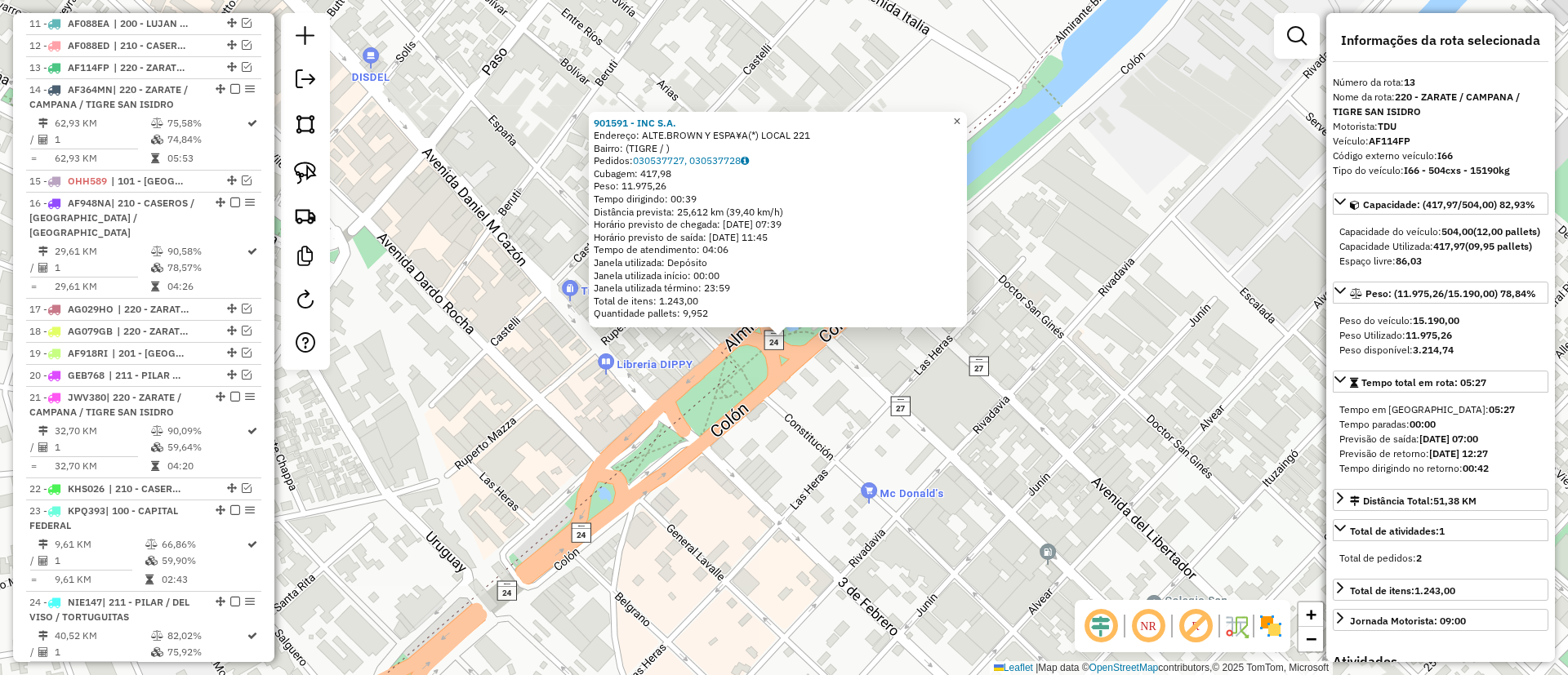
click at [960, 121] on span "×" at bounding box center [956, 121] width 7 height 14
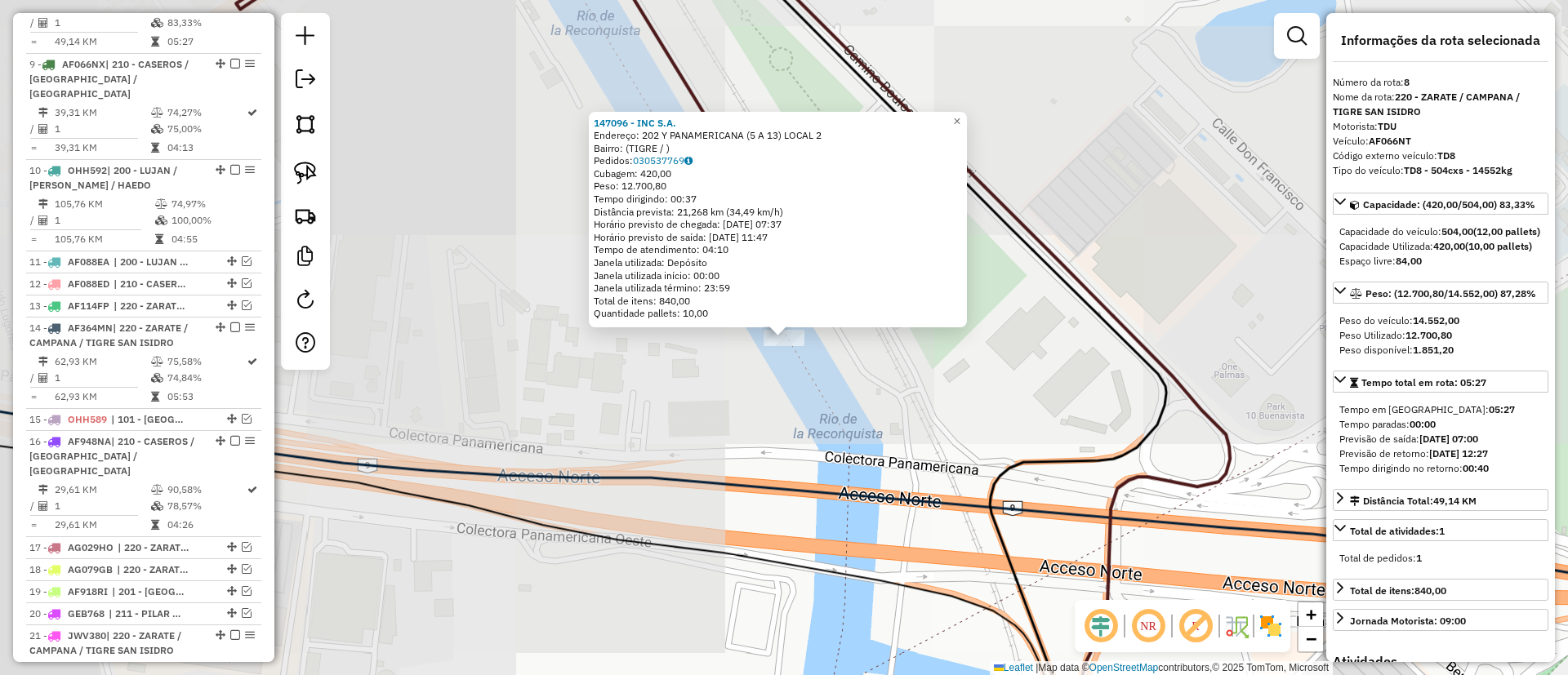
scroll to position [977, 0]
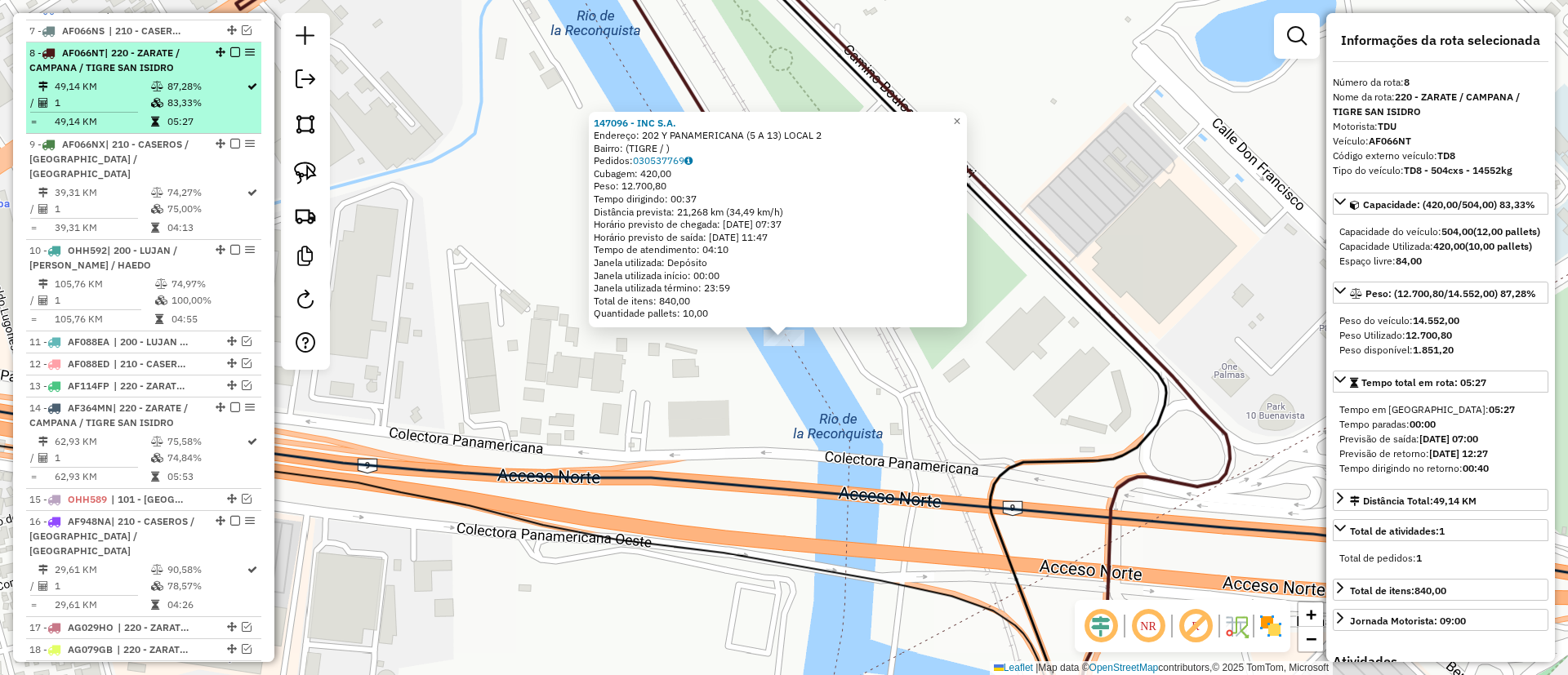
click at [231, 47] on em at bounding box center [236, 52] width 10 height 10
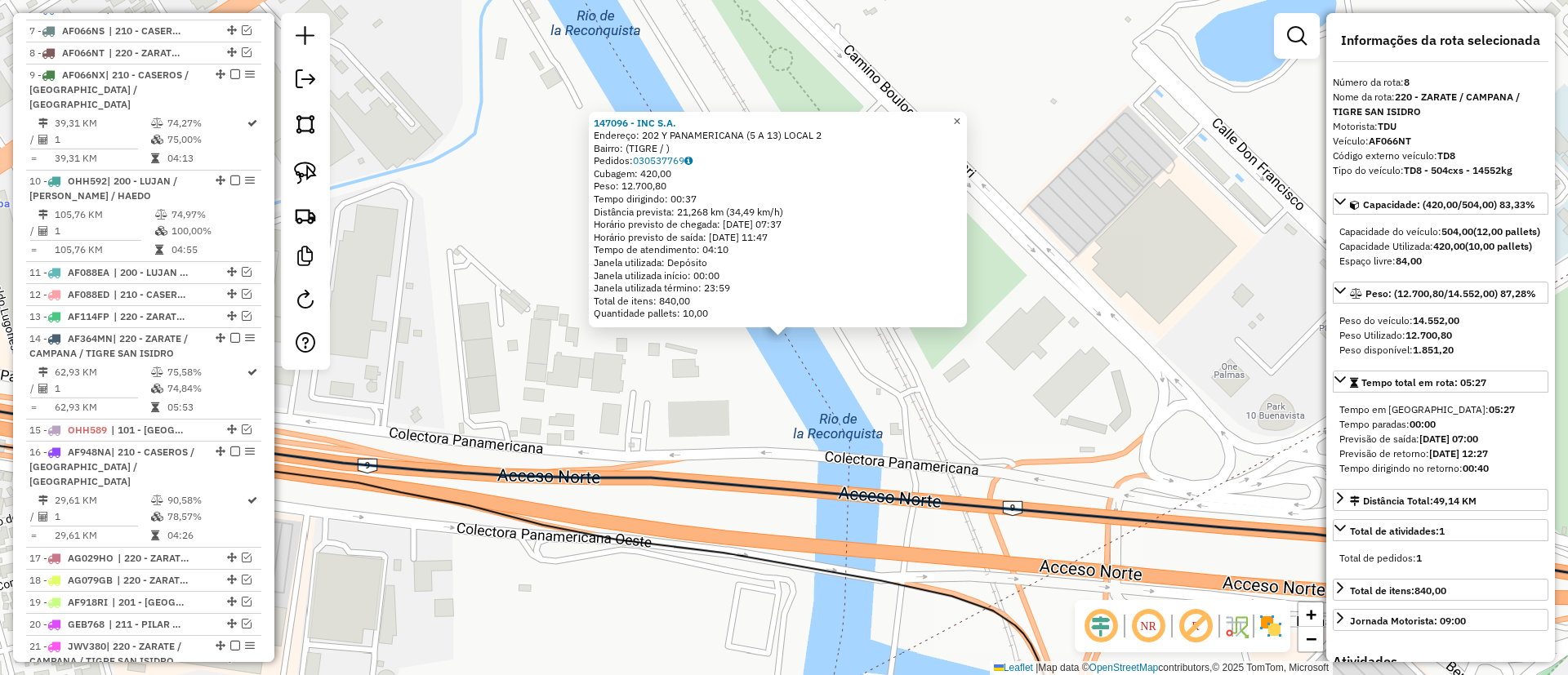
click at [960, 114] on span "×" at bounding box center [956, 121] width 7 height 14
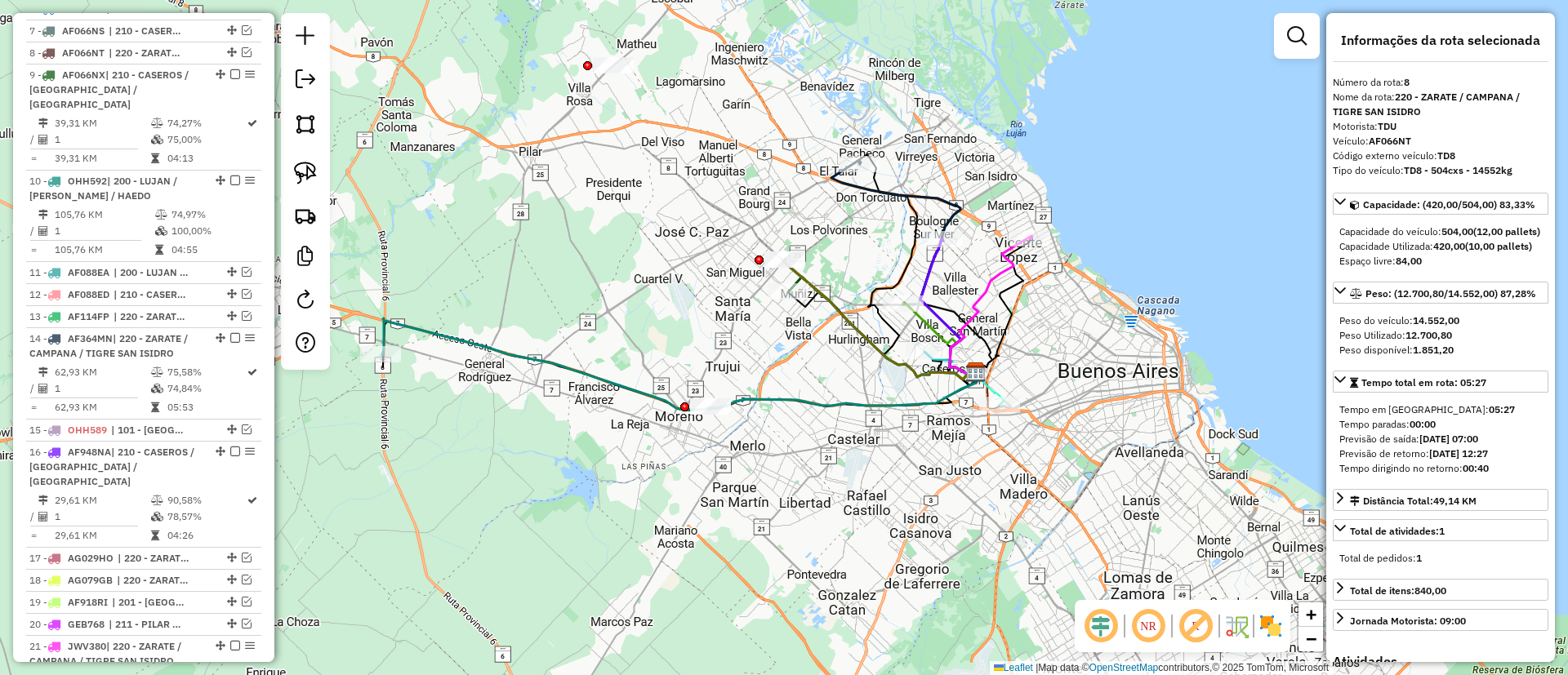
drag, startPoint x: 892, startPoint y: 223, endPoint x: 889, endPoint y: 258, distance: 35.1
click at [889, 258] on div "Janela de atendimento Grade de atendimento Capacidade Transportadoras Veículos …" at bounding box center [784, 337] width 1568 height 675
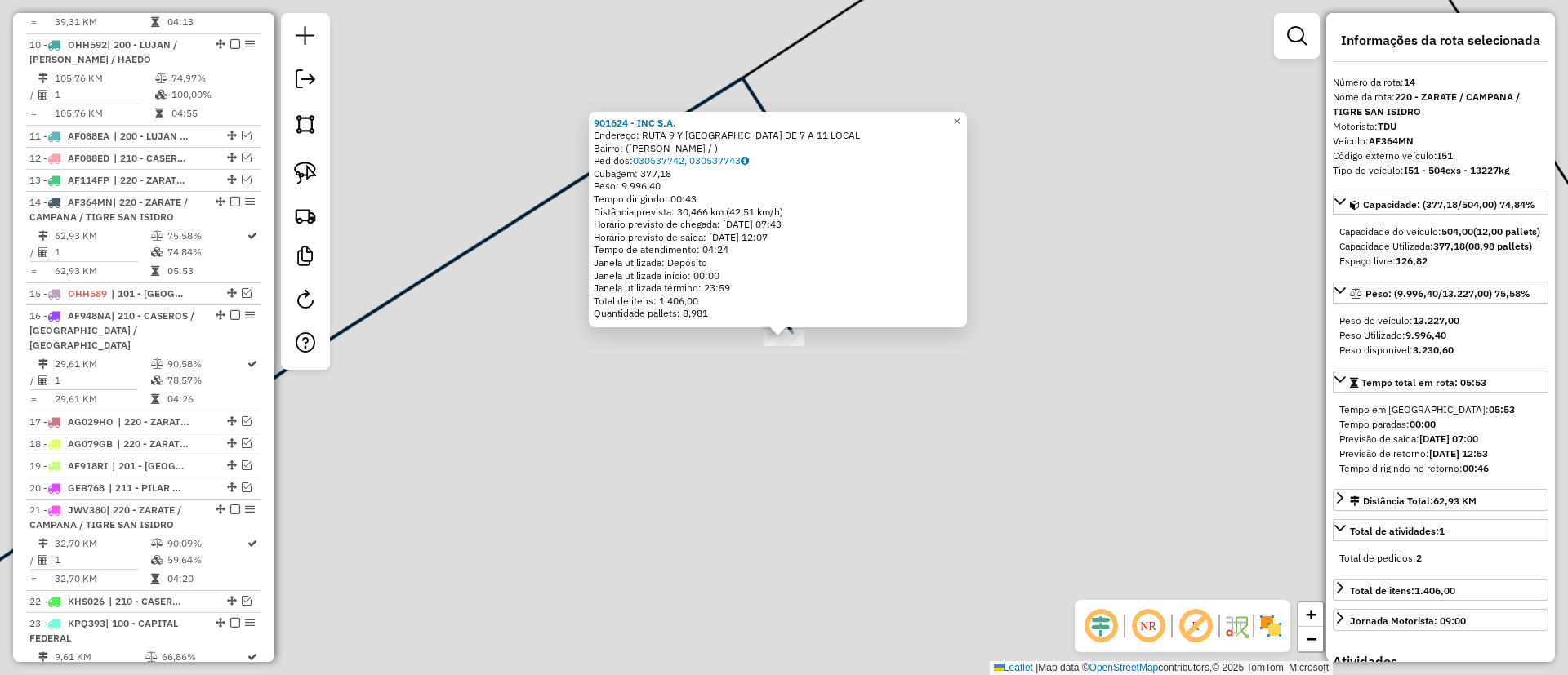
scroll to position [1248, 0]
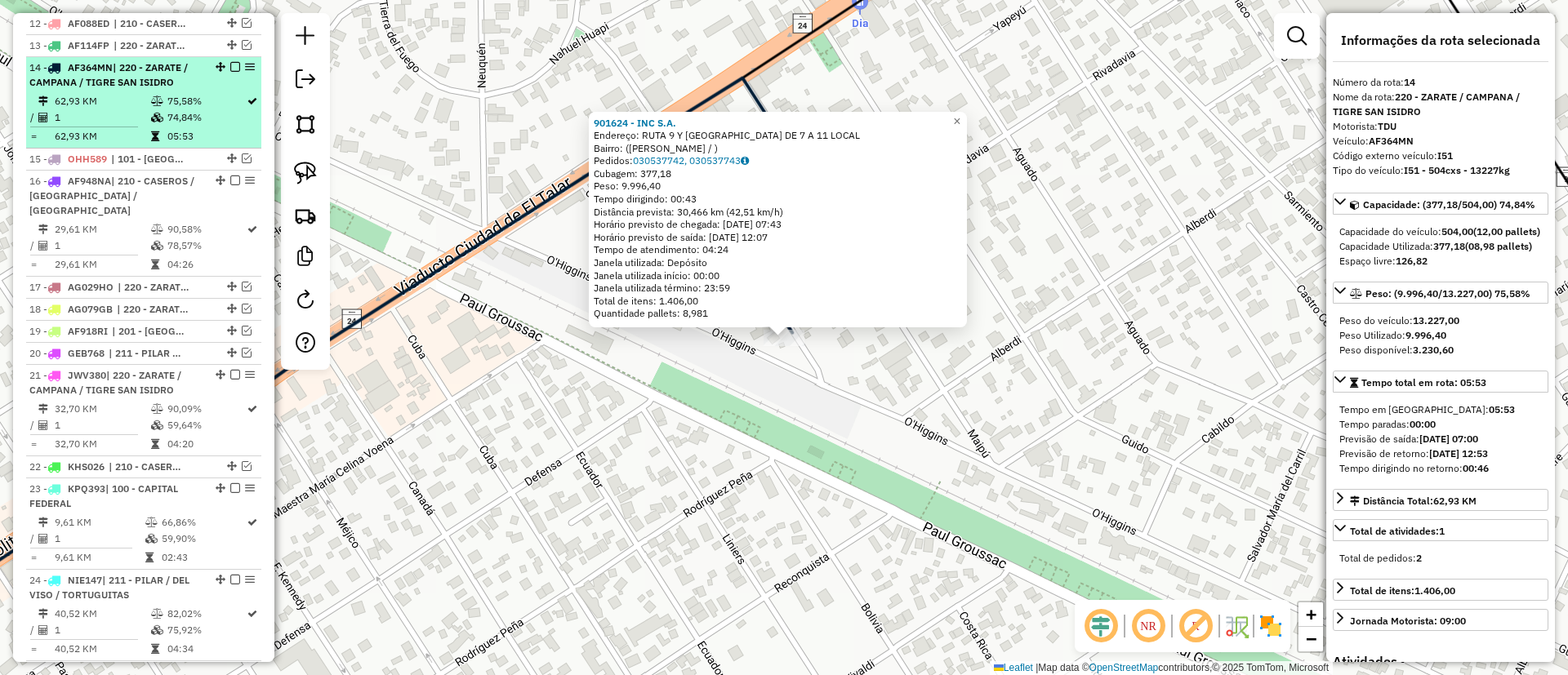
click at [234, 62] on em at bounding box center [236, 67] width 10 height 10
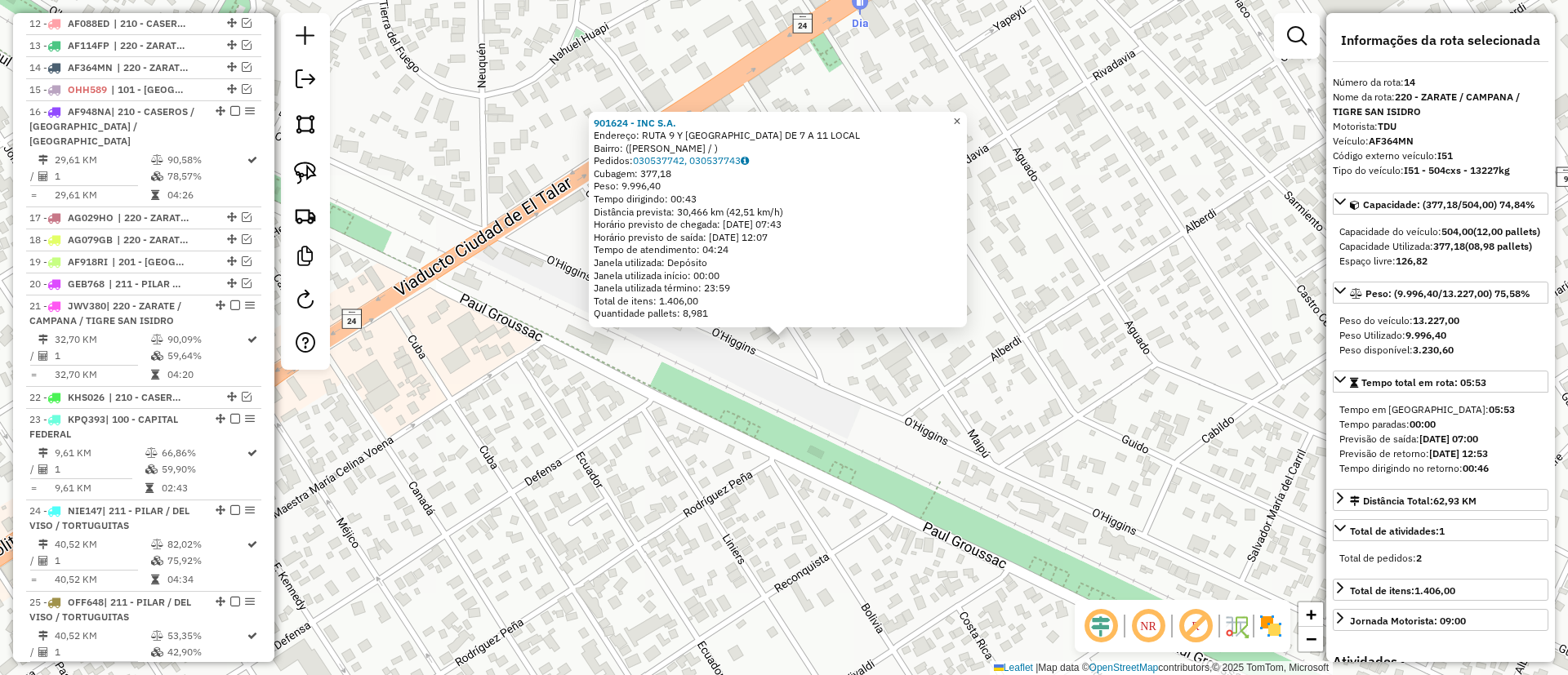
click at [960, 114] on span "×" at bounding box center [956, 121] width 7 height 14
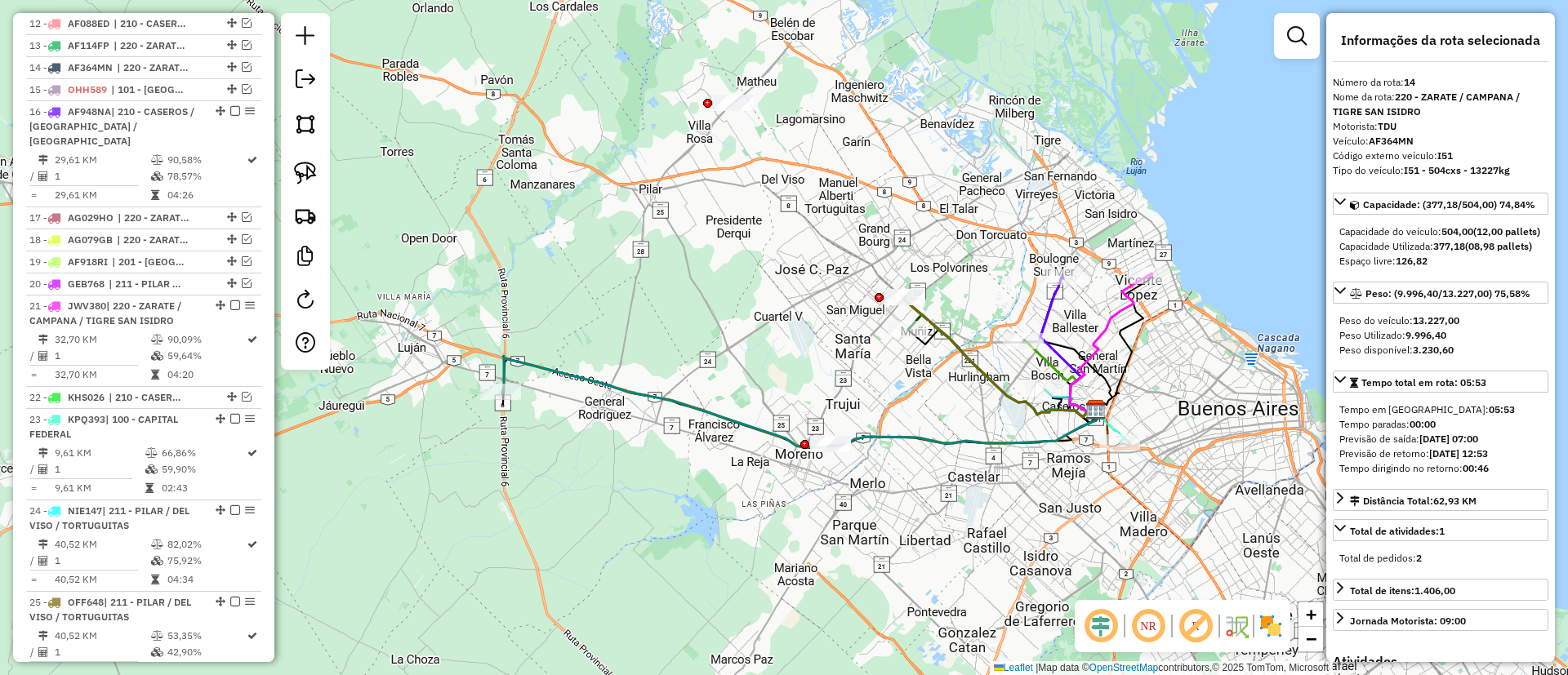
drag, startPoint x: 983, startPoint y: 221, endPoint x: 884, endPoint y: 240, distance: 100.8
click at [1053, 292] on icon at bounding box center [1068, 345] width 55 height 137
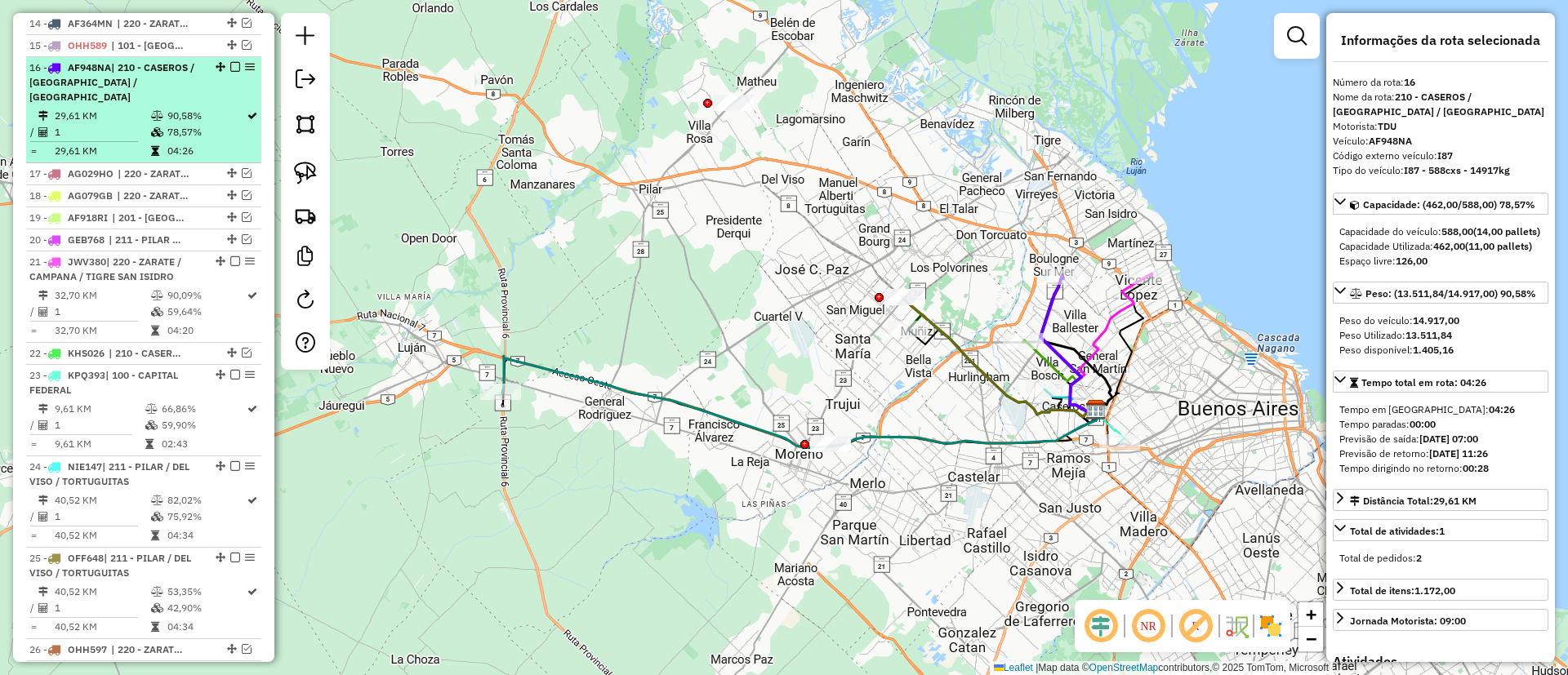
click at [233, 62] on em at bounding box center [236, 67] width 10 height 10
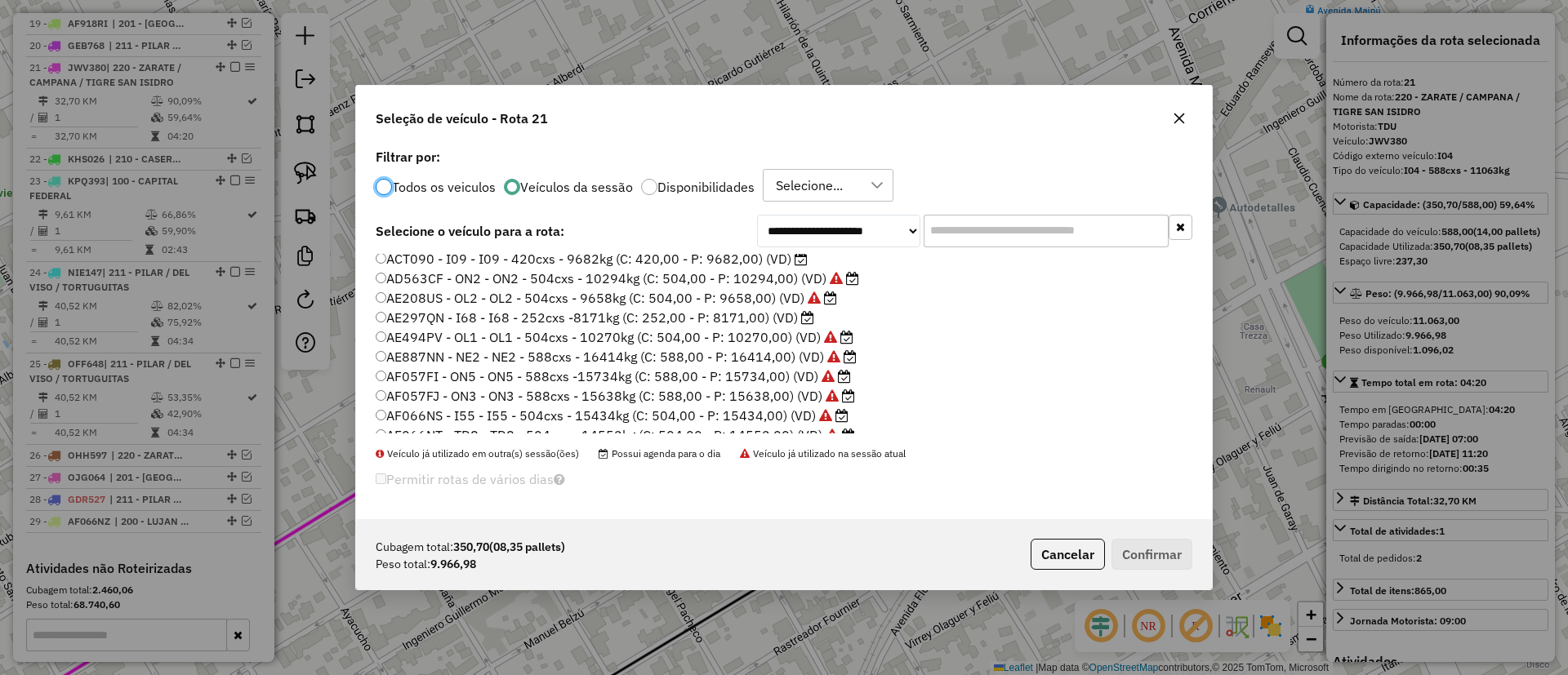
scroll to position [0, 0]
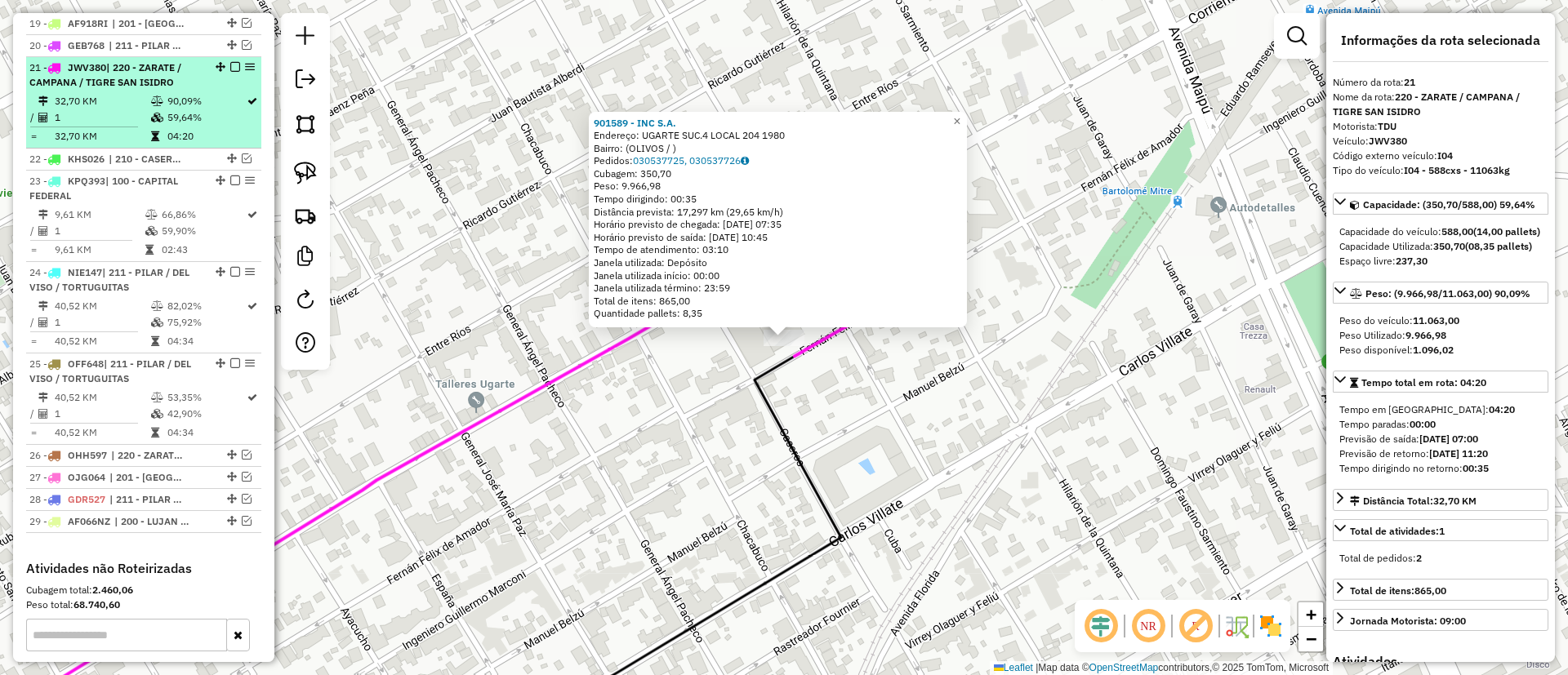
click at [231, 62] on em at bounding box center [236, 67] width 10 height 10
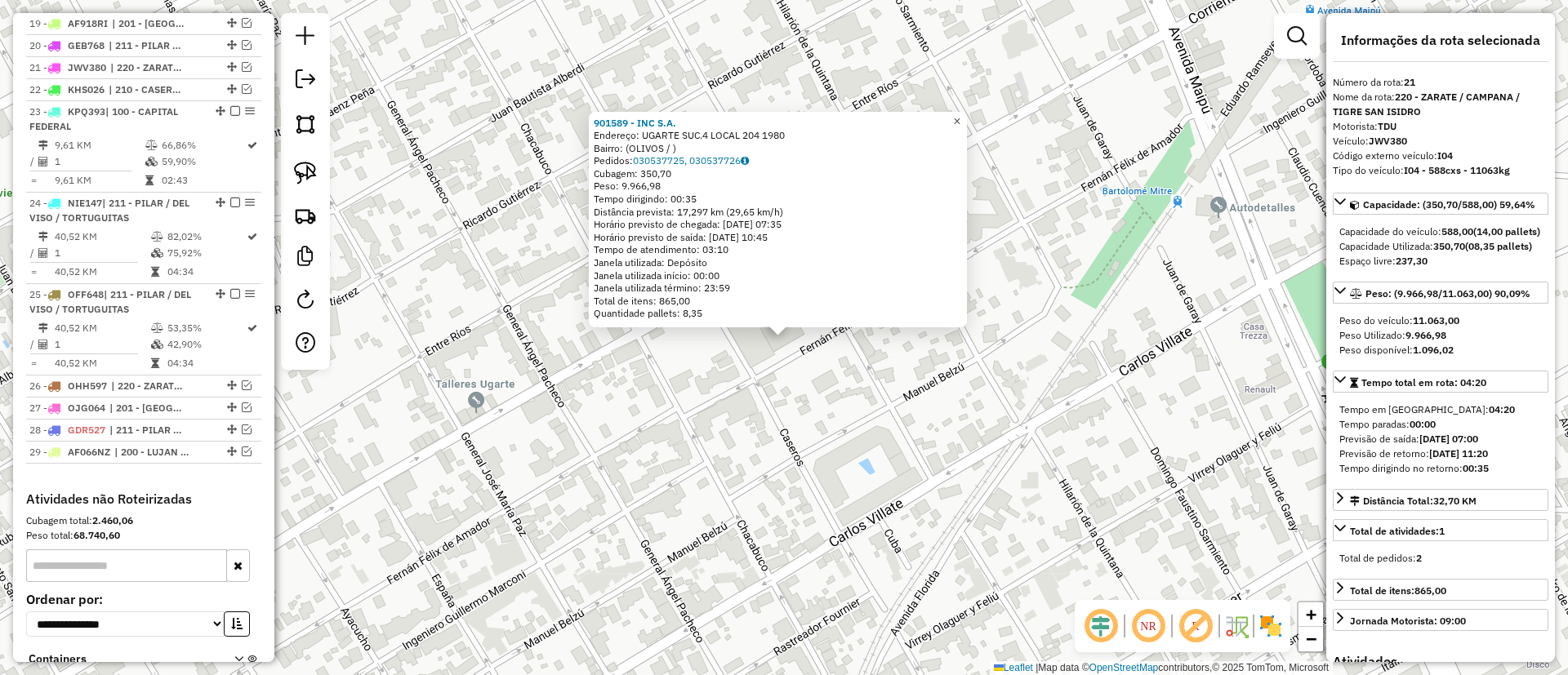
click at [960, 114] on span "×" at bounding box center [956, 121] width 7 height 14
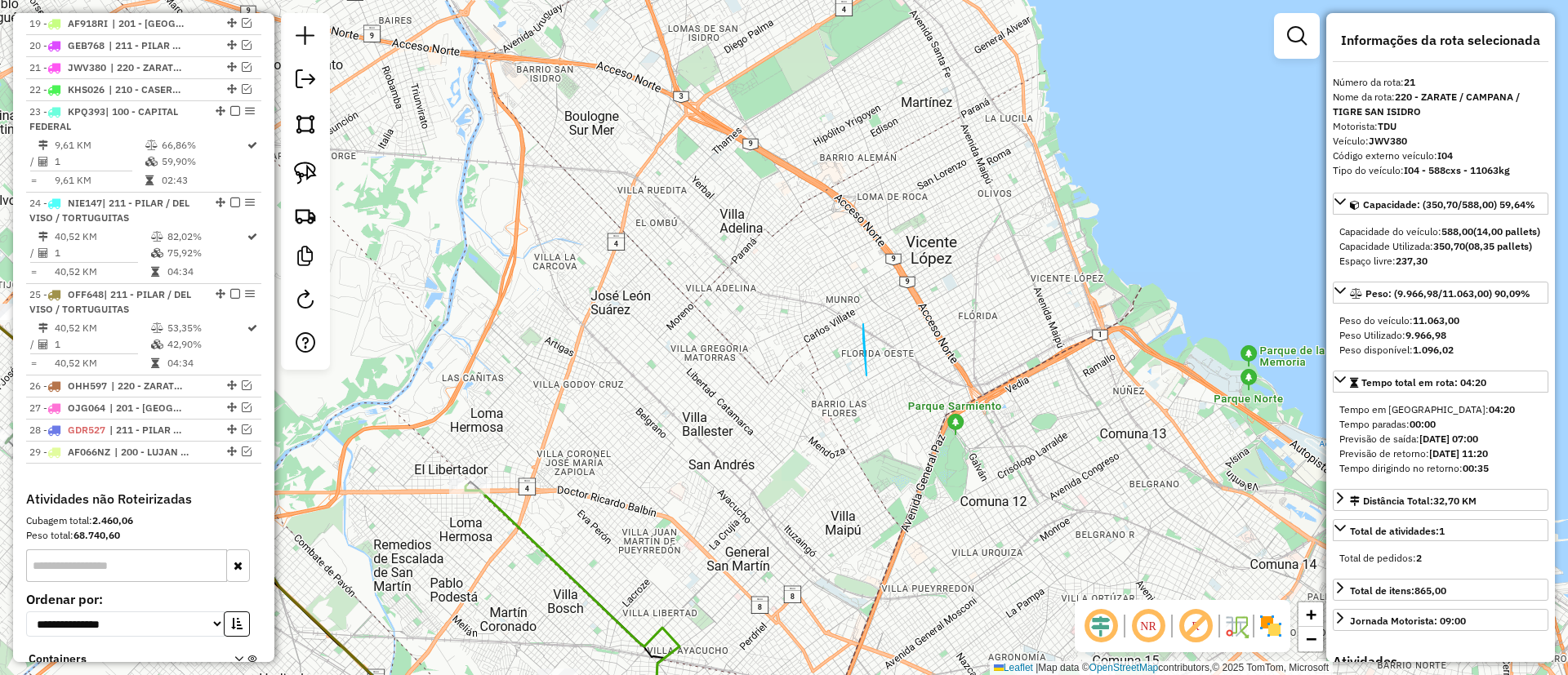
drag, startPoint x: 866, startPoint y: 376, endPoint x: 889, endPoint y: 188, distance: 189.4
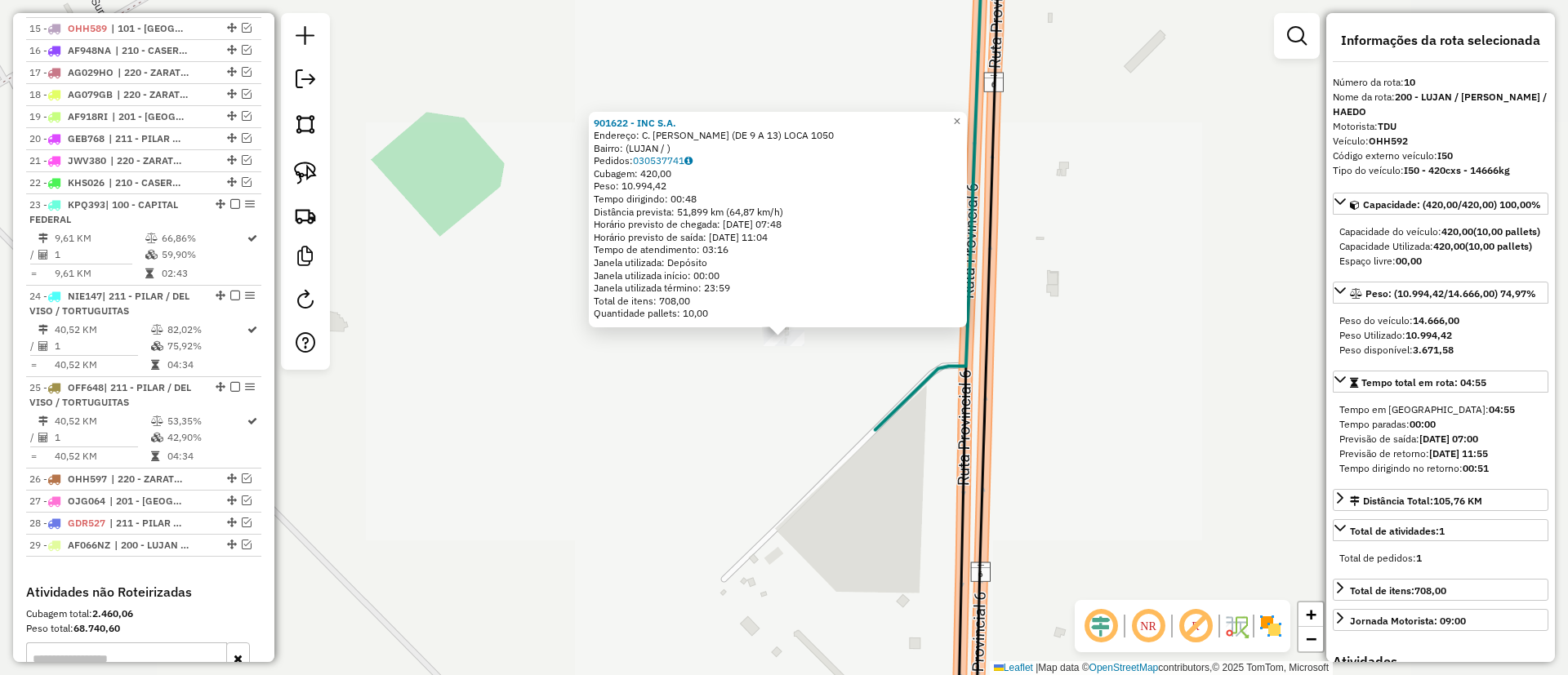
scroll to position [1090, 0]
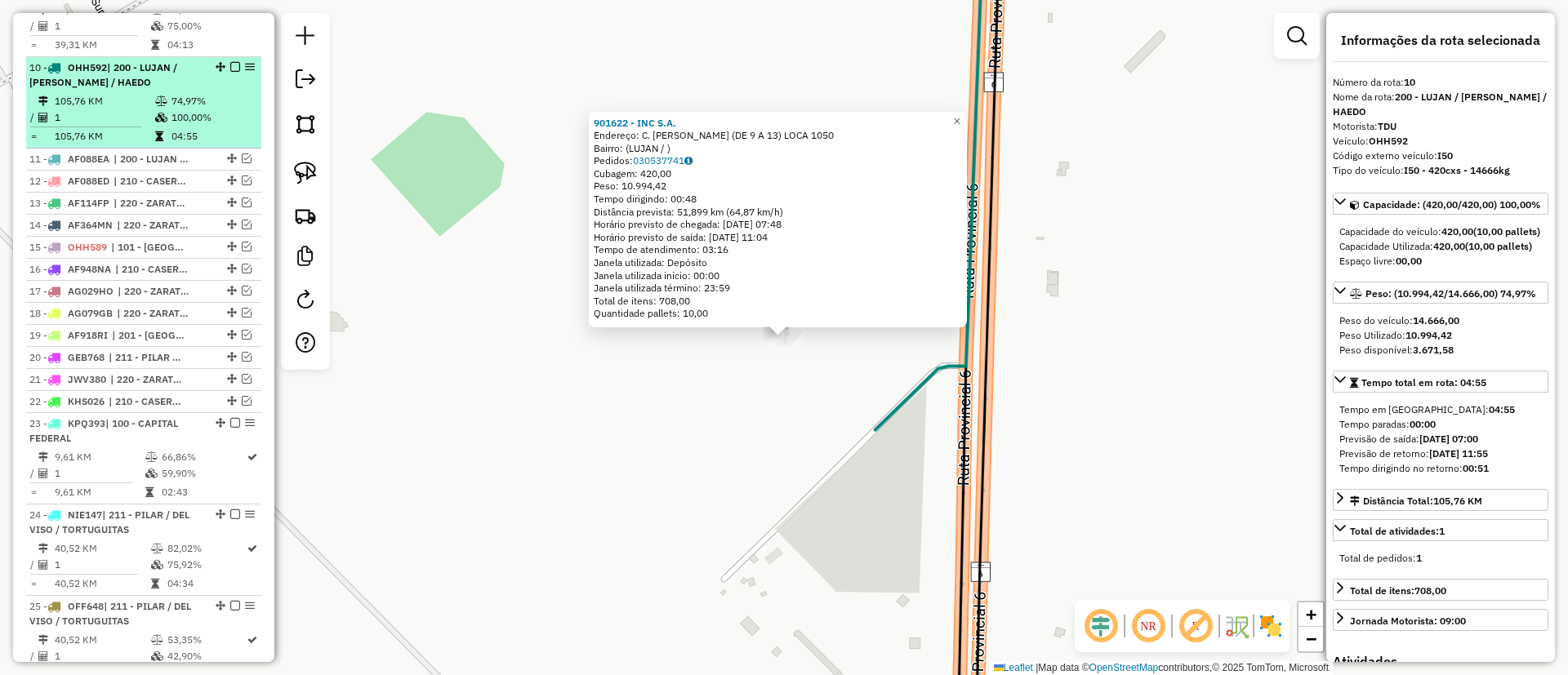
click at [231, 62] on em at bounding box center [236, 67] width 10 height 10
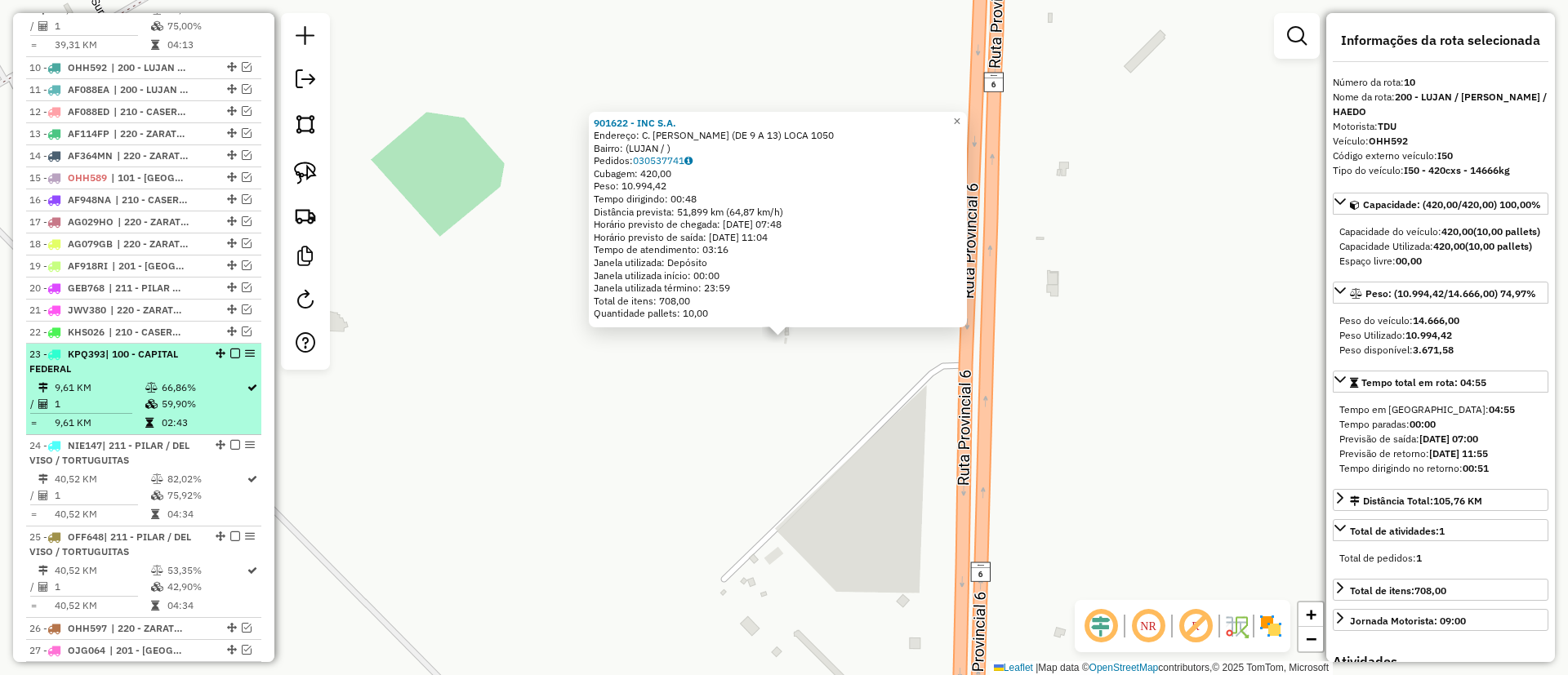
click at [188, 379] on td "66,86%" at bounding box center [203, 387] width 85 height 17
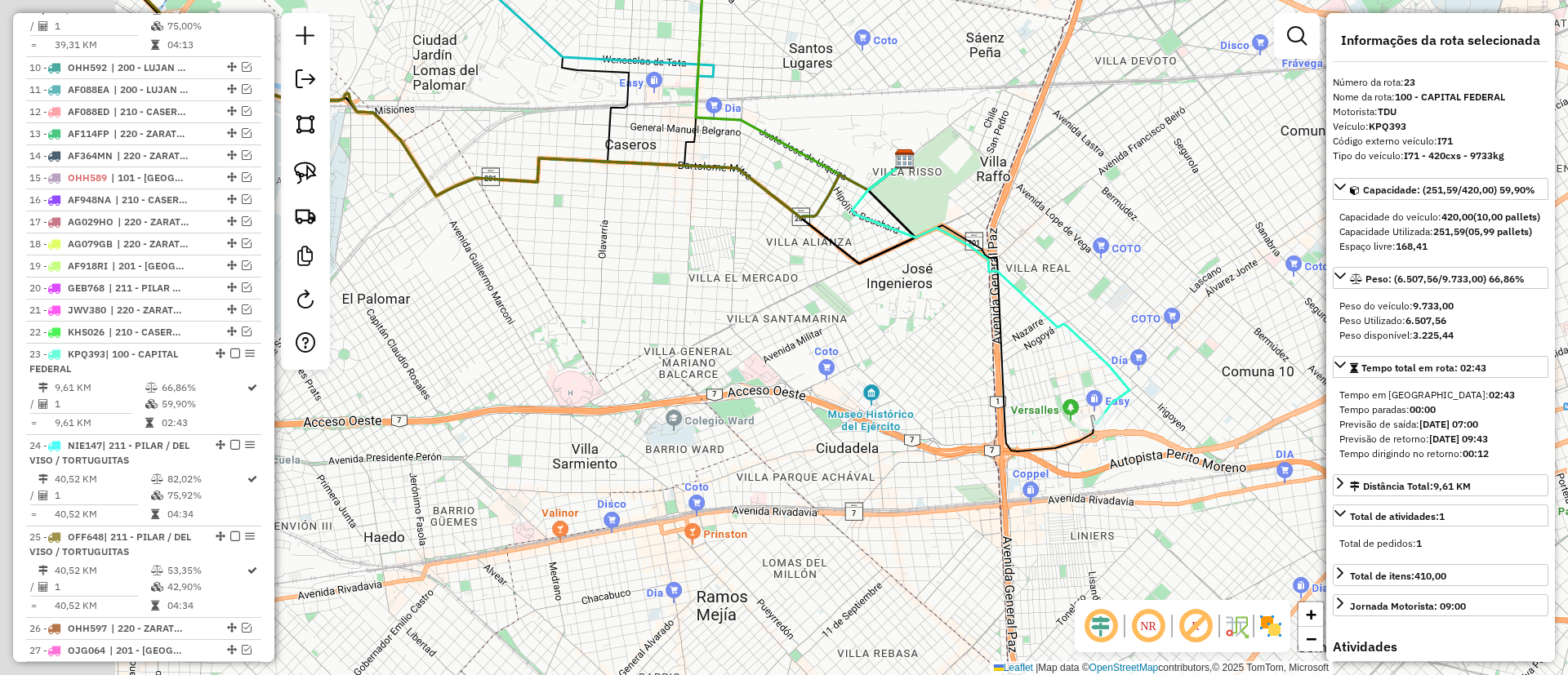
drag, startPoint x: 974, startPoint y: 397, endPoint x: 1144, endPoint y: 394, distance: 170.0
click at [1144, 394] on div "Janela de atendimento Grade de atendimento Capacidade Transportadoras Veículos …" at bounding box center [784, 337] width 1568 height 675
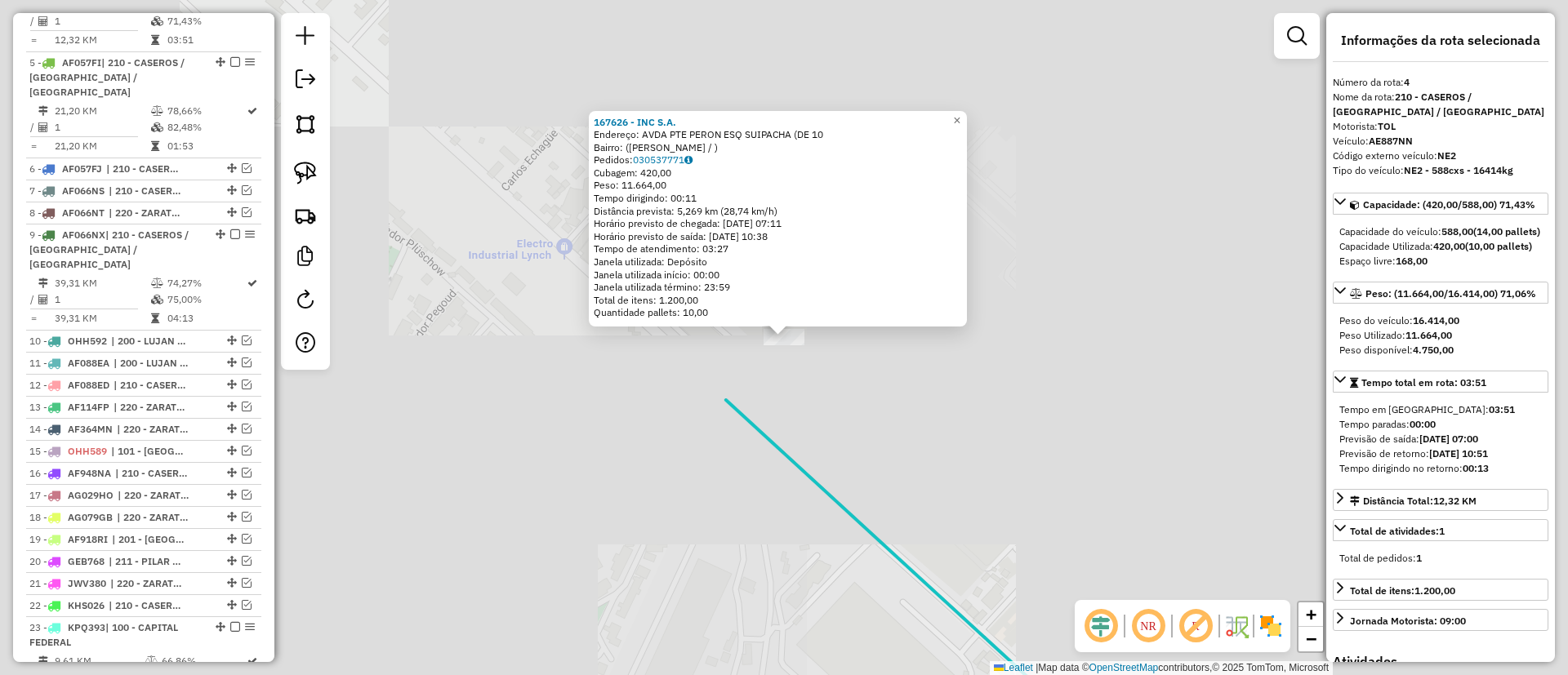
scroll to position [749, 0]
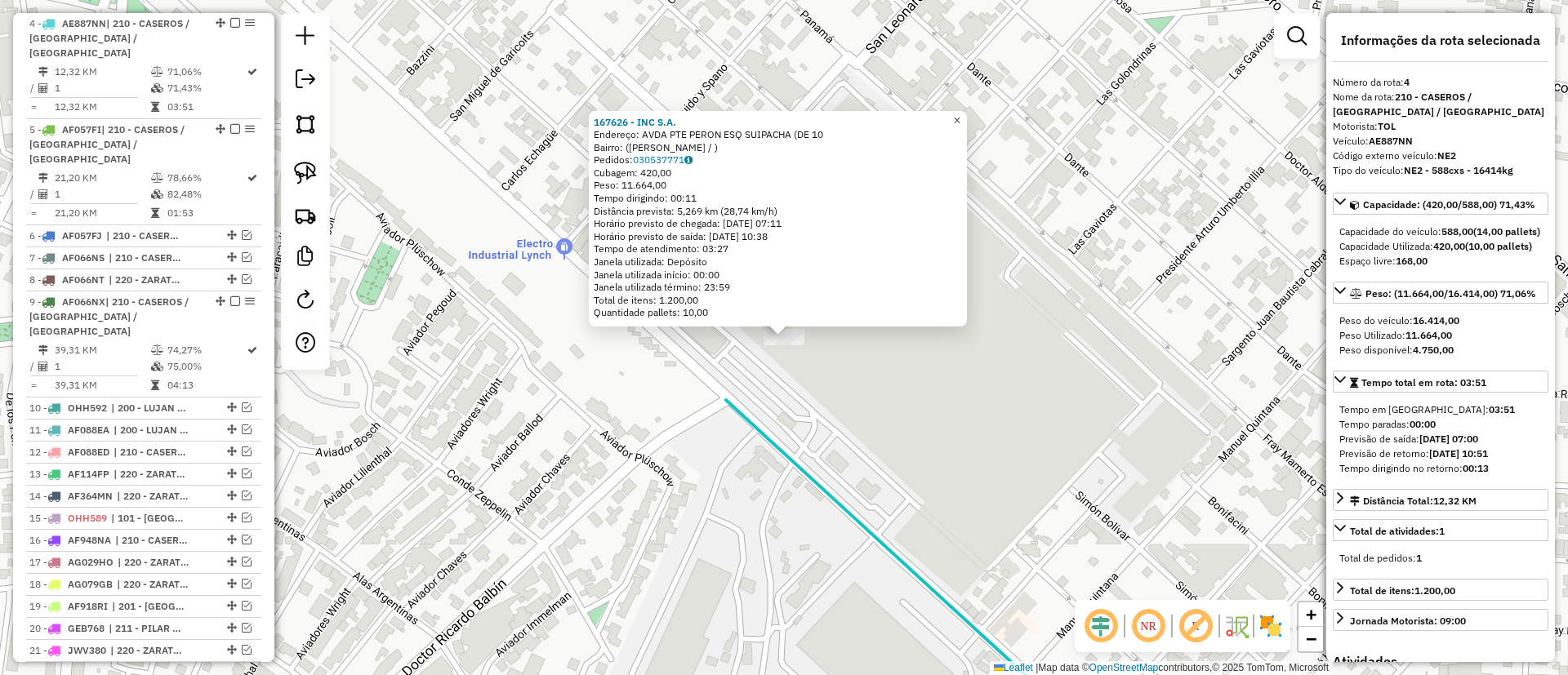
click at [960, 120] on span "×" at bounding box center [956, 120] width 7 height 14
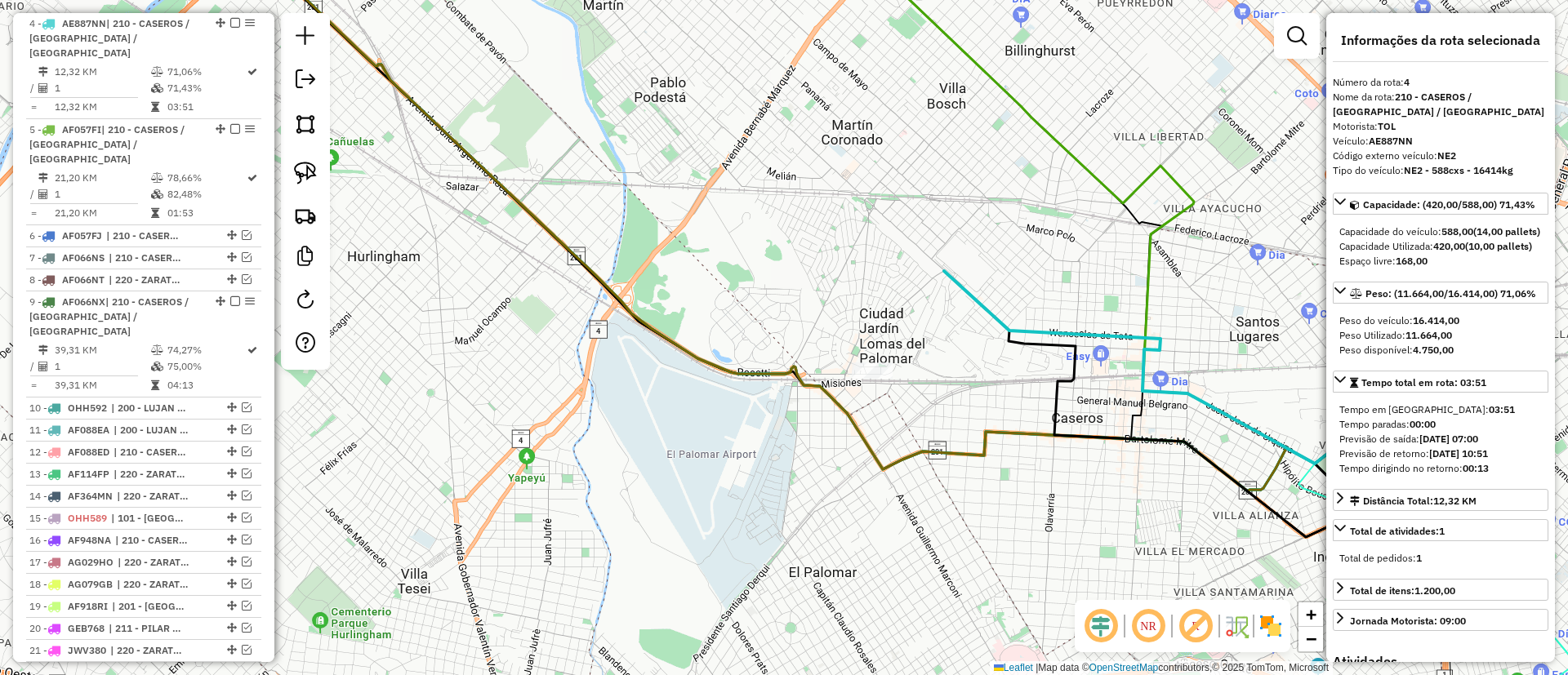
drag, startPoint x: 954, startPoint y: 272, endPoint x: 875, endPoint y: 383, distance: 136.2
click at [875, 378] on div at bounding box center [872, 371] width 41 height 17
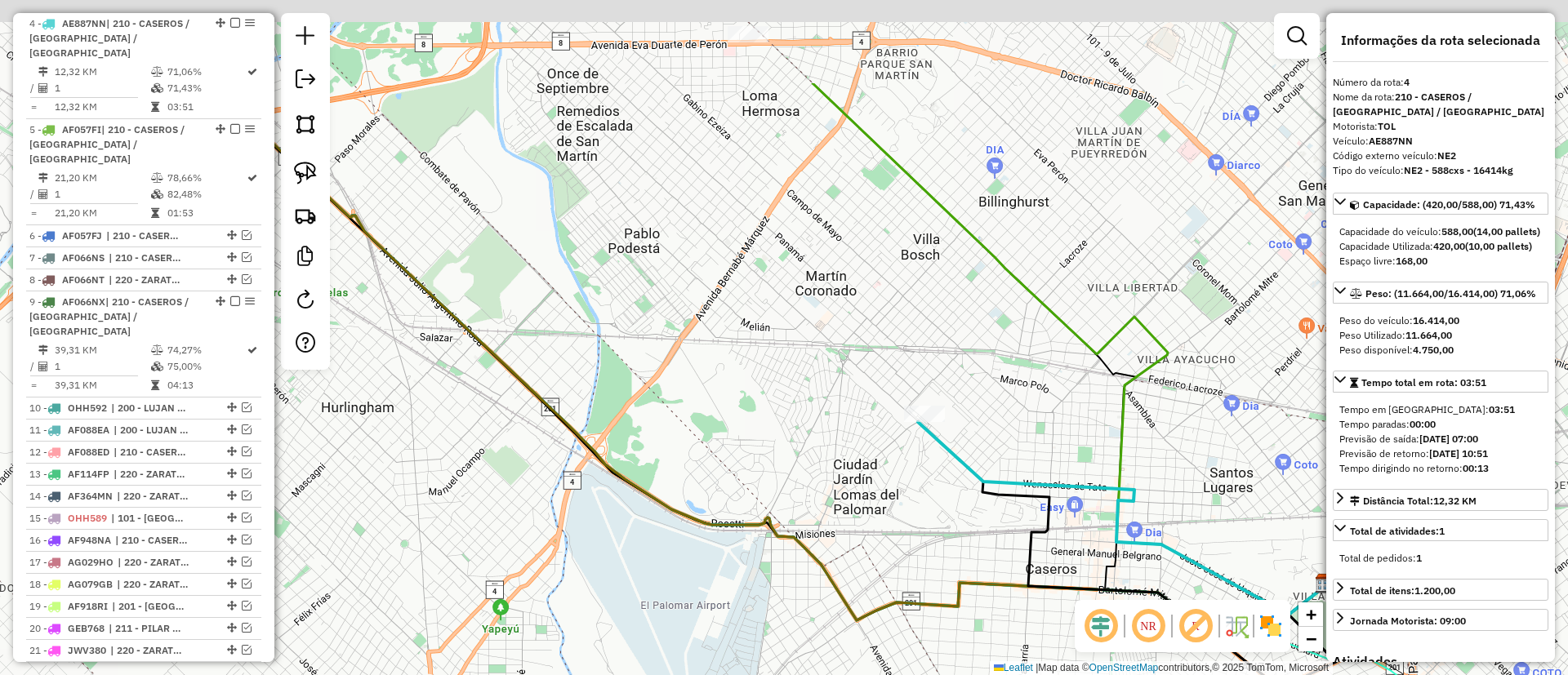
drag, startPoint x: 870, startPoint y: 225, endPoint x: 832, endPoint y: 421, distance: 199.6
click at [838, 425] on div "Janela de atendimento Grade de atendimento Capacidade Transportadoras Veículos …" at bounding box center [784, 337] width 1568 height 675
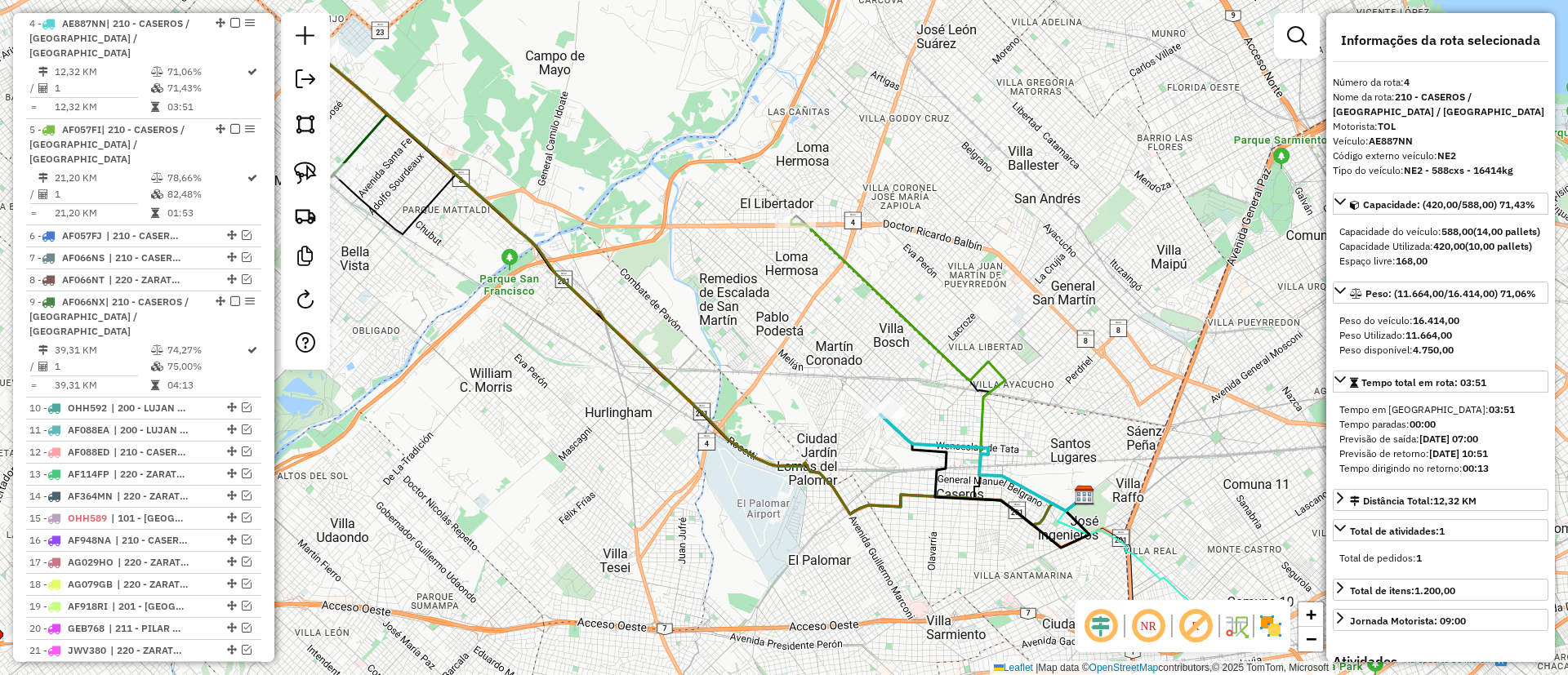
click at [875, 278] on icon at bounding box center [937, 365] width 293 height 292
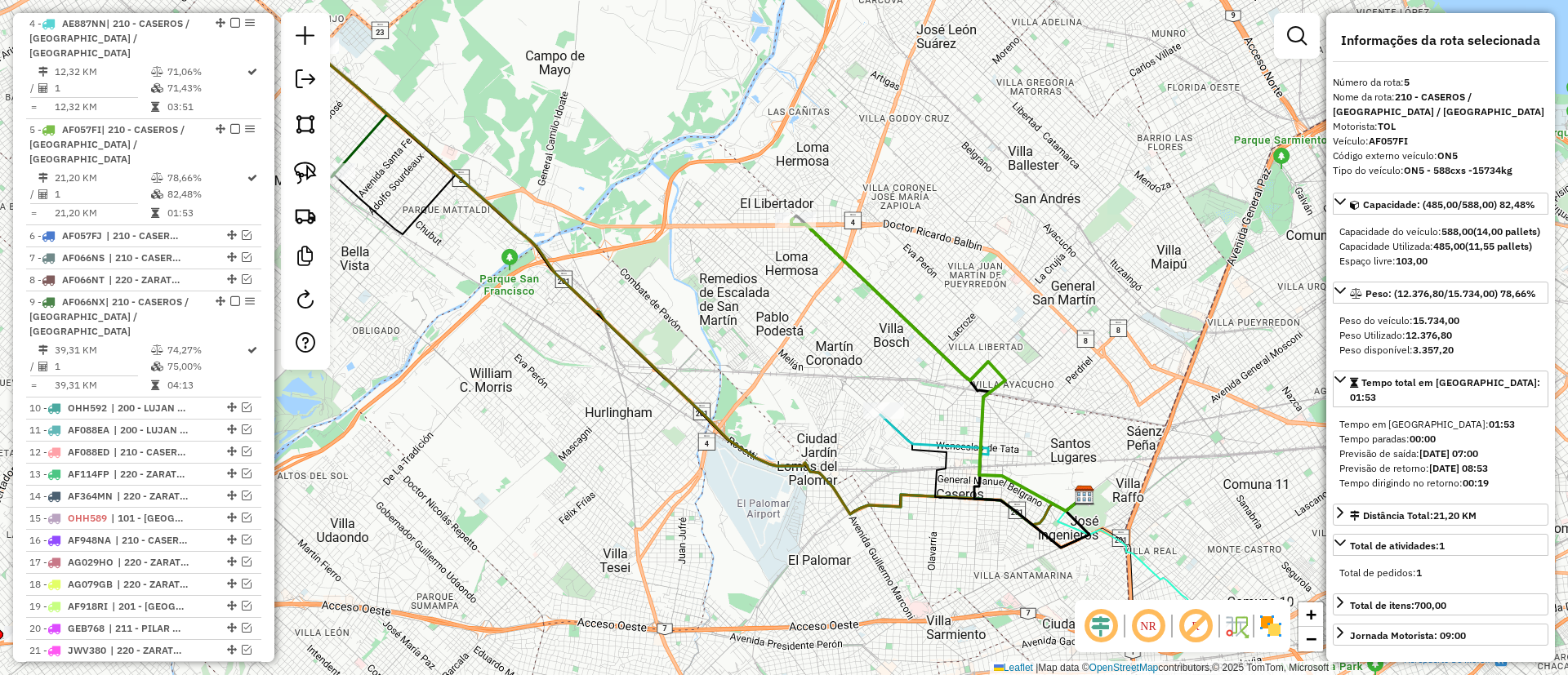
scroll to position [841, 0]
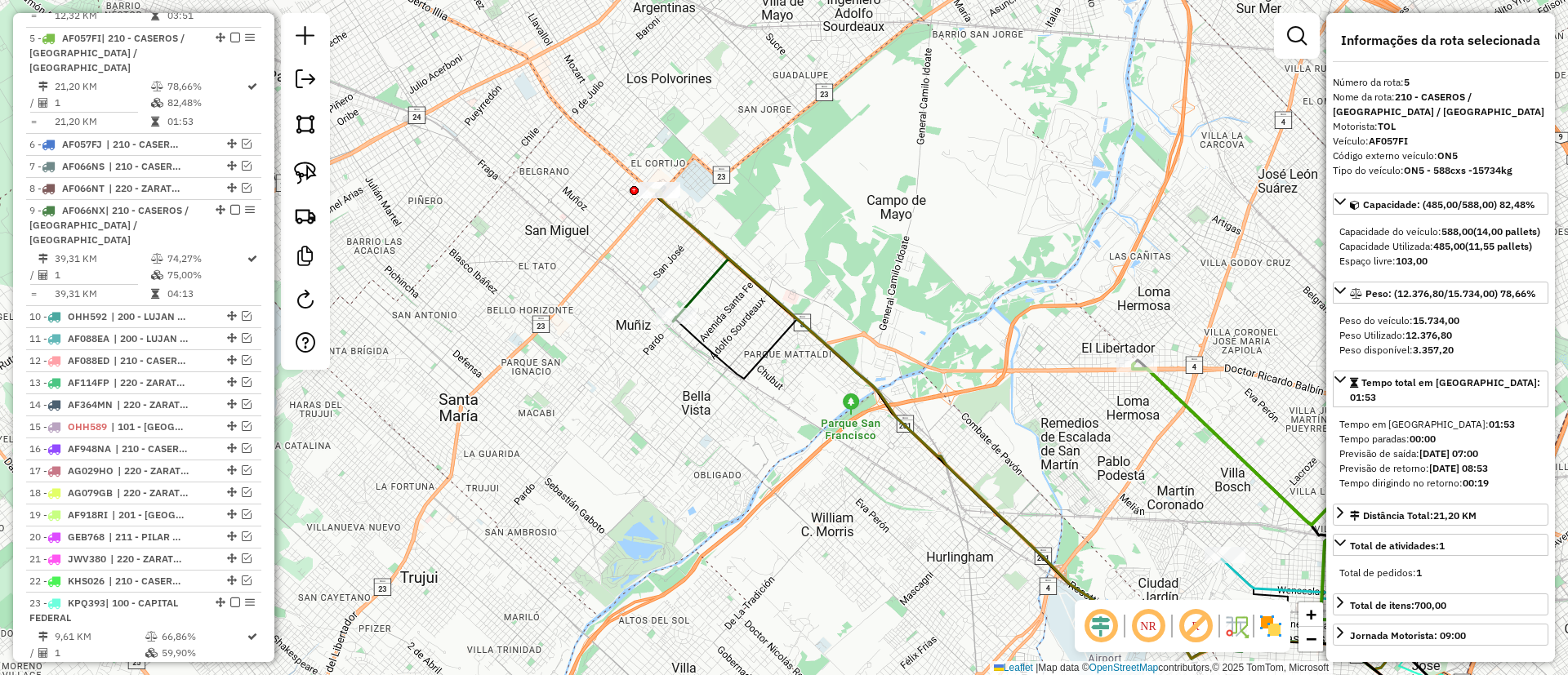
drag, startPoint x: 584, startPoint y: 202, endPoint x: 926, endPoint y: 353, distance: 373.9
click at [926, 353] on div "Janela de atendimento Grade de atendimento Capacidade Transportadoras Veículos …" at bounding box center [784, 337] width 1568 height 675
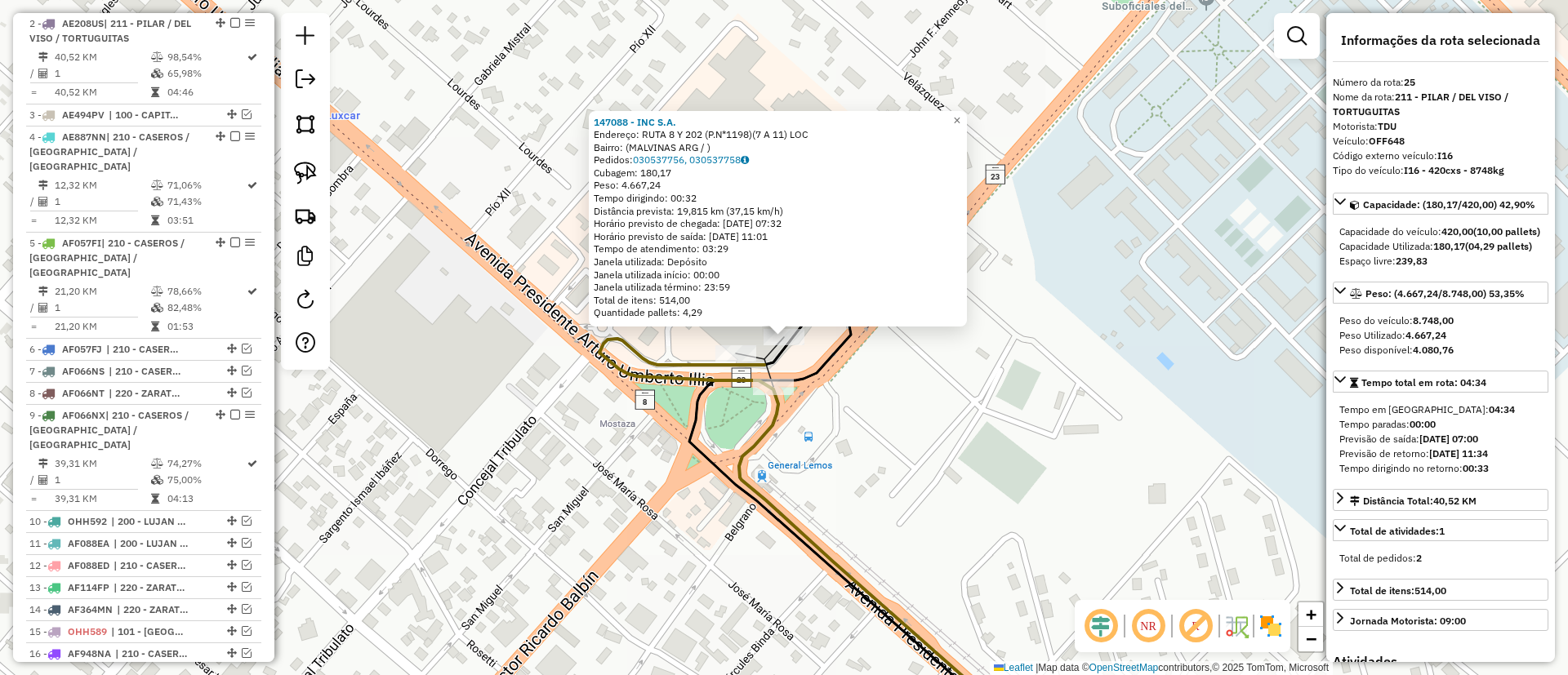
scroll to position [1456, 0]
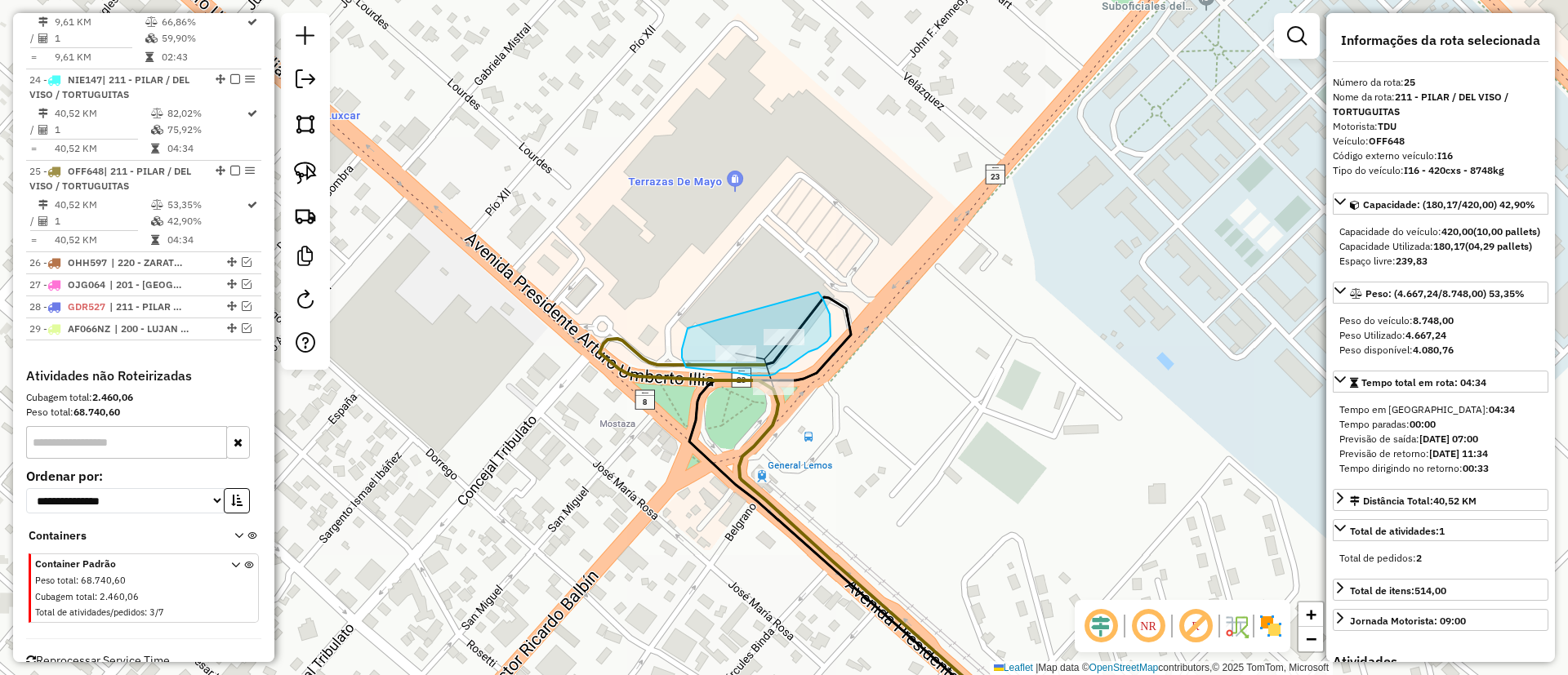
drag, startPoint x: 684, startPoint y: 340, endPoint x: 816, endPoint y: 290, distance: 141.2
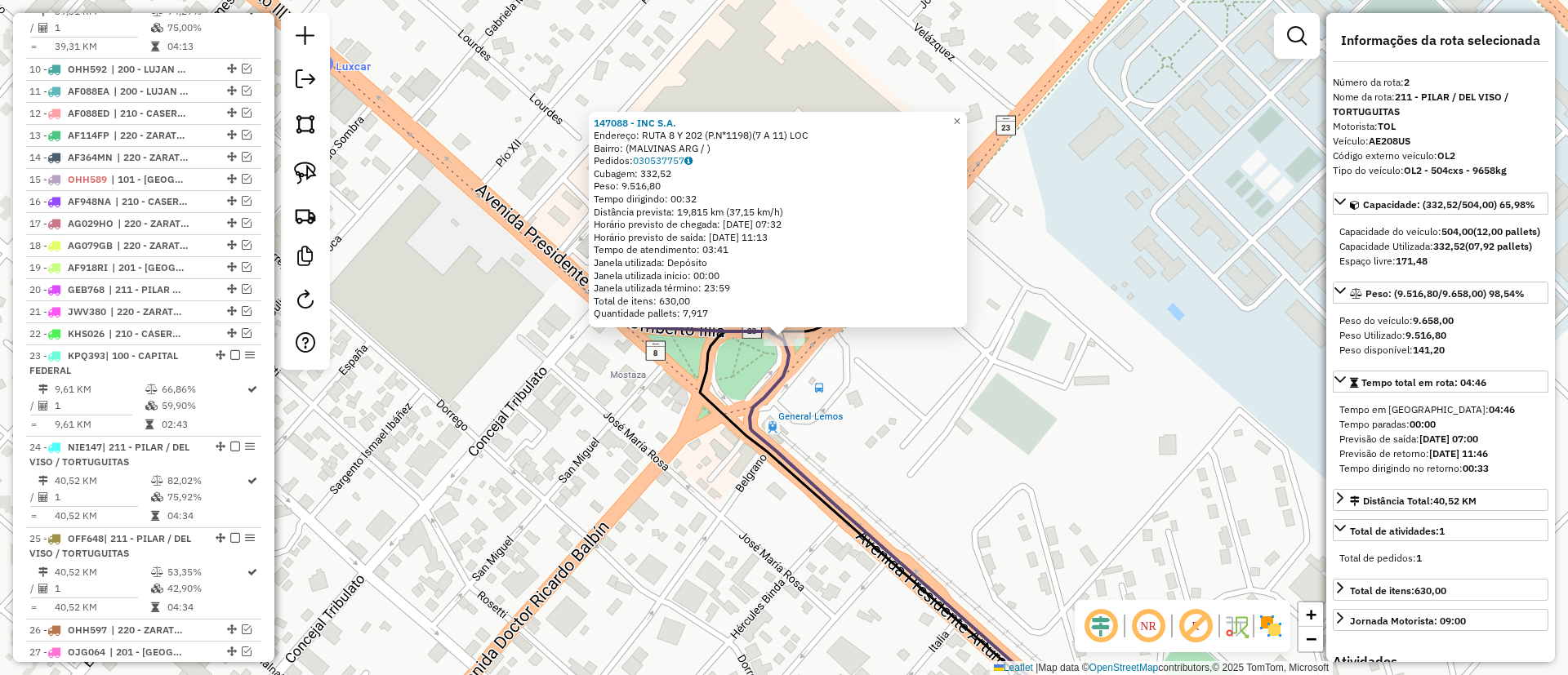
scroll to position [636, 0]
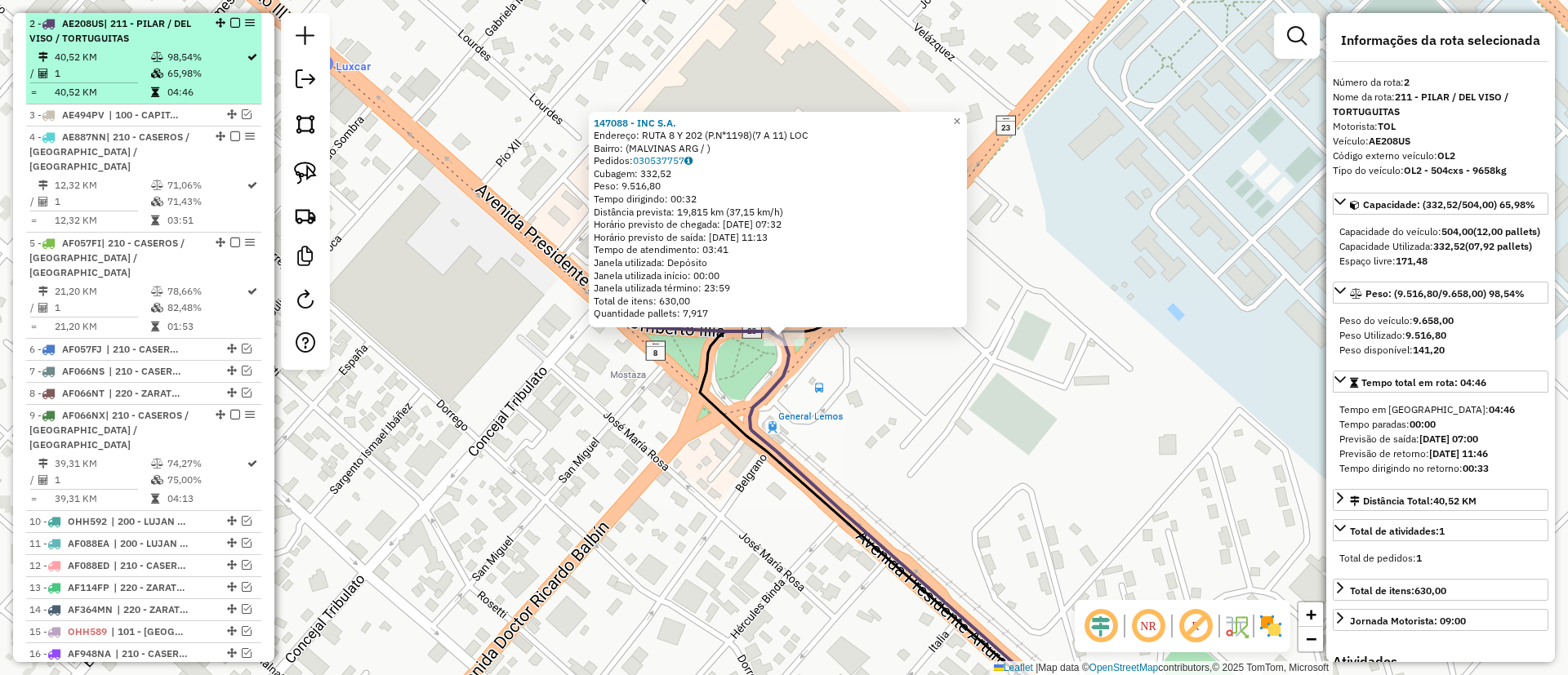
click at [232, 23] on em at bounding box center [236, 23] width 10 height 10
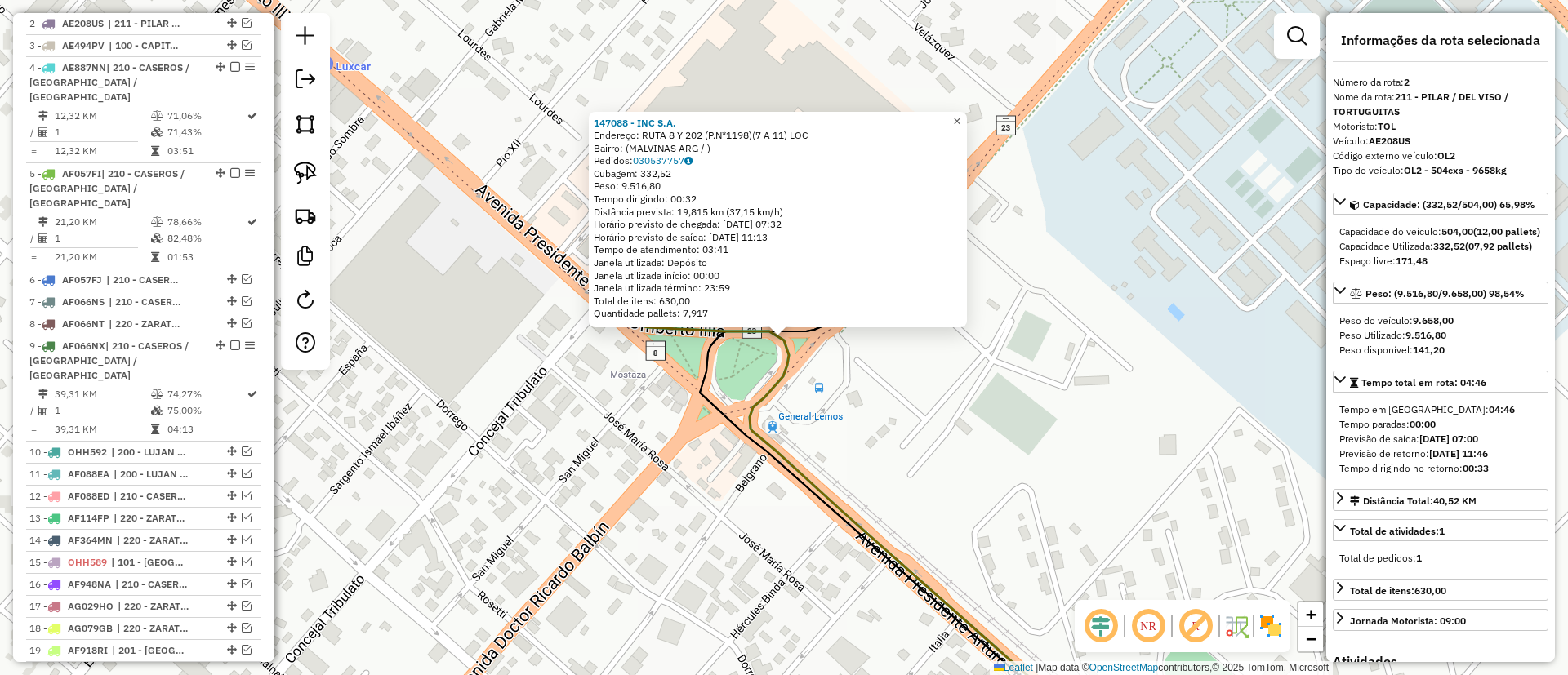
click at [960, 119] on span "×" at bounding box center [956, 121] width 7 height 14
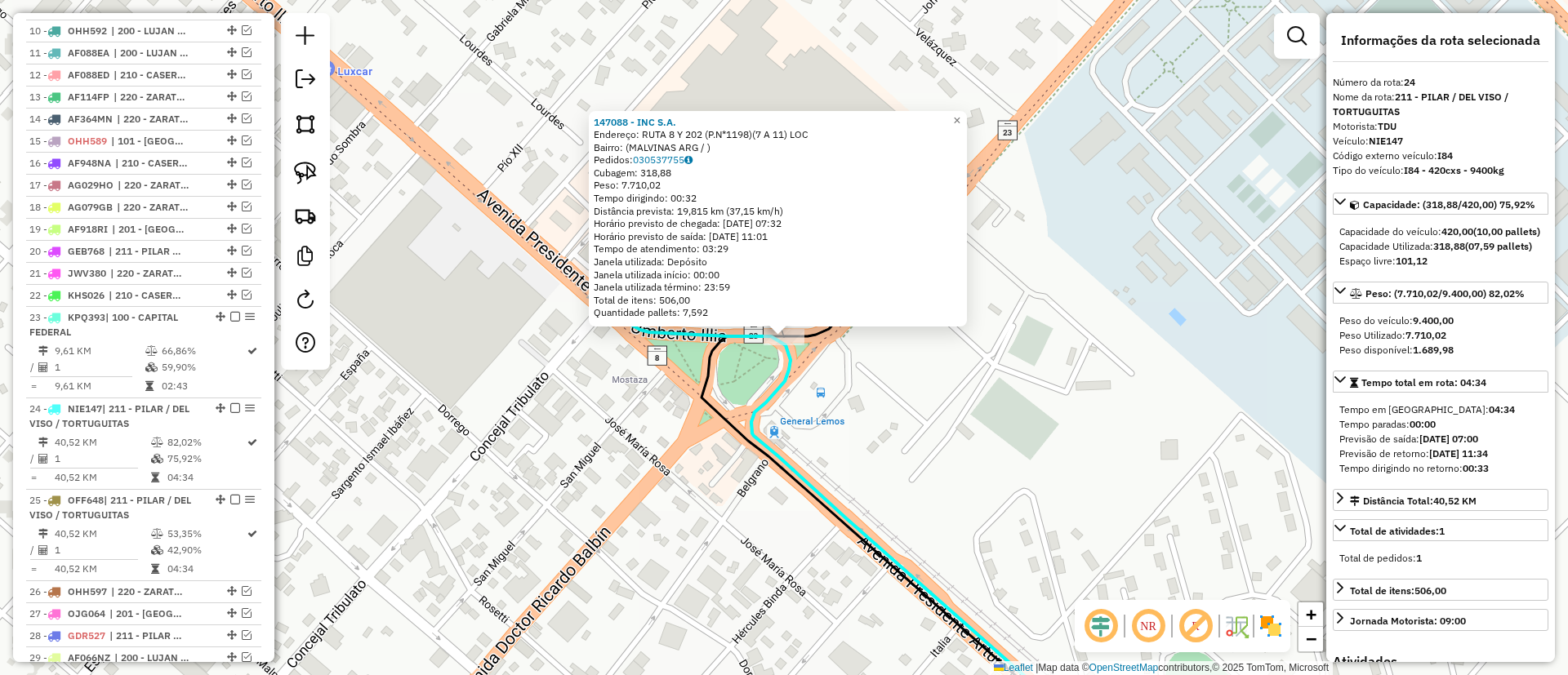
scroll to position [1386, 0]
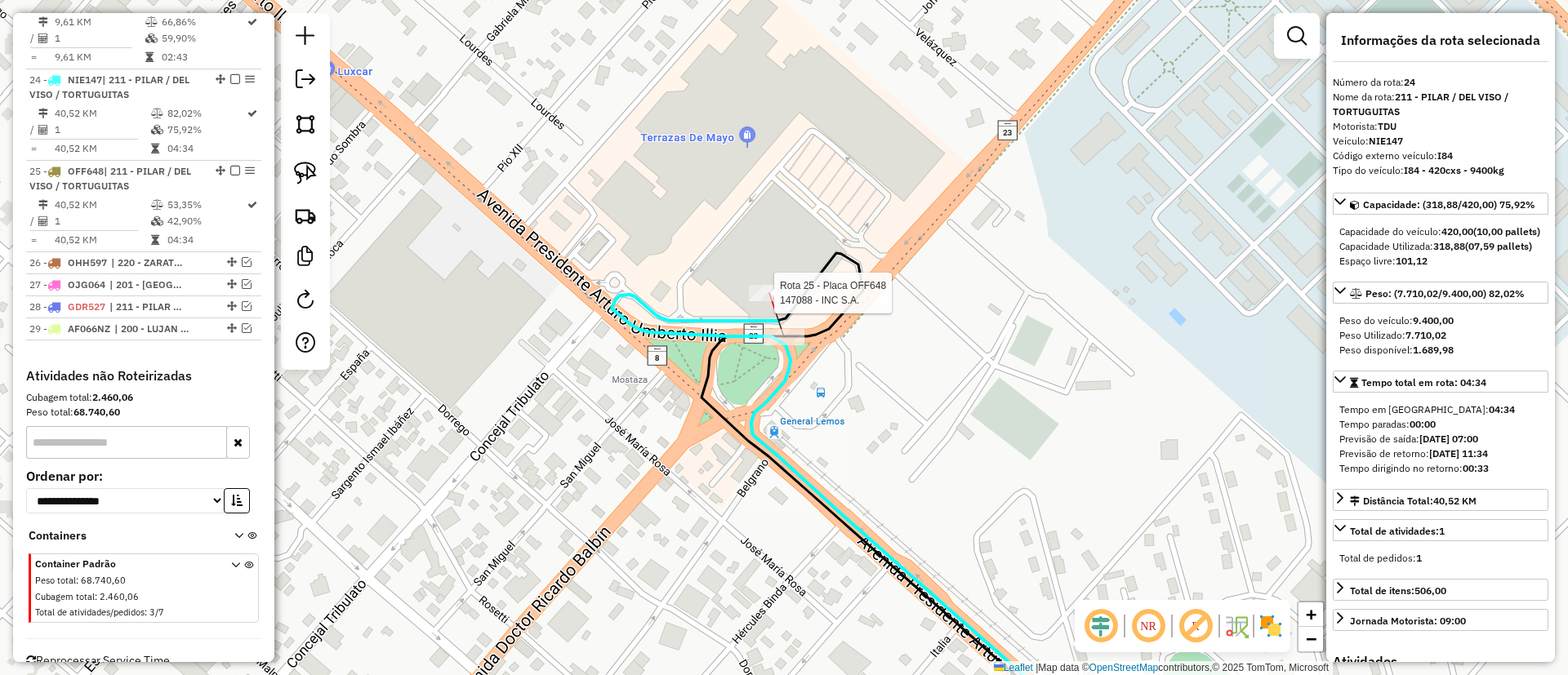
click at [759, 302] on div at bounding box center [769, 293] width 41 height 17
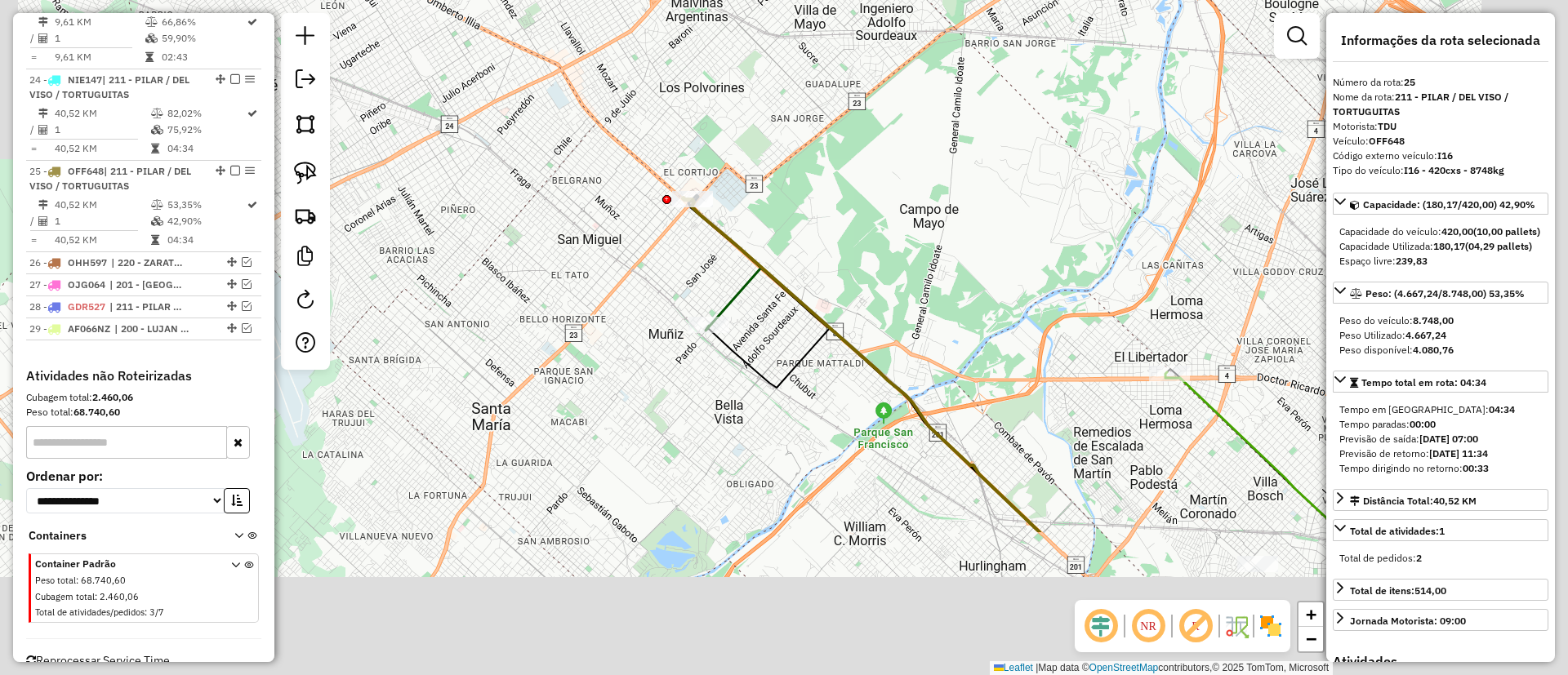
drag, startPoint x: 784, startPoint y: 247, endPoint x: 801, endPoint y: 241, distance: 18.0
click at [778, 236] on div "Janela de atendimento Grade de atendimento Capacidade Transportadoras Veículos …" at bounding box center [784, 337] width 1568 height 675
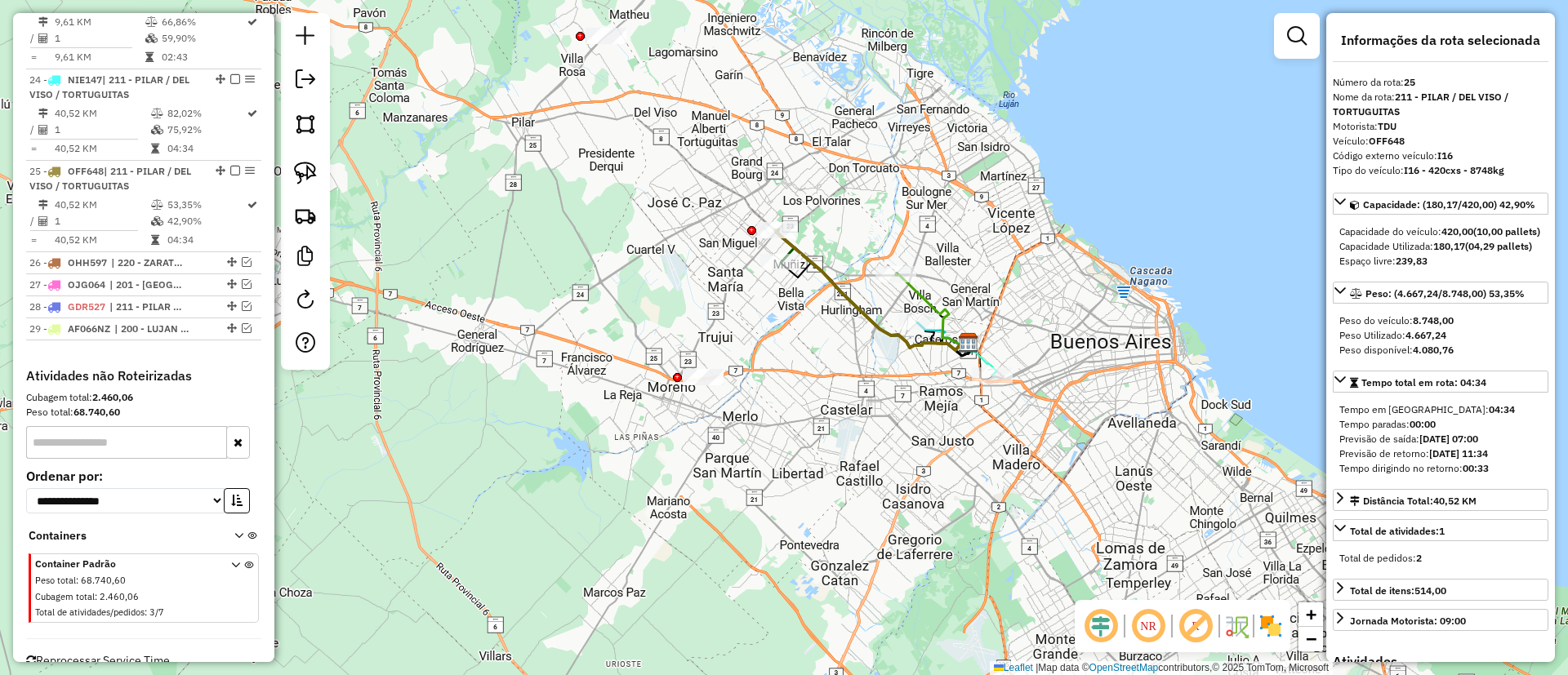
click at [927, 290] on icon at bounding box center [932, 310] width 73 height 74
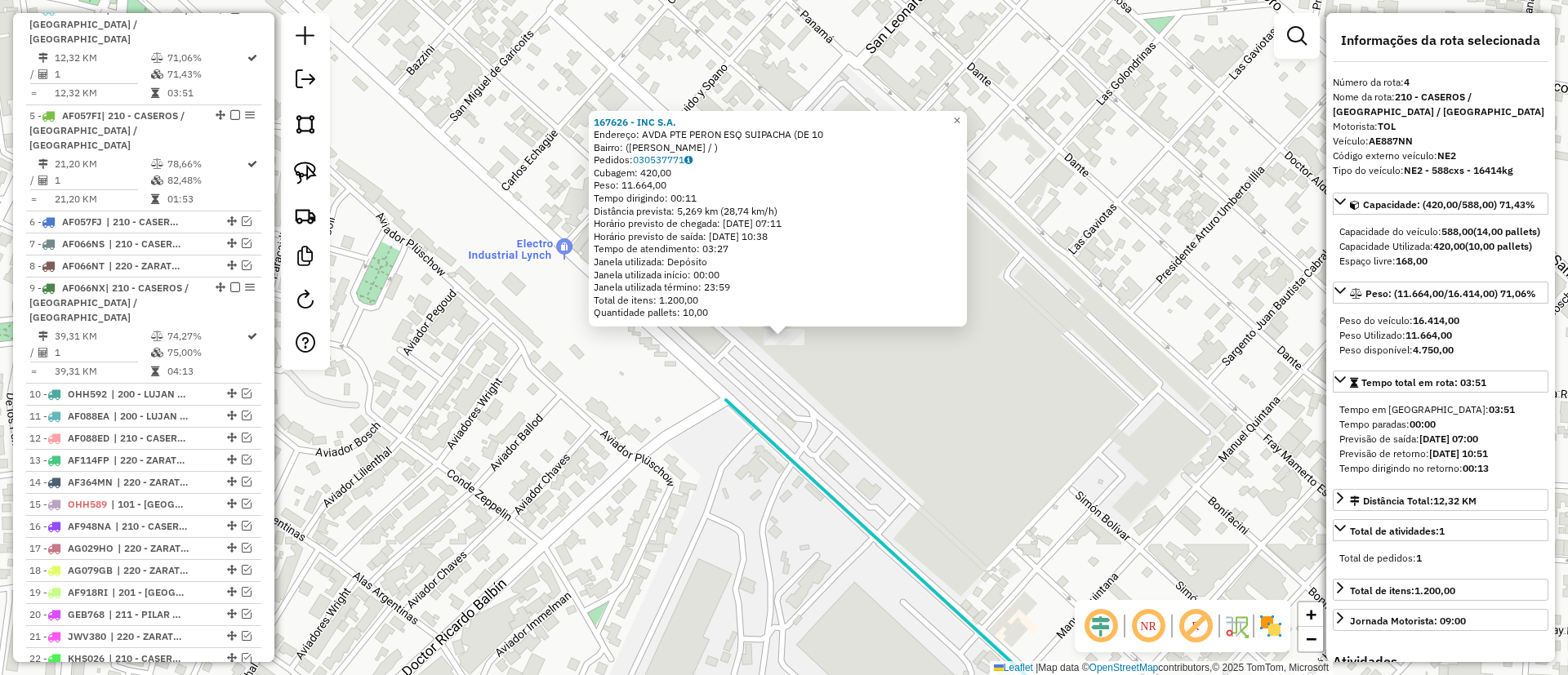
scroll to position [680, 0]
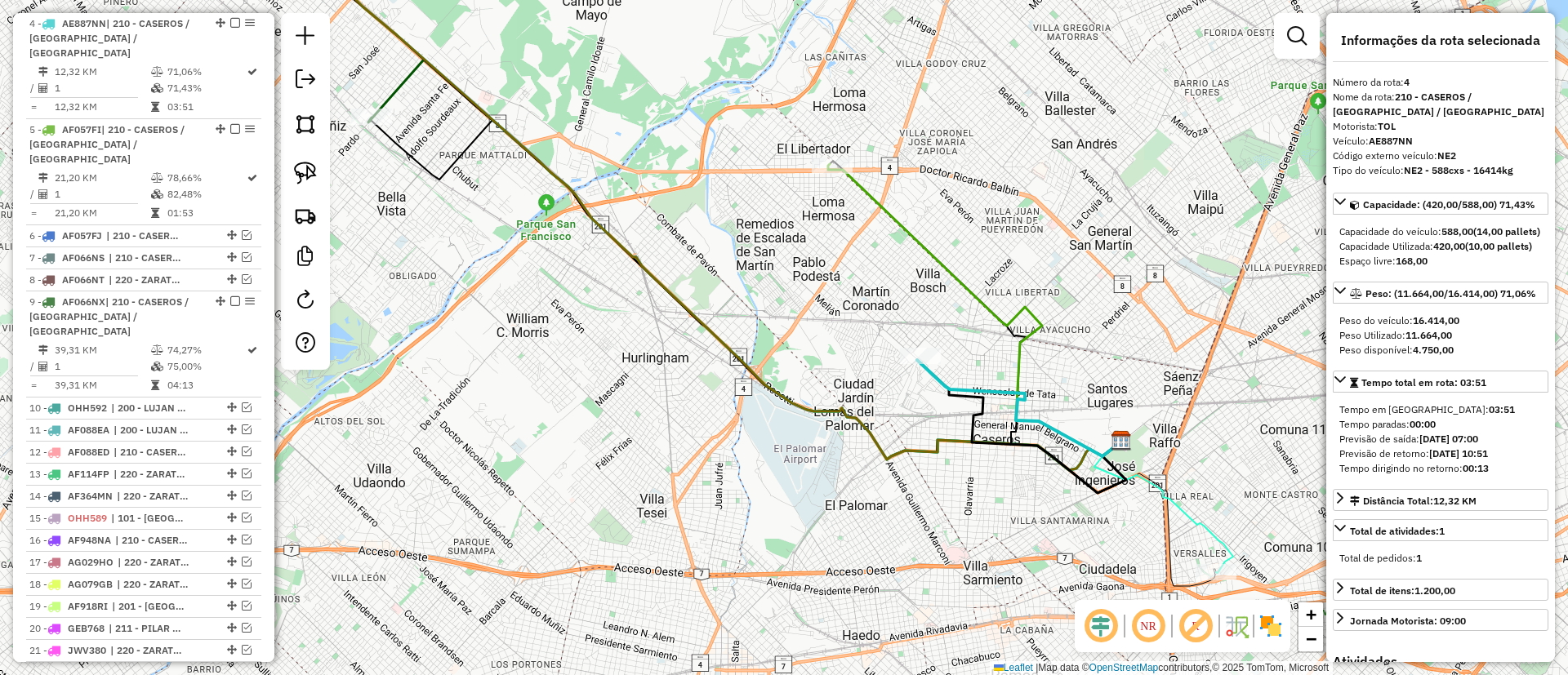
drag, startPoint x: 724, startPoint y: 273, endPoint x: 774, endPoint y: 364, distance: 103.8
click at [774, 364] on div "Janela de atendimento Grade de atendimento Capacidade Transportadoras Veículos …" at bounding box center [784, 337] width 1568 height 675
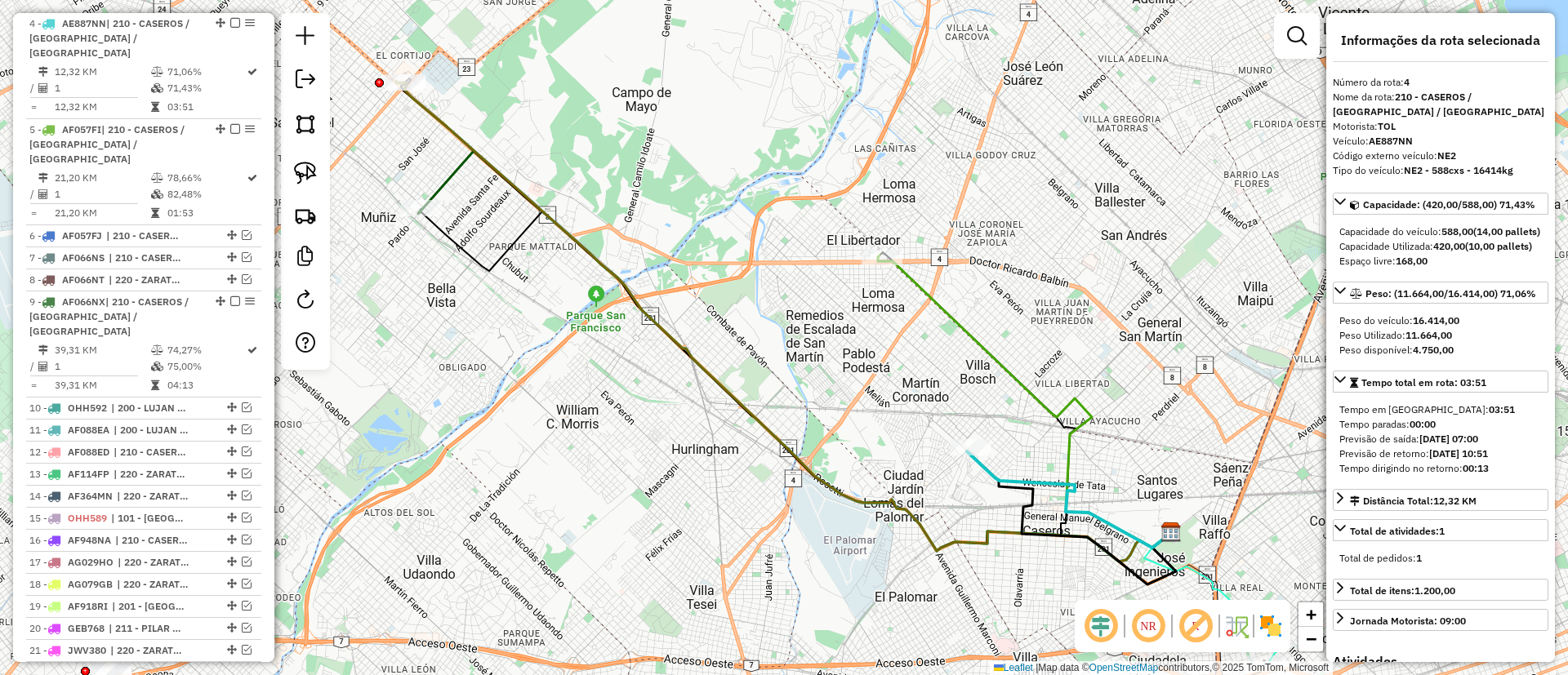
drag, startPoint x: 692, startPoint y: 242, endPoint x: 803, endPoint y: 346, distance: 152.1
click at [803, 346] on div "Janela de atendimento Grade de atendimento Capacidade Transportadoras Veículos …" at bounding box center [784, 337] width 1568 height 675
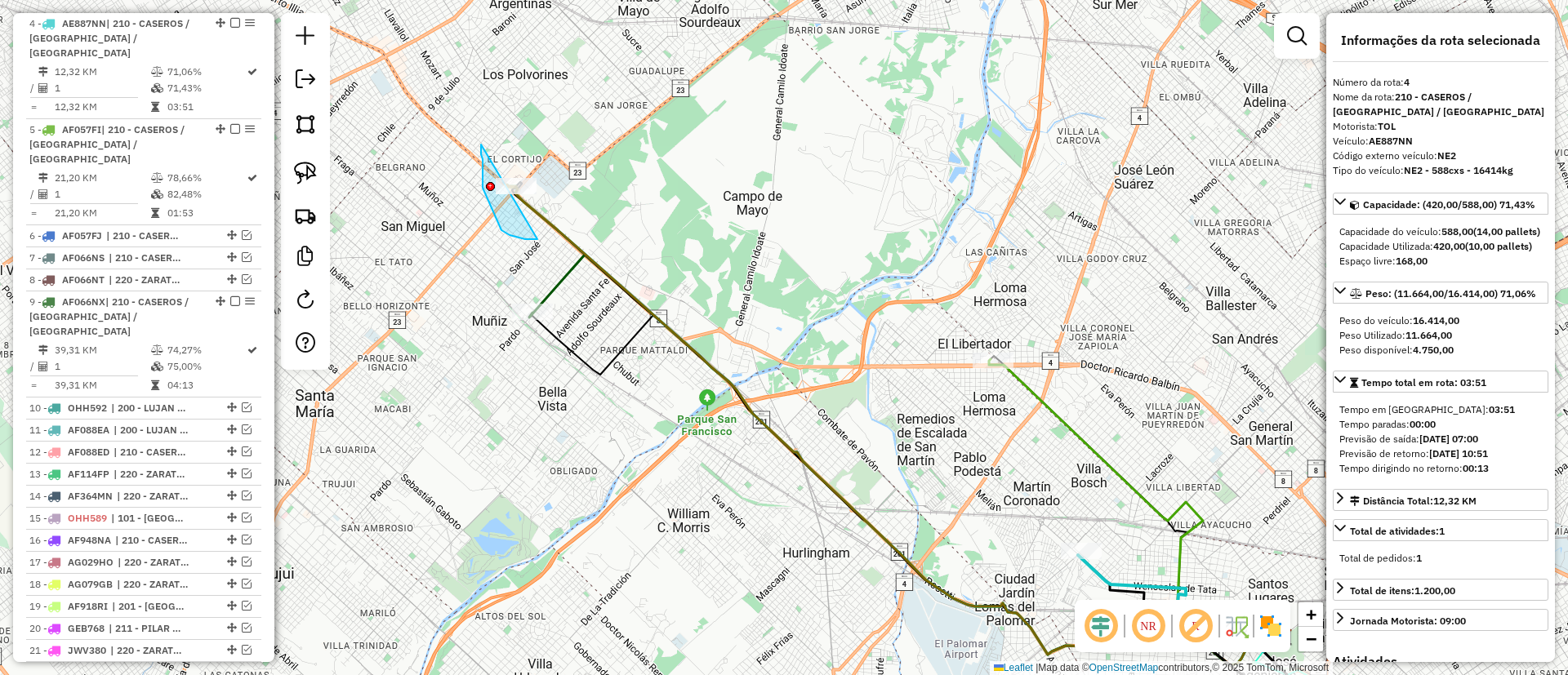
drag, startPoint x: 510, startPoint y: 235, endPoint x: 566, endPoint y: 132, distance: 117.2
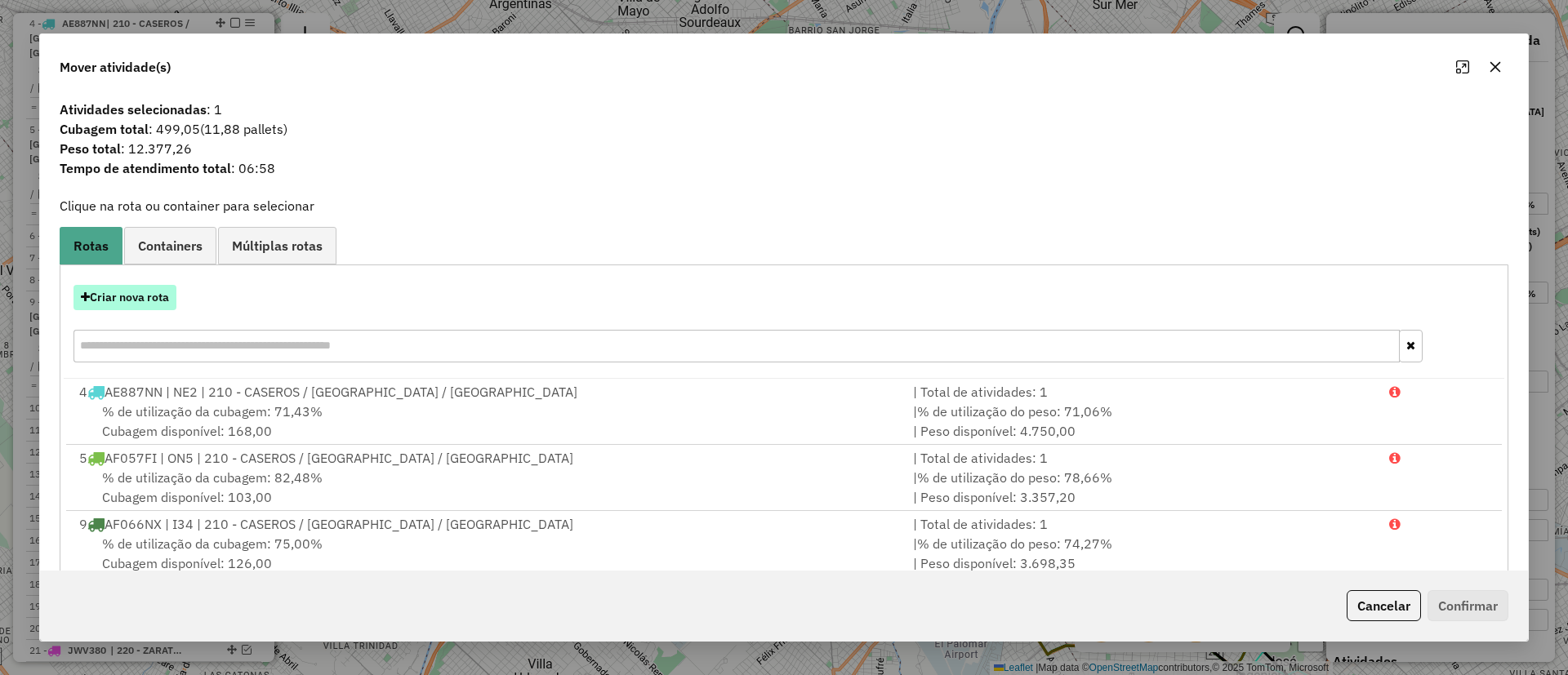
click at [131, 295] on button "Criar nova rota" at bounding box center [125, 297] width 103 height 26
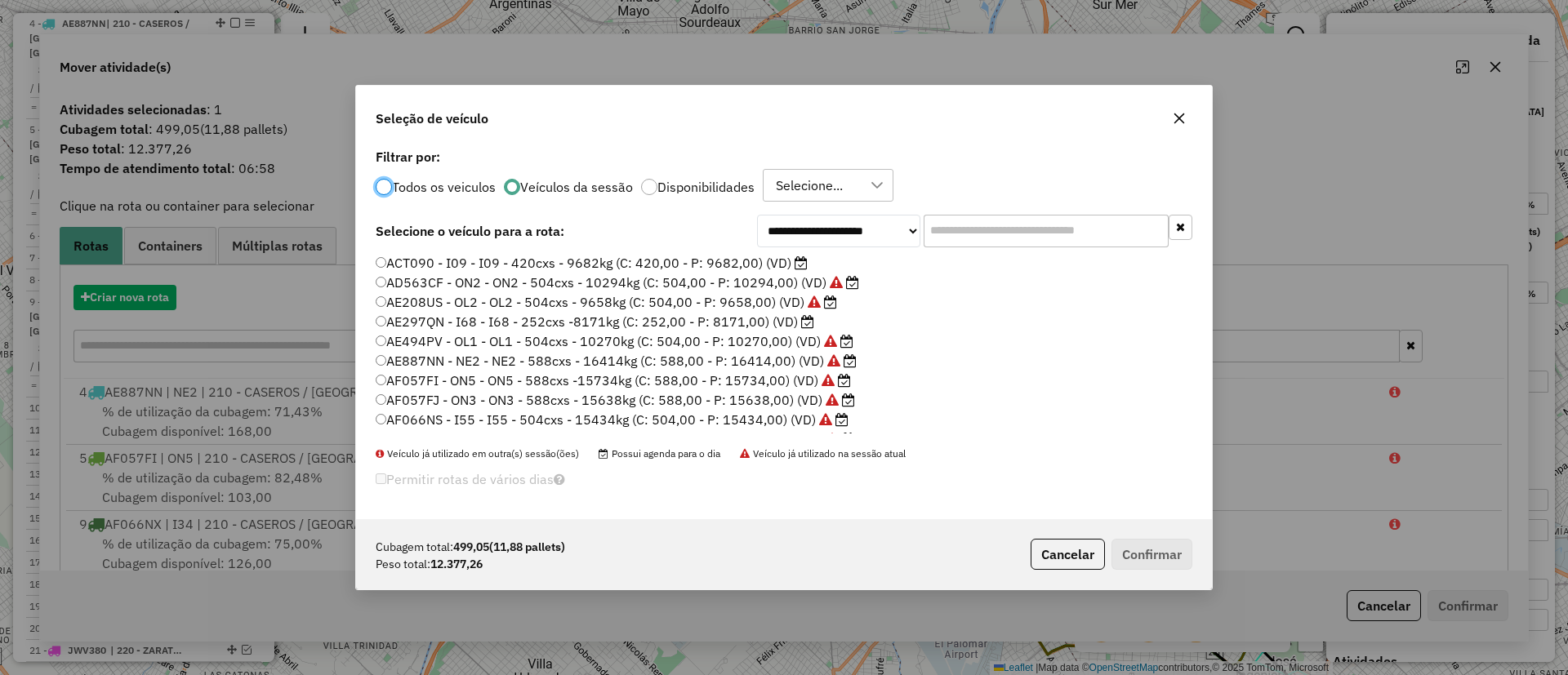
scroll to position [9, 5]
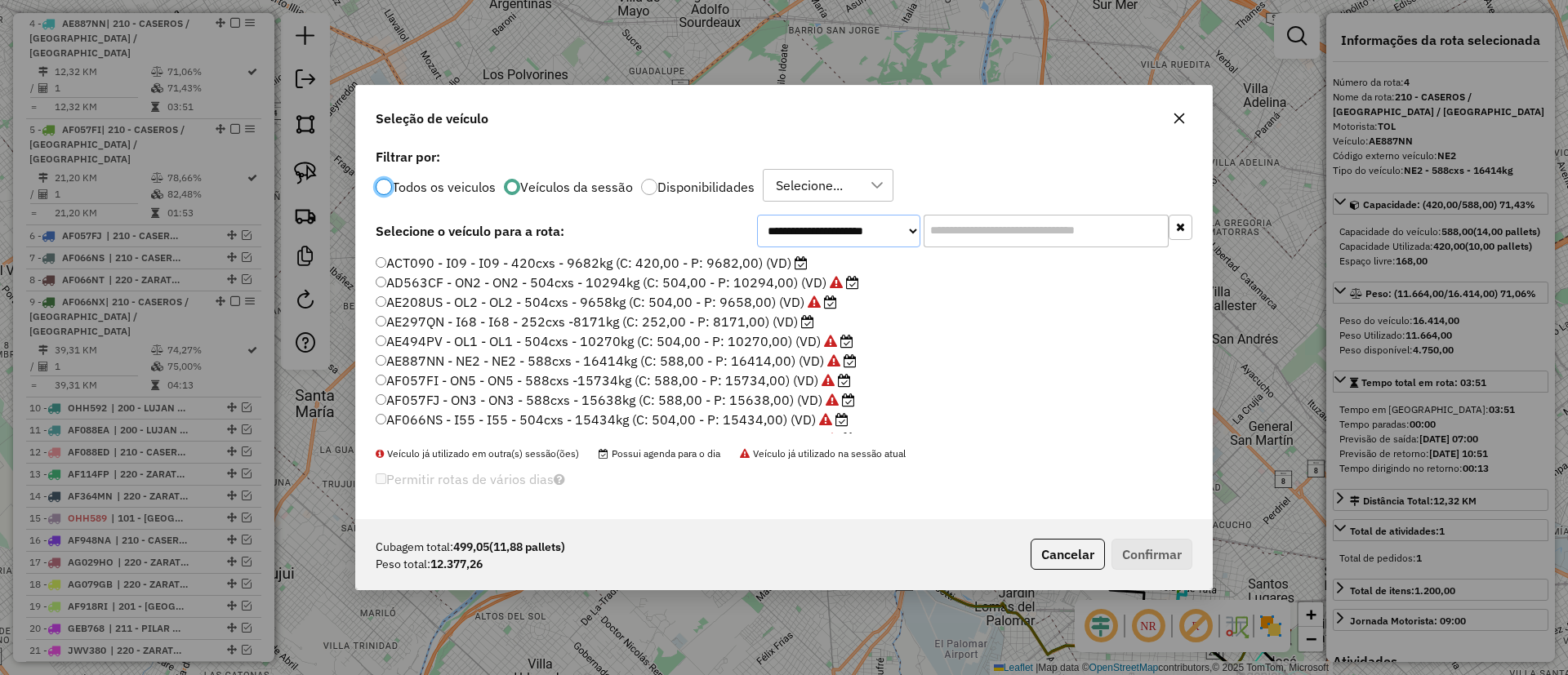
click at [913, 236] on select "**********" at bounding box center [839, 231] width 164 height 33
click at [931, 234] on input "text" at bounding box center [1046, 231] width 245 height 33
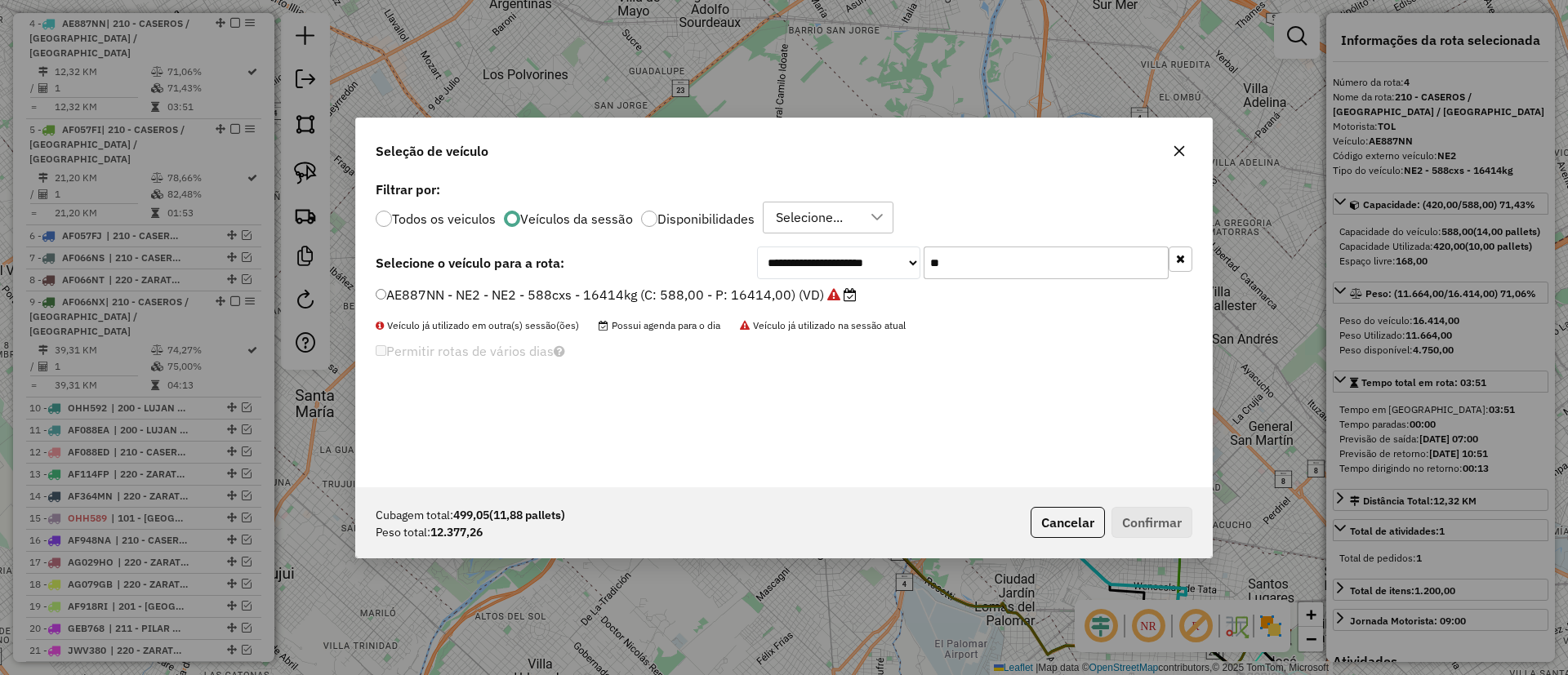
type input "**"
click at [794, 283] on div "**********" at bounding box center [784, 331] width 856 height 310
click at [828, 291] on icon at bounding box center [834, 295] width 13 height 13
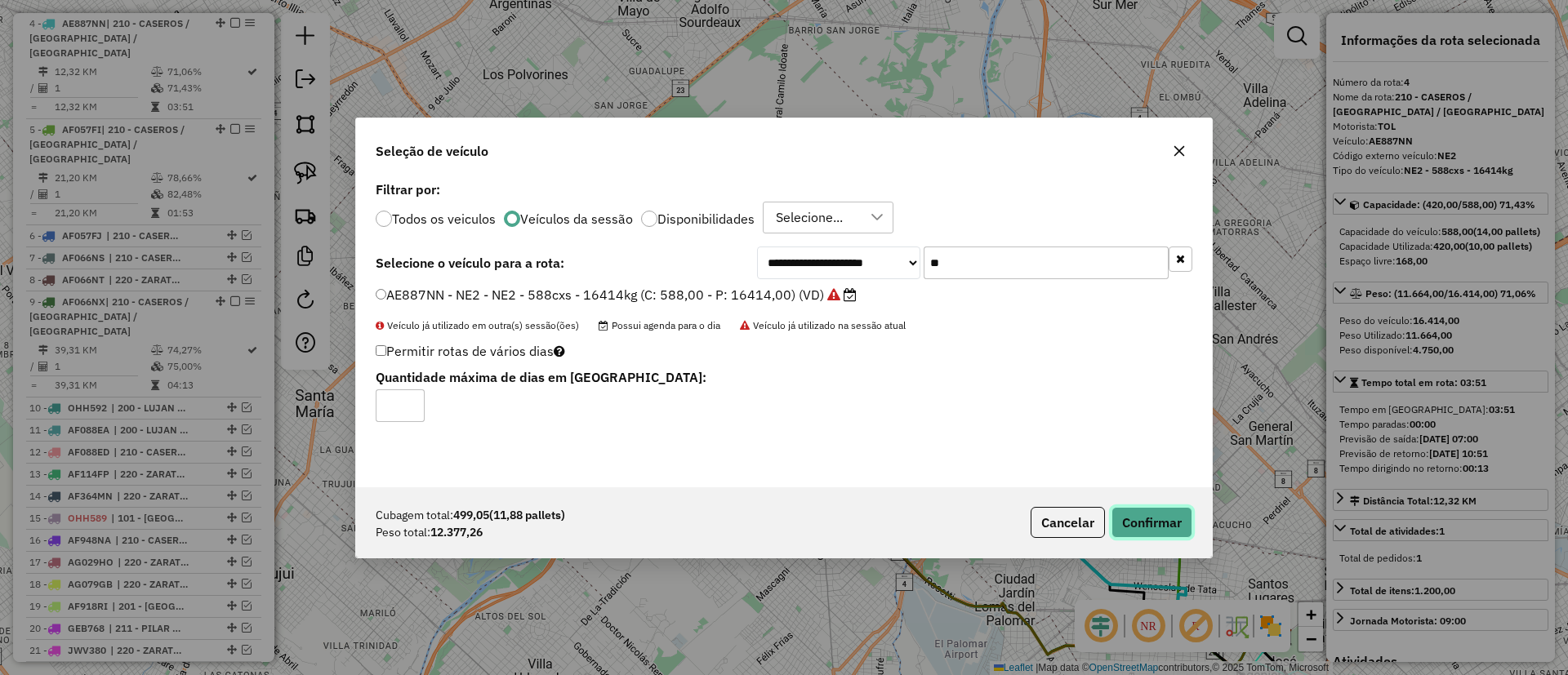
click at [1144, 516] on button "Confirmar" at bounding box center [1152, 523] width 81 height 31
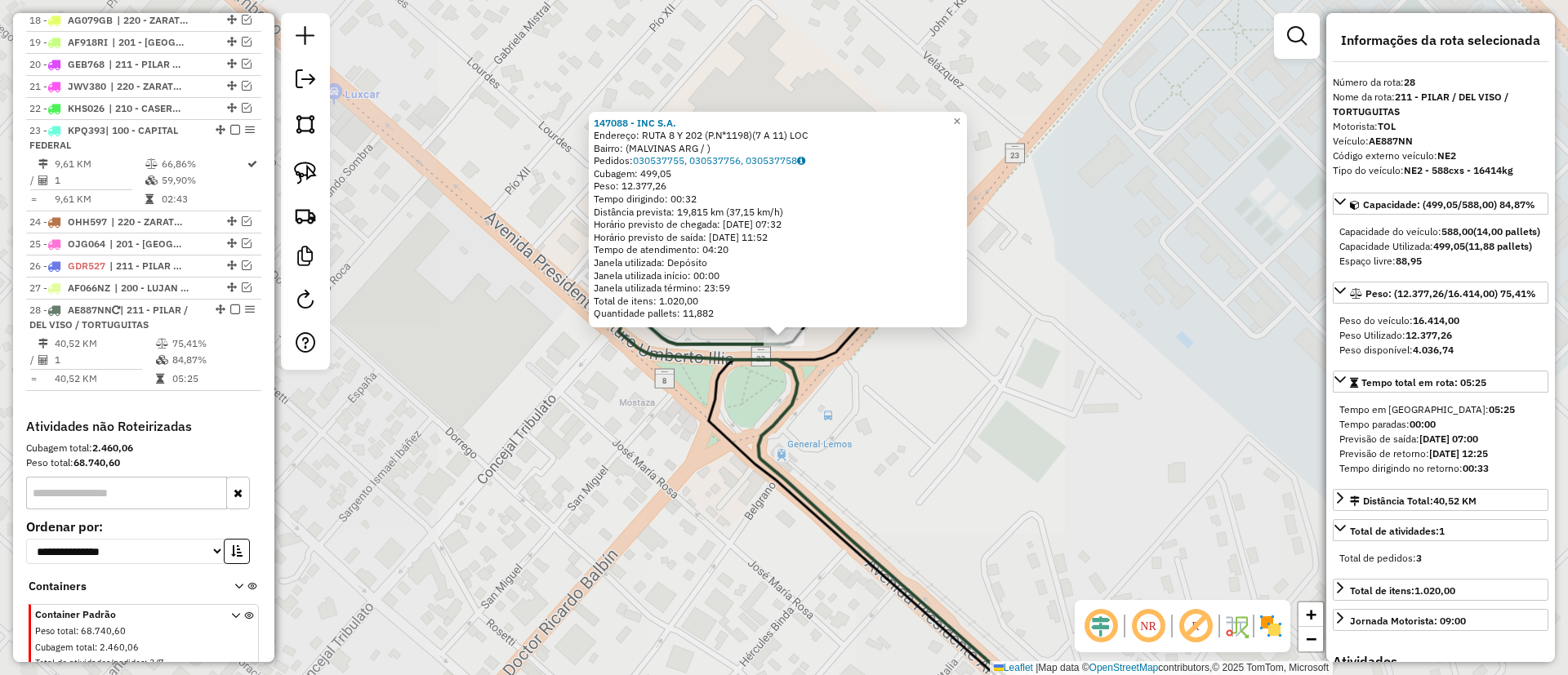
scroll to position [1295, 0]
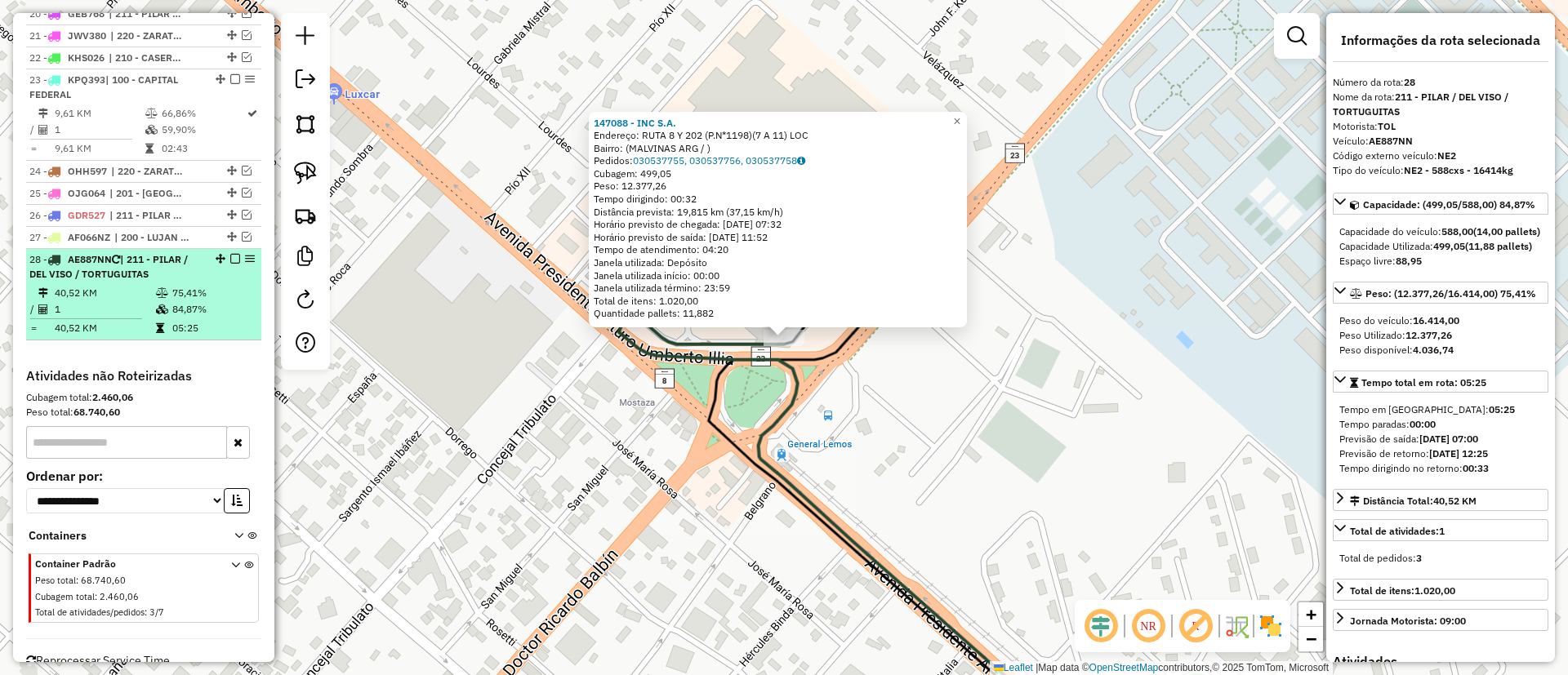
click at [231, 252] on div "28 - AE887NN | 211 - PILAR / DEL VISO / TORTUGUITAS" at bounding box center [144, 267] width 229 height 30
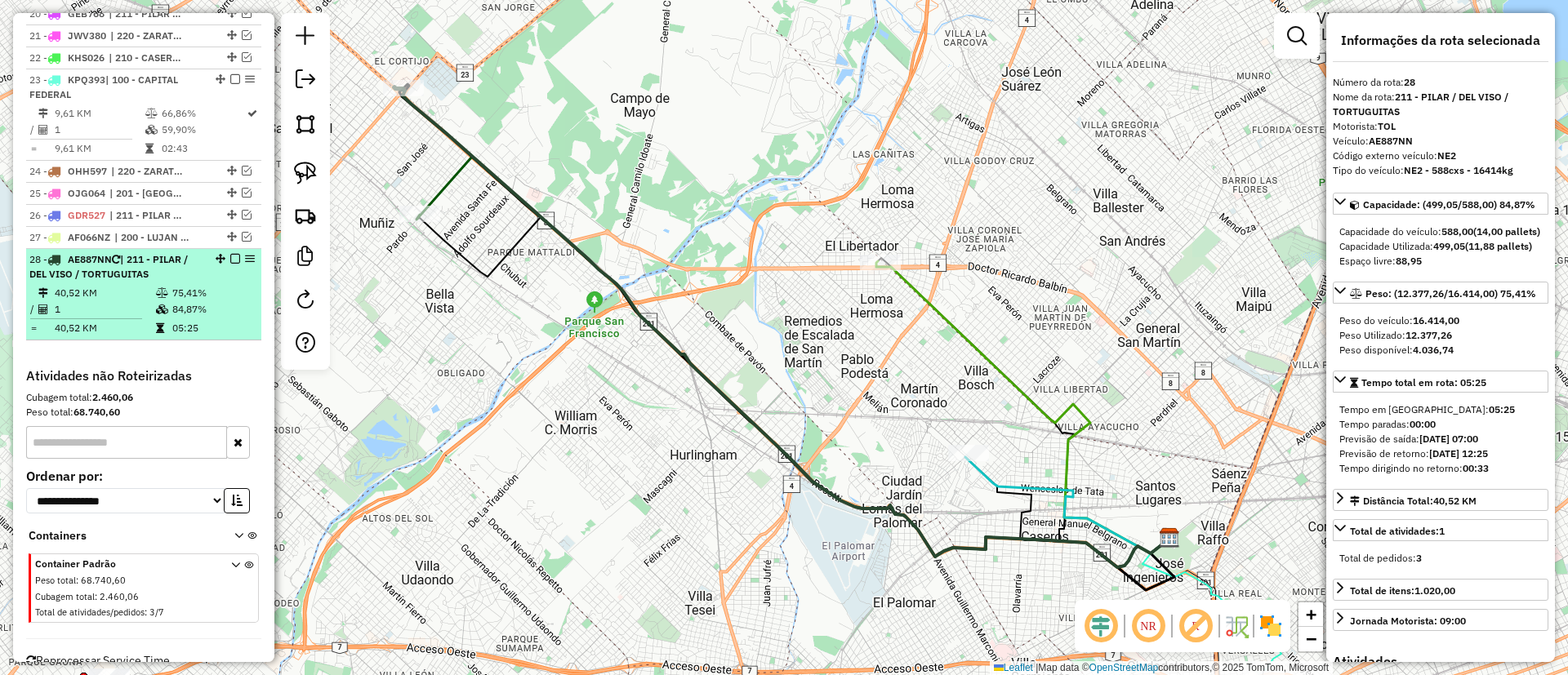
click at [231, 254] on em at bounding box center [236, 259] width 10 height 10
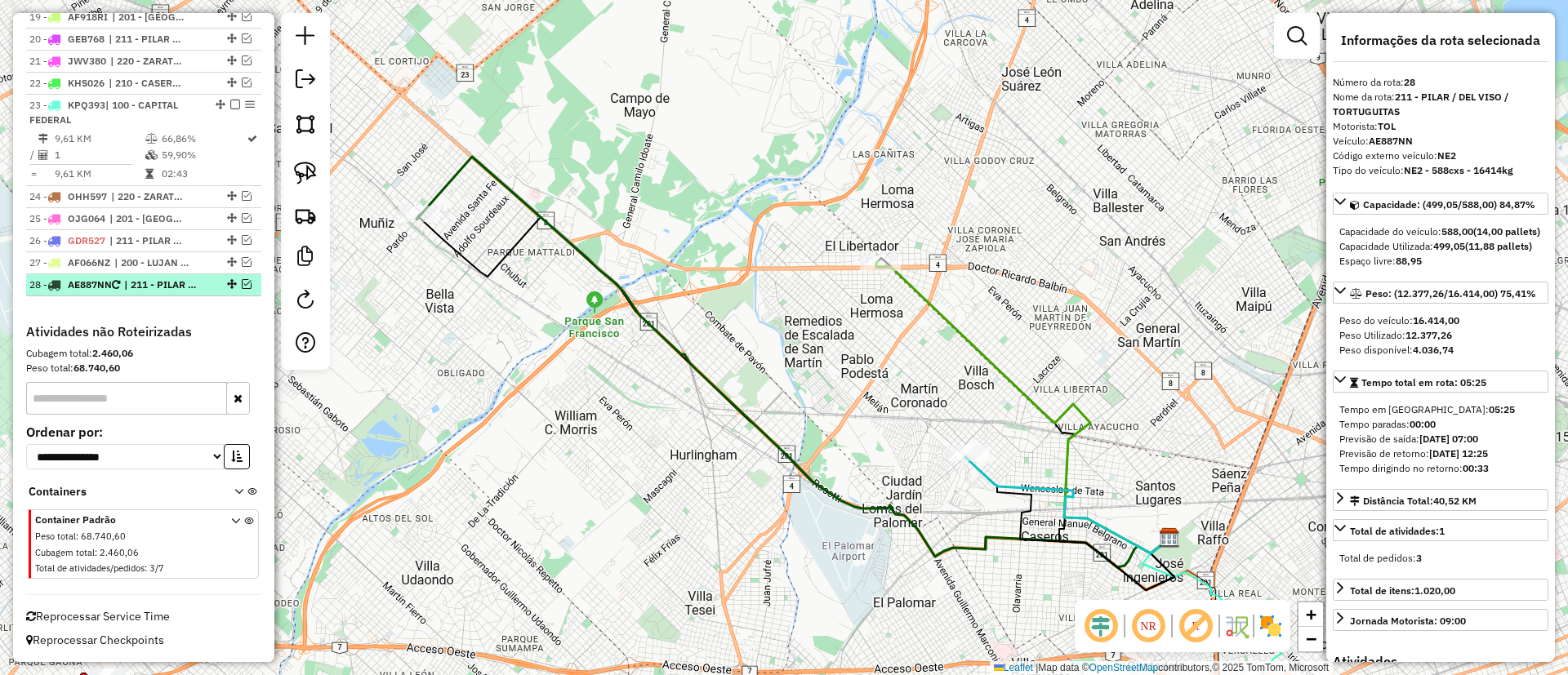
scroll to position [1225, 0]
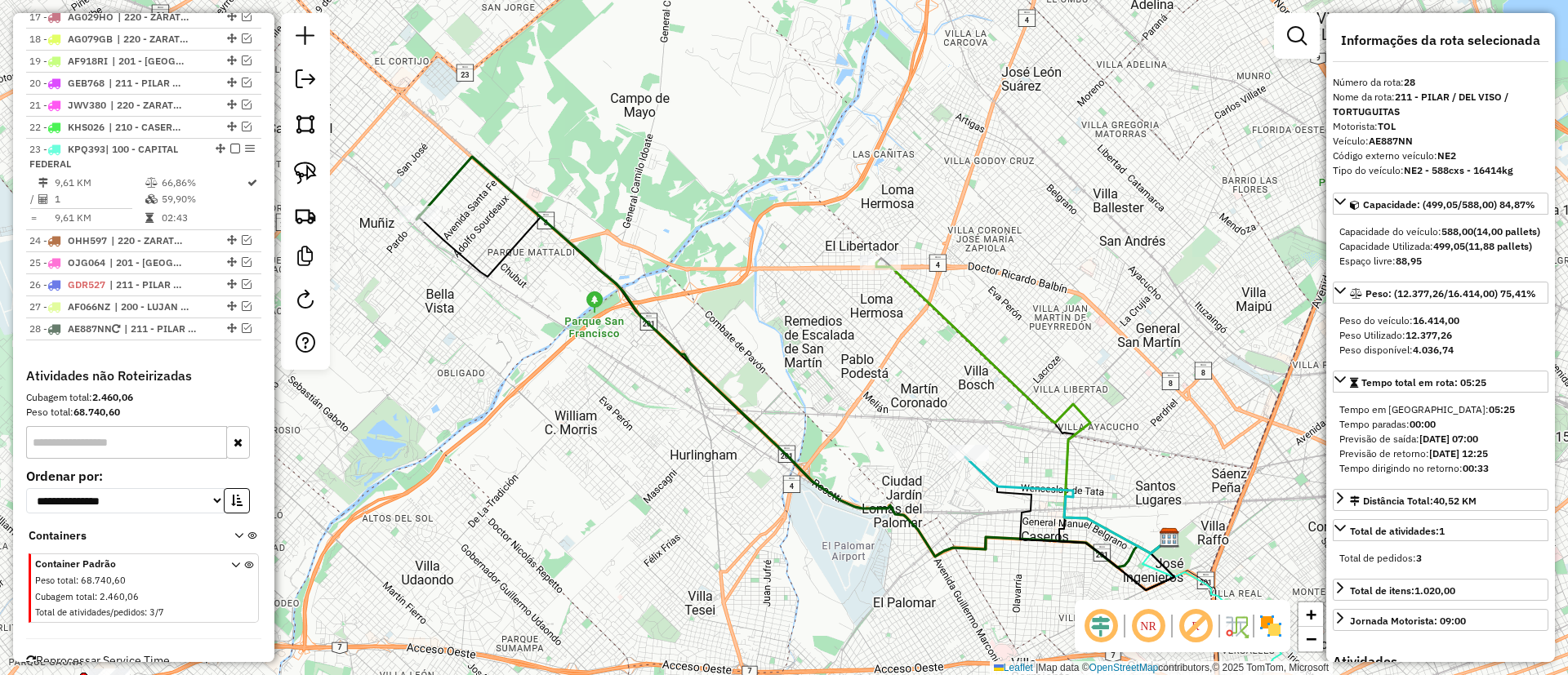
click at [972, 354] on icon at bounding box center [1022, 407] width 293 height 292
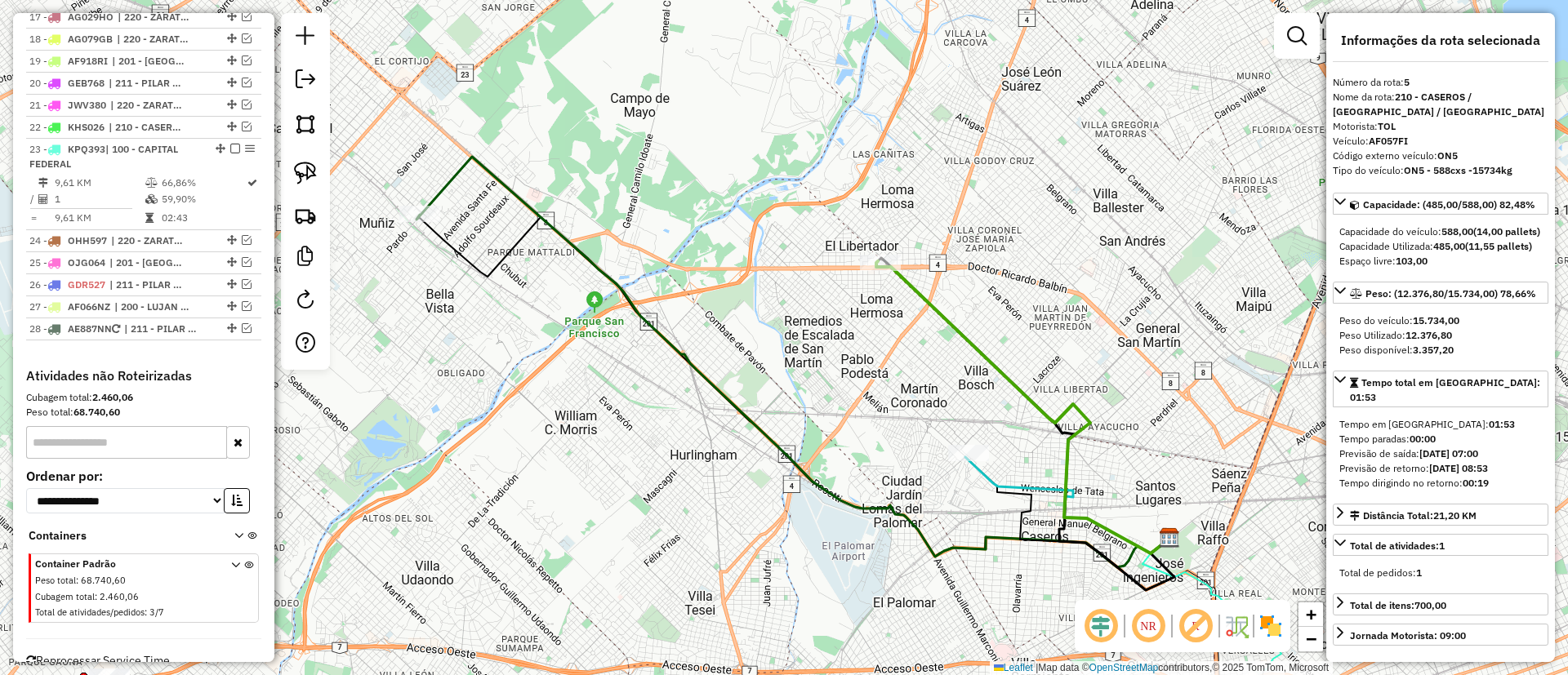
scroll to position [772, 0]
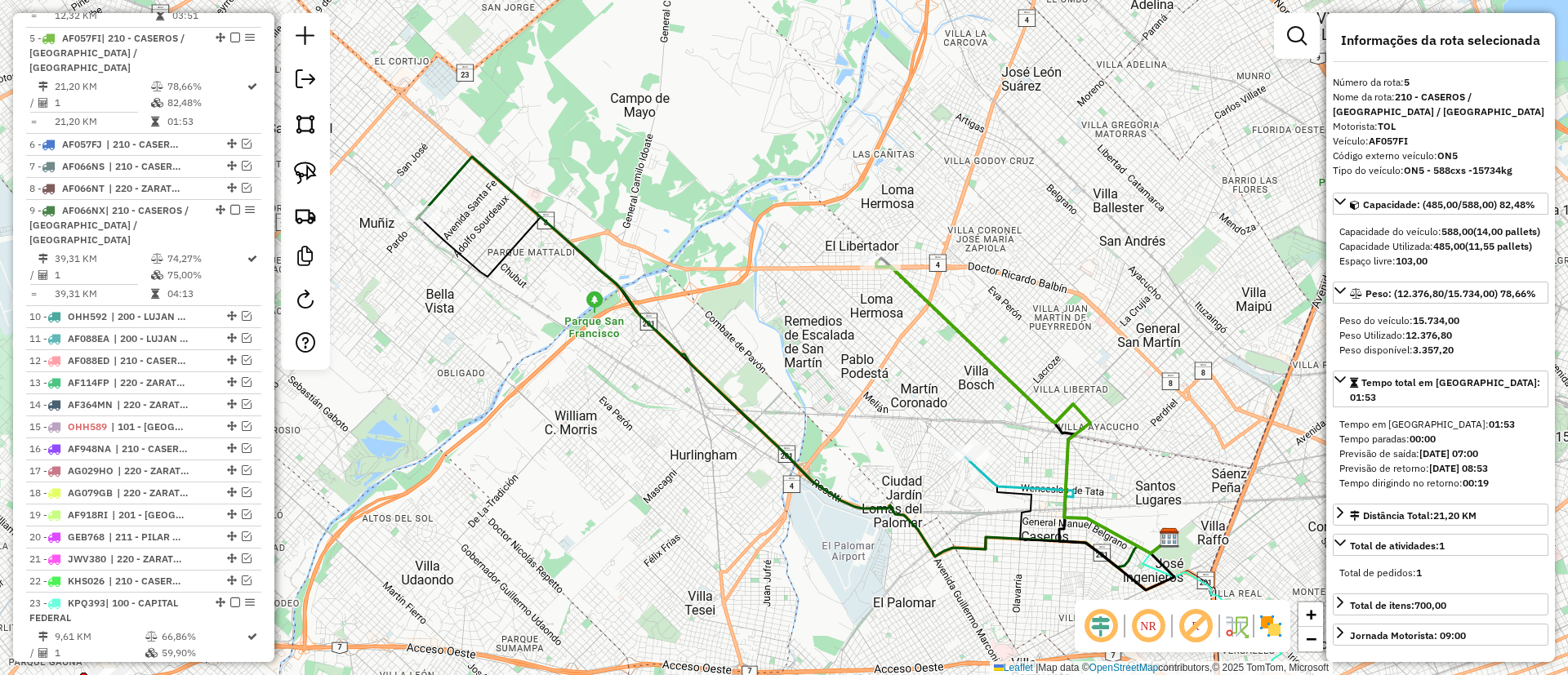
click at [995, 479] on icon at bounding box center [1067, 505] width 204 height 97
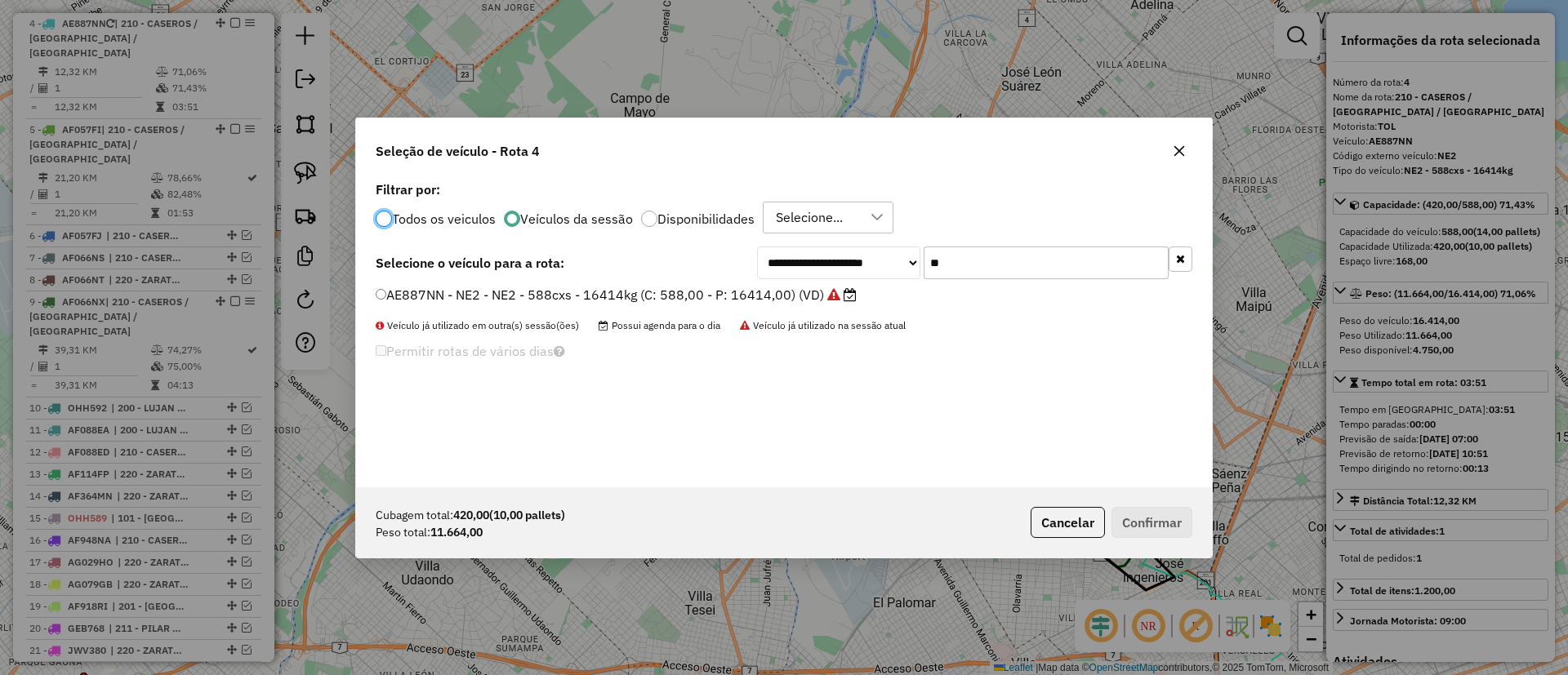
scroll to position [9, 5]
click at [1182, 259] on icon "button" at bounding box center [1180, 259] width 9 height 12
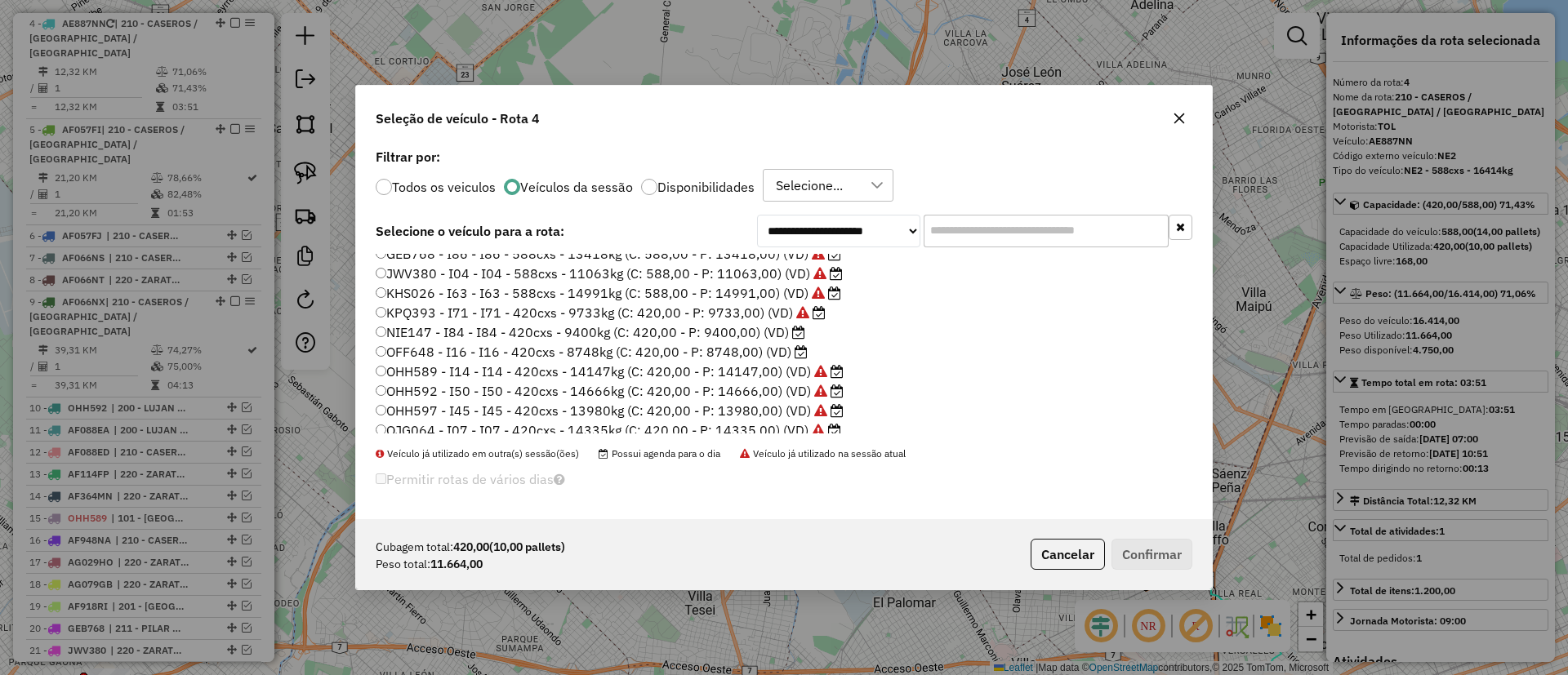
scroll to position [487, 0]
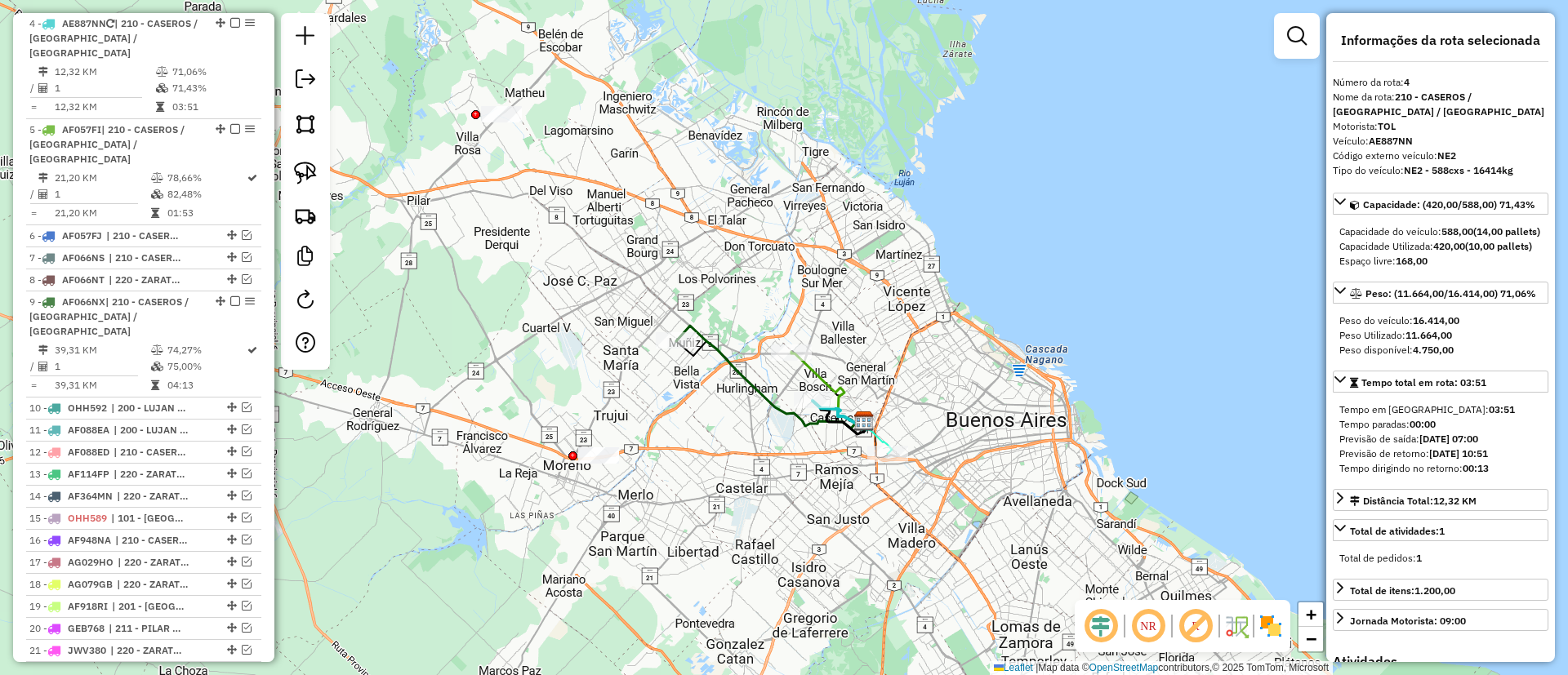
click at [681, 328] on icon at bounding box center [770, 377] width 188 height 103
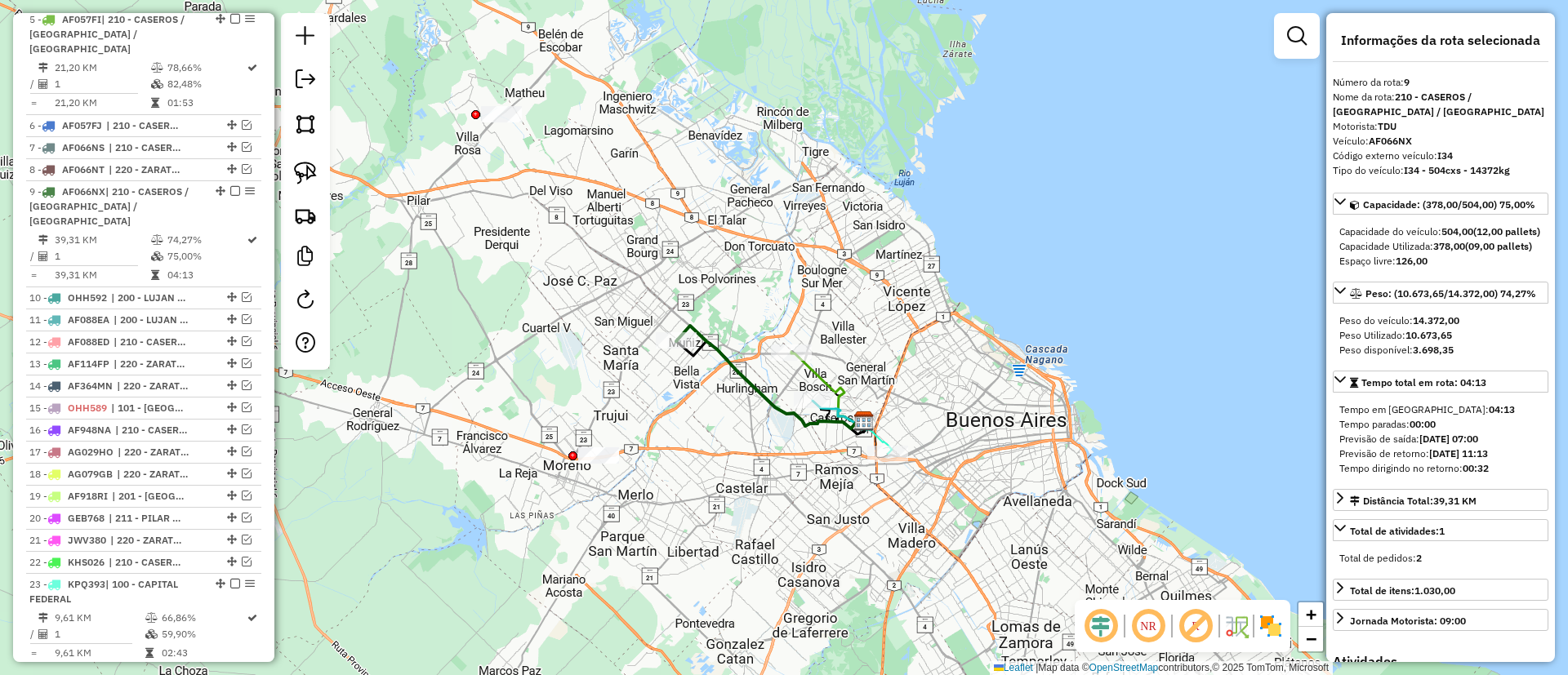
scroll to position [929, 0]
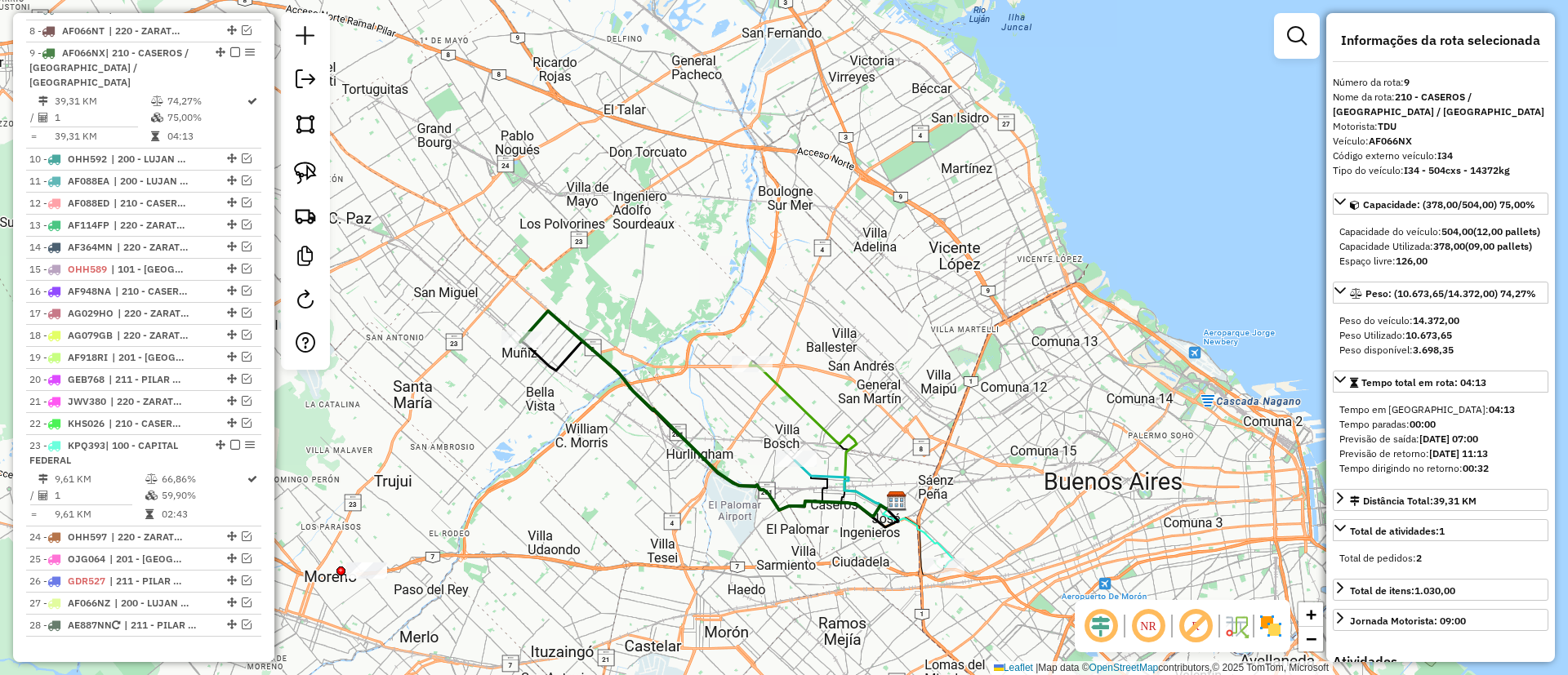
click at [793, 402] on icon at bounding box center [823, 436] width 147 height 147
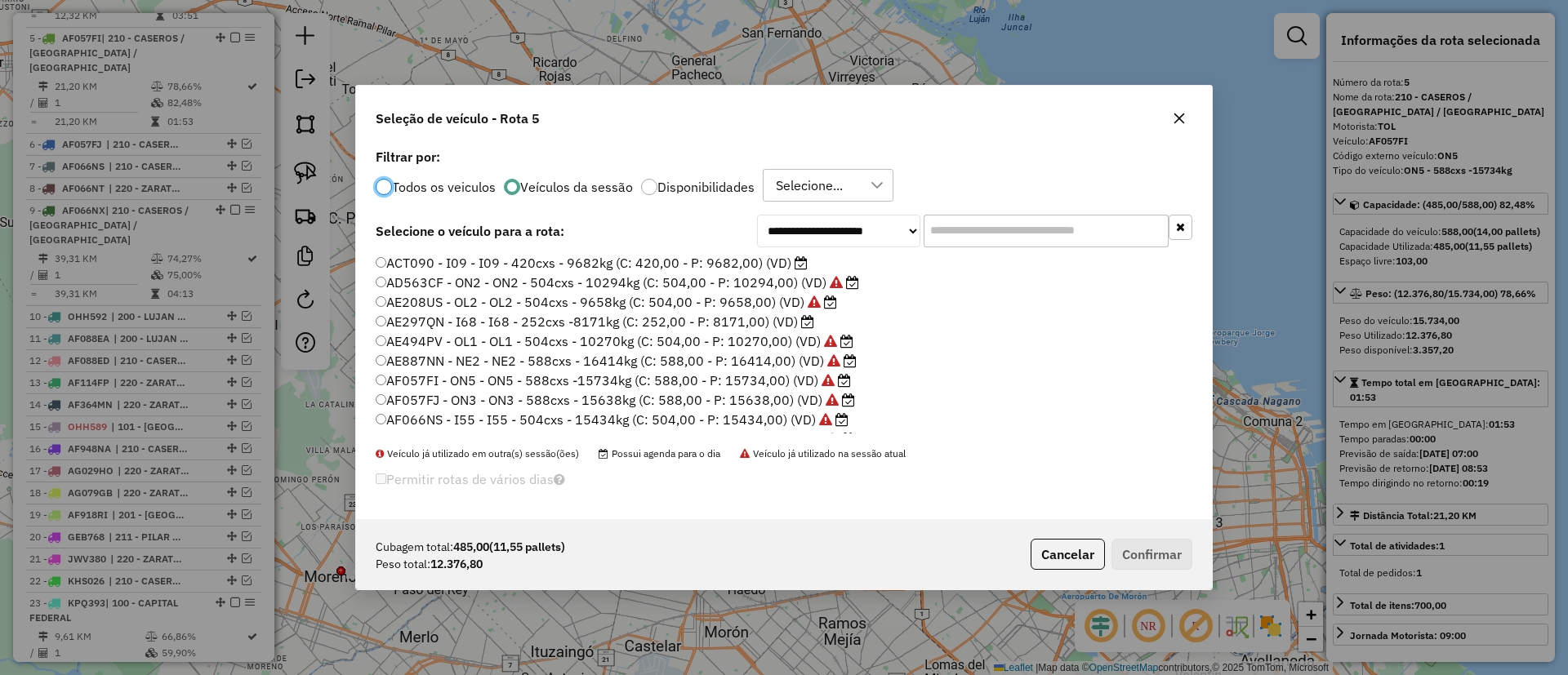
scroll to position [9, 5]
click at [970, 228] on input "text" at bounding box center [1046, 231] width 245 height 33
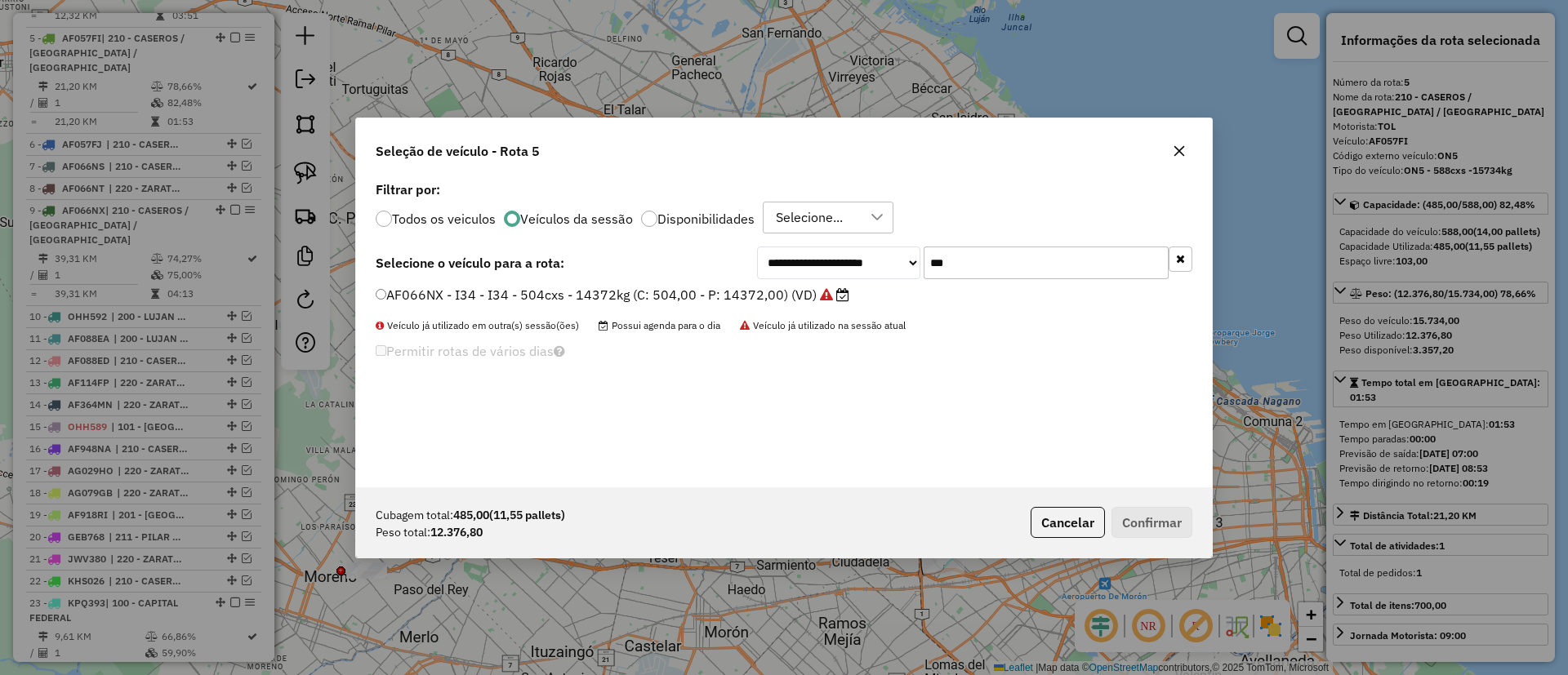
type input "***"
click at [770, 292] on label "AF066NX - I34 - I34 - 504cxs - 14372kg (C: 504,00 - P: 14372,00) (VD)" at bounding box center [612, 295] width 474 height 20
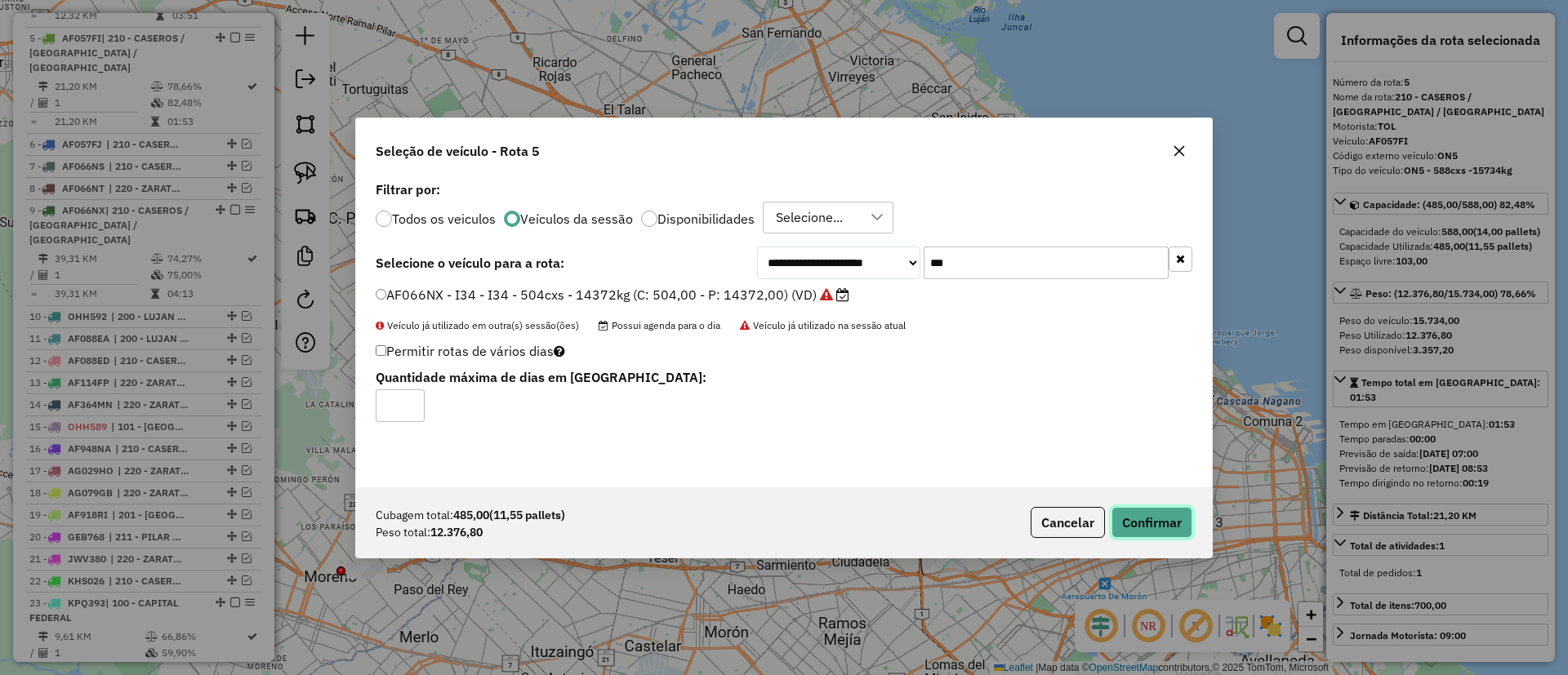
click at [1136, 525] on button "Confirmar" at bounding box center [1152, 523] width 81 height 31
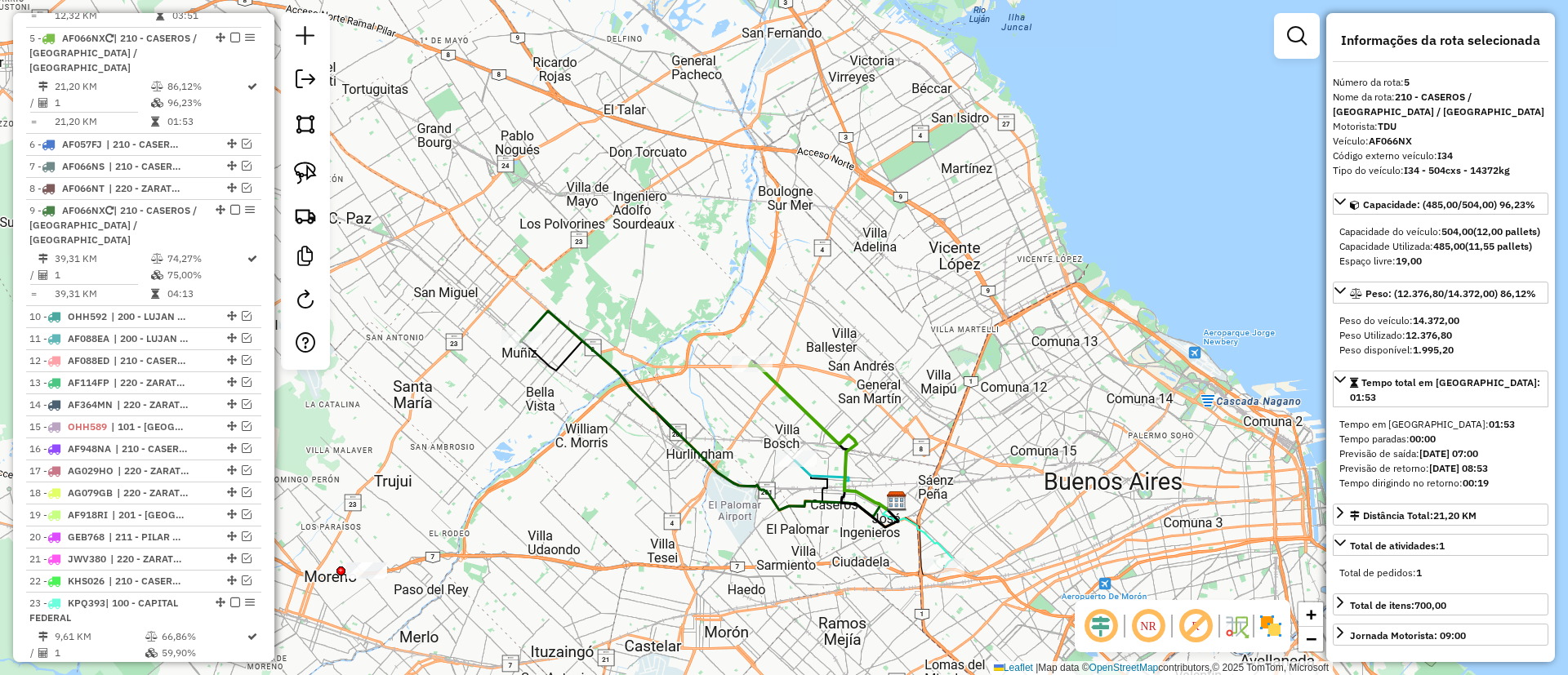
click at [789, 387] on icon at bounding box center [823, 436] width 147 height 147
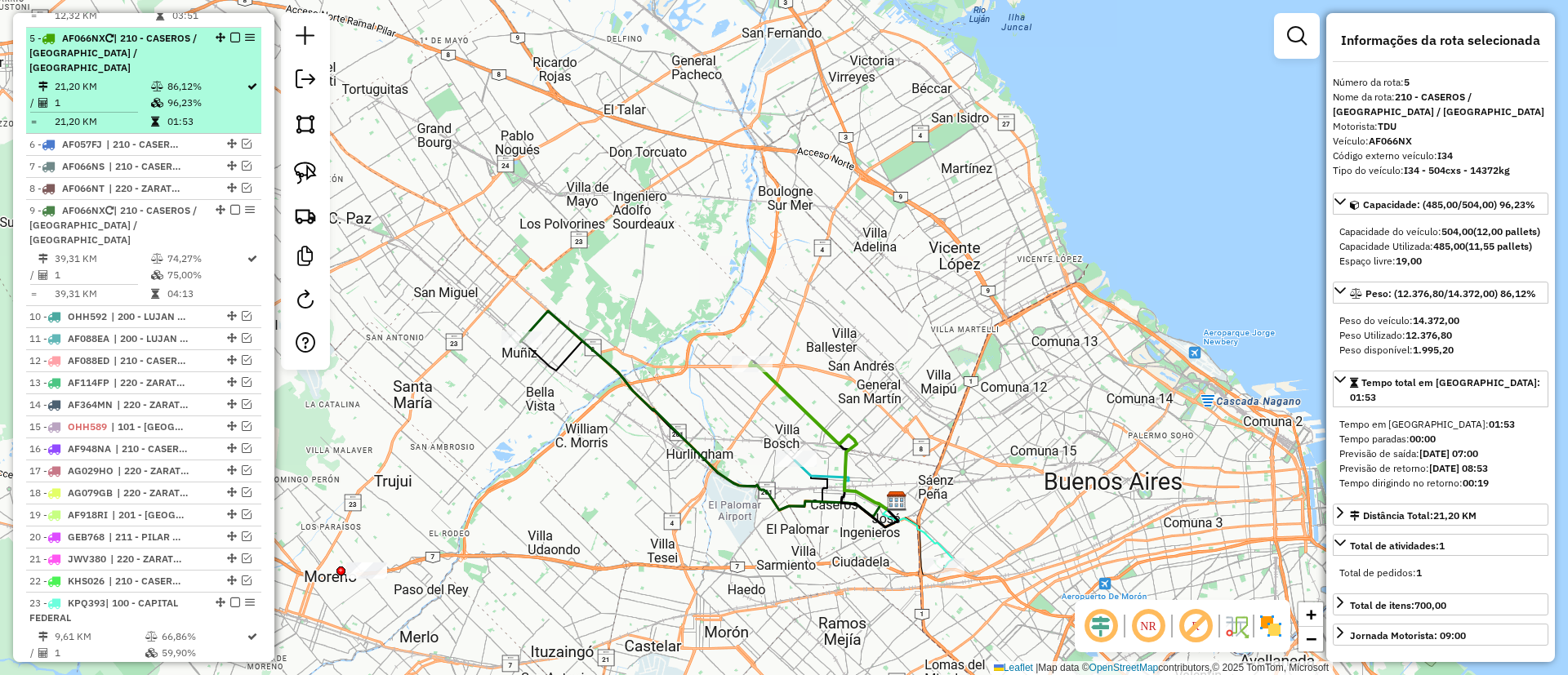
click at [235, 33] on em at bounding box center [236, 38] width 10 height 10
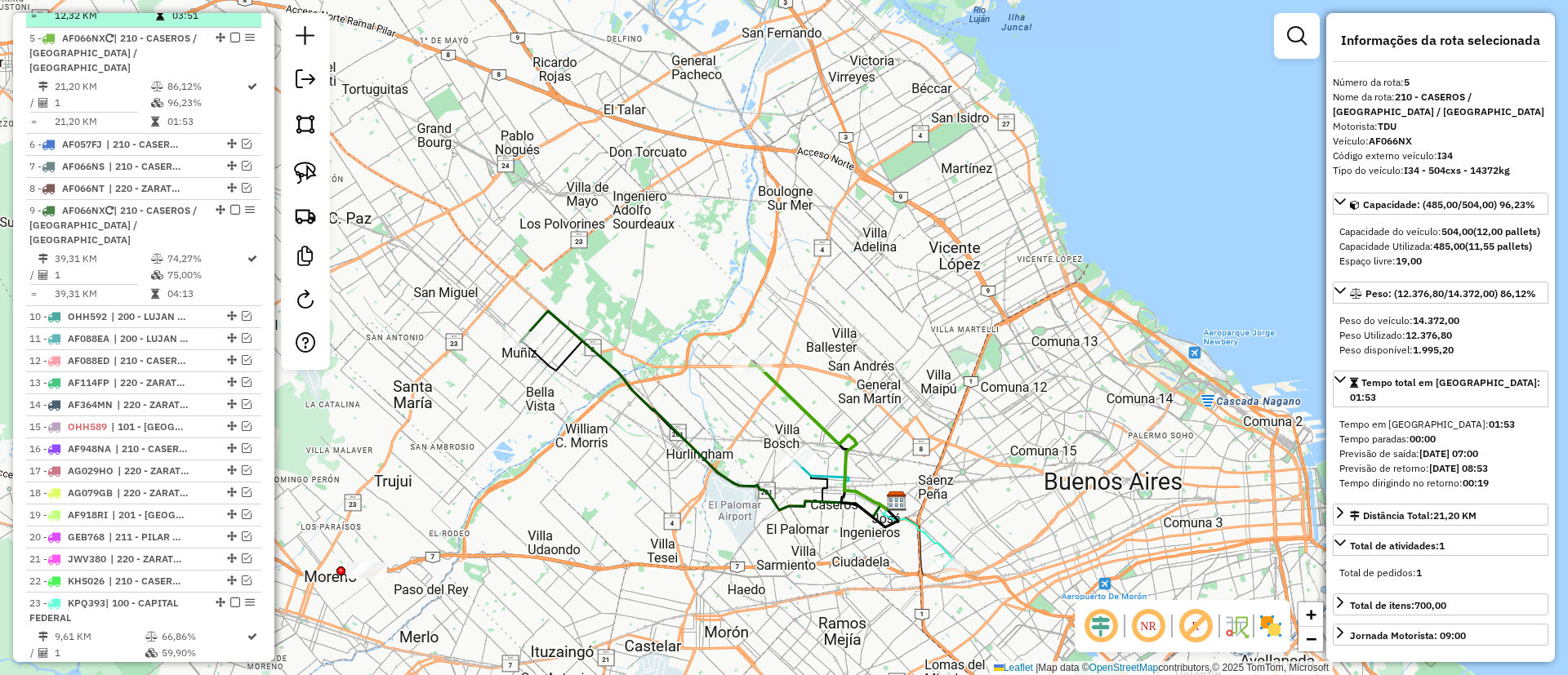
scroll to position [702, 0]
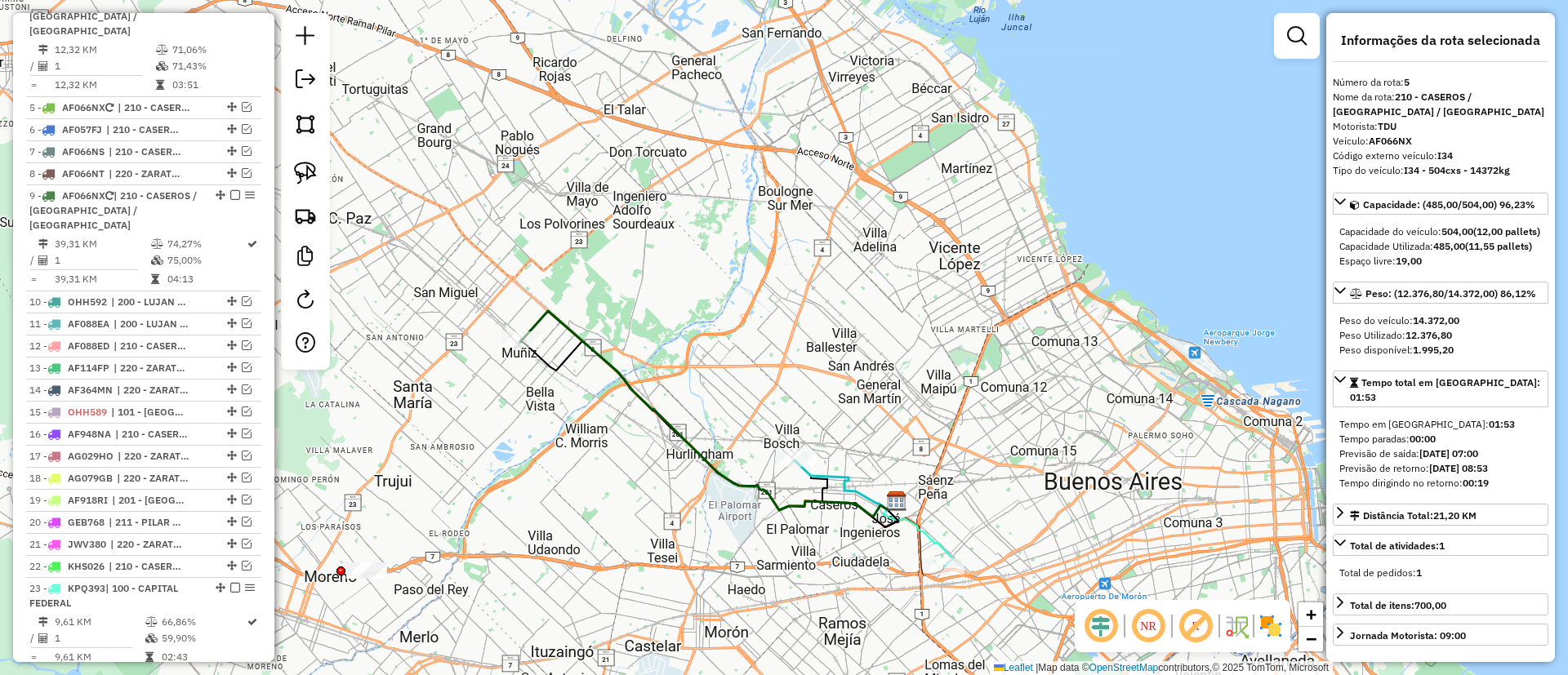
click at [536, 318] on icon at bounding box center [708, 413] width 377 height 205
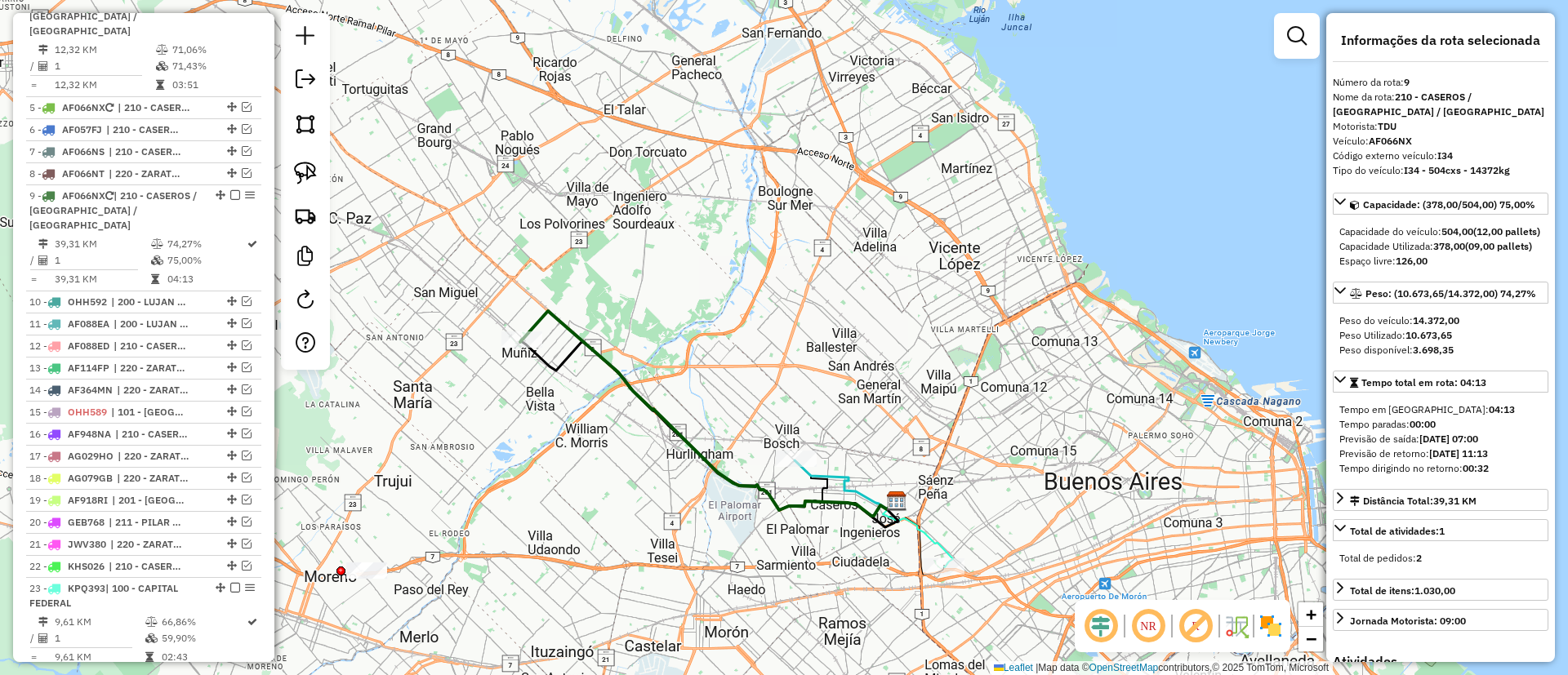
scroll to position [859, 0]
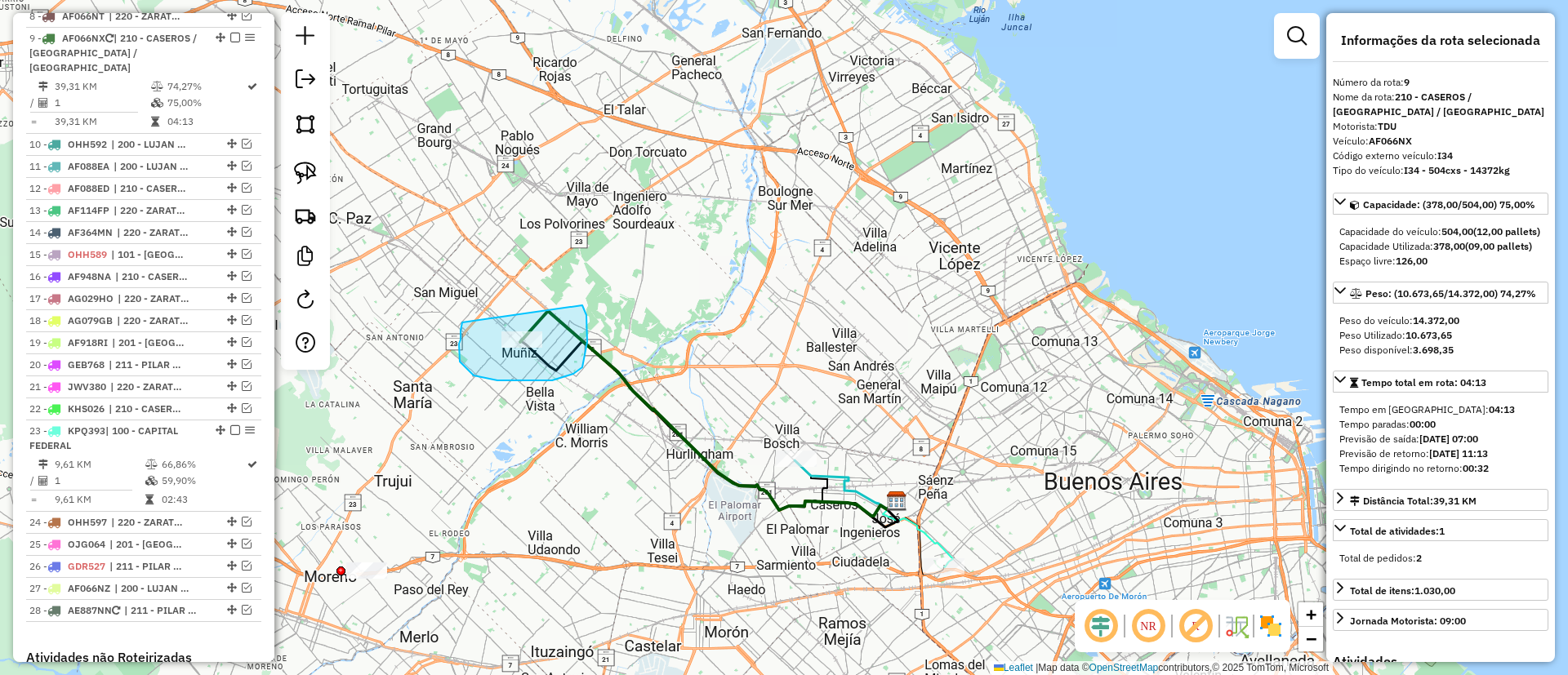
drag, startPoint x: 460, startPoint y: 335, endPoint x: 580, endPoint y: 303, distance: 124.2
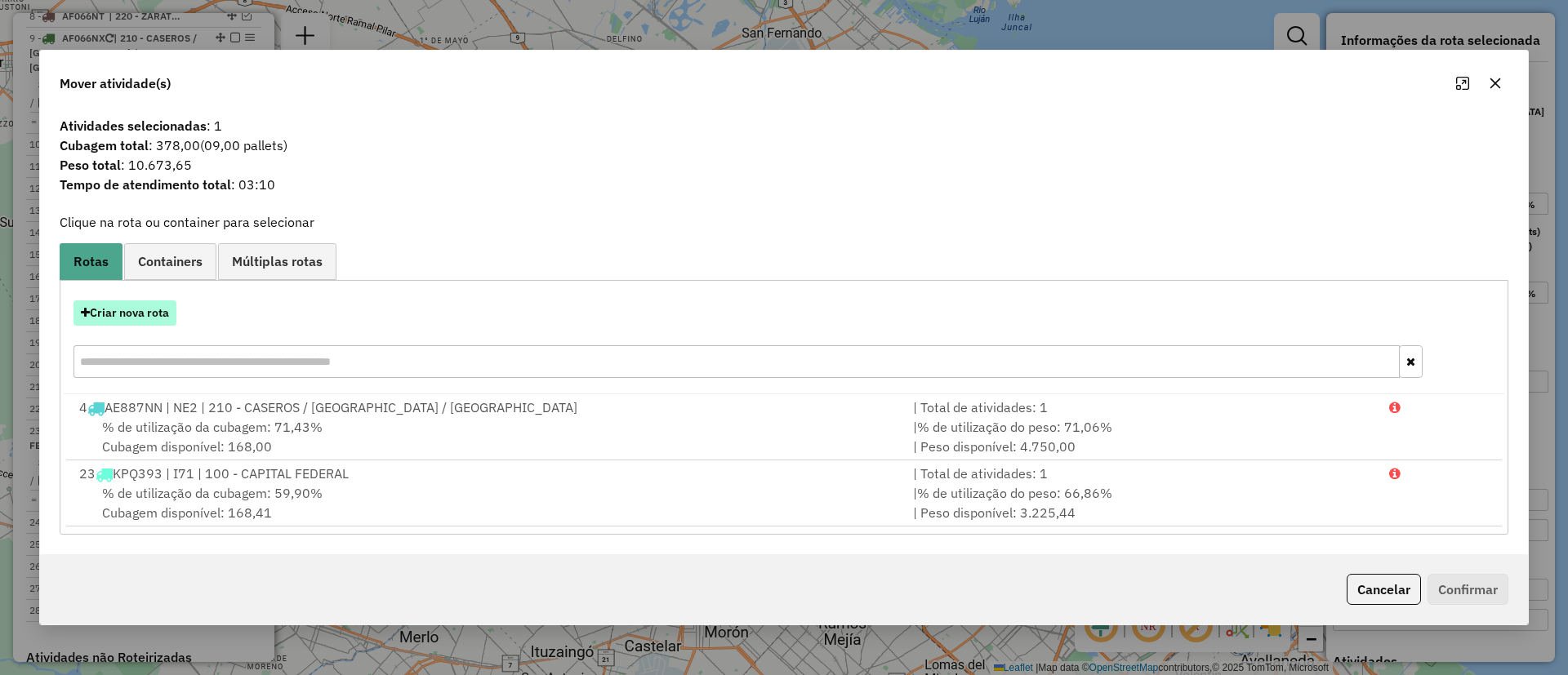
click at [168, 303] on button "Criar nova rota" at bounding box center [125, 313] width 103 height 26
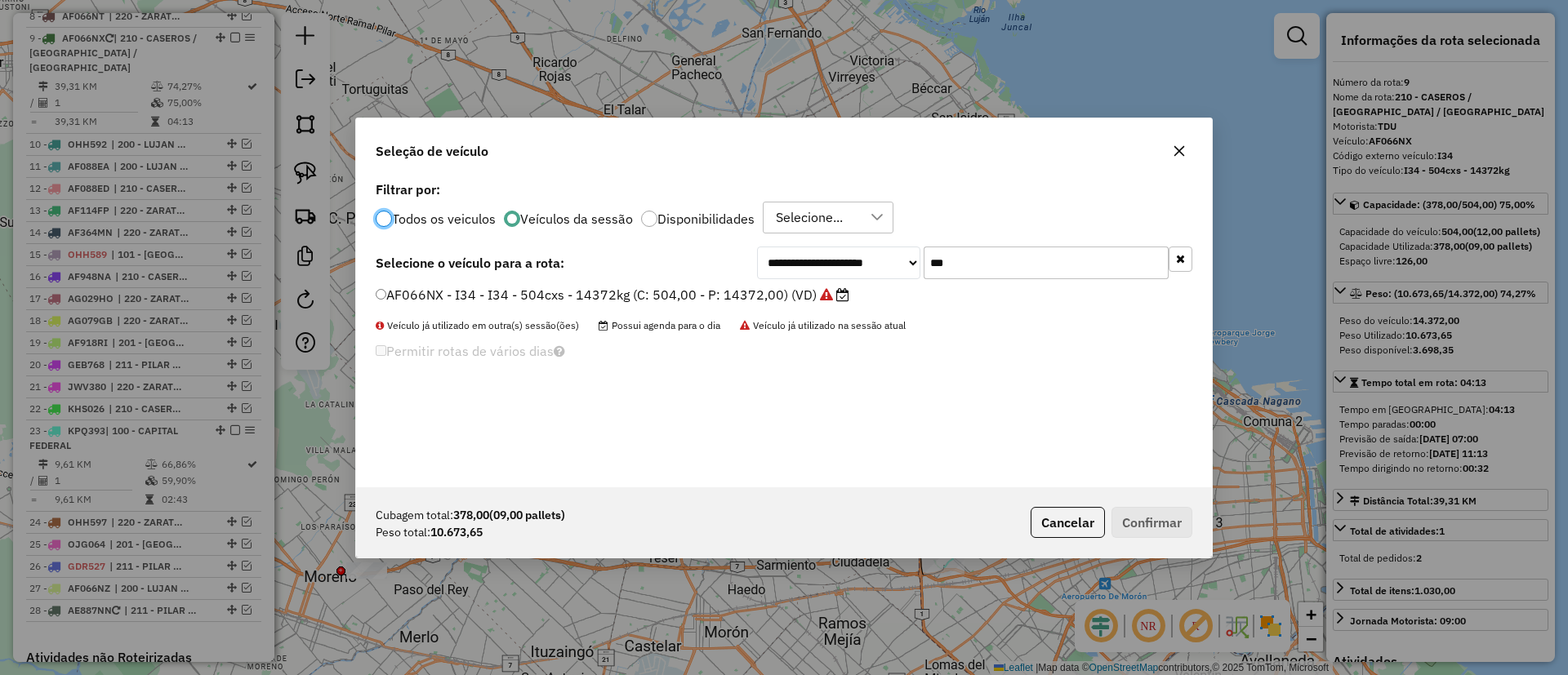
scroll to position [9, 5]
click at [1199, 259] on div "**********" at bounding box center [784, 331] width 856 height 310
click at [1193, 255] on div "**********" at bounding box center [784, 331] width 856 height 310
click at [1169, 254] on button "button" at bounding box center [1180, 259] width 24 height 26
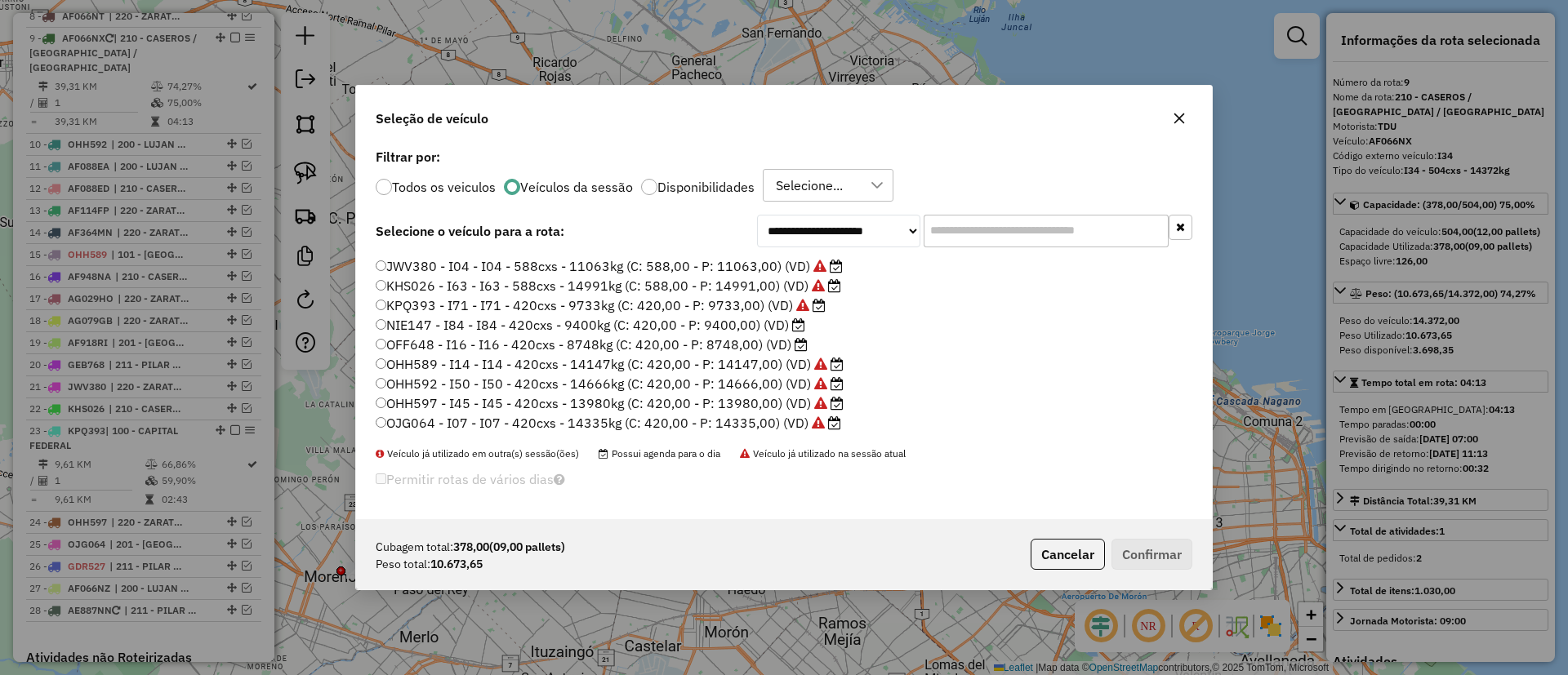
scroll to position [364, 0]
click at [764, 329] on label "AG926DM - RM8 - RM8 - 504cxs - 11150kg (C: 504,00 - P: 11150,00) (VD)" at bounding box center [612, 330] width 473 height 20
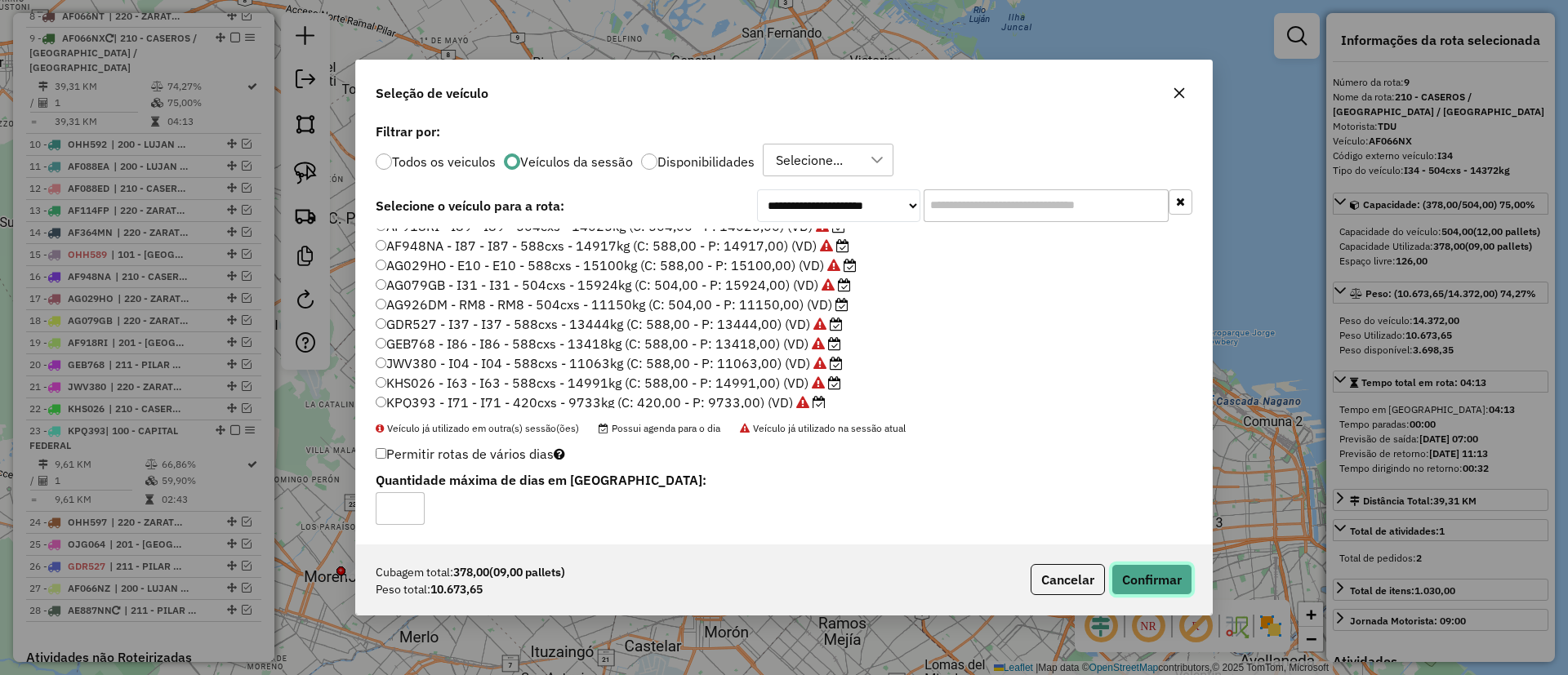
click at [1145, 582] on button "Confirmar" at bounding box center [1152, 580] width 81 height 31
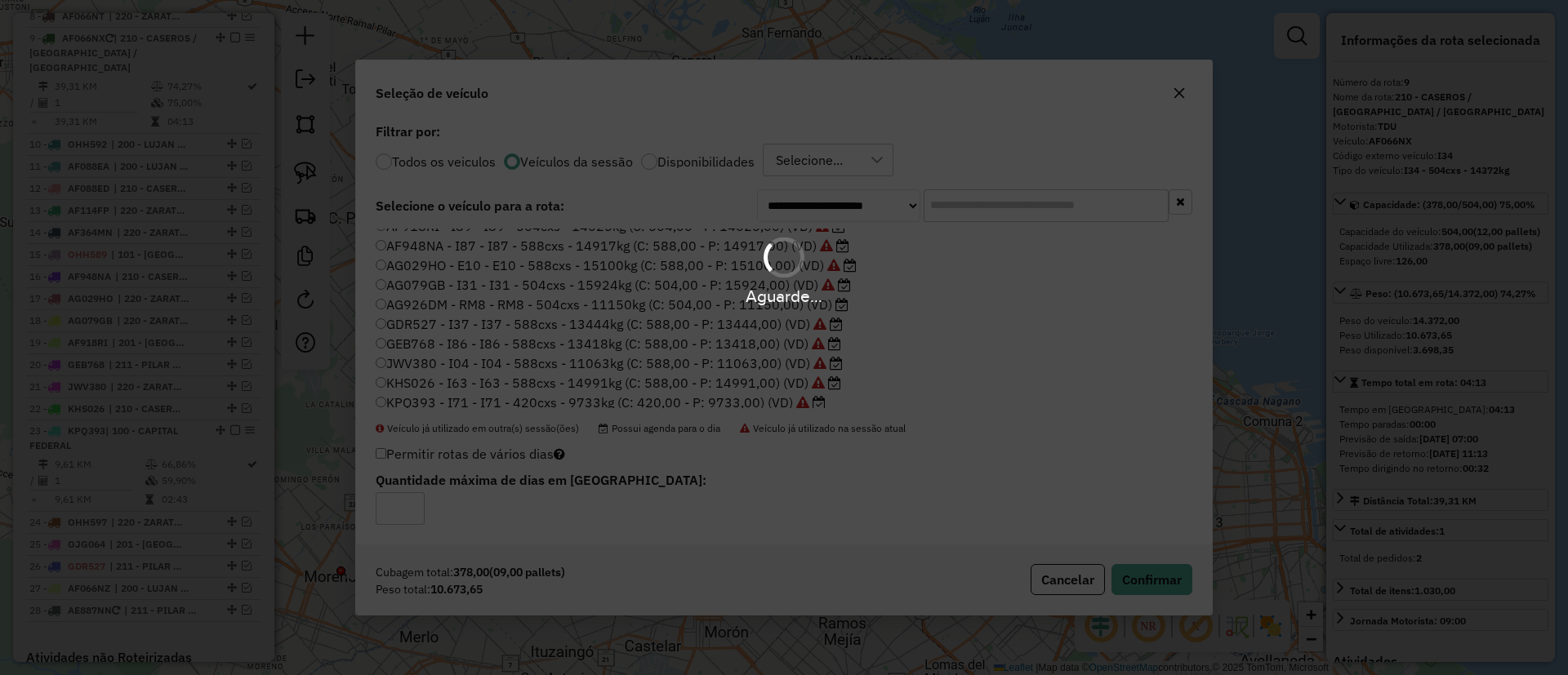
scroll to position [768, 0]
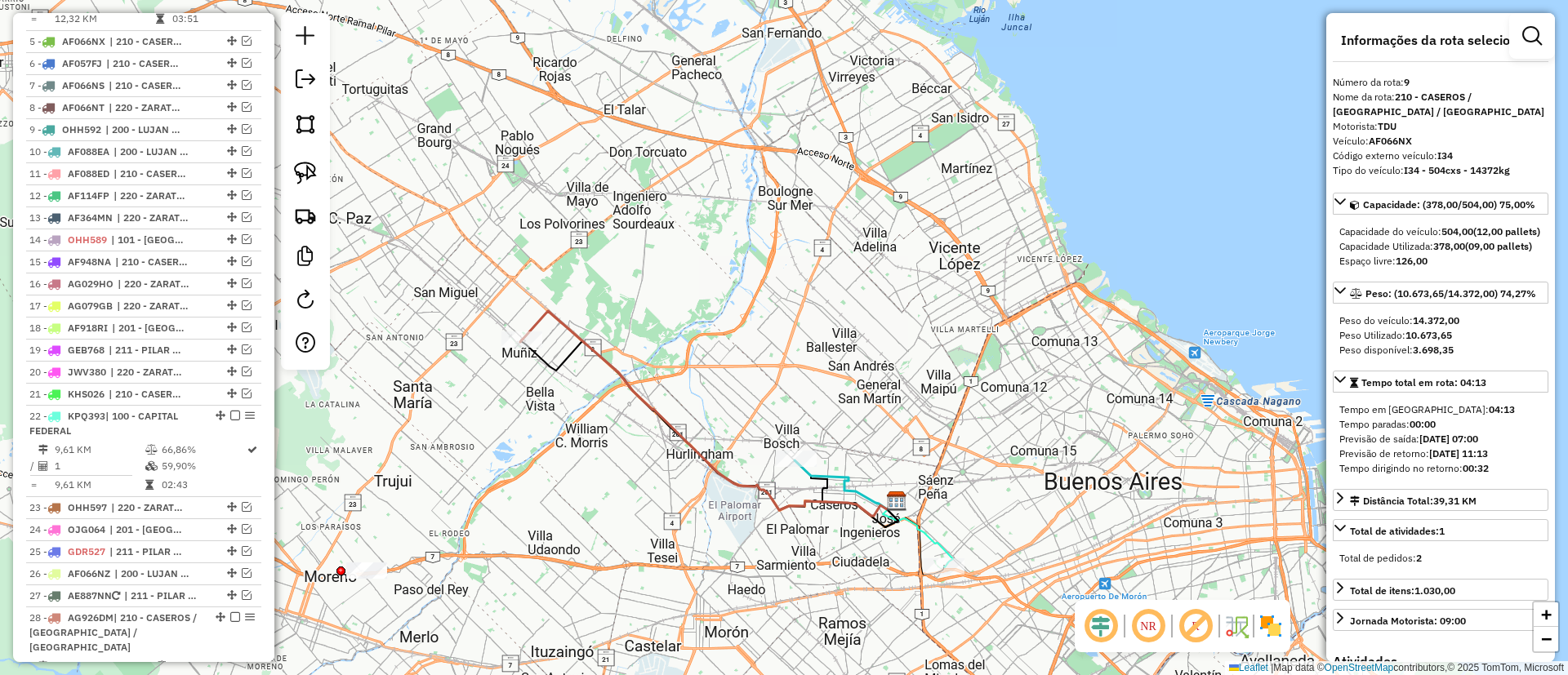
click at [541, 326] on icon at bounding box center [708, 413] width 377 height 205
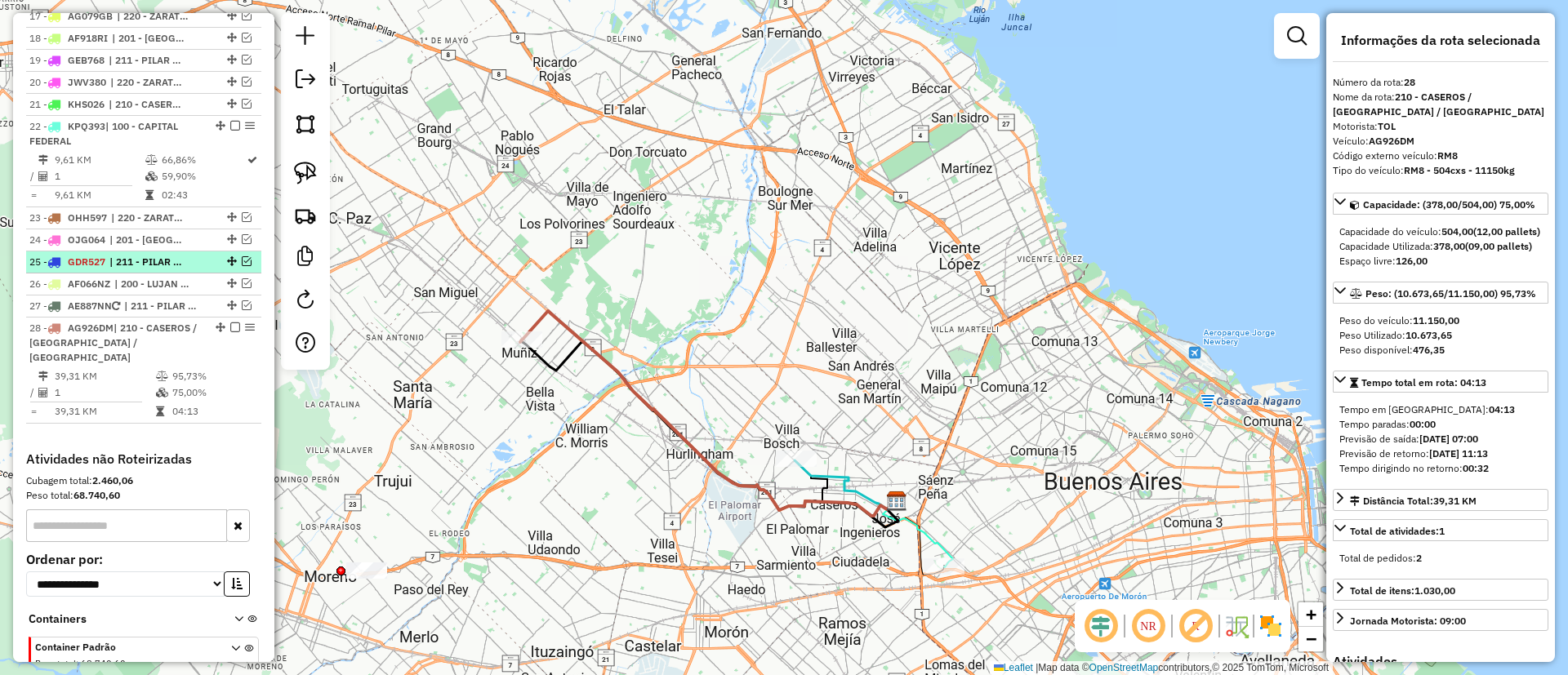
scroll to position [1156, 0]
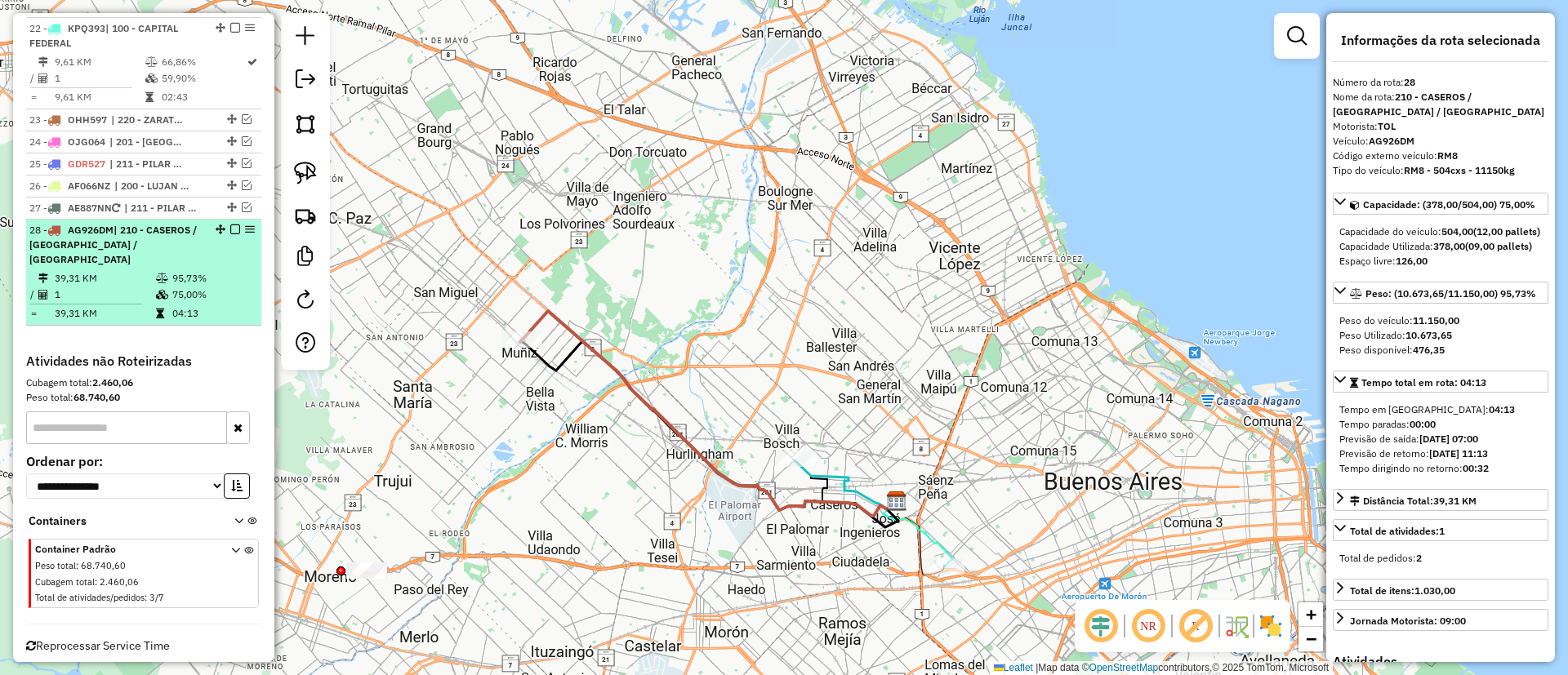
click at [231, 225] on em at bounding box center [236, 230] width 10 height 10
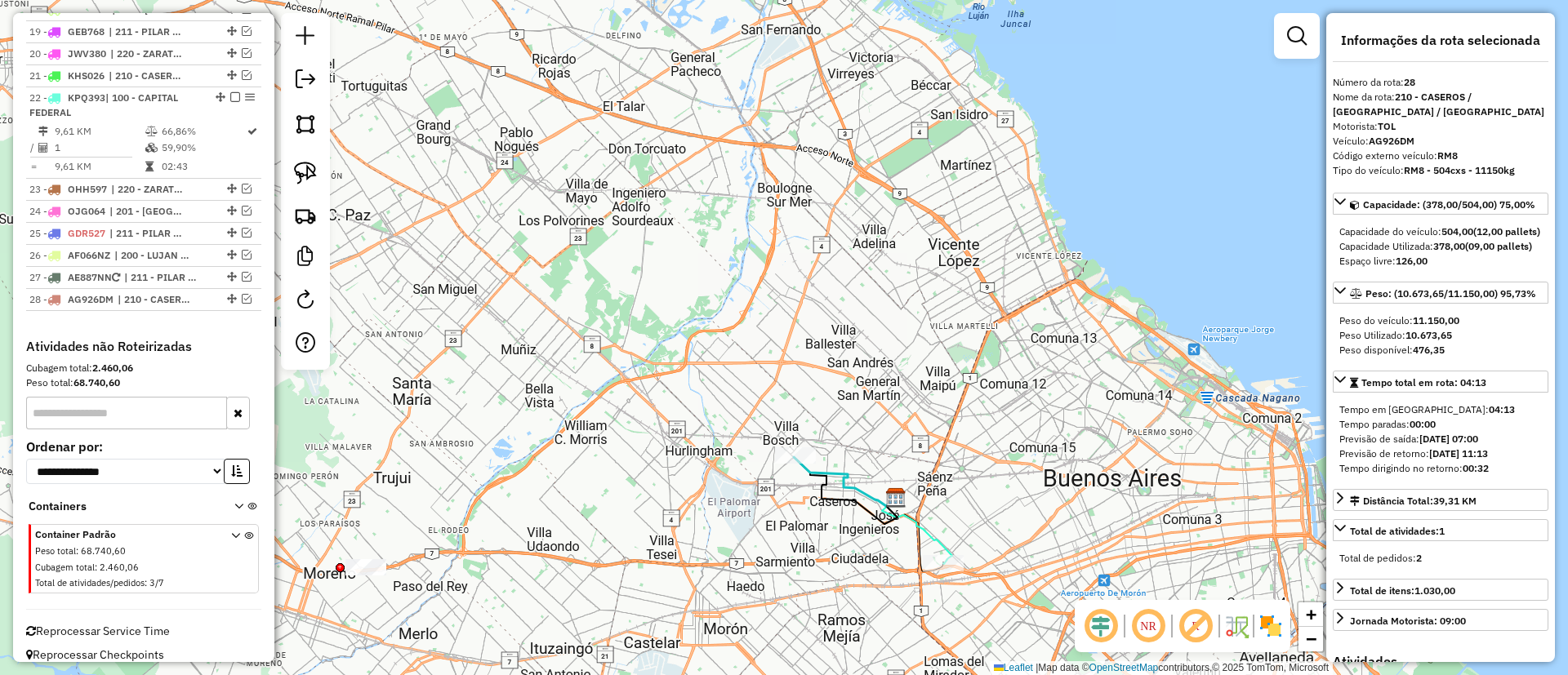
drag, startPoint x: 727, startPoint y: 452, endPoint x: 722, endPoint y: 425, distance: 27.5
click at [722, 425] on div "Janela de atendimento Grade de atendimento Capacidade Transportadoras Veículos …" at bounding box center [784, 337] width 1568 height 675
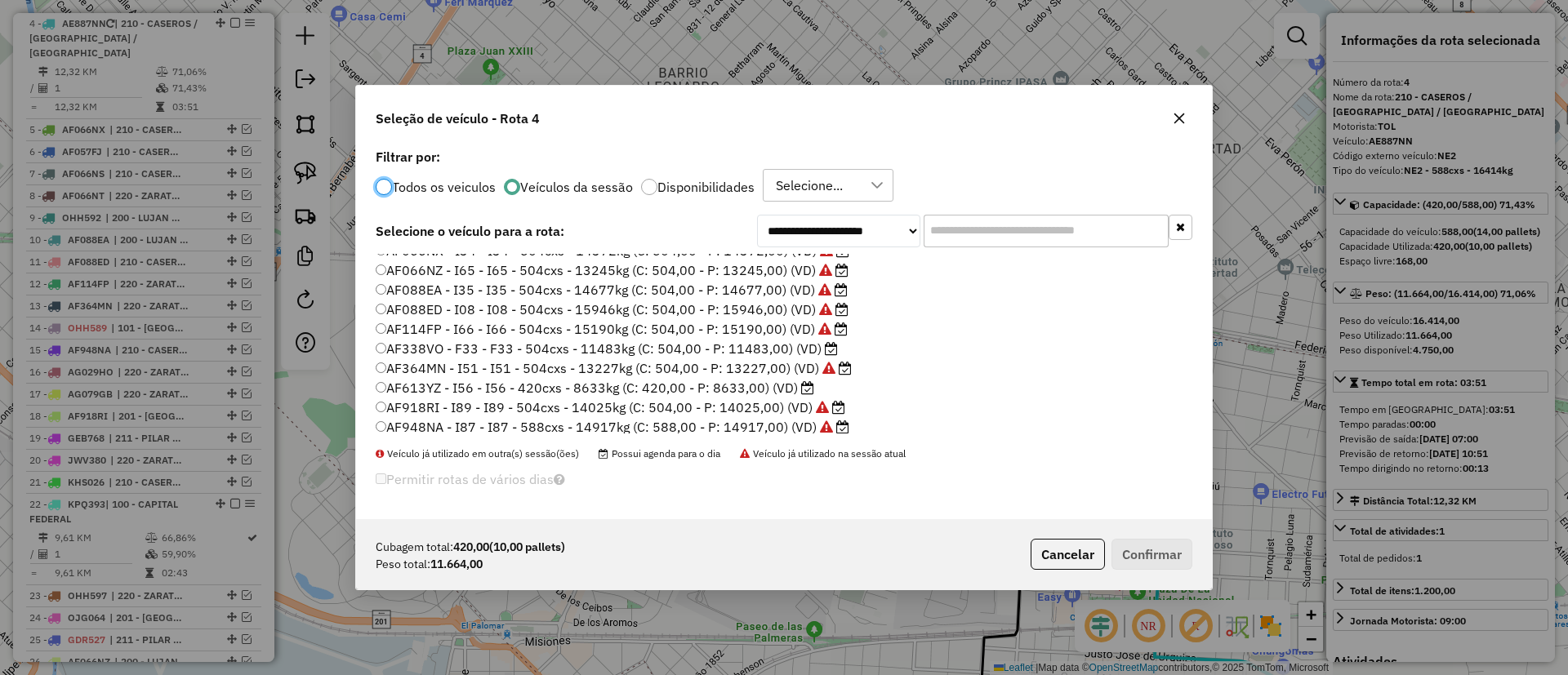
scroll to position [245, 0]
click at [715, 316] on label "AF338VO - F33 - F33 - 504cxs - 11483kg (C: 504,00 - P: 11483,00) (VD)" at bounding box center [607, 312] width 462 height 20
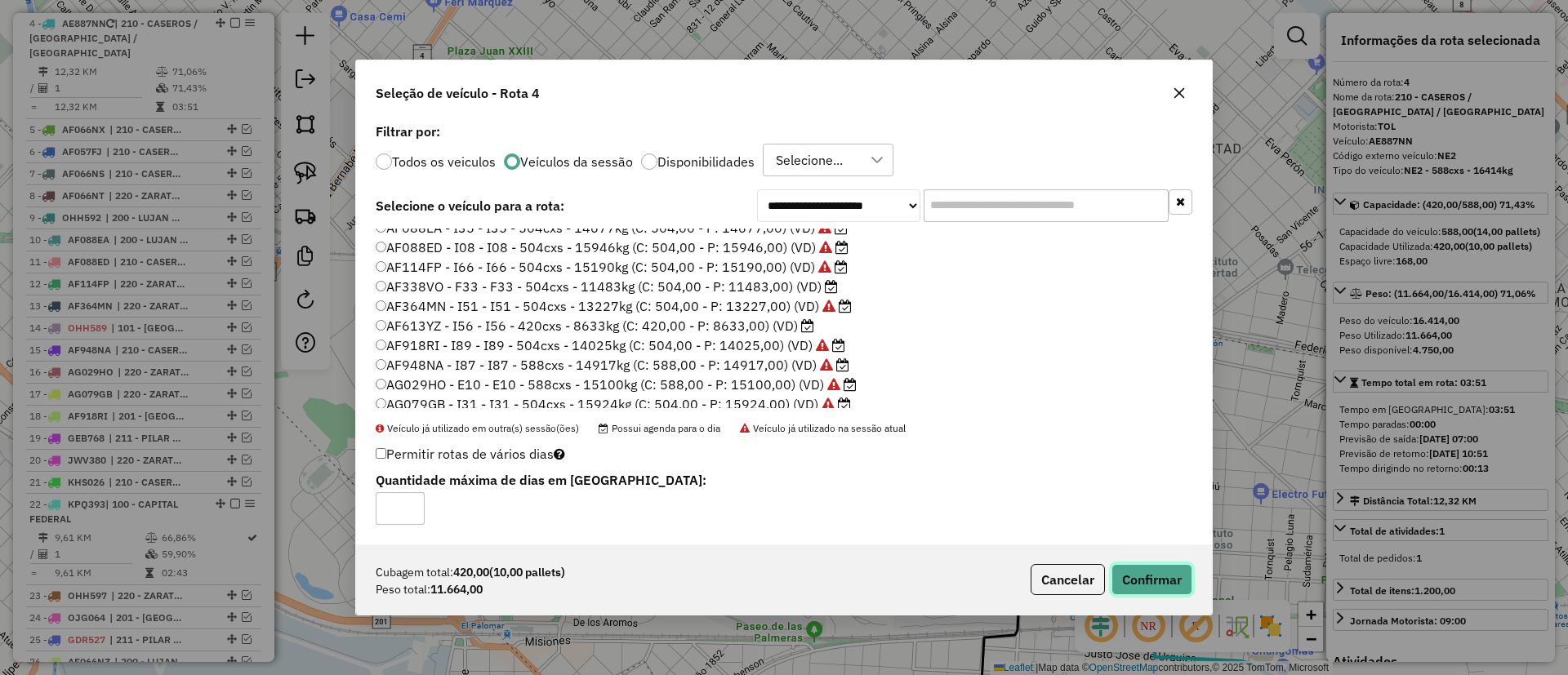
click at [1170, 579] on button "Confirmar" at bounding box center [1152, 580] width 81 height 31
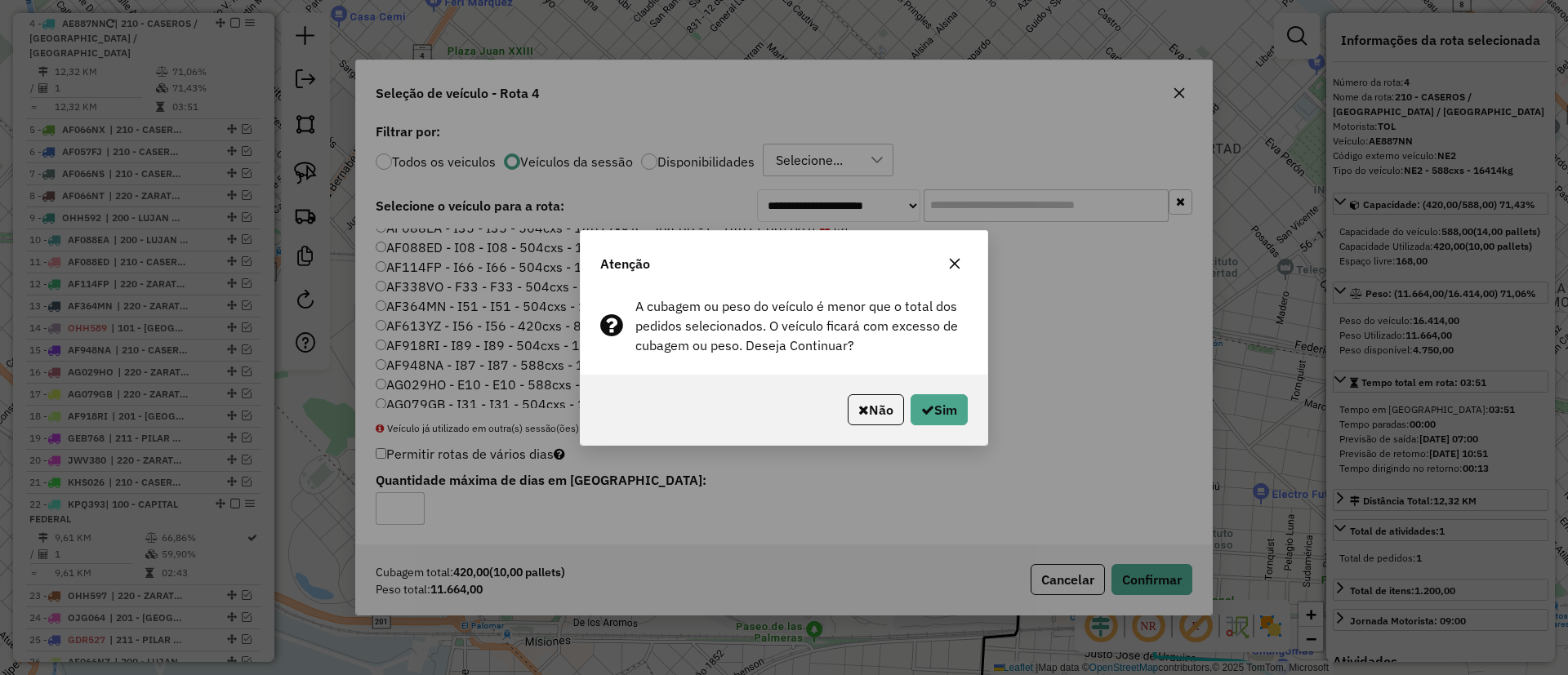
click at [956, 258] on icon "button" at bounding box center [955, 264] width 13 height 13
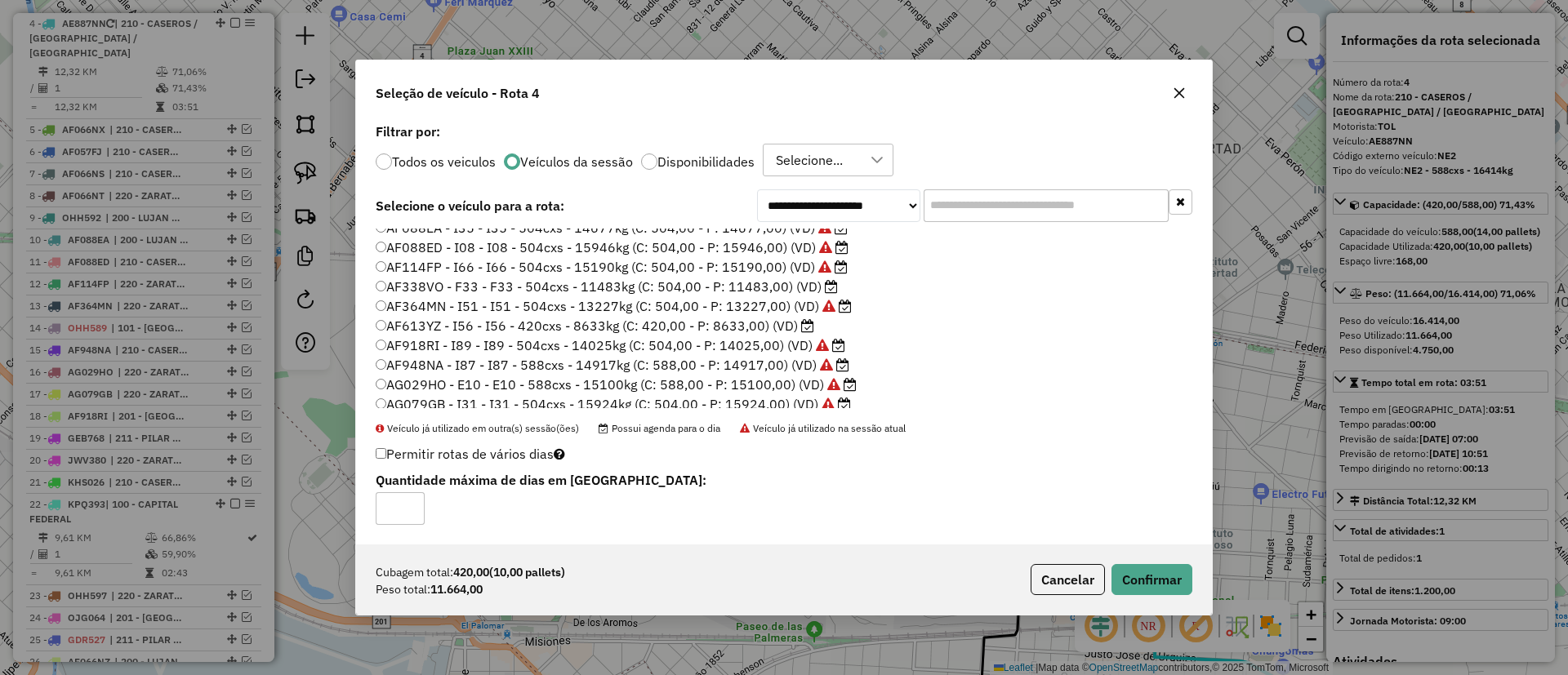
click at [1180, 74] on div "Seleção de veículo - Rota 4" at bounding box center [784, 89] width 856 height 59
click at [1168, 92] on button "button" at bounding box center [1180, 93] width 26 height 26
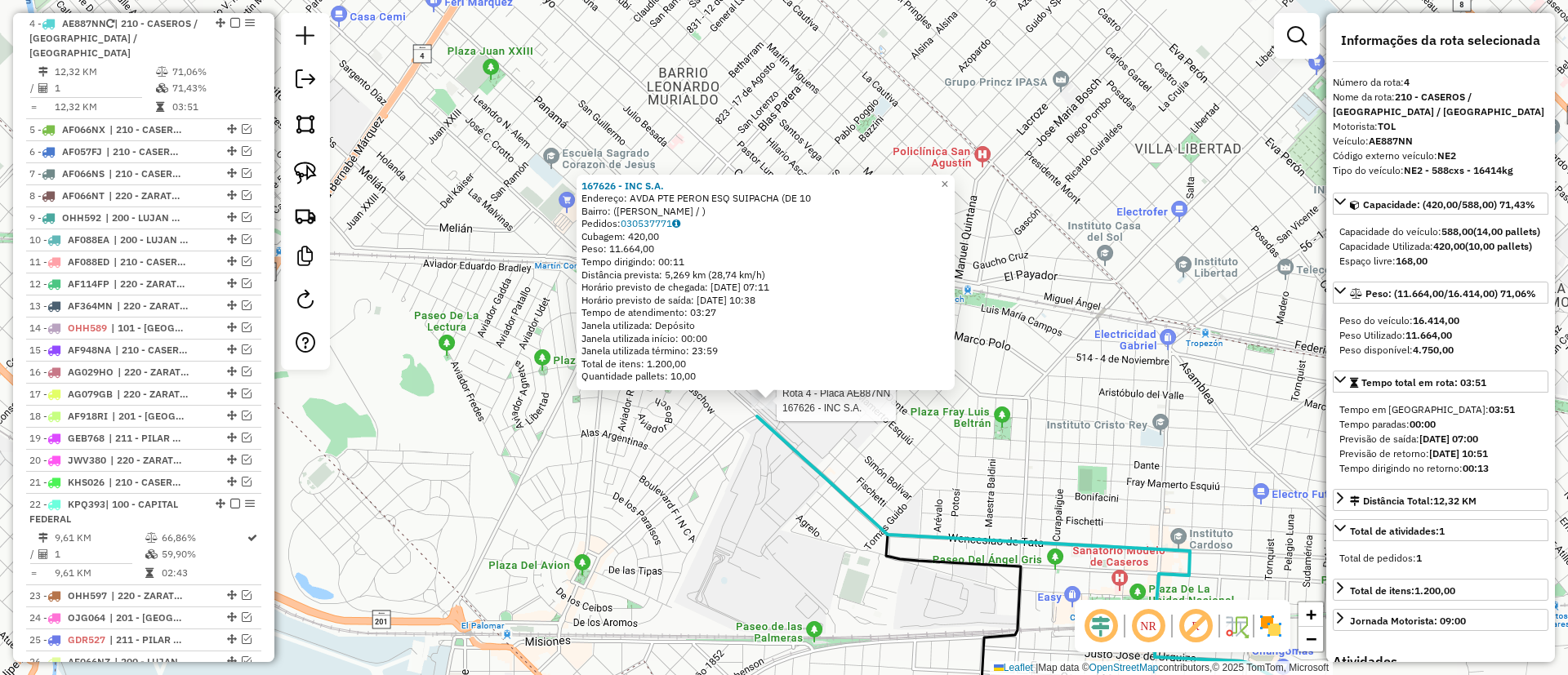
click at [761, 409] on div at bounding box center [771, 401] width 41 height 17
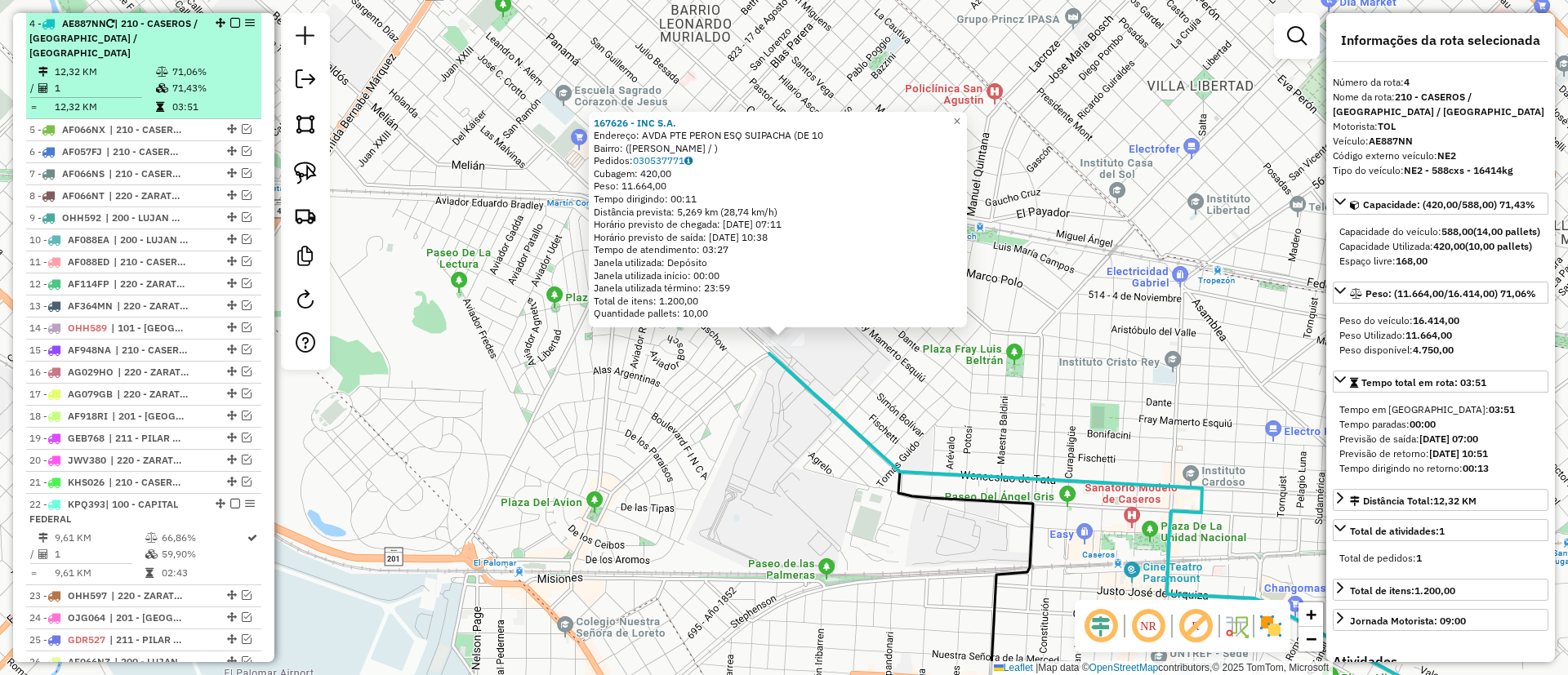
click at [231, 26] on em at bounding box center [236, 23] width 10 height 10
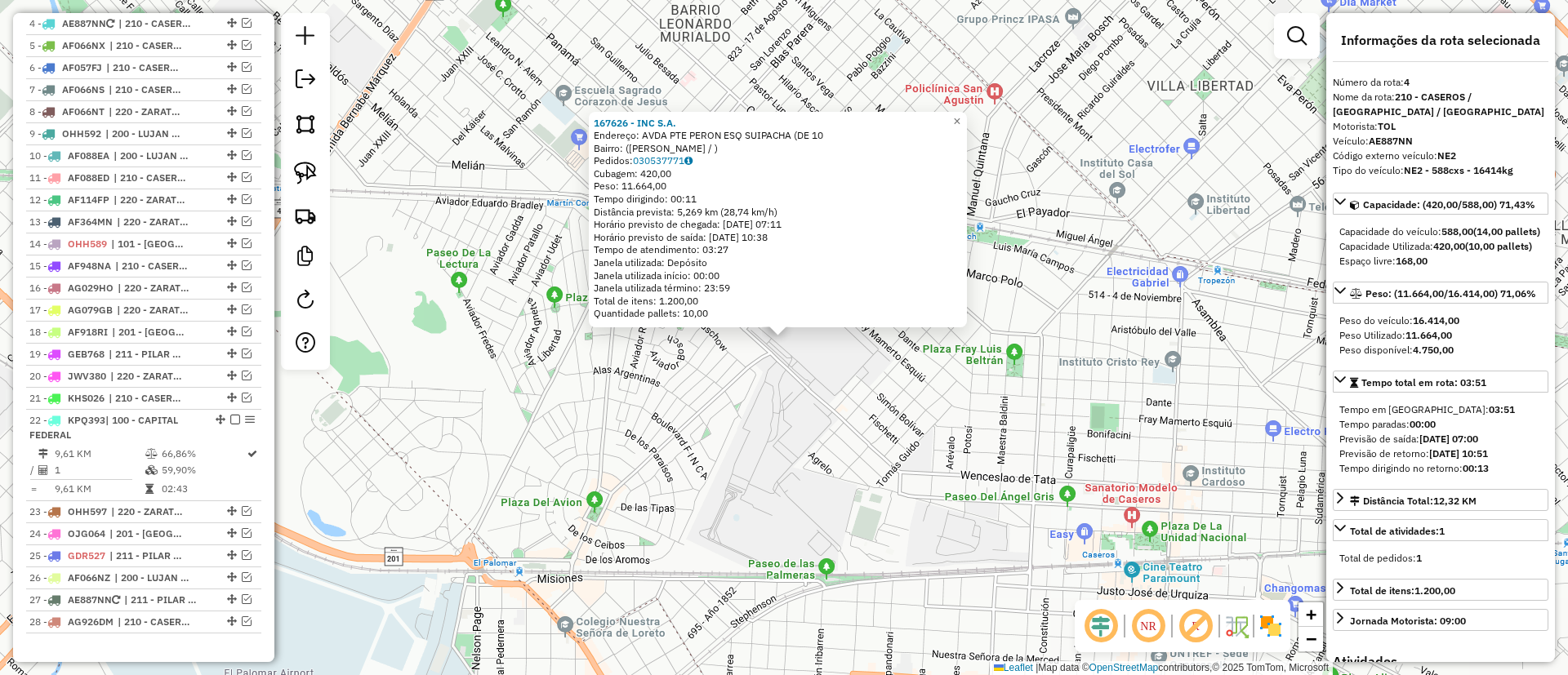
click at [967, 126] on div "167626 - INC S.A. Endereço: AVDA PTE PERON ESQ SUIPACHA (DE 10 Bairro: (MARTIN …" at bounding box center [777, 220] width 378 height 216
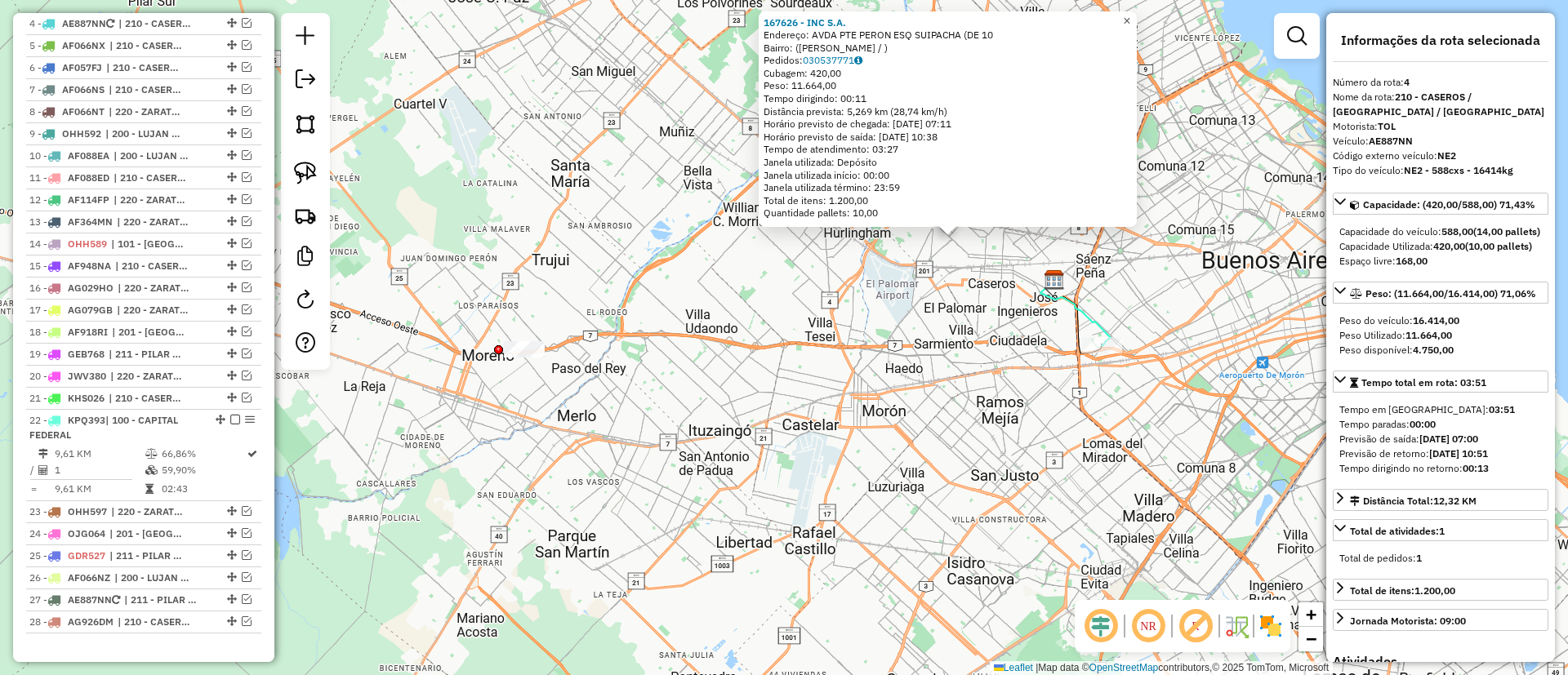
click at [1131, 14] on span "×" at bounding box center [1127, 21] width 7 height 14
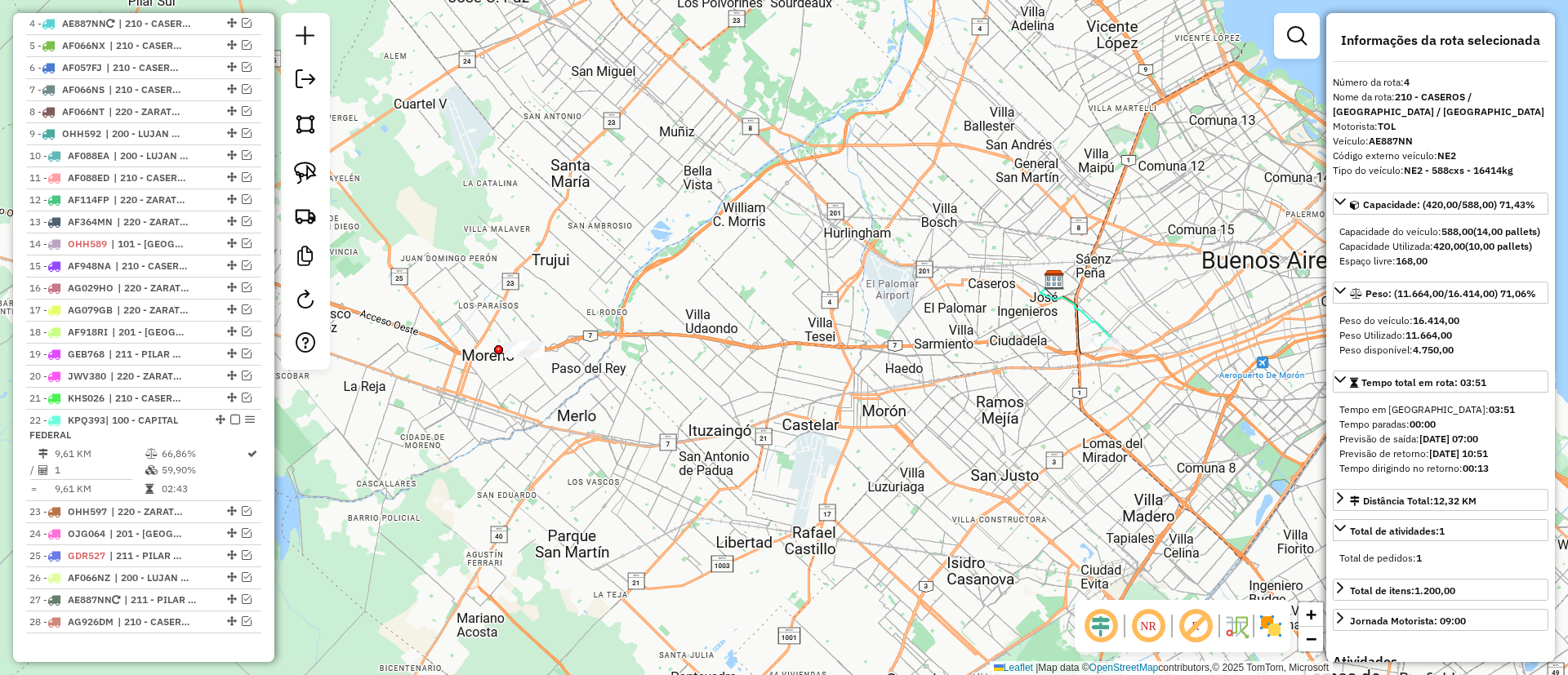
click at [1100, 324] on icon at bounding box center [1075, 313] width 70 height 66
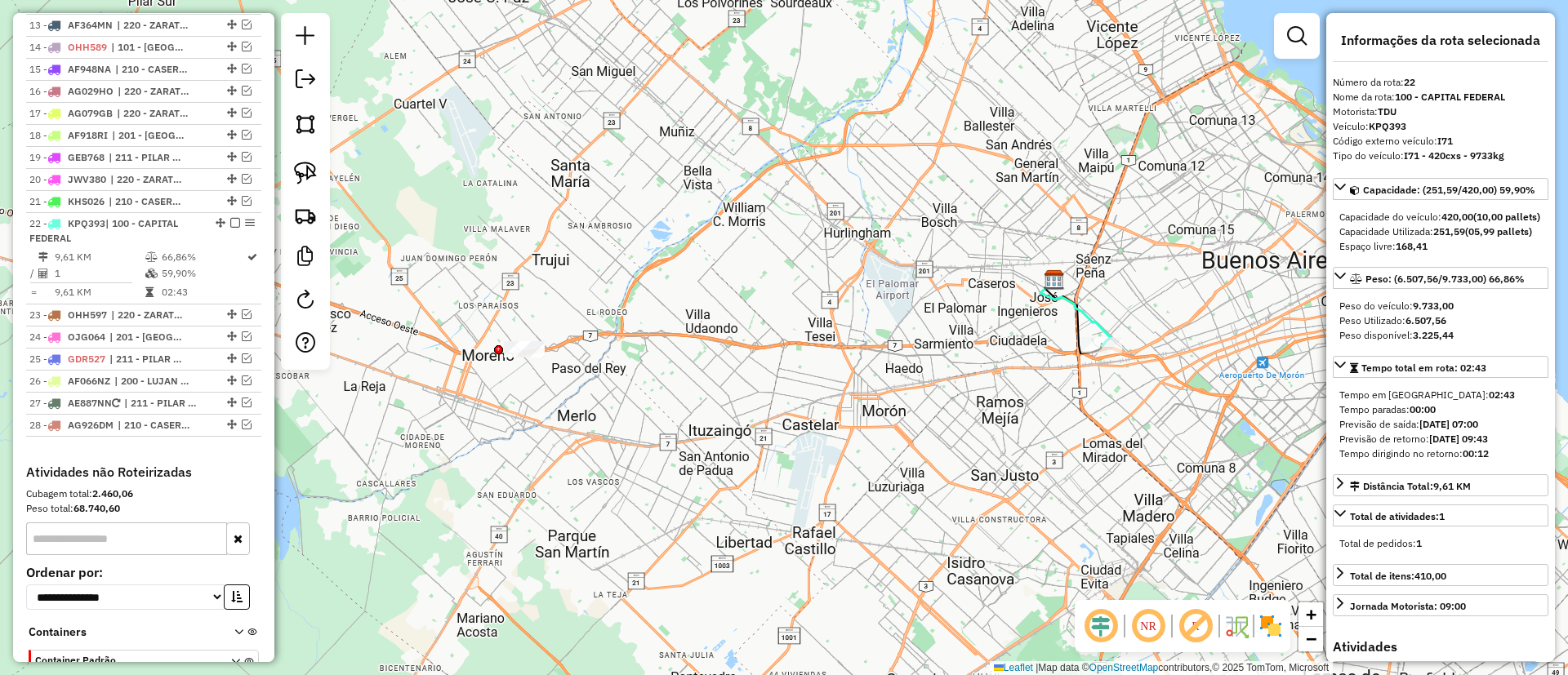
scroll to position [1017, 0]
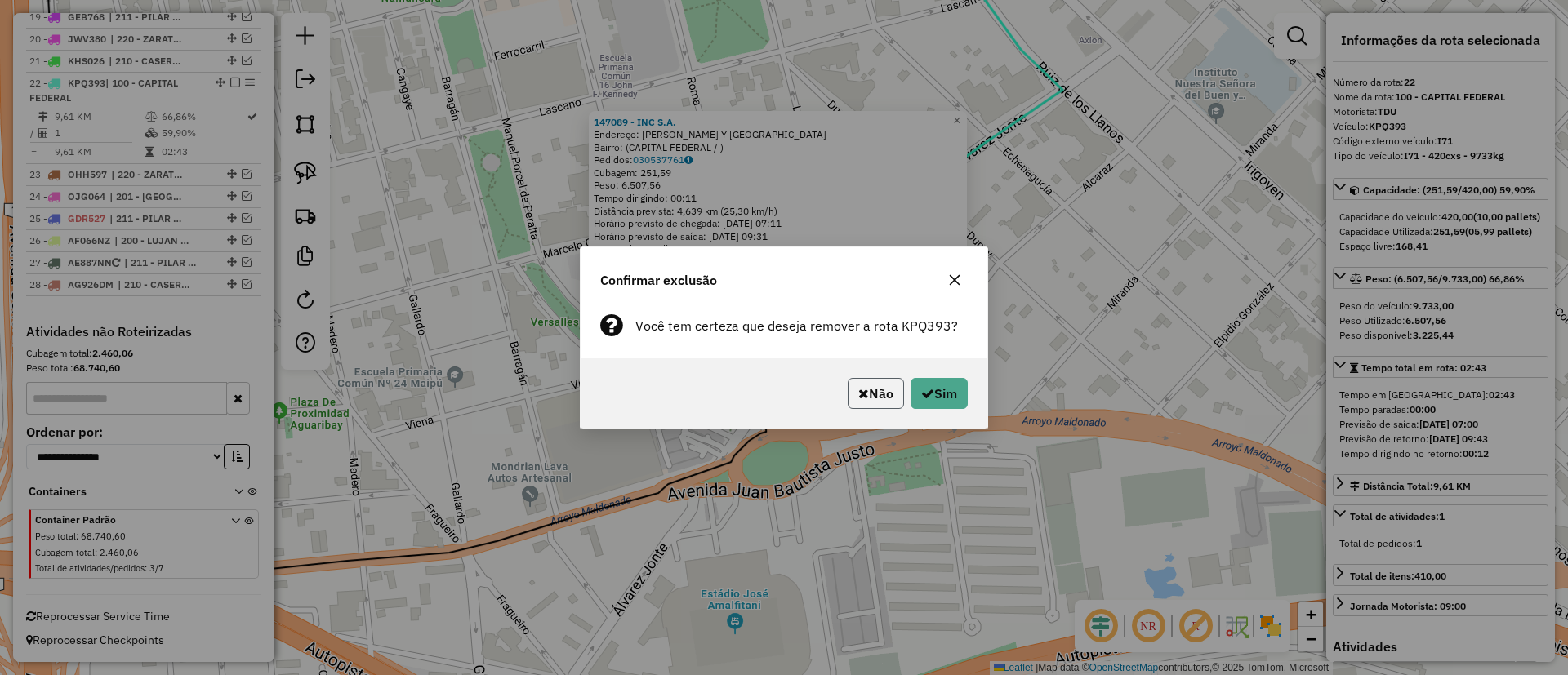
click at [900, 390] on button "Não" at bounding box center [876, 393] width 56 height 31
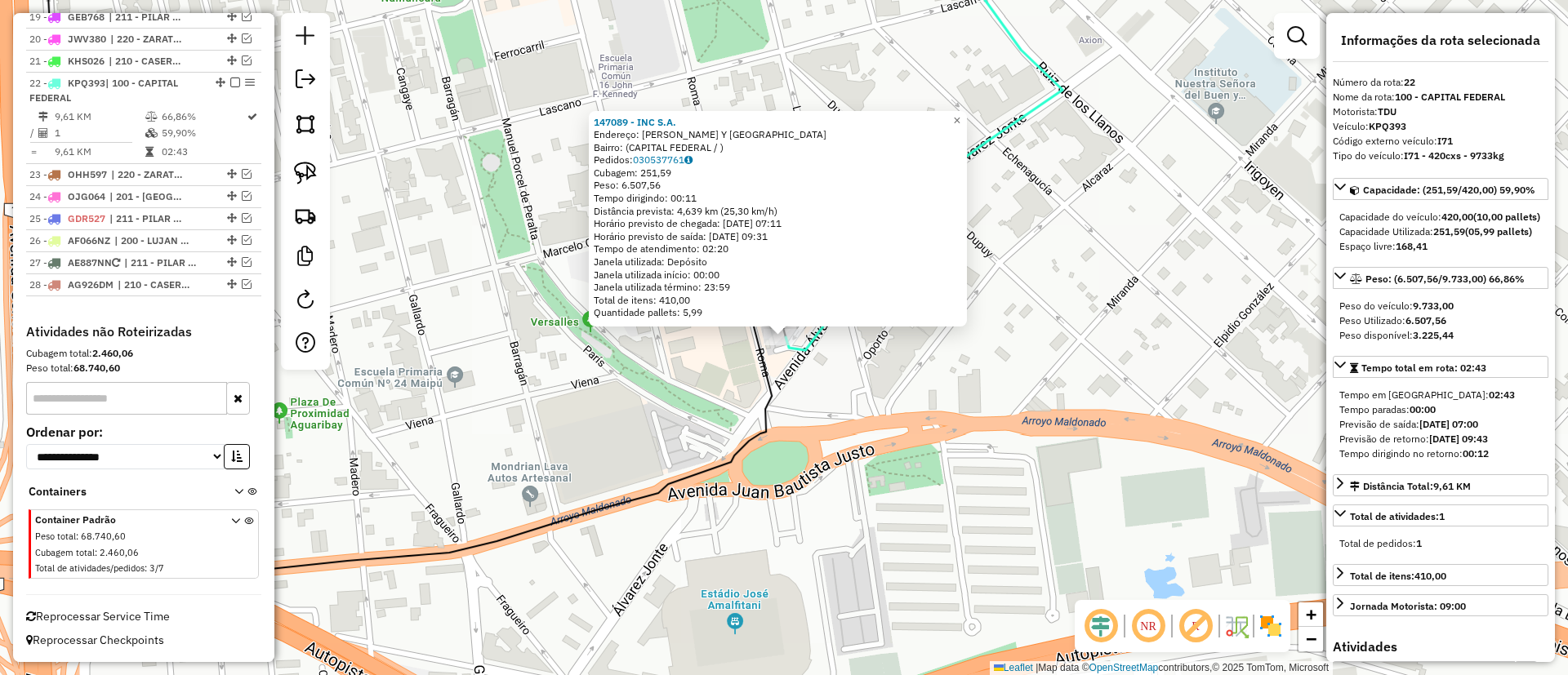
click at [941, 397] on div "147089 - INC S.A. Endereço: JUAN B JUSTO Y ROMA Bairro: (CAPITAL FEDERAL / ) Pe…" at bounding box center [784, 337] width 1568 height 675
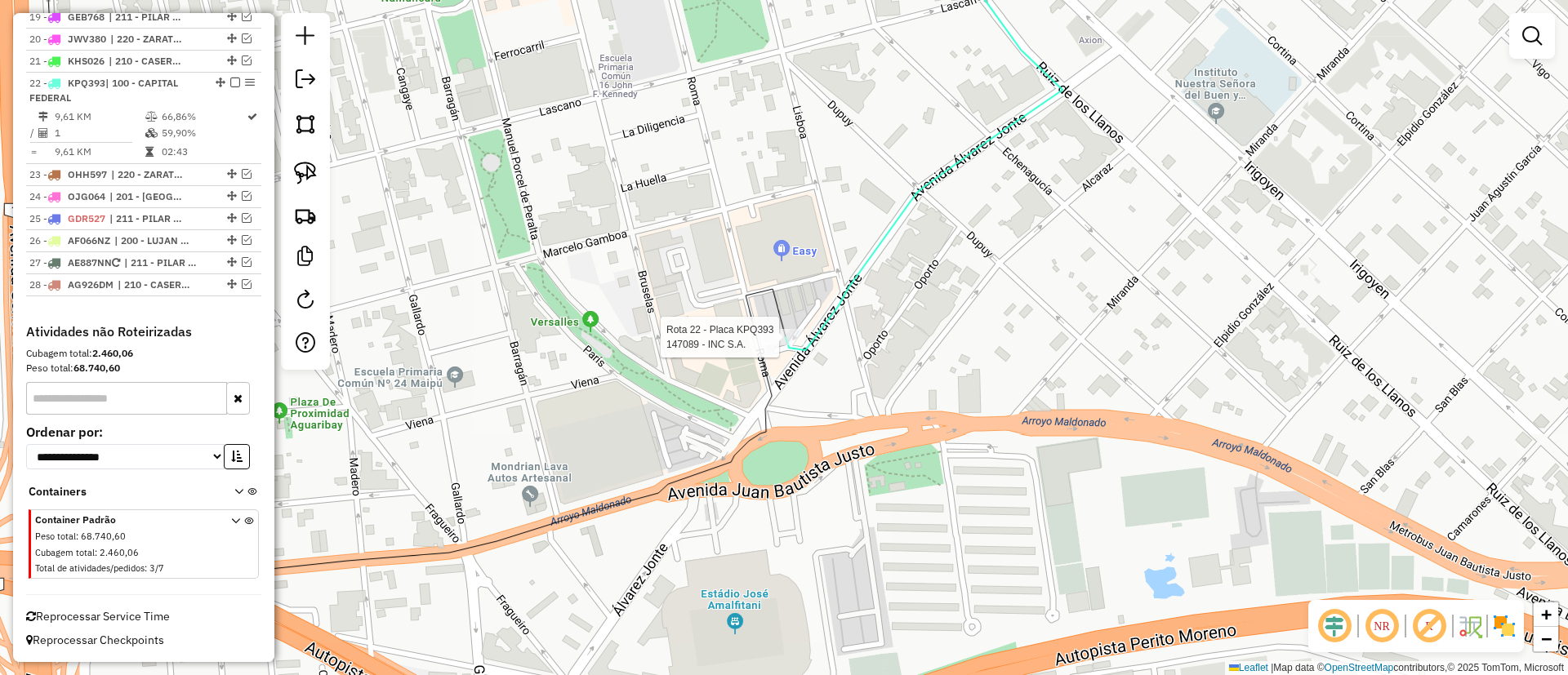
select select "**********"
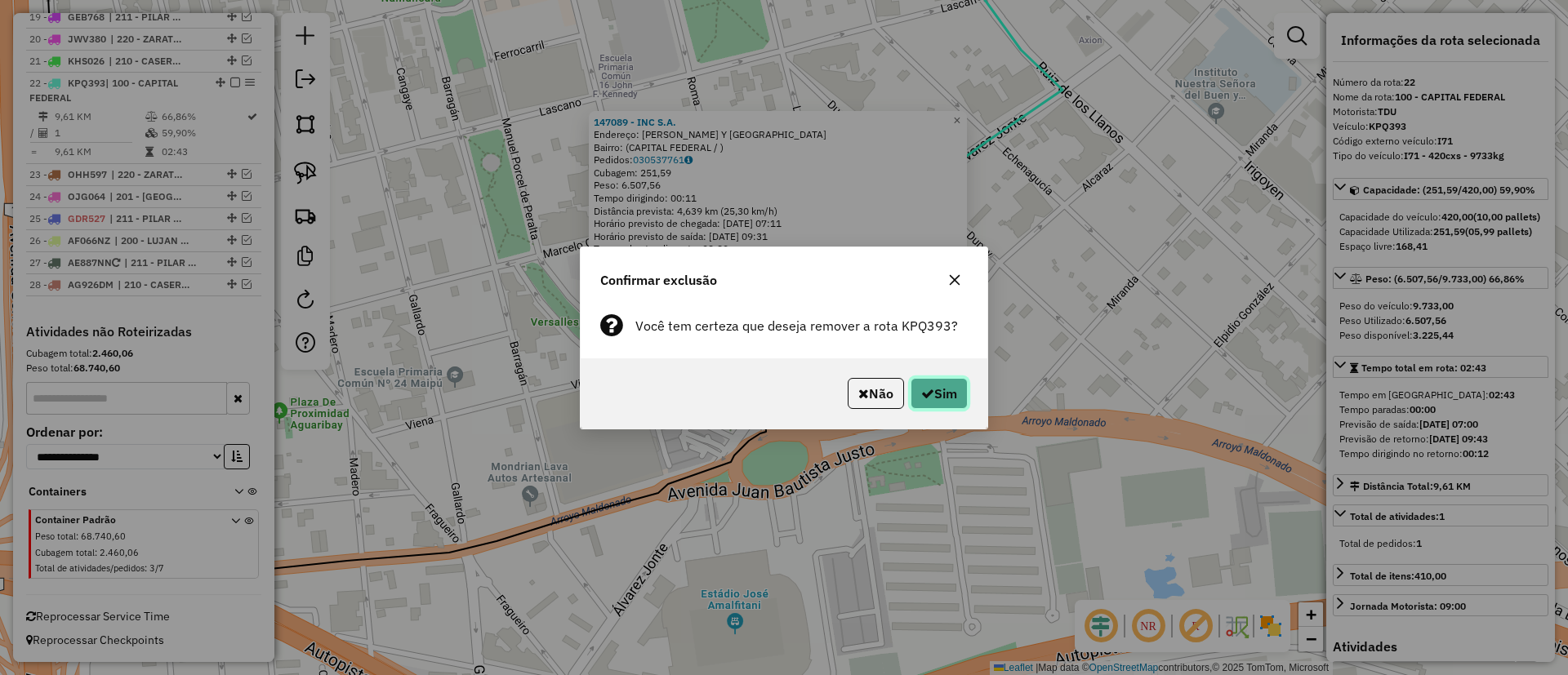
click at [927, 396] on icon "button" at bounding box center [928, 393] width 13 height 13
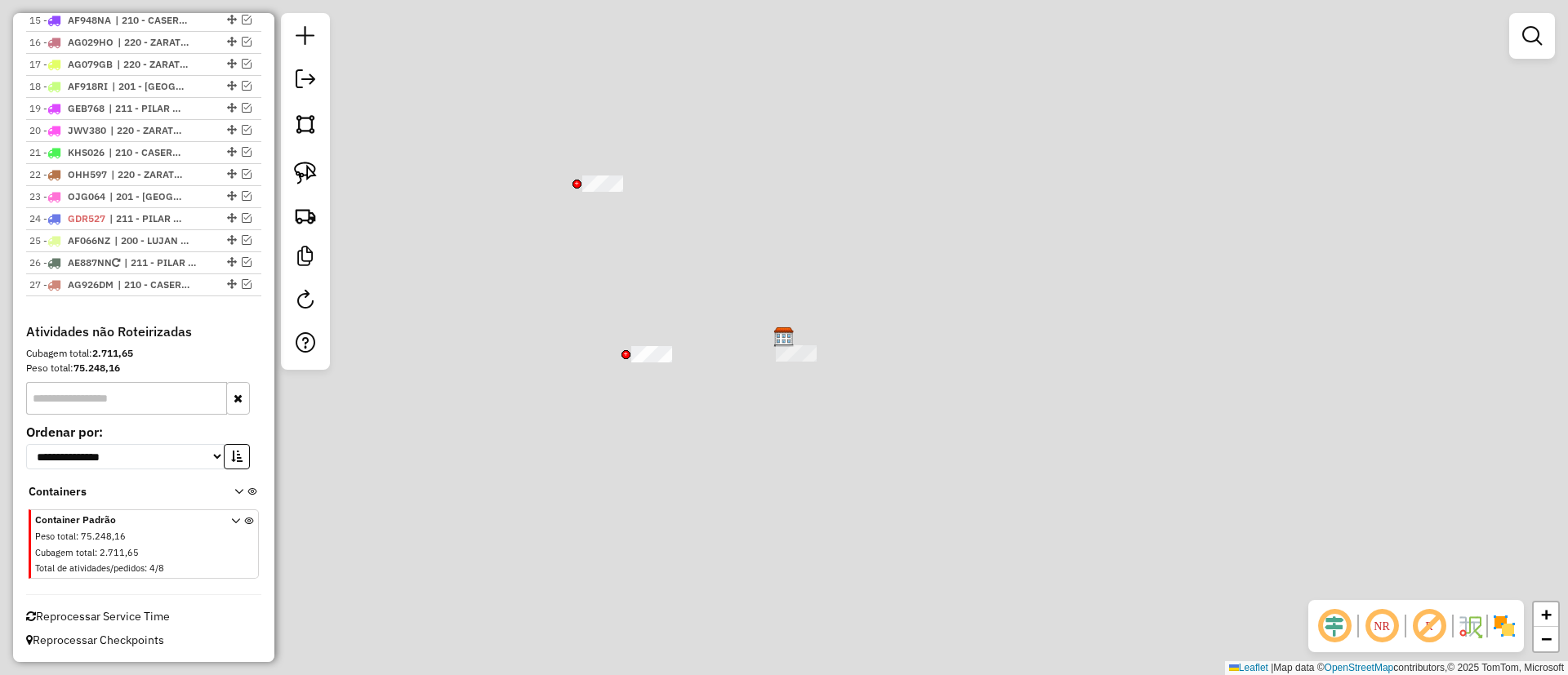
scroll to position [926, 0]
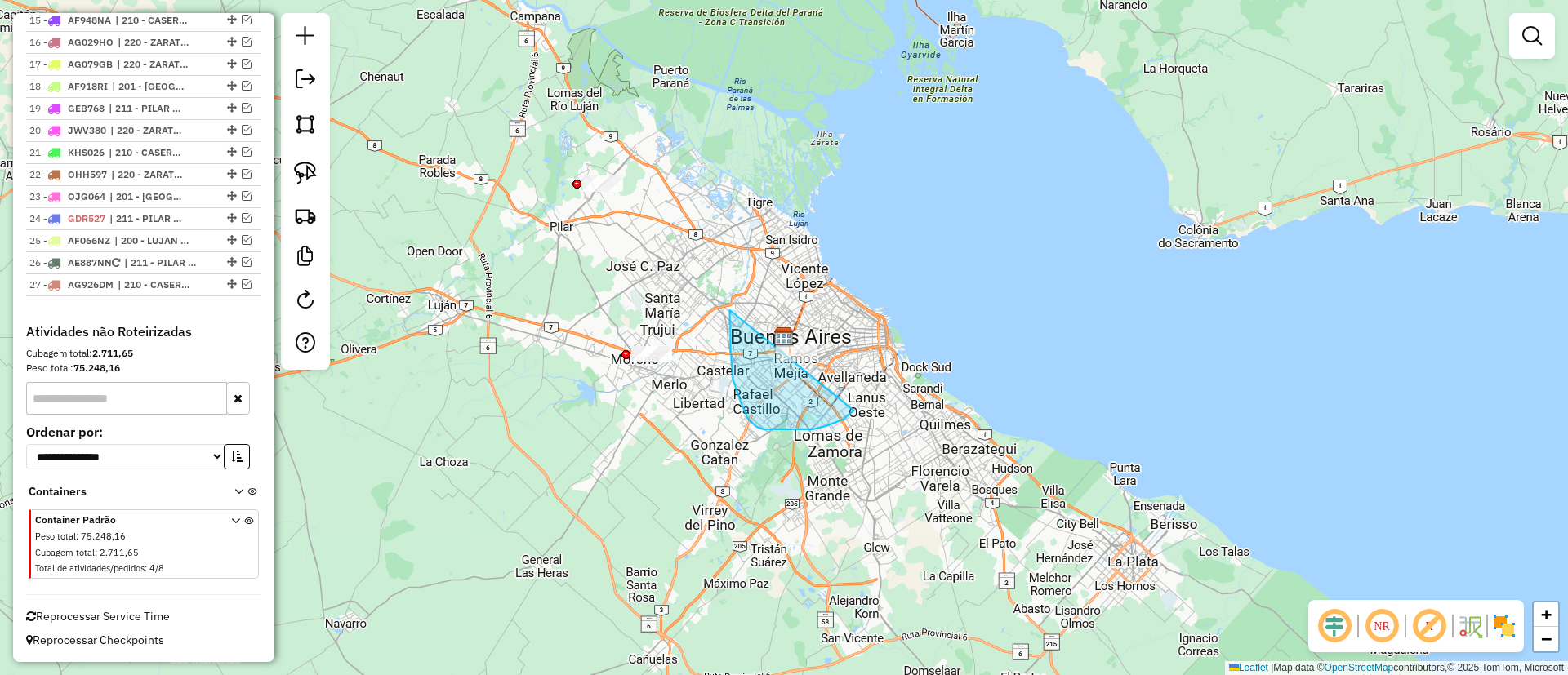
drag, startPoint x: 729, startPoint y: 310, endPoint x: 844, endPoint y: 329, distance: 116.6
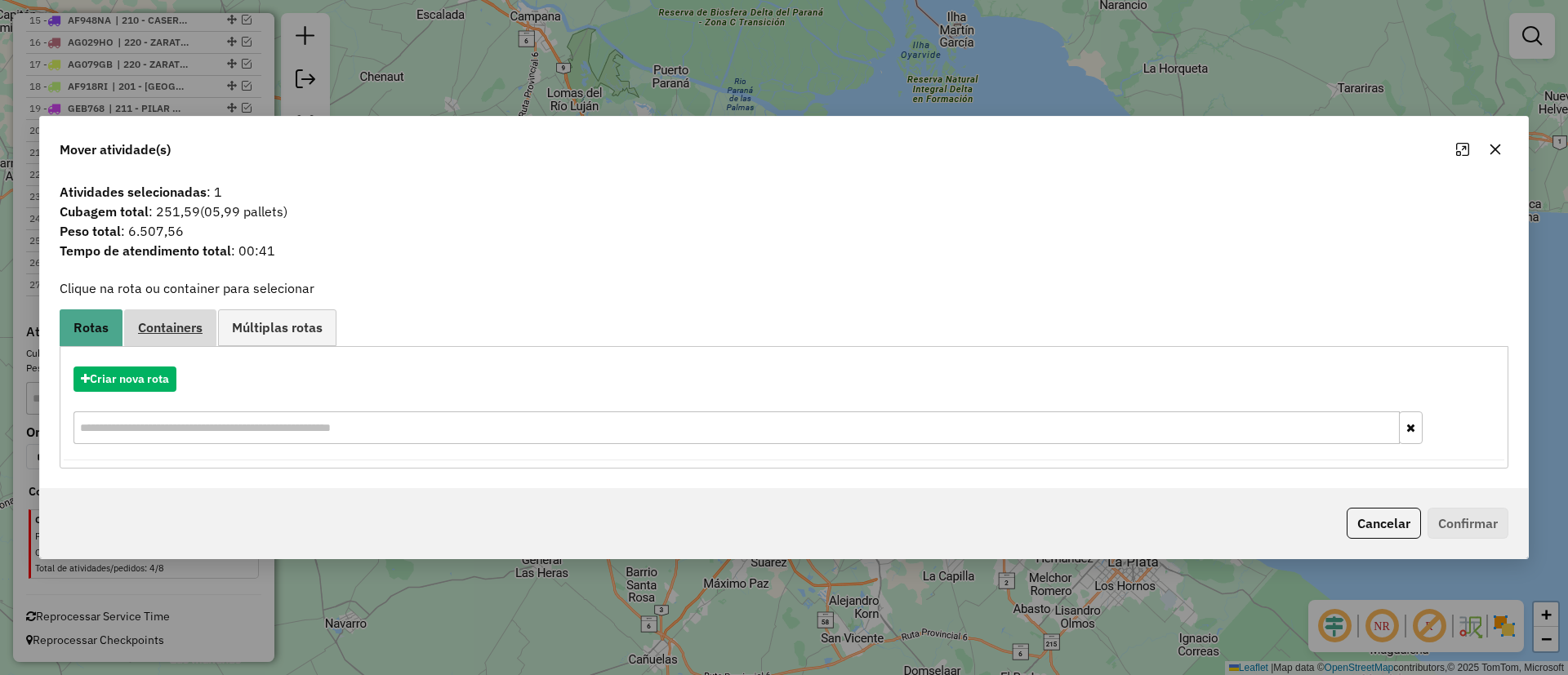
click at [158, 332] on span "Containers" at bounding box center [170, 327] width 64 height 13
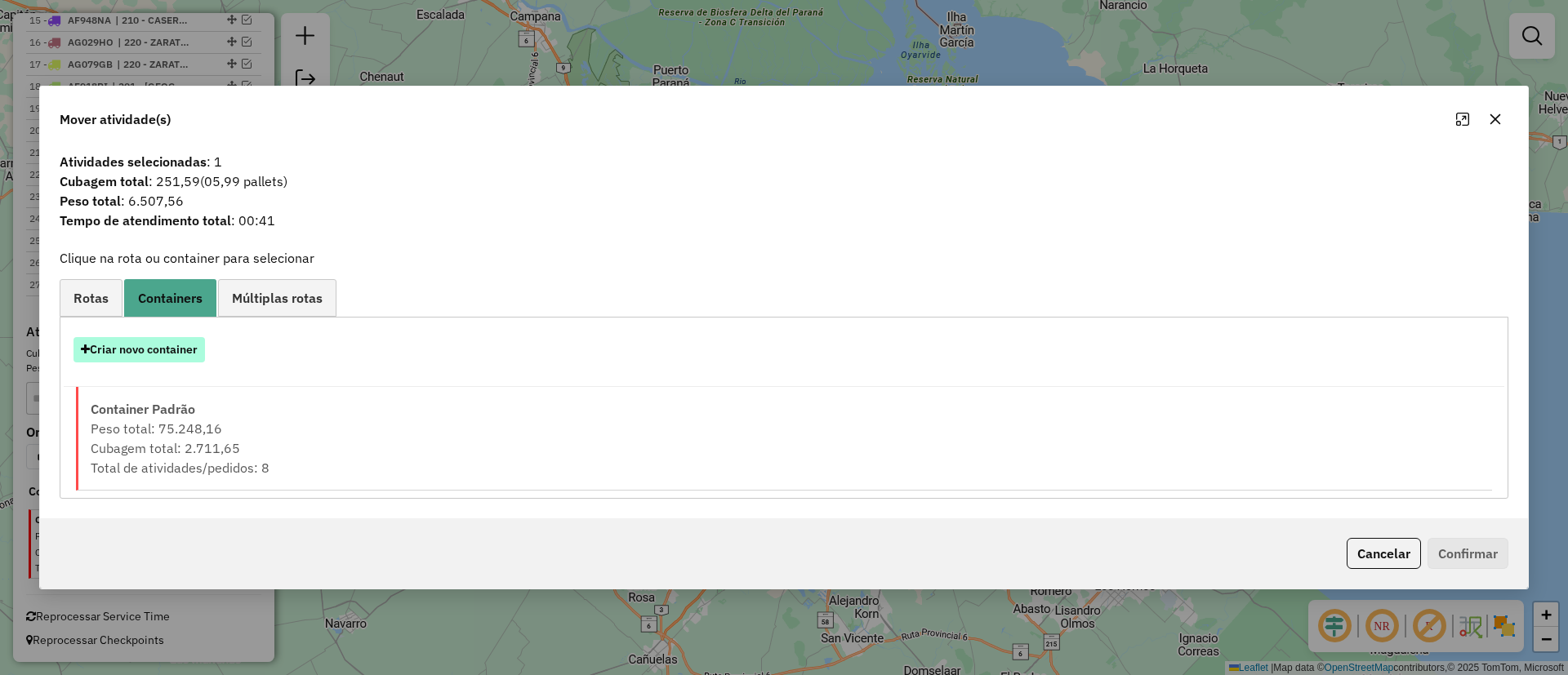
click at [150, 341] on button "Criar novo container" at bounding box center [139, 349] width 131 height 26
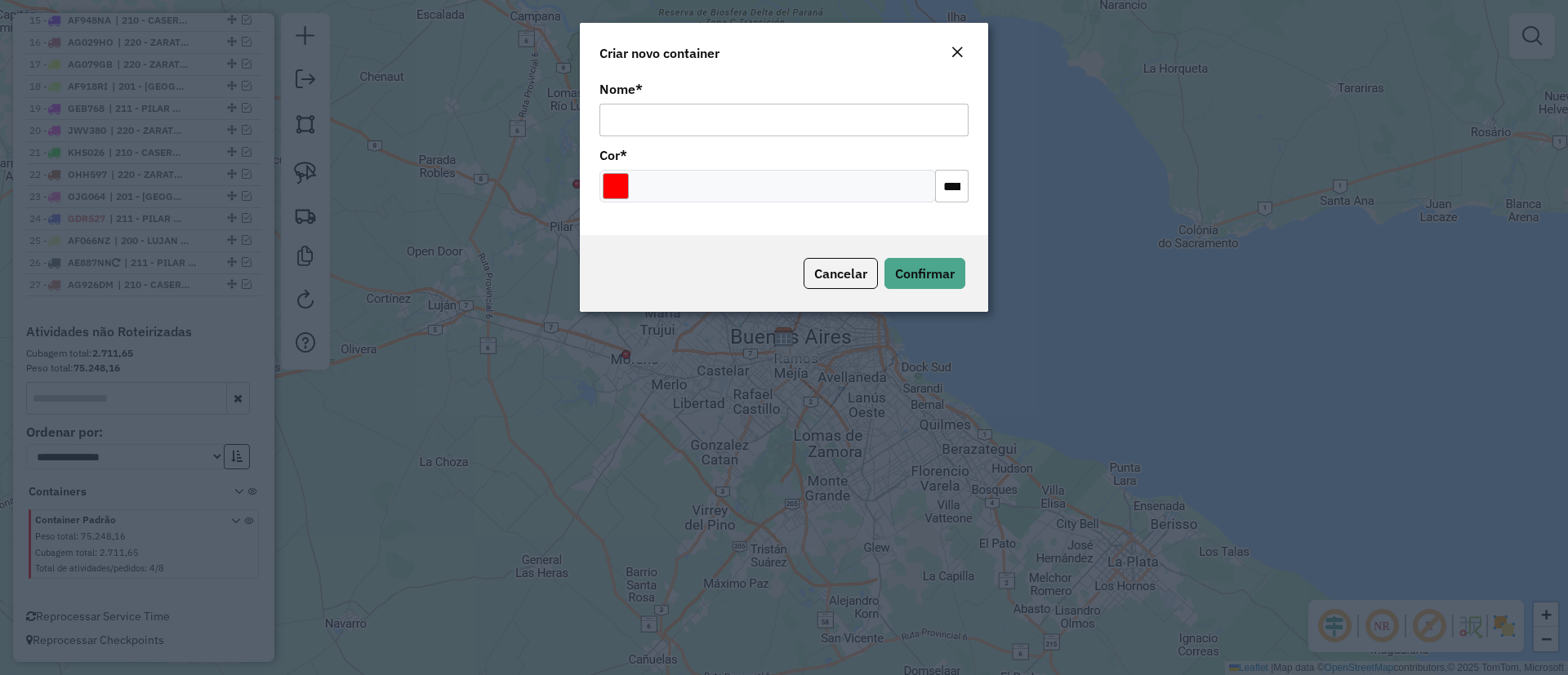
drag, startPoint x: 715, startPoint y: 121, endPoint x: 722, endPoint y: 133, distance: 13.9
click at [715, 121] on input "Nome *" at bounding box center [784, 120] width 369 height 33
type input "******"
click at [934, 285] on button "Confirmar" at bounding box center [925, 273] width 81 height 31
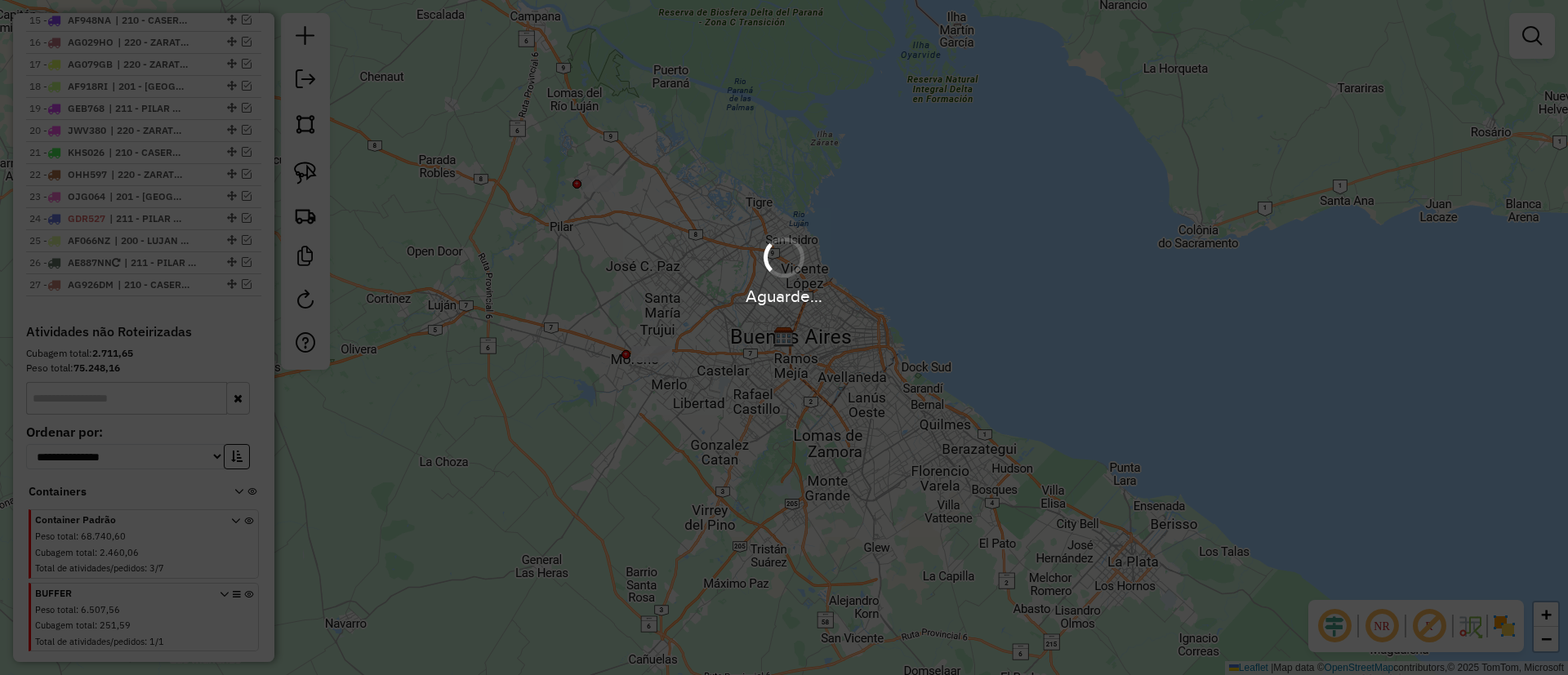
scroll to position [998, 0]
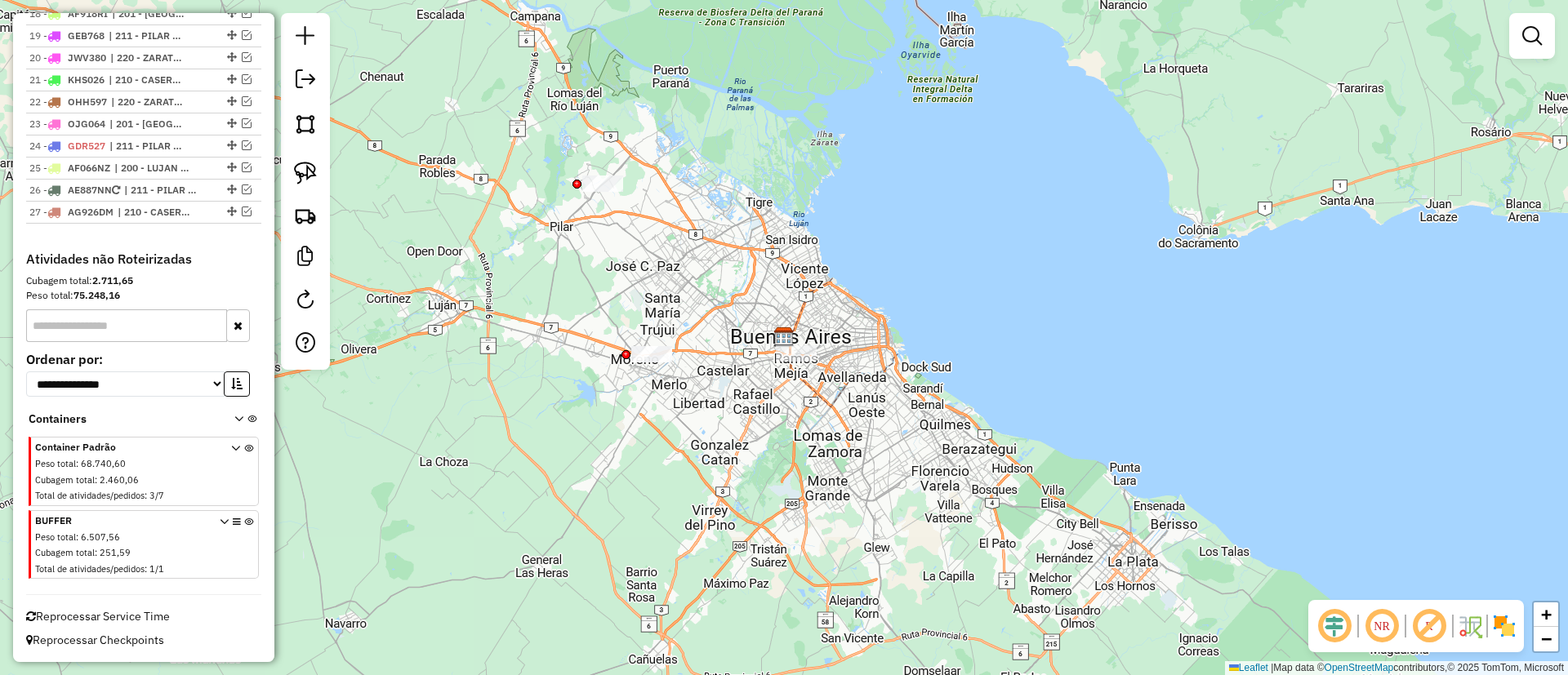
click at [245, 525] on icon at bounding box center [248, 548] width 9 height 61
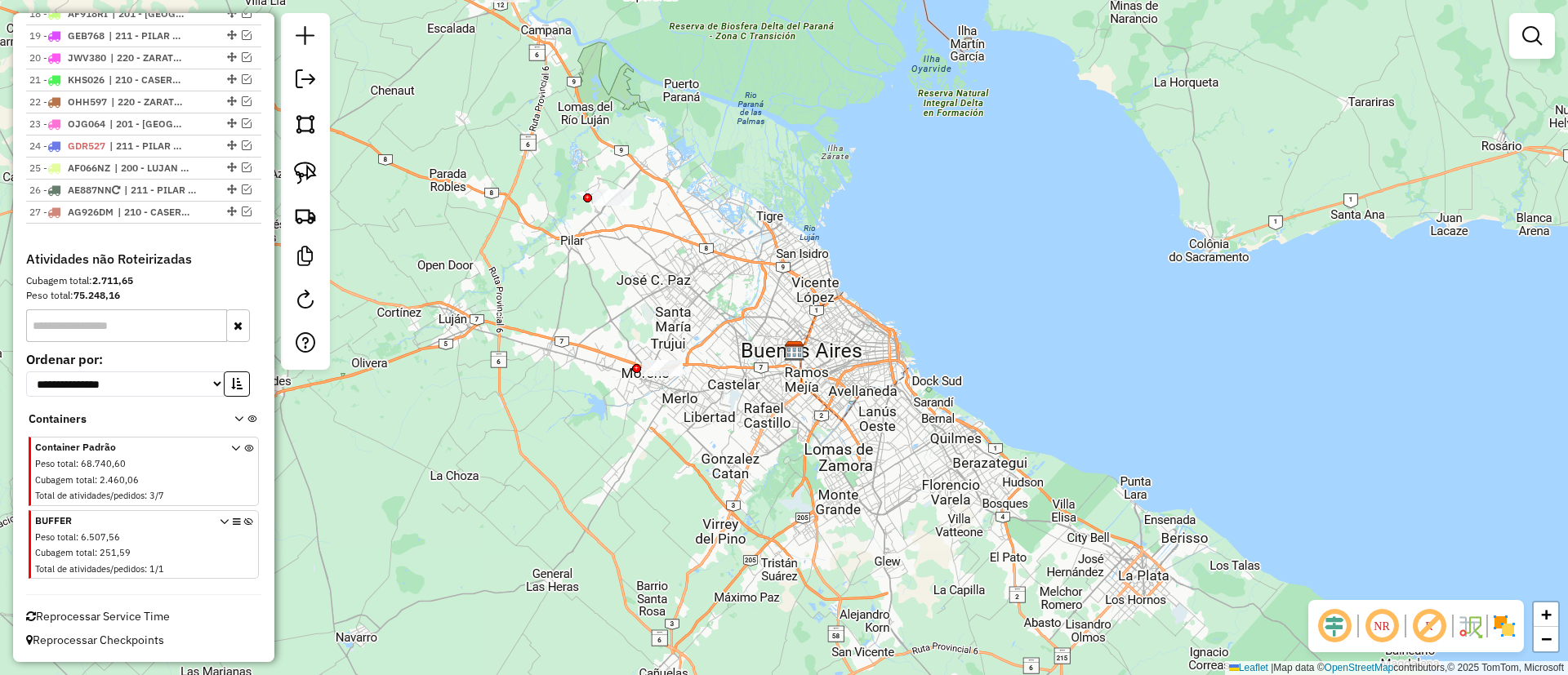
drag, startPoint x: 622, startPoint y: 379, endPoint x: 684, endPoint y: 492, distance: 128.9
click at [684, 492] on div "Janela de atendimento Grade de atendimento Capacidade Transportadoras Veículos …" at bounding box center [784, 337] width 1568 height 675
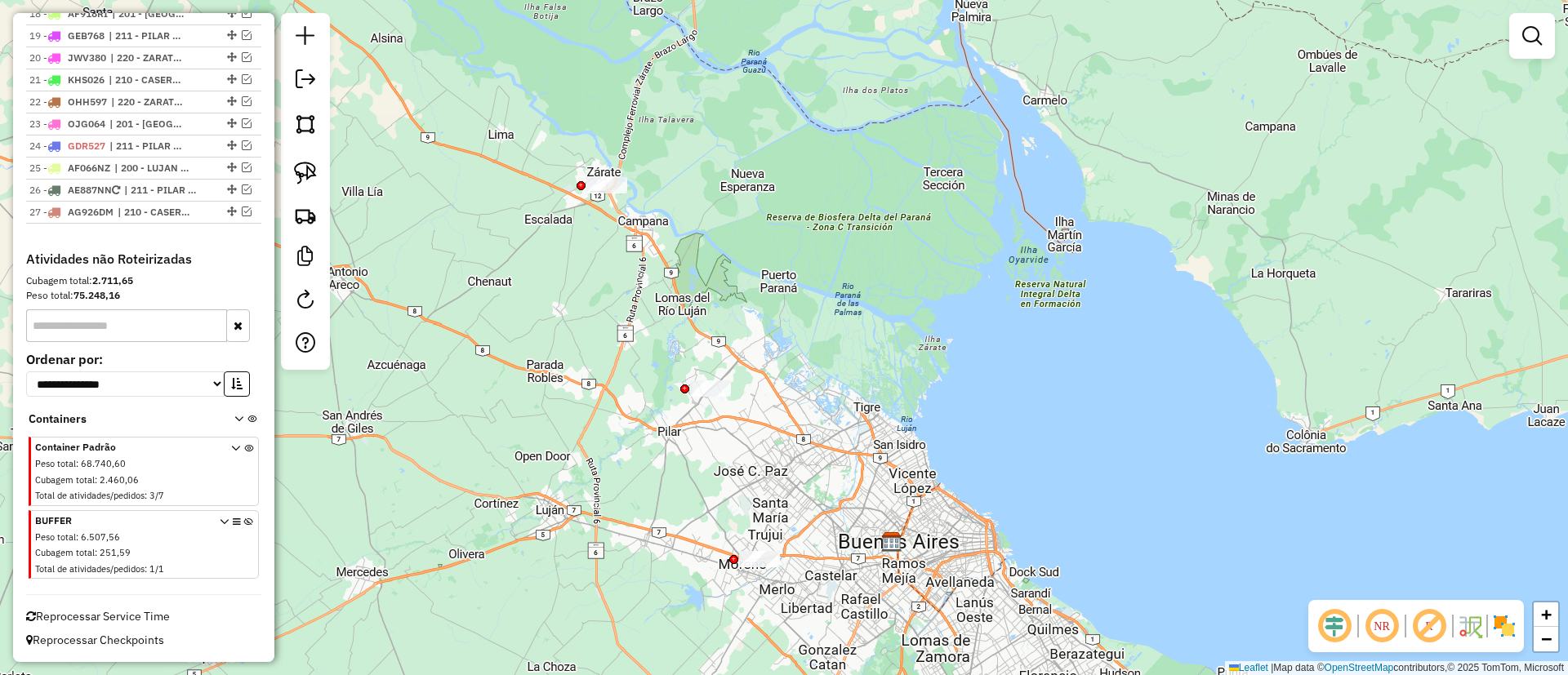
drag, startPoint x: 628, startPoint y: 230, endPoint x: 662, endPoint y: 308, distance: 85.1
click at [662, 308] on div "Janela de atendimento Grade de atendimento Capacidade Transportadoras Veículos …" at bounding box center [784, 337] width 1568 height 675
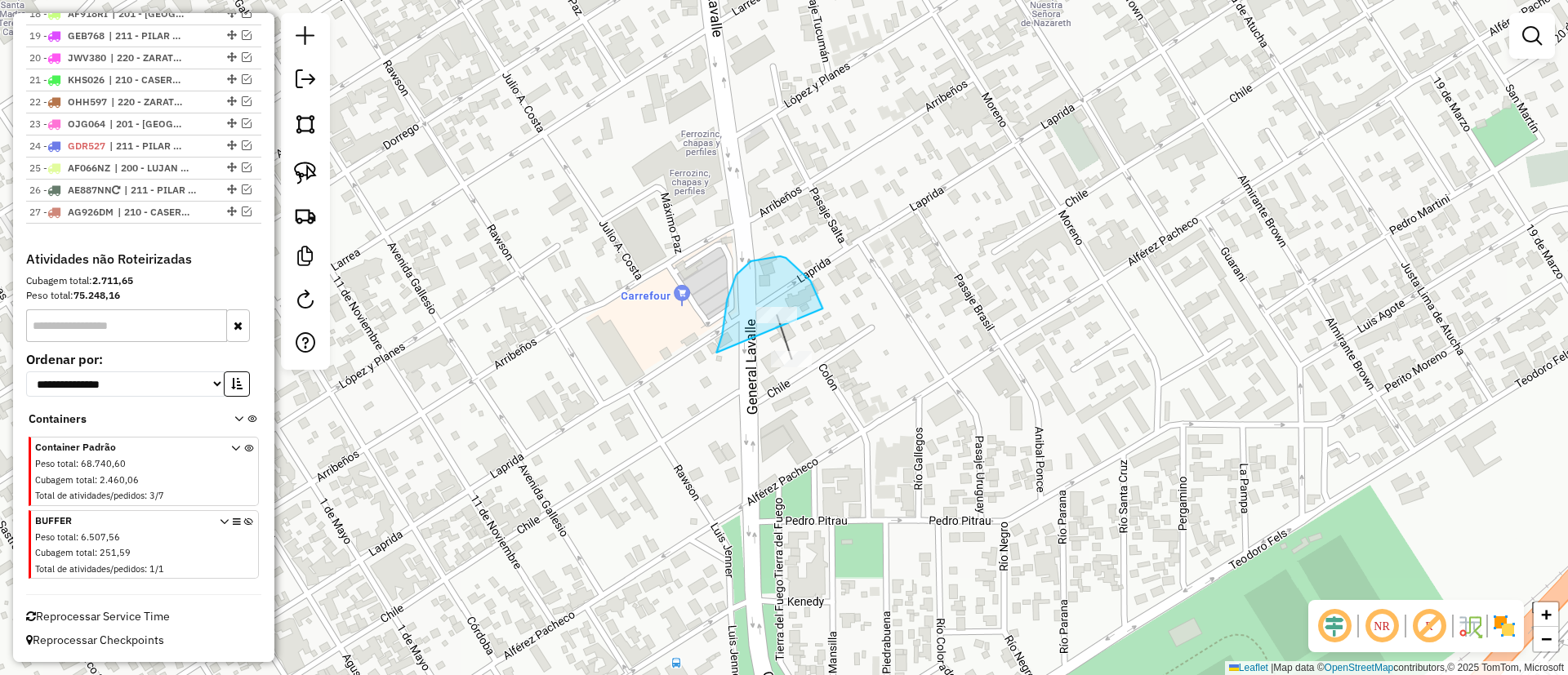
drag, startPoint x: 718, startPoint y: 350, endPoint x: 827, endPoint y: 318, distance: 113.6
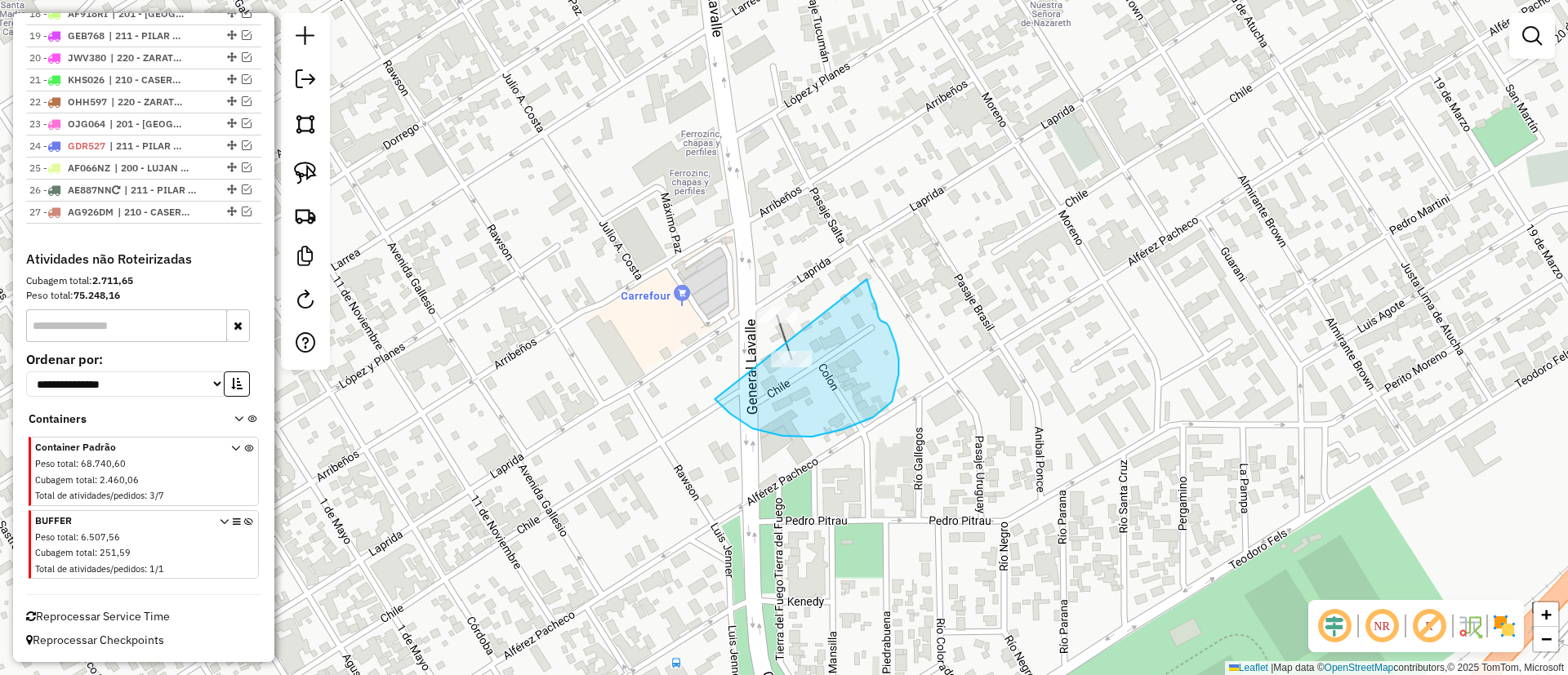
drag, startPoint x: 730, startPoint y: 414, endPoint x: 866, endPoint y: 279, distance: 191.6
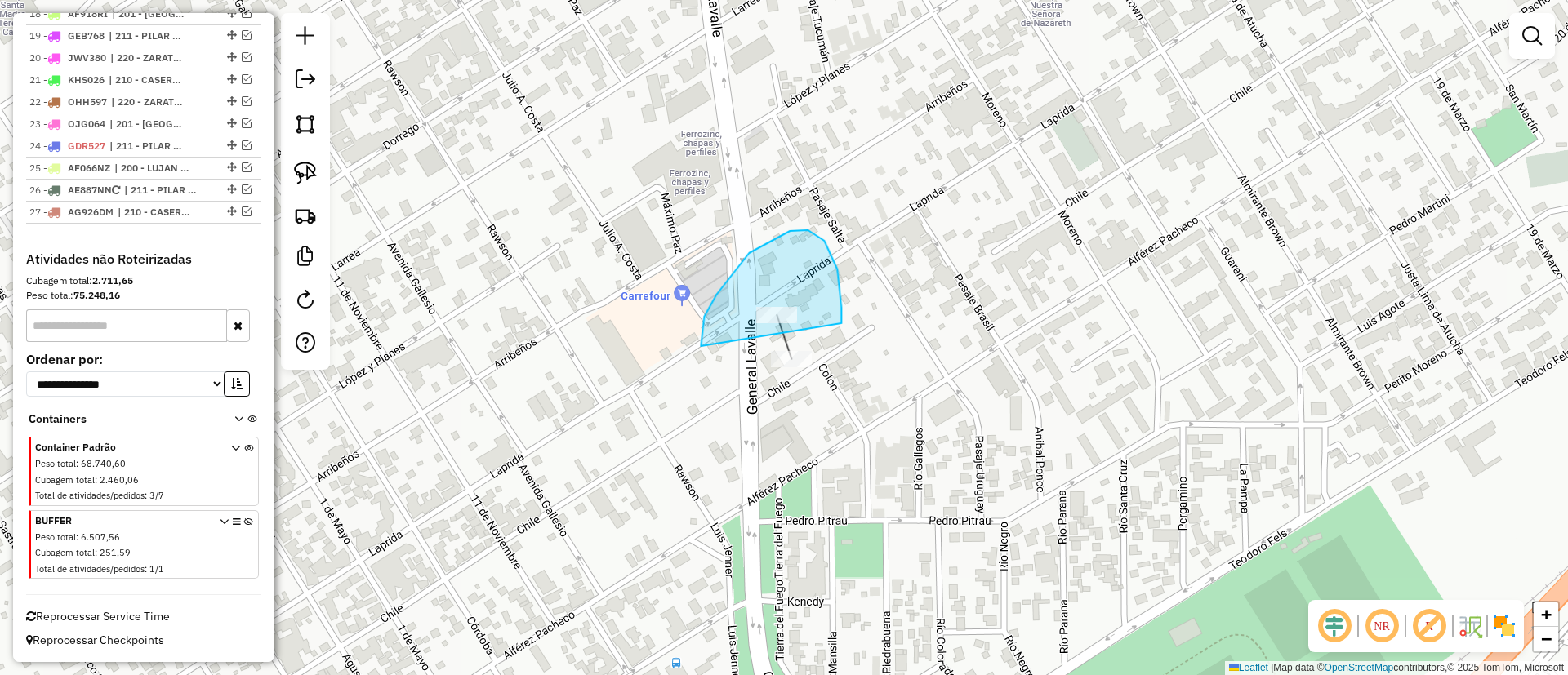
drag, startPoint x: 702, startPoint y: 346, endPoint x: 841, endPoint y: 323, distance: 140.9
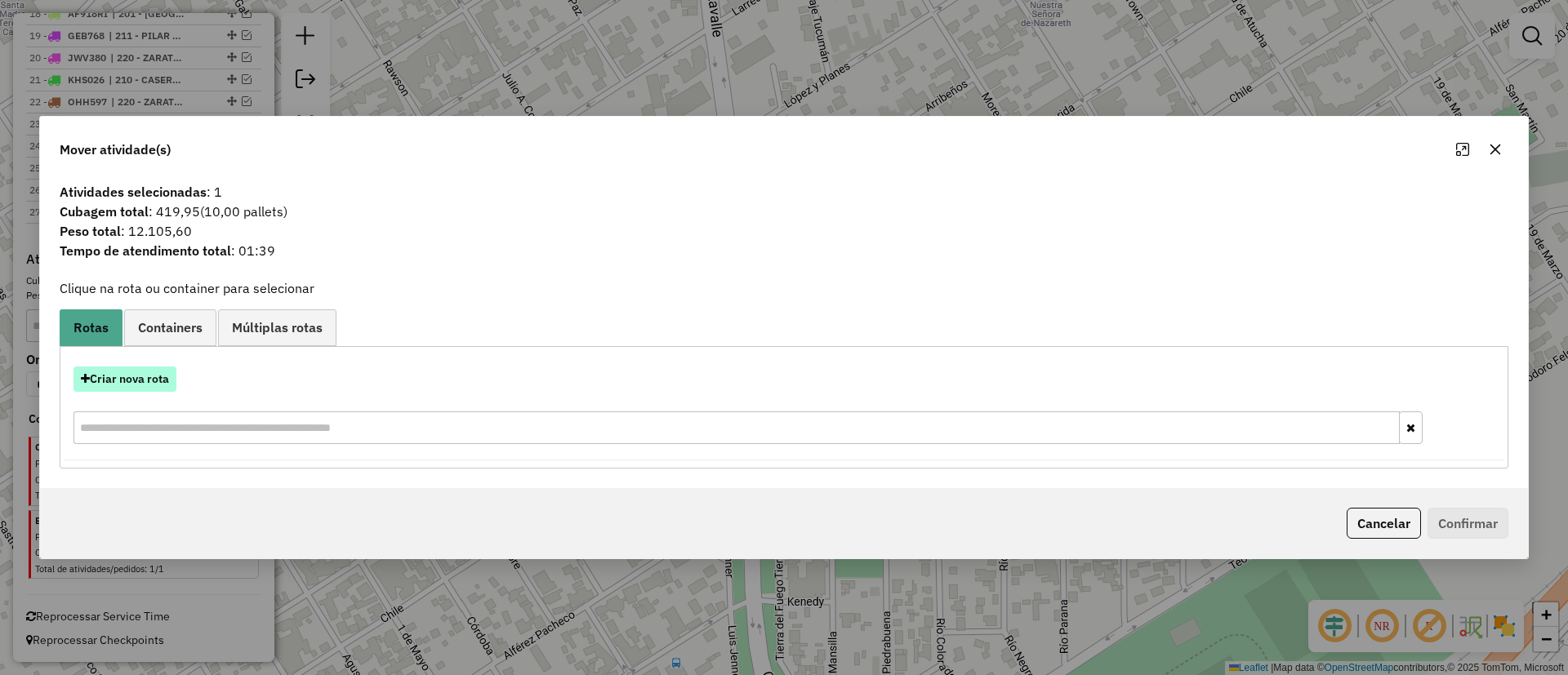
click at [153, 383] on button "Criar nova rota" at bounding box center [125, 379] width 103 height 26
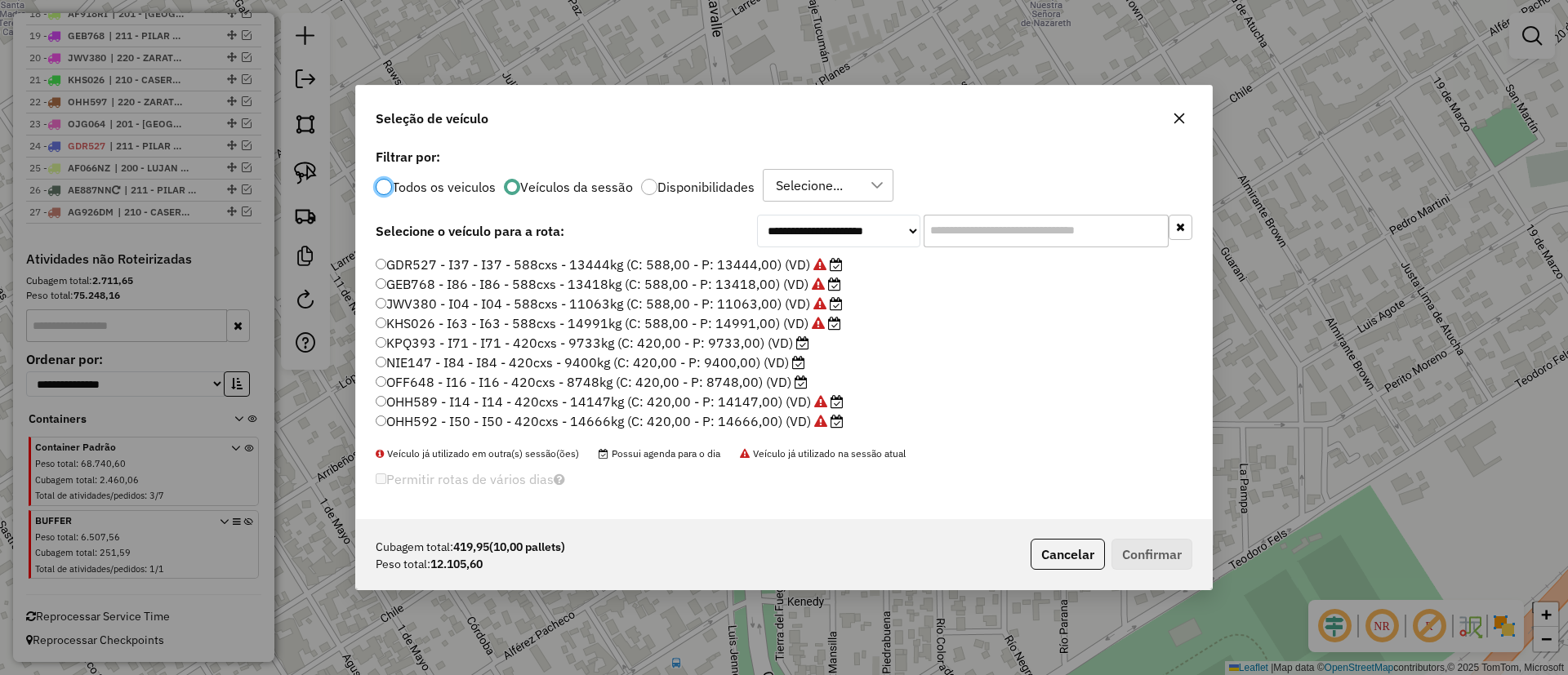
scroll to position [487, 0]
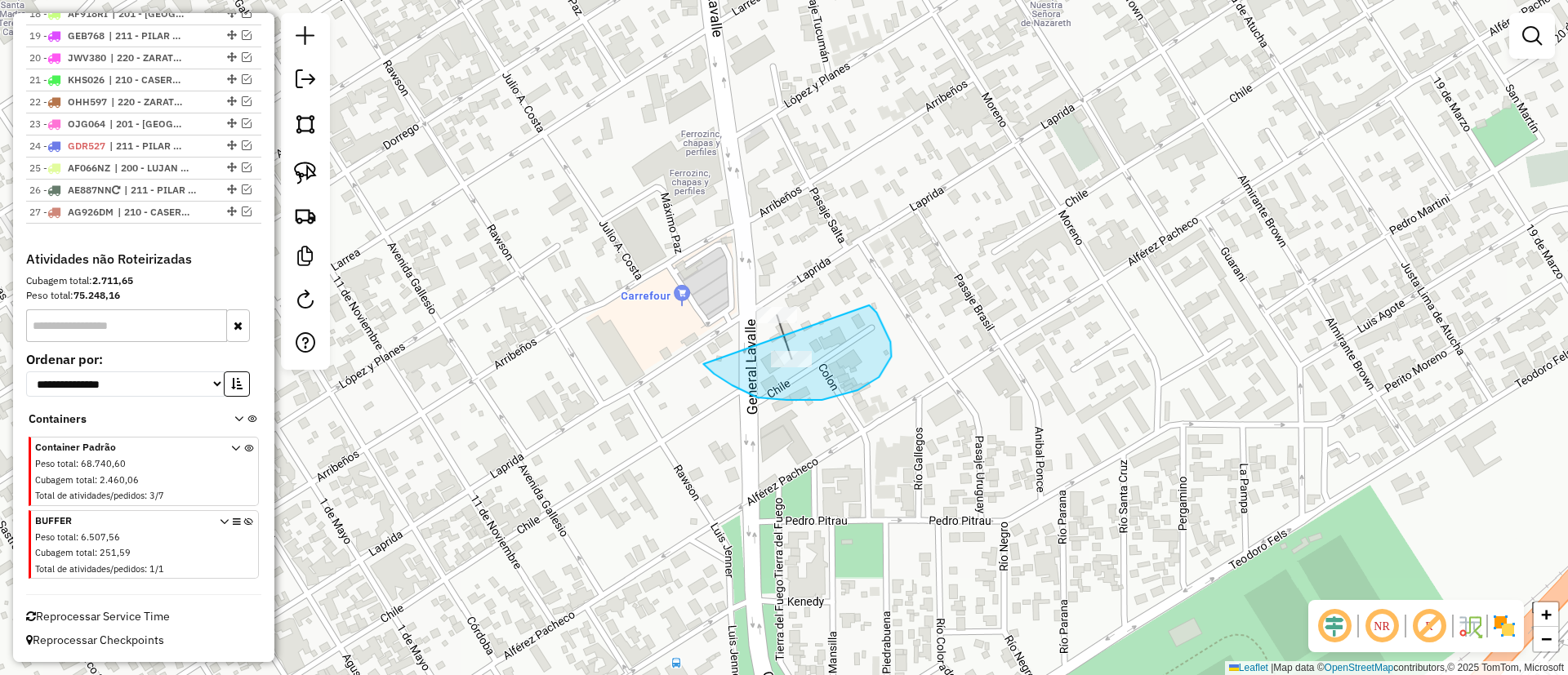
drag, startPoint x: 787, startPoint y: 400, endPoint x: 869, endPoint y: 306, distance: 124.7
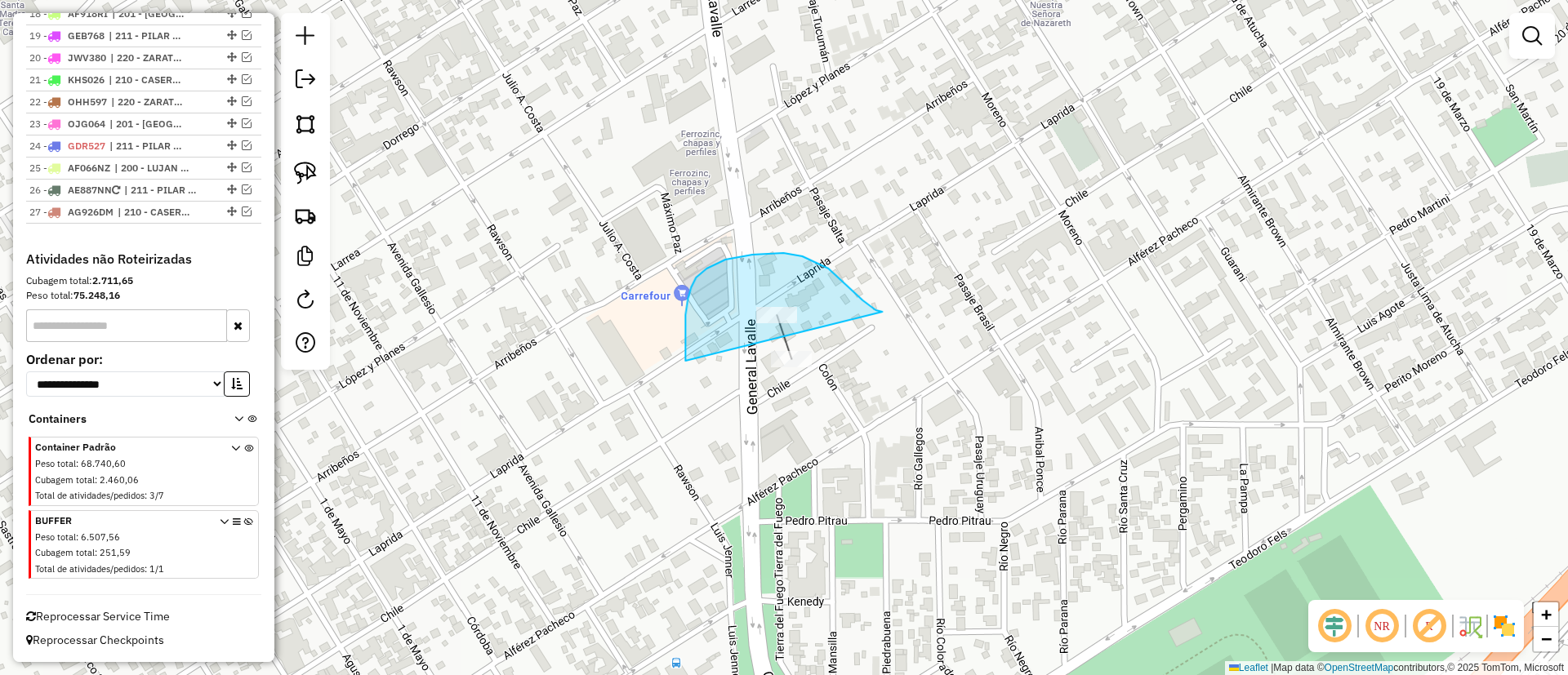
drag, startPoint x: 725, startPoint y: 259, endPoint x: 882, endPoint y: 311, distance: 165.4
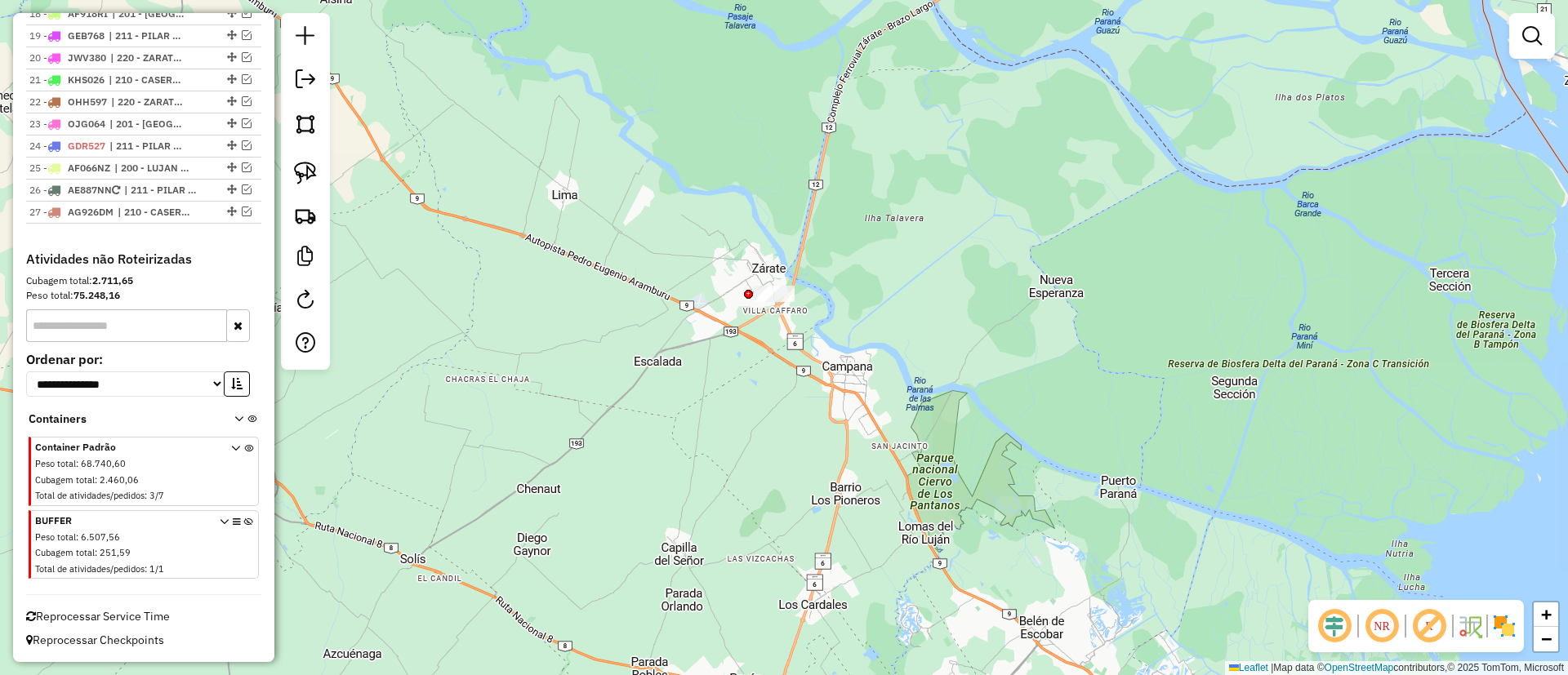
drag, startPoint x: 740, startPoint y: 430, endPoint x: 859, endPoint y: 114, distance: 337.7
click at [839, 136] on div "Janela de atendimento Grade de atendimento Capacidade Transportadoras Veículos …" at bounding box center [784, 337] width 1568 height 675
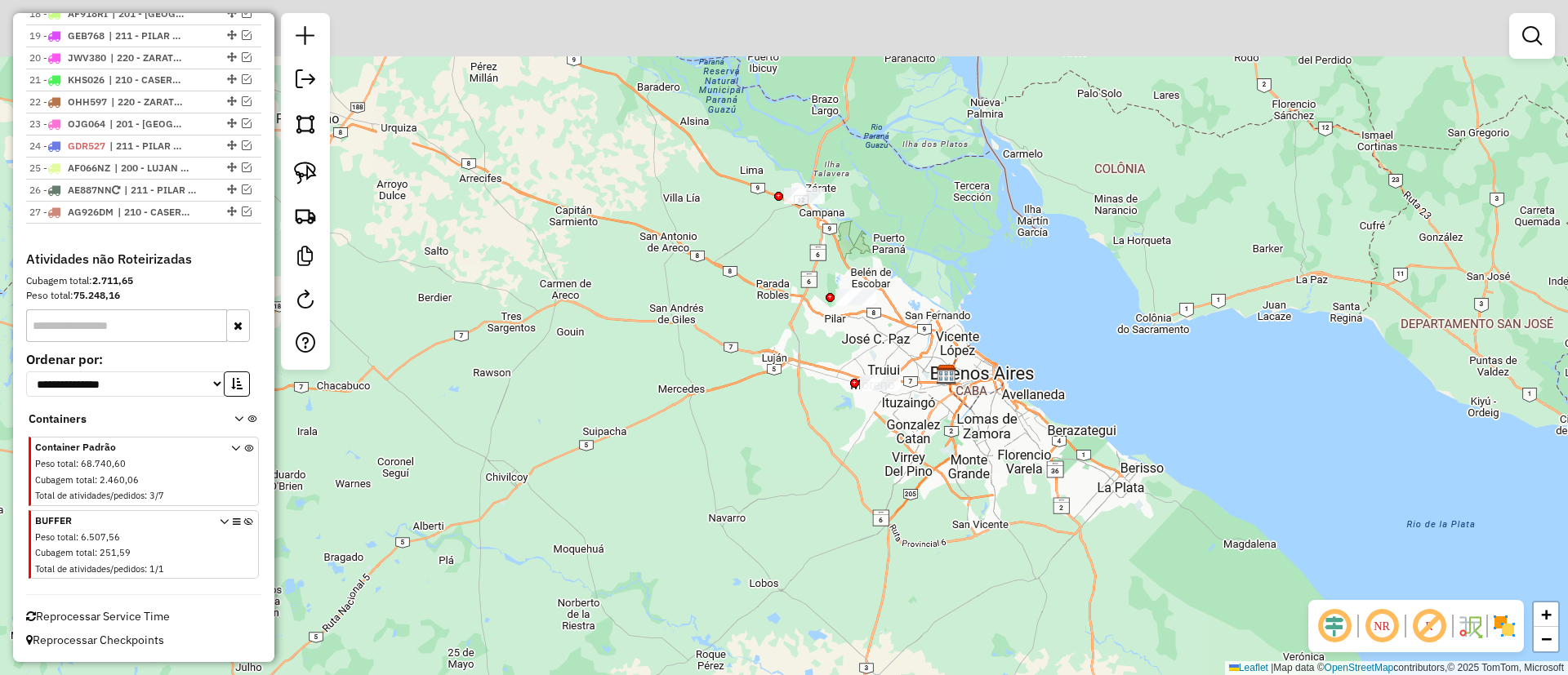
drag, startPoint x: 934, startPoint y: 287, endPoint x: 857, endPoint y: 373, distance: 115.4
click at [857, 373] on div "Janela de atendimento Grade de atendimento Capacidade Transportadoras Veículos …" at bounding box center [784, 337] width 1568 height 675
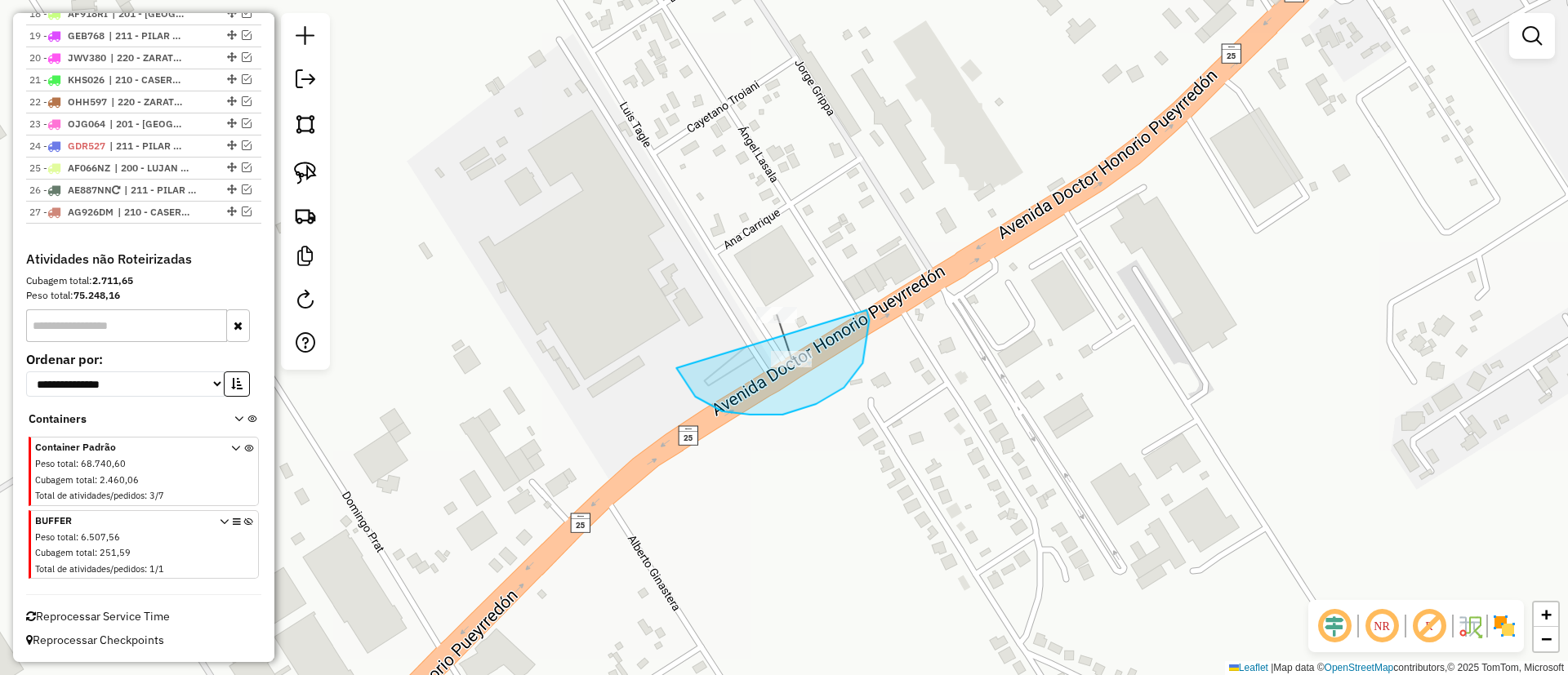
drag, startPoint x: 722, startPoint y: 411, endPoint x: 866, endPoint y: 310, distance: 175.9
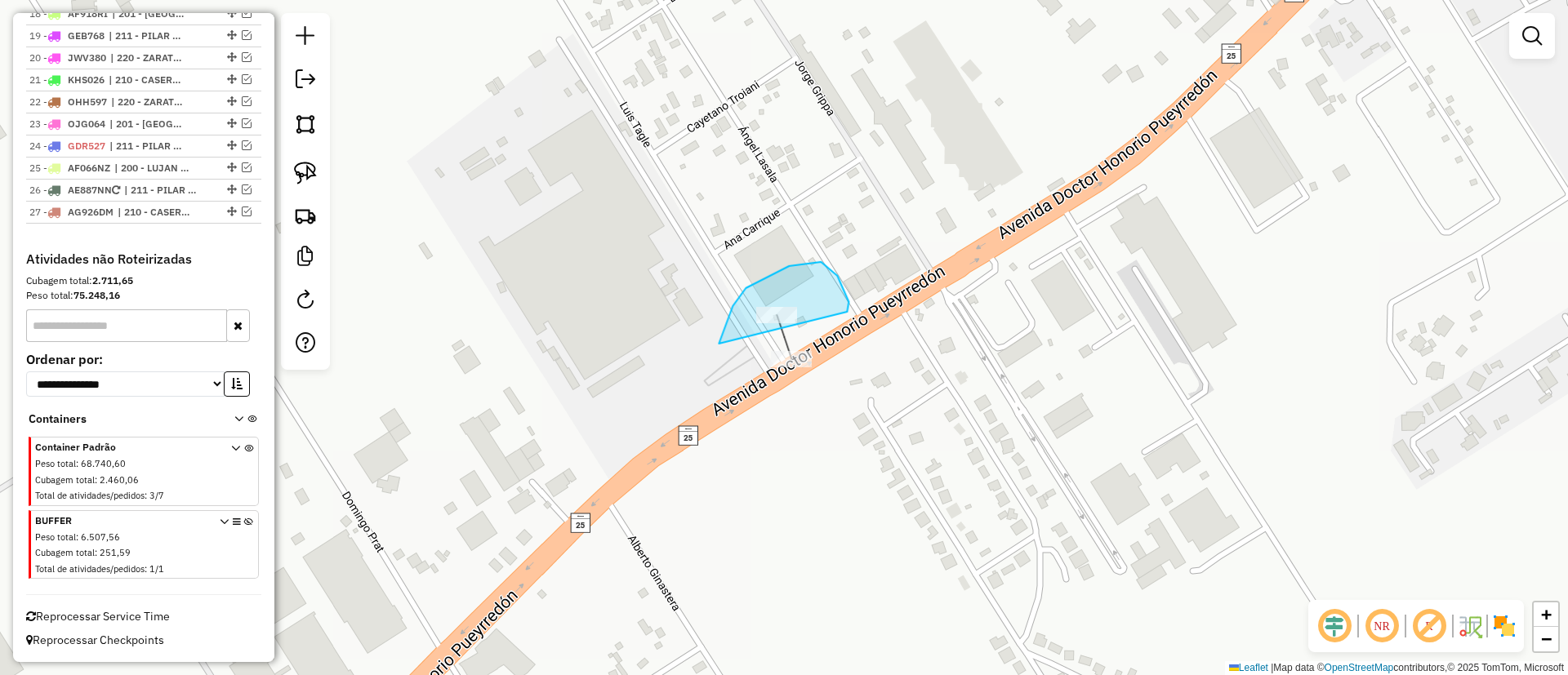
drag, startPoint x: 746, startPoint y: 288, endPoint x: 847, endPoint y: 311, distance: 103.6
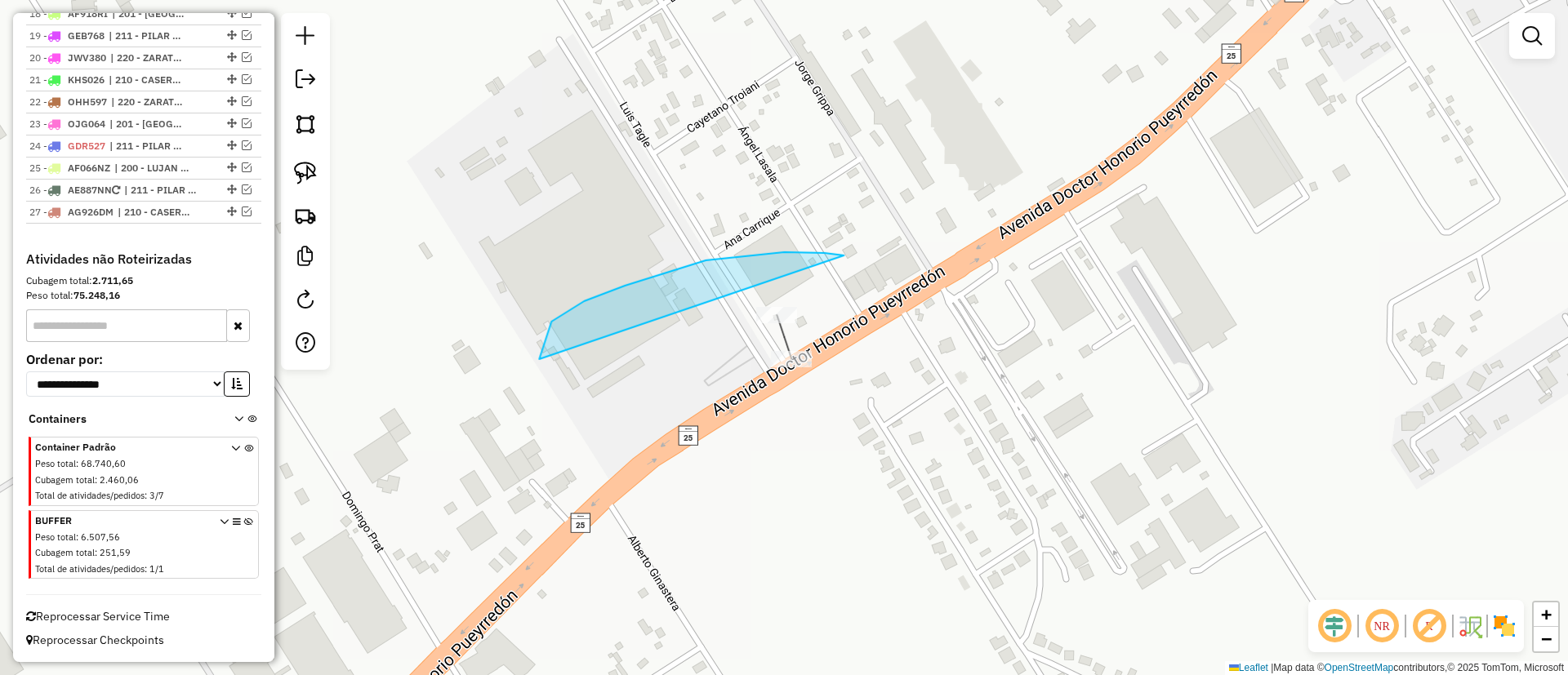
drag, startPoint x: 539, startPoint y: 359, endPoint x: 890, endPoint y: 359, distance: 351.0
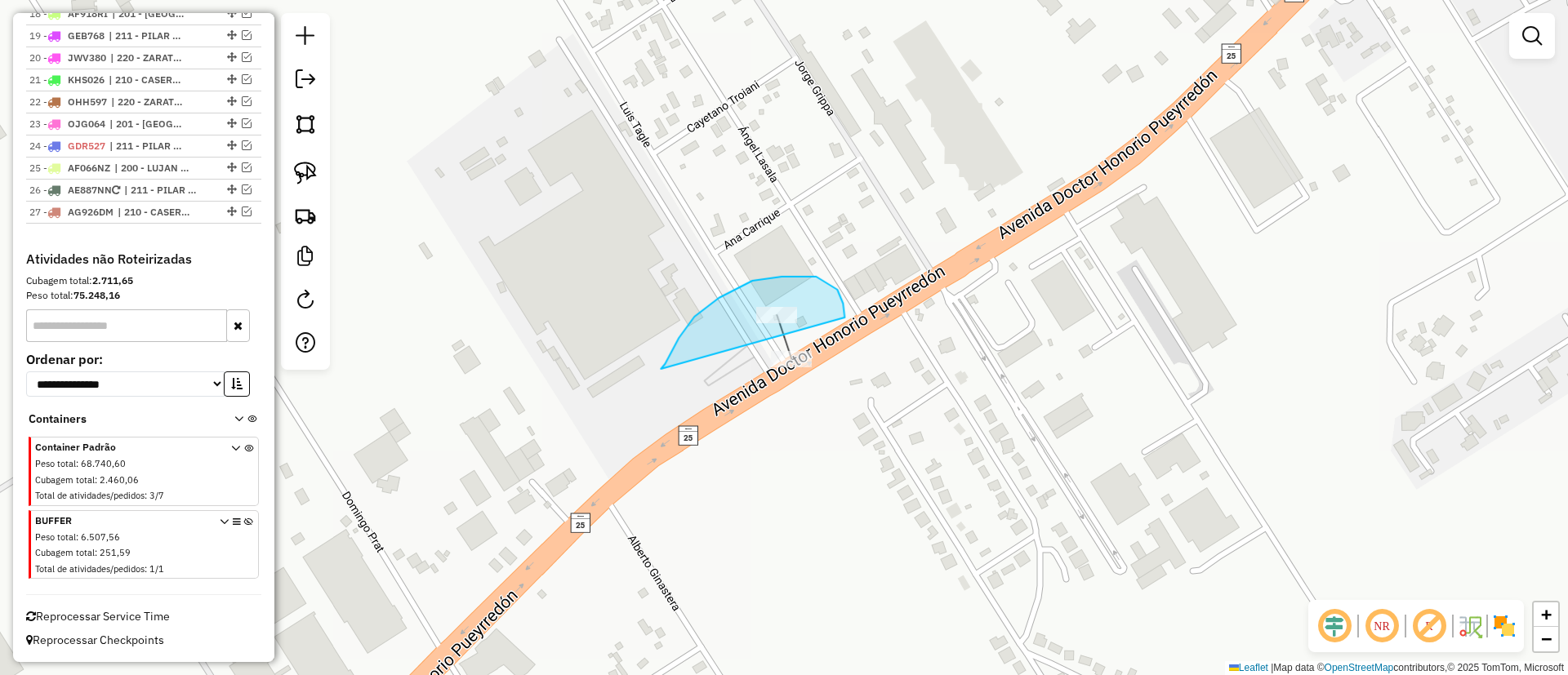
drag, startPoint x: 660, startPoint y: 369, endPoint x: 846, endPoint y: 336, distance: 188.9
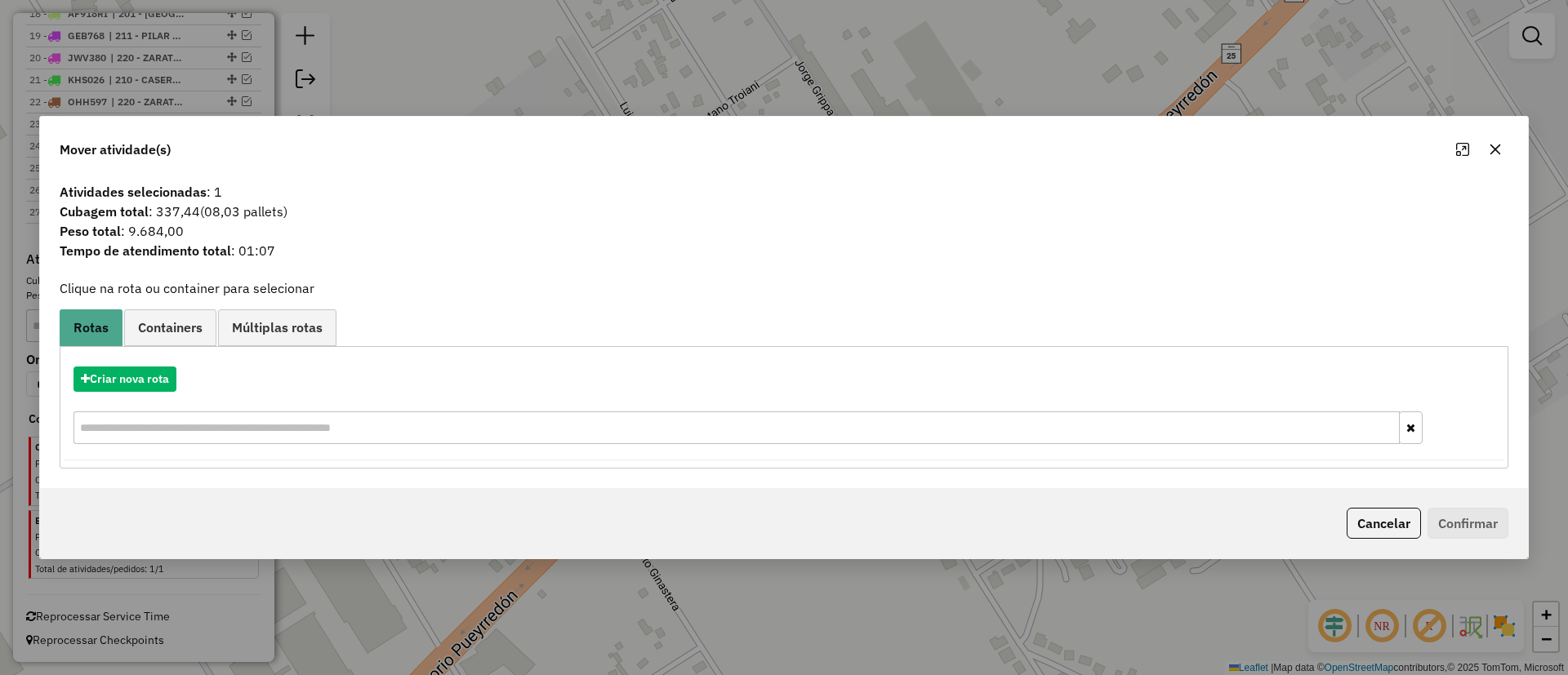
click at [143, 367] on div "Criar nova rota" at bounding box center [784, 379] width 1441 height 26
click at [144, 383] on button "Criar nova rota" at bounding box center [125, 379] width 103 height 26
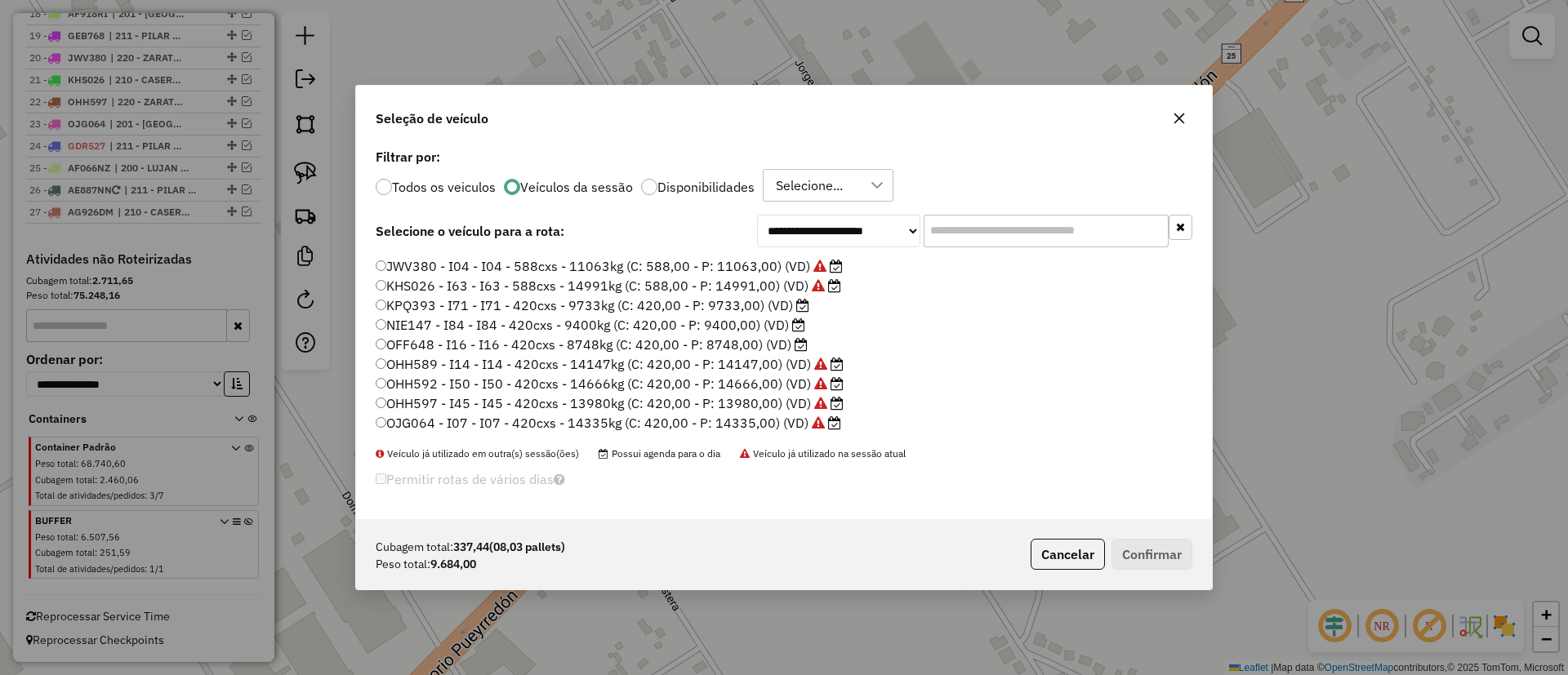
click at [759, 304] on label "KPQ393 - I71 - I71 - 420cxs - 9733kg (C: 420,00 - P: 9733,00) (VD)" at bounding box center [593, 306] width 434 height 20
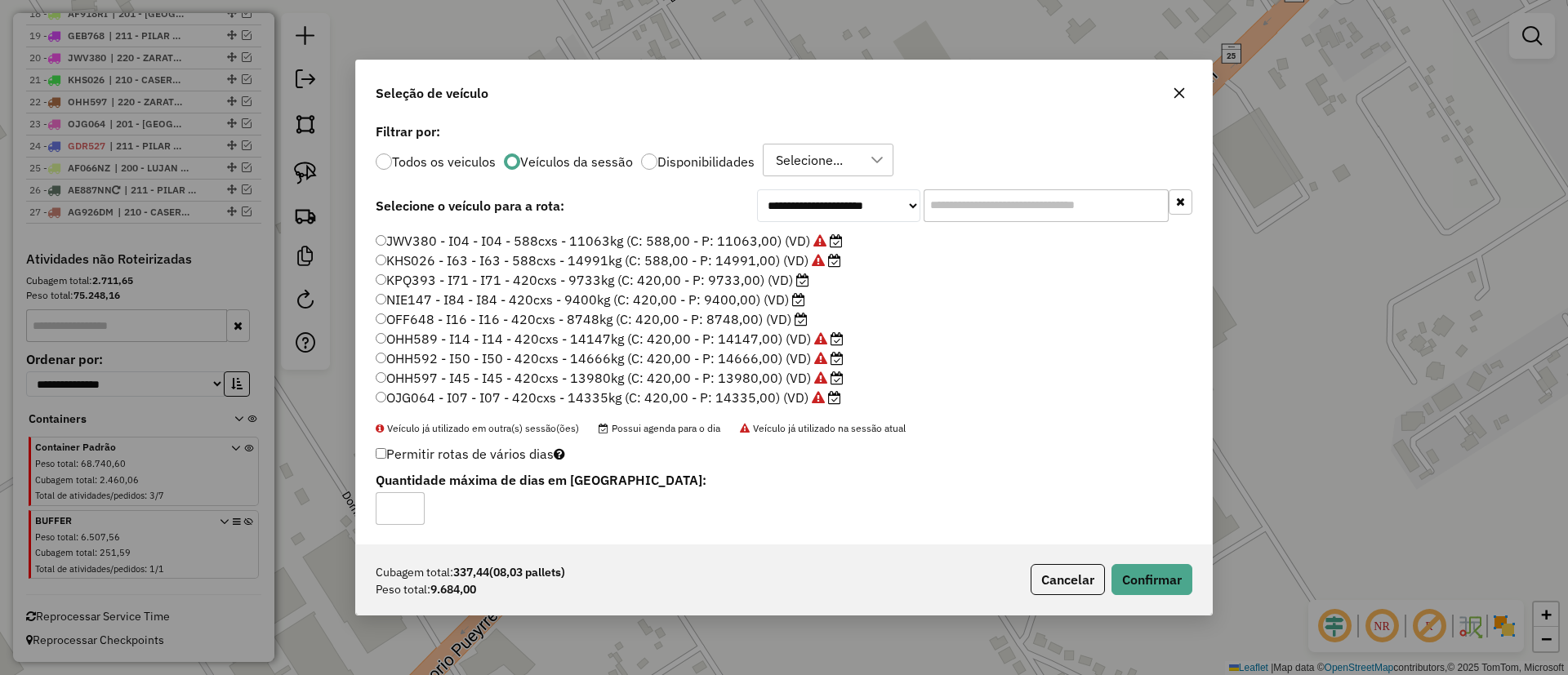
click at [1133, 559] on div "Cubagem total: 337,44 (08,03 pallets) Peso total: 9.684,00 Cancelar Confirmar" at bounding box center [784, 579] width 856 height 70
click at [1132, 568] on button "Confirmar" at bounding box center [1152, 580] width 81 height 31
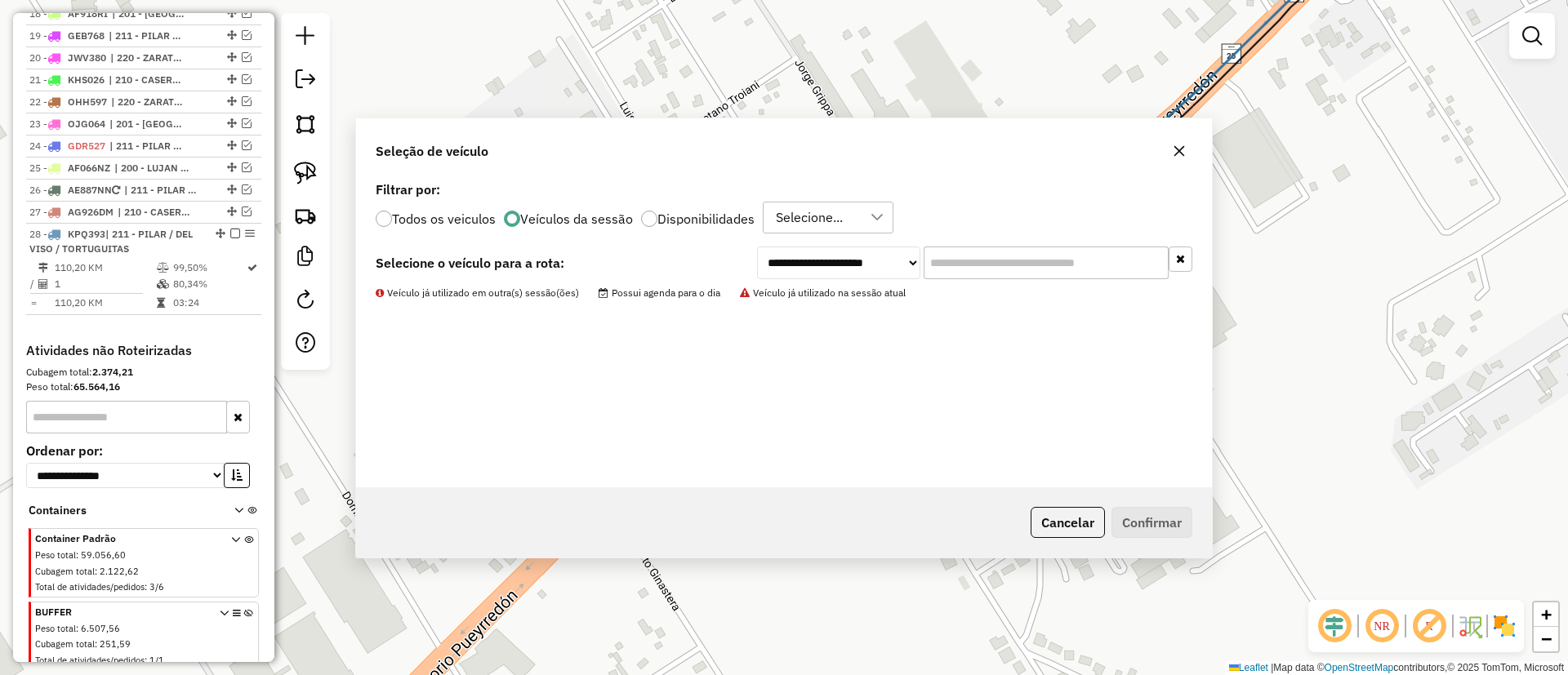
scroll to position [1017, 0]
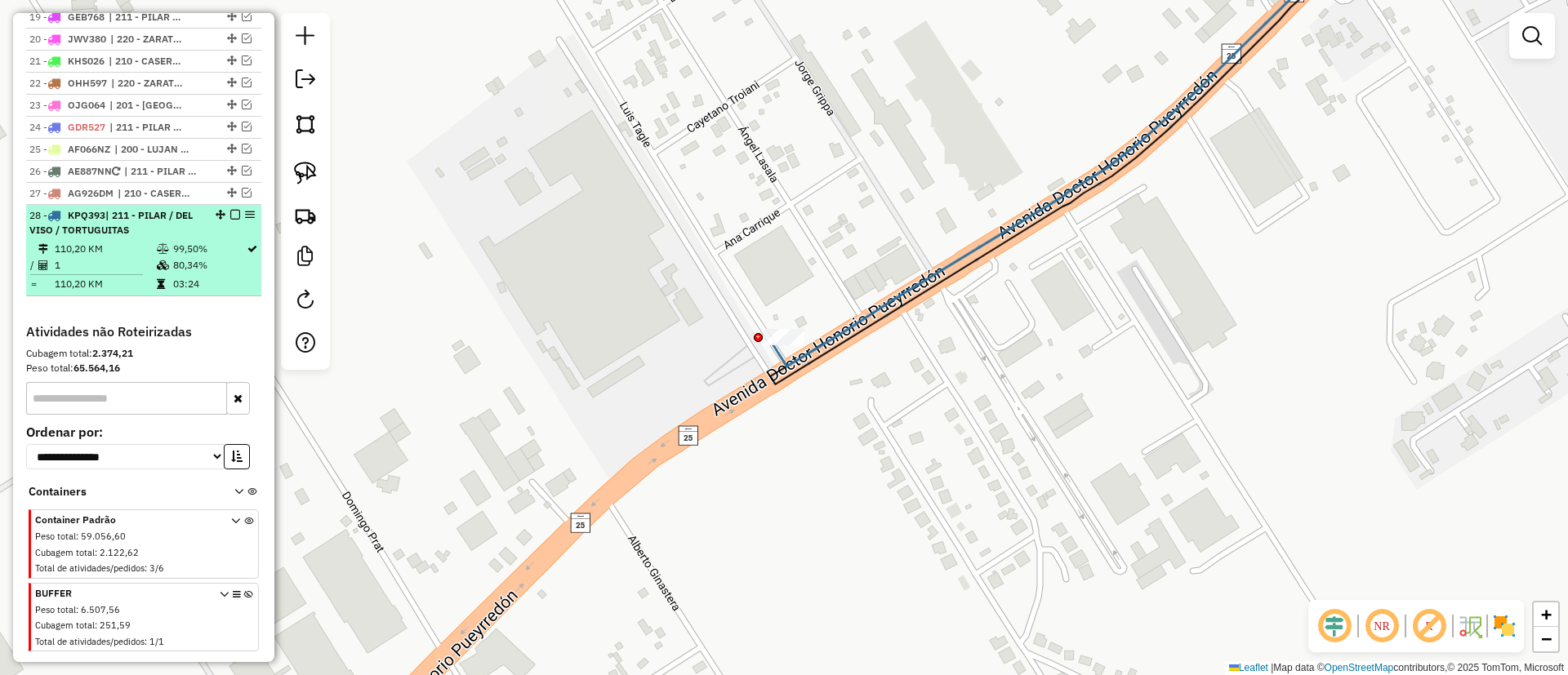
click at [231, 212] on em at bounding box center [236, 215] width 10 height 10
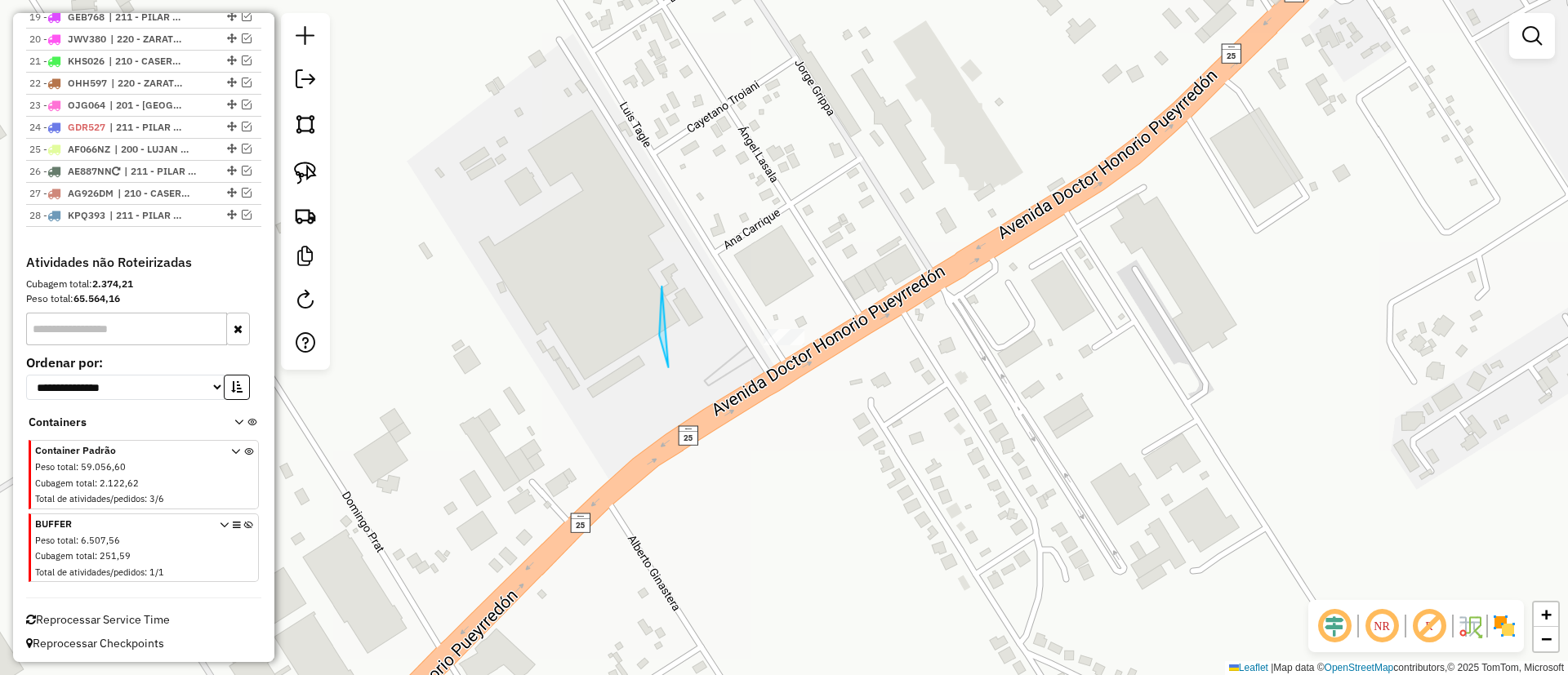
drag, startPoint x: 660, startPoint y: 303, endPoint x: 827, endPoint y: 248, distance: 175.8
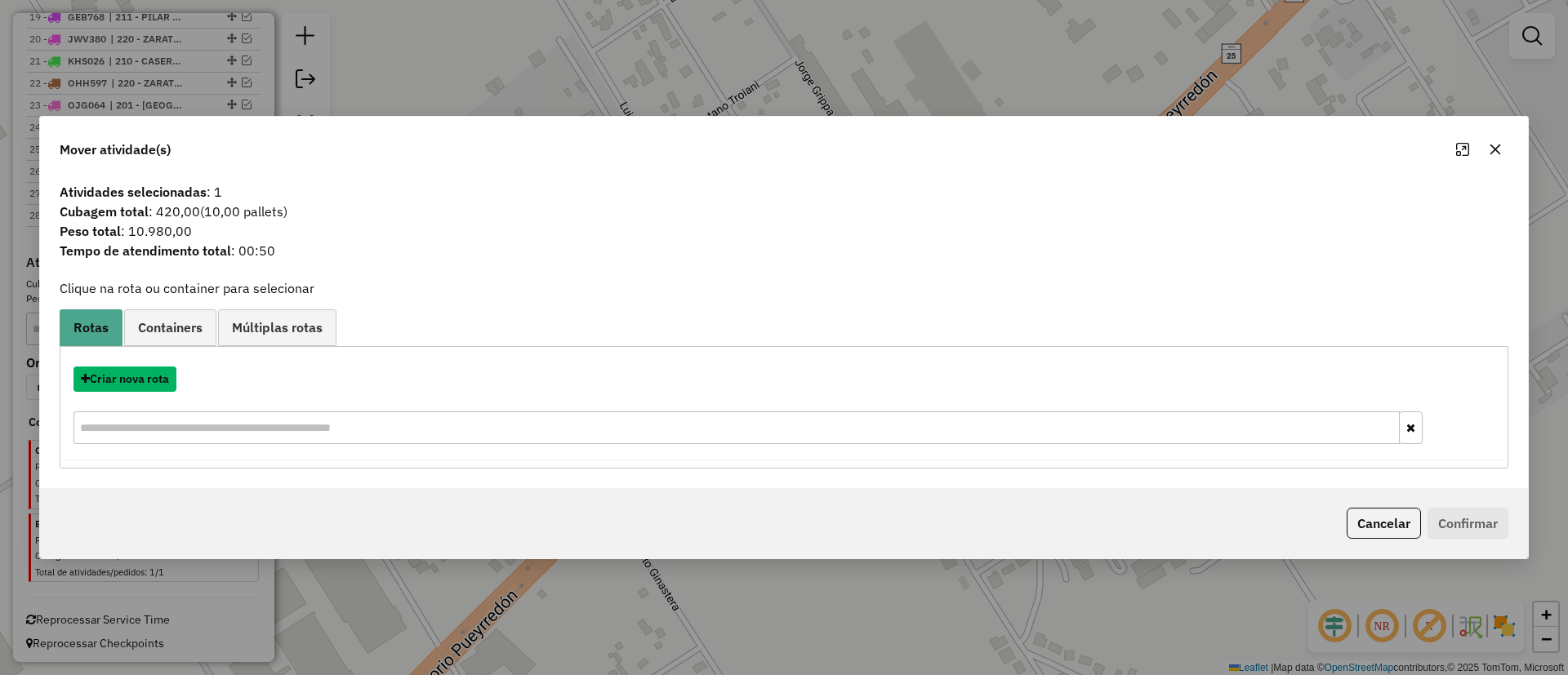
click at [148, 375] on button "Criar nova rota" at bounding box center [125, 379] width 103 height 26
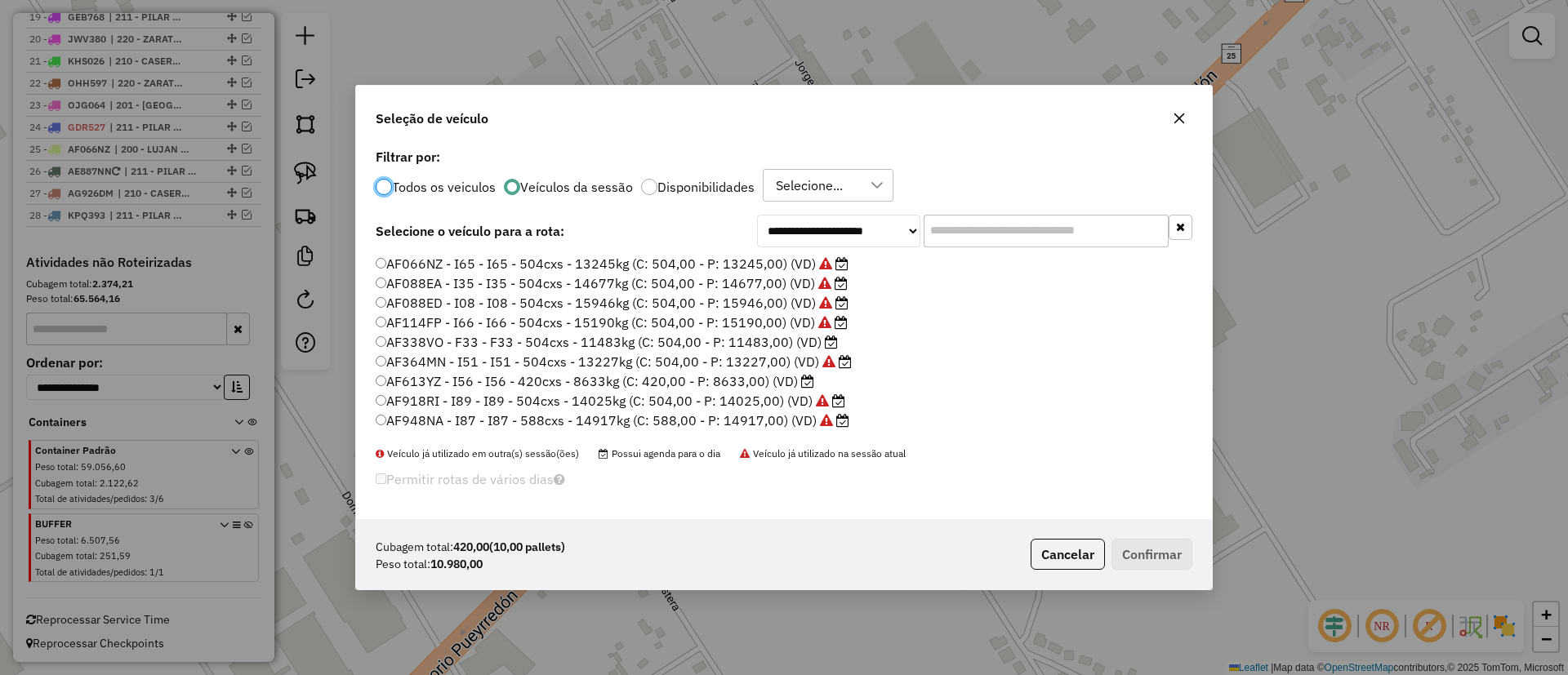
scroll to position [245, 0]
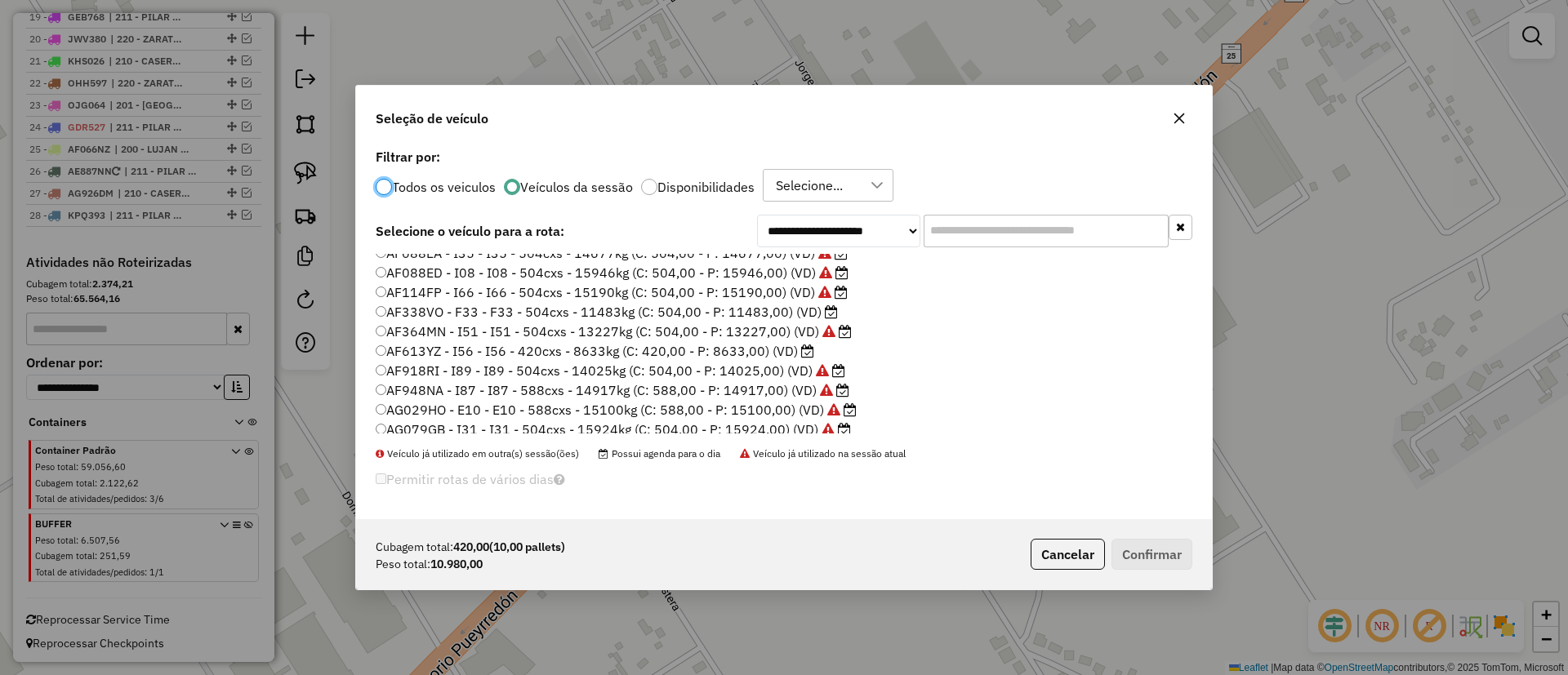
click at [771, 315] on label "AF338VO - F33 - F33 - 504cxs - 11483kg (C: 504,00 - P: 11483,00) (VD)" at bounding box center [607, 312] width 462 height 20
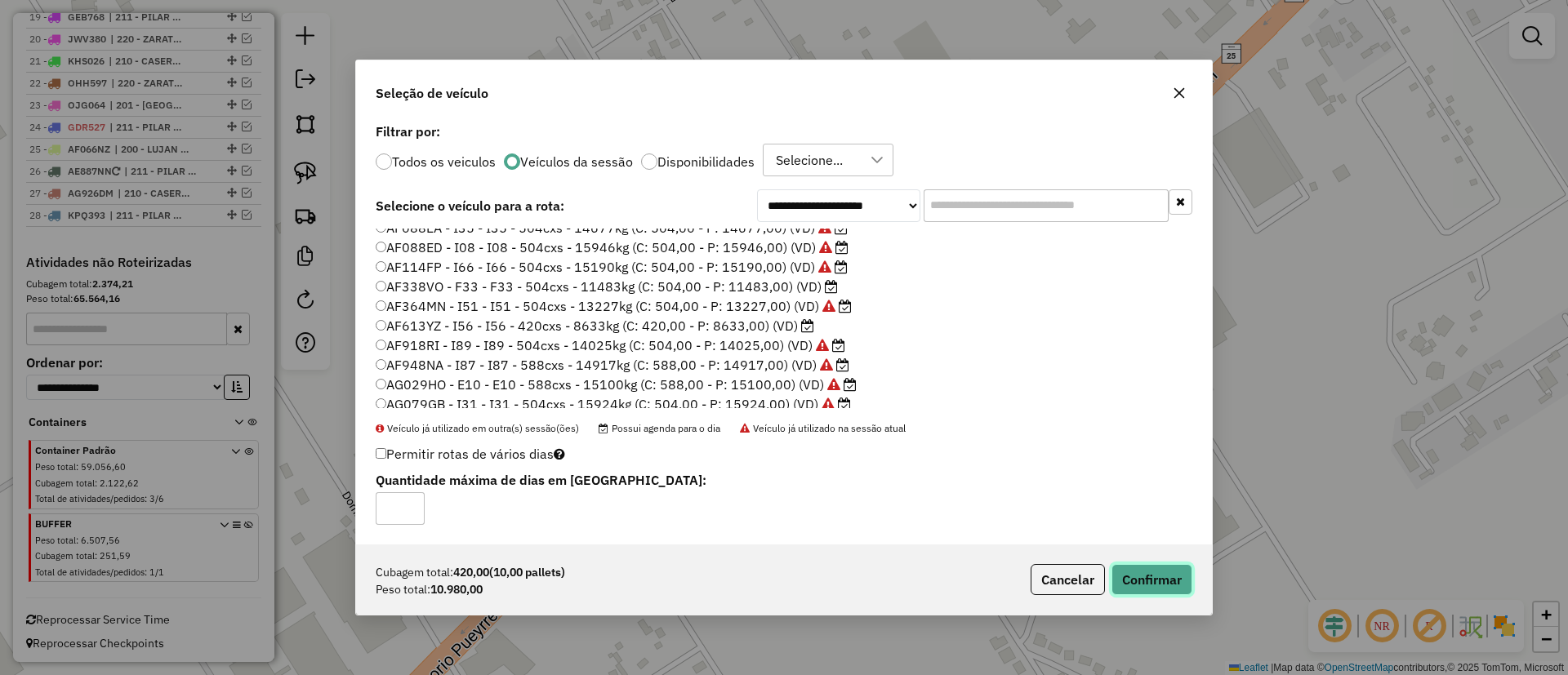
click at [1137, 578] on button "Confirmar" at bounding box center [1152, 580] width 81 height 31
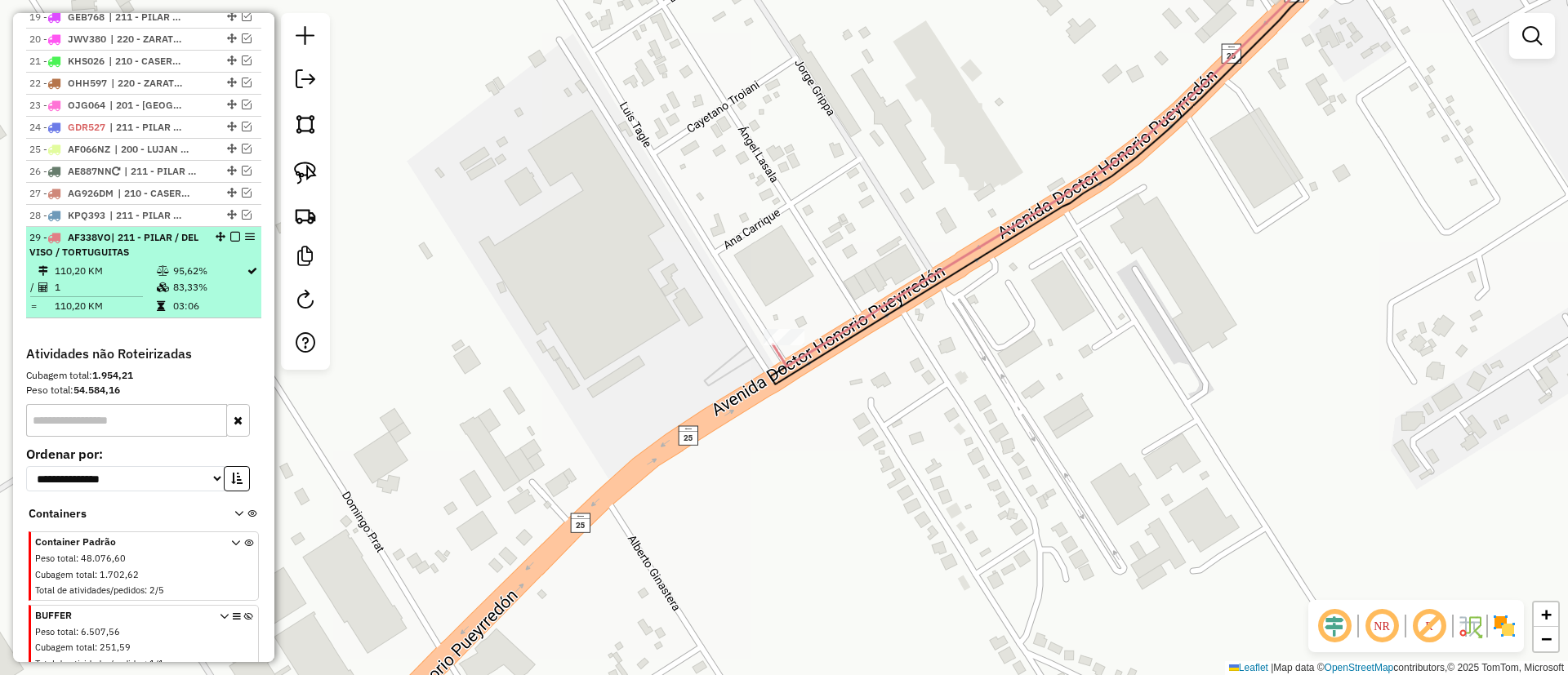
click at [231, 240] on em at bounding box center [236, 237] width 10 height 10
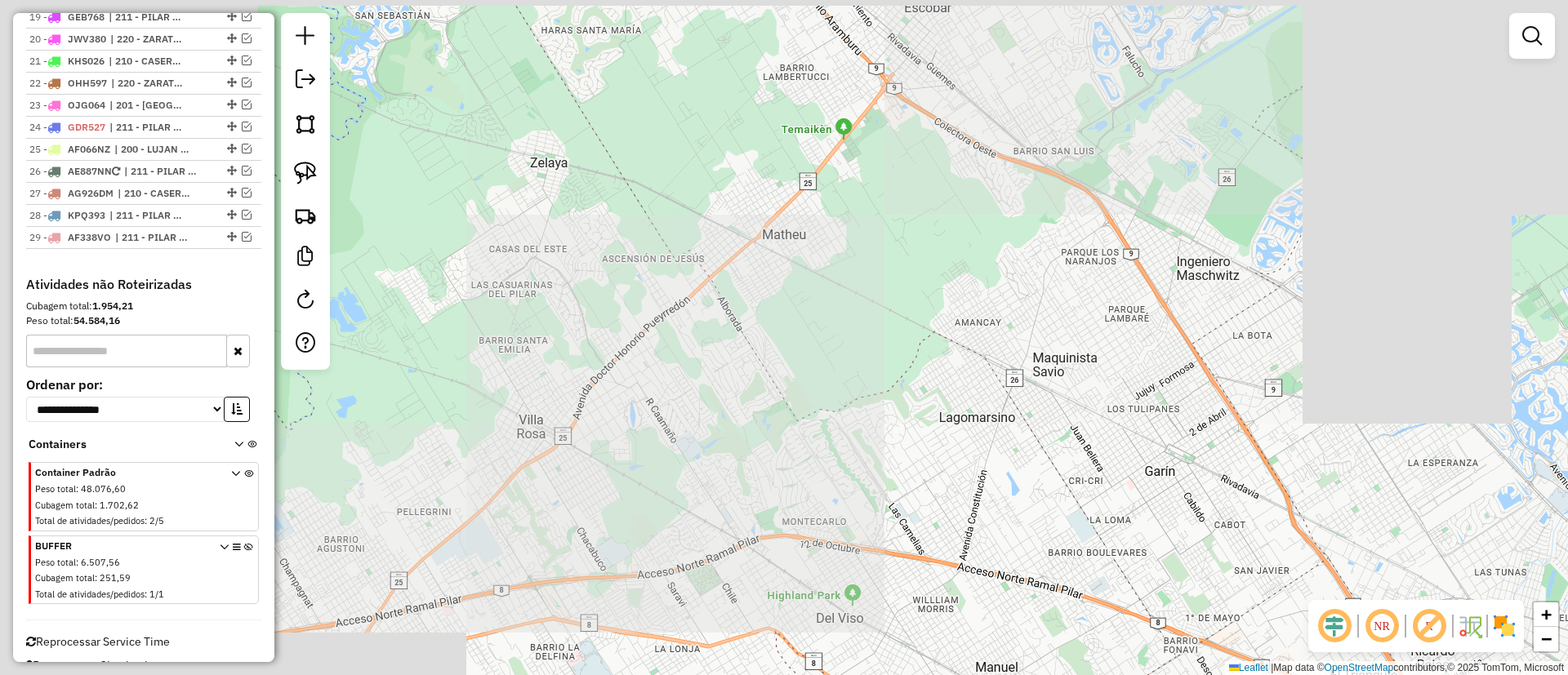
drag, startPoint x: 657, startPoint y: 358, endPoint x: 617, endPoint y: 244, distance: 120.8
click at [619, 245] on div "Janela de atendimento Grade de atendimento Capacidade Transportadoras Veículos …" at bounding box center [784, 337] width 1568 height 675
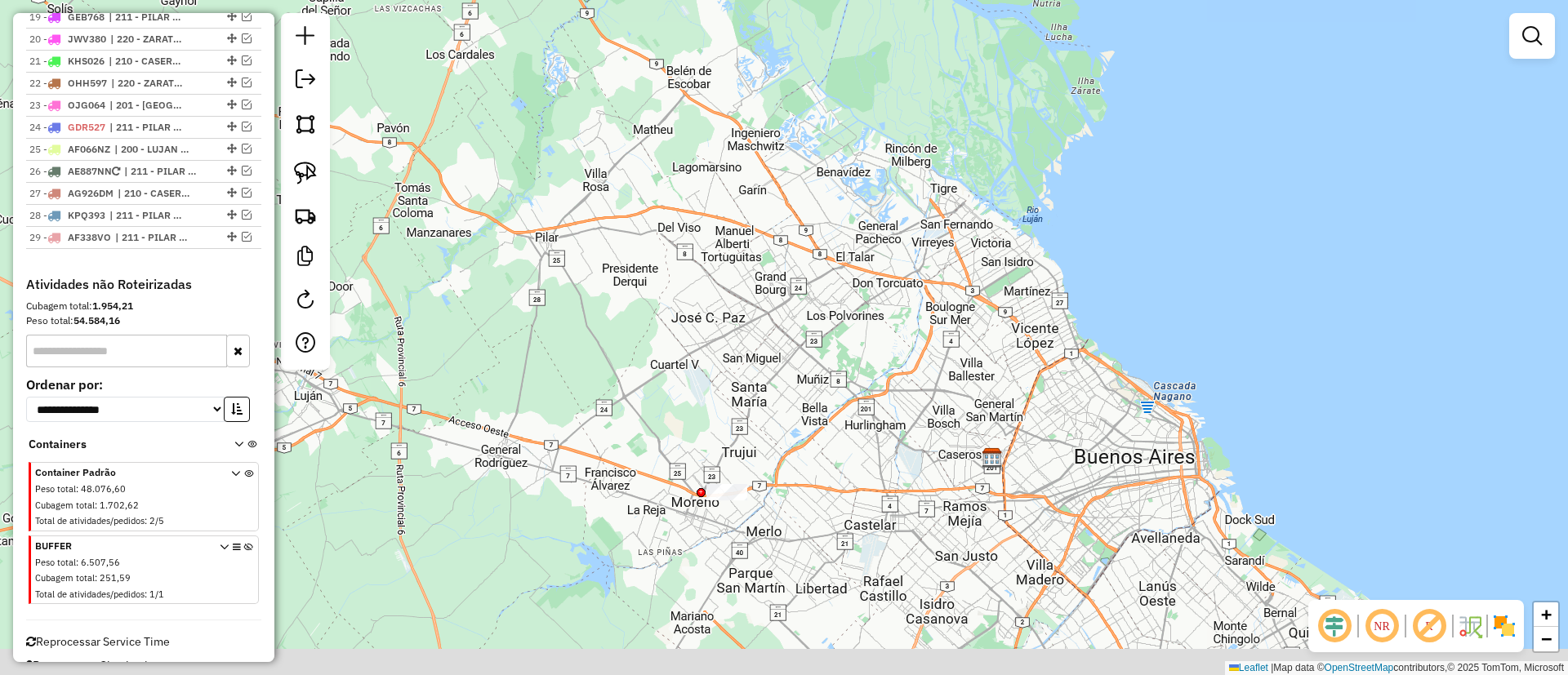
drag, startPoint x: 686, startPoint y: 361, endPoint x: 689, endPoint y: 292, distance: 69.1
click at [689, 295] on div "Janela de atendimento Grade de atendimento Capacidade Transportadoras Veículos …" at bounding box center [784, 337] width 1568 height 675
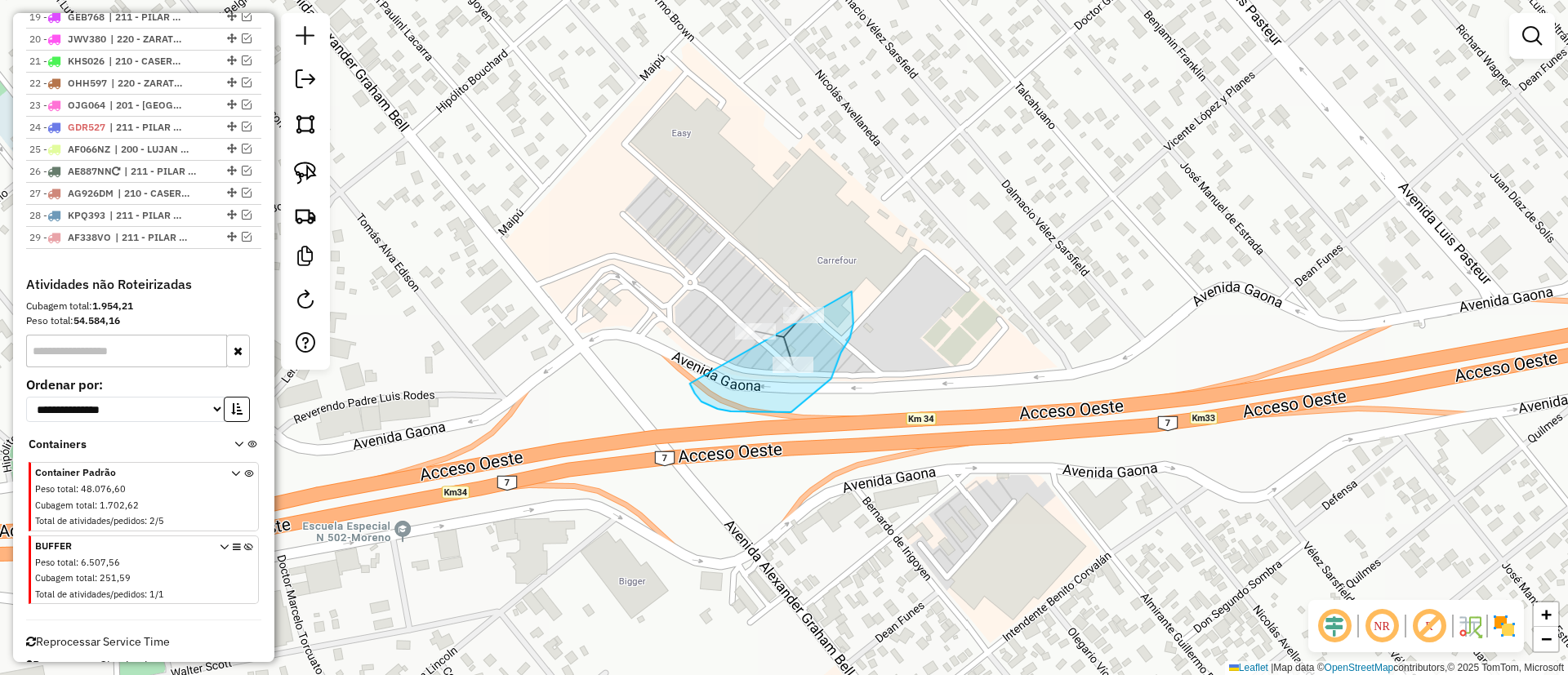
drag, startPoint x: 690, startPoint y: 383, endPoint x: 708, endPoint y: 252, distance: 132.2
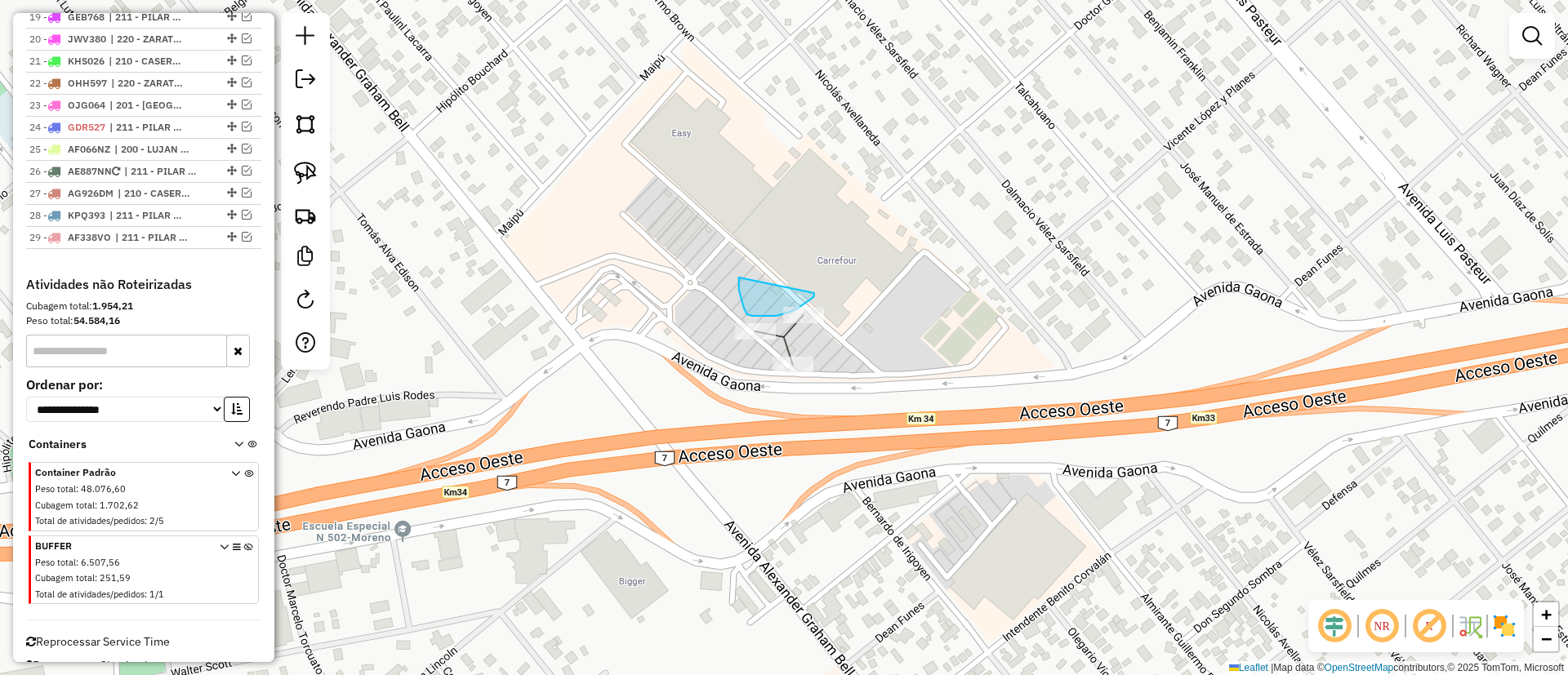
drag, startPoint x: 742, startPoint y: 301, endPoint x: 814, endPoint y: 293, distance: 72.4
drag, startPoint x: 784, startPoint y: 269, endPoint x: 849, endPoint y: 307, distance: 75.3
click at [766, 326] on div "Janela de atendimento Grade de atendimento Capacidade Transportadoras Veículos …" at bounding box center [784, 337] width 1568 height 675
drag, startPoint x: 734, startPoint y: 368, endPoint x: 806, endPoint y: 355, distance: 73.2
drag, startPoint x: 816, startPoint y: 362, endPoint x: 755, endPoint y: 360, distance: 61.0
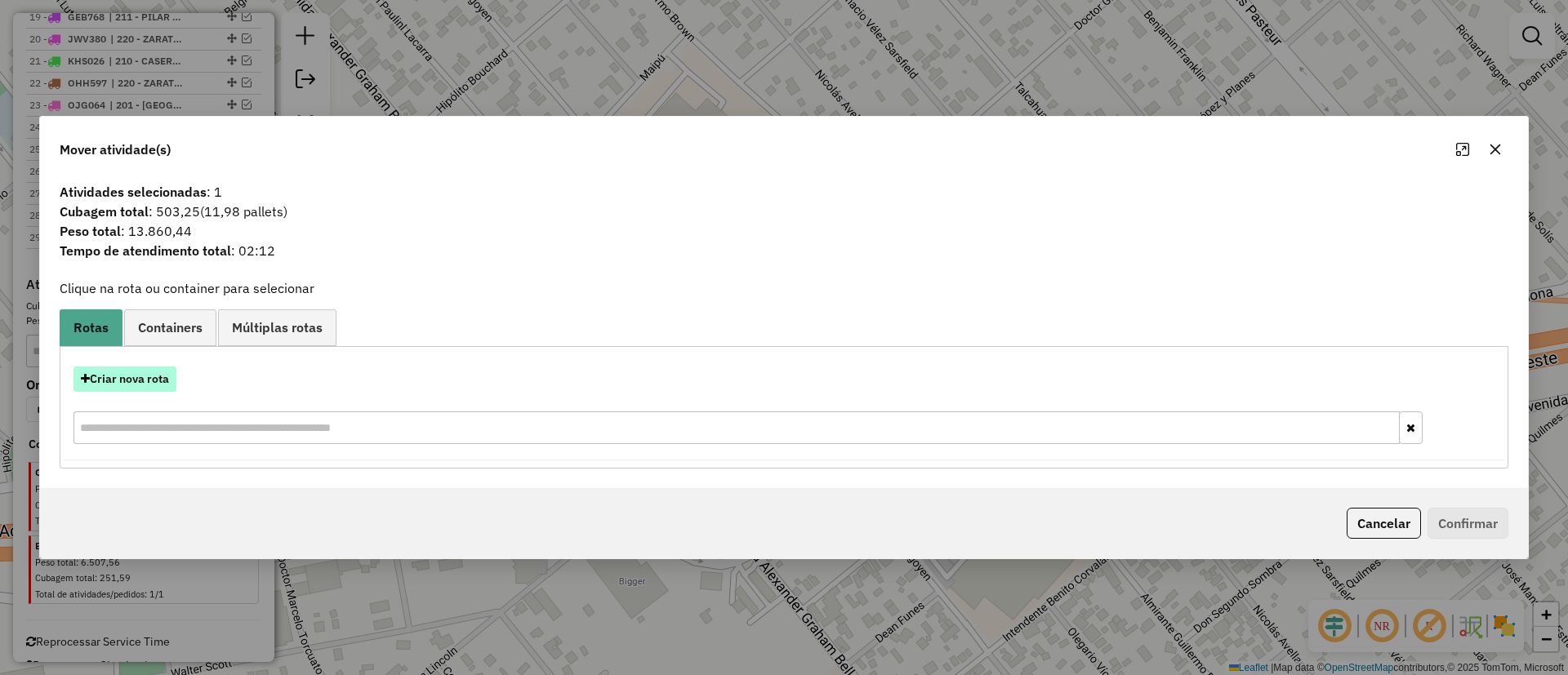
click at [136, 372] on button "Criar nova rota" at bounding box center [125, 379] width 103 height 26
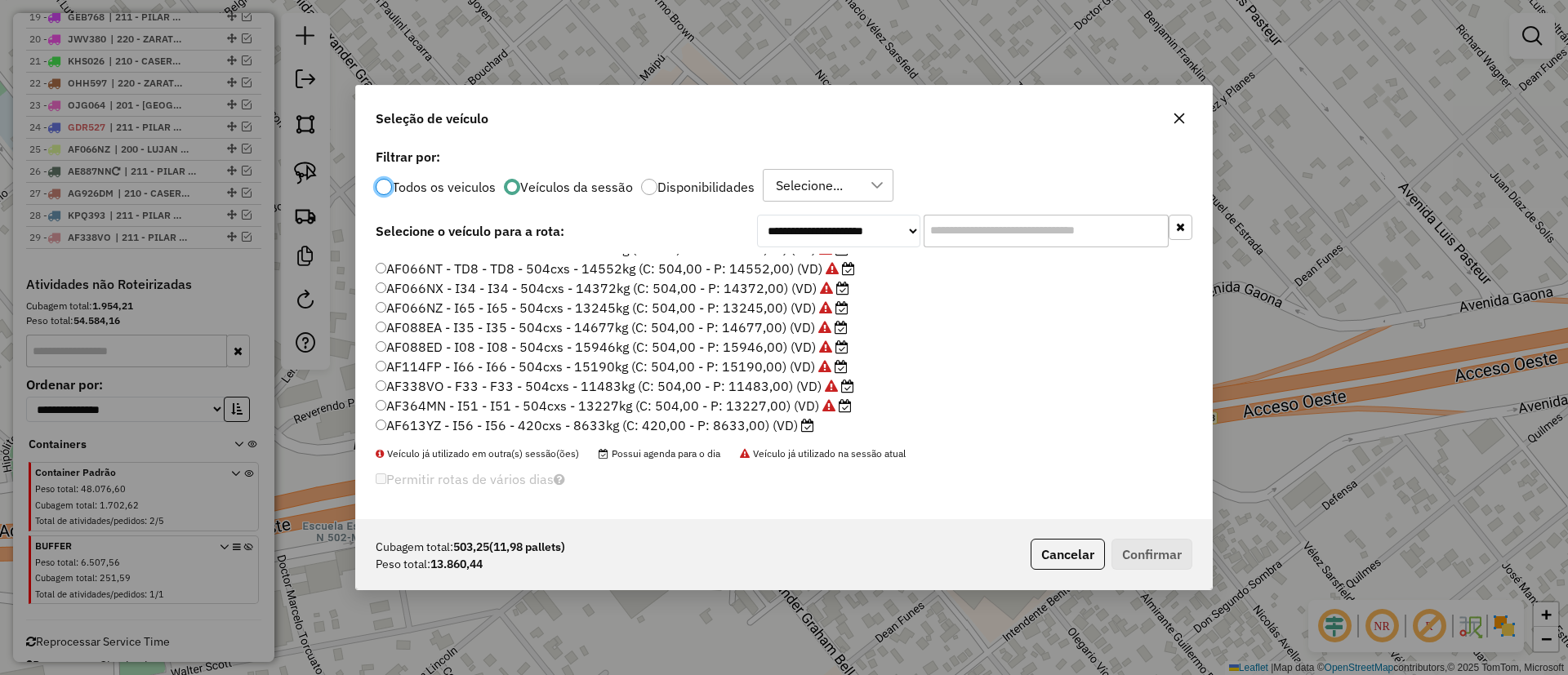
scroll to position [119, 0]
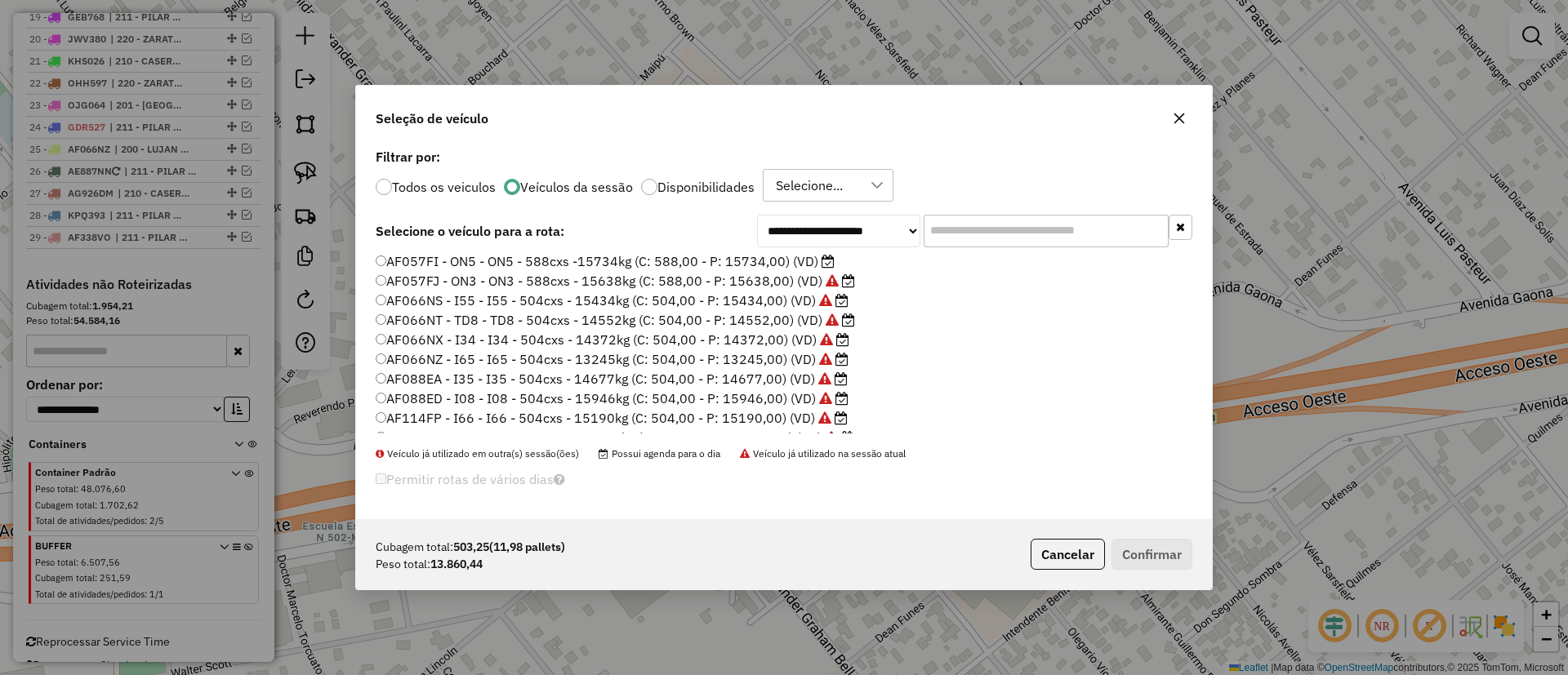
click at [700, 266] on label "AF057FI - ON5 - ON5 - 588cxs -15734kg (C: 588,00 - P: 15734,00) (VD)" at bounding box center [605, 261] width 459 height 20
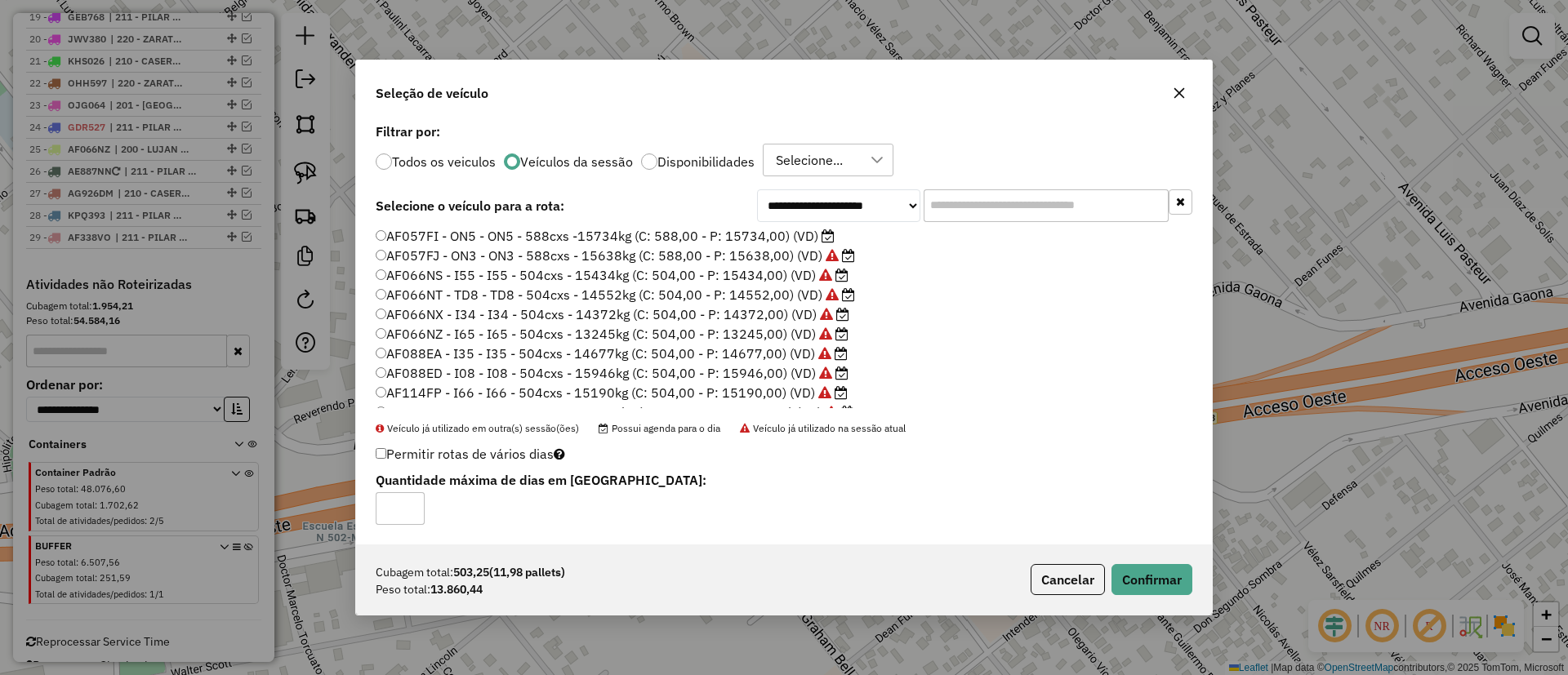
scroll to position [0, 0]
click at [1156, 580] on button "Confirmar" at bounding box center [1152, 580] width 81 height 31
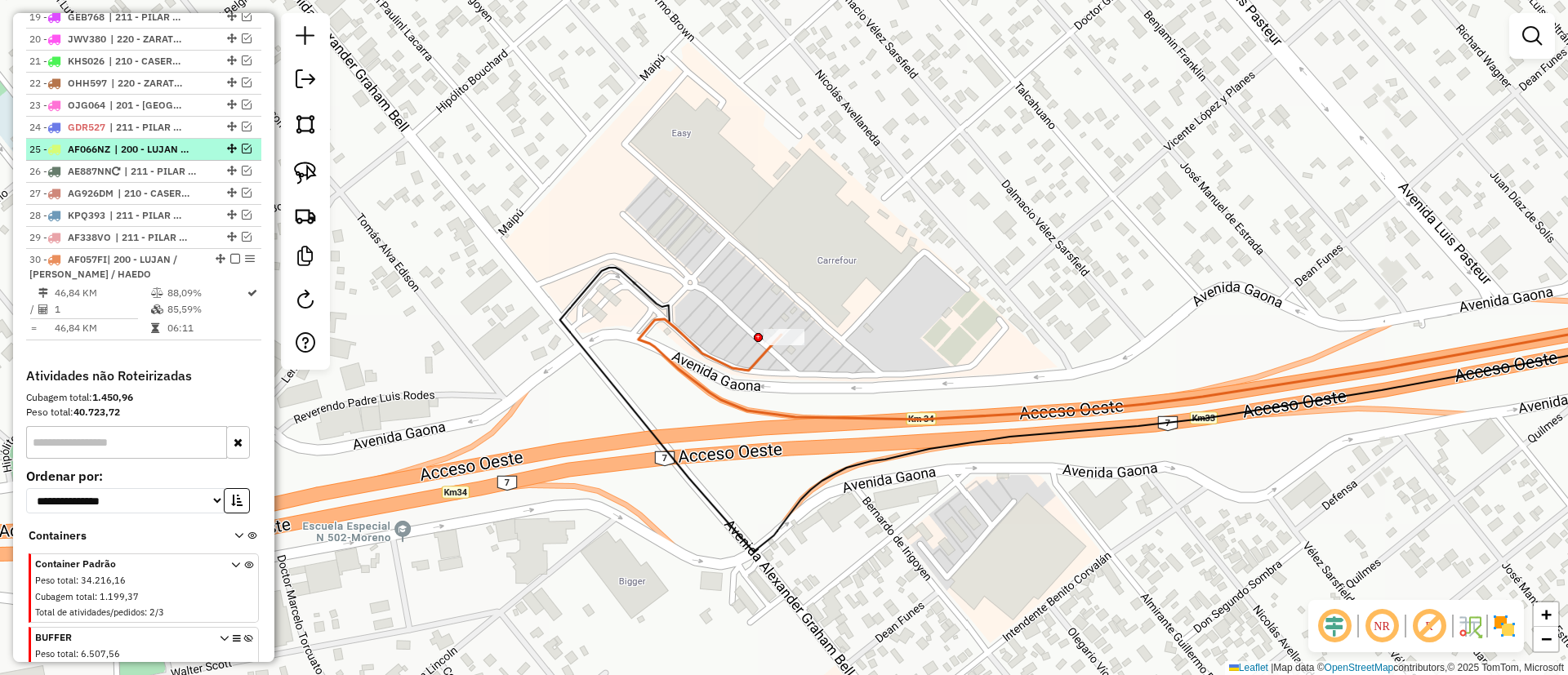
click at [191, 162] on li "26 - AE887NN | 211 - PILAR / DEL VISO / TORTUGUITAS" at bounding box center [144, 172] width 236 height 22
select select "**********"
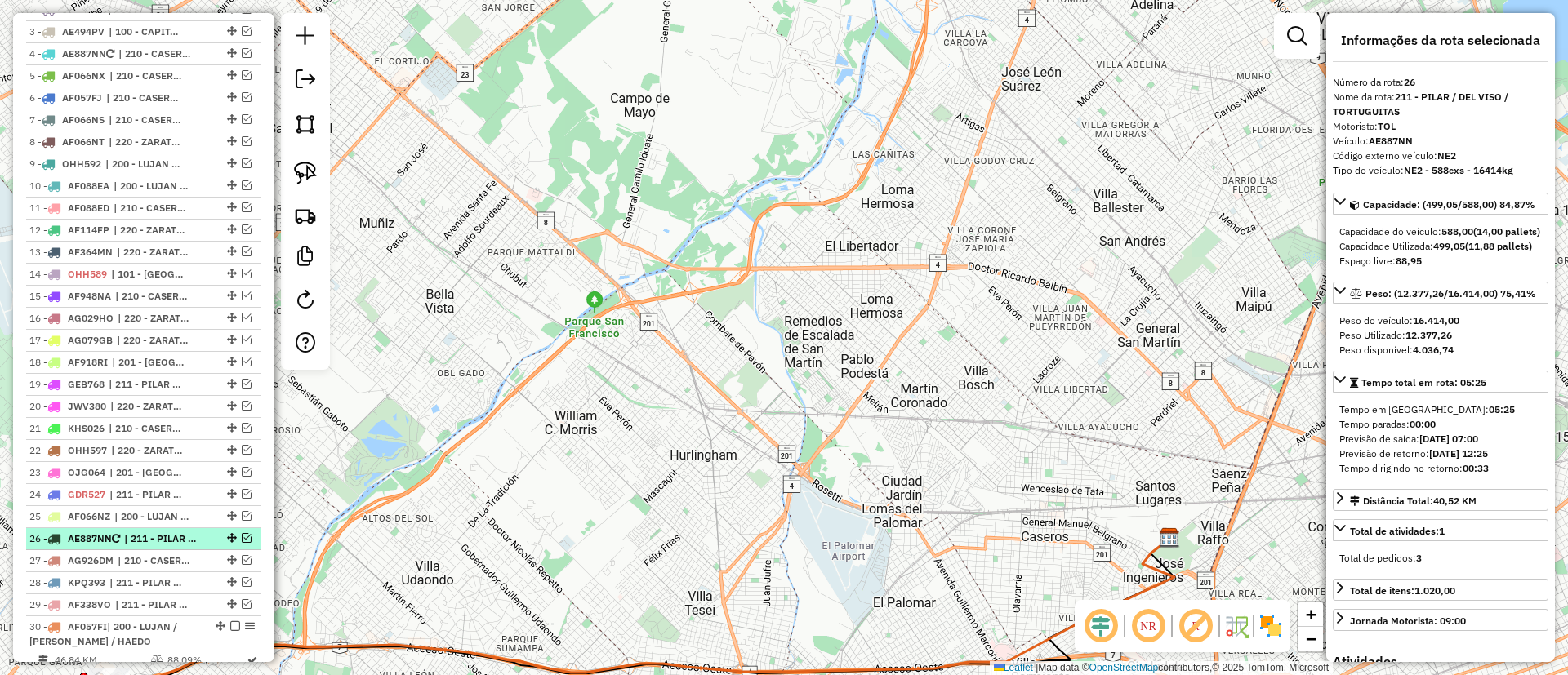
scroll to position [527, 0]
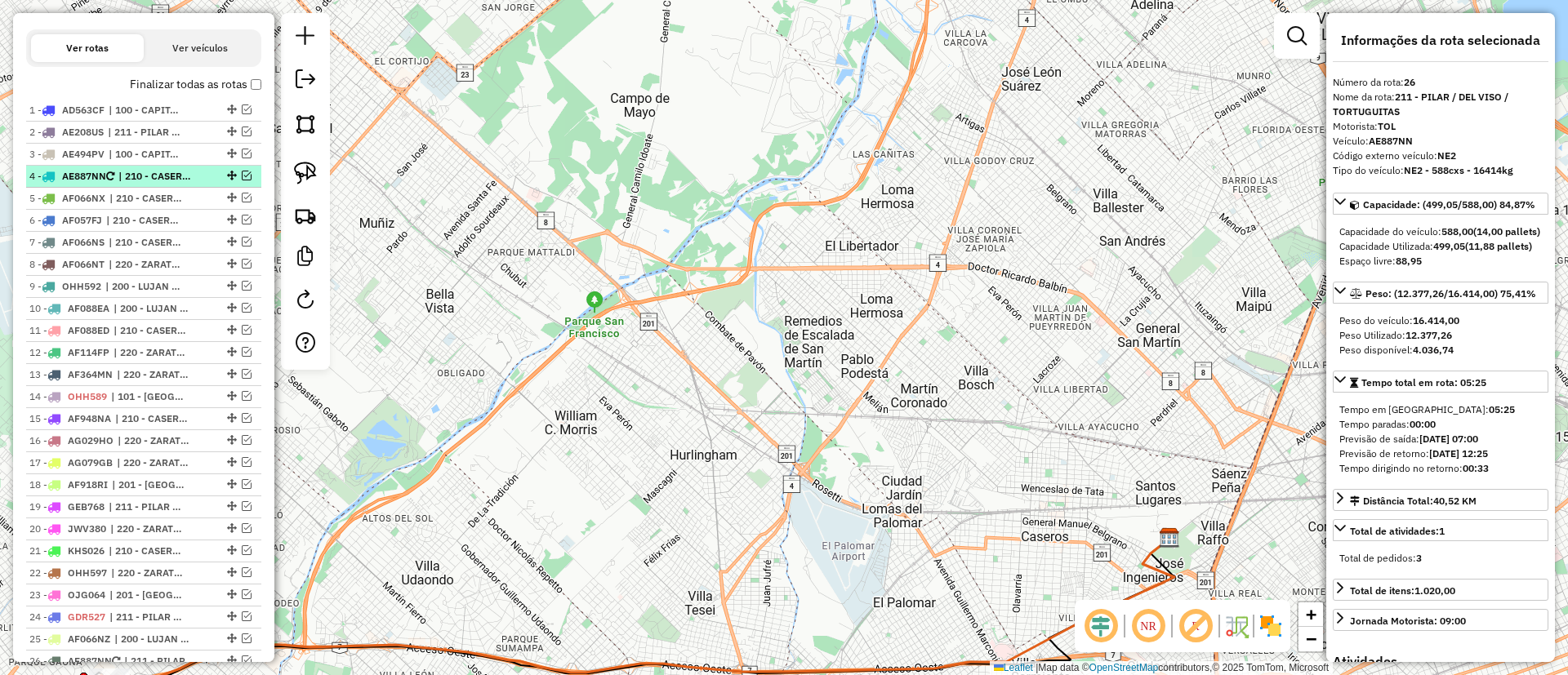
click at [206, 171] on div at bounding box center [230, 176] width 49 height 10
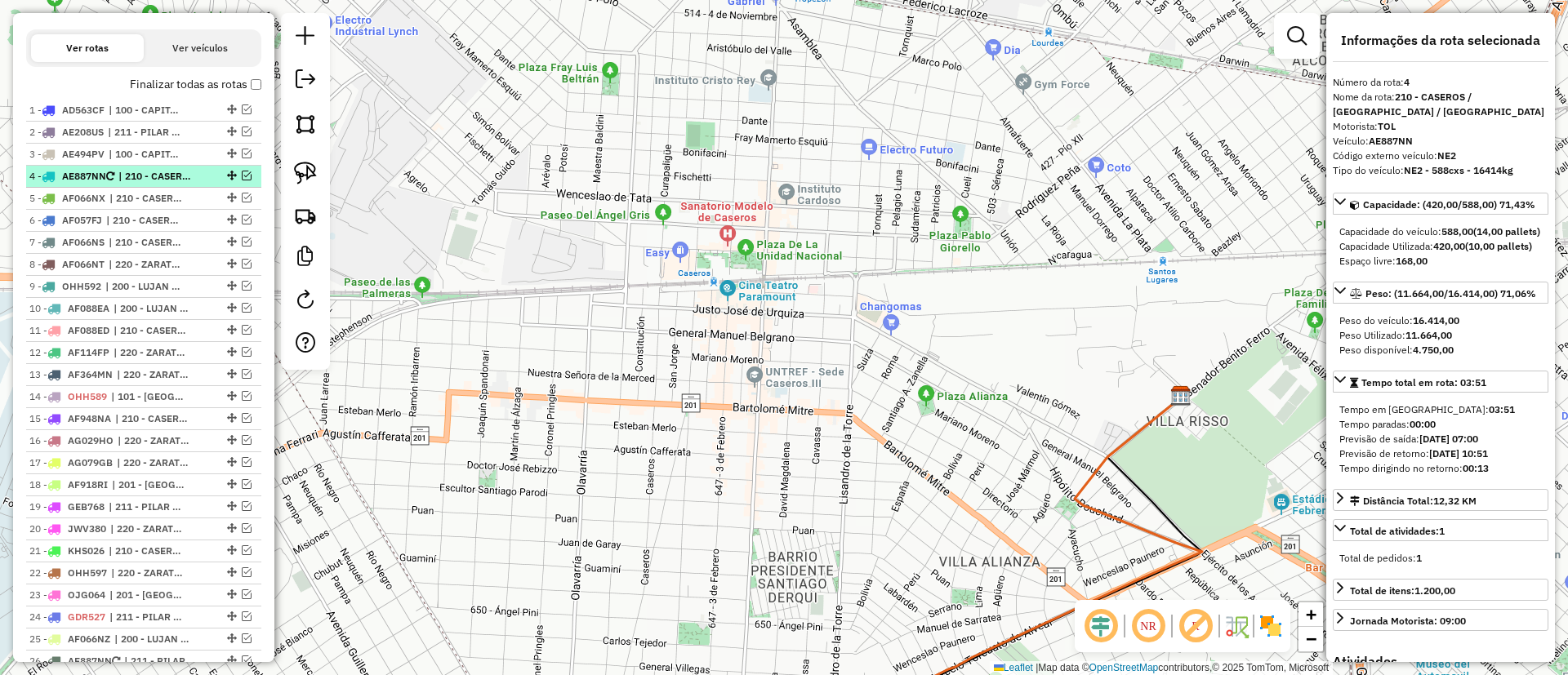
click at [241, 171] on em at bounding box center [246, 176] width 10 height 10
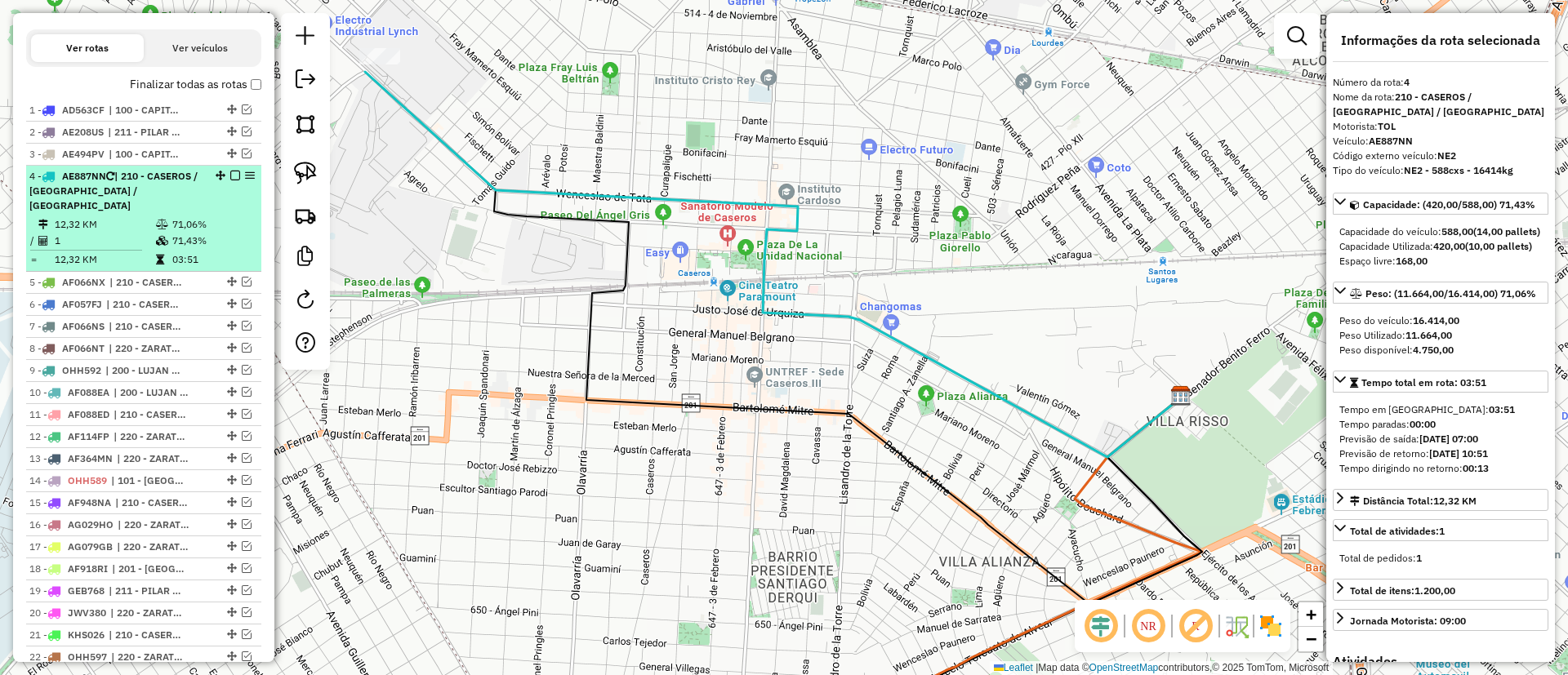
scroll to position [772, 0]
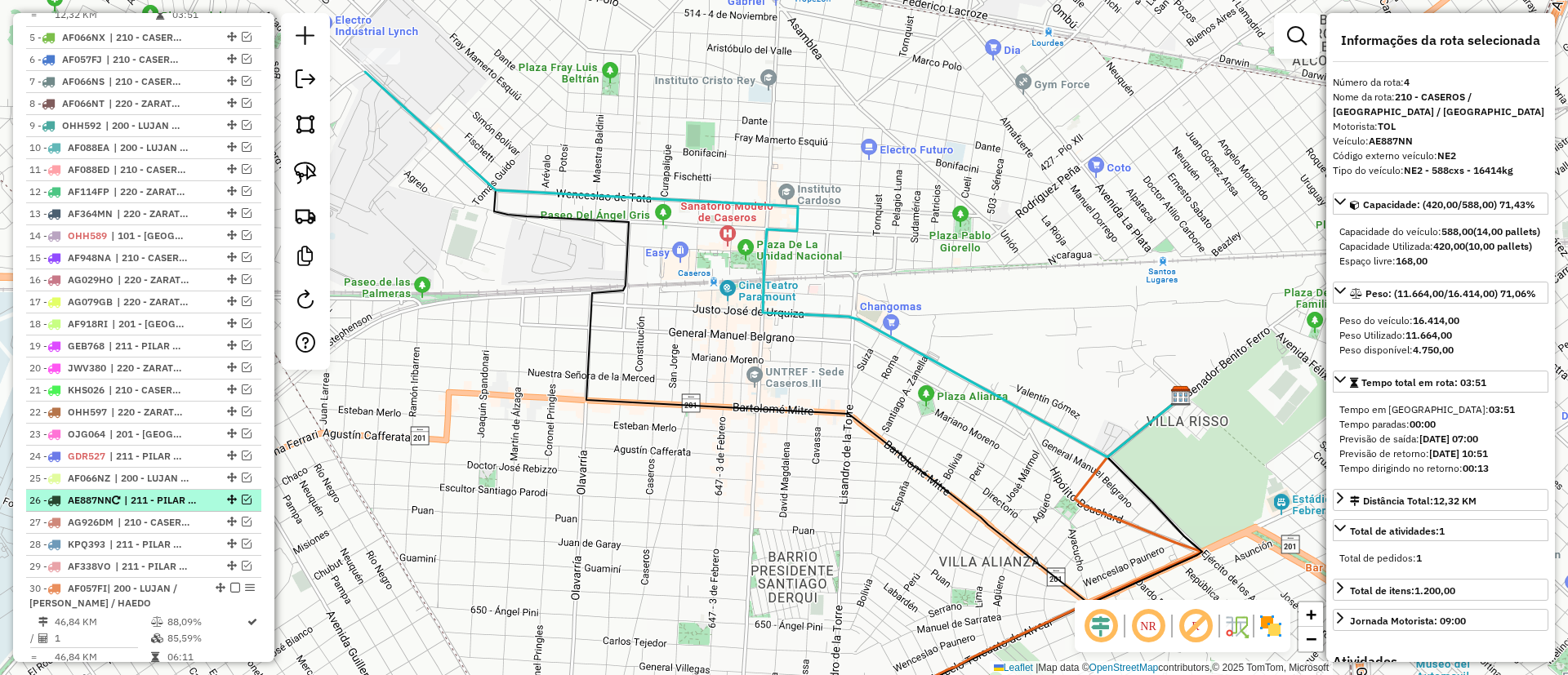
click at [242, 495] on em at bounding box center [246, 500] width 10 height 10
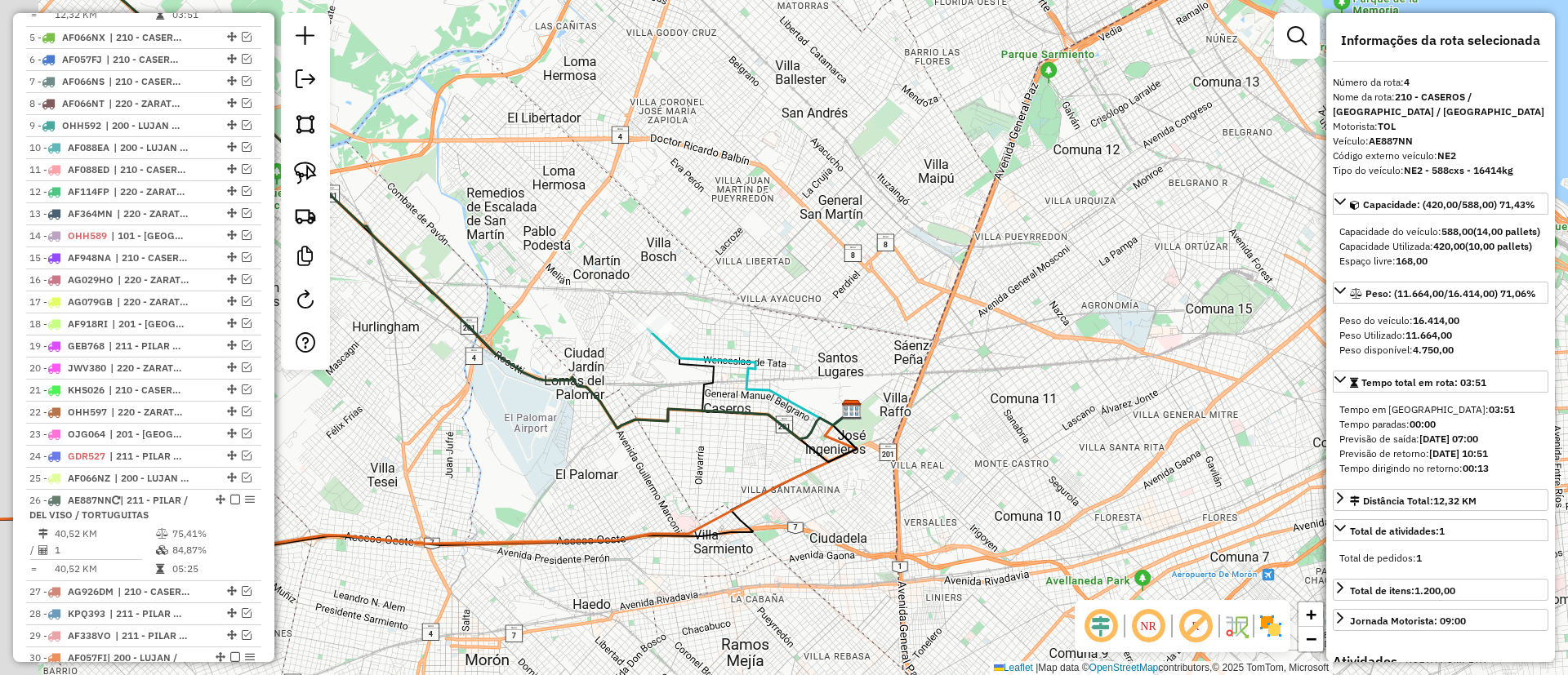
drag, startPoint x: 502, startPoint y: 439, endPoint x: 589, endPoint y: 401, distance: 94.9
click at [720, 454] on div "Janela de atendimento Grade de atendimento Capacidade Transportadoras Veículos …" at bounding box center [784, 337] width 1568 height 675
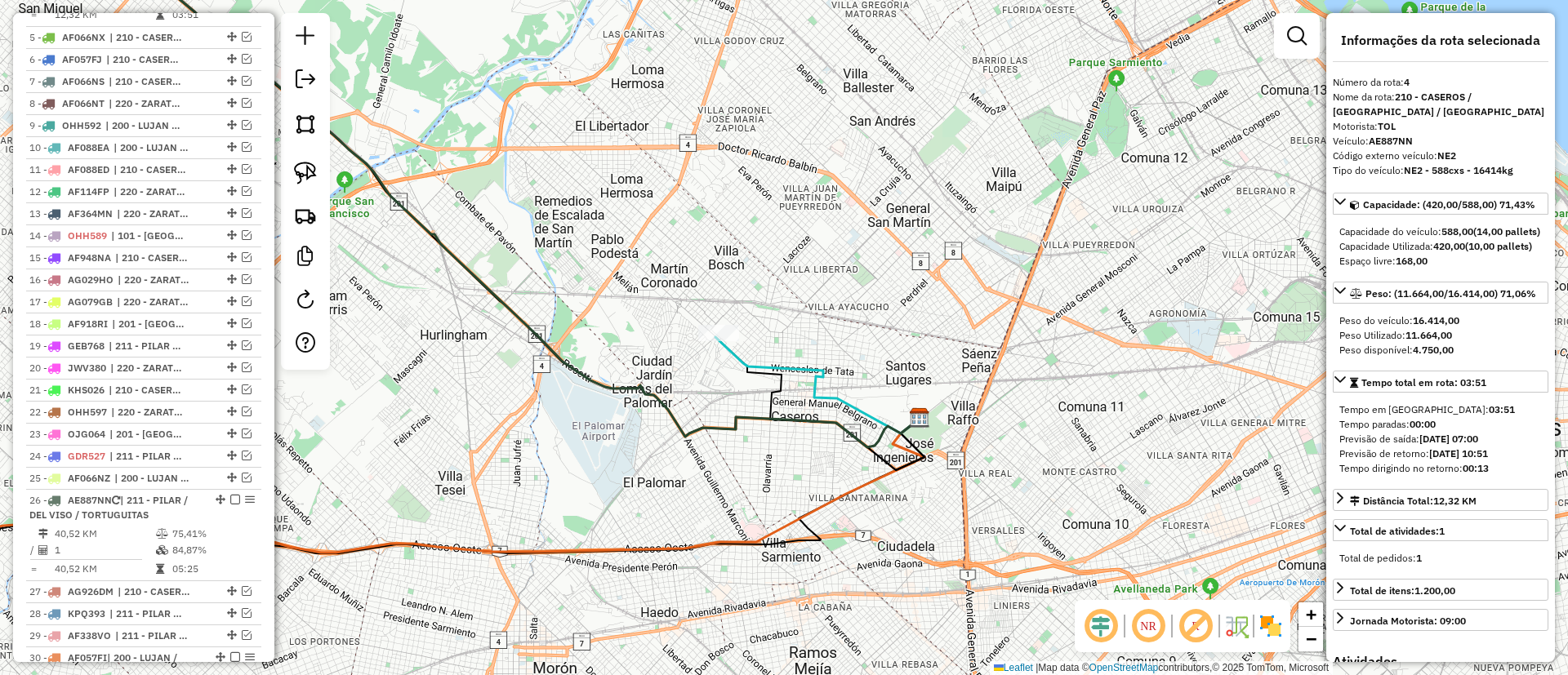
drag, startPoint x: 426, startPoint y: 323, endPoint x: 623, endPoint y: 387, distance: 207.1
click at [732, 425] on div "Janela de atendimento Grade de atendimento Capacidade Transportadoras Veículos …" at bounding box center [784, 337] width 1568 height 675
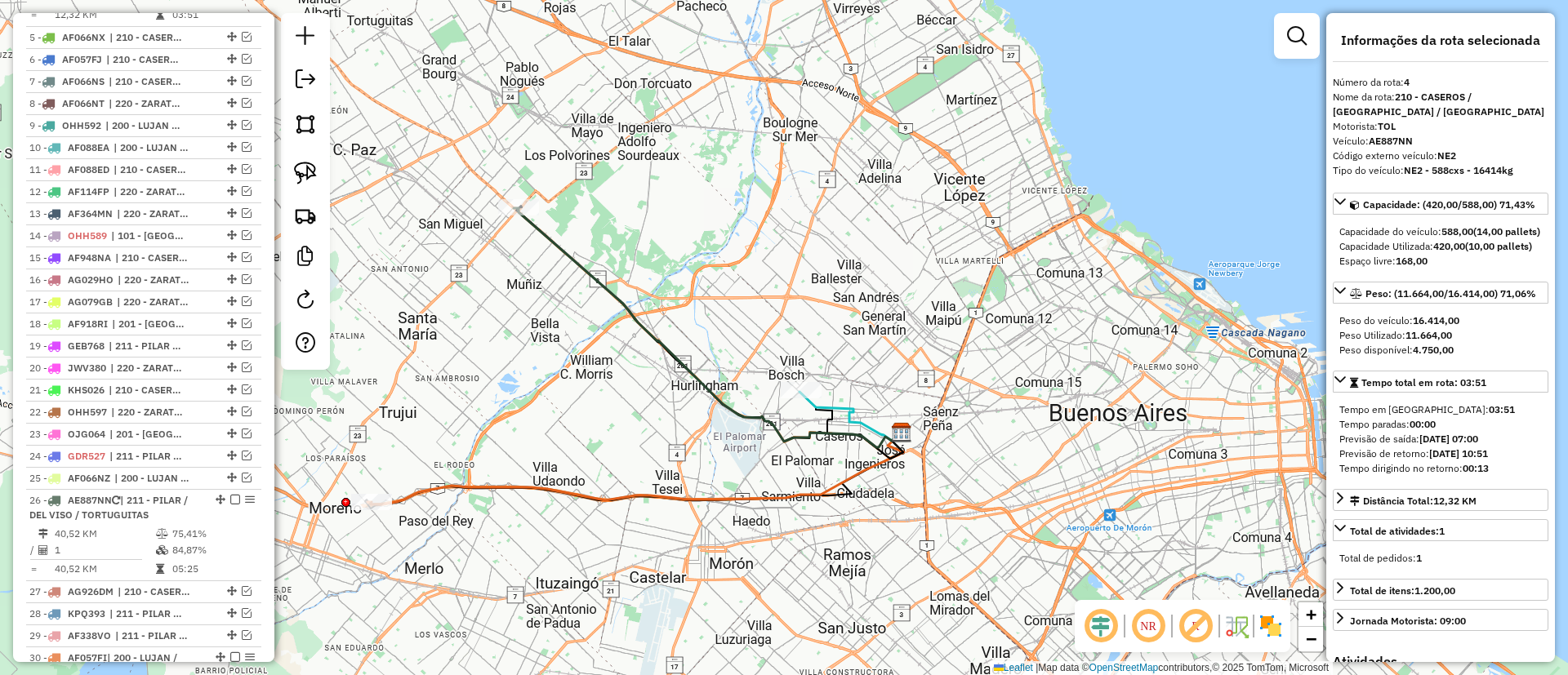
click at [571, 251] on icon at bounding box center [708, 328] width 388 height 240
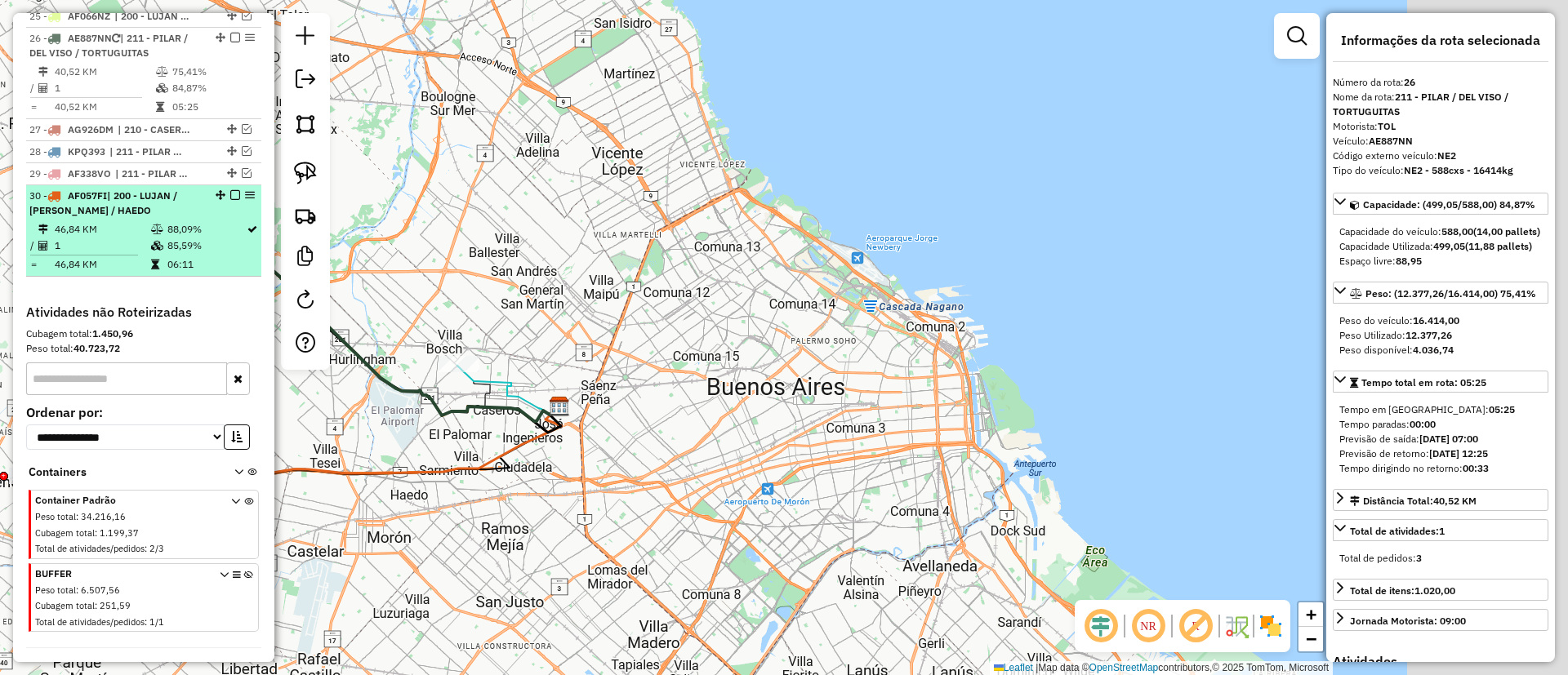
drag, startPoint x: 571, startPoint y: 250, endPoint x: 229, endPoint y: 224, distance: 343.0
click at [229, 224] on hb-router-mapa "Informações da Sessão 1274711 - 13/09/2025 Criação: 12/09/2025 15:51 Depósito: …" at bounding box center [784, 337] width 1568 height 675
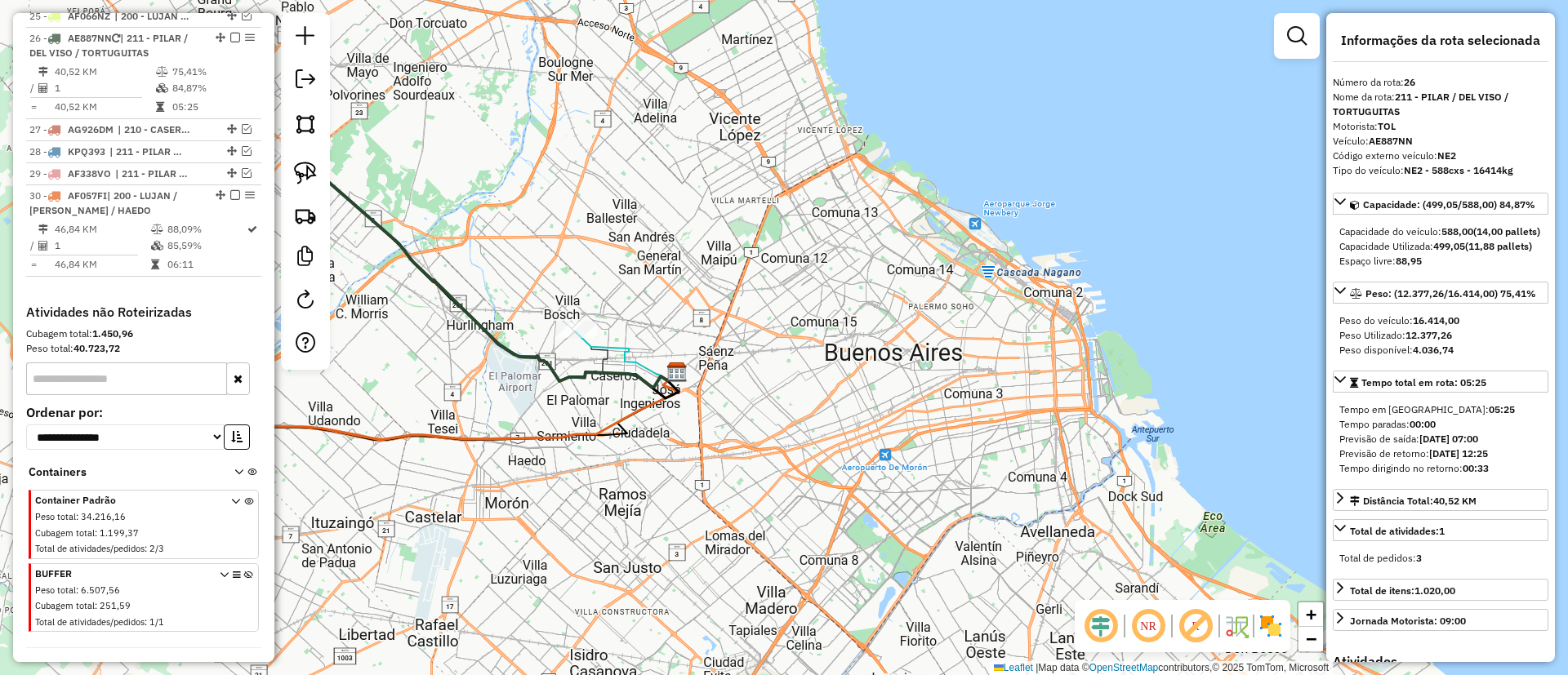
drag, startPoint x: 410, startPoint y: 352, endPoint x: 529, endPoint y: 317, distance: 124.0
click at [529, 317] on div "Janela de atendimento Grade de atendimento Capacidade Transportadoras Veículos …" at bounding box center [784, 337] width 1568 height 675
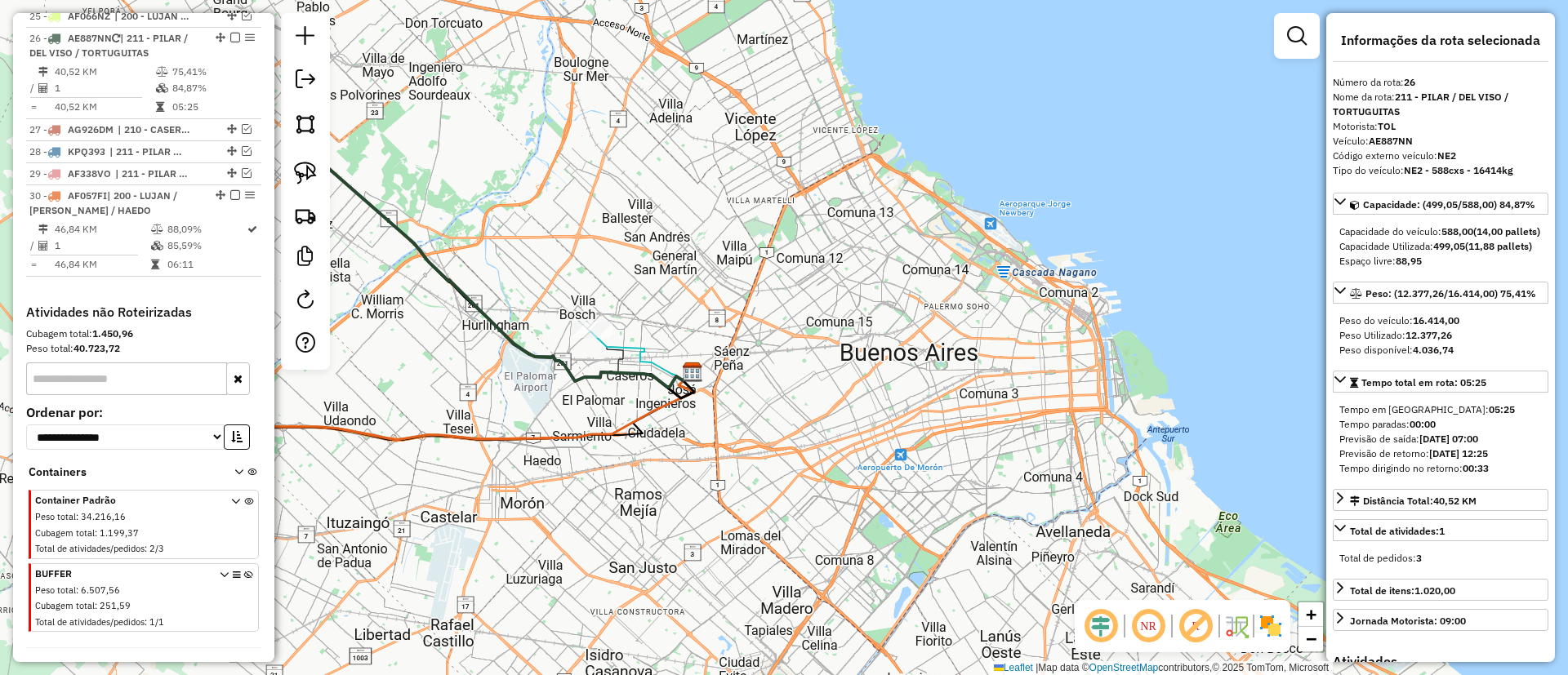
drag, startPoint x: 468, startPoint y: 378, endPoint x: 837, endPoint y: 371, distance: 369.1
click at [837, 371] on div "Janela de atendimento Grade de atendimento Capacidade Transportadoras Veículos …" at bounding box center [784, 337] width 1568 height 675
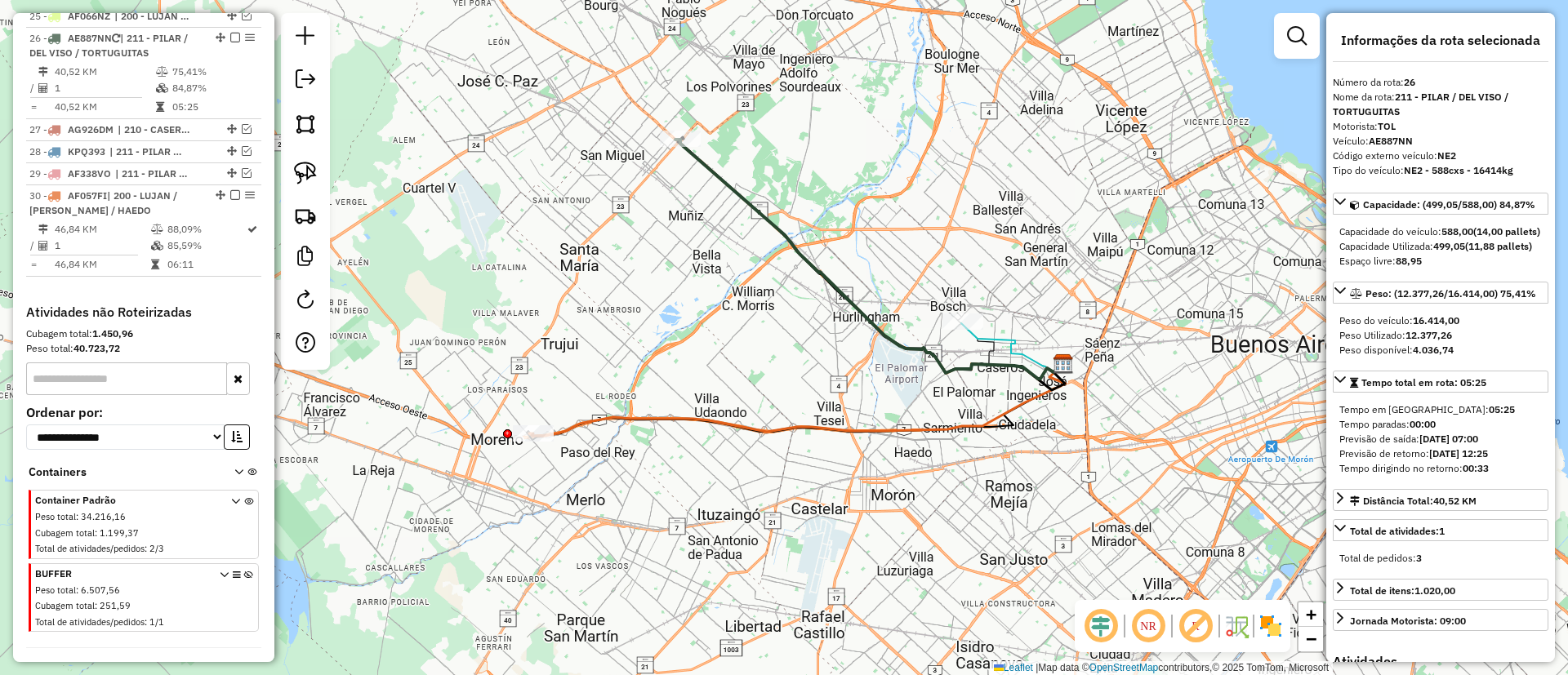
click at [631, 406] on div "Janela de atendimento Grade de atendimento Capacidade Transportadoras Veículos …" at bounding box center [784, 337] width 1568 height 675
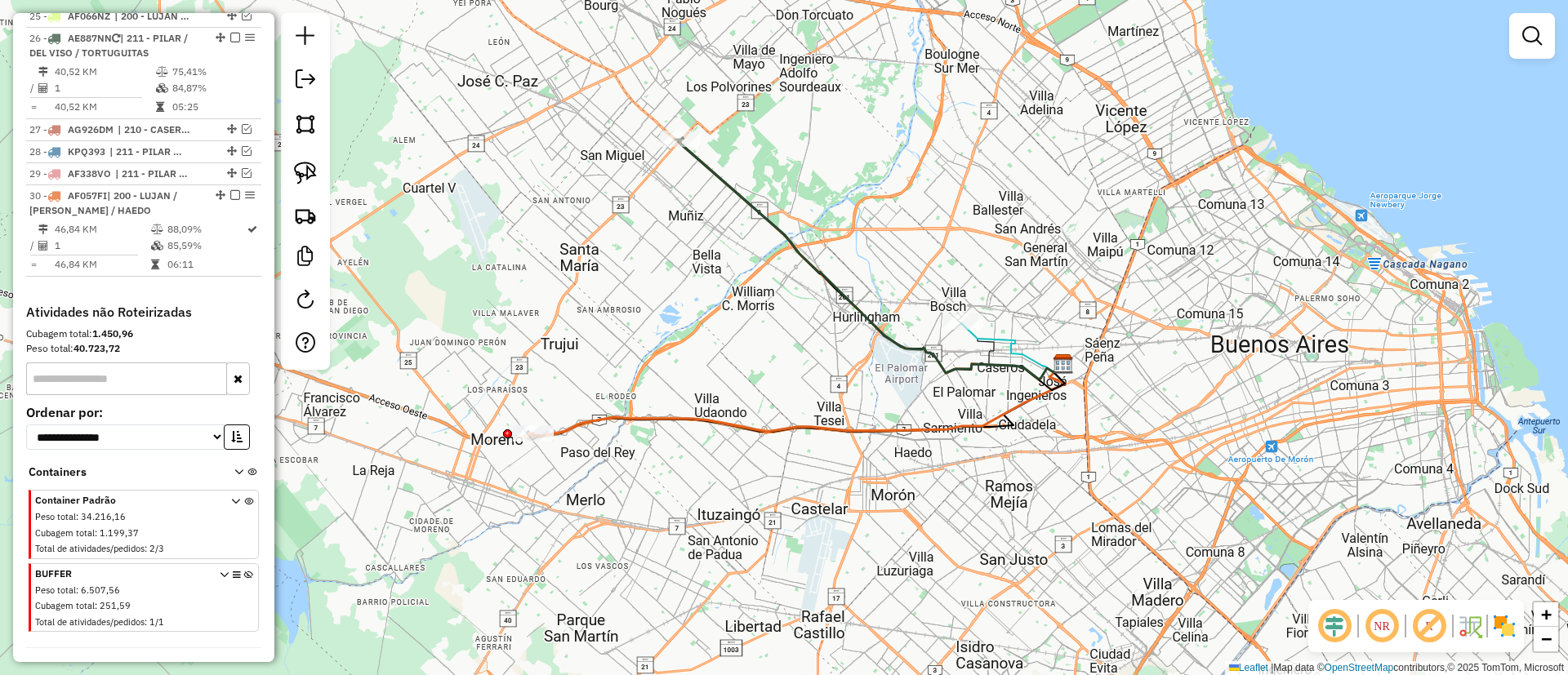
click at [620, 411] on icon at bounding box center [797, 400] width 536 height 72
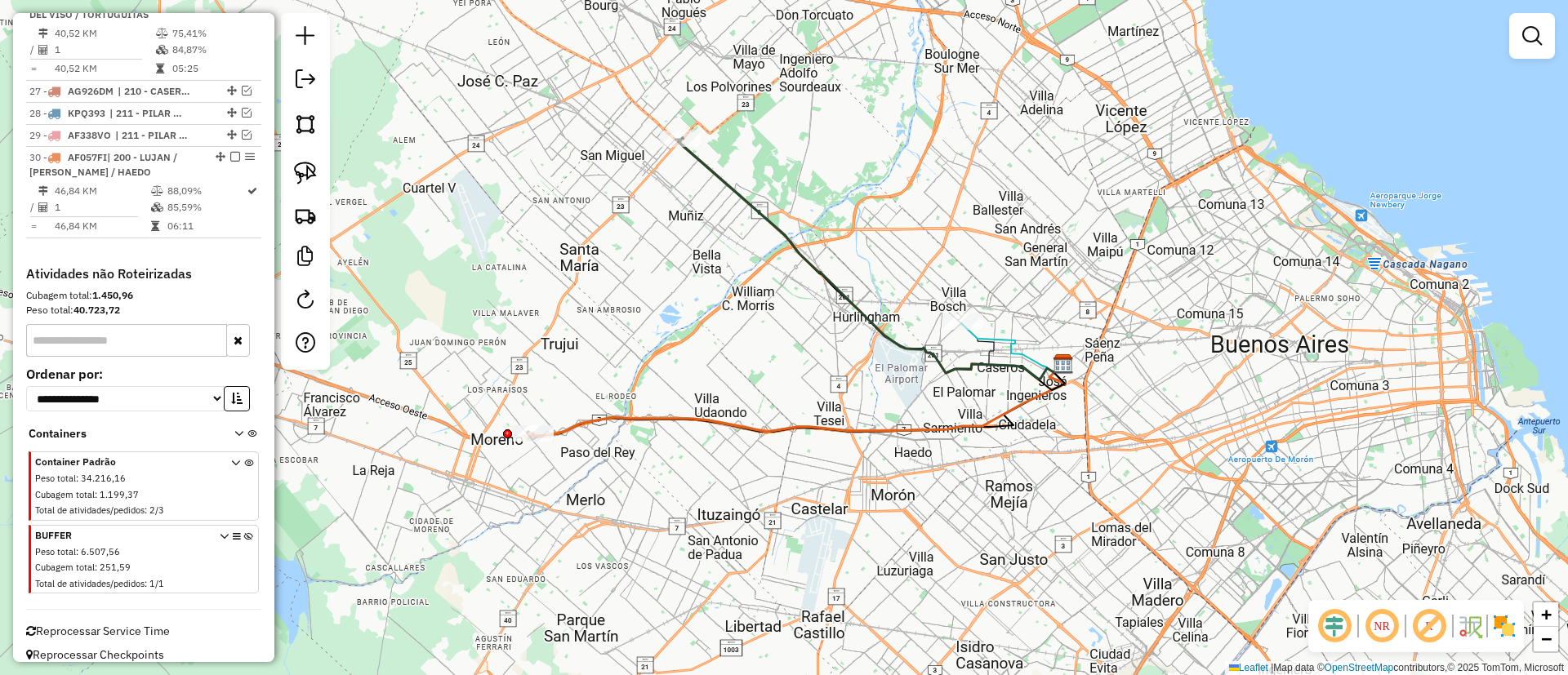
select select "**********"
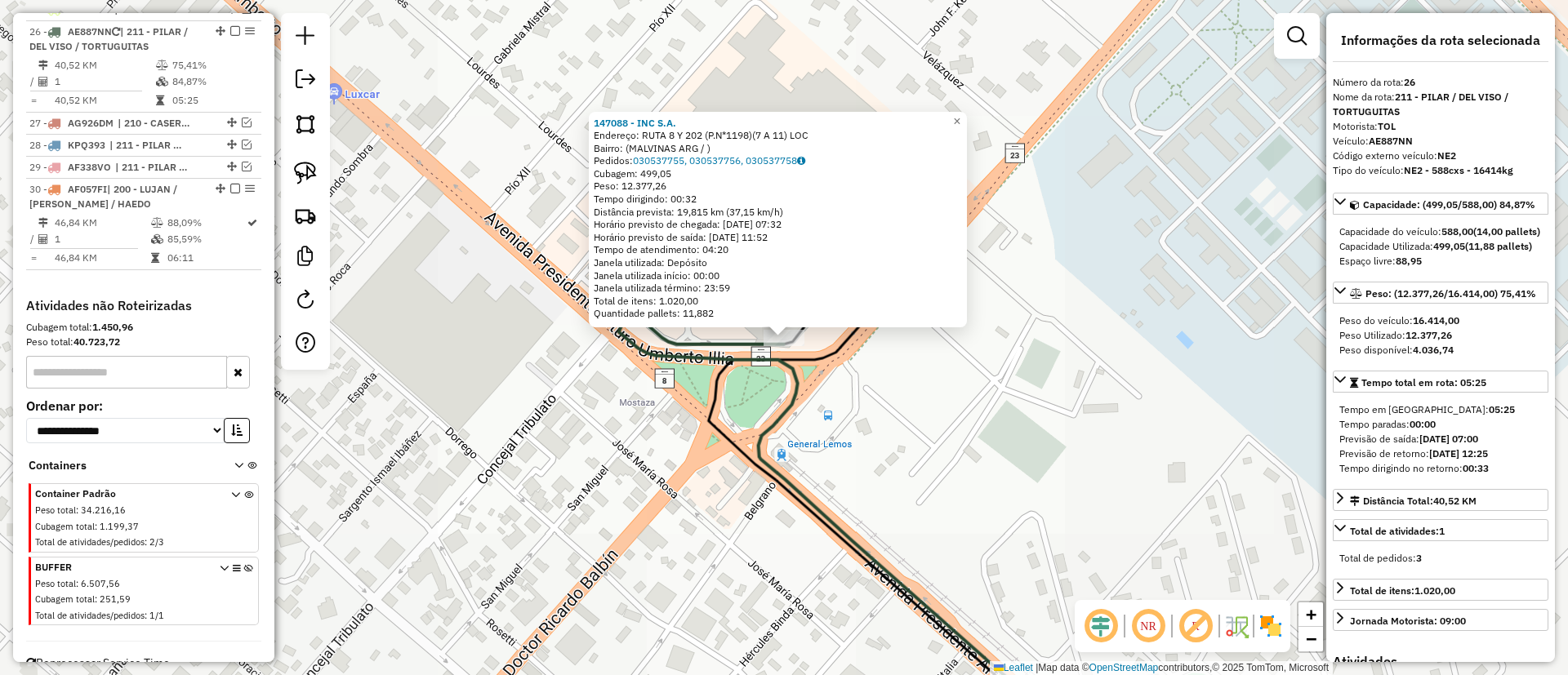
scroll to position [1234, 0]
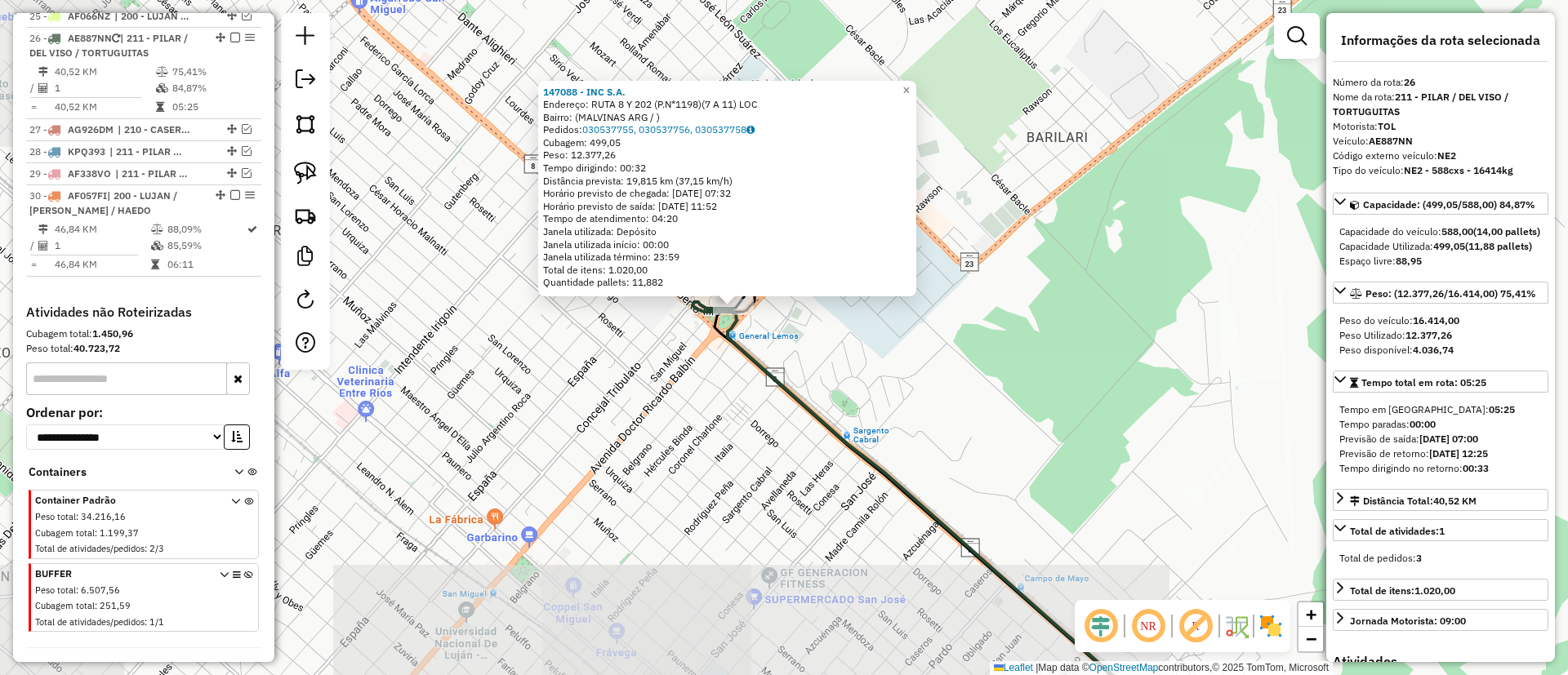
drag, startPoint x: 560, startPoint y: 422, endPoint x: 648, endPoint y: 358, distance: 108.8
click at [648, 358] on div "147088 - INC S.A. Endereço: RUTA 8 Y 202 (P.N*1198)(7 A 11) LOC Bairro: (MALVIN…" at bounding box center [784, 337] width 1568 height 675
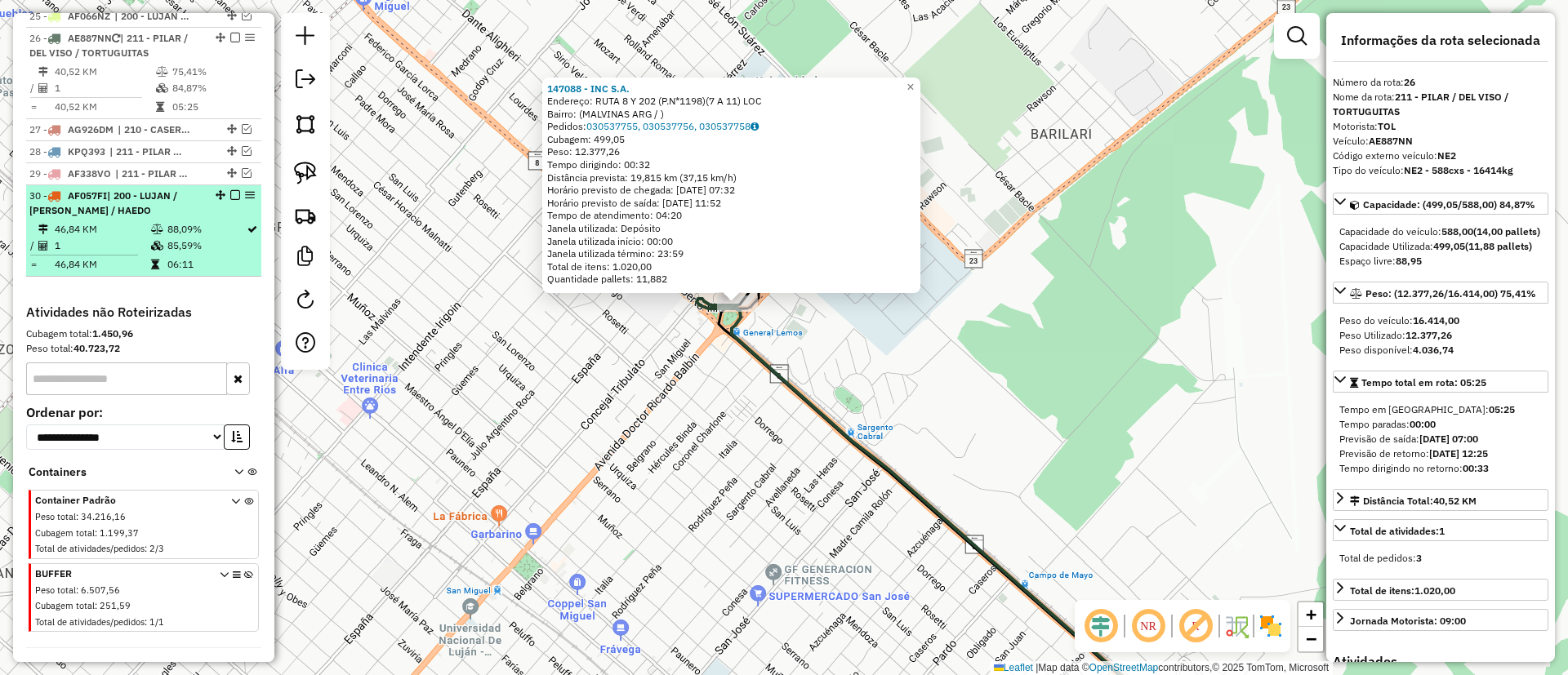
click at [185, 238] on td "85,59%" at bounding box center [207, 246] width 79 height 17
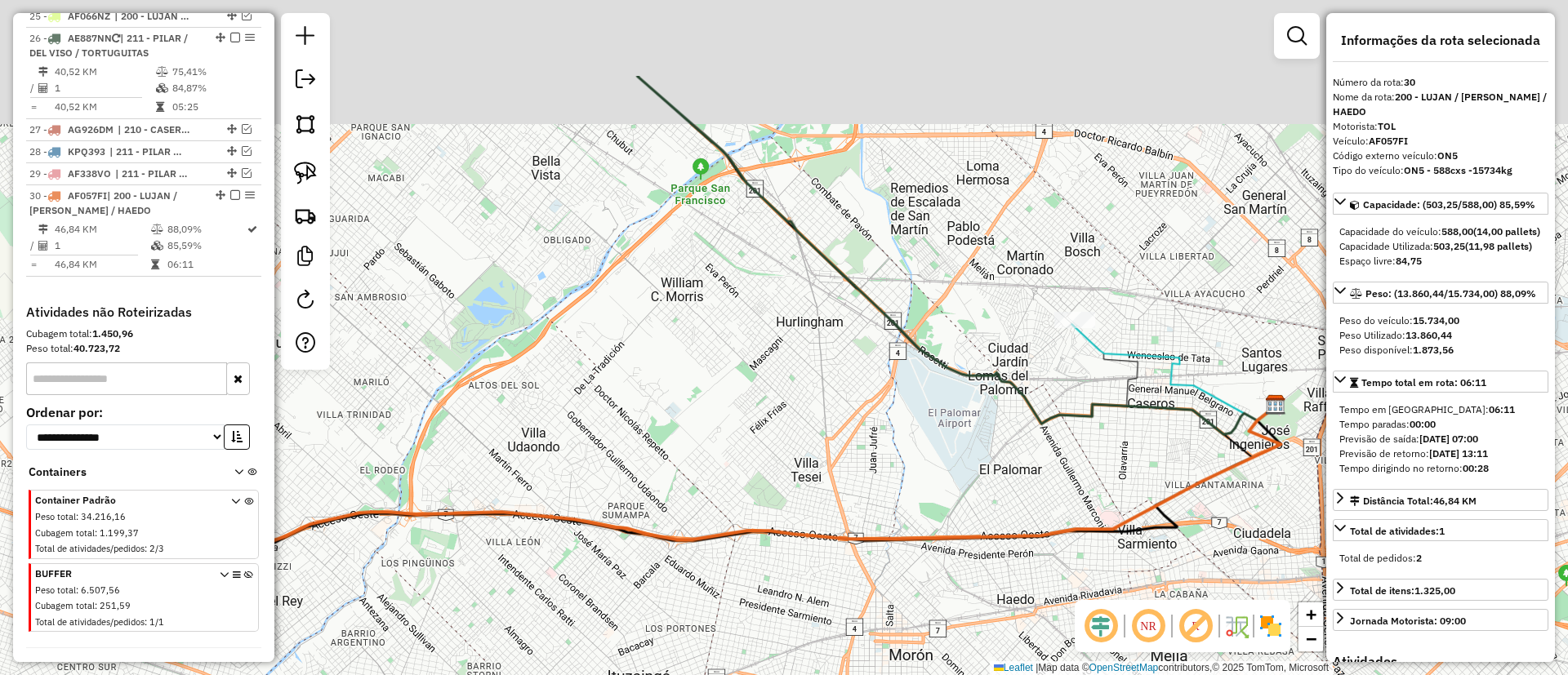
drag, startPoint x: 646, startPoint y: 305, endPoint x: 610, endPoint y: 412, distance: 112.9
click at [610, 412] on div "Janela de atendimento Grade de atendimento Capacidade Transportadoras Veículos …" at bounding box center [784, 337] width 1568 height 675
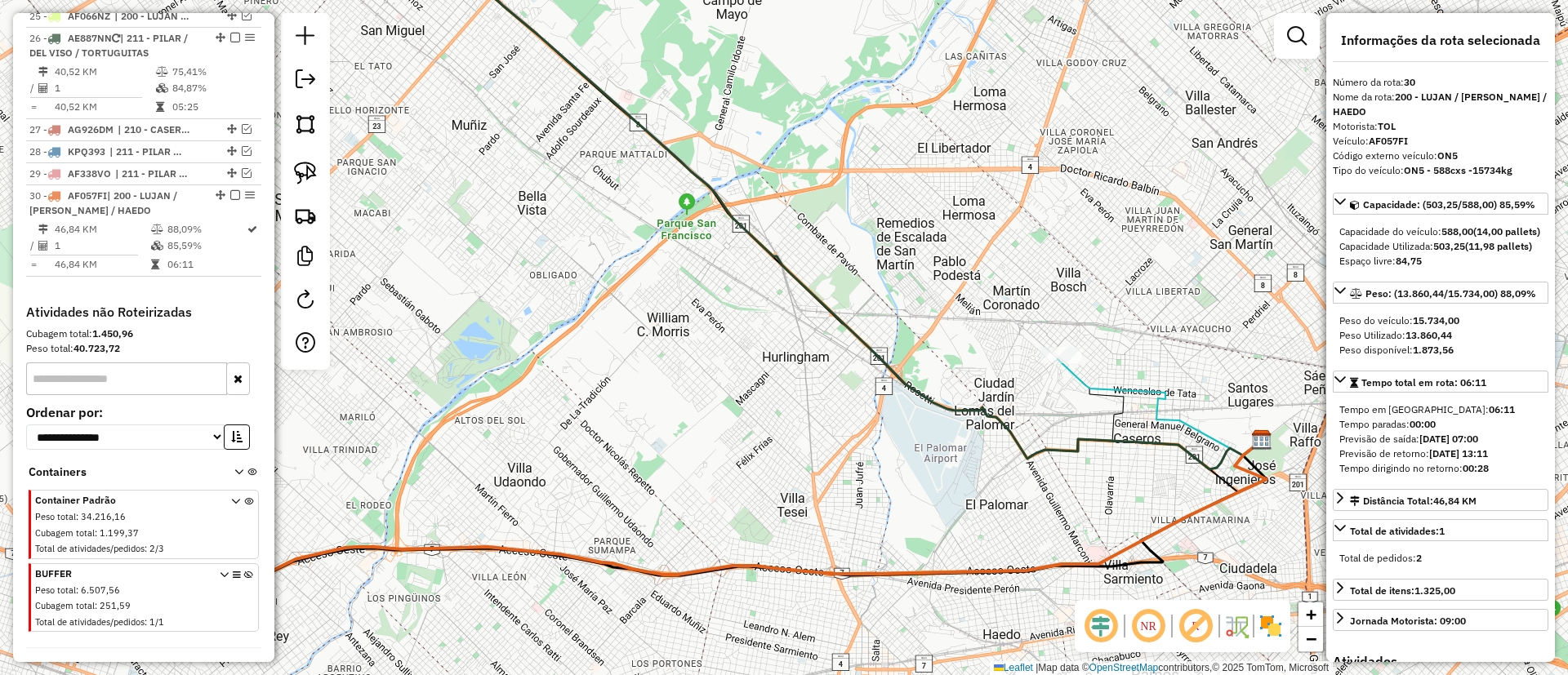
click at [714, 195] on icon at bounding box center [874, 229] width 776 height 481
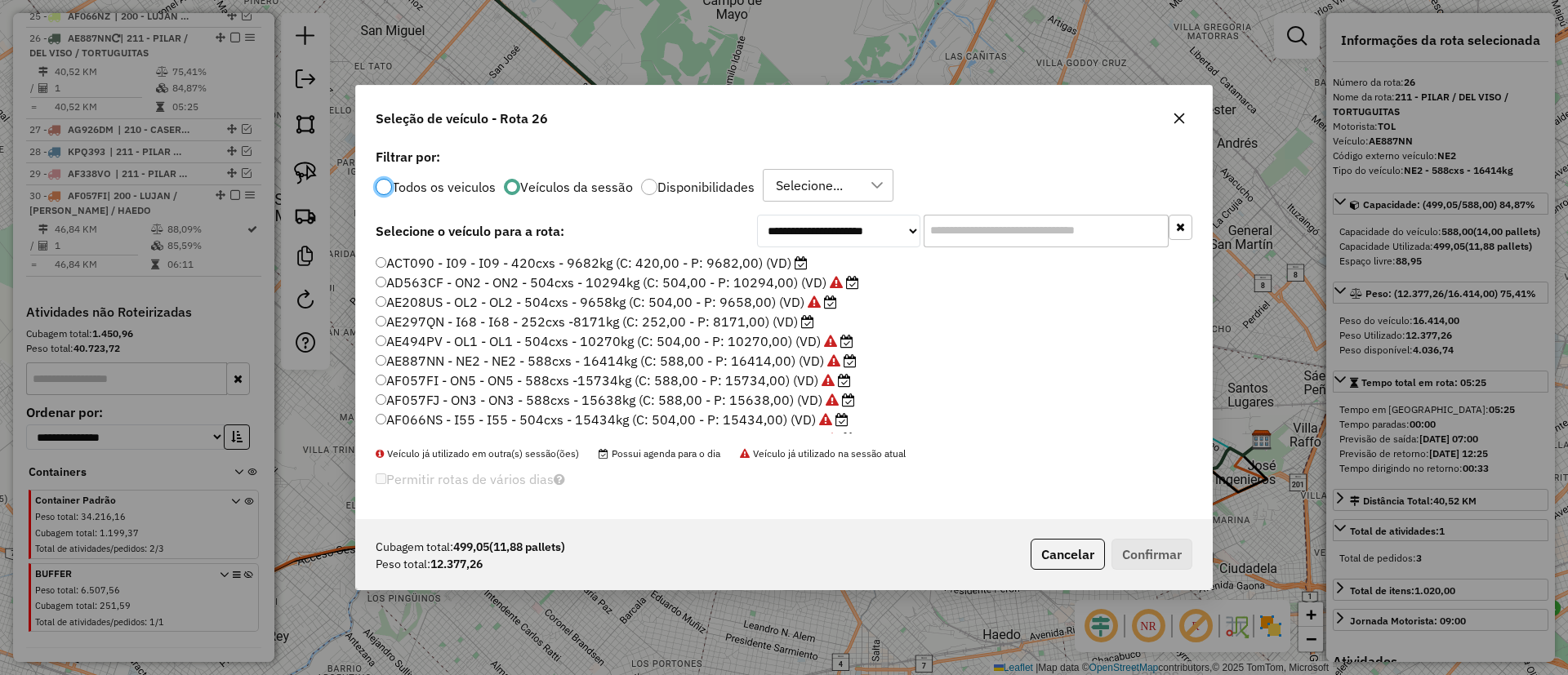
scroll to position [9, 5]
click at [972, 228] on input "text" at bounding box center [1046, 231] width 245 height 33
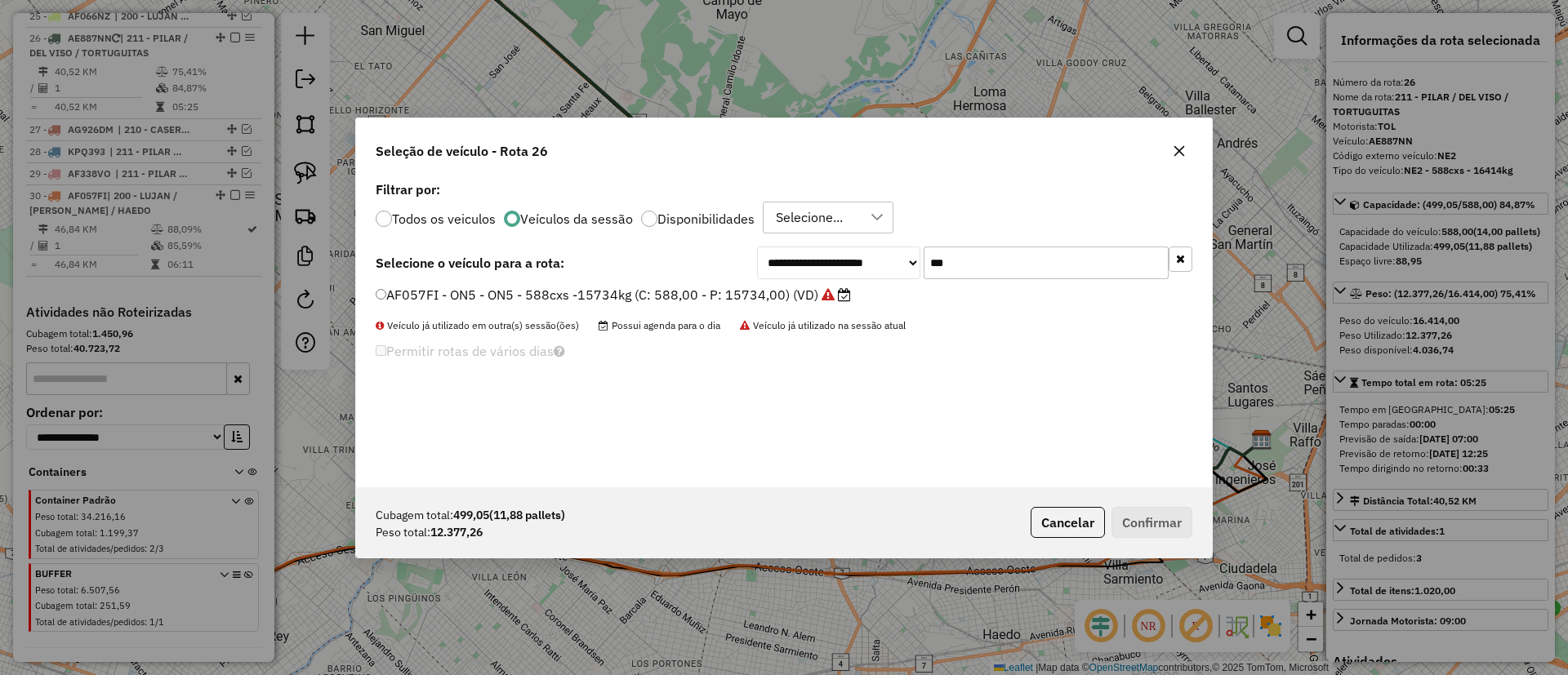
type input "***"
drag, startPoint x: 812, startPoint y: 311, endPoint x: 795, endPoint y: 296, distance: 22.7
click at [800, 307] on div "AF057FI - ON5 - ON5 - 588cxs -15734kg (C: 588,00 - P: 15734,00) (VD)" at bounding box center [784, 302] width 836 height 33
click at [795, 295] on label "AF057FI - ON5 - ON5 - 588cxs -15734kg (C: 588,00 - P: 15734,00) (VD)" at bounding box center [613, 295] width 475 height 20
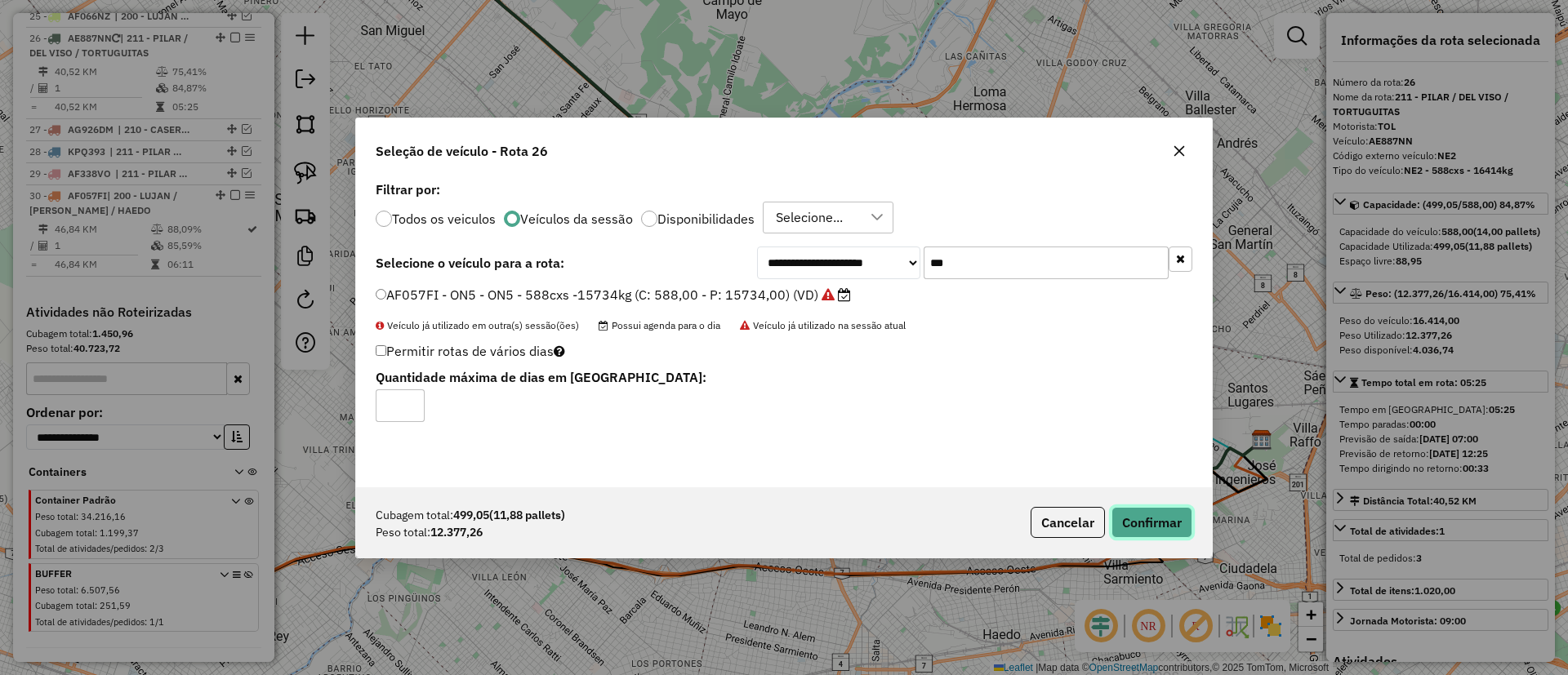
click at [1158, 528] on button "Confirmar" at bounding box center [1152, 523] width 81 height 31
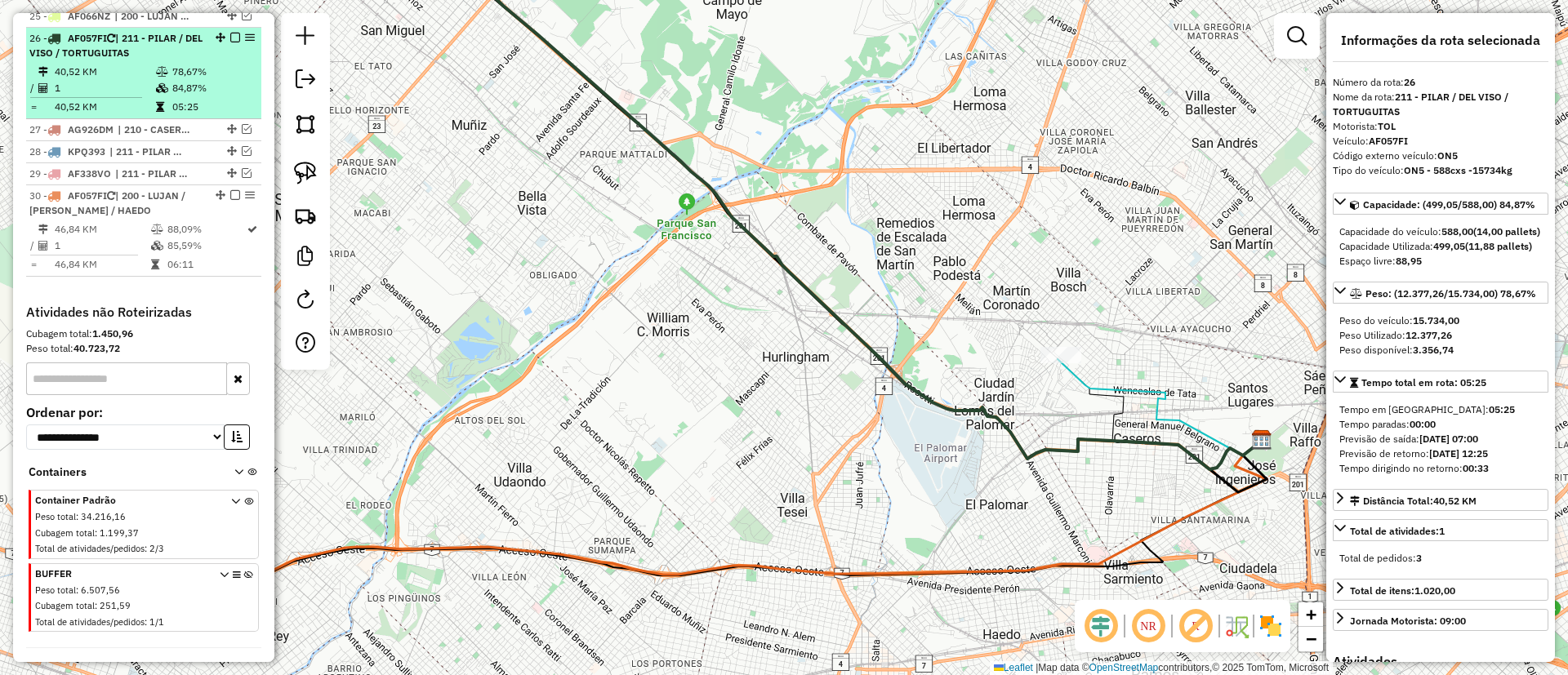
click at [233, 33] on em at bounding box center [236, 38] width 10 height 10
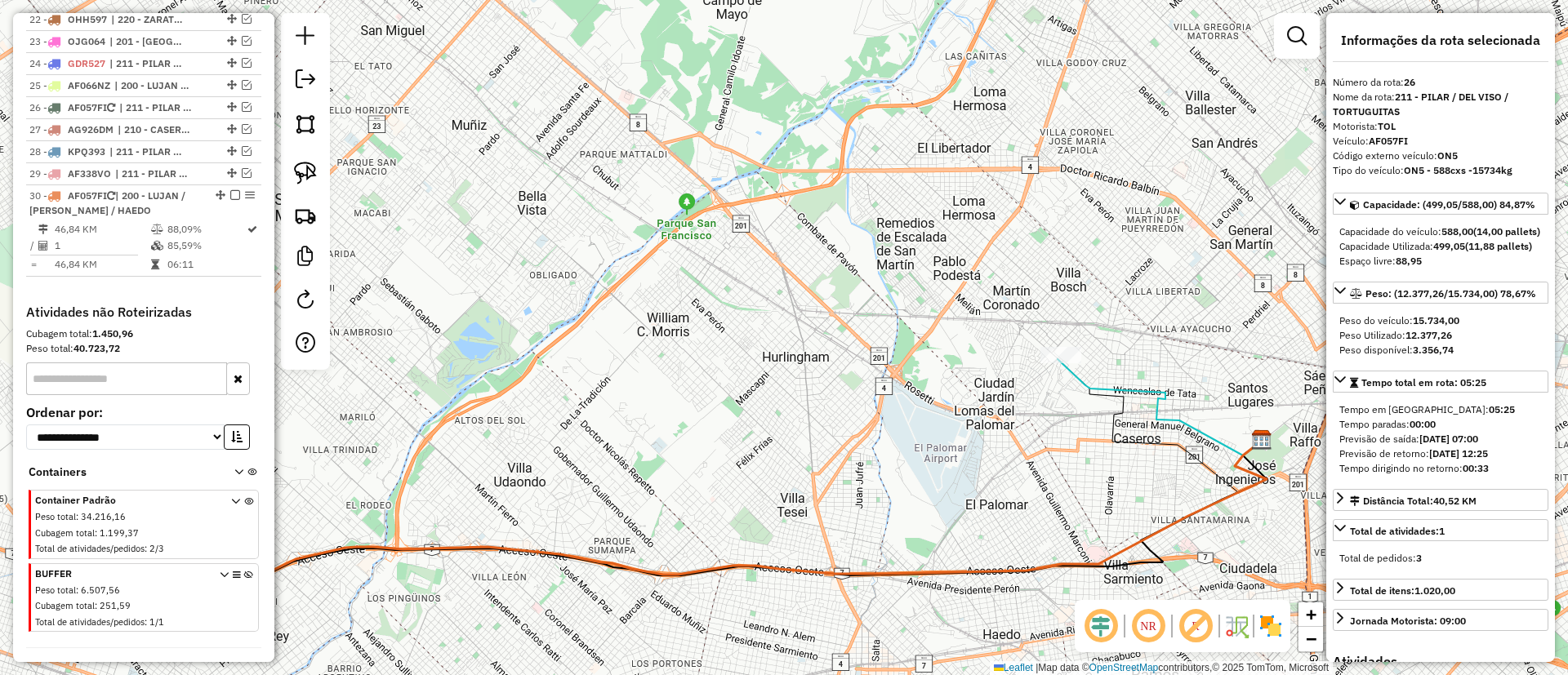
click at [1084, 378] on icon at bounding box center [1160, 407] width 204 height 97
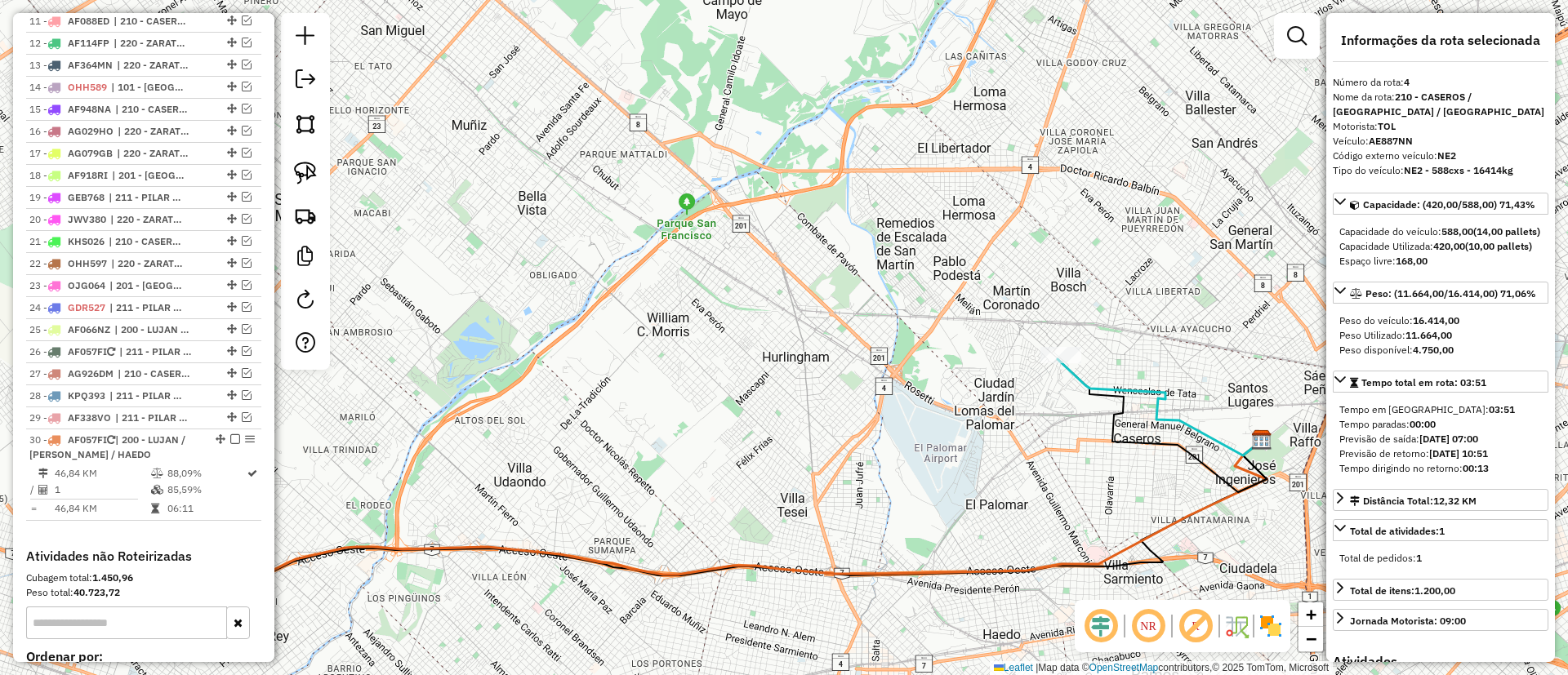
scroll to position [680, 0]
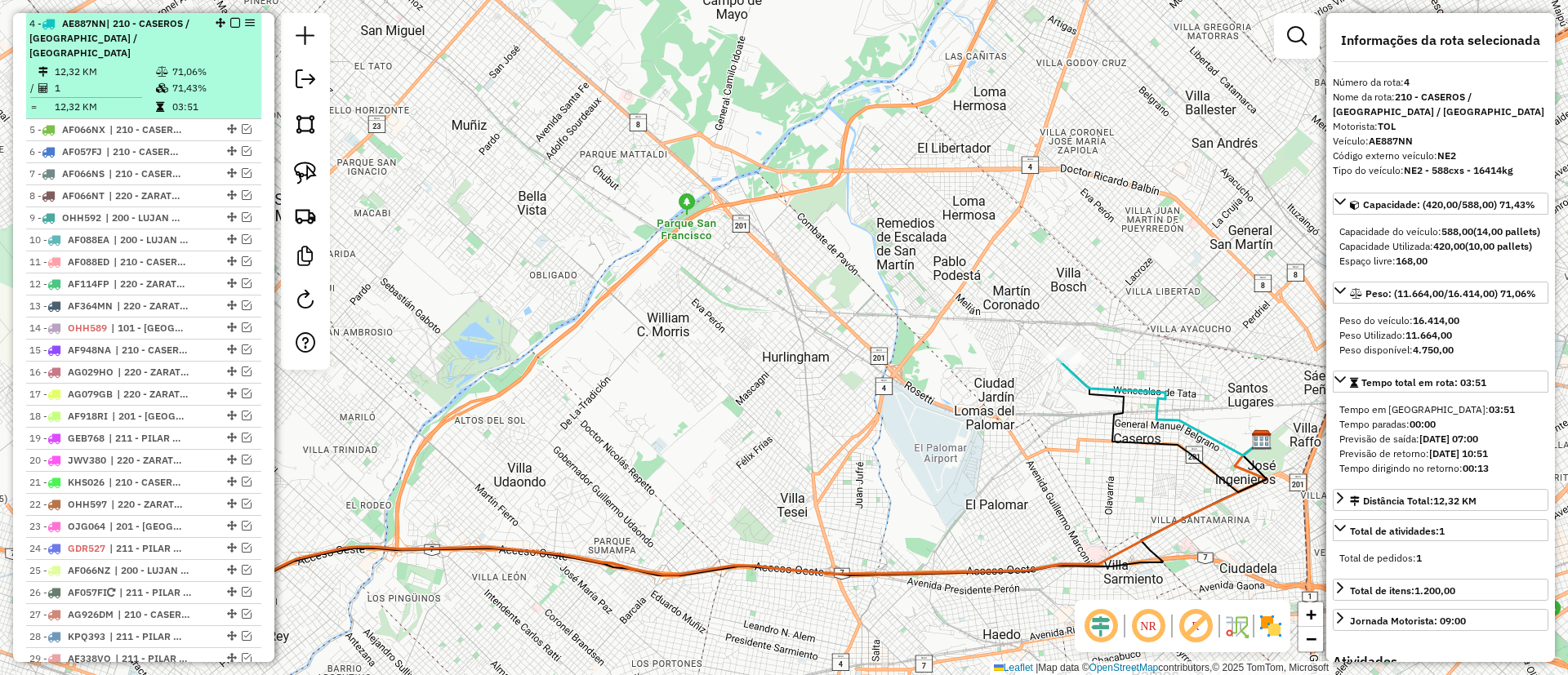
click at [231, 19] on em at bounding box center [236, 23] width 10 height 10
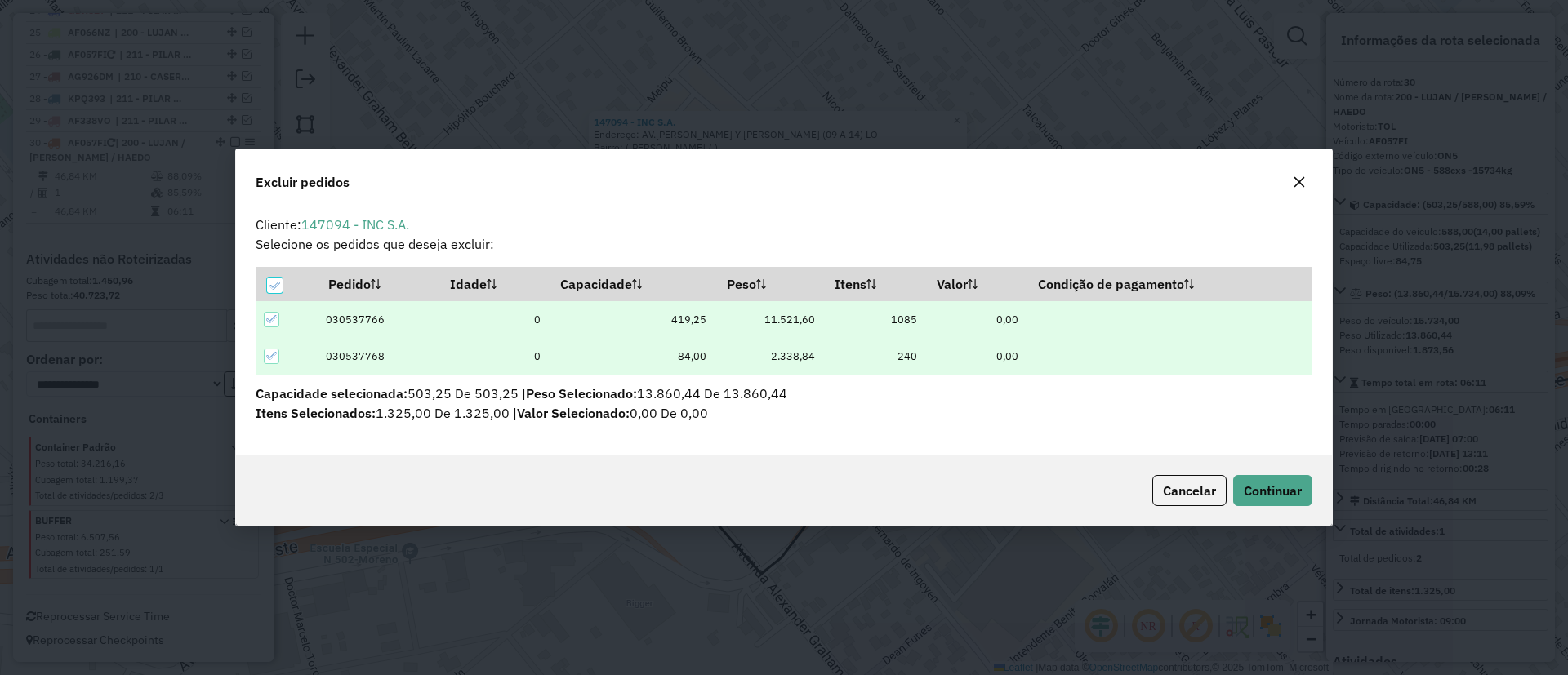
scroll to position [0, 0]
click at [1269, 486] on span "Continuar" at bounding box center [1273, 491] width 58 height 17
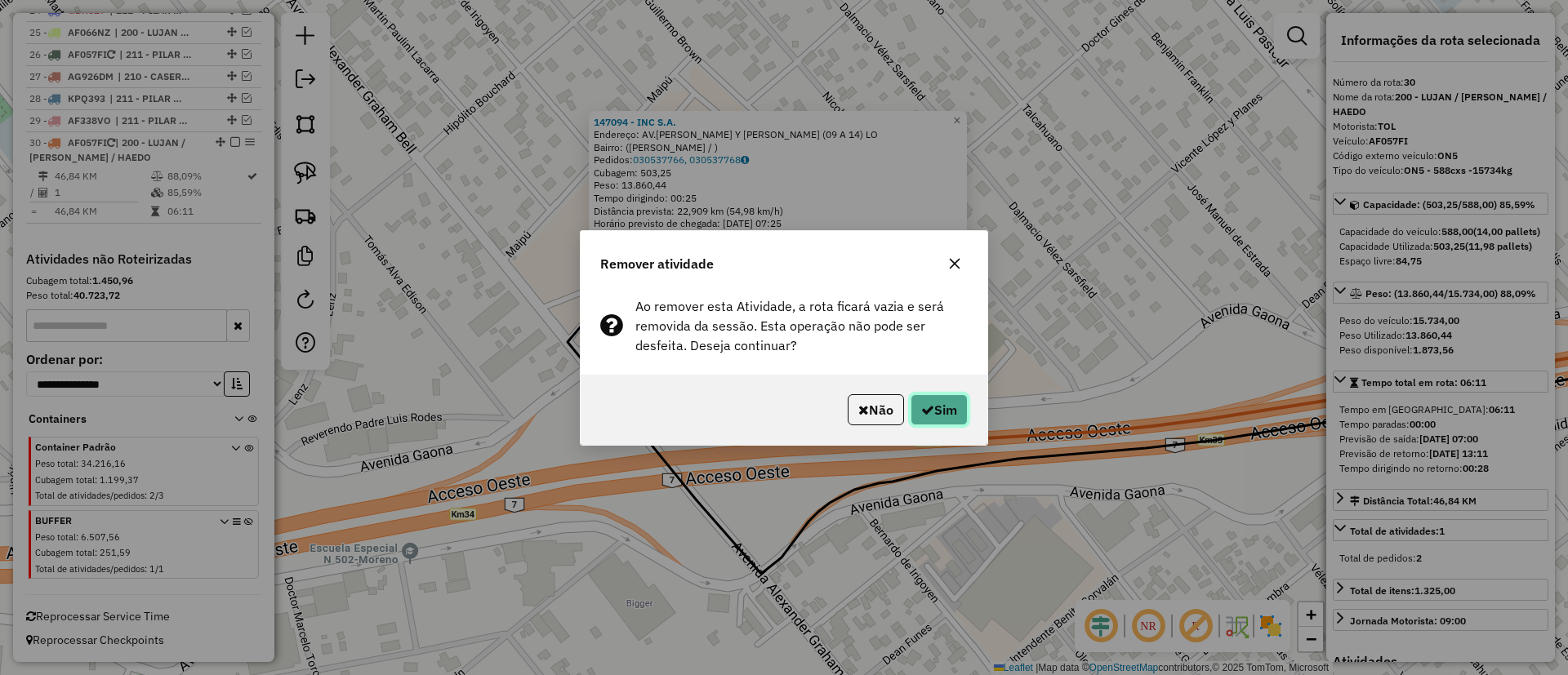
click at [941, 413] on button "Sim" at bounding box center [939, 410] width 57 height 31
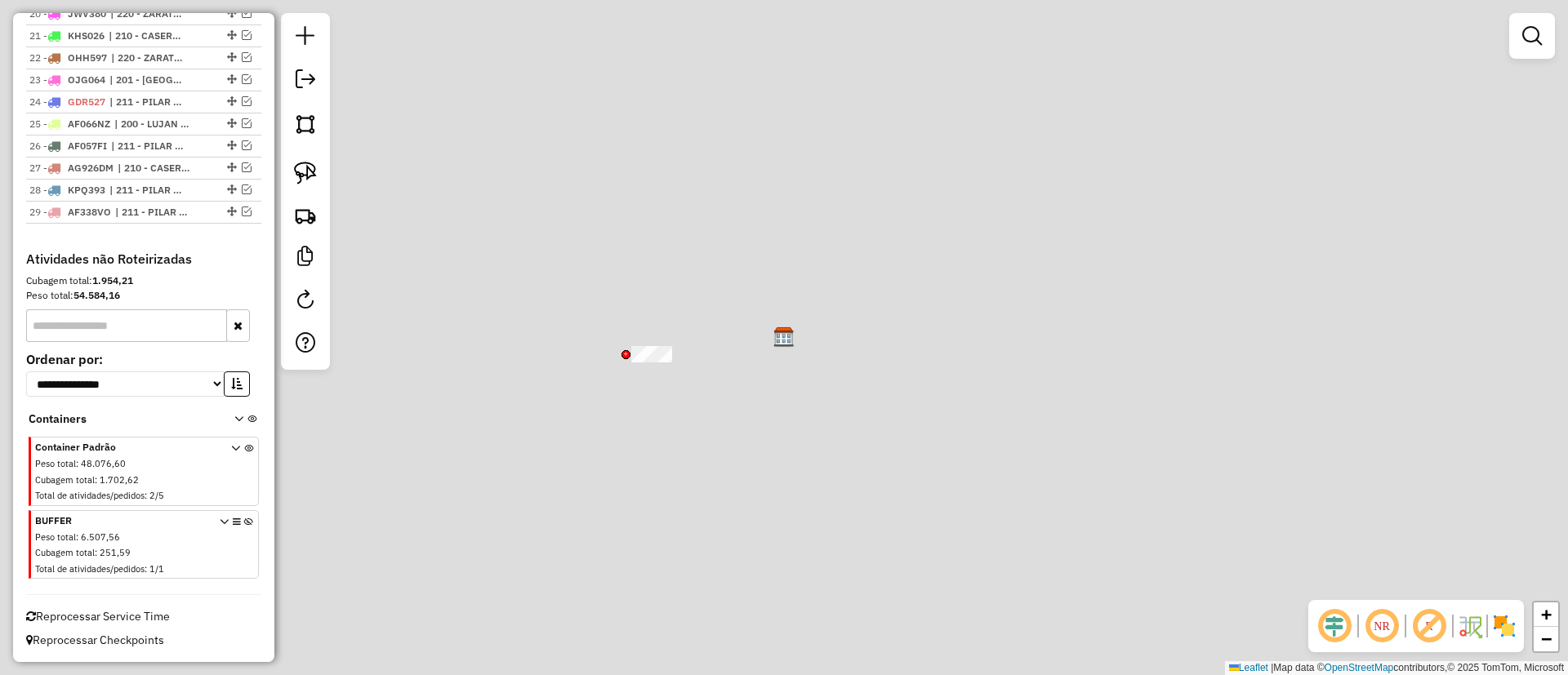
scroll to position [1043, 0]
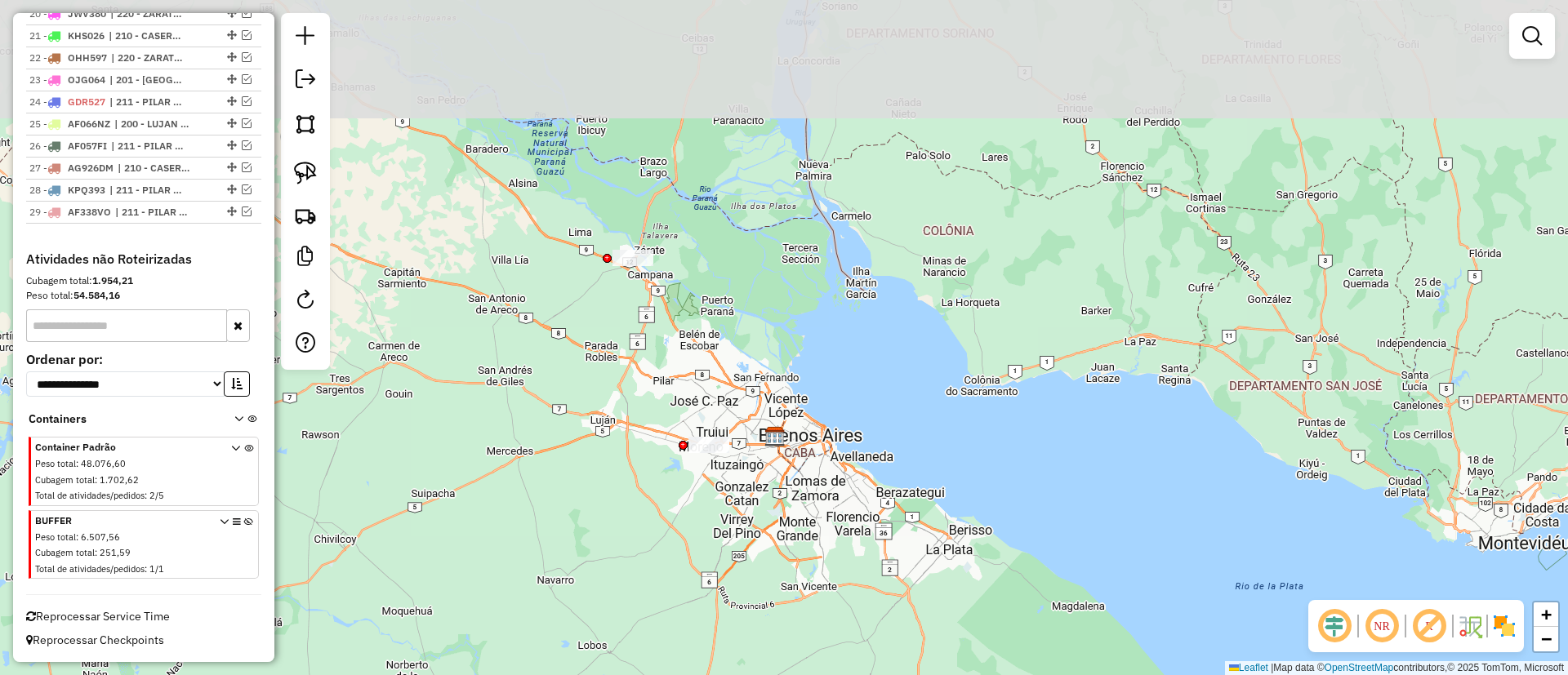
drag, startPoint x: 616, startPoint y: 226, endPoint x: 679, endPoint y: 355, distance: 143.6
click at [679, 355] on div "Janela de atendimento Grade de atendimento Capacidade Transportadoras Veículos …" at bounding box center [784, 337] width 1568 height 675
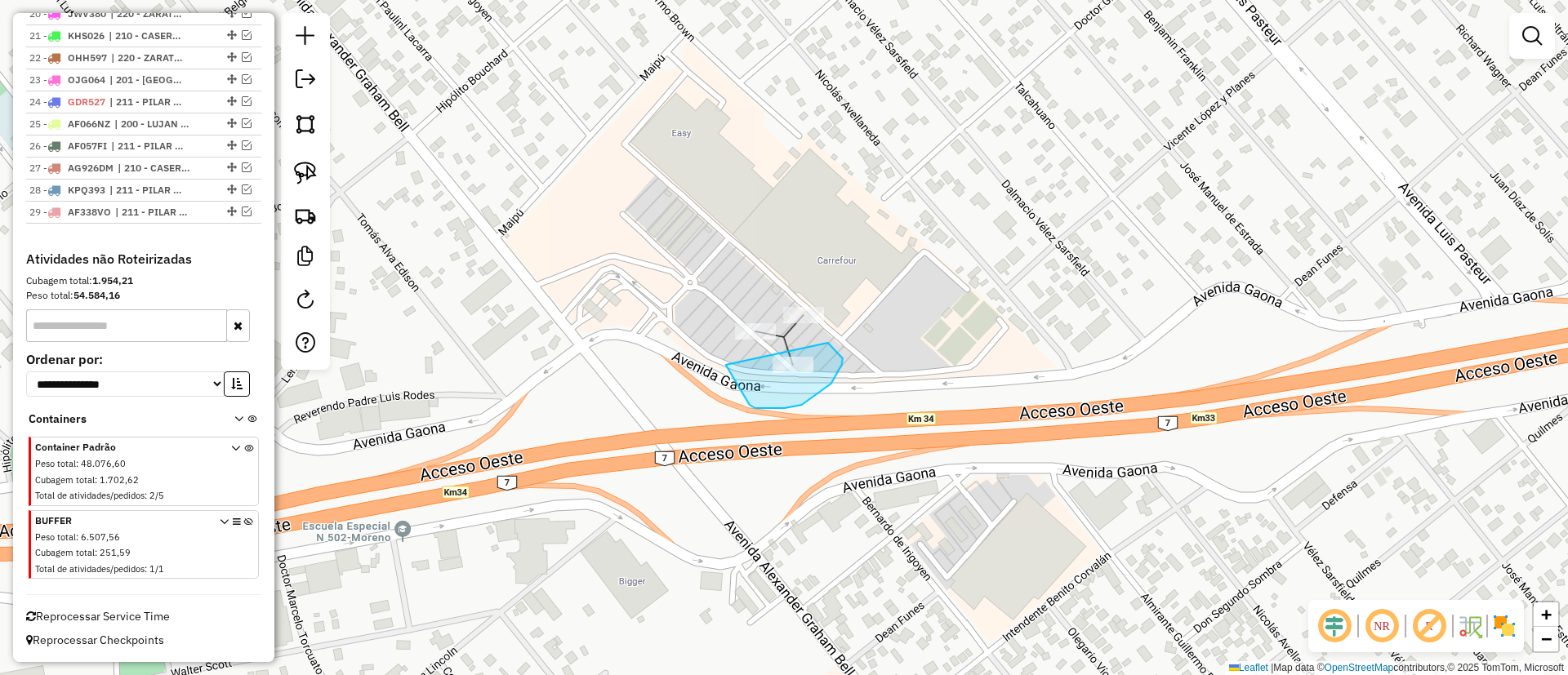
drag, startPoint x: 750, startPoint y: 405, endPoint x: 828, endPoint y: 343, distance: 99.6
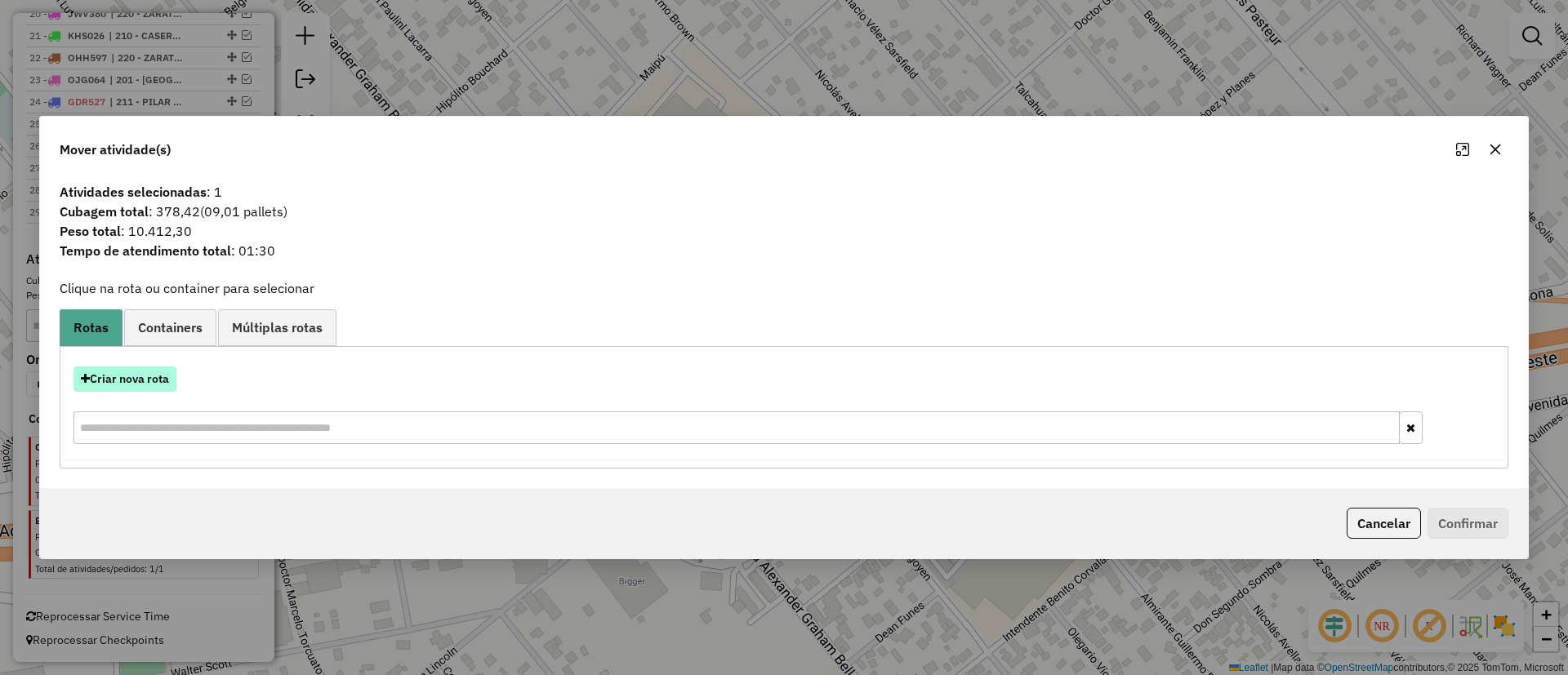
click at [154, 378] on button "Criar nova rota" at bounding box center [125, 379] width 103 height 26
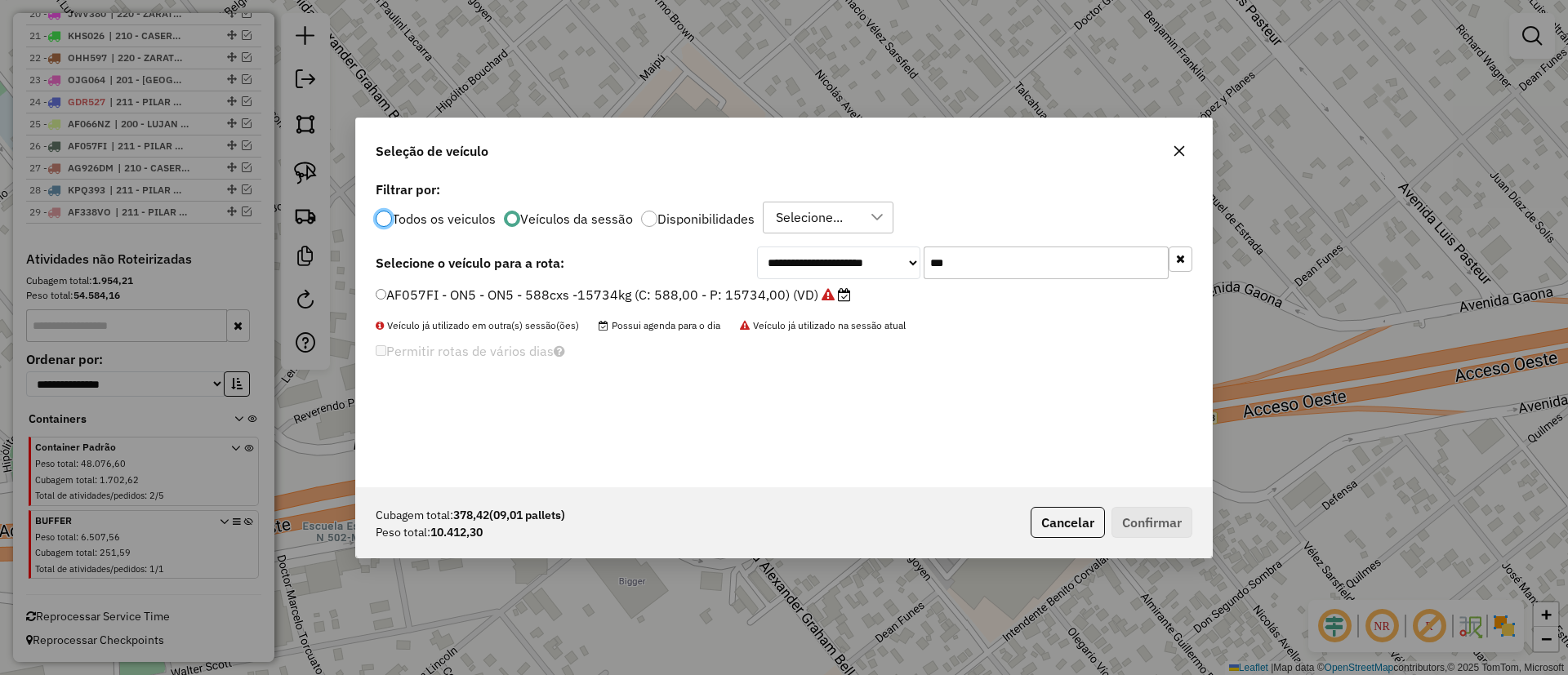
scroll to position [9, 5]
click at [1184, 260] on icon "button" at bounding box center [1180, 259] width 9 height 12
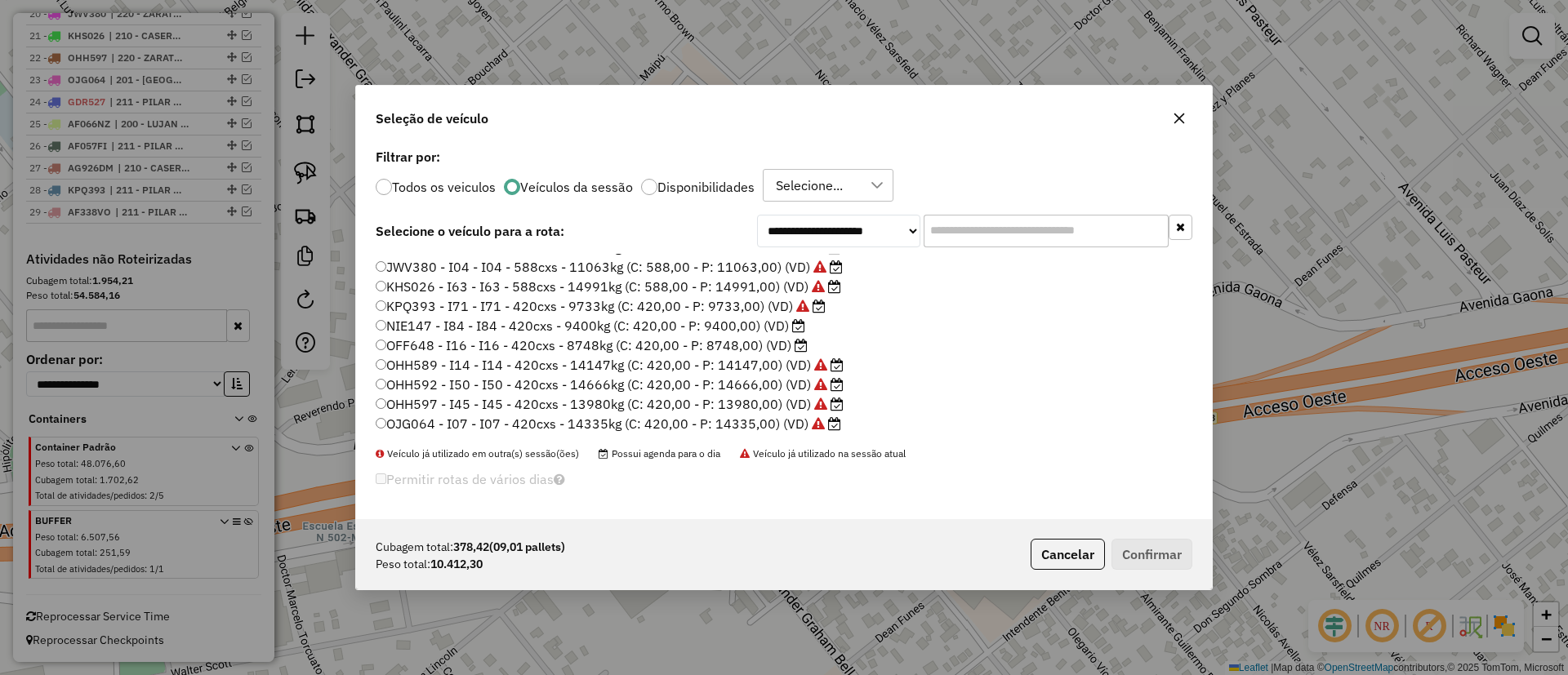
scroll to position [487, 0]
click at [775, 330] on label "NIE147 - I84 - I84 - 420cxs - 9400kg (C: 420,00 - P: 9400,00) (VD)" at bounding box center [591, 325] width 430 height 20
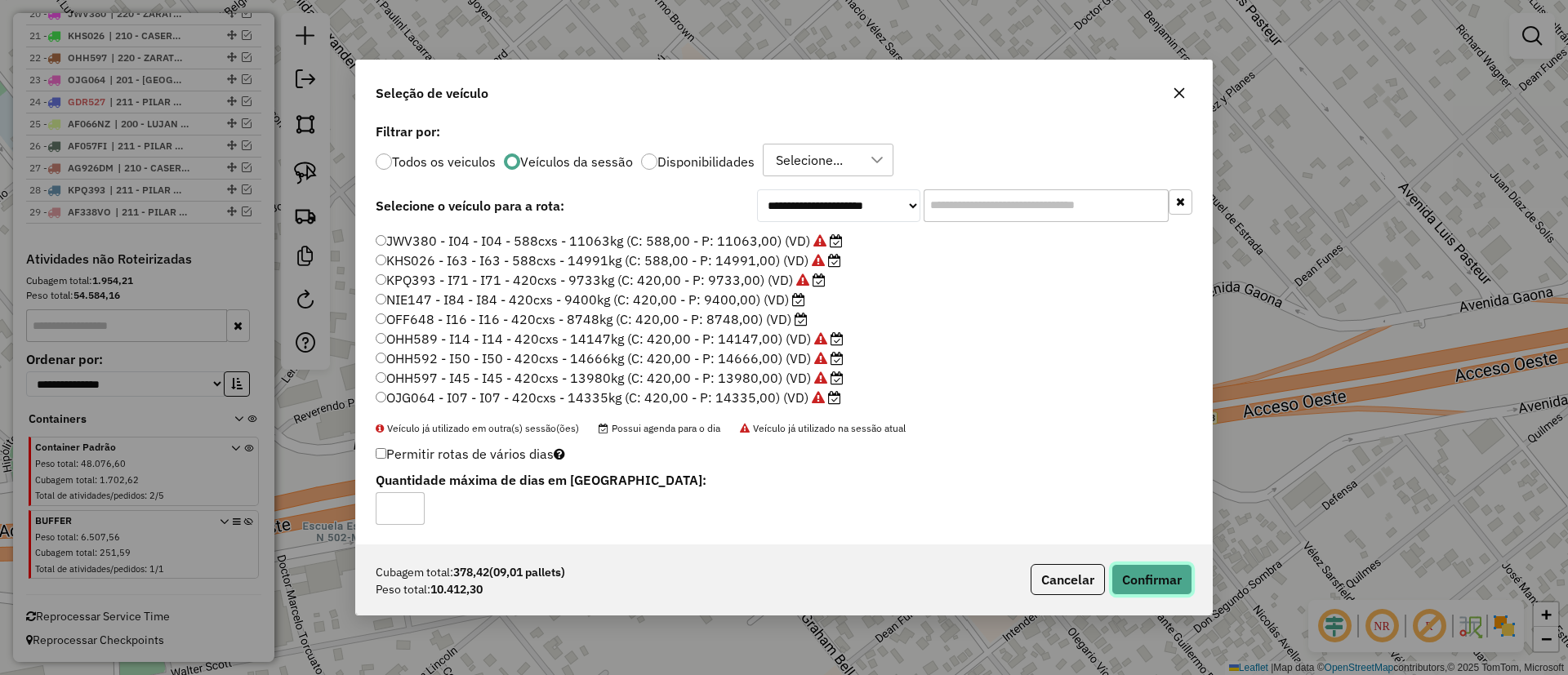
click at [1152, 571] on button "Confirmar" at bounding box center [1152, 580] width 81 height 31
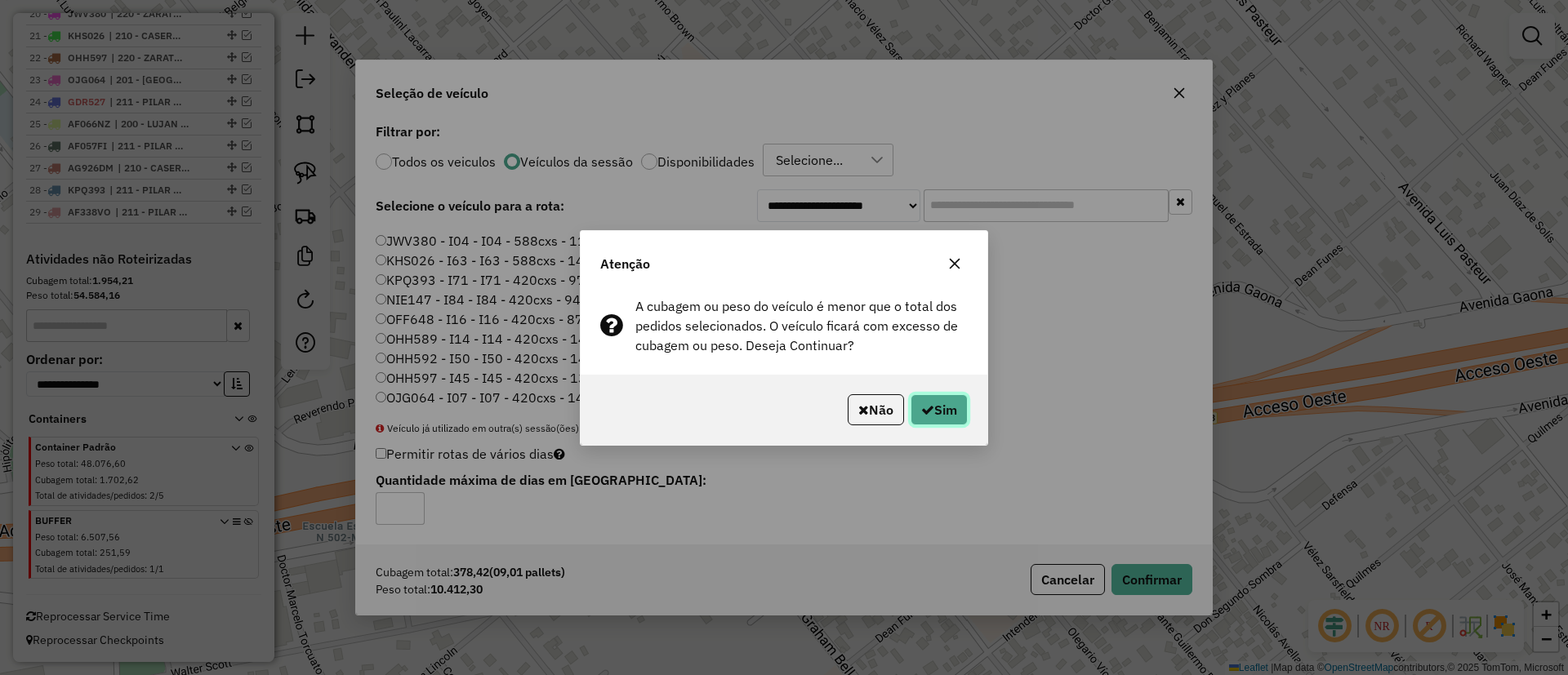
click at [943, 405] on button "Sim" at bounding box center [939, 410] width 57 height 31
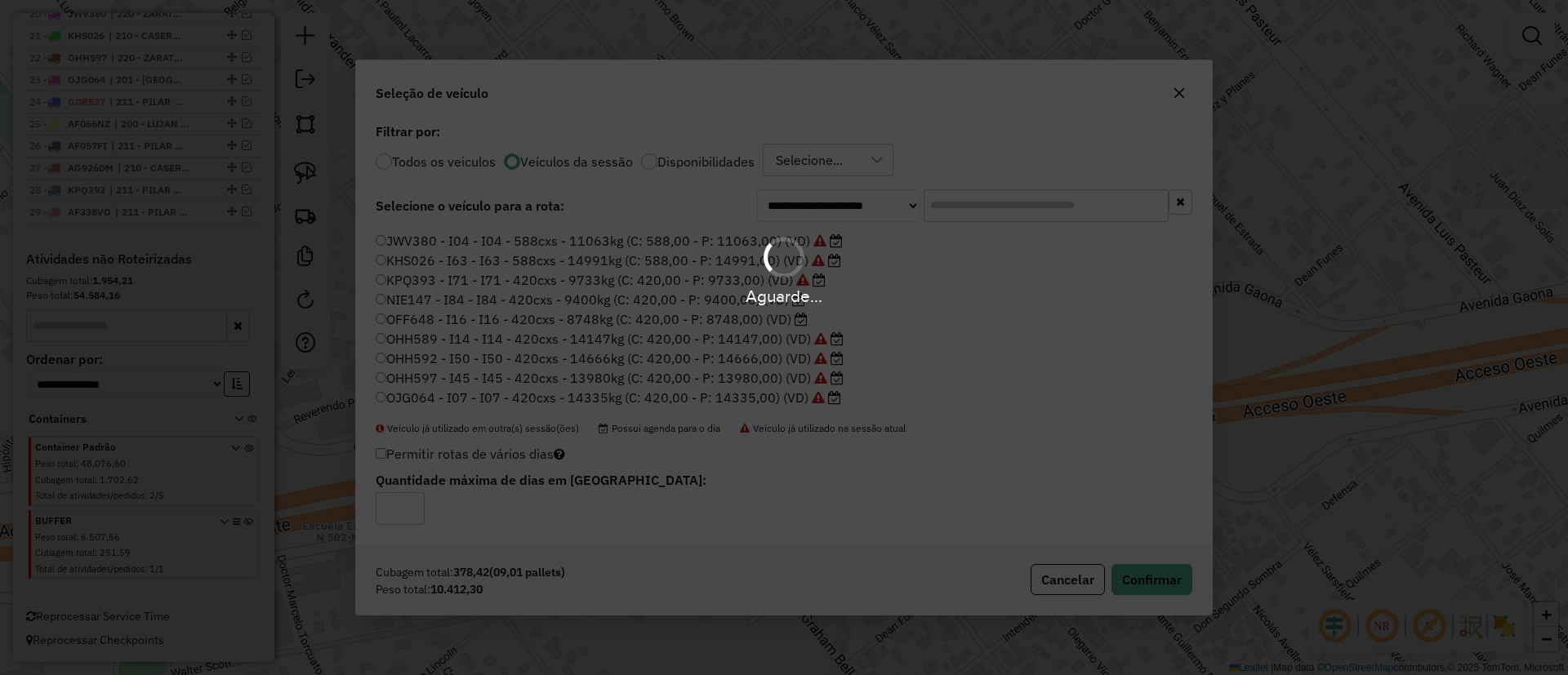
scroll to position [1134, 0]
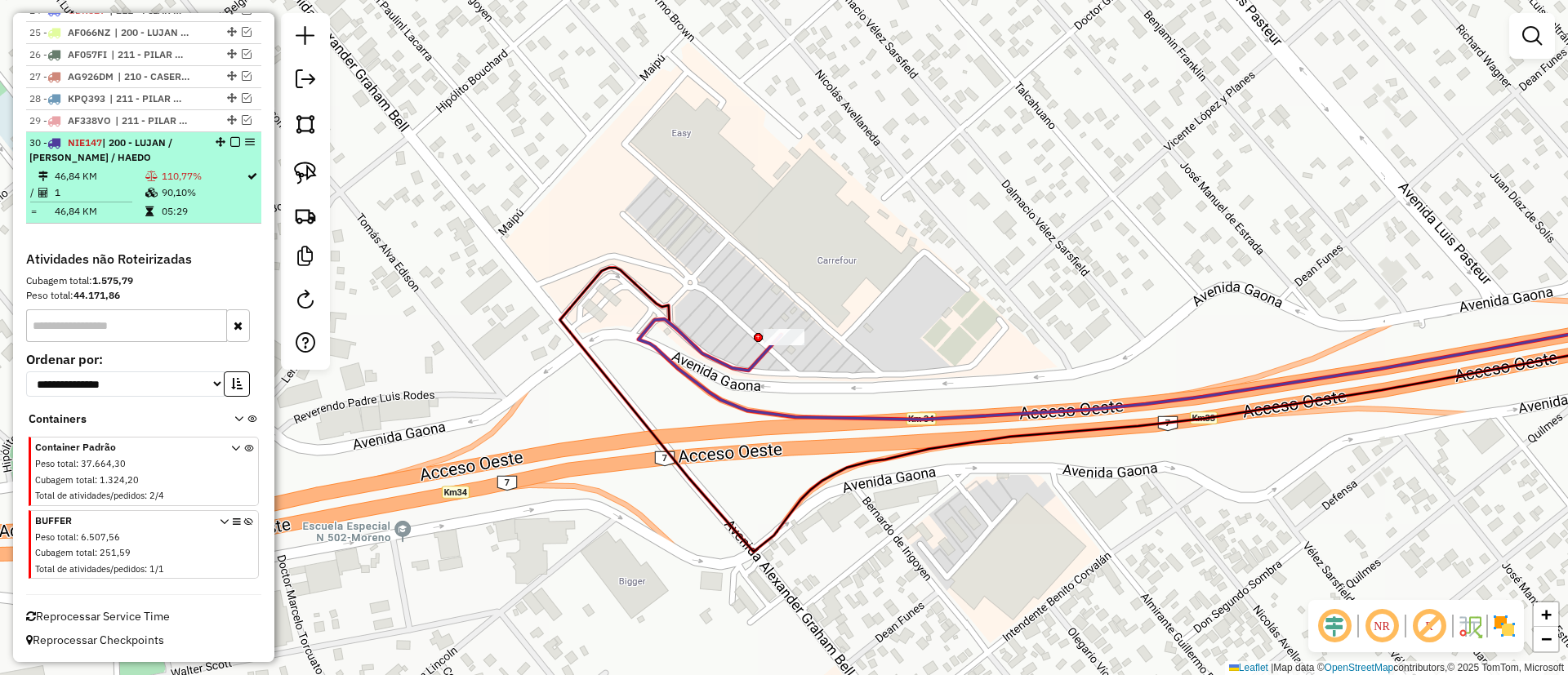
click at [231, 140] on em at bounding box center [236, 142] width 10 height 10
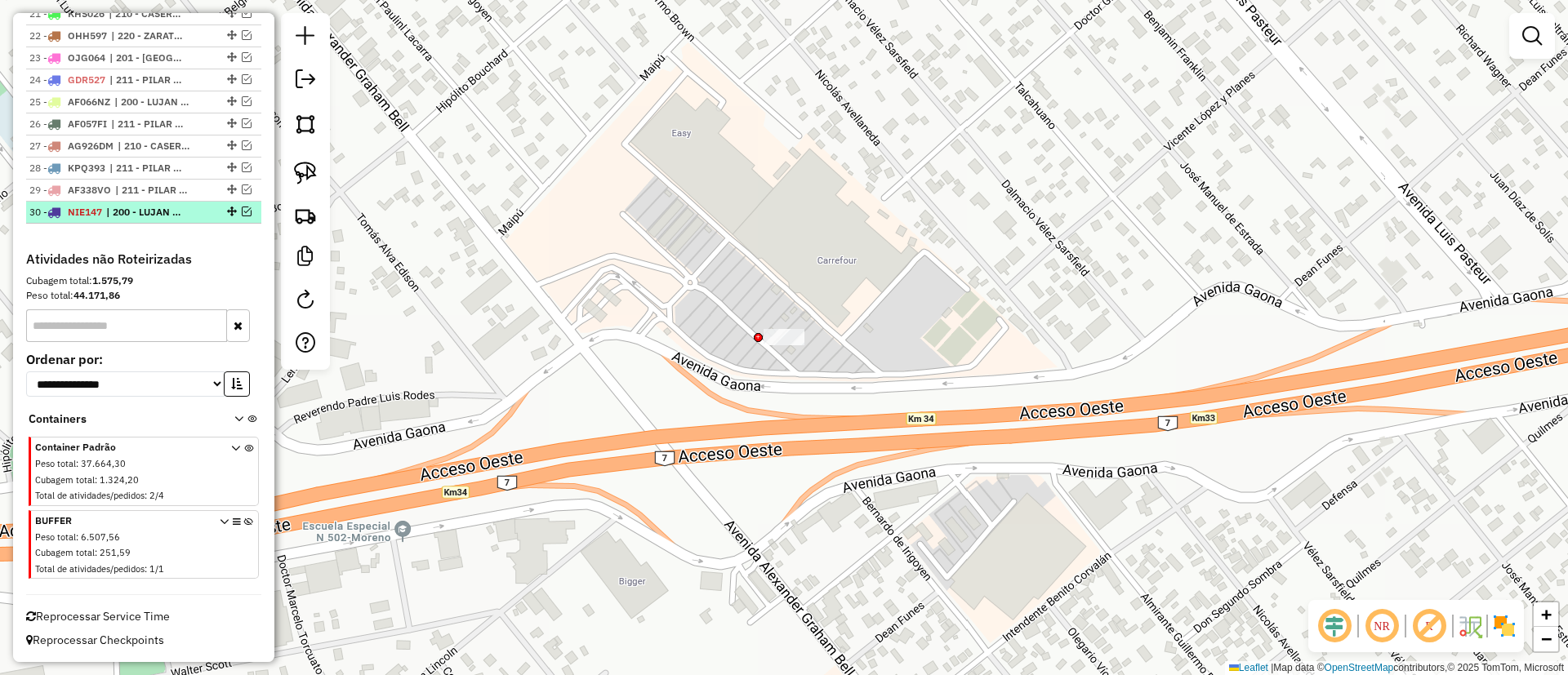
scroll to position [1064, 0]
drag, startPoint x: 711, startPoint y: 395, endPoint x: 824, endPoint y: 247, distance: 186.2
drag, startPoint x: 722, startPoint y: 298, endPoint x: 818, endPoint y: 279, distance: 97.9
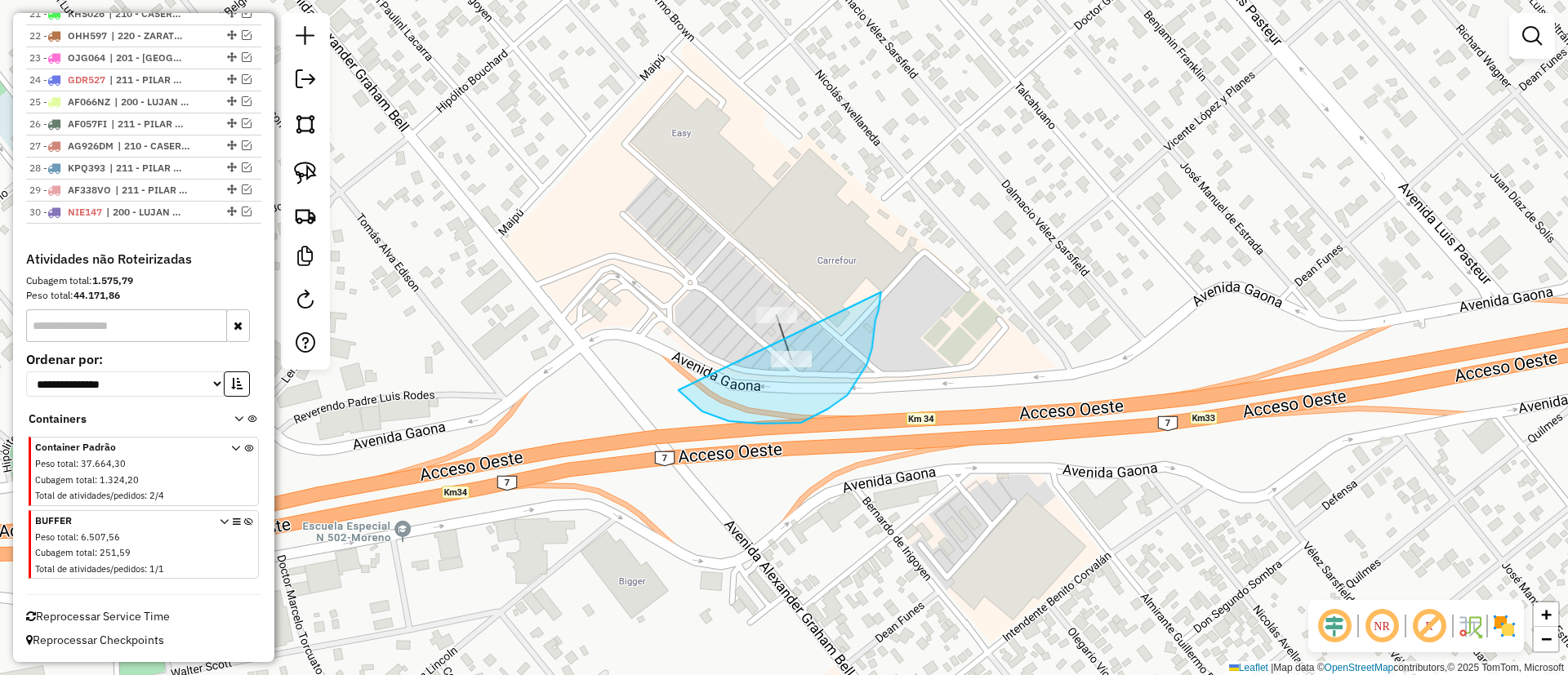
drag, startPoint x: 703, startPoint y: 411, endPoint x: 881, endPoint y: 292, distance: 214.1
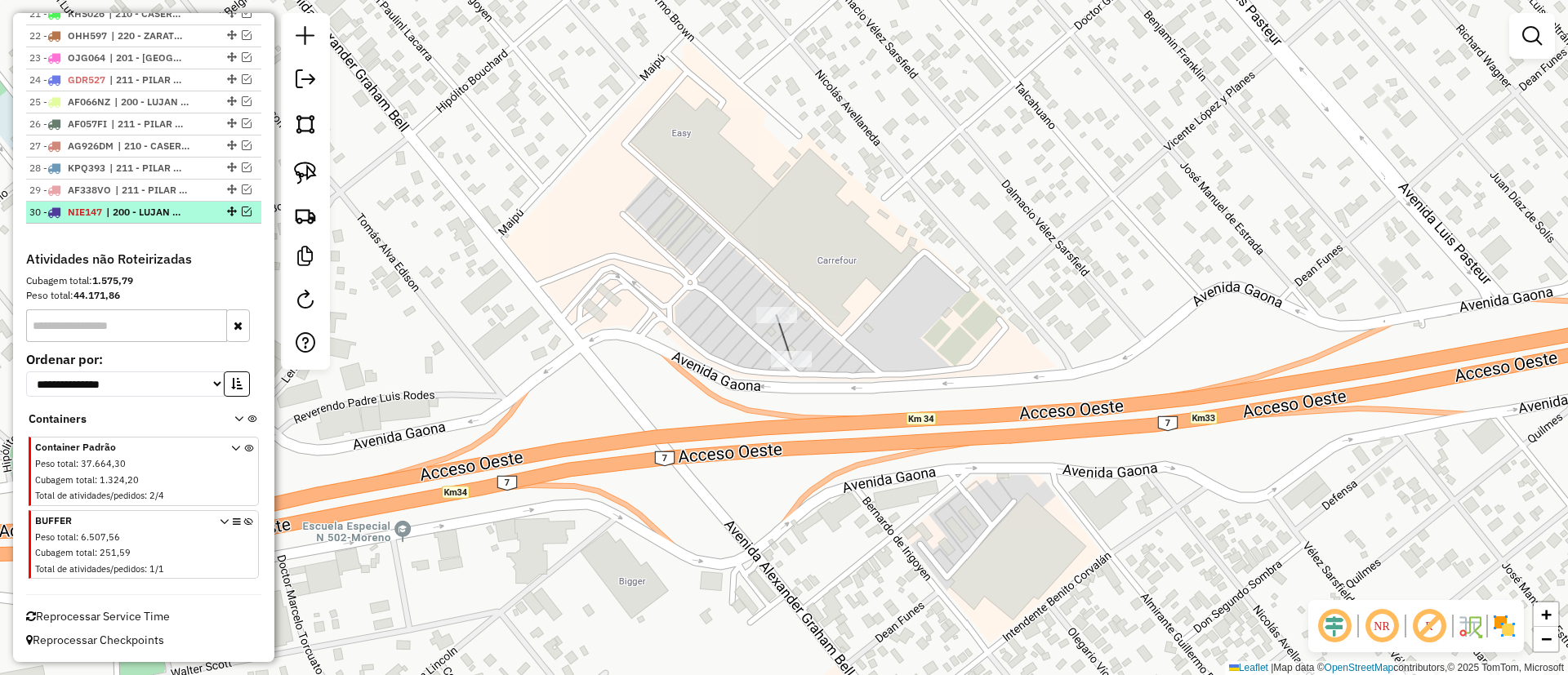
click at [243, 216] on em at bounding box center [246, 212] width 10 height 10
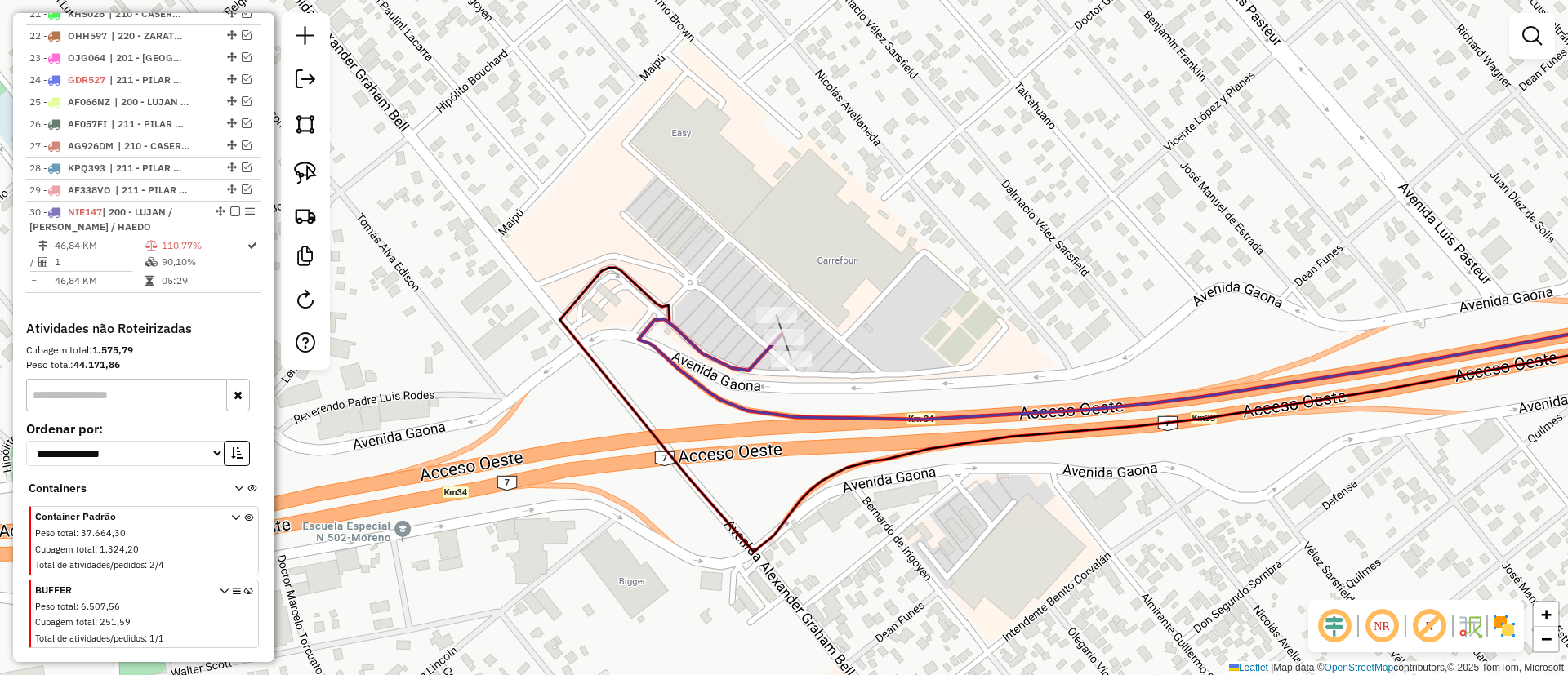
scroll to position [1134, 0]
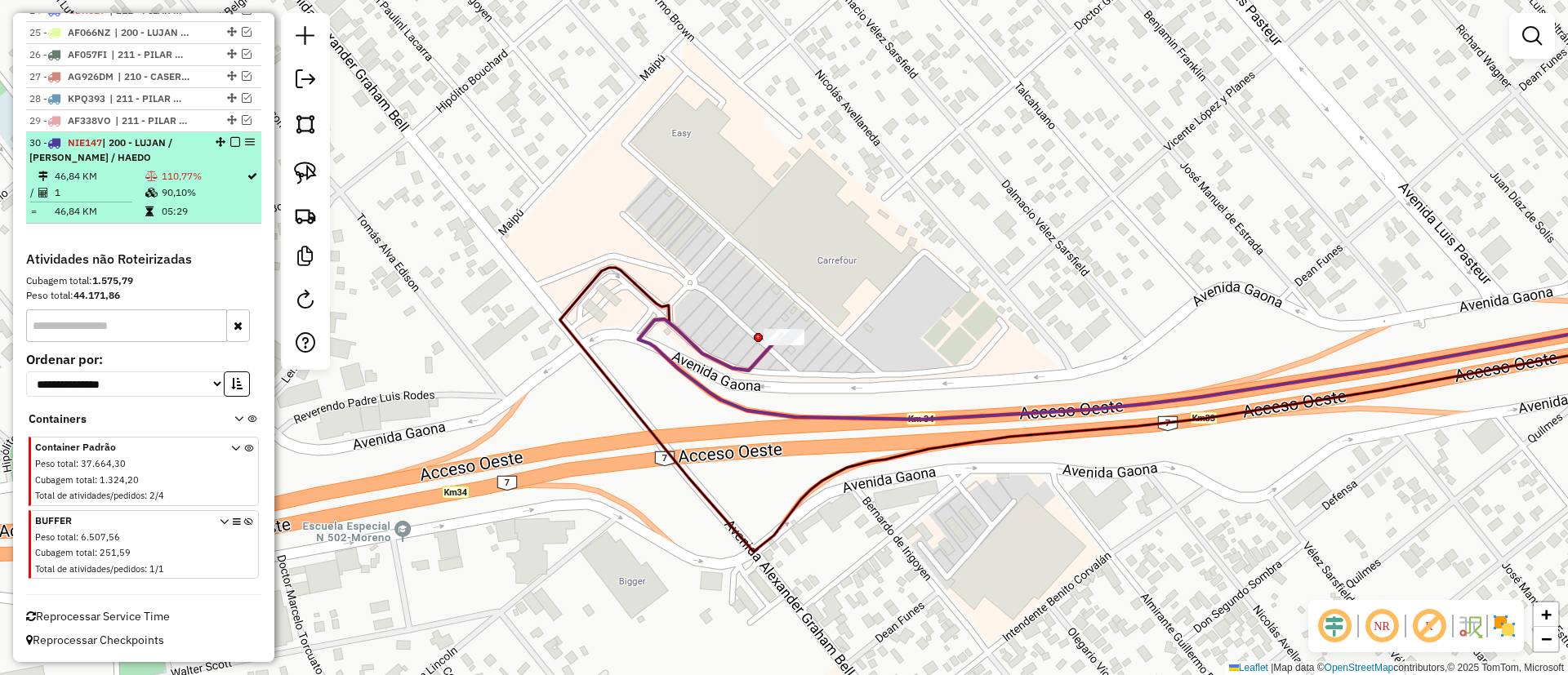
click at [202, 195] on td "90,10%" at bounding box center [203, 193] width 85 height 17
select select "**********"
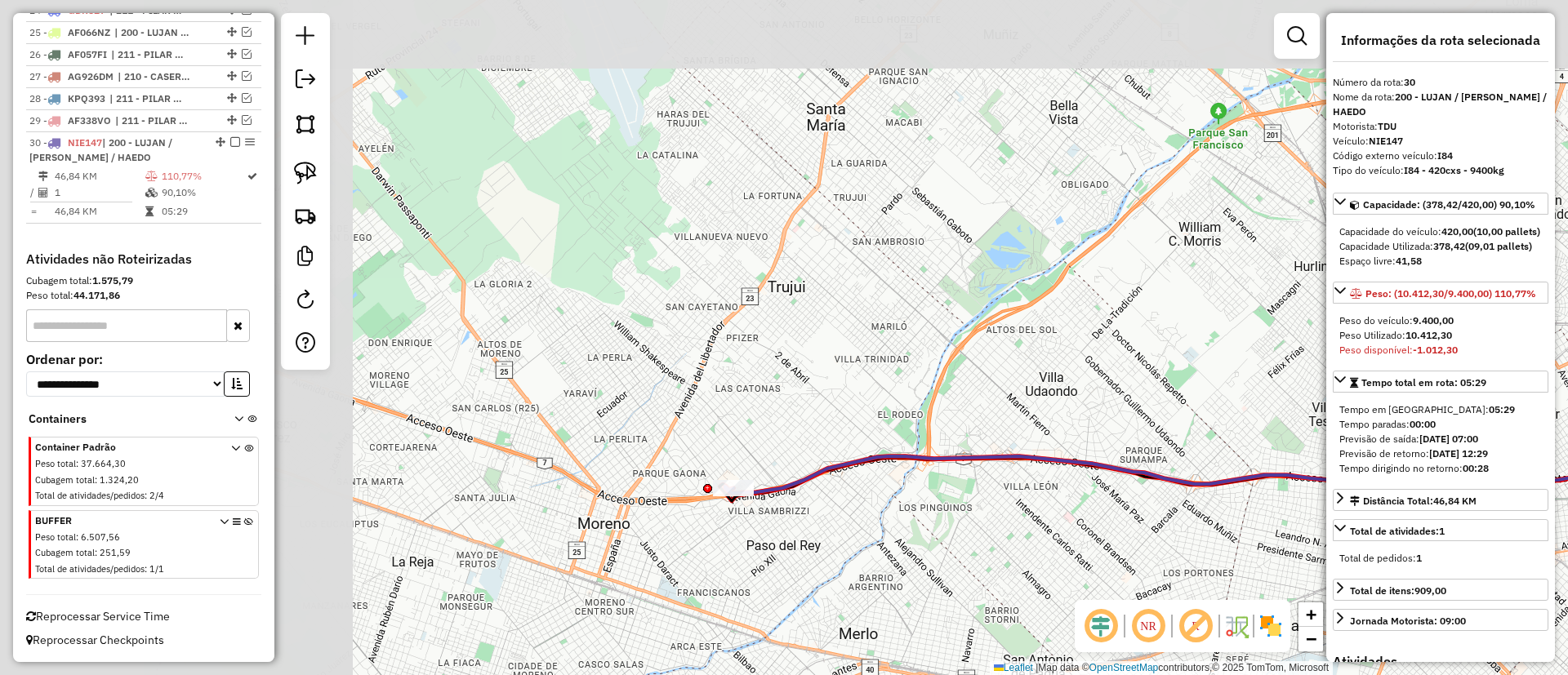
drag, startPoint x: 437, startPoint y: 259, endPoint x: 902, endPoint y: 348, distance: 473.4
click at [902, 348] on div "Janela de atendimento Grade de atendimento Capacidade Transportadoras Veículos …" at bounding box center [784, 337] width 1568 height 675
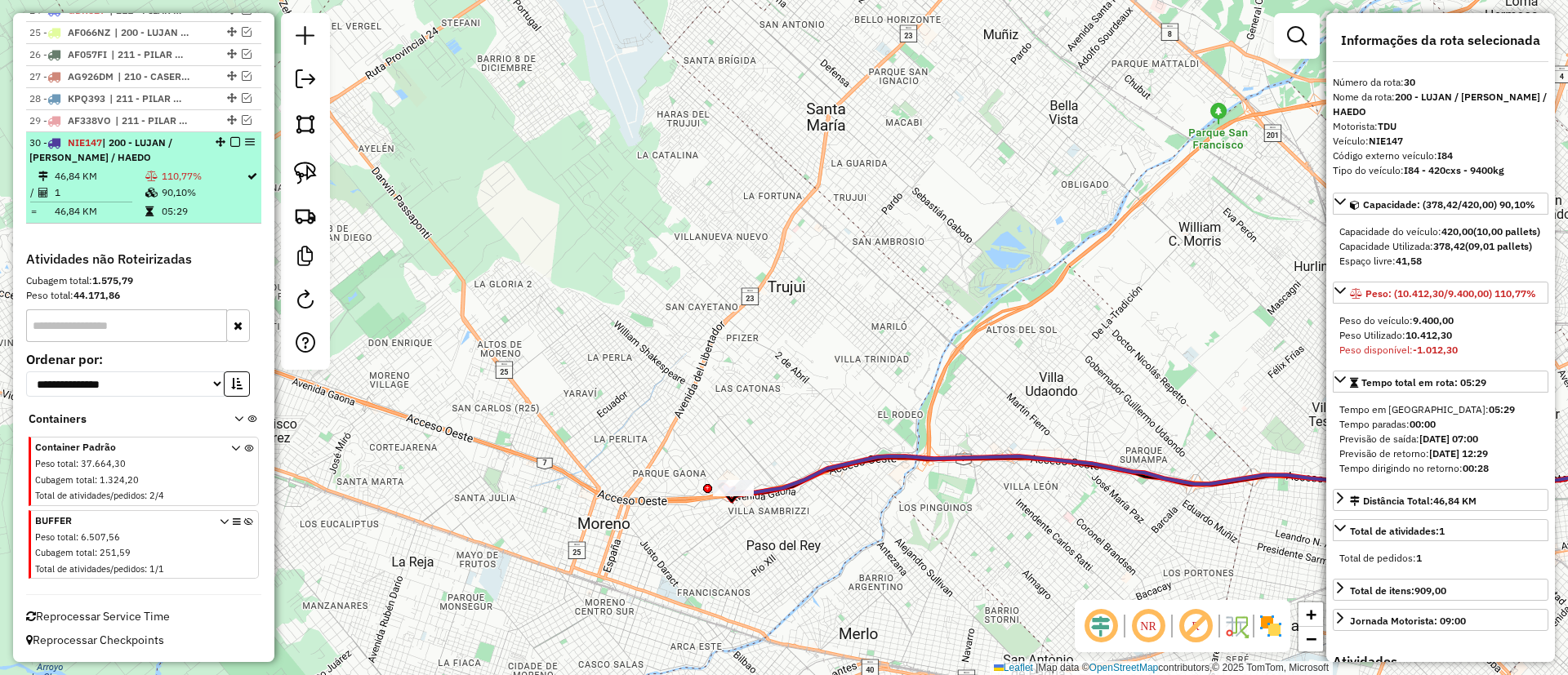
click at [231, 144] on em at bounding box center [236, 142] width 10 height 10
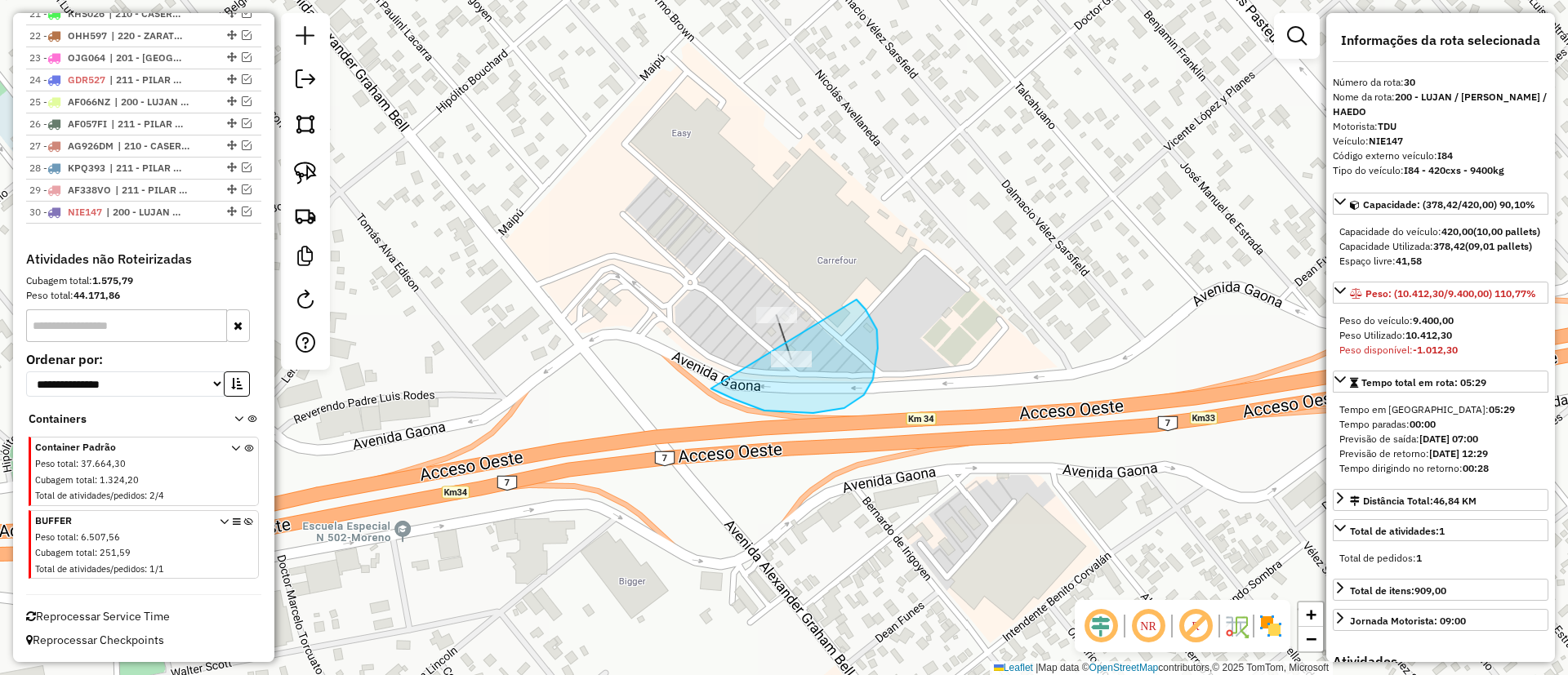
drag, startPoint x: 734, startPoint y: 399, endPoint x: 857, endPoint y: 300, distance: 157.9
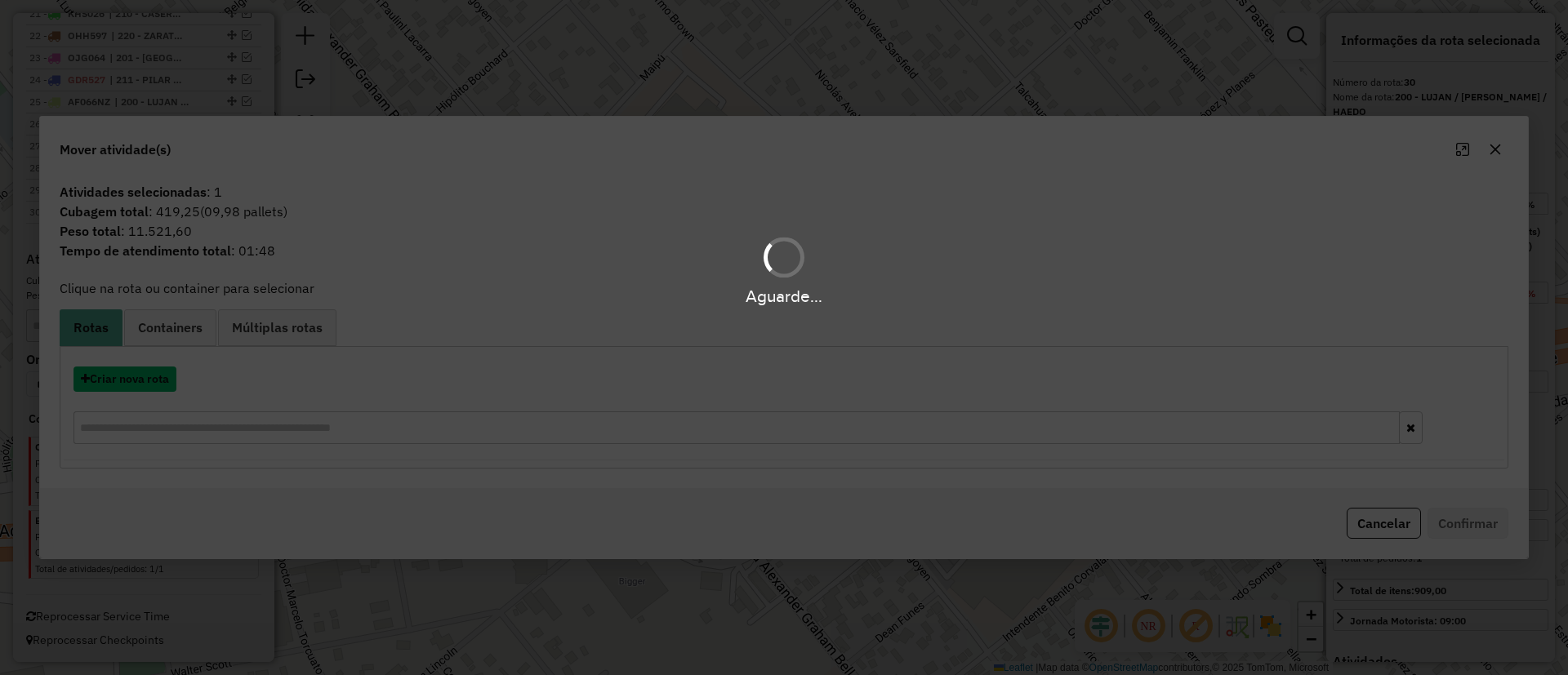
click at [131, 387] on button "Criar nova rota" at bounding box center [125, 379] width 103 height 26
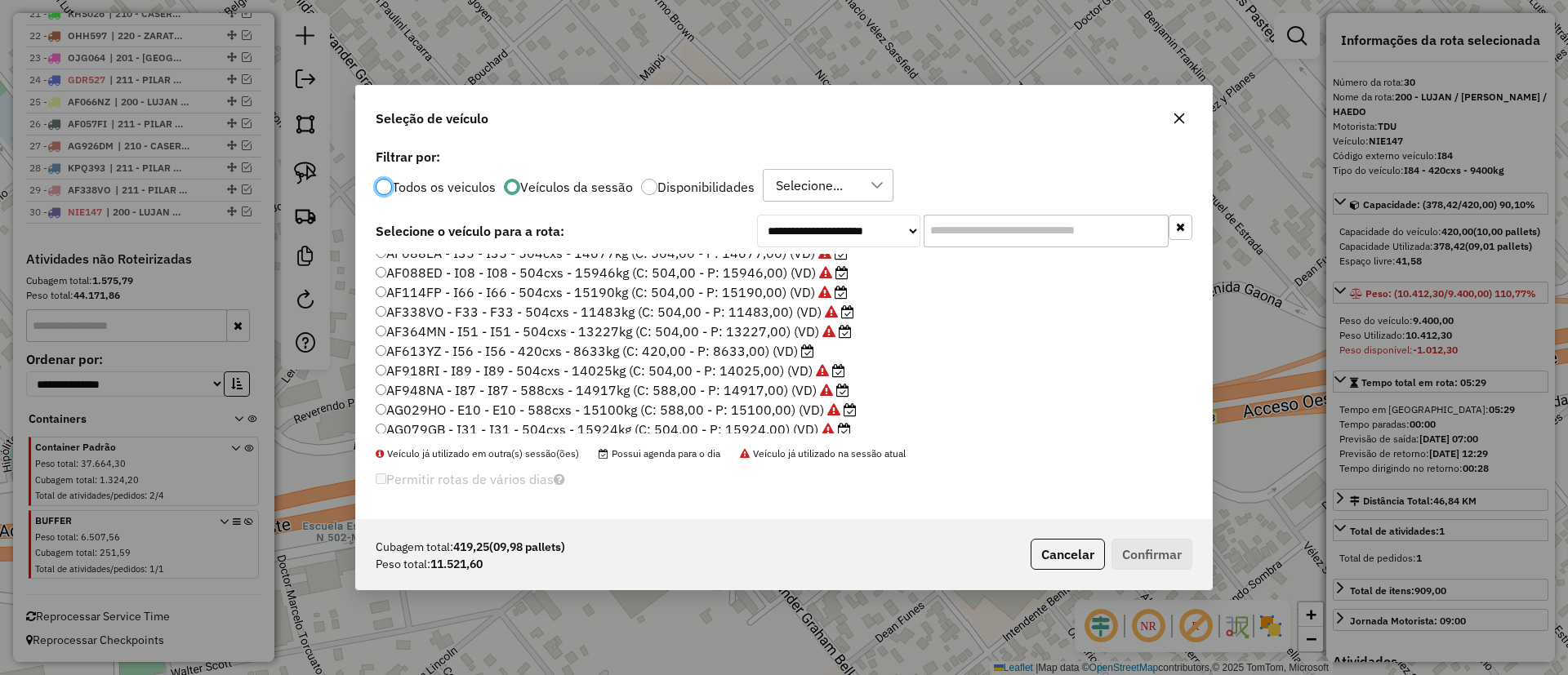
scroll to position [487, 0]
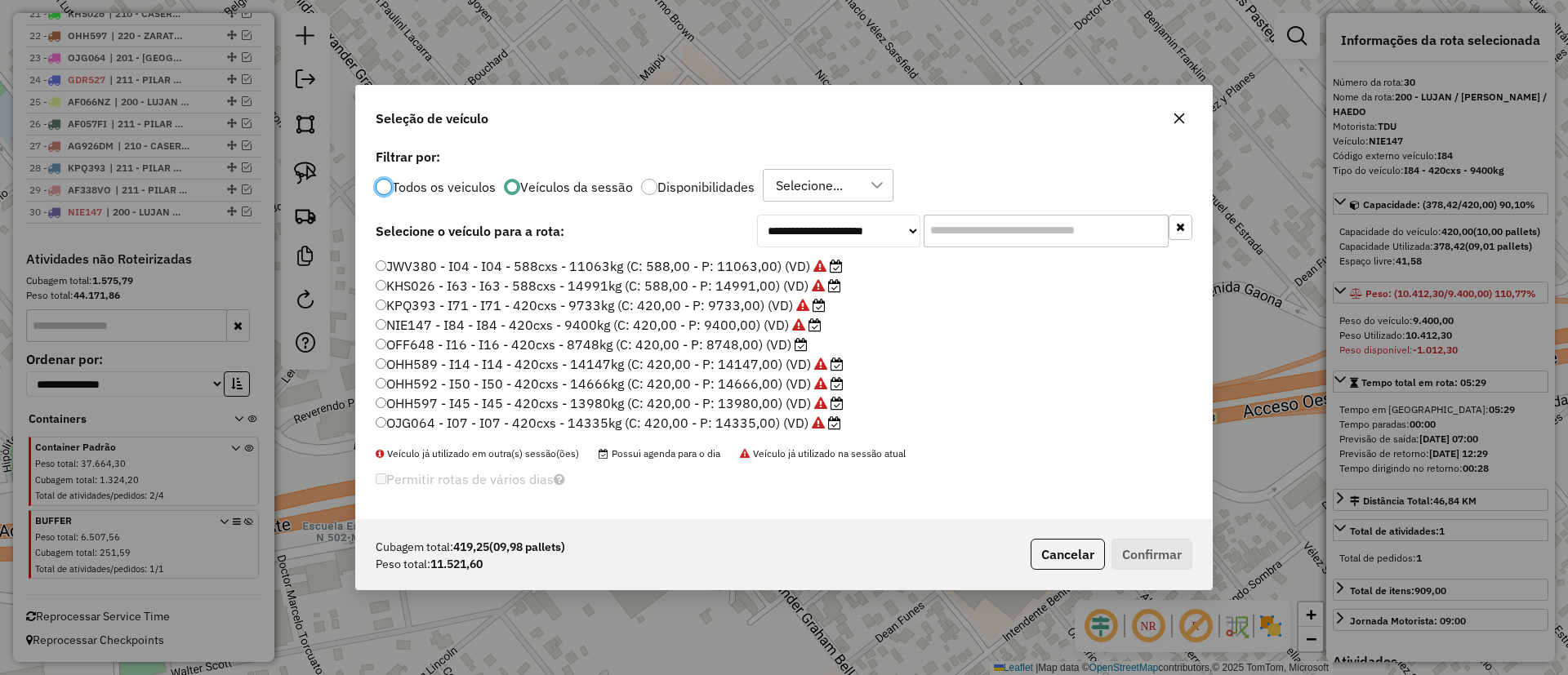
click at [762, 345] on label "OFF648 - I16 - I16 - 420cxs - 8748kg (C: 420,00 - P: 8748,00) (VD)" at bounding box center [592, 345] width 432 height 20
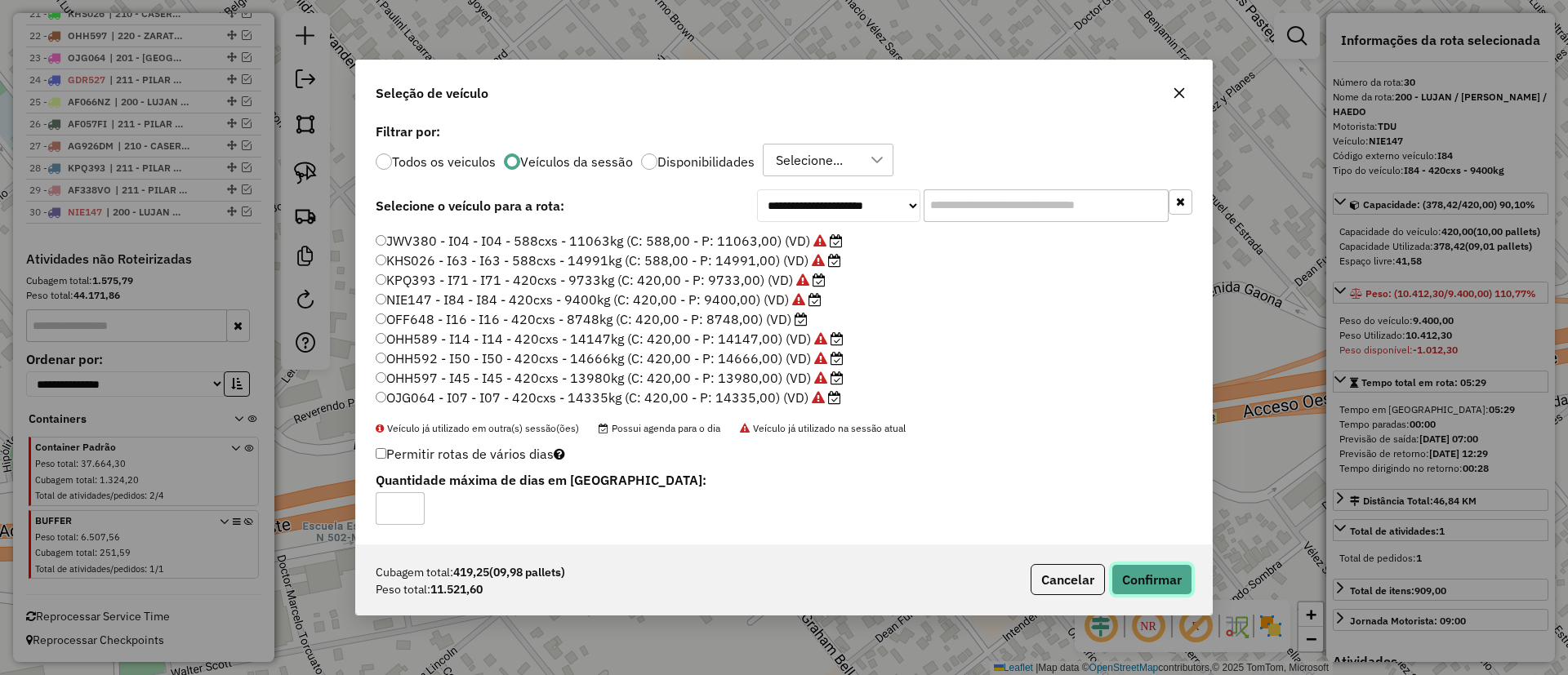
click at [1152, 574] on button "Confirmar" at bounding box center [1152, 580] width 81 height 31
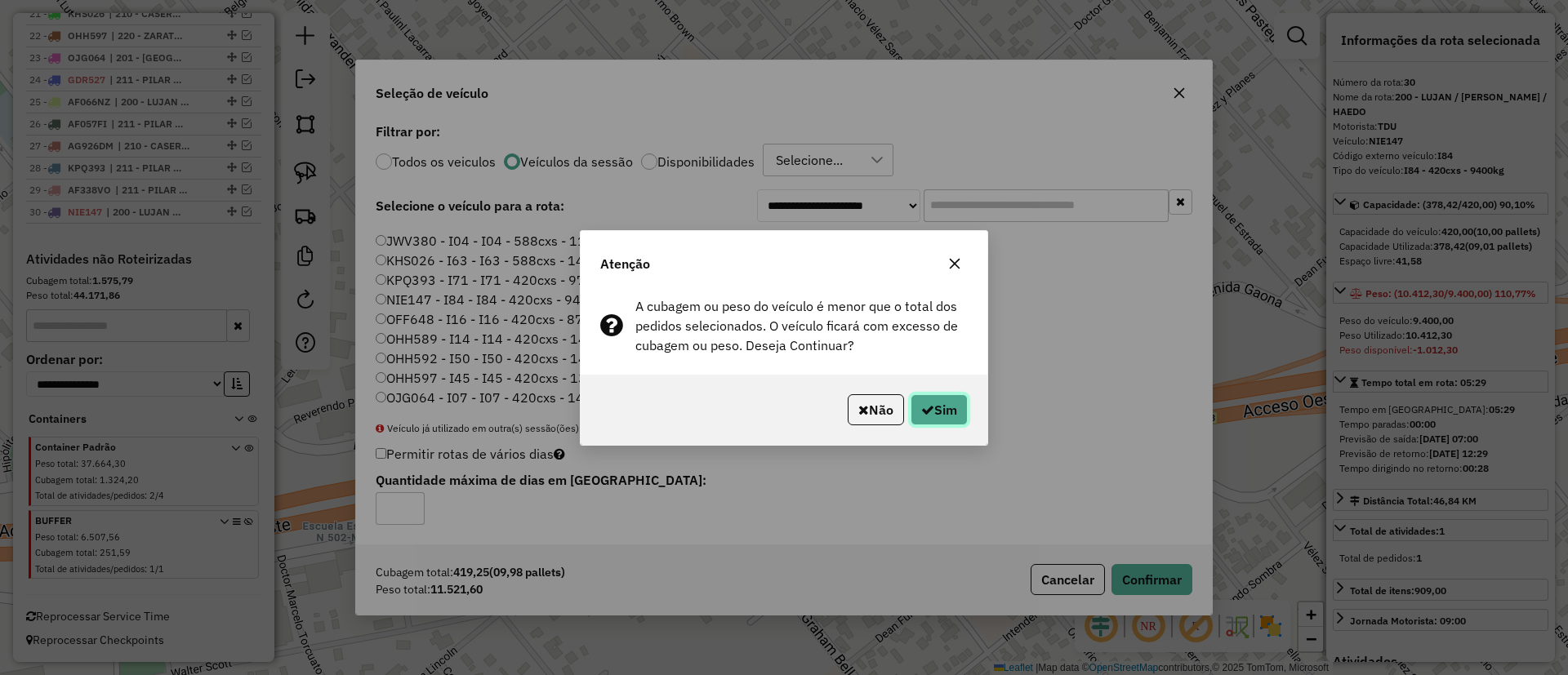
click at [931, 409] on button "Sim" at bounding box center [939, 410] width 57 height 31
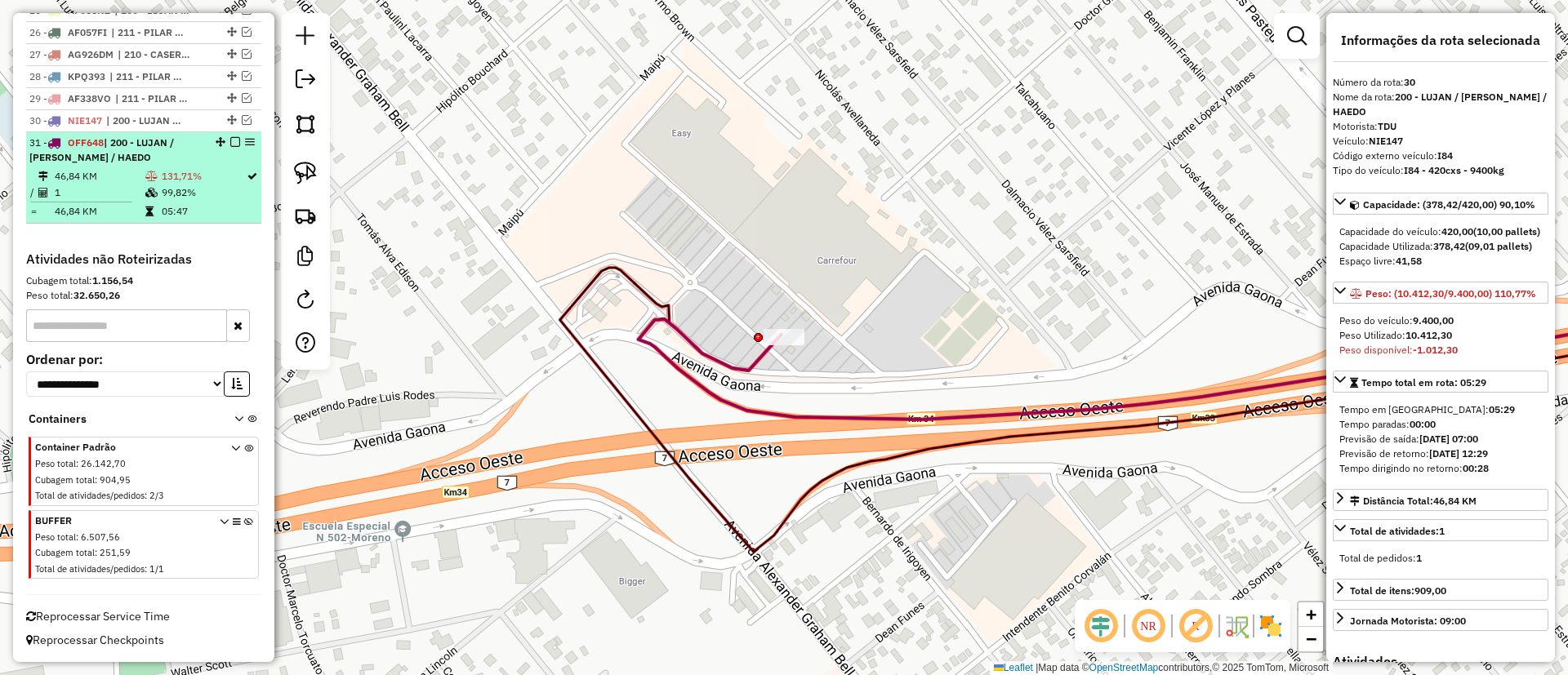
scroll to position [1156, 0]
click at [233, 138] on em at bounding box center [236, 142] width 10 height 10
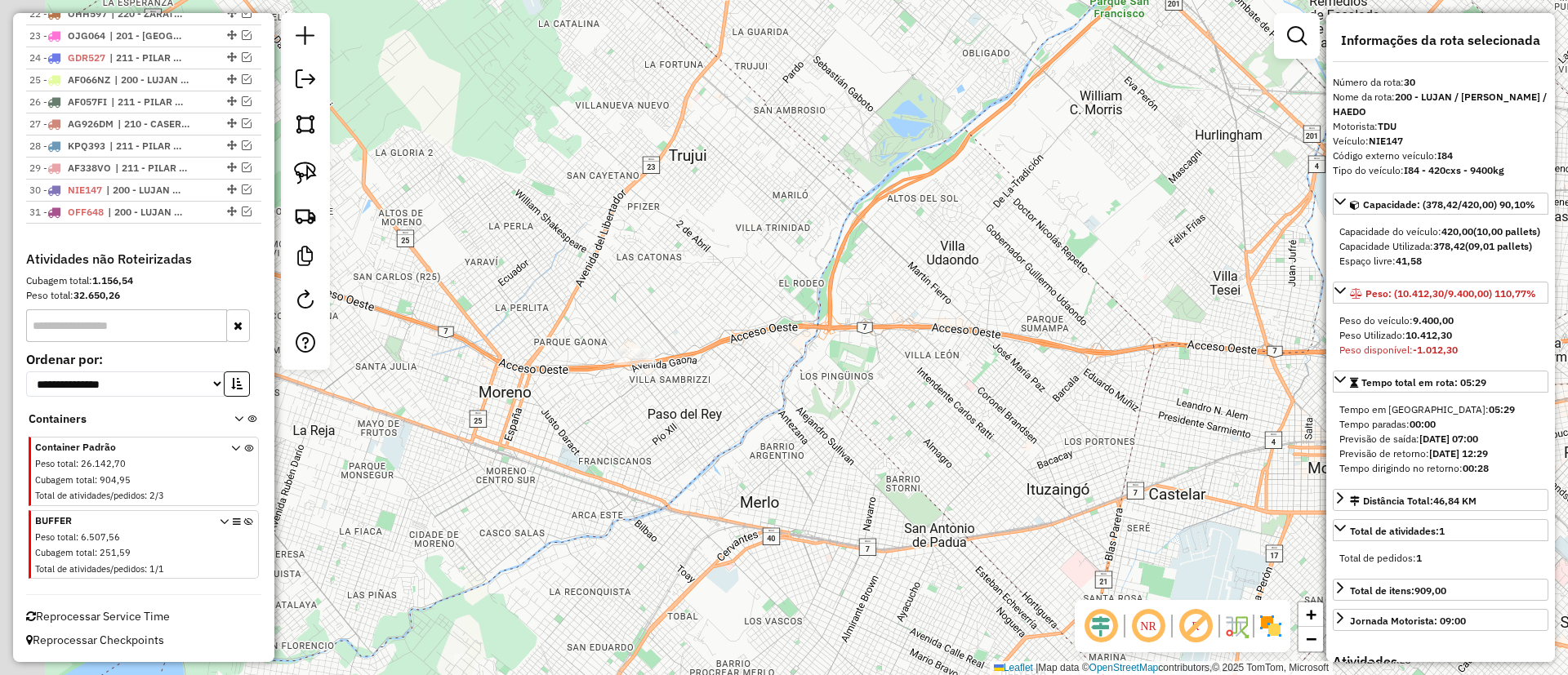
drag, startPoint x: 622, startPoint y: 272, endPoint x: 682, endPoint y: 462, distance: 199.2
click at [682, 462] on div "Janela de atendimento Grade de atendimento Capacidade Transportadoras Veículos …" at bounding box center [784, 337] width 1568 height 675
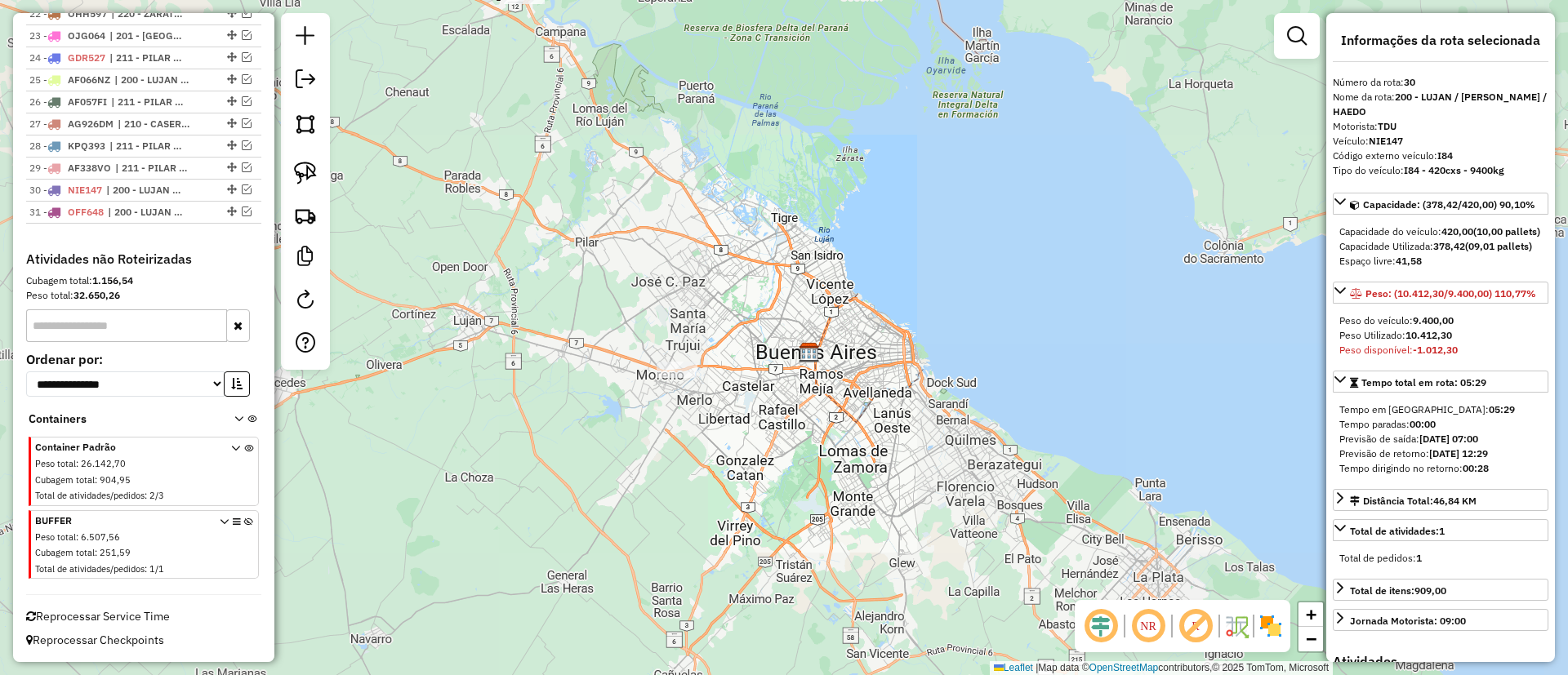
drag, startPoint x: 688, startPoint y: 304, endPoint x: 667, endPoint y: 387, distance: 85.6
click at [713, 473] on div "Janela de atendimento Grade de atendimento Capacidade Transportadoras Veículos …" at bounding box center [784, 337] width 1568 height 675
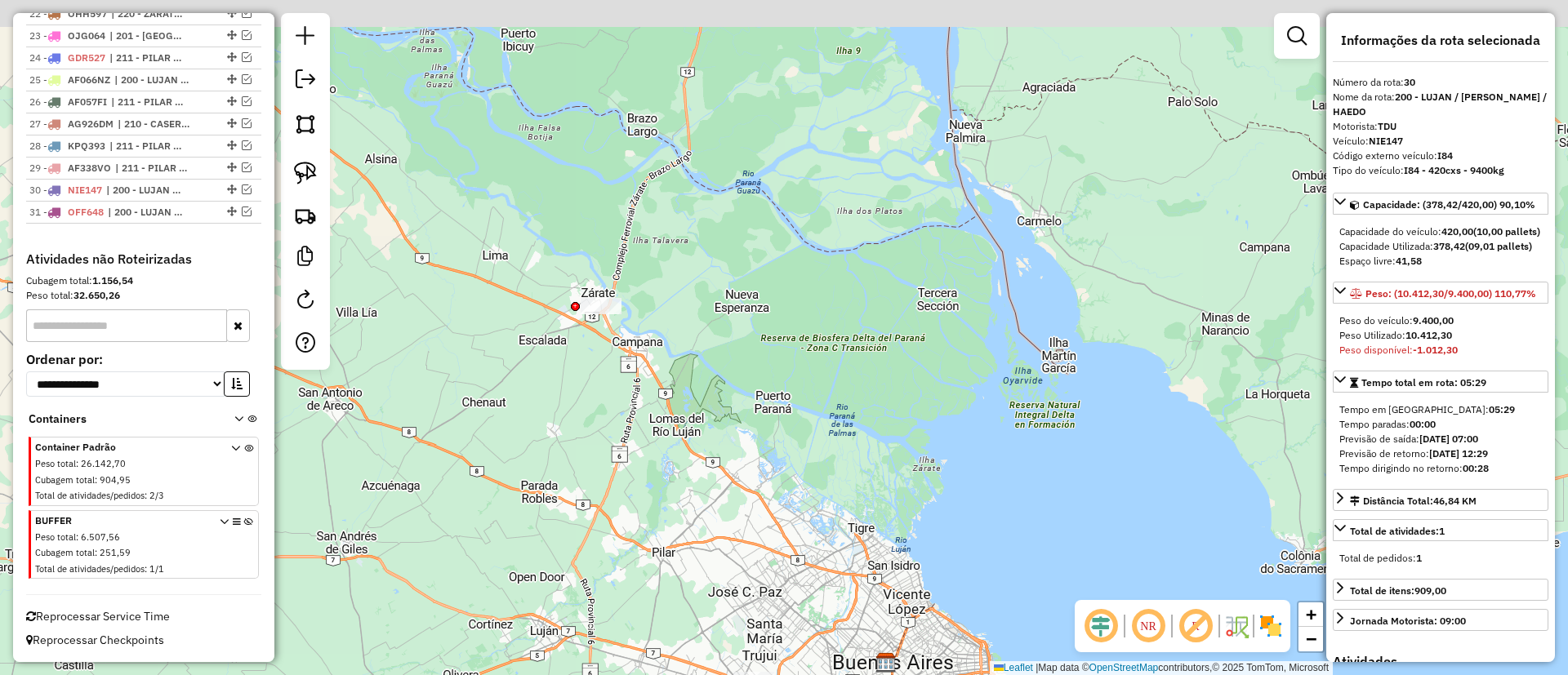
drag, startPoint x: 546, startPoint y: 224, endPoint x: 604, endPoint y: 327, distance: 118.2
click at [606, 371] on div "Janela de atendimento Grade de atendimento Capacidade Transportadoras Veículos …" at bounding box center [784, 337] width 1568 height 675
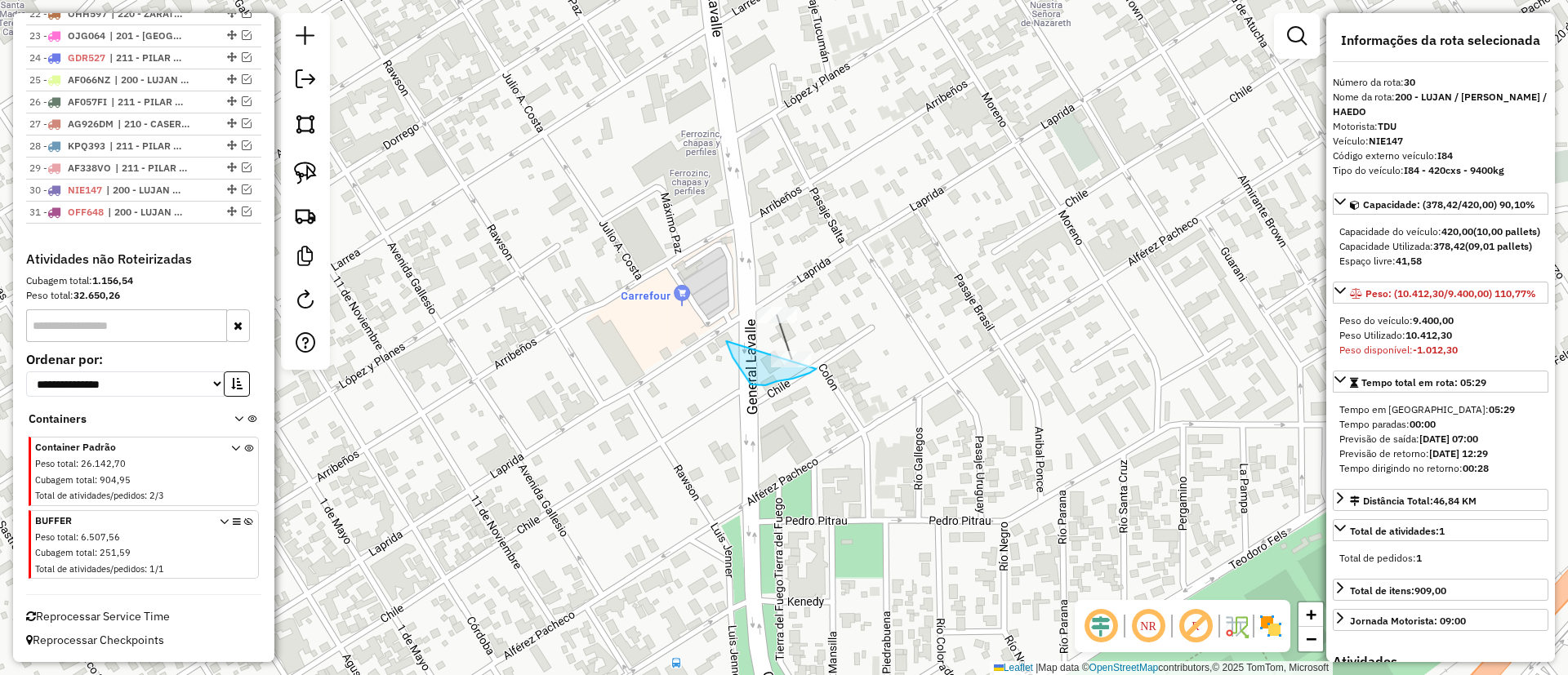
drag, startPoint x: 777, startPoint y: 381, endPoint x: 825, endPoint y: 330, distance: 70.0
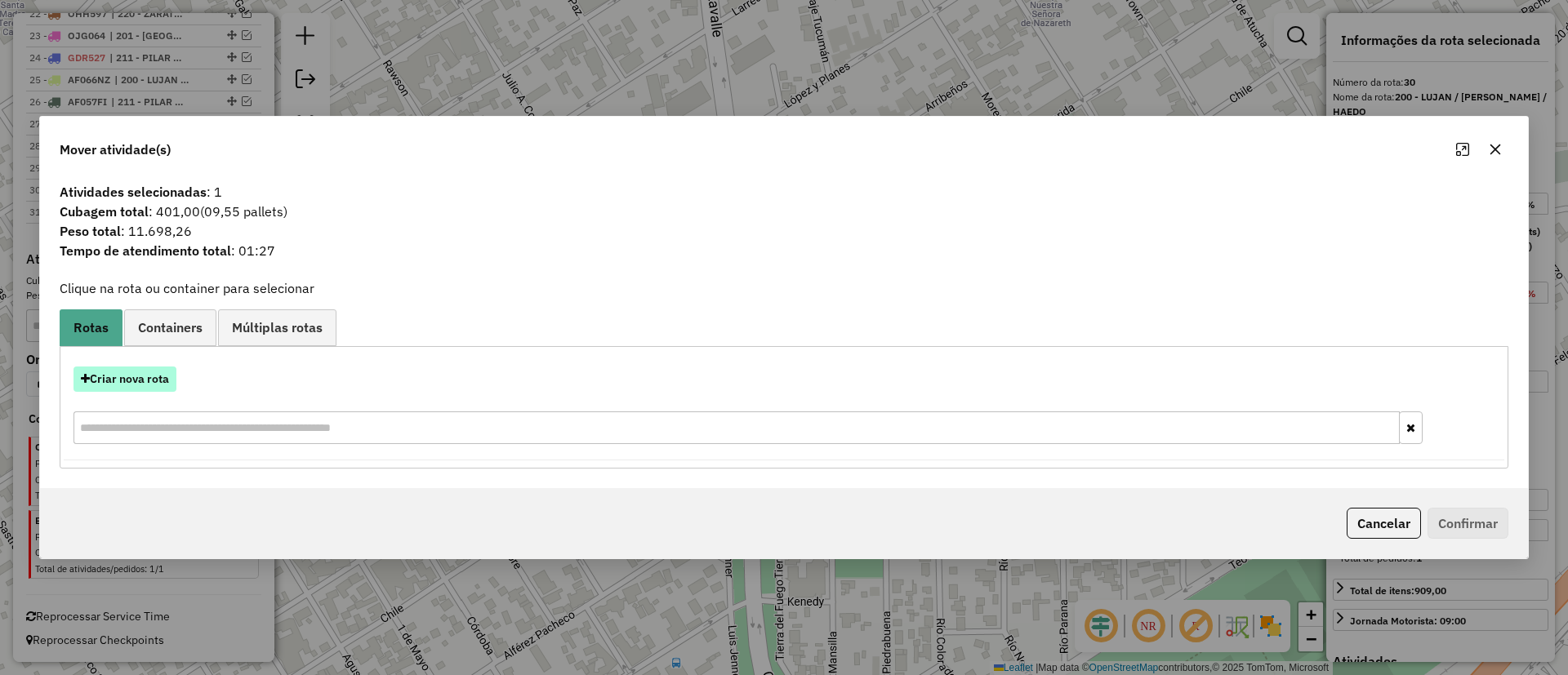
click at [114, 374] on button "Criar nova rota" at bounding box center [125, 379] width 103 height 26
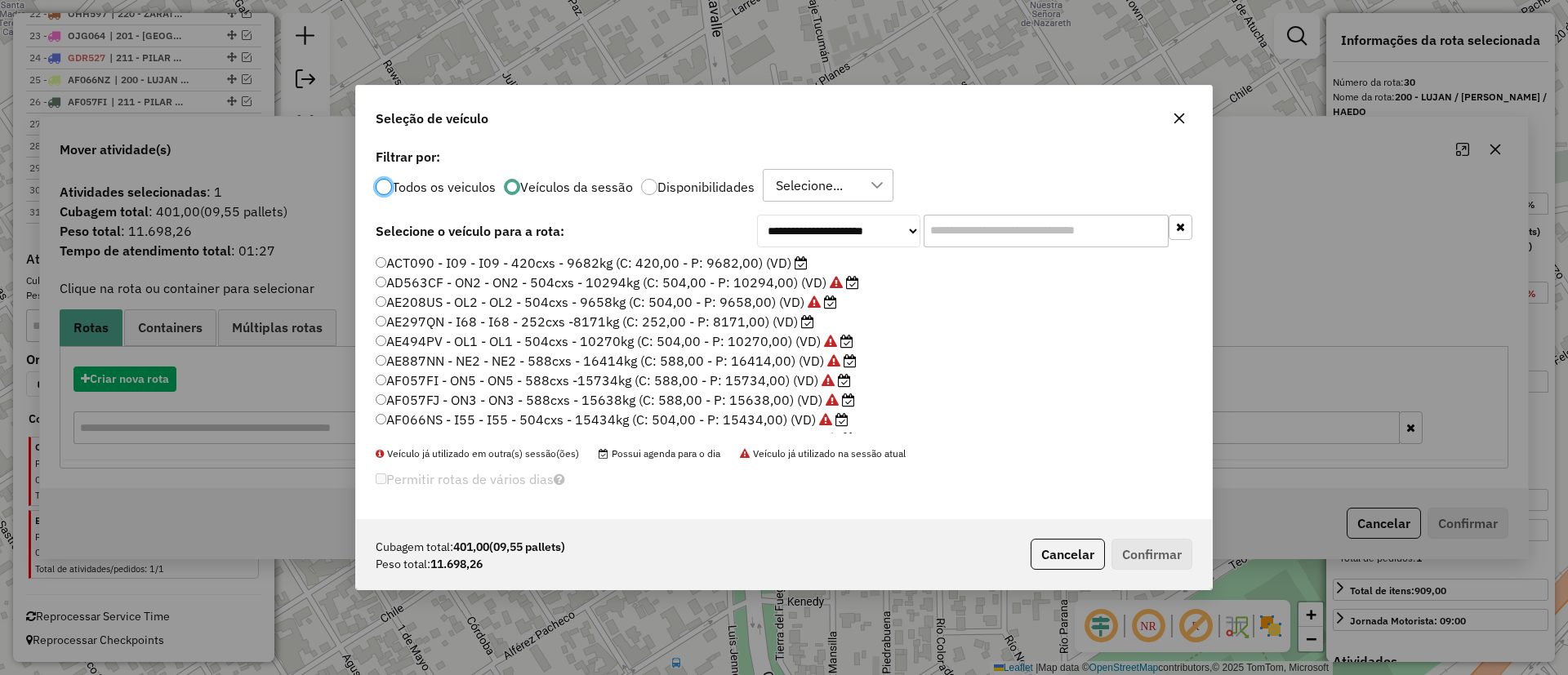
scroll to position [9, 5]
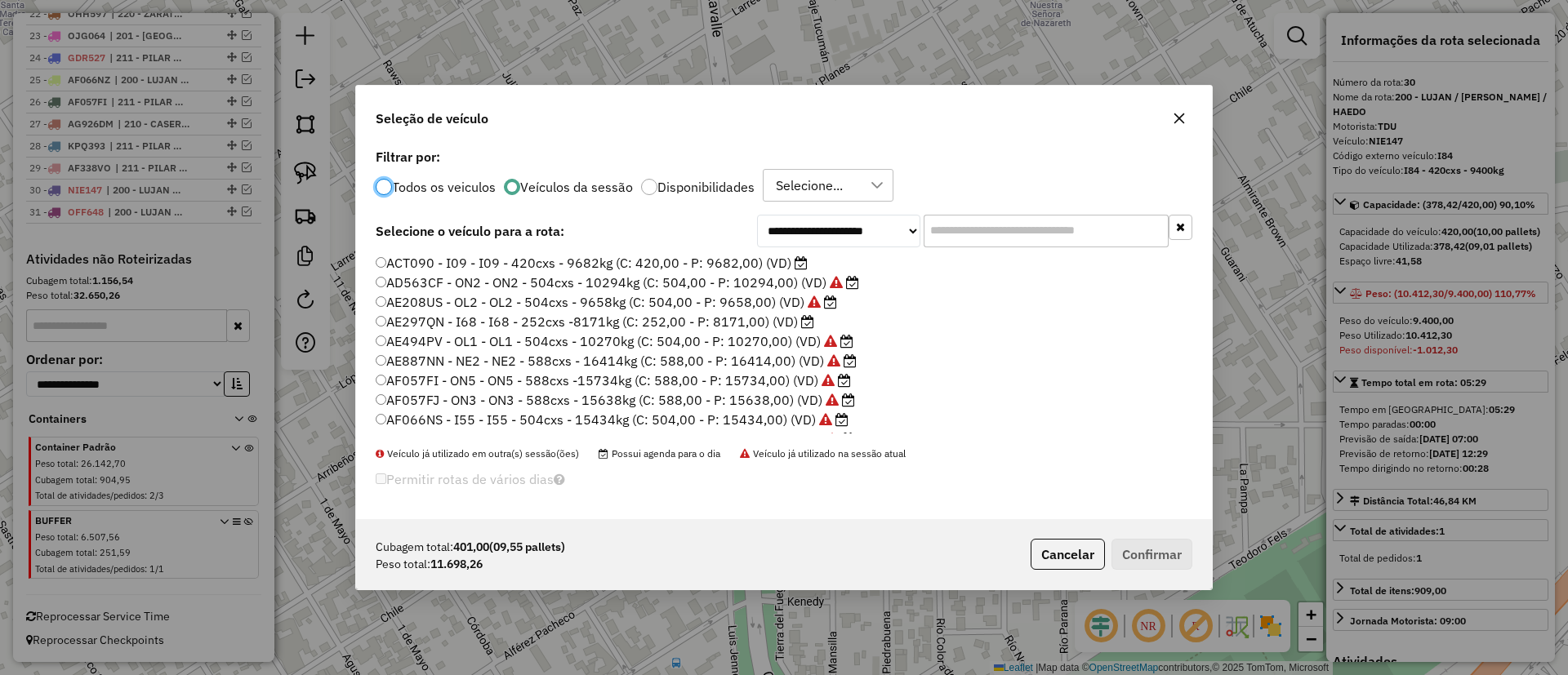
click at [744, 264] on label "ACT090 - I09 - I09 - 420cxs - 9682kg (C: 420,00 - P: 9682,00) (VD)" at bounding box center [592, 263] width 432 height 20
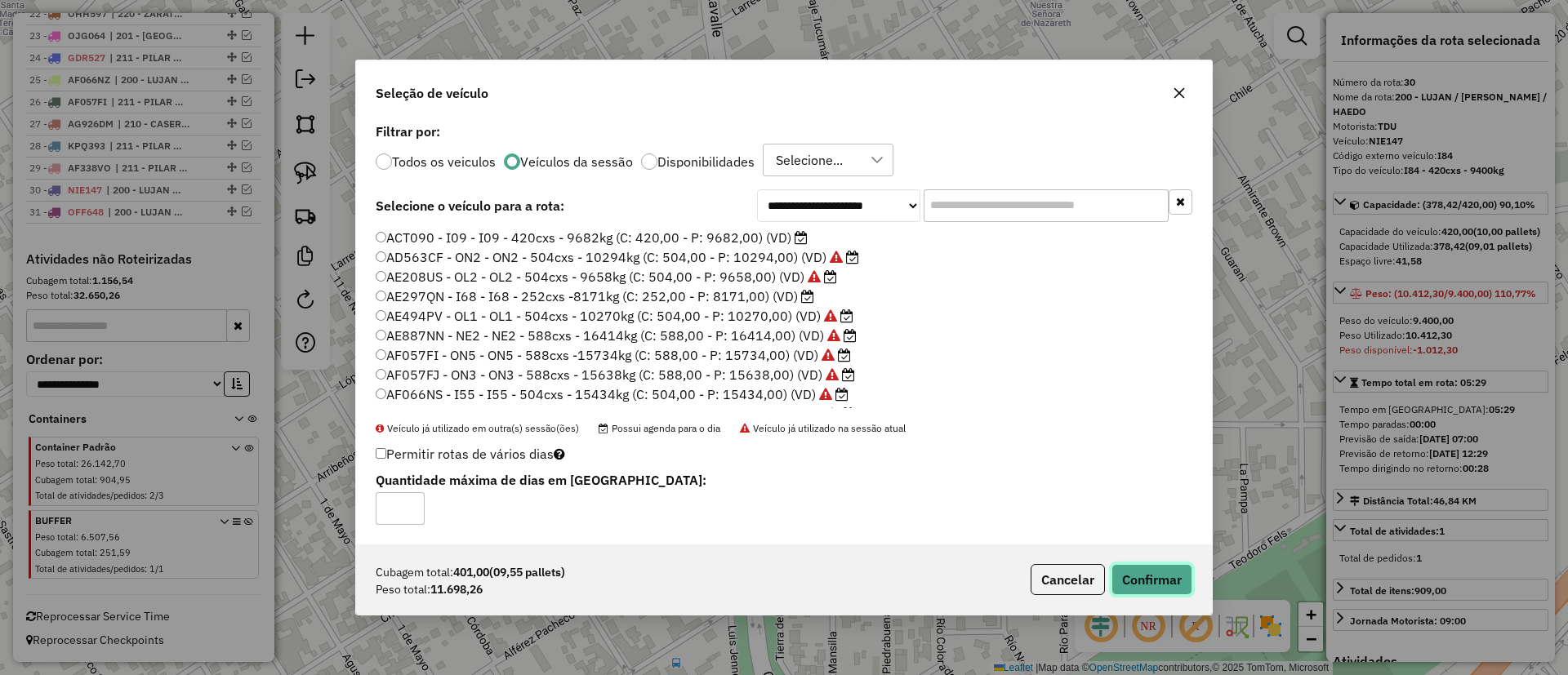
click at [1156, 578] on button "Confirmar" at bounding box center [1152, 580] width 81 height 31
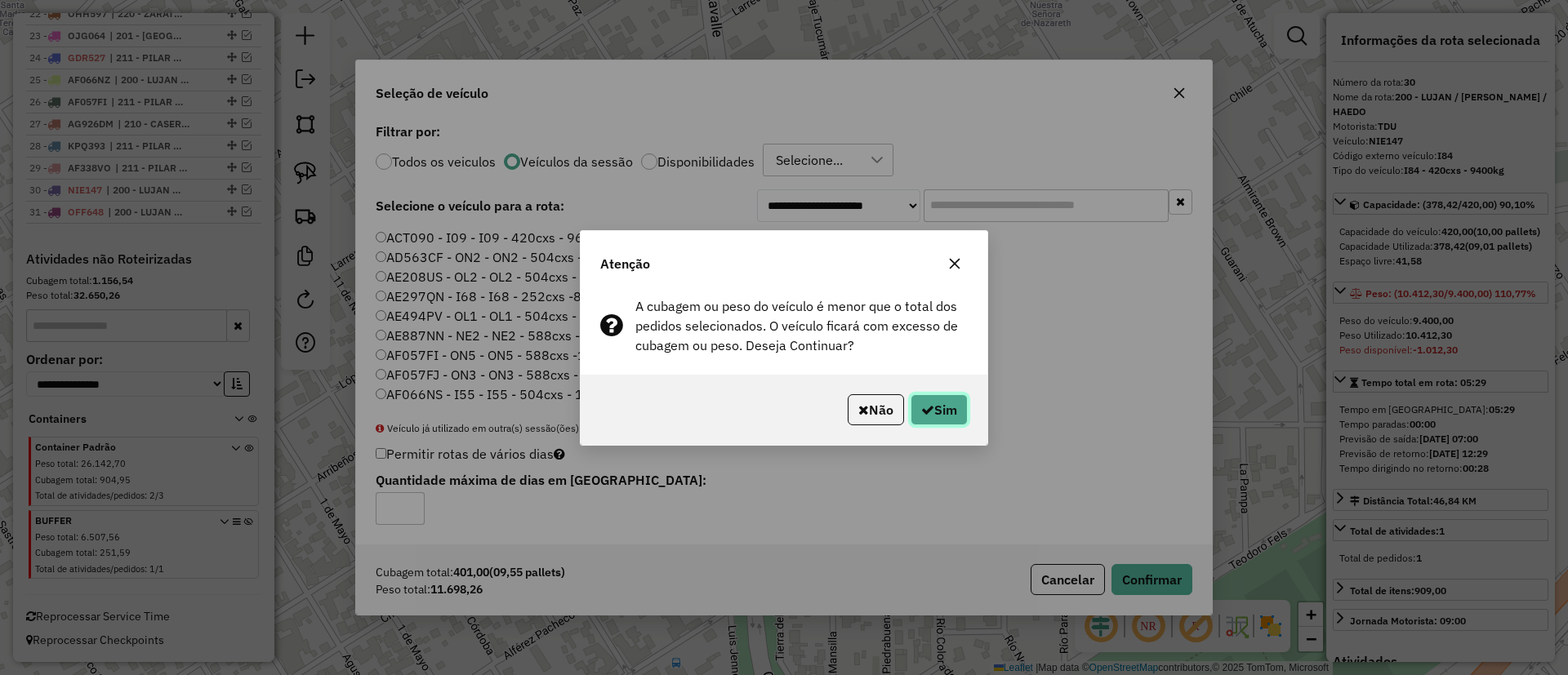
click at [932, 406] on button "Sim" at bounding box center [939, 410] width 57 height 31
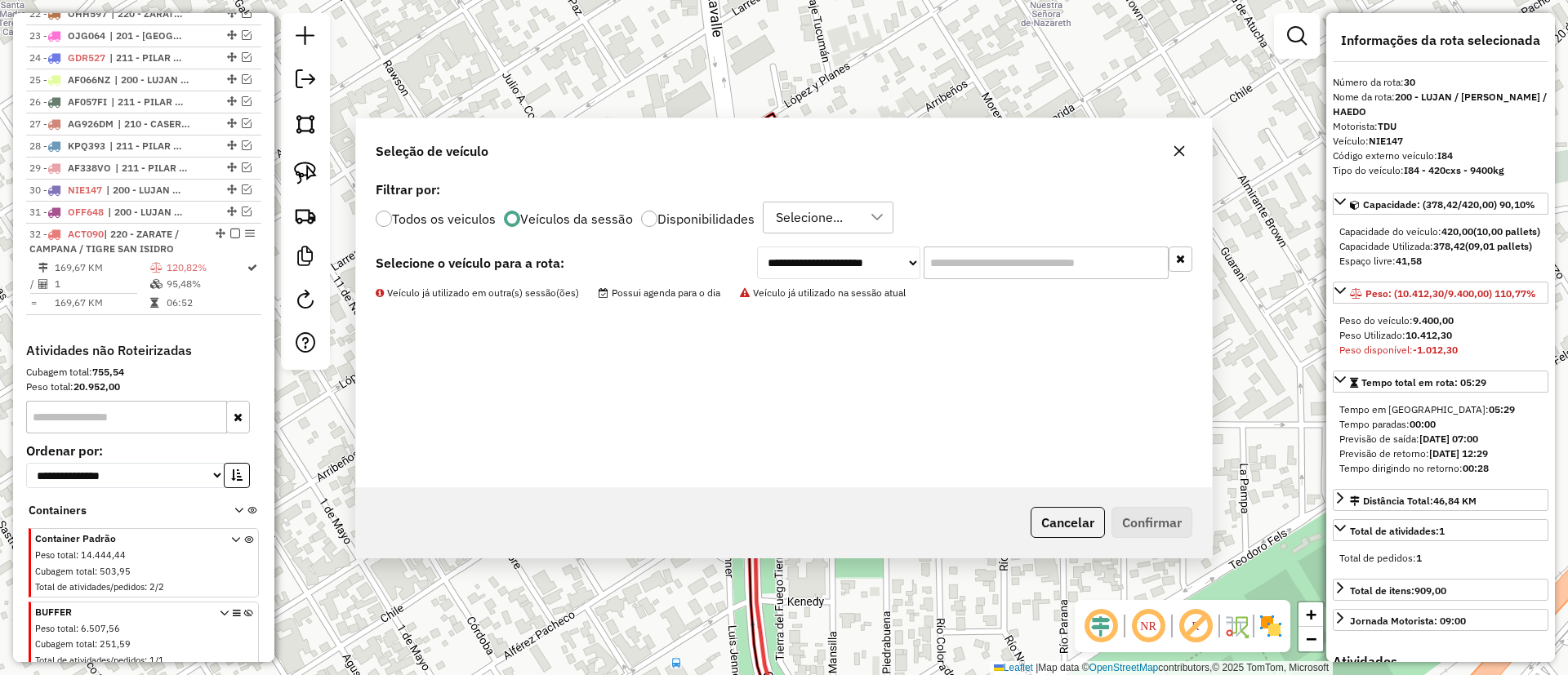
scroll to position [1178, 0]
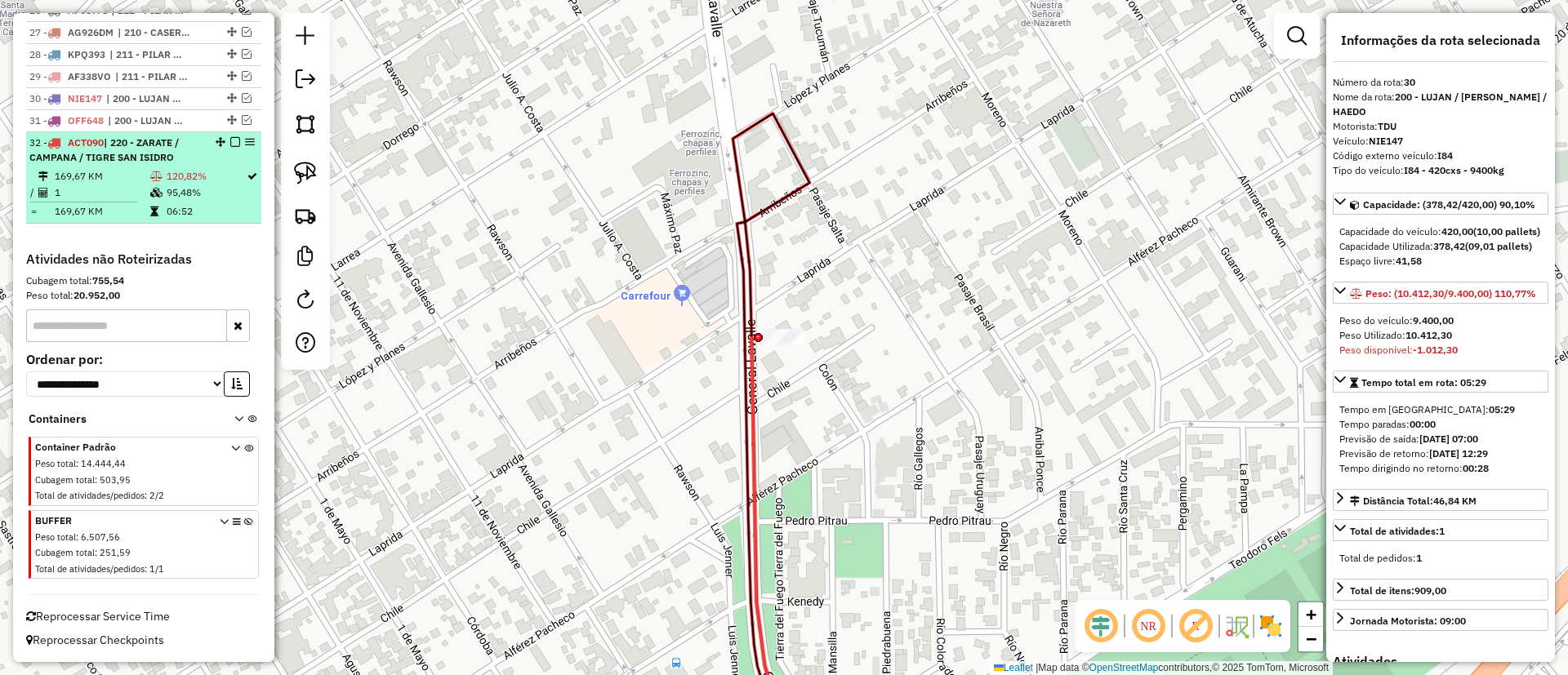
click at [236, 141] on div at bounding box center [230, 142] width 49 height 10
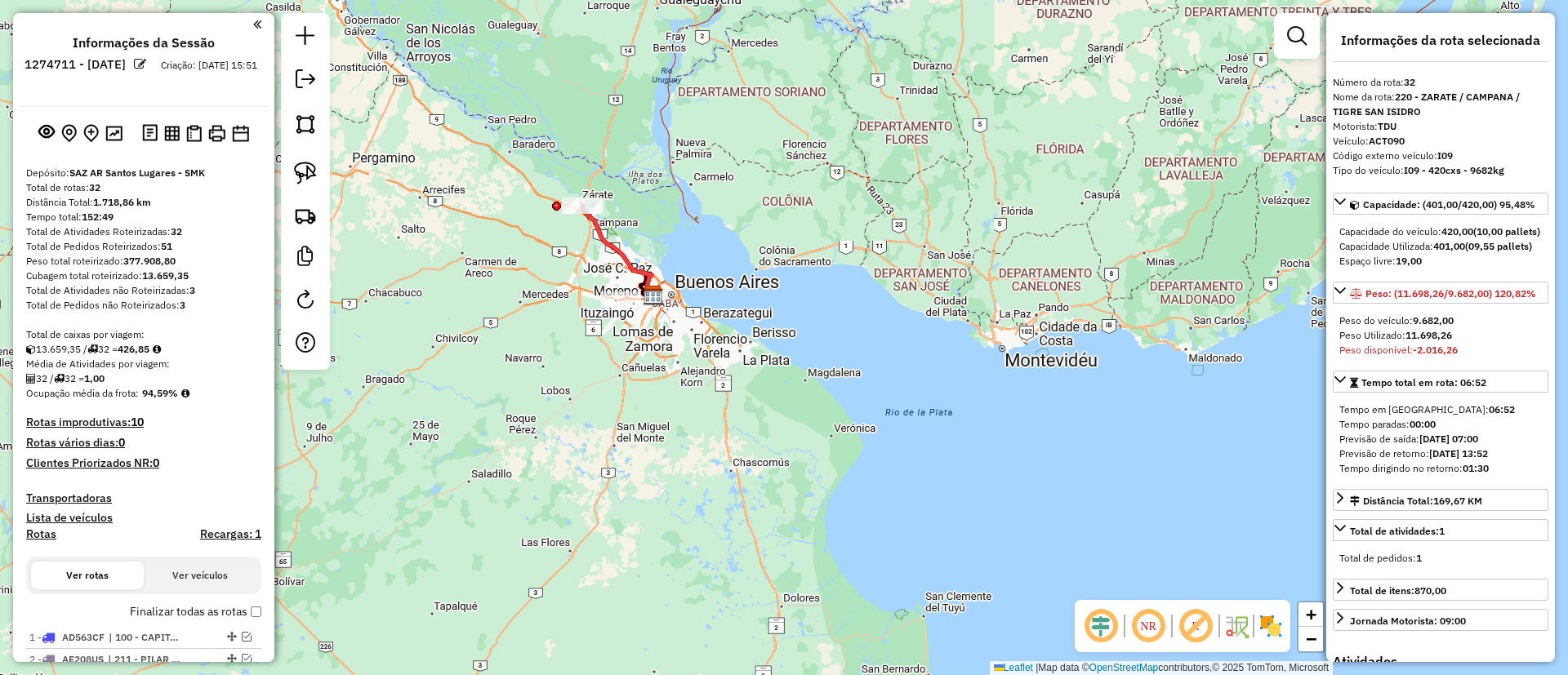
select select "**********"
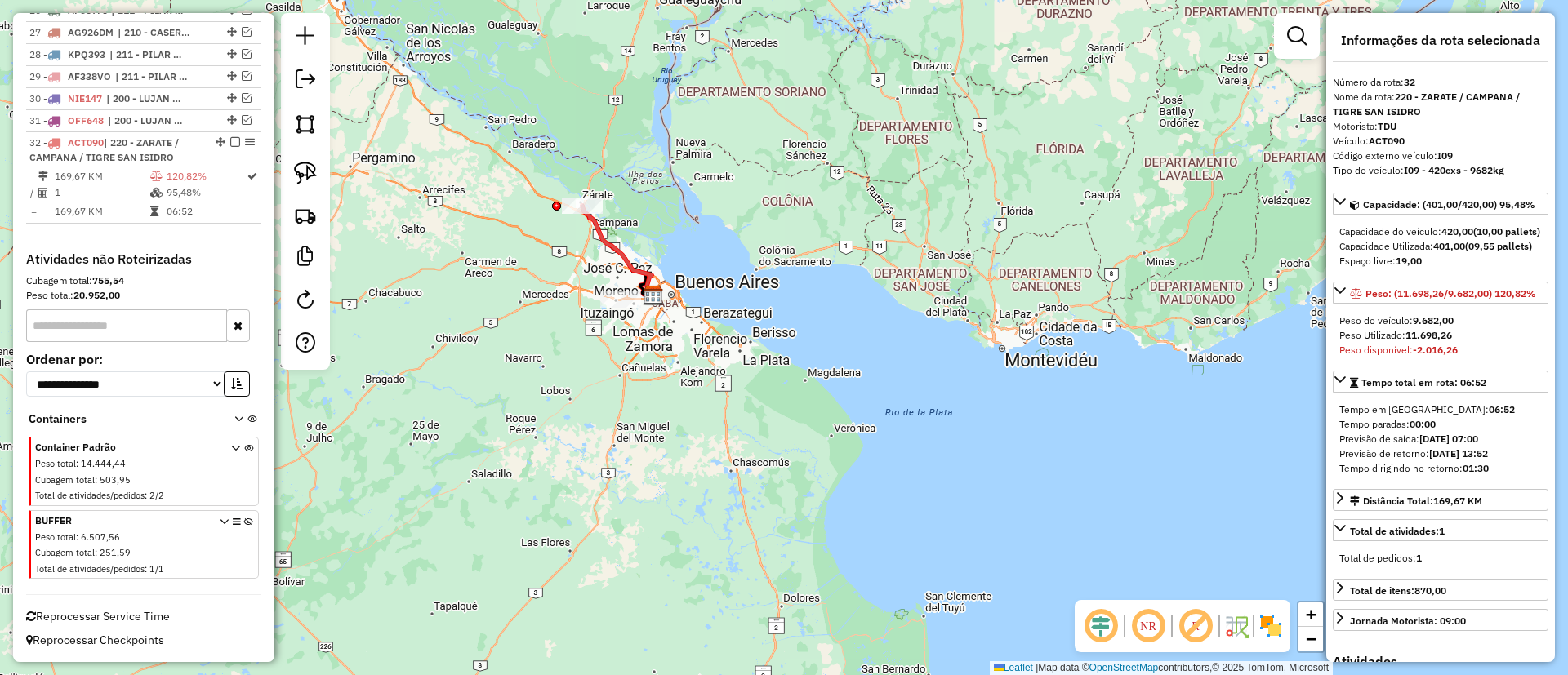
click at [232, 145] on em at bounding box center [236, 142] width 10 height 10
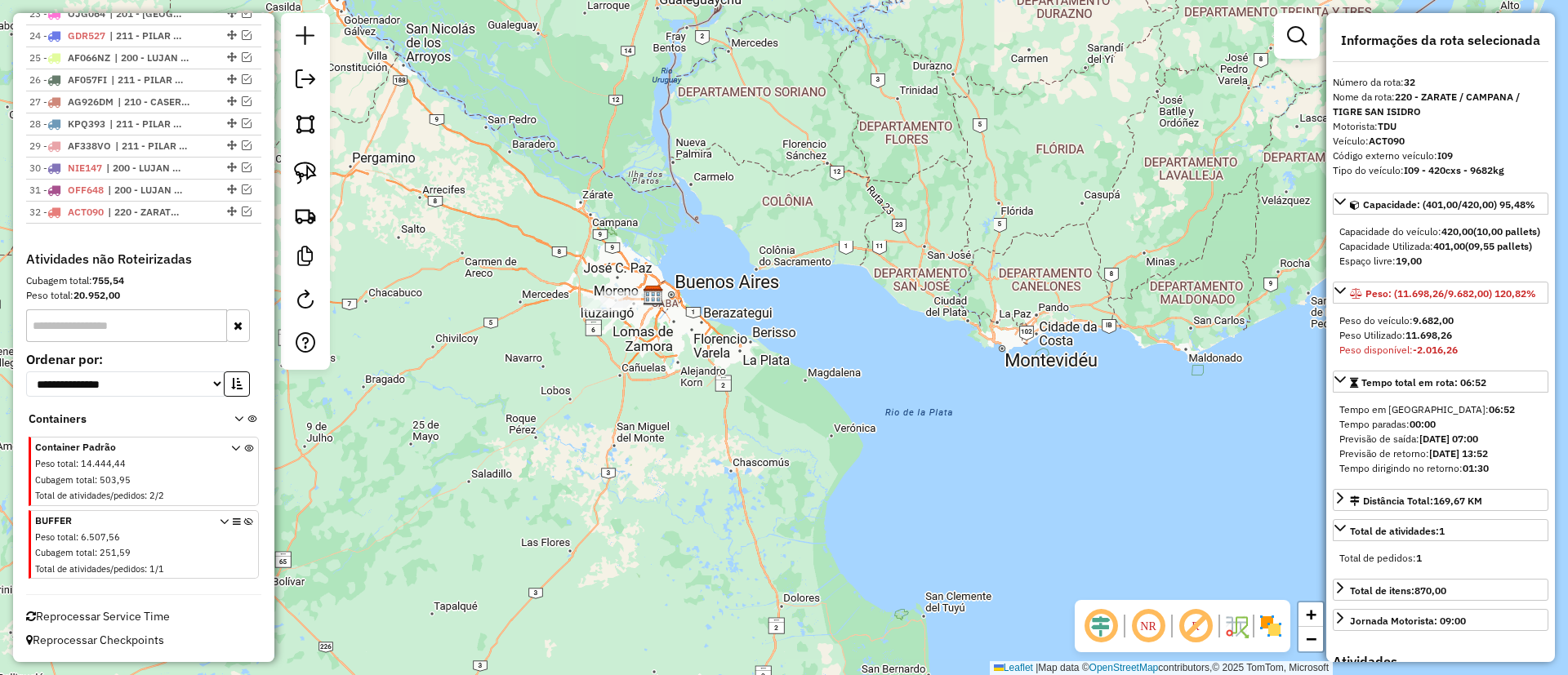
click at [584, 311] on div at bounding box center [603, 304] width 41 height 17
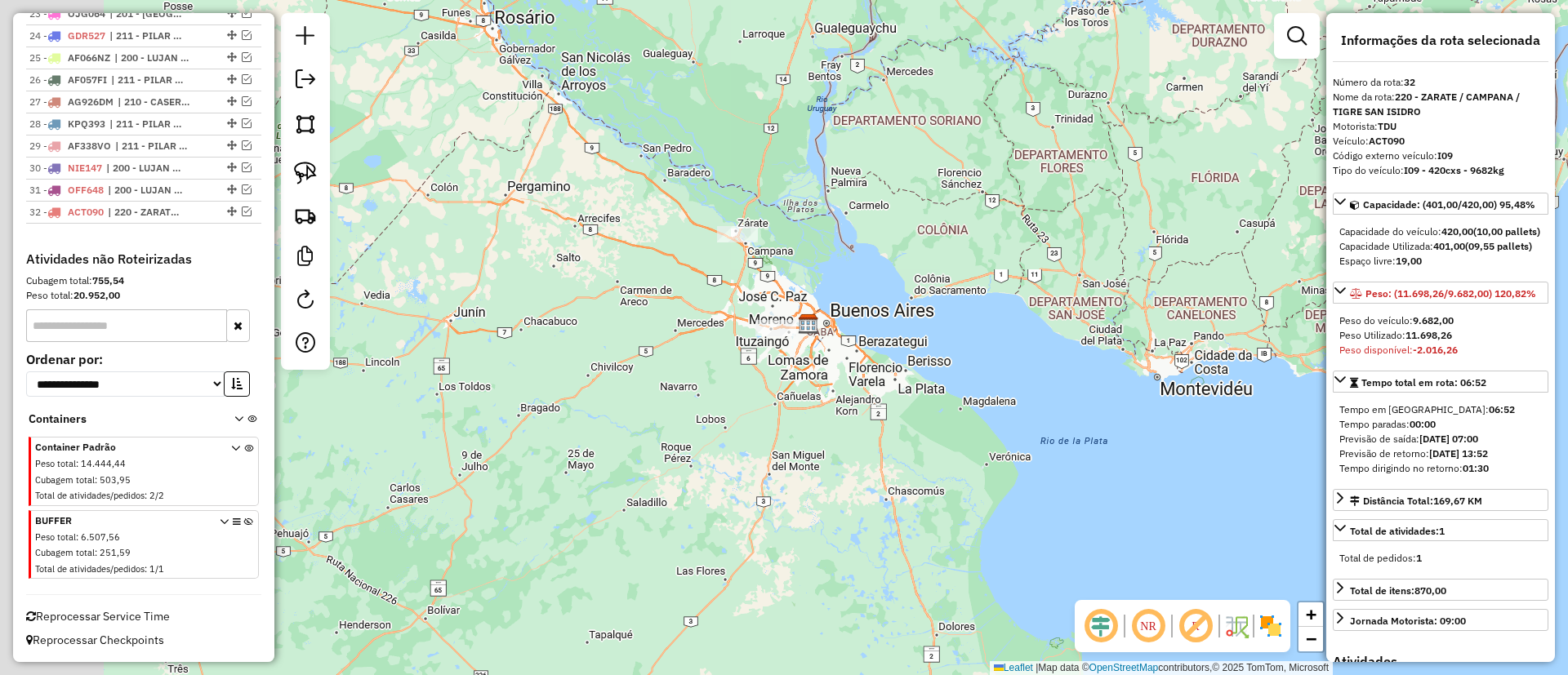
drag, startPoint x: 489, startPoint y: 190, endPoint x: 559, endPoint y: 233, distance: 82.2
click at [603, 220] on div "Janela de atendimento Grade de atendimento Capacidade Transportadoras Veículos …" at bounding box center [784, 337] width 1568 height 675
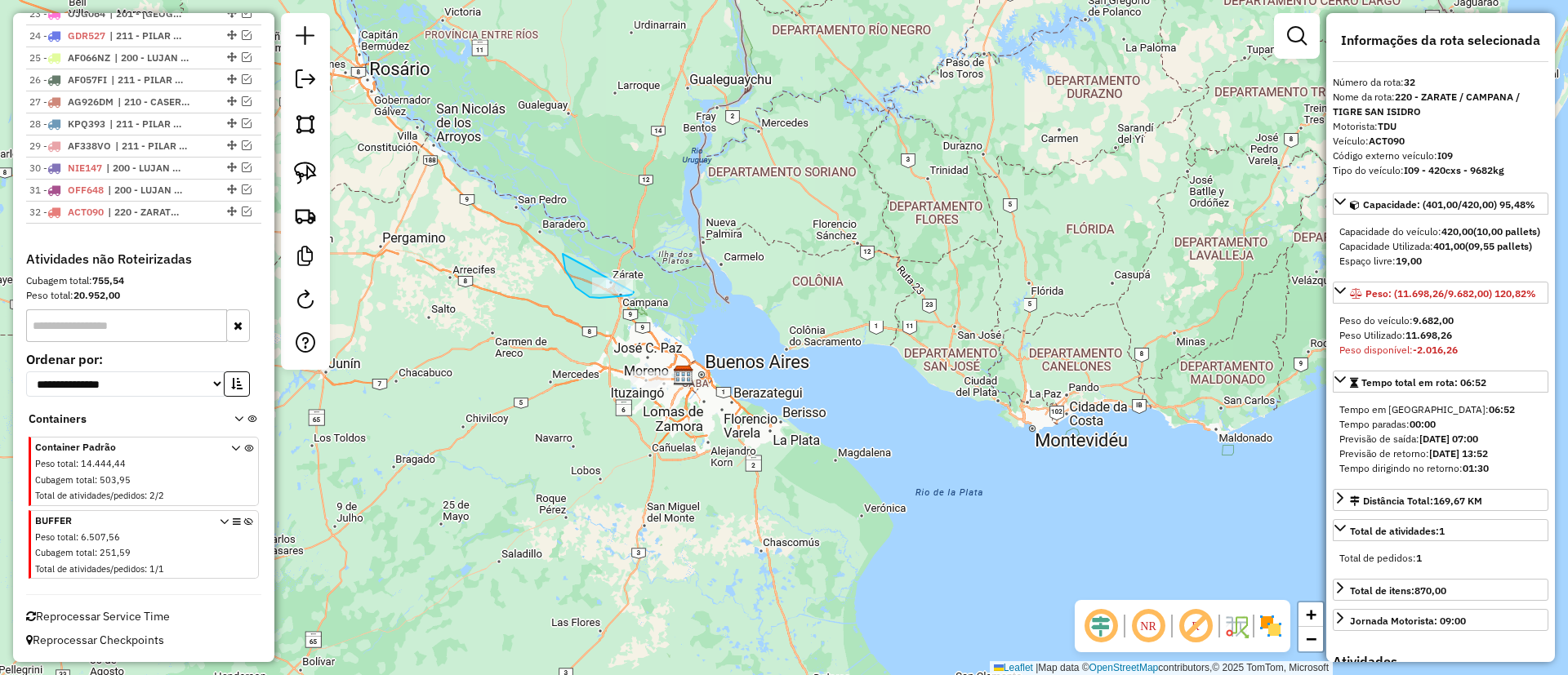
drag, startPoint x: 589, startPoint y: 297, endPoint x: 660, endPoint y: 221, distance: 104.0
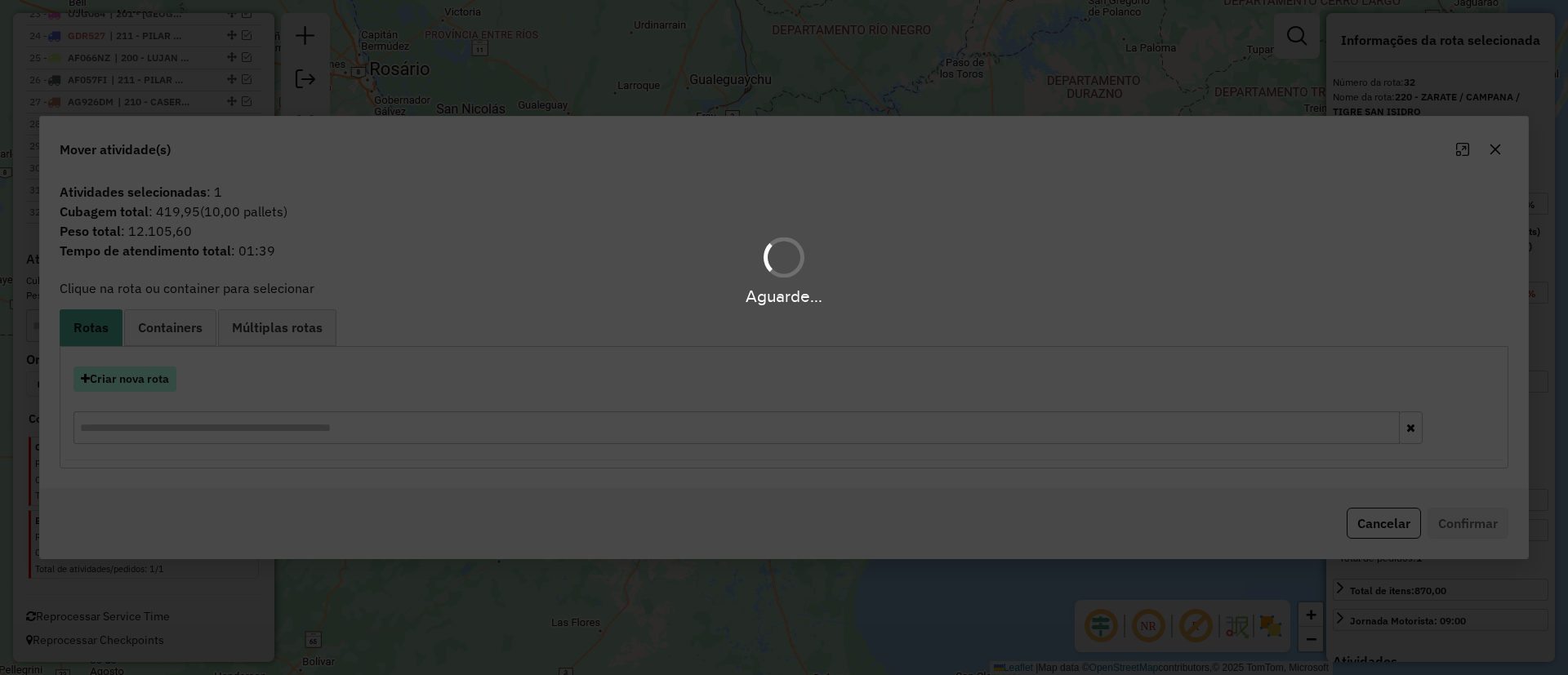
click at [142, 378] on button "Criar nova rota" at bounding box center [125, 379] width 103 height 26
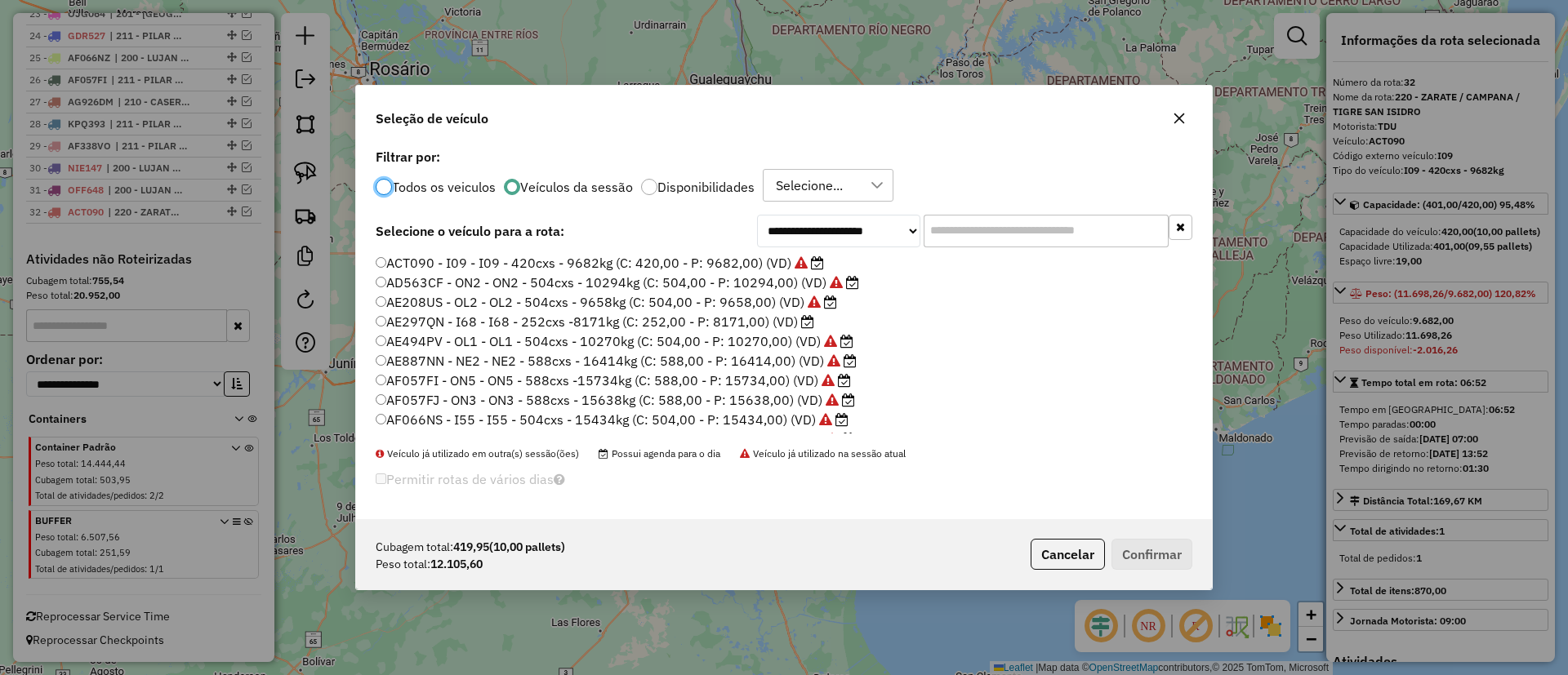
scroll to position [9, 5]
click at [770, 314] on label "AE297QN - I68 - I68 - 252cxs -8171kg (C: 252,00 - P: 8171,00) (VD)" at bounding box center [595, 321] width 439 height 20
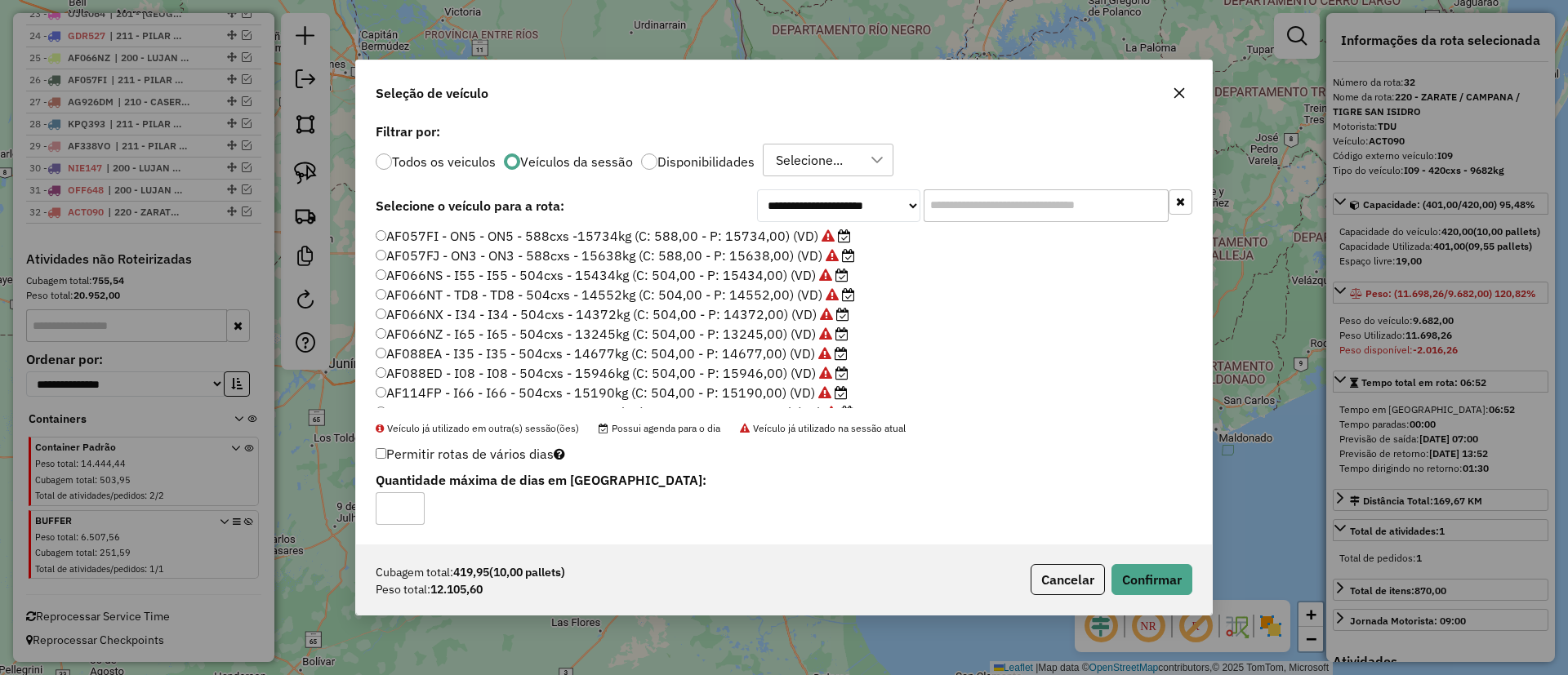
scroll to position [0, 0]
click at [1149, 582] on button "Confirmar" at bounding box center [1152, 580] width 81 height 31
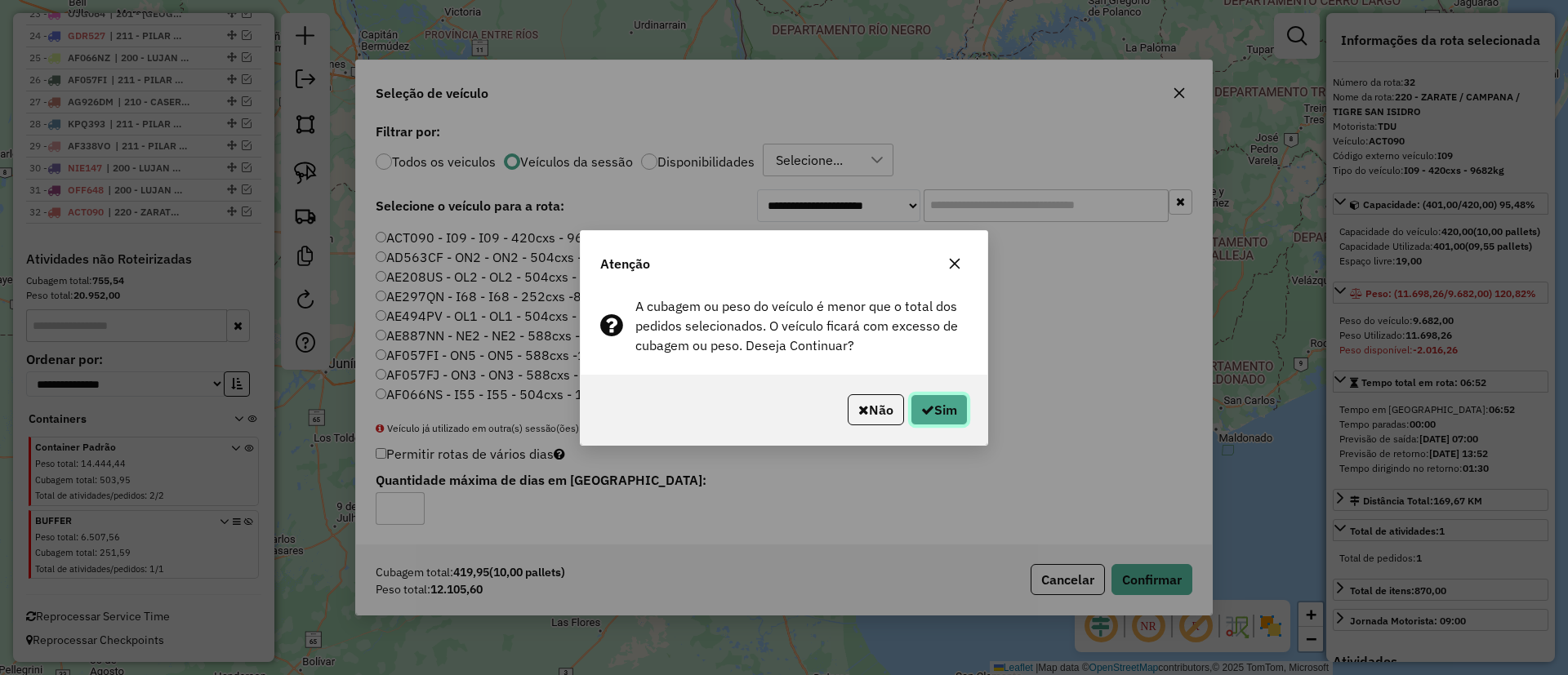
click at [945, 413] on button "Sim" at bounding box center [939, 410] width 57 height 31
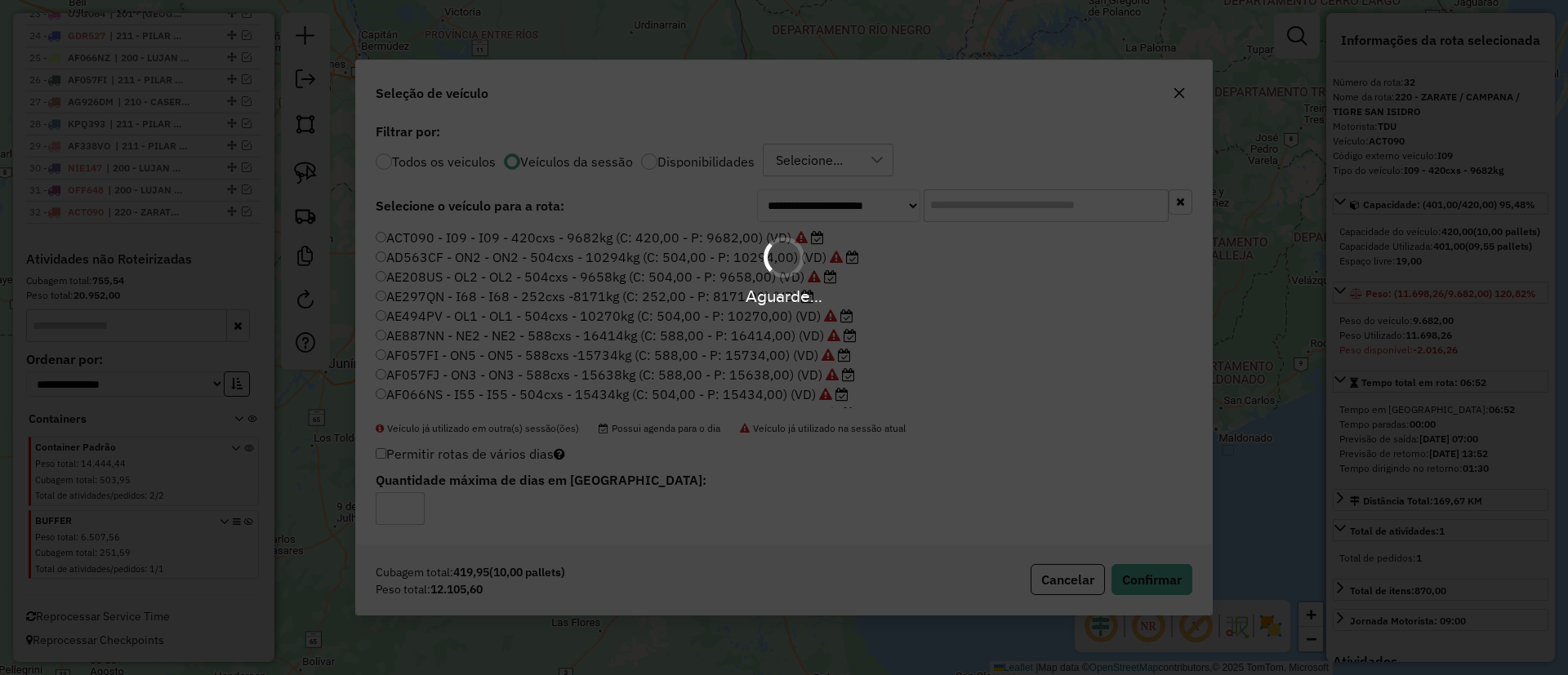
scroll to position [1200, 0]
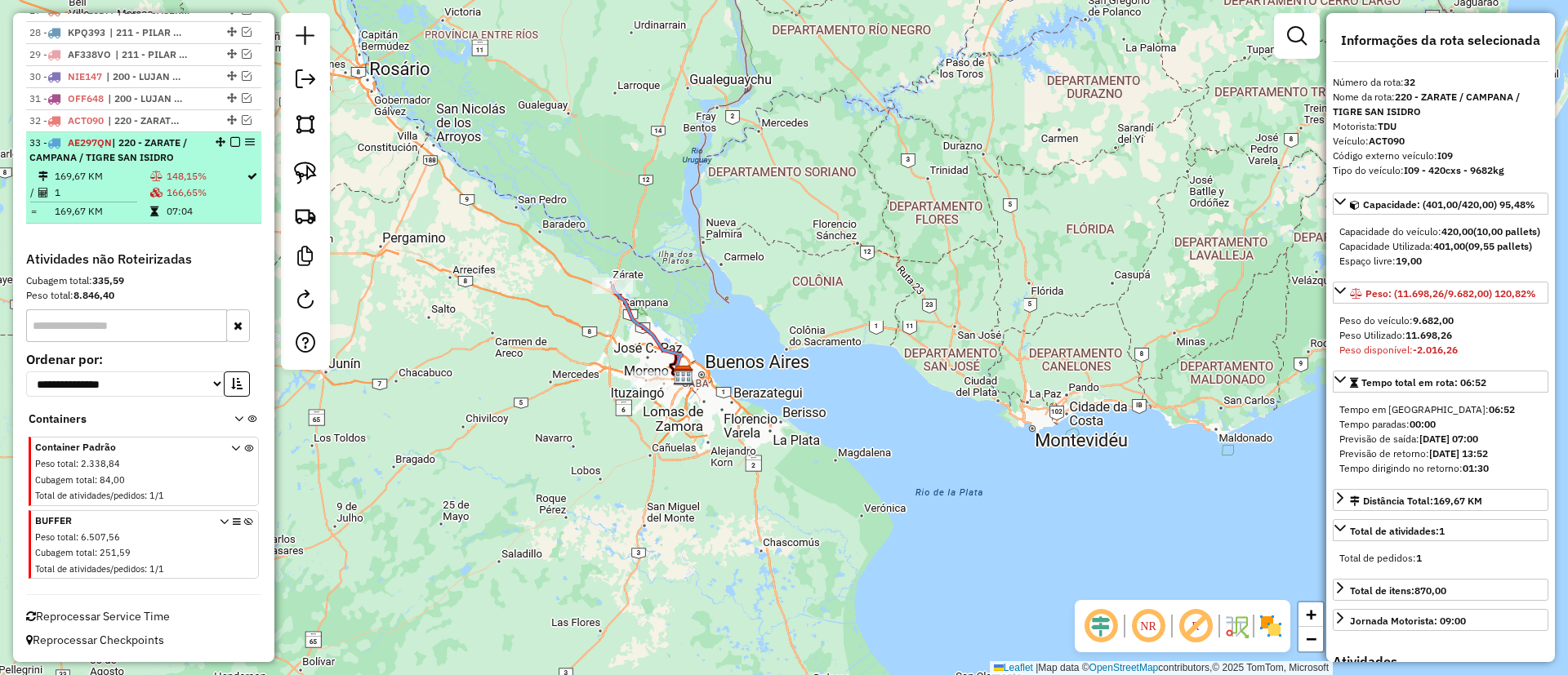
click at [231, 145] on em at bounding box center [236, 142] width 10 height 10
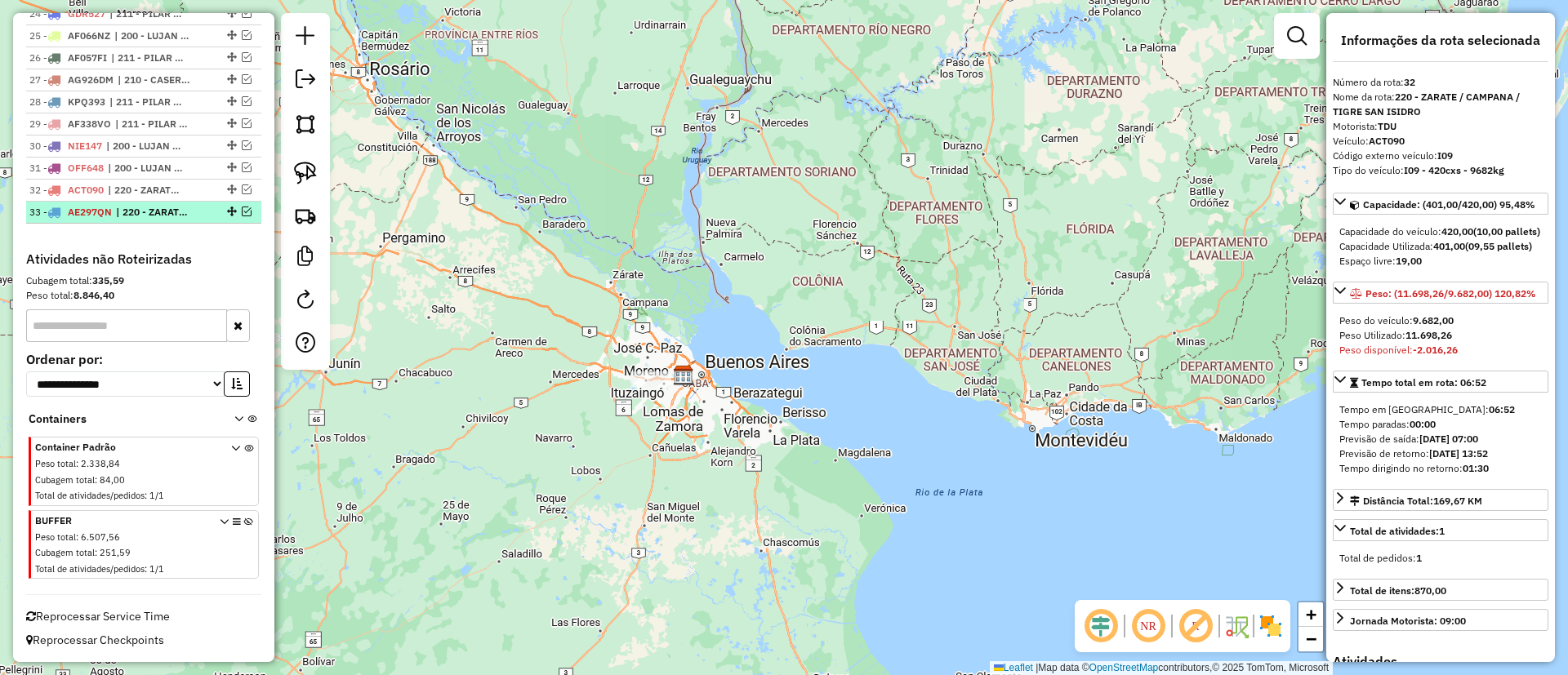
scroll to position [1131, 0]
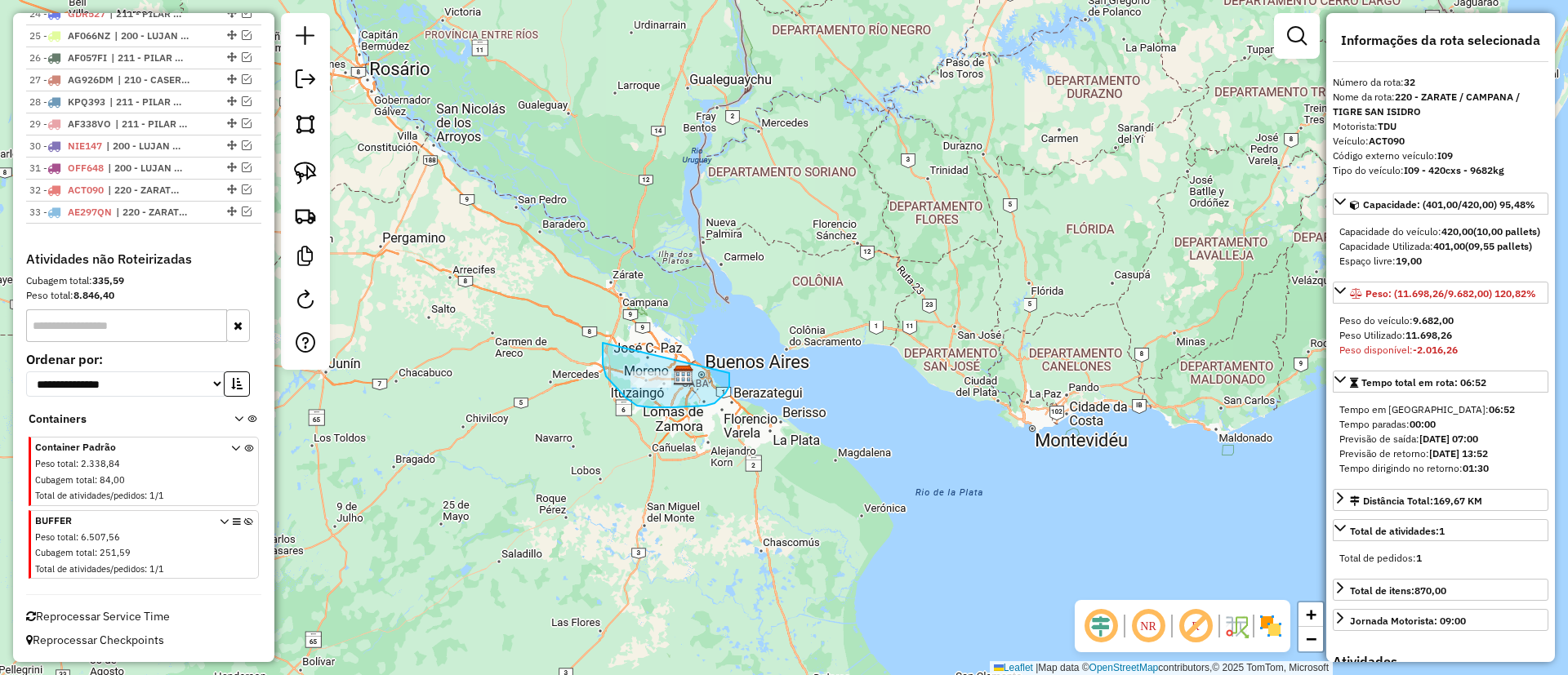
drag, startPoint x: 706, startPoint y: 406, endPoint x: 719, endPoint y: 350, distance: 57.5
click at [244, 517] on icon at bounding box center [248, 548] width 9 height 61
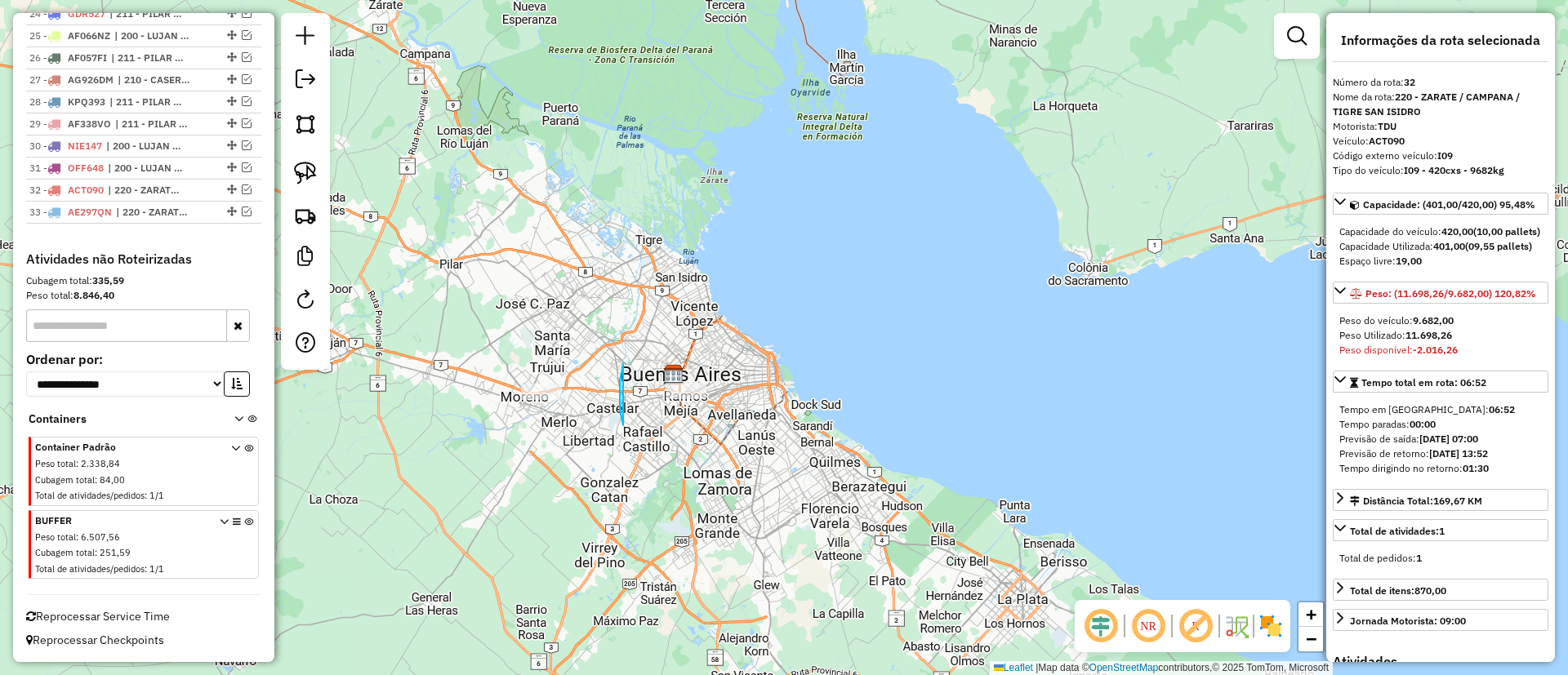
drag, startPoint x: 620, startPoint y: 393, endPoint x: 732, endPoint y: 339, distance: 124.3
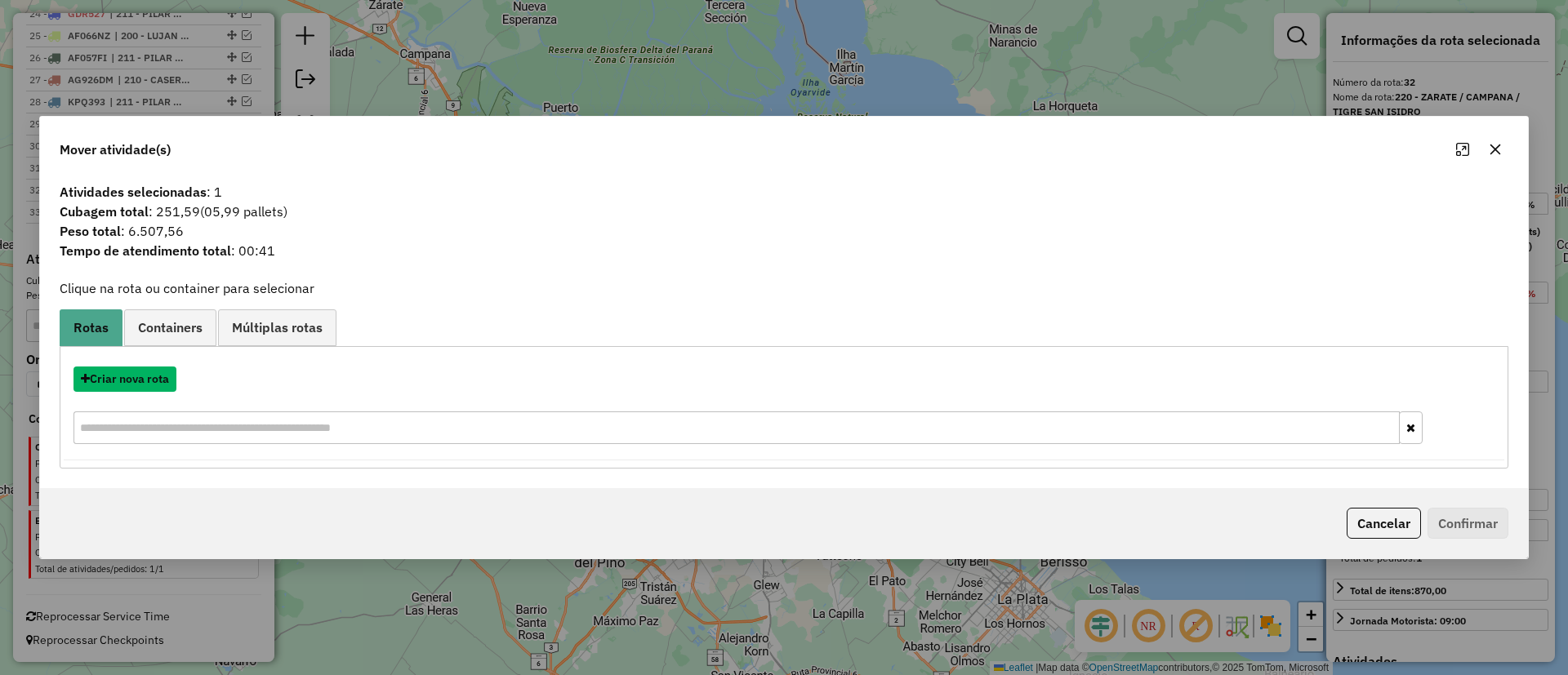
click at [168, 368] on button "Criar nova rota" at bounding box center [125, 379] width 103 height 26
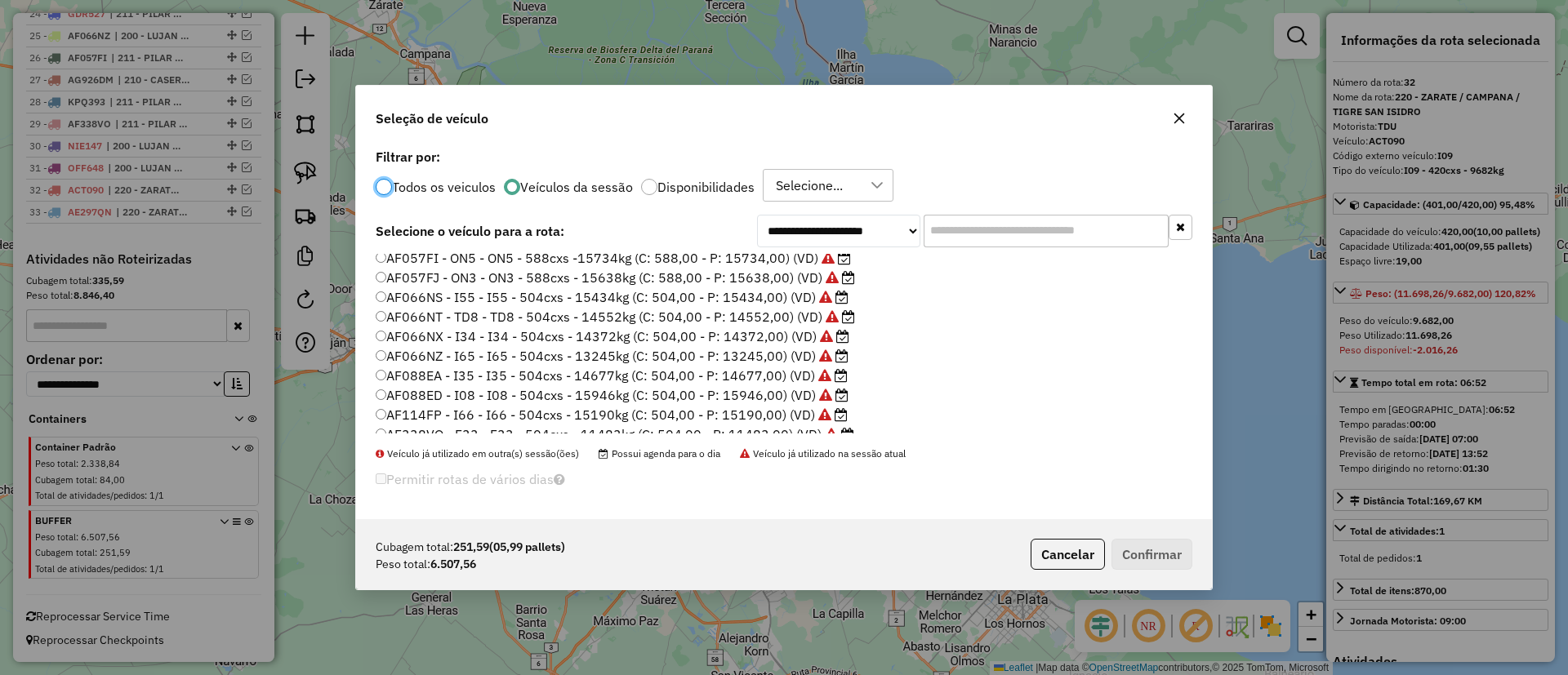
scroll to position [245, 0]
click at [770, 347] on label "AF613YZ - I56 - I56 - 420cxs - 8633kg (C: 420,00 - P: 8633,00) (VD)" at bounding box center [595, 351] width 439 height 20
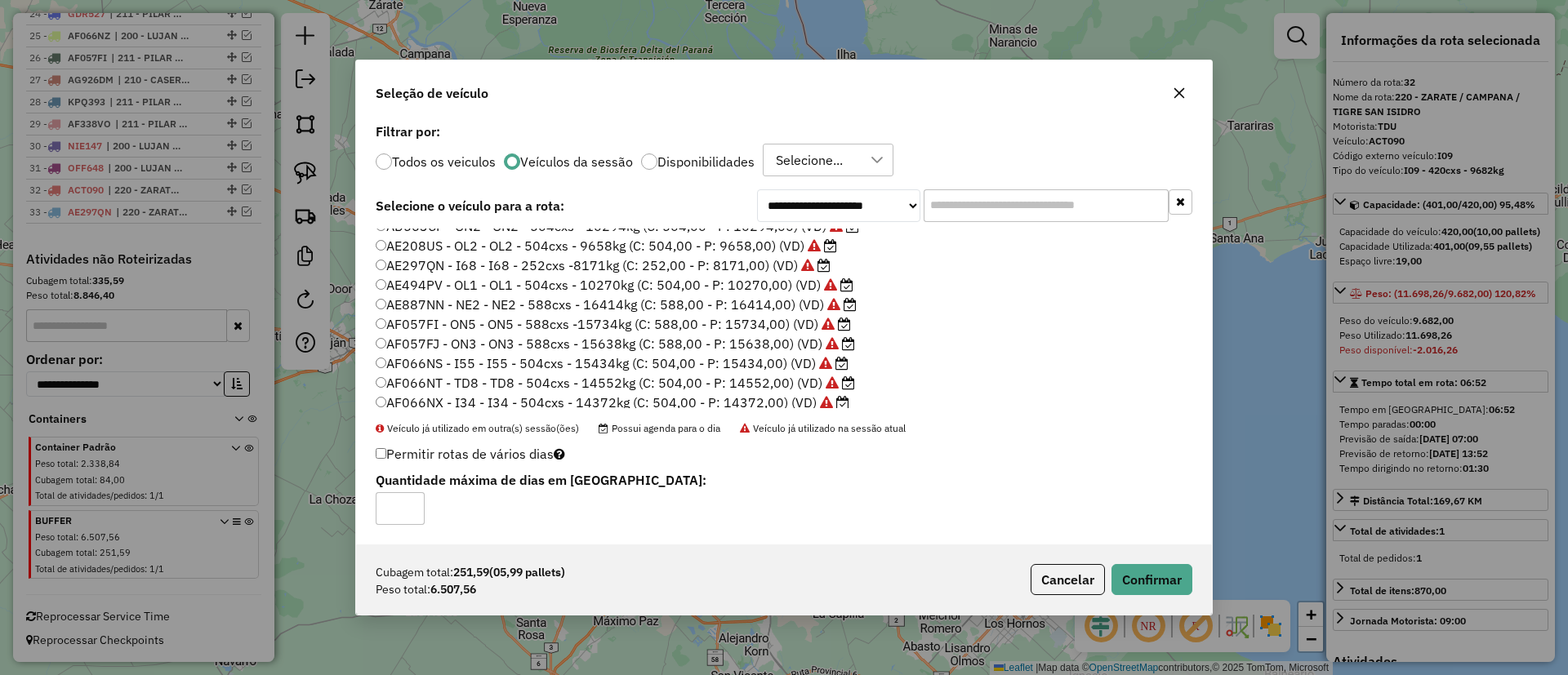
scroll to position [0, 0]
click at [1145, 563] on div "Cubagem total: 251,59 (05,99 pallets) Peso total: 6.507,56 Cancelar Confirmar" at bounding box center [784, 579] width 856 height 70
drag, startPoint x: 1169, startPoint y: 568, endPoint x: 1113, endPoint y: 587, distance: 59.1
click at [1170, 568] on button "Confirmar" at bounding box center [1152, 580] width 81 height 31
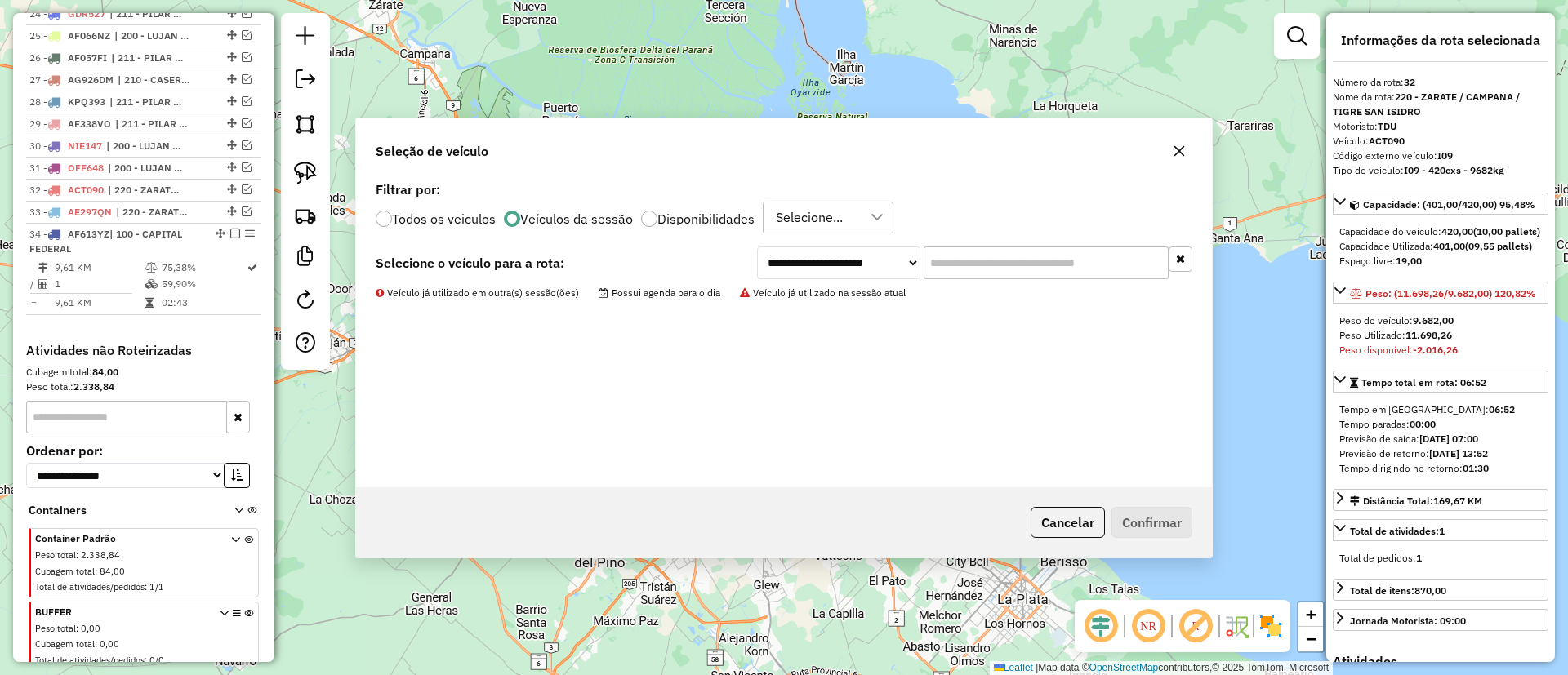
scroll to position [1222, 0]
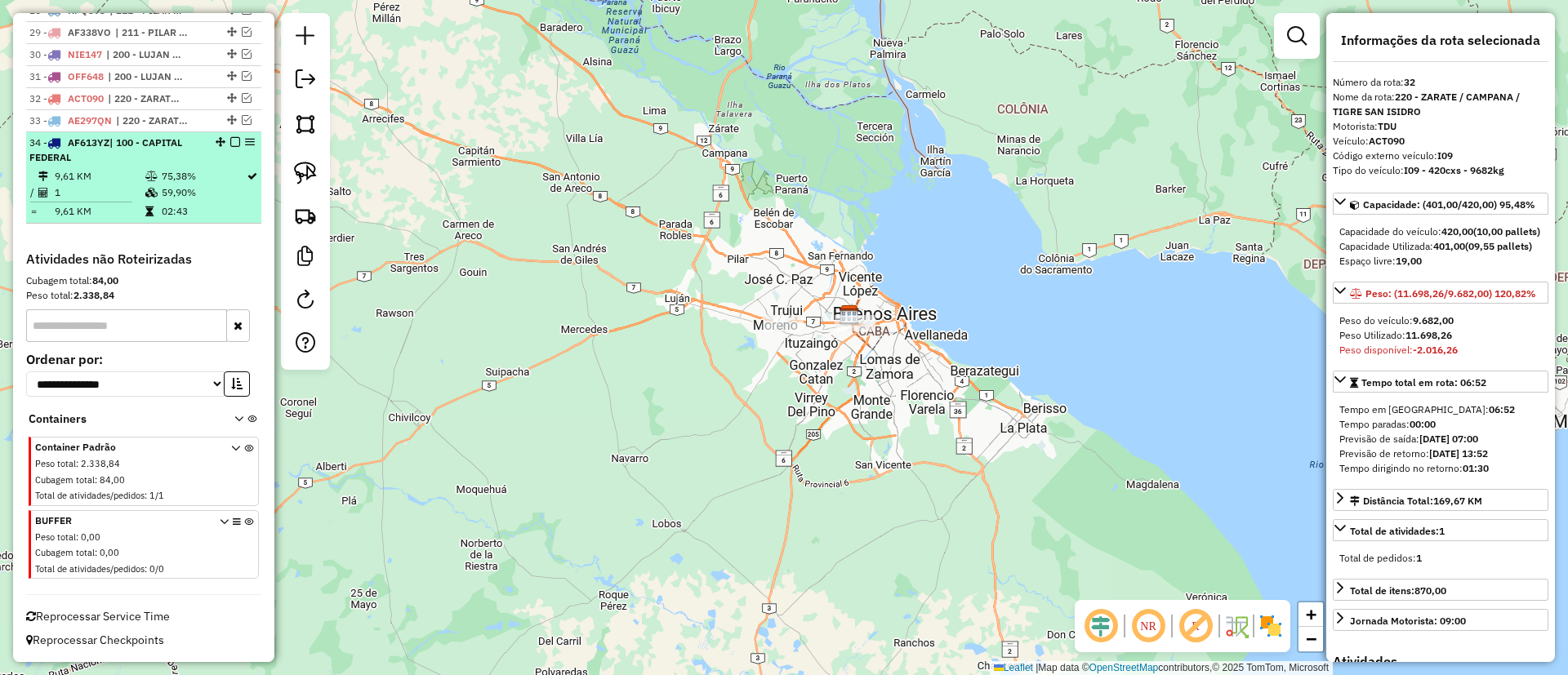
click at [226, 147] on div "34 - AF613YZ | 100 - CAPITAL FEDERAL" at bounding box center [144, 150] width 229 height 30
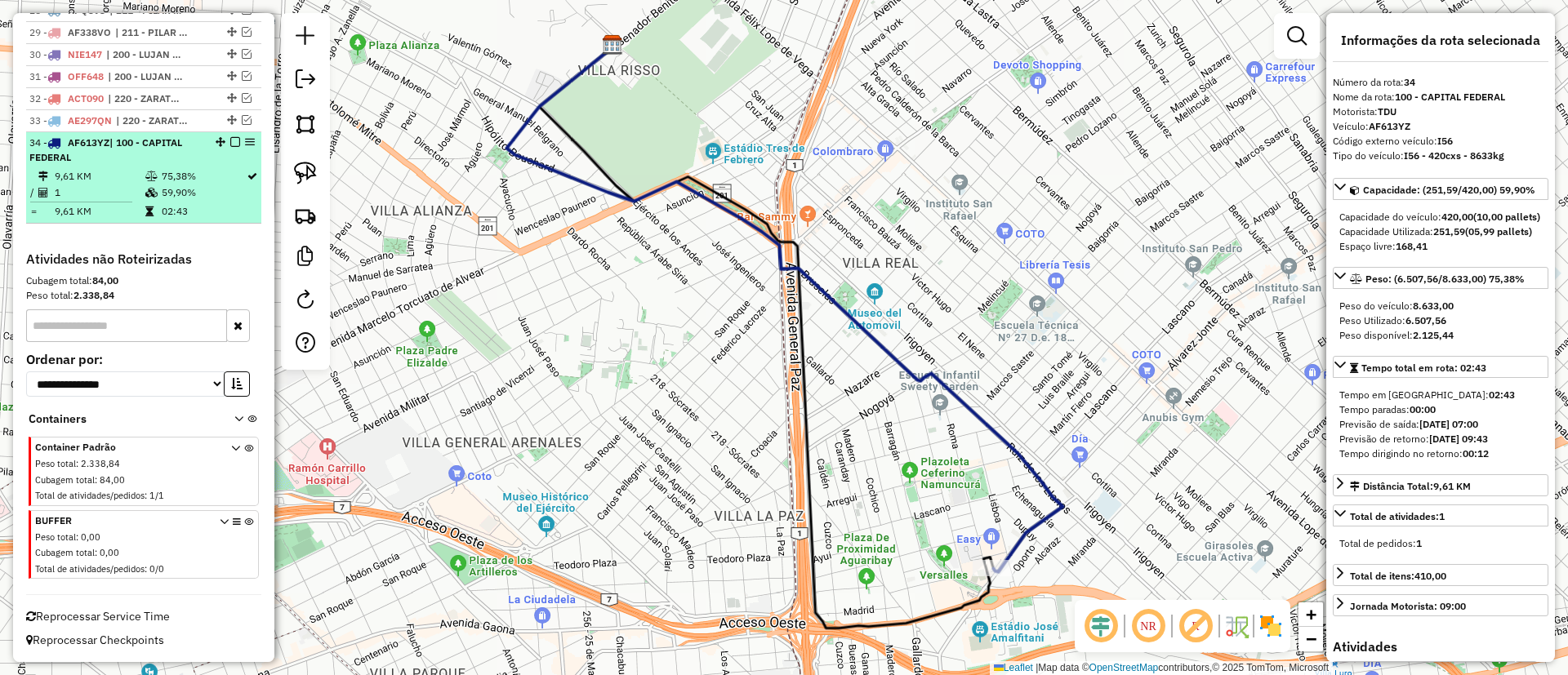
click at [236, 142] on div at bounding box center [230, 142] width 49 height 10
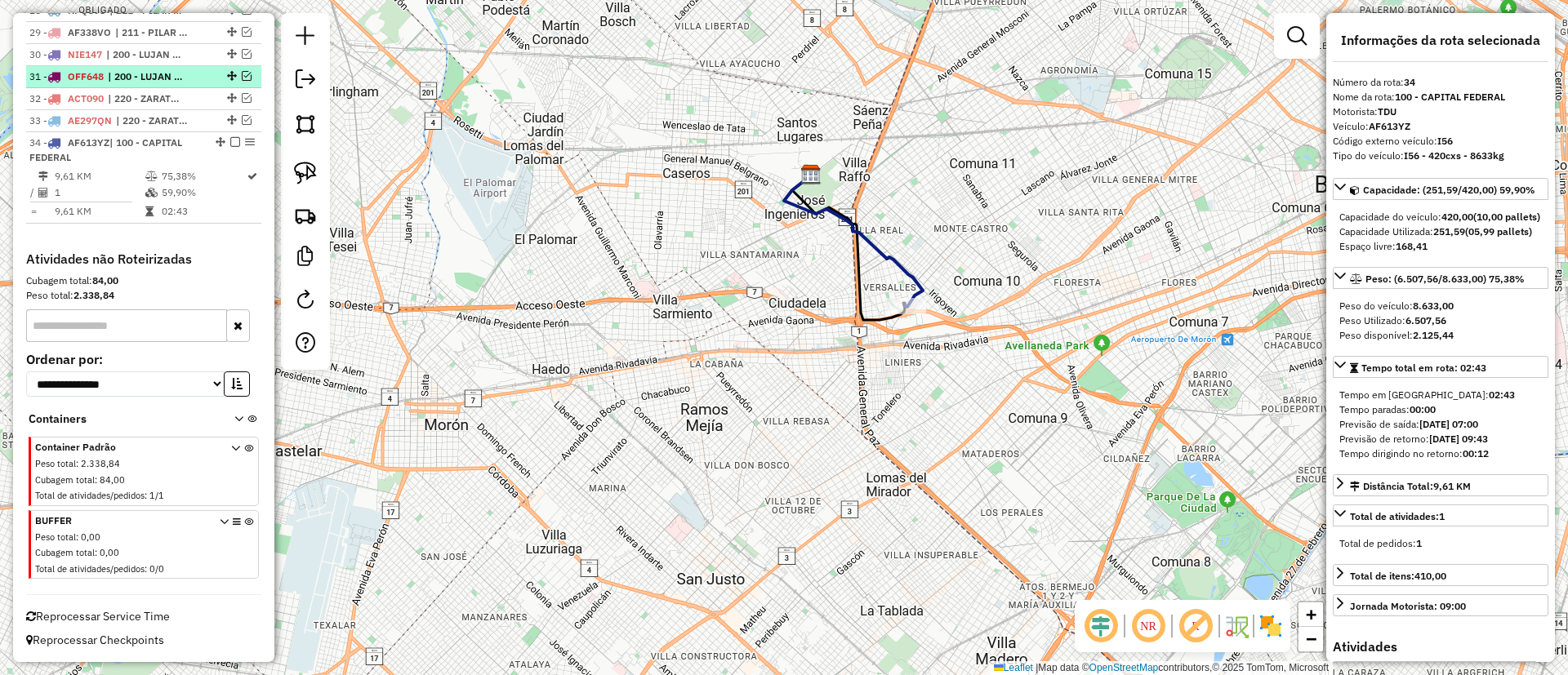
click at [232, 143] on em at bounding box center [236, 142] width 10 height 10
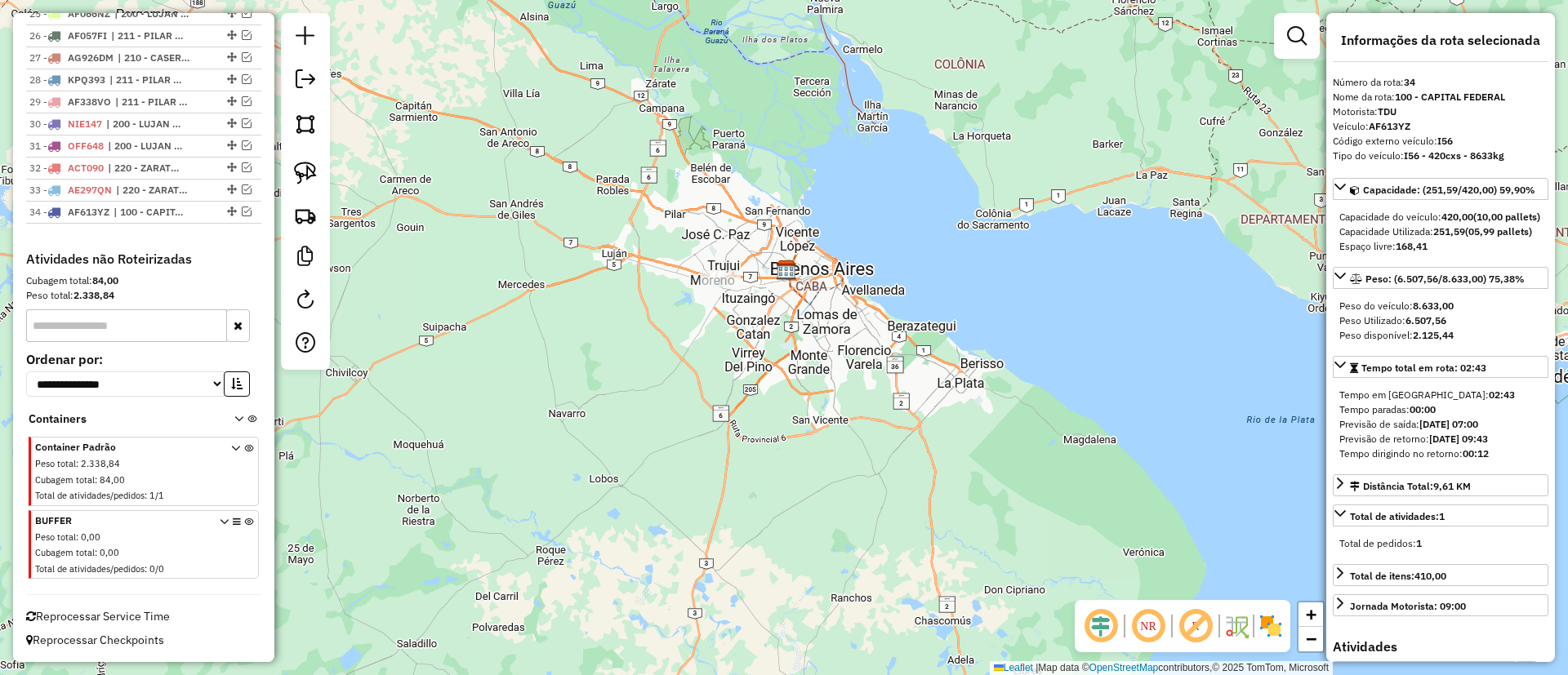
drag, startPoint x: 780, startPoint y: 223, endPoint x: 746, endPoint y: 296, distance: 80.5
click at [746, 296] on div "Janela de atendimento Grade de atendimento Capacidade Transportadoras Veículos …" at bounding box center [784, 337] width 1568 height 675
drag, startPoint x: 703, startPoint y: 368, endPoint x: 817, endPoint y: 197, distance: 205.5
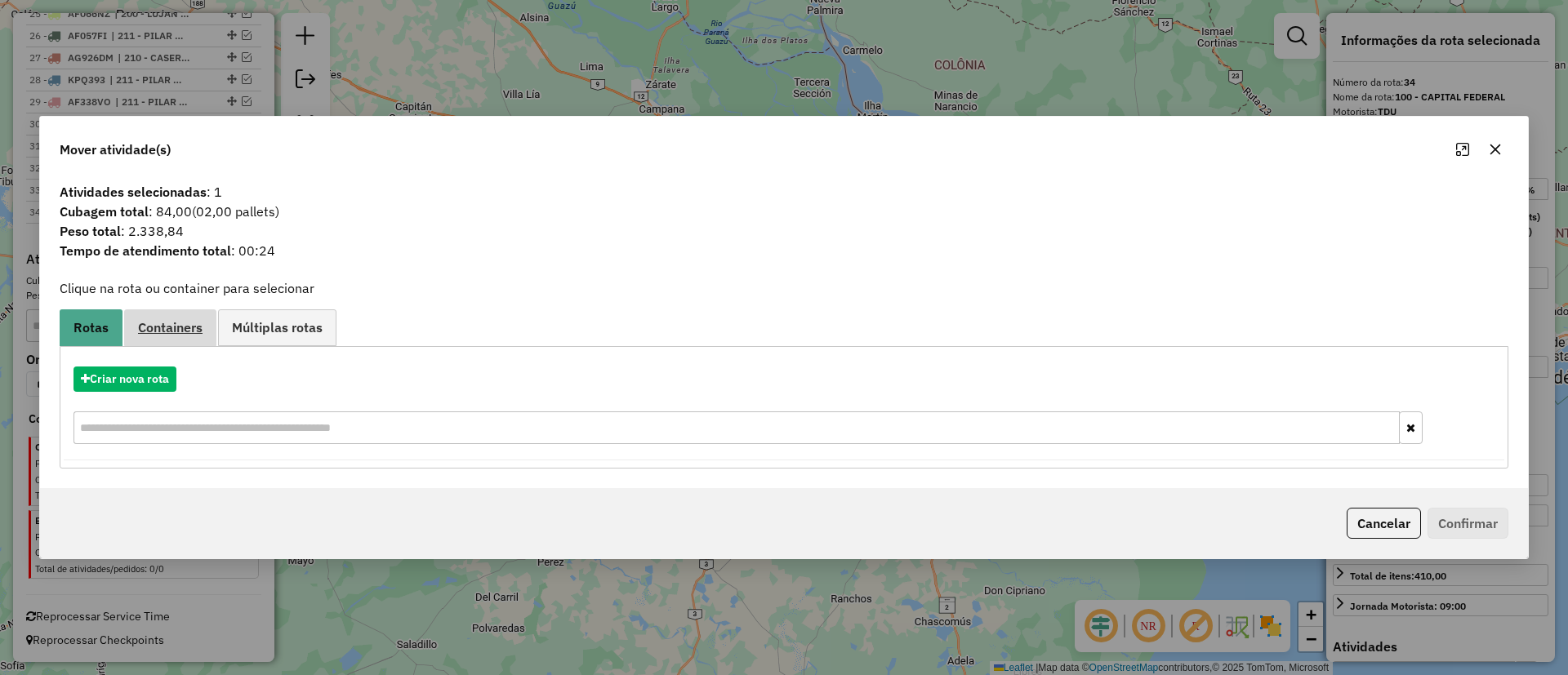
click at [167, 337] on link "Containers" at bounding box center [170, 327] width 93 height 36
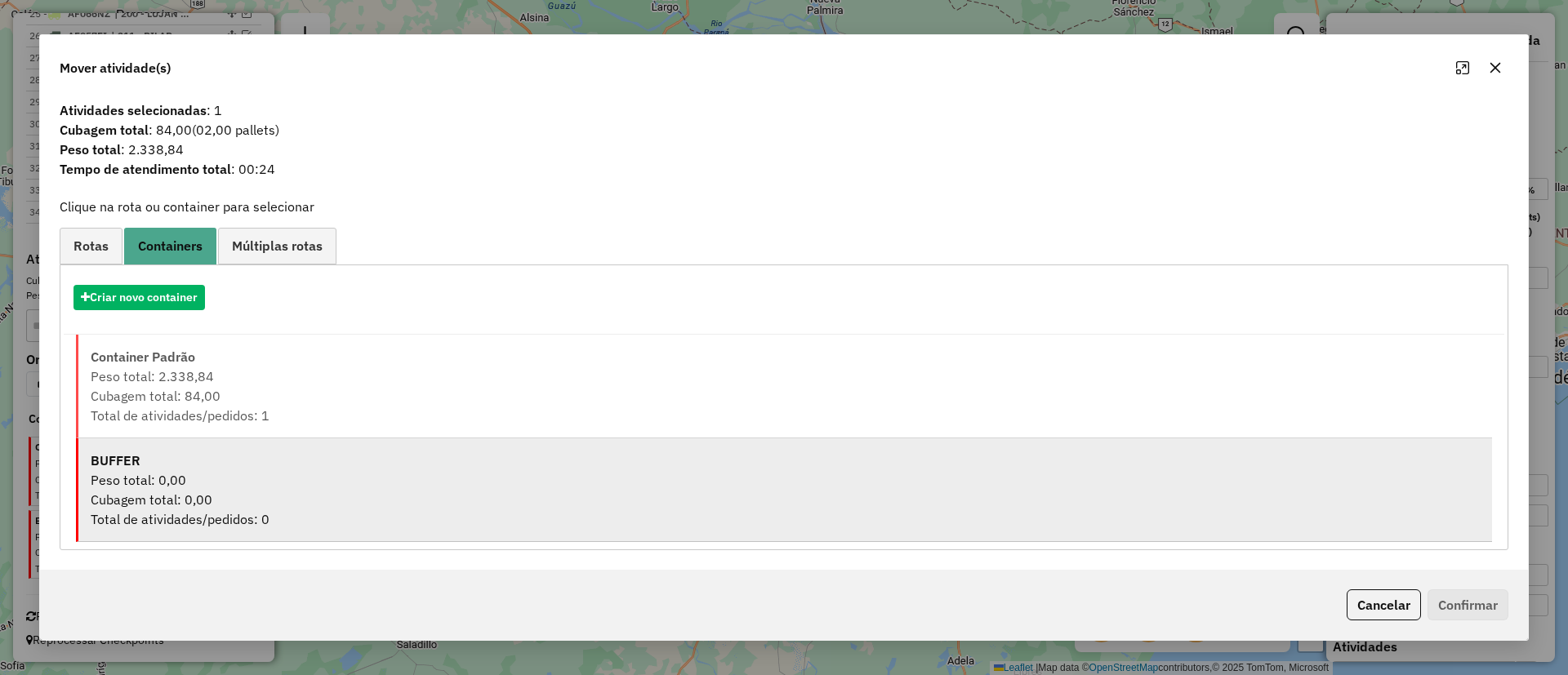
click at [174, 487] on div "Peso total: 0,00" at bounding box center [785, 480] width 1389 height 20
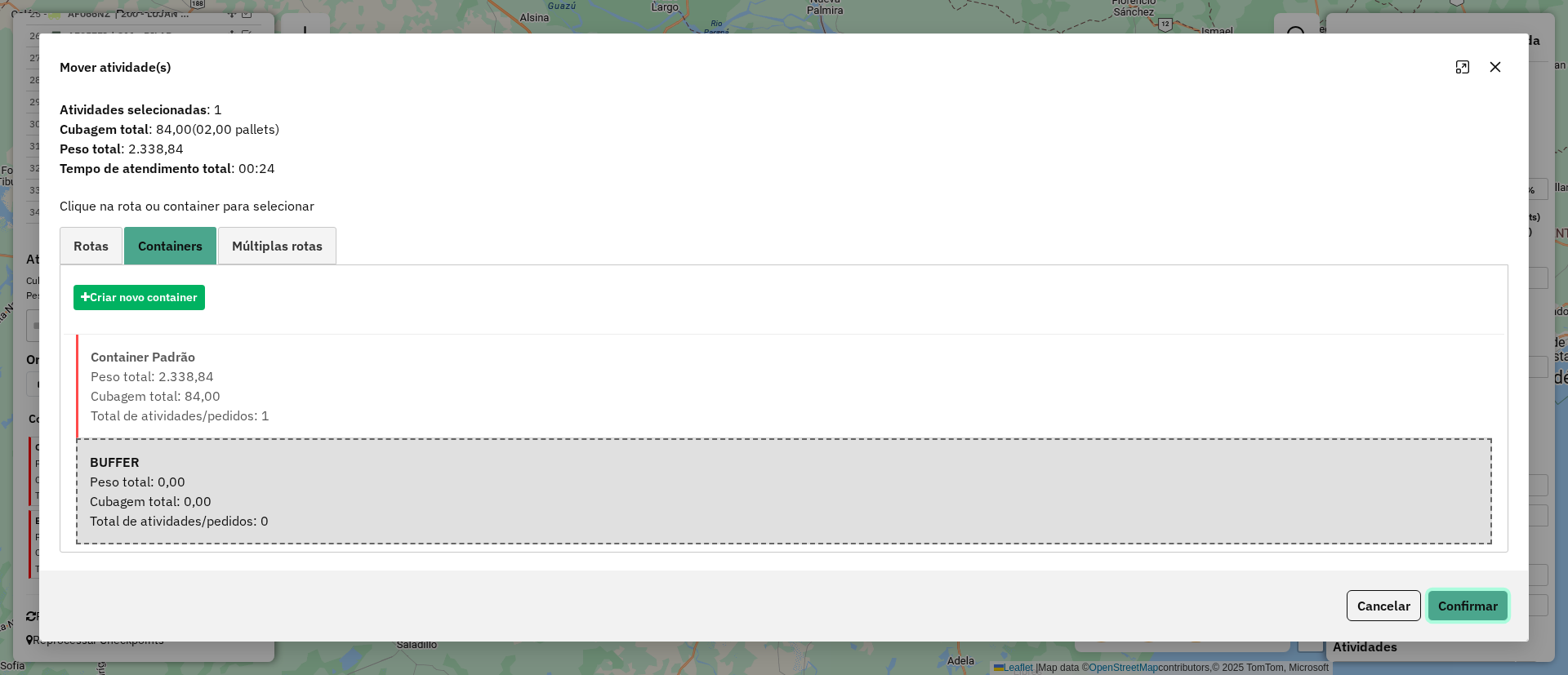
click at [1470, 612] on button "Confirmar" at bounding box center [1468, 606] width 81 height 31
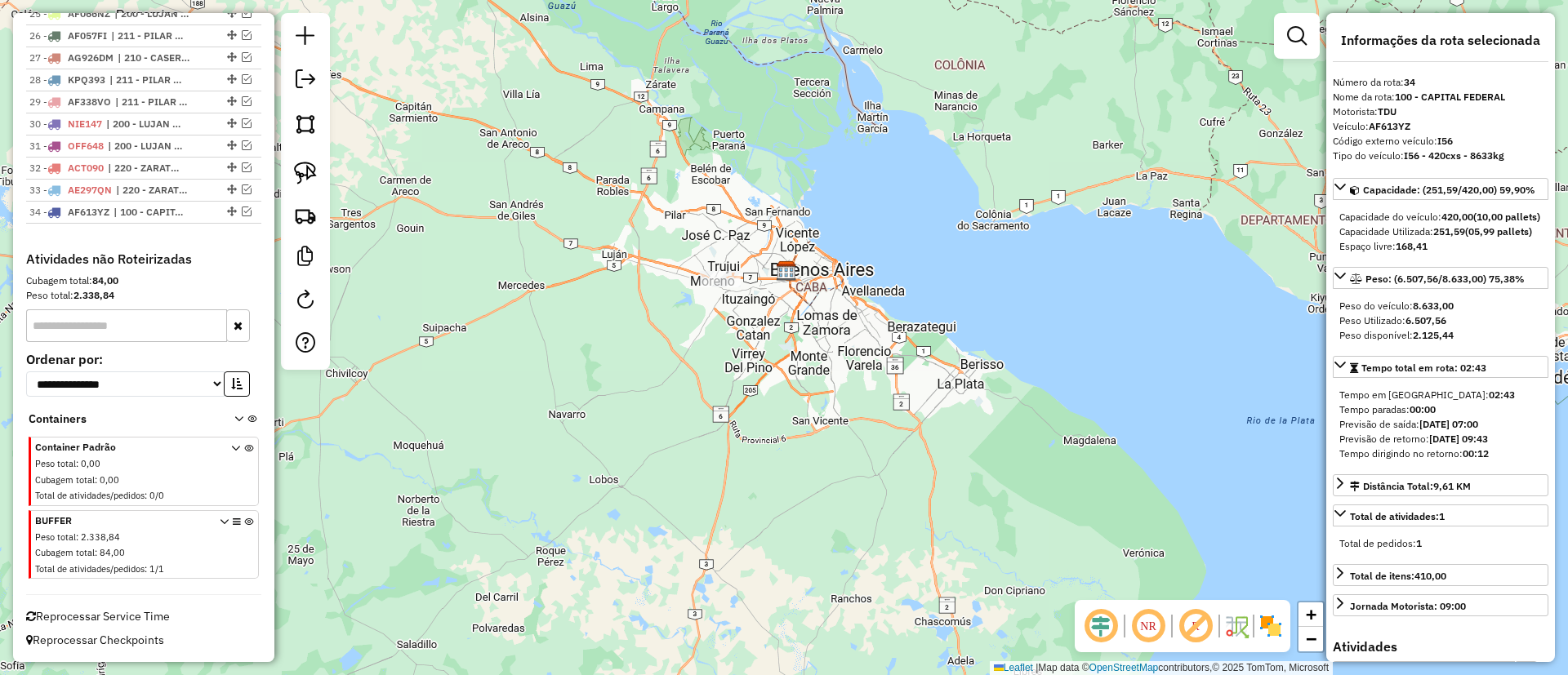
click at [238, 521] on span at bounding box center [236, 546] width 34 height 65
click at [246, 521] on icon at bounding box center [248, 548] width 9 height 61
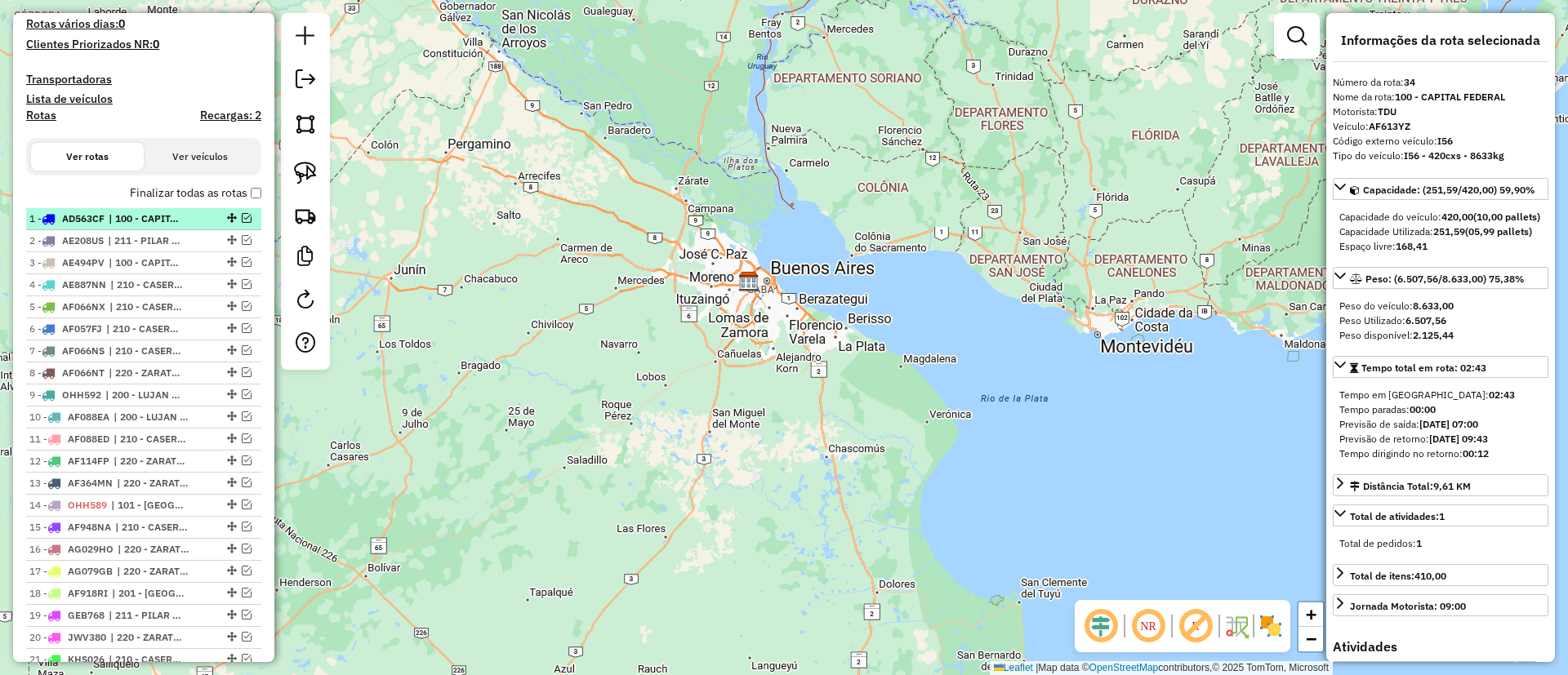
scroll to position [418, 0]
click at [213, 119] on h4 "Recargas: 2" at bounding box center [231, 116] width 61 height 14
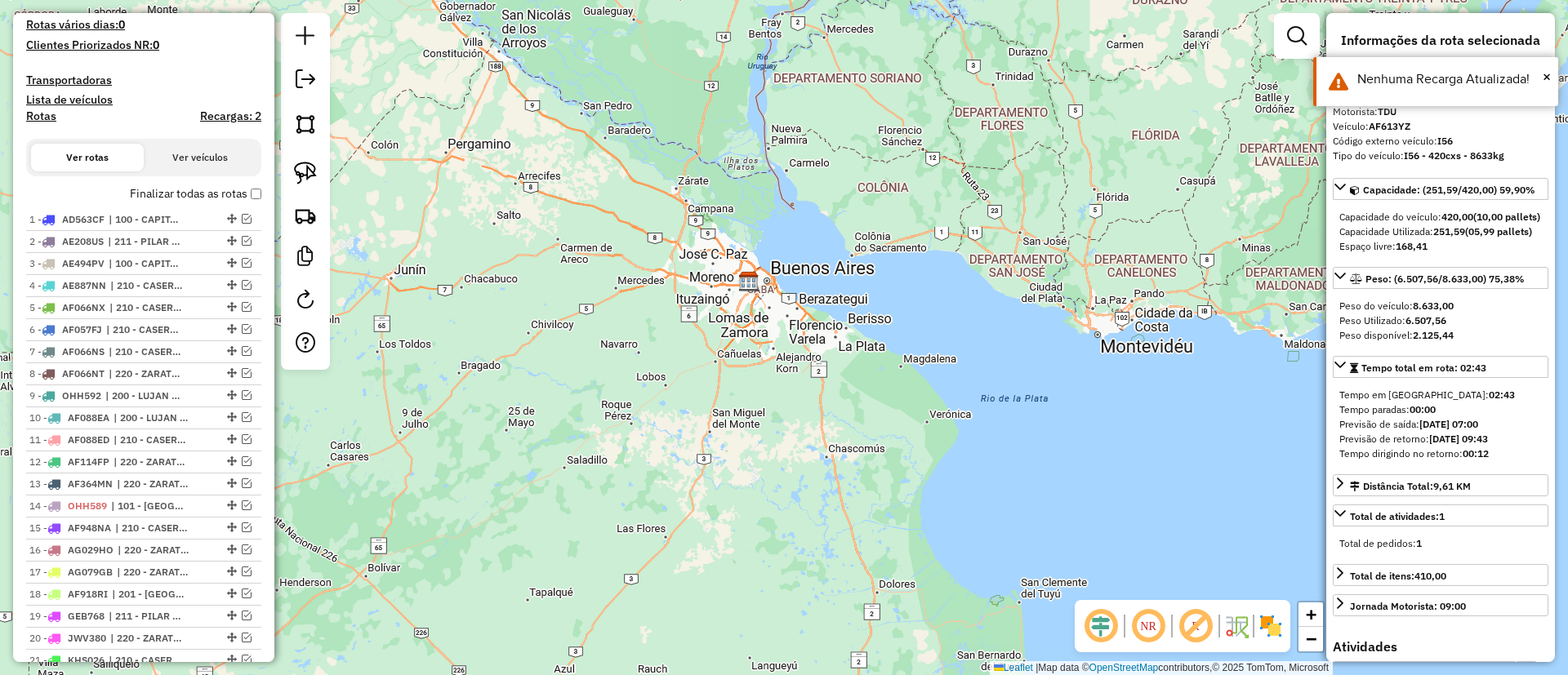
scroll to position [173, 0]
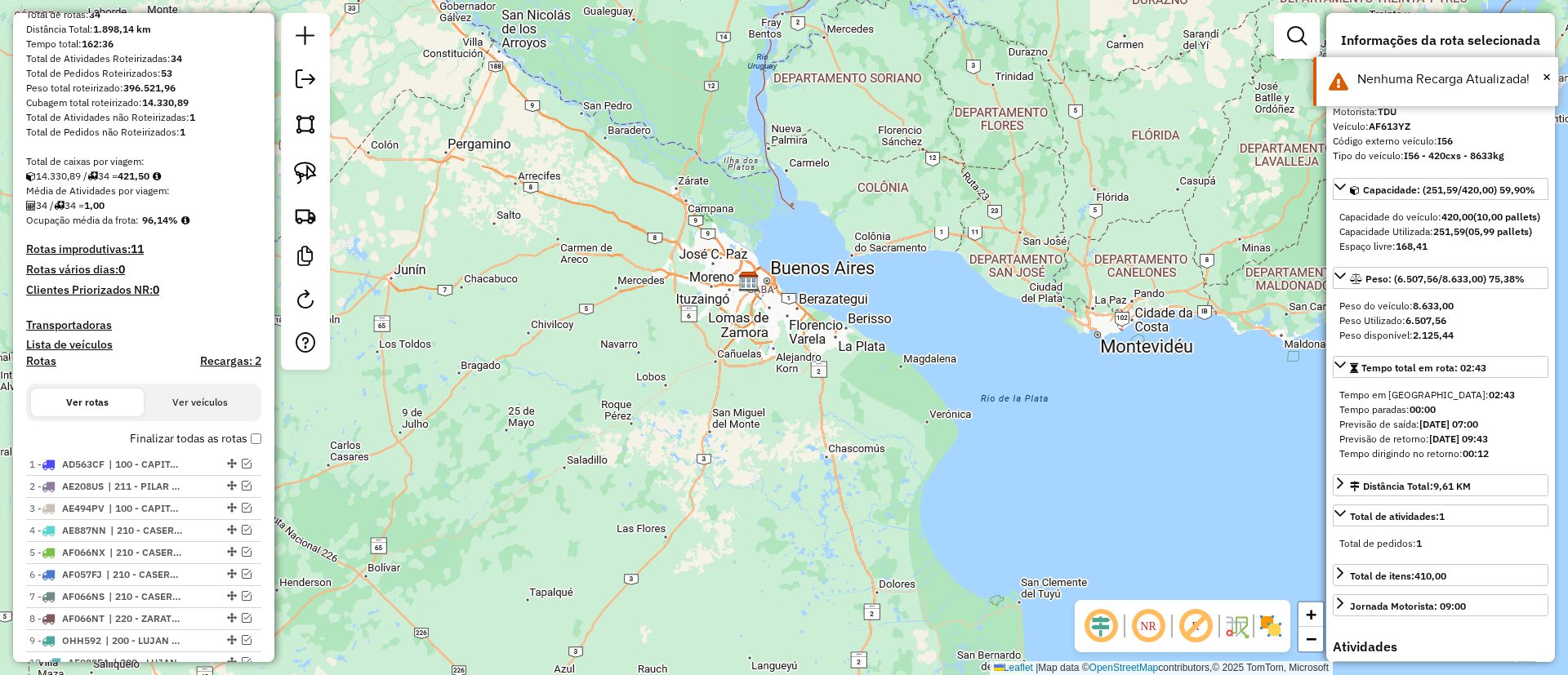
click at [143, 430] on label "Finalizar todas as rotas" at bounding box center [195, 439] width 131 height 17
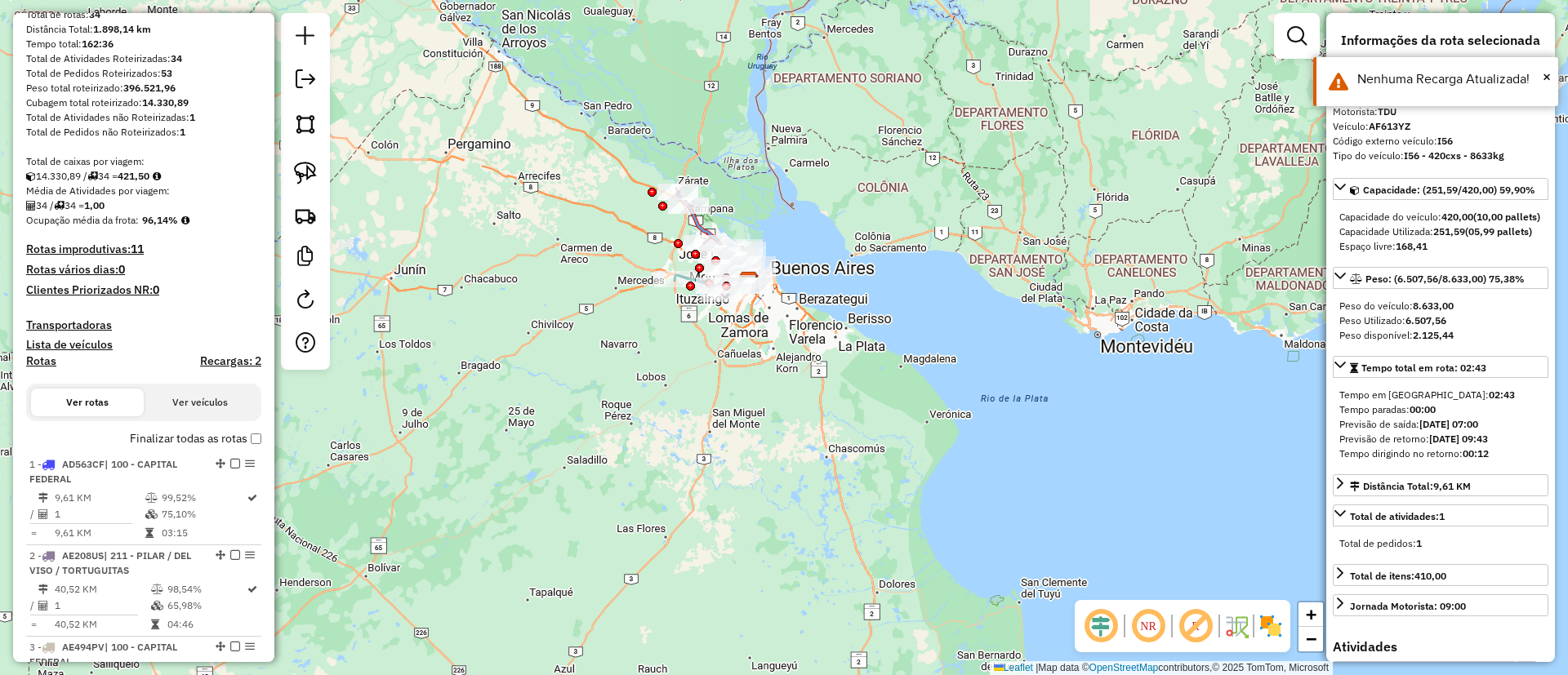
click at [44, 365] on h4 "Rotas" at bounding box center [41, 361] width 31 height 14
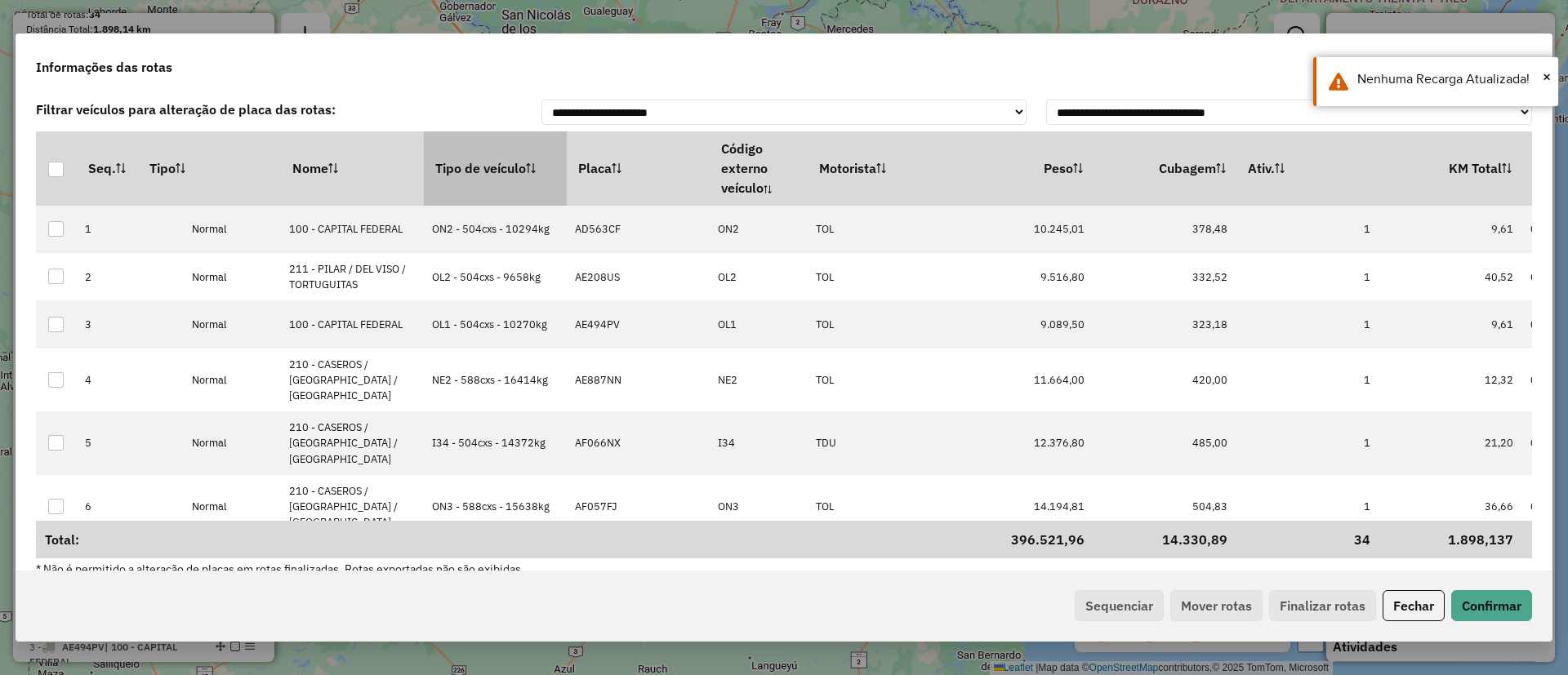
click at [506, 156] on th "Tipo de veículo" at bounding box center [495, 168] width 143 height 74
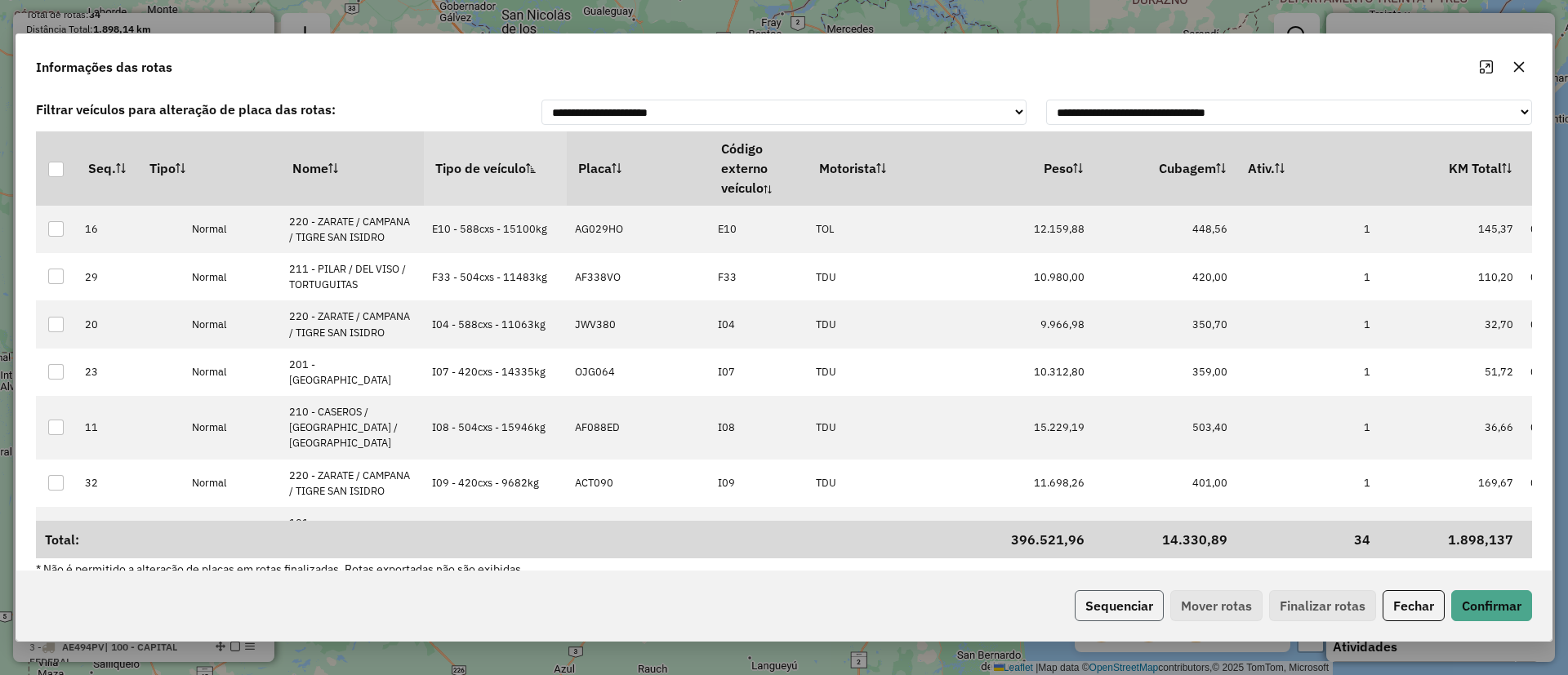
click at [1103, 590] on button "Sequenciar" at bounding box center [1119, 606] width 89 height 31
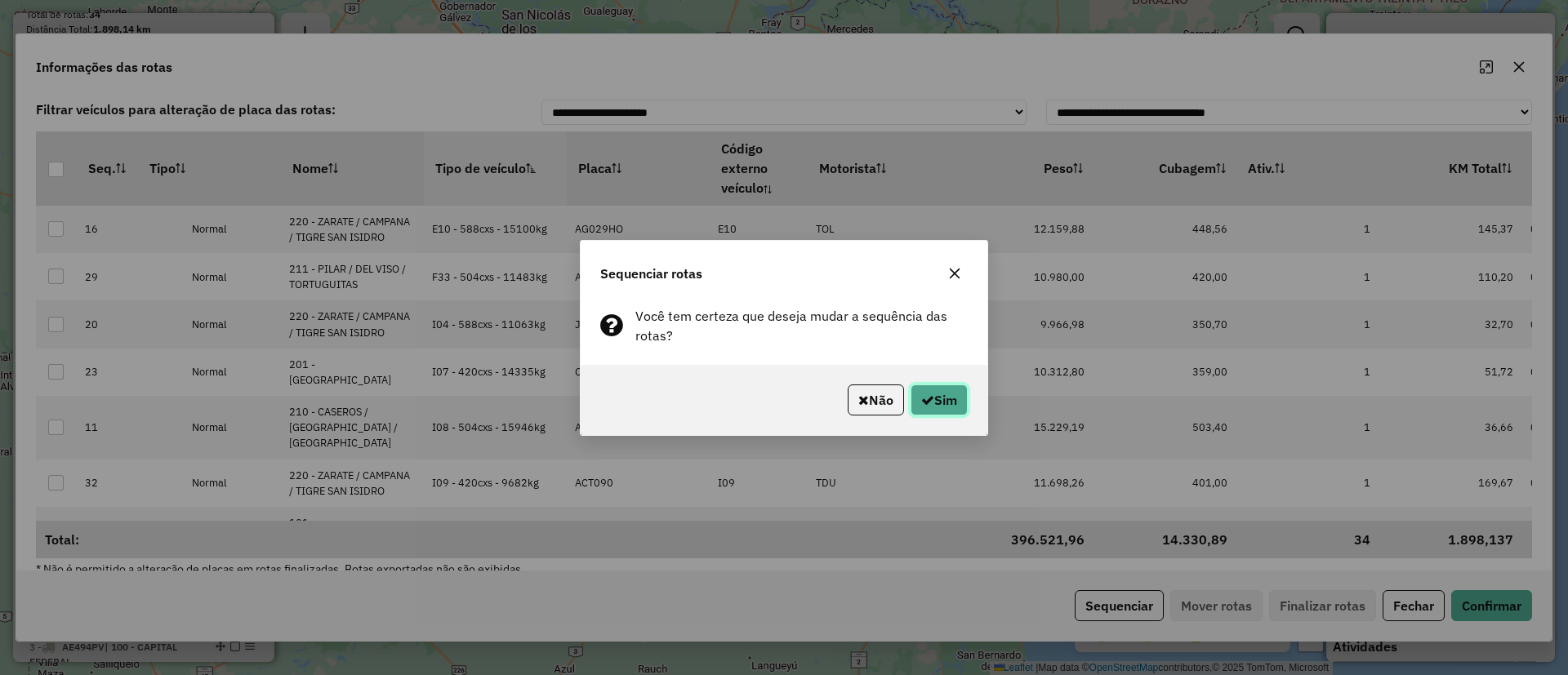
click at [926, 409] on button "Sim" at bounding box center [939, 400] width 57 height 31
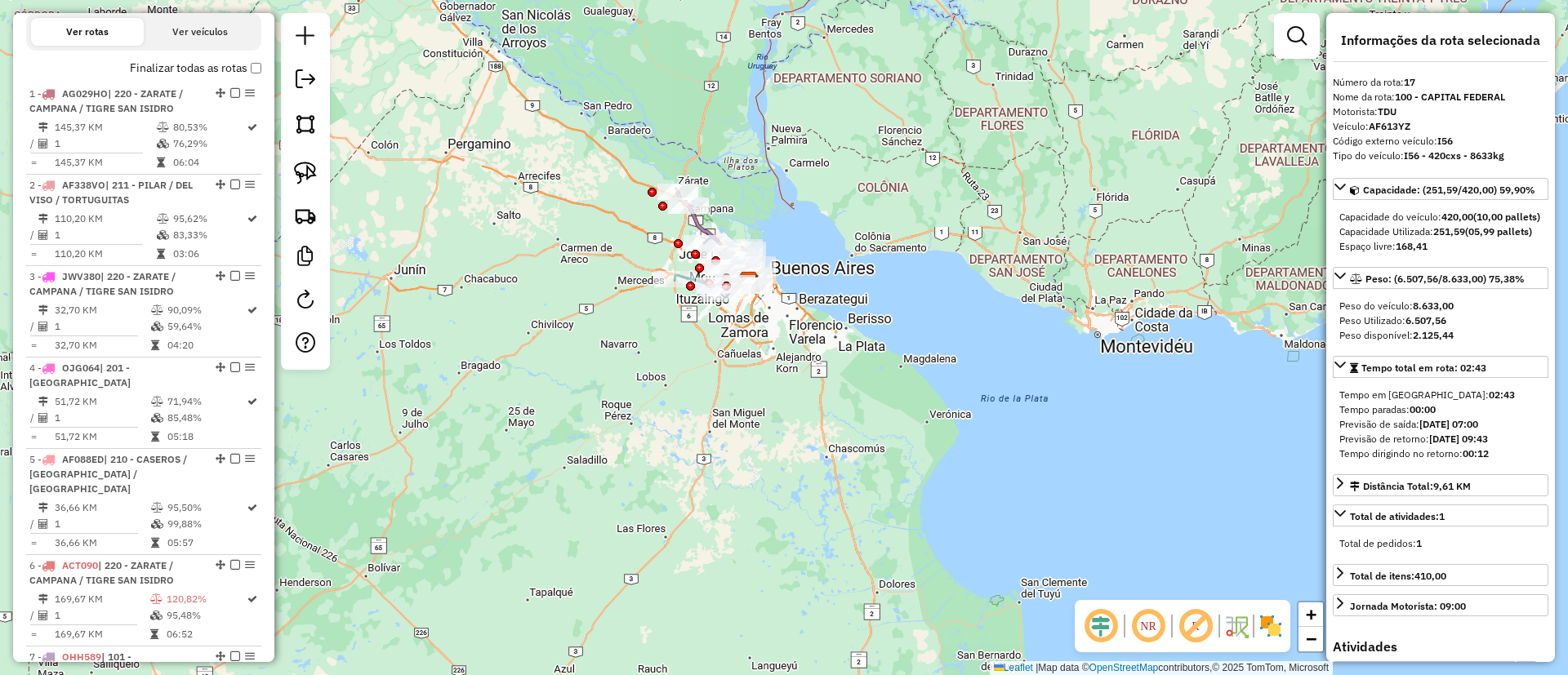
scroll to position [176, 0]
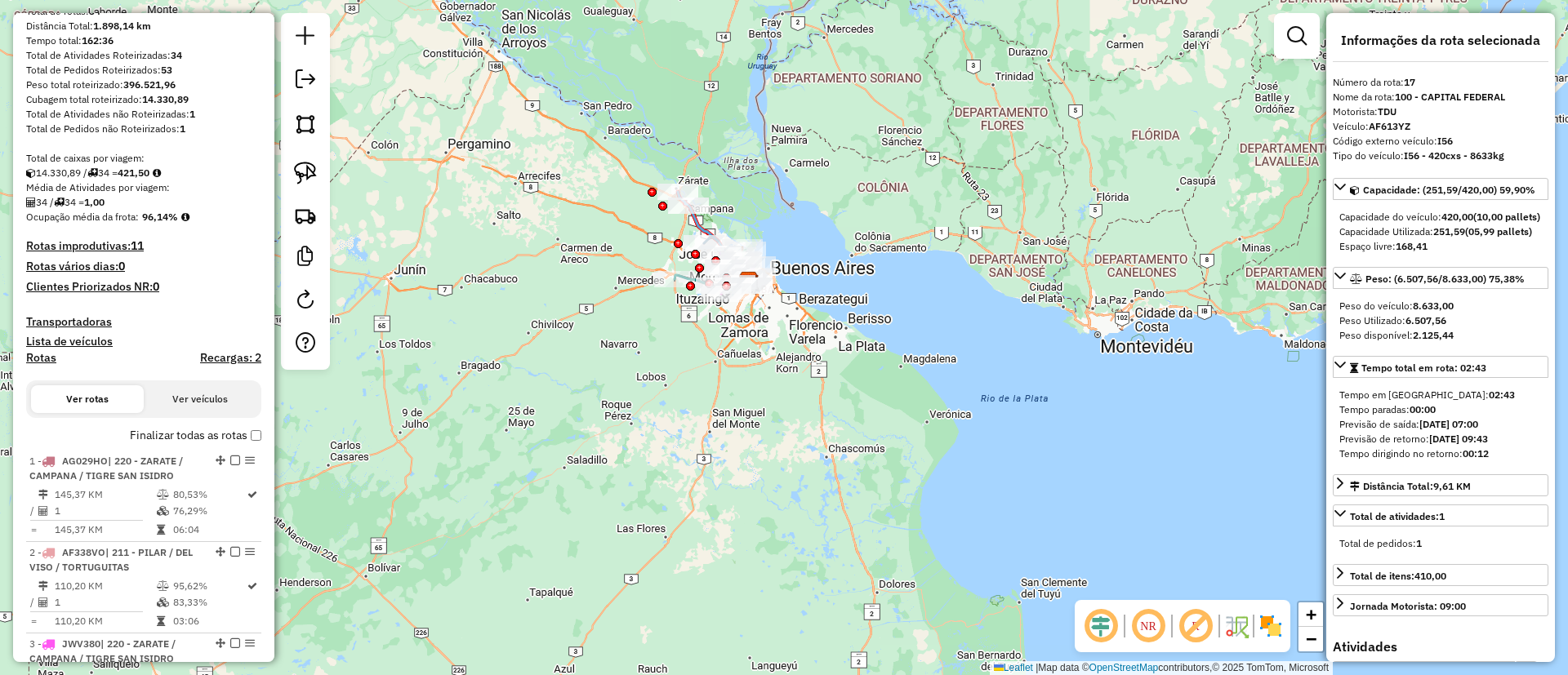
click at [134, 439] on label "Finalizar todas as rotas" at bounding box center [195, 435] width 131 height 17
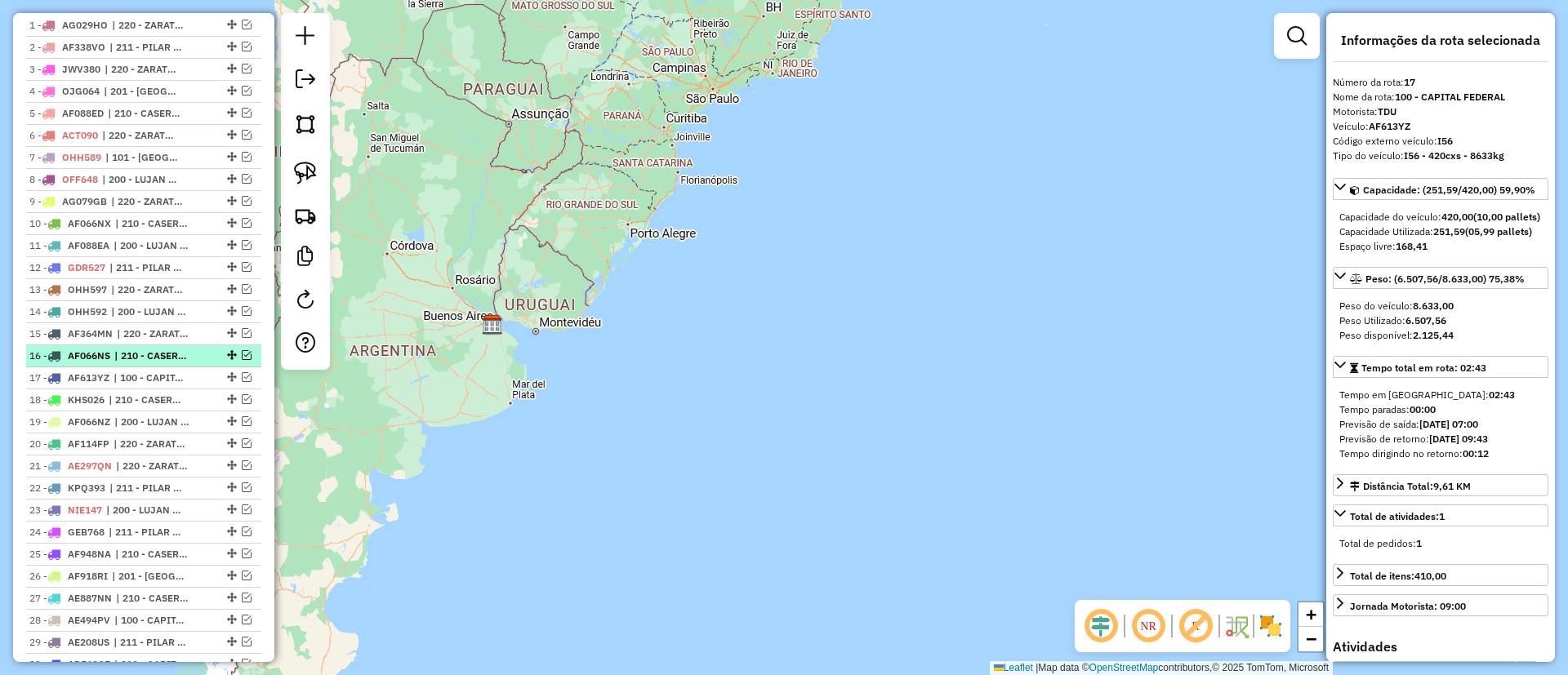
scroll to position [368, 0]
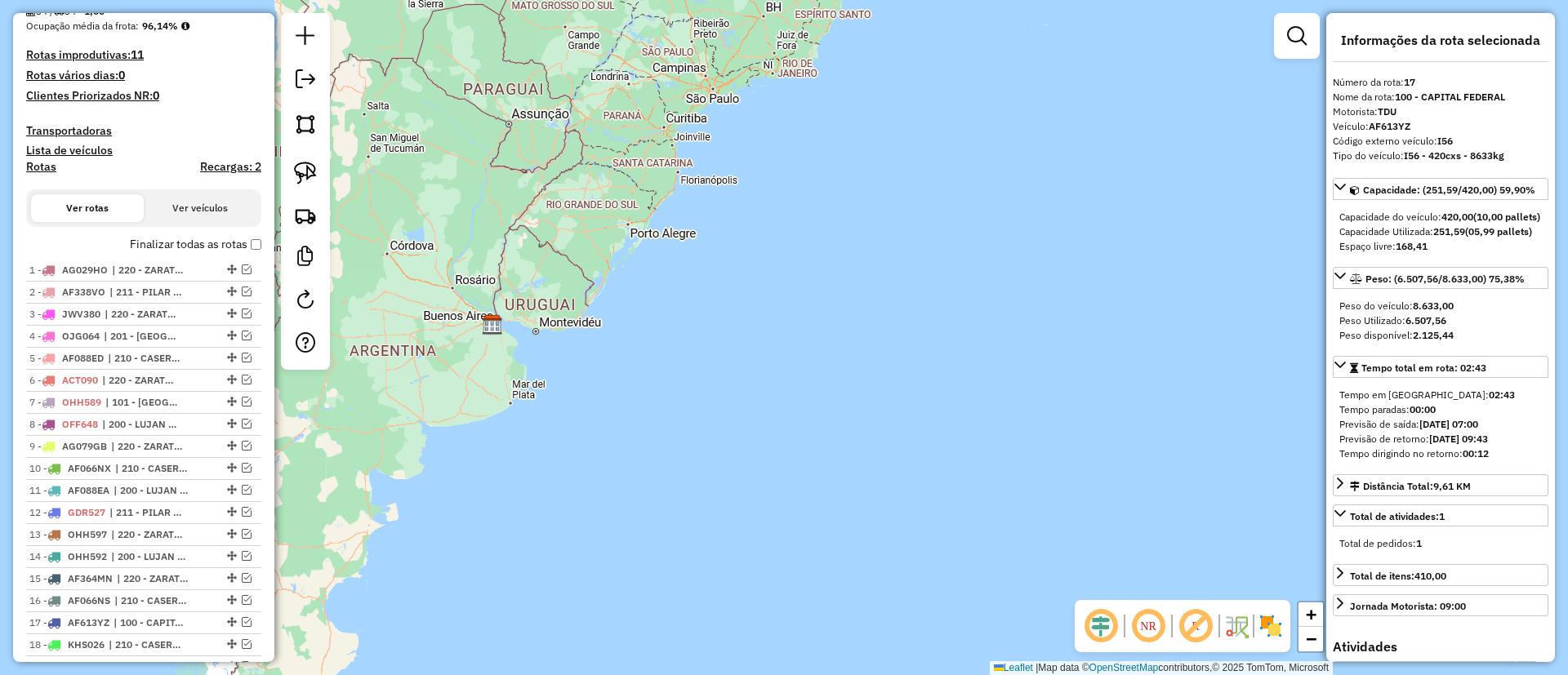
click at [232, 240] on label "Finalizar todas as rotas" at bounding box center [195, 245] width 131 height 17
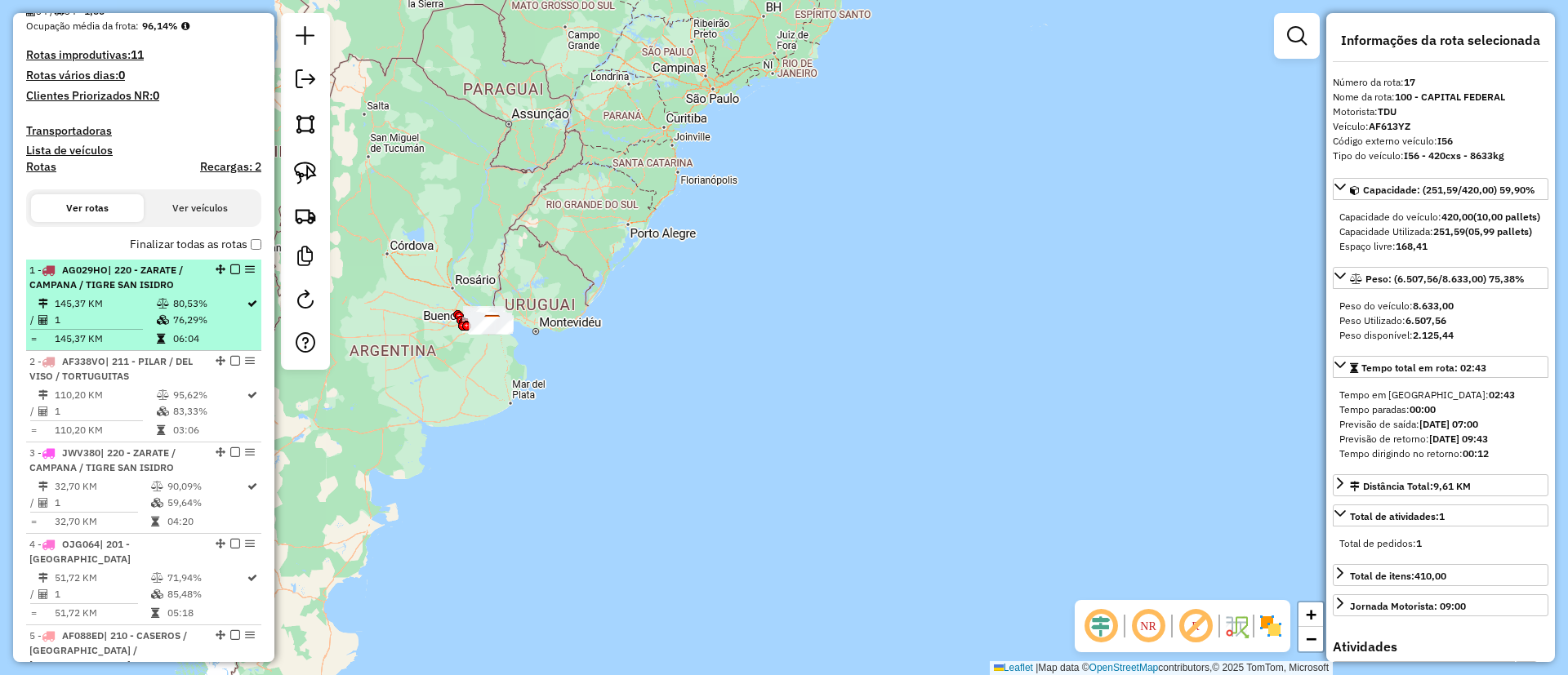
click at [231, 269] on em at bounding box center [236, 269] width 10 height 10
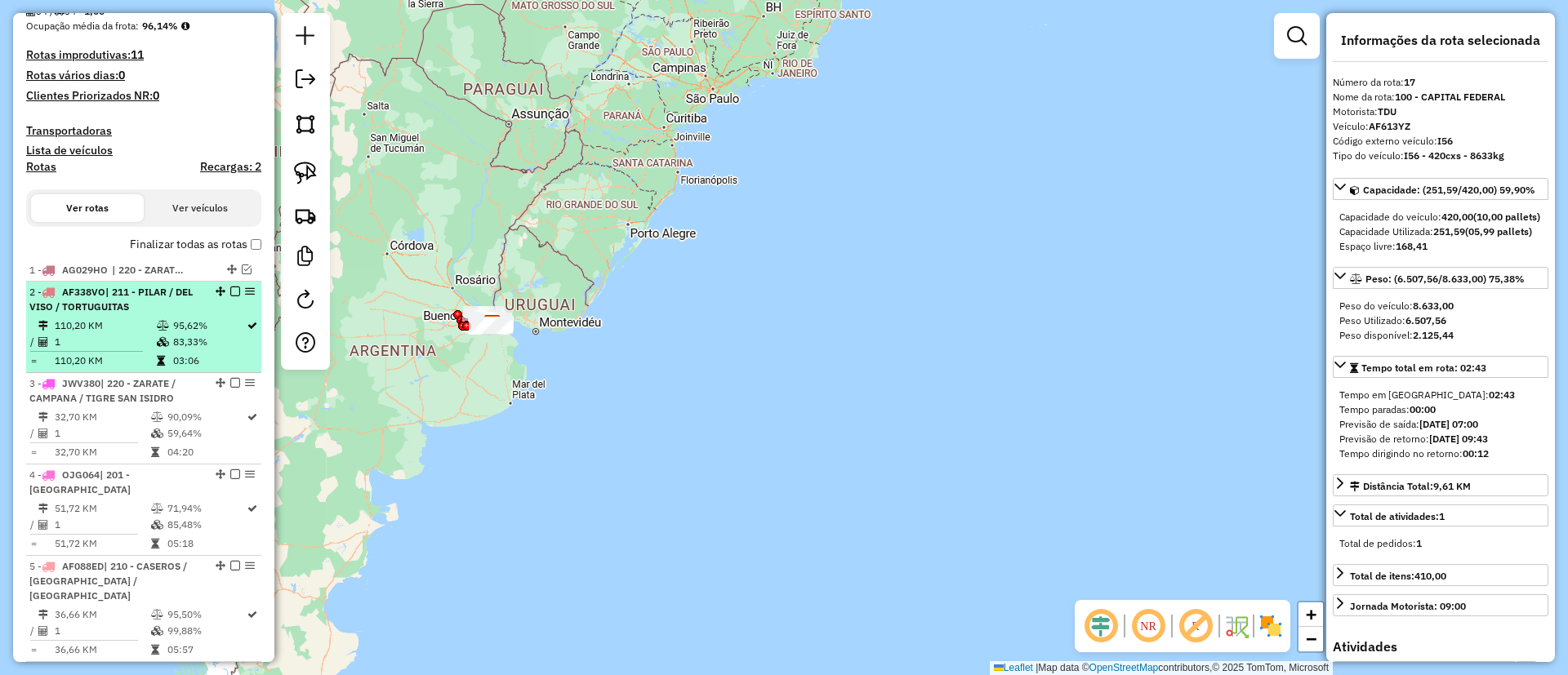
click at [231, 290] on em at bounding box center [236, 292] width 10 height 10
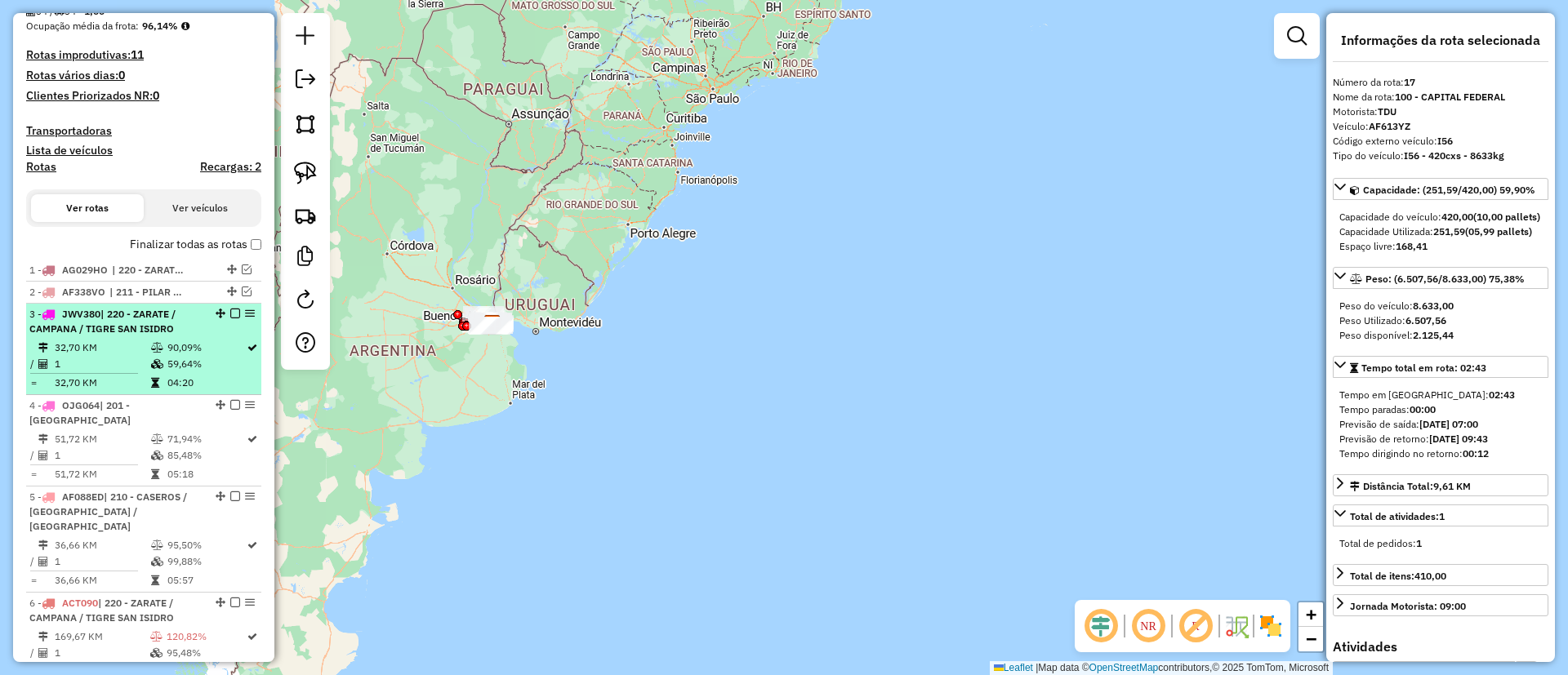
click at [231, 309] on em at bounding box center [236, 314] width 10 height 10
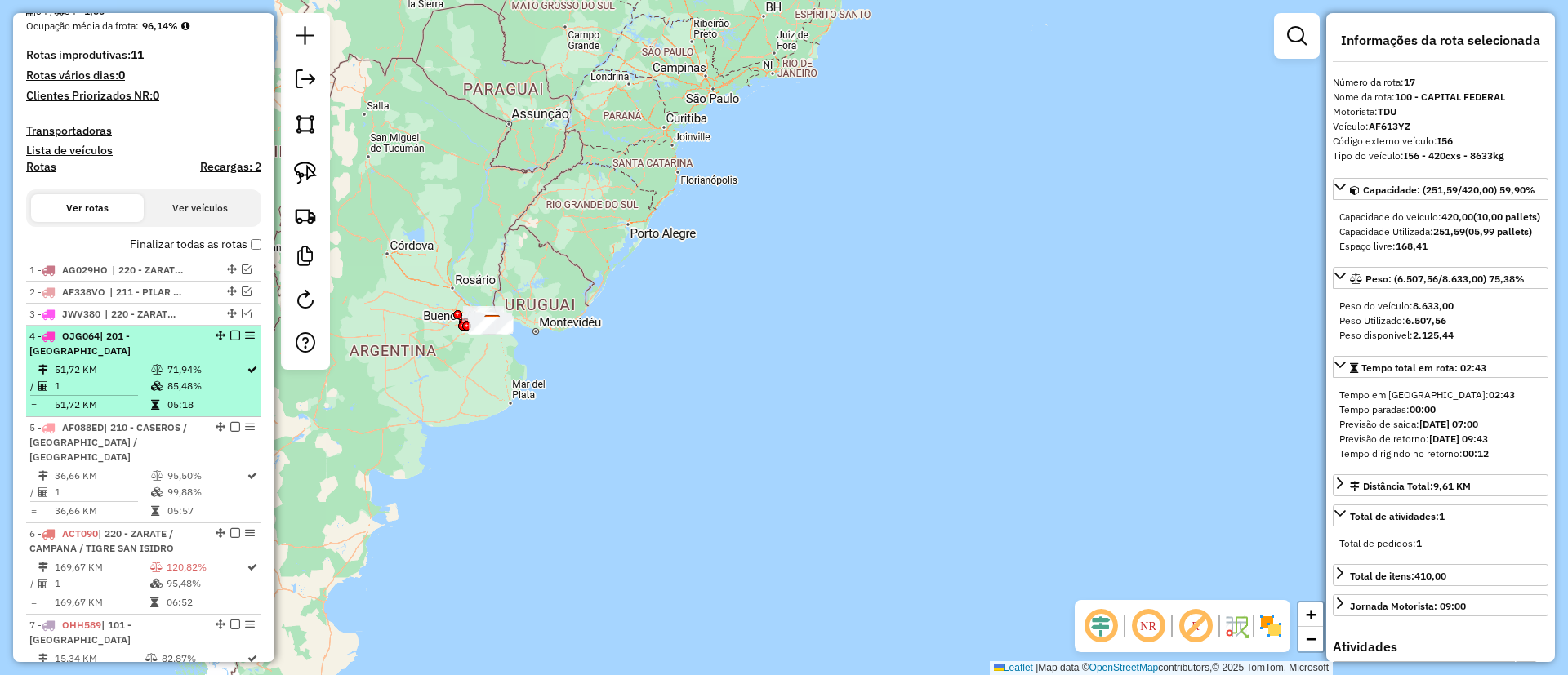
click at [231, 332] on em at bounding box center [236, 335] width 10 height 10
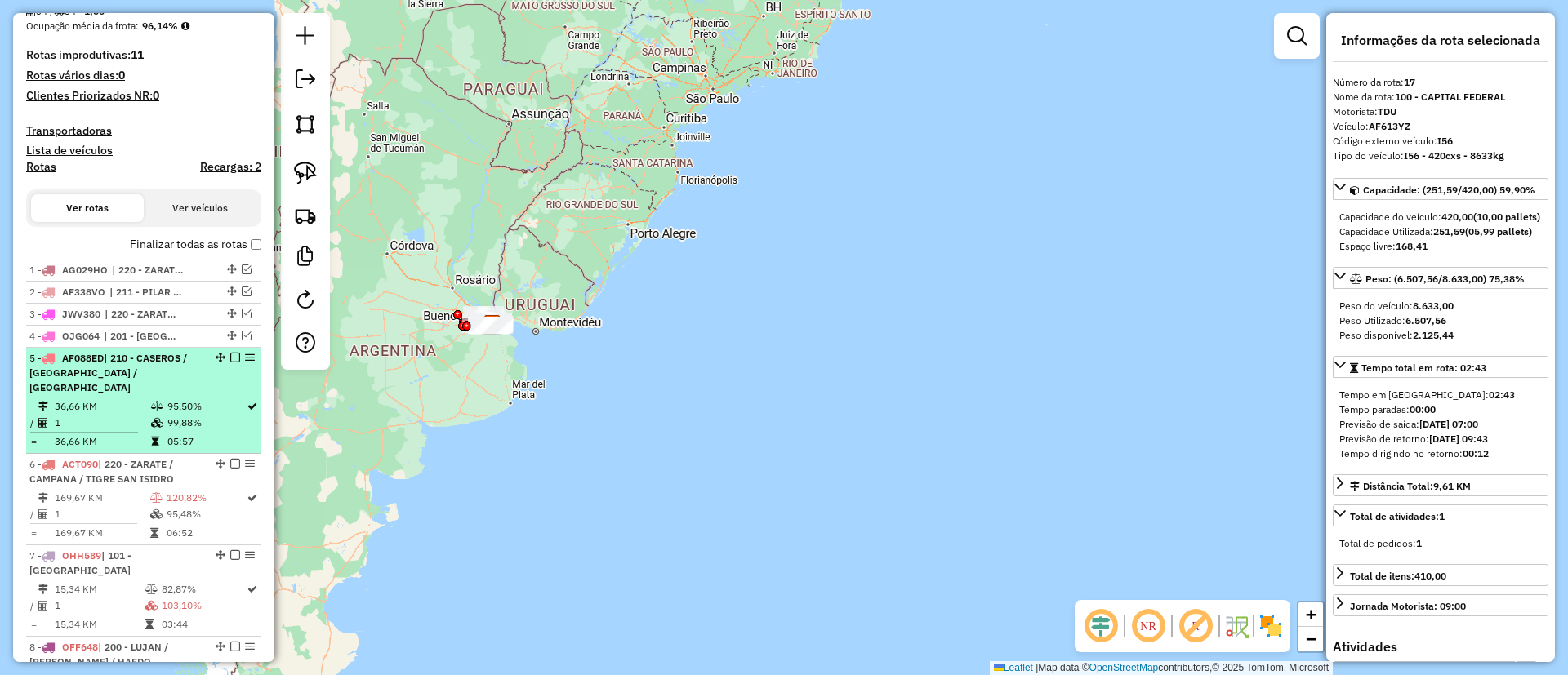
click at [231, 354] on em at bounding box center [236, 358] width 10 height 10
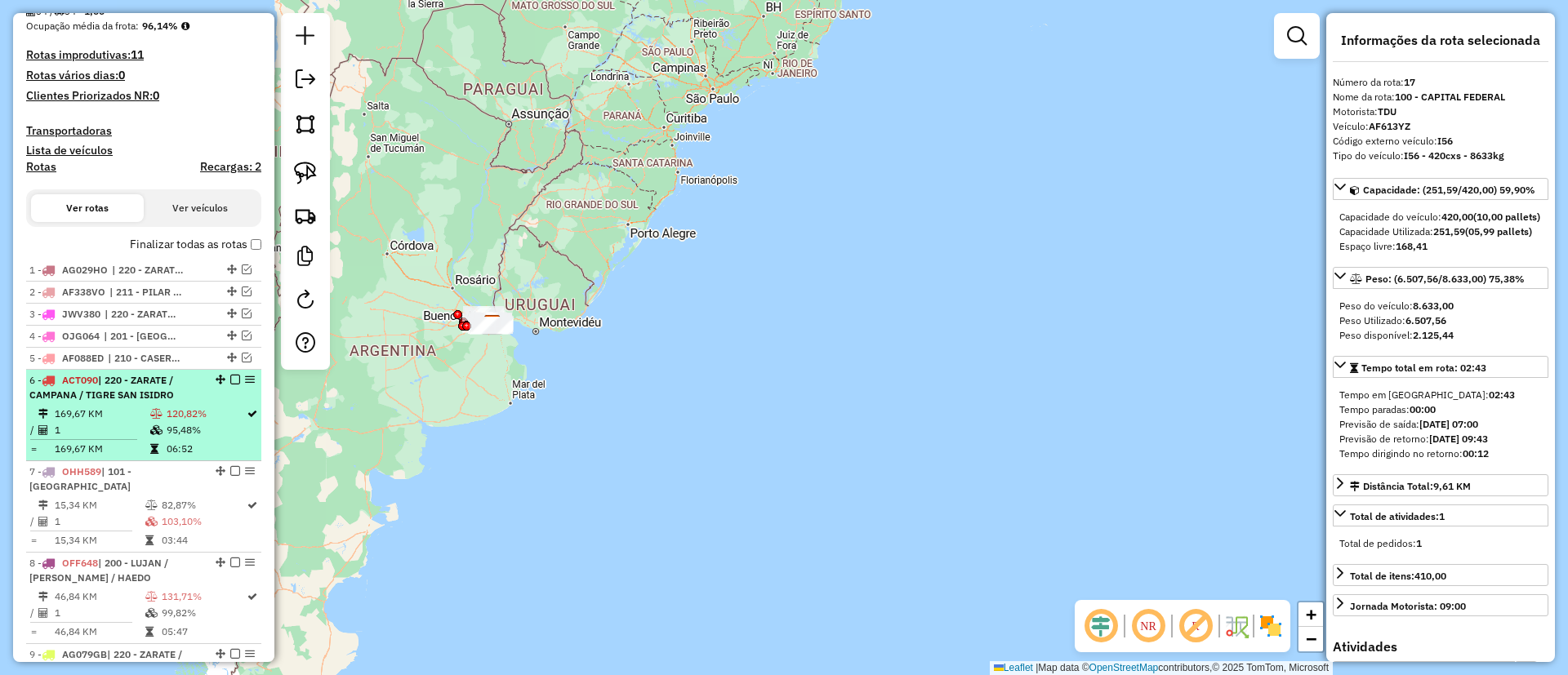
click at [201, 402] on li "6 - ACT090 | 220 - ZARATE / [GEOGRAPHIC_DATA] / [GEOGRAPHIC_DATA] 169,67 KM 120…" at bounding box center [144, 416] width 236 height 92
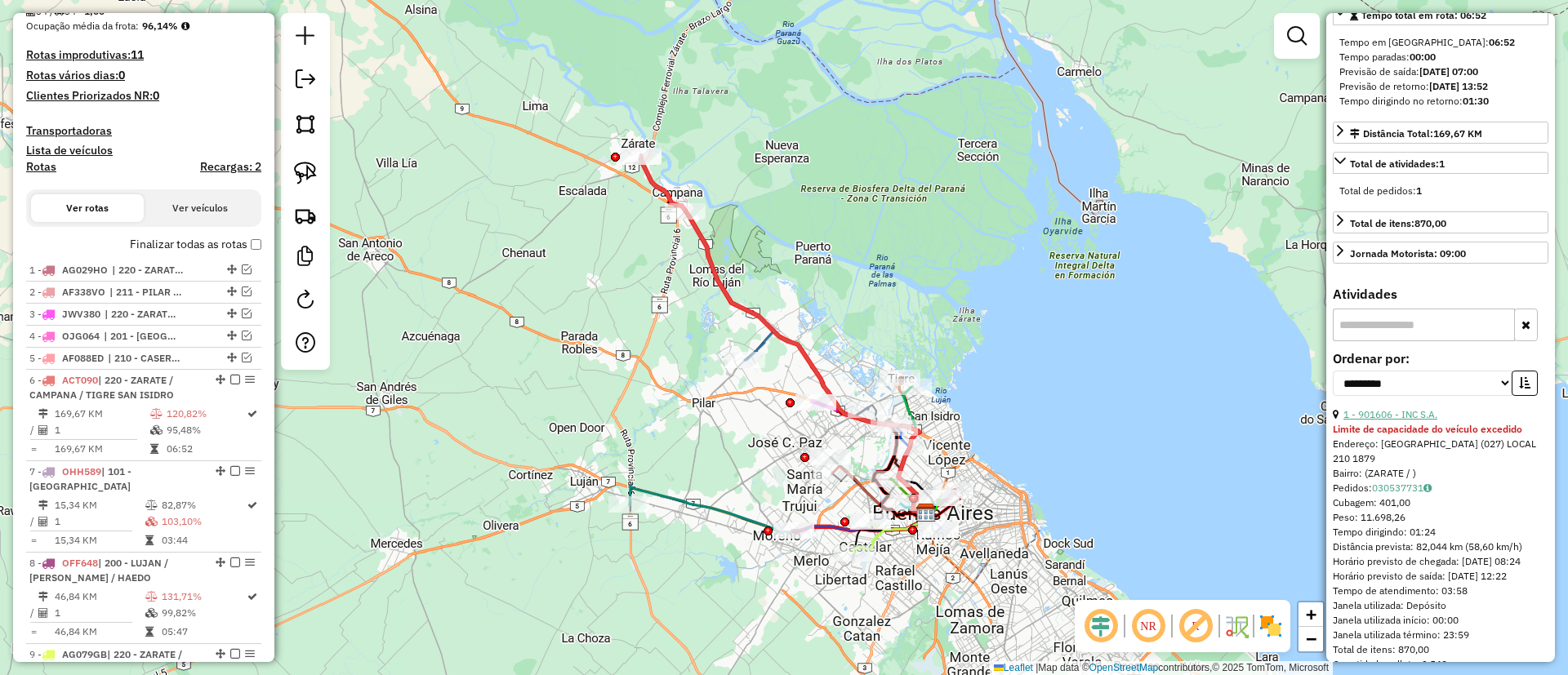
click at [1399, 421] on link "1 - 901606 - INC S.A." at bounding box center [1390, 414] width 94 height 12
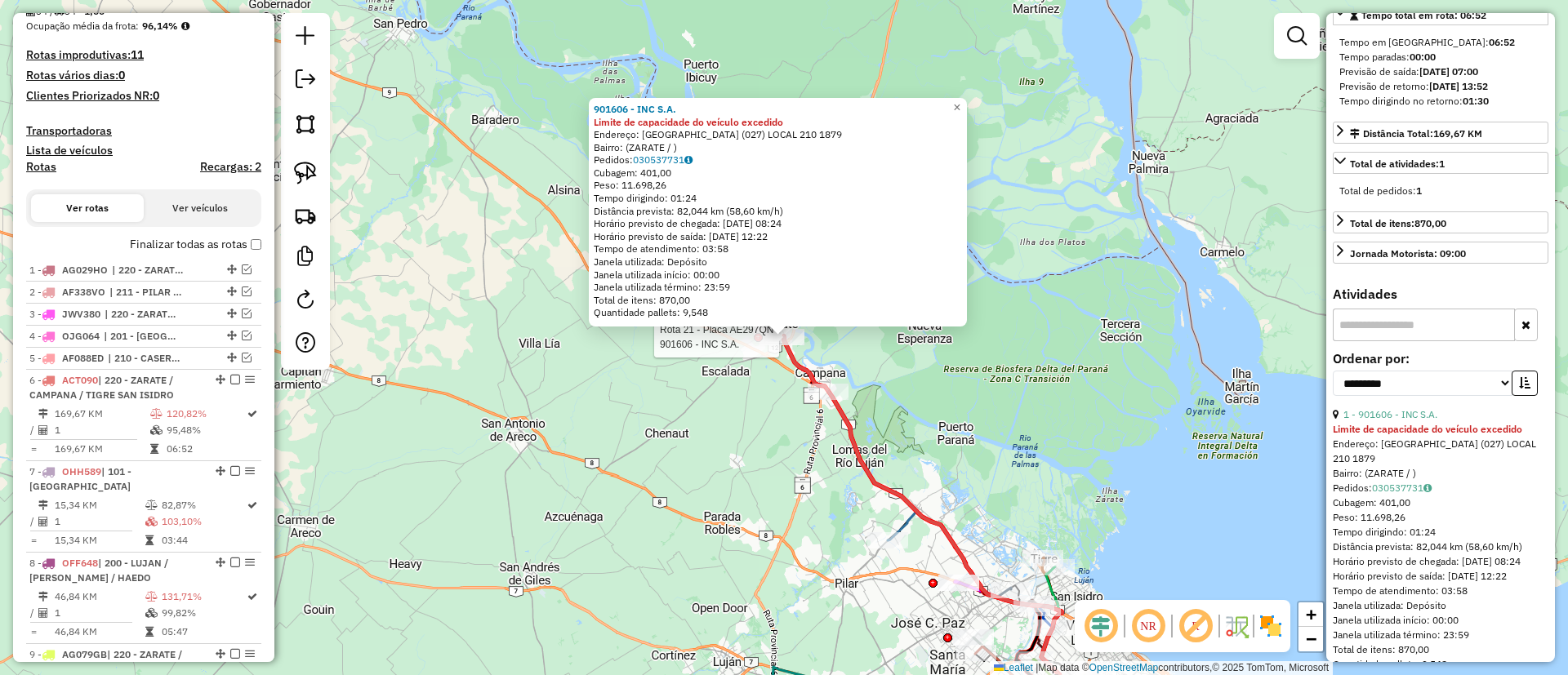
click at [784, 345] on div at bounding box center [784, 337] width 41 height 17
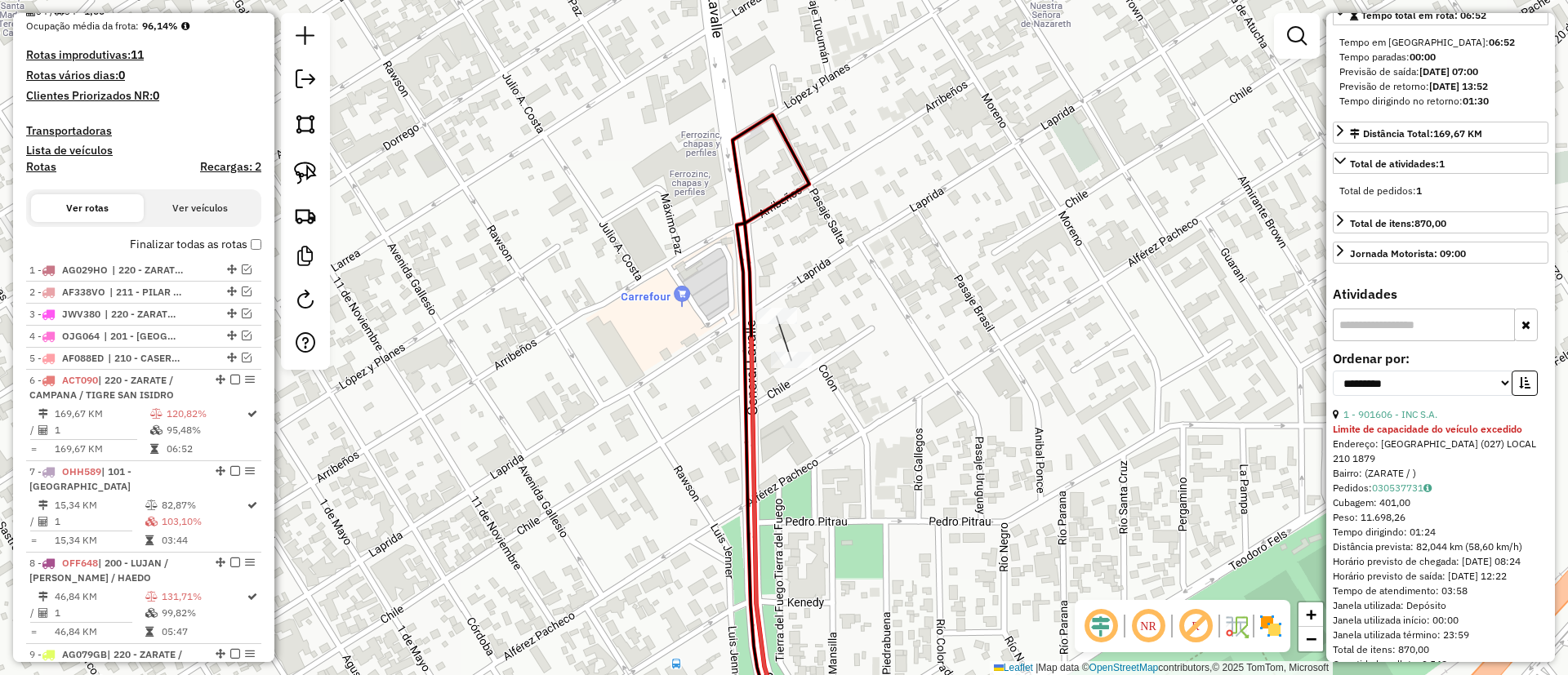
click at [783, 330] on div "Janela de atendimento Grade de atendimento Capacidade Transportadoras Veículos …" at bounding box center [784, 337] width 1568 height 675
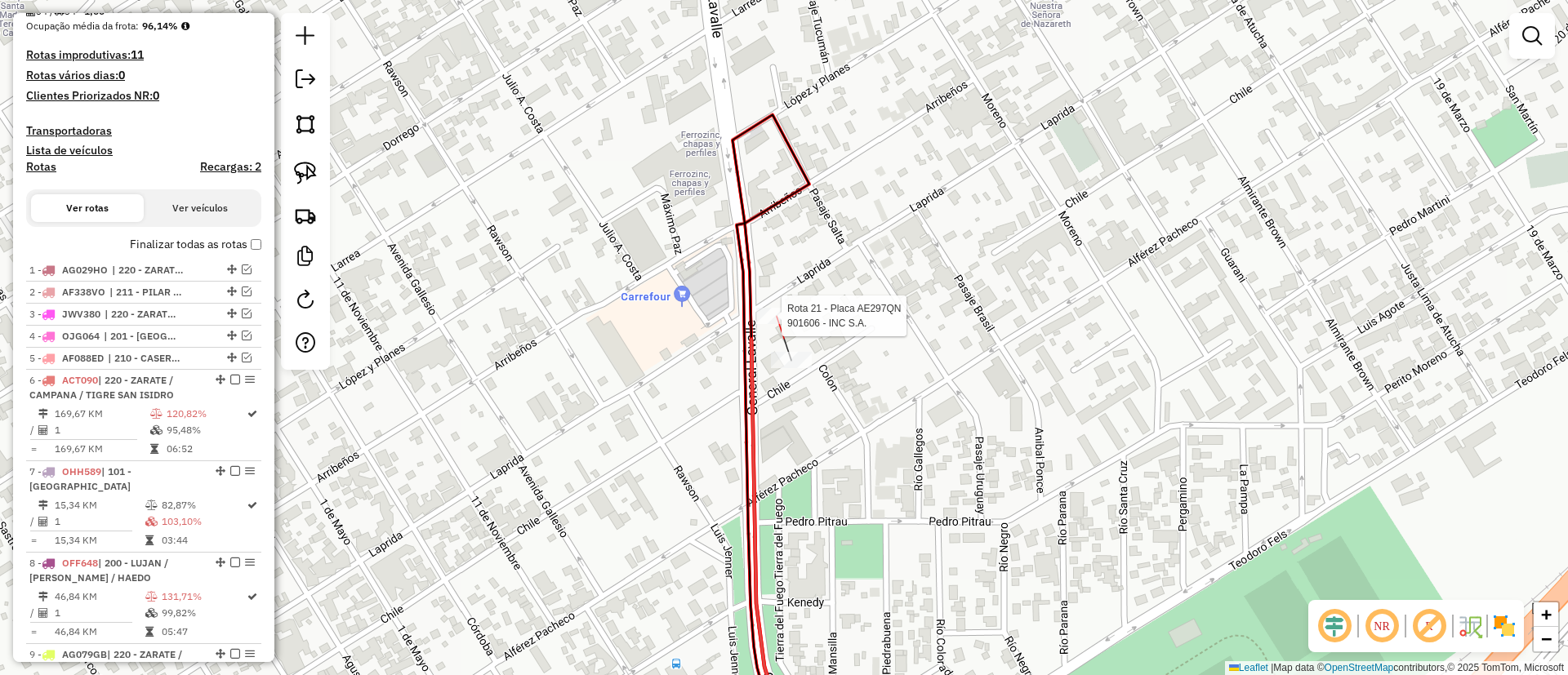
click at [774, 324] on div at bounding box center [776, 316] width 41 height 17
select select "**********"
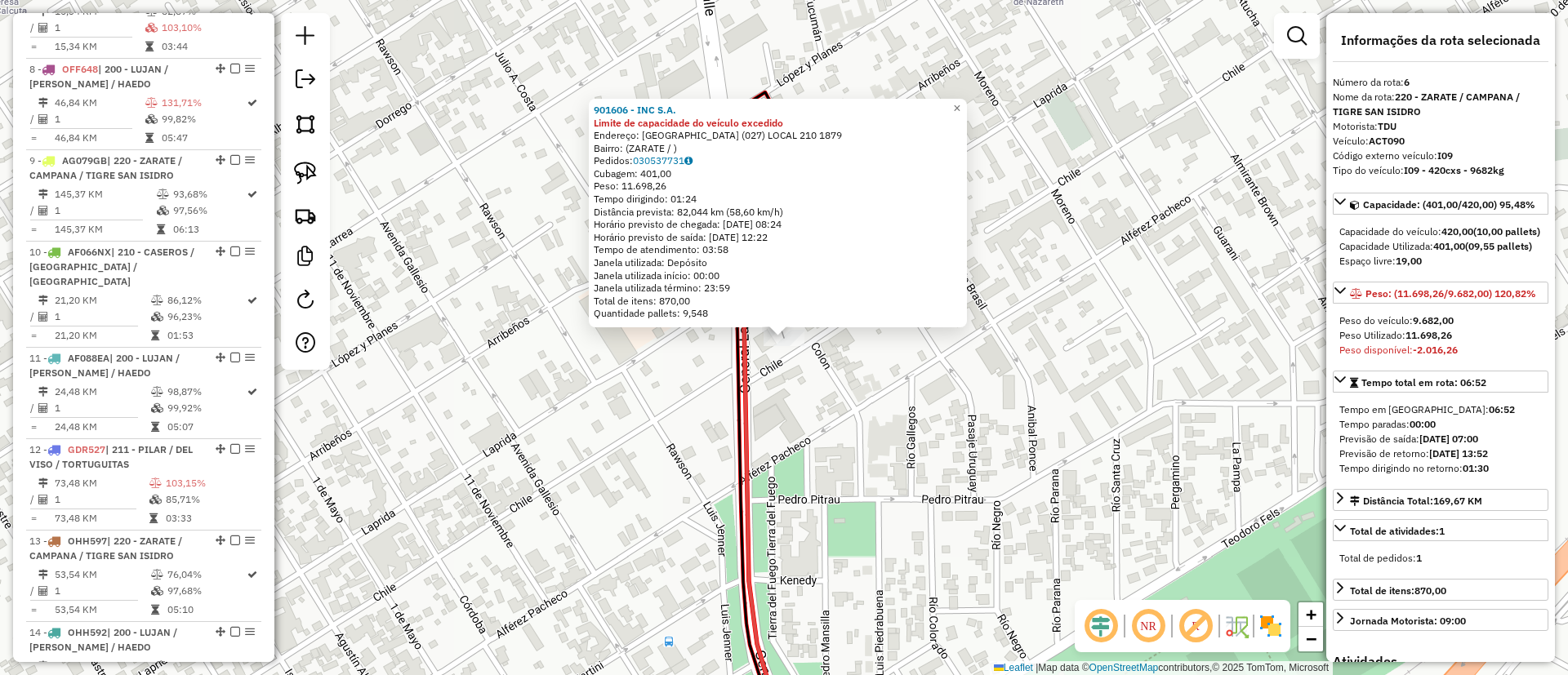
scroll to position [724, 0]
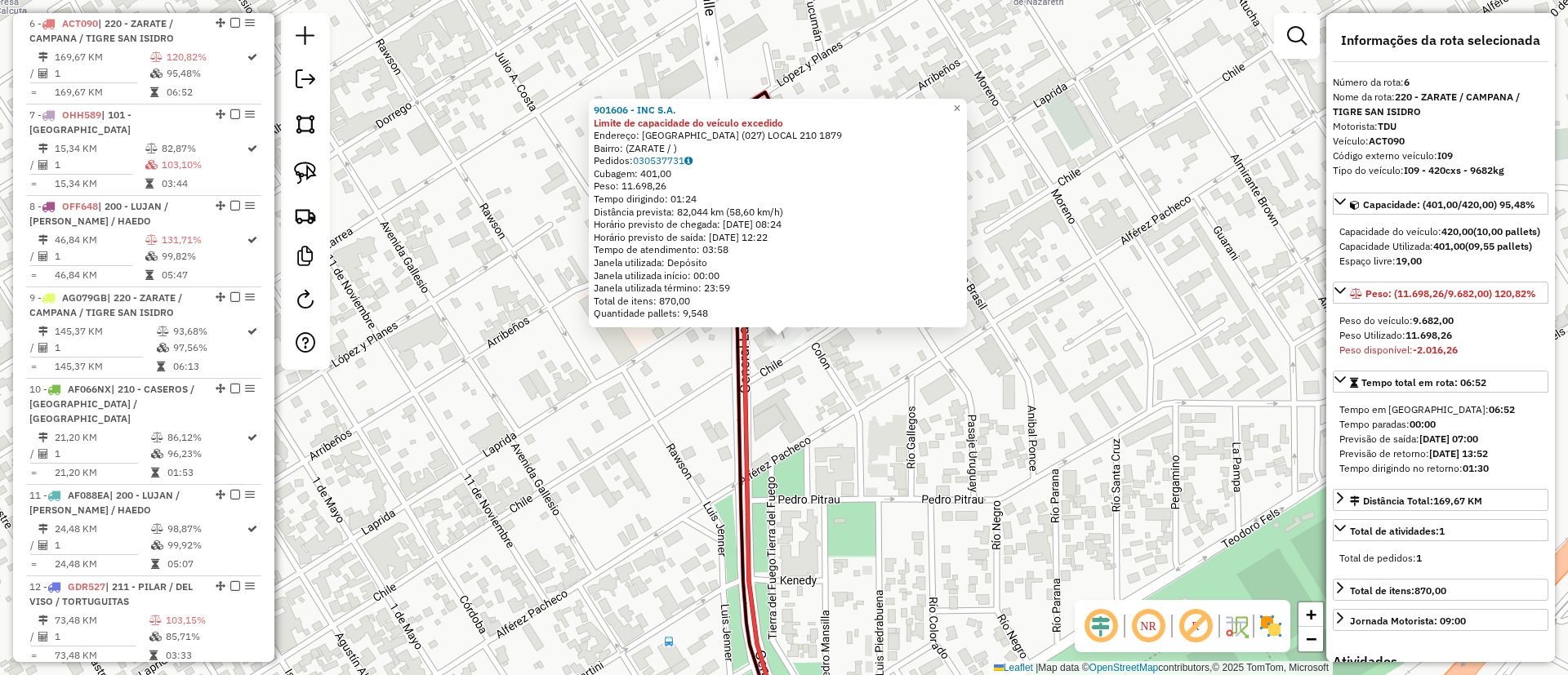
click at [957, 103] on div "901606 - INC S.A." at bounding box center [778, 110] width 369 height 13
click at [960, 109] on span "×" at bounding box center [956, 108] width 7 height 14
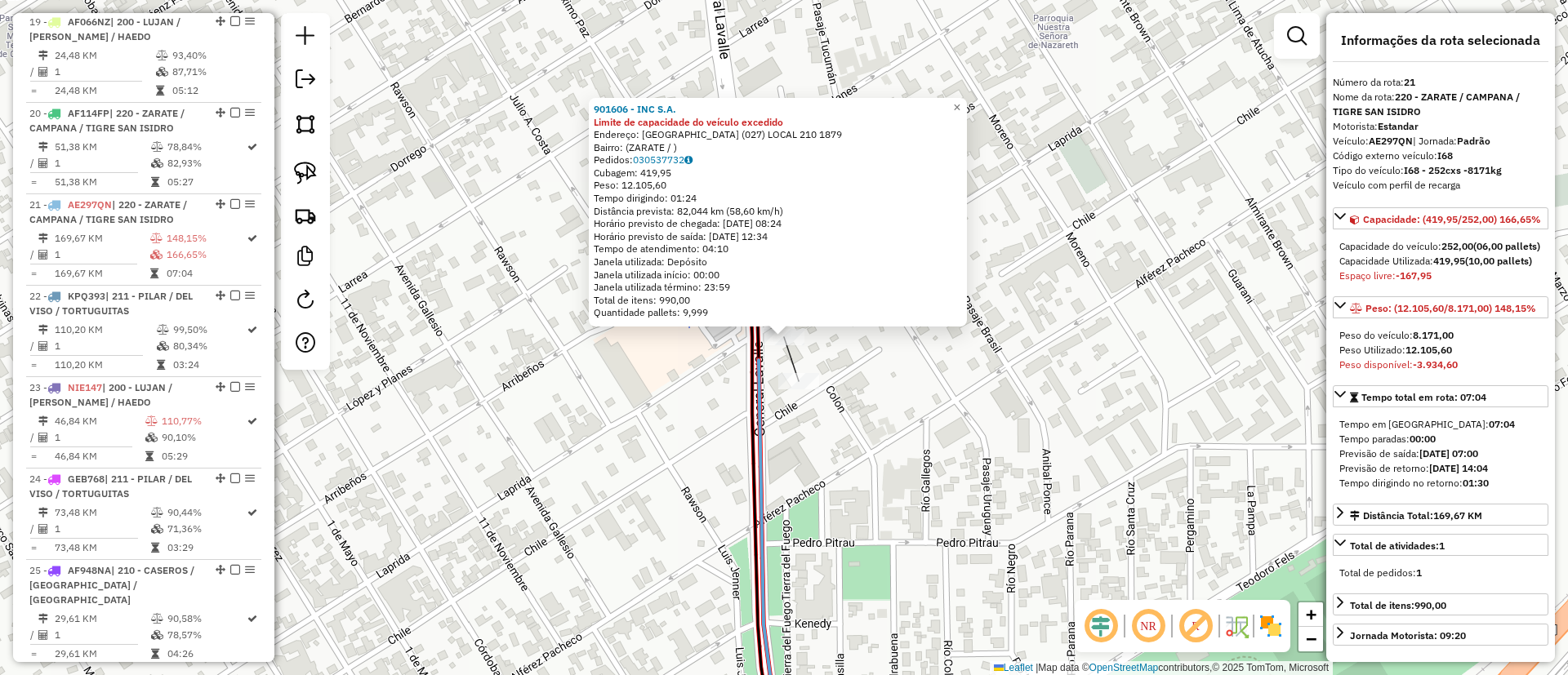
scroll to position [2095, 0]
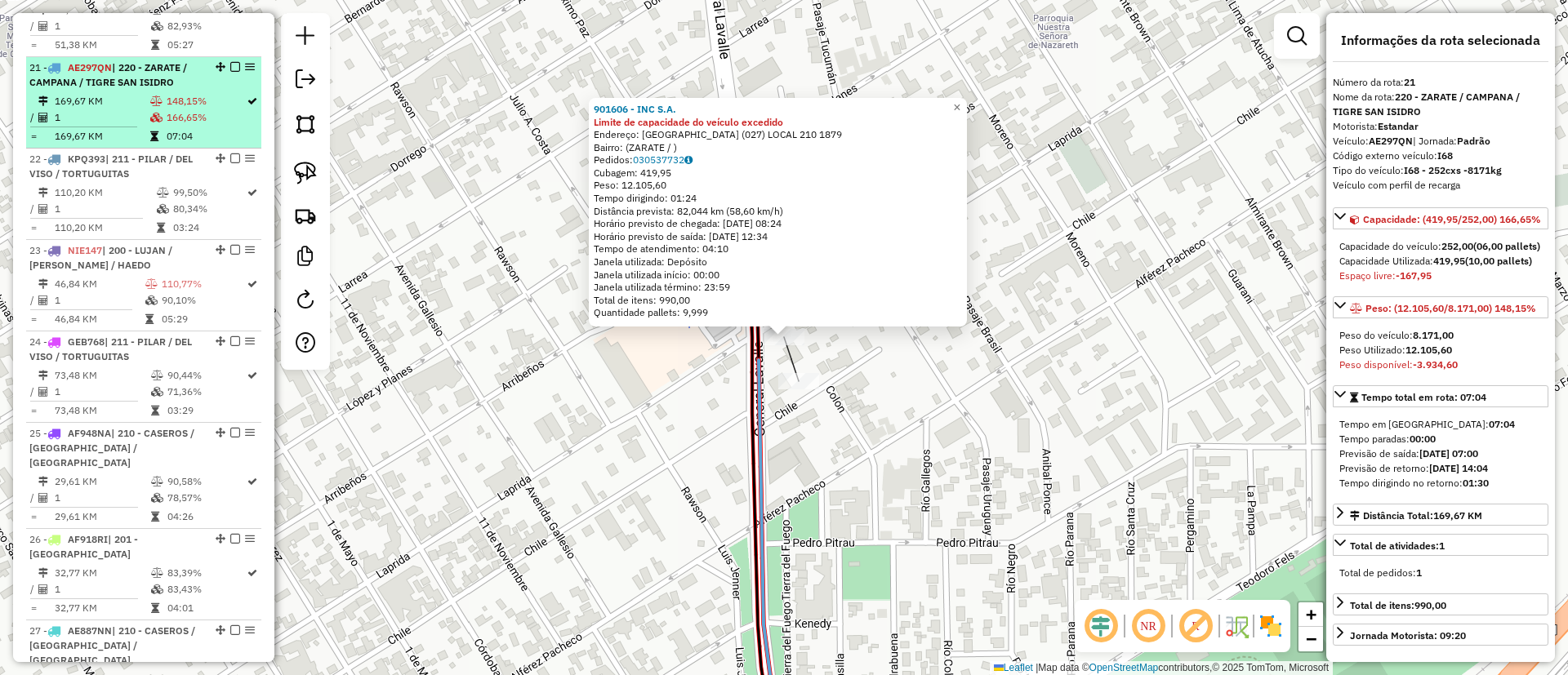
click at [167, 93] on td "148,15%" at bounding box center [206, 102] width 80 height 17
click at [231, 62] on em at bounding box center [236, 67] width 10 height 10
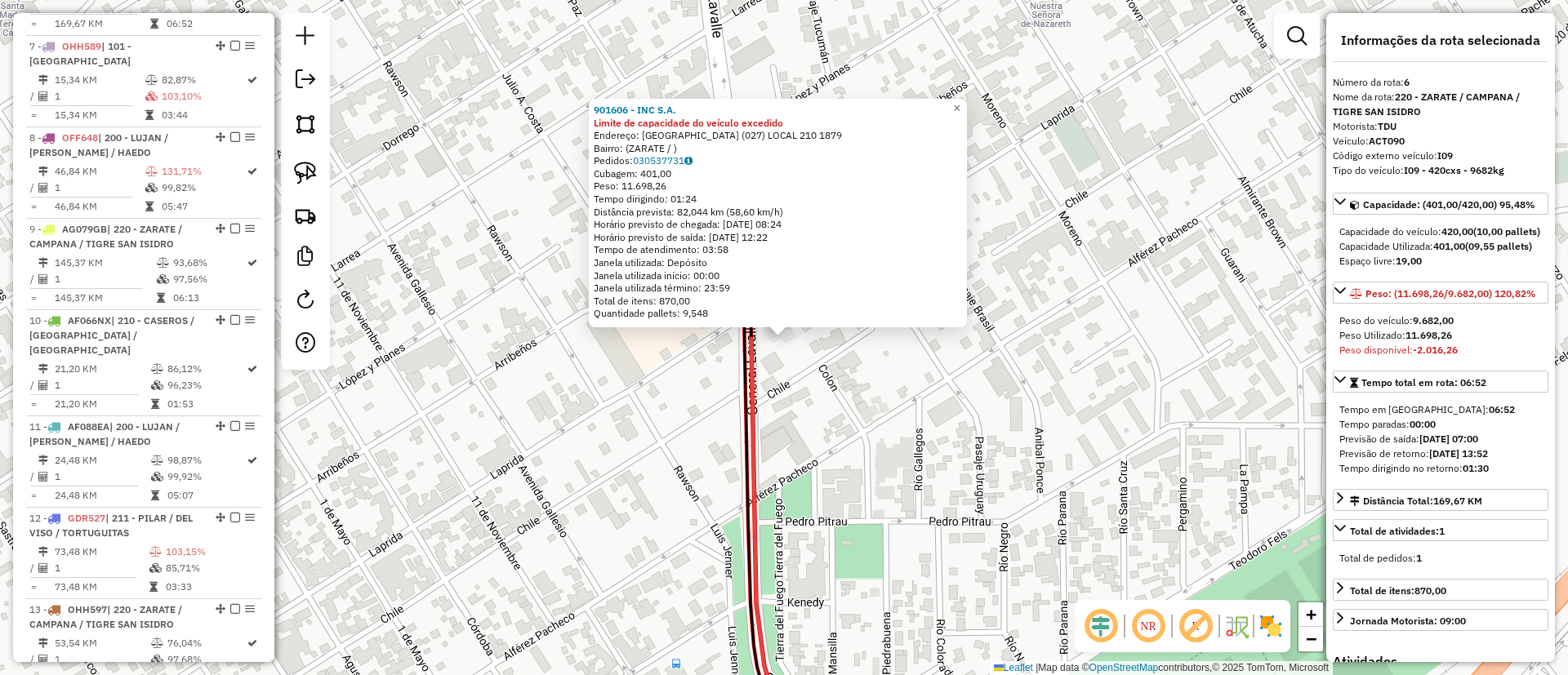
scroll to position [724, 0]
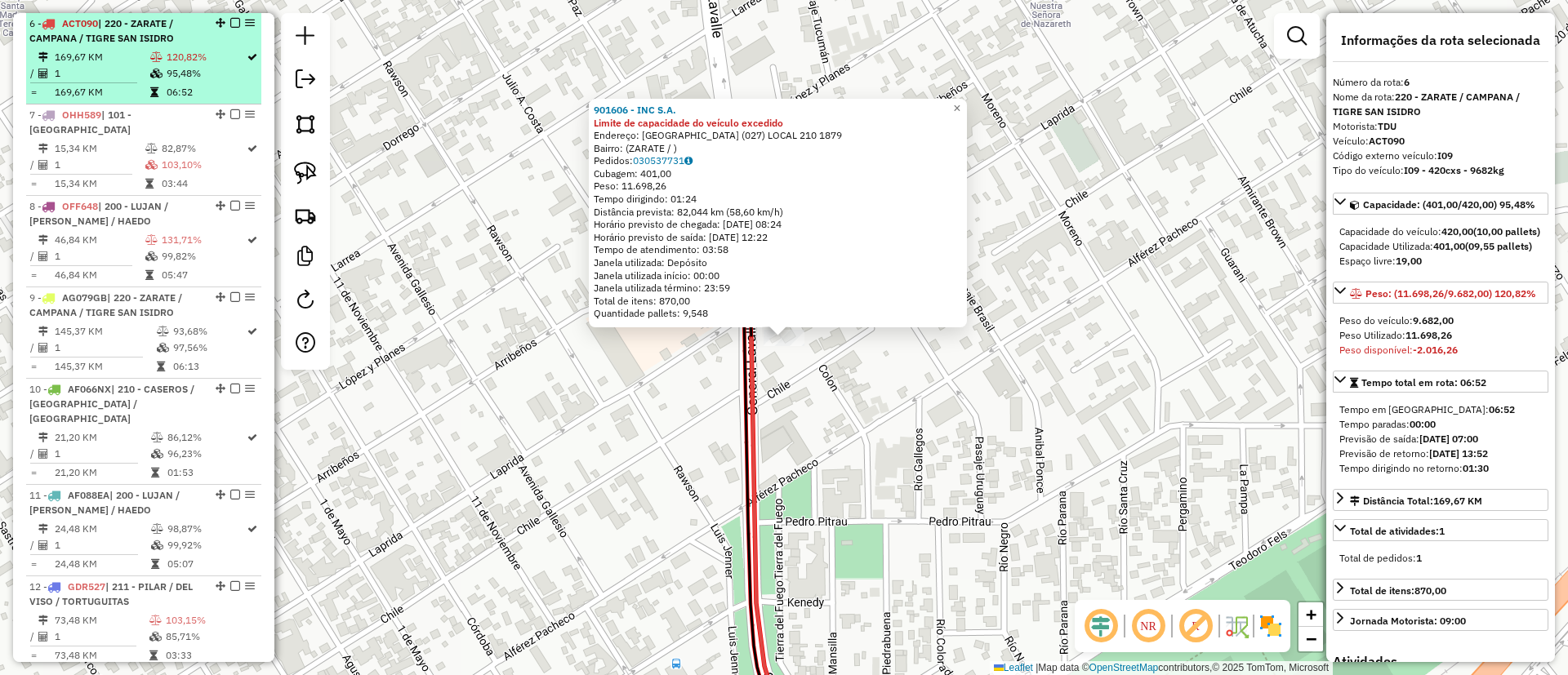
click at [231, 20] on em at bounding box center [236, 23] width 10 height 10
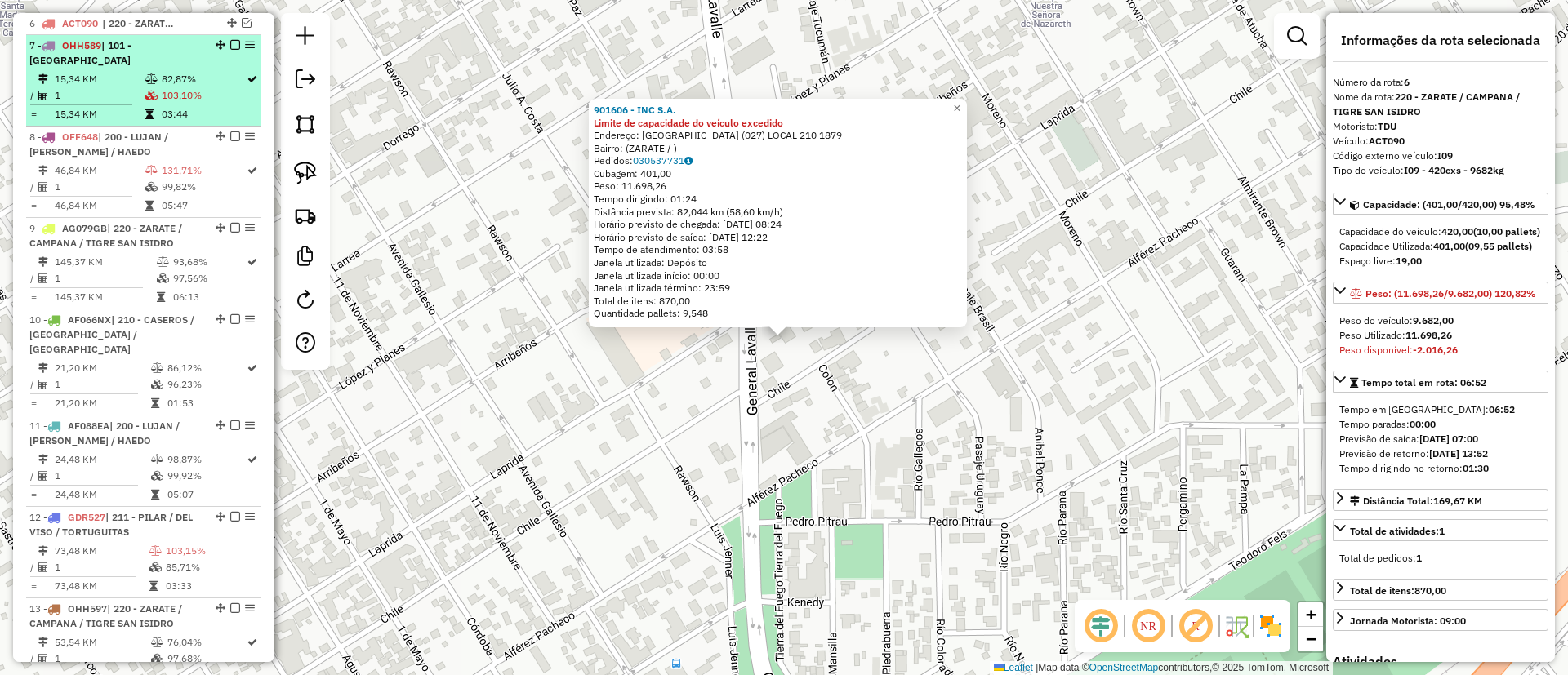
click at [212, 72] on td "82,87%" at bounding box center [203, 79] width 85 height 17
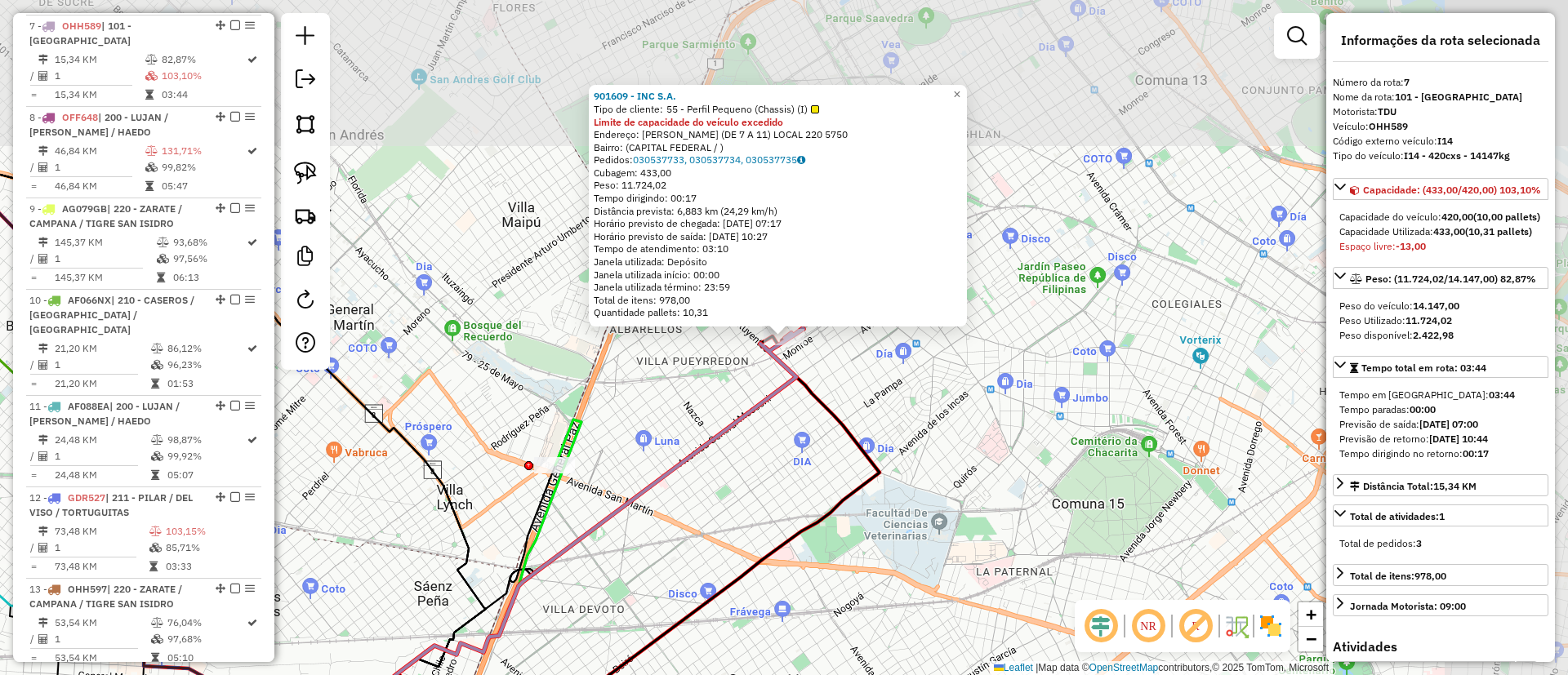
scroll to position [746, 0]
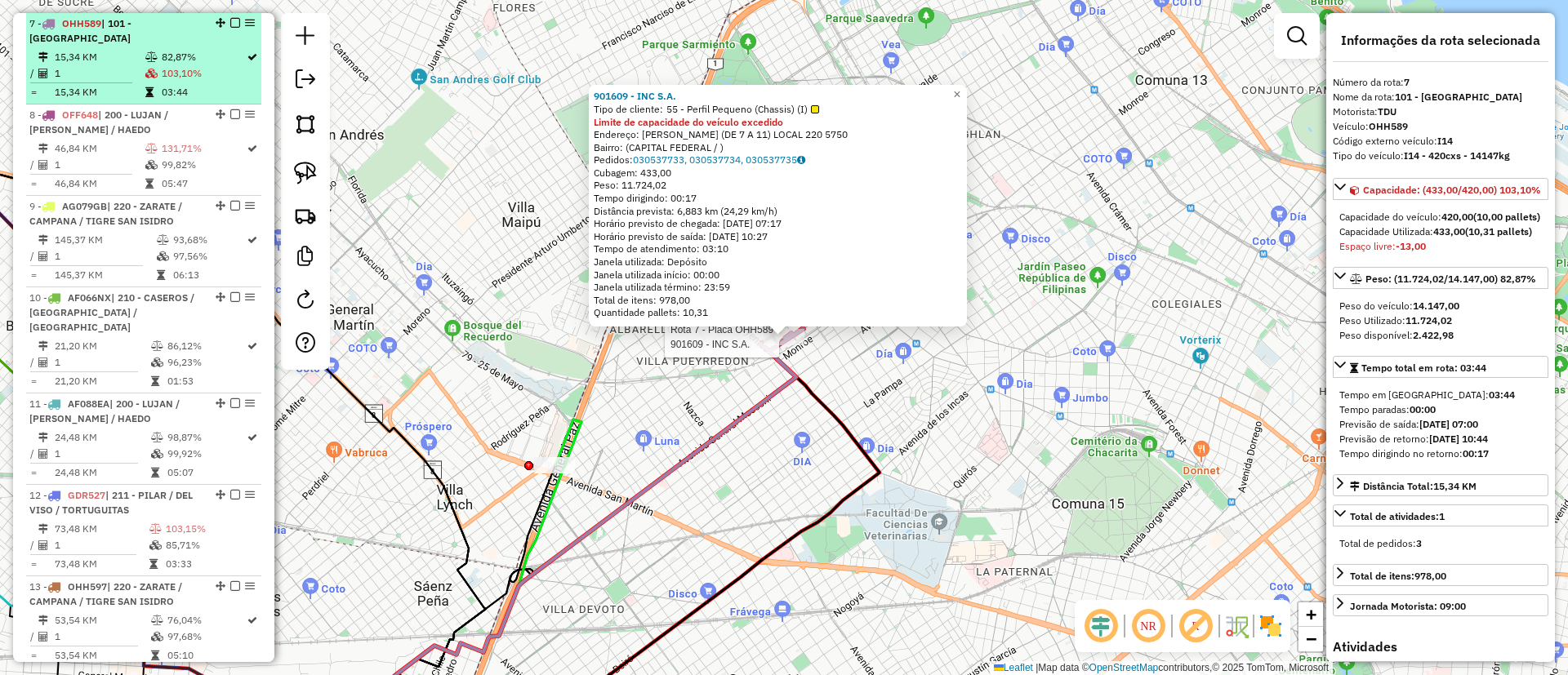
click at [231, 26] on em at bounding box center [236, 23] width 10 height 10
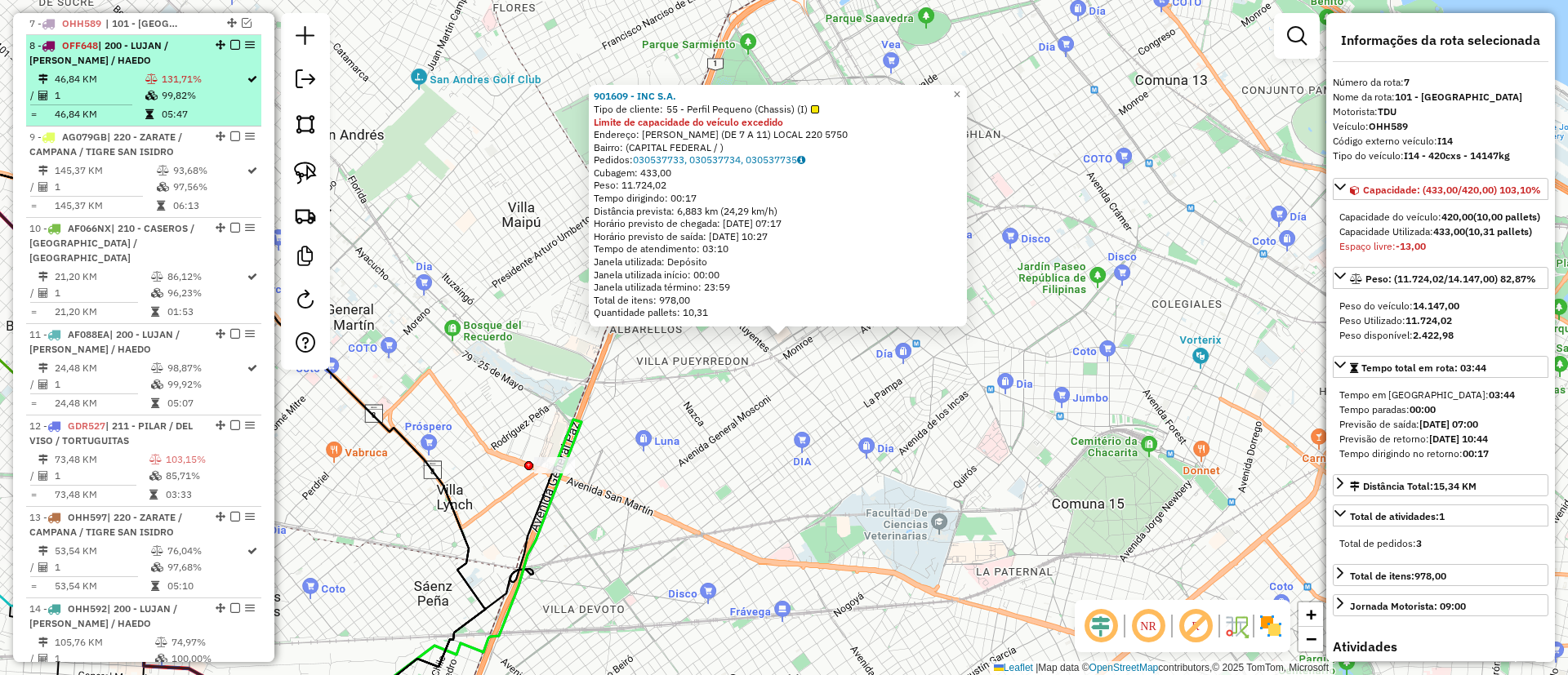
click at [222, 63] on div "8 - OFF648 | 200 - LUJAN / [PERSON_NAME] / HAEDO" at bounding box center [144, 53] width 229 height 30
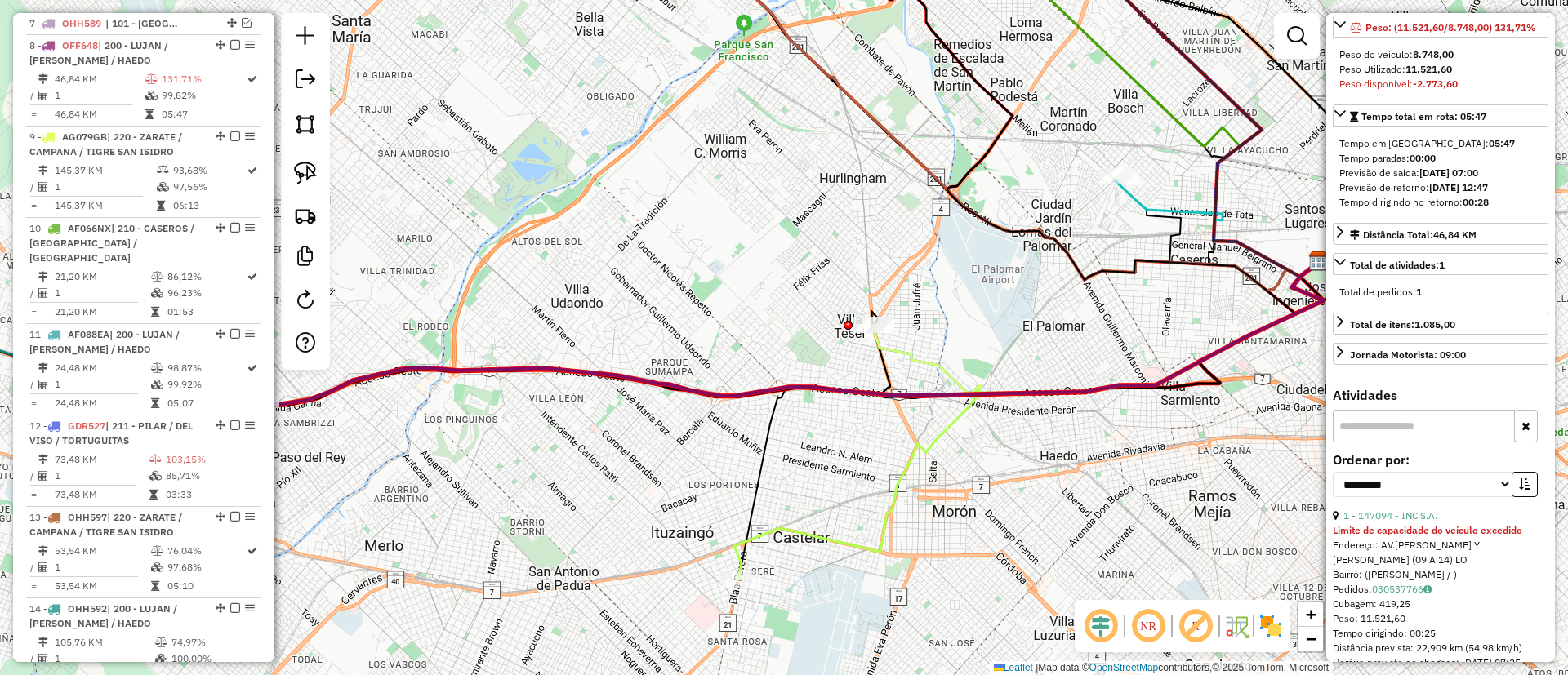
scroll to position [368, 0]
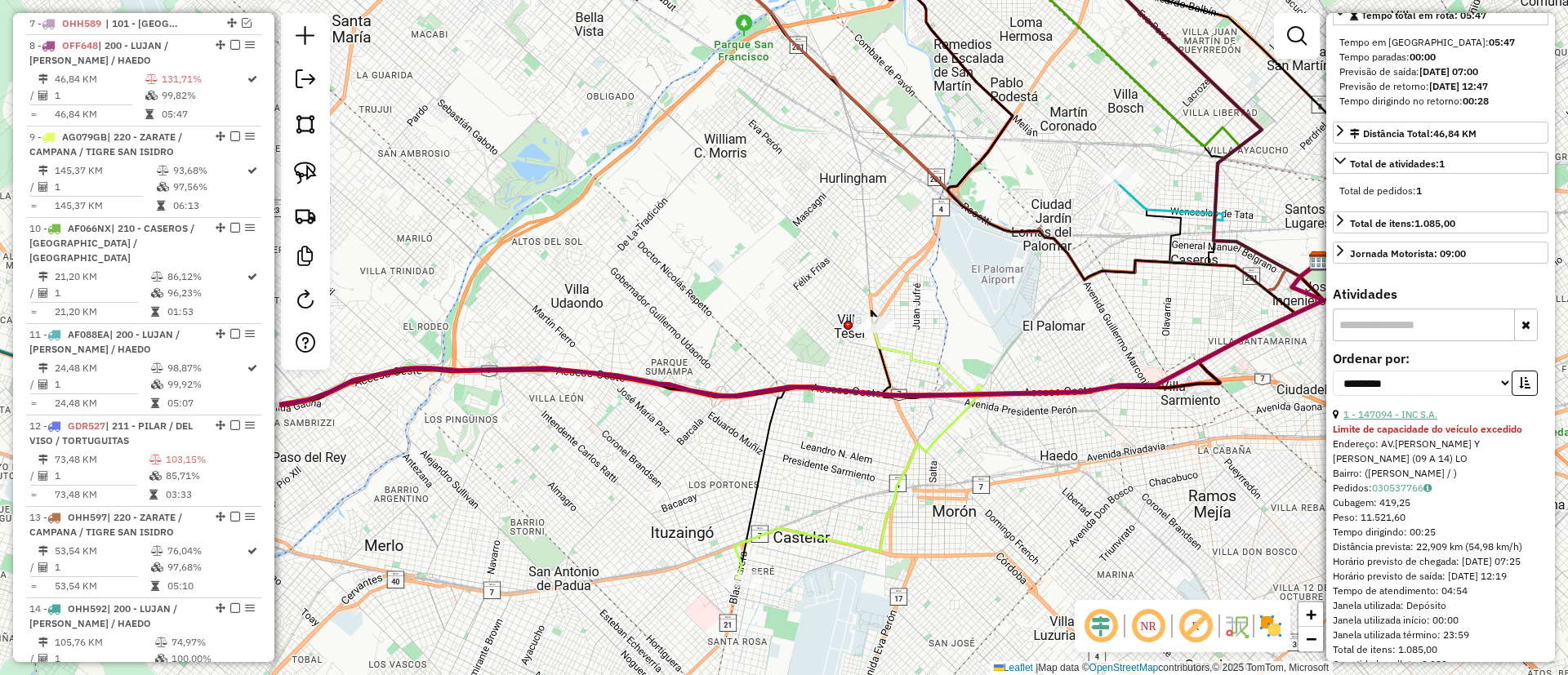
click at [1417, 421] on link "1 - 147094 - INC S.A." at bounding box center [1390, 414] width 94 height 12
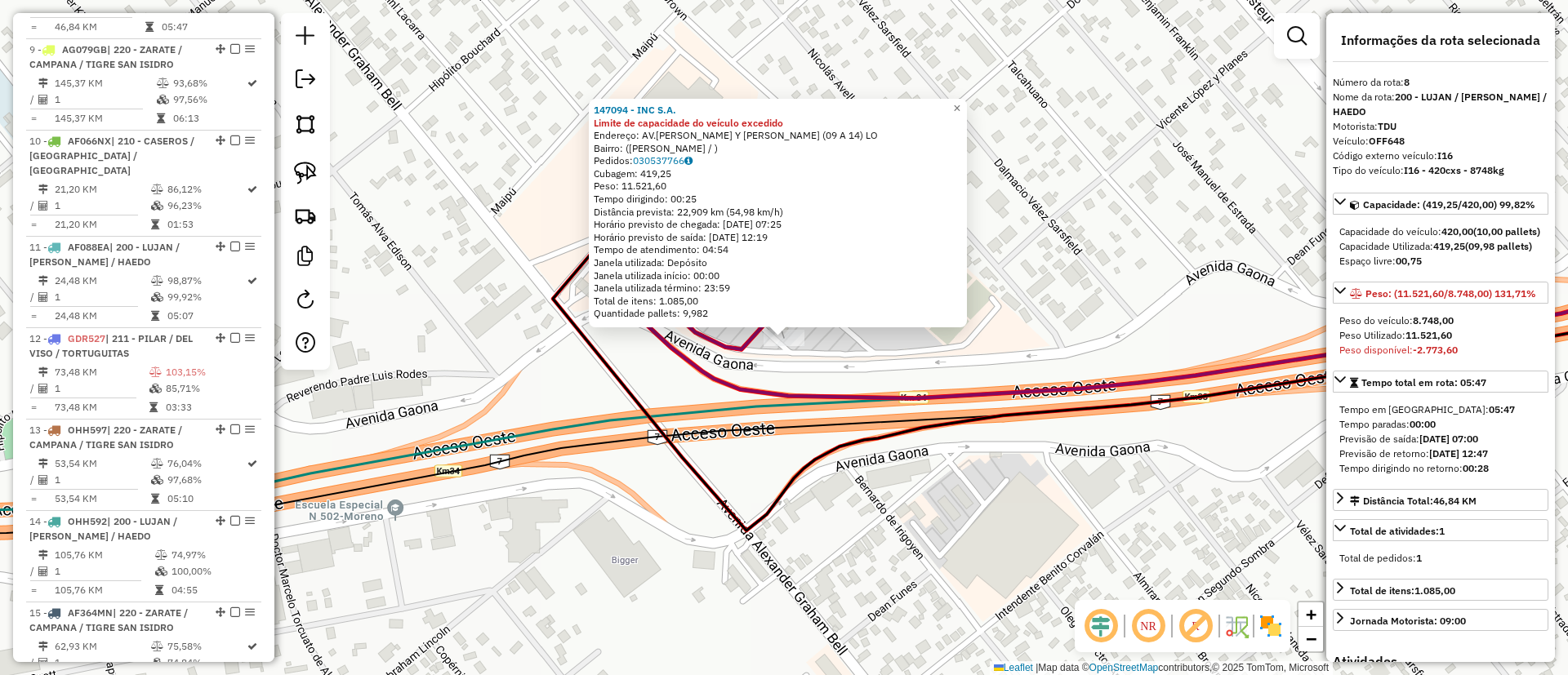
scroll to position [768, 0]
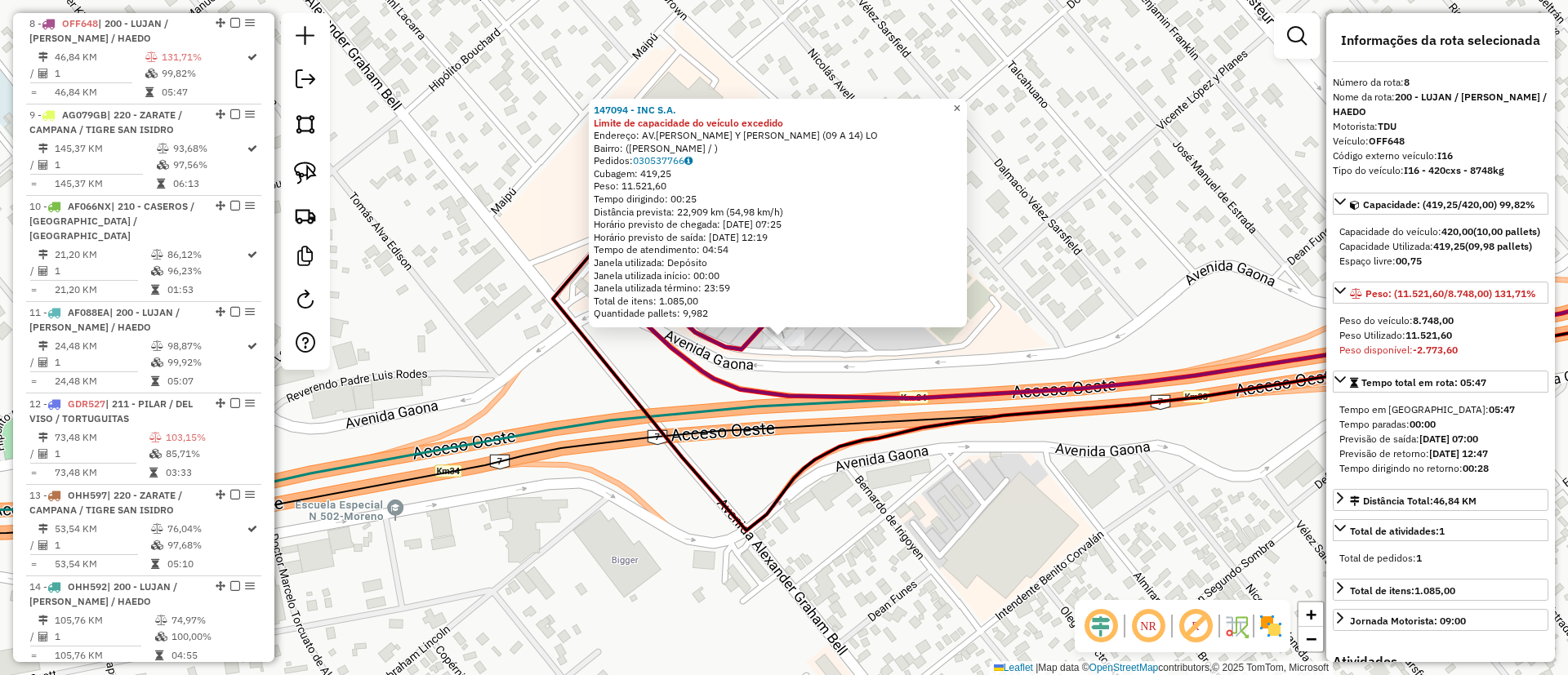
click at [967, 99] on link "×" at bounding box center [957, 109] width 20 height 20
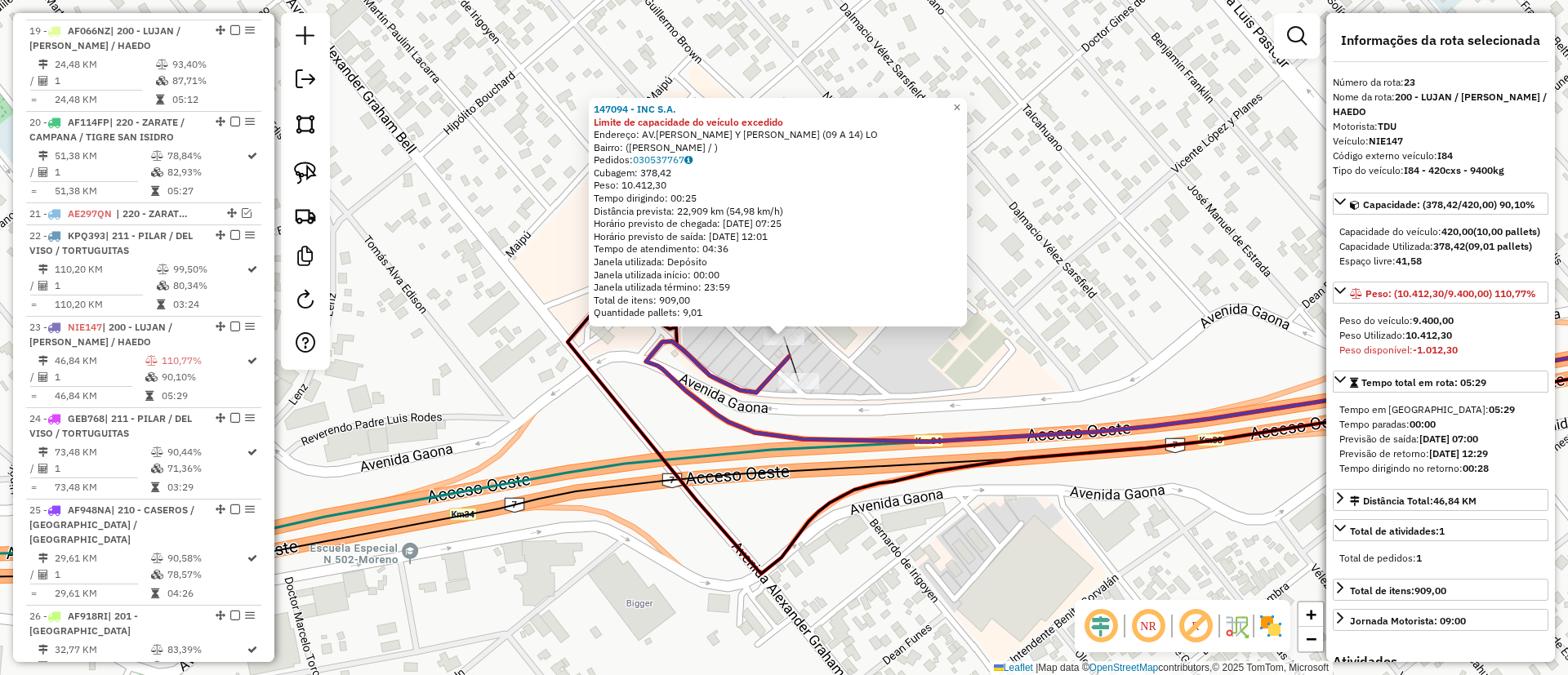
scroll to position [2070, 0]
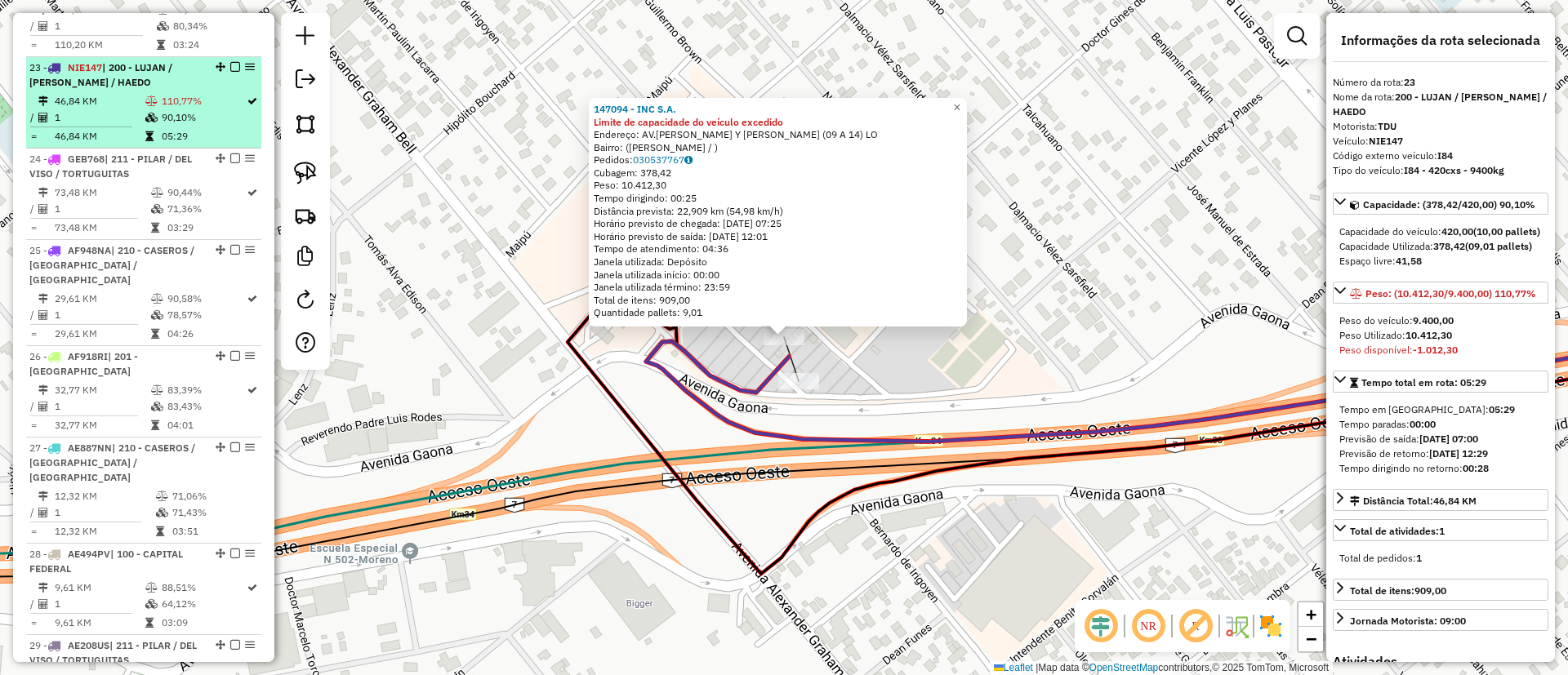
click at [231, 62] on em at bounding box center [236, 67] width 10 height 10
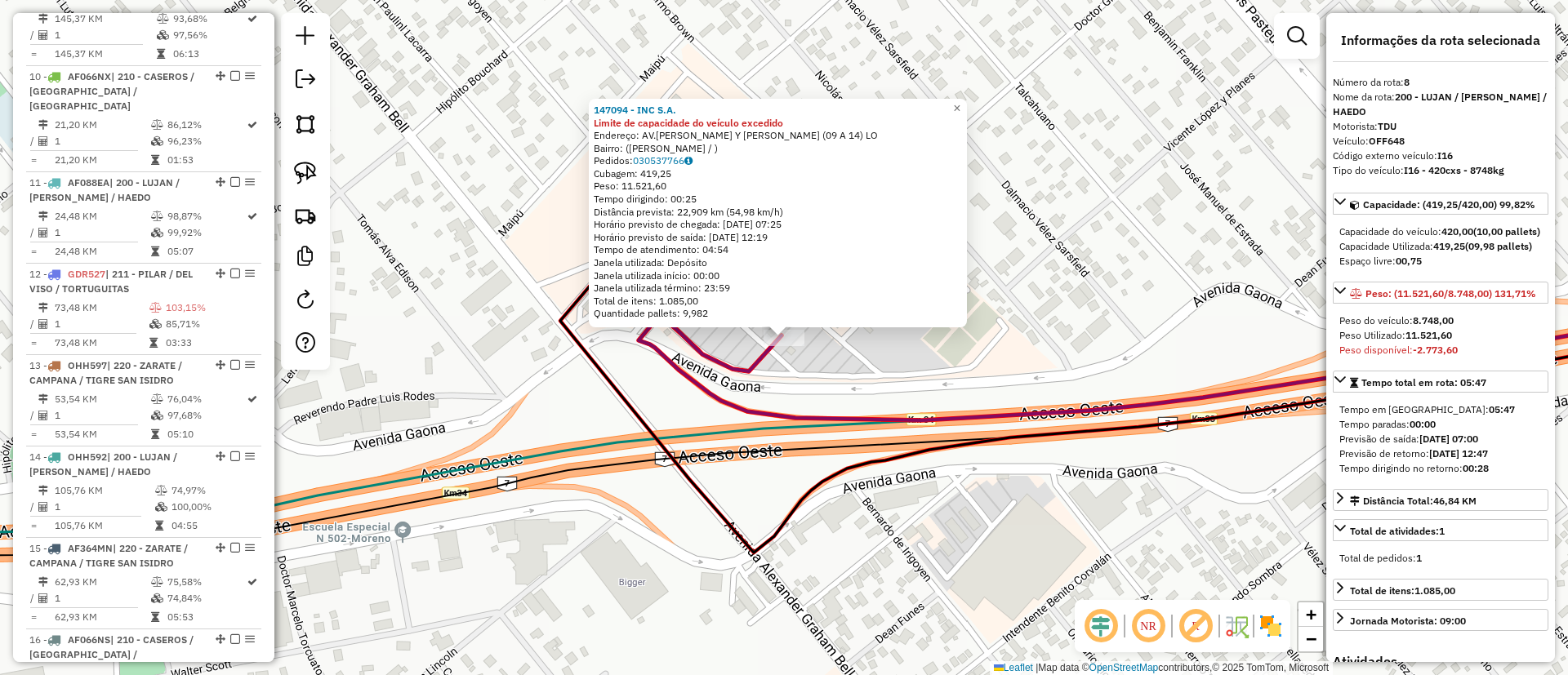
scroll to position [768, 0]
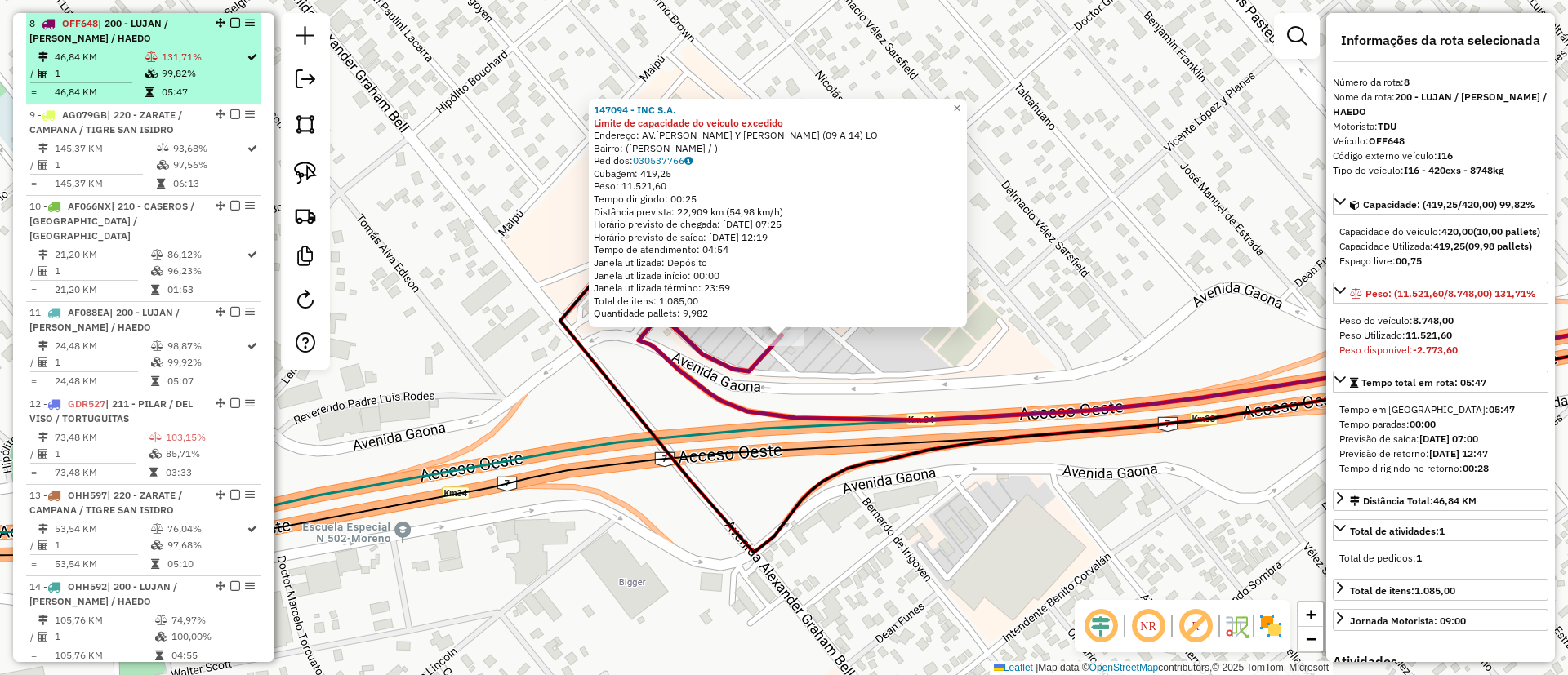
click at [231, 22] on em at bounding box center [236, 23] width 10 height 10
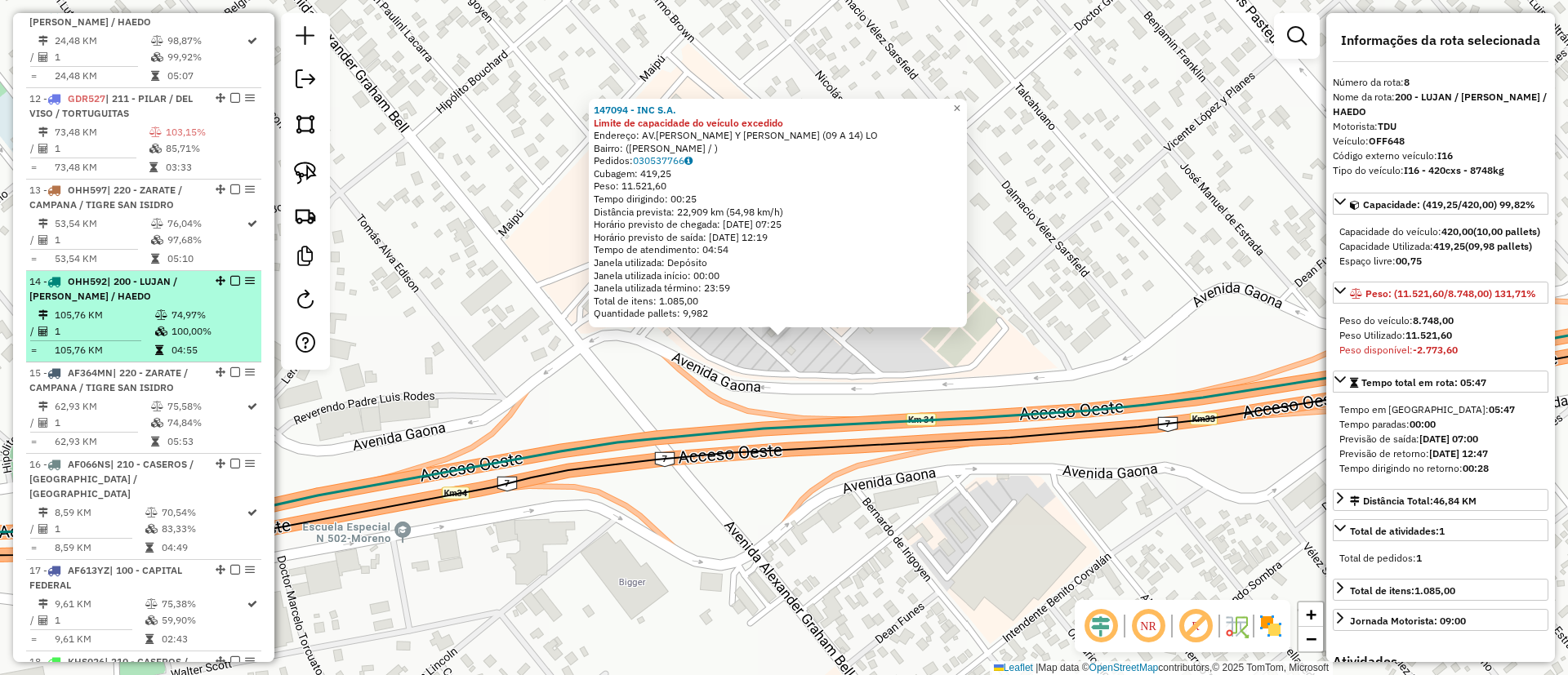
scroll to position [967, 0]
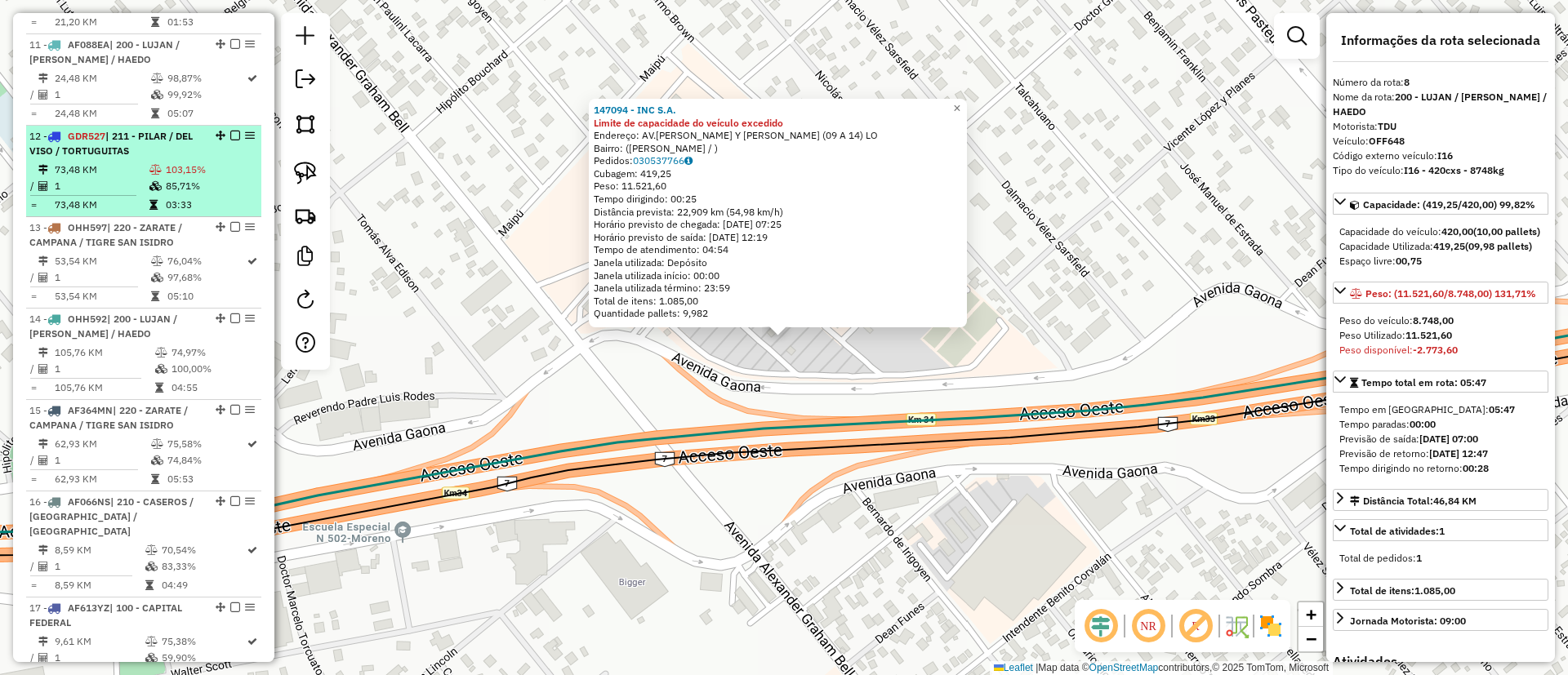
click at [177, 178] on td "85,71%" at bounding box center [210, 186] width 90 height 17
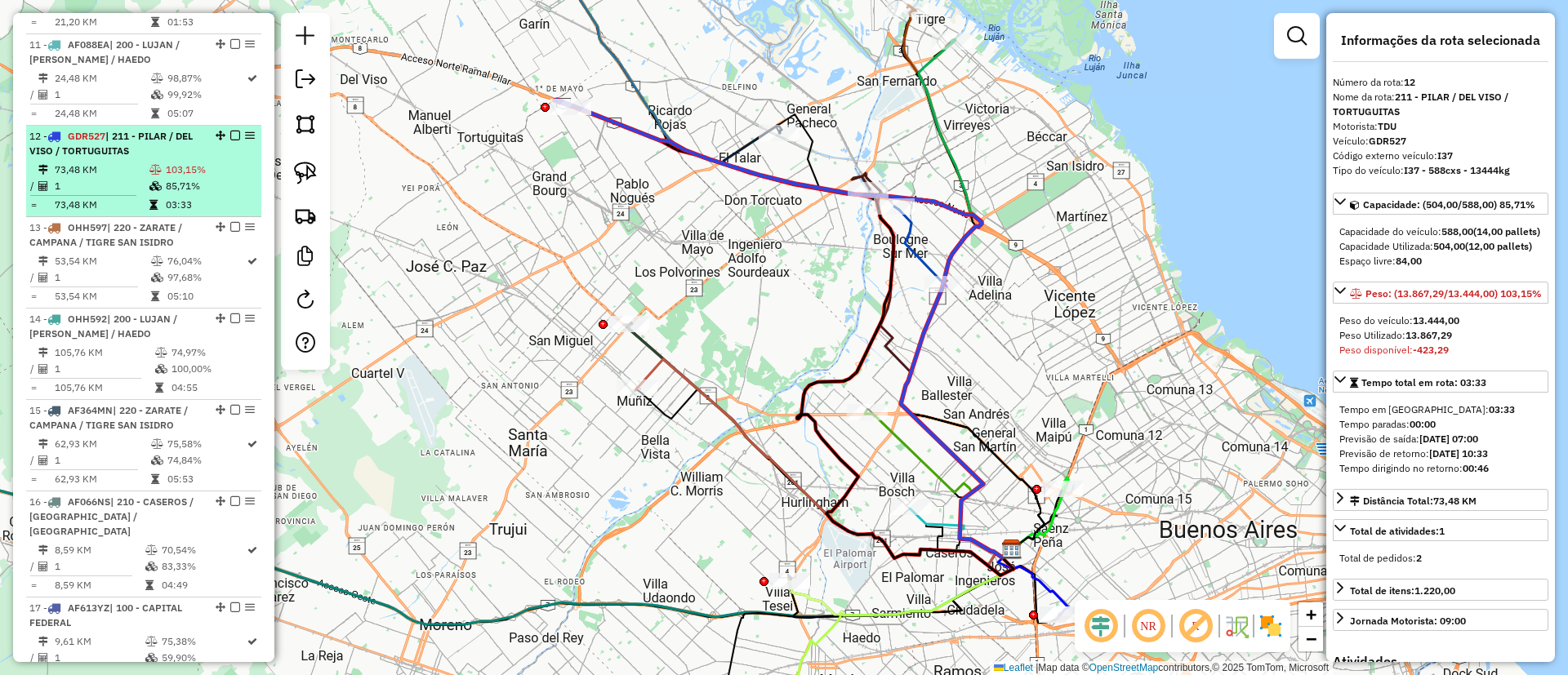
click at [187, 162] on td "103,15%" at bounding box center [210, 170] width 90 height 17
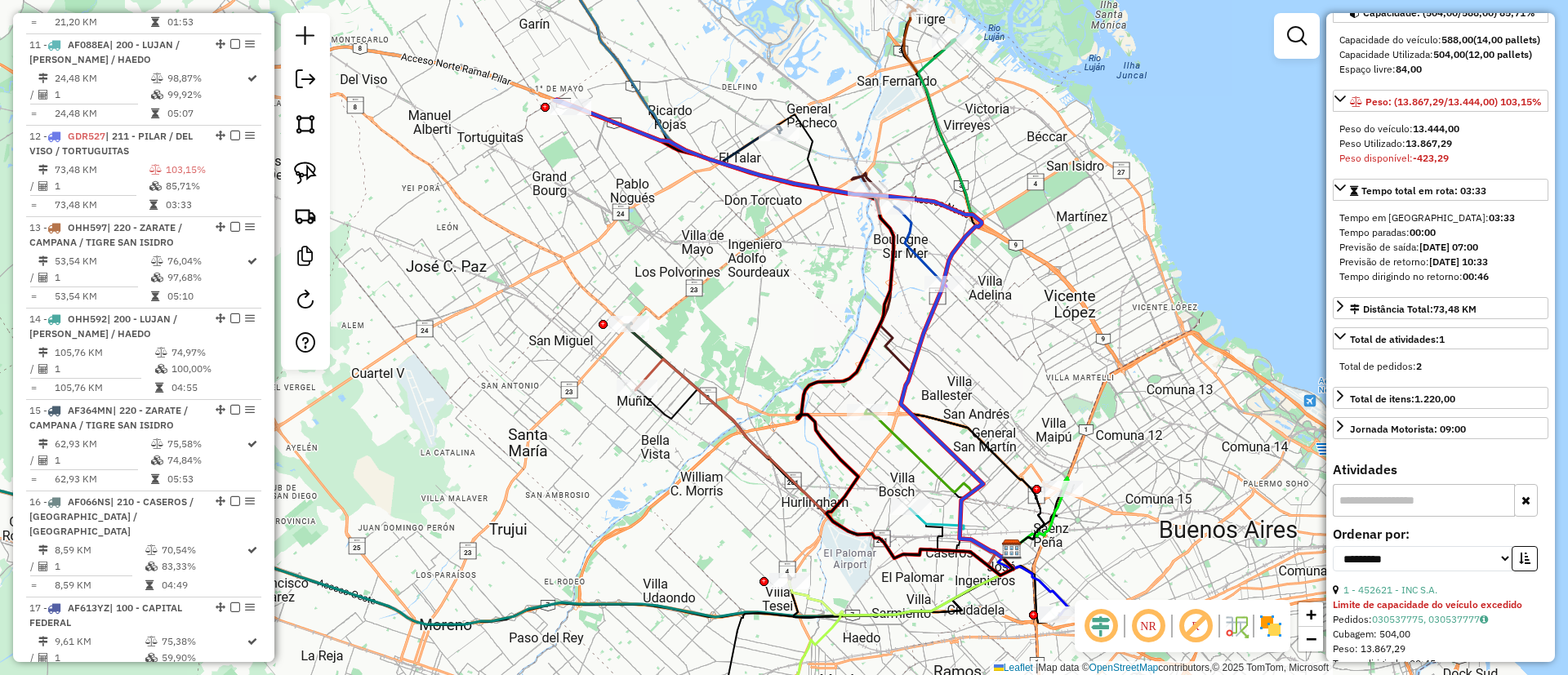
scroll to position [245, 0]
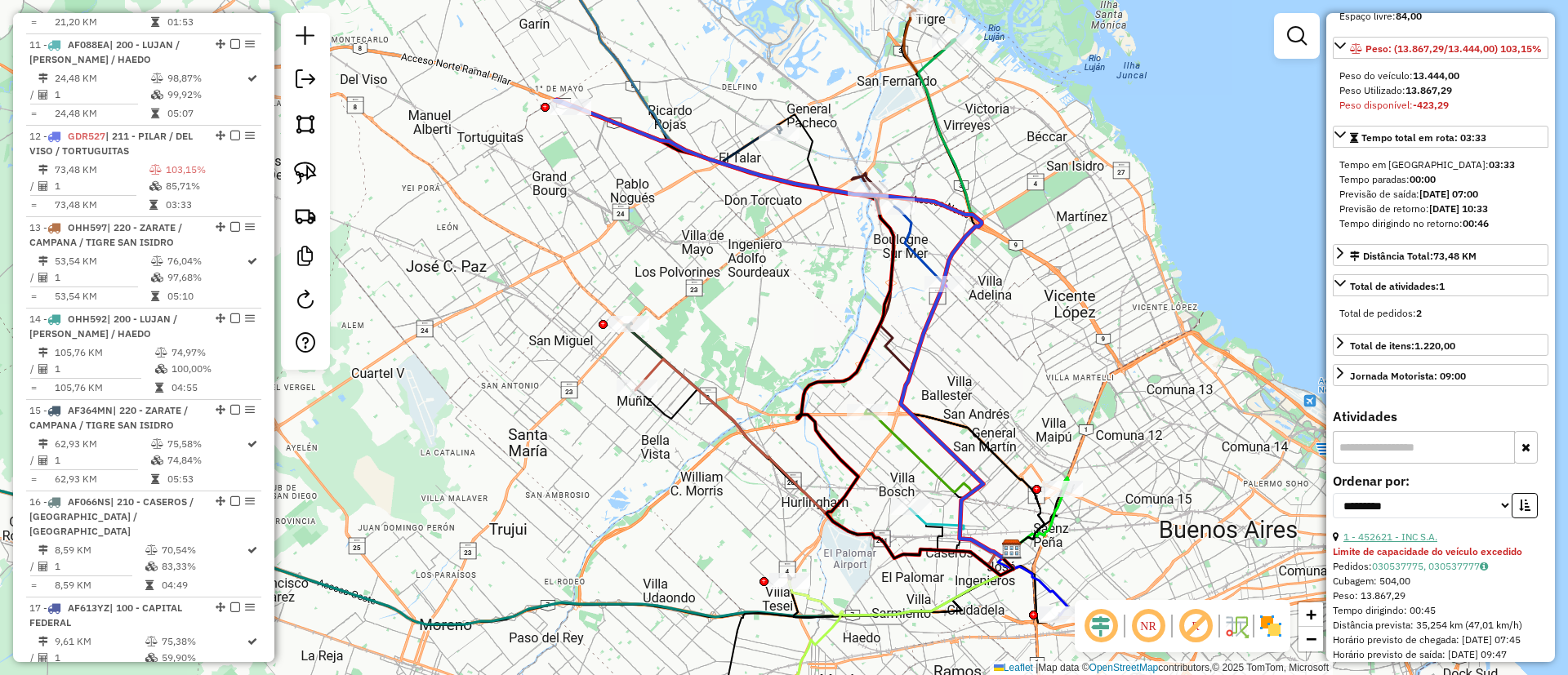
click at [1397, 543] on link "1 - 452621 - INC S.A." at bounding box center [1390, 536] width 94 height 12
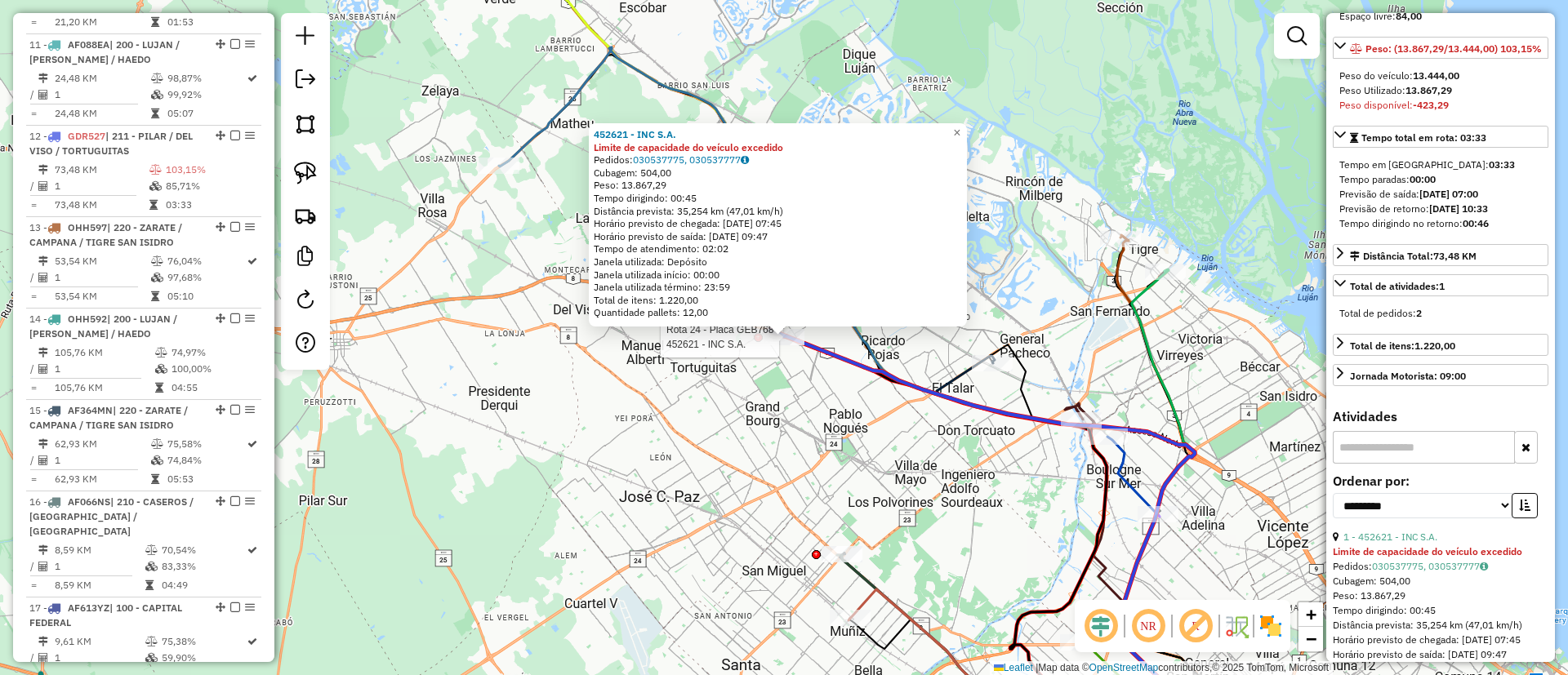
click at [789, 345] on div at bounding box center [784, 337] width 41 height 17
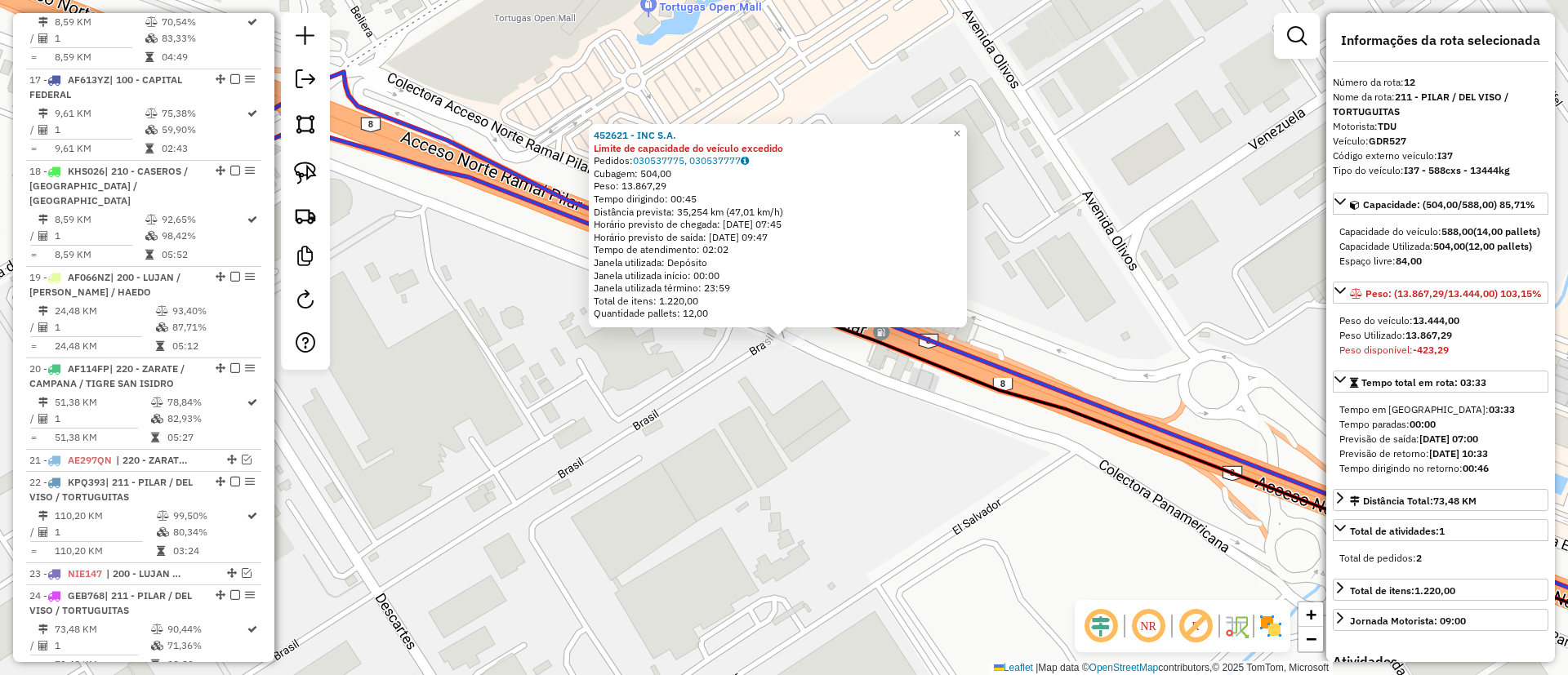
scroll to position [1064, 0]
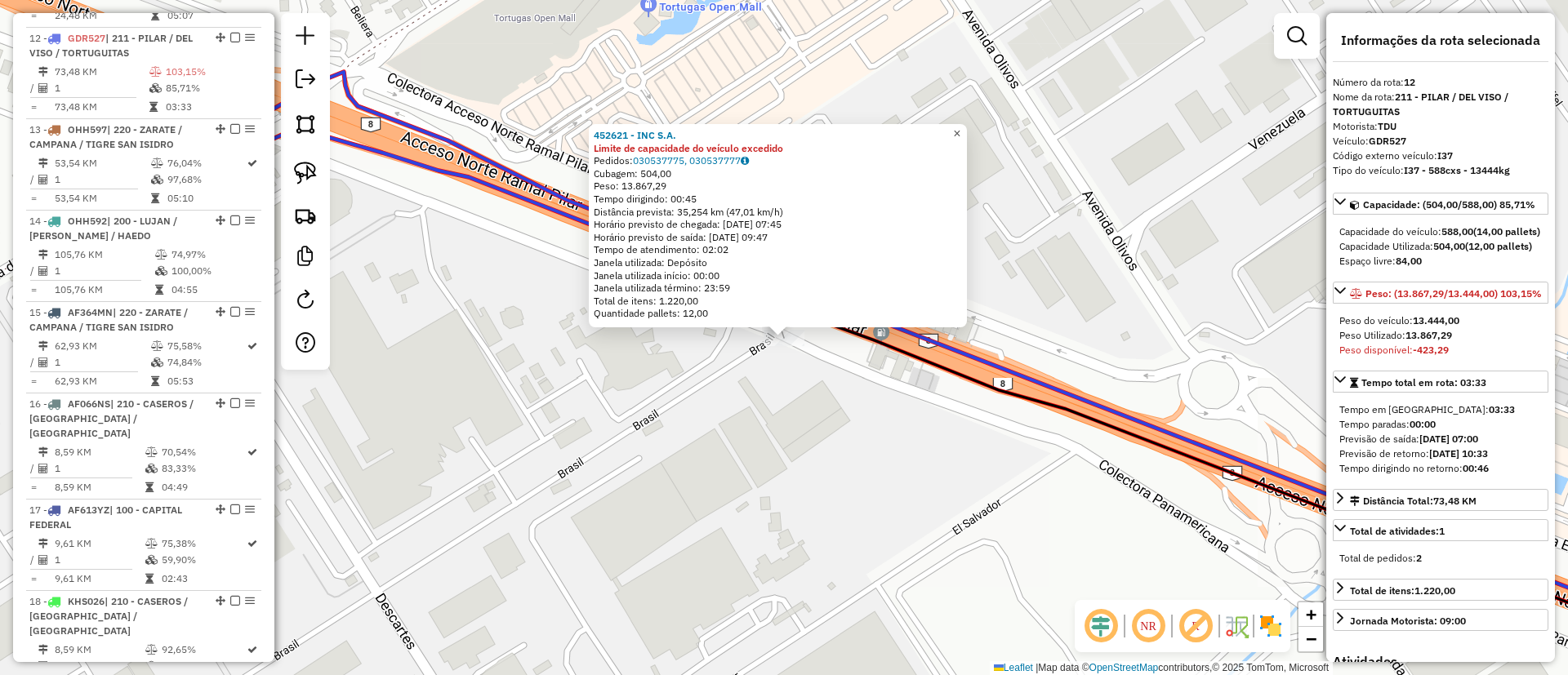
click at [962, 128] on link "×" at bounding box center [957, 134] width 20 height 20
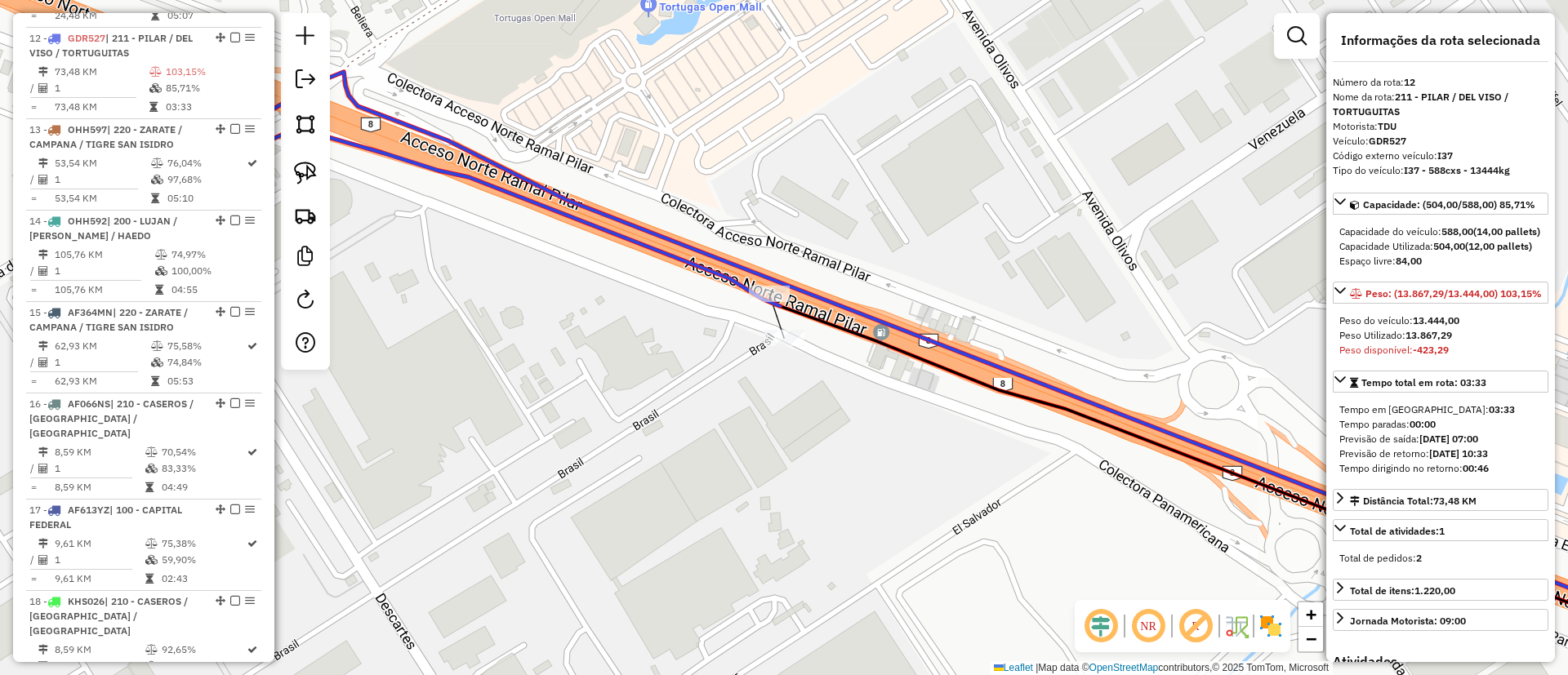
click at [761, 283] on icon at bounding box center [983, 360] width 1485 height 577
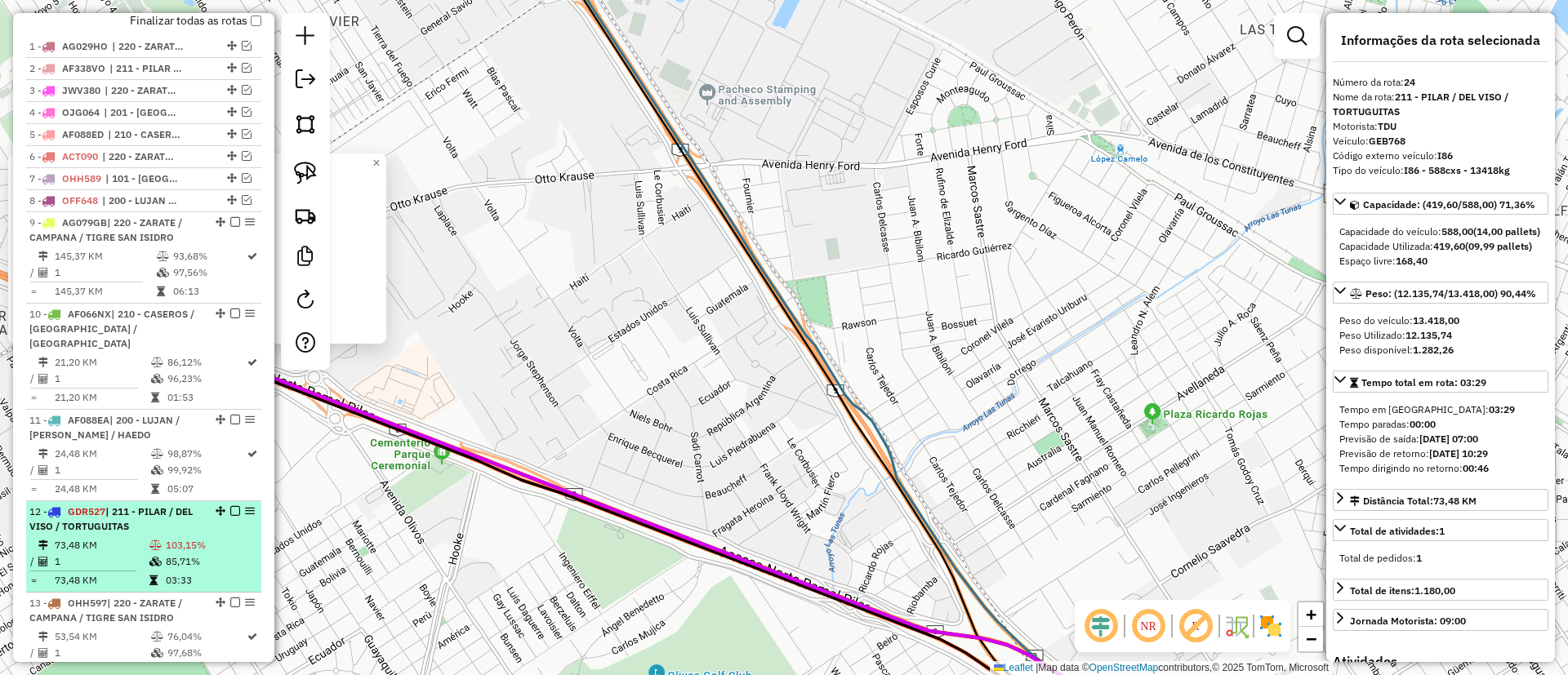
scroll to position [477, 0]
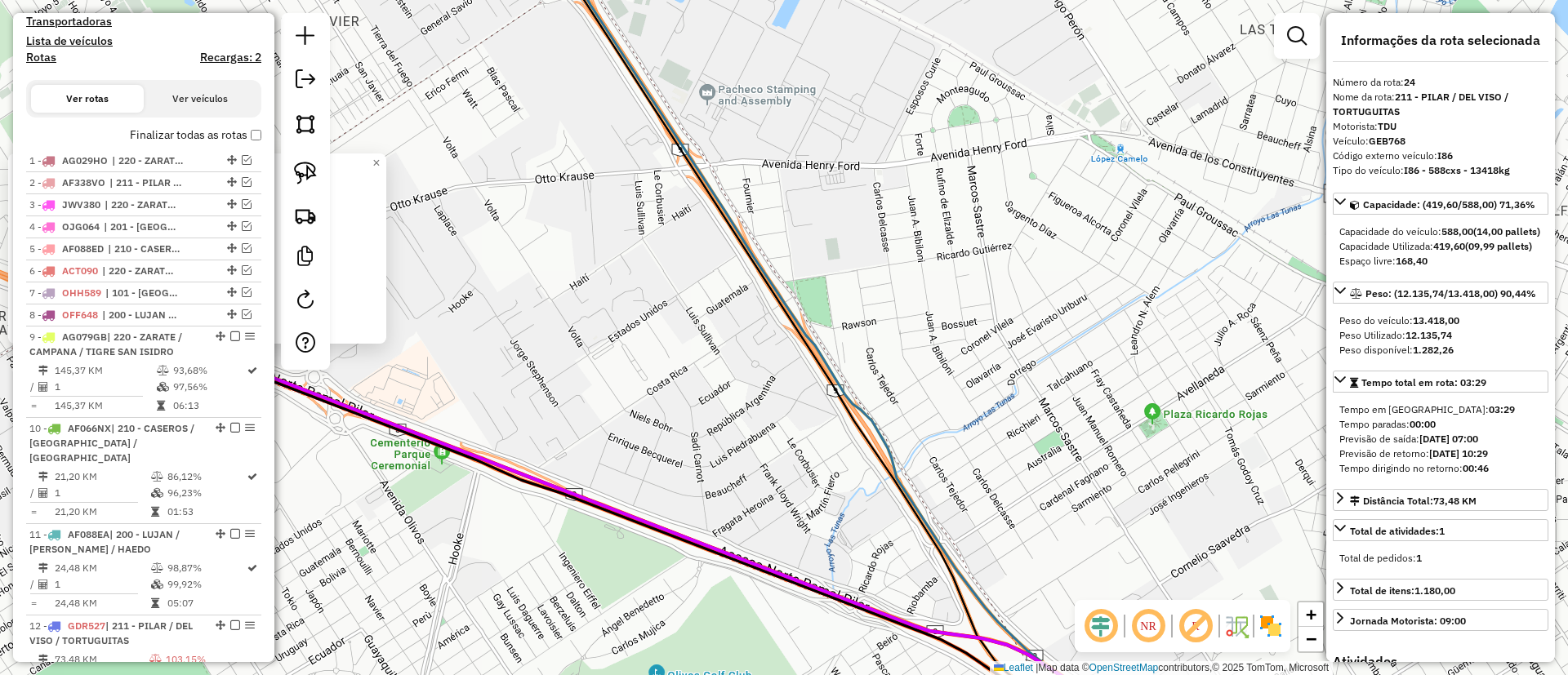
click at [157, 135] on label "Finalizar todas as rotas" at bounding box center [195, 135] width 131 height 17
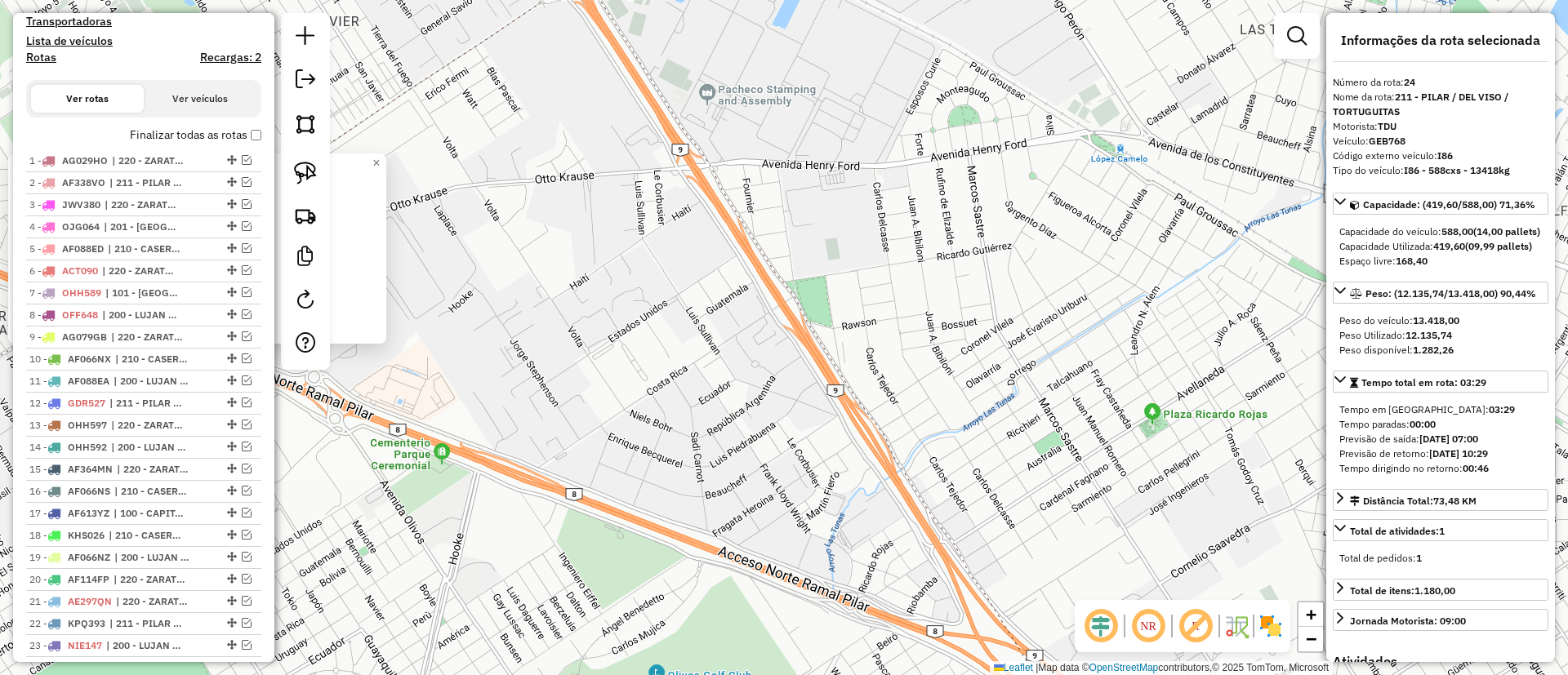
click at [157, 135] on label "Finalizar todas as rotas" at bounding box center [195, 135] width 131 height 17
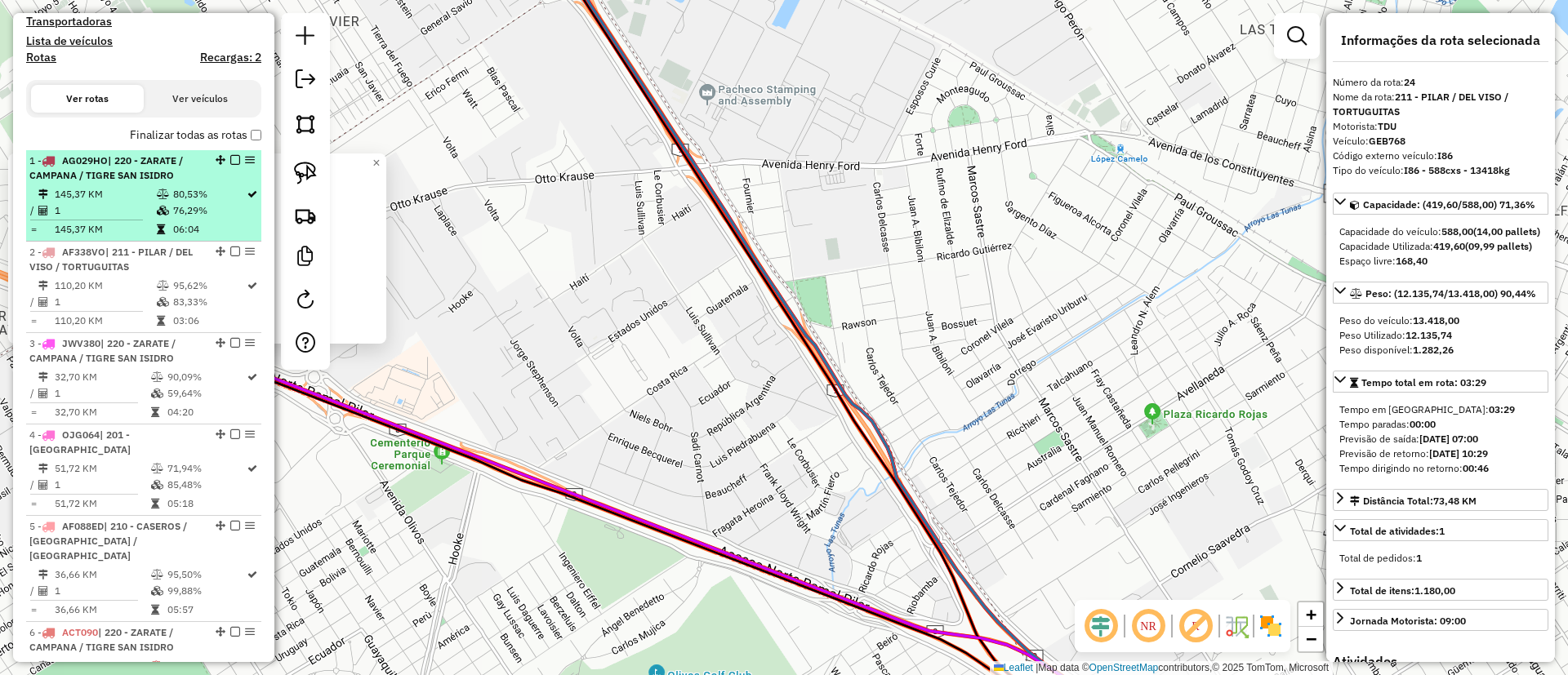
click at [131, 179] on span "| 220 - ZARATE / CAMPANA / TIGRE SAN ISIDRO" at bounding box center [107, 168] width 154 height 27
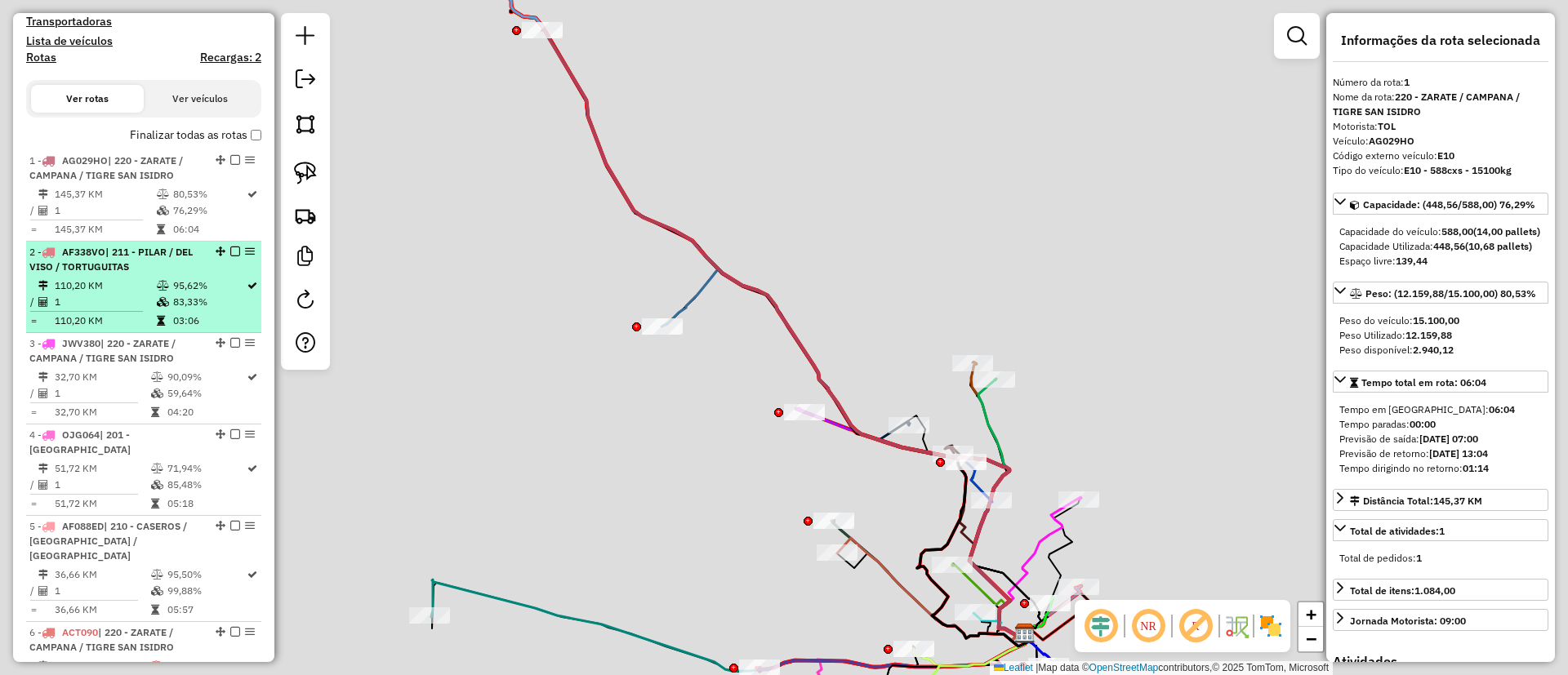
click at [135, 259] on div "2 - AF338VO | 211 - PILAR / DEL VISO / TORTUGUITAS" at bounding box center [116, 259] width 173 height 30
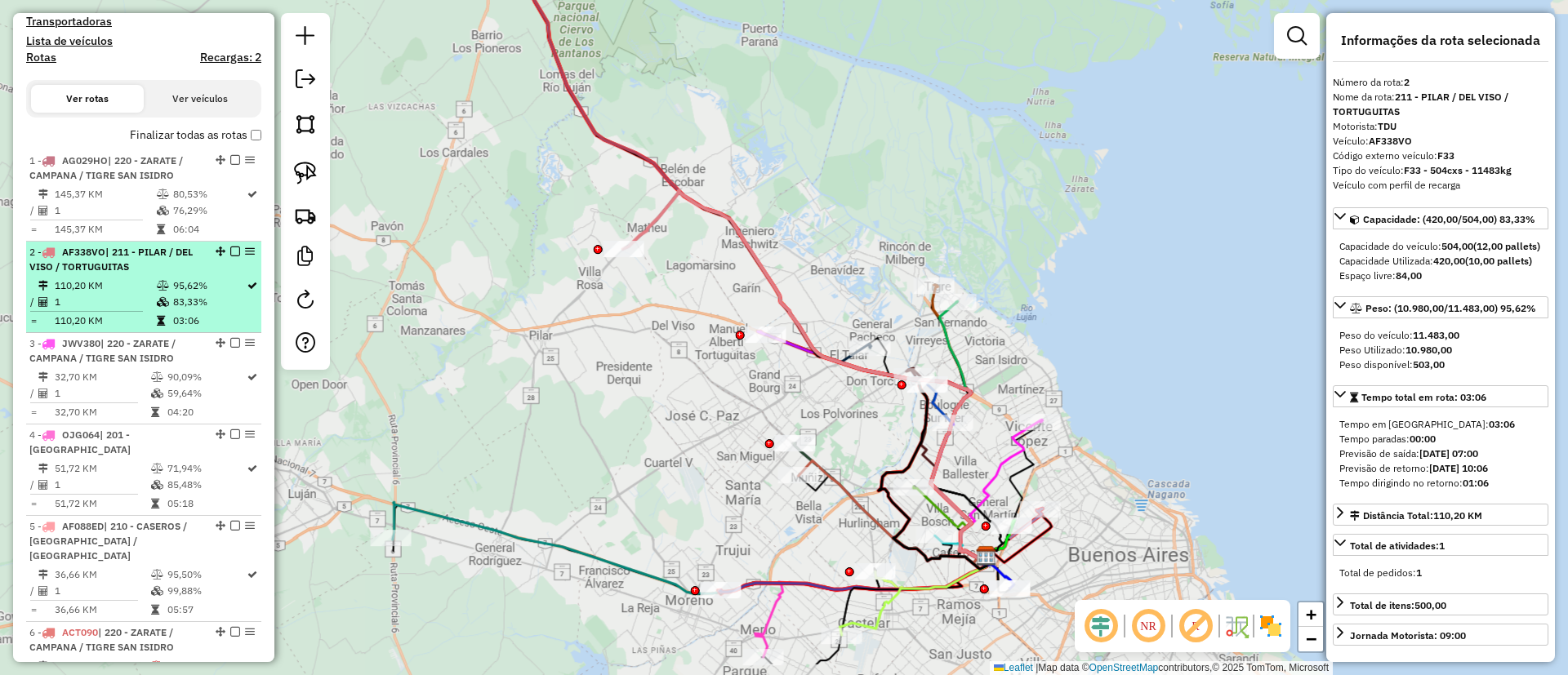
click at [135, 301] on td "1" at bounding box center [105, 302] width 102 height 17
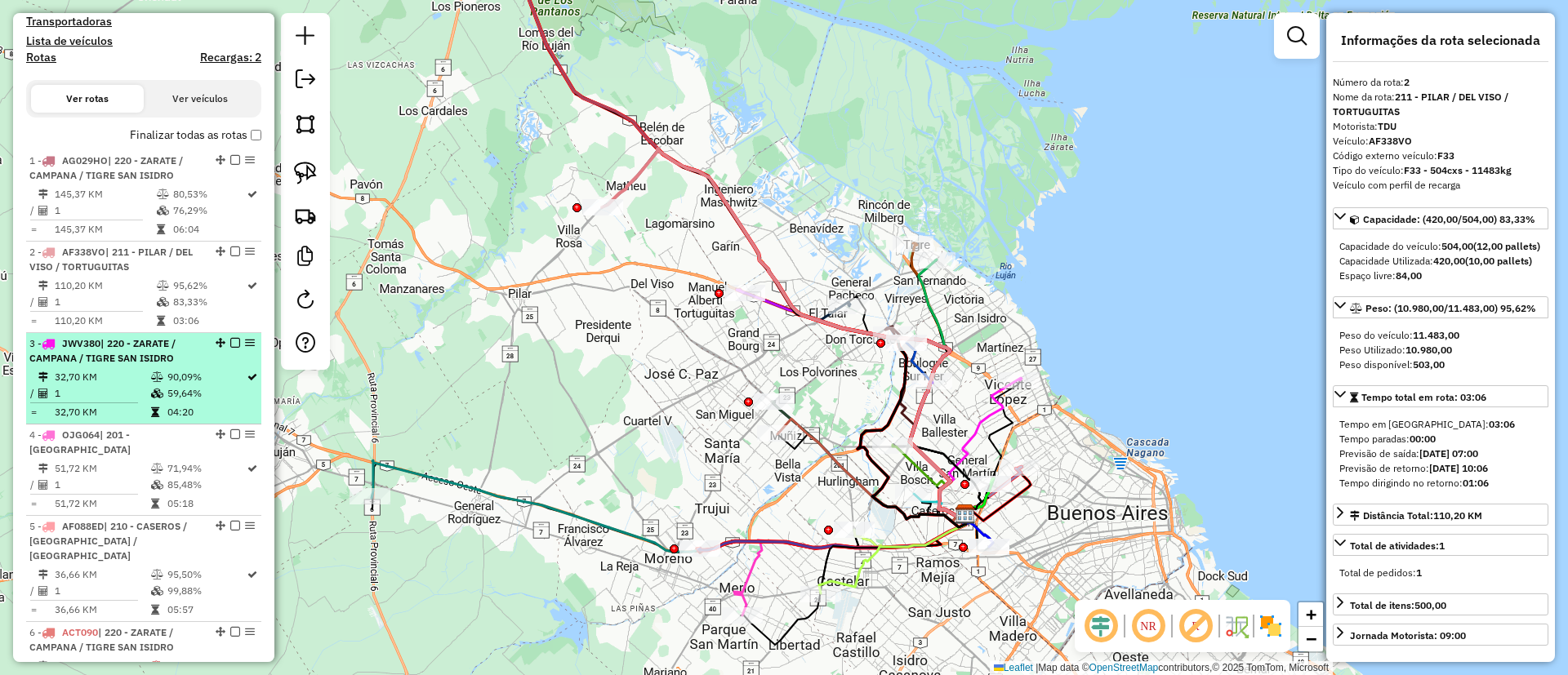
click at [128, 387] on td "1" at bounding box center [102, 393] width 97 height 17
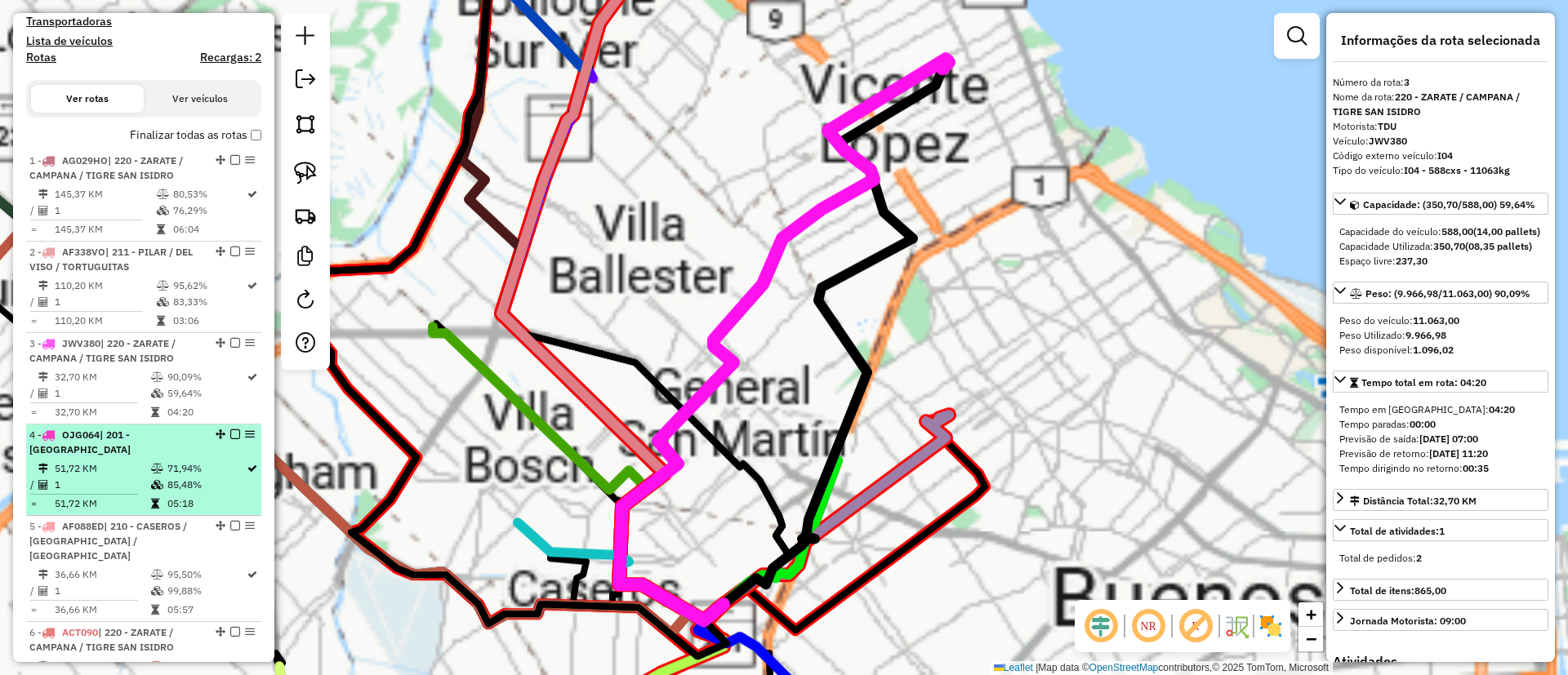
click at [154, 463] on icon at bounding box center [157, 468] width 12 height 10
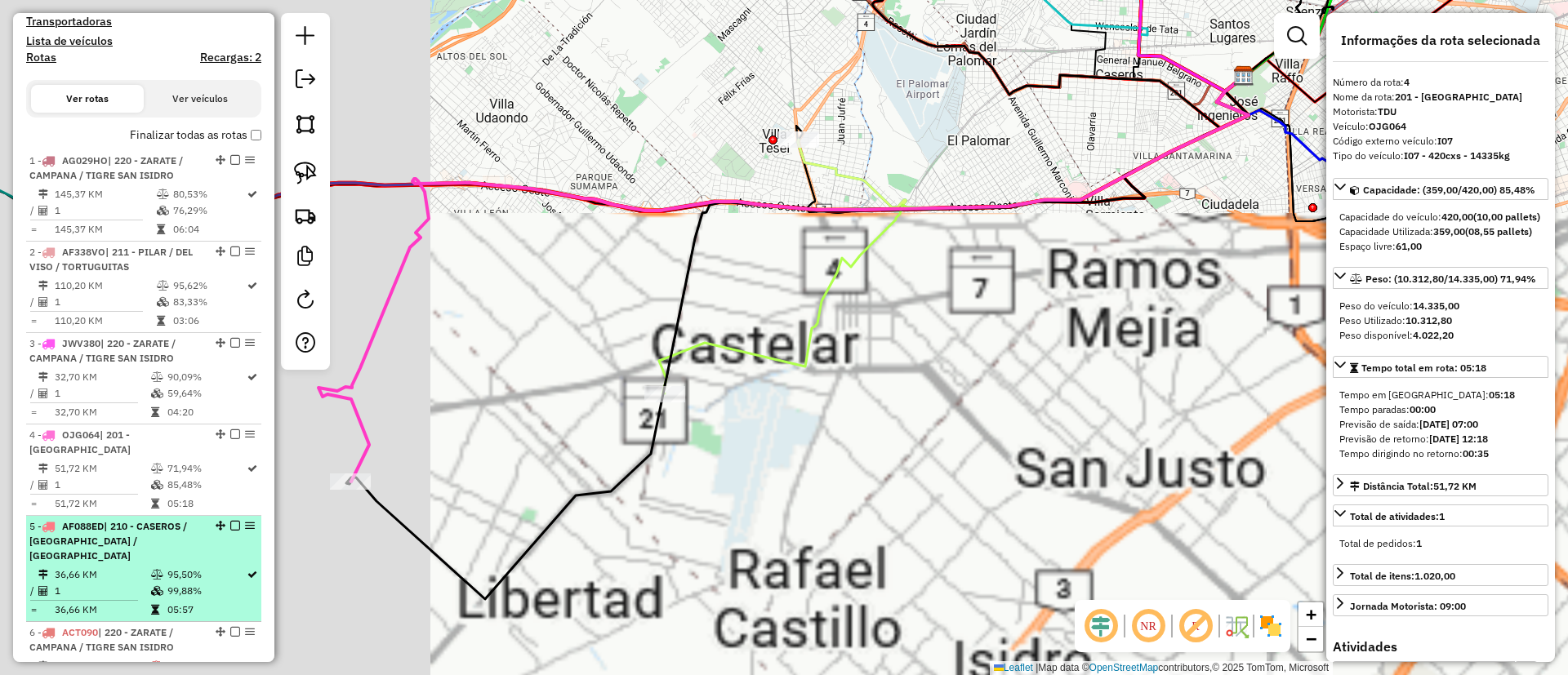
click at [160, 567] on td at bounding box center [159, 575] width 17 height 17
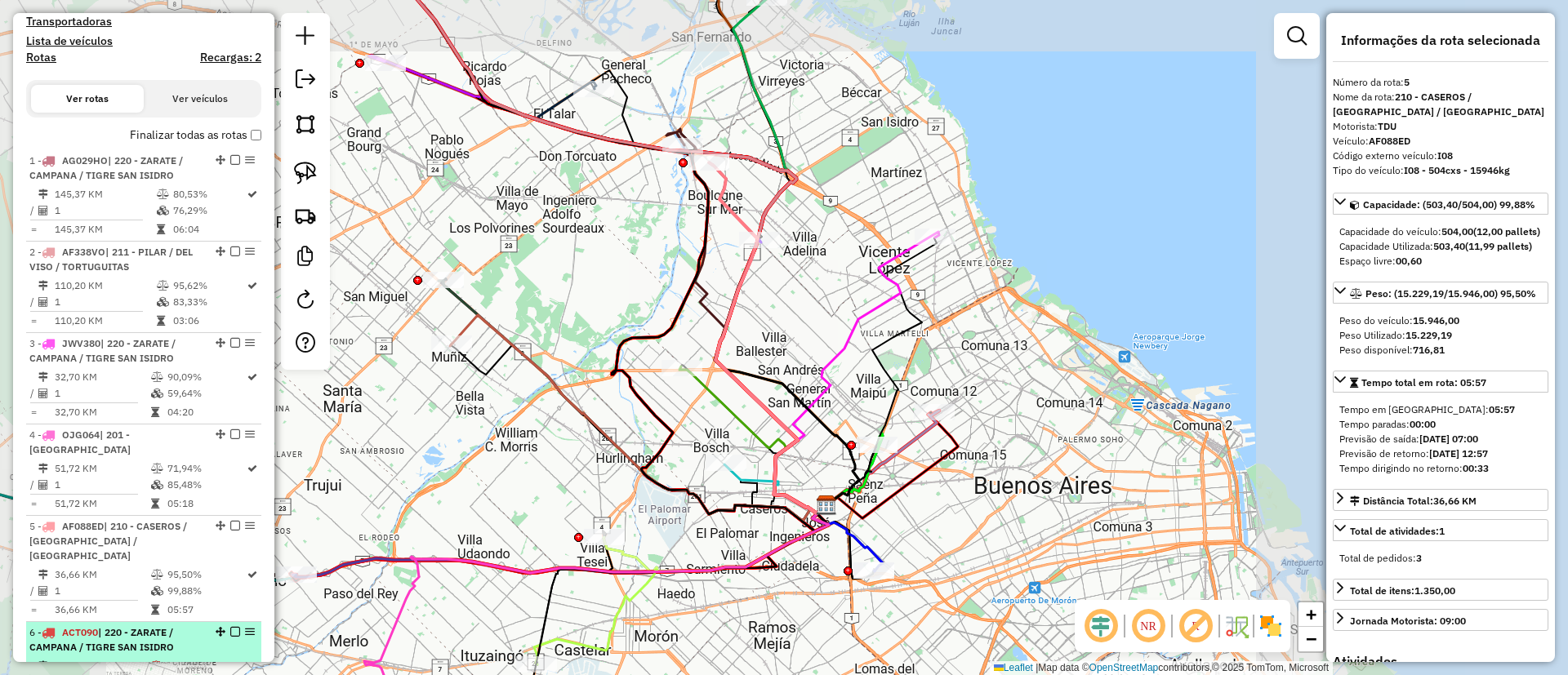
scroll to position [599, 0]
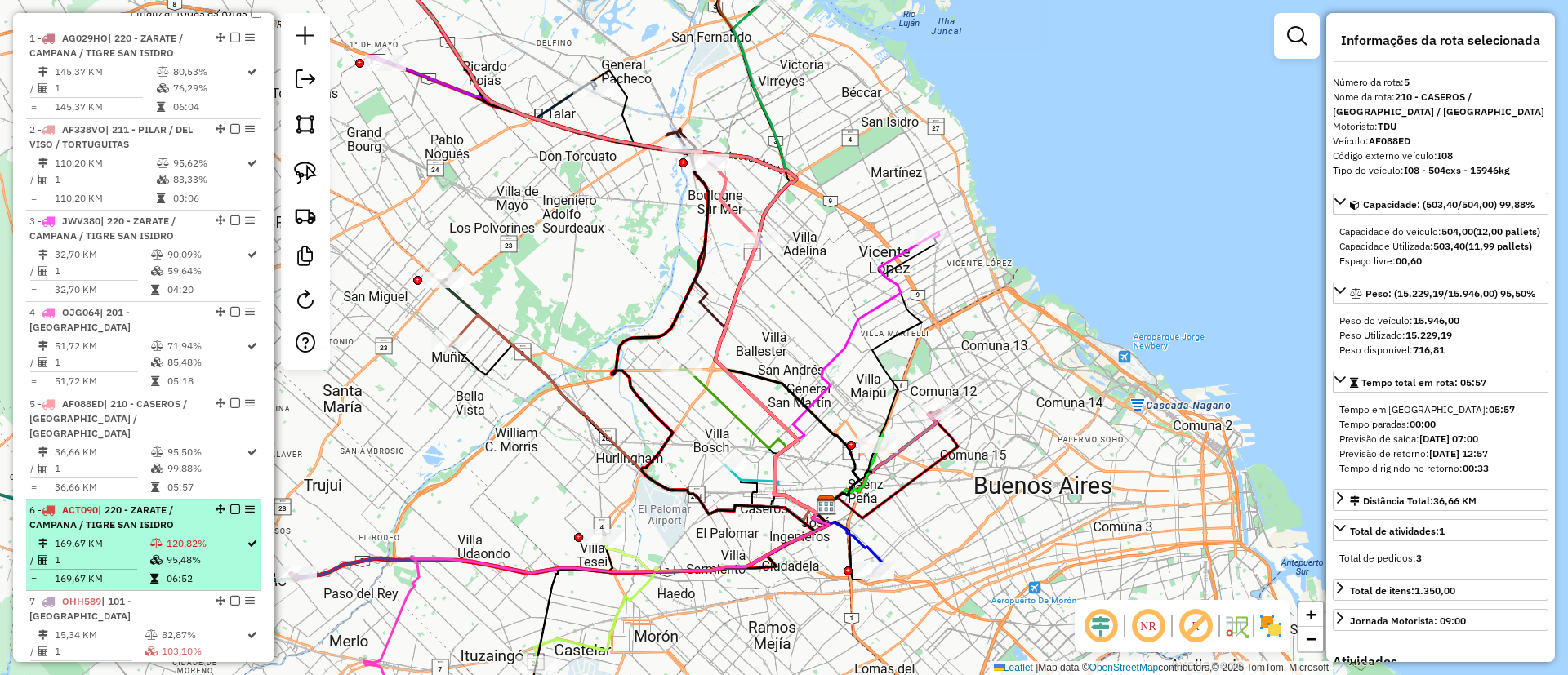
click at [142, 504] on span "| 220 - ZARATE / CAMPANA / TIGRE SAN ISIDRO" at bounding box center [102, 517] width 145 height 27
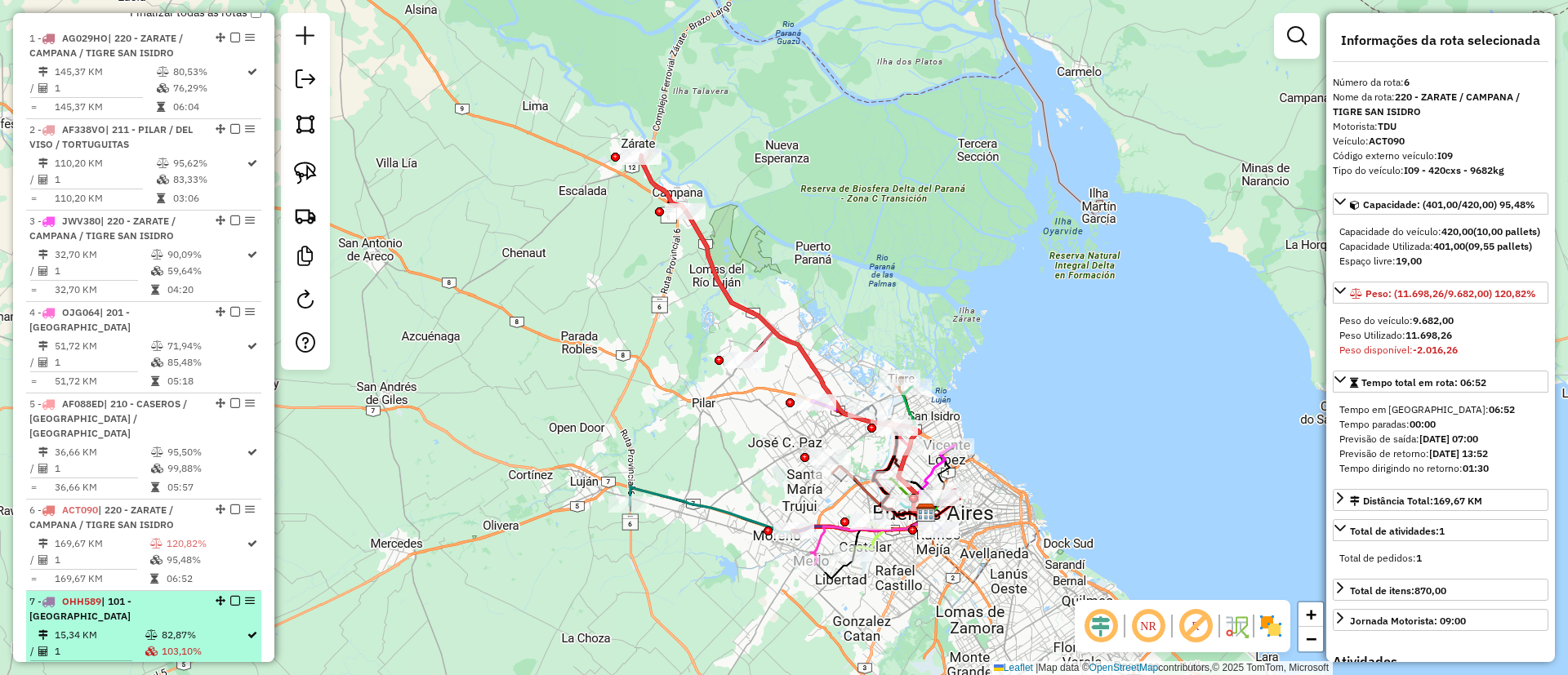
click at [136, 627] on td "15,34 KM" at bounding box center [99, 635] width 91 height 17
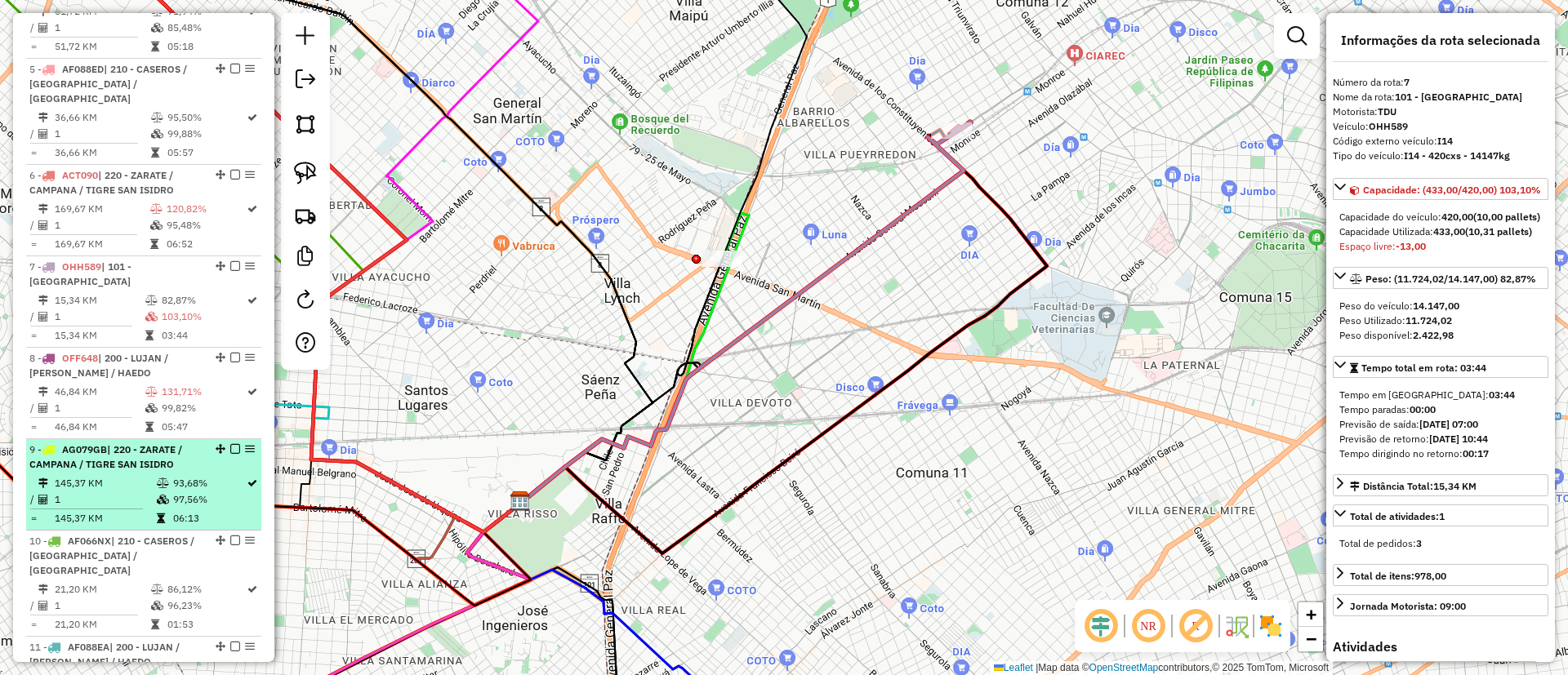
scroll to position [967, 0]
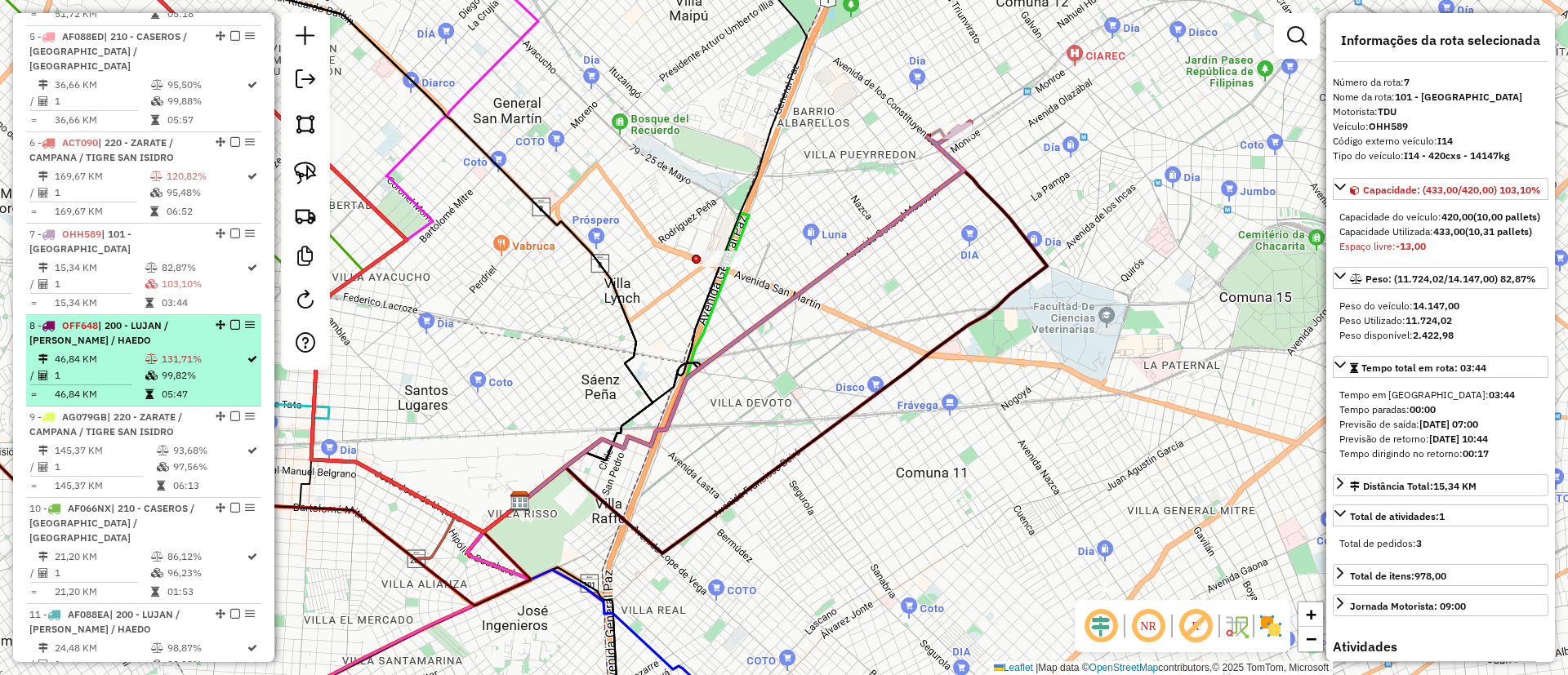
click at [132, 368] on td "1" at bounding box center [99, 376] width 91 height 17
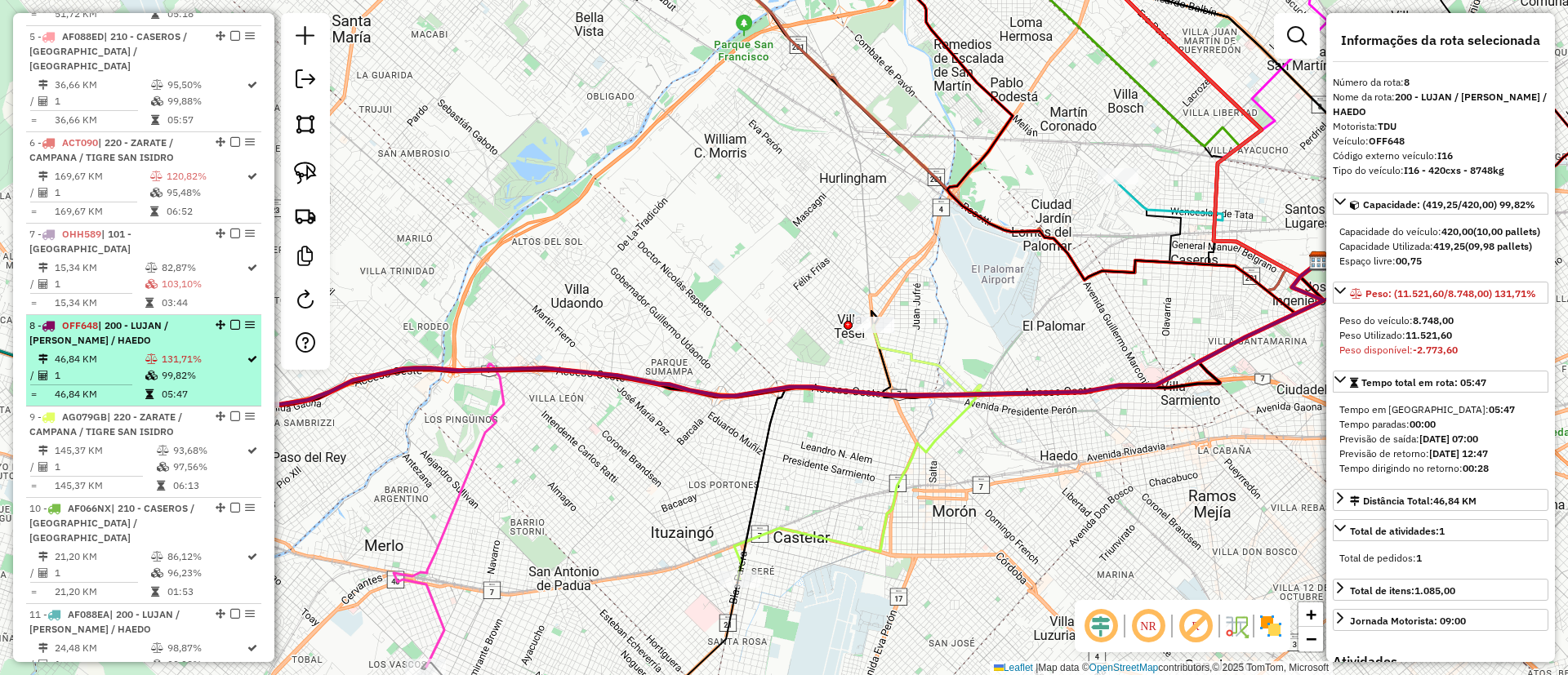
click at [130, 406] on li "9 - AG079GB | 220 - ZARATE / CAMPANA / TIGRE SAN ISIDRO 145,37 KM 93,68% / 1 97…" at bounding box center [144, 452] width 236 height 92
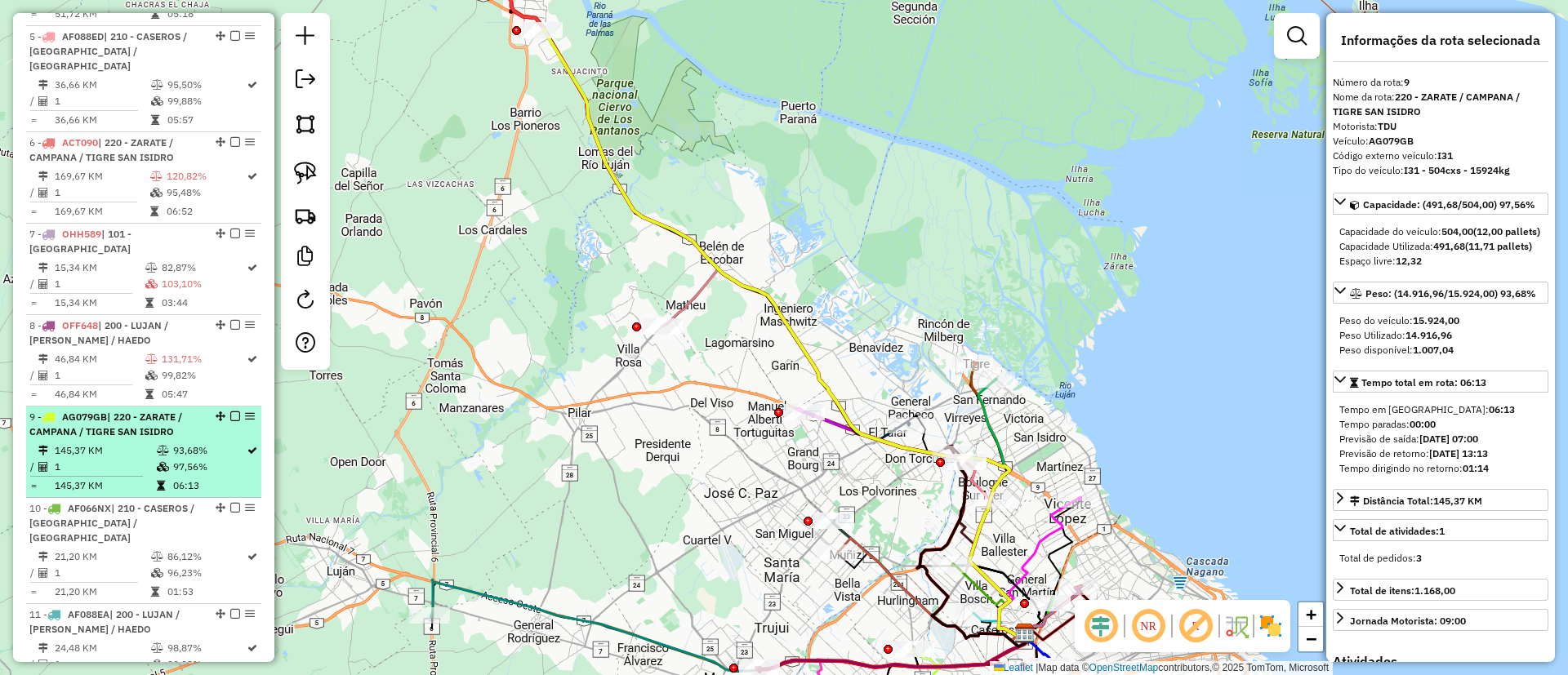
click at [143, 459] on td "1" at bounding box center [105, 467] width 102 height 17
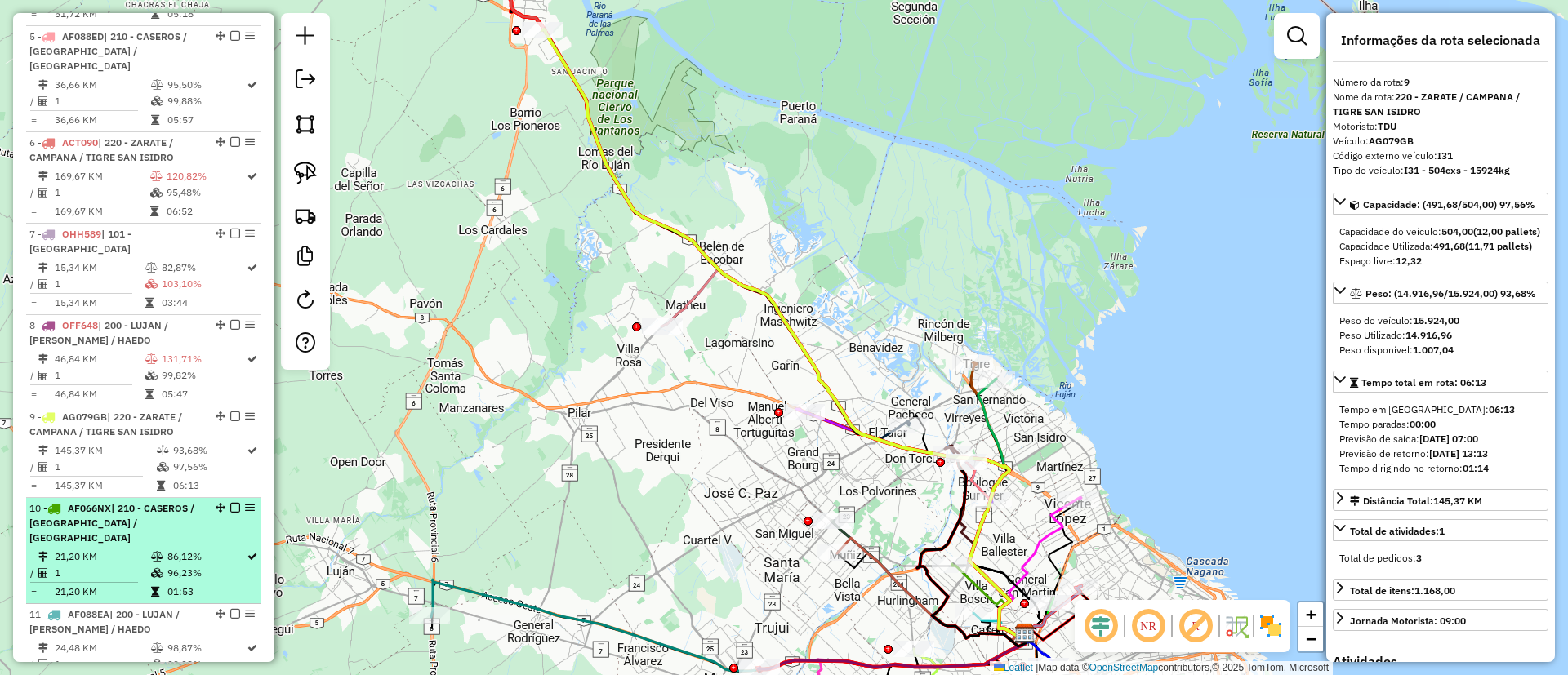
click at [167, 565] on td "96,23%" at bounding box center [207, 573] width 79 height 17
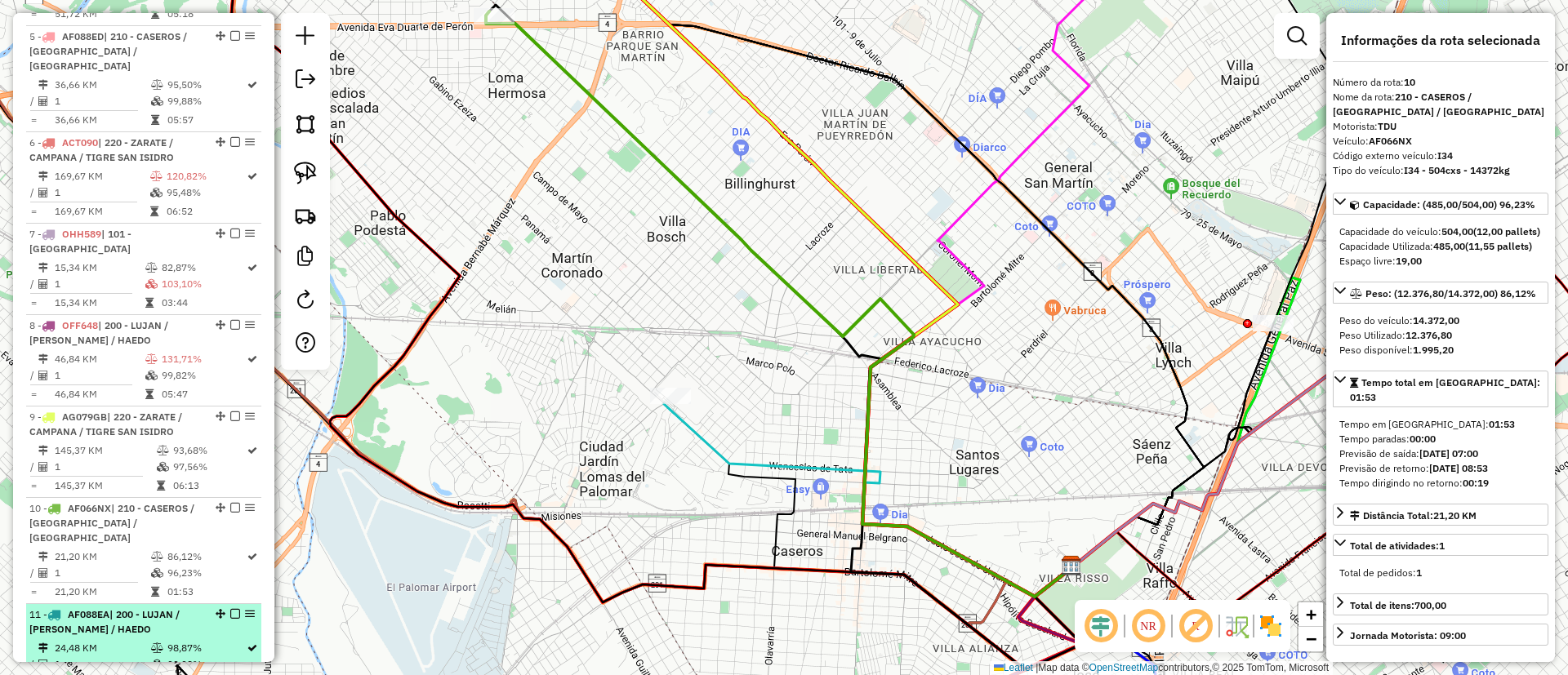
click at [160, 656] on td at bounding box center [159, 664] width 17 height 17
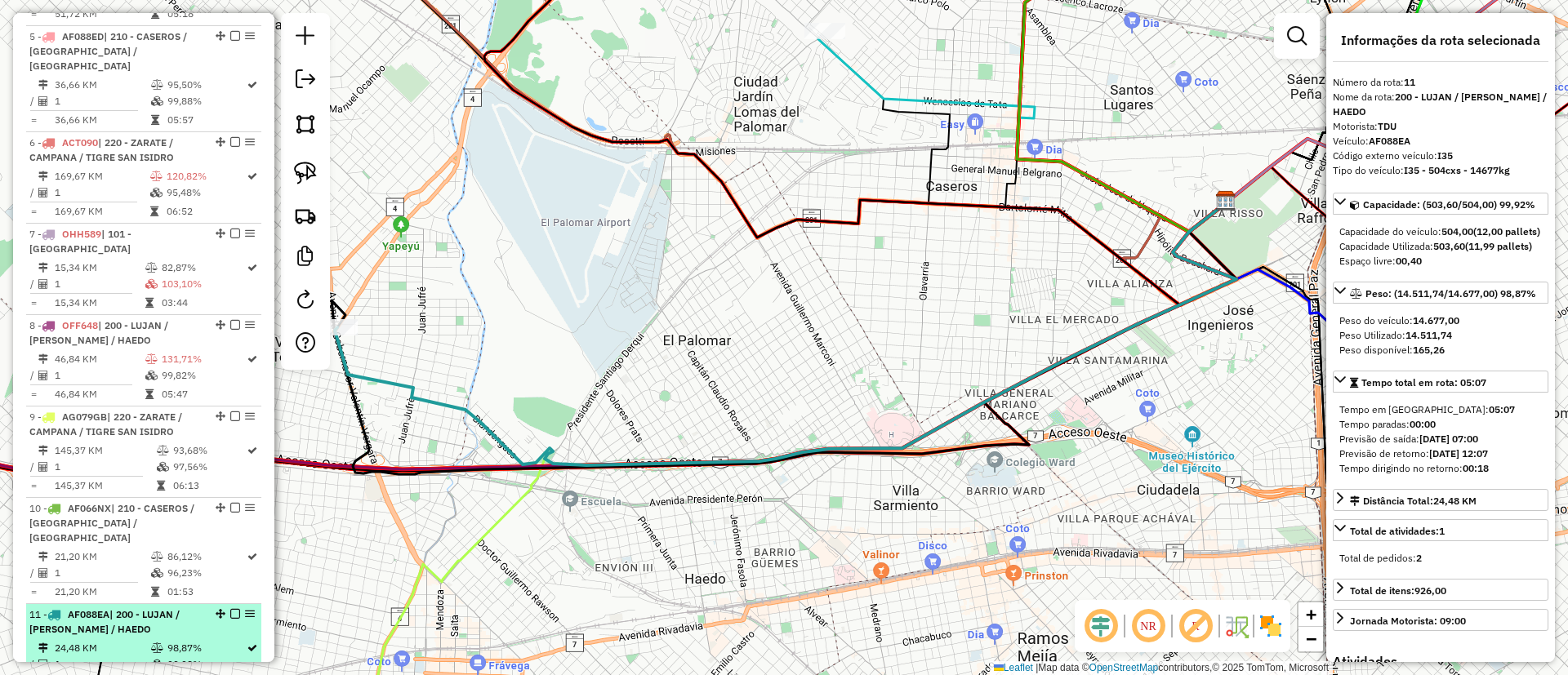
click at [160, 656] on td at bounding box center [159, 664] width 17 height 17
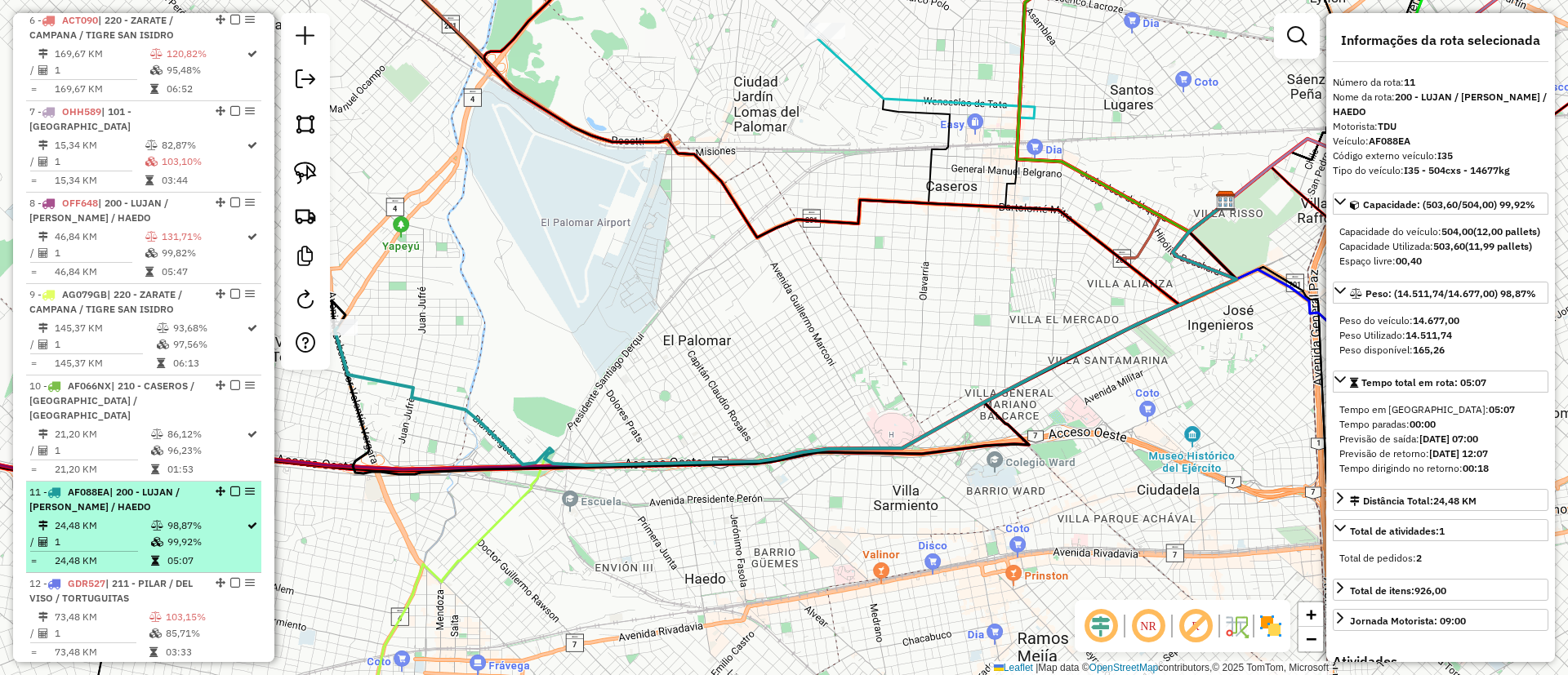
scroll to position [1211, 0]
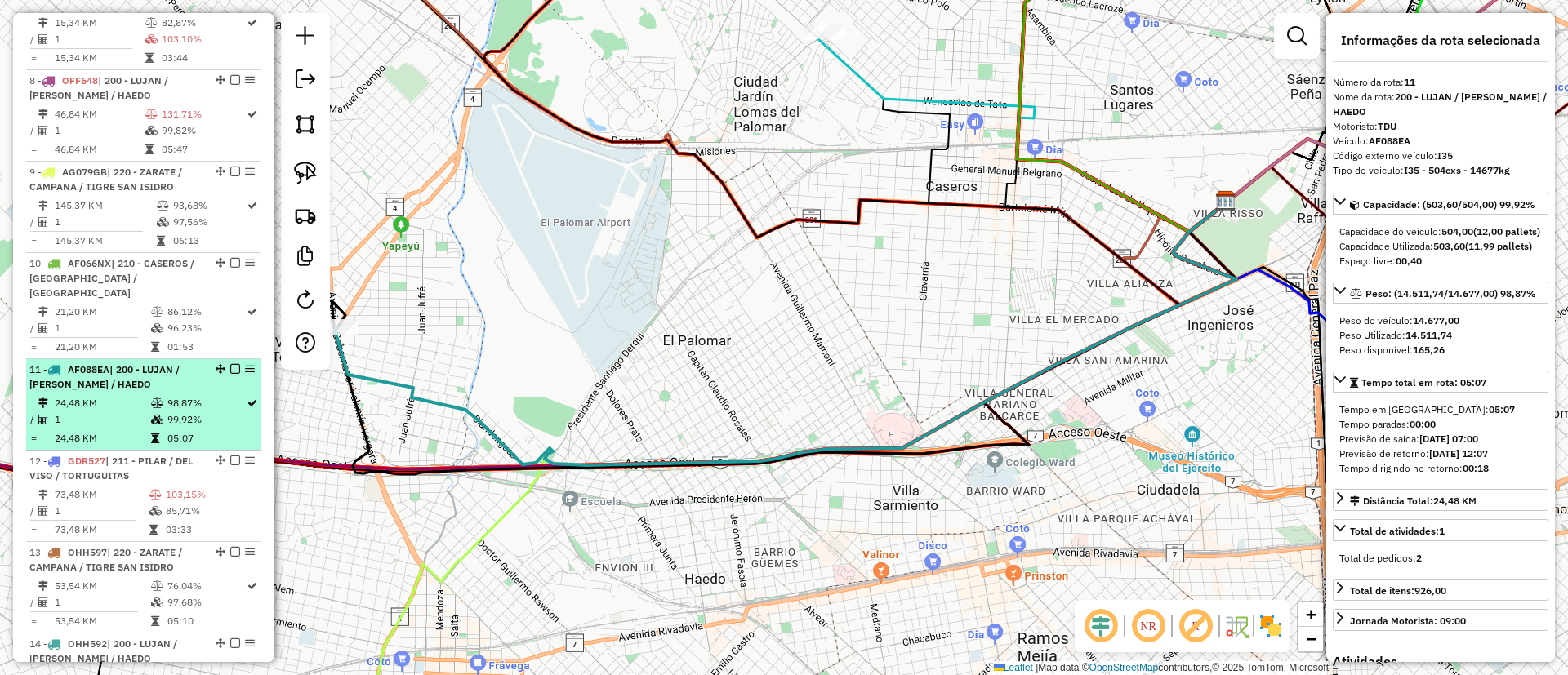
click at [120, 430] on td "24,48 KM" at bounding box center [102, 439] width 97 height 17
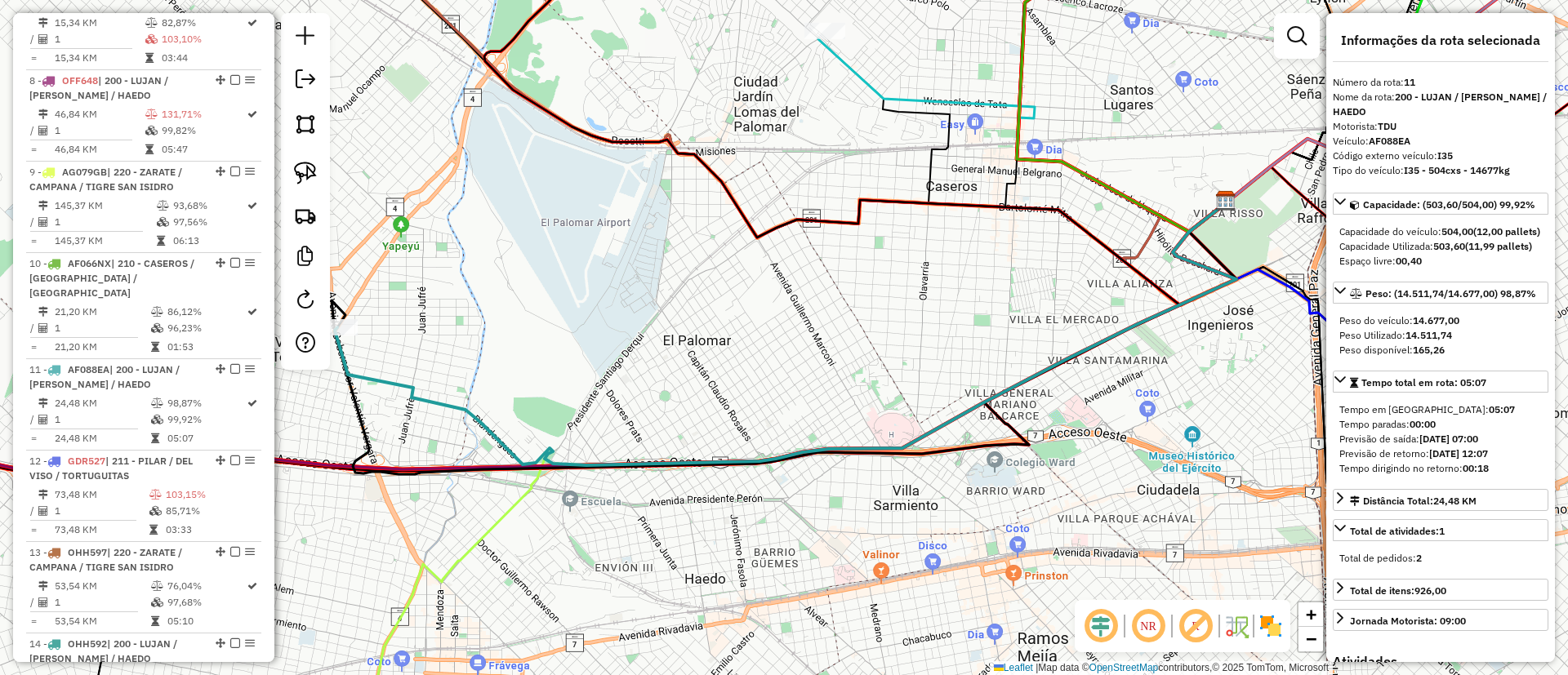
drag, startPoint x: 1432, startPoint y: 354, endPoint x: 1444, endPoint y: 349, distance: 13.0
click at [1444, 341] on strong "14.511,74" at bounding box center [1429, 335] width 46 height 12
drag, startPoint x: 1423, startPoint y: 332, endPoint x: 1508, endPoint y: 337, distance: 85.1
click at [1508, 328] on div "Peso do veículo: 14.677,00" at bounding box center [1440, 321] width 203 height 15
click at [1504, 343] on div "Peso Utilizado: 14.511,74" at bounding box center [1440, 335] width 203 height 15
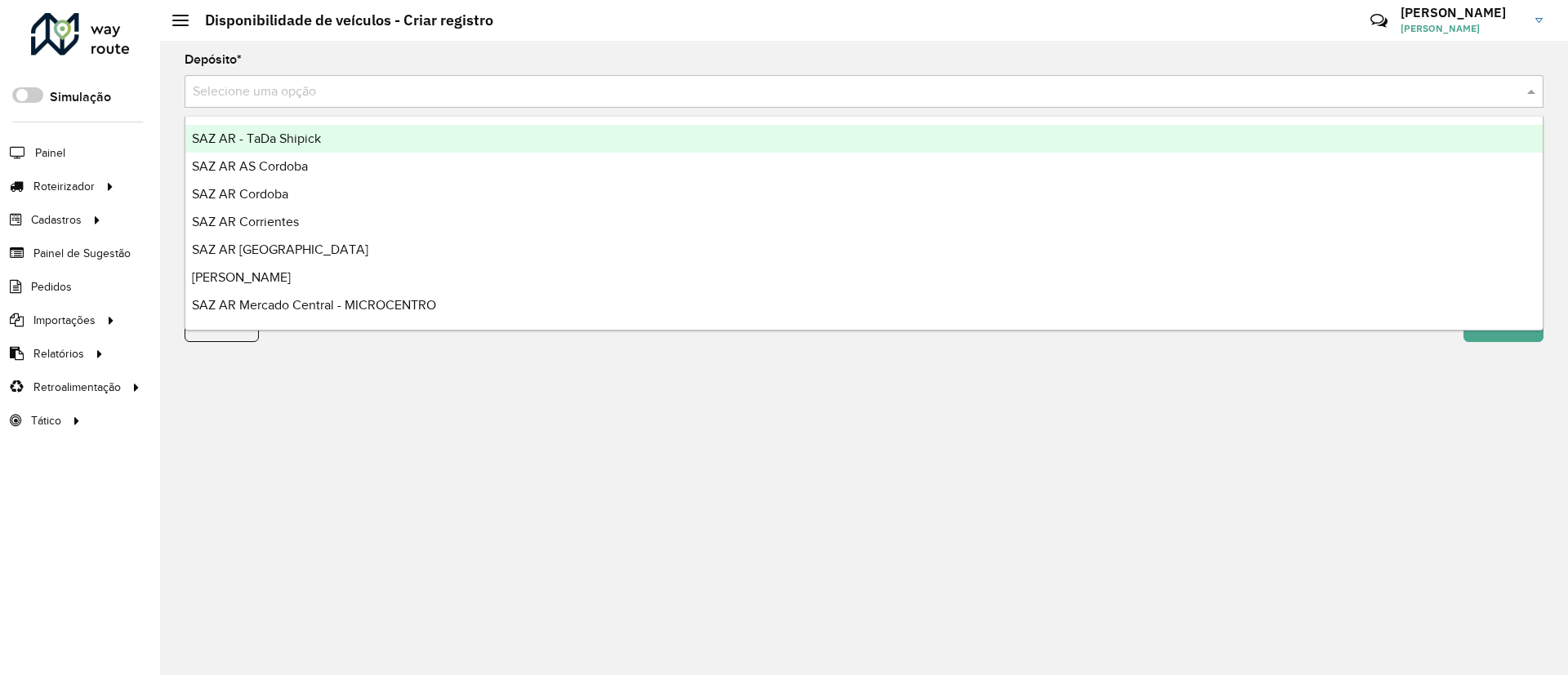
click at [651, 93] on input "text" at bounding box center [847, 93] width 1310 height 20
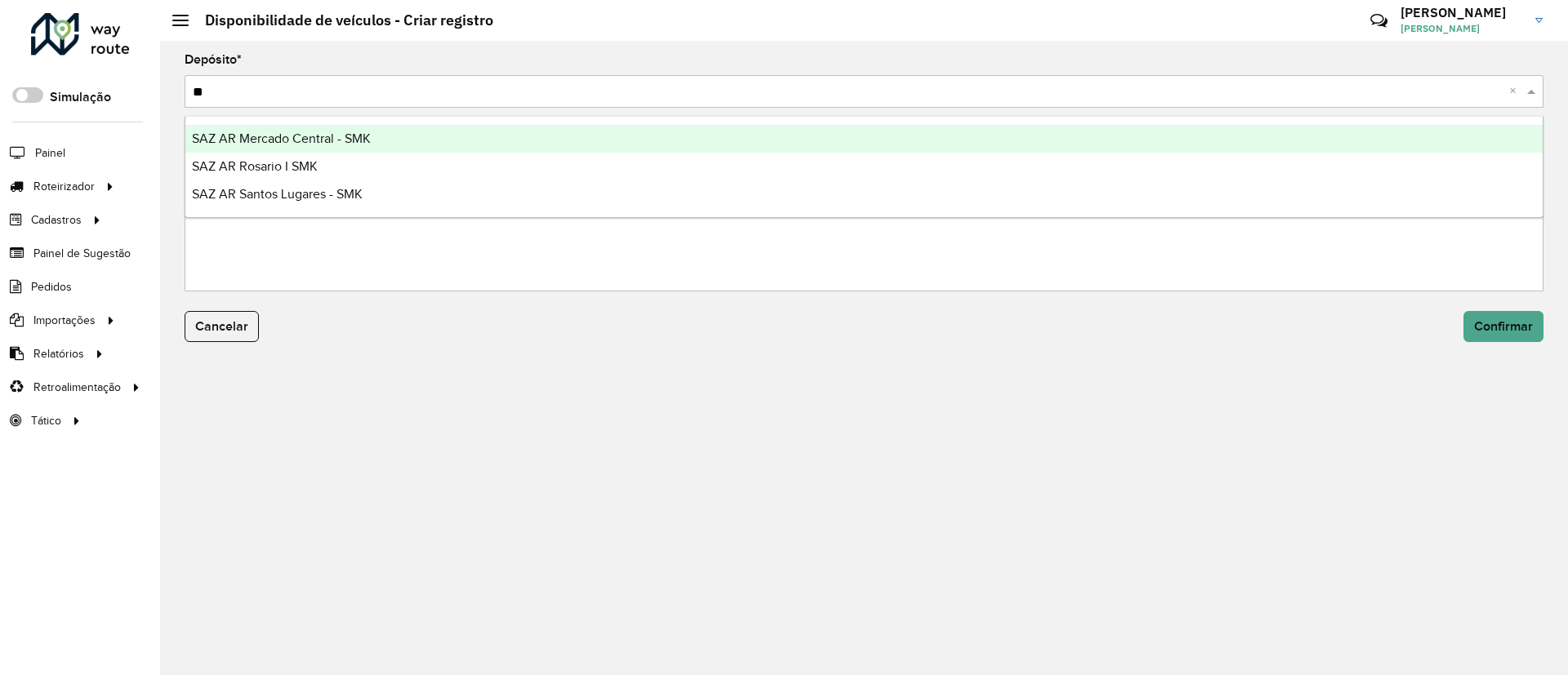
type input "*"
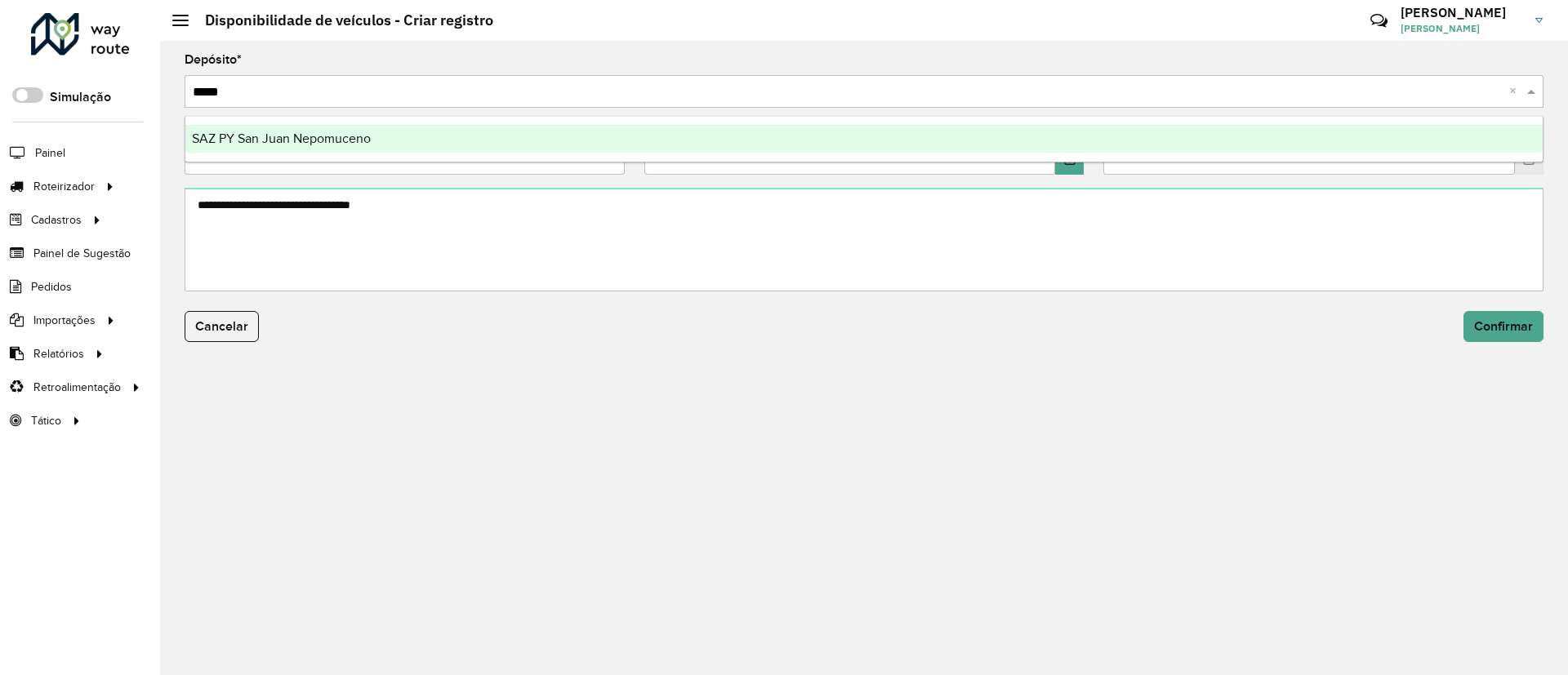
type input "******"
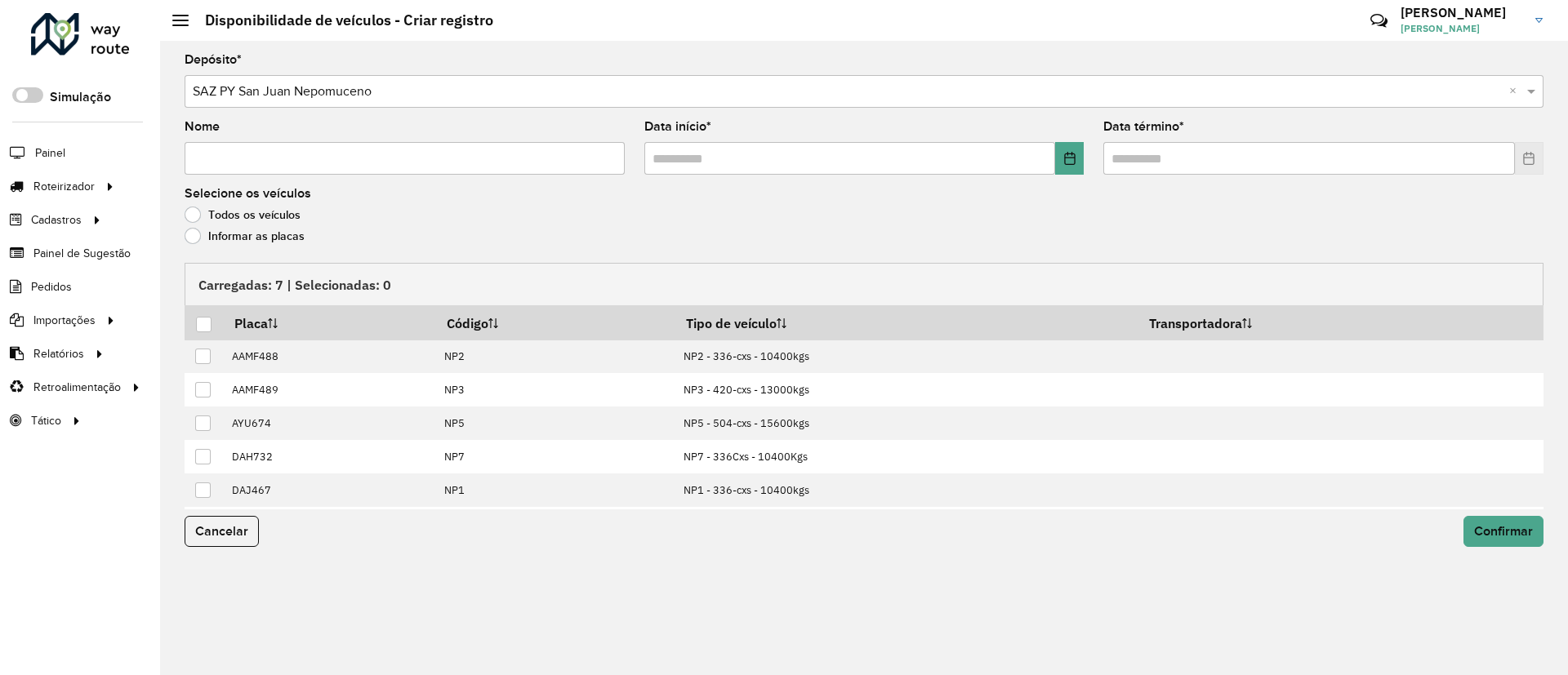
click at [480, 154] on input "Nome" at bounding box center [404, 159] width 441 height 33
type input "**********"
click at [1058, 156] on button "Choose Date" at bounding box center [1070, 159] width 29 height 33
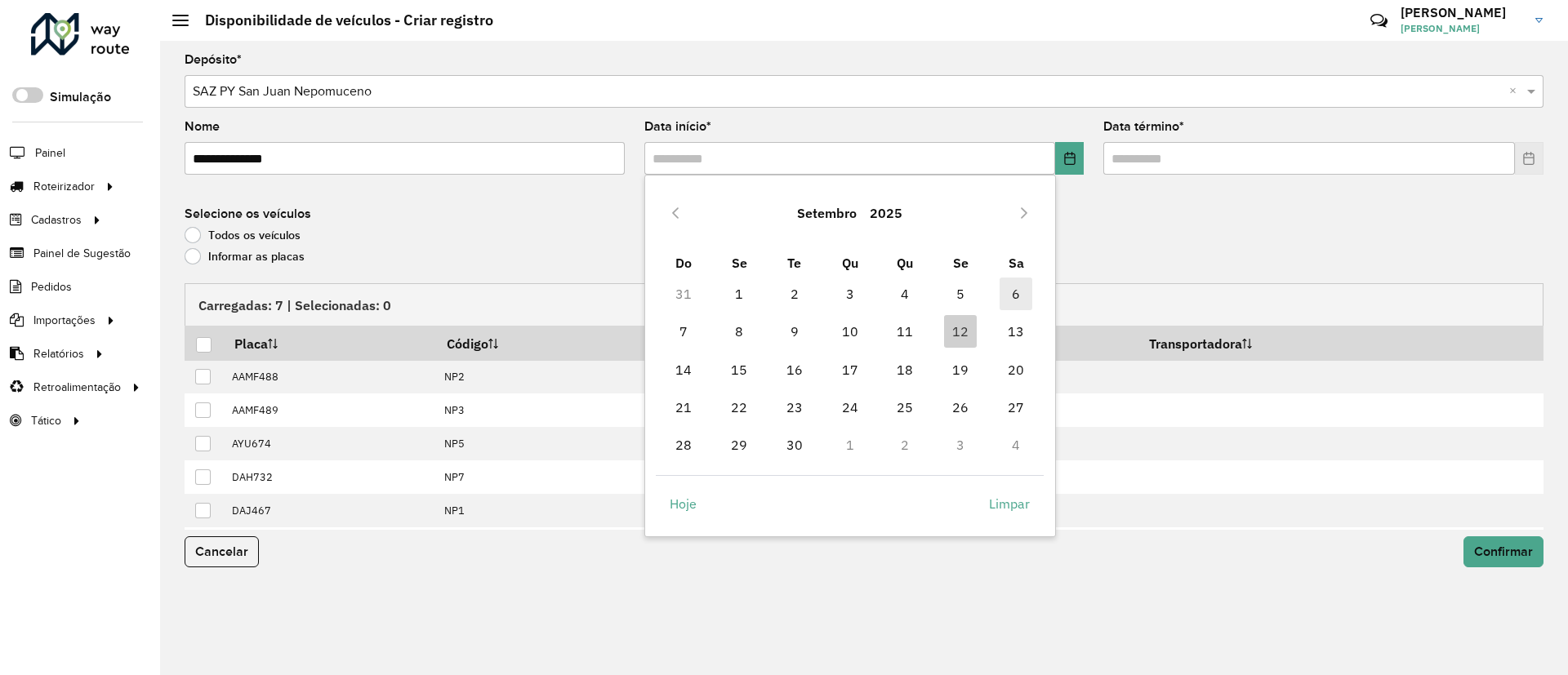
click at [1027, 307] on span "6" at bounding box center [1016, 294] width 33 height 33
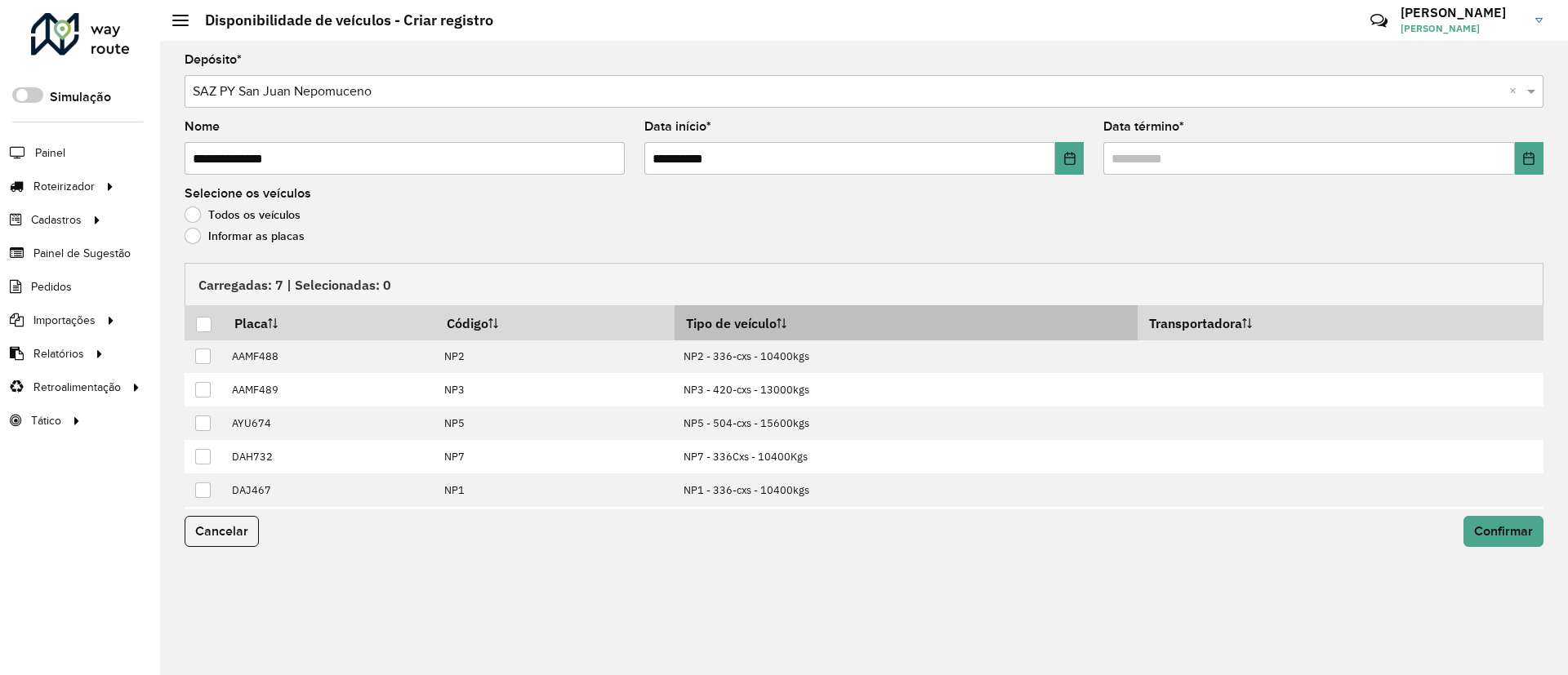
click at [1025, 315] on th "Tipo de veículo" at bounding box center [906, 323] width 463 height 35
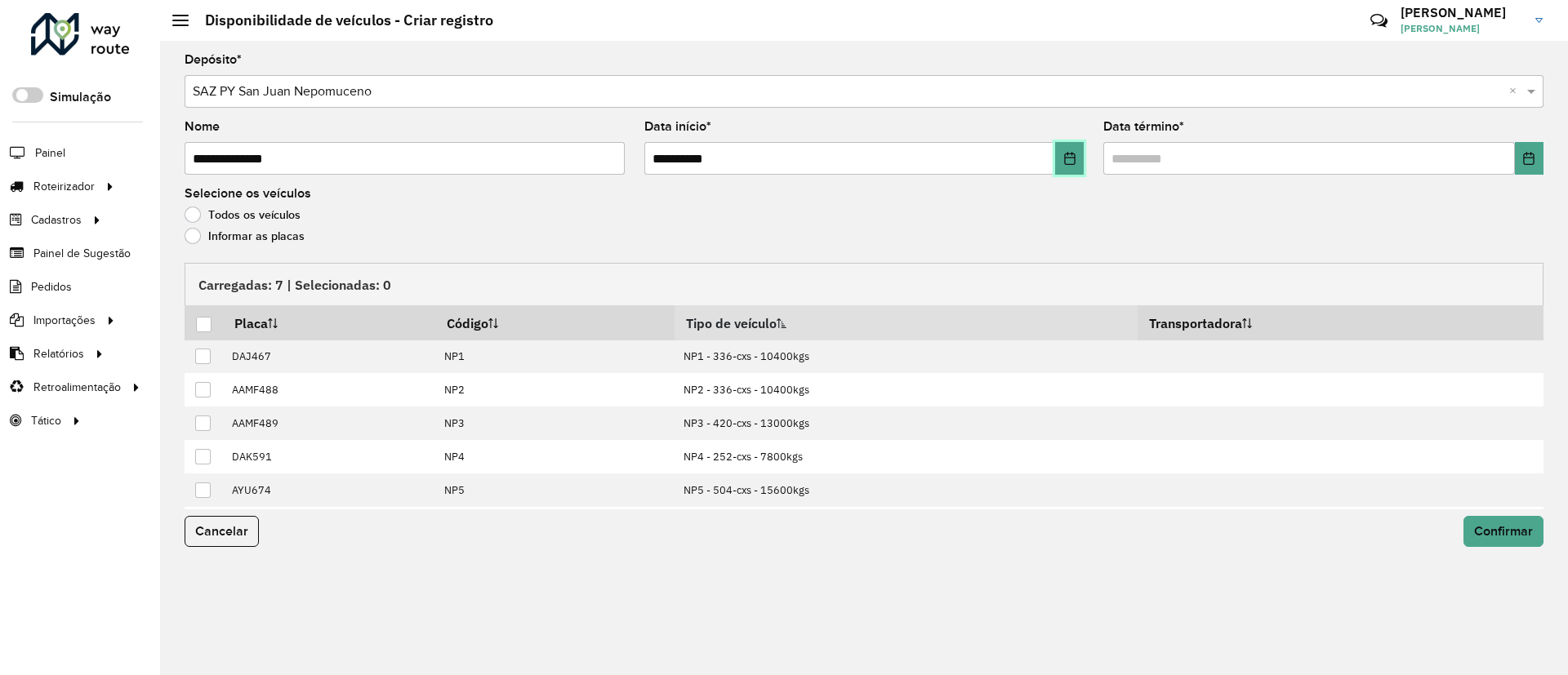
click at [1066, 152] on icon "Choose Date" at bounding box center [1070, 159] width 13 height 13
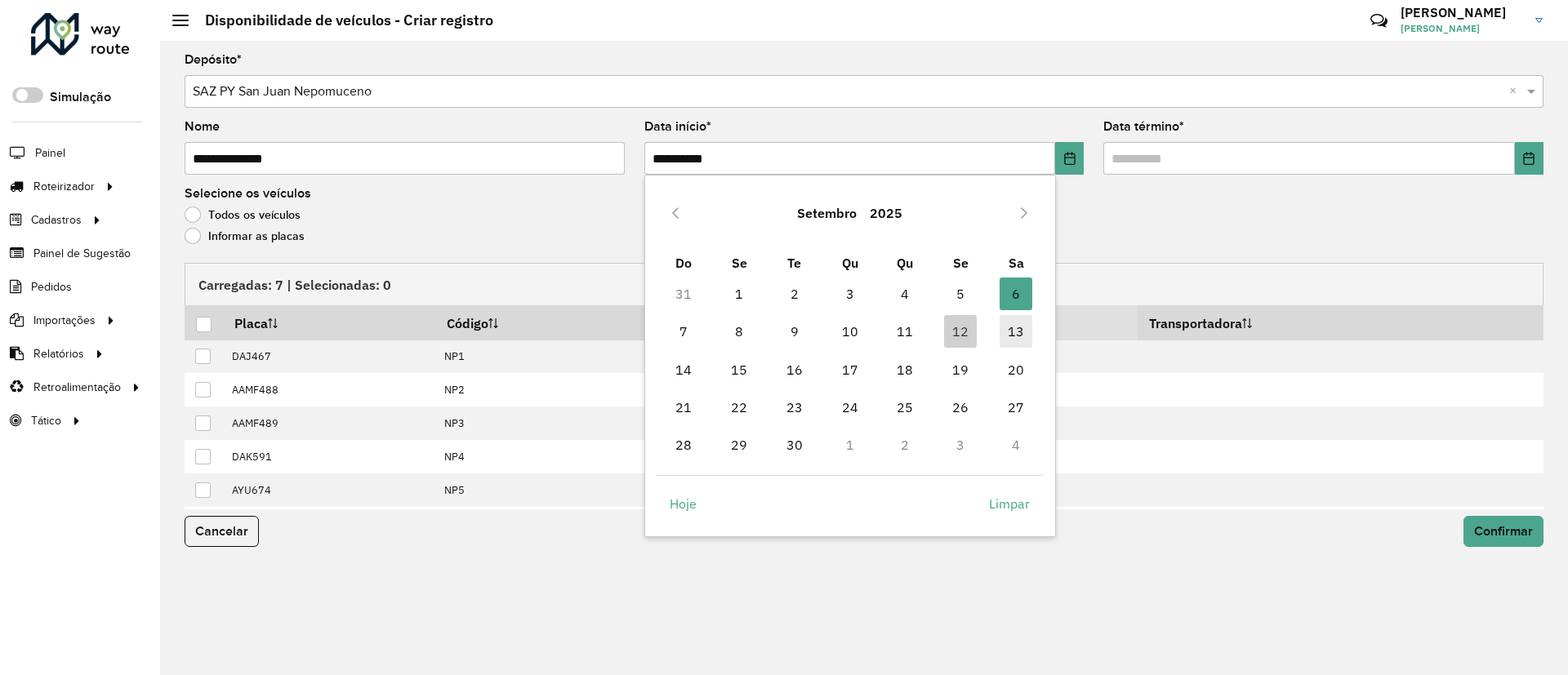
click at [1016, 327] on span "13" at bounding box center [1016, 331] width 33 height 33
type input "**********"
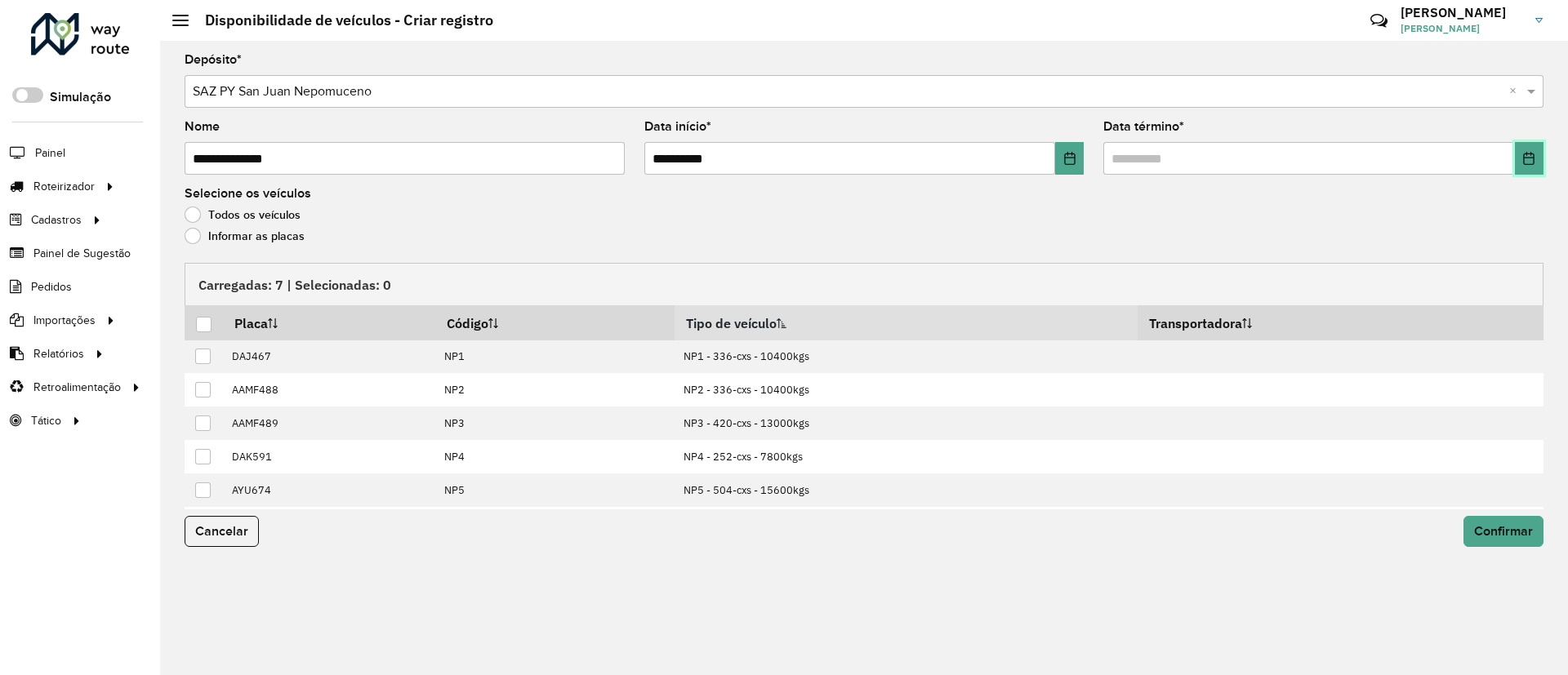
click at [1537, 147] on button "Choose Date" at bounding box center [1529, 159] width 29 height 33
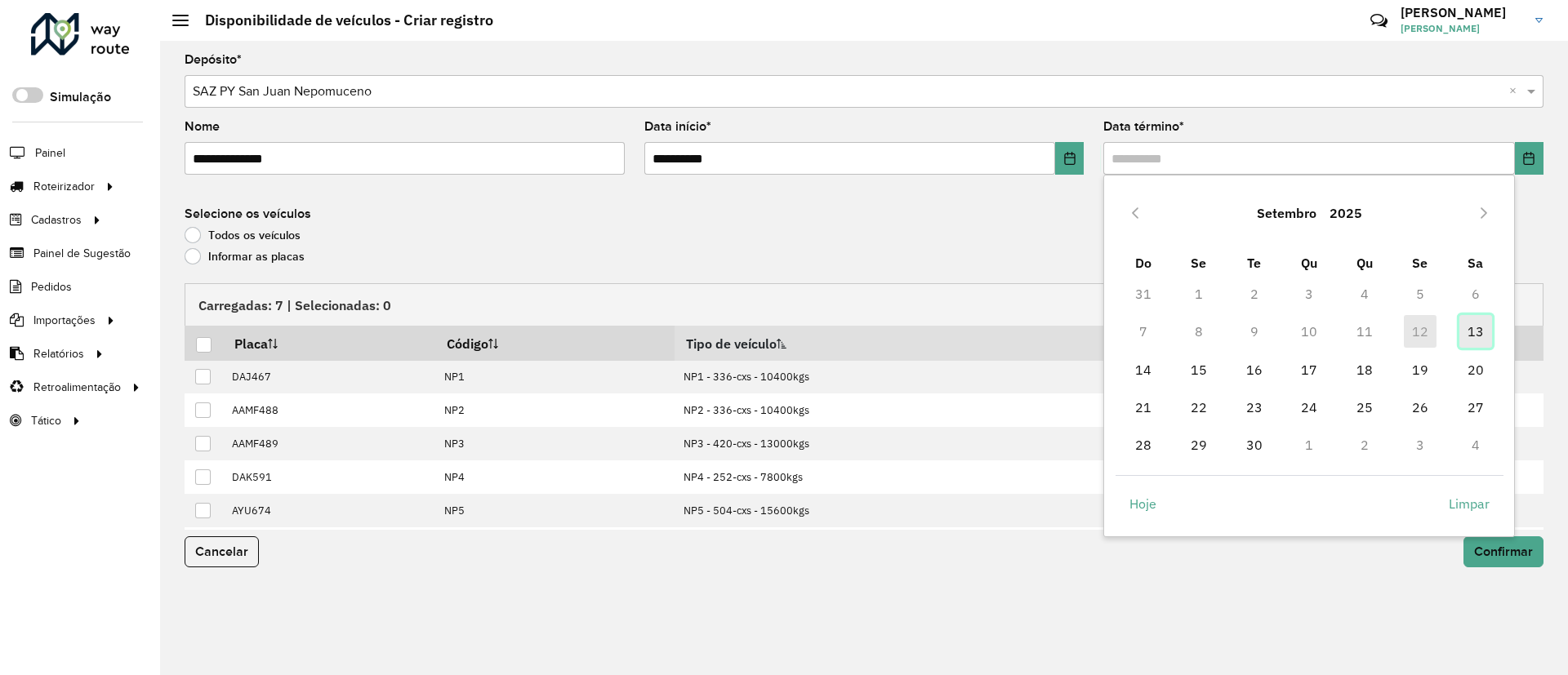
click at [1484, 338] on span "13" at bounding box center [1476, 331] width 33 height 33
type input "**********"
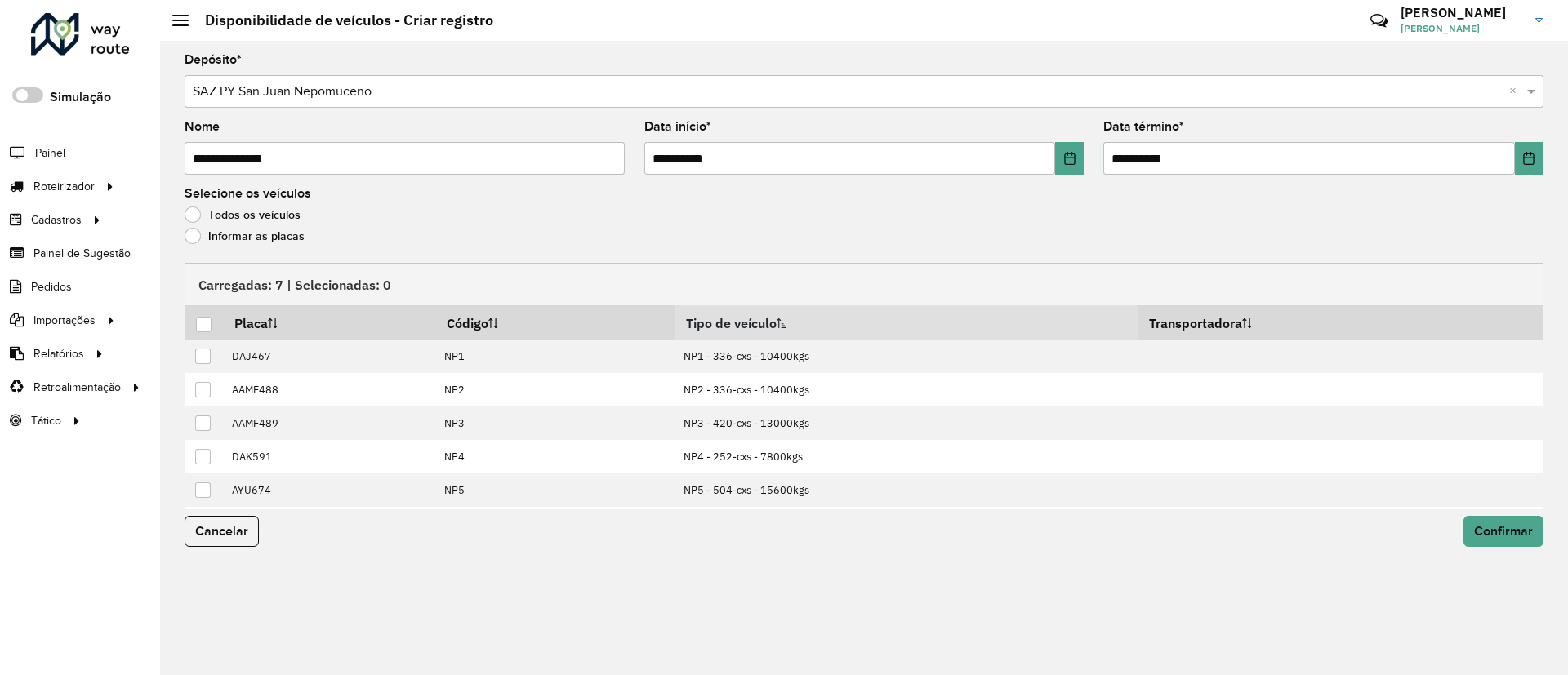
click at [261, 235] on label "Informar as placas" at bounding box center [244, 236] width 120 height 17
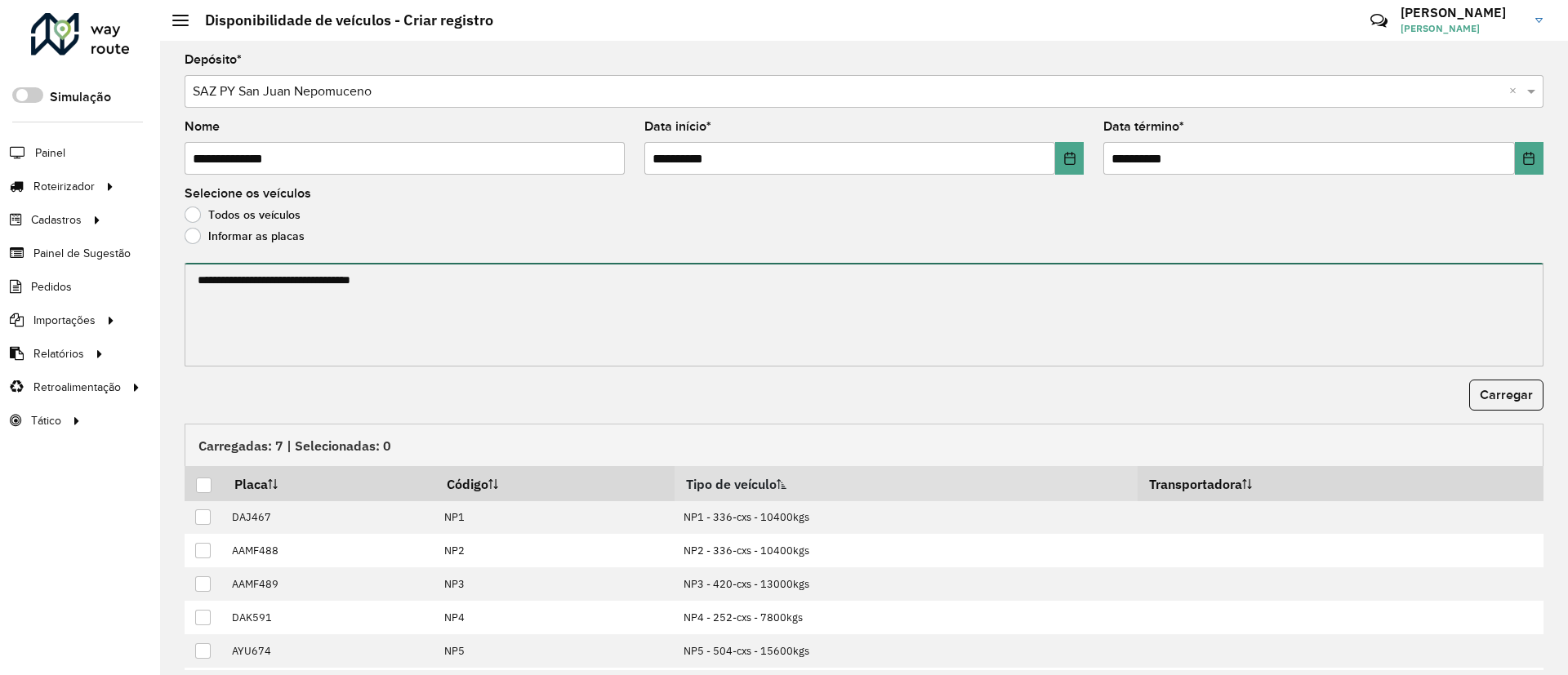
click at [273, 278] on textarea at bounding box center [864, 314] width 1359 height 103
paste textarea "****** ******* ******* ****** ****** ******"
type textarea "****** ******* ******* ****** ****** ******"
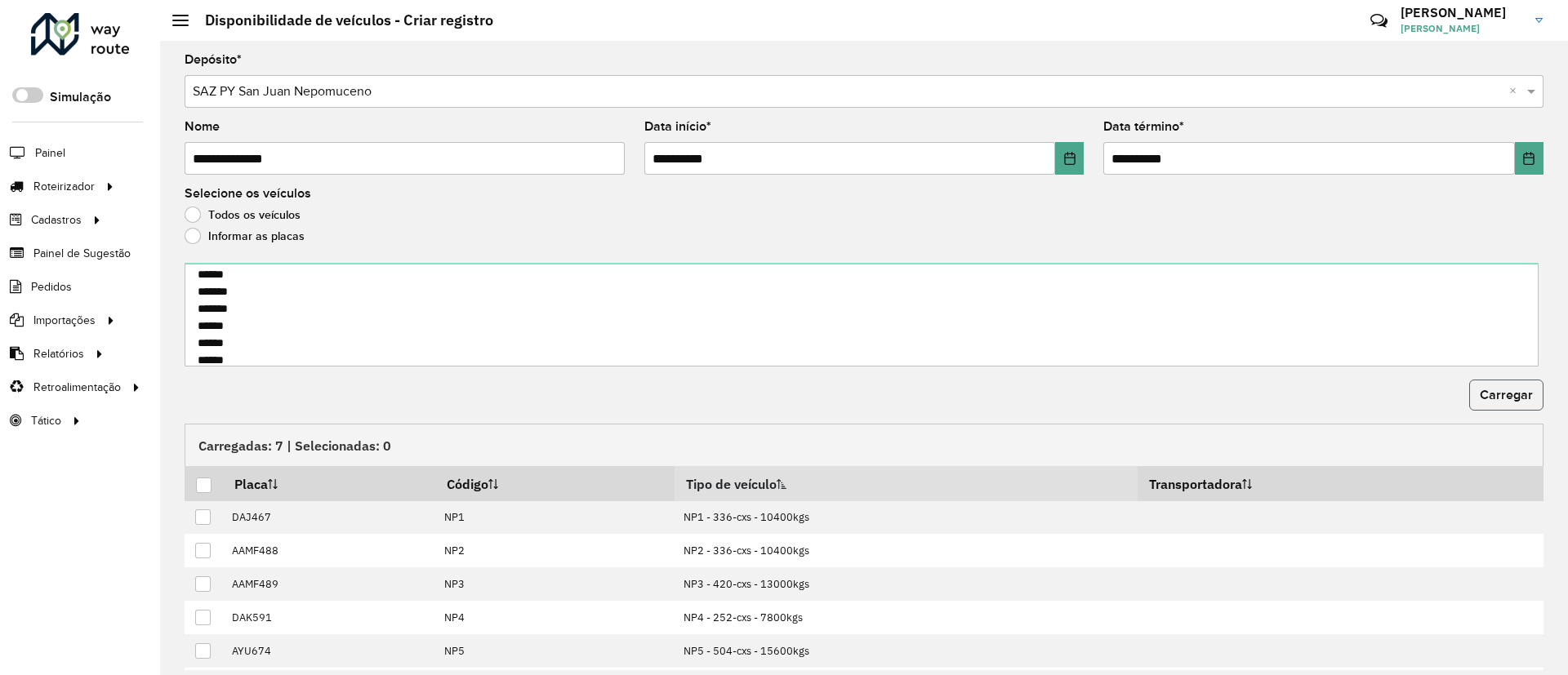
click at [1493, 389] on span "Carregar" at bounding box center [1506, 394] width 53 height 14
click at [203, 483] on div at bounding box center [203, 485] width 16 height 16
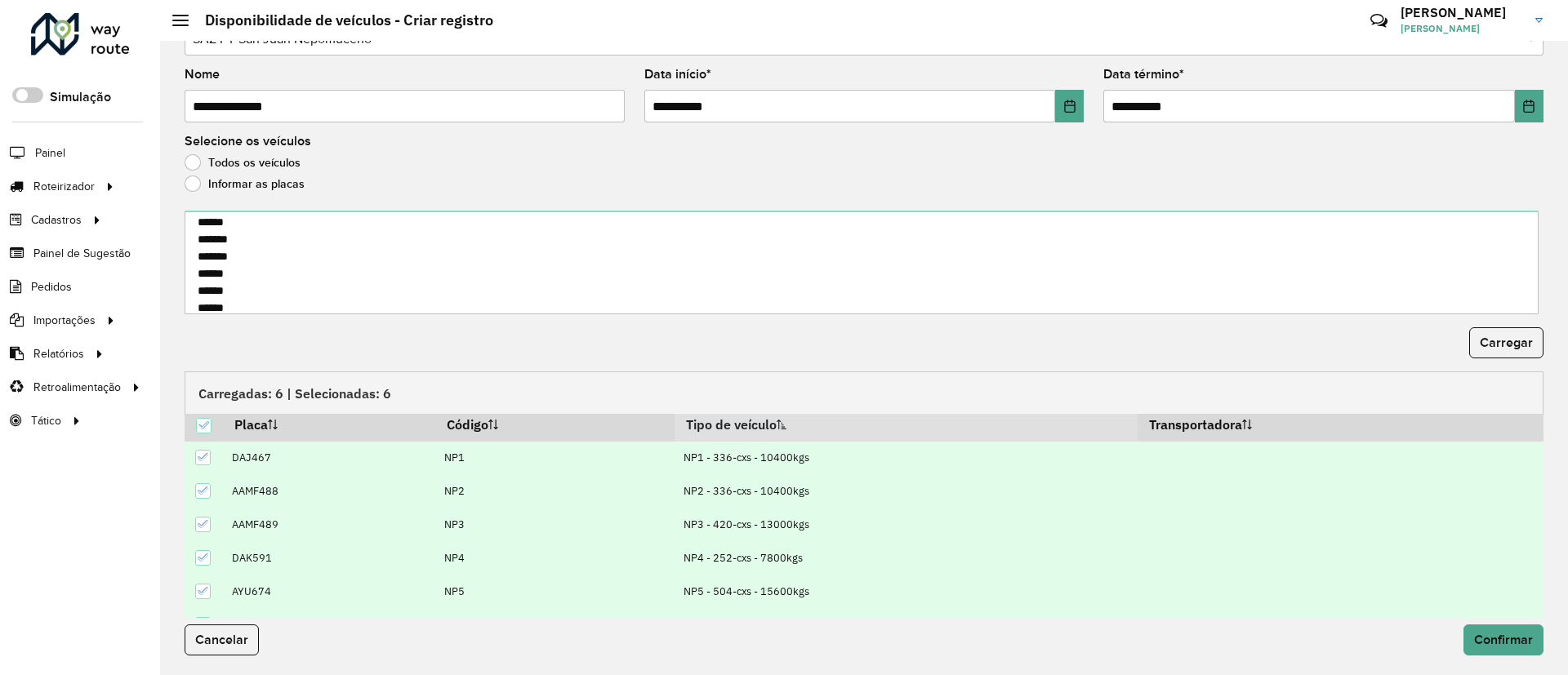
scroll to position [31, 0]
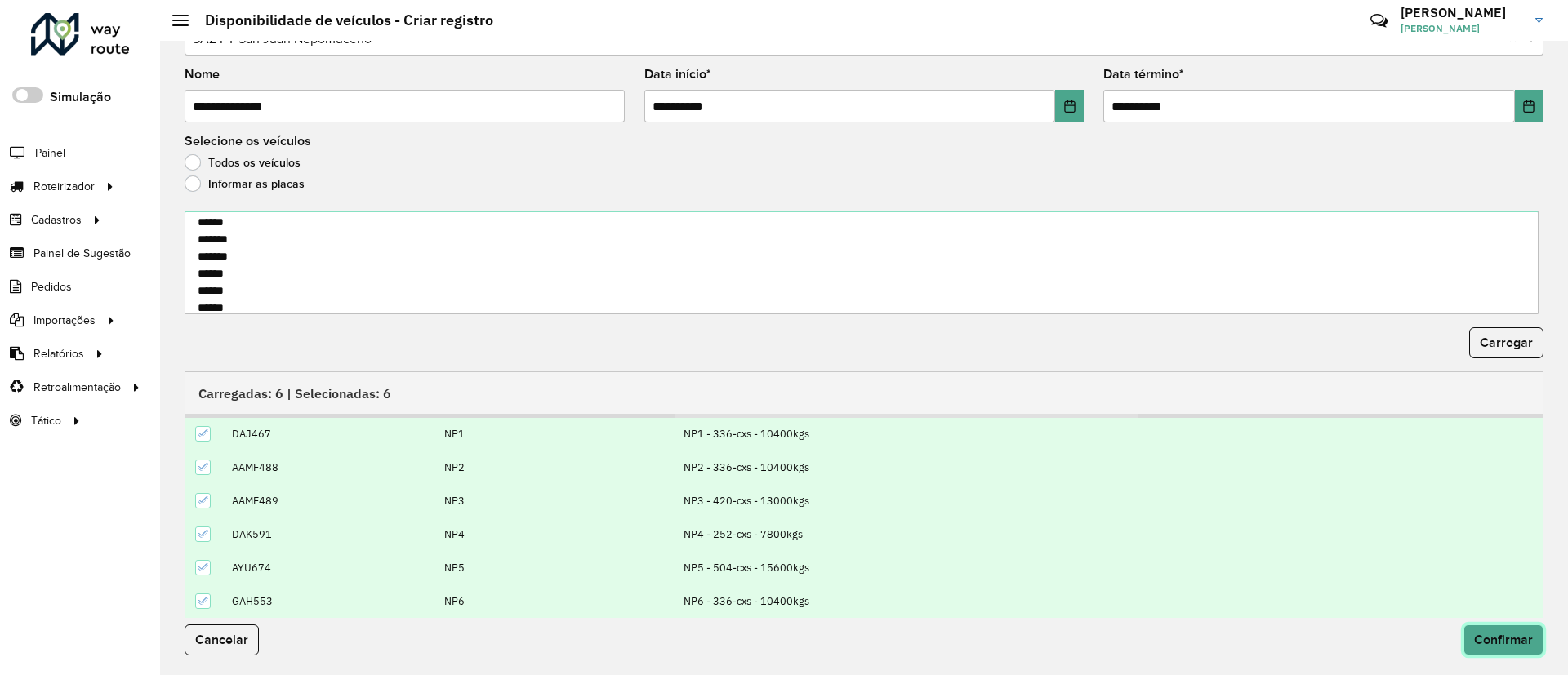
click at [1493, 625] on button "Confirmar" at bounding box center [1504, 640] width 80 height 31
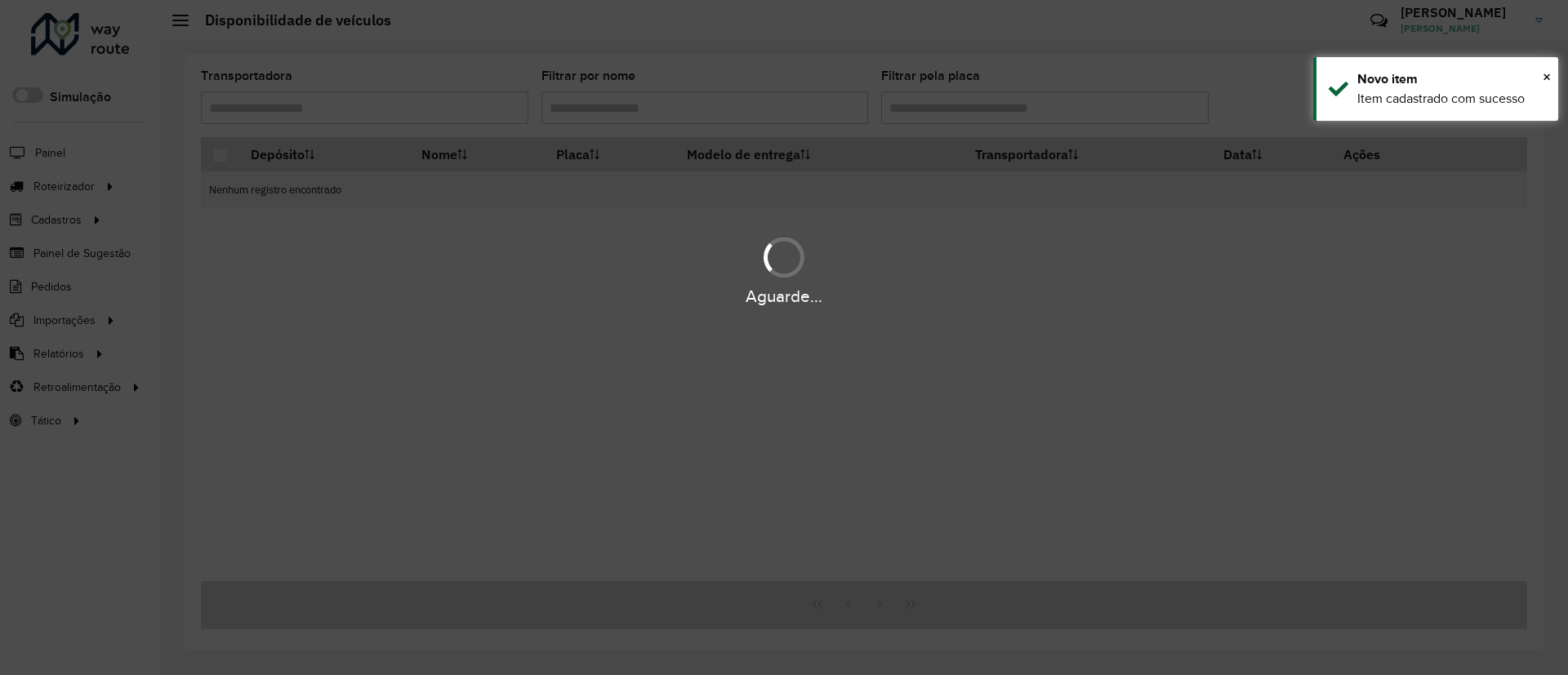
scroll to position [0, 0]
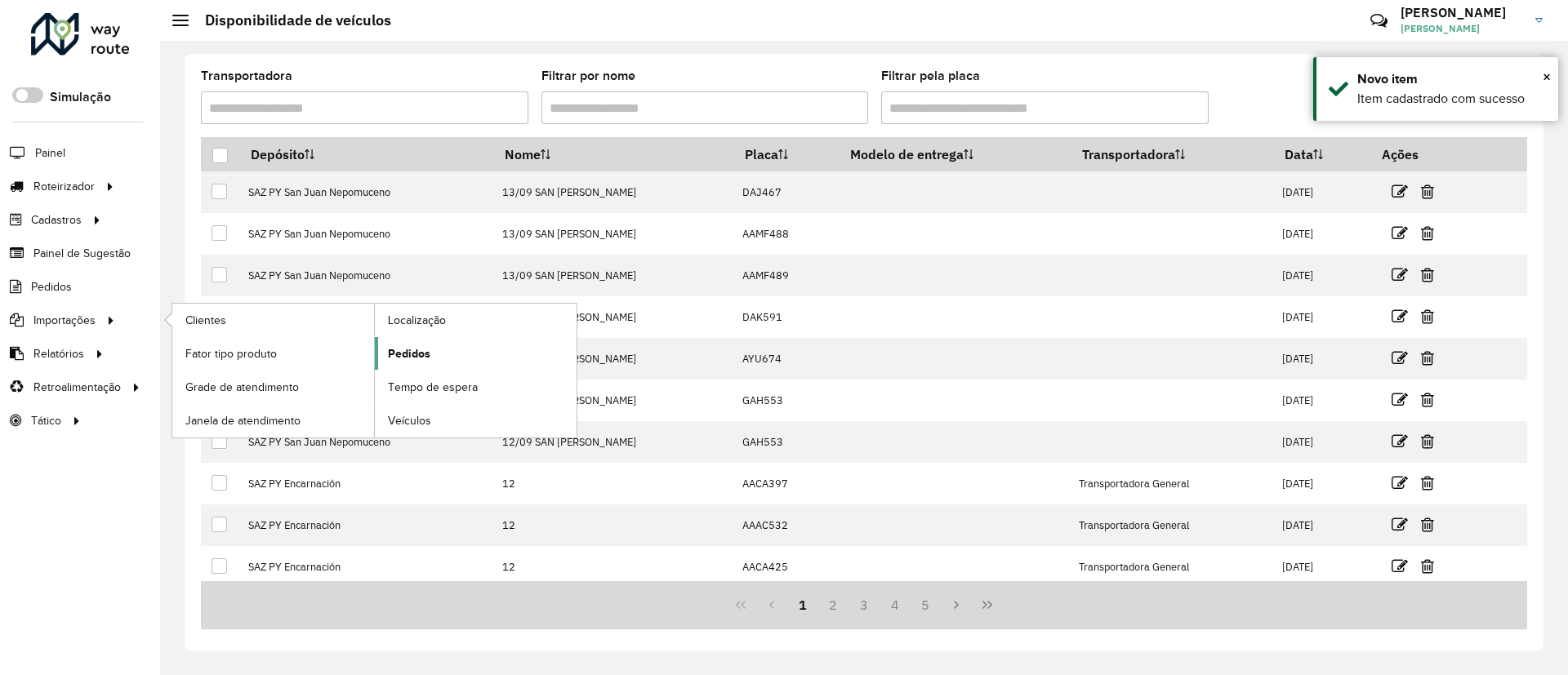
click at [473, 359] on link "Pedidos" at bounding box center [476, 354] width 202 height 33
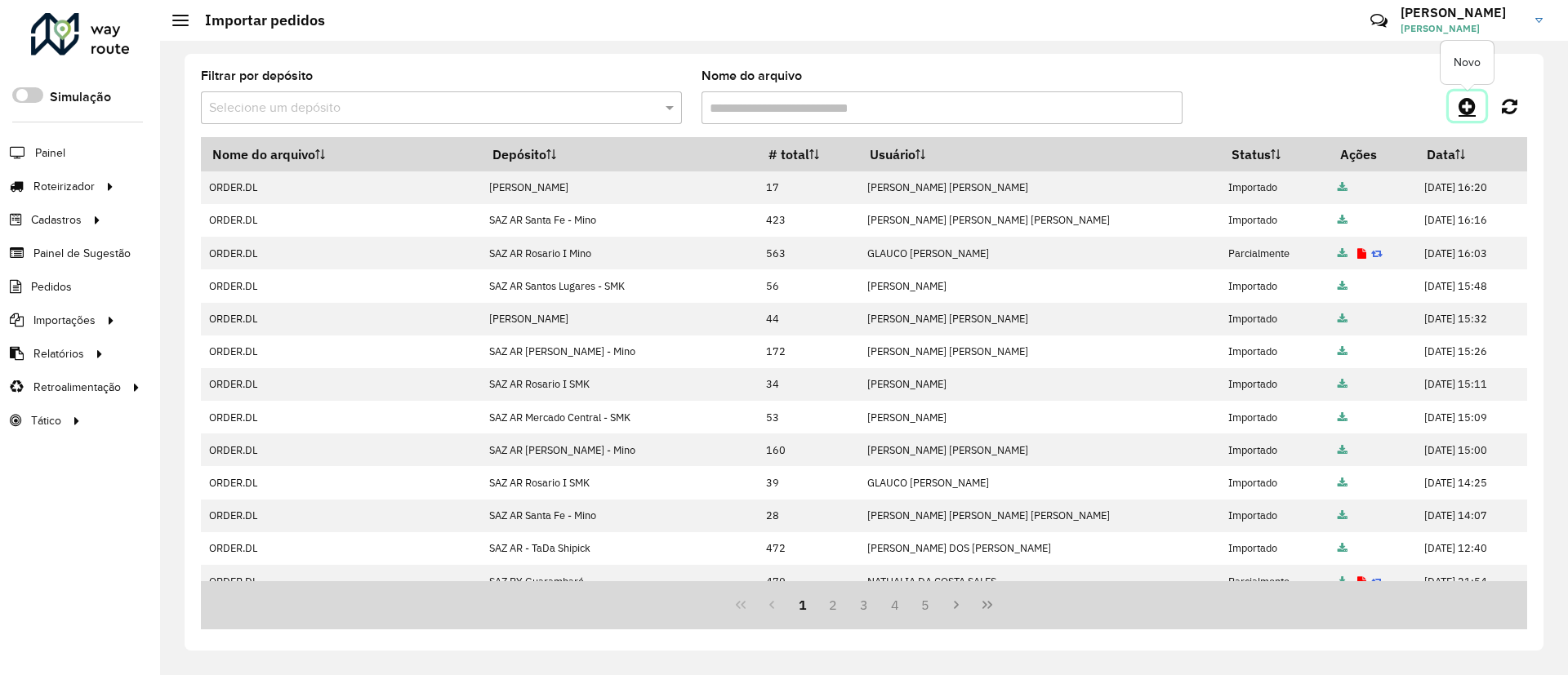
click at [1466, 104] on icon at bounding box center [1467, 107] width 17 height 20
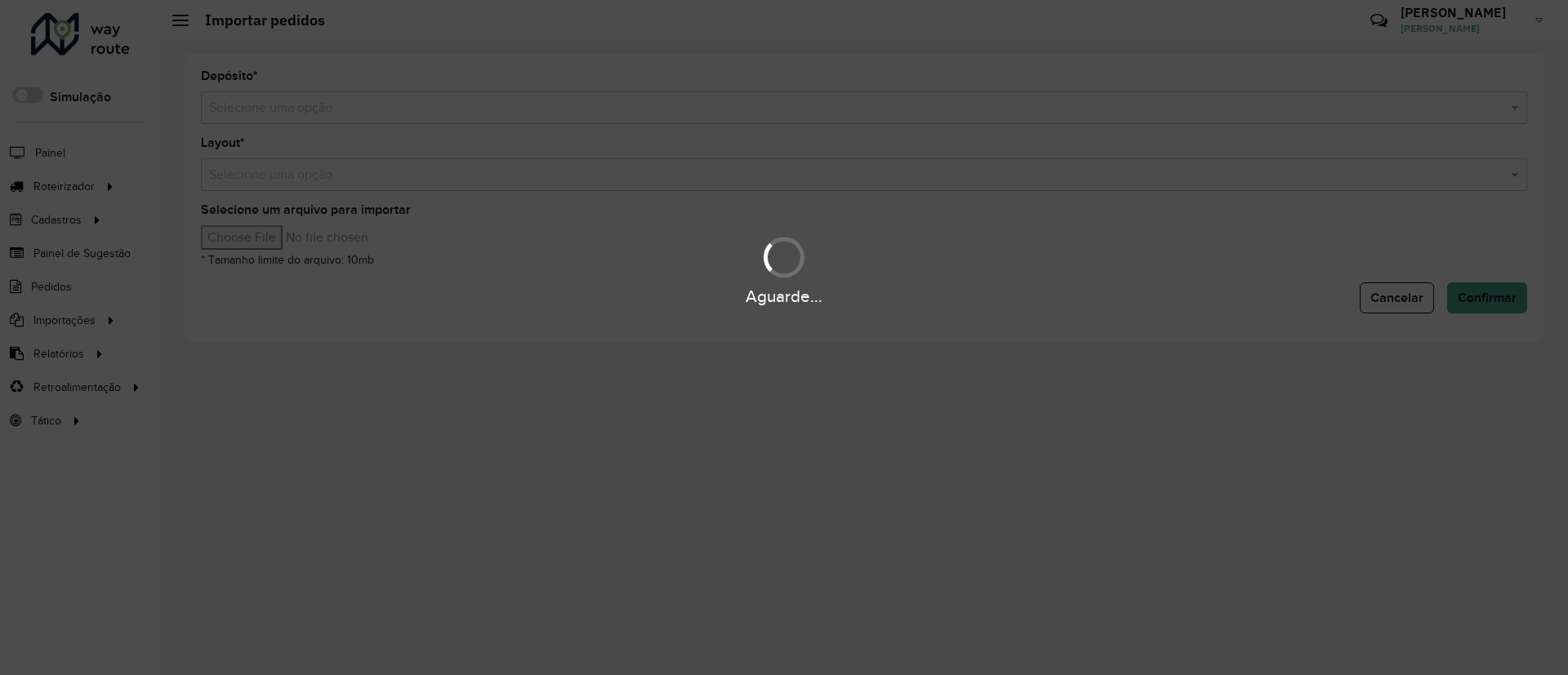
click at [566, 105] on input "text" at bounding box center [847, 109] width 1277 height 20
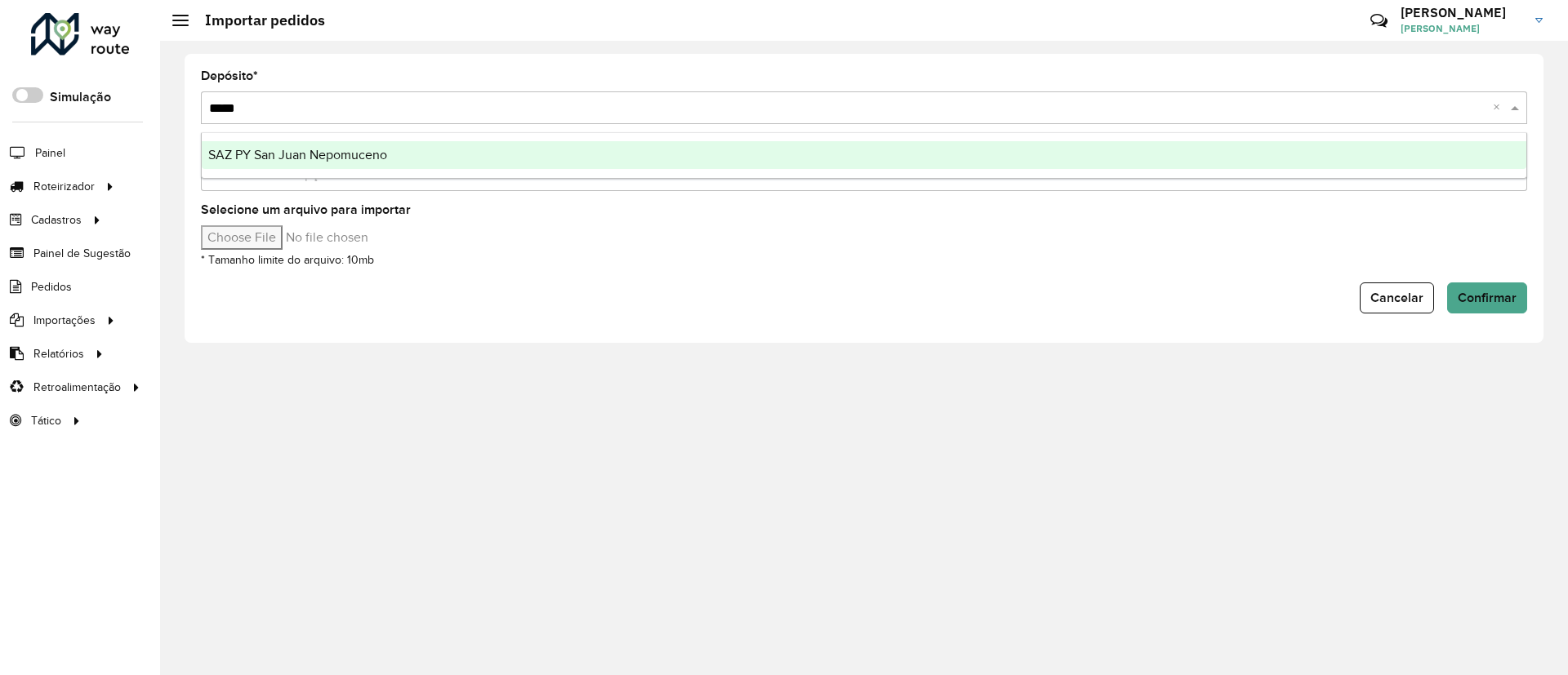
type input "******"
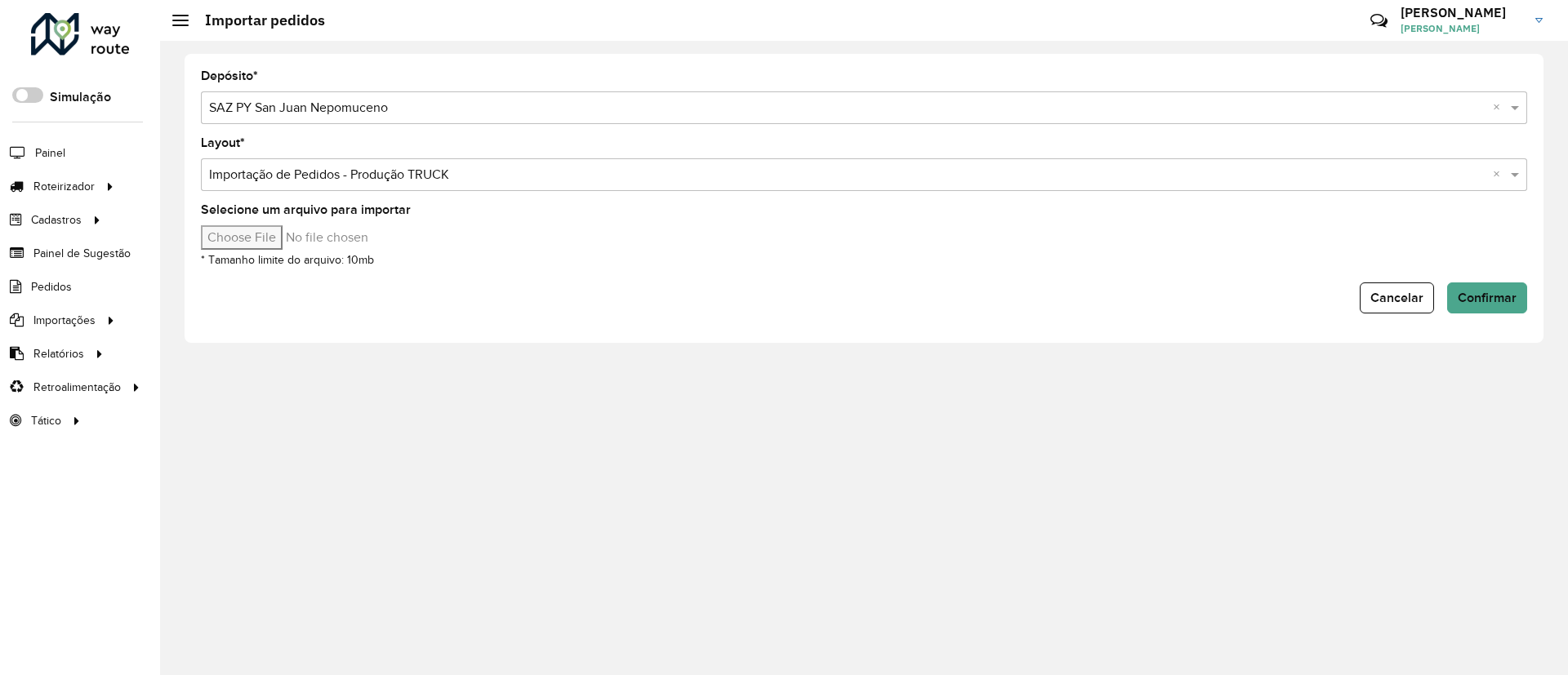
click at [256, 233] on input "Selecione um arquivo para importar" at bounding box center [340, 238] width 278 height 25
type input "**********"
click at [1499, 297] on span "Confirmar" at bounding box center [1487, 297] width 59 height 14
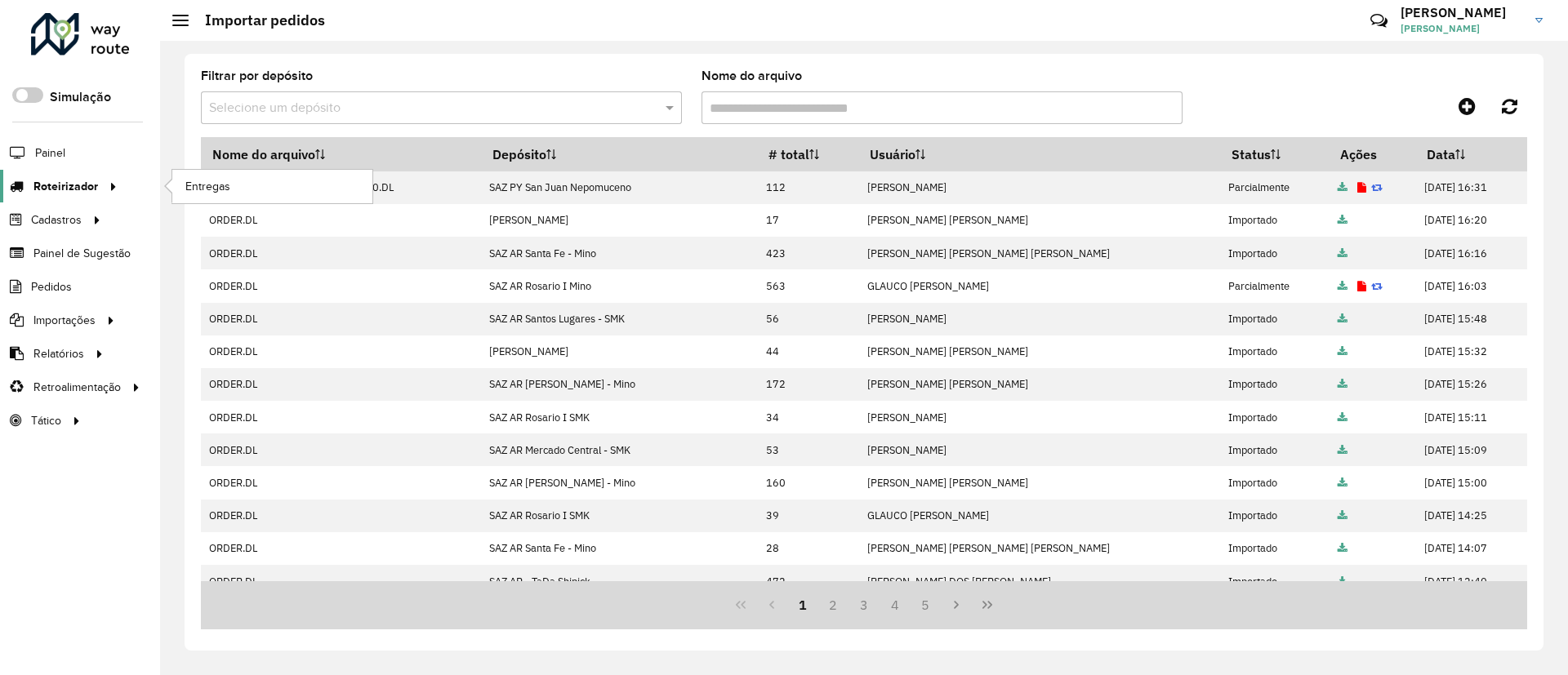
click at [88, 186] on span "Roteirizador" at bounding box center [66, 186] width 64 height 17
click at [288, 189] on link "Entregas" at bounding box center [272, 187] width 200 height 33
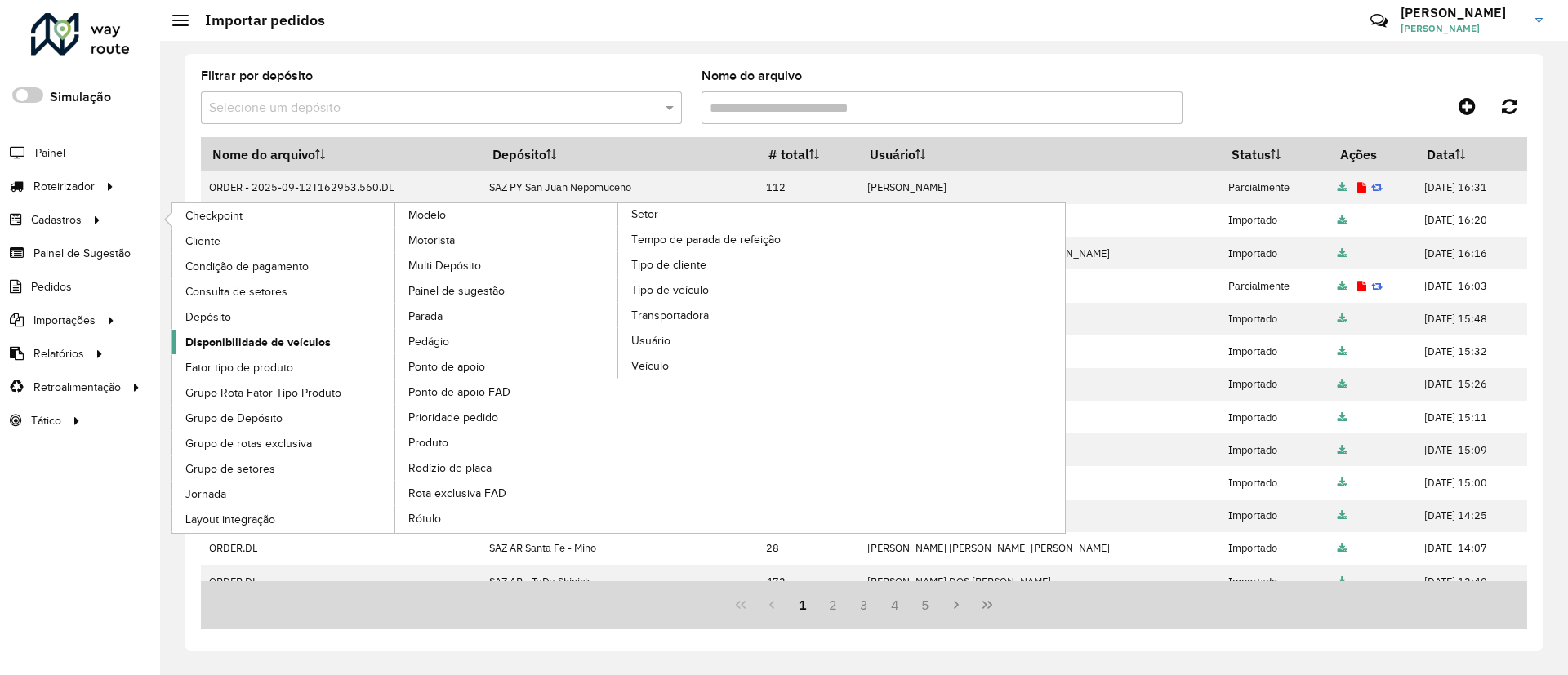
click at [223, 330] on link "Disponibilidade de veículos" at bounding box center [284, 342] width 224 height 25
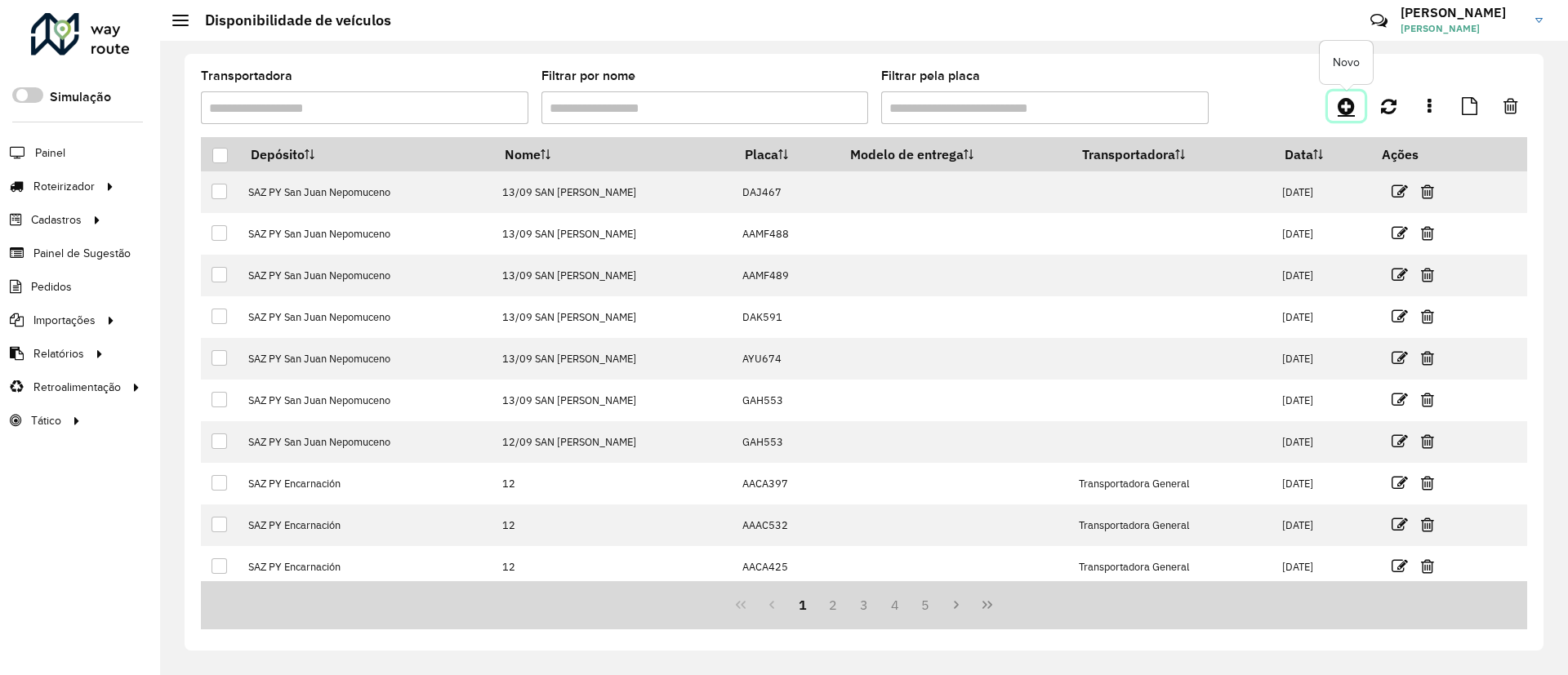
click at [1351, 99] on icon at bounding box center [1346, 107] width 17 height 20
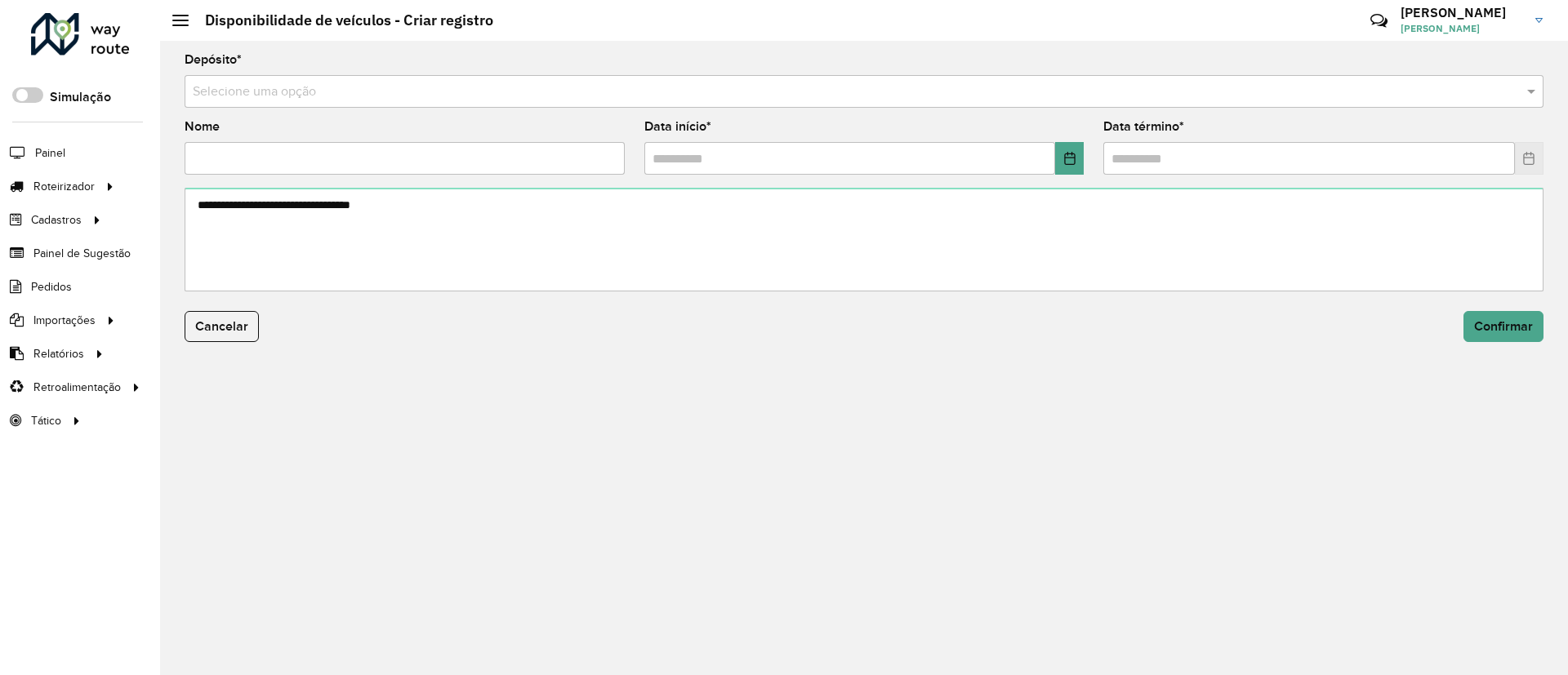
click at [840, 92] on input "text" at bounding box center [847, 93] width 1310 height 20
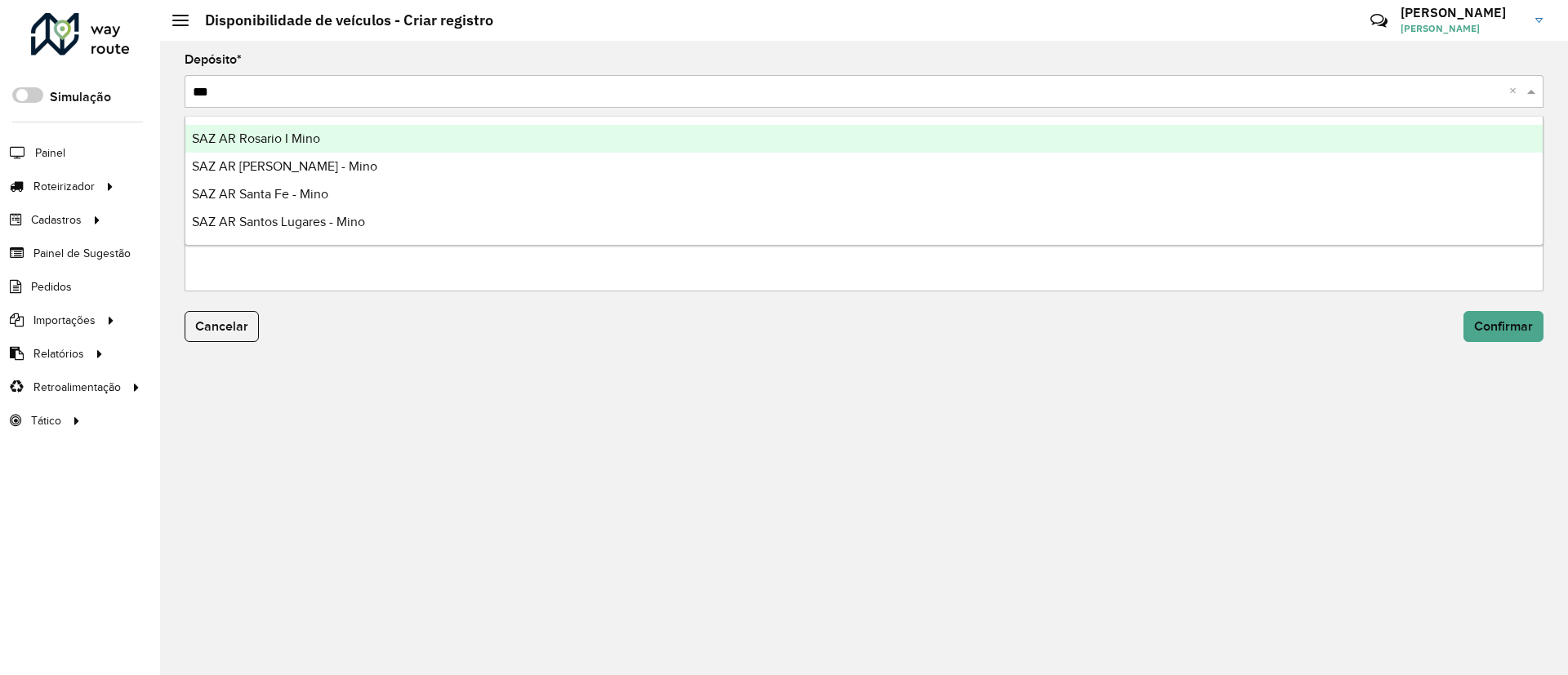
type input "****"
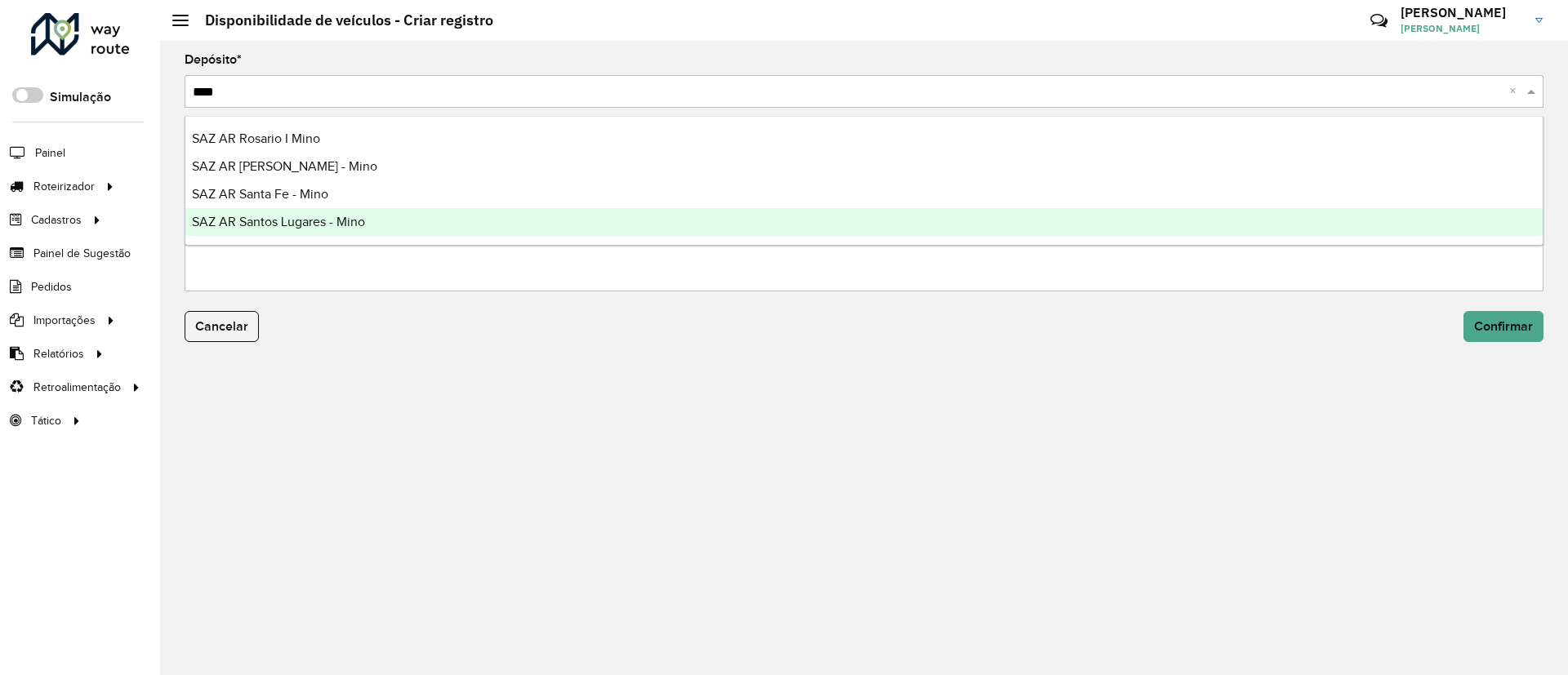
click at [453, 223] on div "SAZ AR Santos Lugares - Mino" at bounding box center [864, 222] width 1357 height 28
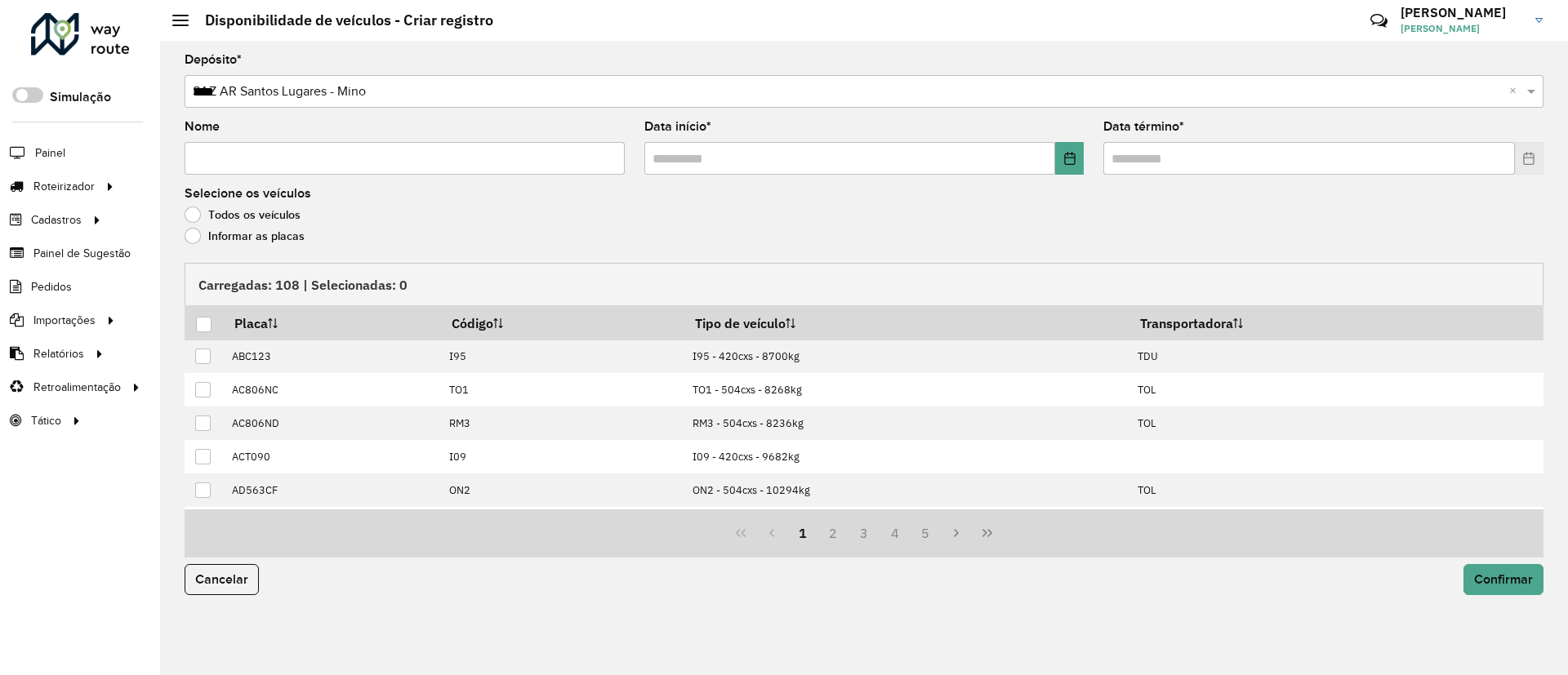
click at [411, 158] on input "Nome" at bounding box center [404, 159] width 441 height 33
type input "**********"
click at [1071, 165] on button "Choose Date" at bounding box center [1070, 159] width 29 height 33
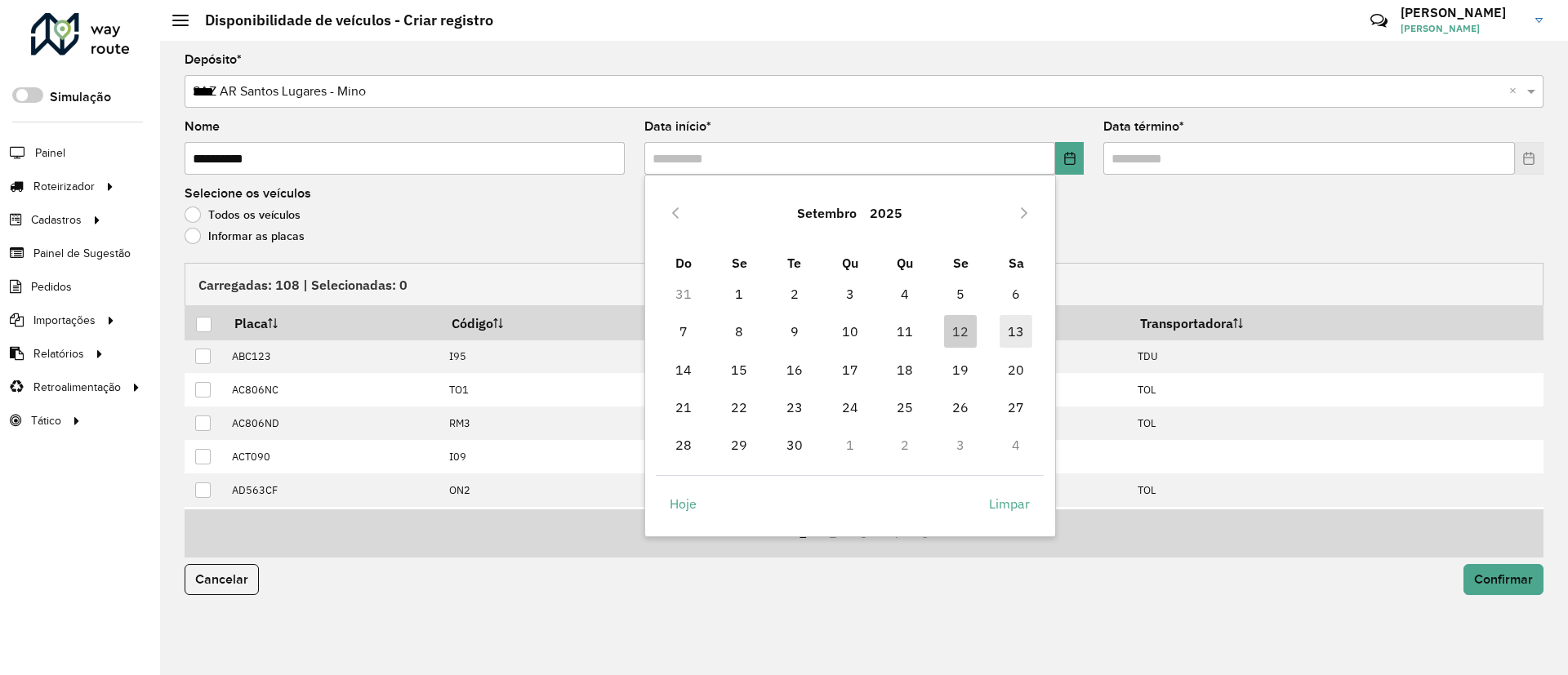
click at [1014, 326] on span "13" at bounding box center [1016, 331] width 33 height 33
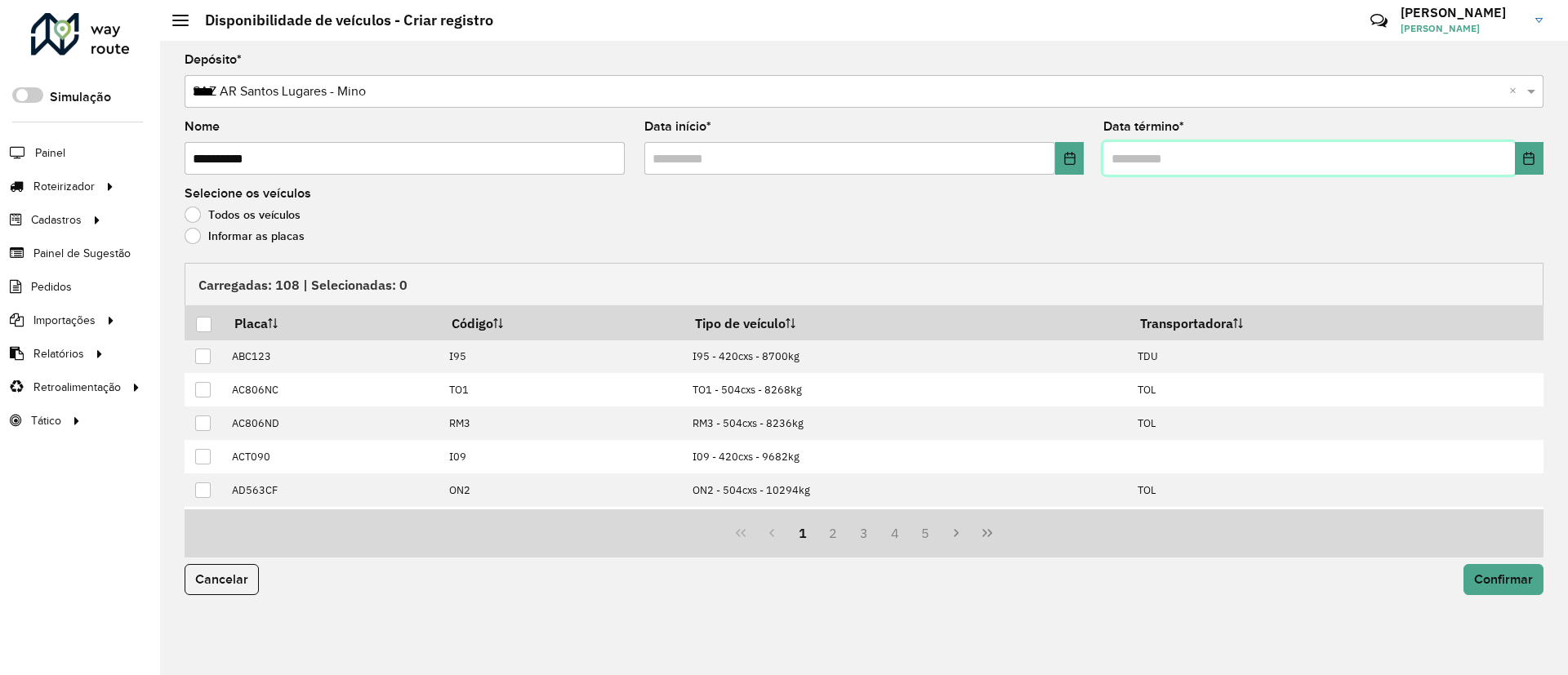
click at [1511, 169] on input "text" at bounding box center [1309, 159] width 412 height 33
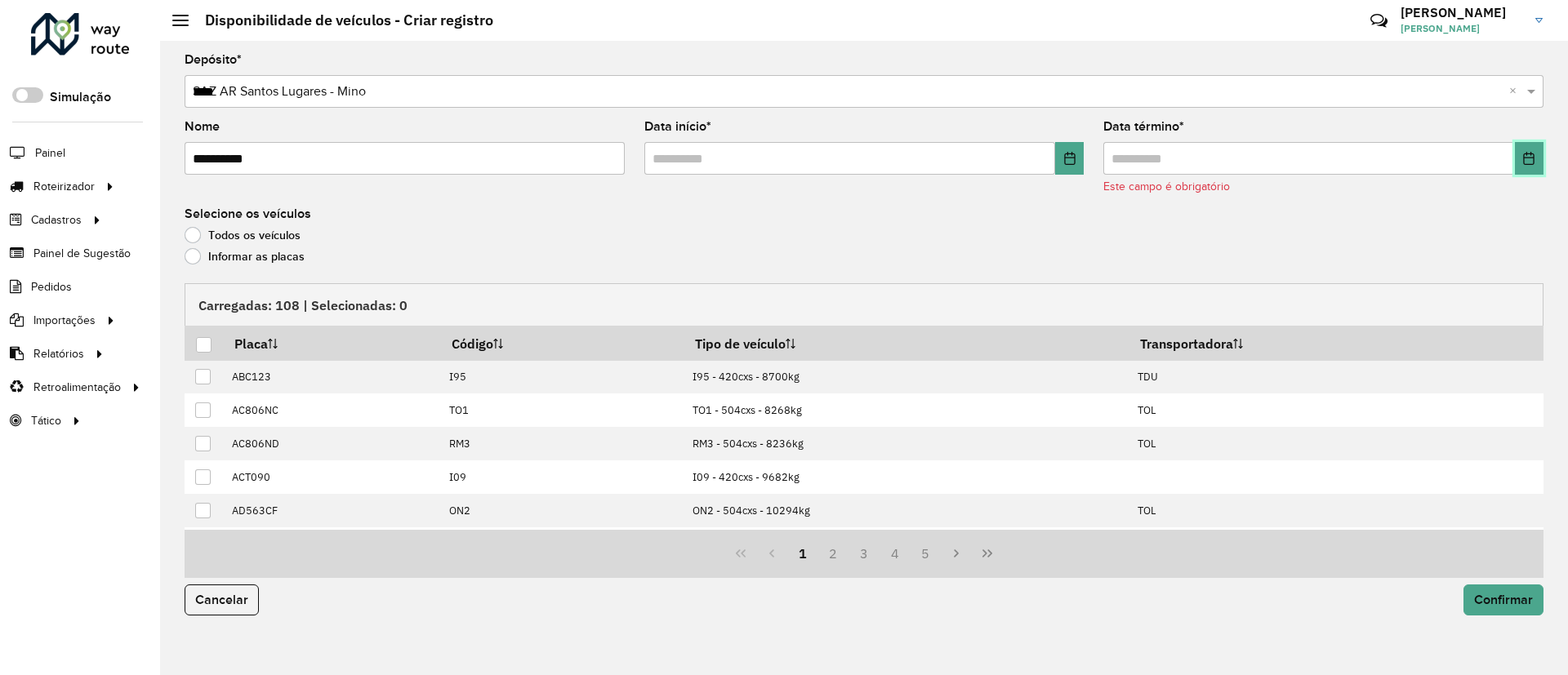
click at [1518, 166] on button "Choose Date" at bounding box center [1529, 159] width 29 height 33
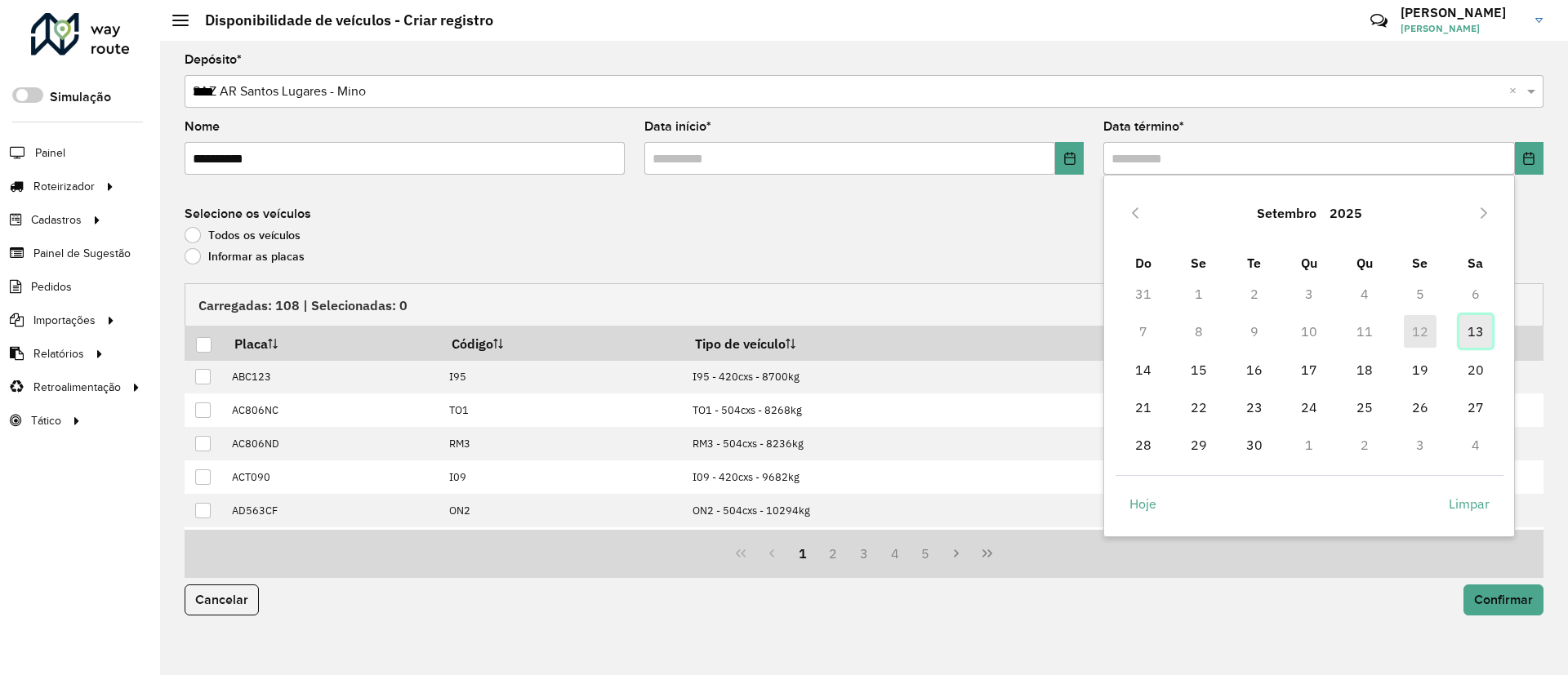
click at [1469, 326] on span "13" at bounding box center [1476, 331] width 33 height 33
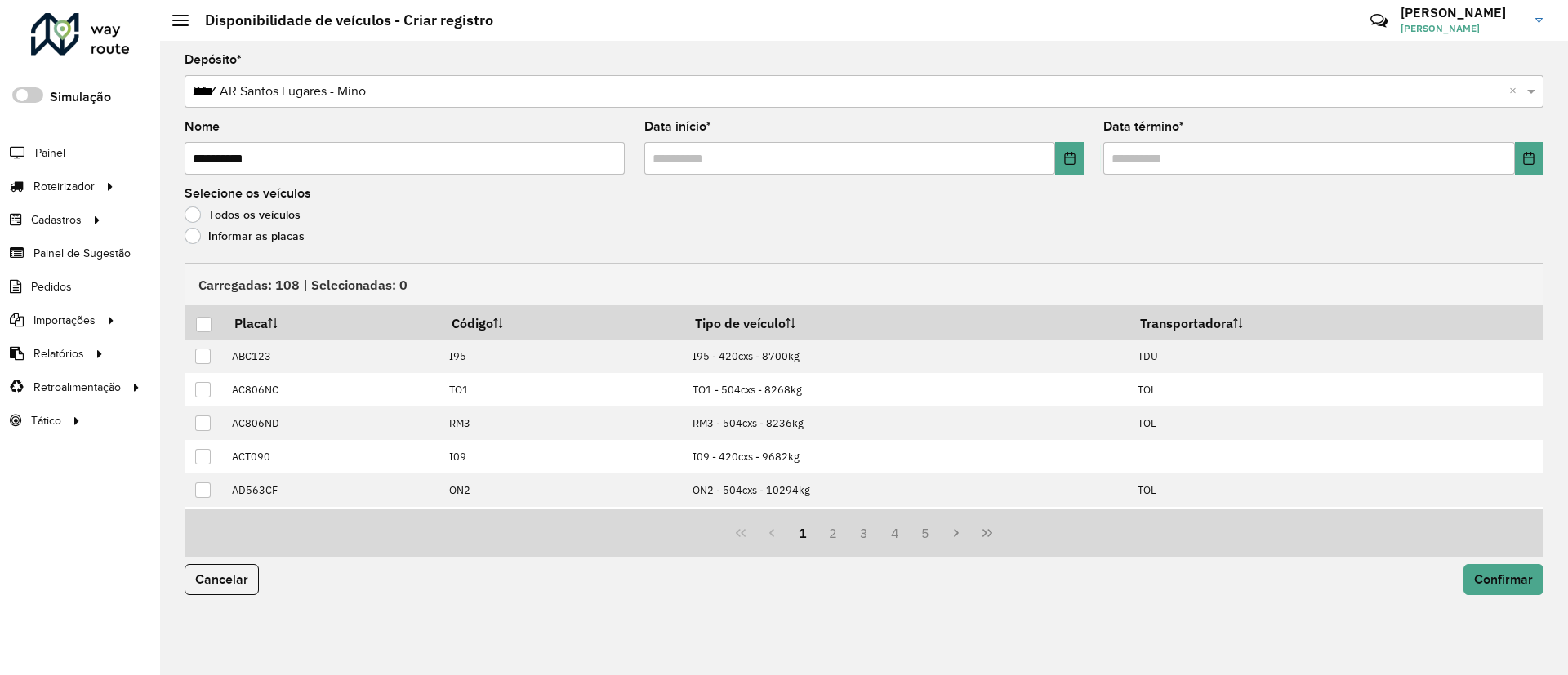
click at [242, 239] on label "Informar as placas" at bounding box center [244, 236] width 120 height 17
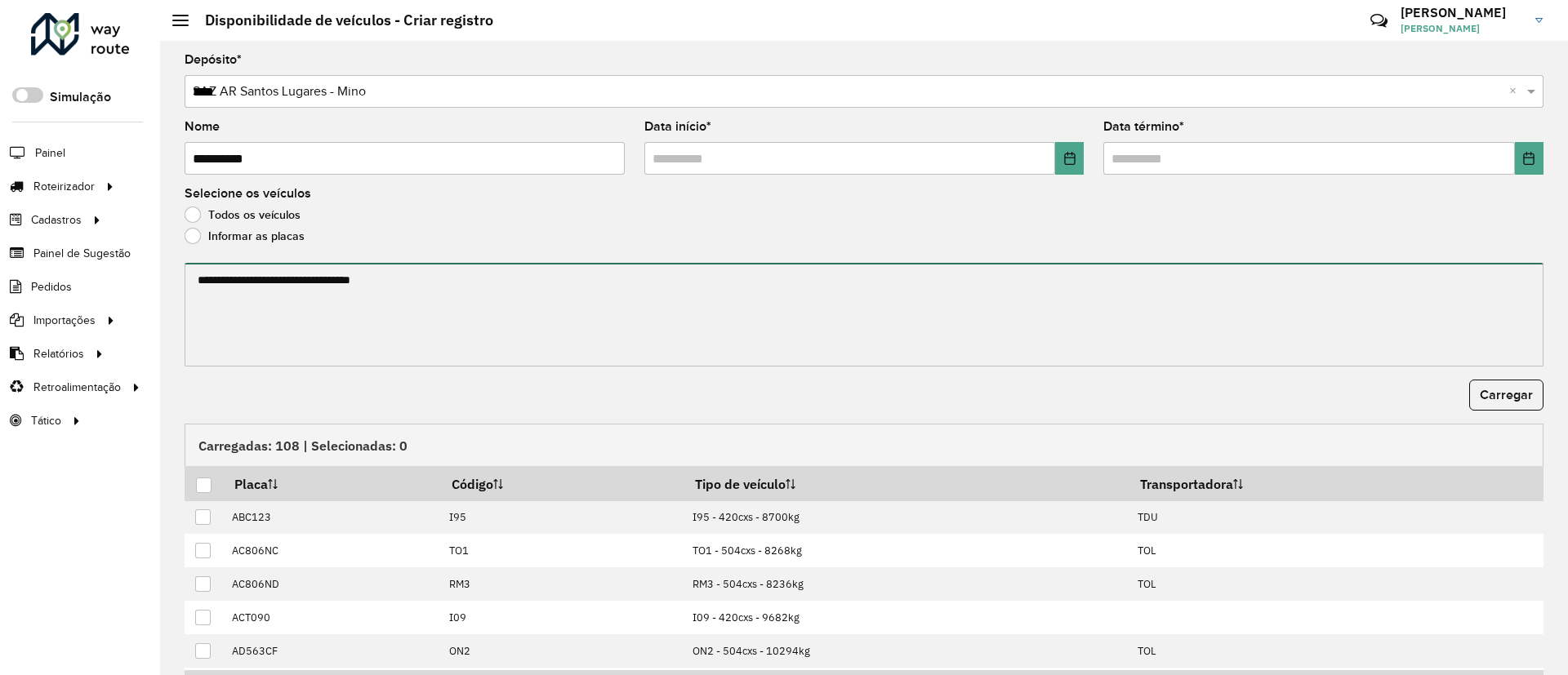
paste textarea "******* ******* ******* ******* ******* *******"
paste textarea "******* ******* ******* ******* ******* ****** ******* ******* ******* ****** *…"
type textarea "******* ******* ******* ******* ******* ******* ******* ******* ******* *******…"
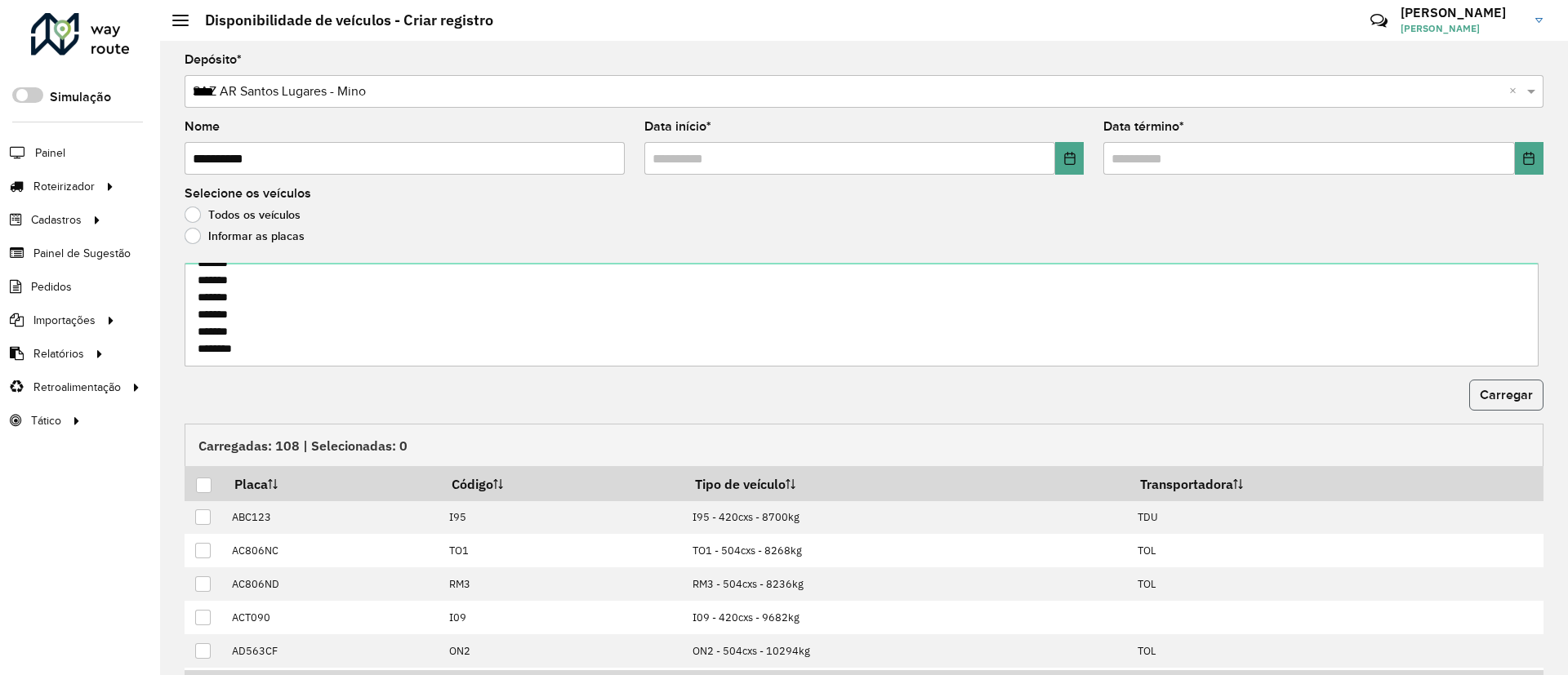
click at [1512, 387] on span "Carregar" at bounding box center [1506, 394] width 53 height 14
click at [204, 479] on div at bounding box center [203, 485] width 16 height 16
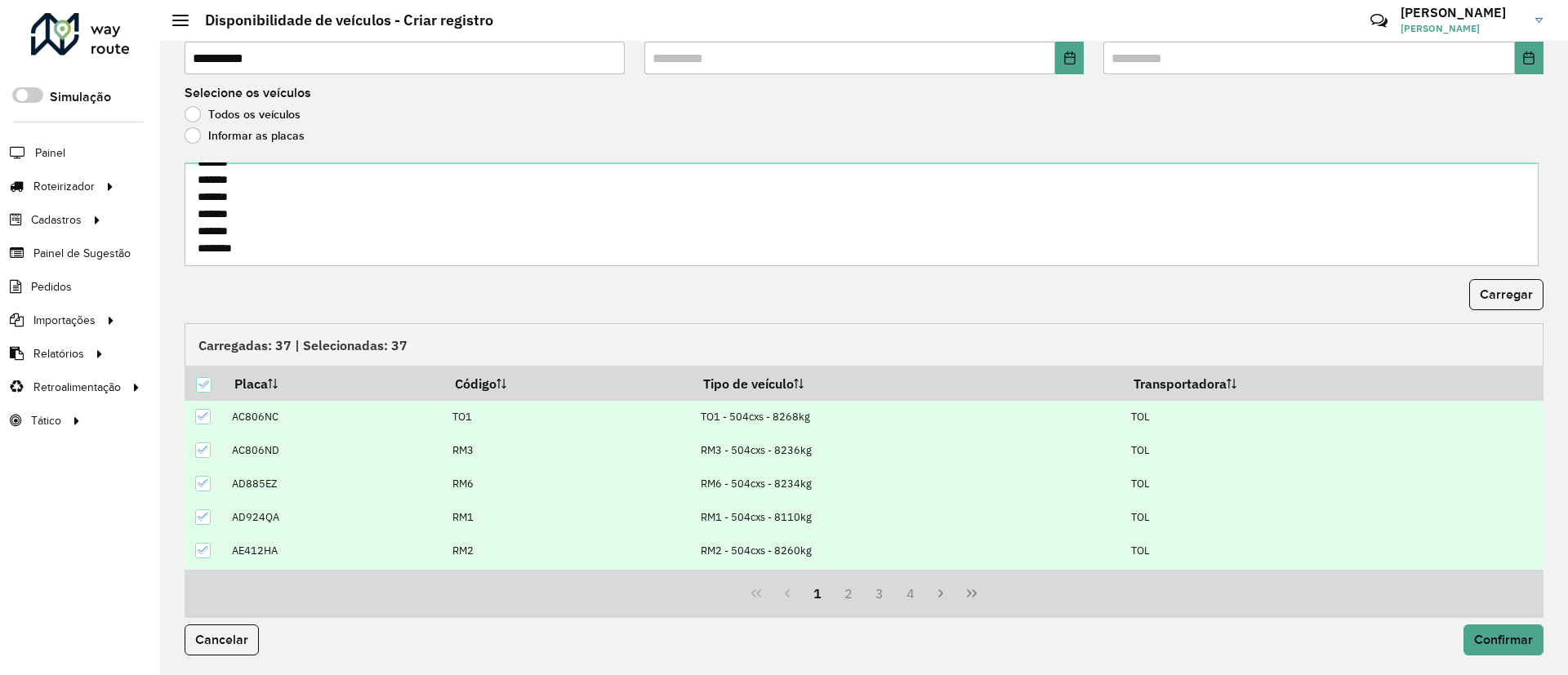
scroll to position [122, 0]
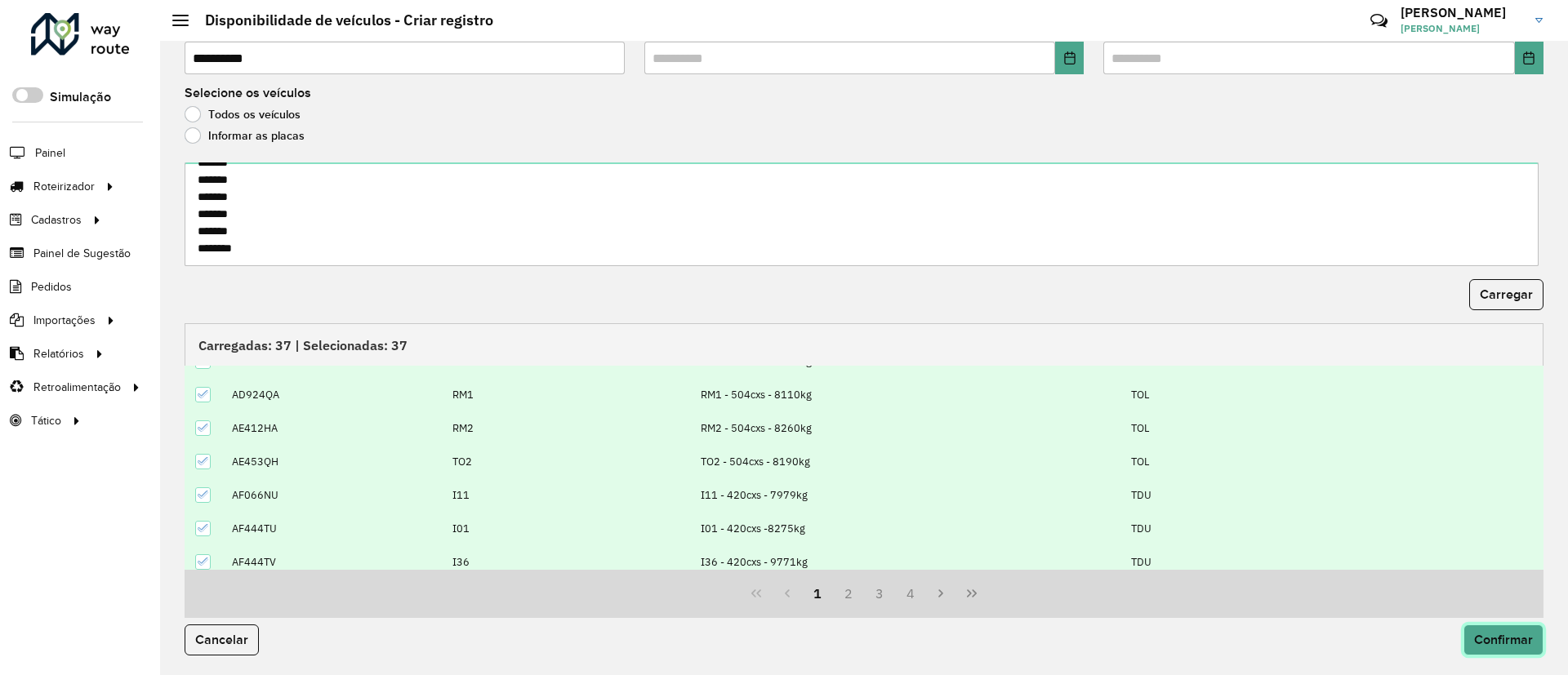
click at [1508, 627] on button "Confirmar" at bounding box center [1504, 640] width 80 height 31
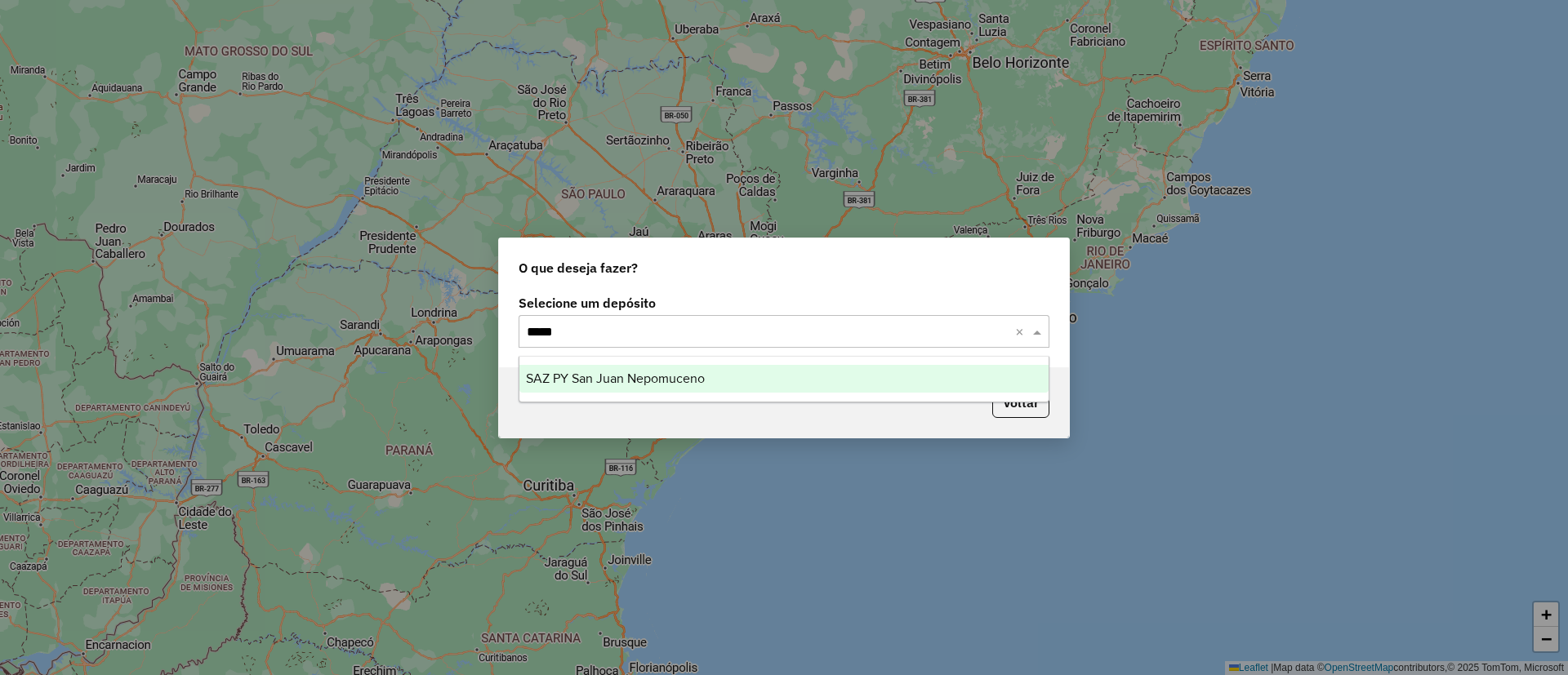
type input "******"
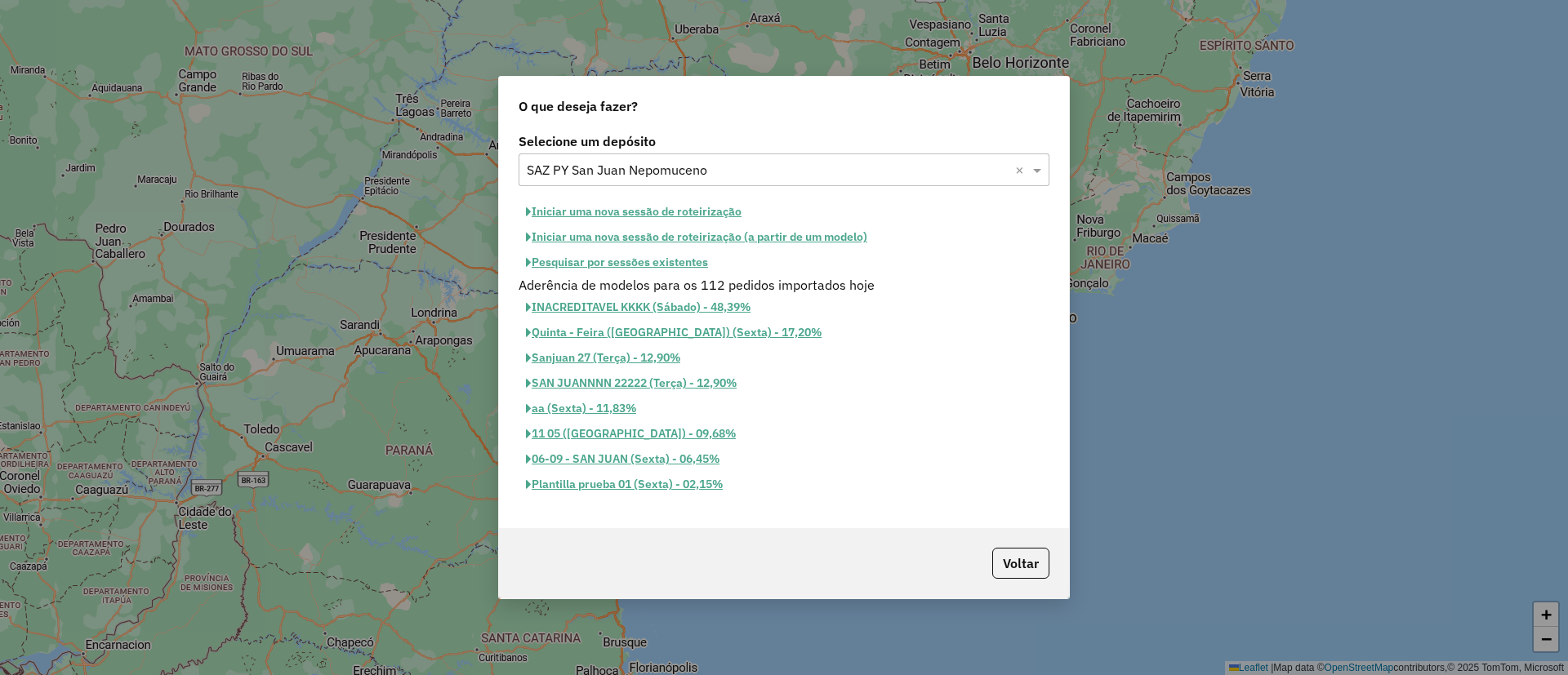
click at [589, 217] on button "Iniciar uma nova sessão de roteirização" at bounding box center [633, 212] width 231 height 26
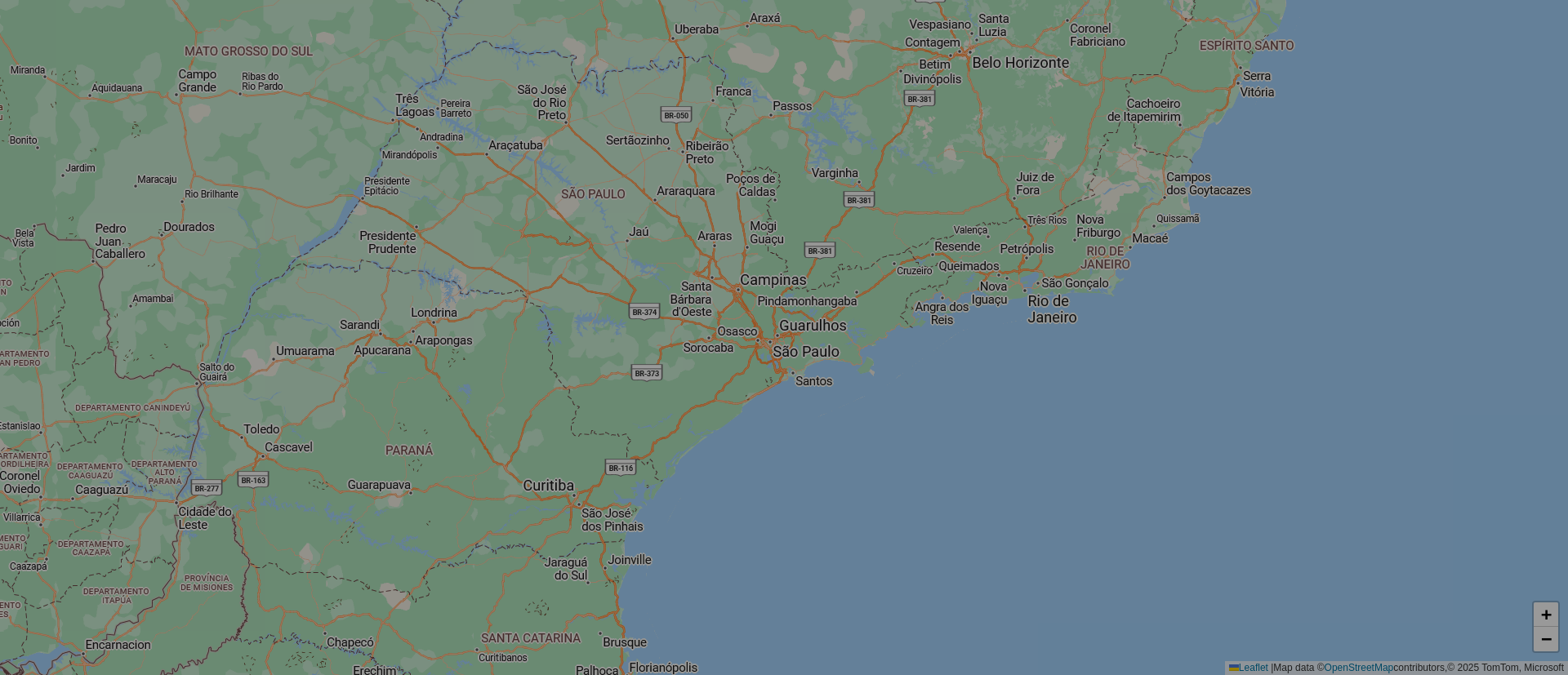
select select "*"
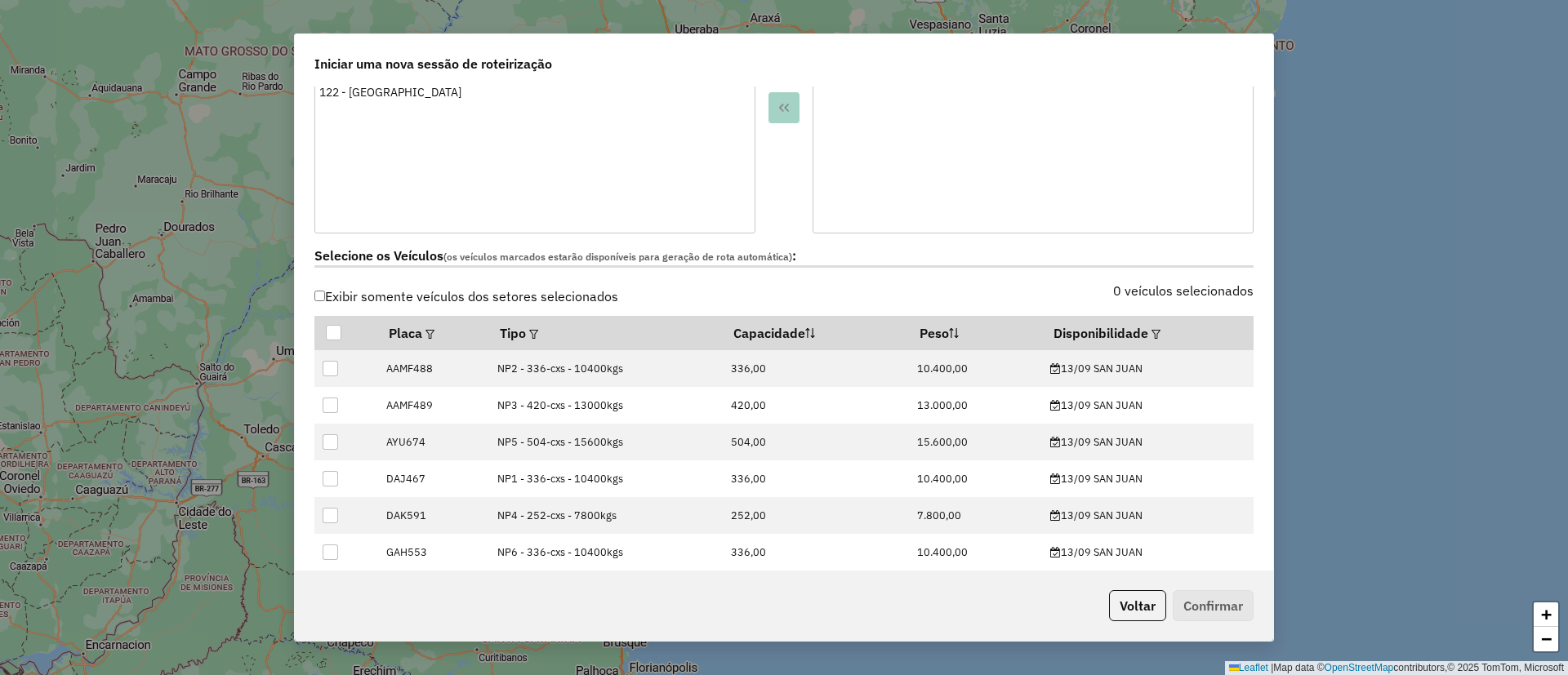
scroll to position [368, 0]
click at [1151, 330] on em at bounding box center [1156, 331] width 9 height 9
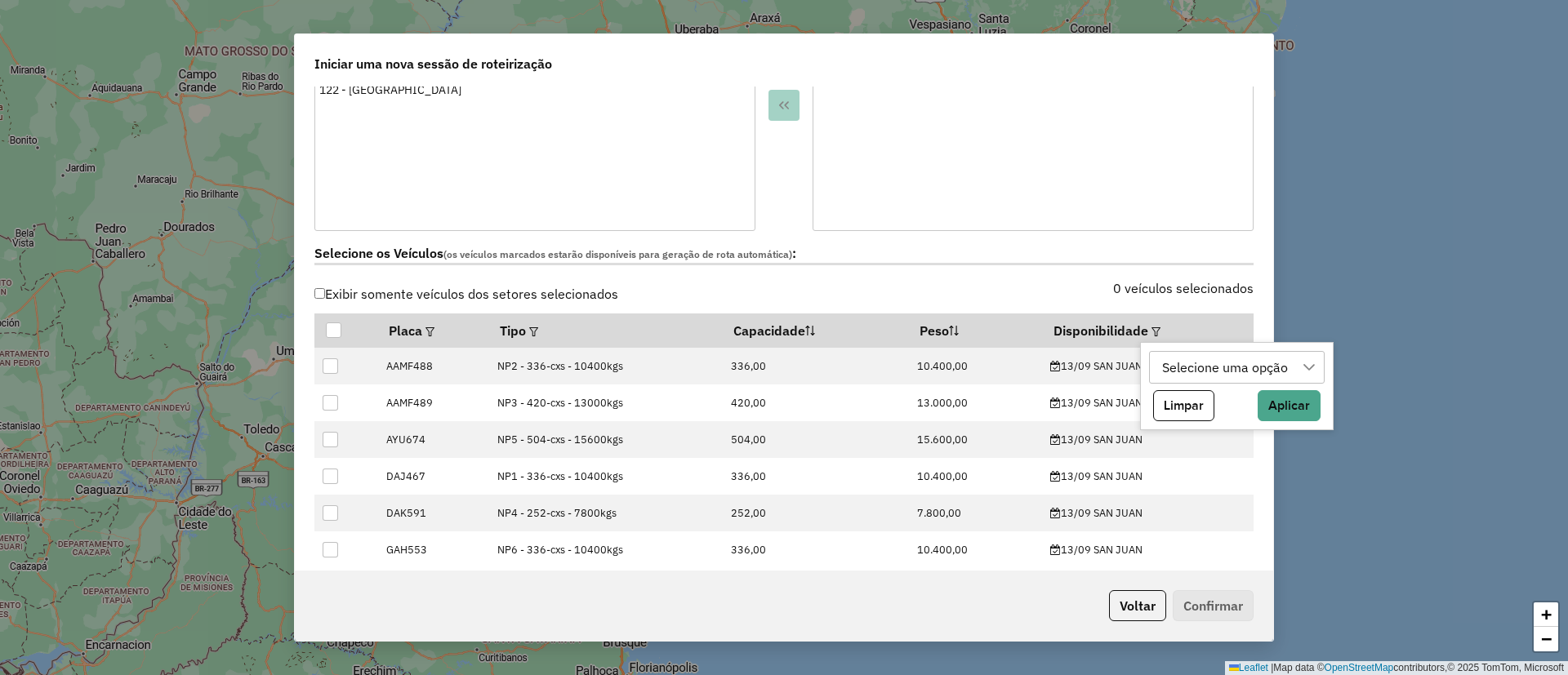
click at [1174, 367] on div "Selecione uma opção" at bounding box center [1225, 368] width 137 height 31
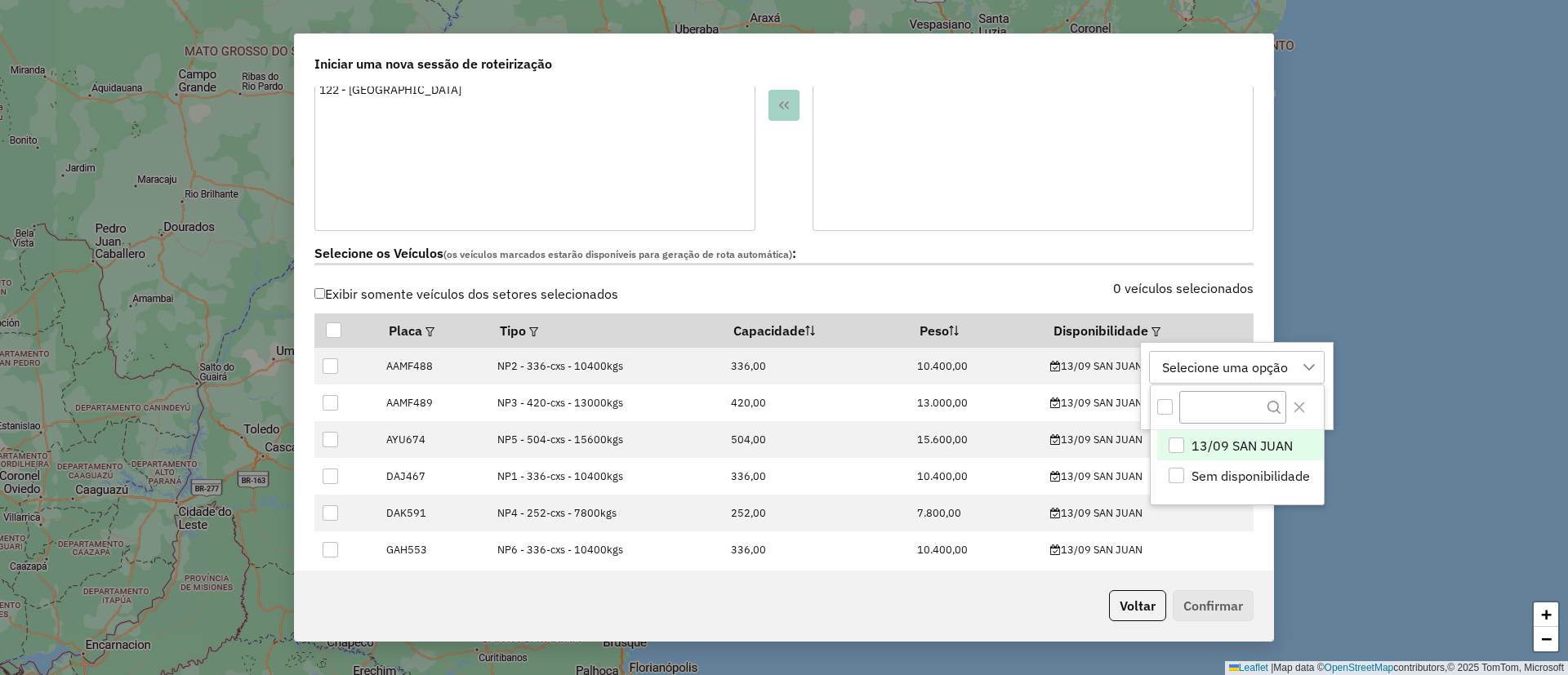
click at [1206, 441] on span "13/09 SAN JUAN" at bounding box center [1242, 446] width 102 height 20
click at [1298, 401] on icon "Close" at bounding box center [1299, 407] width 13 height 13
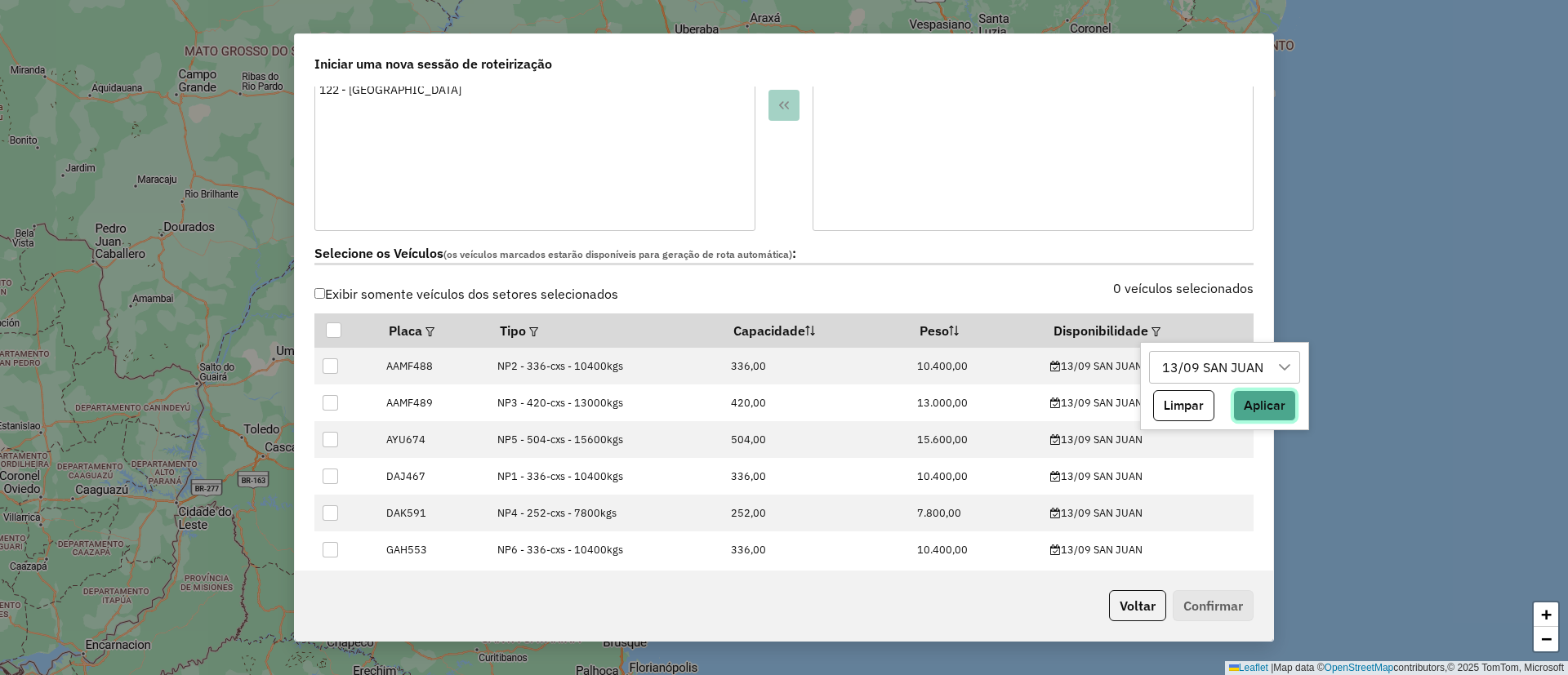
click at [1265, 409] on button "Aplicar" at bounding box center [1265, 406] width 63 height 31
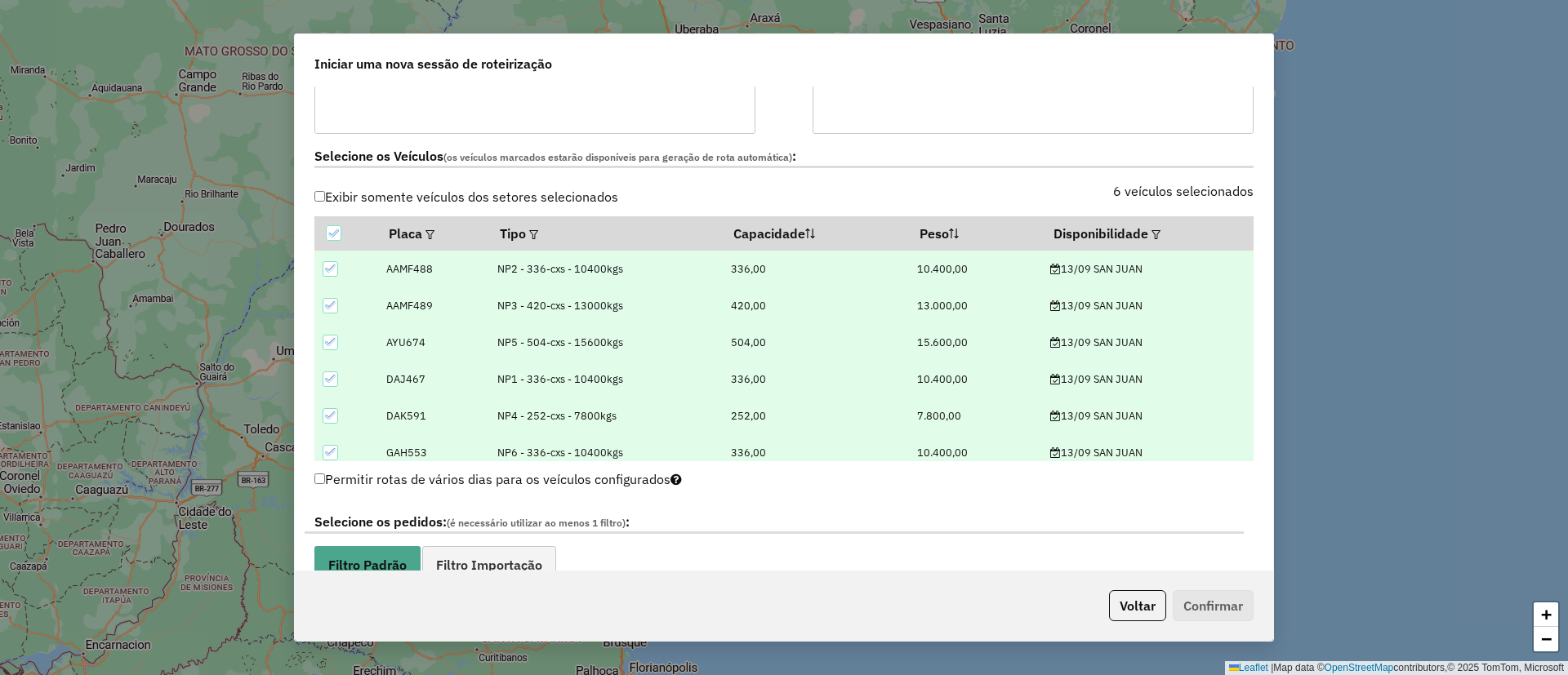
scroll to position [734, 0]
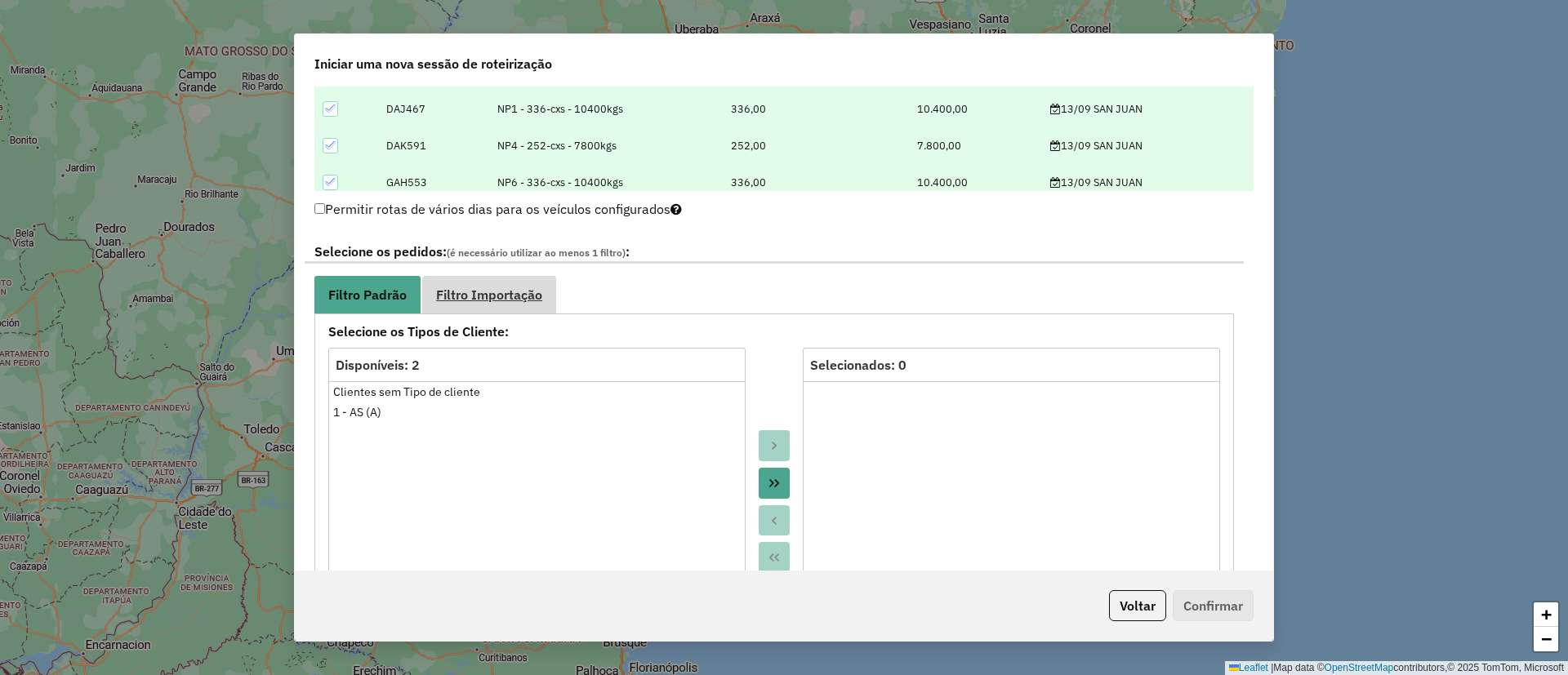
click at [520, 284] on link "Filtro Importação" at bounding box center [489, 294] width 134 height 36
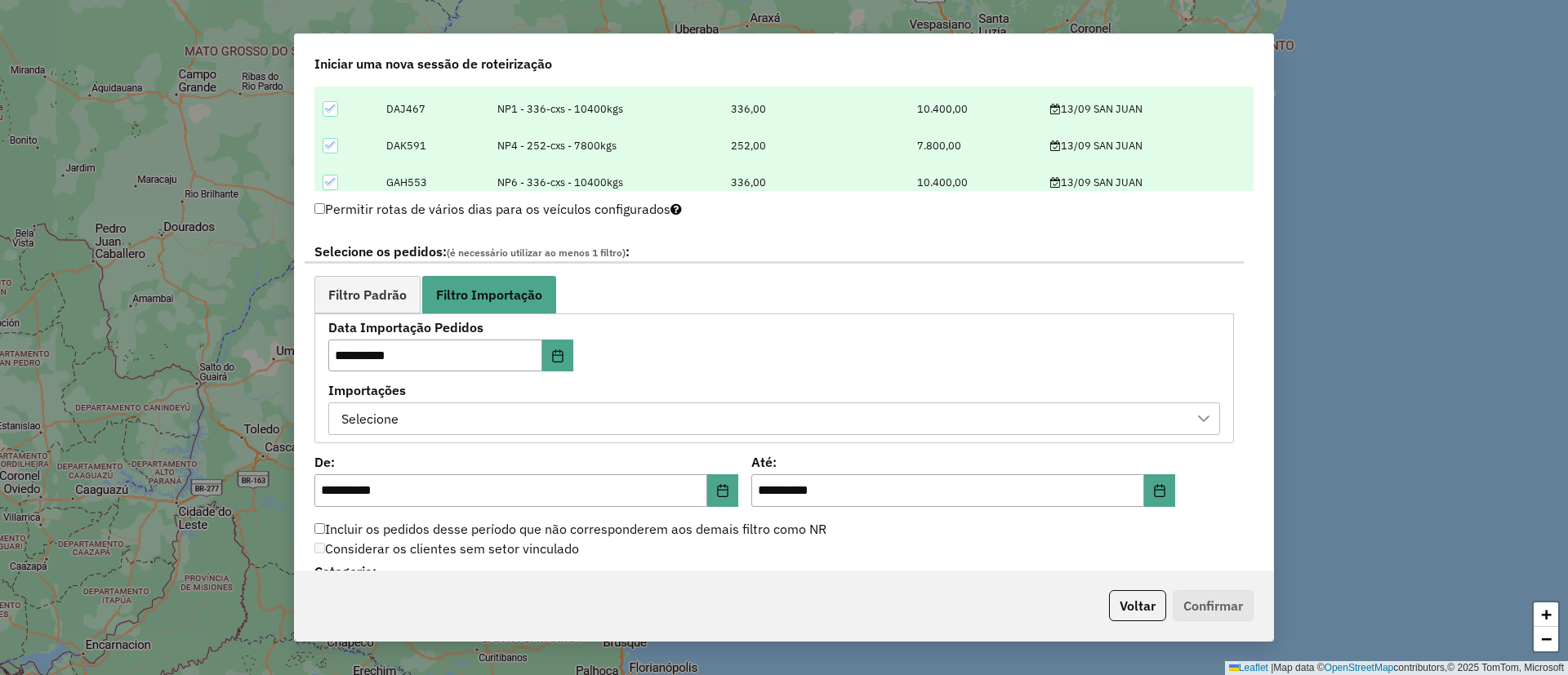
click at [458, 412] on div "Selecione" at bounding box center [762, 419] width 853 height 31
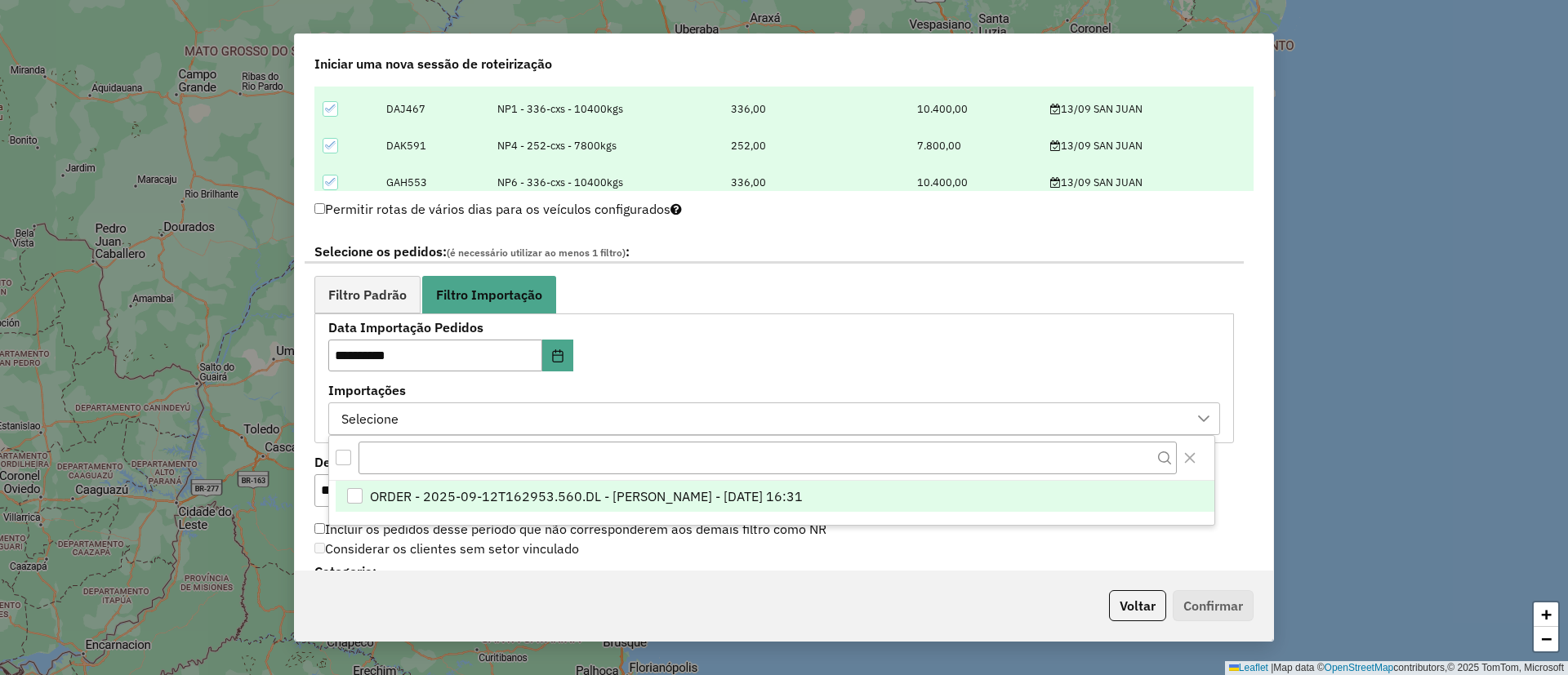
click at [460, 491] on span "ORDER - 2025-09-12T162953.560.DL - [PERSON_NAME] - [DATE] 16:31" at bounding box center [587, 497] width 433 height 20
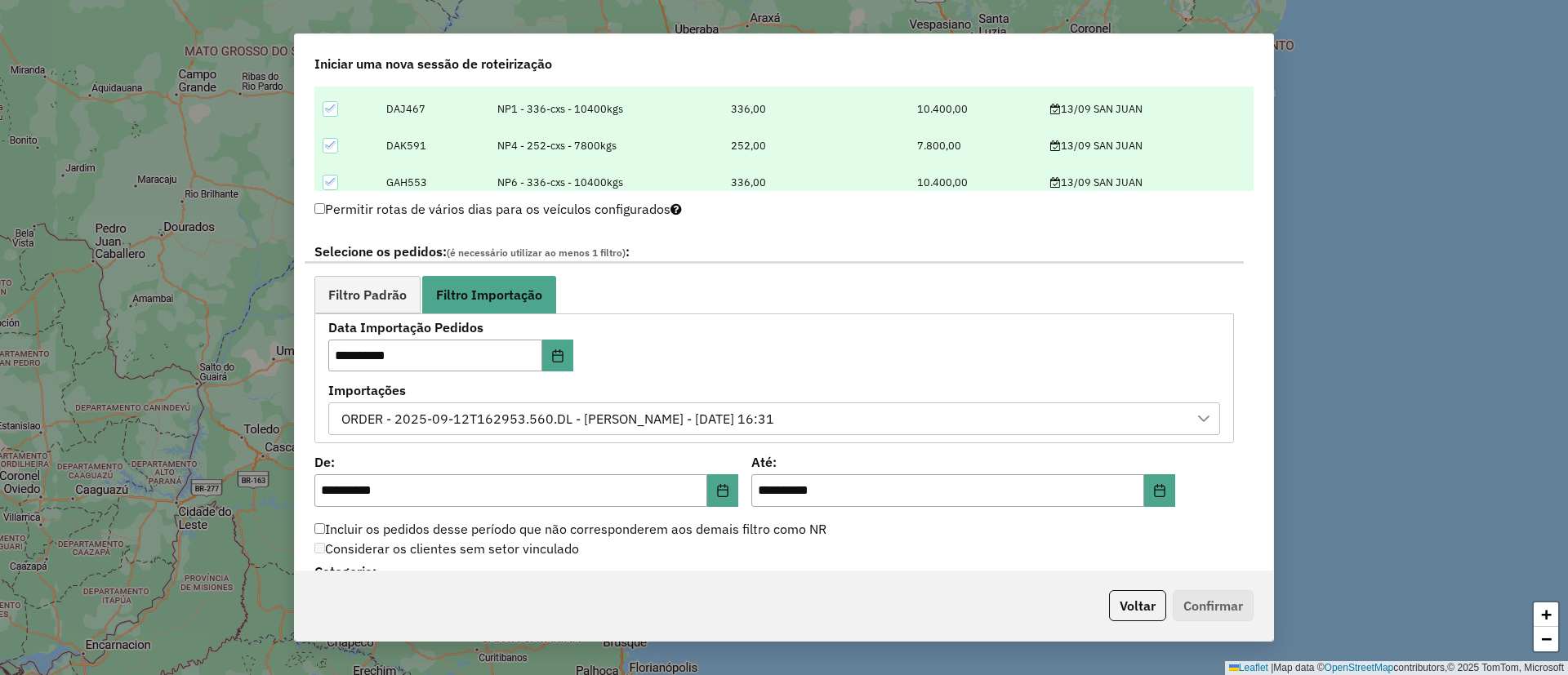
scroll to position [980, 0]
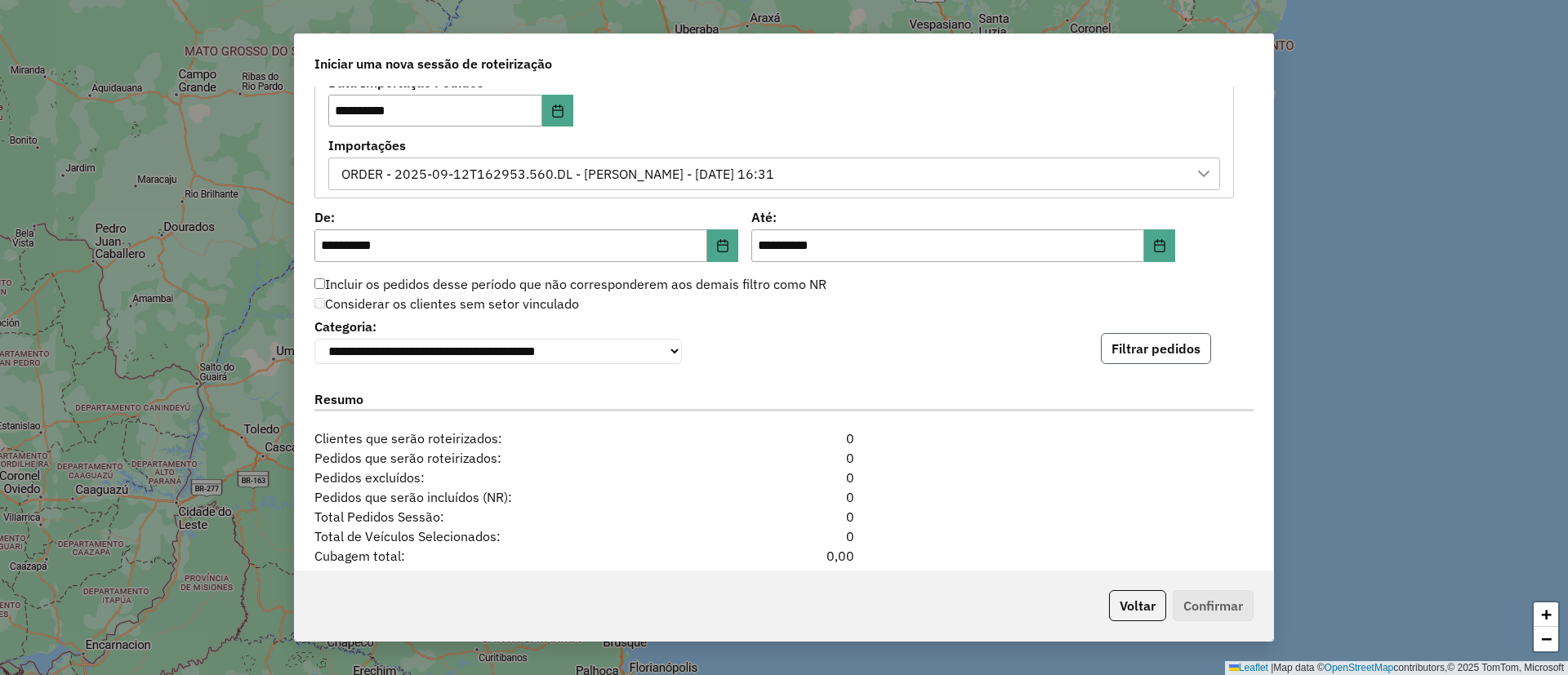
click at [1127, 362] on button "Filtrar pedidos" at bounding box center [1156, 349] width 110 height 31
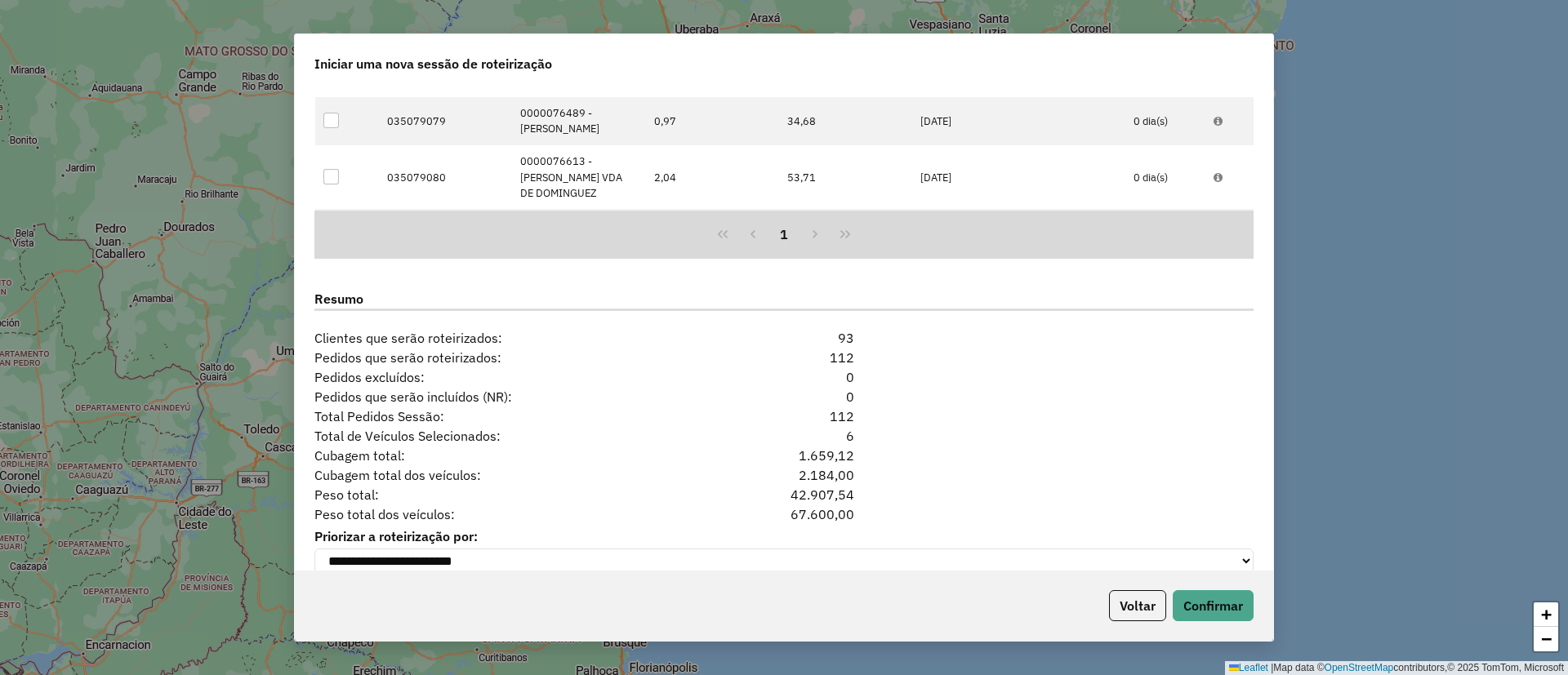
scroll to position [1448, 0]
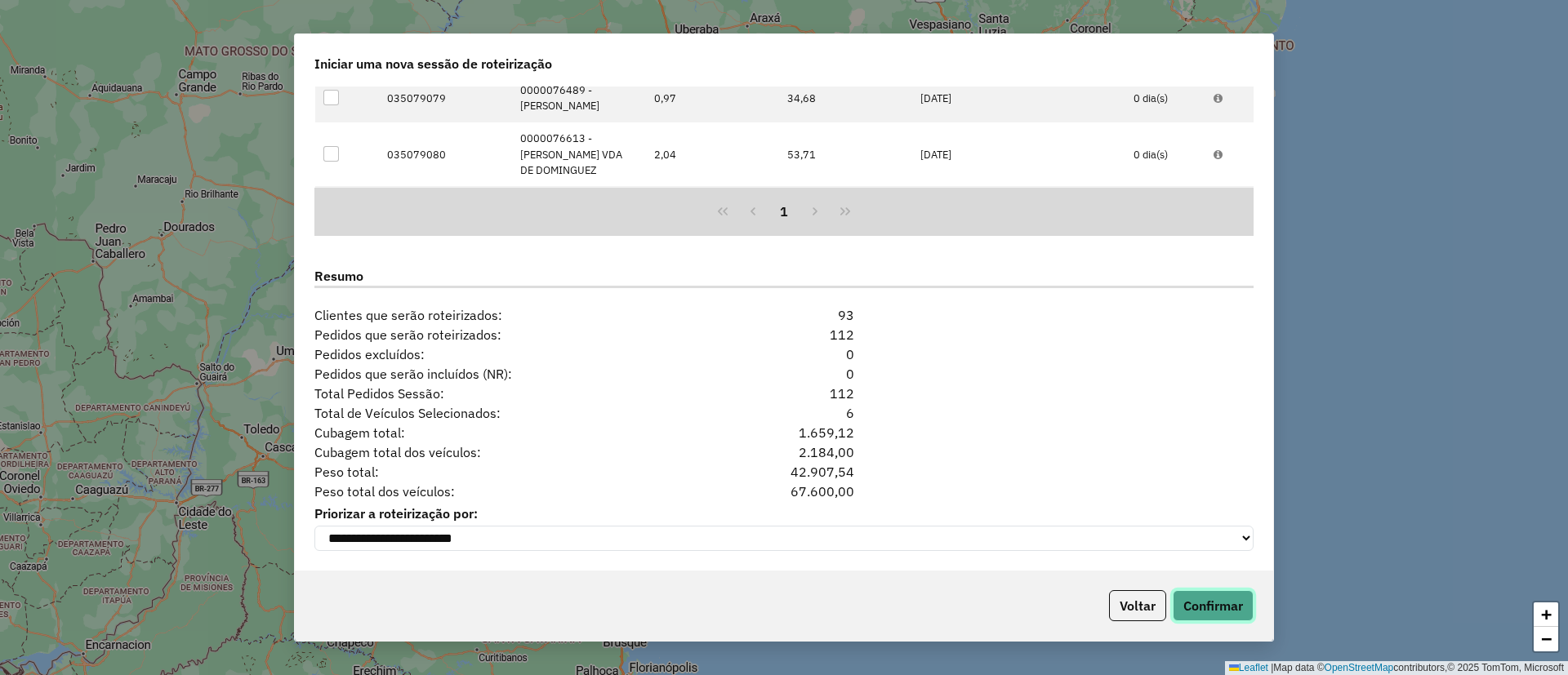
click at [1205, 597] on button "Confirmar" at bounding box center [1213, 606] width 81 height 31
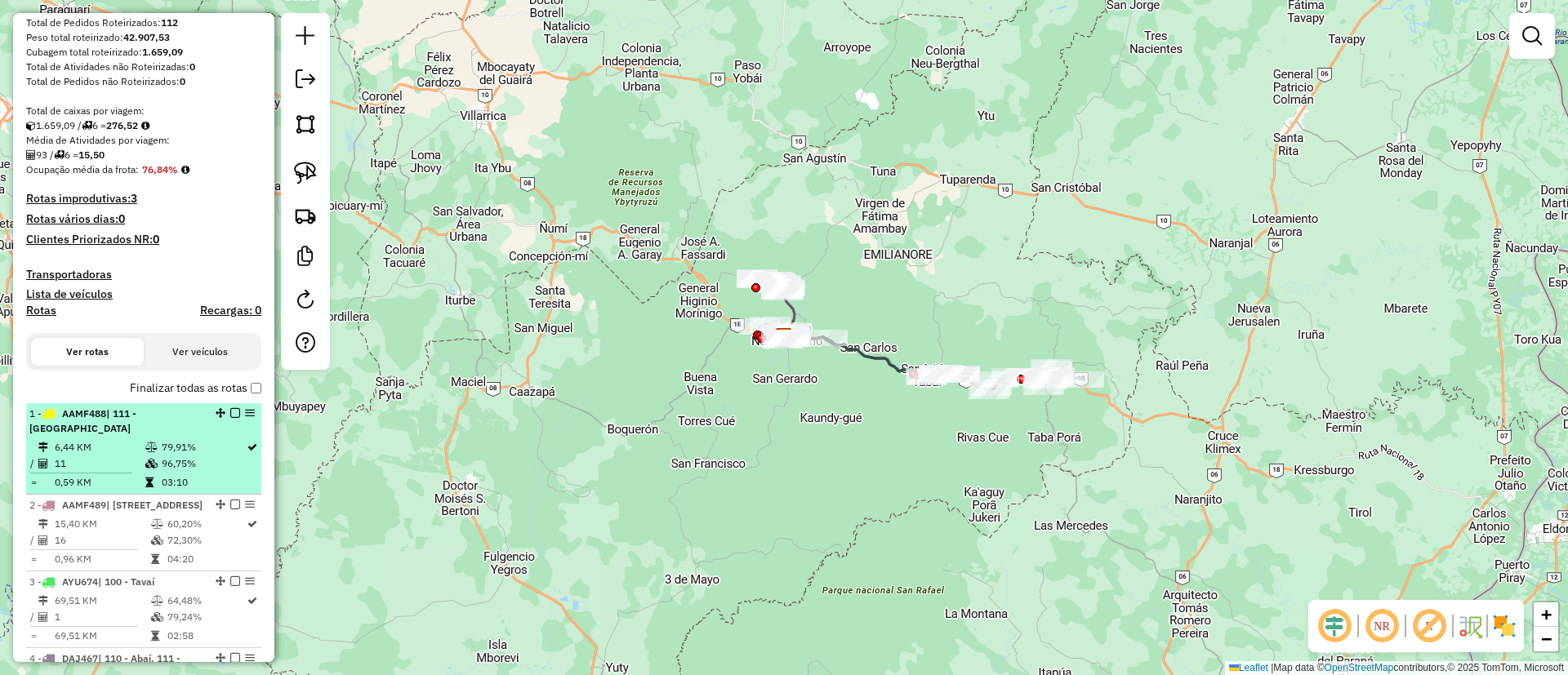
scroll to position [245, 0]
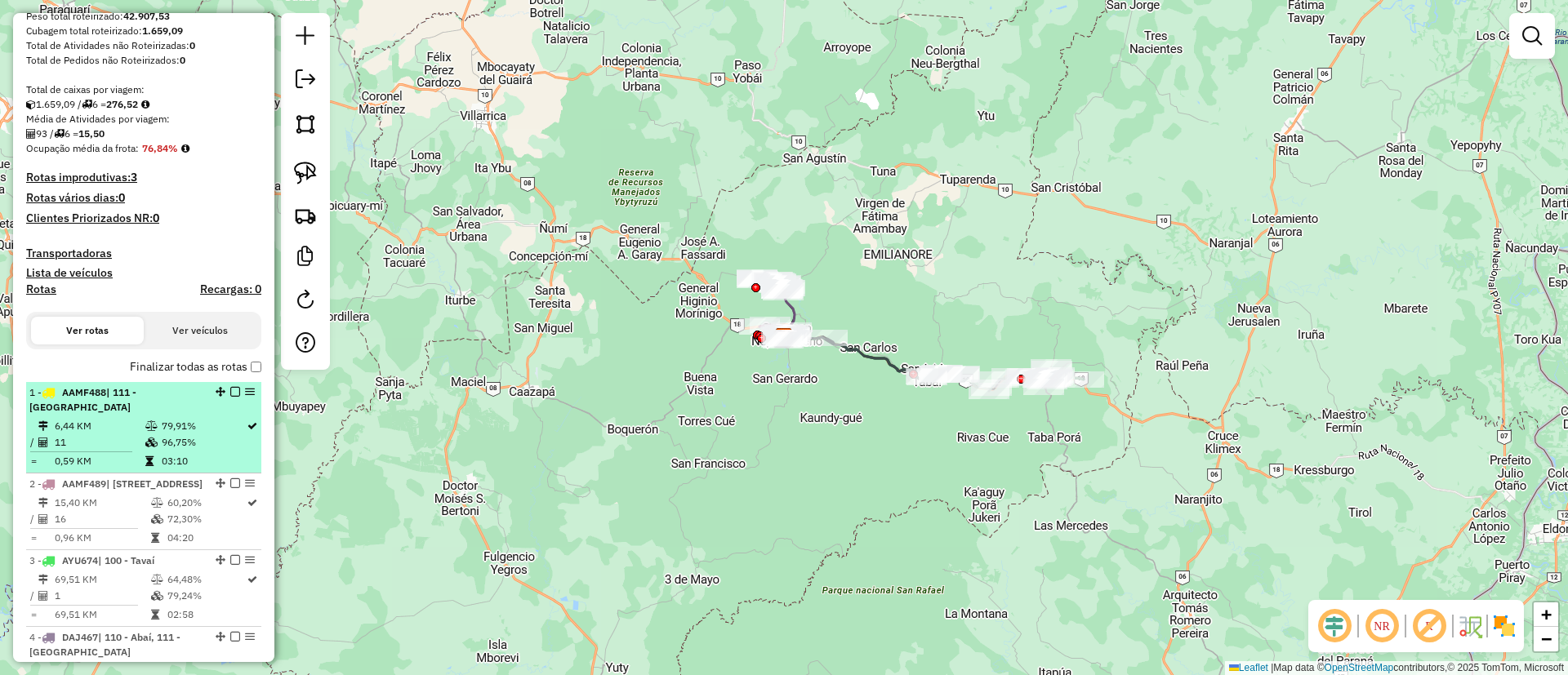
click at [228, 397] on div "1 - AAMF488 | 111 - [GEOGRAPHIC_DATA]" at bounding box center [144, 400] width 229 height 30
select select "**********"
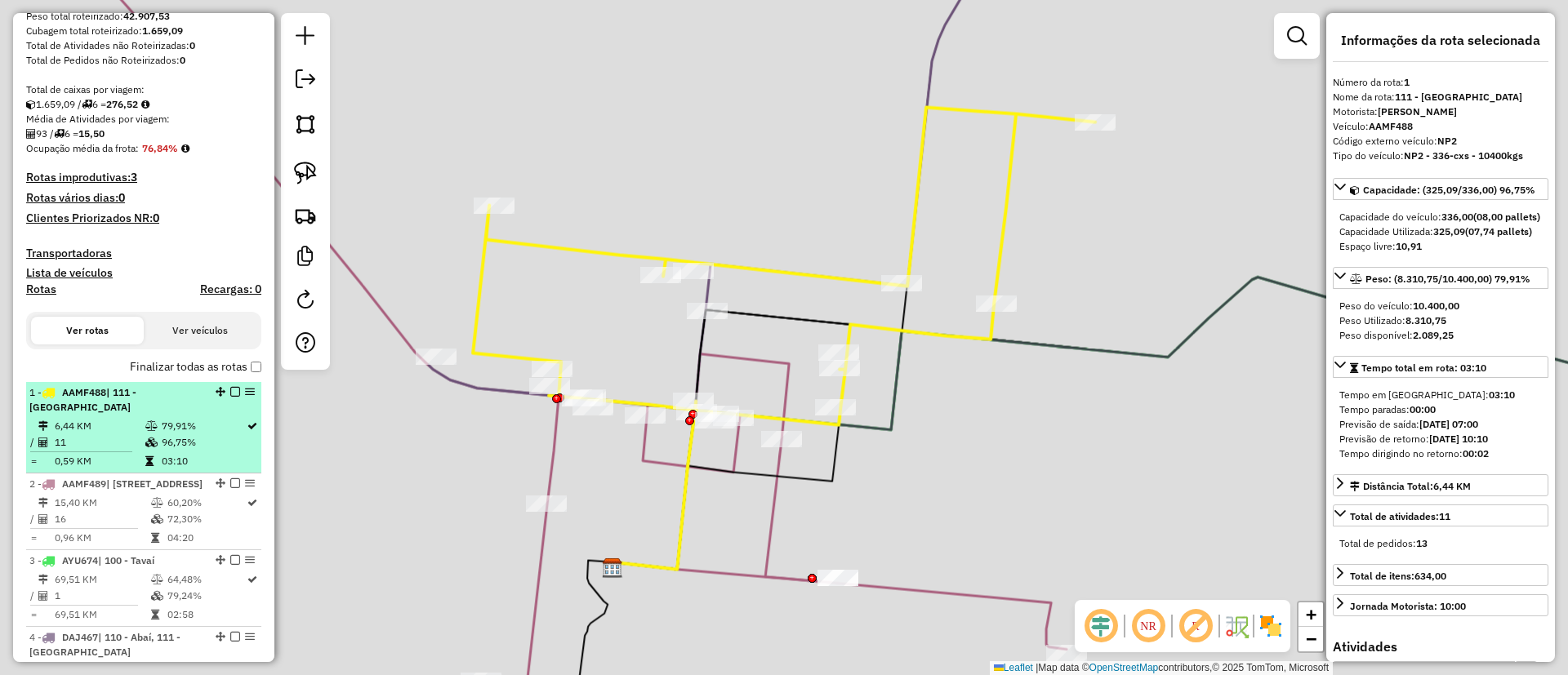
click at [231, 390] on em at bounding box center [236, 392] width 10 height 10
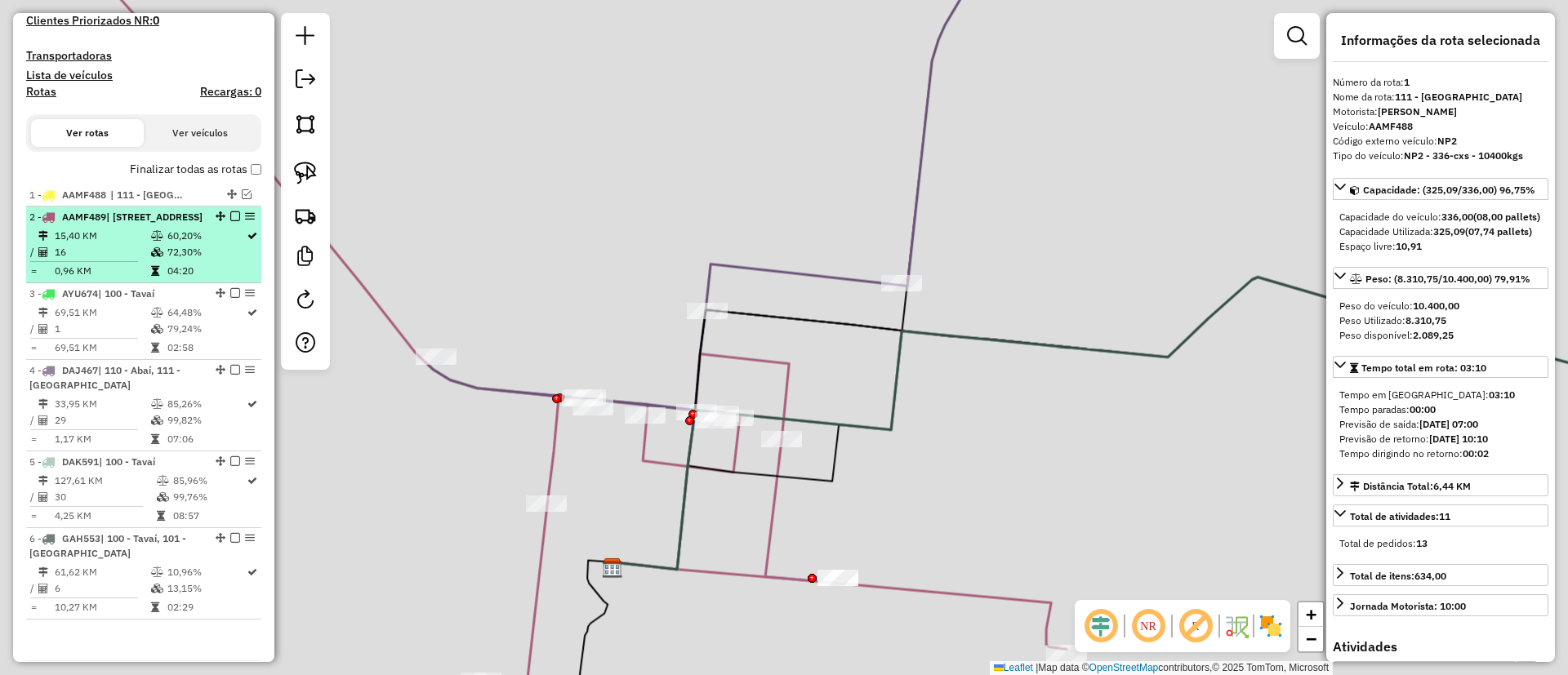
scroll to position [490, 0]
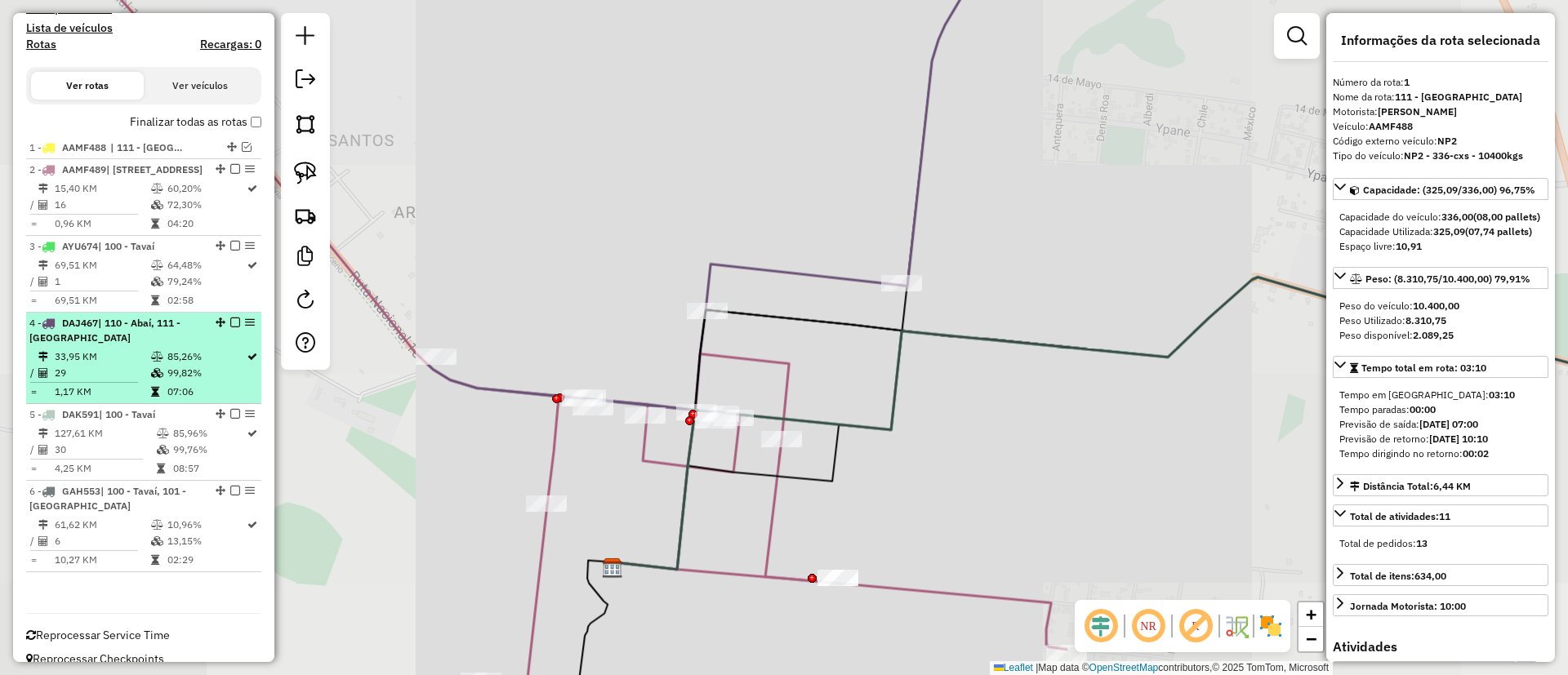
click at [230, 345] on div "4 - DAJ467 | 110 - Abaí, 111 - [GEOGRAPHIC_DATA]" at bounding box center [144, 330] width 229 height 30
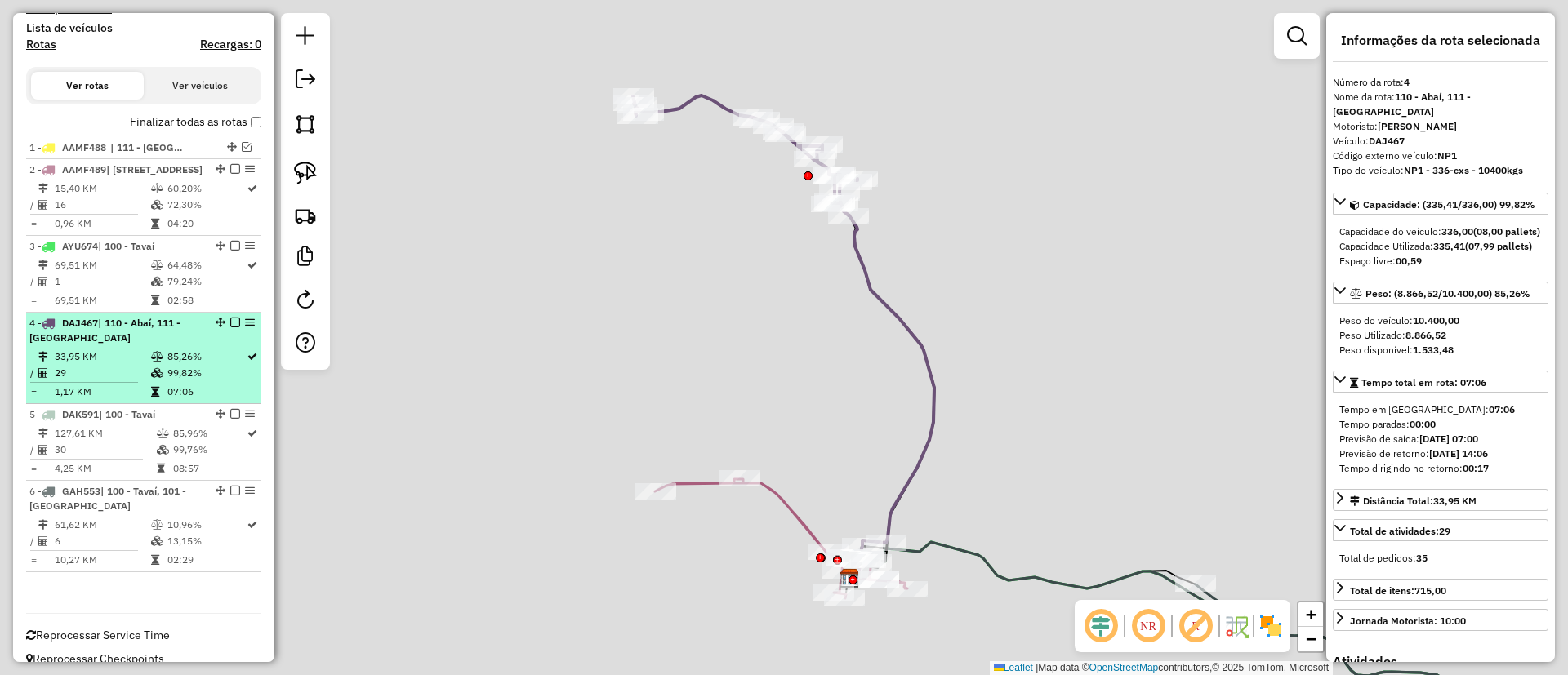
click at [231, 327] on em at bounding box center [236, 322] width 10 height 10
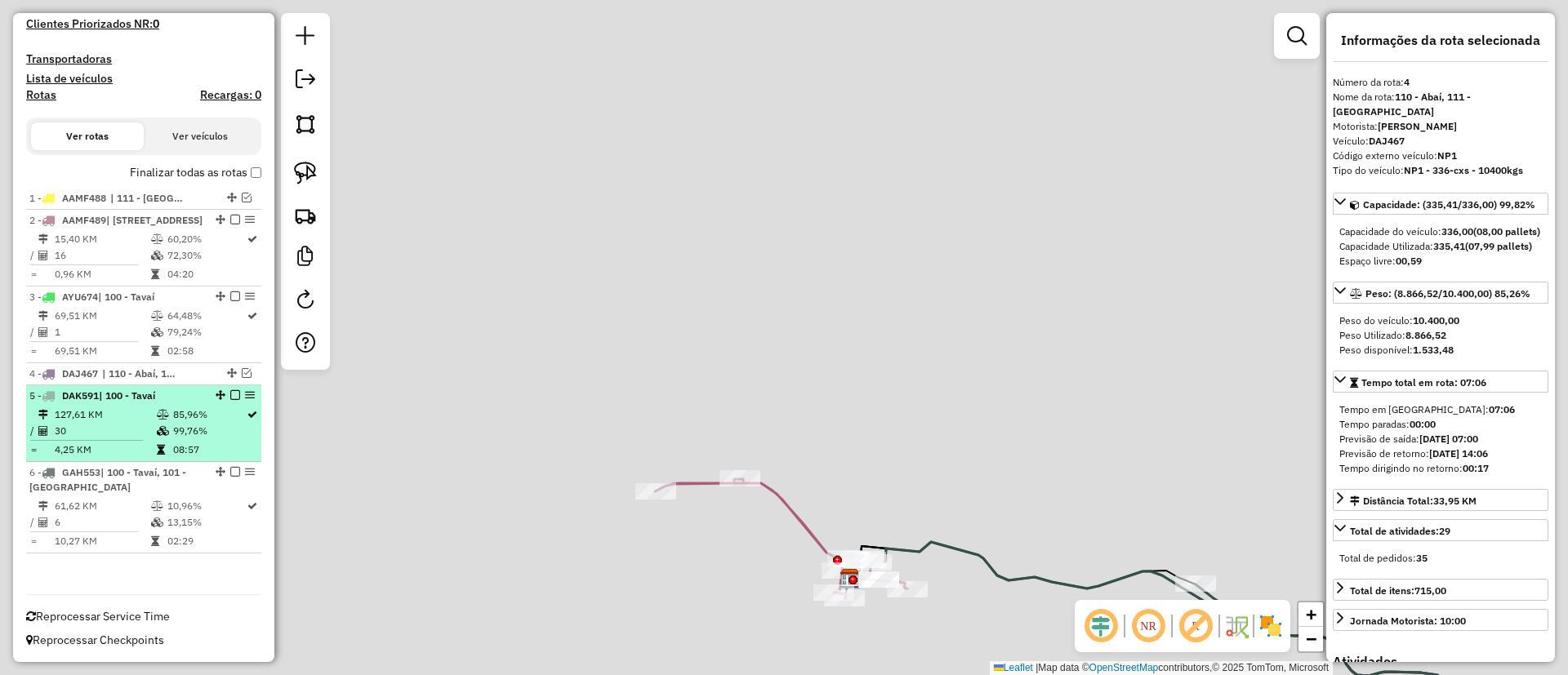
click at [231, 394] on em at bounding box center [236, 395] width 10 height 10
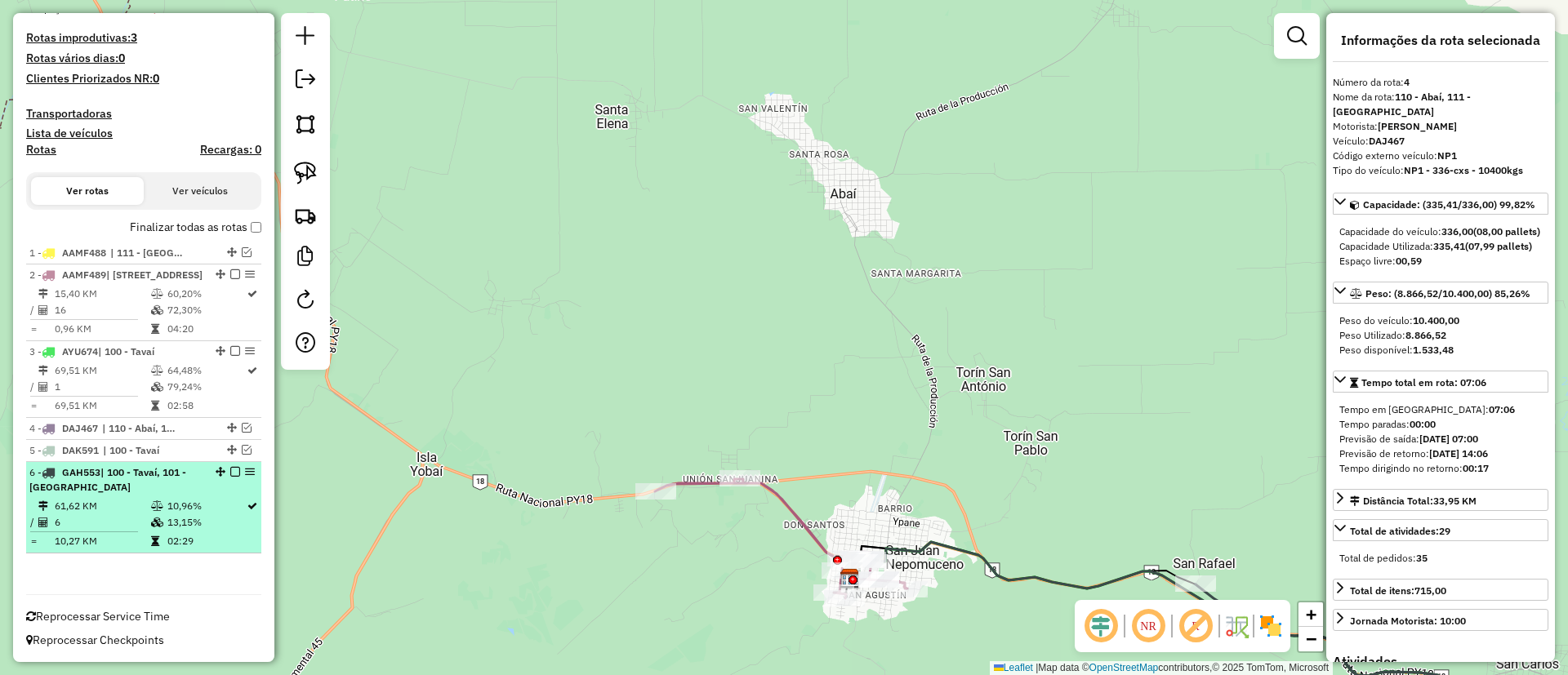
click at [190, 491] on div "6 - GAH553 | 100 - Tavaí, 101 - [GEOGRAPHIC_DATA]" at bounding box center [116, 480] width 173 height 30
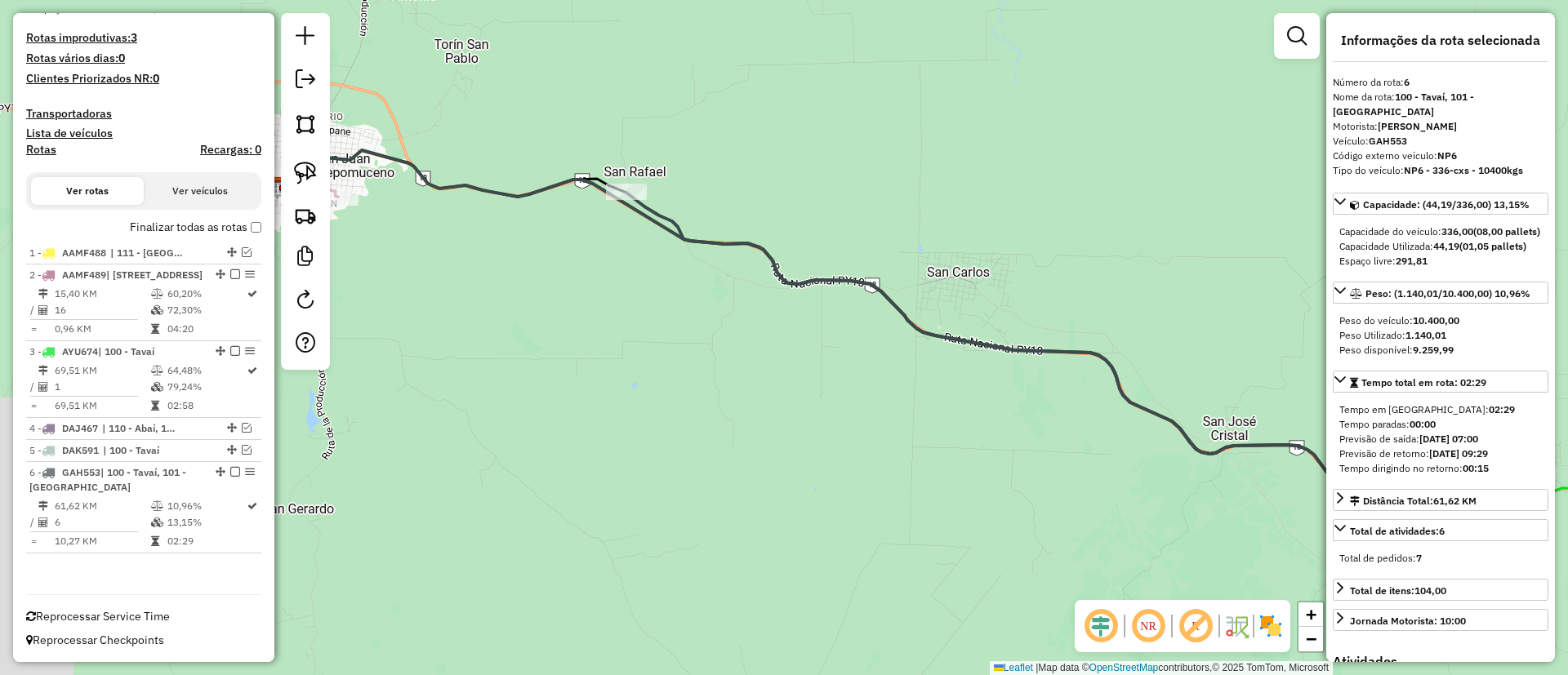
drag, startPoint x: 444, startPoint y: 454, endPoint x: 827, endPoint y: 457, distance: 383.0
click at [827, 457] on div "Janela de atendimento Grade de atendimento Capacidade Transportadoras Veículos …" at bounding box center [784, 337] width 1568 height 675
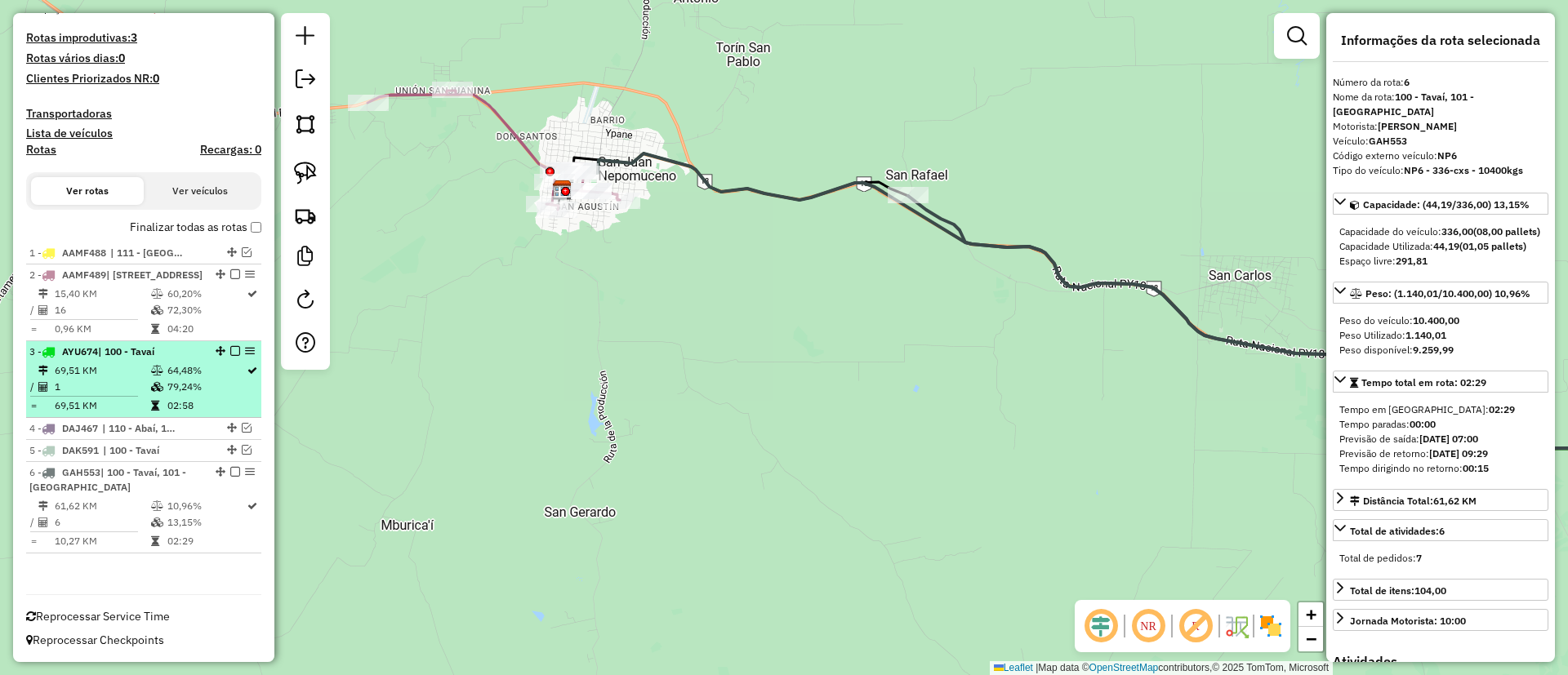
click at [179, 368] on td "64,48%" at bounding box center [207, 371] width 79 height 17
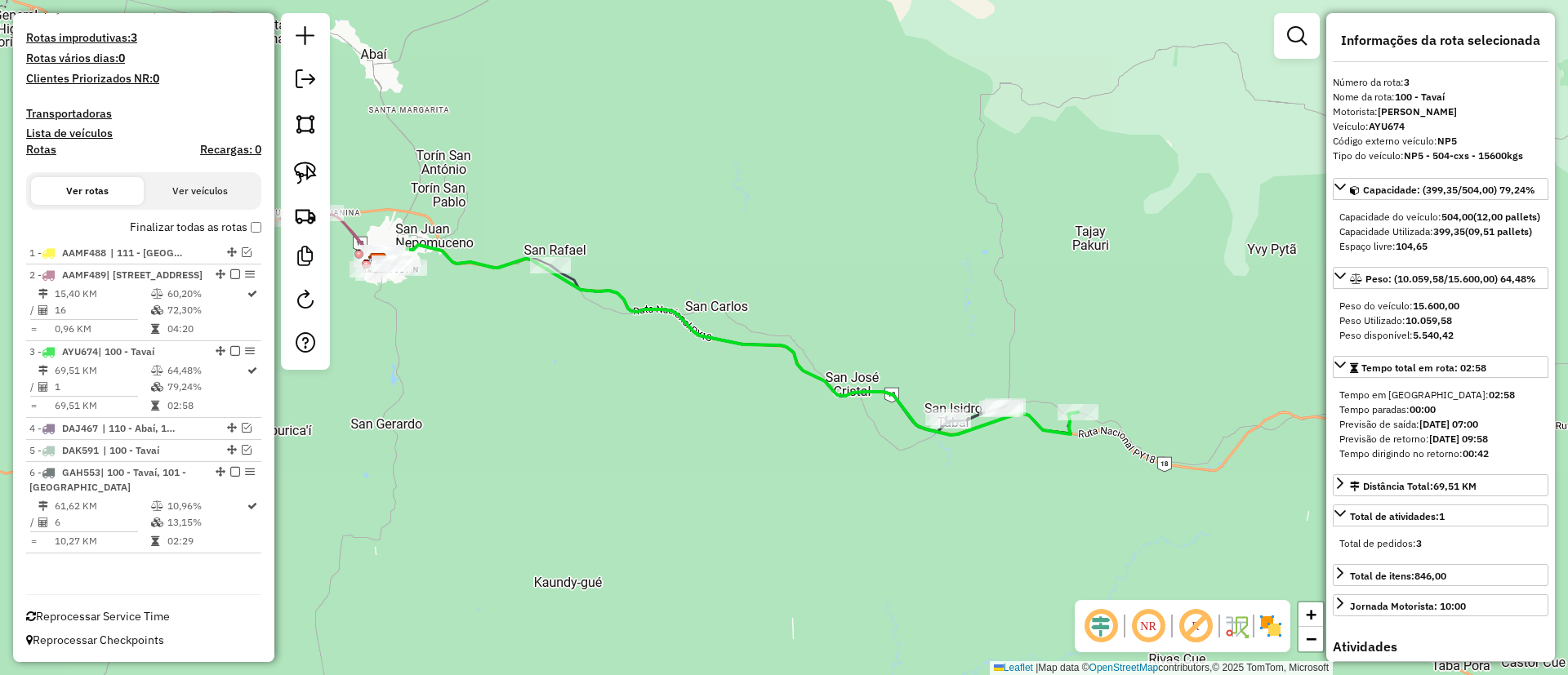
drag, startPoint x: 655, startPoint y: 486, endPoint x: 755, endPoint y: 446, distance: 107.7
click at [755, 446] on div "Janela de atendimento Grade de atendimento Capacidade Transportadoras Veículos …" at bounding box center [784, 337] width 1568 height 675
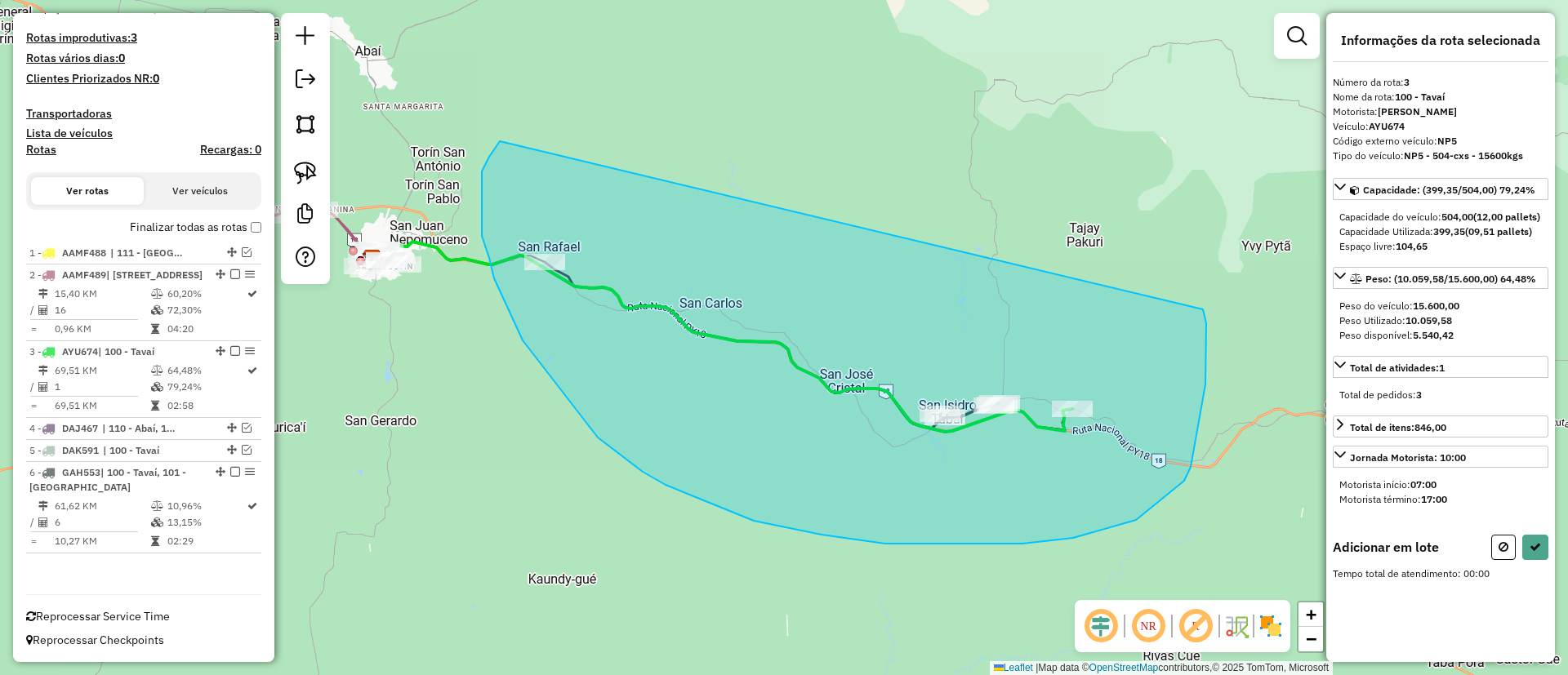
drag, startPoint x: 482, startPoint y: 197, endPoint x: 1196, endPoint y: 293, distance: 720.4
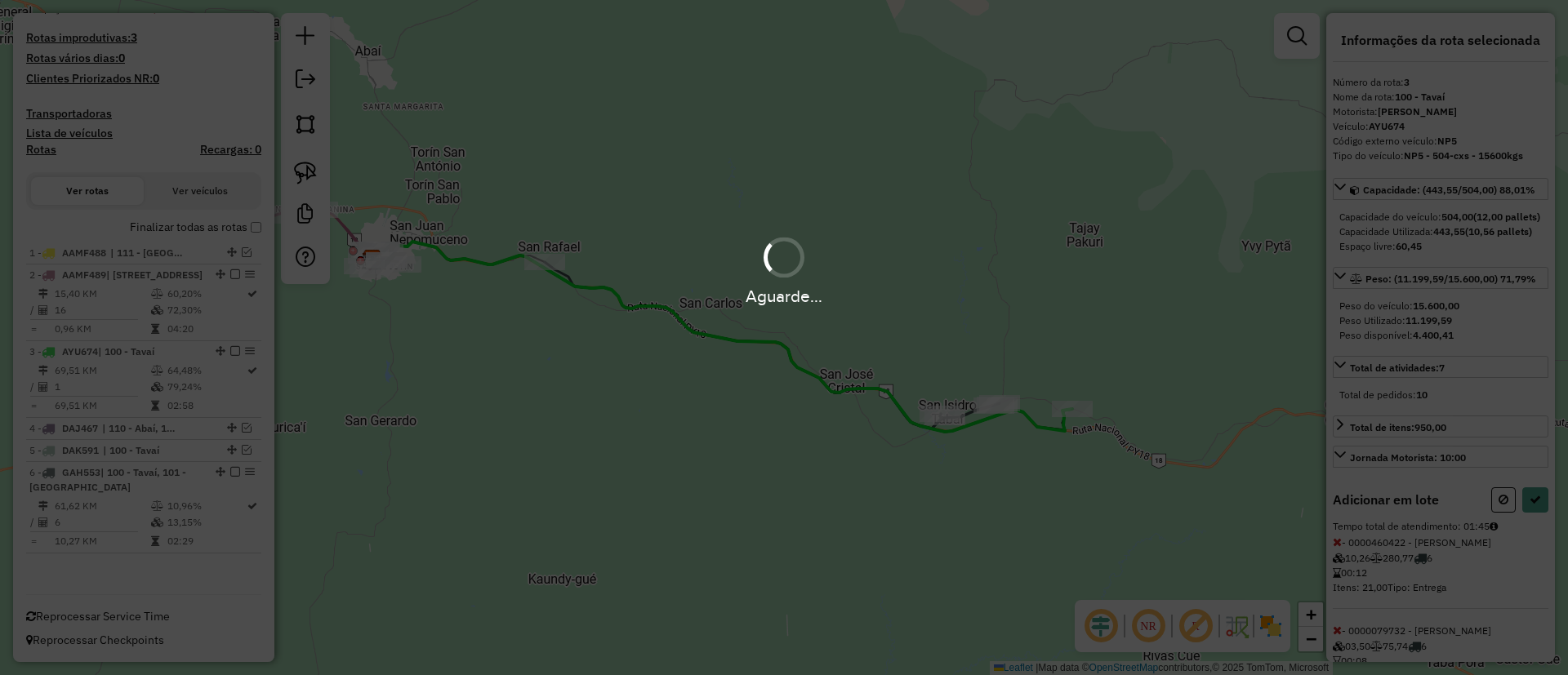
select select "**********"
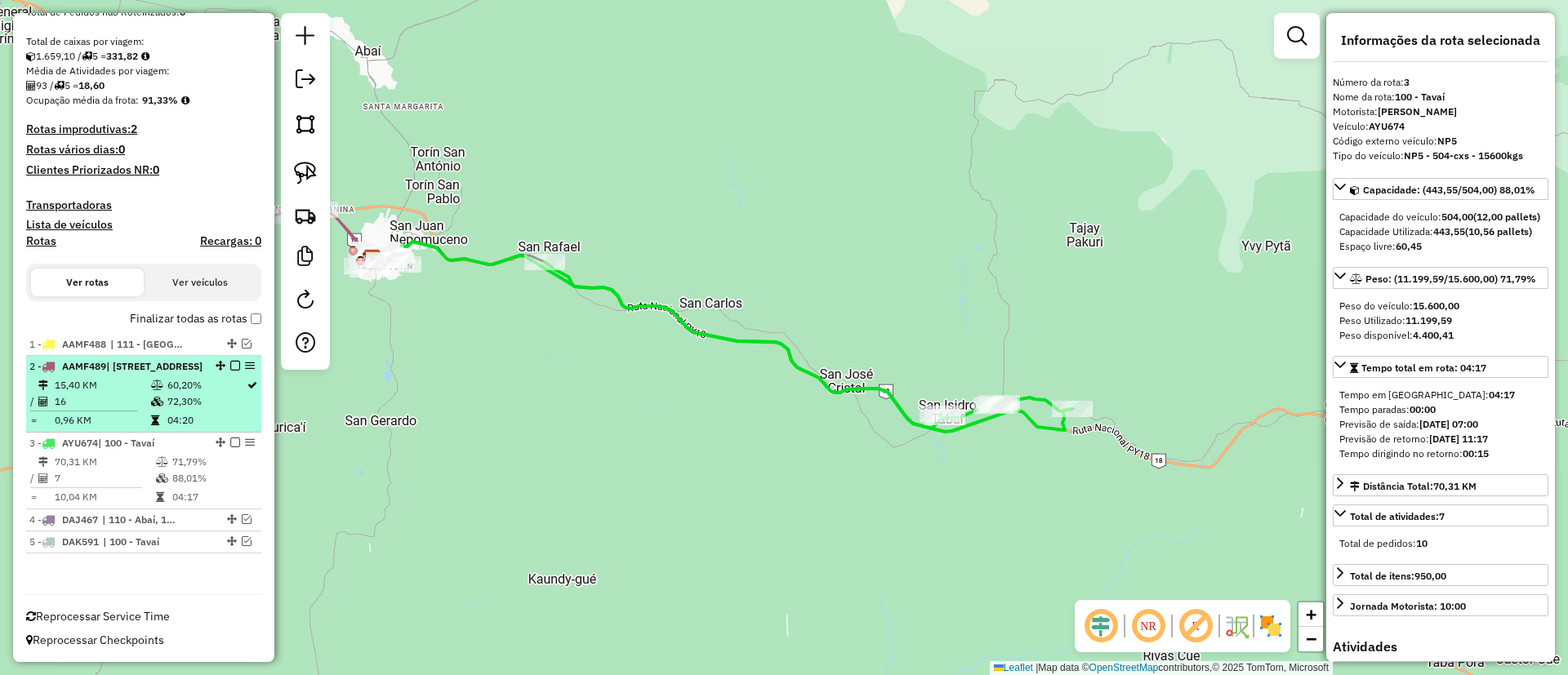
click at [234, 361] on em at bounding box center [236, 366] width 10 height 10
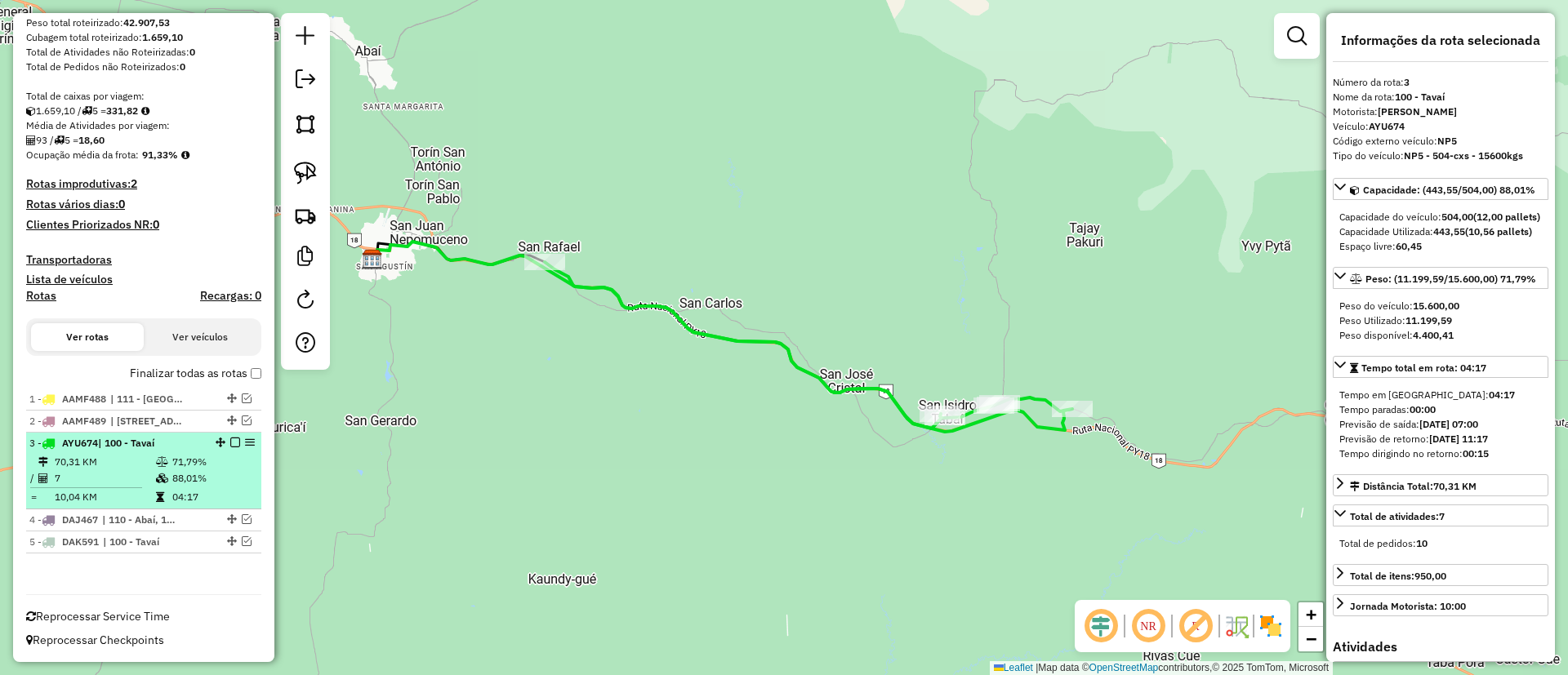
click at [230, 448] on div "3 - AYU674 | 100 - Tavaí" at bounding box center [144, 444] width 229 height 15
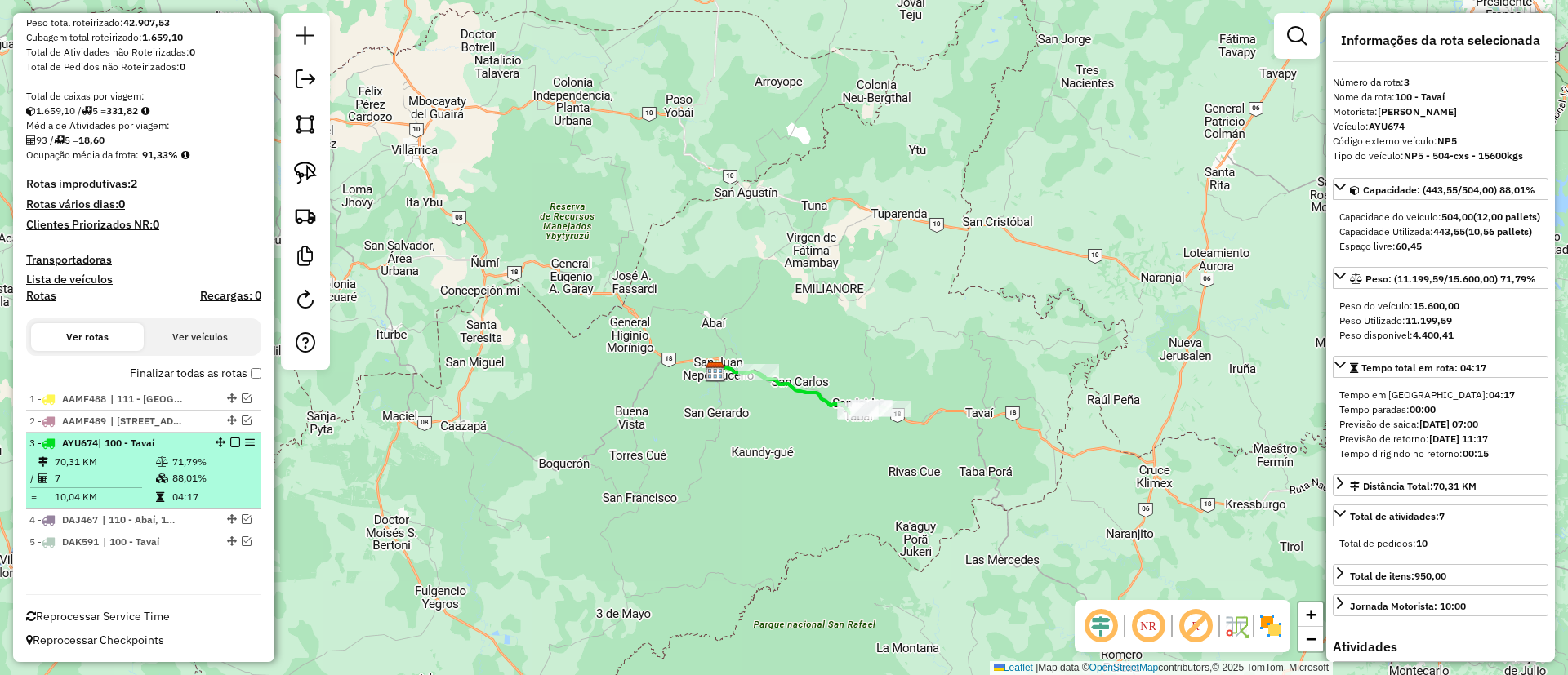
click at [235, 441] on em at bounding box center [236, 443] width 10 height 10
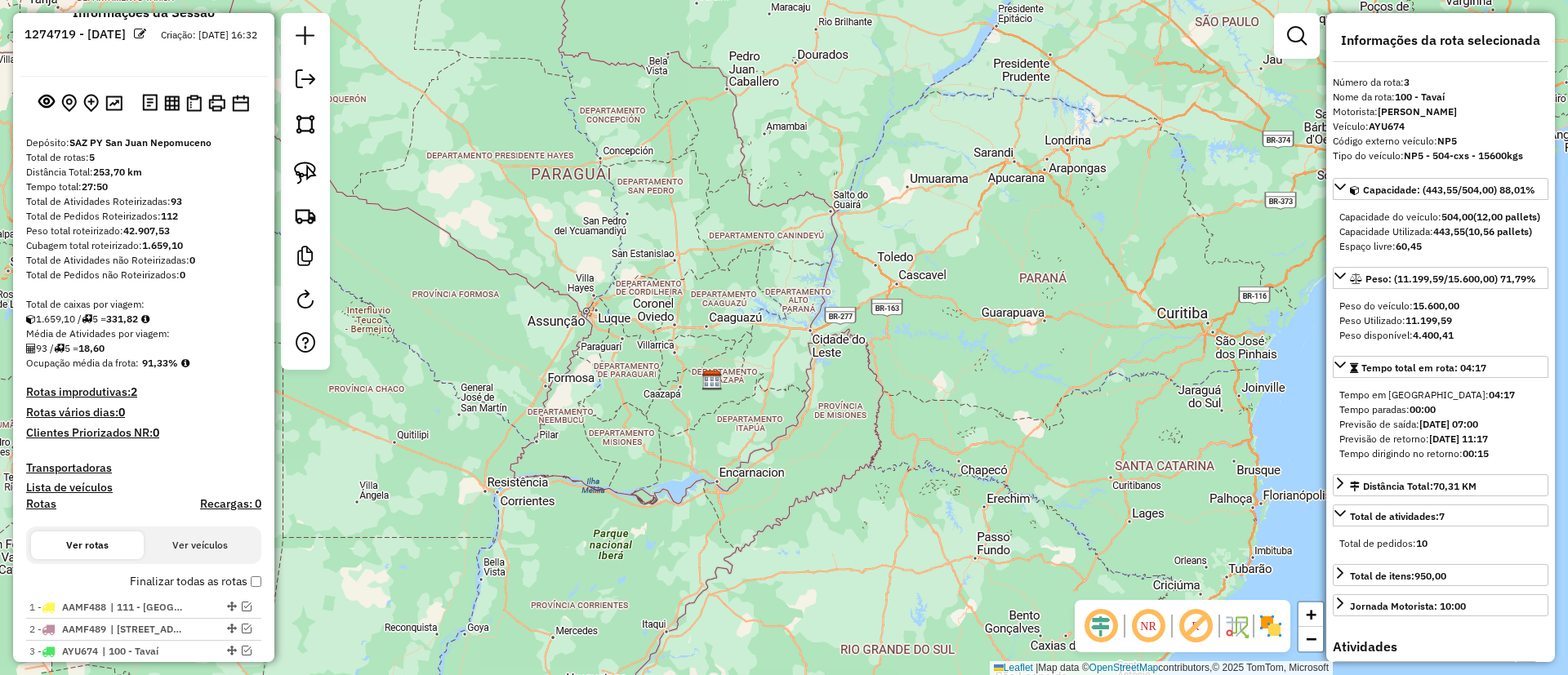
scroll to position [0, 0]
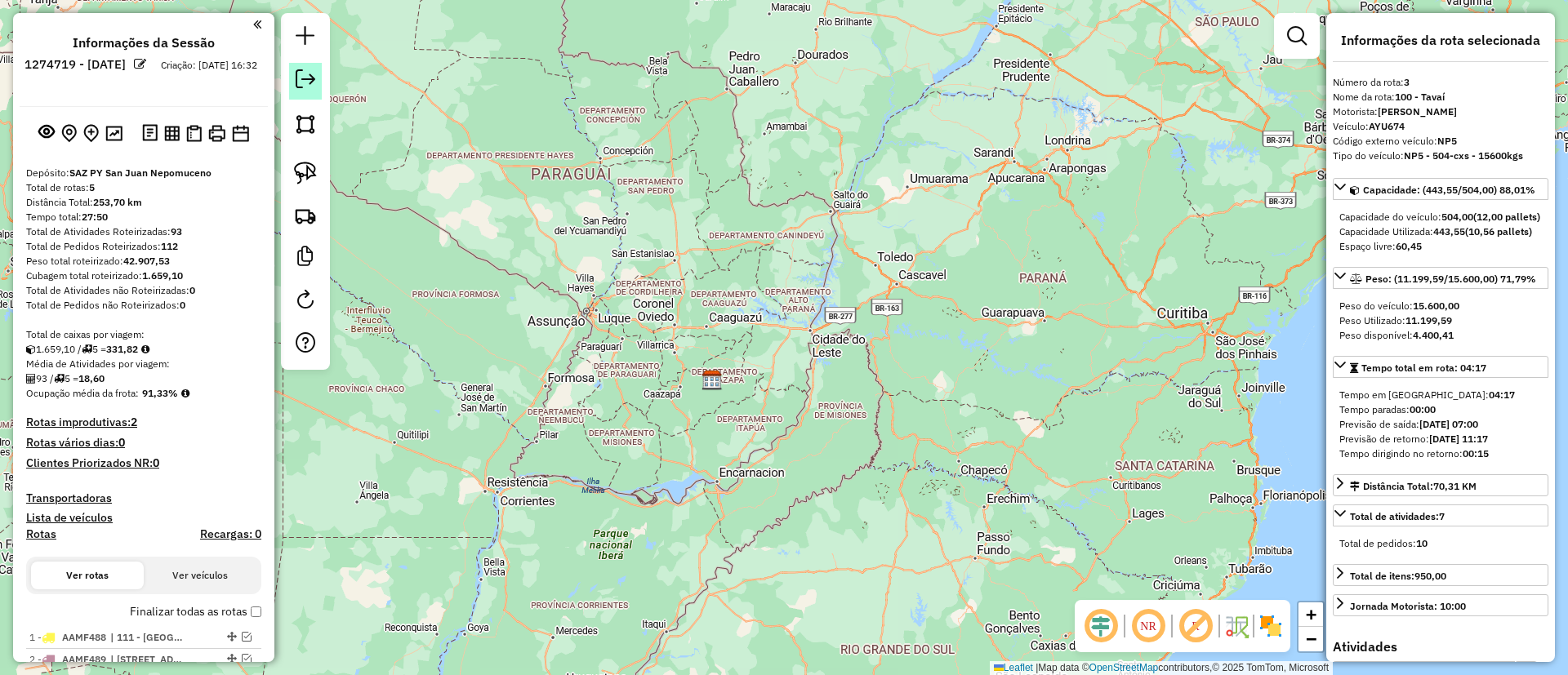
click at [307, 83] on em at bounding box center [306, 79] width 20 height 20
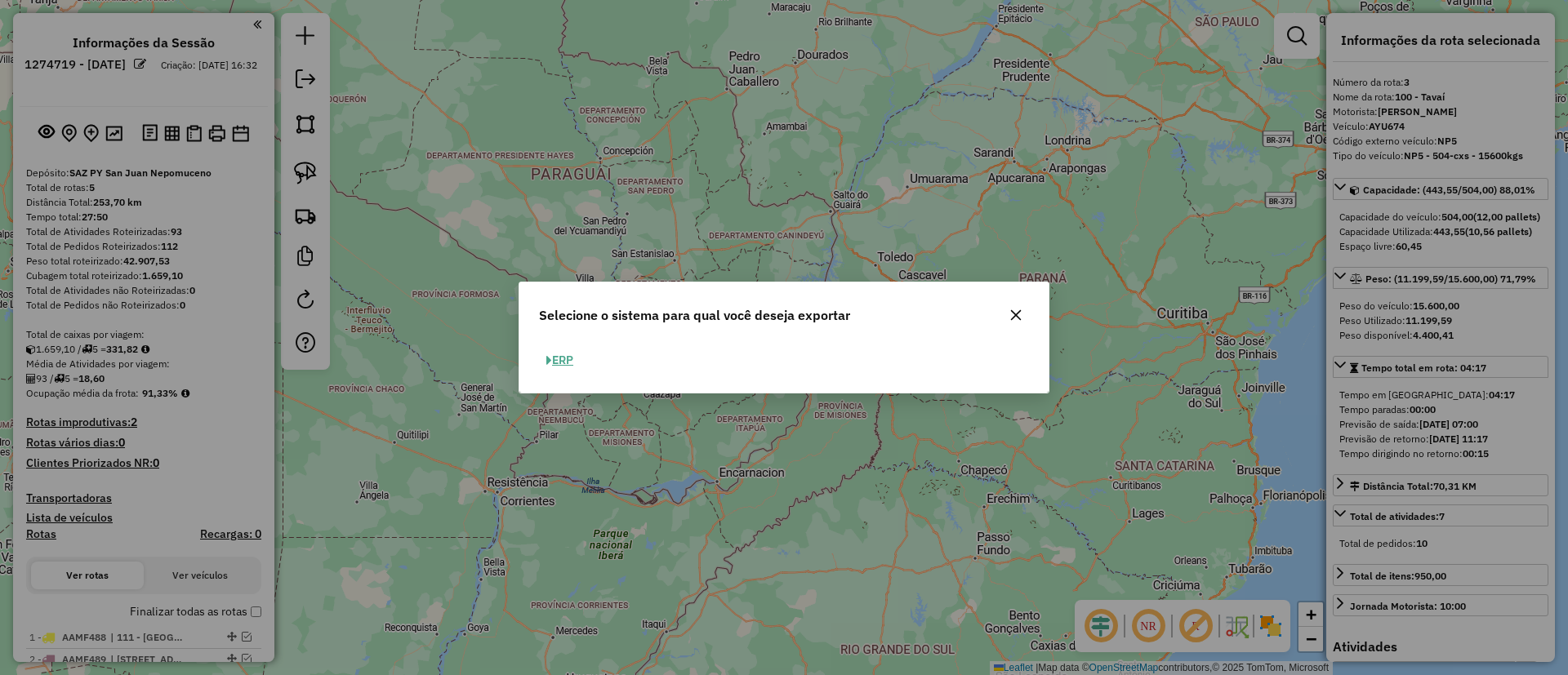
click at [554, 354] on button "ERP" at bounding box center [560, 360] width 41 height 26
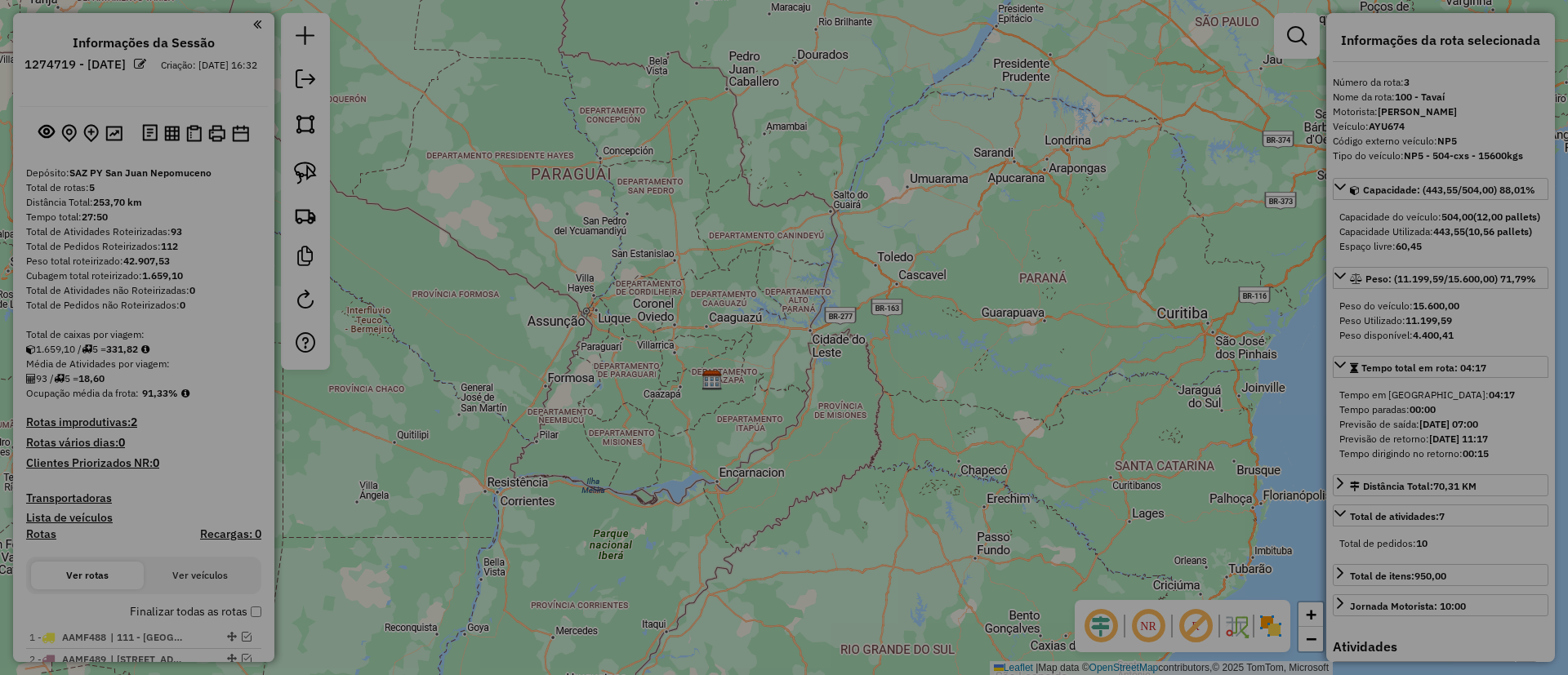
select select "**"
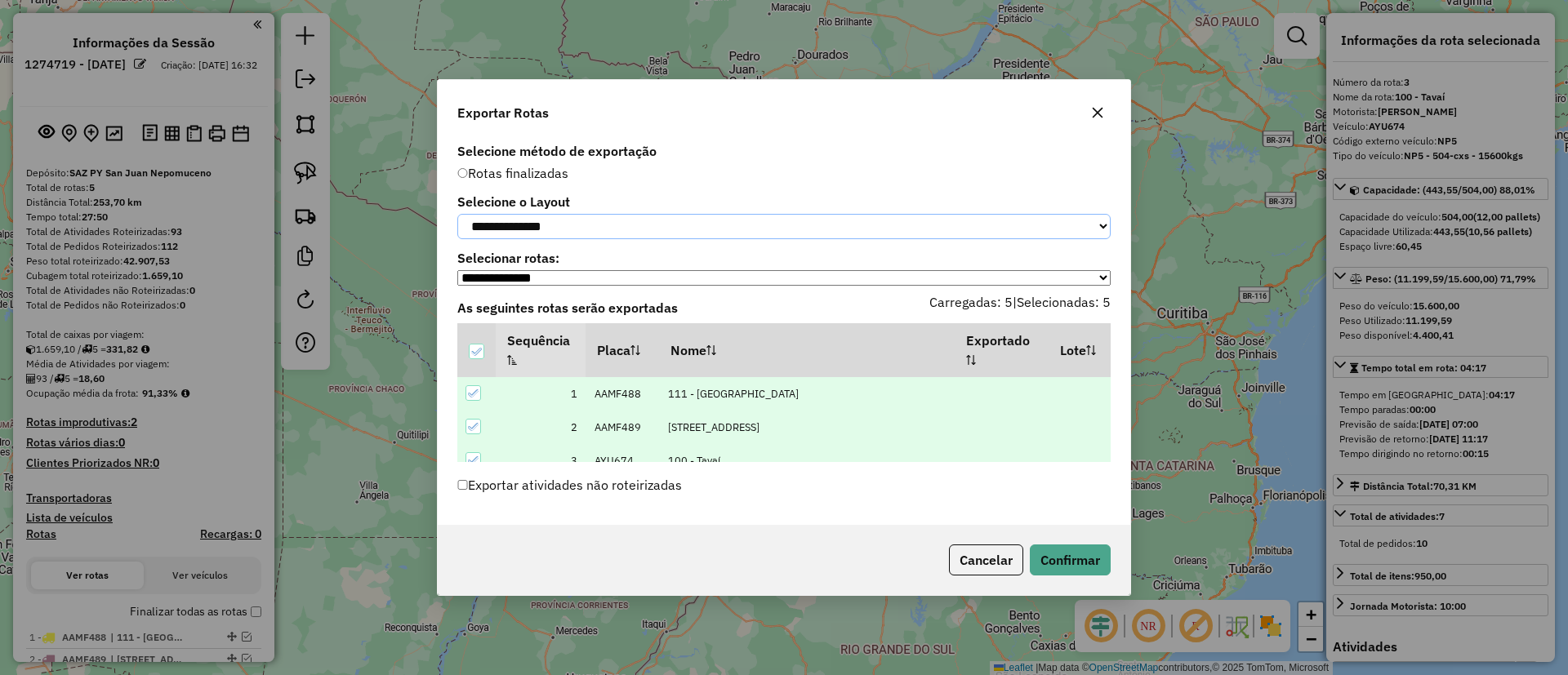
click at [563, 233] on select "**********" at bounding box center [784, 226] width 653 height 26
select select "*********"
click at [457, 214] on select "**********" at bounding box center [784, 226] width 653 height 26
click at [1044, 569] on button "Confirmar" at bounding box center [1070, 560] width 81 height 31
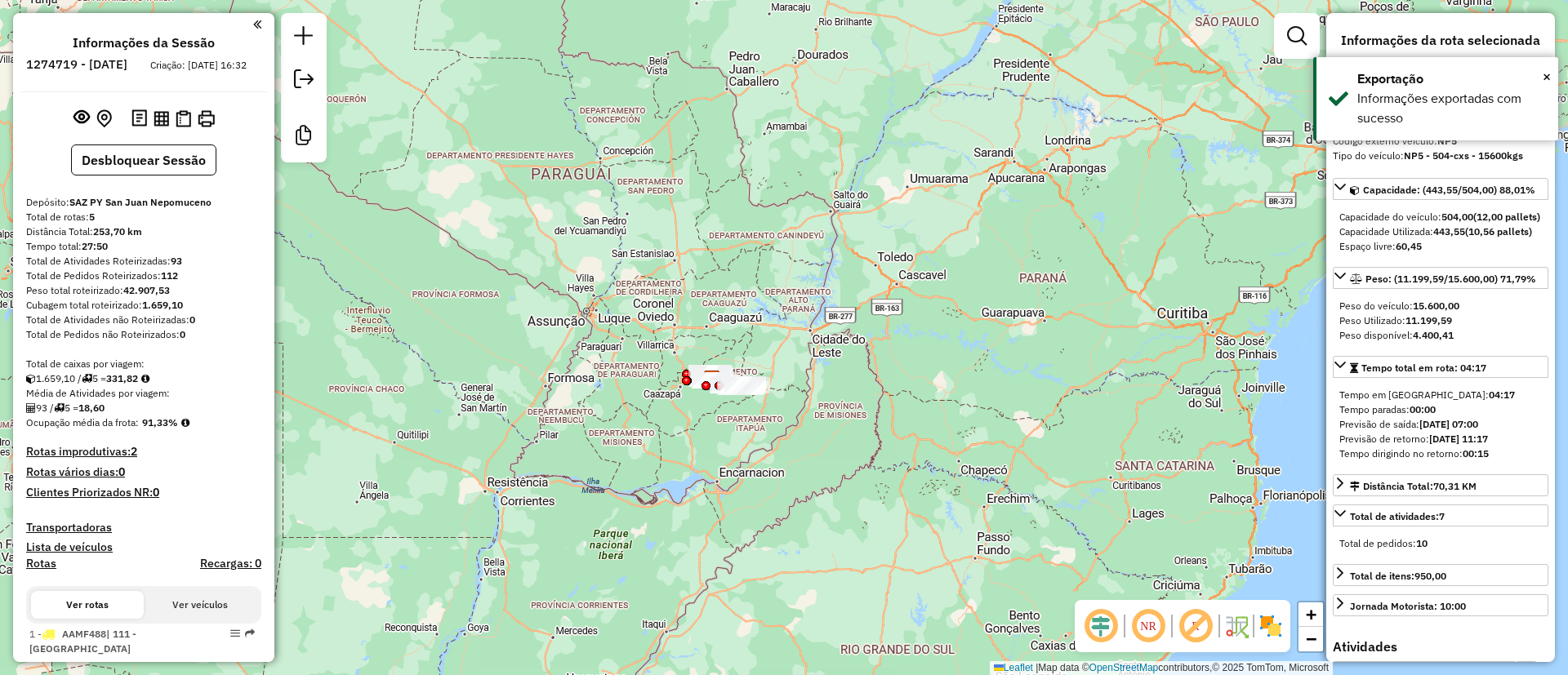
scroll to position [432, 0]
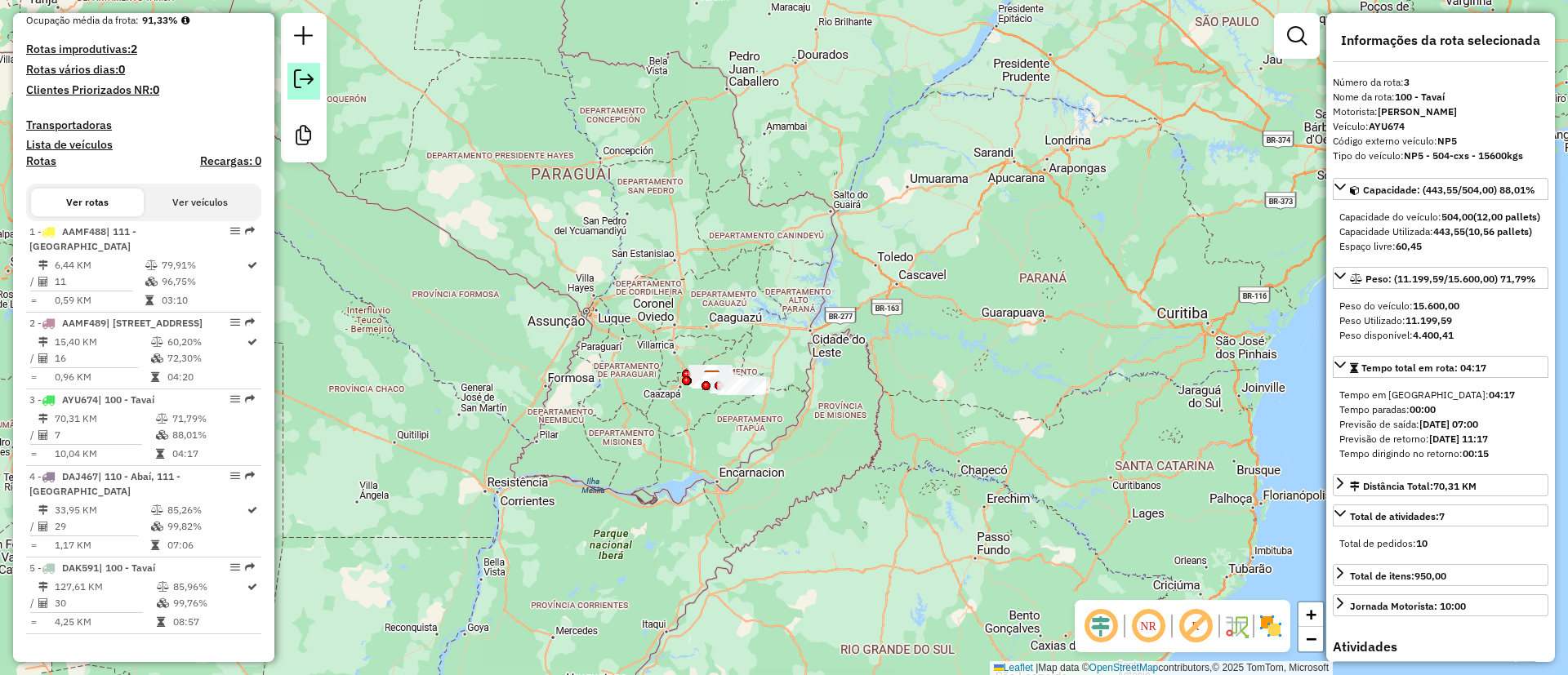
click at [308, 83] on em at bounding box center [304, 79] width 20 height 20
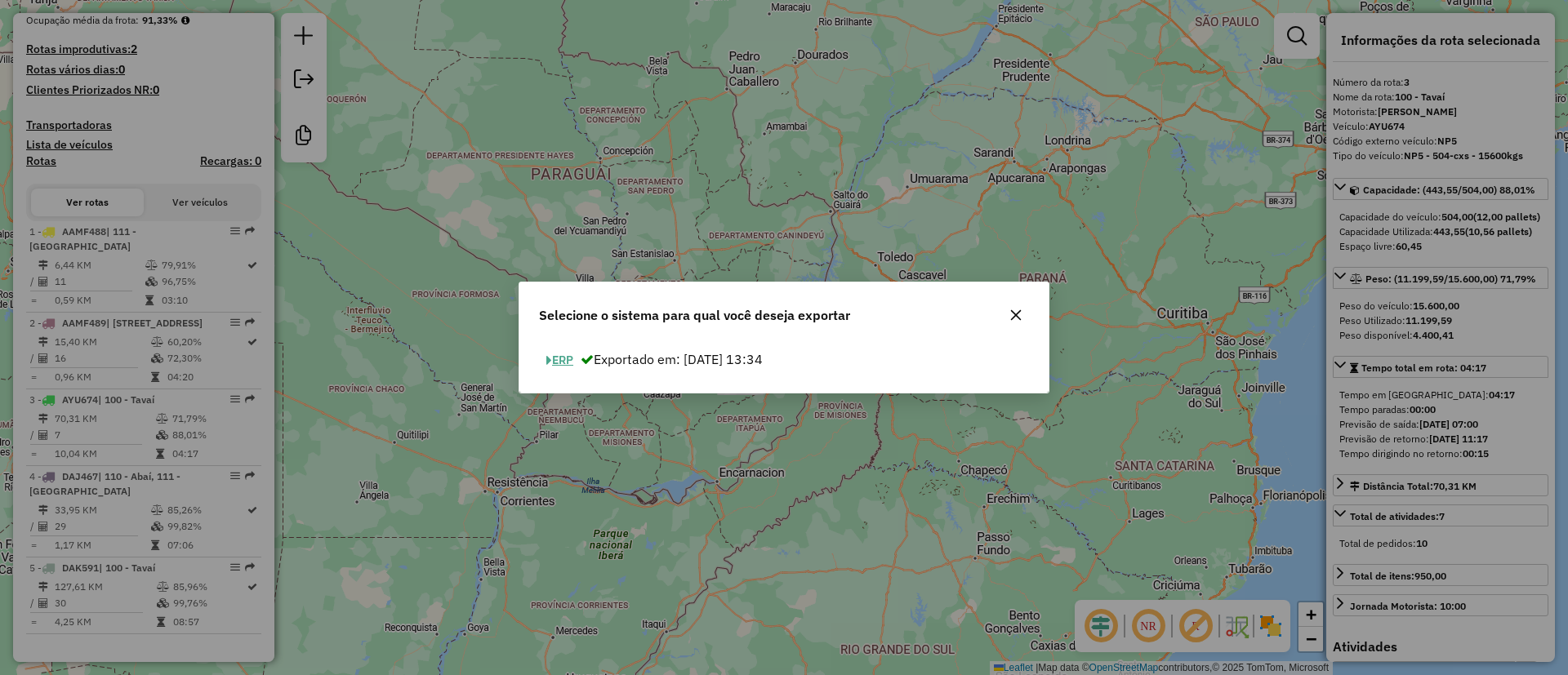
click at [564, 354] on button "ERP" at bounding box center [560, 360] width 41 height 26
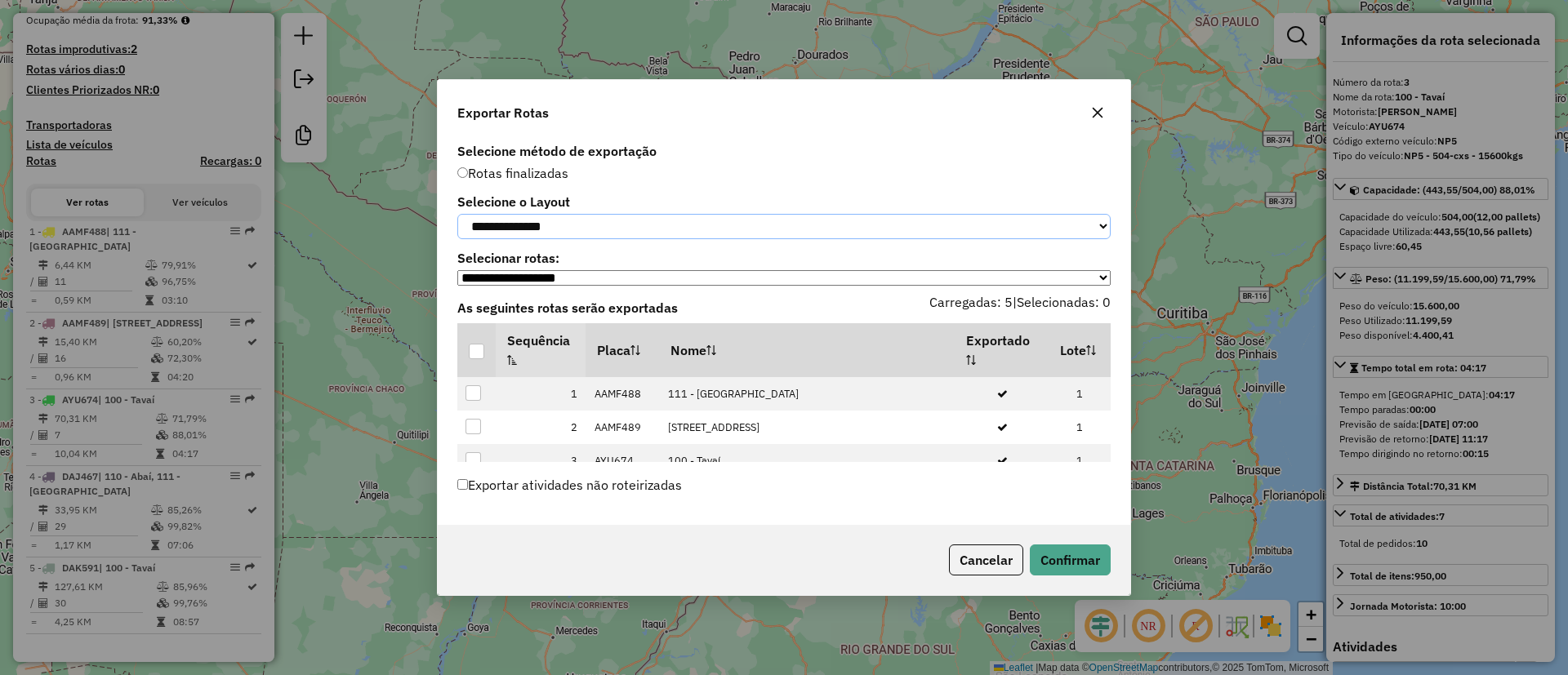
drag, startPoint x: 545, startPoint y: 216, endPoint x: 543, endPoint y: 235, distance: 19.1
click at [545, 216] on select "**********" at bounding box center [784, 226] width 653 height 26
select select "*********"
click at [457, 214] on select "**********" at bounding box center [784, 226] width 653 height 26
click at [476, 359] on div at bounding box center [476, 351] width 16 height 16
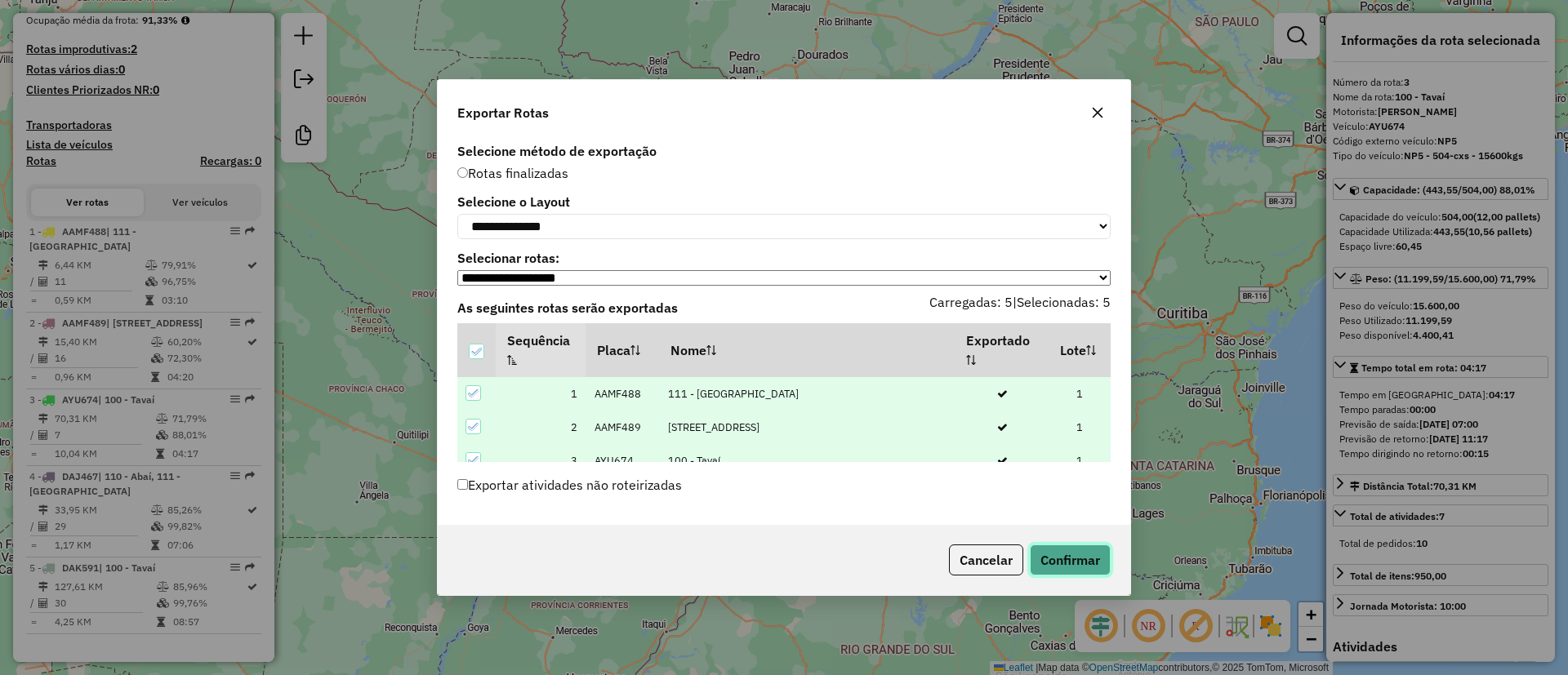
click at [1073, 554] on button "Confirmar" at bounding box center [1070, 560] width 81 height 31
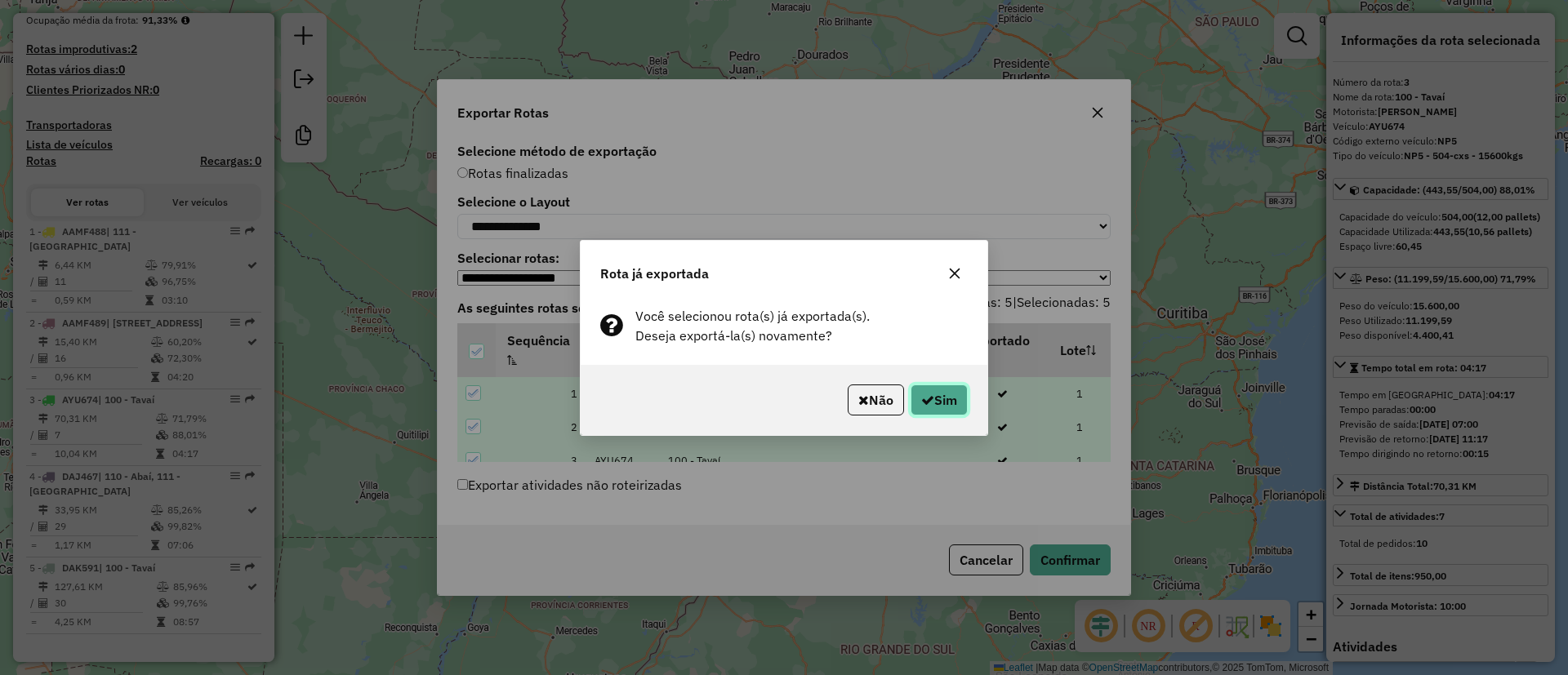
click at [923, 400] on icon "button" at bounding box center [928, 400] width 13 height 13
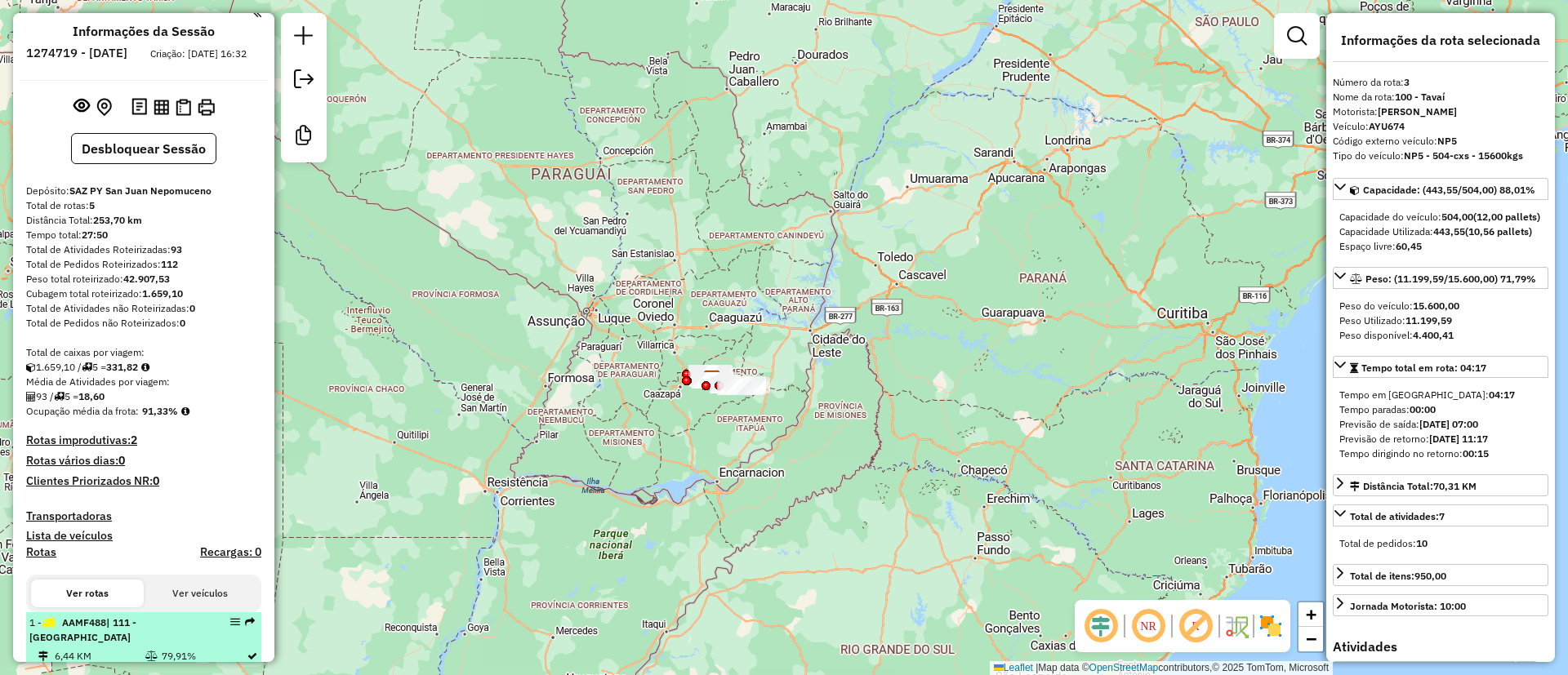
scroll to position [0, 0]
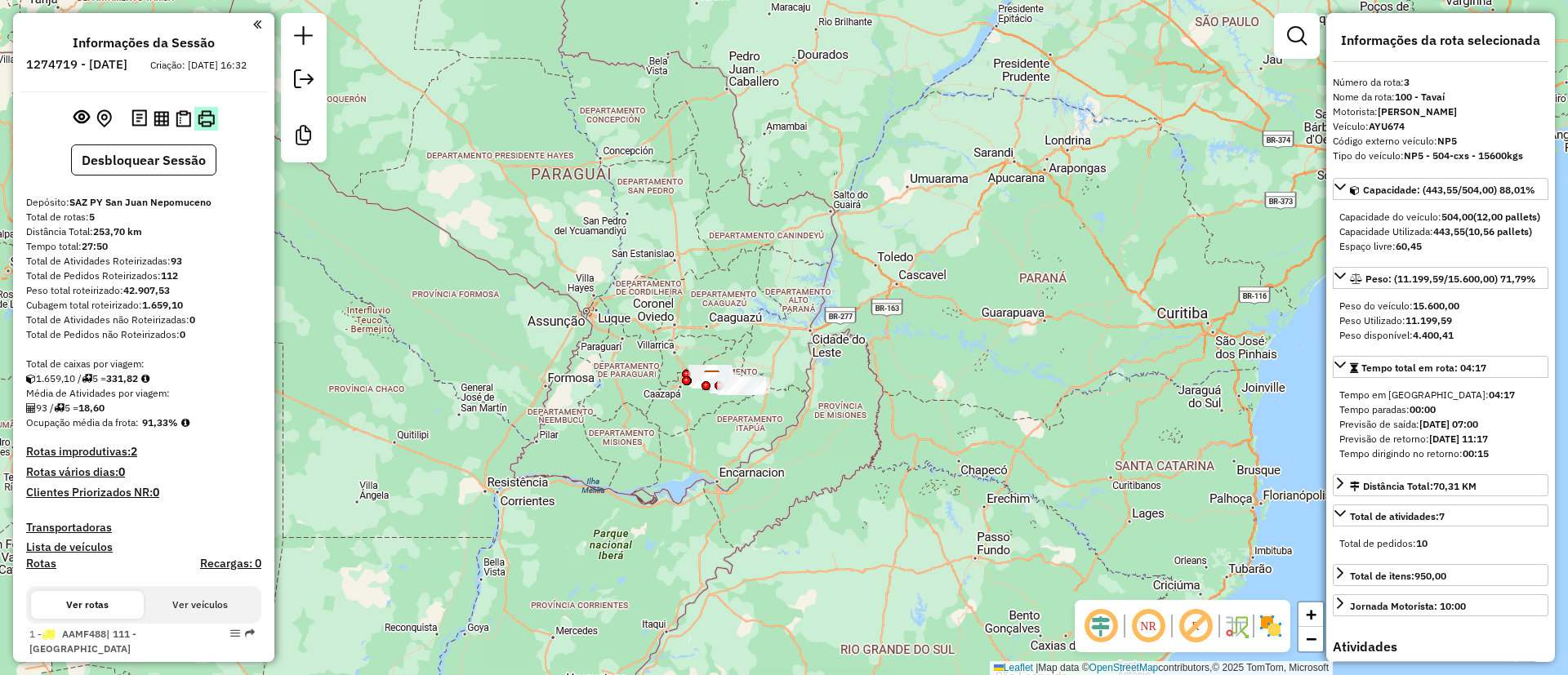
click at [211, 121] on button at bounding box center [206, 118] width 24 height 24
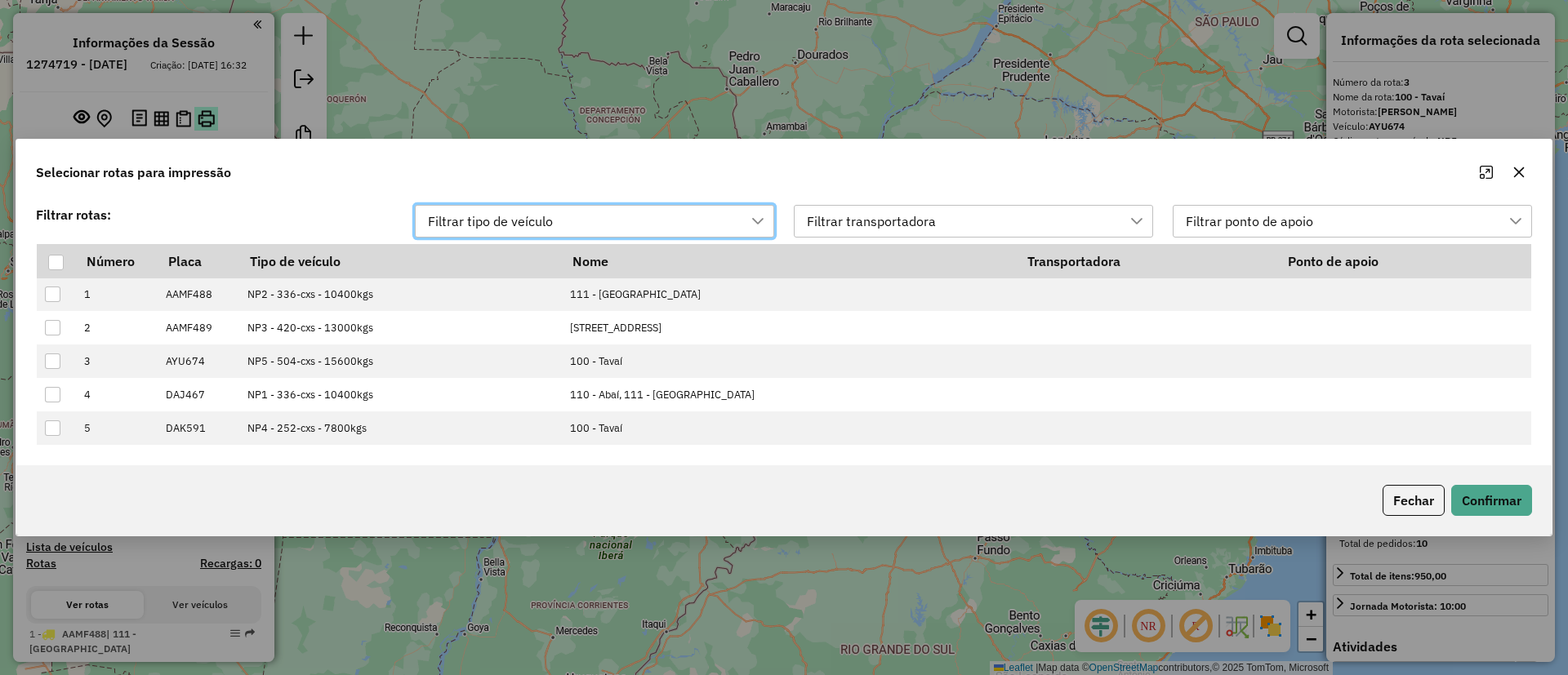
scroll to position [12, 74]
click at [54, 256] on div at bounding box center [55, 262] width 16 height 16
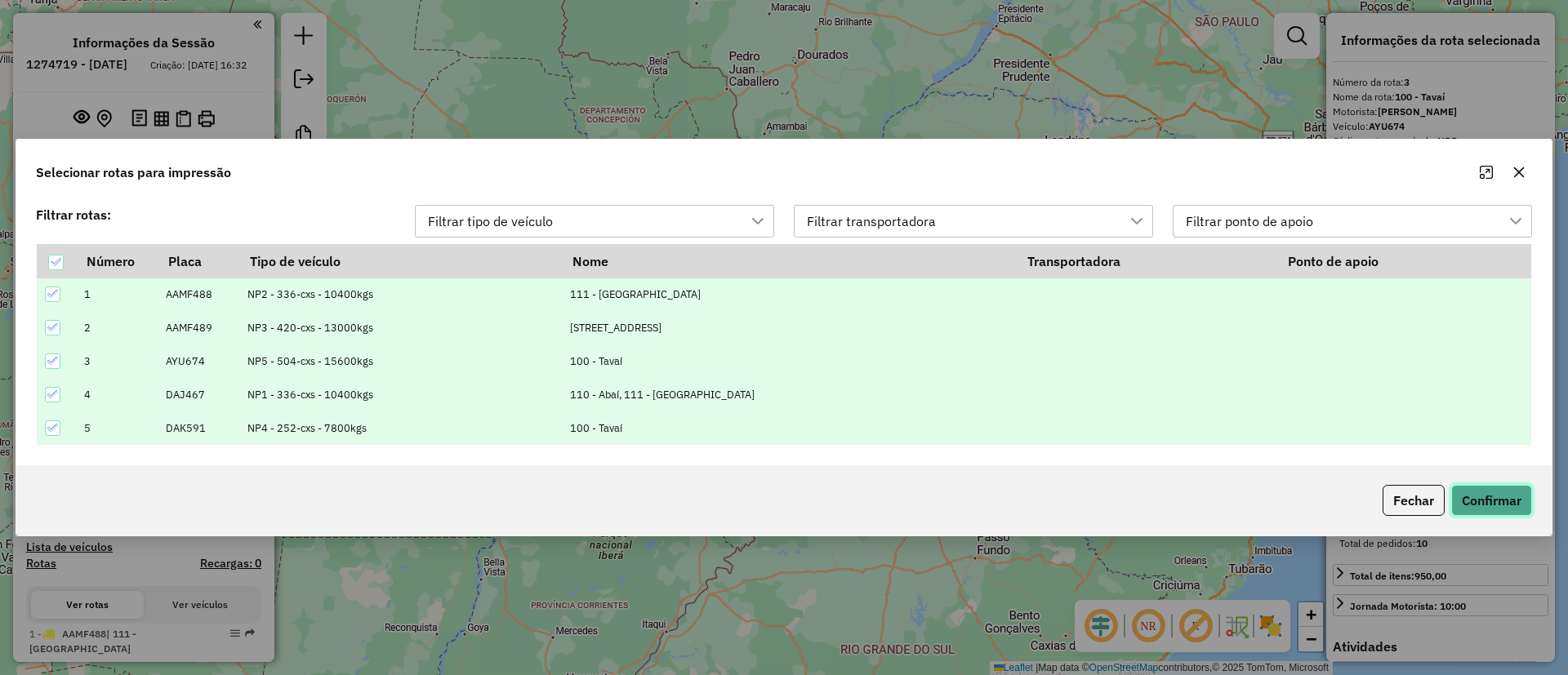
click at [1493, 501] on button "Confirmar" at bounding box center [1492, 501] width 81 height 31
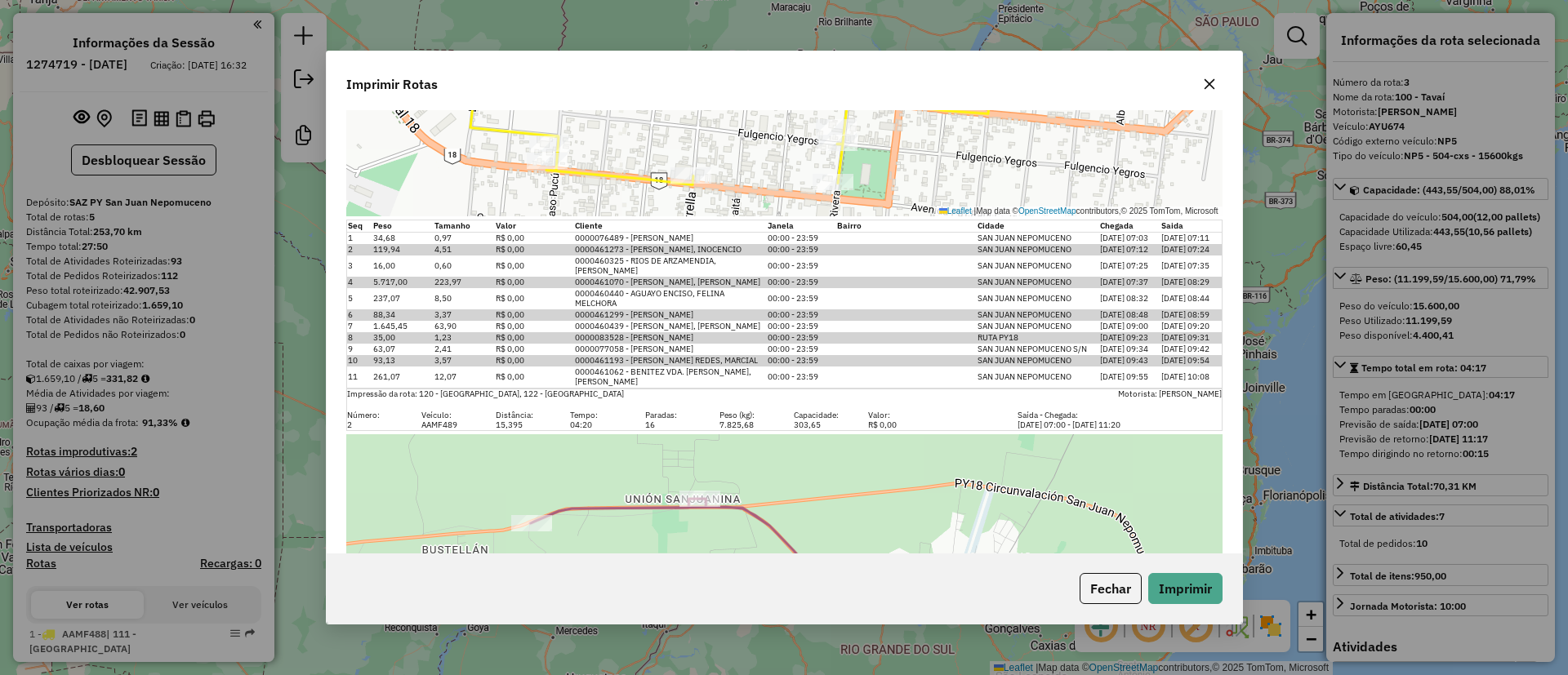
scroll to position [734, 0]
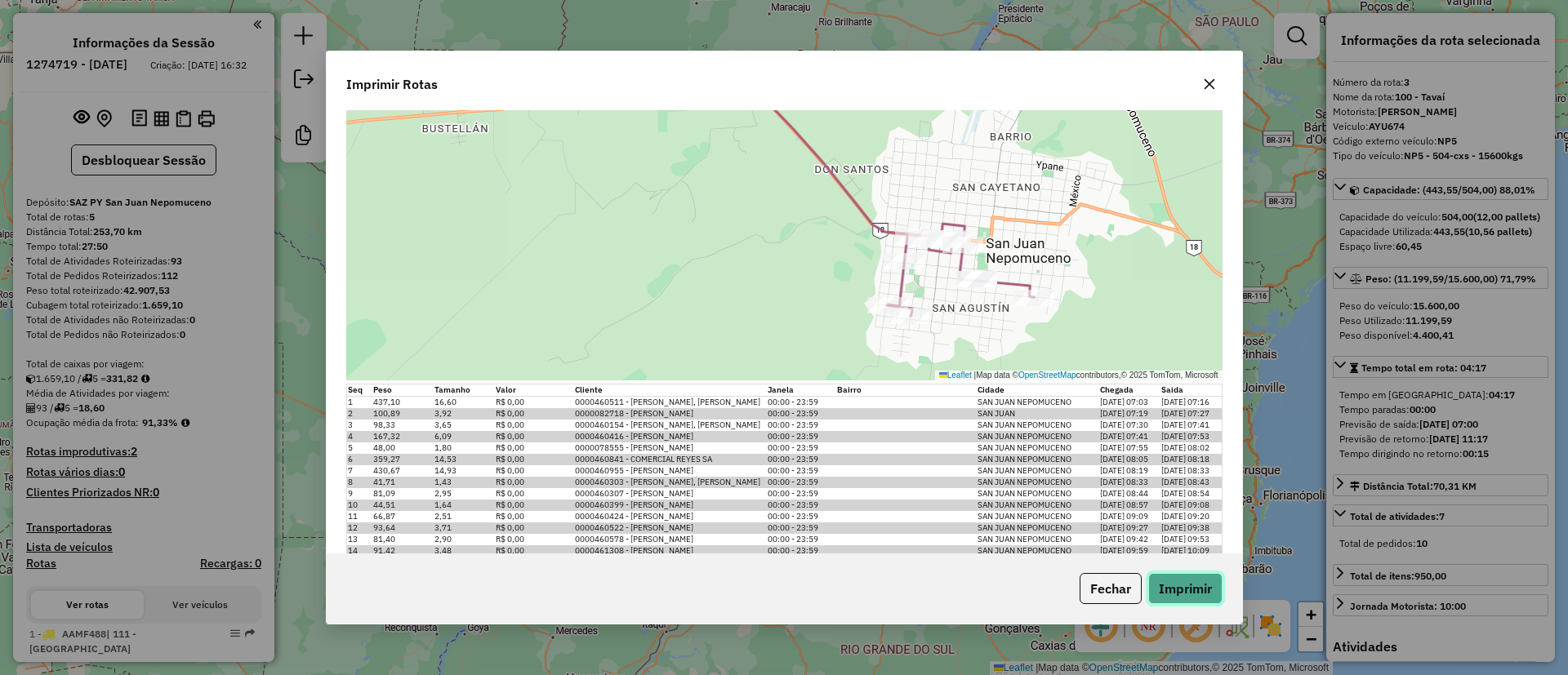
click at [1166, 582] on button "Imprimir" at bounding box center [1185, 589] width 74 height 31
click at [1122, 578] on button "Fechar" at bounding box center [1110, 589] width 62 height 31
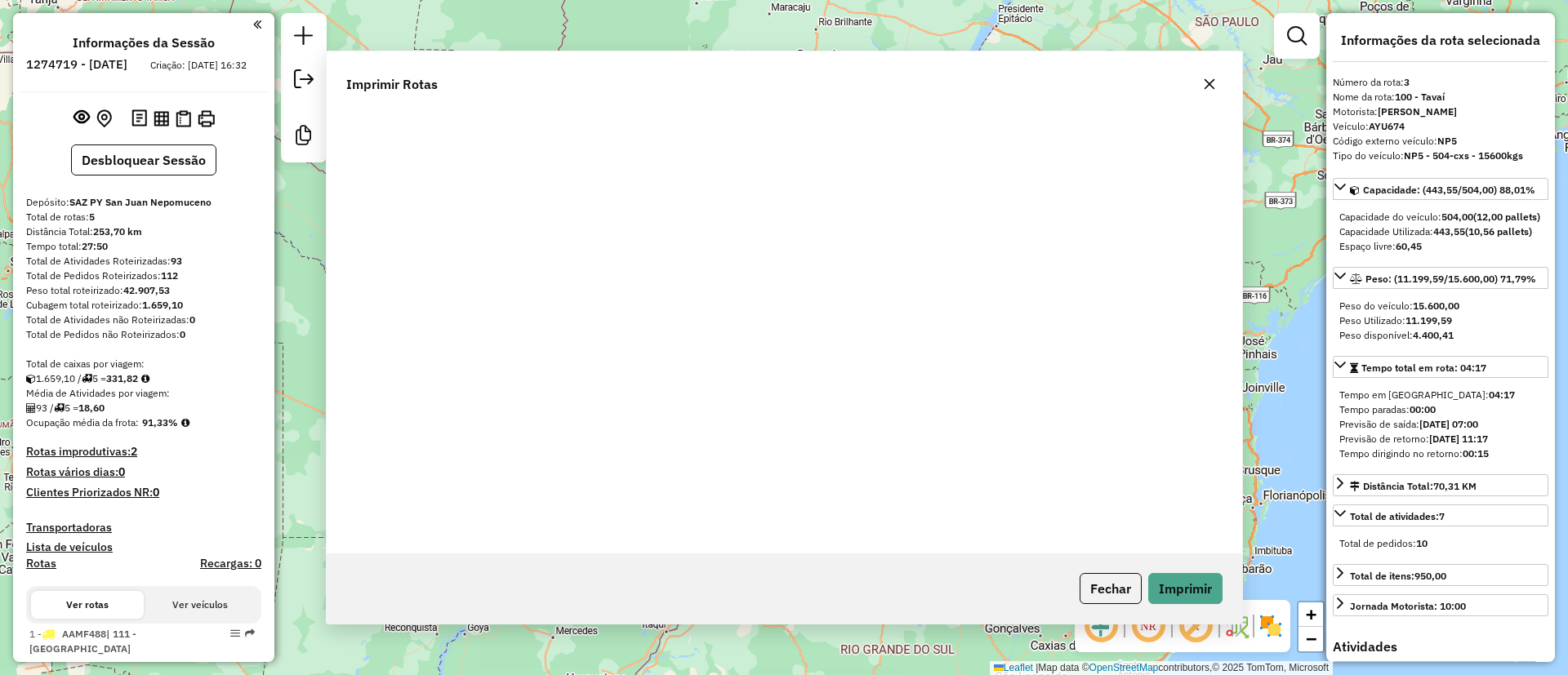
scroll to position [0, 0]
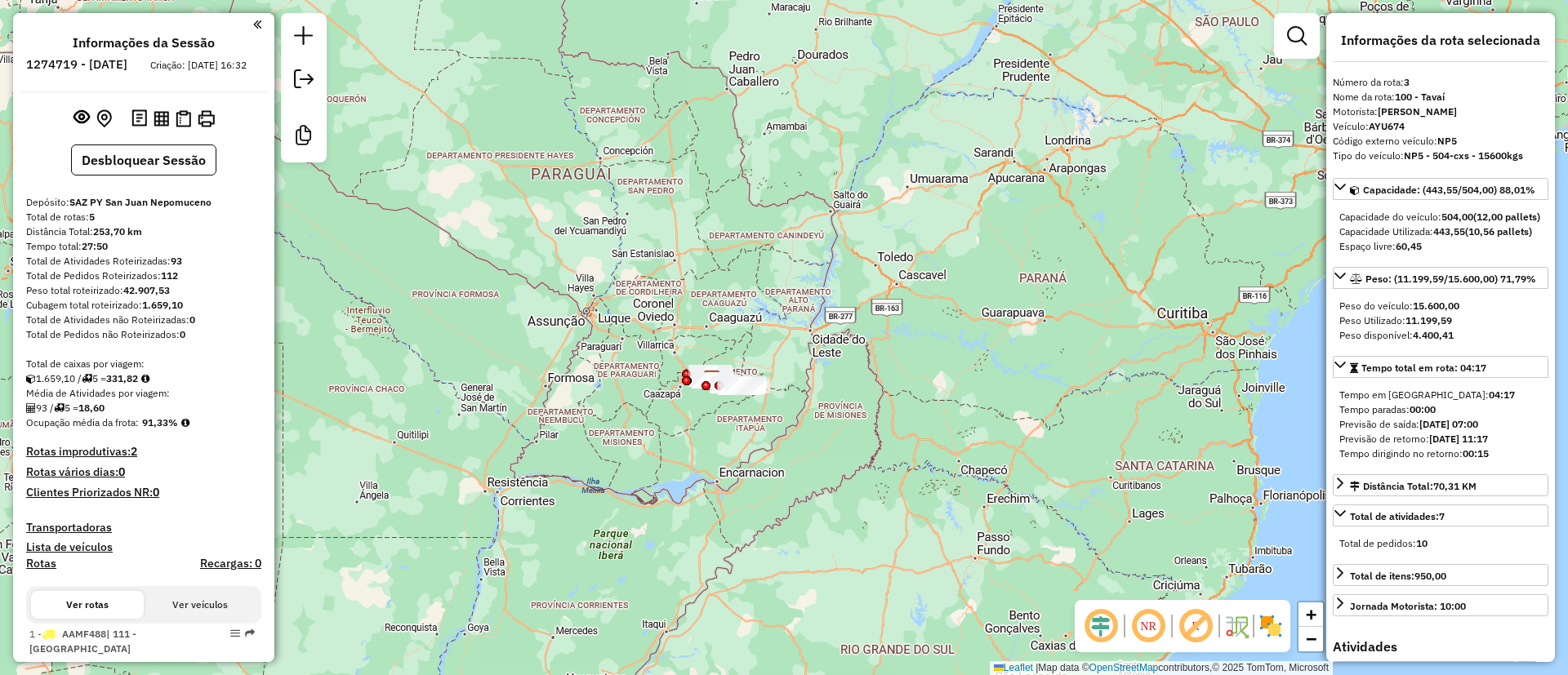
drag, startPoint x: 143, startPoint y: 436, endPoint x: 188, endPoint y: 435, distance: 45.0
click at [188, 430] on div "Ocupação média da frota: 91,33%" at bounding box center [144, 423] width 236 height 15
copy strong "91,33%"
drag, startPoint x: 172, startPoint y: 272, endPoint x: 184, endPoint y: 273, distance: 12.0
click at [184, 269] on div "Total de Atividades Roteirizadas: 93" at bounding box center [144, 261] width 236 height 15
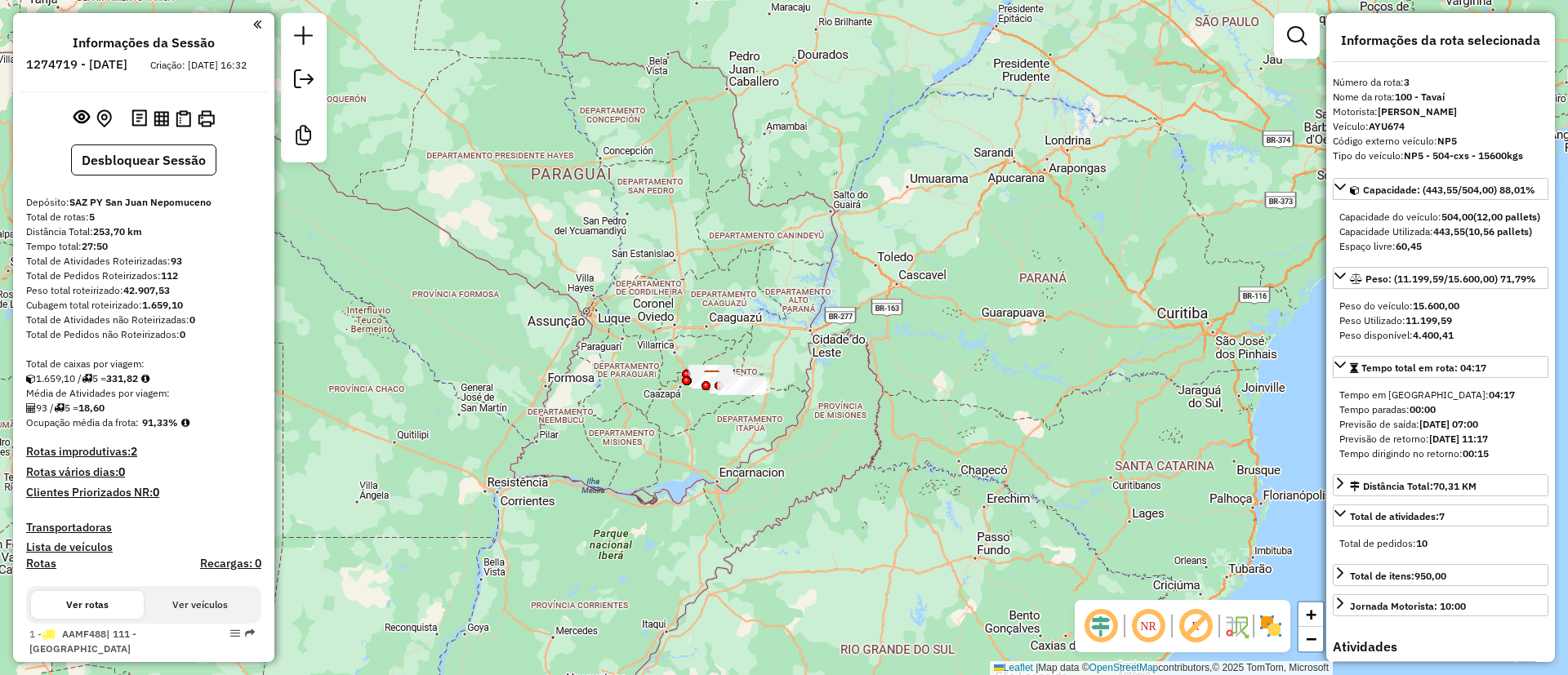
copy strong "93"
drag, startPoint x: 87, startPoint y: 421, endPoint x: 127, endPoint y: 421, distance: 40.0
click at [127, 416] on div "93 / 5 = 18,60" at bounding box center [144, 408] width 236 height 15
copy strong "18,60"
